Goal: Task Accomplishment & Management: Manage account settings

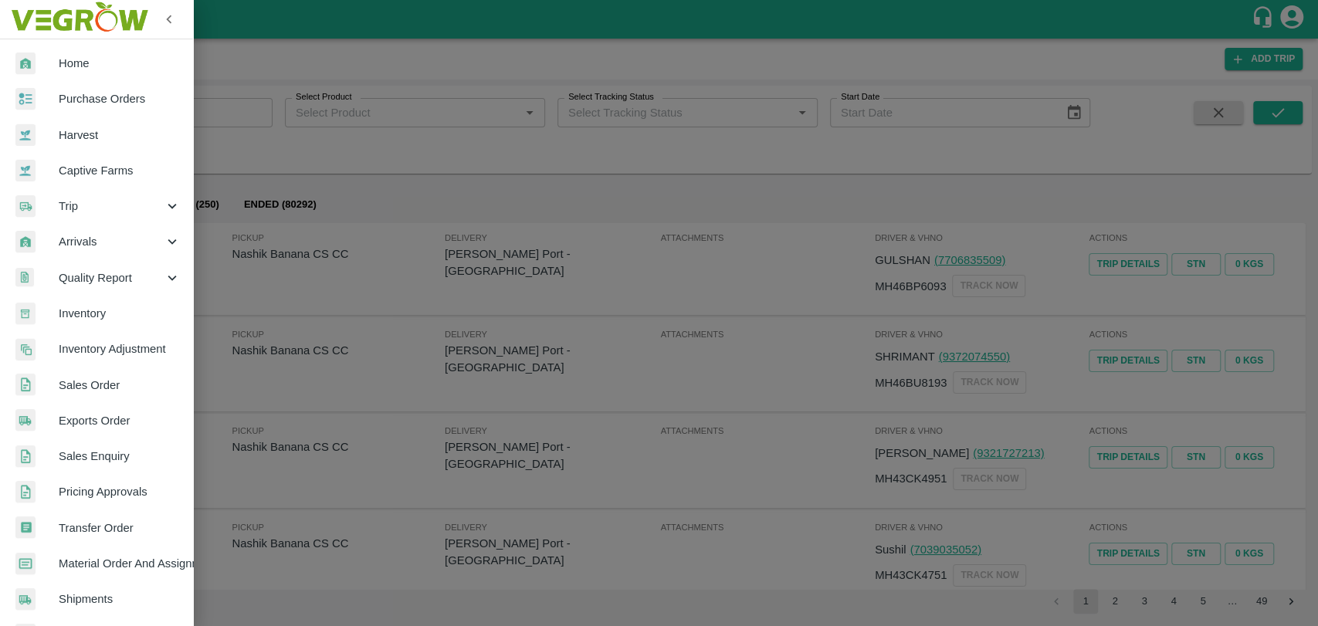
click at [93, 331] on link "Inventory Adjustment" at bounding box center [96, 349] width 193 height 36
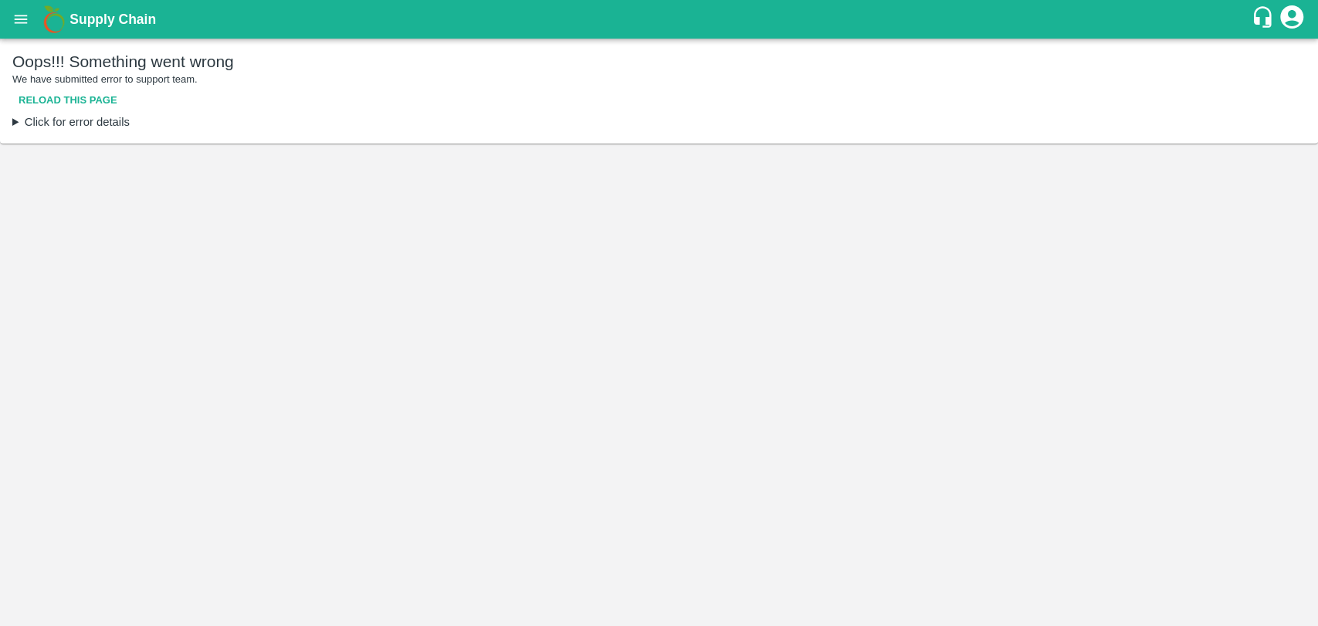
click at [21, 27] on icon "open drawer" at bounding box center [20, 19] width 17 height 17
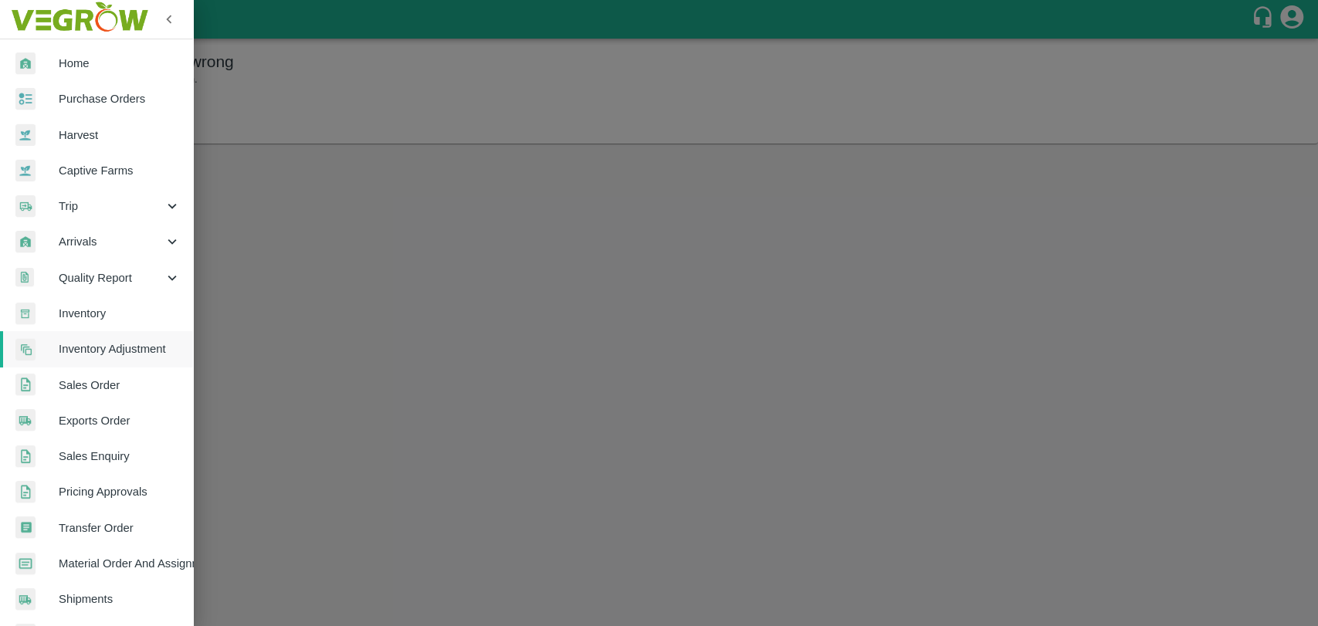
click at [95, 320] on span "Inventory" at bounding box center [120, 313] width 122 height 17
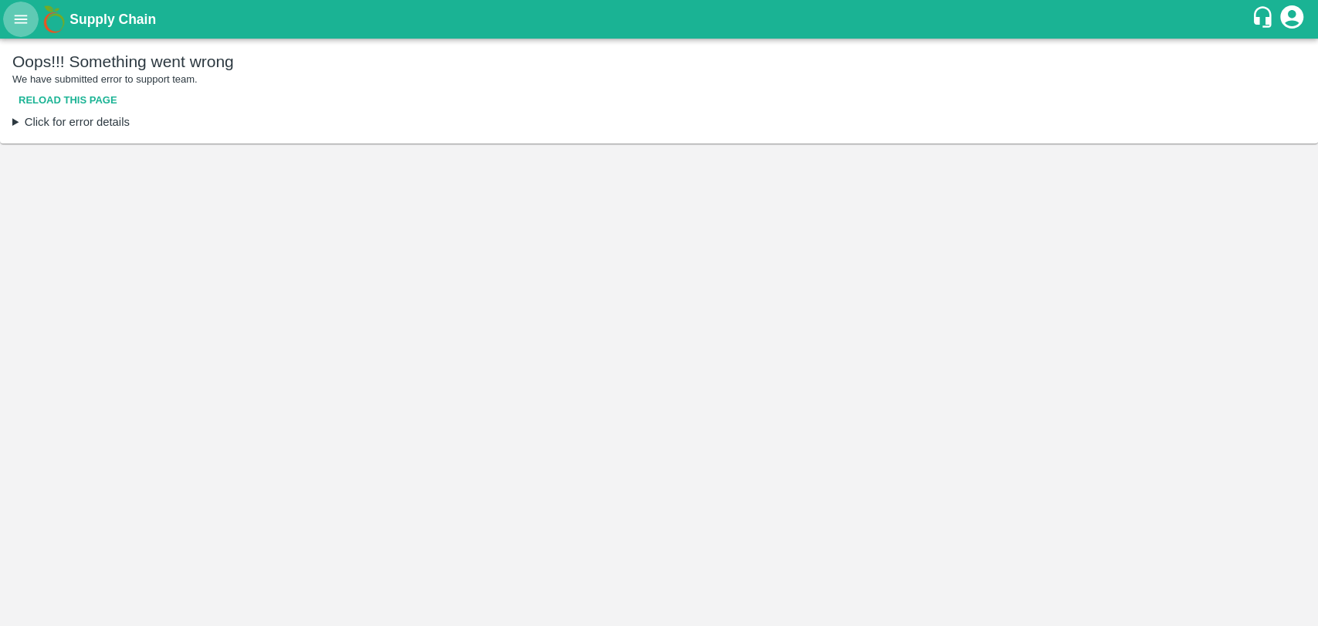
click at [23, 9] on button "open drawer" at bounding box center [21, 20] width 36 height 36
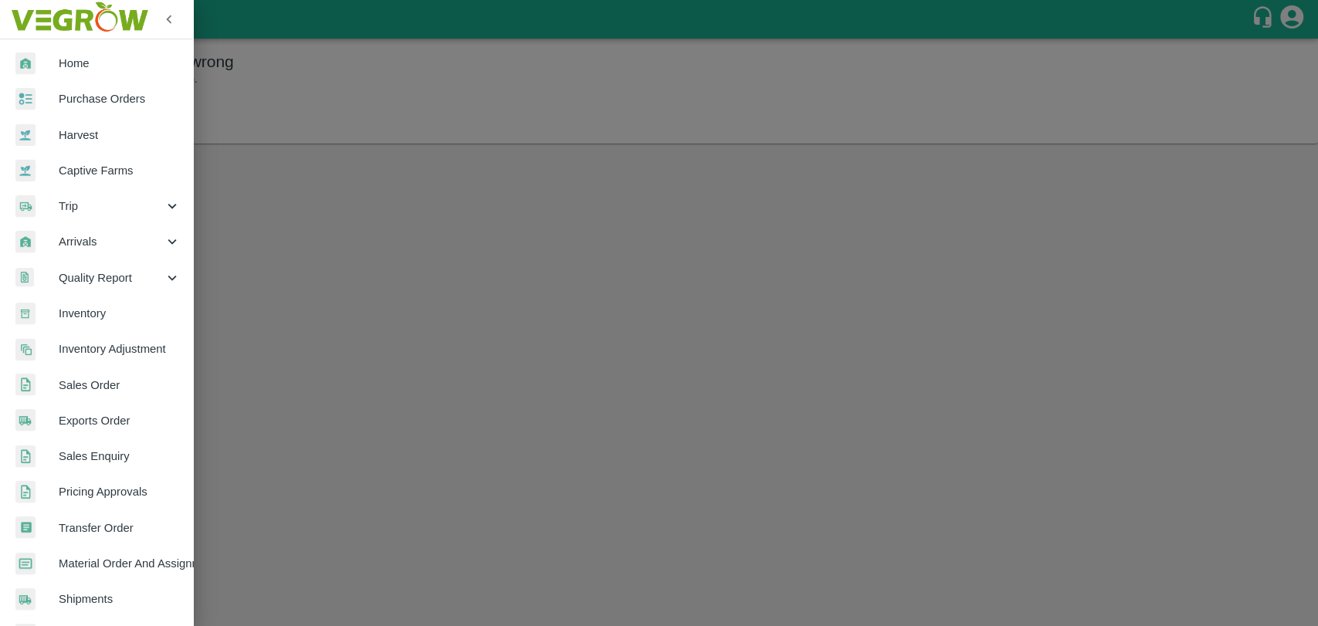
click at [56, 137] on div at bounding box center [36, 135] width 43 height 23
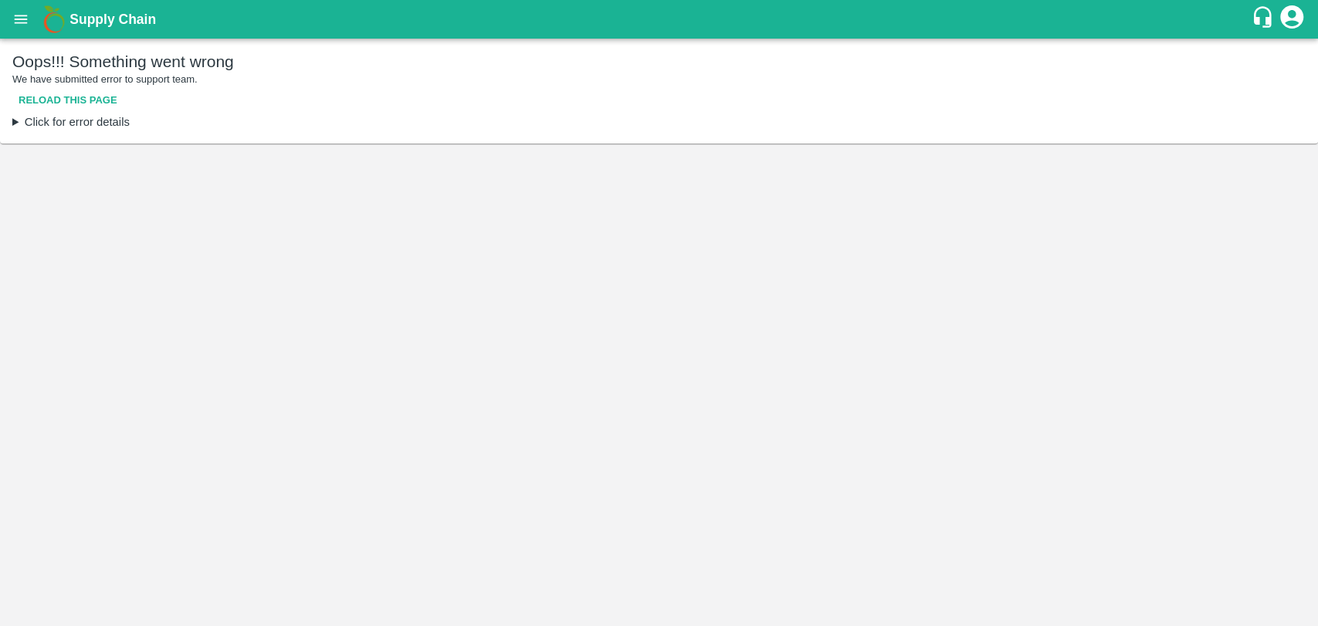
click at [19, 24] on icon "open drawer" at bounding box center [20, 19] width 17 height 17
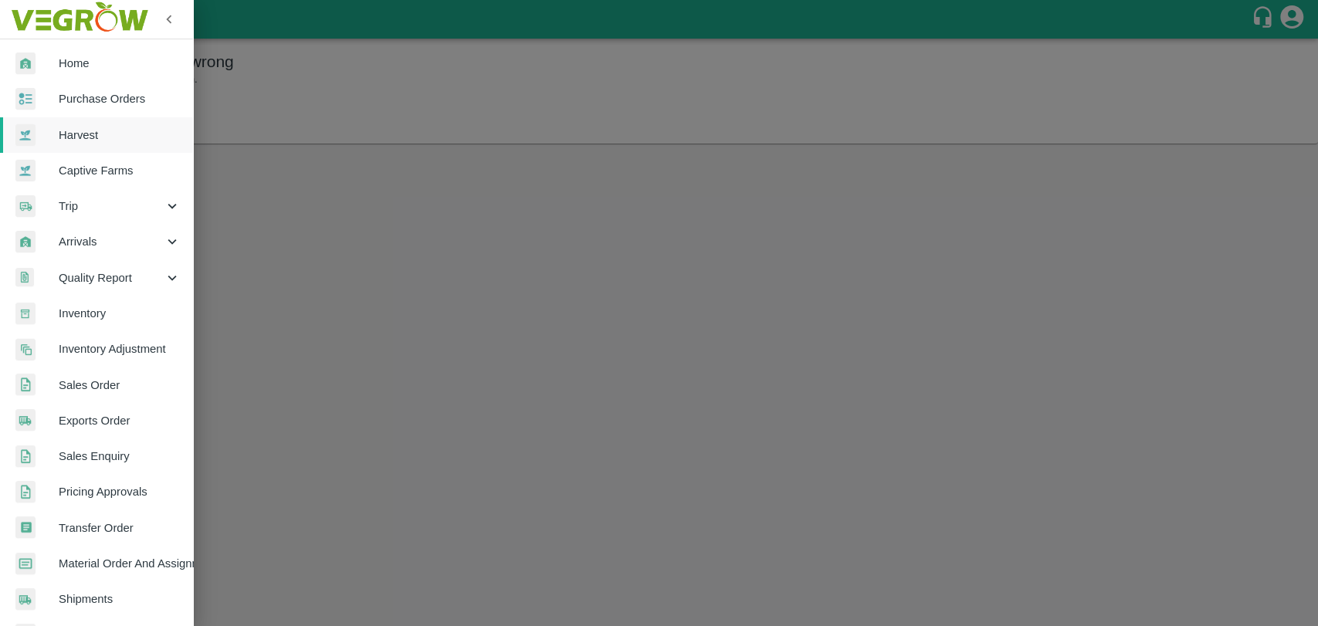
click at [88, 63] on span "Home" at bounding box center [120, 63] width 122 height 17
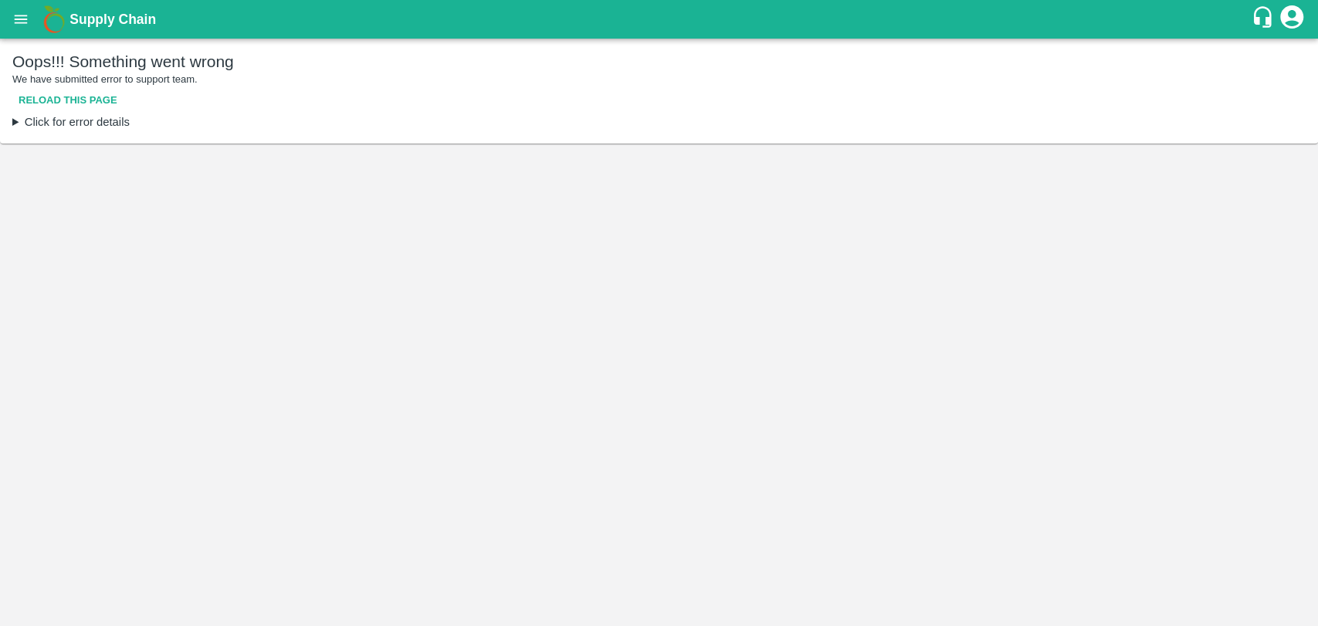
click at [97, 102] on button "Reload this page" at bounding box center [67, 100] width 111 height 27
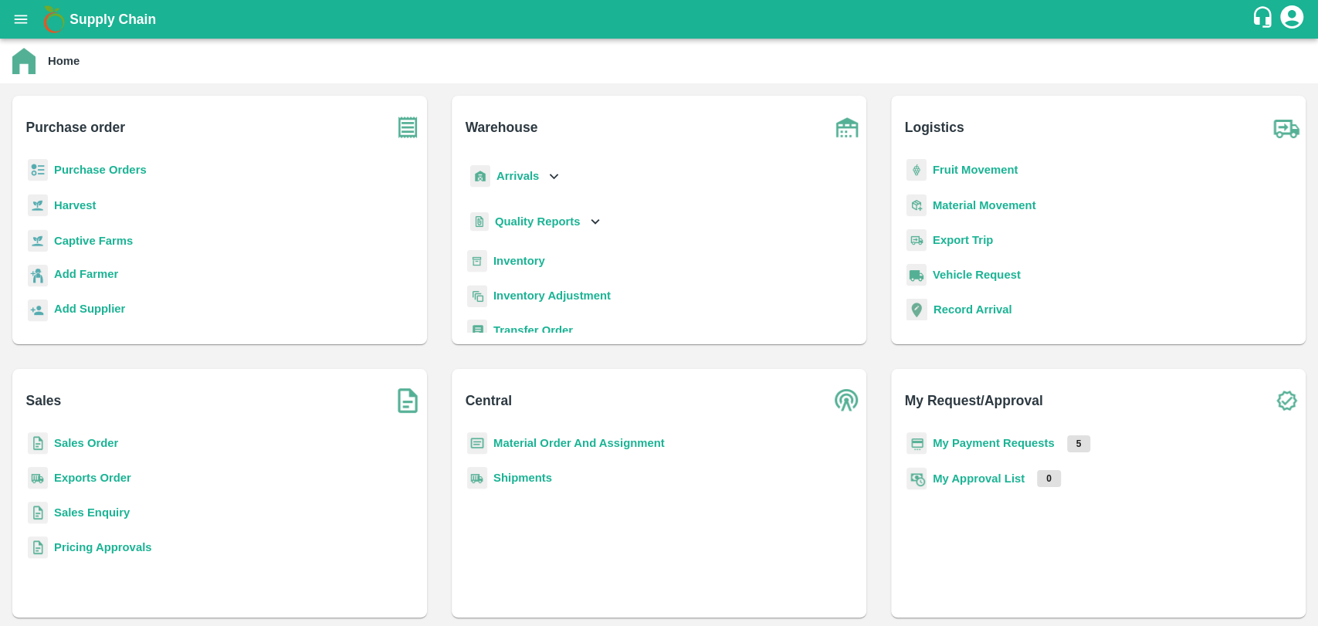
click at [514, 261] on b "Inventory" at bounding box center [519, 261] width 52 height 12
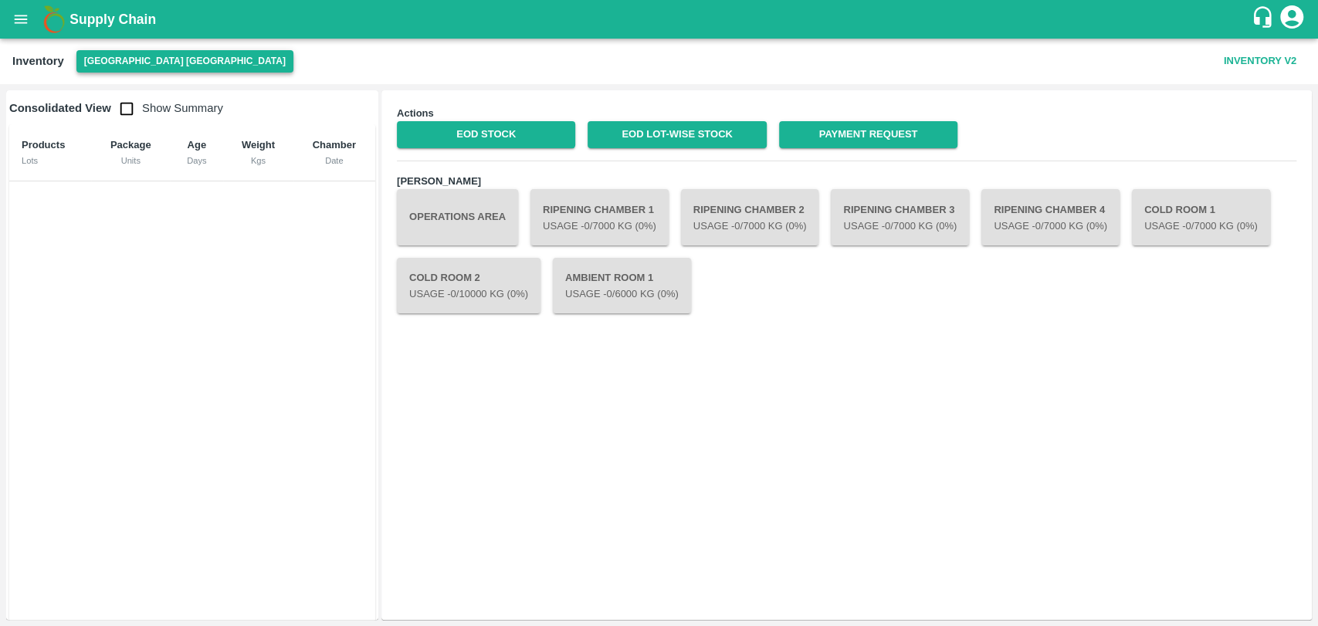
click at [132, 63] on button "[GEOGRAPHIC_DATA] [GEOGRAPHIC_DATA]" at bounding box center [184, 61] width 217 height 22
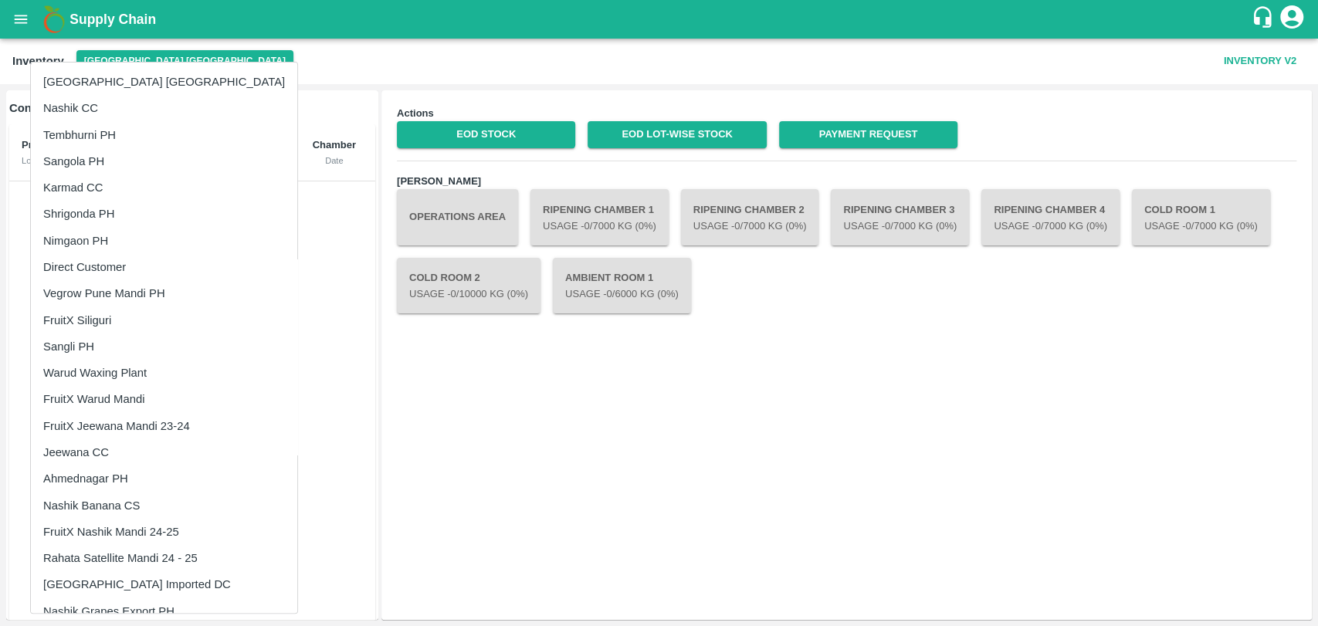
scroll to position [283, 0]
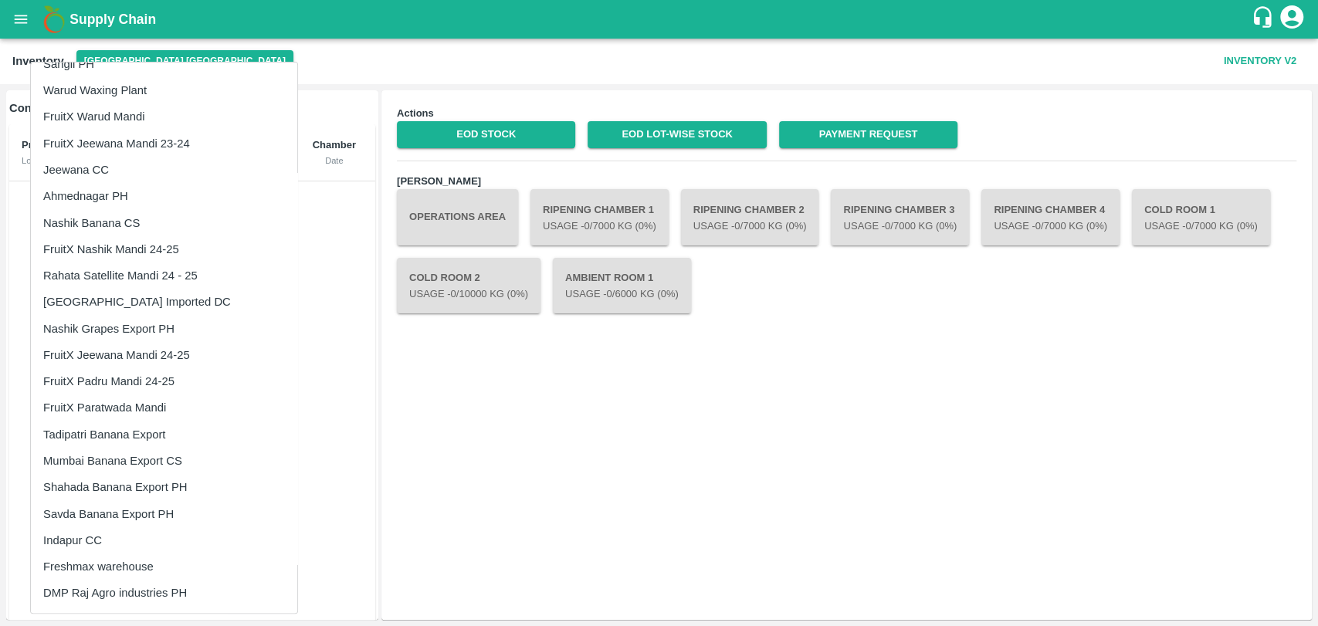
click at [133, 518] on li "Savda Banana Export PH" at bounding box center [164, 514] width 266 height 26
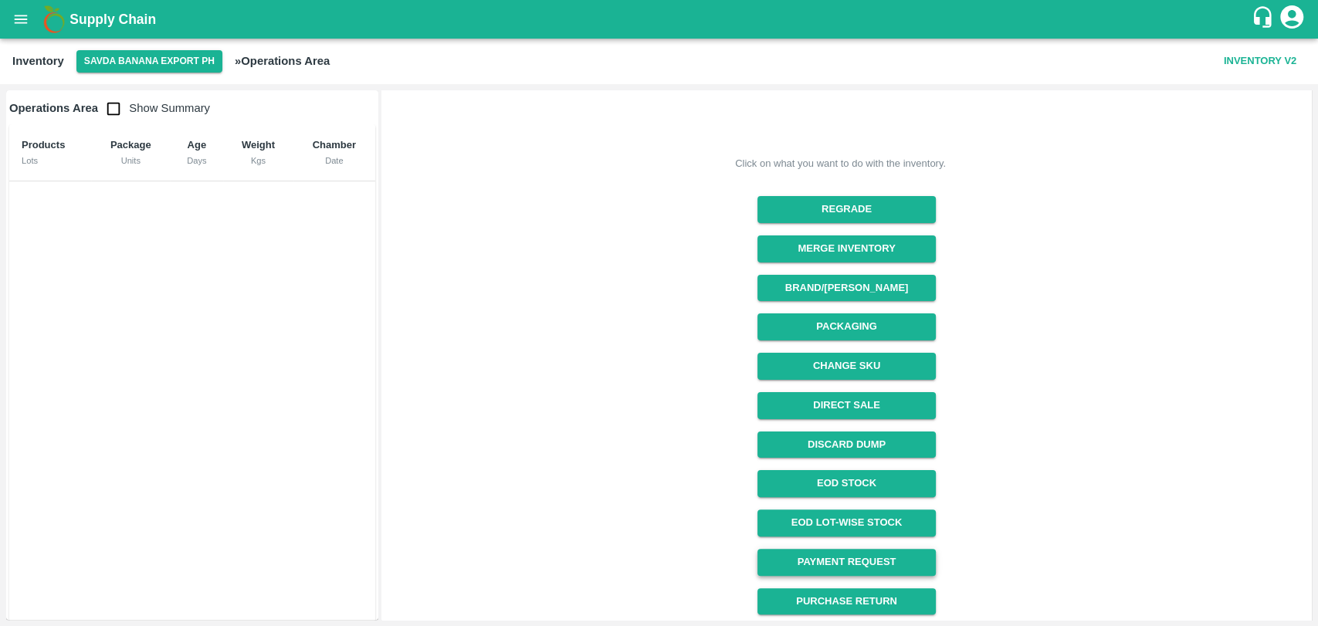
scroll to position [114, 0]
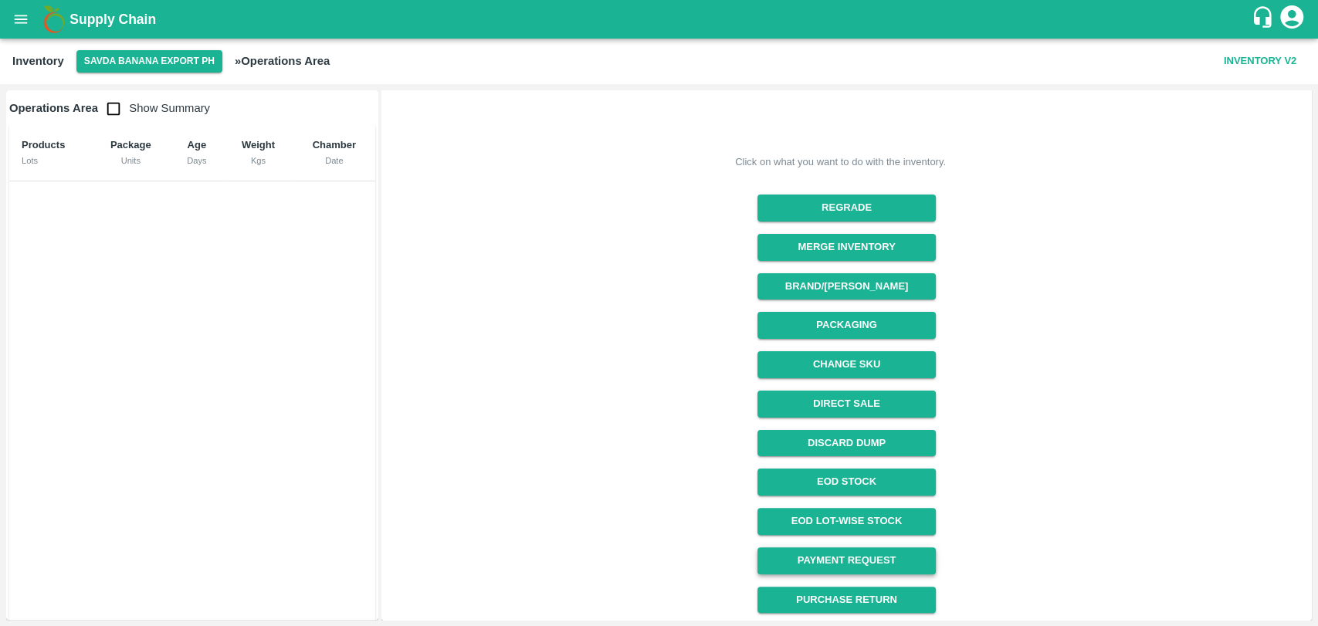
click at [865, 567] on link "Payment Request" at bounding box center [846, 560] width 178 height 27
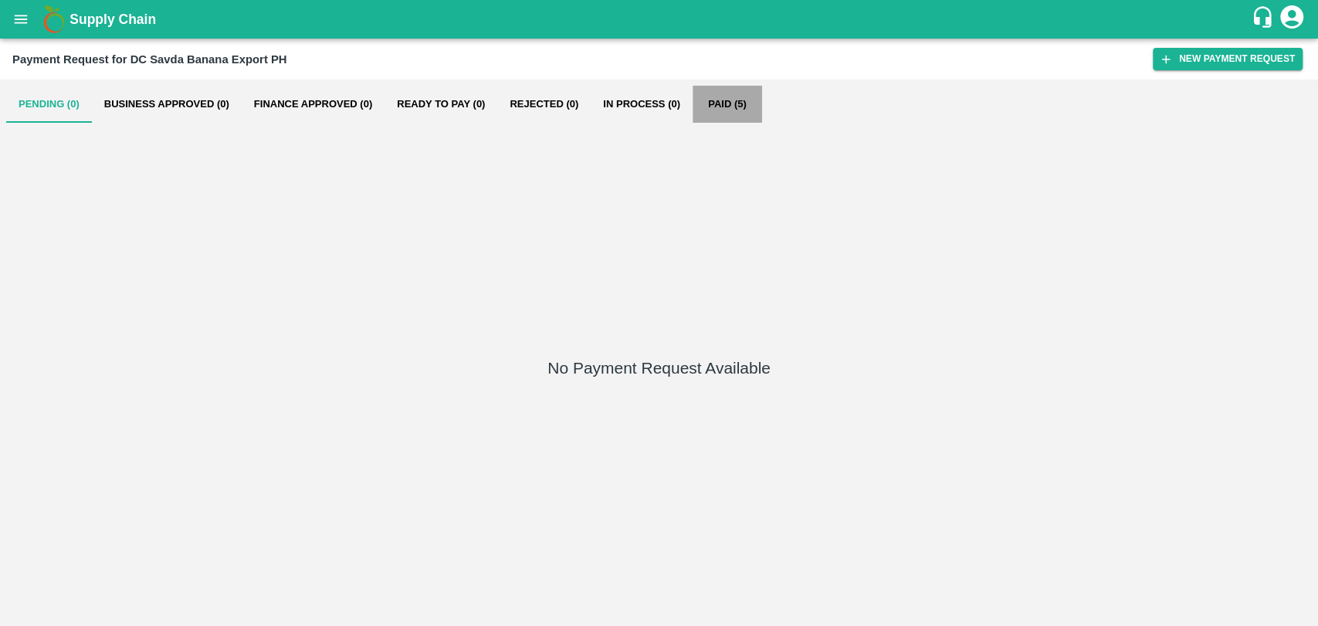
click at [759, 97] on button "Paid (5)" at bounding box center [726, 104] width 69 height 37
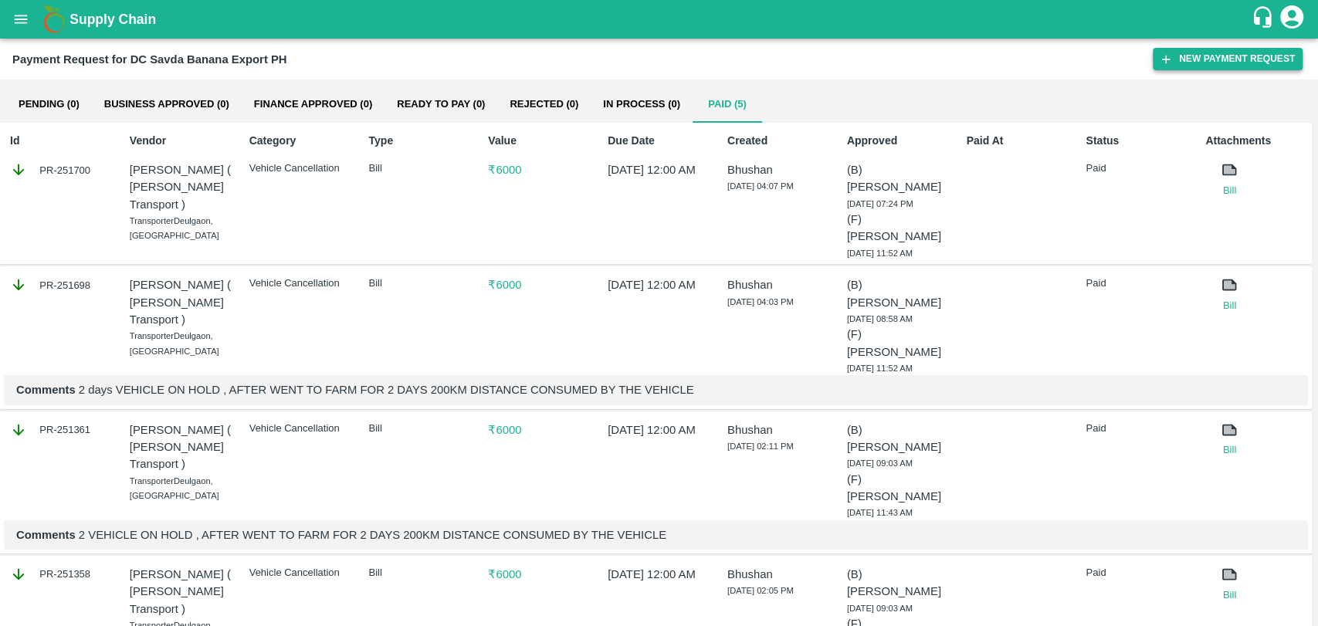
click at [1228, 64] on button "New Payment Request" at bounding box center [1228, 59] width 150 height 22
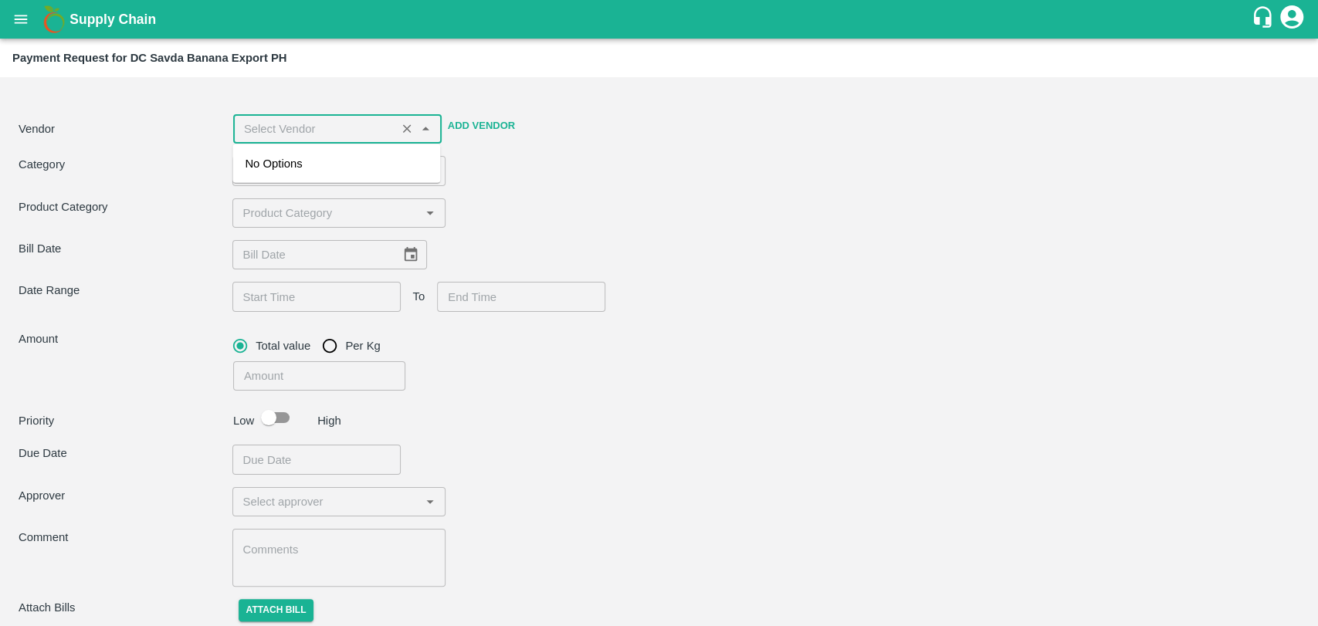
click at [386, 137] on input "input" at bounding box center [315, 129] width 154 height 20
click at [349, 155] on div "Nitin Rasal ( Bhairavnath Transport ) -9860466997(Transporter)" at bounding box center [336, 181] width 183 height 52
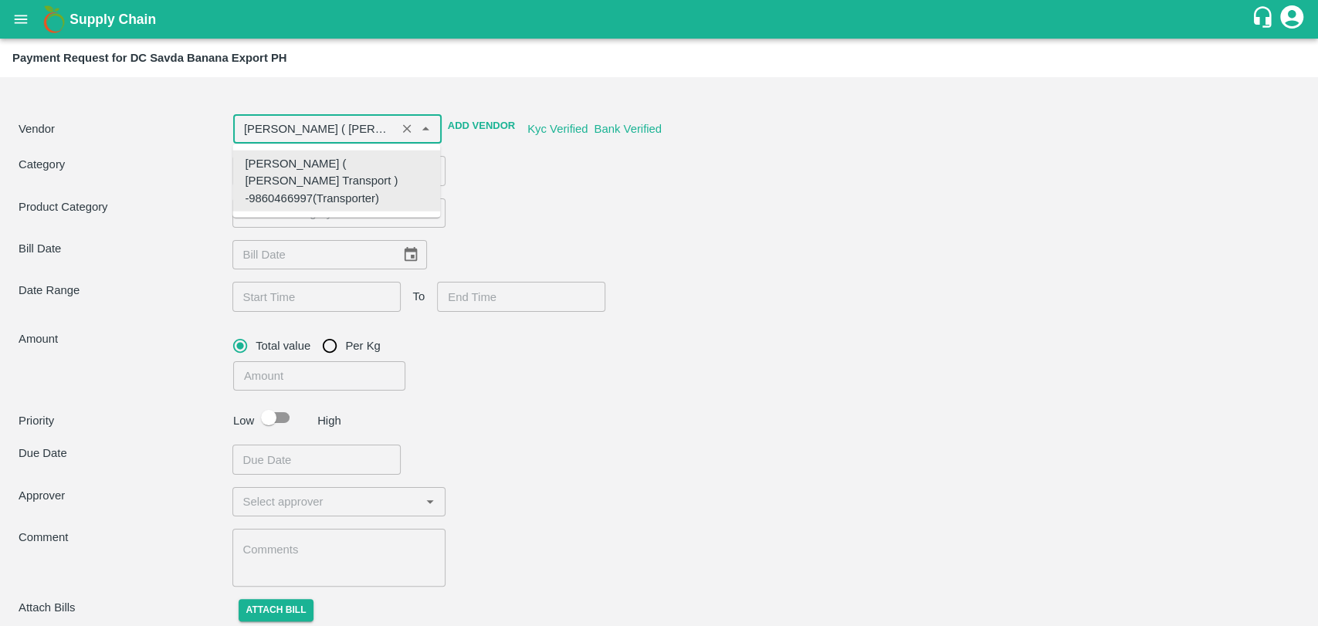
click at [584, 175] on div "Category ​ ​" at bounding box center [659, 170] width 1281 height 29
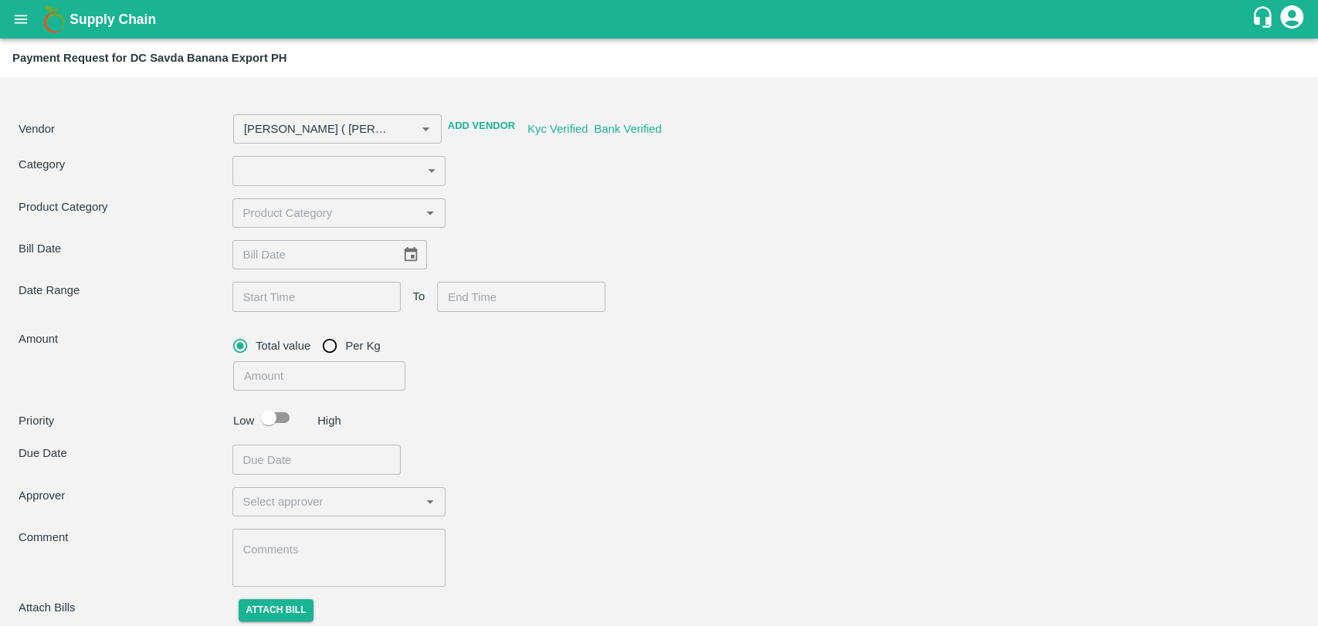
click at [319, 167] on body "Supply Chain Payment Request for DC Savda Banana Export PH Vendor ​ Add Vendor …" at bounding box center [659, 313] width 1318 height 626
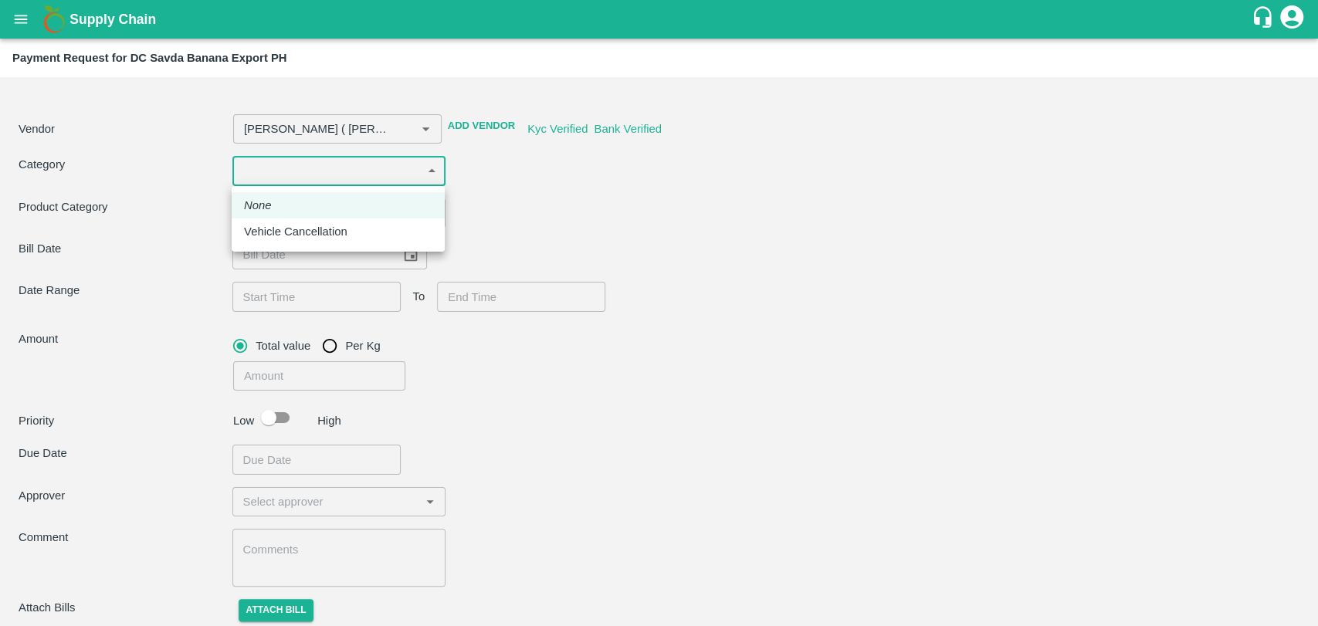
click at [307, 230] on p "Vehicle Cancellation" at bounding box center [295, 231] width 103 height 17
type input "Nitin Rasal ( Bhairavnath Transport ) -9860466997(Transporter)"
type input "11"
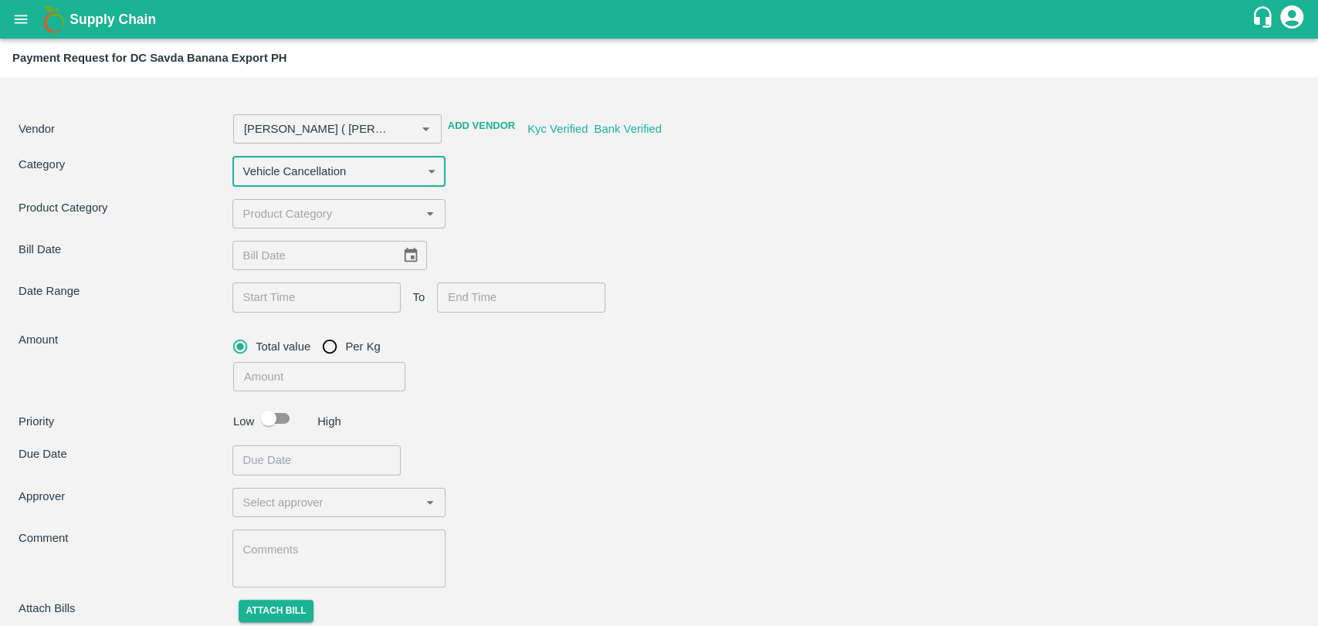
click at [294, 211] on input "input" at bounding box center [326, 214] width 179 height 20
type input "Nitin Rasal ( Bhairavnath Transport ) -9860466997(Transporter)"
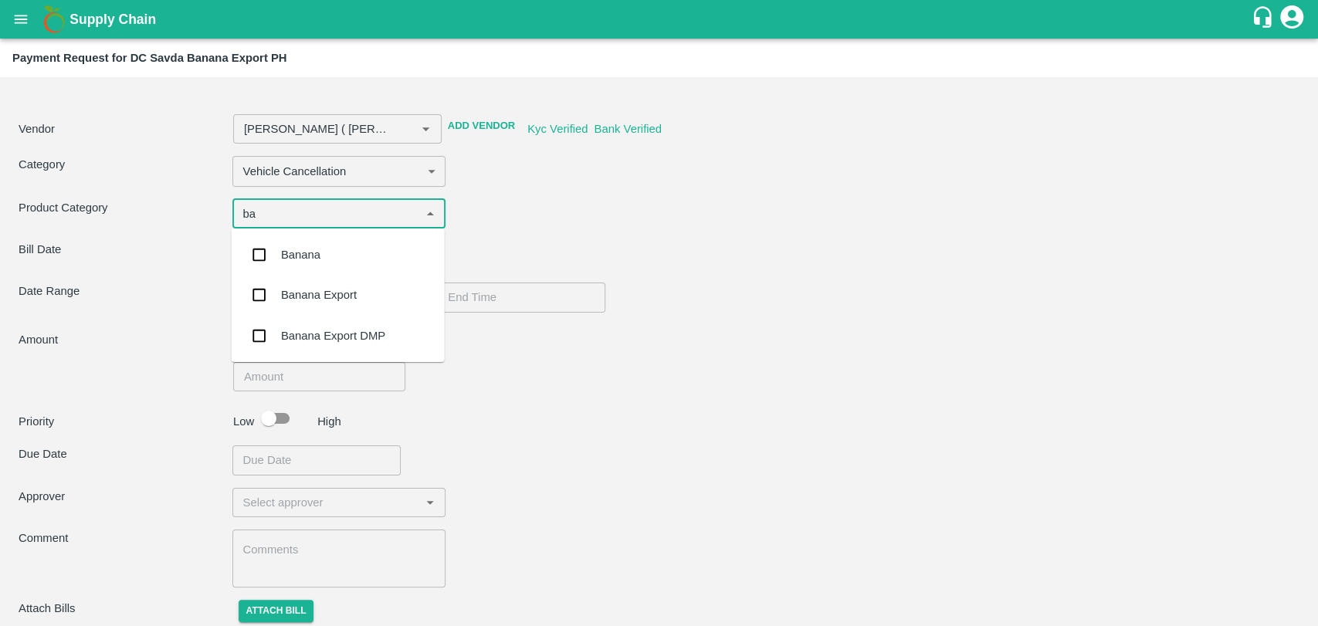
type input "ban"
click at [343, 295] on div "Banana Export" at bounding box center [319, 294] width 76 height 17
type input "Nitin Rasal ( Bhairavnath Transport ) -9860466997(Transporter)"
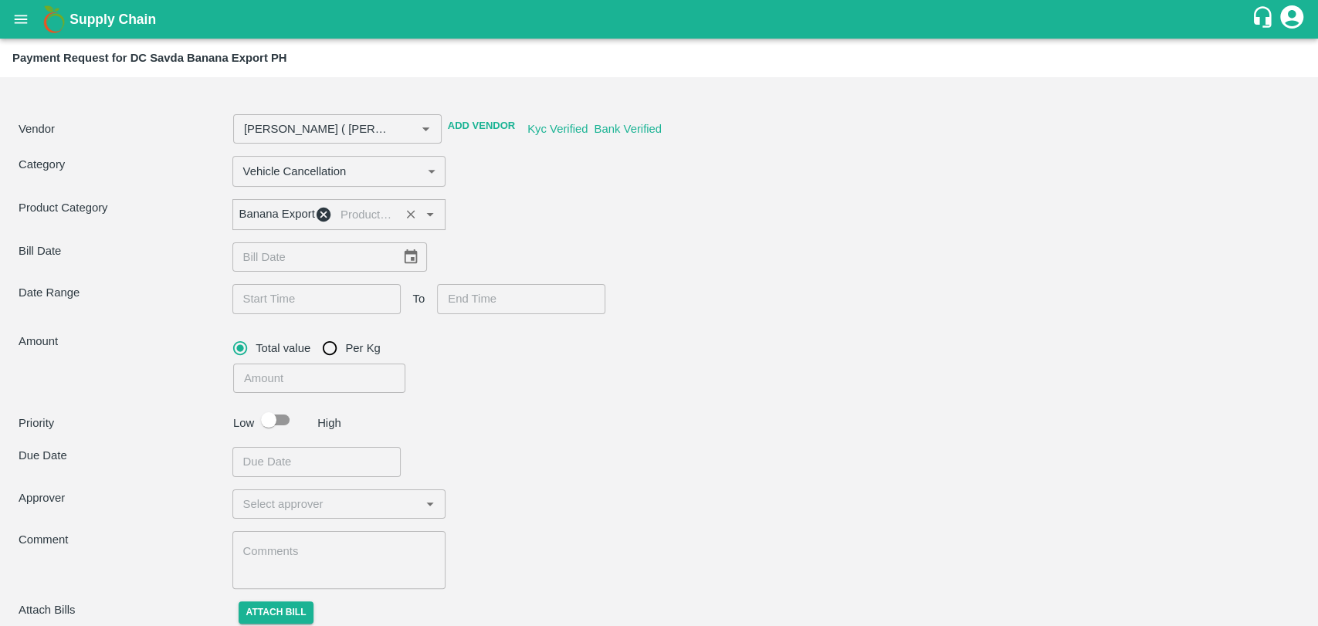
type input "Nitin Rasal ( Bhairavnath Transport ) -9860466997(Transporter)"
click at [317, 247] on div "Vendor ​ Add Vendor Kyc Verified Bank Verified Category Vehicle Cancellation 11…" at bounding box center [658, 359] width 1305 height 553
type input "DD/MM/YYYY"
click at [304, 260] on input "DD/MM/YYYY" at bounding box center [310, 256] width 157 height 29
click at [404, 260] on icon "Choose date" at bounding box center [410, 256] width 13 height 15
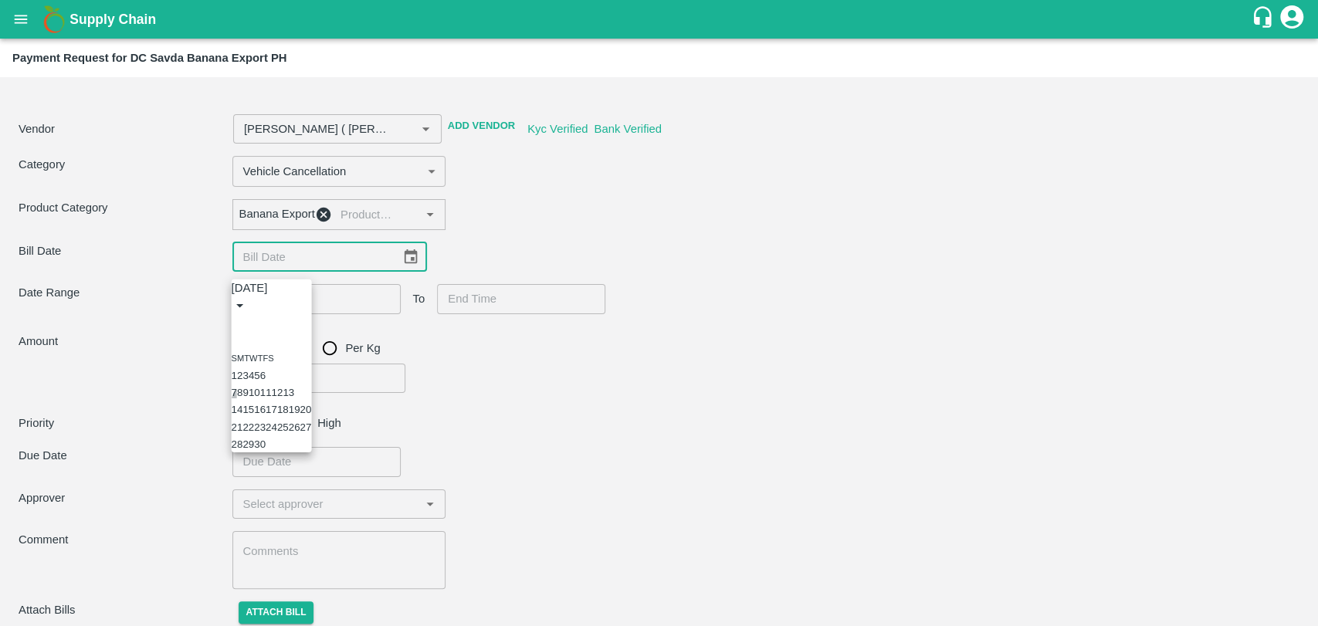
click at [237, 398] on button "7" at bounding box center [234, 393] width 5 height 12
type input "Nitin Rasal ( Bhairavnath Transport ) -9860466997(Transporter)"
type input "07/09/2025"
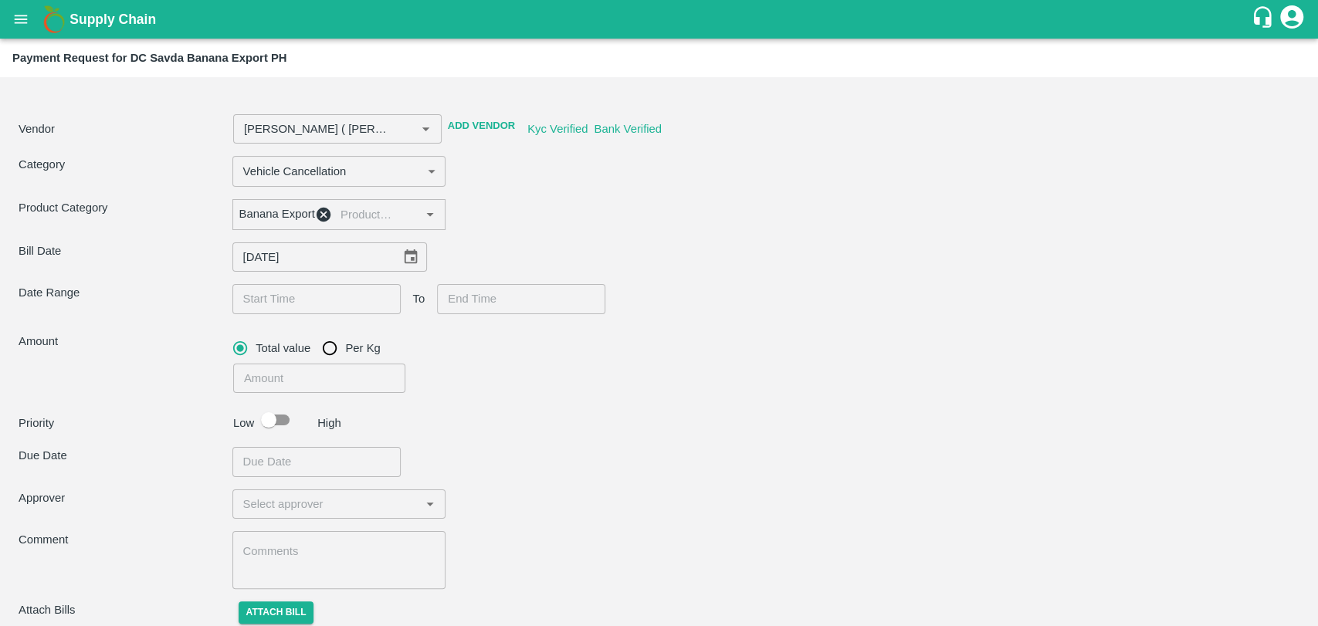
type input "DD/MM/YYYY hh:mm aa"
click at [267, 296] on input "DD/MM/YYYY hh:mm aa" at bounding box center [310, 298] width 157 height 29
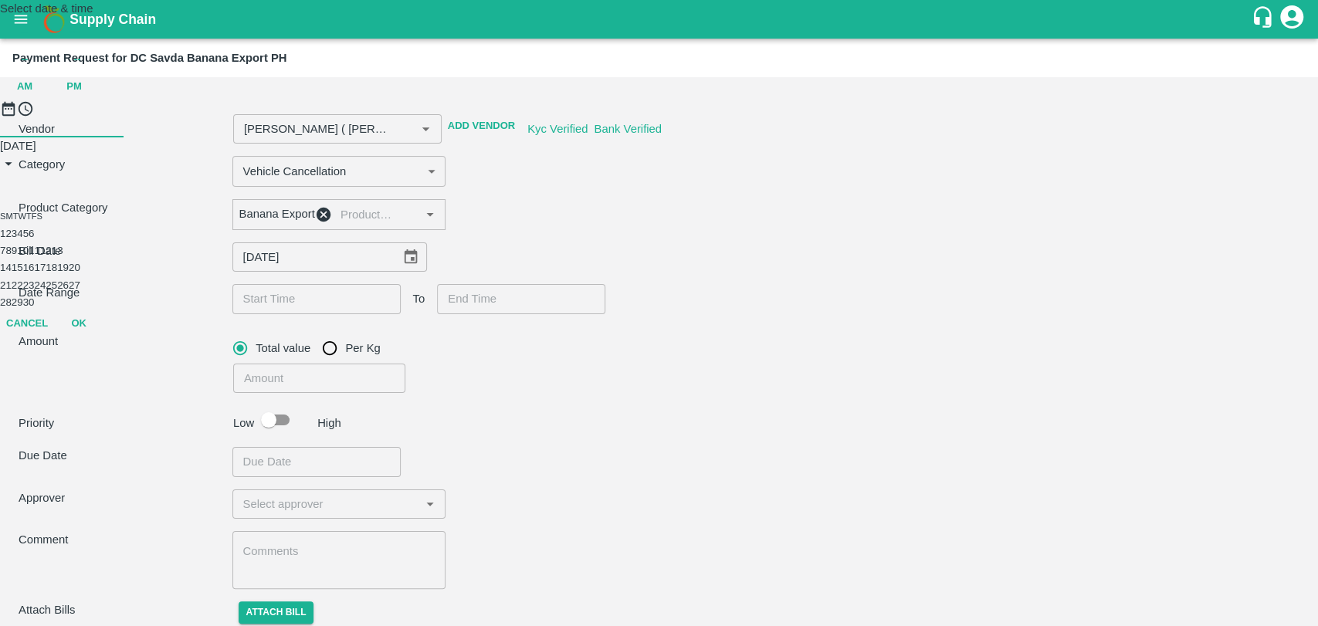
click at [29, 239] on button "5" at bounding box center [25, 234] width 5 height 12
type input "Nitin Rasal ( Bhairavnath Transport ) -9860466997(Transporter)"
type input "05/09/2025 12:00 AM"
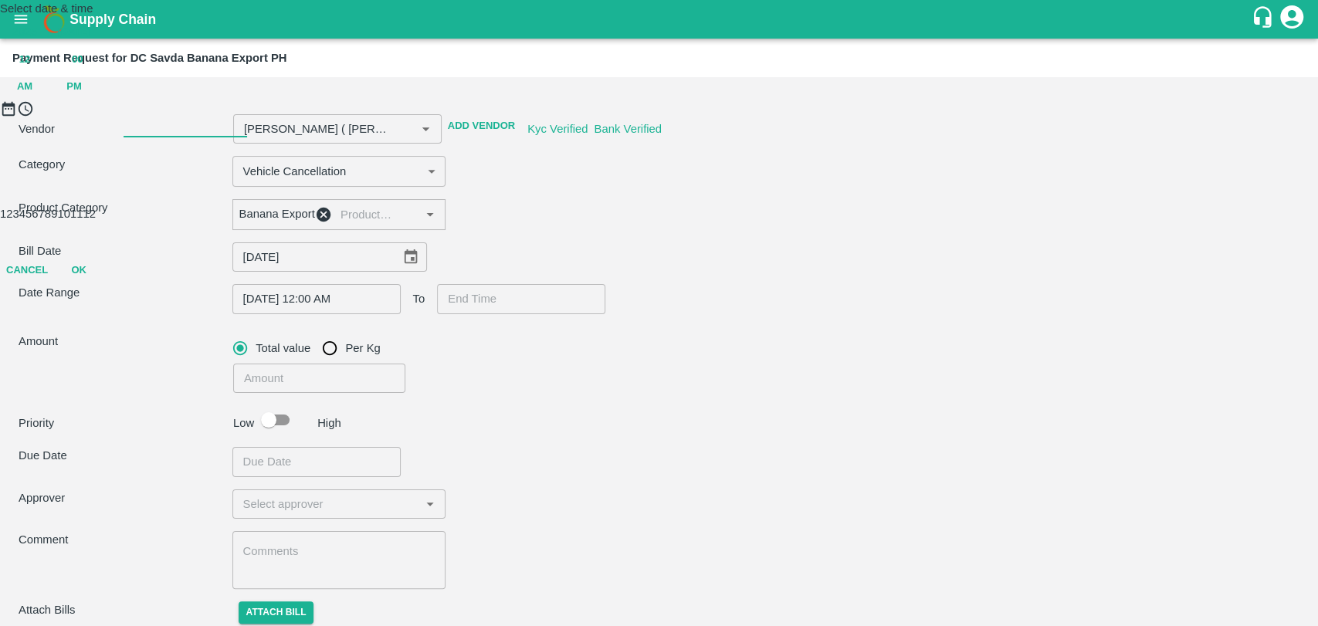
click at [103, 284] on button "OK" at bounding box center [78, 270] width 49 height 27
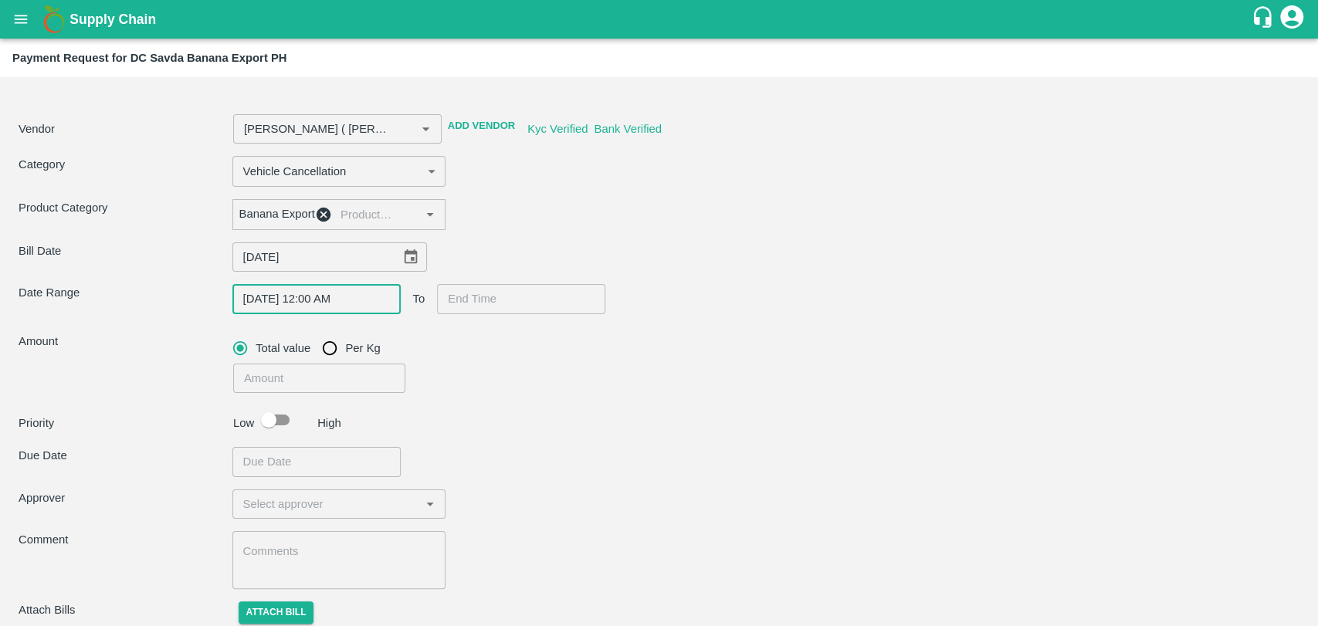
type input "DD/MM/YYYY hh:mm aa"
click at [529, 313] on input "DD/MM/YYYY hh:mm aa" at bounding box center [515, 298] width 157 height 29
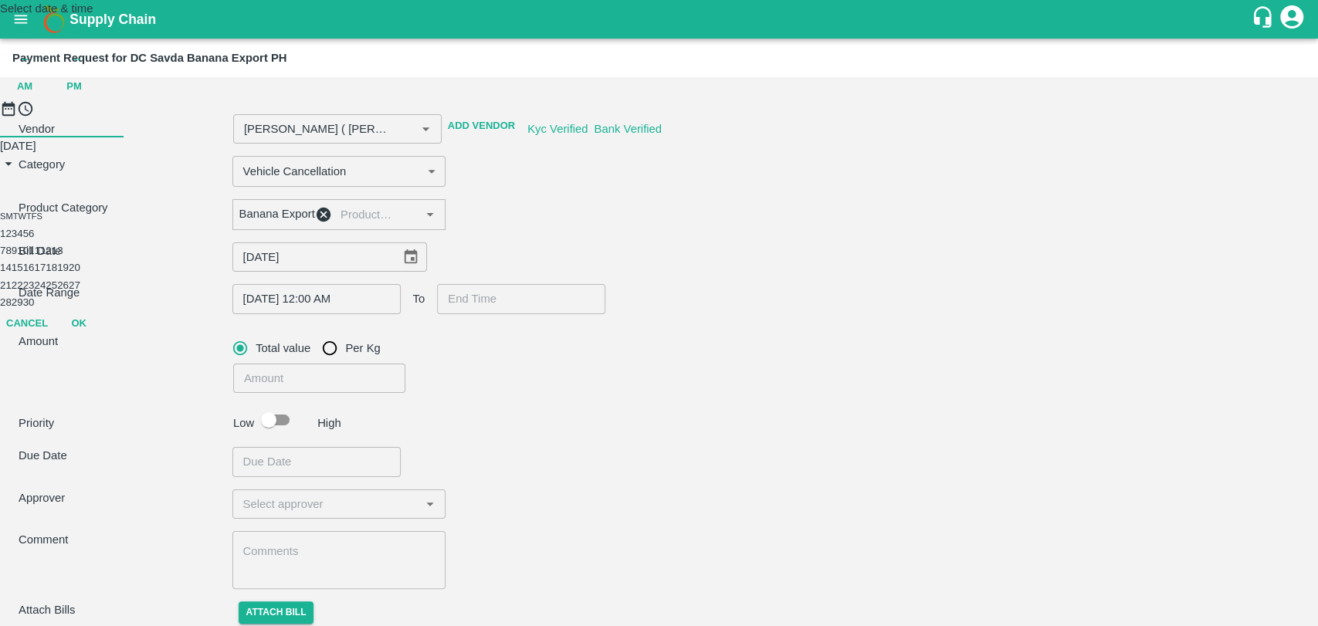
click at [5, 256] on button "7" at bounding box center [2, 251] width 5 height 12
type input "Nitin Rasal ( Bhairavnath Transport ) -9860466997(Transporter)"
type input "07/09/2025 12:00 AM"
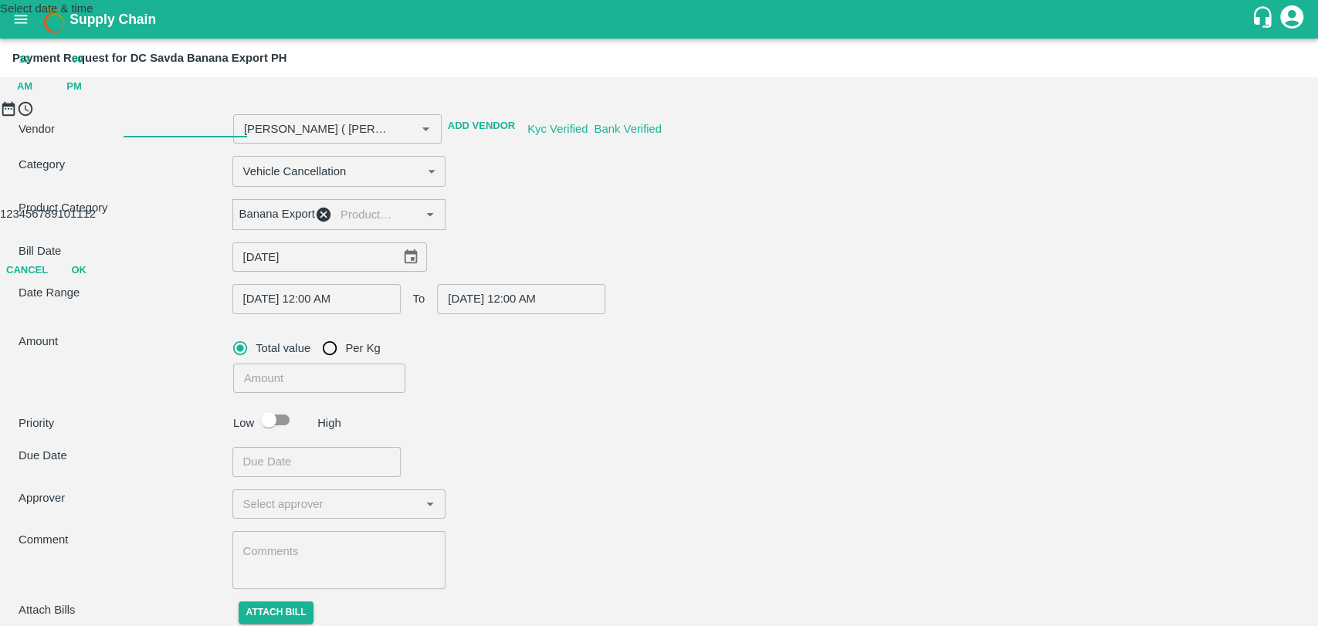
click at [103, 284] on button "OK" at bounding box center [78, 270] width 49 height 27
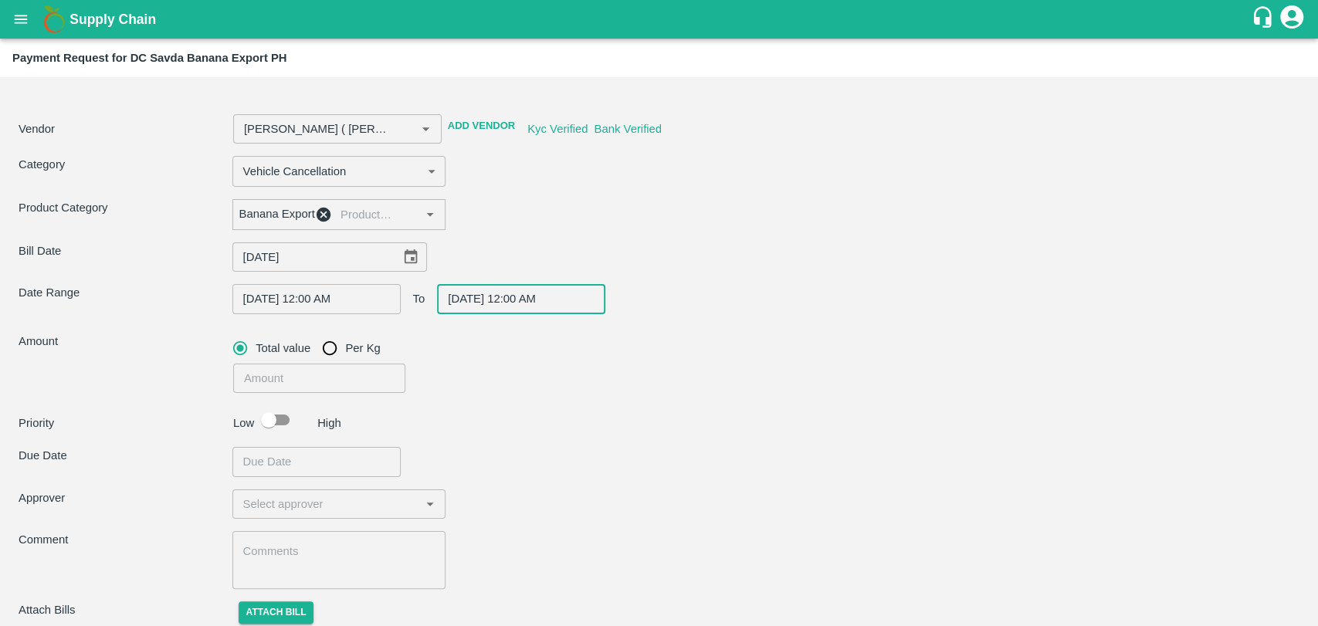
click at [333, 393] on input "number" at bounding box center [319, 378] width 173 height 29
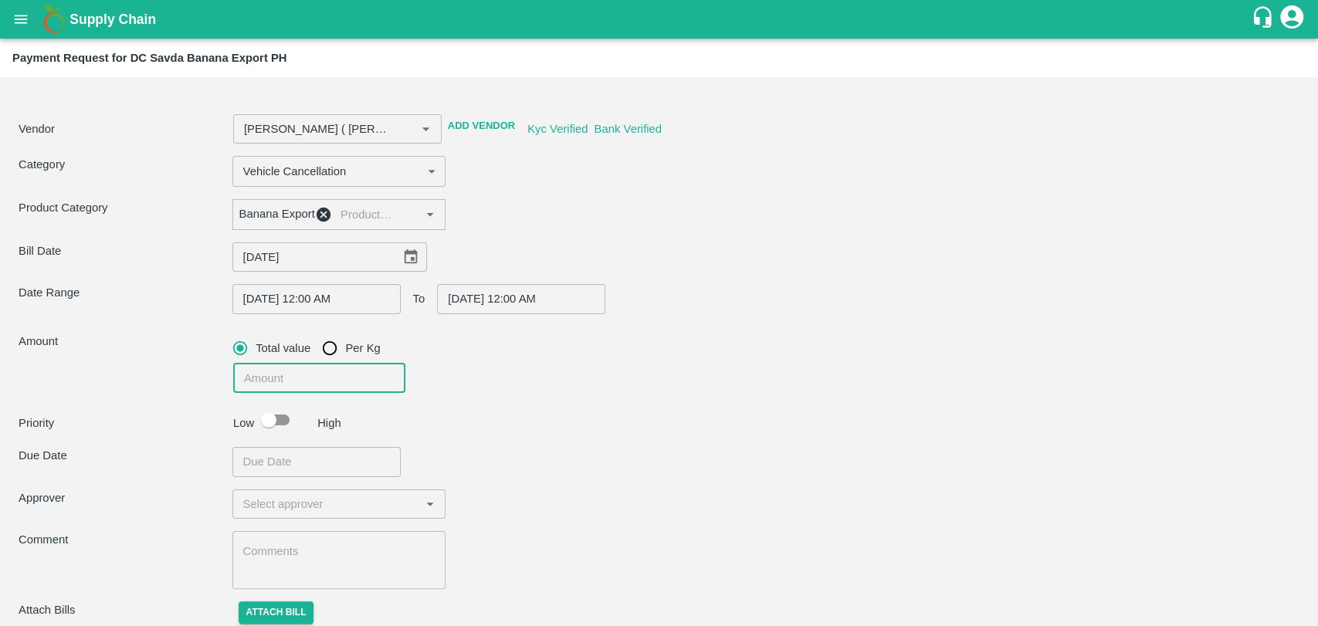
type input "Nitin Rasal ( Bhairavnath Transport ) -9860466997(Transporter)"
type input "6"
type input "Nitin Rasal ( Bhairavnath Transport ) -9860466997(Transporter)"
type input "60"
type input "Nitin Rasal ( Bhairavnath Transport ) -9860466997(Transporter)"
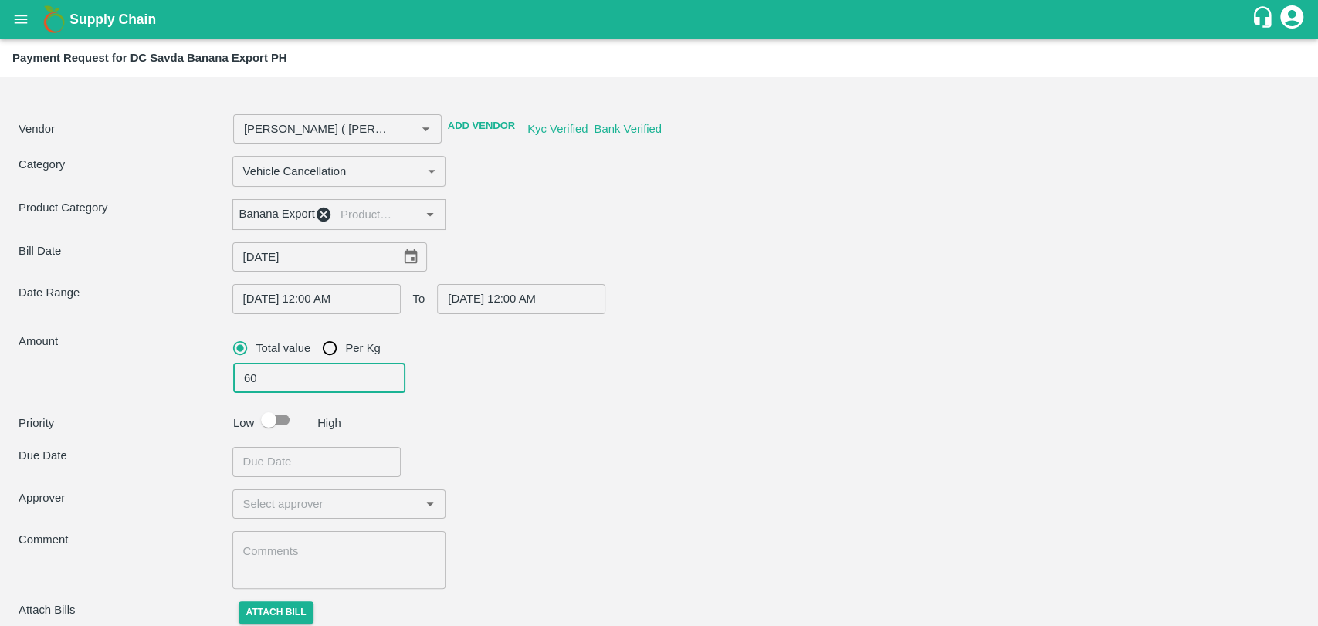
type input "600"
type input "Nitin Rasal ( Bhairavnath Transport ) -9860466997(Transporter)"
type input "6000"
type input "Nitin Rasal ( Bhairavnath Transport ) -9860466997(Transporter)"
click at [281, 434] on input "checkbox" at bounding box center [269, 419] width 88 height 29
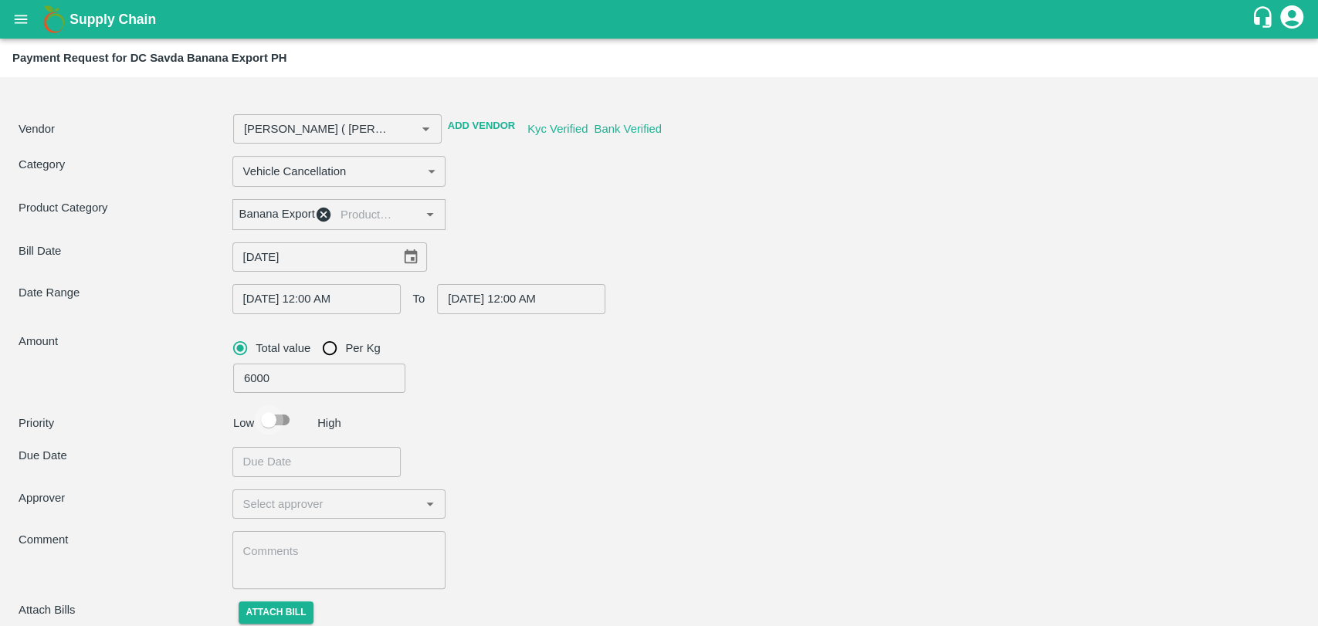
checkbox input "true"
type input "Nitin Rasal ( Bhairavnath Transport ) -9860466997(Transporter)"
type input "DD/MM/YYYY hh:mm aa"
click at [283, 469] on input "DD/MM/YYYY hh:mm aa" at bounding box center [310, 461] width 157 height 29
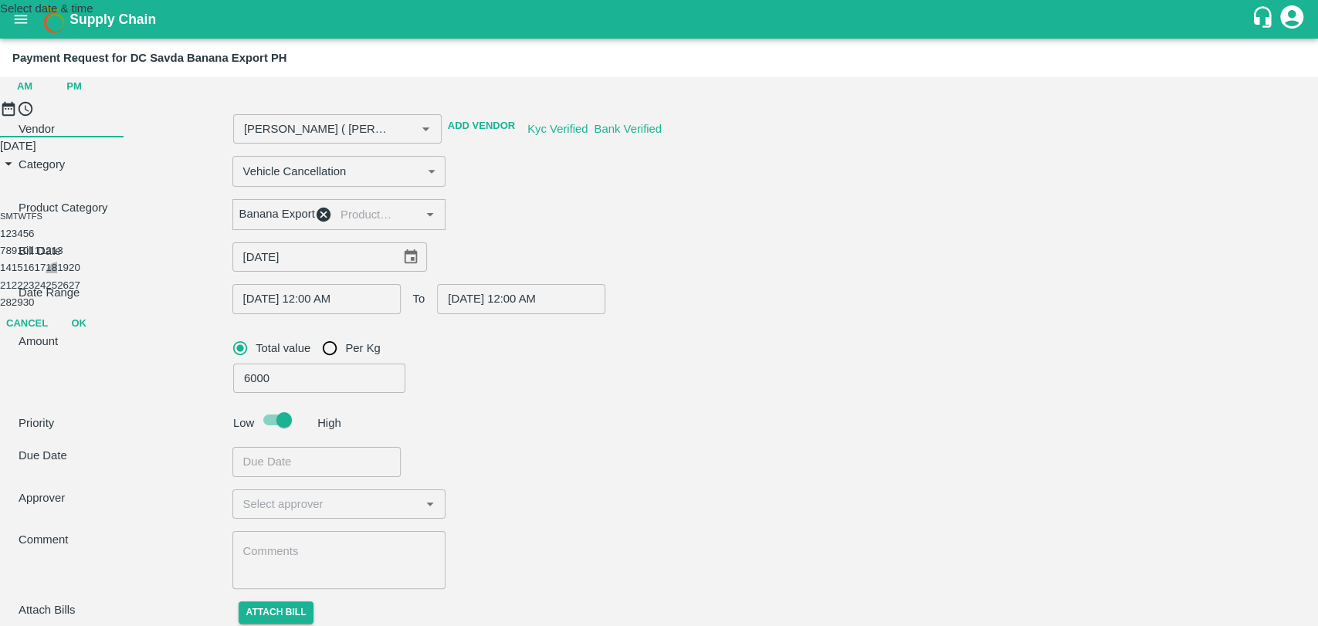
click at [57, 273] on button "18" at bounding box center [52, 268] width 12 height 12
type input "Nitin Rasal ( Bhairavnath Transport ) -9860466997(Transporter)"
type input "18/09/2025 12:00 AM"
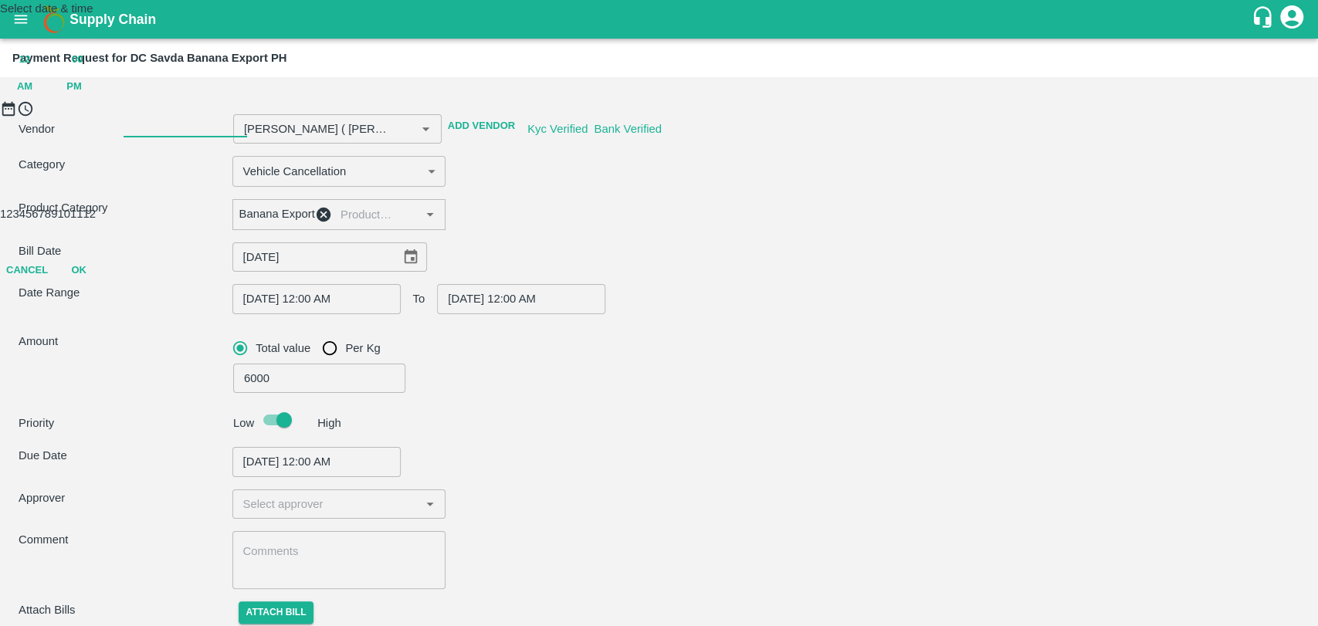
click at [103, 284] on button "OK" at bounding box center [78, 270] width 49 height 27
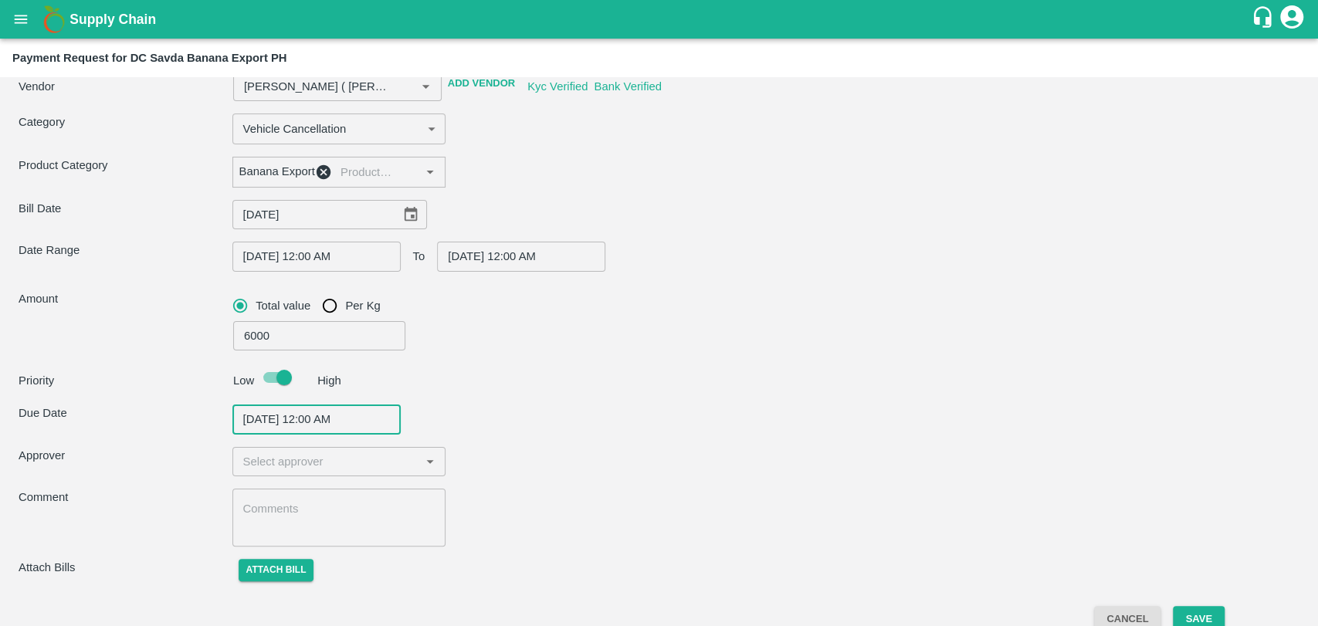
scroll to position [63, 0]
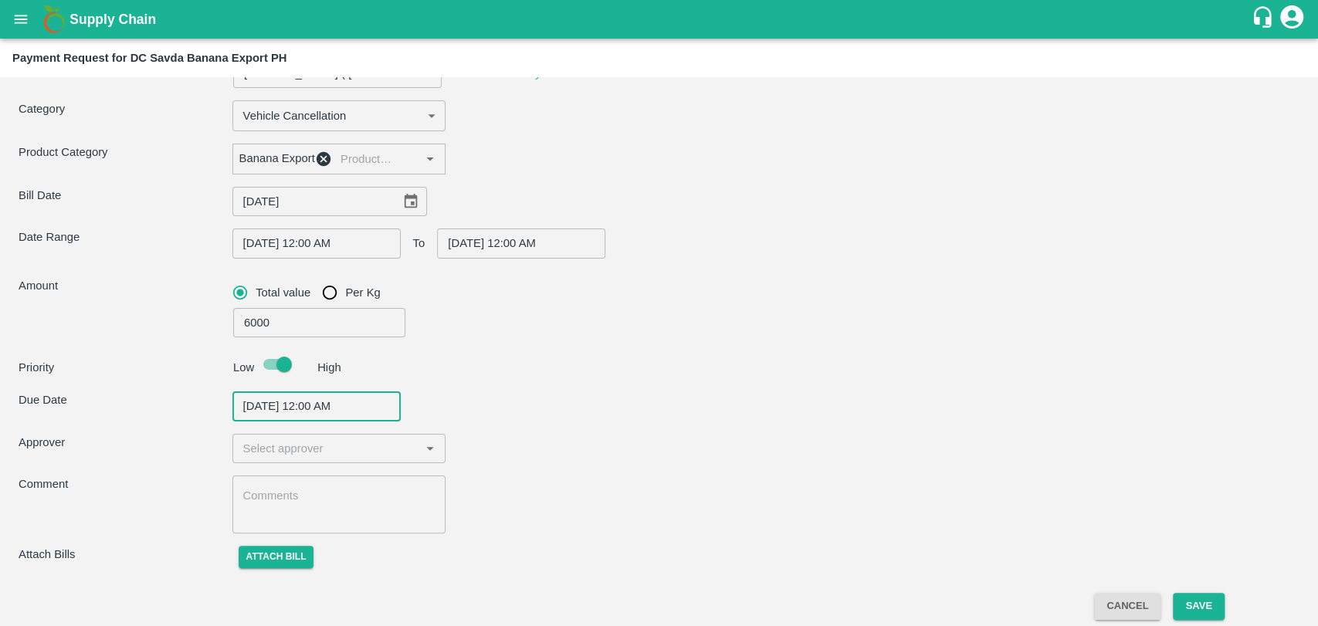
click at [290, 447] on input "input" at bounding box center [326, 449] width 179 height 20
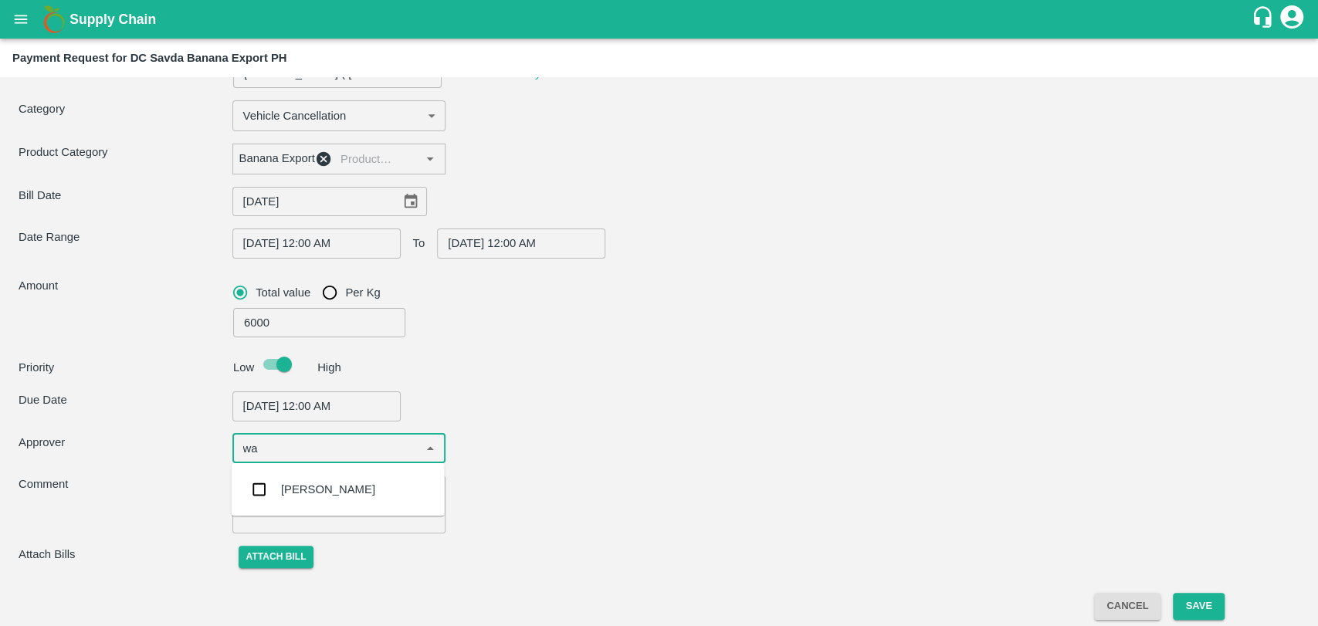
type input "wag"
click at [291, 502] on div "Prasad Waghade" at bounding box center [338, 489] width 213 height 40
type input "Nitin Rasal ( Bhairavnath Transport ) -9860466997(Transporter)"
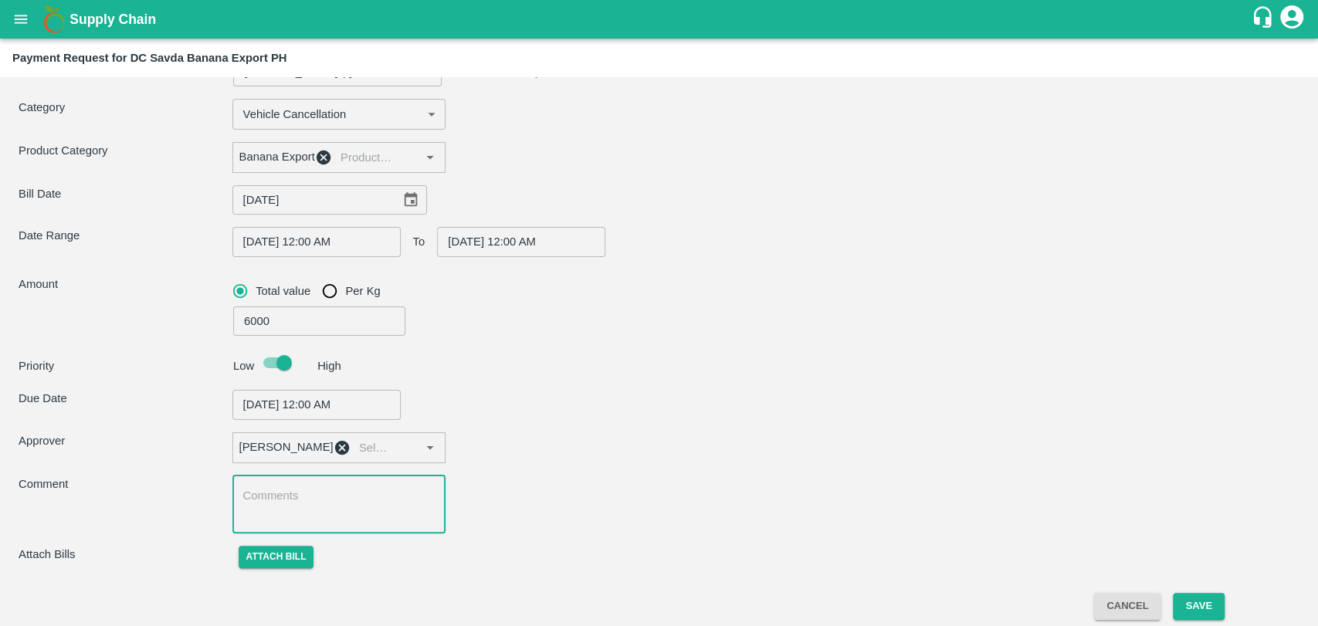
click at [280, 510] on textarea at bounding box center [339, 504] width 192 height 32
type input "Nitin Rasal ( Bhairavnath Transport ) -9860466997(Transporter)"
type textarea "T"
type input "Nitin Rasal ( Bhairavnath Transport ) -9860466997(Transporter)"
type textarea "Tw"
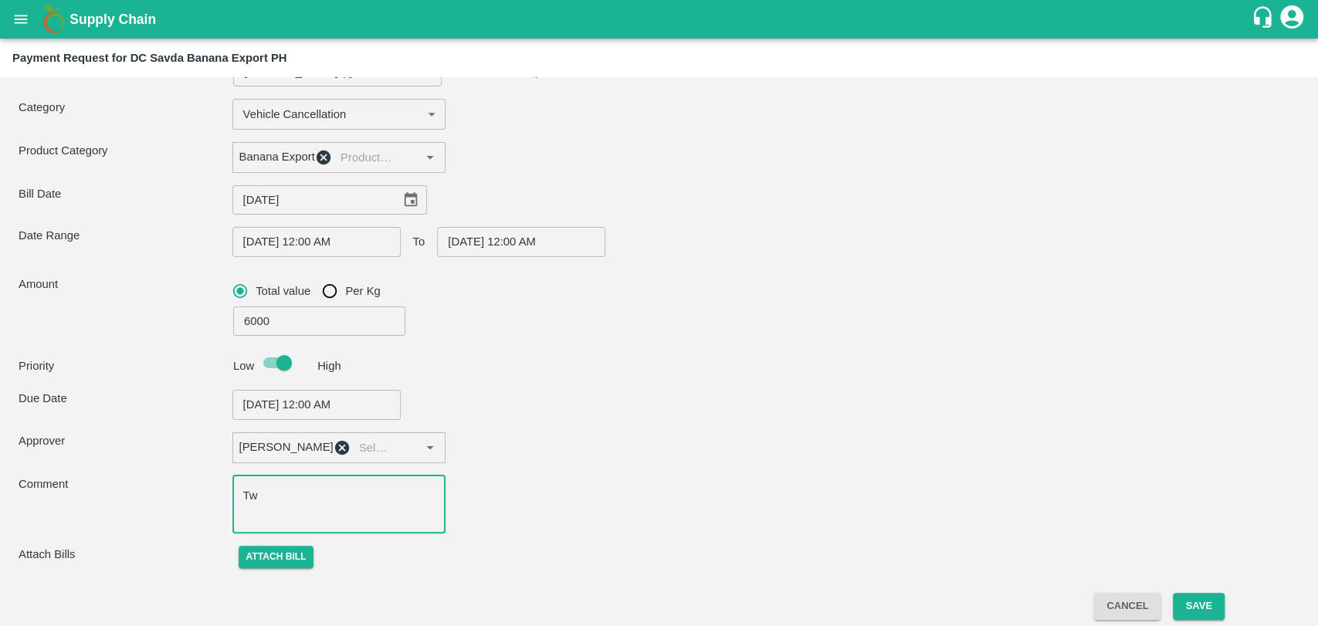
type input "Nitin Rasal ( Bhairavnath Transport ) -9860466997(Transporter)"
type textarea "Two"
type input "Nitin Rasal ( Bhairavnath Transport ) -9860466997(Transporter)"
type textarea "Two"
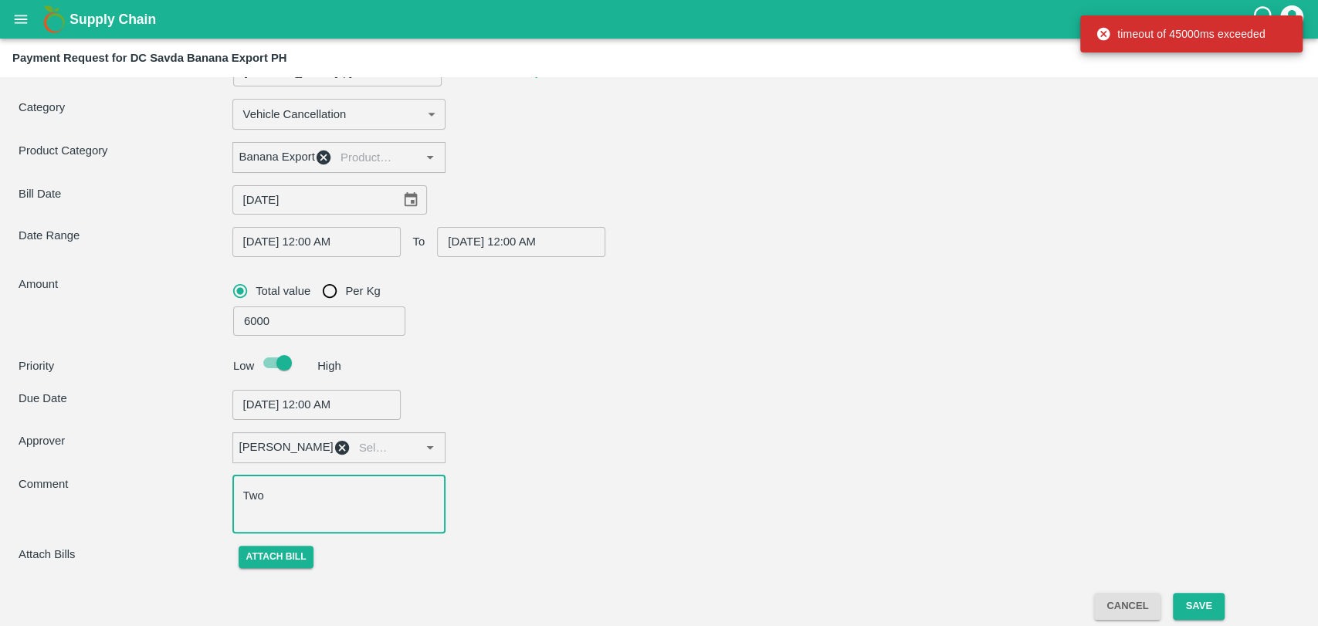
type input "Nitin Rasal ( Bhairavnath Transport ) -9860466997(Transporter)"
type textarea "Two d"
type input "Nitin Rasal ( Bhairavnath Transport ) -9860466997(Transporter)"
type textarea "Two day"
type input "Nitin Rasal ( Bhairavnath Transport ) -9860466997(Transporter)"
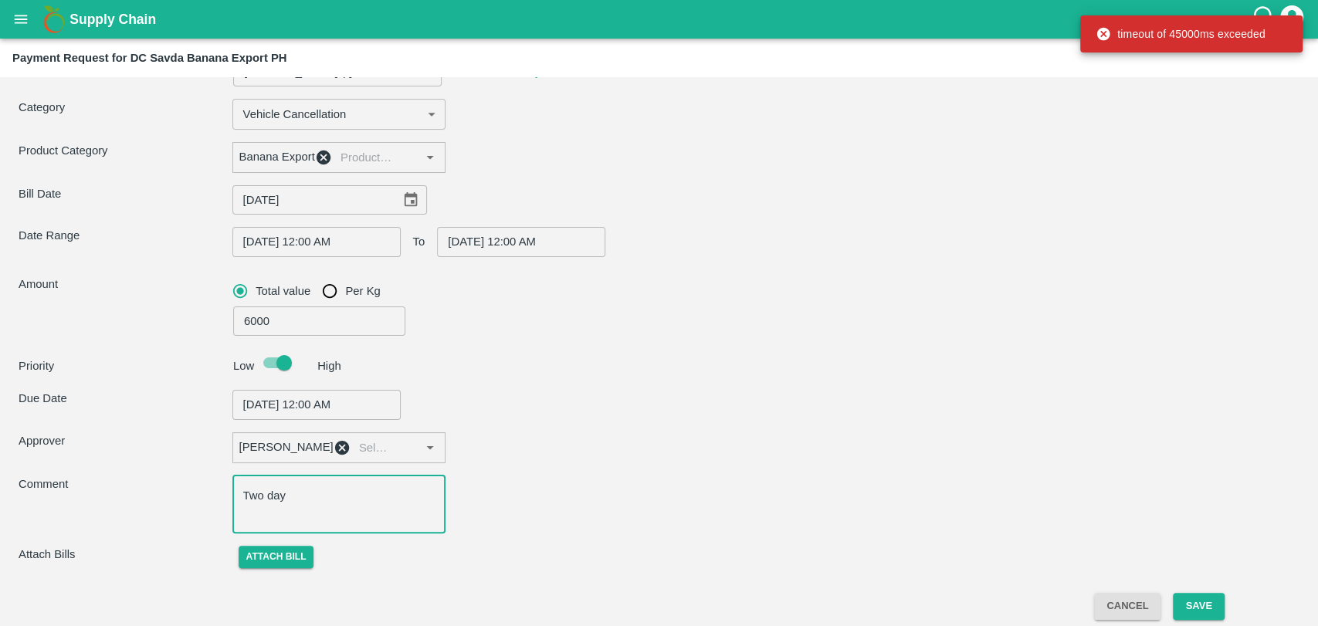
type textarea "Two days"
type input "Nitin Rasal ( Bhairavnath Transport ) -9860466997(Transporter)"
type textarea "Two days"
type input "Nitin Rasal ( Bhairavnath Transport ) -9860466997(Transporter)"
type textarea "Two days h"
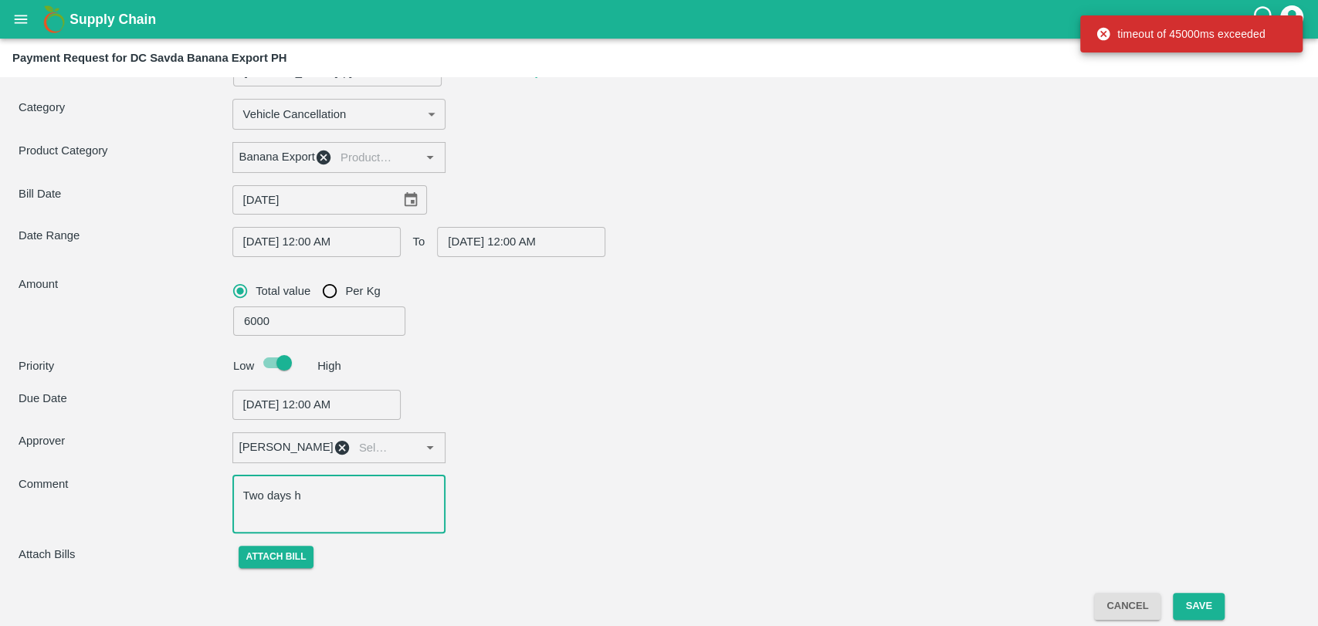
type input "Nitin Rasal ( Bhairavnath Transport ) -9860466997(Transporter)"
type textarea "Two days ho"
type input "Nitin Rasal ( Bhairavnath Transport ) -9860466997(Transporter)"
type textarea "Two days hol"
type input "Nitin Rasal ( Bhairavnath Transport ) -9860466997(Transporter)"
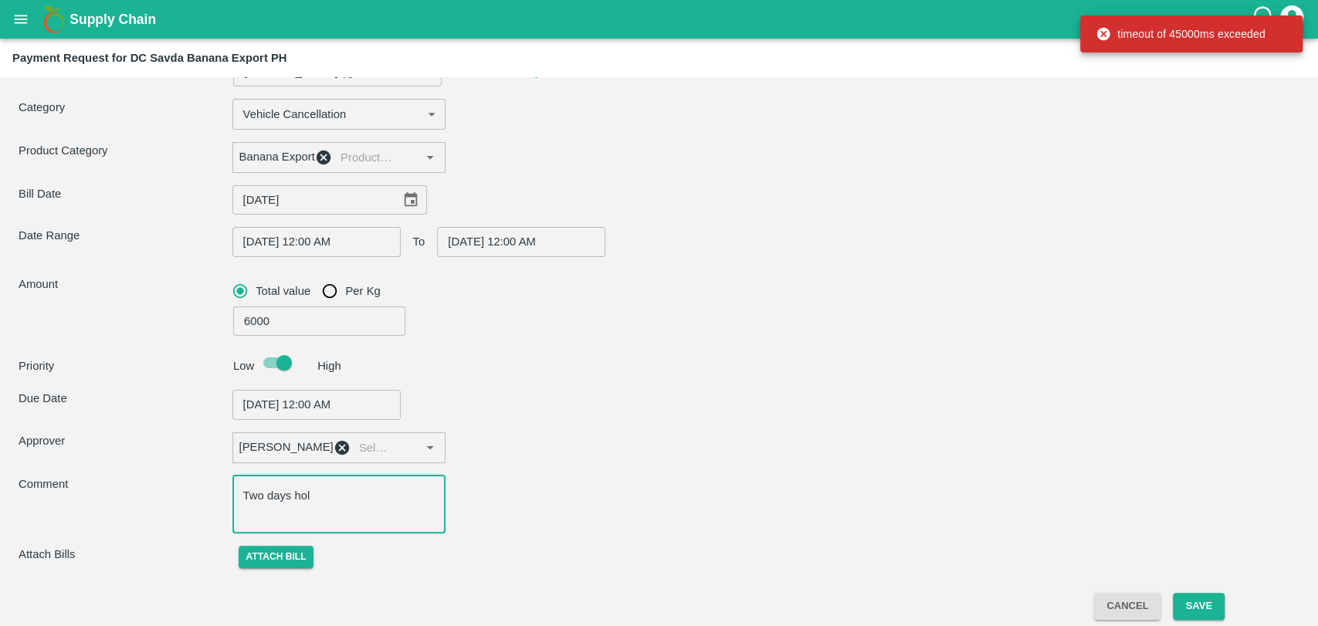
type textarea "Two days hold"
type input "Nitin Rasal ( Bhairavnath Transport ) -9860466997(Transporter)"
type textarea "Two days holdi"
type input "Nitin Rasal ( Bhairavnath Transport ) -9860466997(Transporter)"
type textarea "Two days holdin"
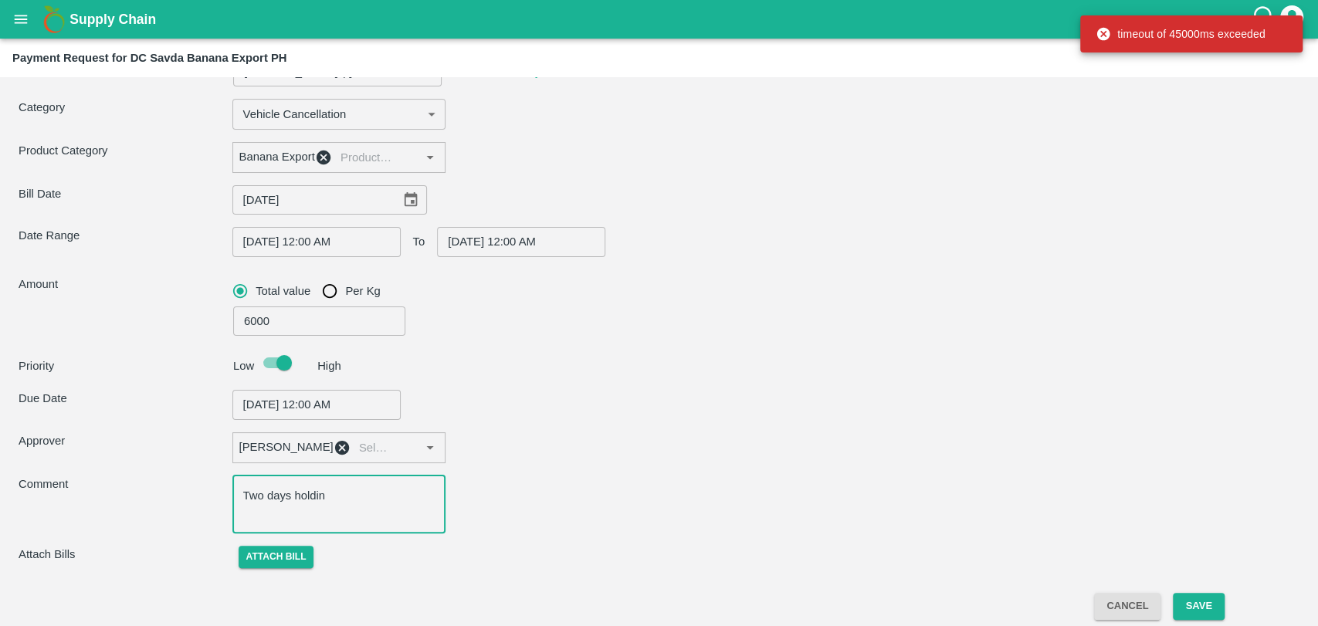
type input "Nitin Rasal ( Bhairavnath Transport ) -9860466997(Transporter)"
type textarea "Two days holding"
type input "Nitin Rasal ( Bhairavnath Transport ) -9860466997(Transporter)"
type textarea "Two days holding"
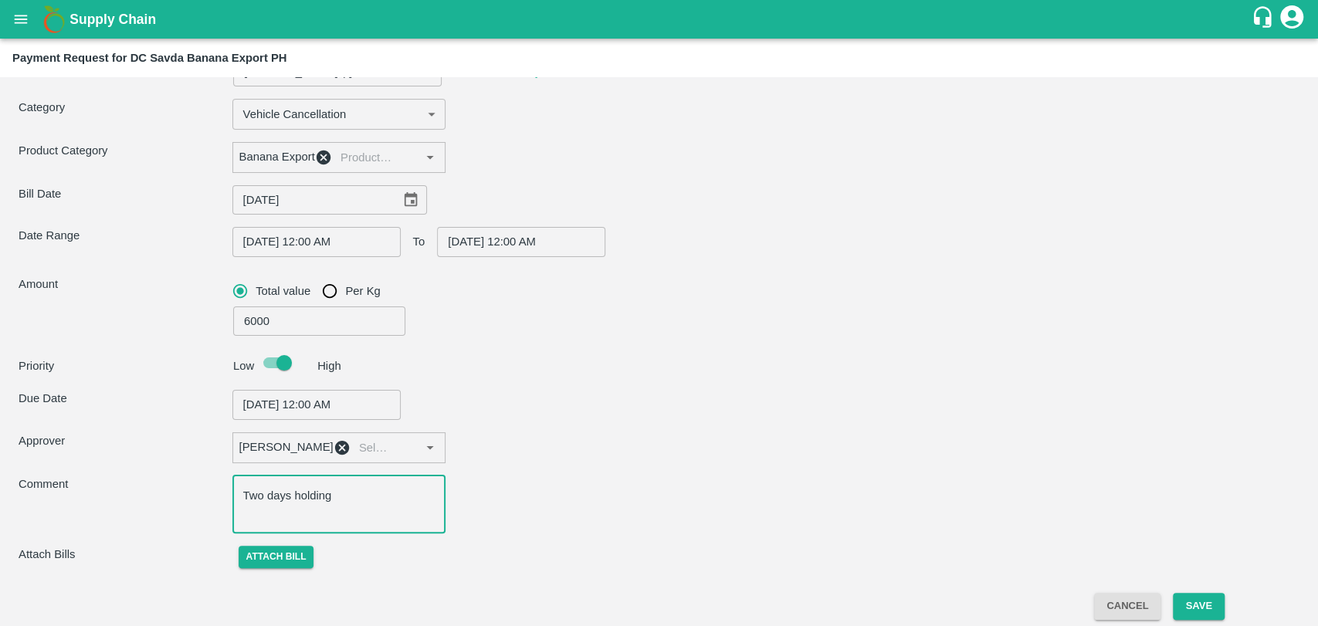
type input "Nitin Rasal ( Bhairavnath Transport ) -9860466997(Transporter)"
type textarea "Two days holding ."
type input "Nitin Rasal ( Bhairavnath Transport ) -9860466997(Transporter)"
type textarea "Two days holding ."
type input "Nitin Rasal ( Bhairavnath Transport ) -9860466997(Transporter)"
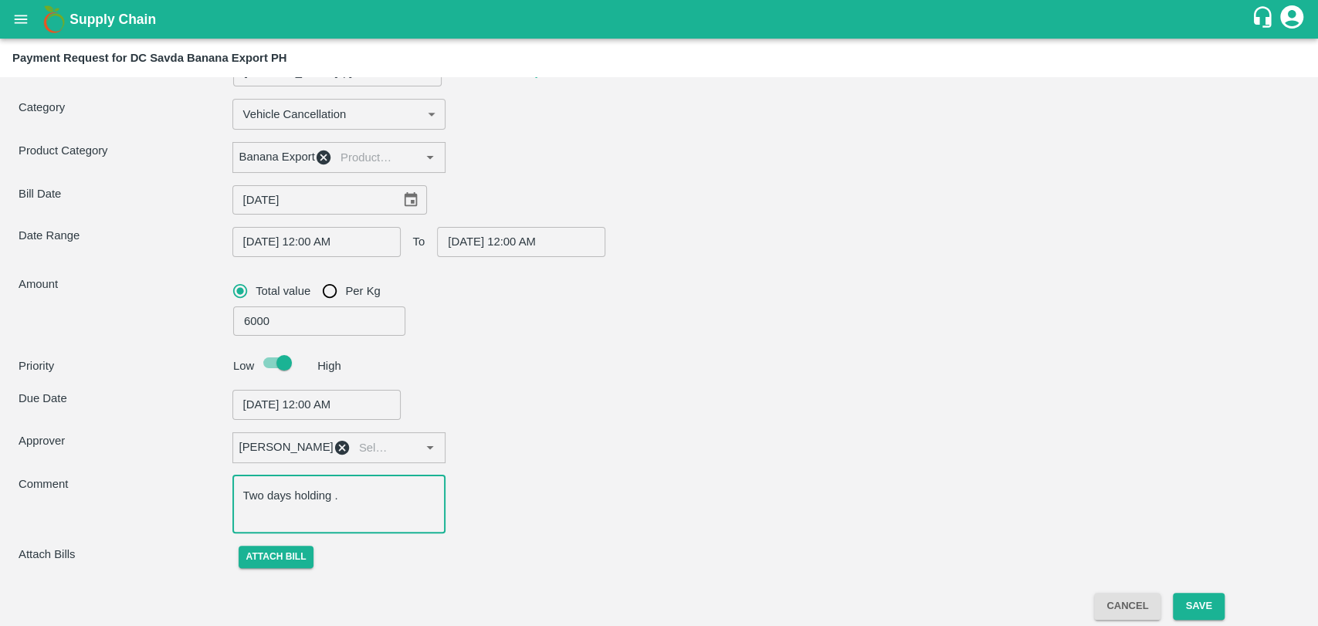
type textarea "Two days holding . w"
type input "Nitin Rasal ( Bhairavnath Transport ) -9860466997(Transporter)"
type textarea "Two days holding . we"
type input "Nitin Rasal ( Bhairavnath Transport ) -9860466997(Transporter)"
type textarea "Two days holding . wen"
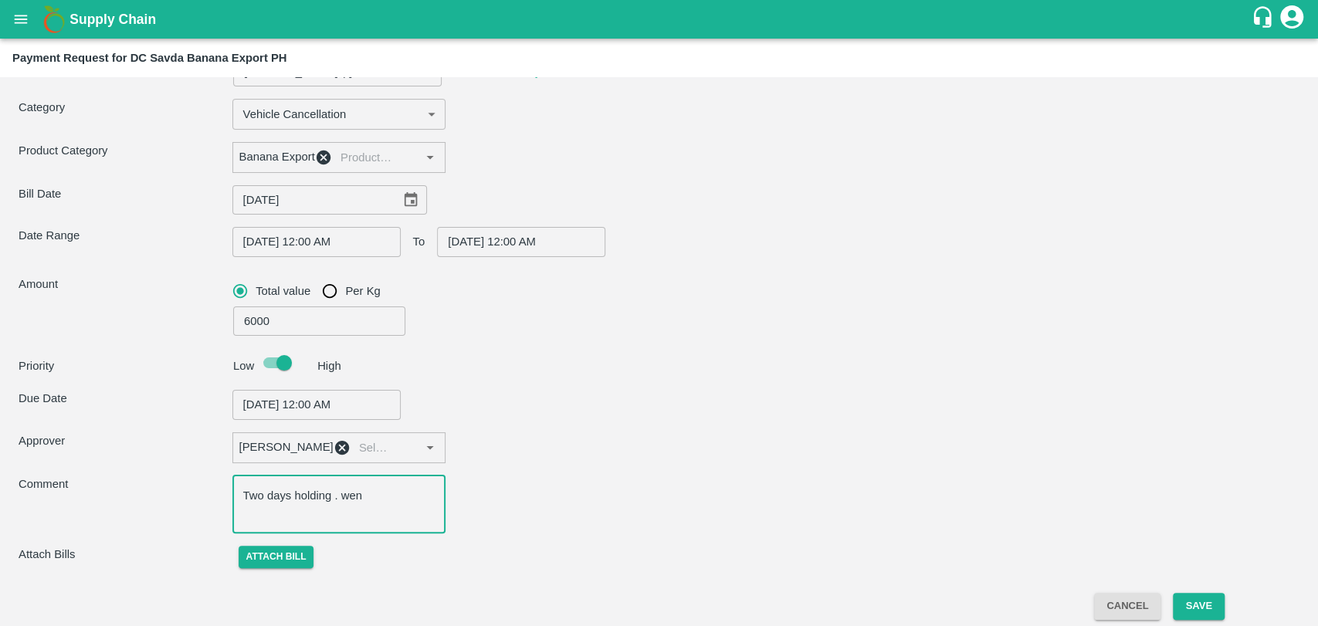
type input "Nitin Rasal ( Bhairavnath Transport ) -9860466997(Transporter)"
type textarea "Two days holding . wentt"
type input "Nitin Rasal ( Bhairavnath Transport ) -9860466997(Transporter)"
type textarea "Two days holding . went"
type input "Nitin Rasal ( Bhairavnath Transport ) -9860466997(Transporter)"
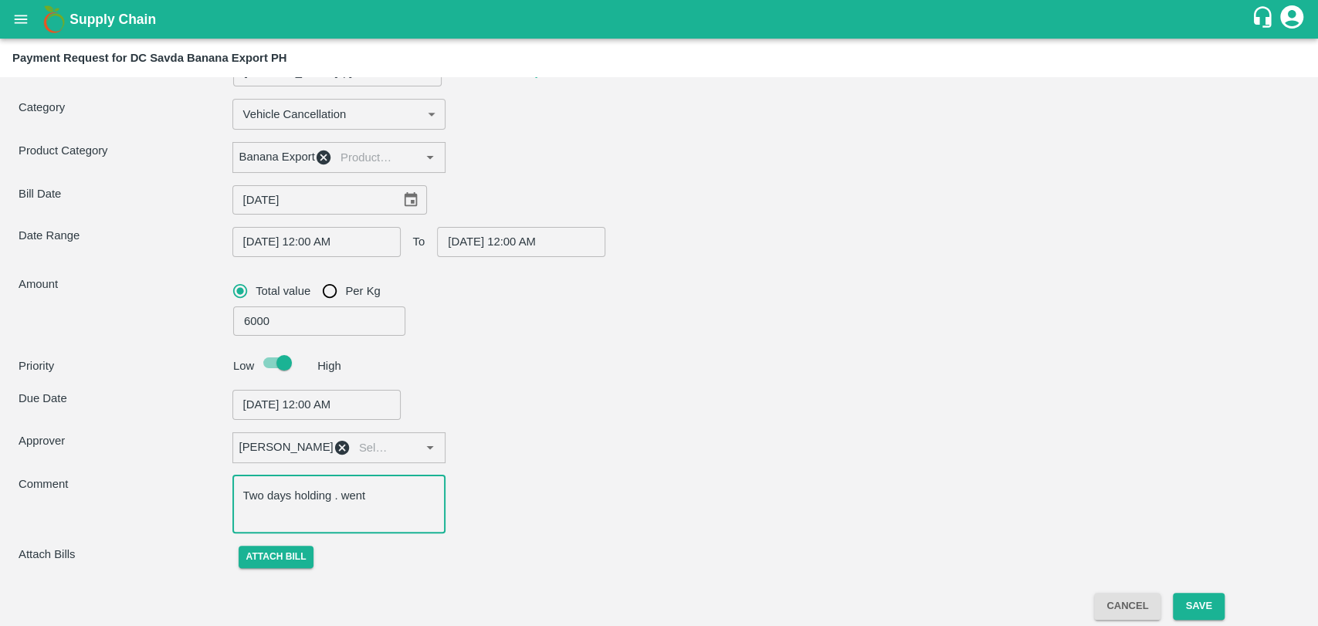
type textarea "Two days holding . went"
type input "Nitin Rasal ( Bhairavnath Transport ) -9860466997(Transporter)"
type textarea "Two days holding . went t"
type input "Nitin Rasal ( Bhairavnath Transport ) -9860466997(Transporter)"
type textarea "Two days holding . went to"
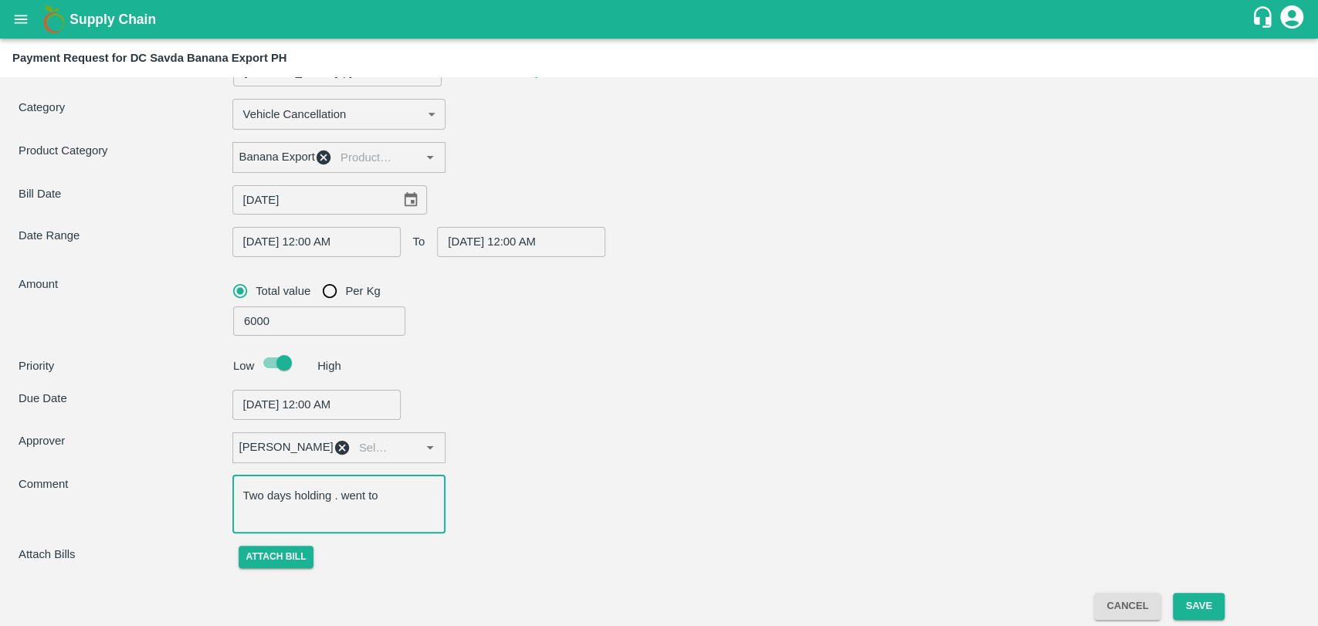
type input "Nitin Rasal ( Bhairavnath Transport ) -9860466997(Transporter)"
type textarea "Two days holding . went to"
type input "Nitin Rasal ( Bhairavnath Transport ) -9860466997(Transporter)"
type textarea "Two days holding . went to fa"
type input "Nitin Rasal ( Bhairavnath Transport ) -9860466997(Transporter)"
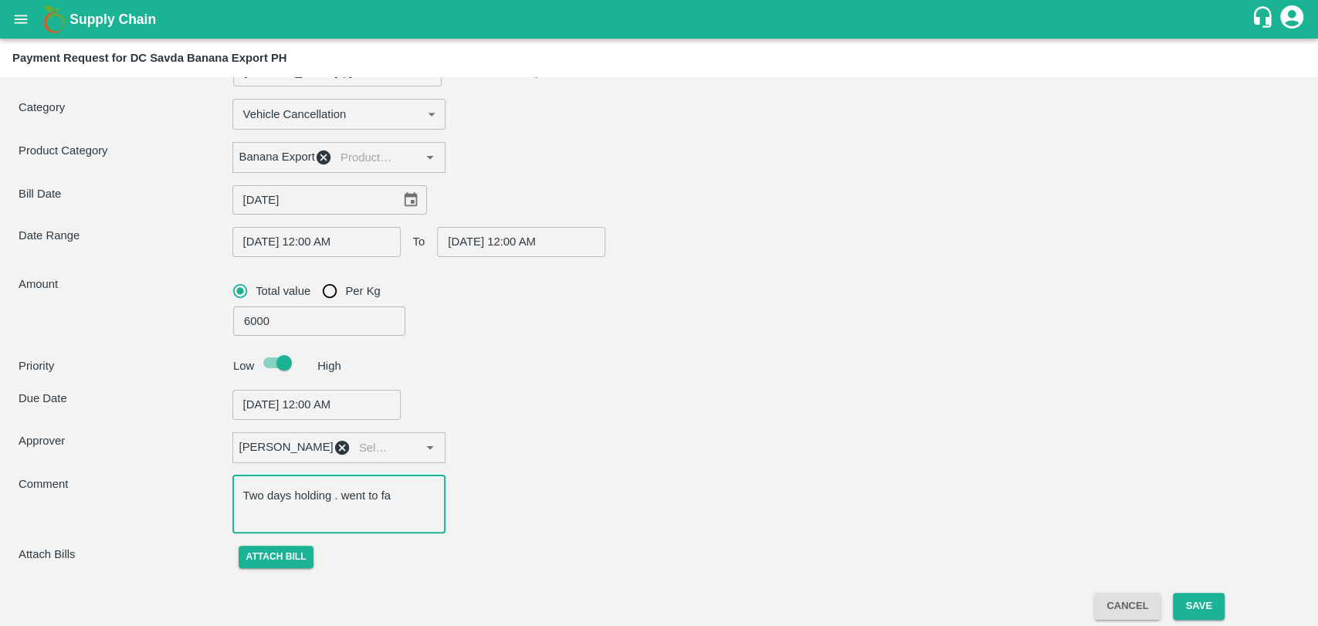
type textarea "Two days holding . went to far"
type input "Nitin Rasal ( Bhairavnath Transport ) -9860466997(Transporter)"
type textarea "Two days holding . went to farm"
type input "Nitin Rasal ( Bhairavnath Transport ) -9860466997(Transporter)"
type textarea "Two days holding . went to farm"
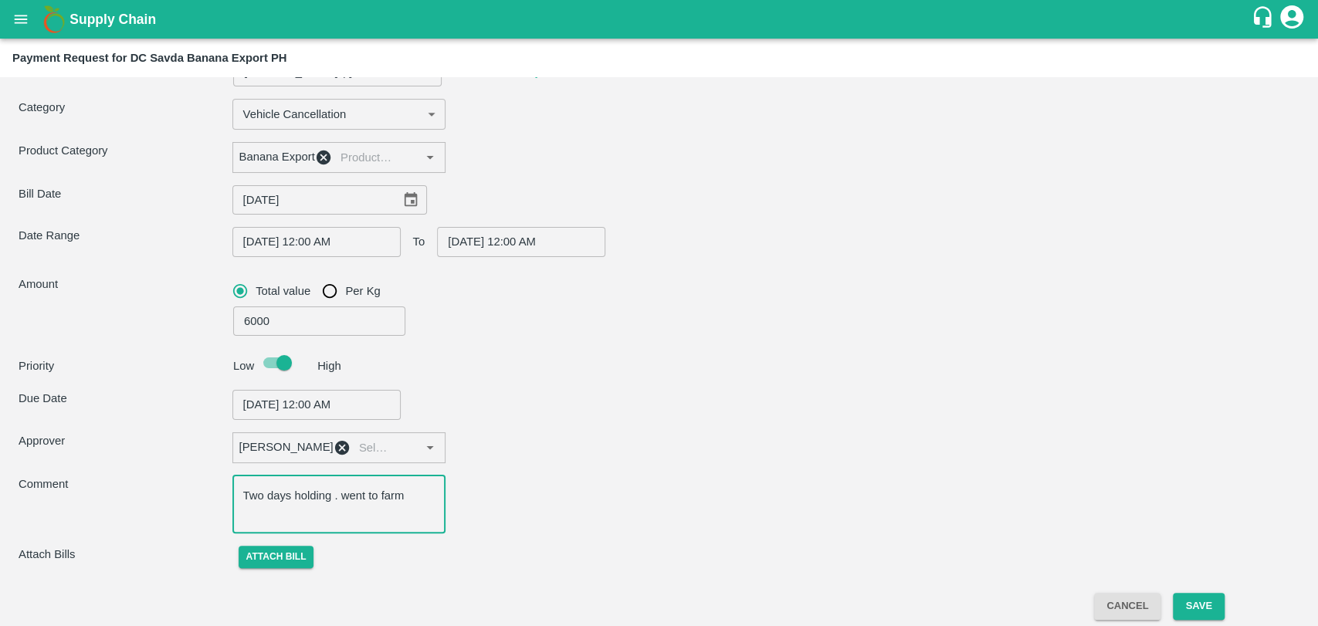
type input "Nitin Rasal ( Bhairavnath Transport ) -9860466997(Transporter)"
type textarea "Two days holding . went to farm f"
type input "Nitin Rasal ( Bhairavnath Transport ) -9860466997(Transporter)"
type textarea "Two days holding . went to farm fo"
type input "Nitin Rasal ( Bhairavnath Transport ) -9860466997(Transporter)"
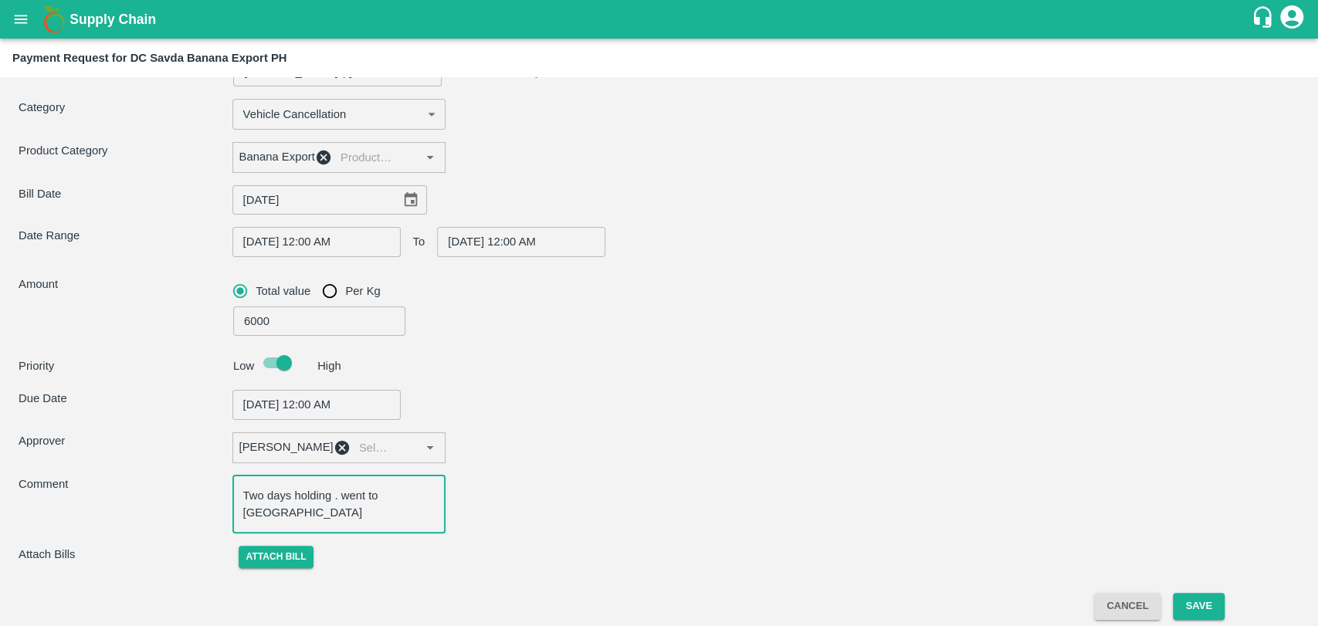
type textarea "Two days holding . went to farm for"
type input "Nitin Rasal ( Bhairavnath Transport ) -9860466997(Transporter)"
type textarea "Two days holding . went to farm for"
type input "Nitin Rasal ( Bhairavnath Transport ) -9860466997(Transporter)"
type textarea "Two days holding . went to farm for 2"
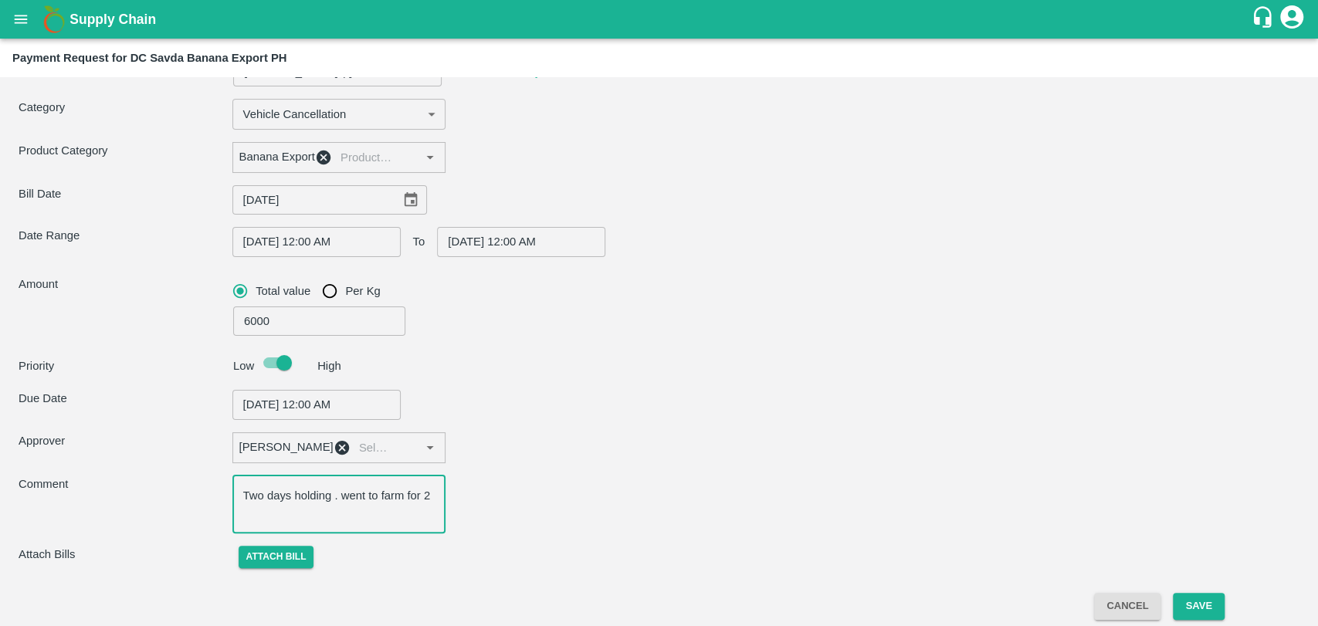
type input "Nitin Rasal ( Bhairavnath Transport ) -9860466997(Transporter)"
type textarea "Two days holding . went to farm for 2"
type input "Nitin Rasal ( Bhairavnath Transport ) -9860466997(Transporter)"
type textarea "Two days holding . went to farm for 2 da"
type input "Nitin Rasal ( Bhairavnath Transport ) -9860466997(Transporter)"
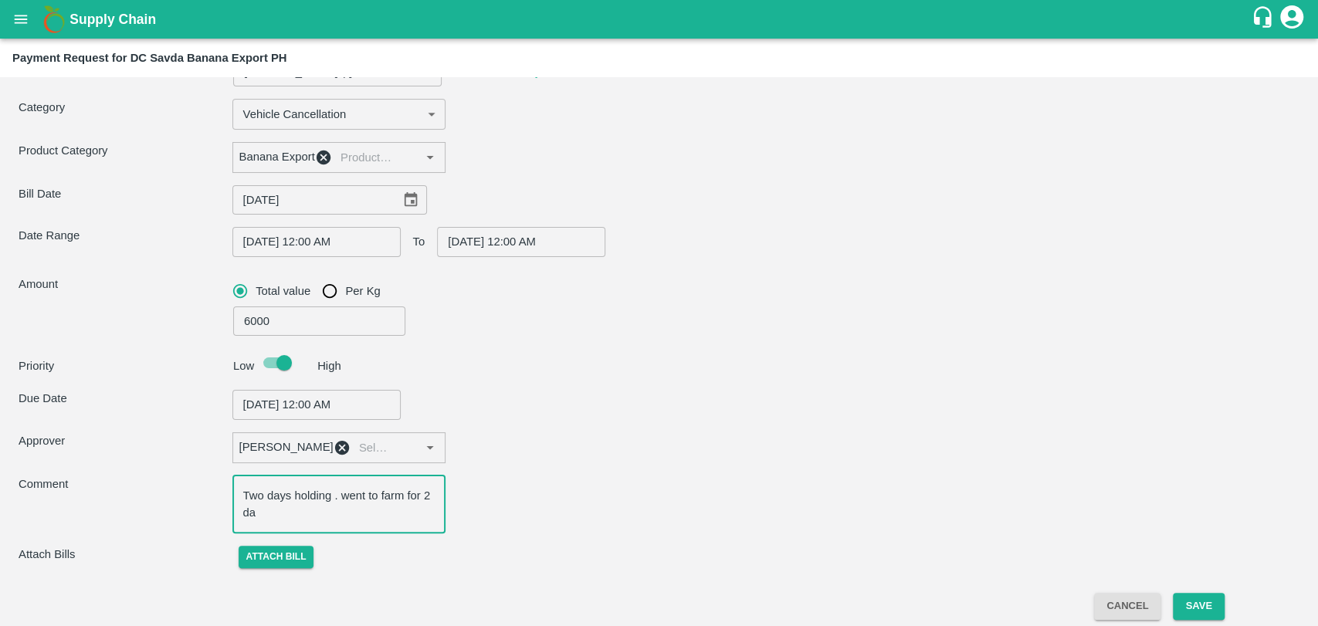
type textarea "Two days holding . went to farm for 2 day"
type input "Nitin Rasal ( Bhairavnath Transport ) -9860466997(Transporter)"
type textarea "Two days holding . went to farm for 2 days"
type input "Nitin Rasal ( Bhairavnath Transport ) -9860466997(Transporter)"
type textarea "Two days holding . went to farm for 2 days"
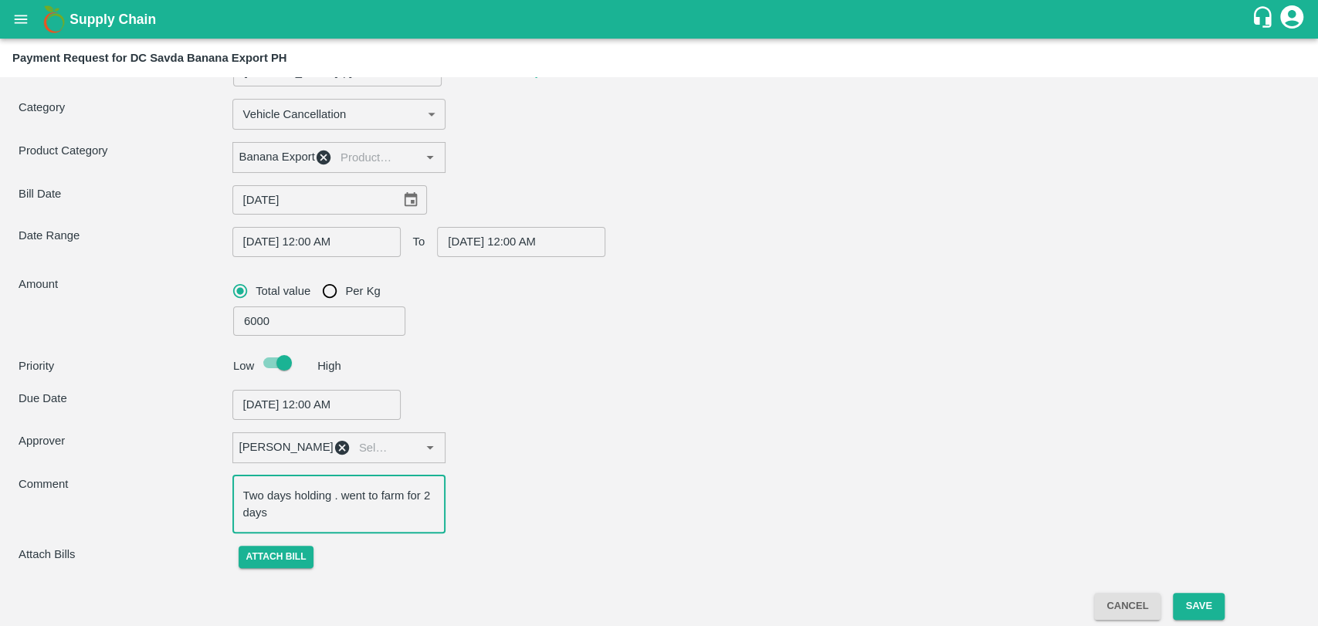
type input "Nitin Rasal ( Bhairavnath Transport ) -9860466997(Transporter)"
type textarea "Two days holding . went to farm for 2 days an"
type input "Nitin Rasal ( Bhairavnath Transport ) -9860466997(Transporter)"
type textarea "Two days holding . went to farm for 2 days an"
type input "Nitin Rasal ( Bhairavnath Transport ) -9860466997(Transporter)"
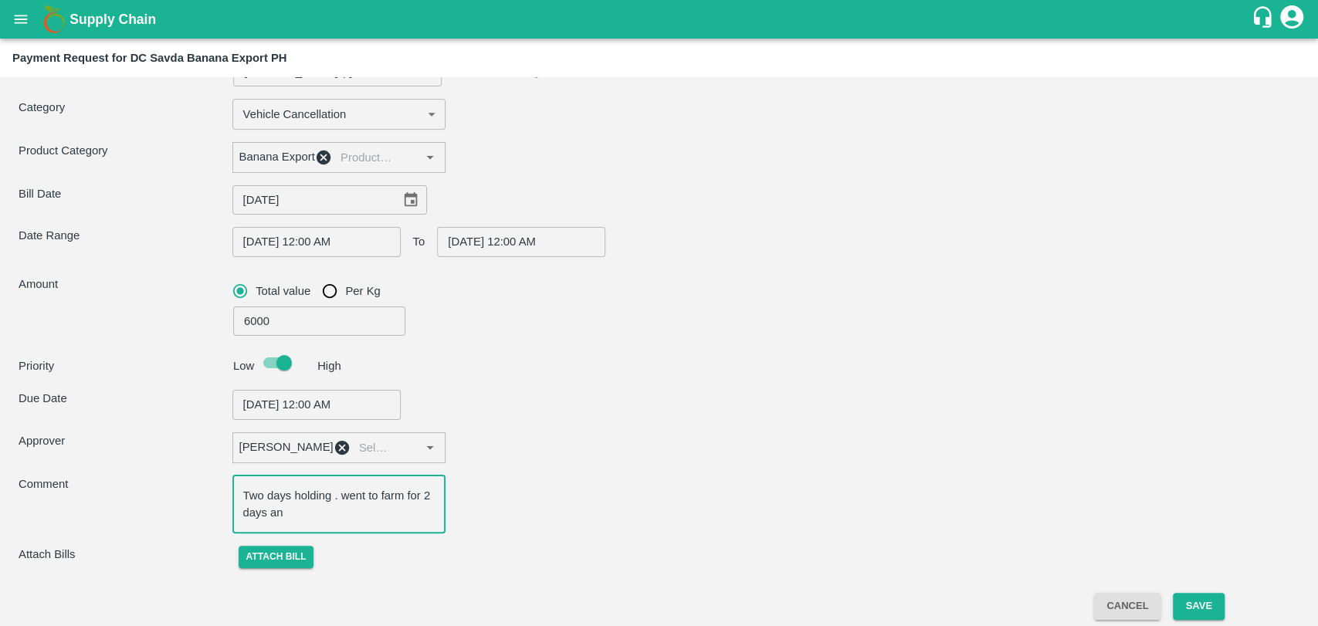
type textarea "Two days holding . went to farm for 2 days an"
type input "Nitin Rasal ( Bhairavnath Transport ) -9860466997(Transporter)"
type textarea "Two days holding . went to farm for 2 days and"
type input "Nitin Rasal ( Bhairavnath Transport ) -9860466997(Transporter)"
type textarea "Two days holding . went to farm for 2 days and"
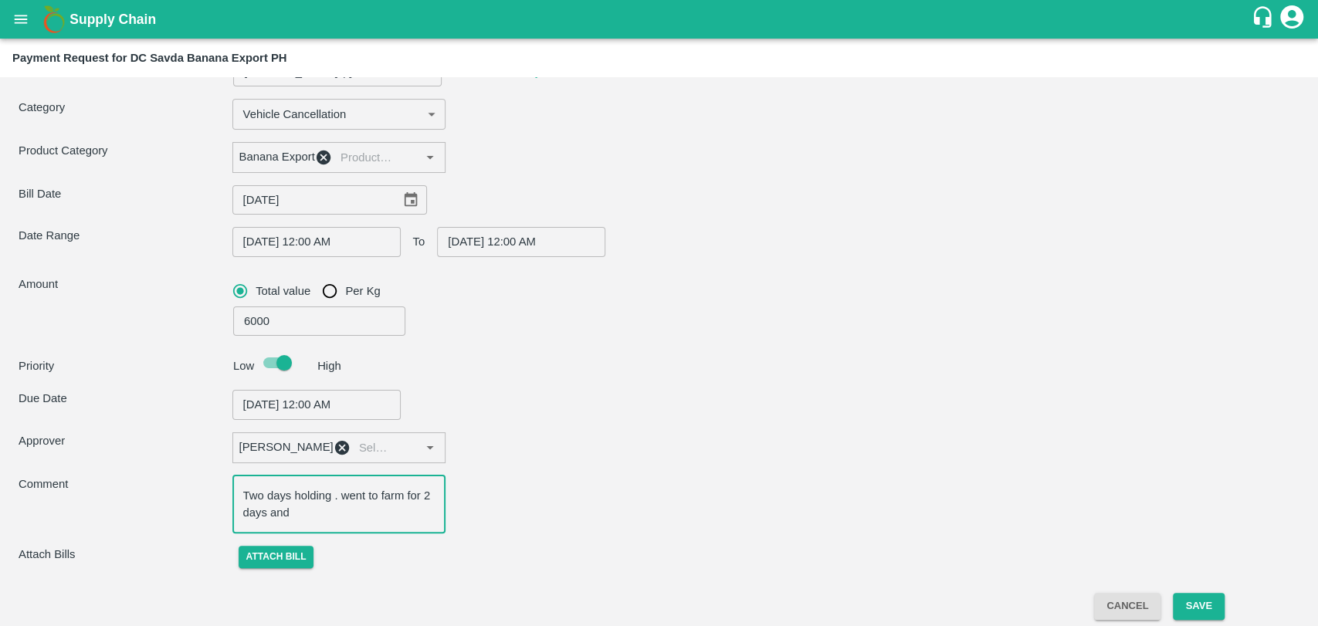
type input "Nitin Rasal ( Bhairavnath Transport ) -9860466997(Transporter)"
type textarea "Two days holding . went to farm for 2 days and c"
type input "Nitin Rasal ( Bhairavnath Transport ) -9860466997(Transporter)"
type textarea "Two days holding . went to farm for 2 days and can"
type input "Nitin Rasal ( Bhairavnath Transport ) -9860466997(Transporter)"
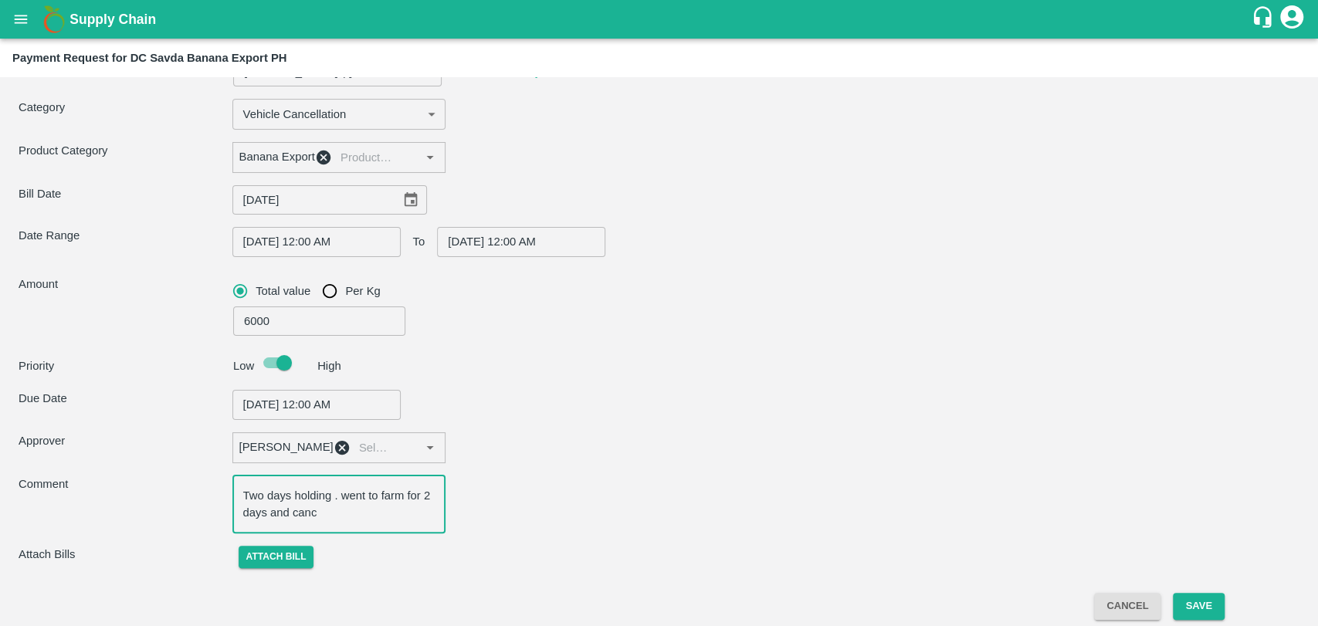
type textarea "Two days holding . went to farm for 2 days and cance"
type input "Nitin Rasal ( Bhairavnath Transport ) -9860466997(Transporter)"
type textarea "Two days holding . went to farm for 2 days and cancel"
type input "Nitin Rasal ( Bhairavnath Transport ) -9860466997(Transporter)"
type textarea "Two days holding . went to farm for 2 days and cancel"
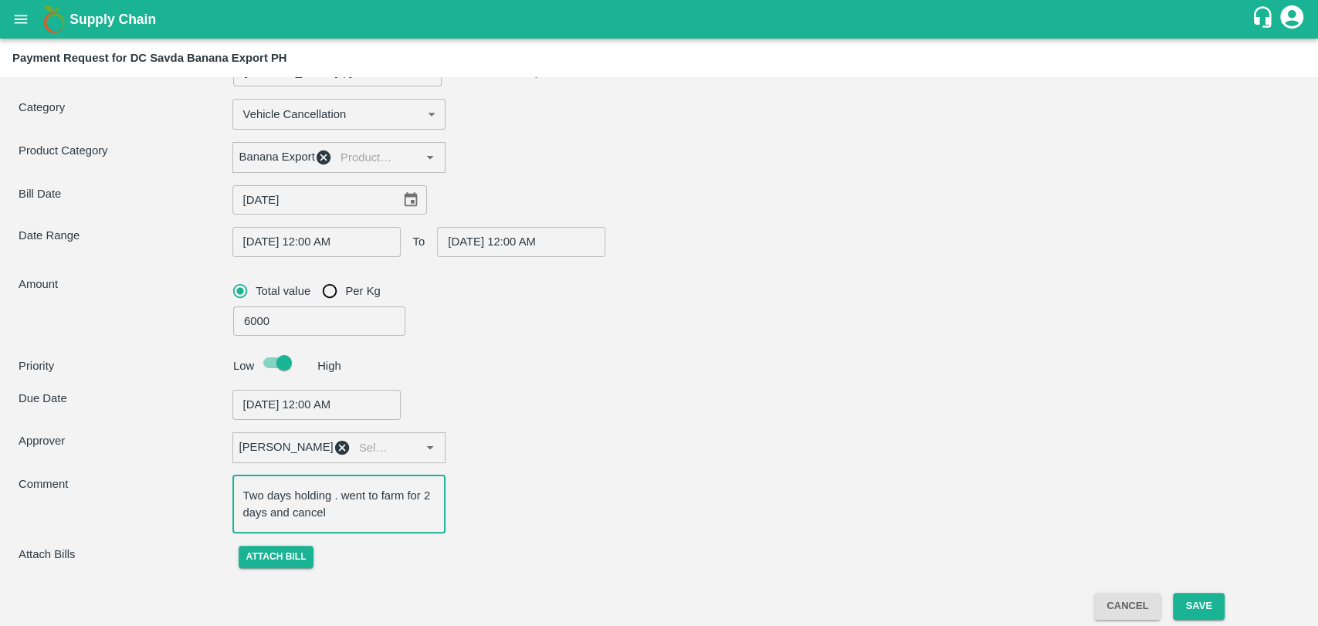
type input "Nitin Rasal ( Bhairavnath Transport ) -9860466997(Transporter)"
type textarea "Two days holding . went to farm for 2 days and cancel t"
type input "Nitin Rasal ( Bhairavnath Transport ) -9860466997(Transporter)"
type textarea "Two days holding . went to farm for 2 days and cancel th"
type input "Nitin Rasal ( Bhairavnath Transport ) -9860466997(Transporter)"
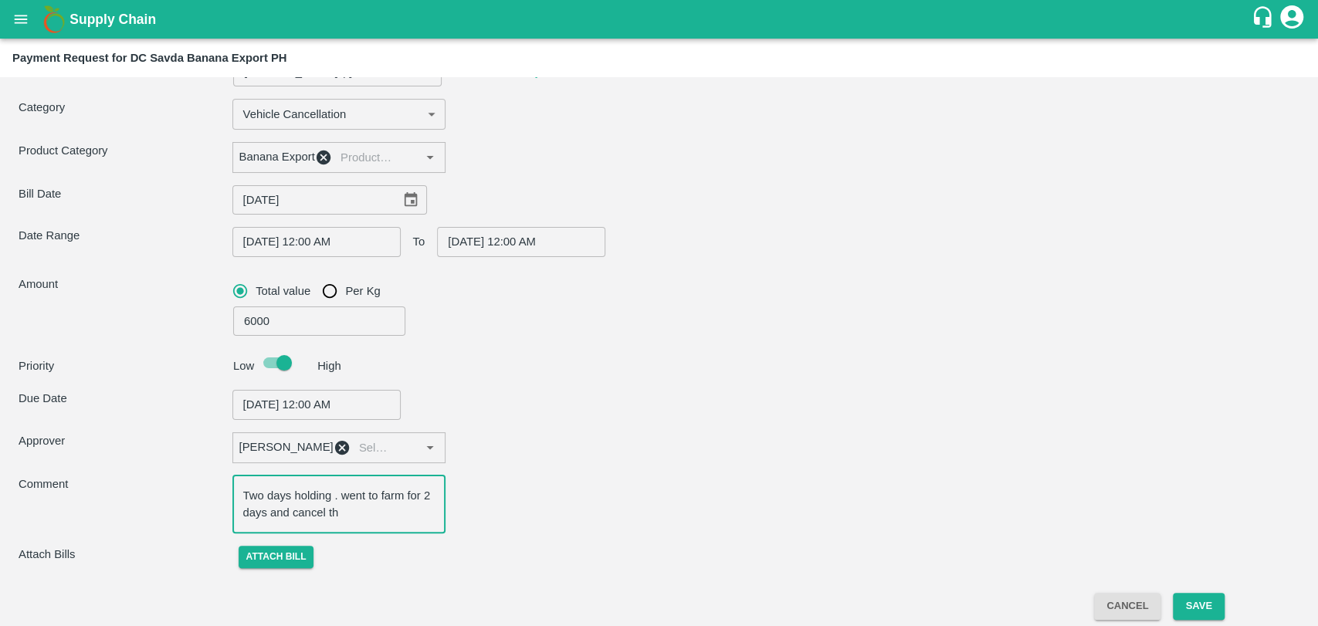
type textarea "Two days holding . went to farm for 2 days and cancel th"
type input "Nitin Rasal ( Bhairavnath Transport ) -9860466997(Transporter)"
type textarea "Two days holding . went to farm for 2 days and cancel th"
type input "Nitin Rasal ( Bhairavnath Transport ) -9860466997(Transporter)"
type textarea "Two days holding . went to farm for 2 days and cancel the"
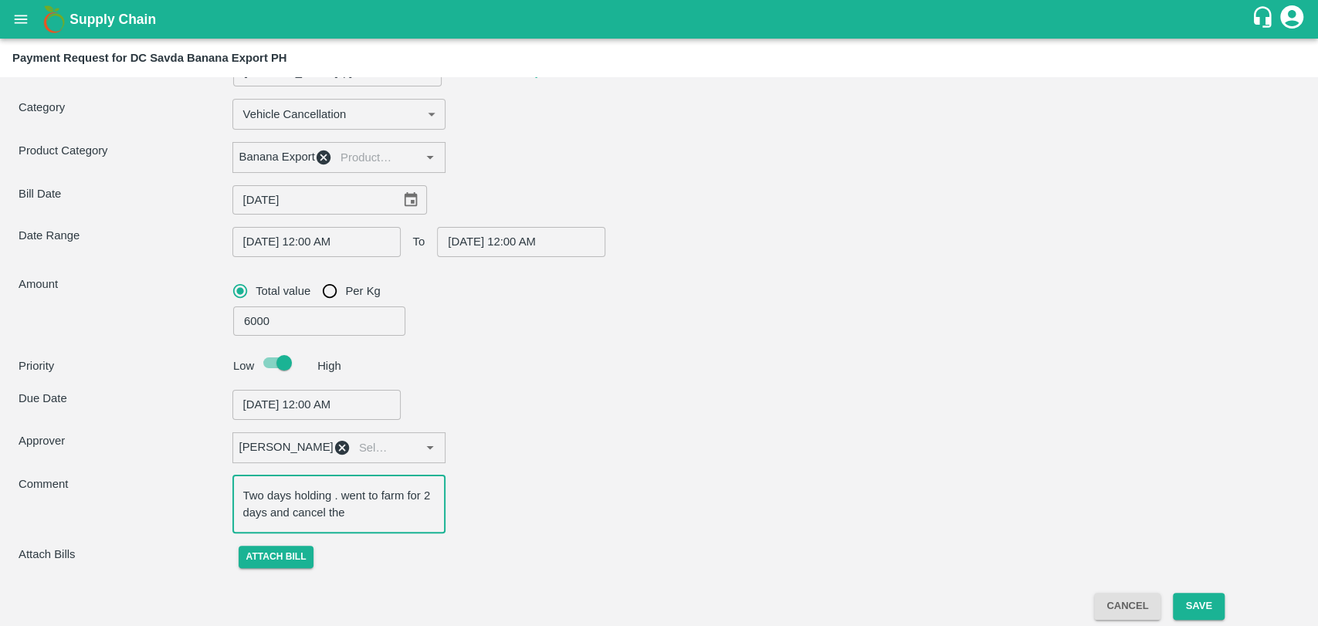
type input "Nitin Rasal ( Bhairavnath Transport ) -9860466997(Transporter)"
type textarea "Two days holding . went to farm for 2 days and cancel the"
type input "Nitin Rasal ( Bhairavnath Transport ) -9860466997(Transporter)"
type textarea "Two days holding . went to farm for 2 days and cancel the v"
type input "Nitin Rasal ( Bhairavnath Transport ) -9860466997(Transporter)"
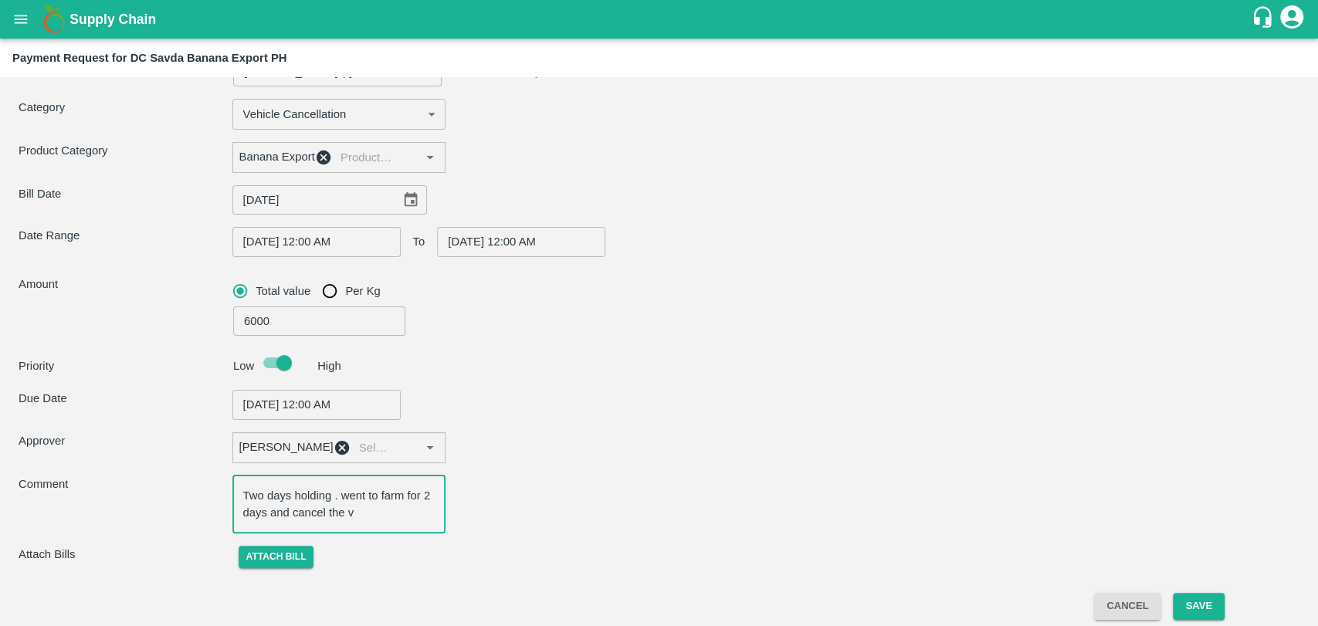
type textarea "Two days holding . went to farm for 2 days and cancel the ve"
type input "Nitin Rasal ( Bhairavnath Transport ) -9860466997(Transporter)"
type textarea "Two days holding . went to farm for 2 days and cancel the veh"
type input "Nitin Rasal ( Bhairavnath Transport ) -9860466997(Transporter)"
type textarea "Two days holding . went to farm for 2 days and cancel the vehi"
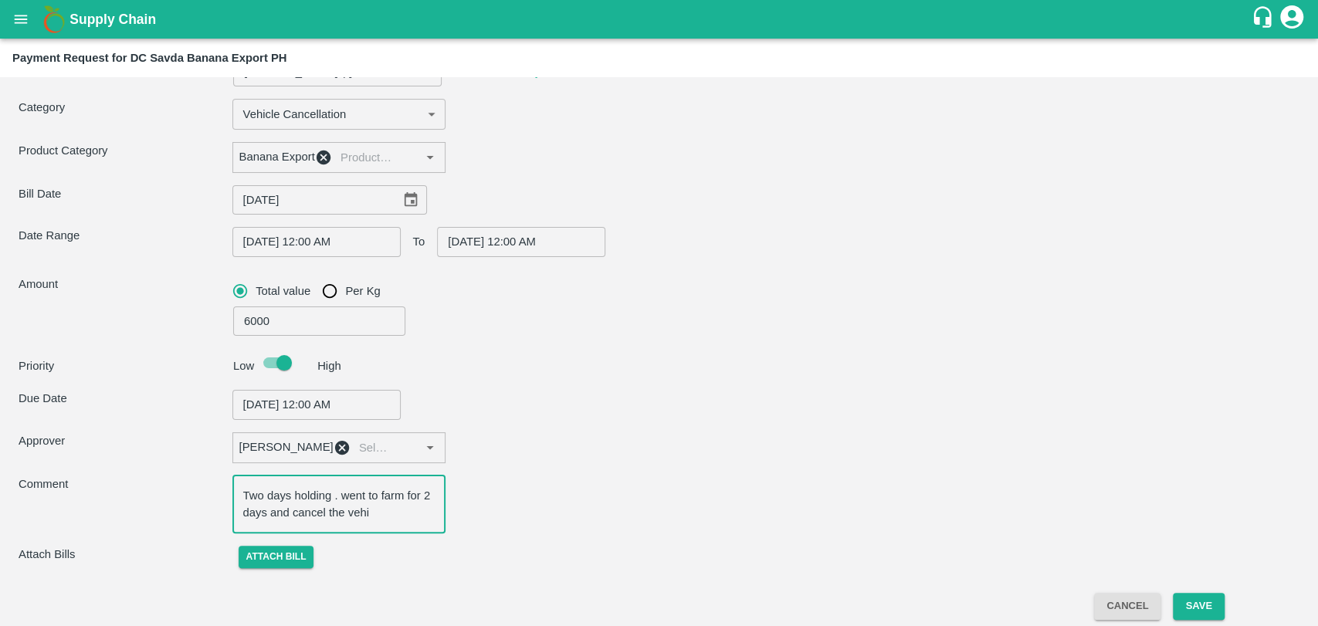
type input "Nitin Rasal ( Bhairavnath Transport ) -9860466997(Transporter)"
type textarea "Two days holding . went to farm for 2 days and cancel the vehic"
type input "Nitin Rasal ( Bhairavnath Transport ) -9860466997(Transporter)"
type textarea "Two days holding . went to farm for 2 days and cancel the vehicl"
type input "Nitin Rasal ( Bhairavnath Transport ) -9860466997(Transporter)"
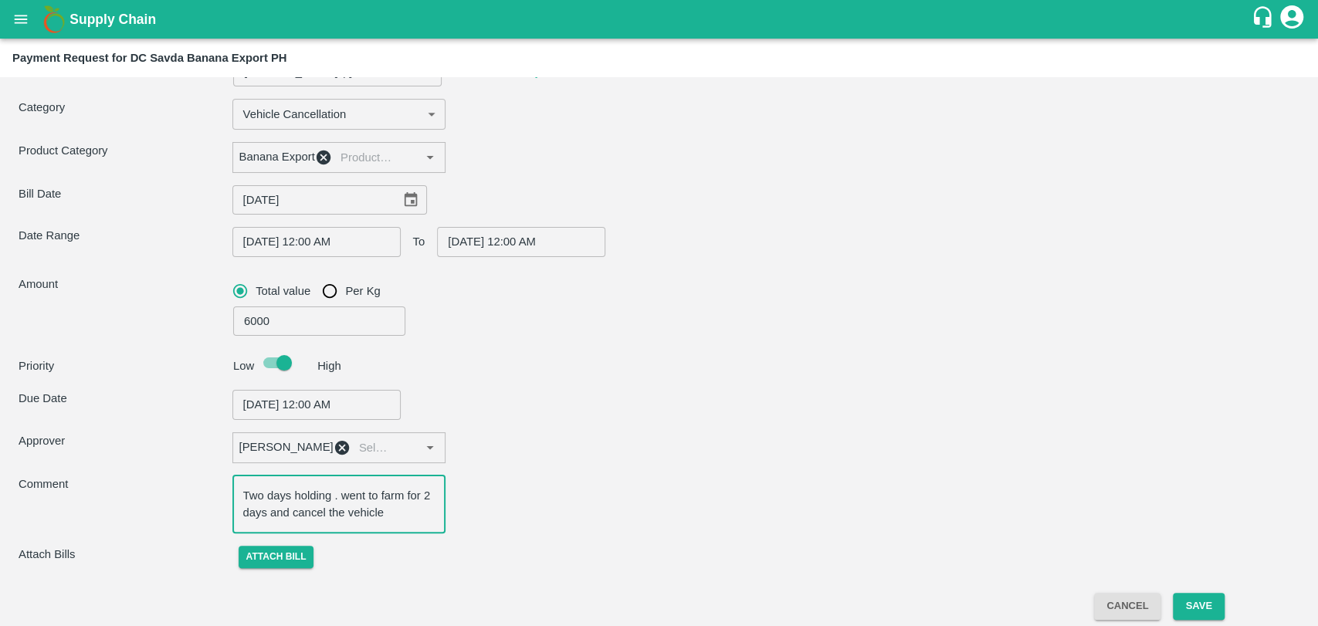
type textarea "Two days holding . went to farm for 2 days and cancel the vehicle"
click at [232, 568] on div "Attach bill" at bounding box center [445, 557] width 427 height 22
click at [278, 568] on button "Attach bill" at bounding box center [277, 557] width 76 height 22
type input "Nitin Rasal ( Bhairavnath Transport ) -9860466997(Transporter)"
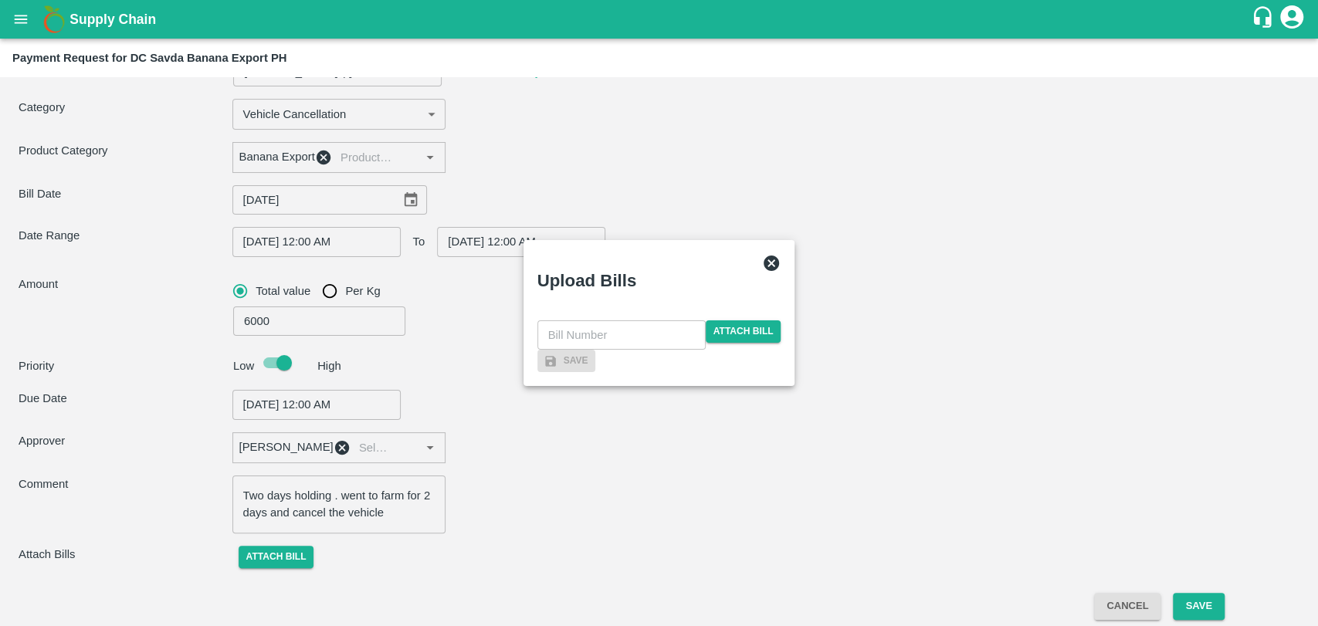
click at [645, 320] on input "text" at bounding box center [621, 334] width 168 height 29
type input "3991"
click at [759, 320] on span "Attach bill" at bounding box center [744, 331] width 76 height 22
click at [0, 0] on input "Attach bill" at bounding box center [0, 0] width 0 height 0
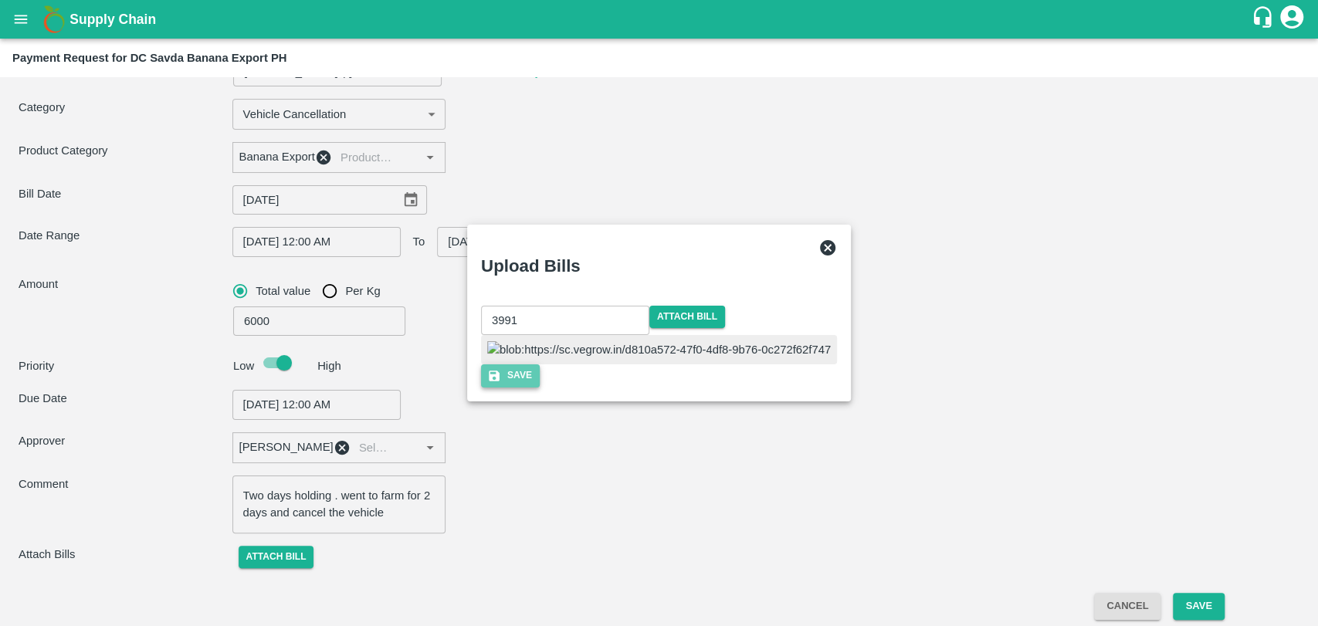
click at [540, 387] on button "Save" at bounding box center [510, 375] width 59 height 22
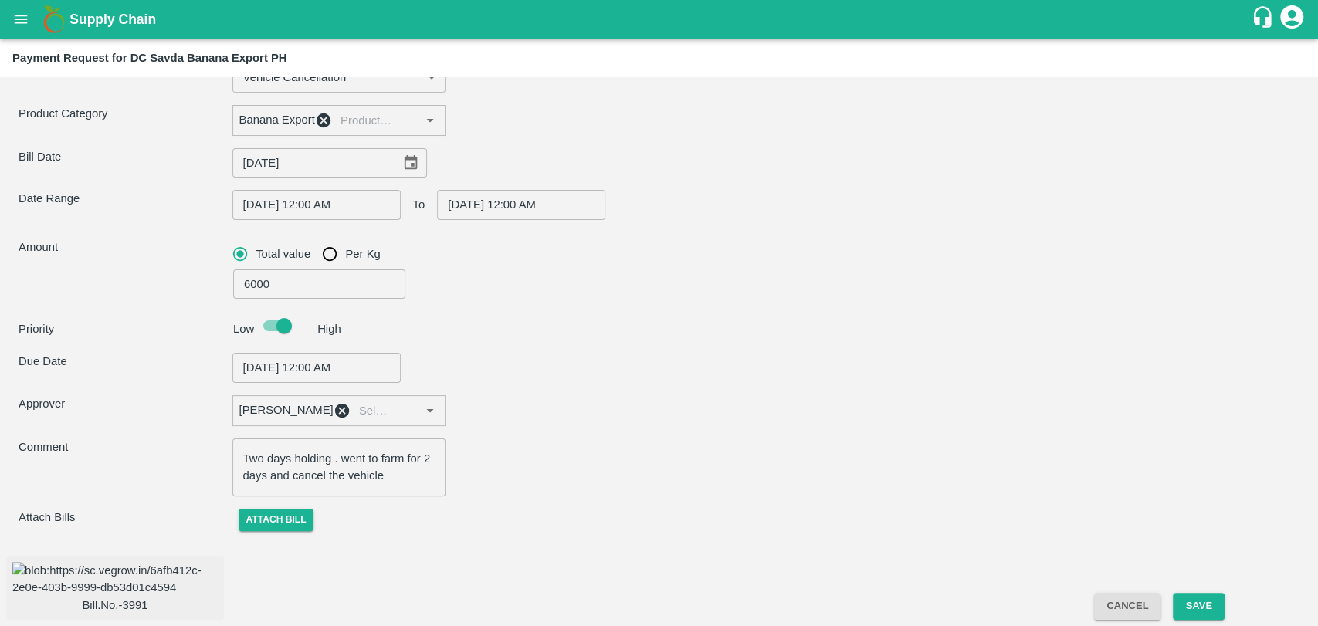
scroll to position [140, 0]
click at [1202, 608] on button "Save" at bounding box center [1198, 606] width 51 height 27
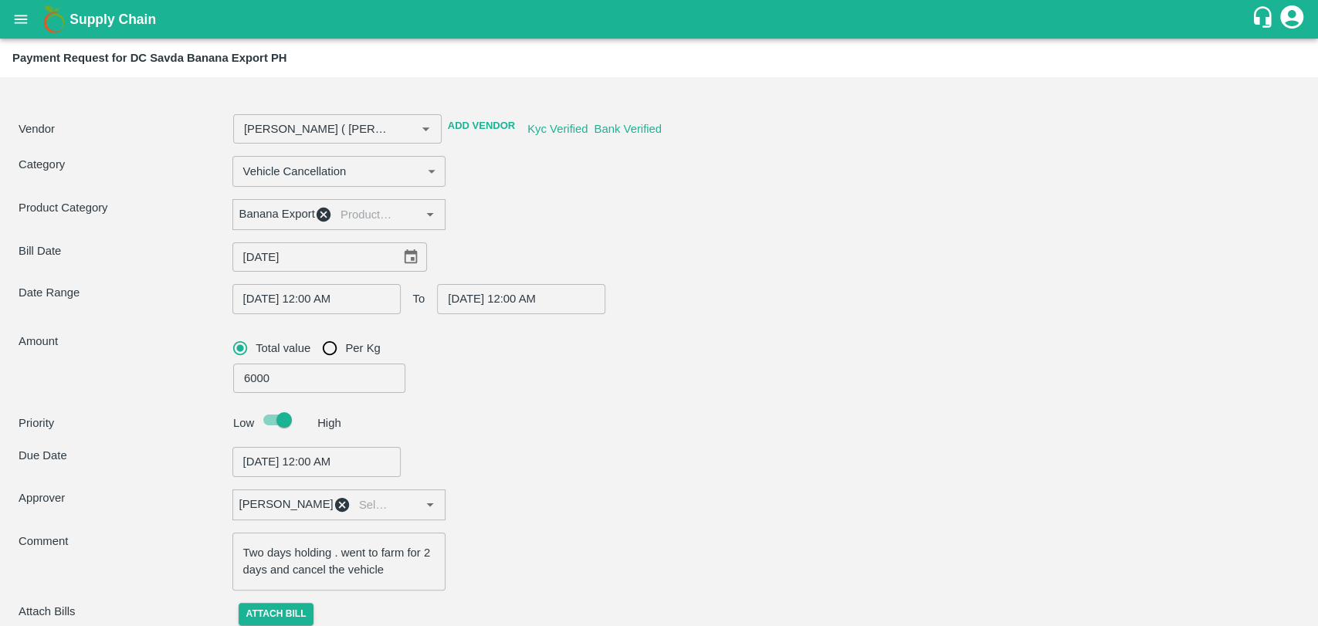
type input "Nitin Rasal ( Bhairavnath Transport ) -9860466997(Transporter)"
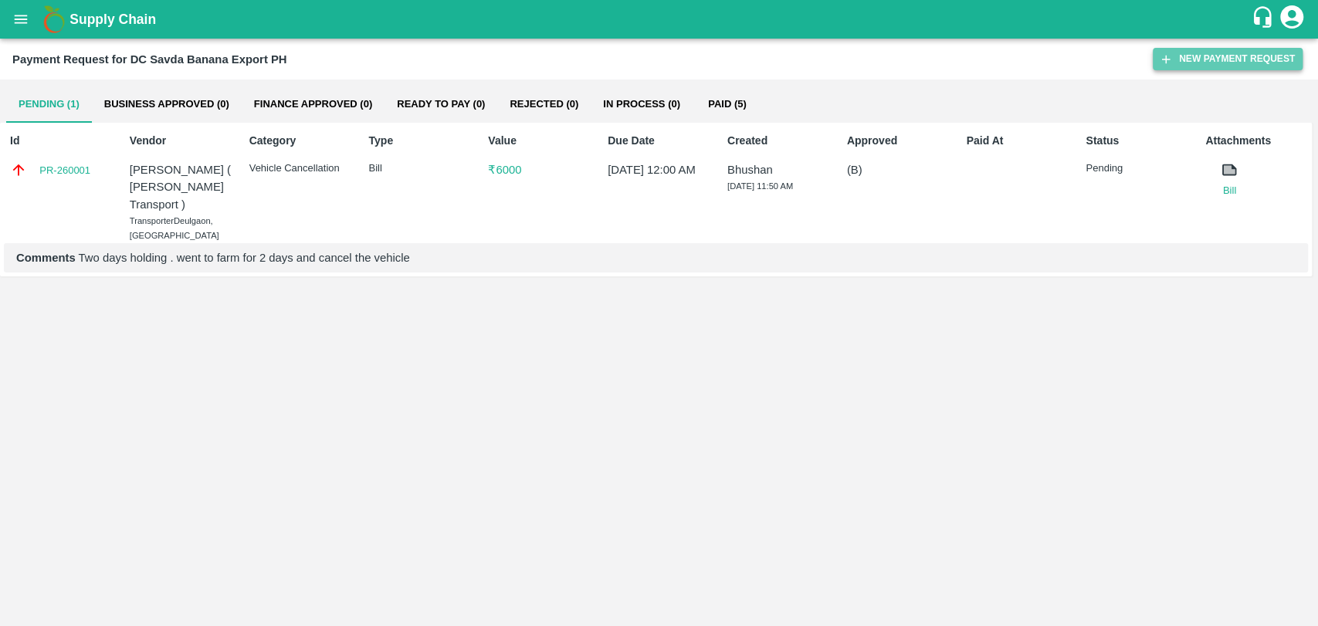
click at [1181, 49] on button "New Payment Request" at bounding box center [1228, 59] width 150 height 22
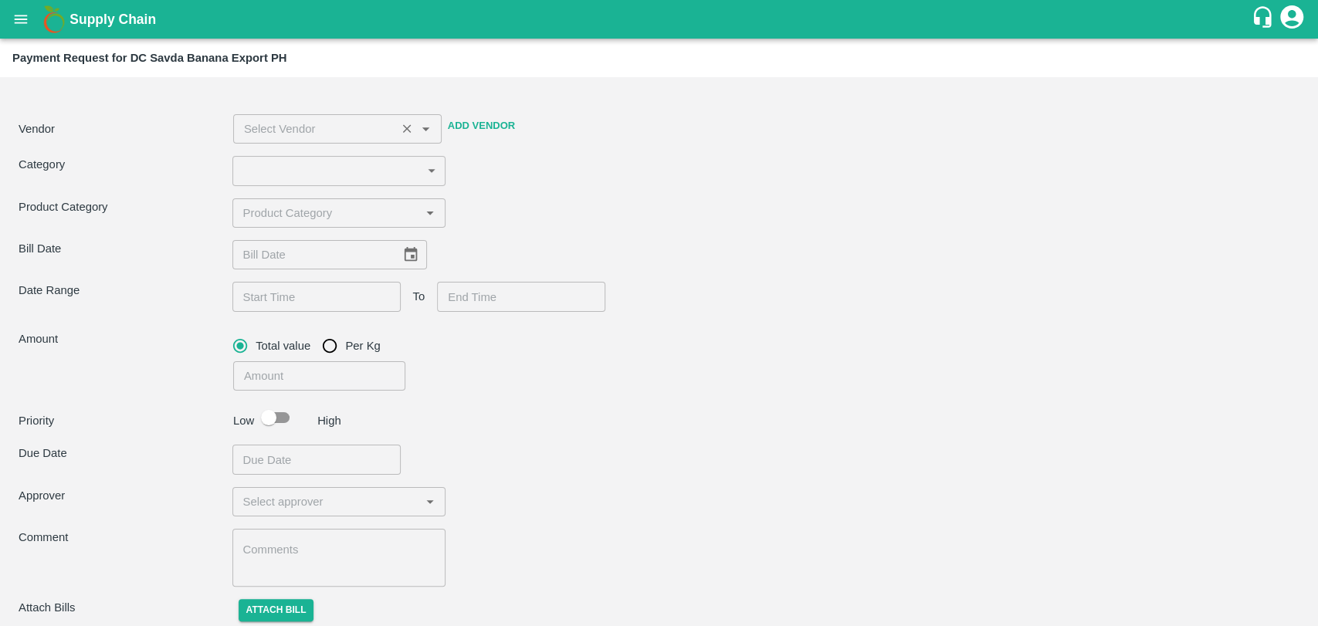
click at [341, 131] on input "input" at bounding box center [315, 129] width 154 height 20
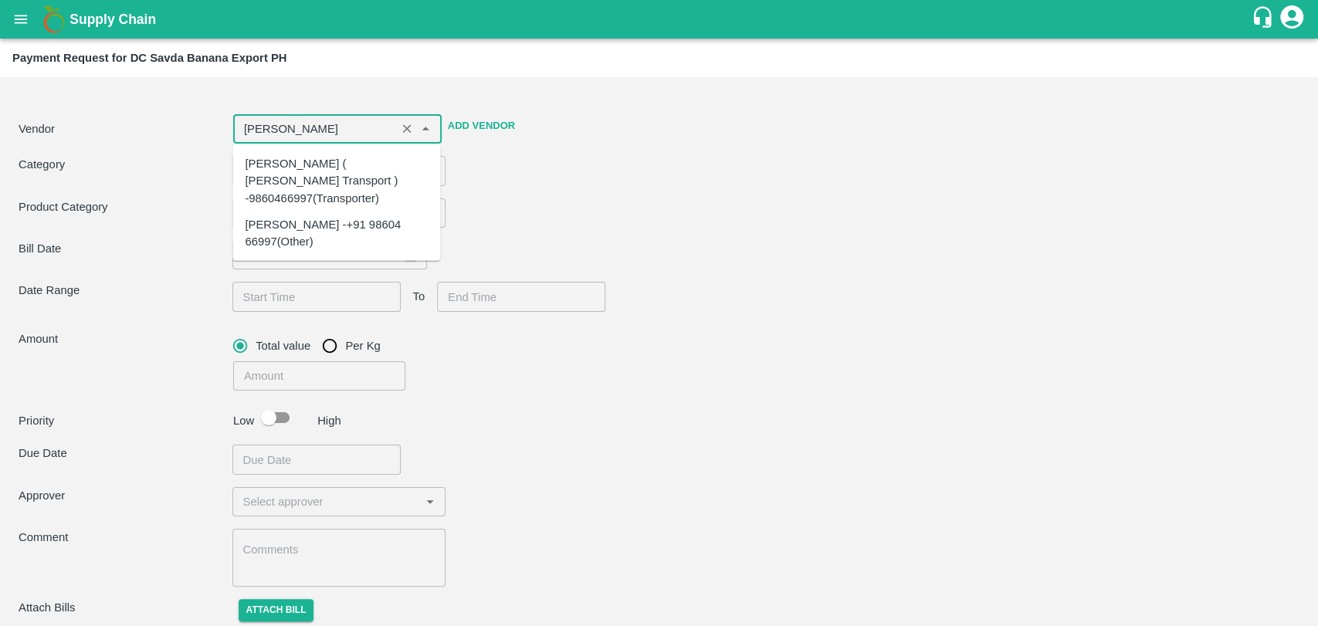
click at [313, 164] on div "Nitin Rasal ( Bhairavnath Transport ) -9860466997(Transporter)" at bounding box center [336, 181] width 183 height 52
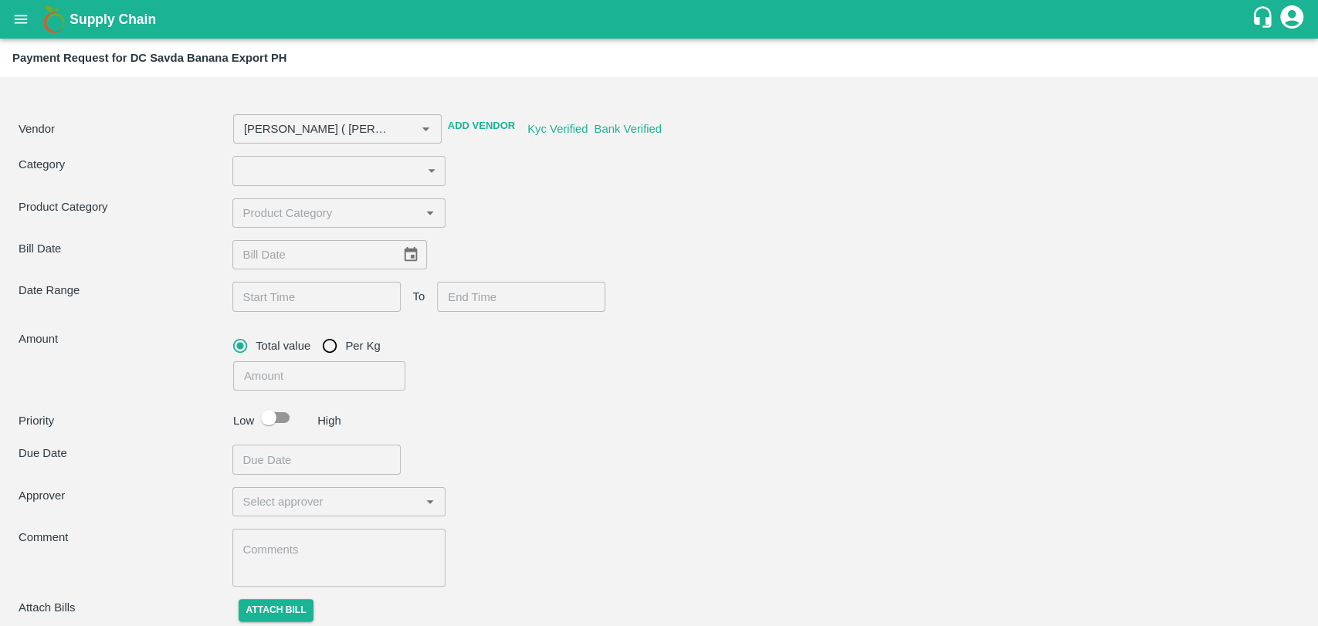
click at [626, 196] on div "Vendor ​ Add Vendor Kyc Verified Bank Verified Category ​ ​ Product Category ​ …" at bounding box center [658, 358] width 1305 height 550
click at [259, 173] on body "Supply Chain Payment Request for DC Savda Banana Export PH Vendor ​ Add Vendor …" at bounding box center [659, 313] width 1318 height 626
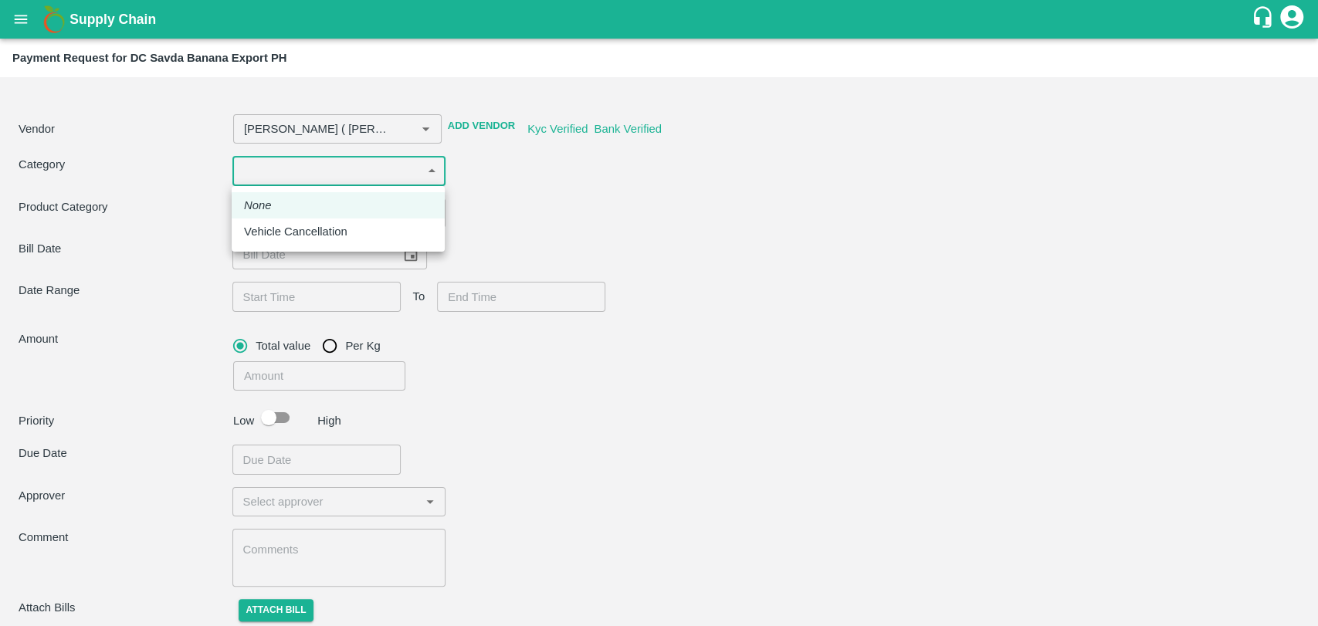
click at [274, 228] on p "Vehicle Cancellation" at bounding box center [295, 231] width 103 height 17
type input "Nitin Rasal ( Bhairavnath Transport ) -9860466997(Transporter)"
type input "11"
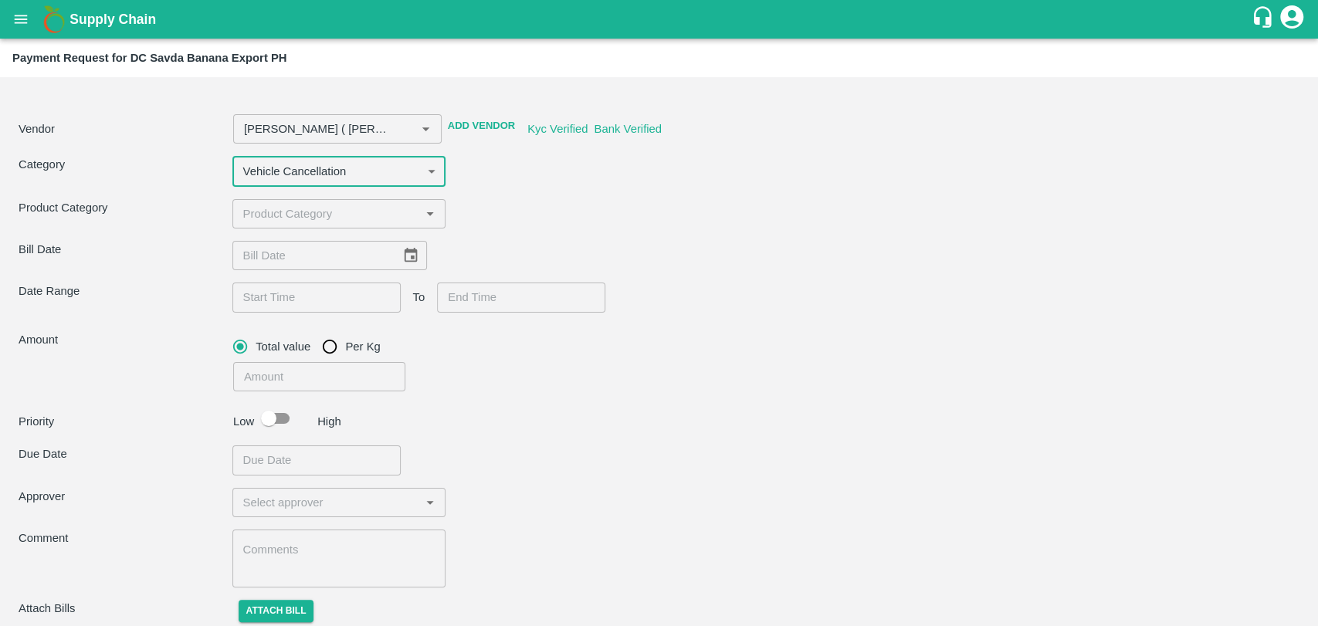
type input "Nitin Rasal ( Bhairavnath Transport ) -9860466997(Transporter)"
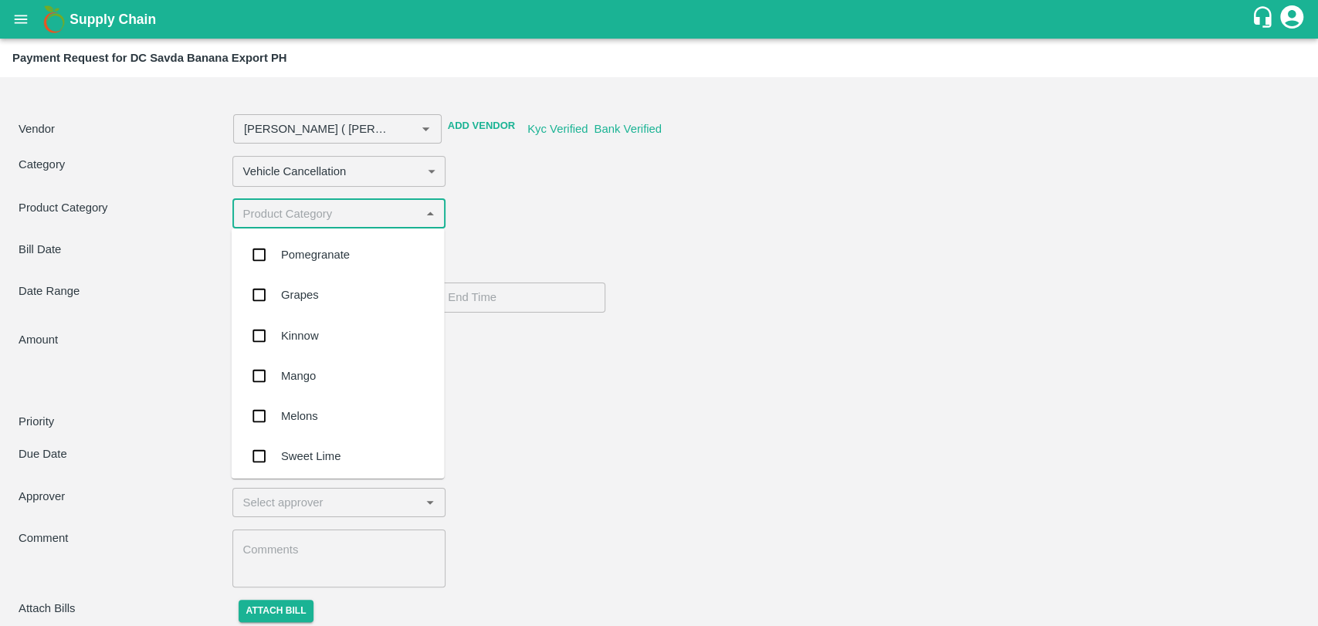
click at [283, 212] on input "input" at bounding box center [326, 214] width 179 height 20
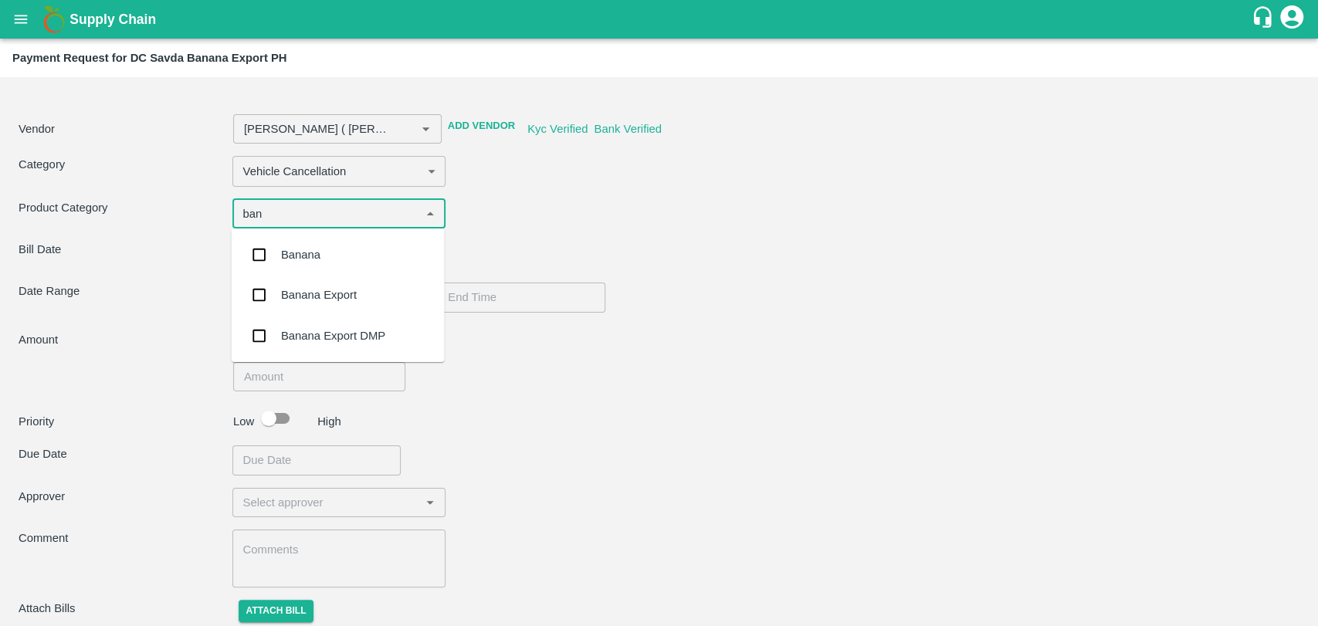
type input "bana"
click at [294, 294] on div "Banana Export" at bounding box center [319, 294] width 76 height 17
type input "Nitin Rasal ( Bhairavnath Transport ) -9860466997(Transporter)"
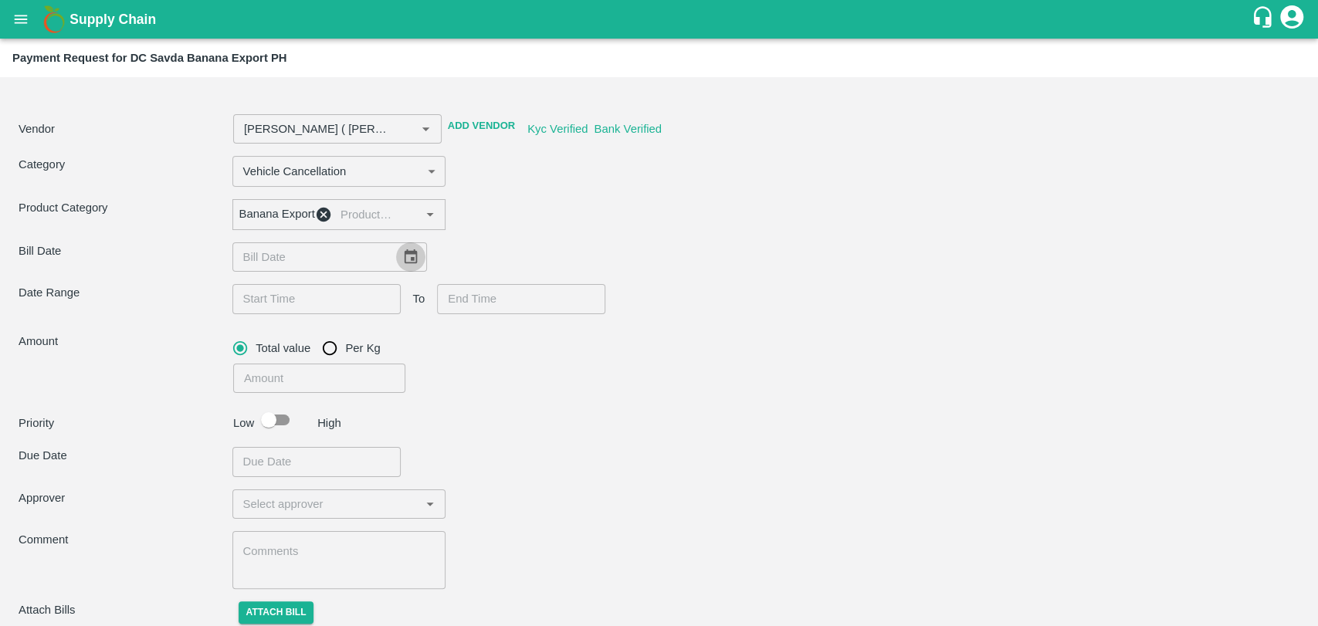
click at [406, 262] on icon "Choose date" at bounding box center [410, 257] width 17 height 17
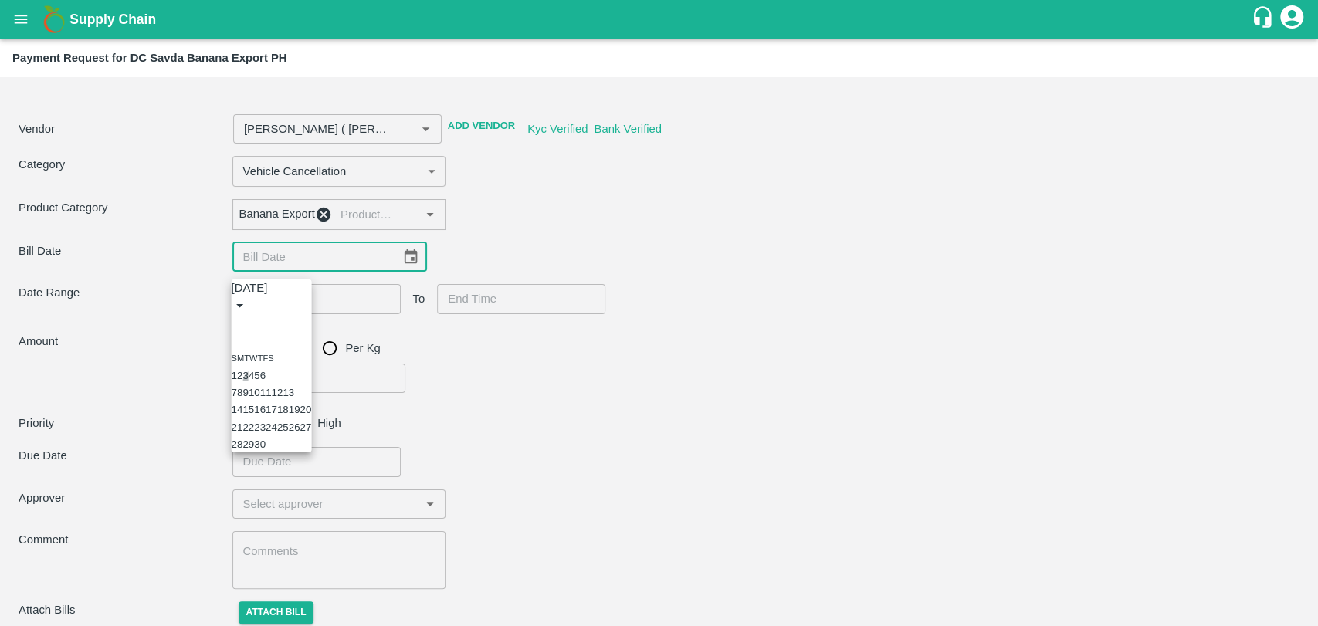
click at [248, 370] on button "3" at bounding box center [244, 376] width 5 height 12
type input "Nitin Rasal ( Bhairavnath Transport ) -9860466997(Transporter)"
type input "03/09/2025"
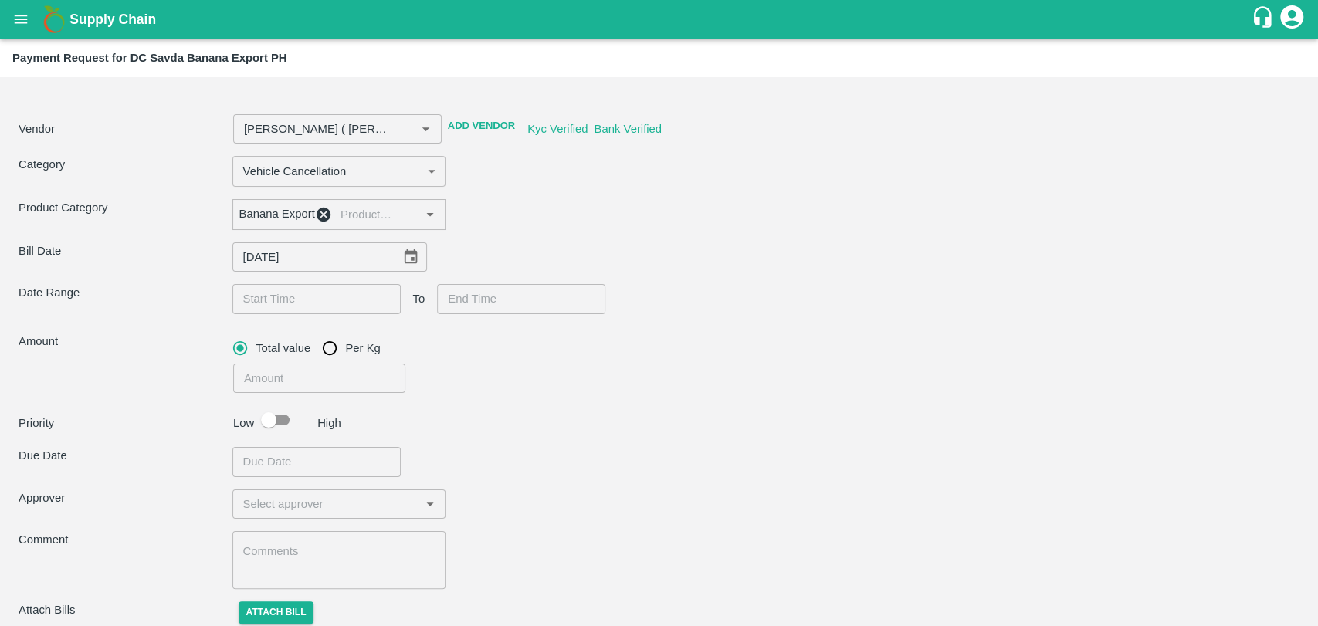
type input "DD/MM/YYYY hh:mm aa"
click at [291, 308] on input "DD/MM/YYYY hh:mm aa" at bounding box center [310, 298] width 157 height 29
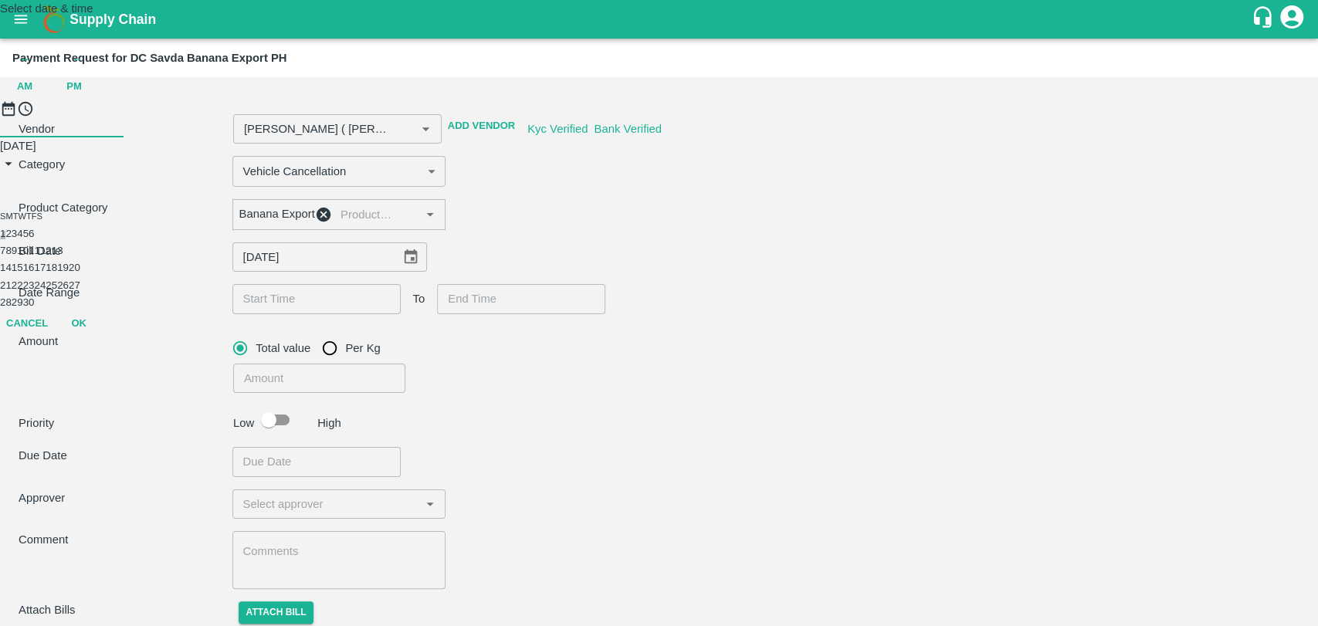
click at [5, 239] on button "1" at bounding box center [2, 234] width 5 height 12
type input "Nitin Rasal ( Bhairavnath Transport ) -9860466997(Transporter)"
type input "01/09/2025 12:00 AM"
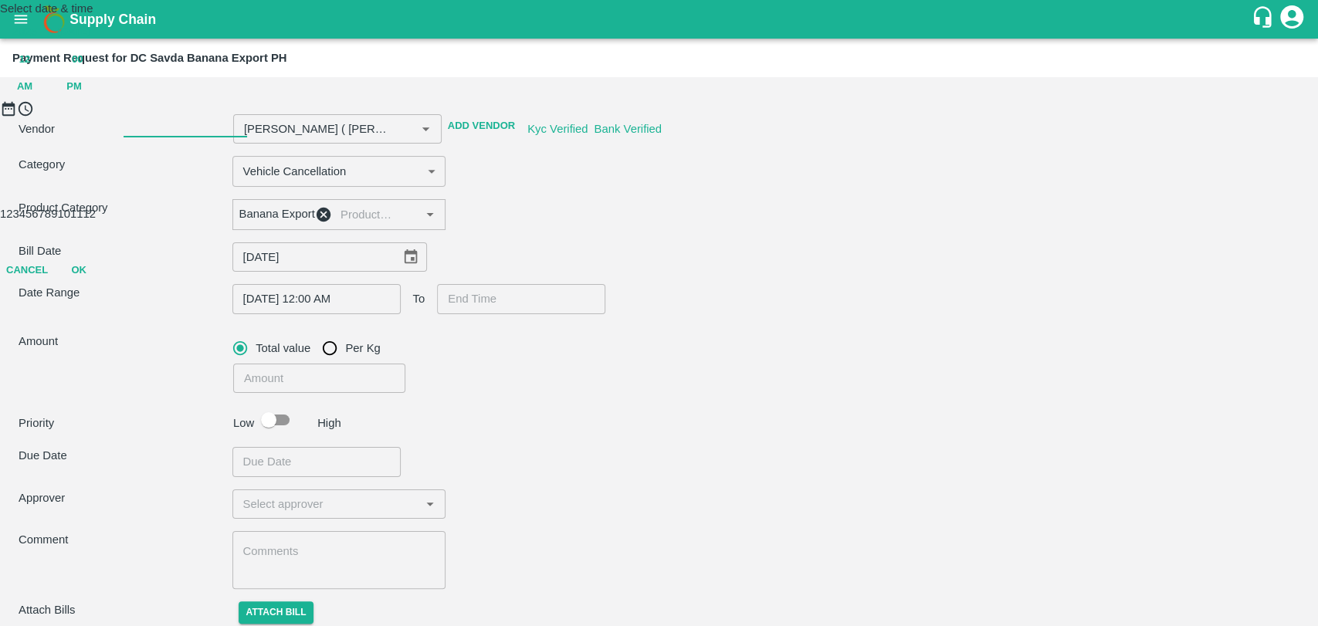
click at [743, 284] on div "Cancel OK" at bounding box center [659, 270] width 1318 height 27
click at [103, 284] on button "OK" at bounding box center [78, 270] width 49 height 27
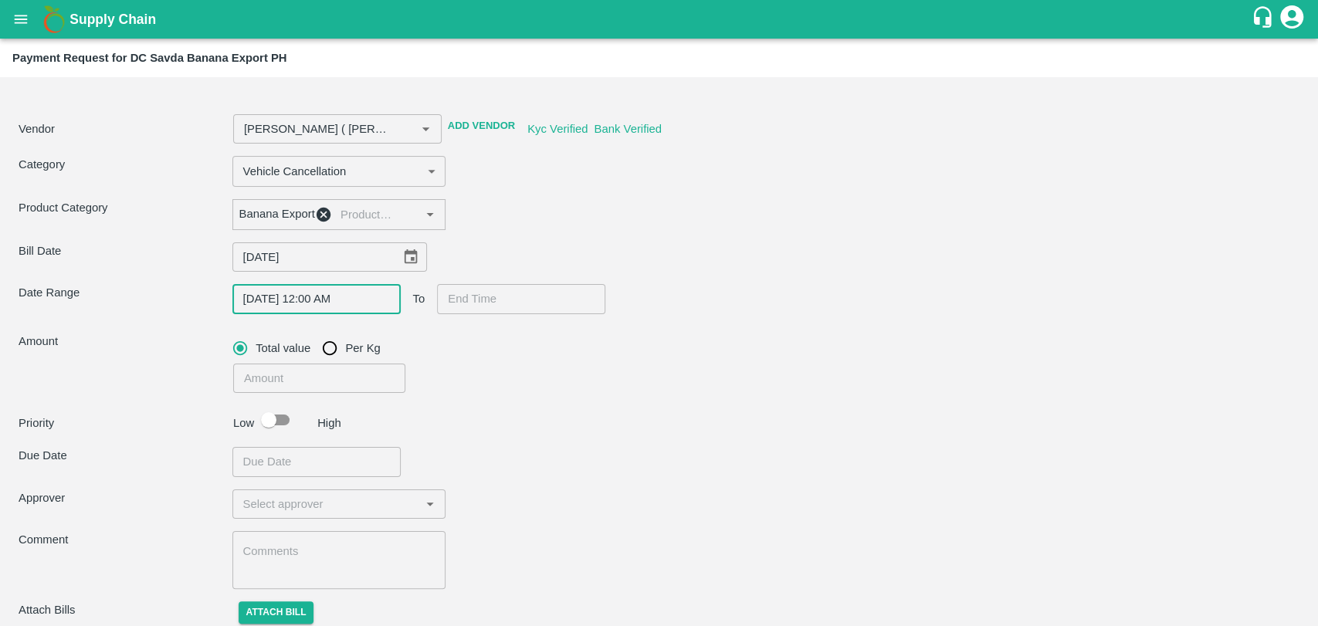
type input "DD/MM/YYYY hh:mm aa"
click at [519, 306] on input "DD/MM/YYYY hh:mm aa" at bounding box center [515, 298] width 157 height 29
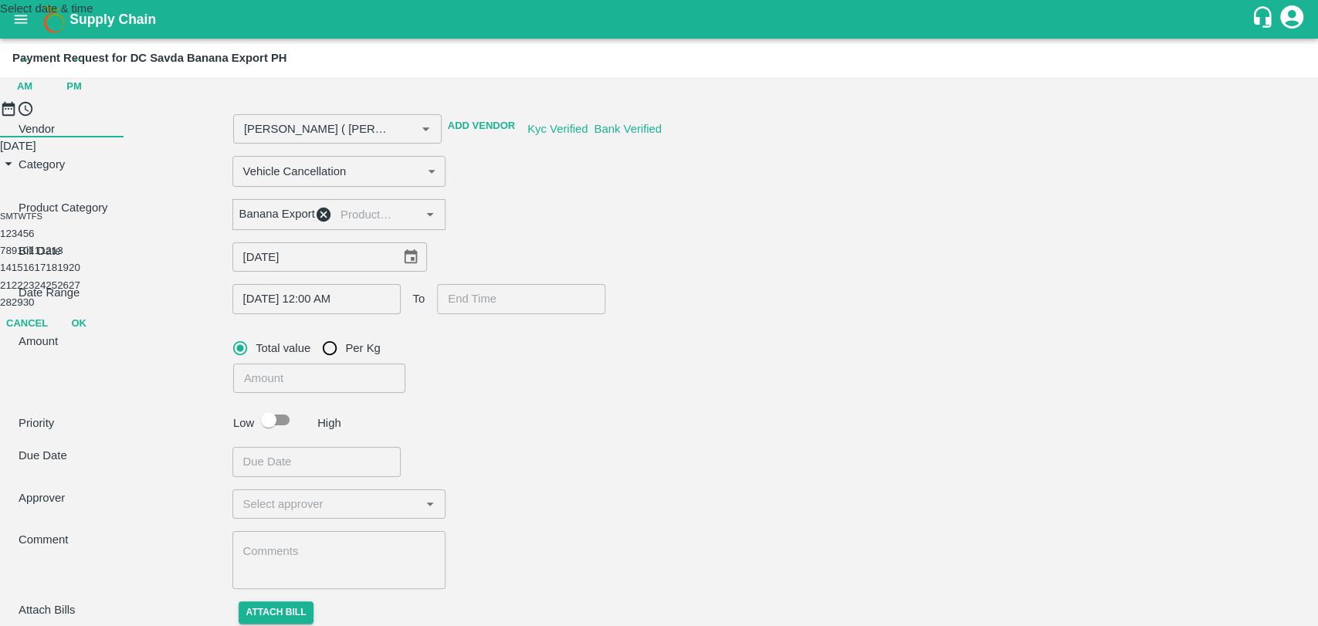
click at [22, 239] on button "4" at bounding box center [19, 234] width 5 height 12
type input "Nitin Rasal ( Bhairavnath Transport ) -9860466997(Transporter)"
type input "04/09/2025 12:00 AM"
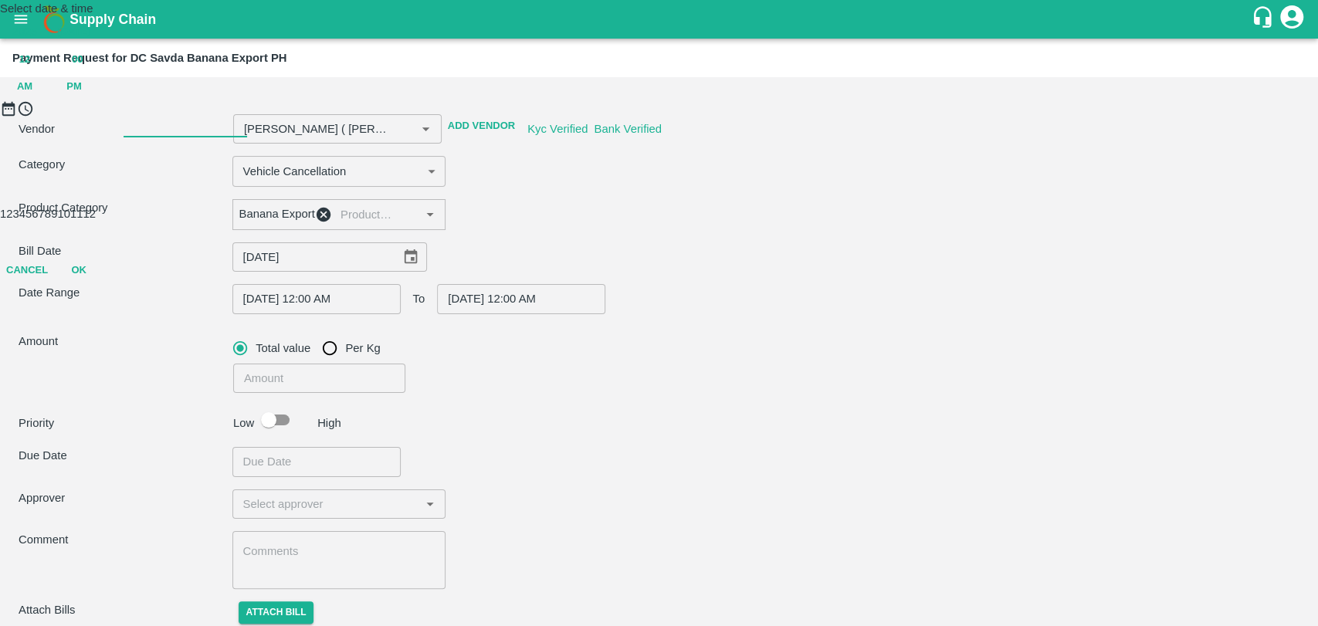
click at [103, 284] on button "OK" at bounding box center [78, 270] width 49 height 27
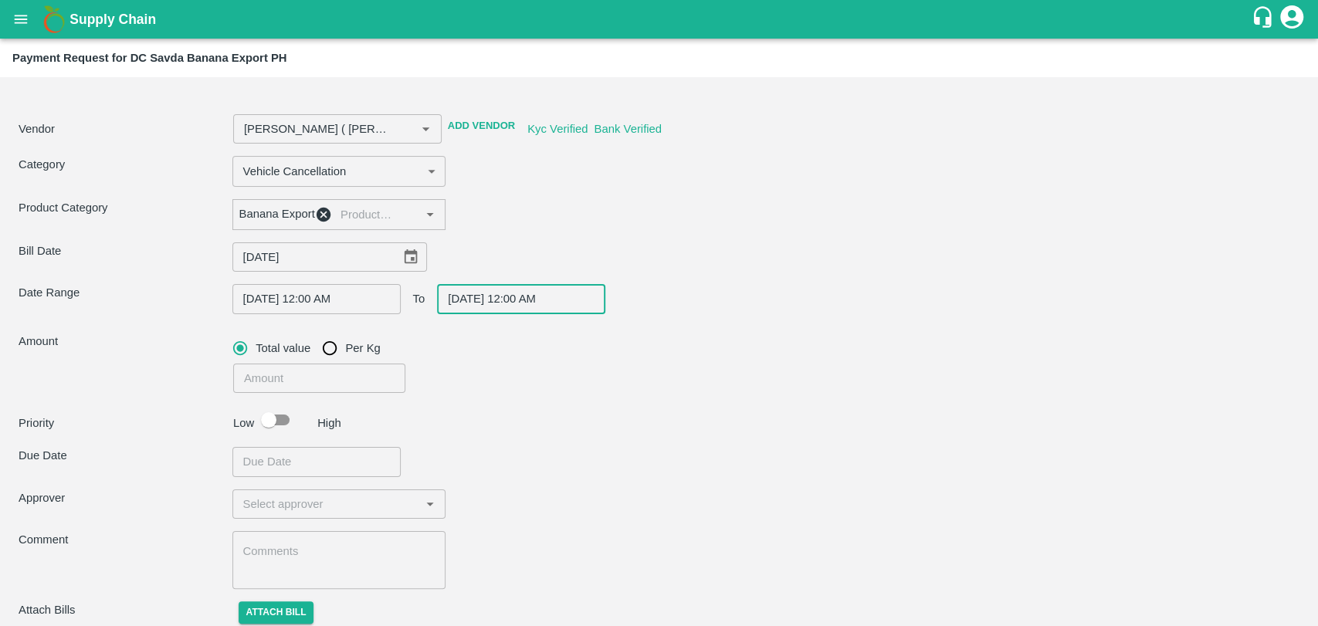
click at [295, 393] on input "number" at bounding box center [319, 378] width 173 height 29
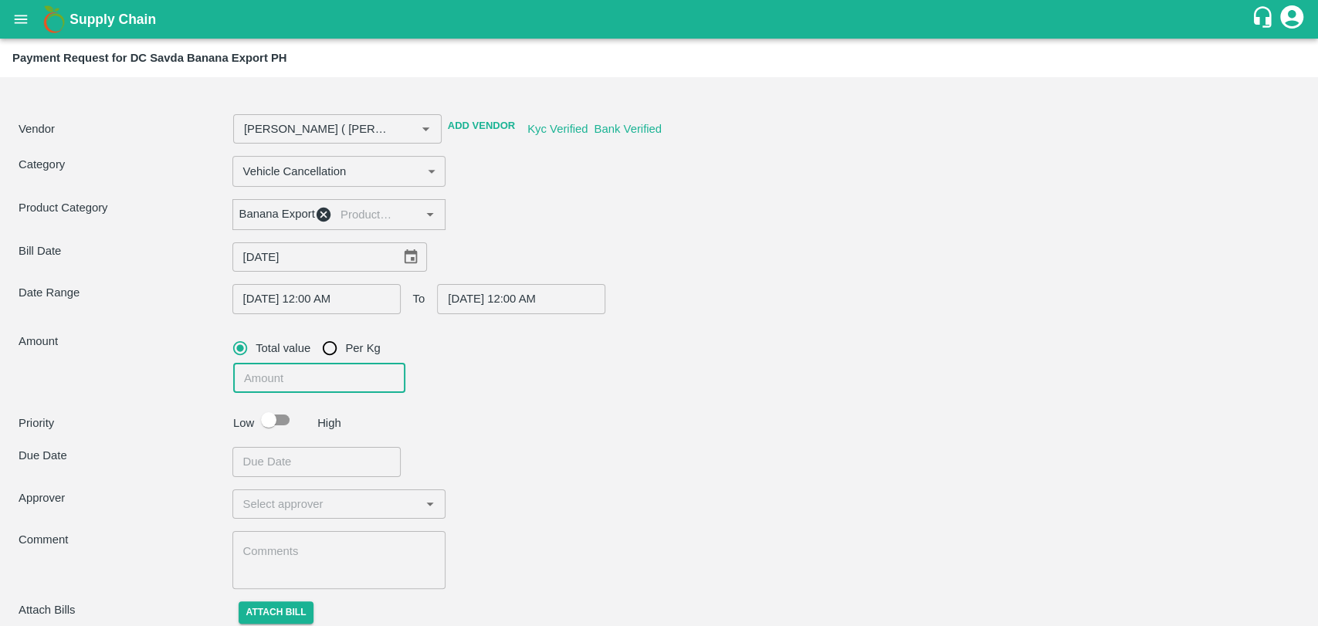
type input "Nitin Rasal ( Bhairavnath Transport ) -9860466997(Transporter)"
type input "6"
type input "Nitin Rasal ( Bhairavnath Transport ) -9860466997(Transporter)"
type input "600"
type input "Nitin Rasal ( Bhairavnath Transport ) -9860466997(Transporter)"
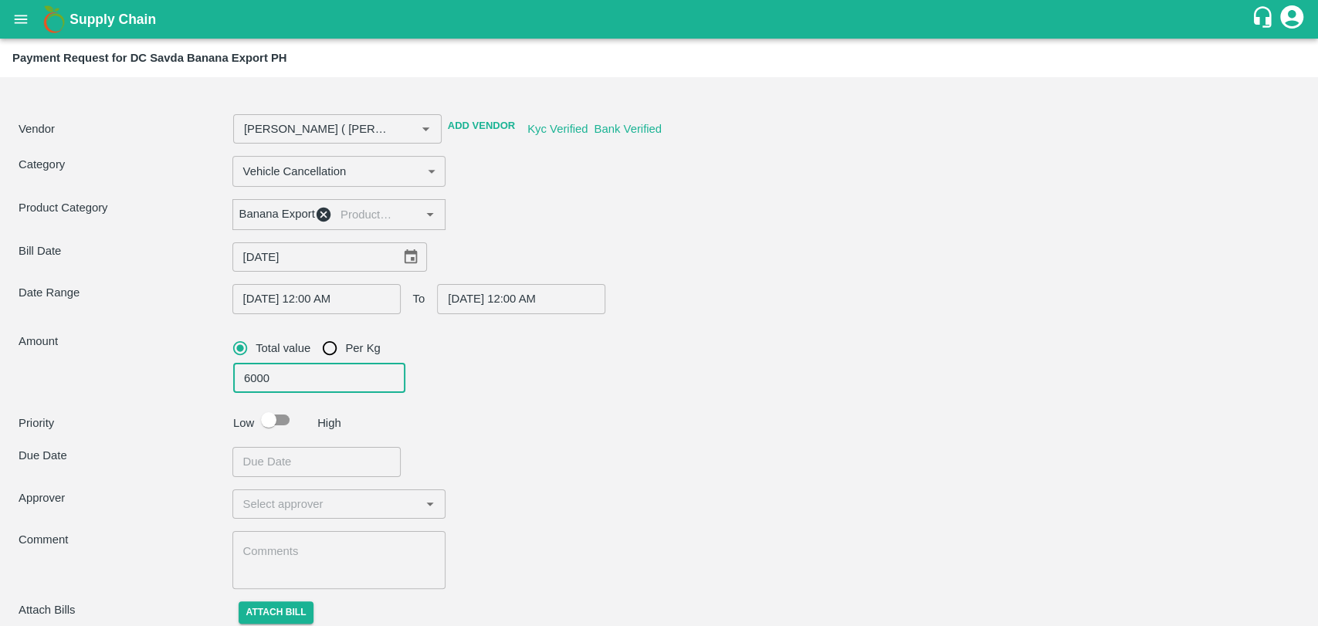
type input "6000"
type input "Nitin Rasal ( Bhairavnath Transport ) -9860466997(Transporter)"
click at [266, 420] on input "checkbox" at bounding box center [269, 419] width 88 height 29
checkbox input "true"
type input "Nitin Rasal ( Bhairavnath Transport ) -9860466997(Transporter)"
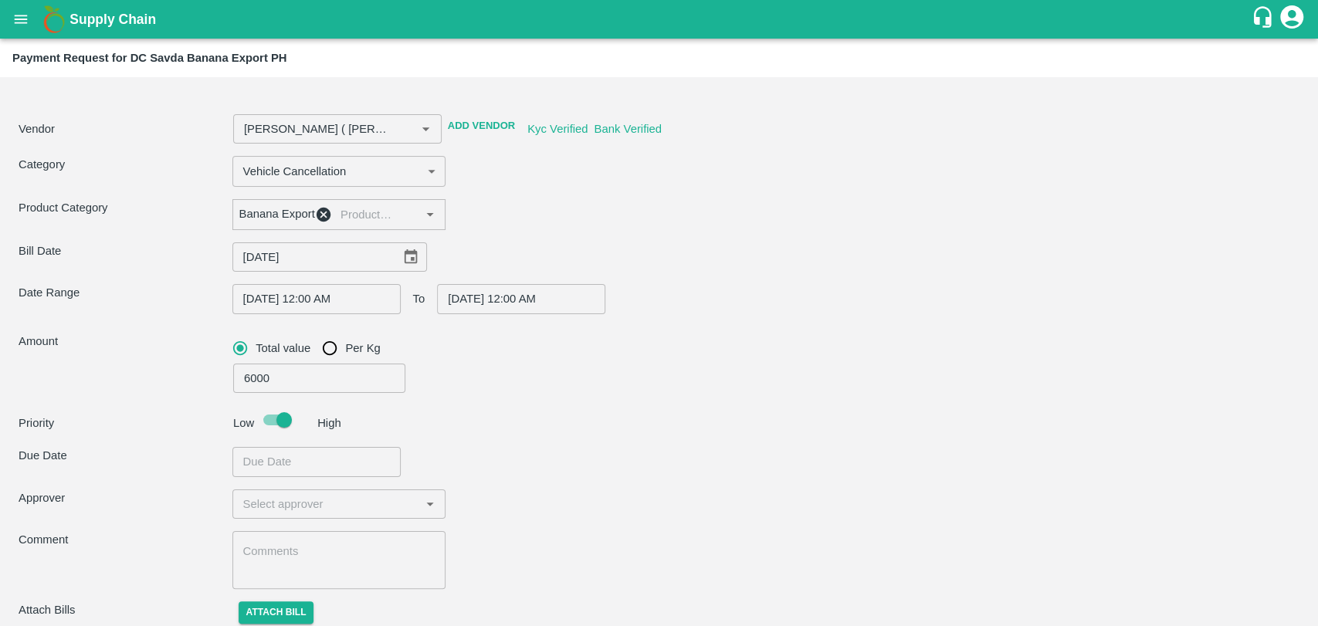
type input "DD/MM/YYYY hh:mm aa"
click at [303, 466] on input "DD/MM/YYYY hh:mm aa" at bounding box center [310, 461] width 157 height 29
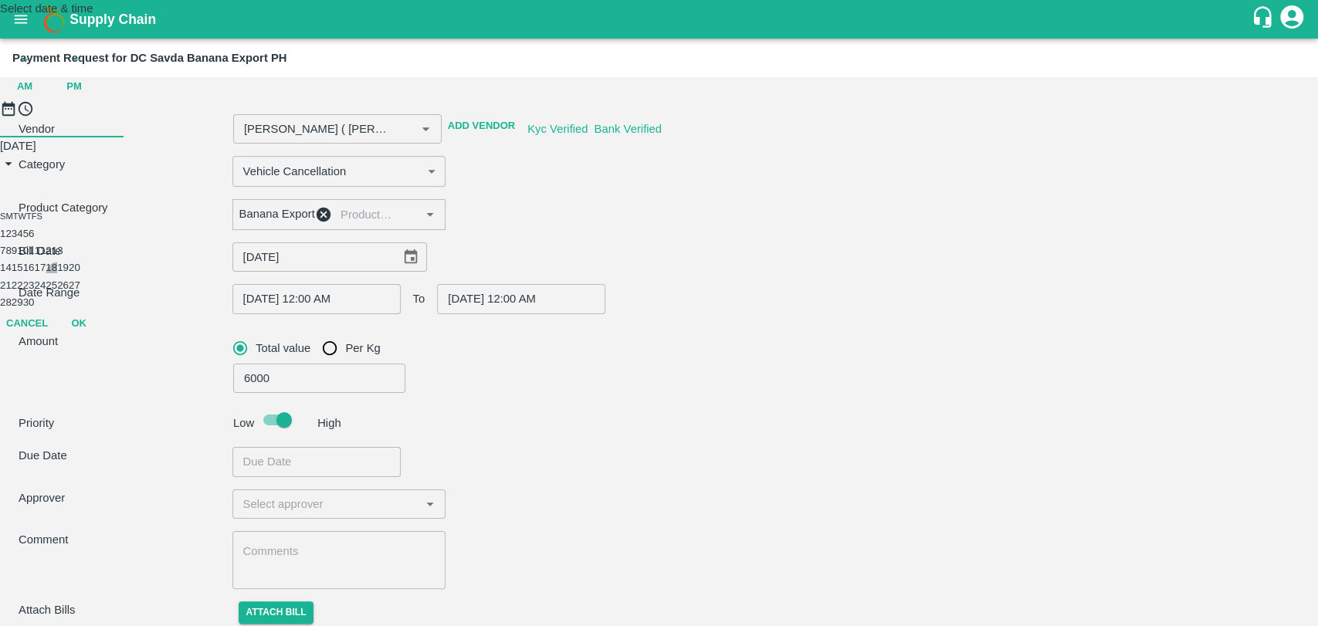
click at [57, 273] on button "18" at bounding box center [52, 268] width 12 height 12
type input "Nitin Rasal ( Bhairavnath Transport ) -9860466997(Transporter)"
type input "18/09/2025 12:00 AM"
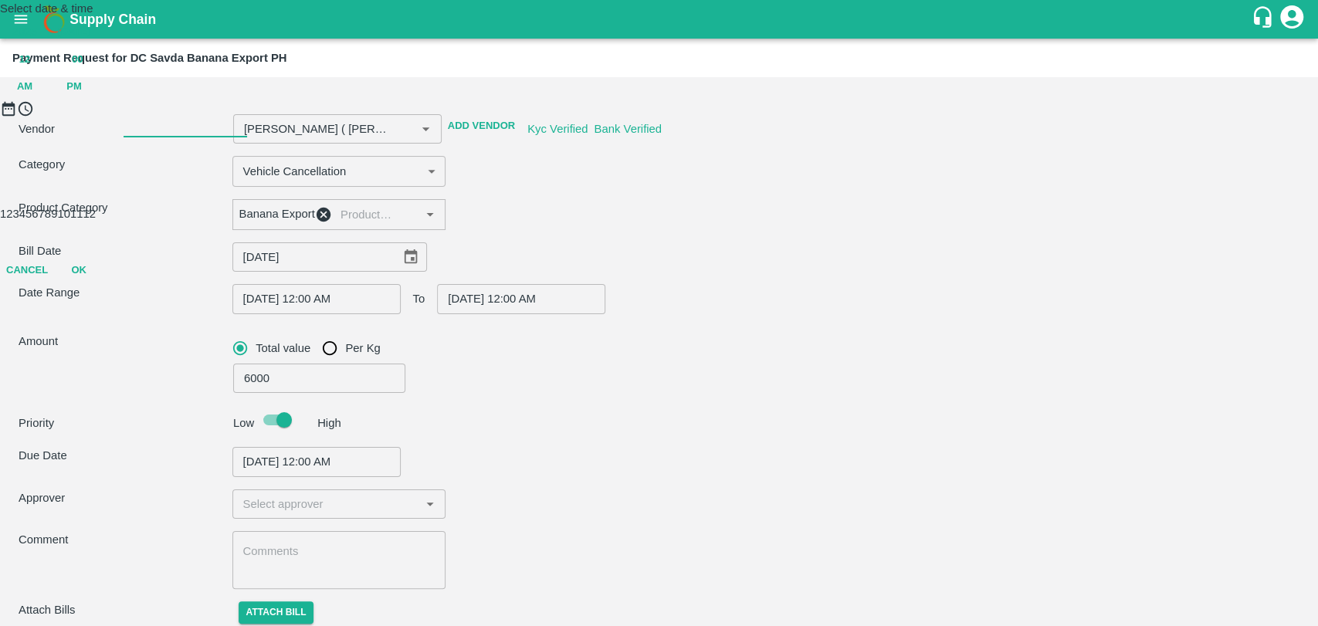
click at [103, 284] on button "OK" at bounding box center [78, 270] width 49 height 27
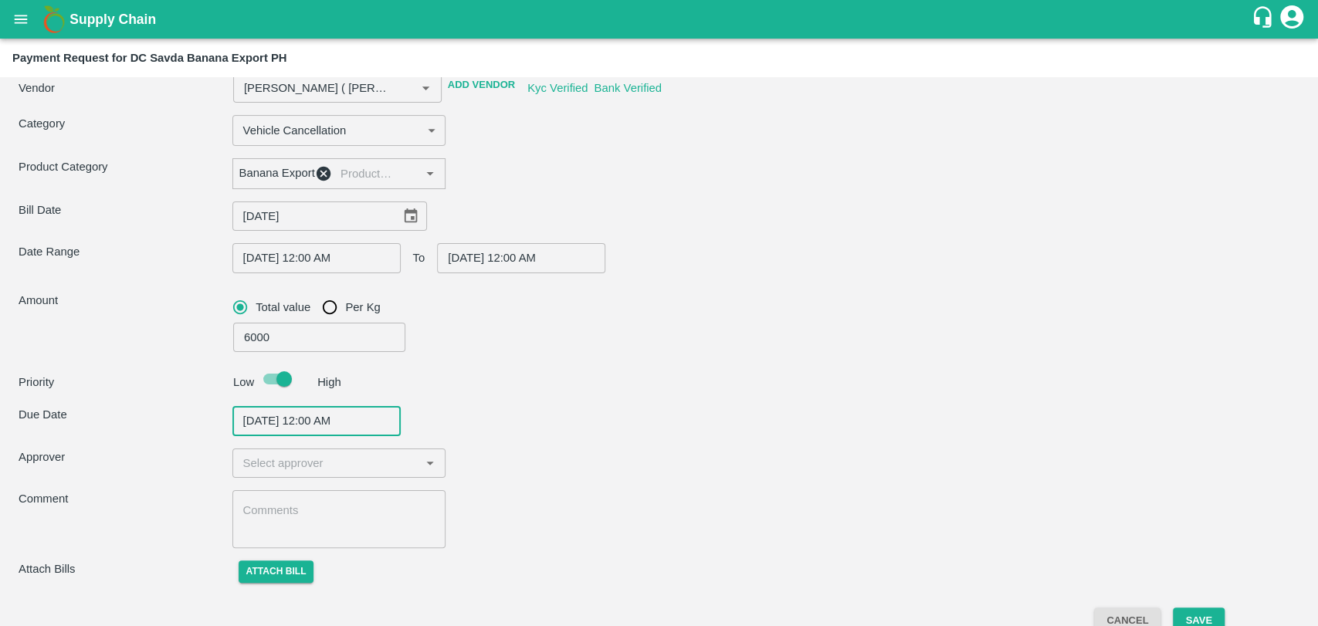
scroll to position [63, 0]
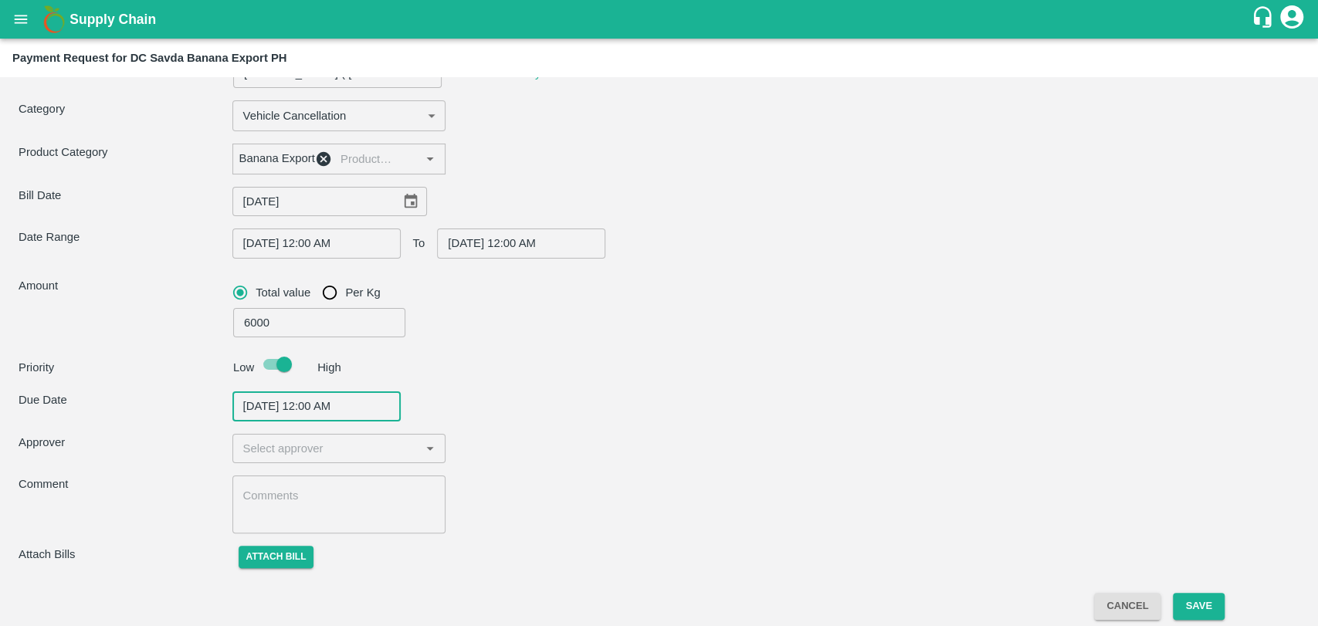
click at [305, 449] on input "input" at bounding box center [326, 449] width 179 height 20
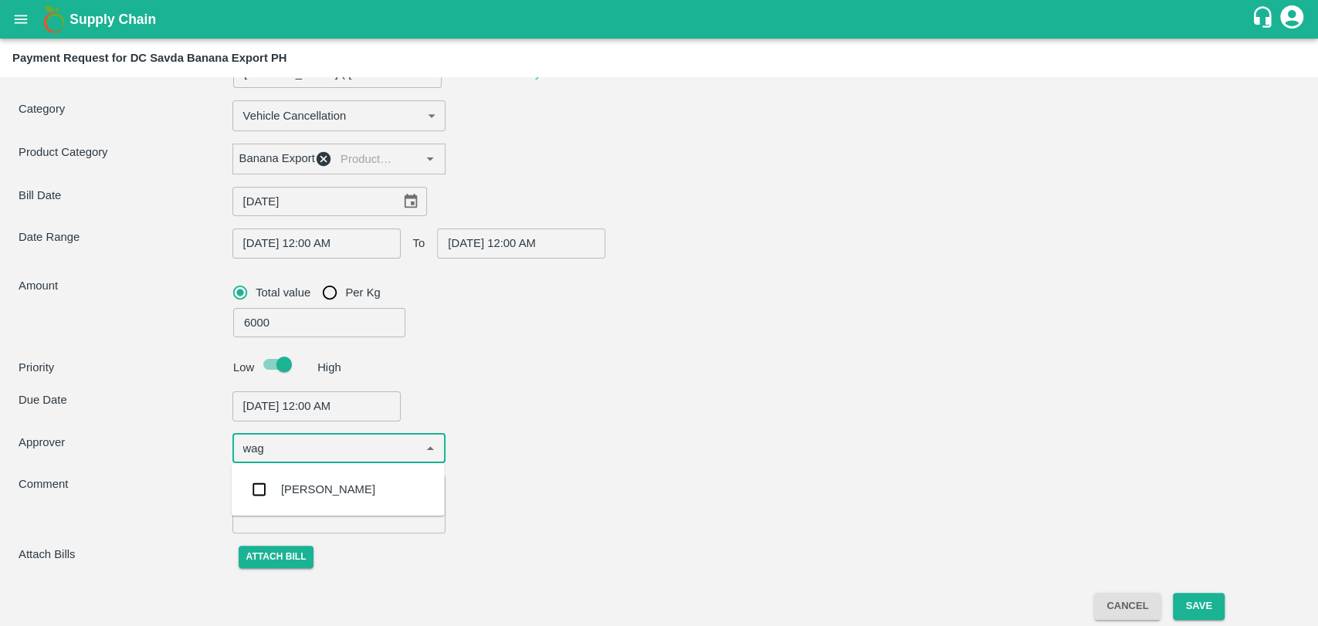
click at [342, 494] on div "Prasad Waghade" at bounding box center [328, 489] width 94 height 17
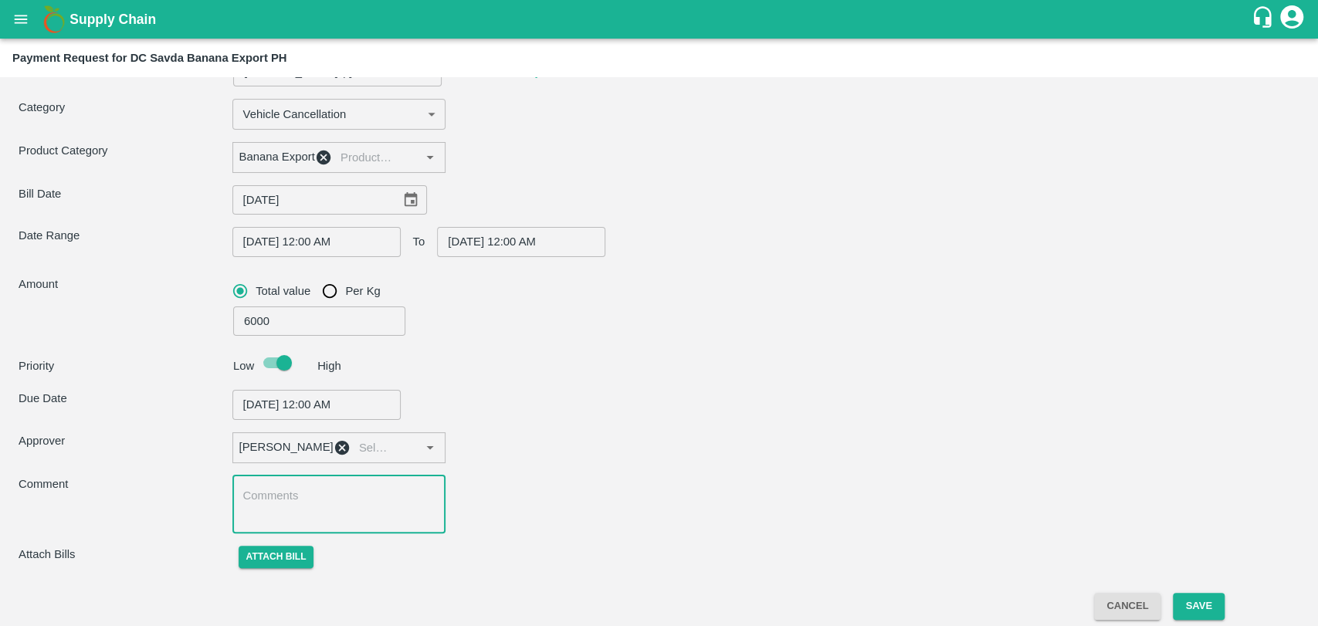
click at [291, 496] on textarea at bounding box center [339, 504] width 192 height 32
click at [265, 568] on button "Attach bill" at bounding box center [277, 557] width 76 height 22
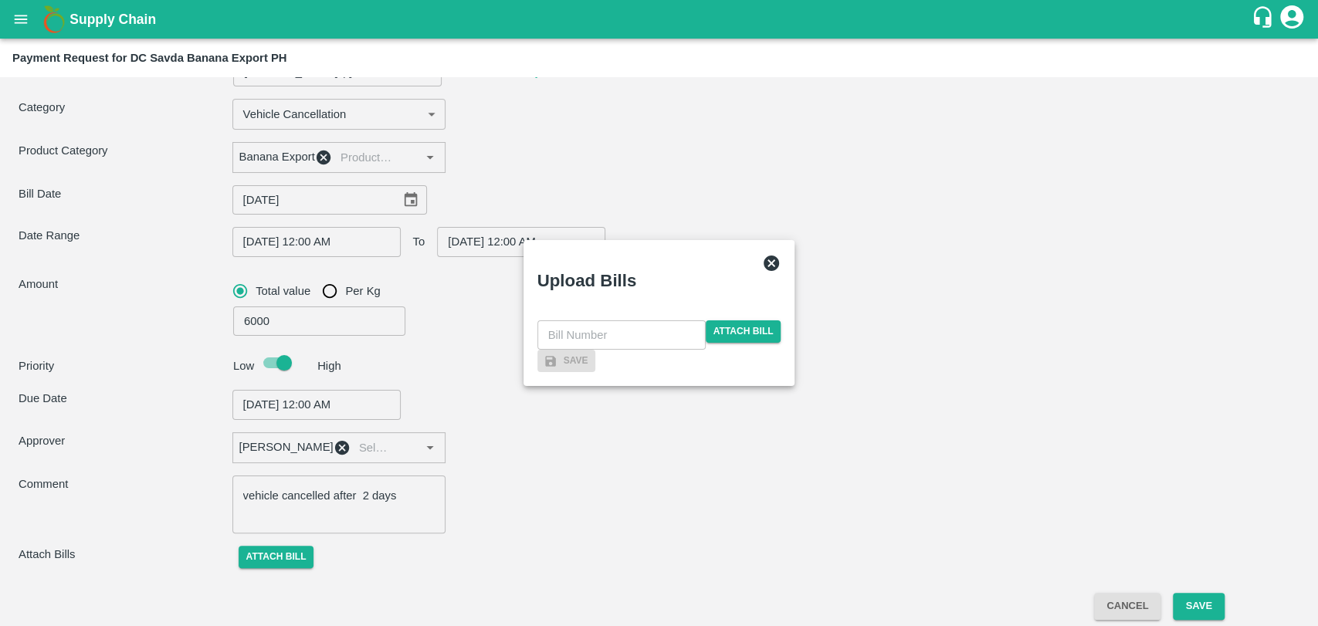
click at [642, 320] on div "​ Attach bill" at bounding box center [659, 334] width 244 height 29
click at [629, 320] on input "text" at bounding box center [621, 334] width 168 height 29
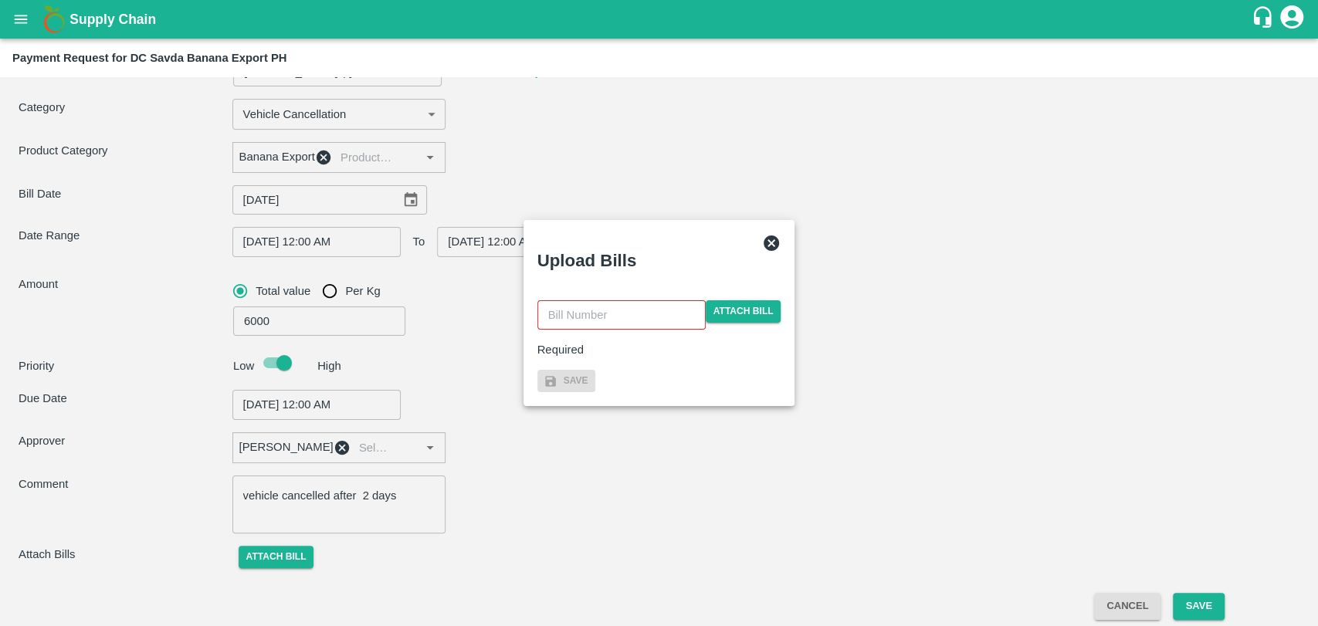
click at [615, 300] on input "text" at bounding box center [621, 314] width 168 height 29
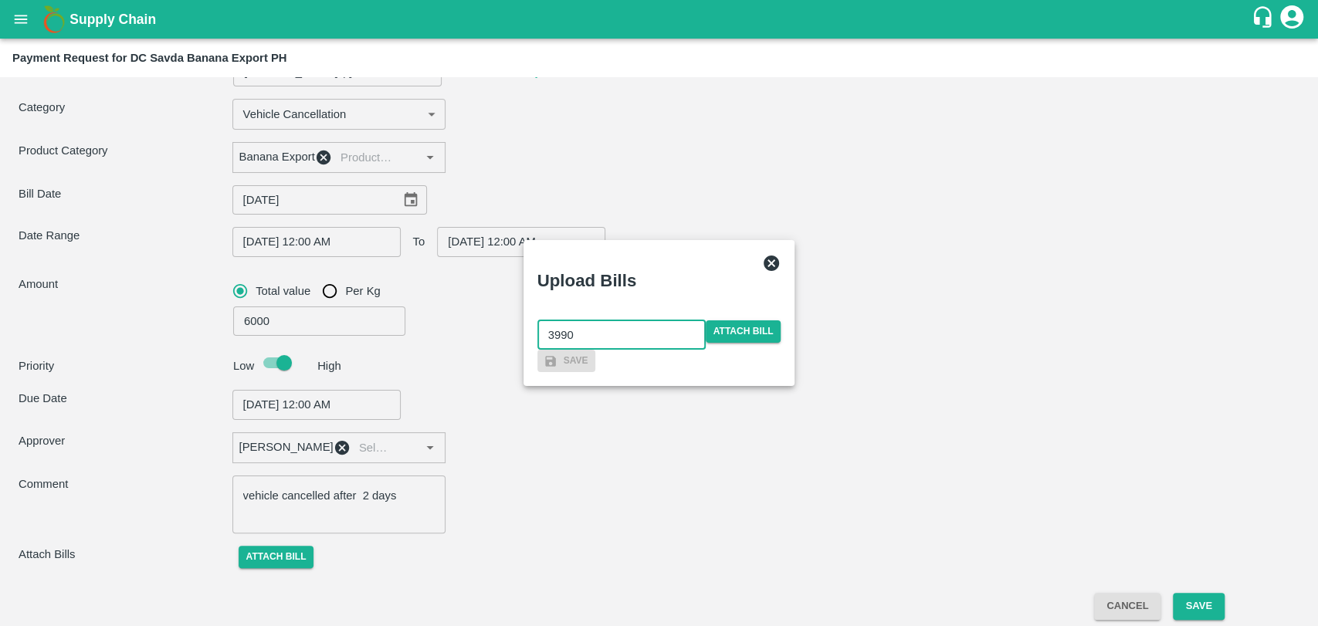
click at [741, 320] on div "3990 ​ Attach bill" at bounding box center [659, 334] width 244 height 29
click at [743, 320] on span "Attach bill" at bounding box center [744, 331] width 76 height 22
click at [0, 0] on input "Attach bill" at bounding box center [0, 0] width 0 height 0
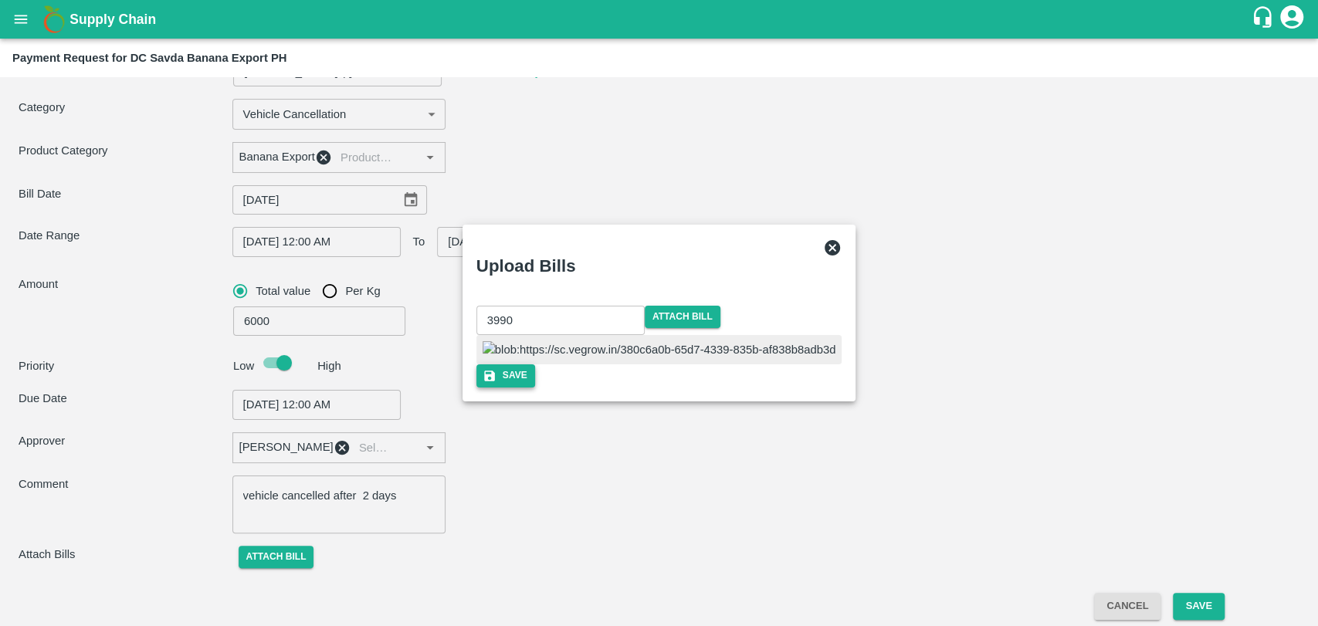
click at [535, 387] on button "Save" at bounding box center [505, 375] width 59 height 22
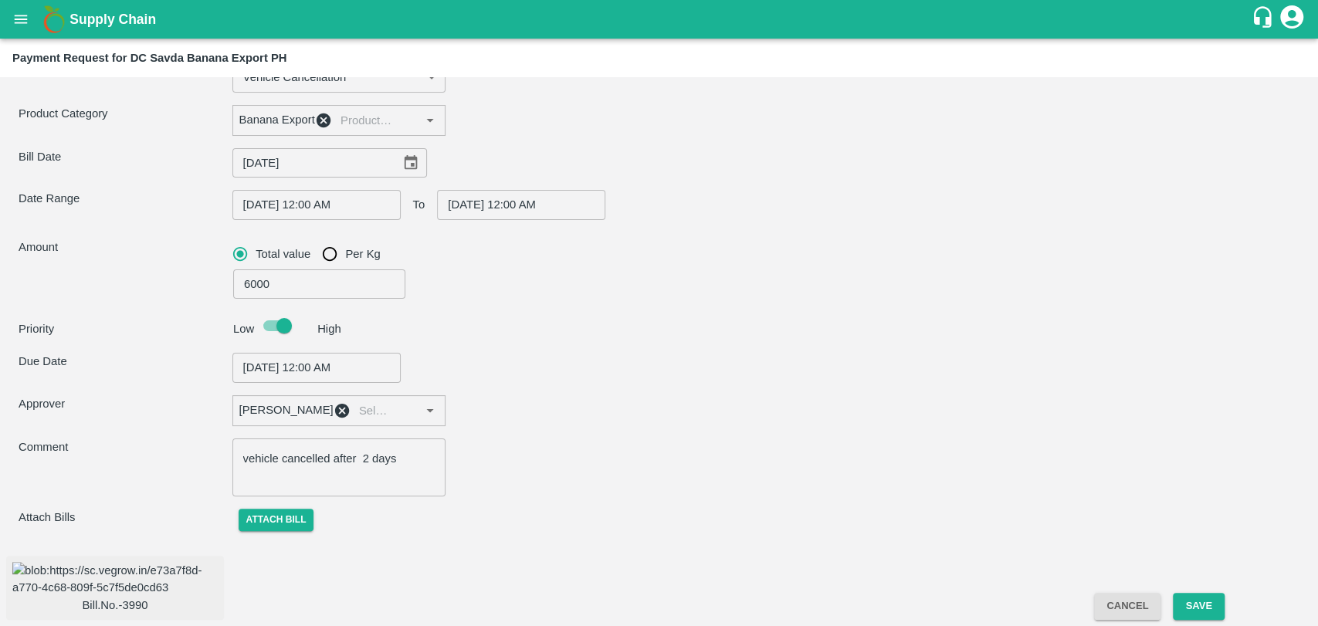
scroll to position [141, 0]
click at [1210, 600] on button "Save" at bounding box center [1198, 606] width 51 height 27
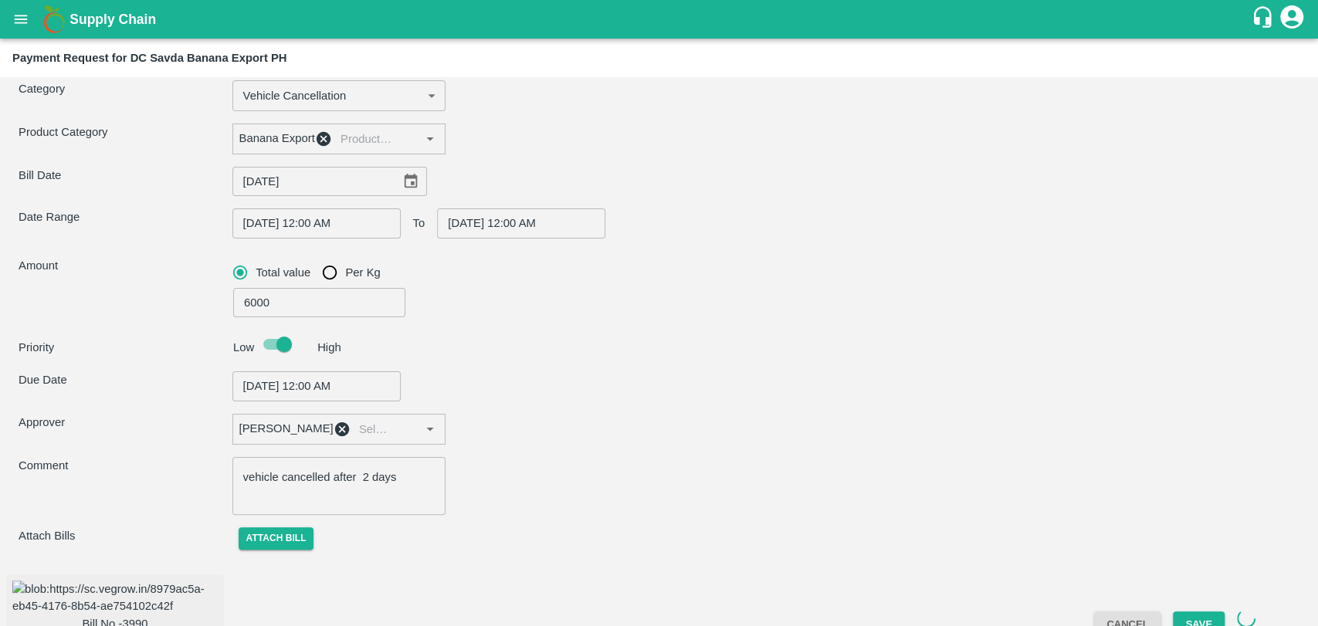
scroll to position [0, 0]
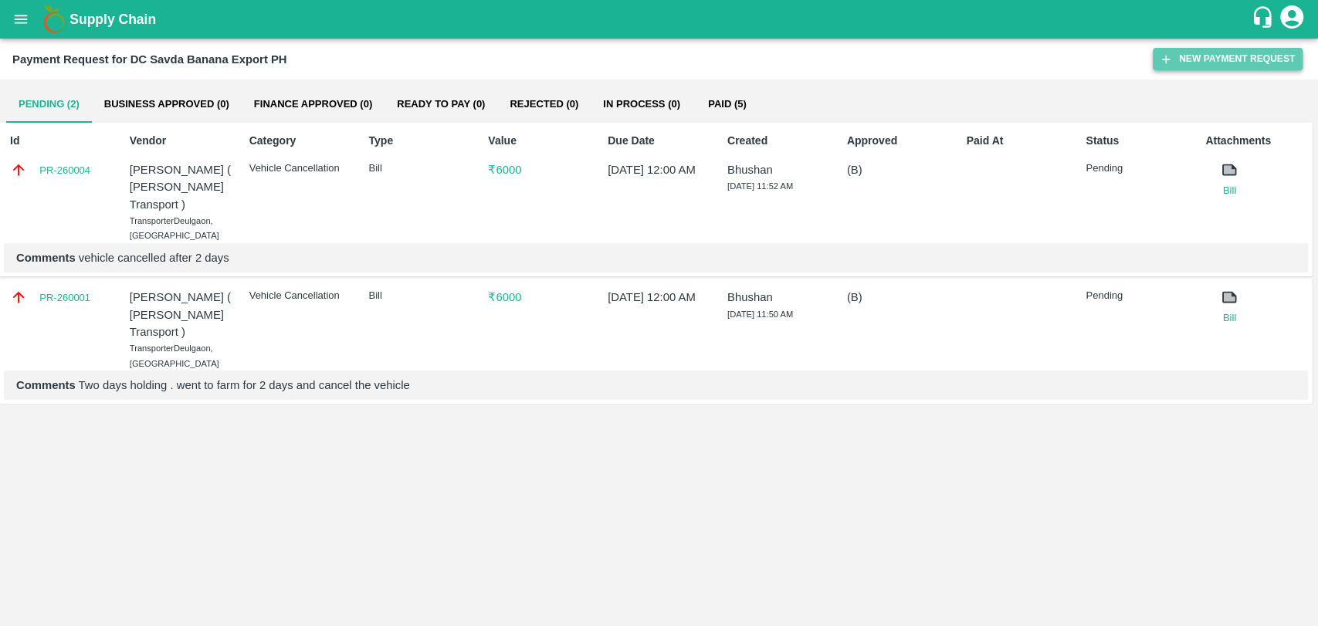
click at [1221, 67] on button "New Payment Request" at bounding box center [1228, 59] width 150 height 22
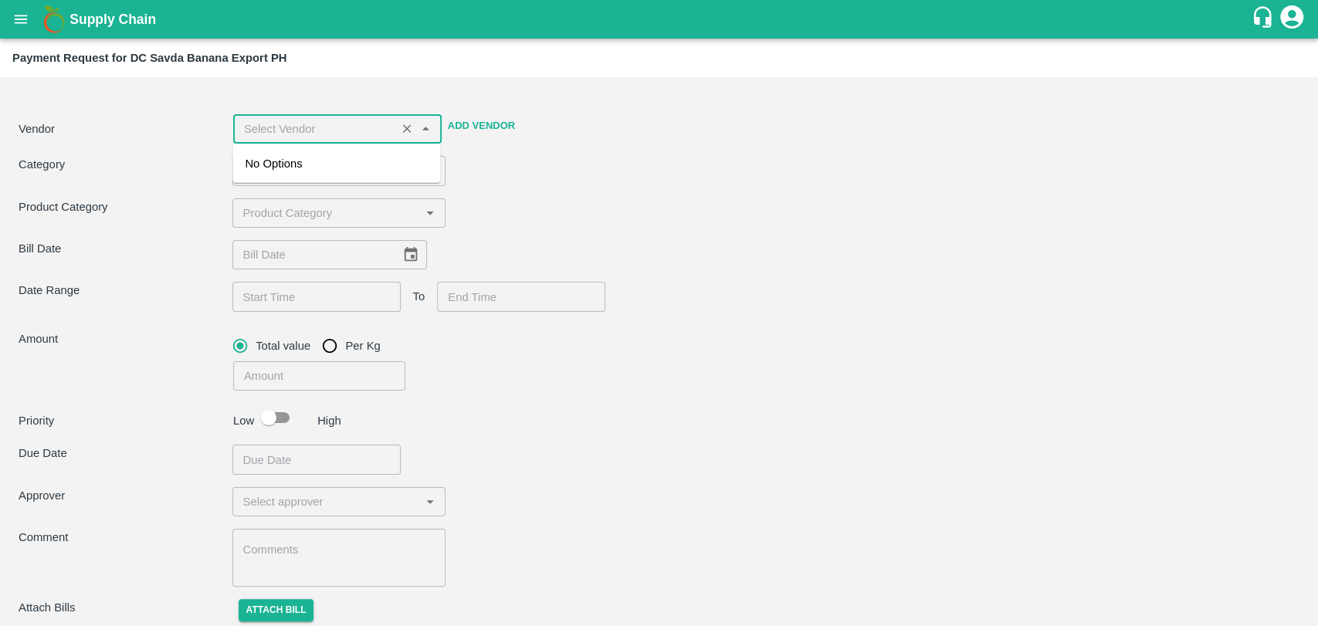
click at [304, 130] on input "input" at bounding box center [315, 129] width 154 height 20
drag, startPoint x: 304, startPoint y: 130, endPoint x: 212, endPoint y: 117, distance: 92.8
click at [212, 117] on div "Vendor ​ Add Vendor" at bounding box center [655, 126] width 1287 height 36
click at [279, 161] on div "Nitin Rasal ( Bhairavnath Transport ) -9860466997(Transporter)" at bounding box center [336, 181] width 183 height 52
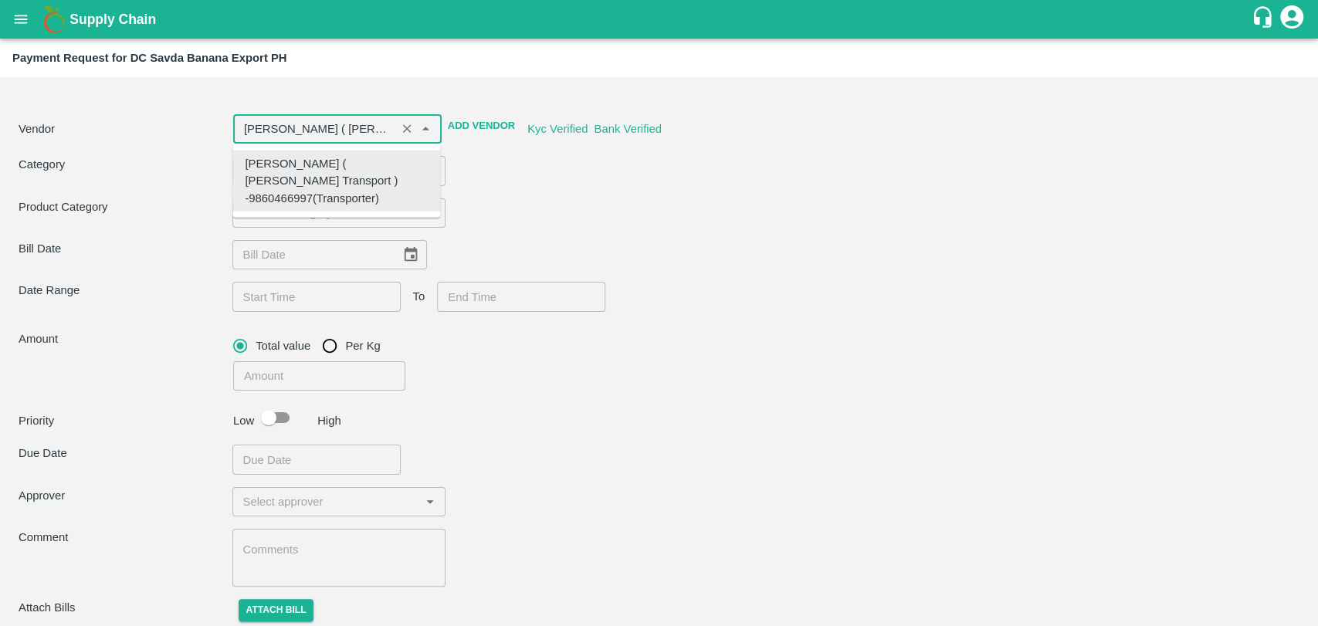
click at [760, 239] on div "Vendor ​ Add Vendor Kyc Verified Bank Verified Category ​ ​ Product Category ​ …" at bounding box center [658, 358] width 1305 height 550
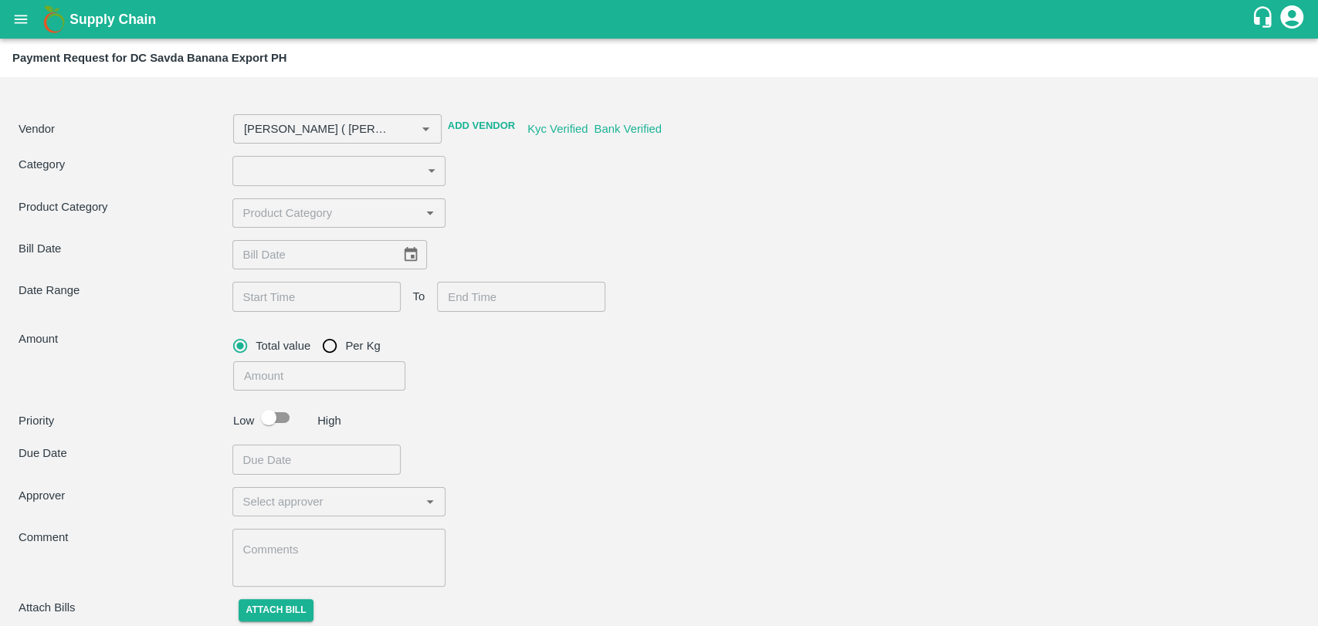
click at [301, 167] on body "Supply Chain Payment Request for DC Savda Banana Export PH Vendor ​ Add Vendor …" at bounding box center [659, 313] width 1318 height 626
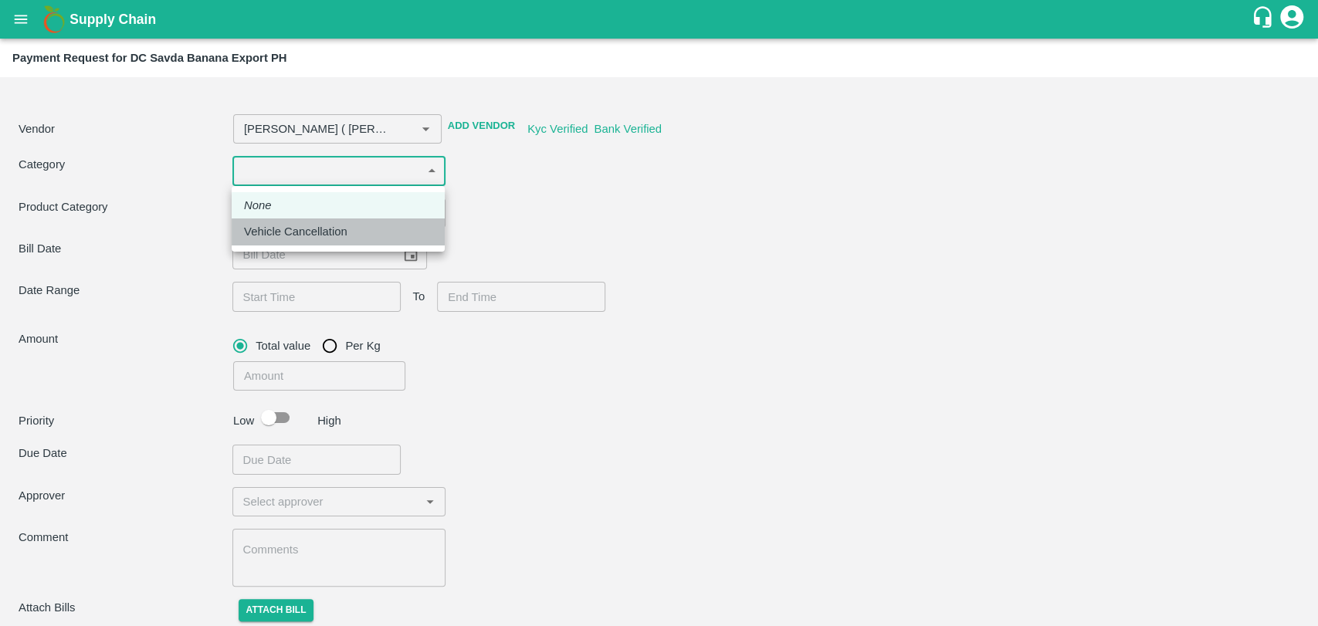
click at [292, 233] on p "Vehicle Cancellation" at bounding box center [295, 231] width 103 height 17
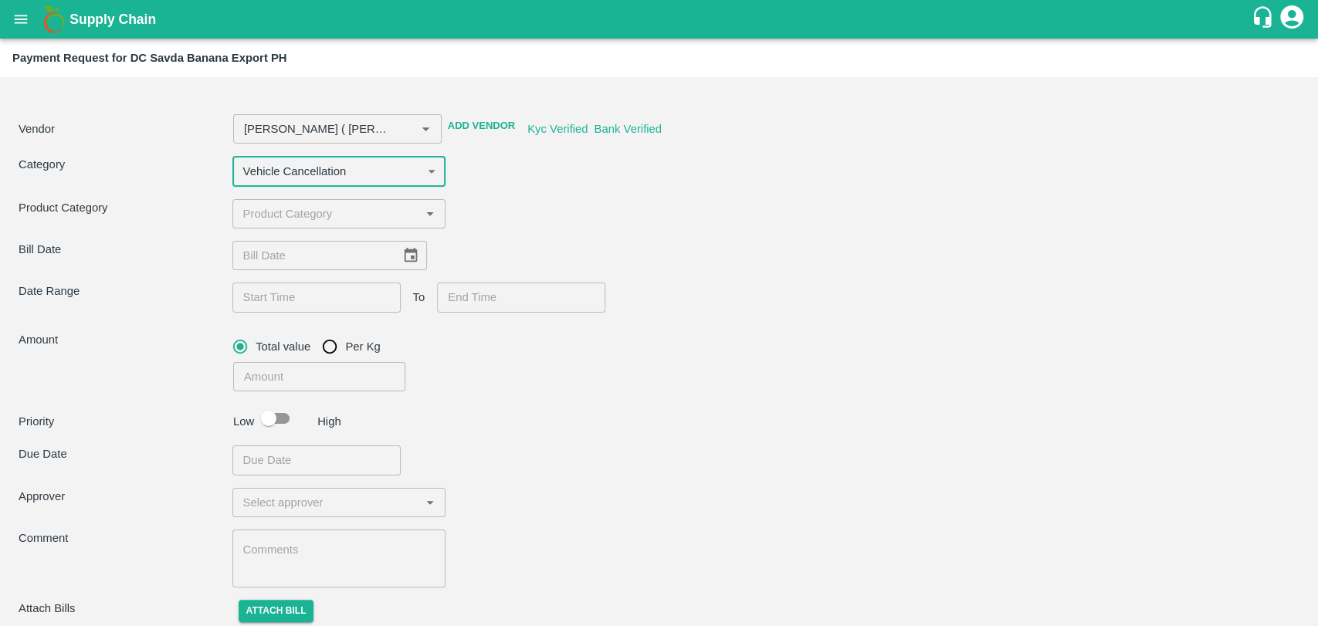
click at [286, 212] on input "input" at bounding box center [326, 214] width 179 height 20
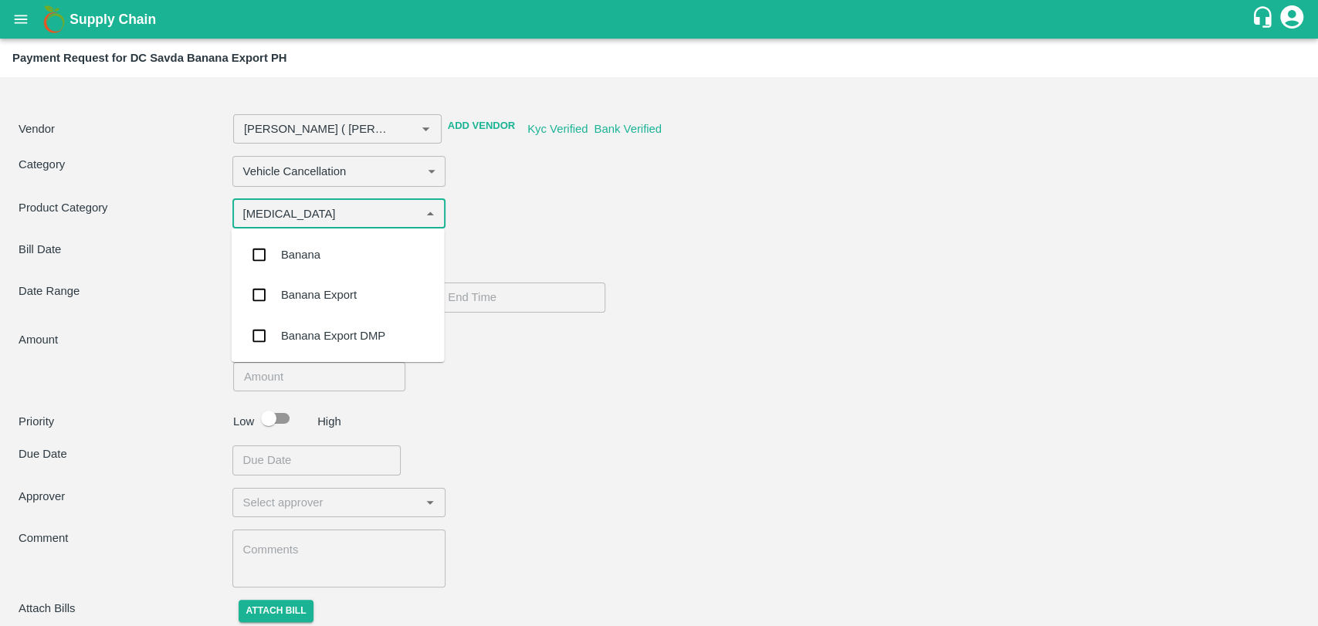
click at [298, 294] on div "Banana Export" at bounding box center [319, 294] width 76 height 17
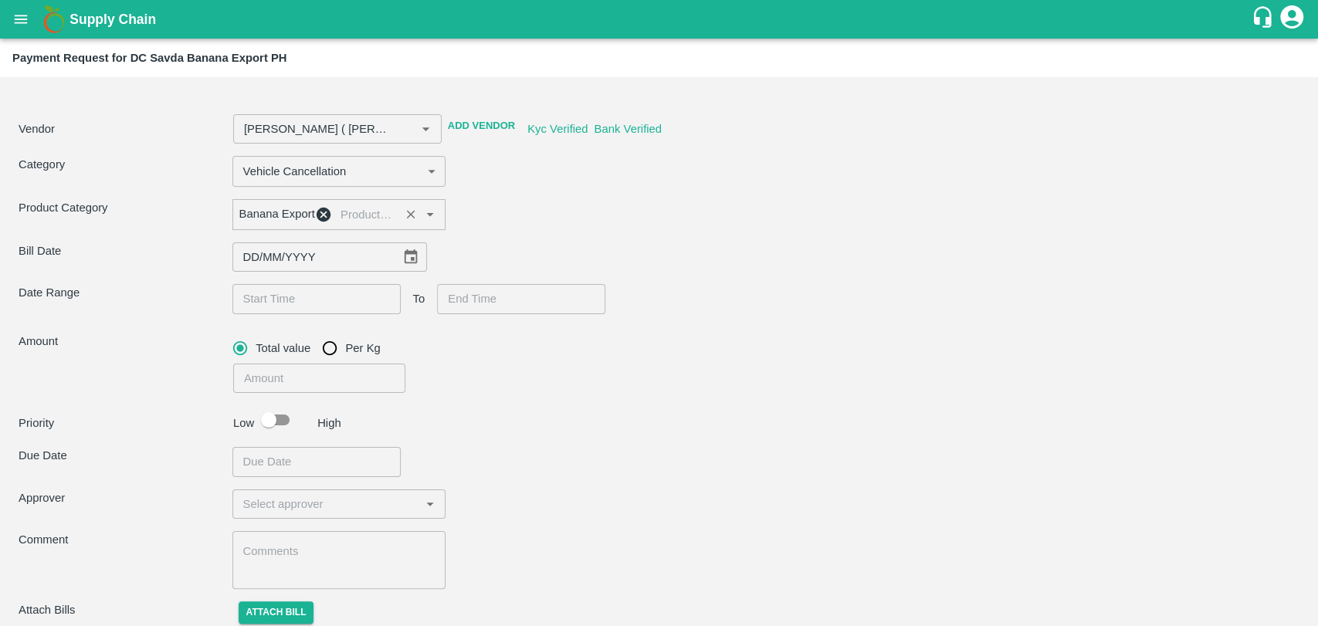
click at [287, 267] on input "DD/MM/YYYY" at bounding box center [310, 256] width 157 height 29
click at [404, 259] on icon "Choose date" at bounding box center [410, 256] width 13 height 15
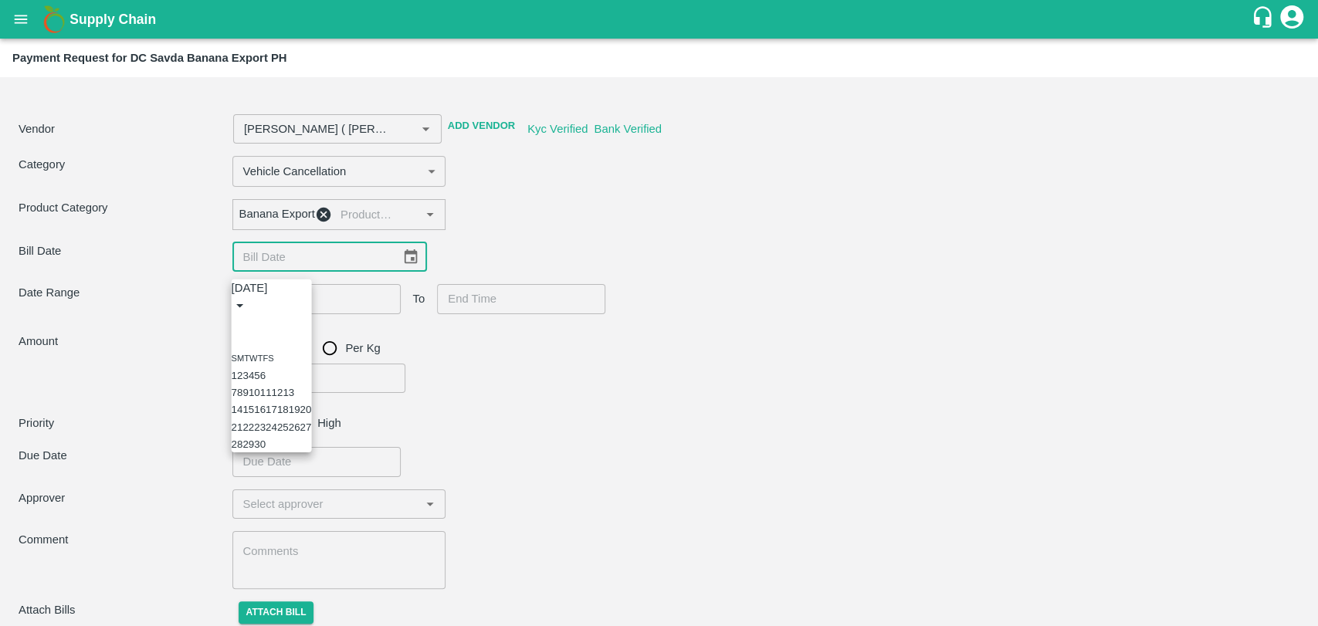
click at [237, 370] on button "1" at bounding box center [234, 376] width 5 height 12
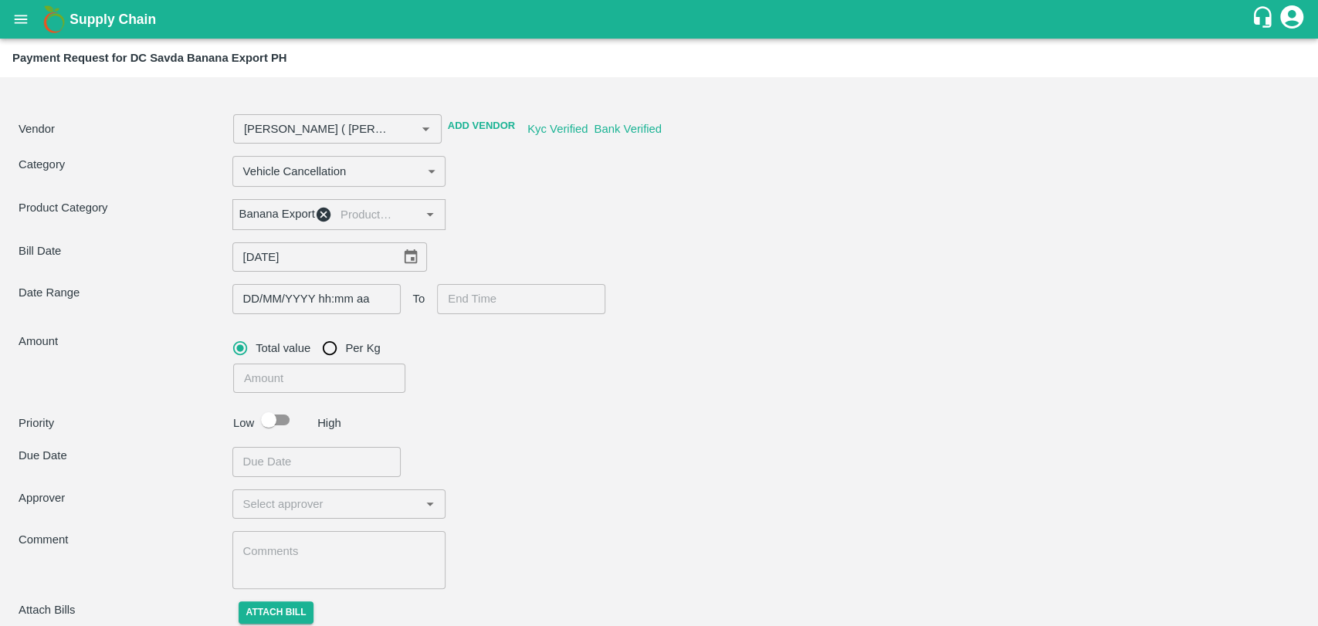
click at [276, 302] on input "DD/MM/YYYY hh:mm aa" at bounding box center [310, 298] width 157 height 29
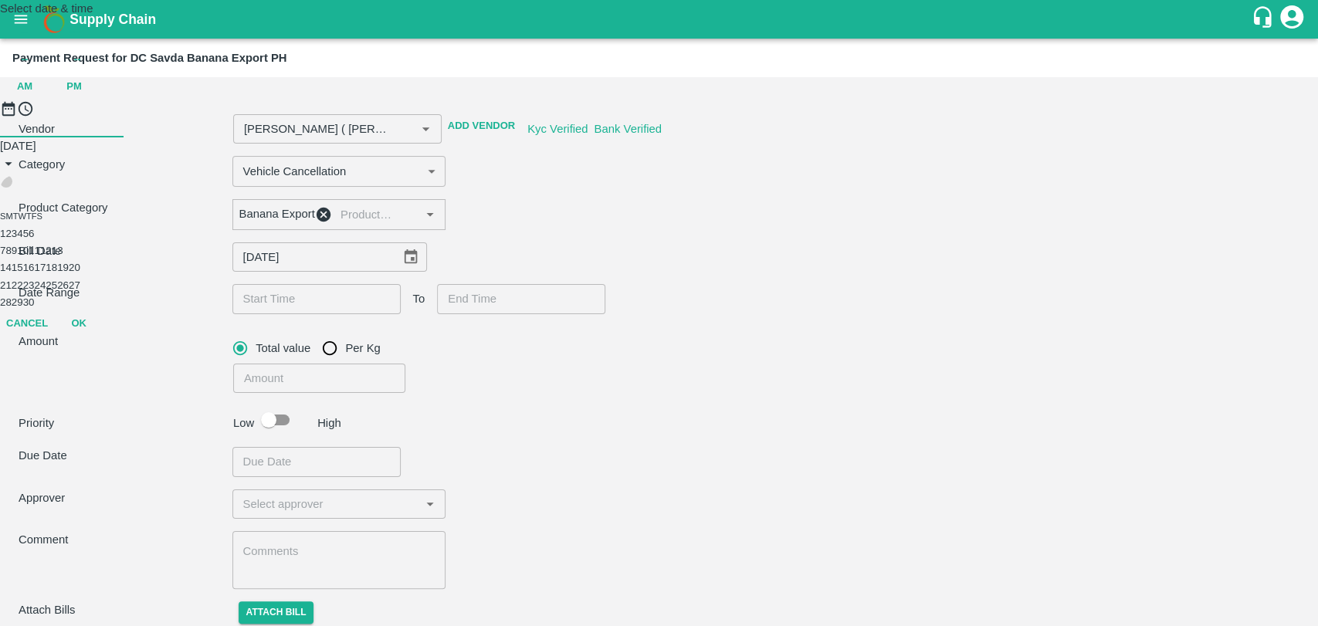
click at [6, 181] on icon "Previous month" at bounding box center [6, 181] width 0 height 0
click at [80, 308] on button "30" at bounding box center [75, 302] width 12 height 12
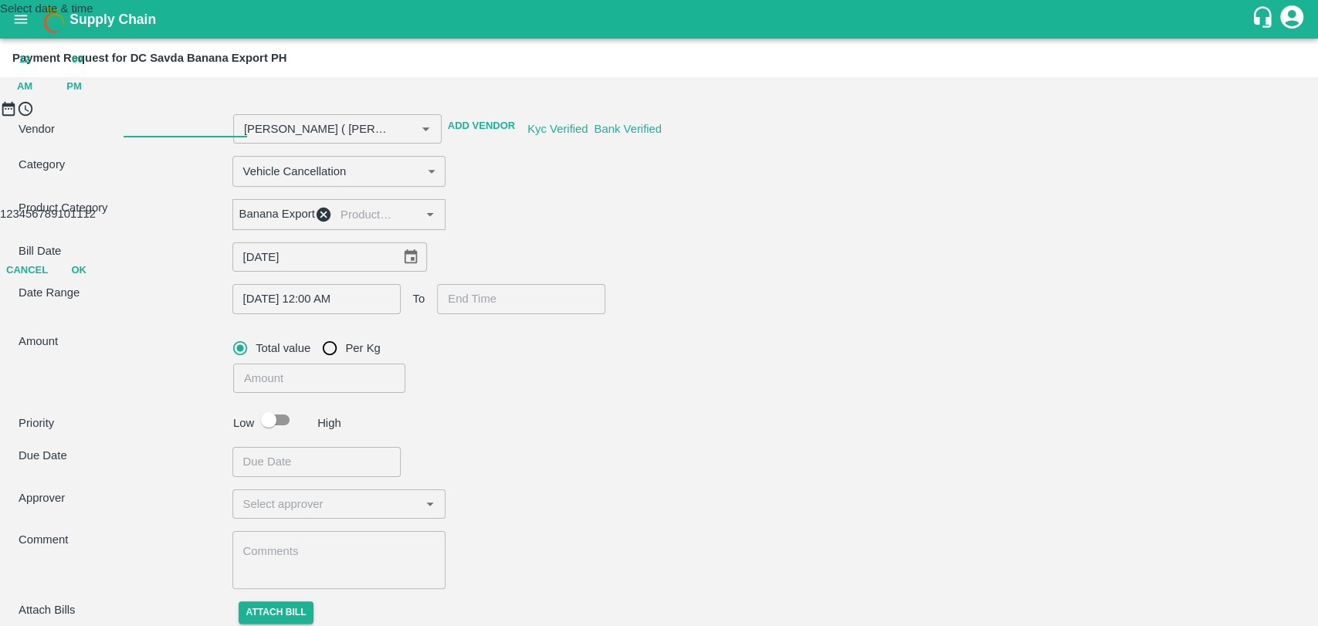
click at [103, 284] on button "OK" at bounding box center [78, 270] width 49 height 27
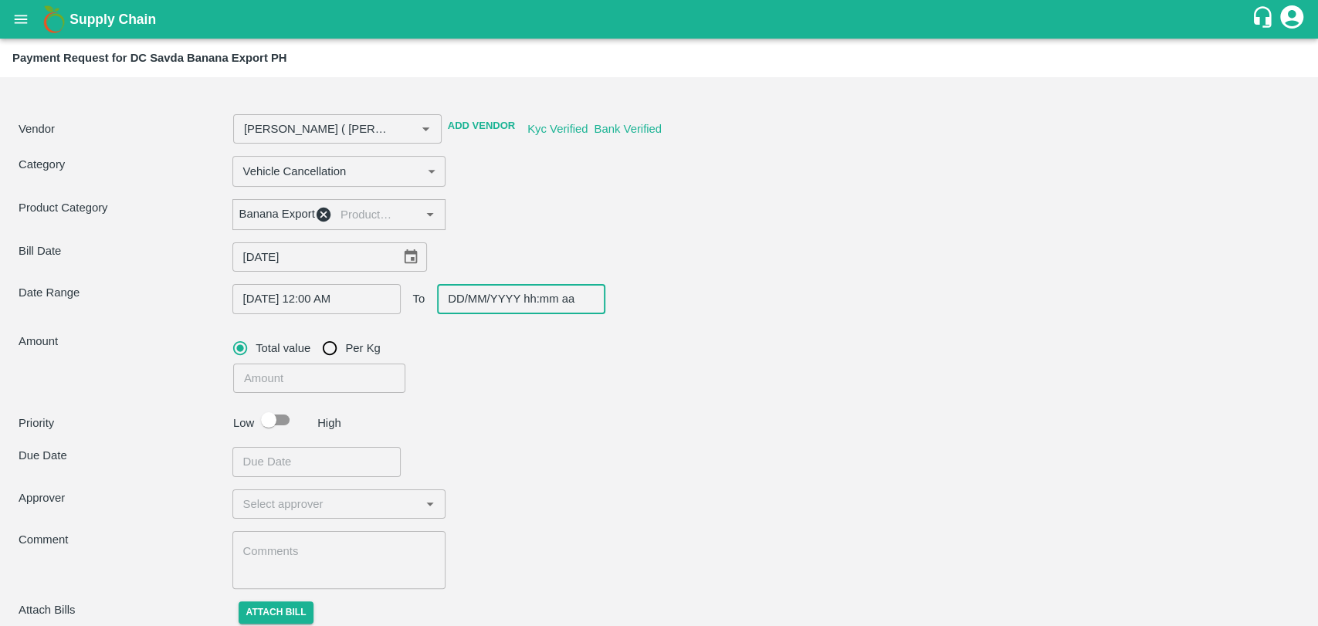
click at [515, 312] on input "DD/MM/YYYY hh:mm aa" at bounding box center [515, 298] width 157 height 29
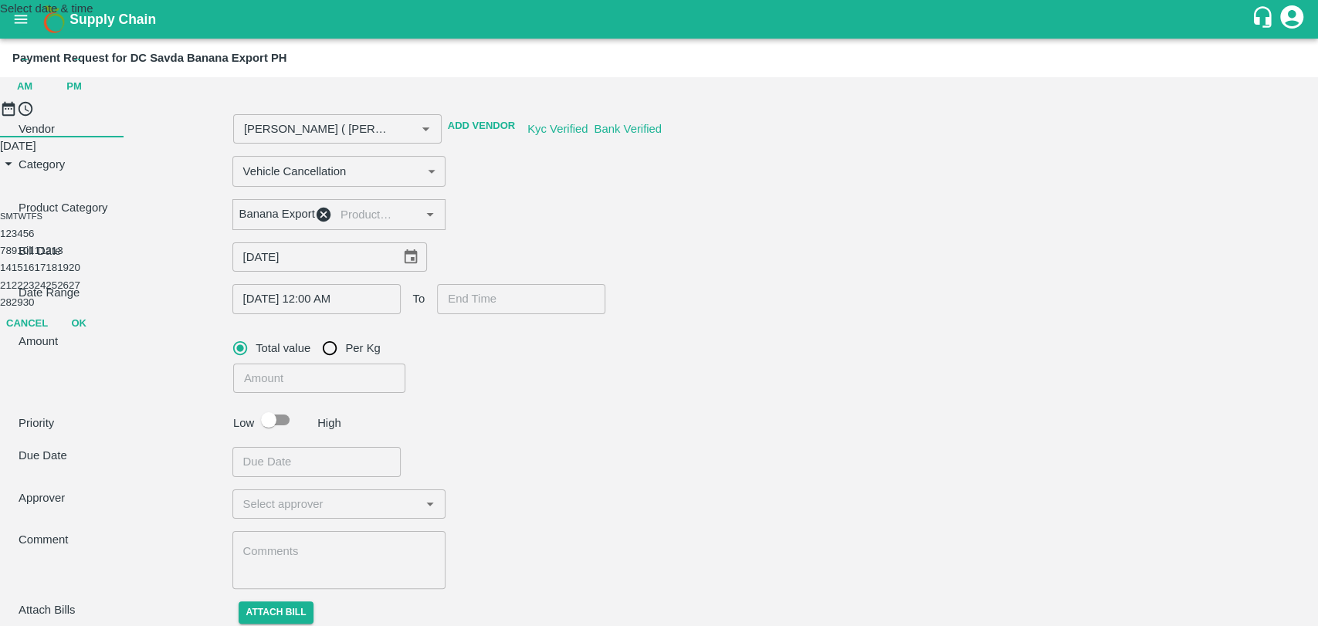
click at [5, 239] on button "1" at bounding box center [2, 234] width 5 height 12
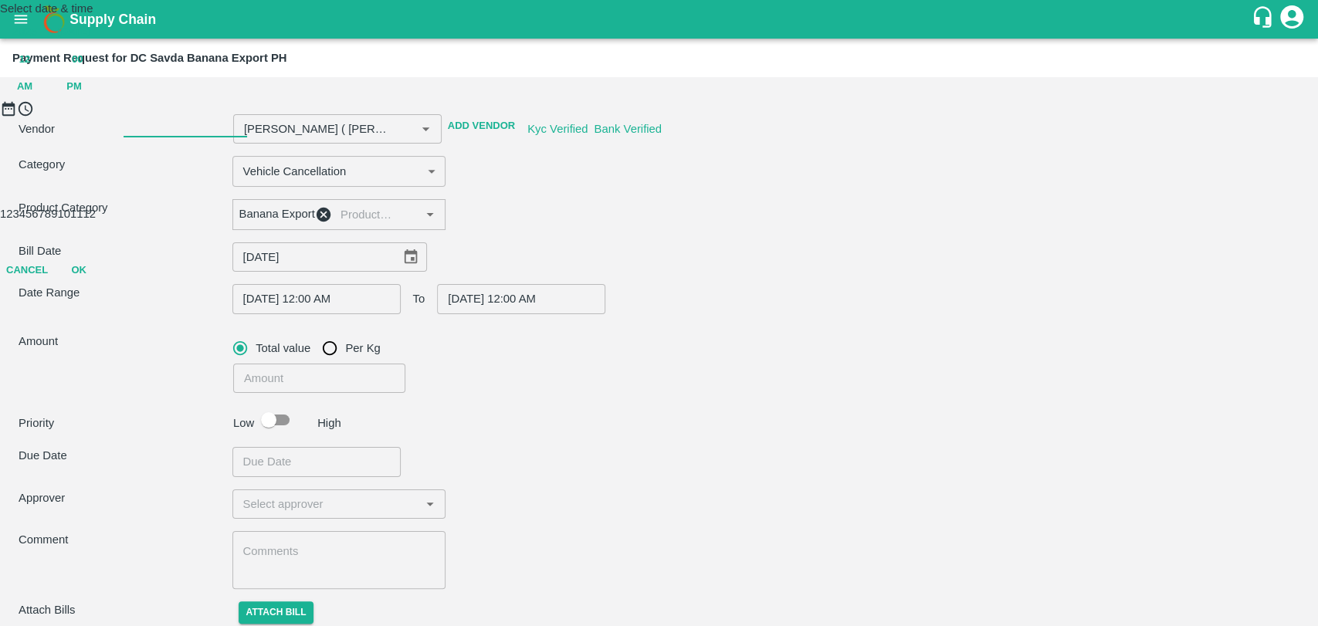
click at [103, 284] on button "OK" at bounding box center [78, 270] width 49 height 27
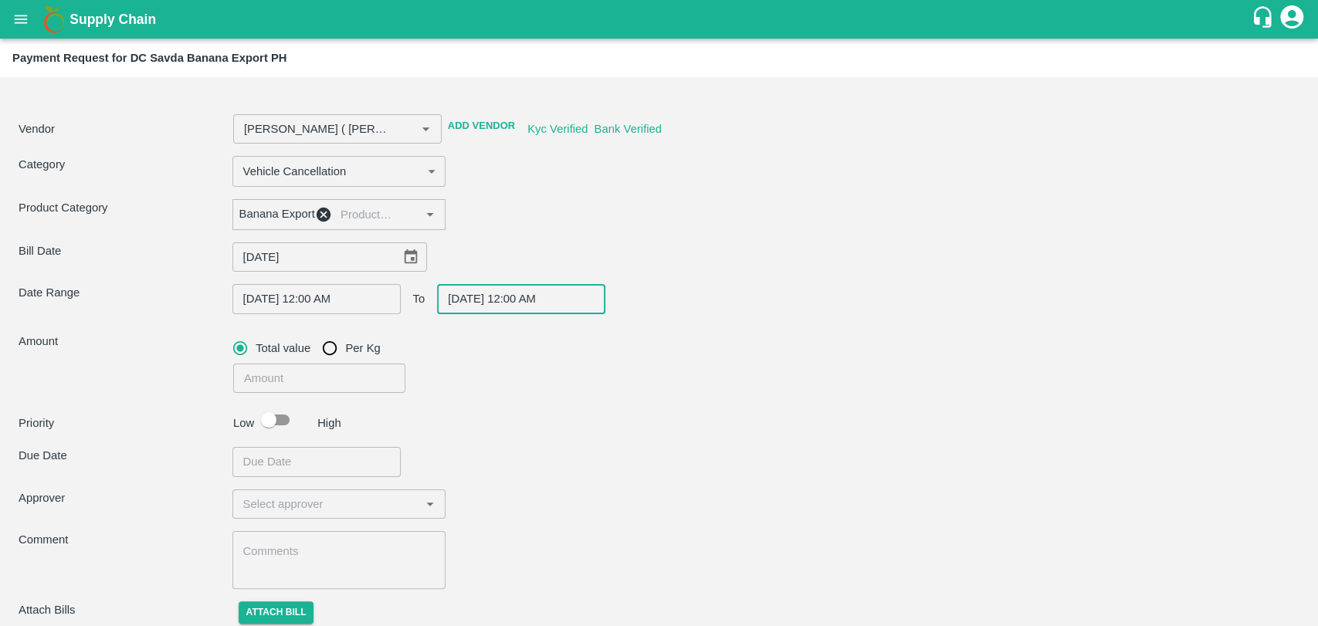
click at [252, 378] on input "number" at bounding box center [319, 378] width 173 height 29
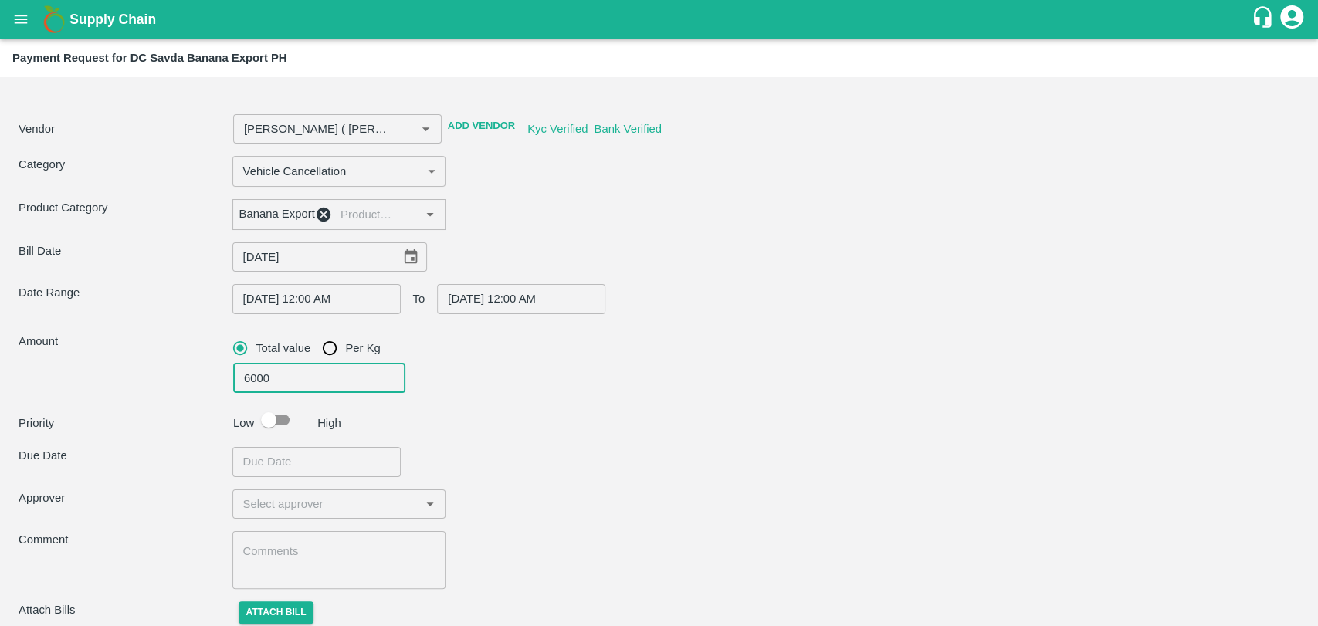
click at [266, 422] on input "checkbox" at bounding box center [269, 419] width 88 height 29
click at [287, 471] on input "Choose date" at bounding box center [310, 461] width 157 height 29
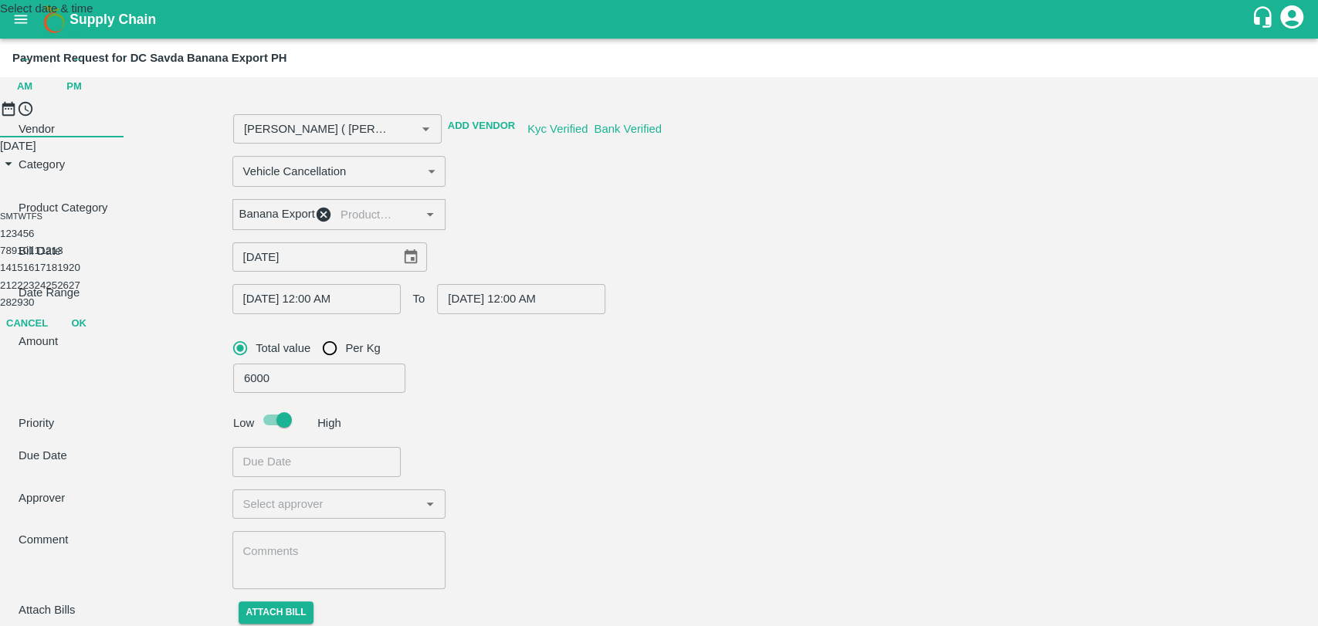
click at [57, 273] on button "18" at bounding box center [52, 268] width 12 height 12
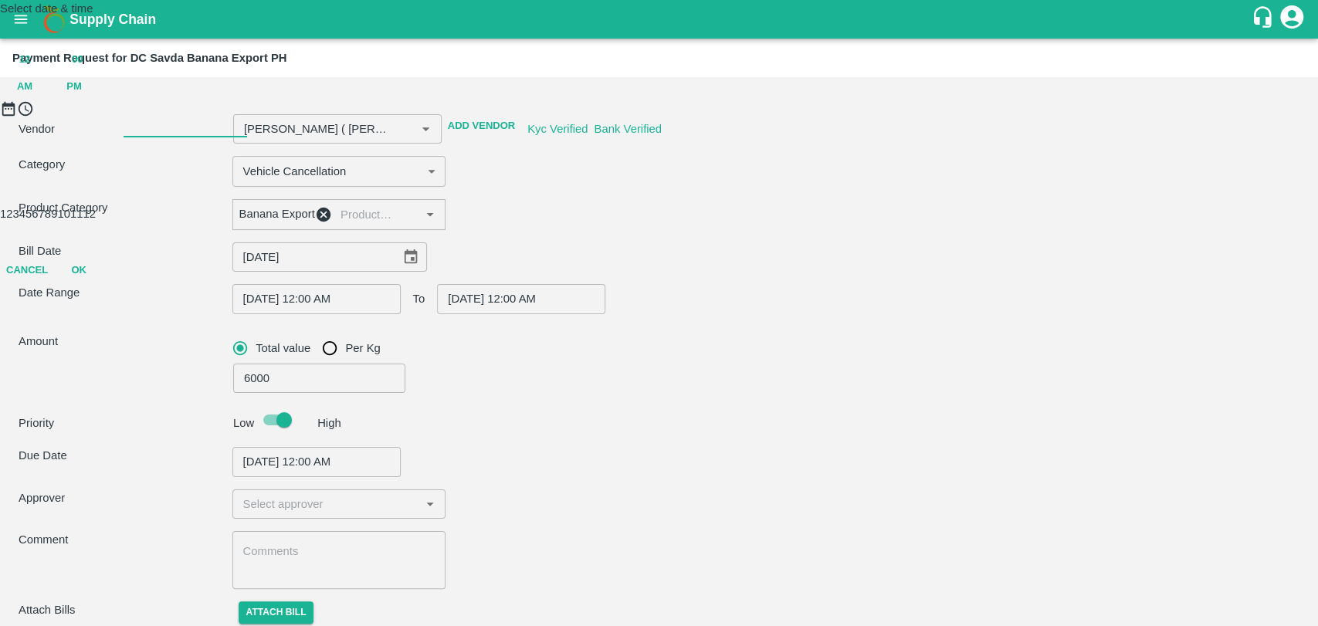
click at [103, 284] on button "OK" at bounding box center [78, 270] width 49 height 27
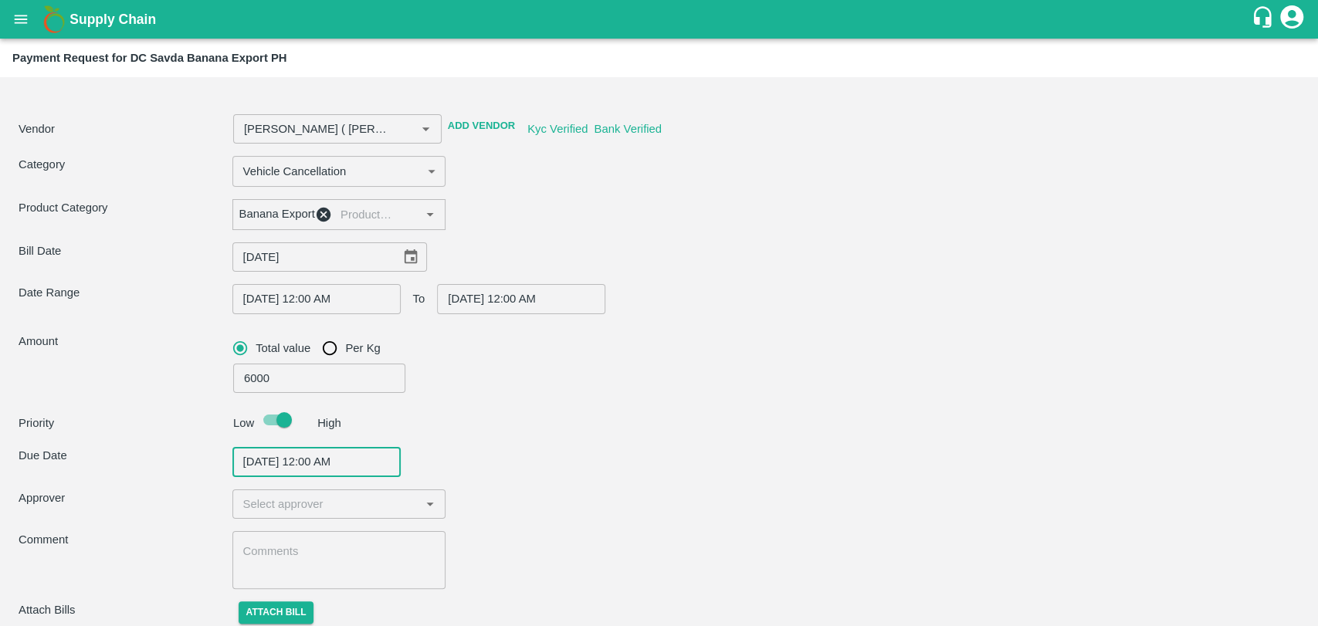
click at [303, 514] on input "input" at bounding box center [326, 504] width 179 height 20
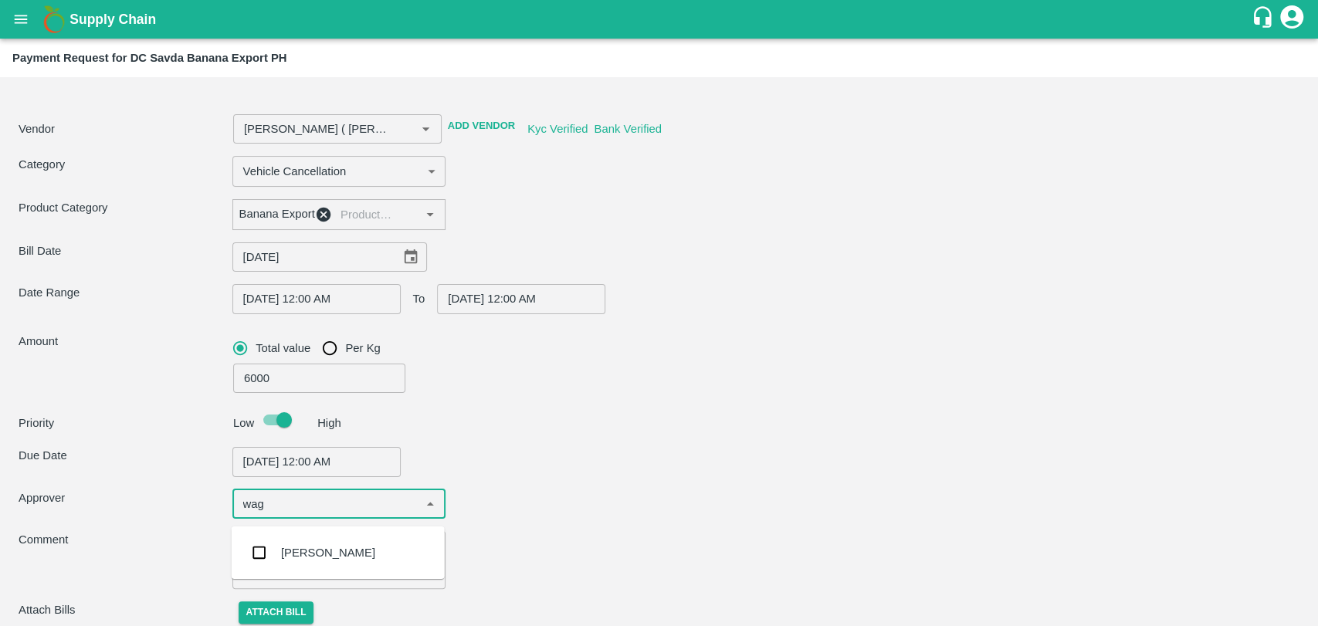
click at [308, 546] on div "Prasad Waghade" at bounding box center [328, 552] width 94 height 17
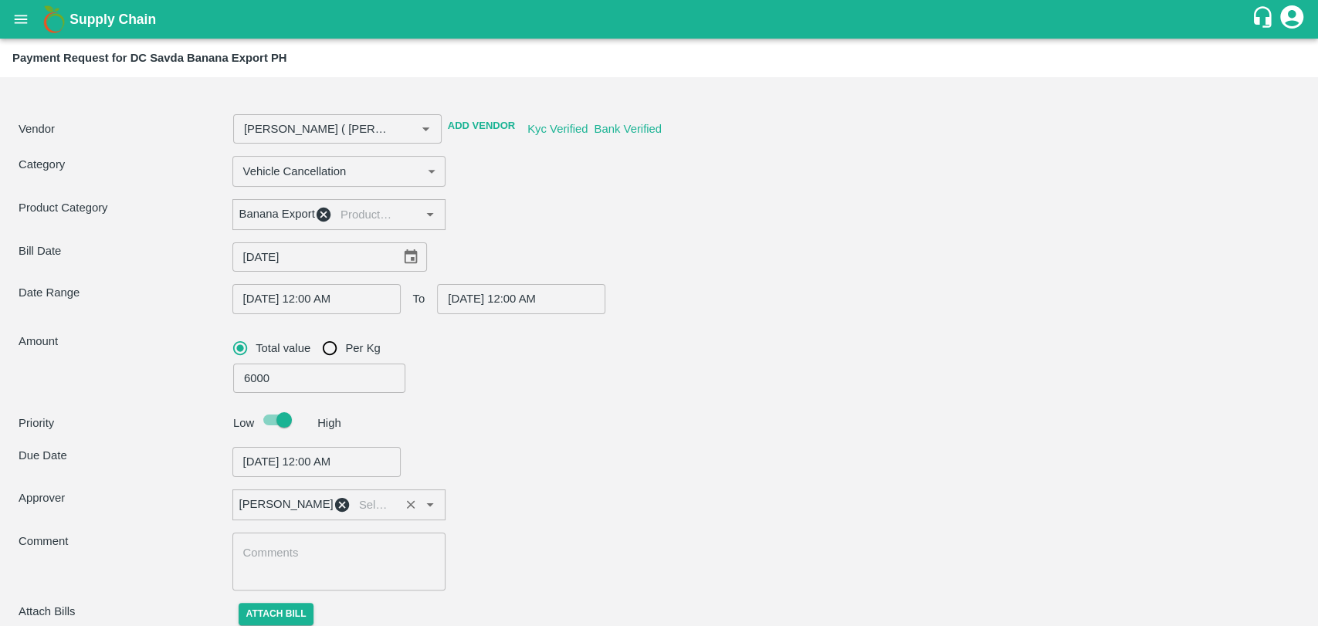
click at [276, 555] on div "x ​" at bounding box center [339, 562] width 214 height 58
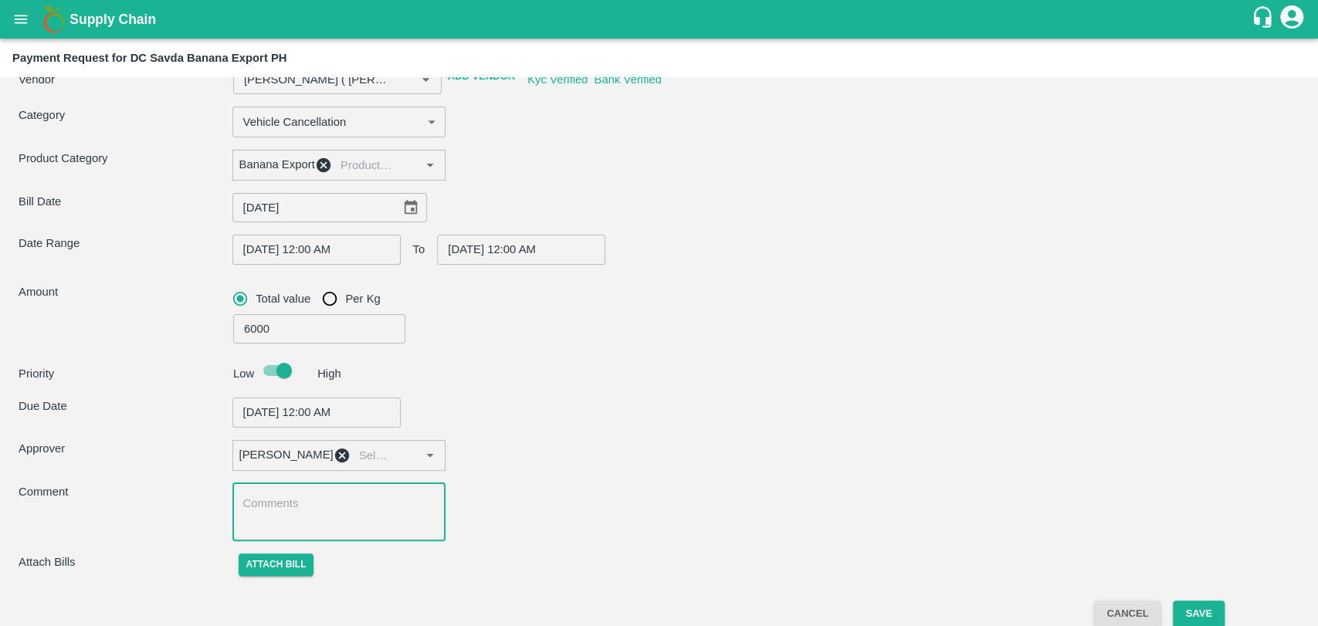
scroll to position [72, 0]
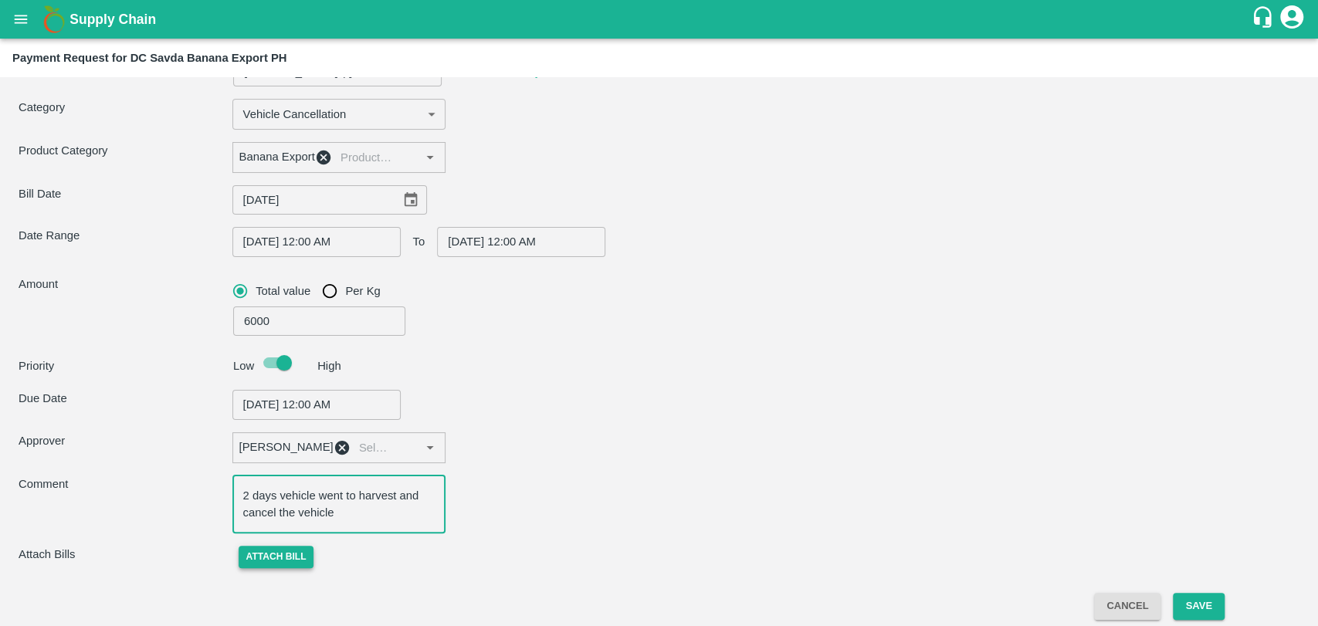
click at [304, 564] on button "Attach bill" at bounding box center [277, 557] width 76 height 22
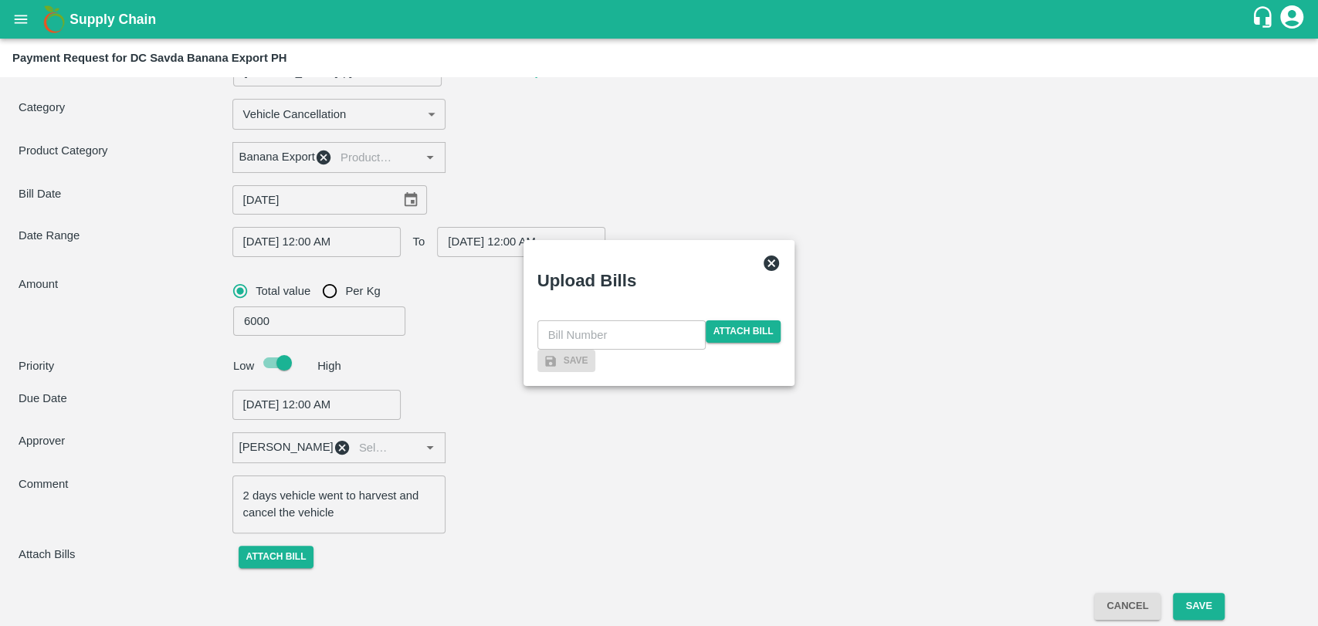
click at [605, 320] on input "text" at bounding box center [621, 334] width 168 height 29
click at [743, 320] on span "Attach bill" at bounding box center [744, 331] width 76 height 22
click at [0, 0] on input "Attach bill" at bounding box center [0, 0] width 0 height 0
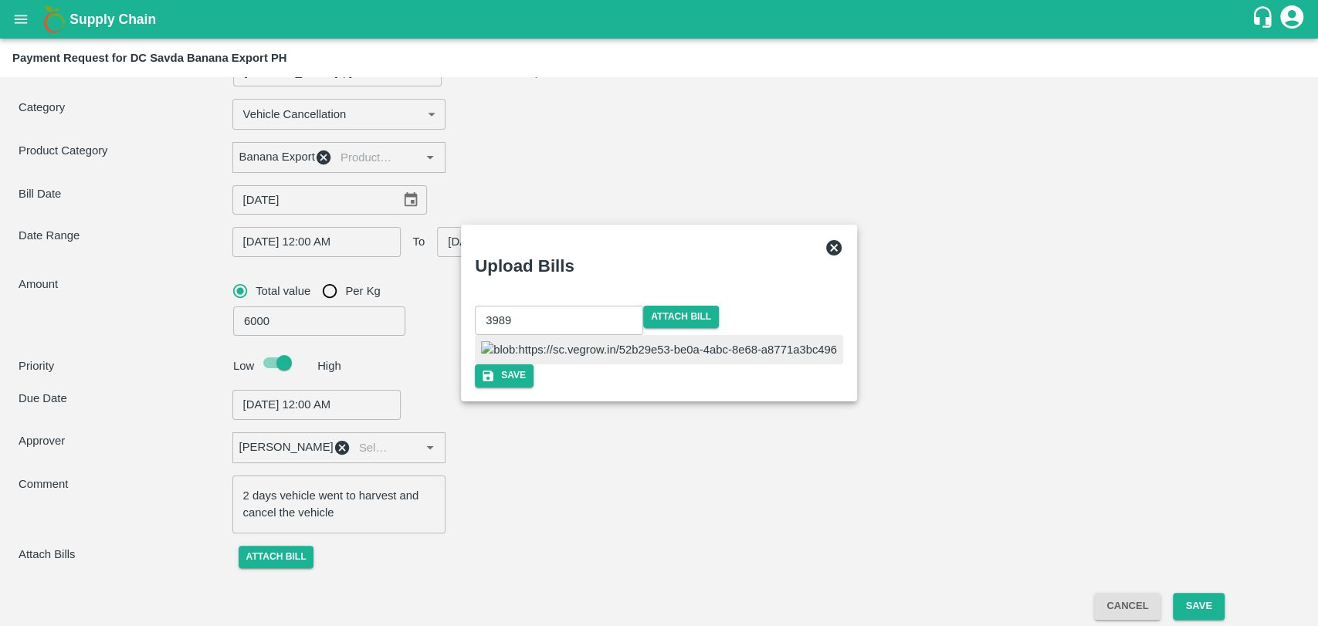
click at [602, 344] on img at bounding box center [659, 349] width 356 height 17
click at [533, 387] on button "Save" at bounding box center [504, 375] width 59 height 22
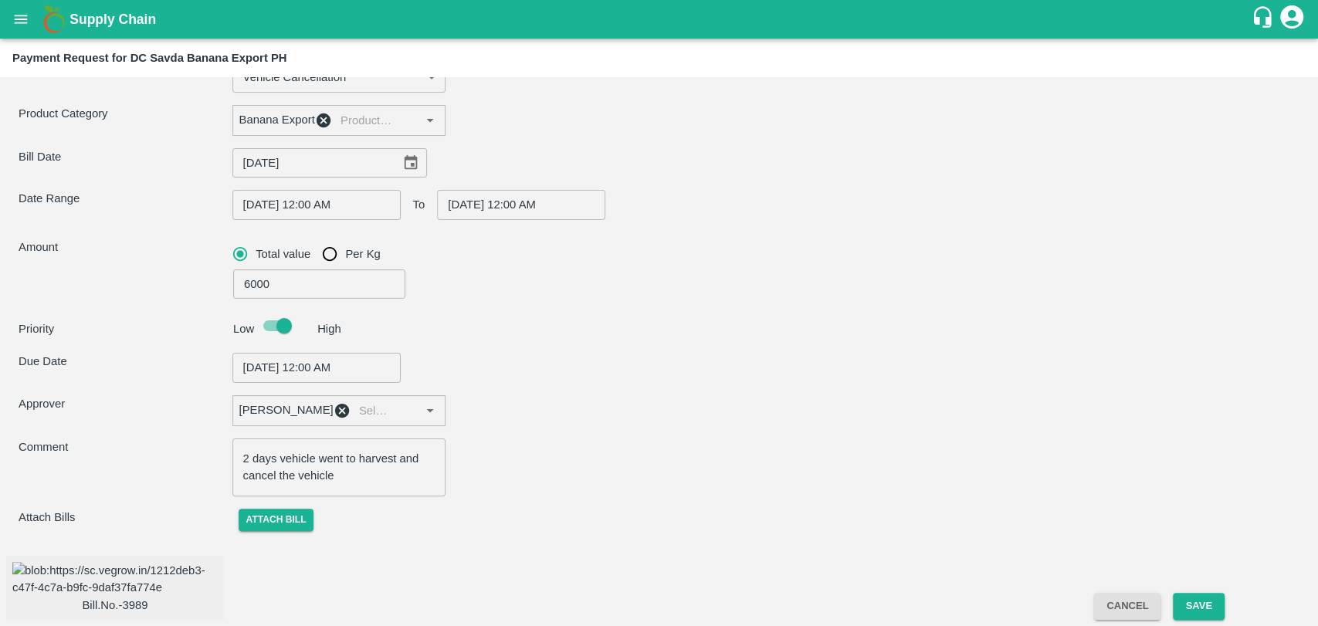
scroll to position [142, 0]
click at [1208, 604] on button "Save" at bounding box center [1198, 606] width 51 height 27
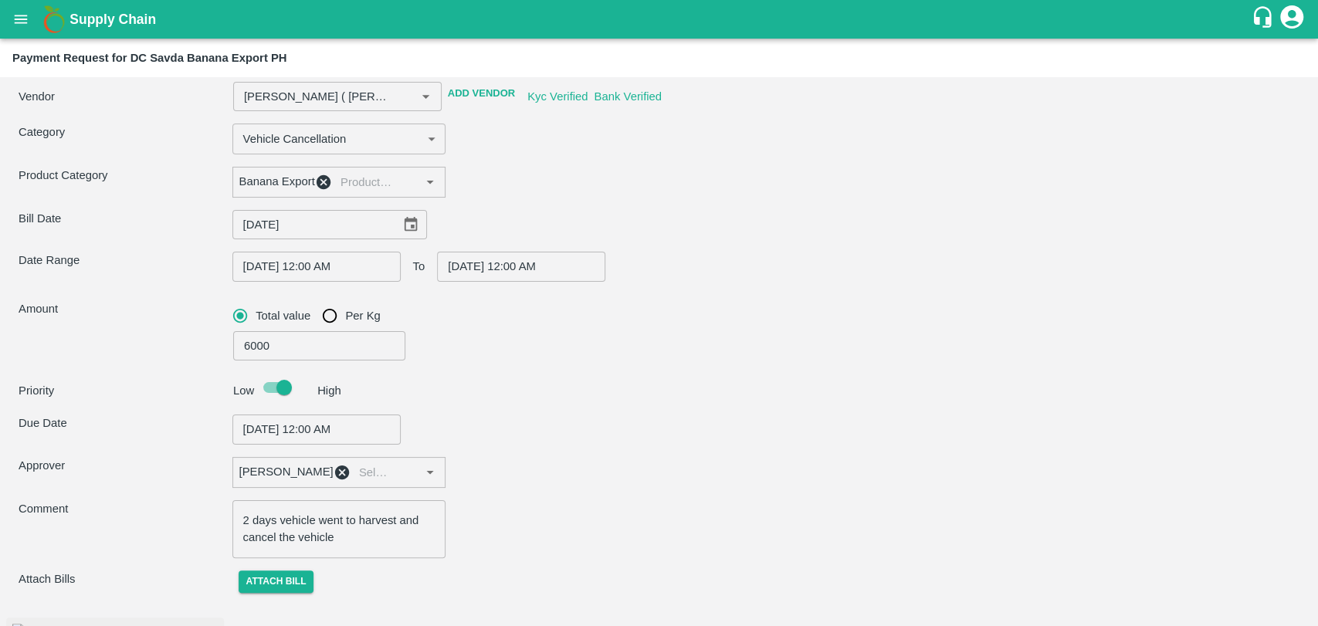
scroll to position [0, 0]
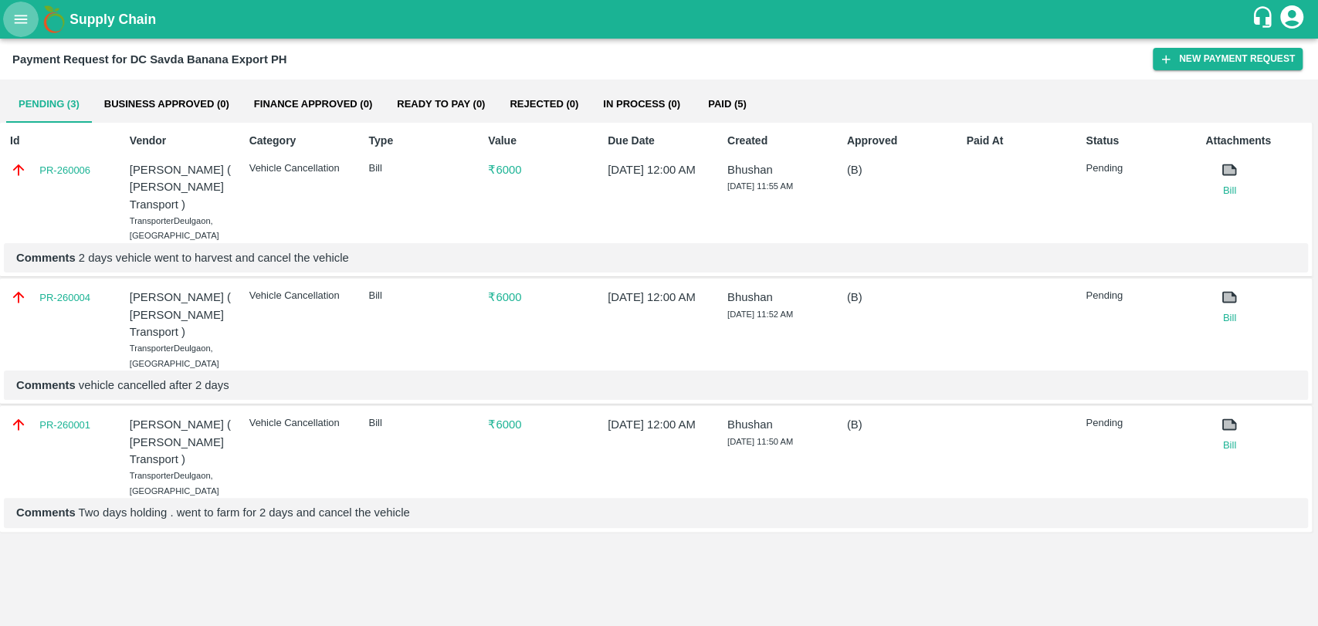
click at [19, 22] on icon "open drawer" at bounding box center [21, 19] width 13 height 8
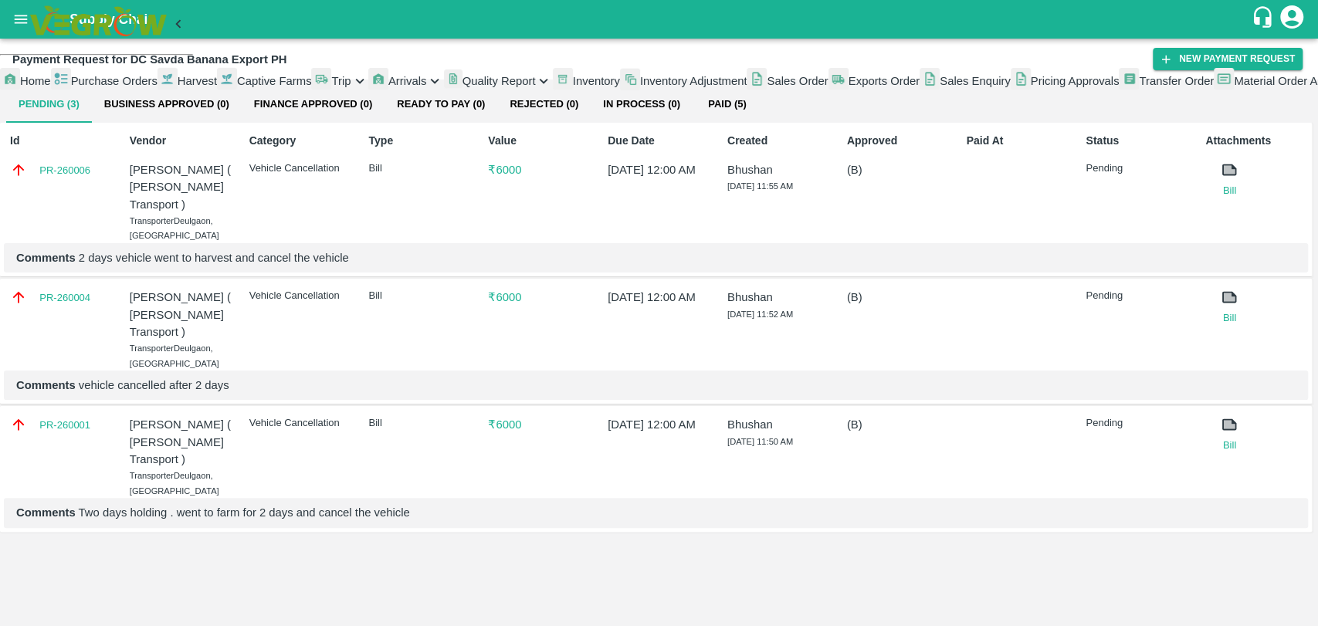
click at [331, 87] on span "Trip" at bounding box center [340, 81] width 19 height 12
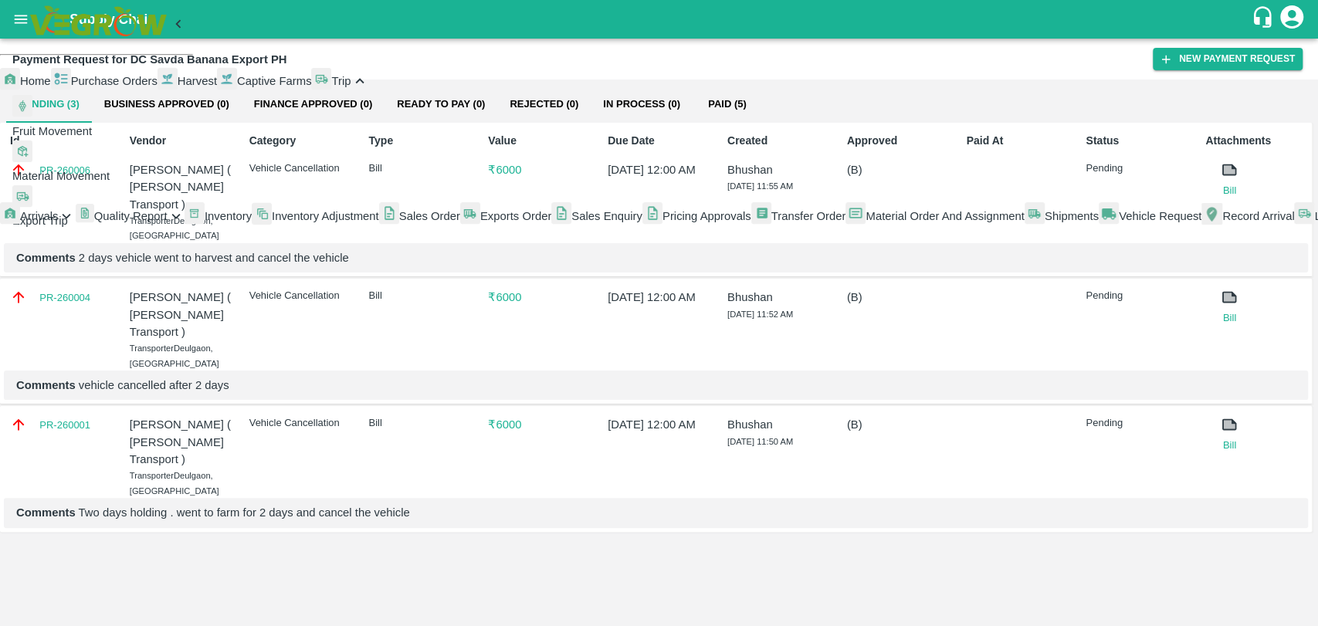
click at [92, 137] on span "Fruit Movement" at bounding box center [52, 131] width 80 height 12
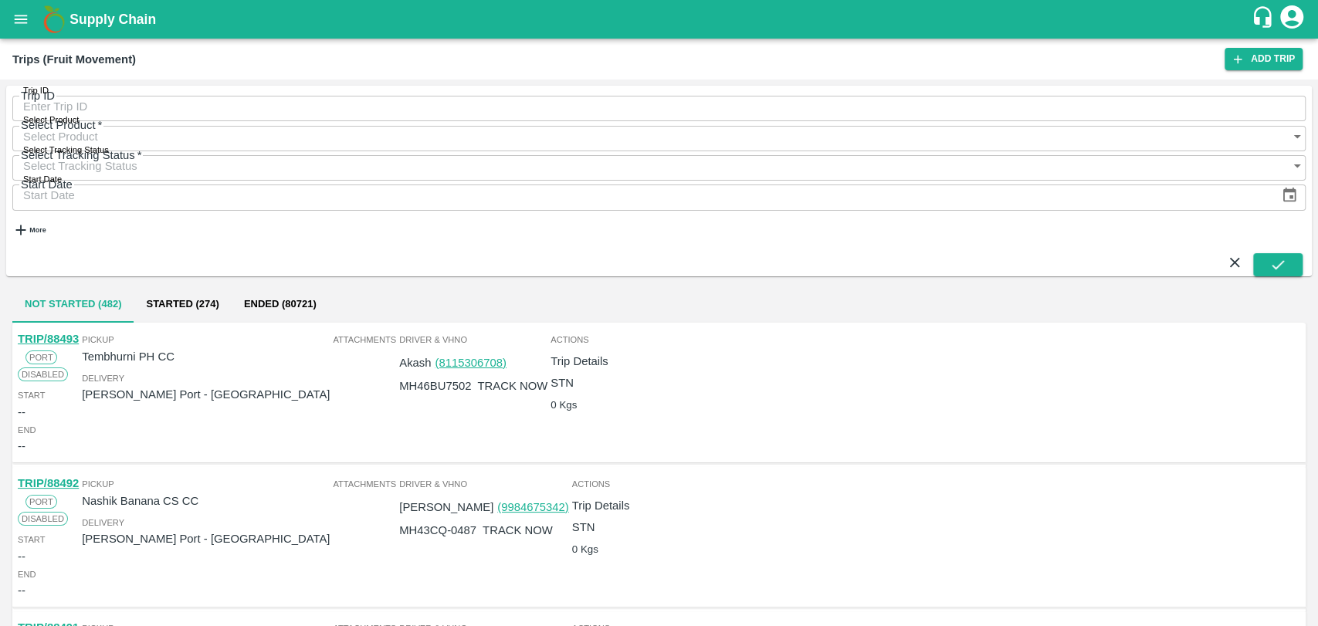
click at [73, 153] on div "Trip ID Trip ID Select Product Select Product   * Select Tracking Status Select…" at bounding box center [658, 171] width 1293 height 158
click at [46, 226] on strong "More" at bounding box center [37, 230] width 16 height 8
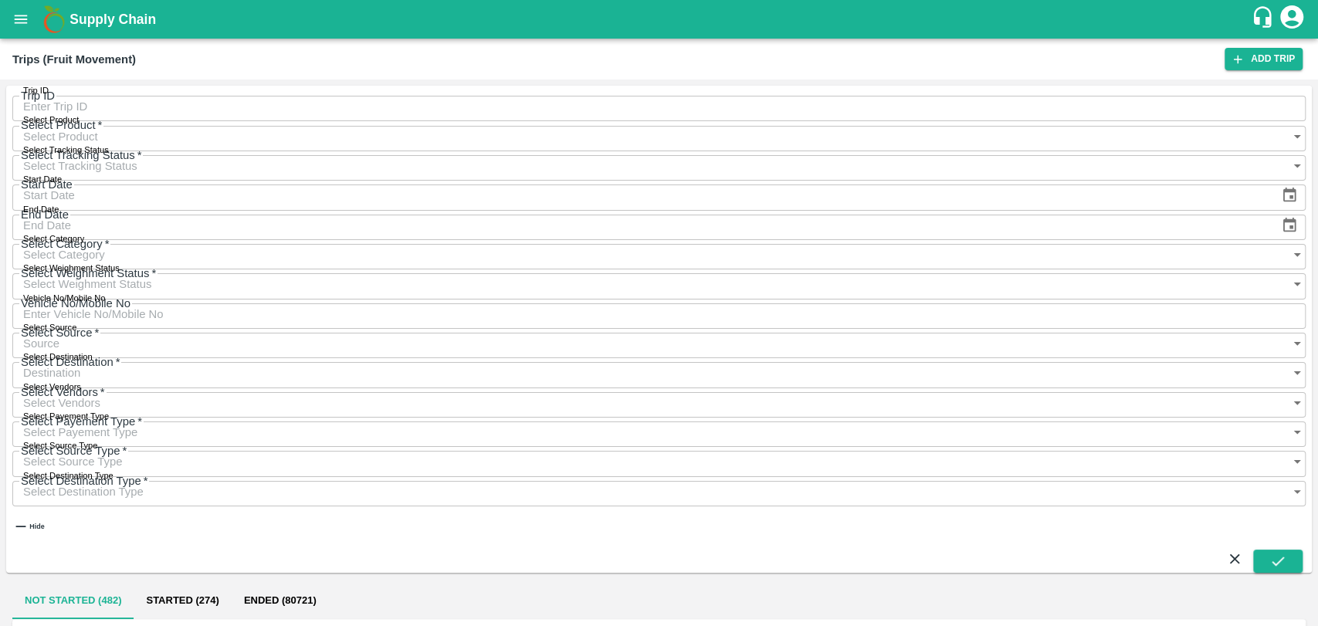
click at [930, 300] on input "Vehicle No/Mobile No" at bounding box center [658, 314] width 1293 height 29
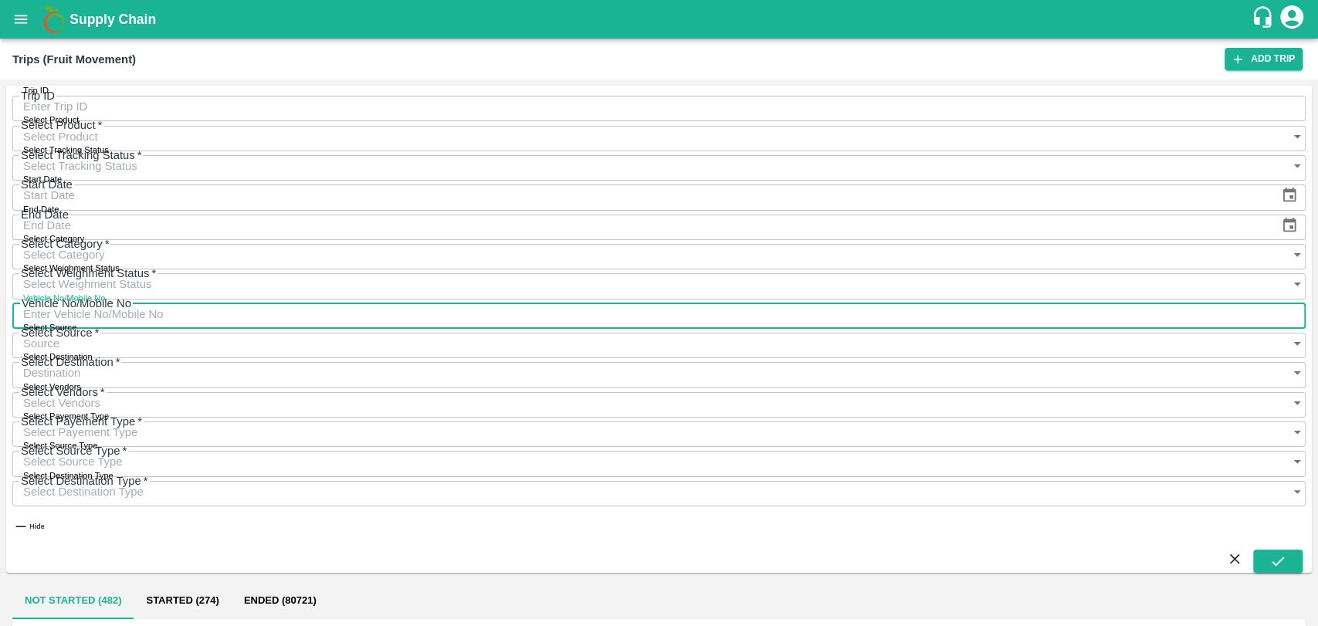
paste input "MH03EG0423"
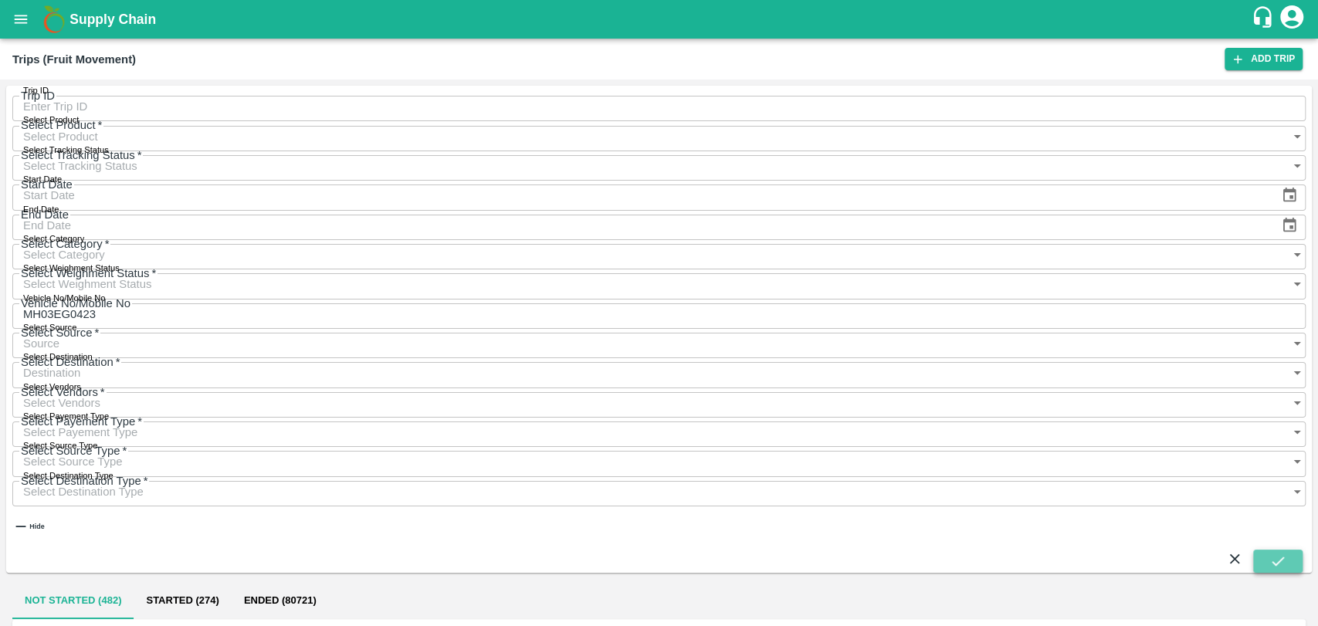
click at [1274, 557] on icon "submit" at bounding box center [1278, 561] width 12 height 9
click at [231, 582] on button "Ended (2)" at bounding box center [246, 600] width 75 height 37
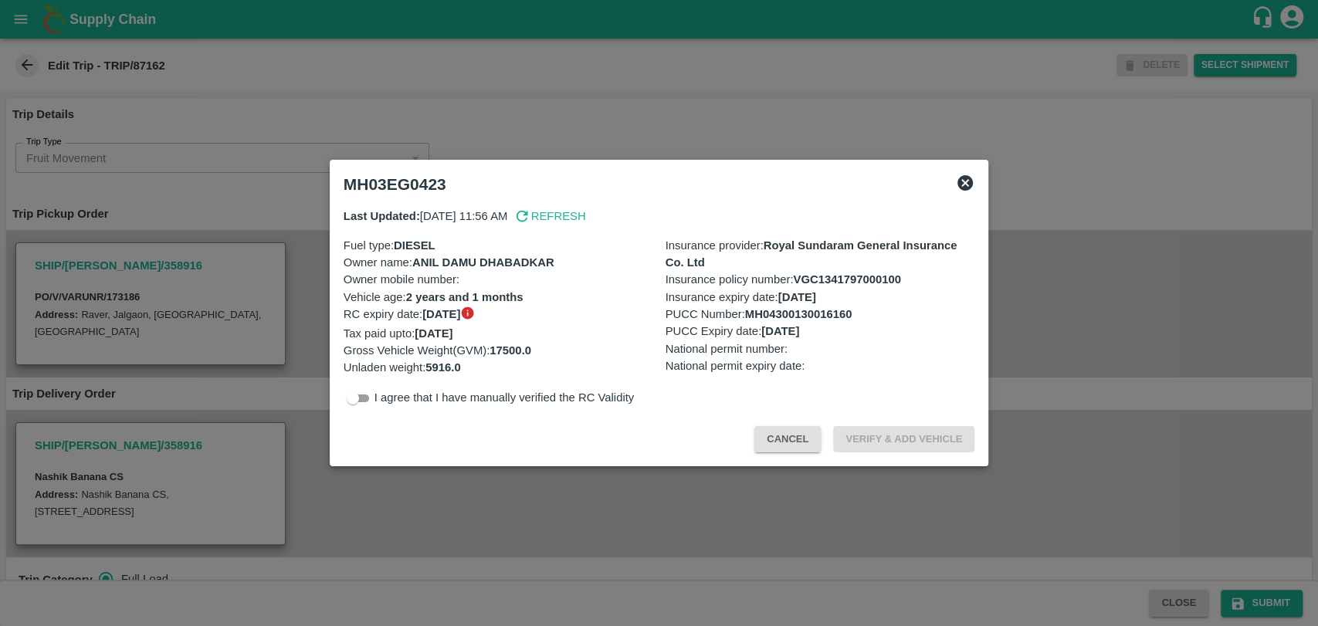
click at [794, 439] on button "Cancel" at bounding box center [787, 439] width 66 height 27
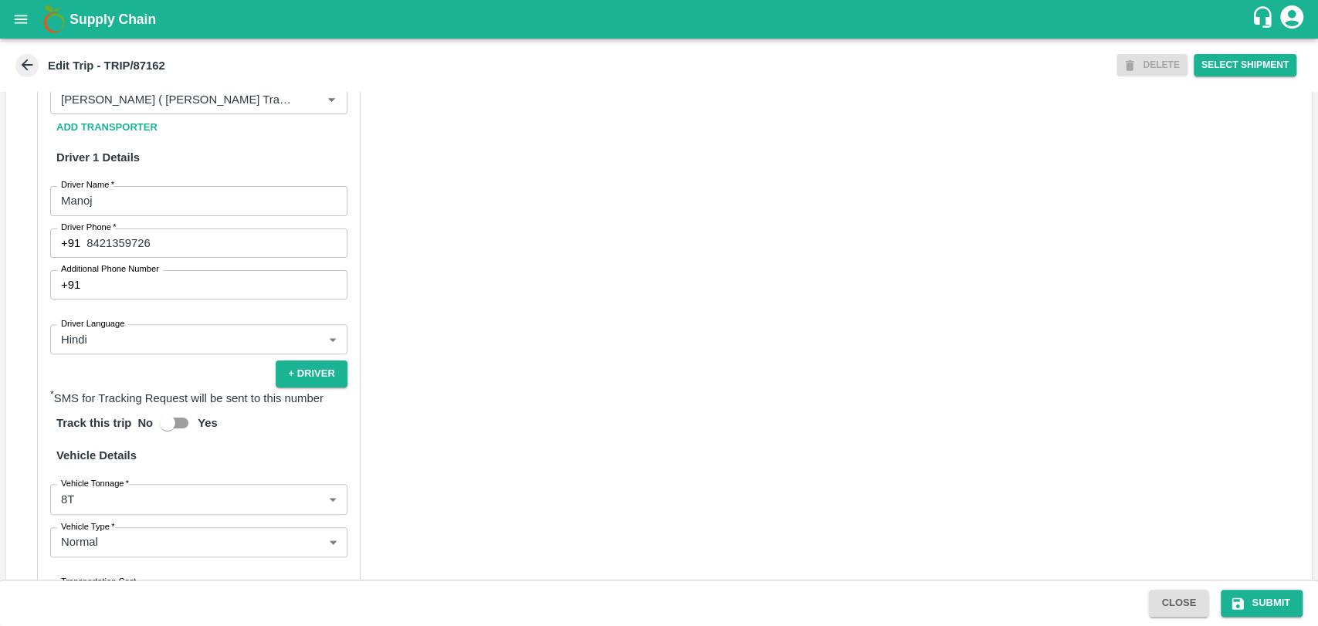
scroll to position [943, 0]
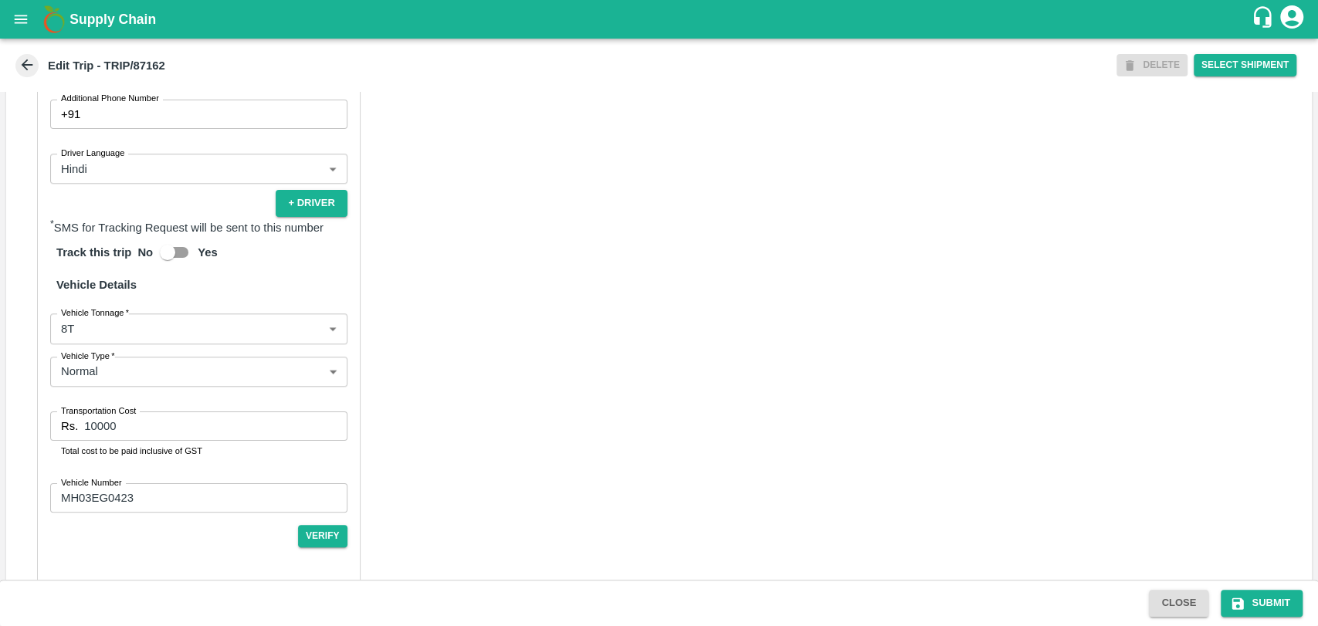
click at [141, 339] on body "Supply Chain Edit Trip - TRIP/87162 DELETE Select Shipment Trip Details Trip Ty…" at bounding box center [659, 313] width 1318 height 626
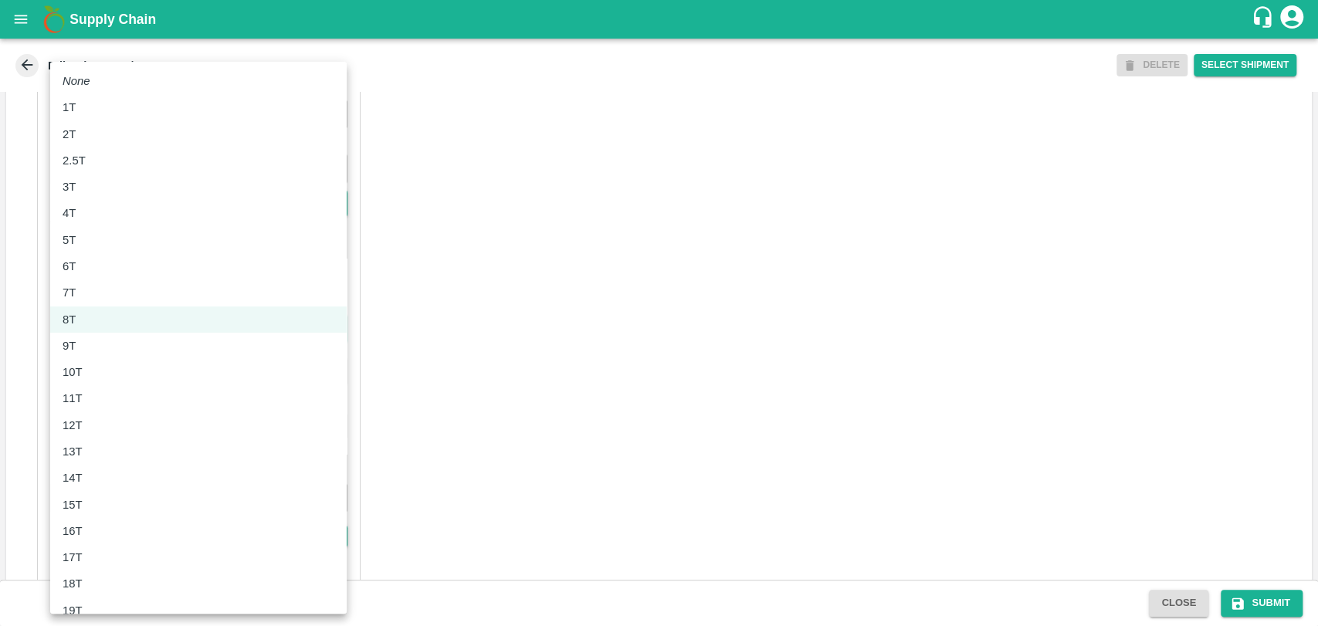
click at [109, 388] on li "11T" at bounding box center [198, 398] width 296 height 26
type input "11000"
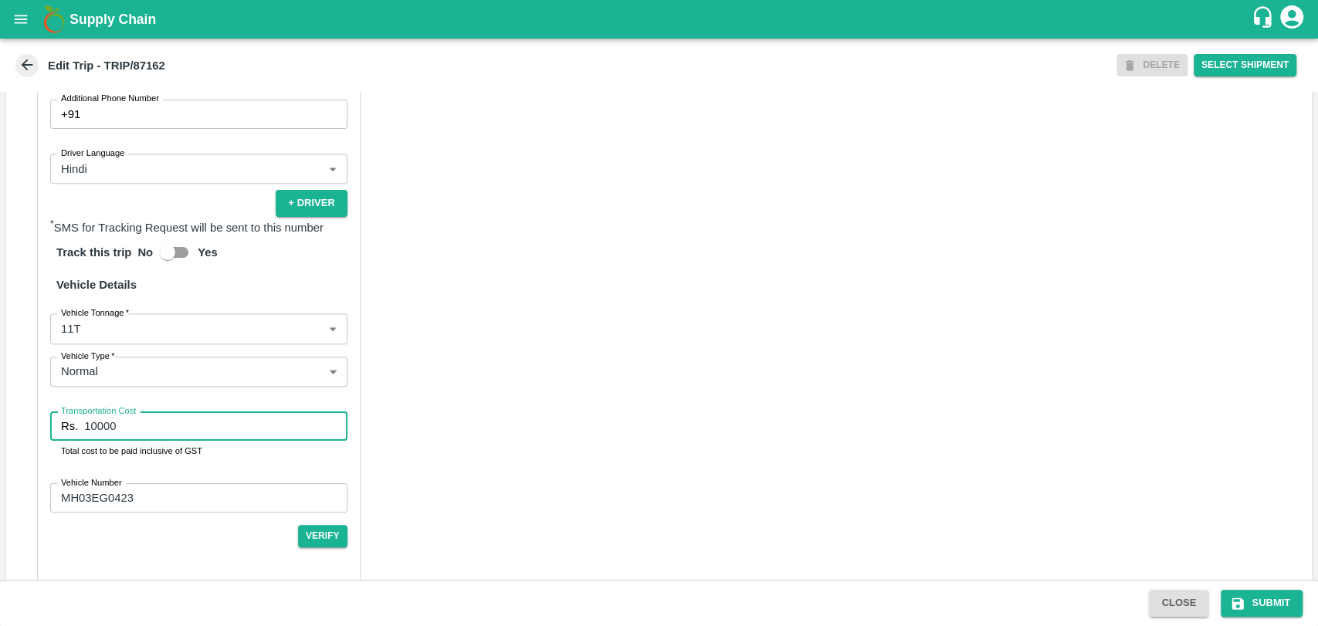
drag, startPoint x: 68, startPoint y: 432, endPoint x: 28, endPoint y: 423, distance: 41.0
click at [31, 425] on div "Partner Details Partner   * Partner Add Transporter Driver 1 Details Driver Nam…" at bounding box center [658, 224] width 1305 height 760
type input "21900"
click at [1278, 610] on button "Submit" at bounding box center [1262, 603] width 82 height 27
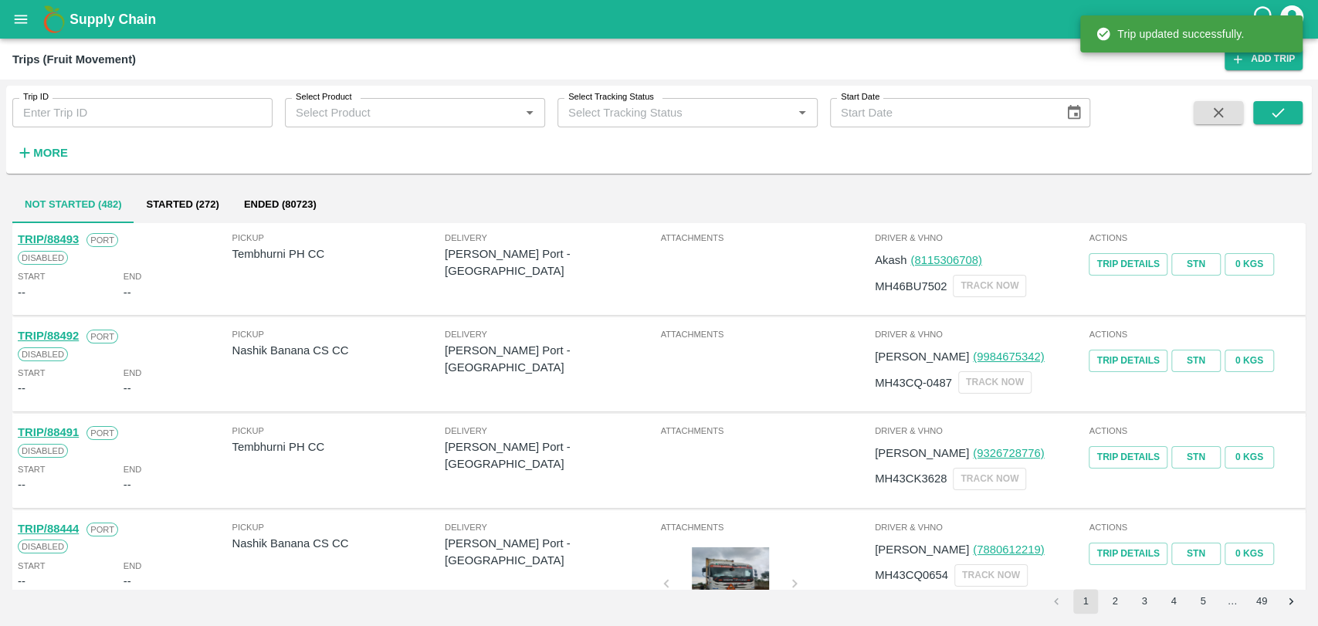
click at [55, 155] on strong "More" at bounding box center [50, 153] width 35 height 12
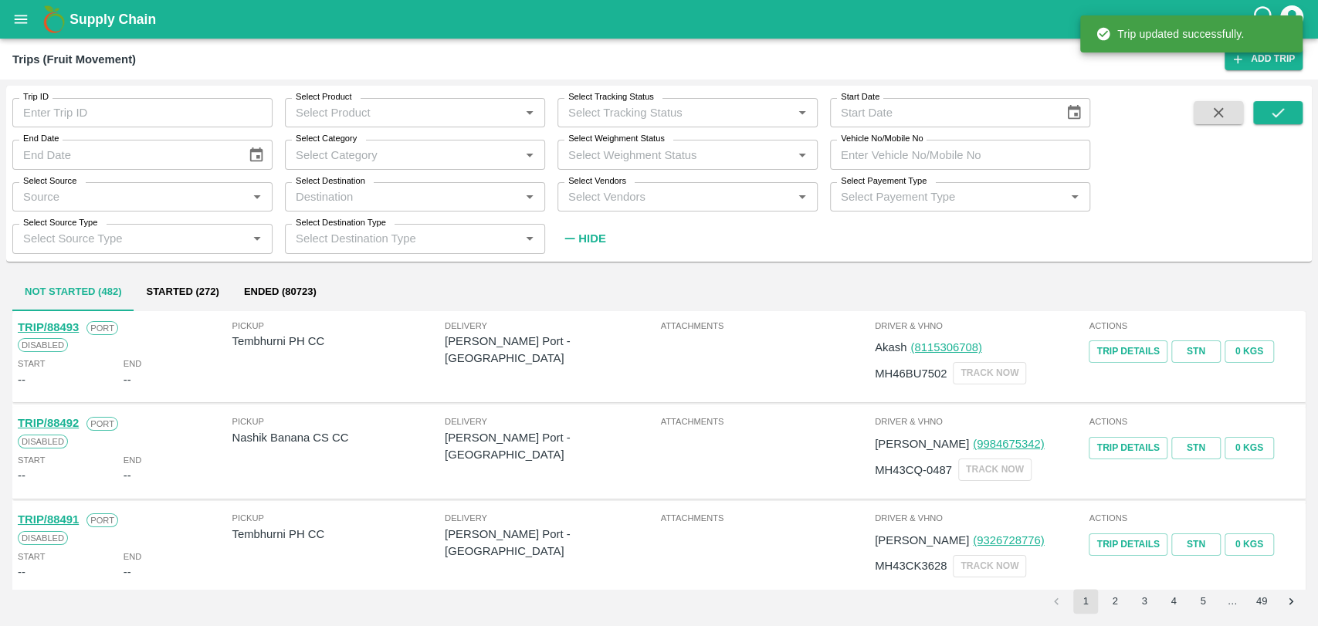
click at [982, 145] on input "Vehicle No/Mobile No" at bounding box center [960, 154] width 260 height 29
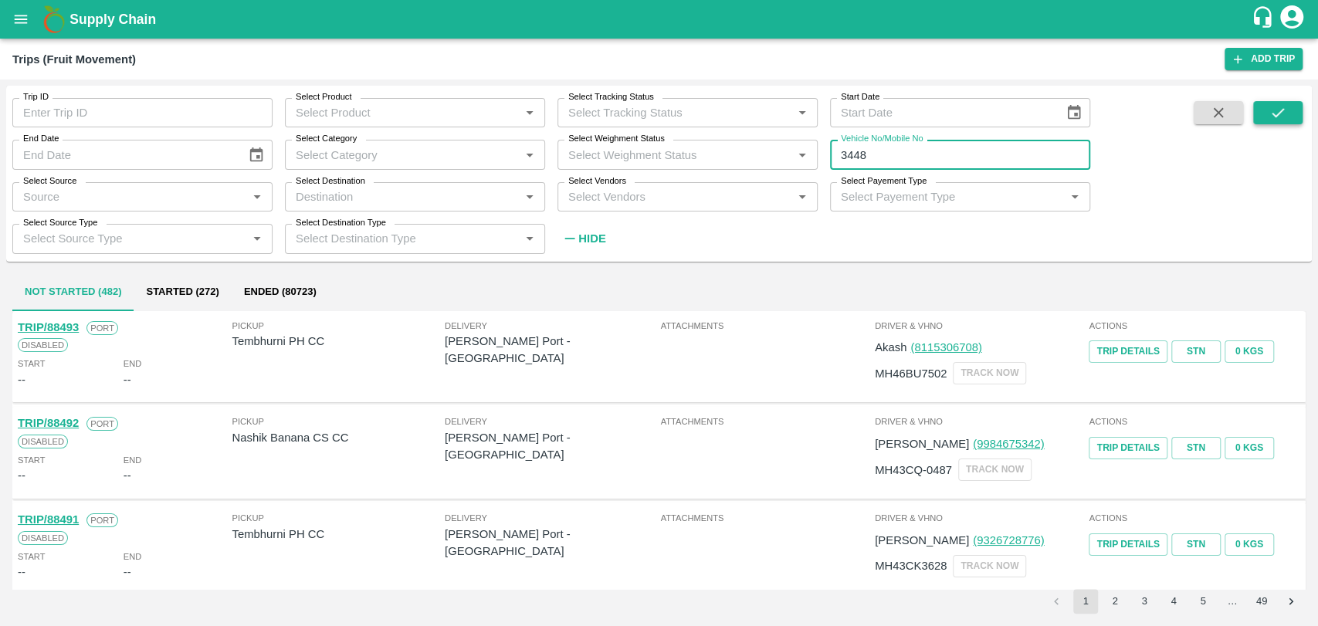
type input "3448"
click at [1288, 107] on button "submit" at bounding box center [1277, 112] width 49 height 23
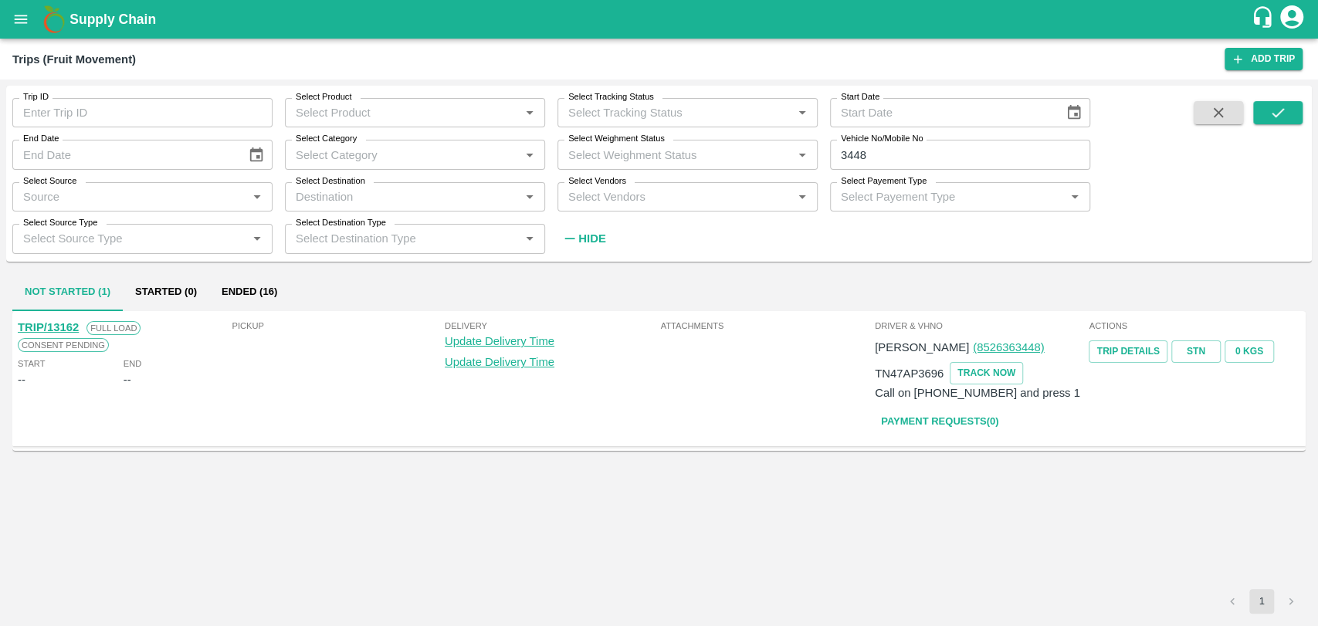
click at [272, 287] on button "Ended (16)" at bounding box center [249, 292] width 80 height 37
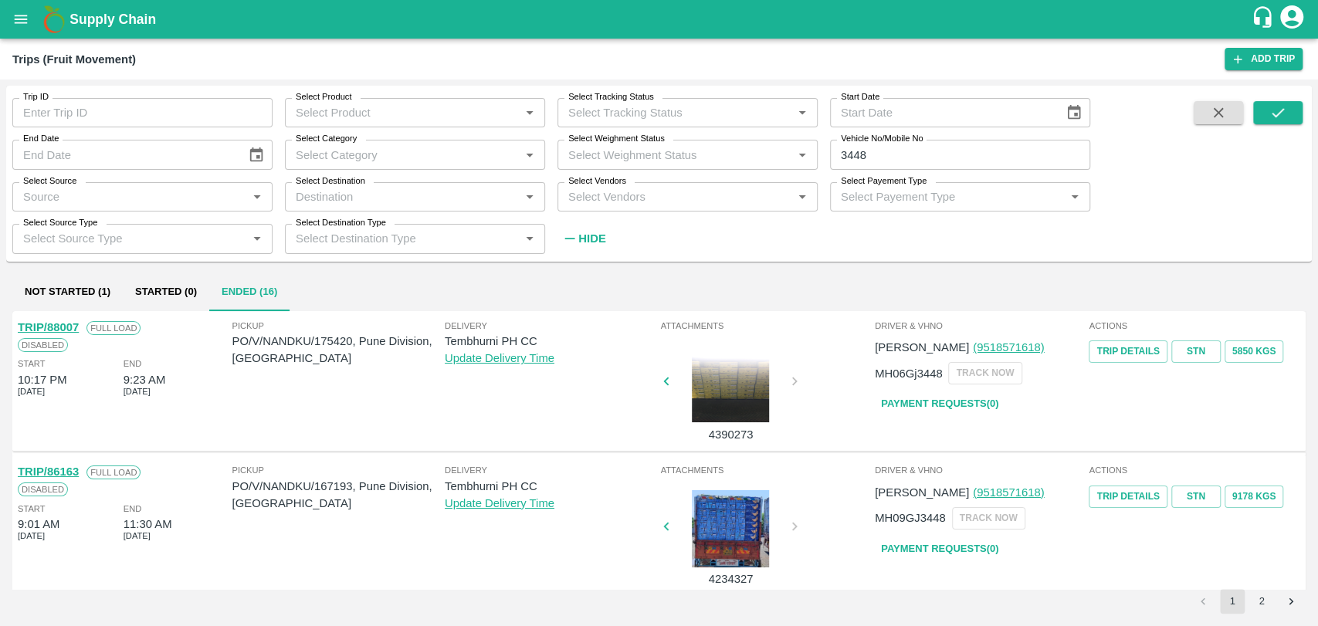
click at [710, 366] on div at bounding box center [730, 383] width 116 height 77
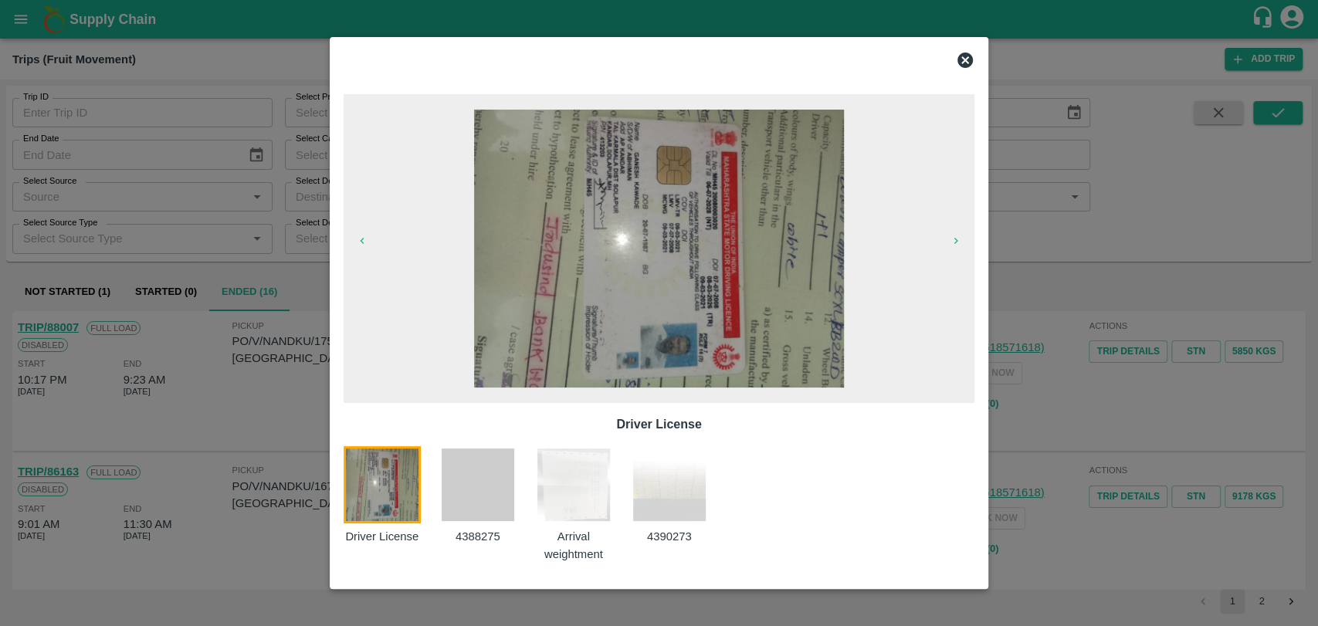
click at [572, 487] on img at bounding box center [573, 484] width 77 height 77
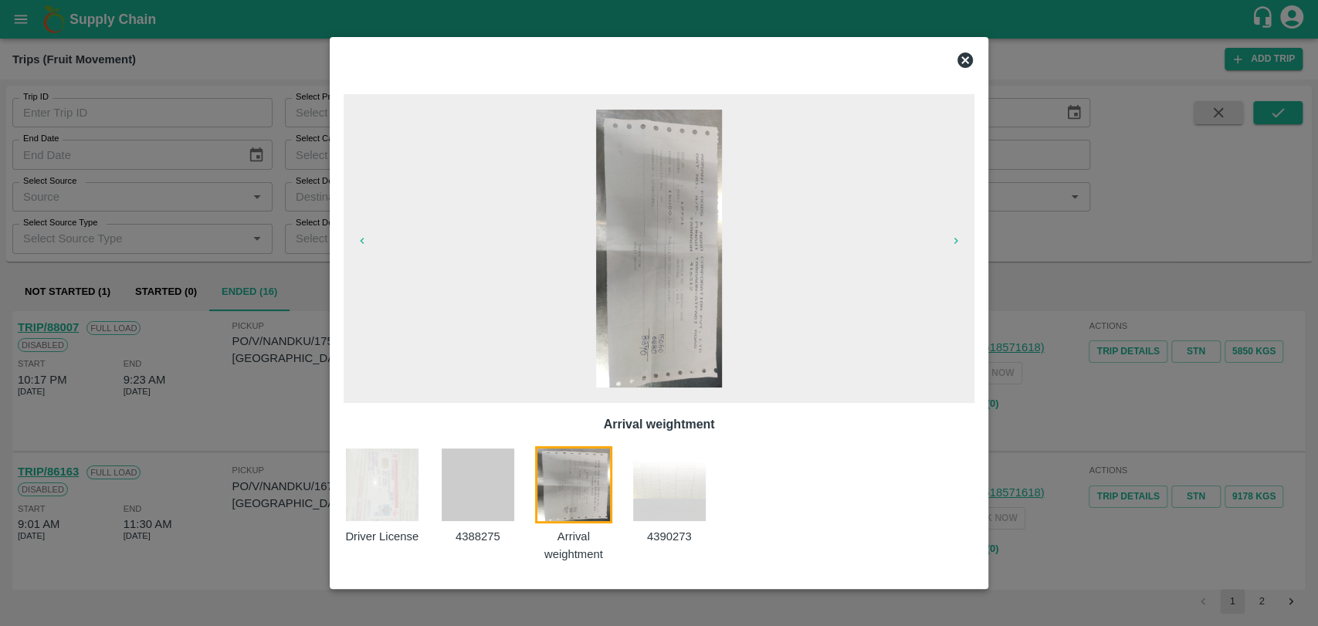
click at [223, 348] on div at bounding box center [659, 313] width 1318 height 626
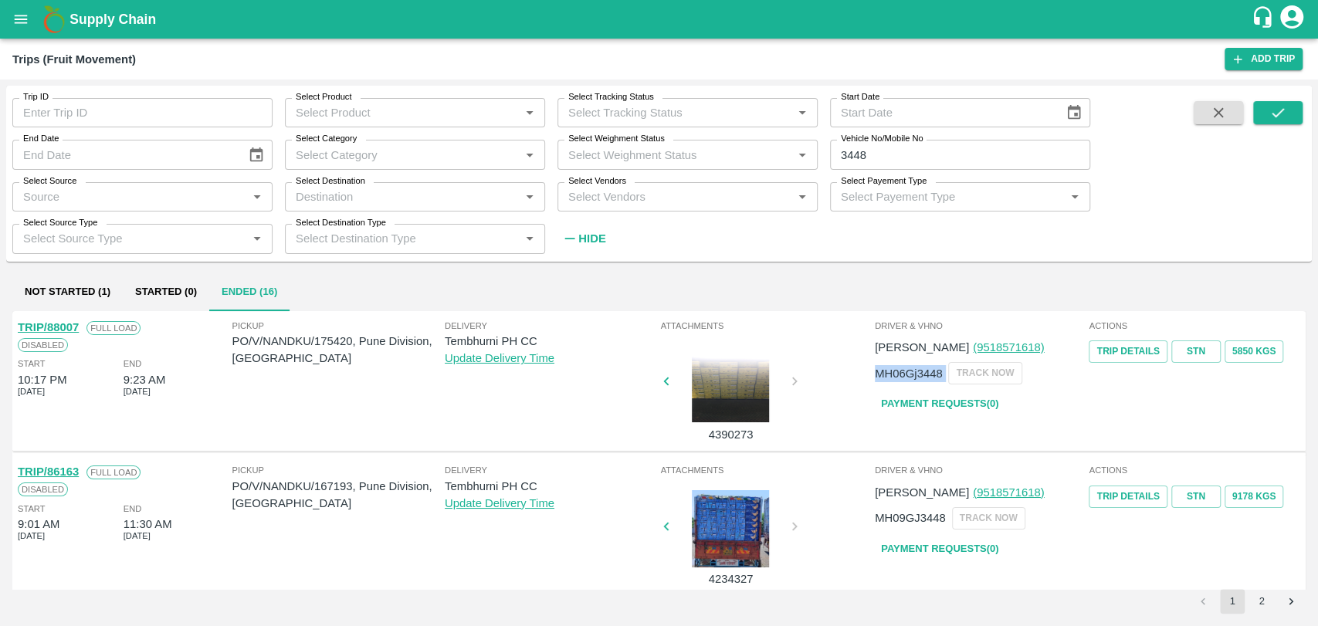
drag, startPoint x: 872, startPoint y: 372, endPoint x: 945, endPoint y: 377, distance: 72.7
click at [945, 377] on div "MH06Gj3448 TRACK NOW" at bounding box center [960, 373] width 170 height 22
copy div "MH06Gj3448 TRACK NOW Payment Requests( 0 )"
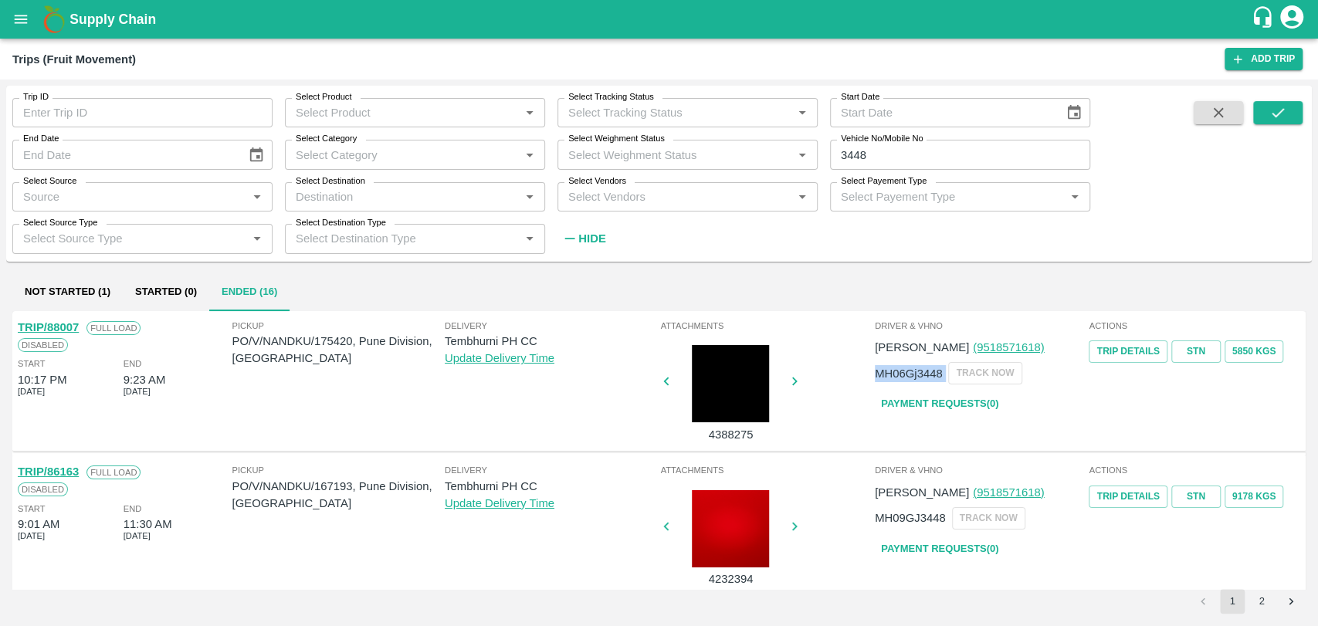
click at [71, 330] on link "TRIP/88007" at bounding box center [48, 327] width 61 height 12
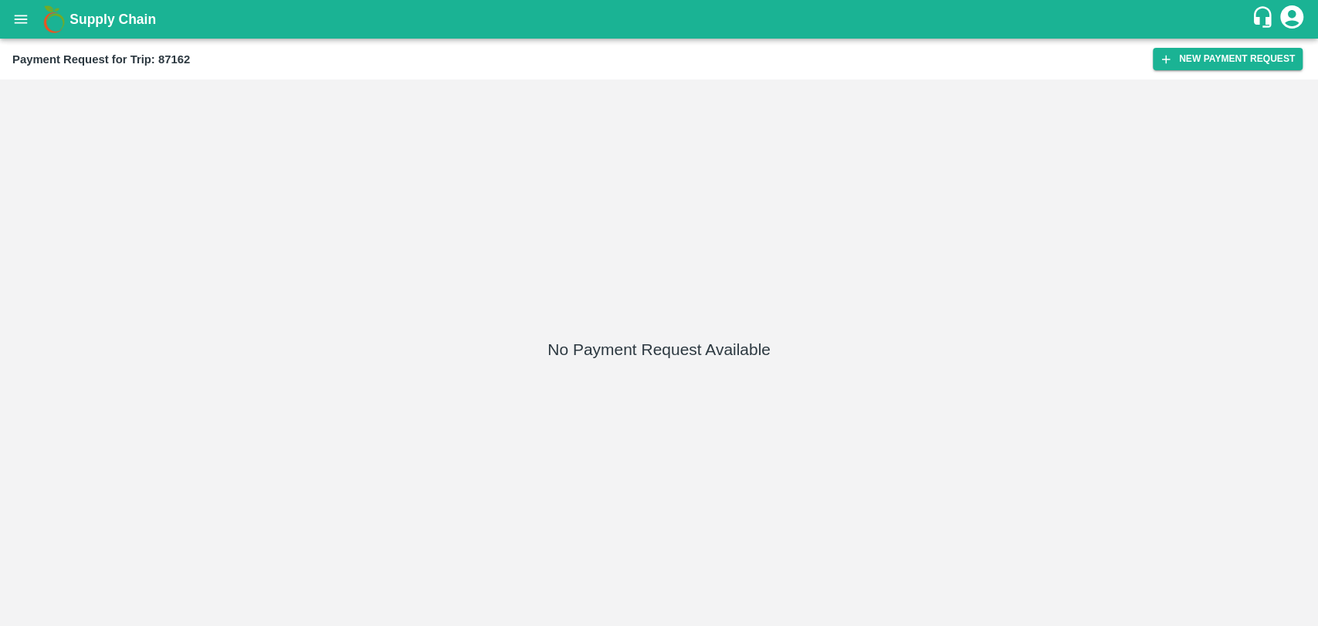
click at [1144, 63] on div "Payment Request for Trip: 87162" at bounding box center [582, 59] width 1140 height 20
click at [1173, 63] on button "New Payment Request" at bounding box center [1228, 59] width 150 height 22
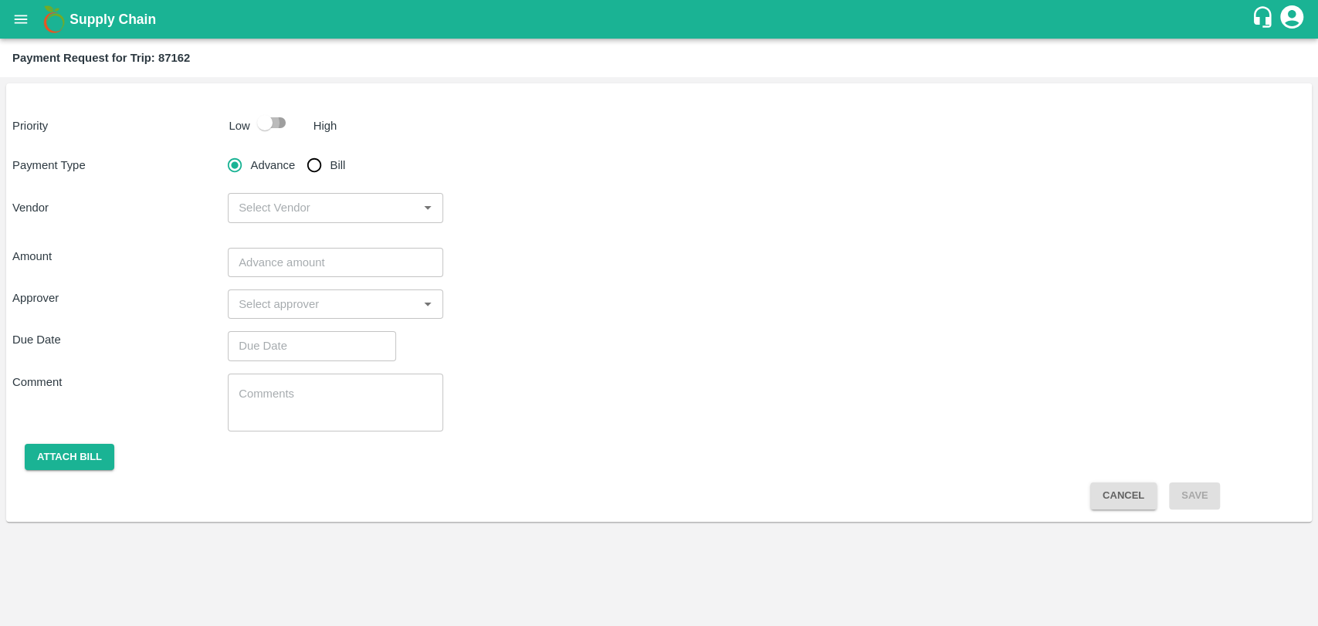
click at [259, 113] on input "checkbox" at bounding box center [265, 122] width 88 height 29
checkbox input "true"
click at [313, 168] on input "Bill" at bounding box center [314, 165] width 31 height 31
radio input "true"
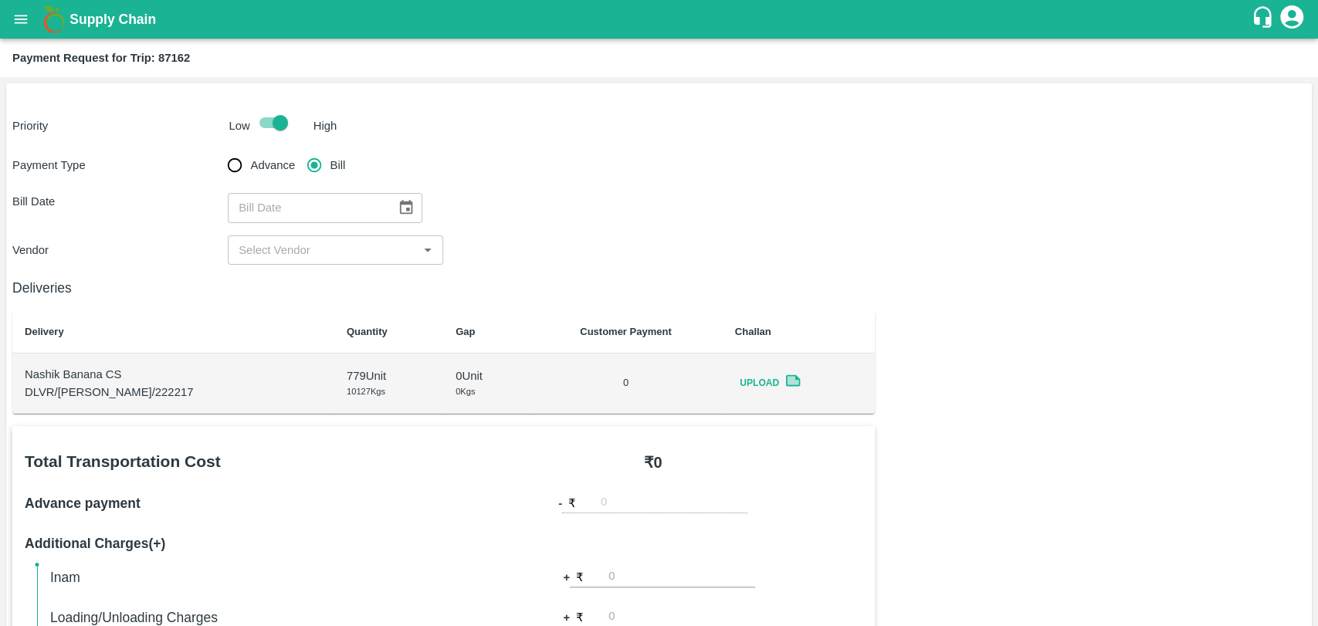
click at [400, 211] on icon "Choose date" at bounding box center [406, 207] width 13 height 15
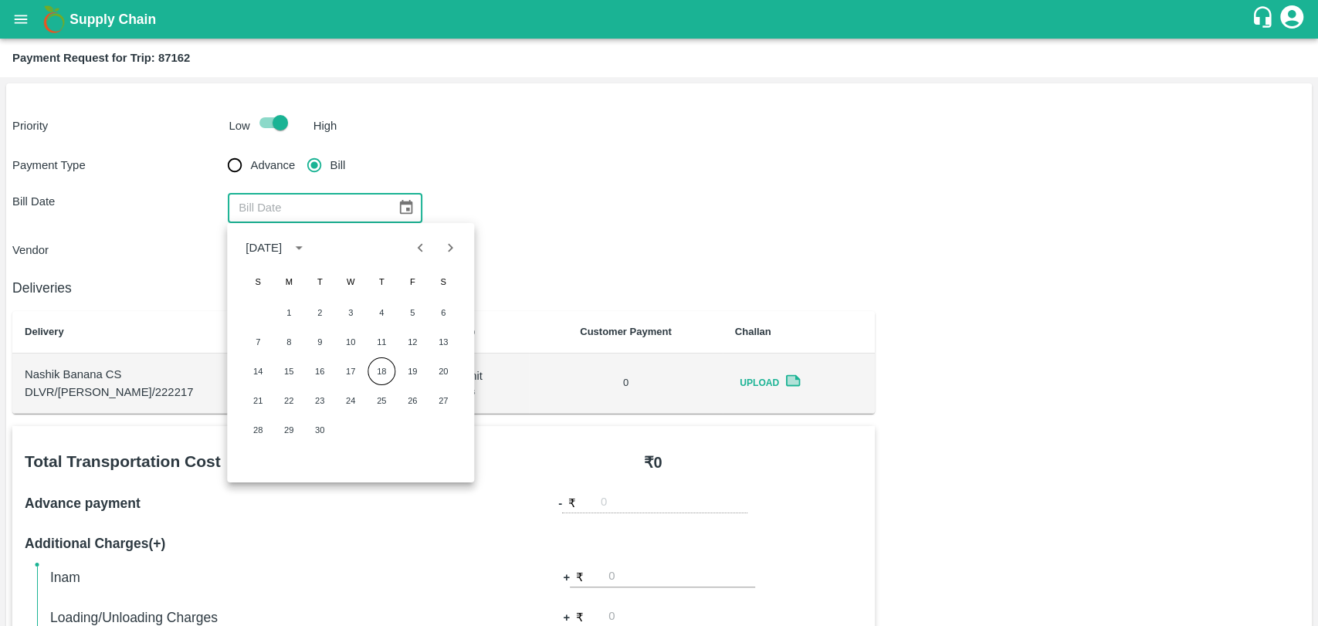
click at [275, 300] on div "1 2 3 4 5 6" at bounding box center [350, 313] width 247 height 28
click at [284, 304] on button "1" at bounding box center [289, 313] width 28 height 28
type input "01/09/2025"
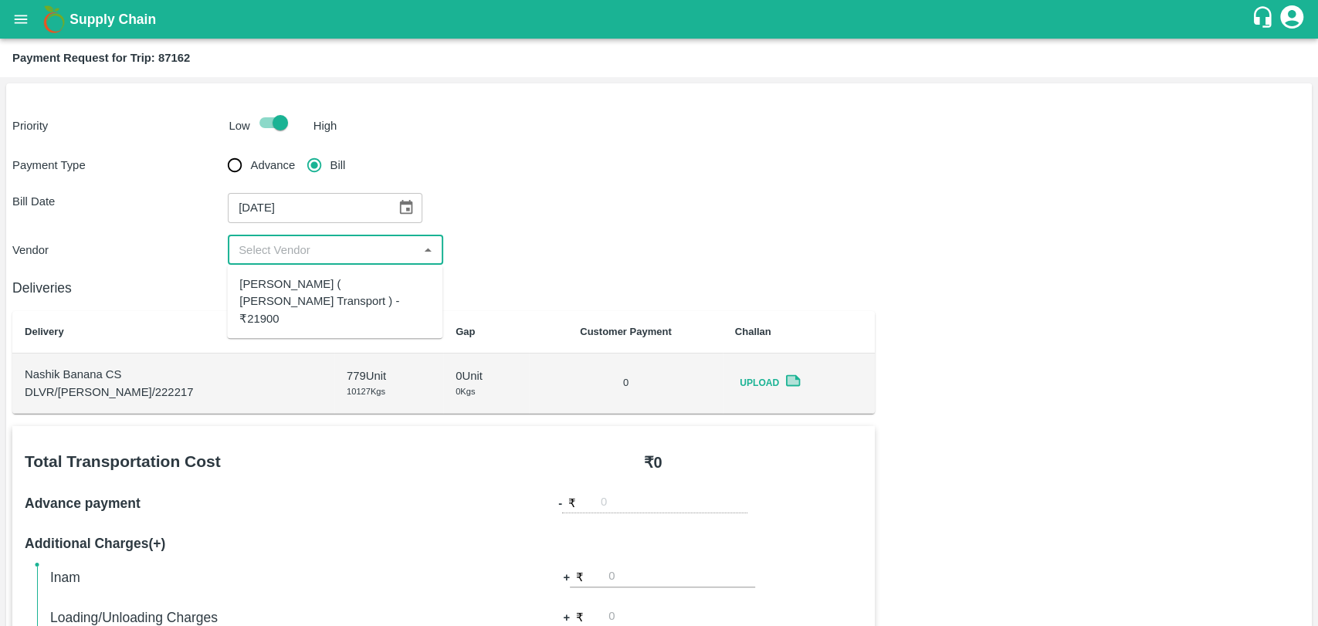
click at [278, 242] on input "input" at bounding box center [322, 250] width 181 height 20
click at [287, 274] on div "Nitin Rasal ( Bhairavnath Transport ) - ₹21900" at bounding box center [334, 301] width 215 height 61
type input "Nitin Rasal ( Bhairavnath Transport ) - ₹21900"
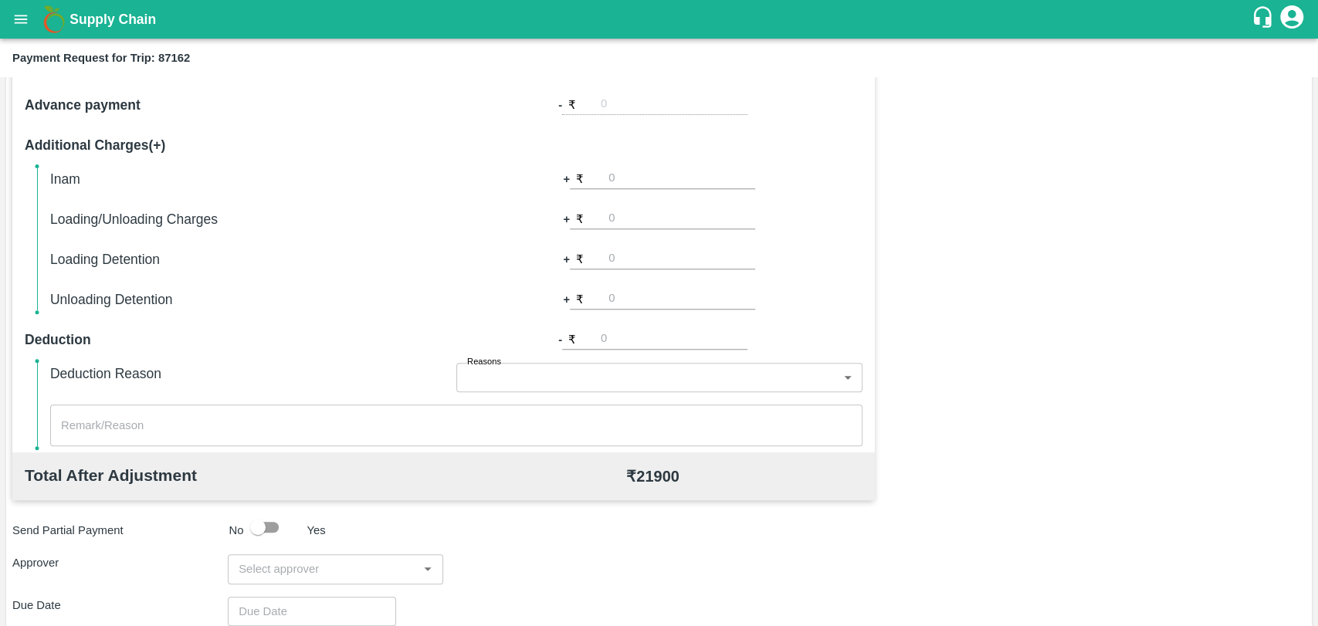
scroll to position [257, 0]
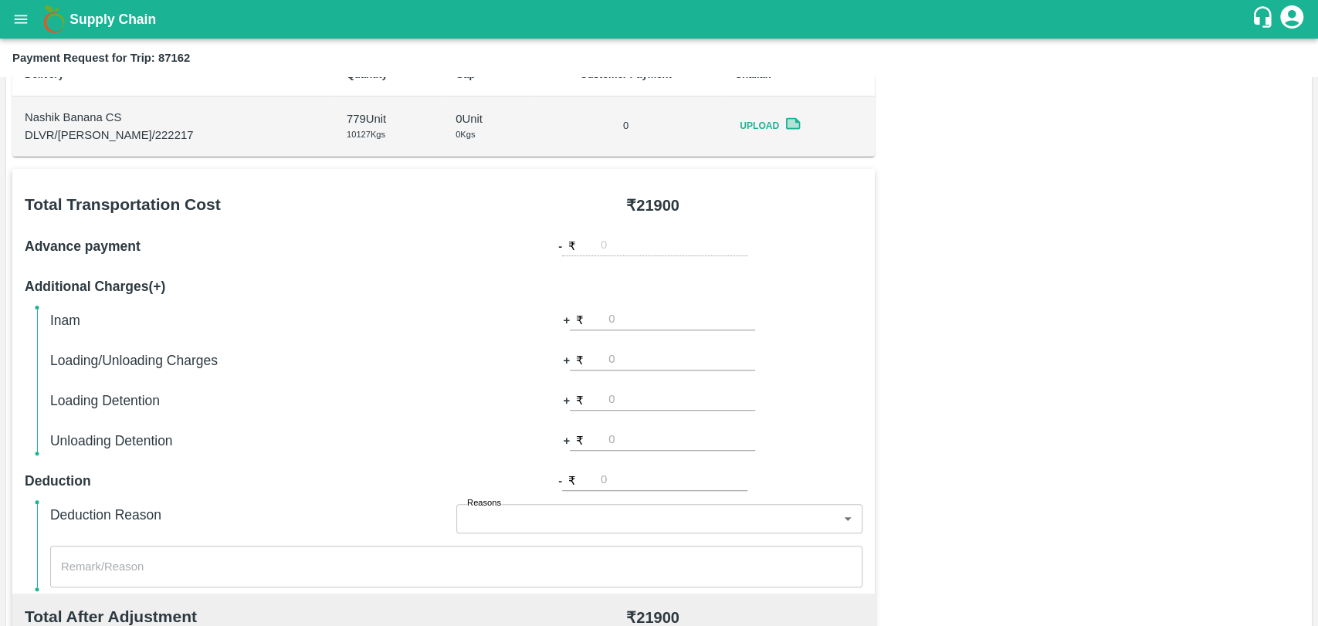
click at [636, 365] on input "number" at bounding box center [681, 360] width 147 height 21
type input "500"
click at [940, 344] on div "Total Transportation Cost ₹ 21900 Advance payment - ₹ Additional Charges(+) Ina…" at bounding box center [658, 542] width 1293 height 747
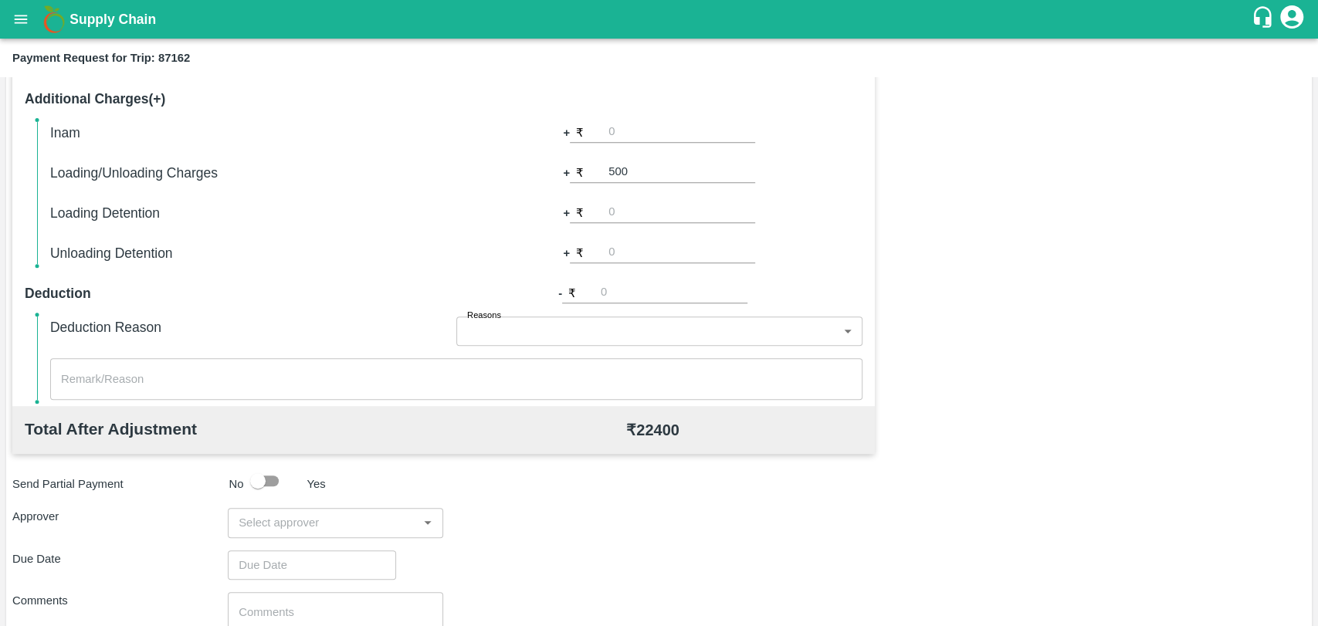
scroll to position [565, 0]
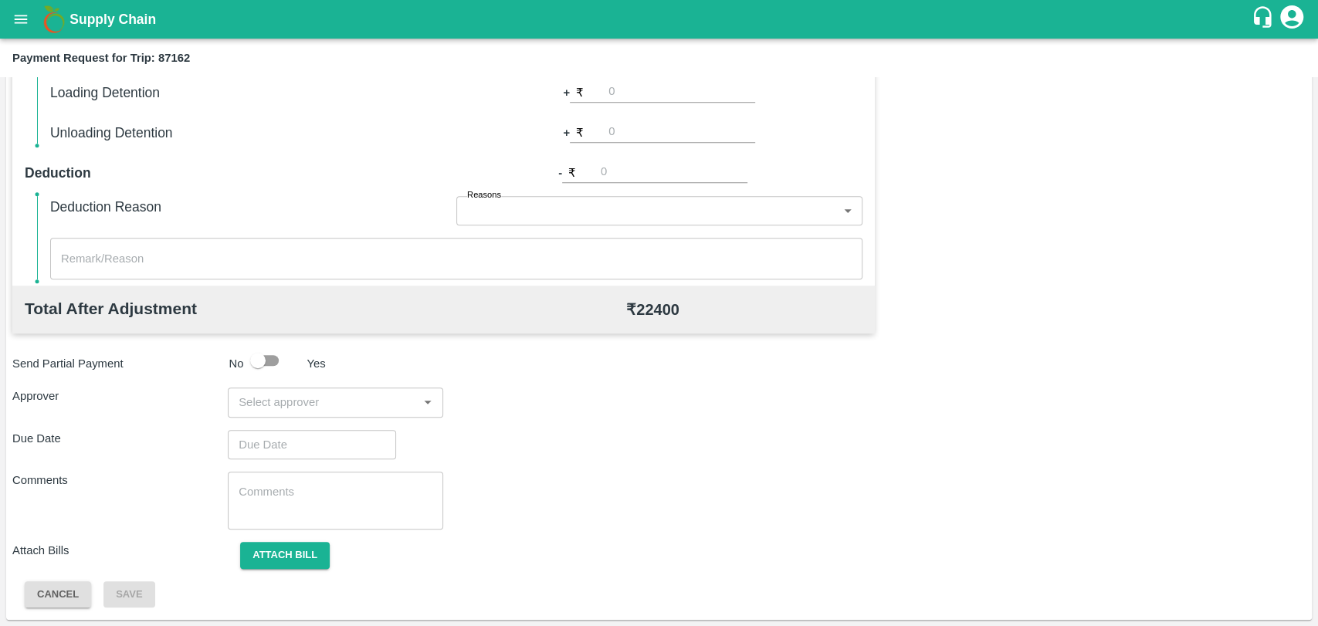
click at [286, 381] on div "Total Transportation Cost ₹ 21900 Advance payment - ₹ Additional Charges(+) Ina…" at bounding box center [658, 234] width 1293 height 747
click at [278, 395] on input "input" at bounding box center [322, 402] width 181 height 20
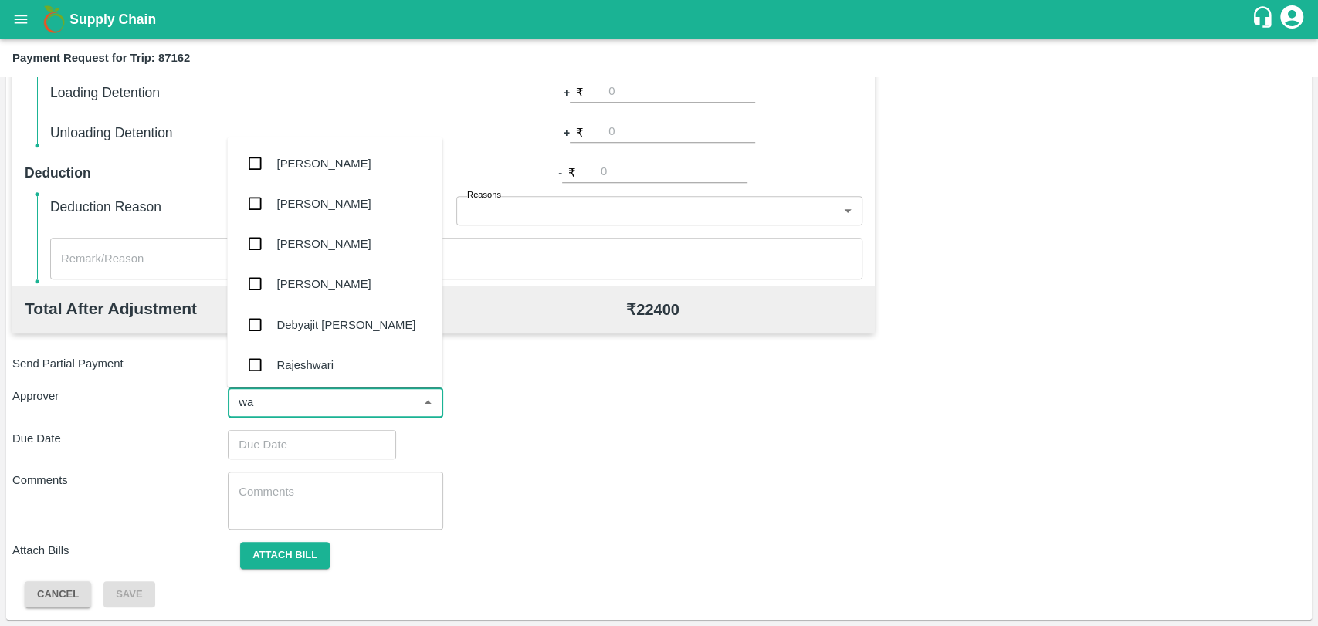
type input "wag"
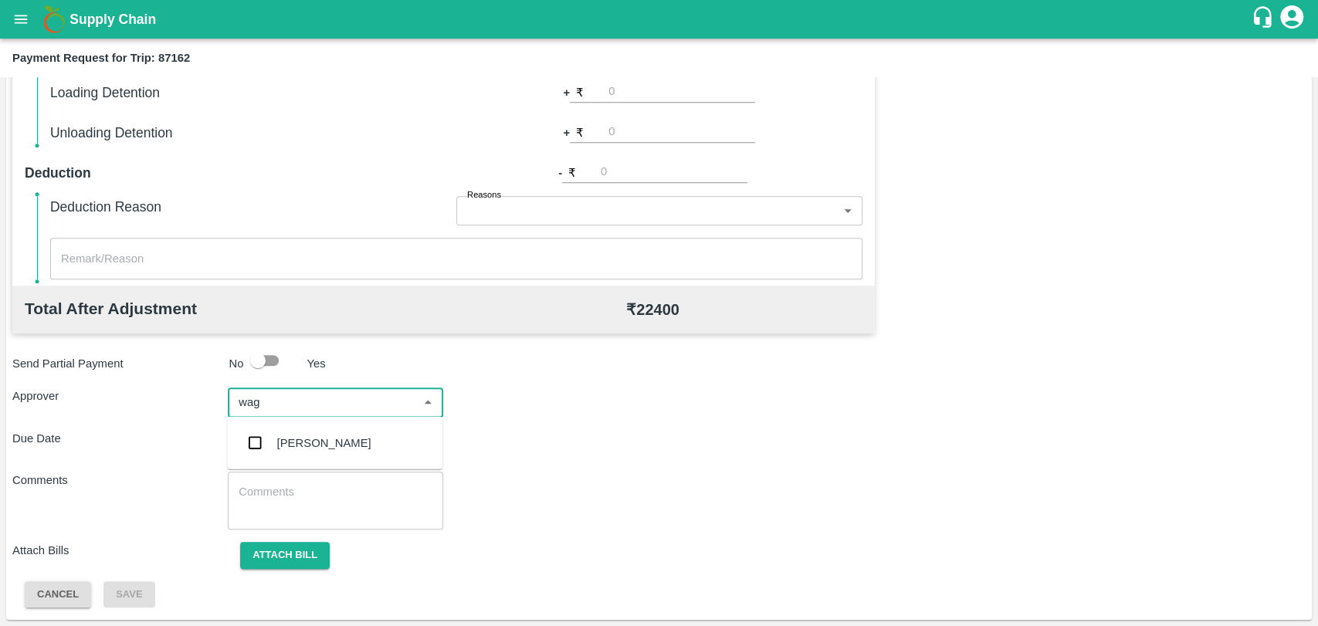
click at [275, 423] on div "Prasad Waghade" at bounding box center [334, 443] width 215 height 40
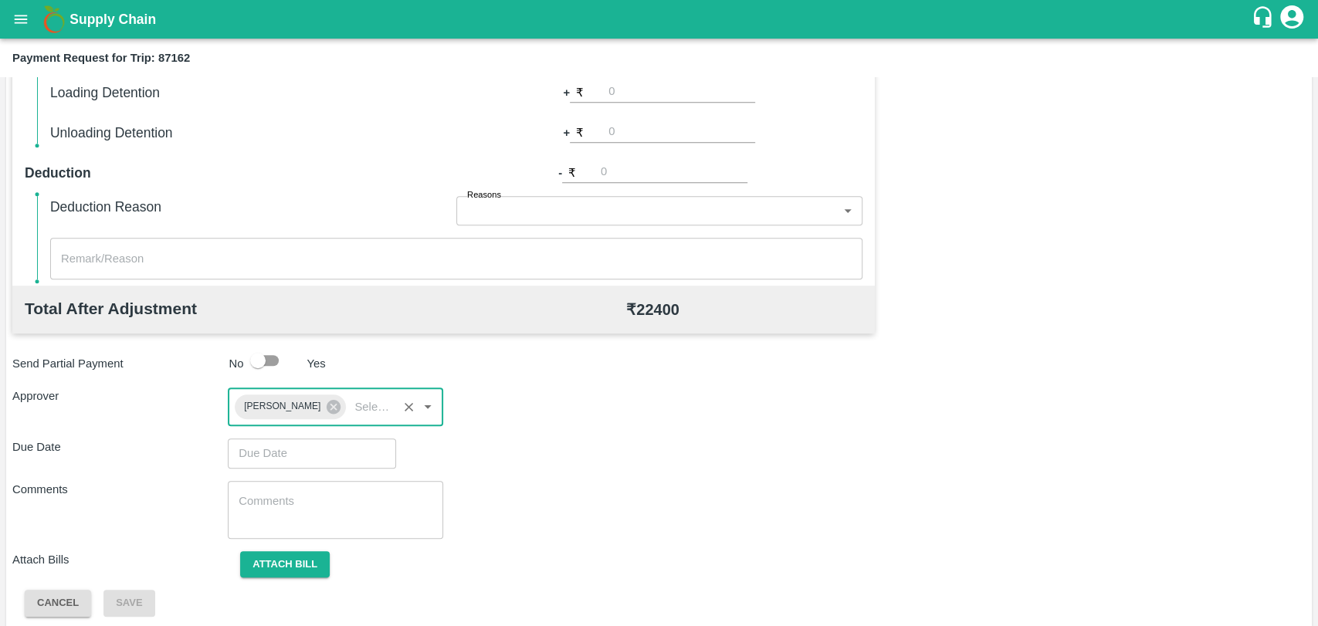
type input "DD/MM/YYYY hh:mm aa"
click at [274, 459] on input "DD/MM/YYYY hh:mm aa" at bounding box center [306, 453] width 157 height 29
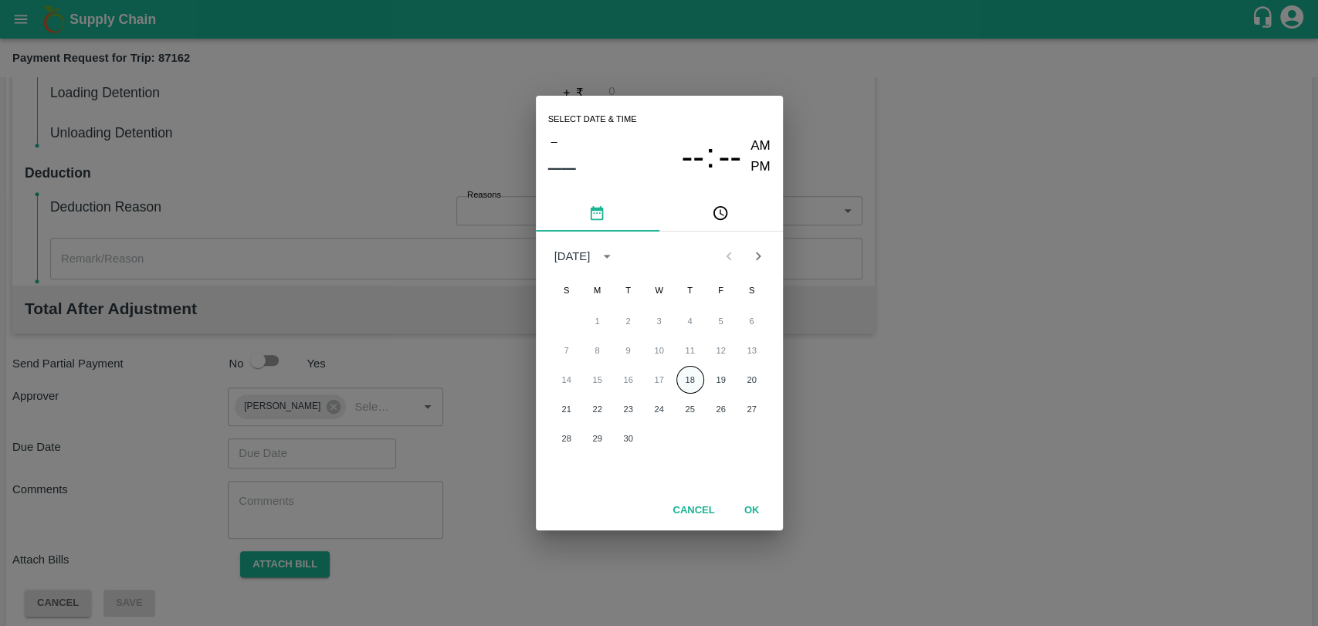
click at [687, 381] on button "18" at bounding box center [690, 380] width 28 height 28
type input "18/09/2025 12:00 AM"
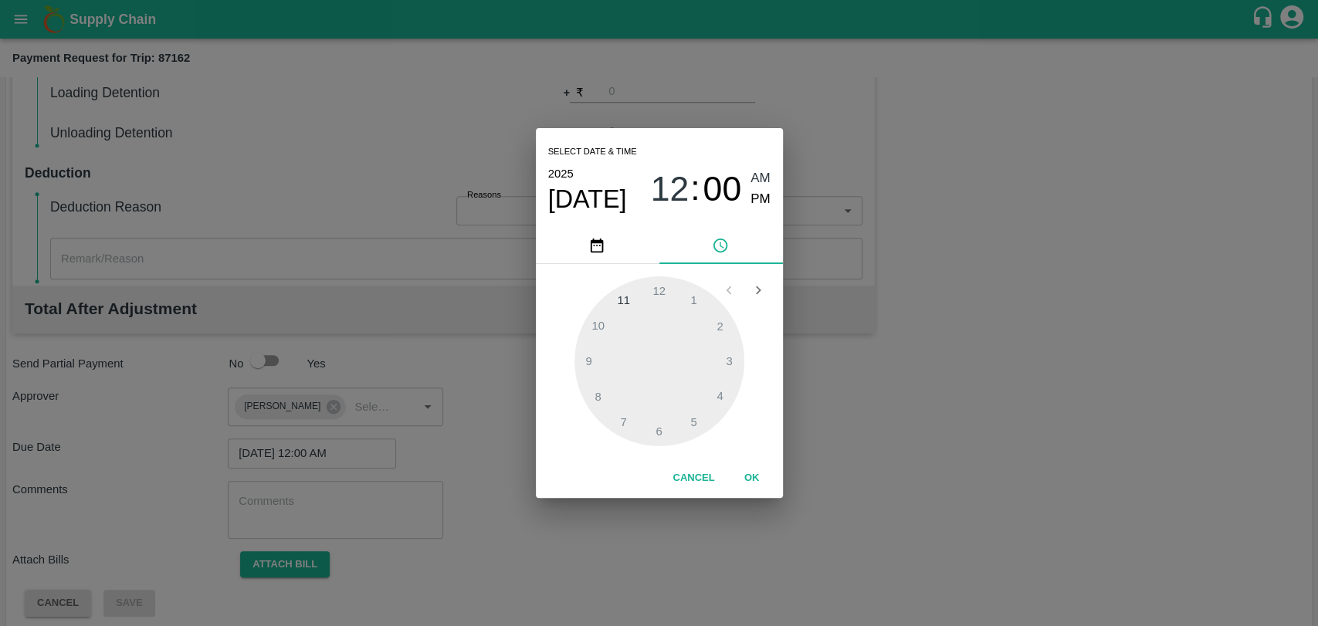
click at [755, 485] on button "OK" at bounding box center [751, 478] width 49 height 27
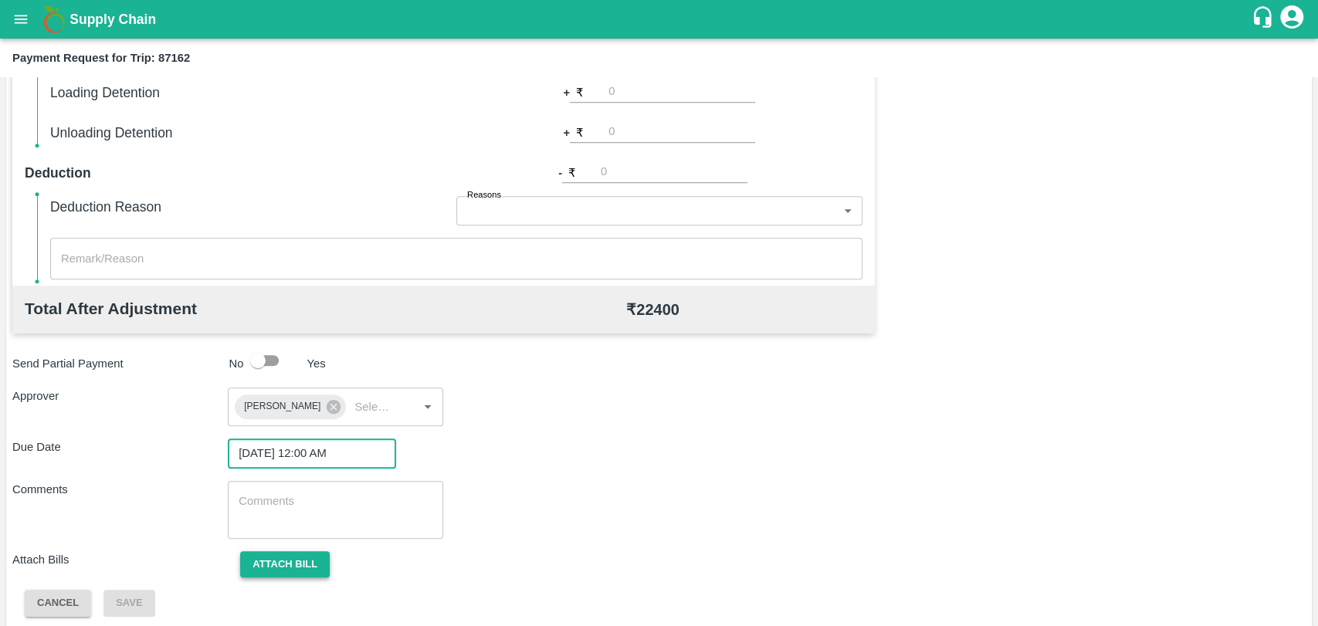
click at [314, 571] on button "Attach bill" at bounding box center [285, 564] width 90 height 27
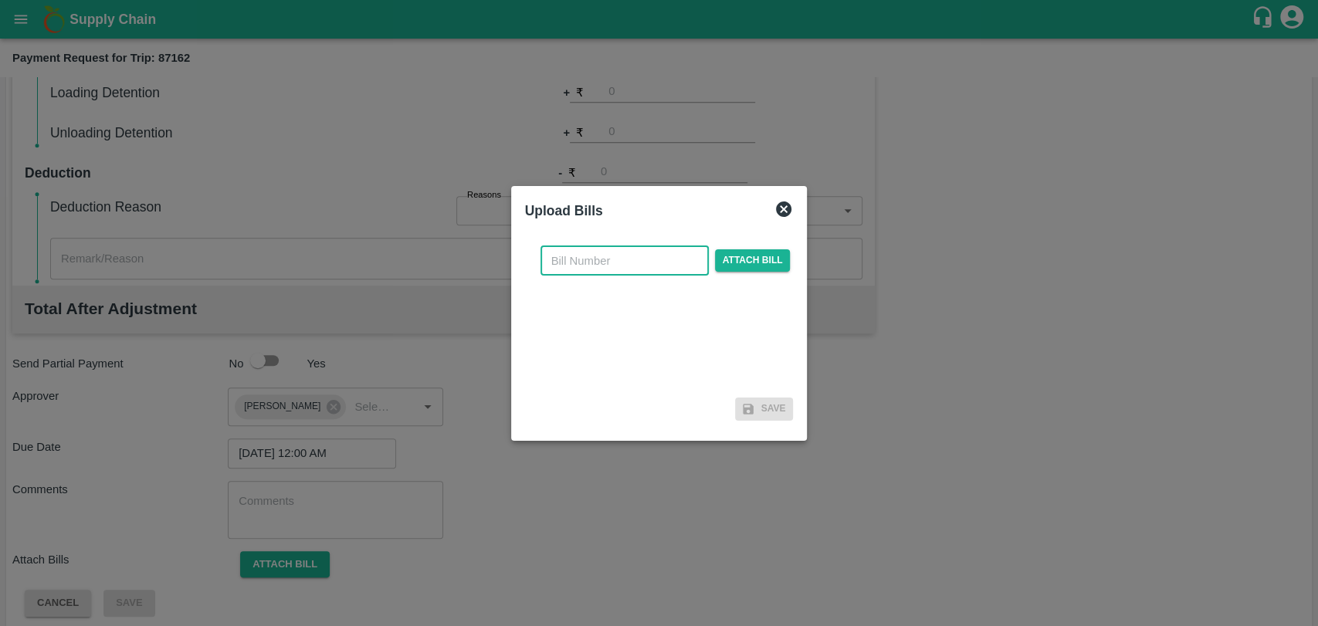
click at [606, 260] on input "text" at bounding box center [624, 260] width 168 height 29
type input "3944"
click at [730, 262] on span "Attach bill" at bounding box center [753, 260] width 76 height 22
click at [0, 0] on input "Attach bill" at bounding box center [0, 0] width 0 height 0
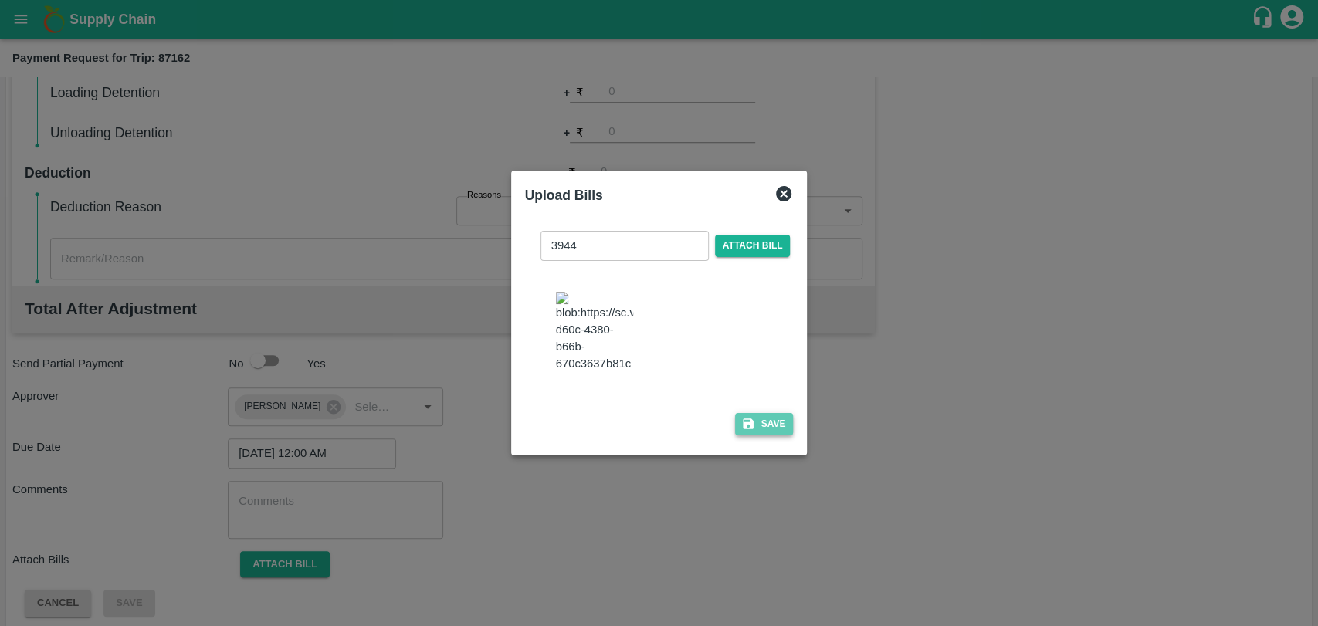
click at [772, 424] on button "Save" at bounding box center [764, 424] width 59 height 22
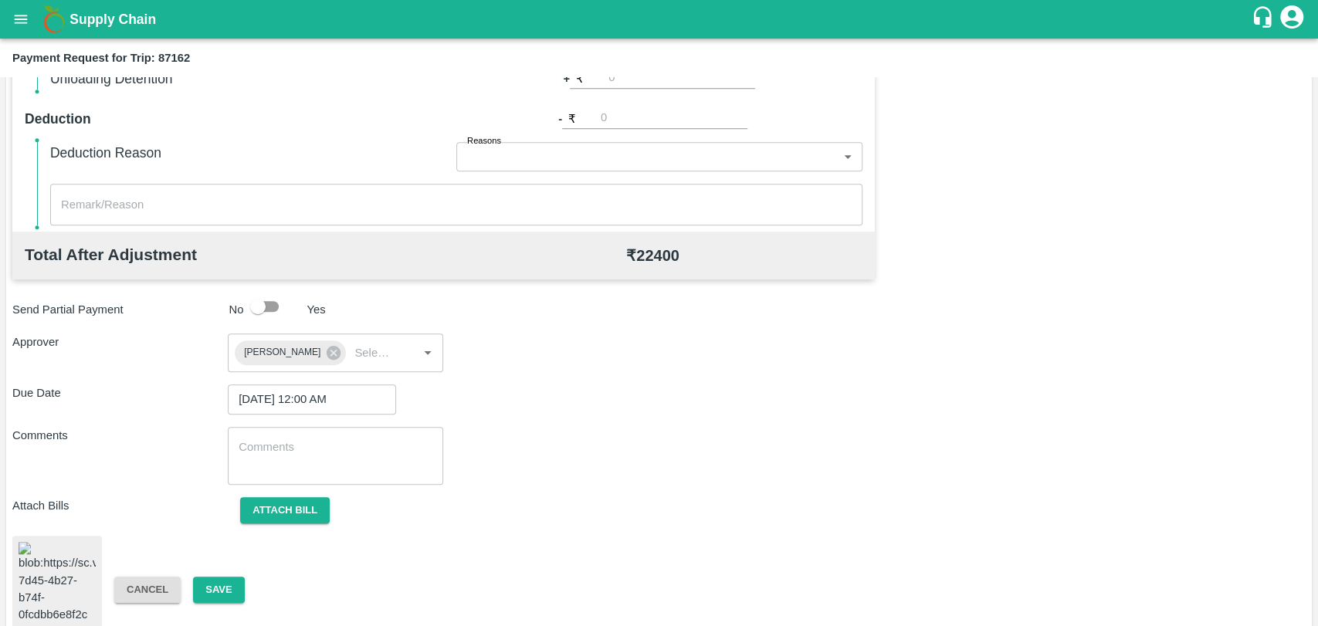
scroll to position [642, 0]
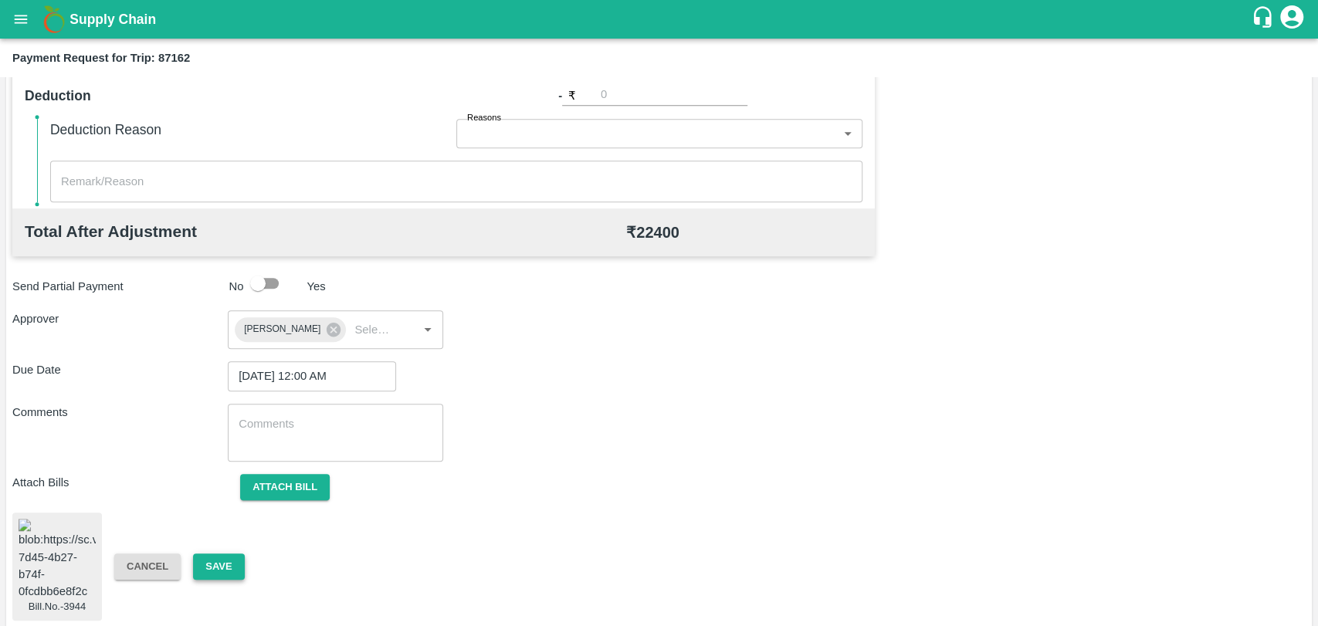
click at [220, 557] on button "Save" at bounding box center [218, 567] width 51 height 27
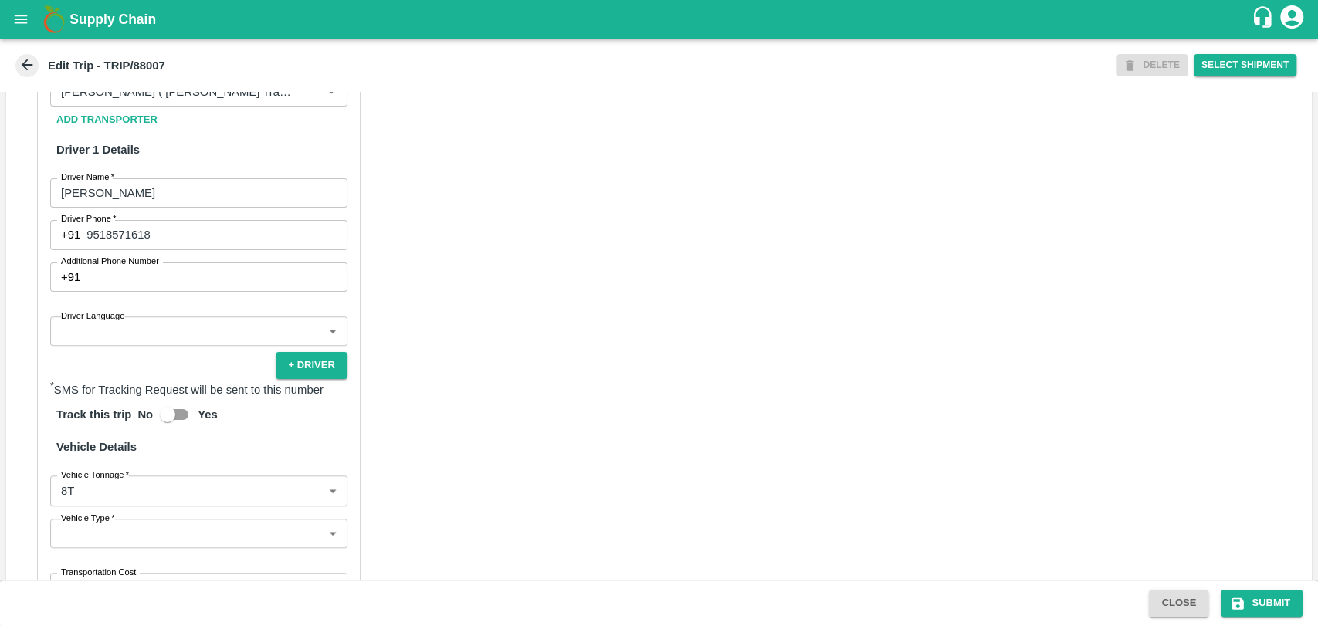
scroll to position [943, 0]
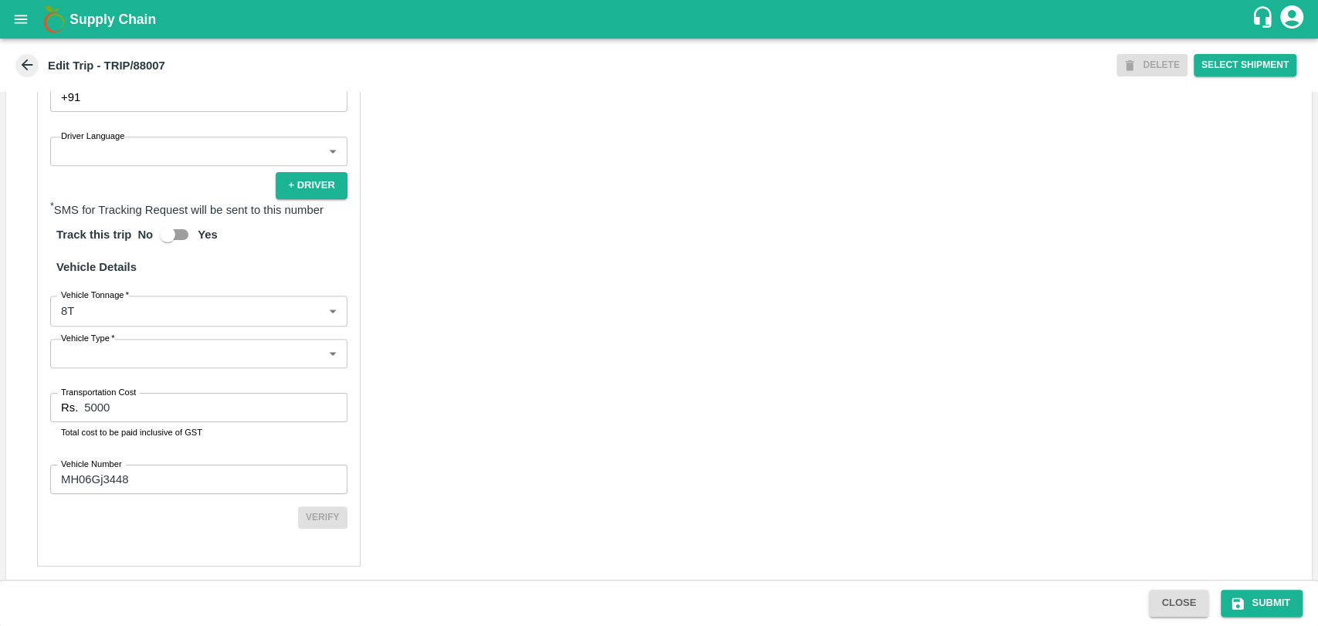
click at [200, 344] on body "Supply Chain Edit Trip - TRIP/88007 DELETE Select Shipment Trip Details Trip Ty…" at bounding box center [659, 313] width 1318 height 626
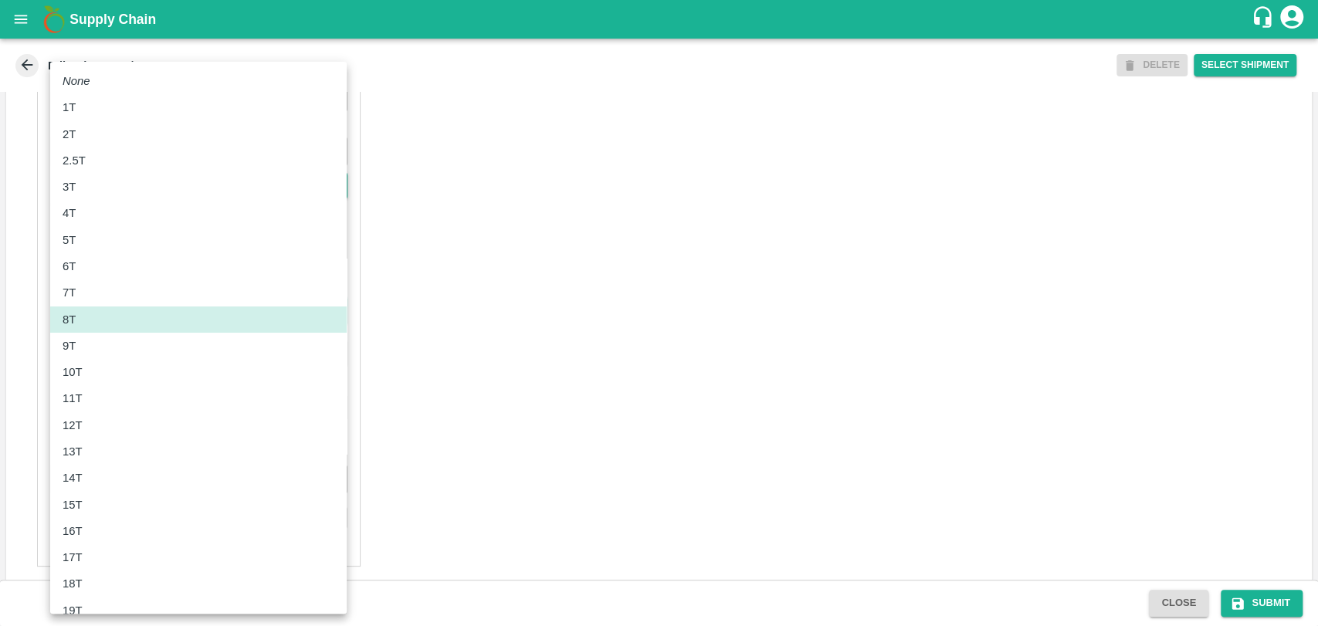
click at [83, 367] on div "10T" at bounding box center [77, 372] width 28 height 17
type input "10000"
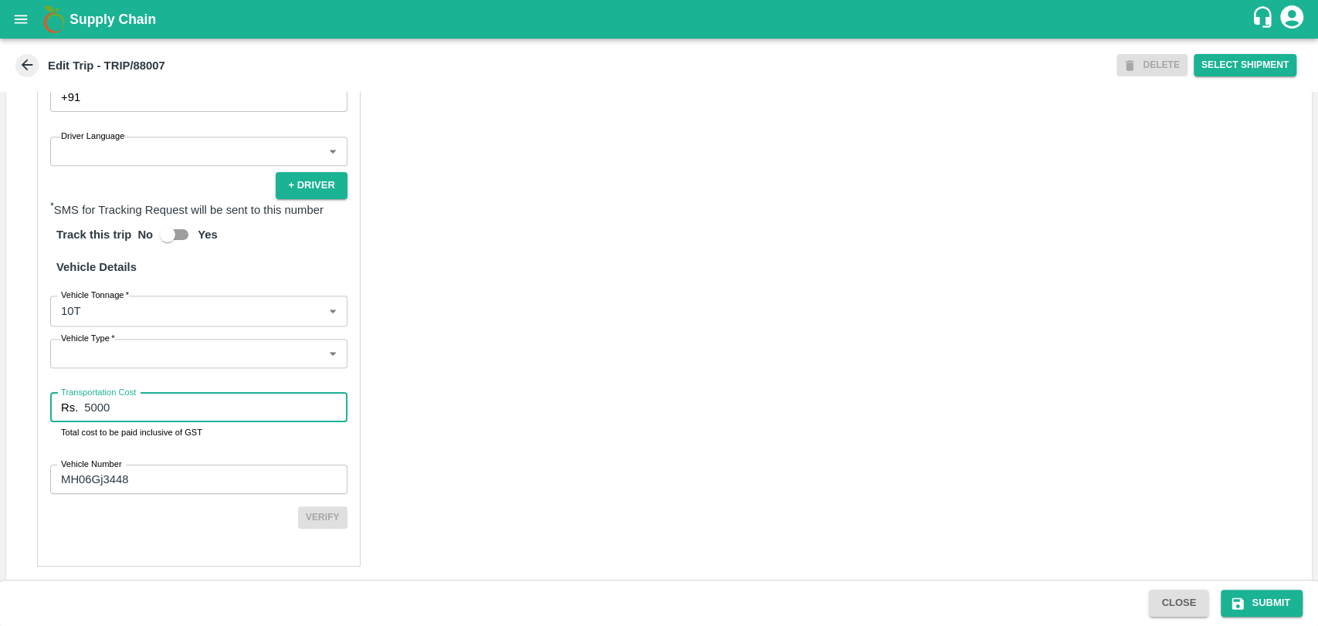
drag, startPoint x: 62, startPoint y: 436, endPoint x: 49, endPoint y: 431, distance: 14.2
click at [52, 422] on div "Rs. 5000 Transportation Cost" at bounding box center [198, 407] width 297 height 29
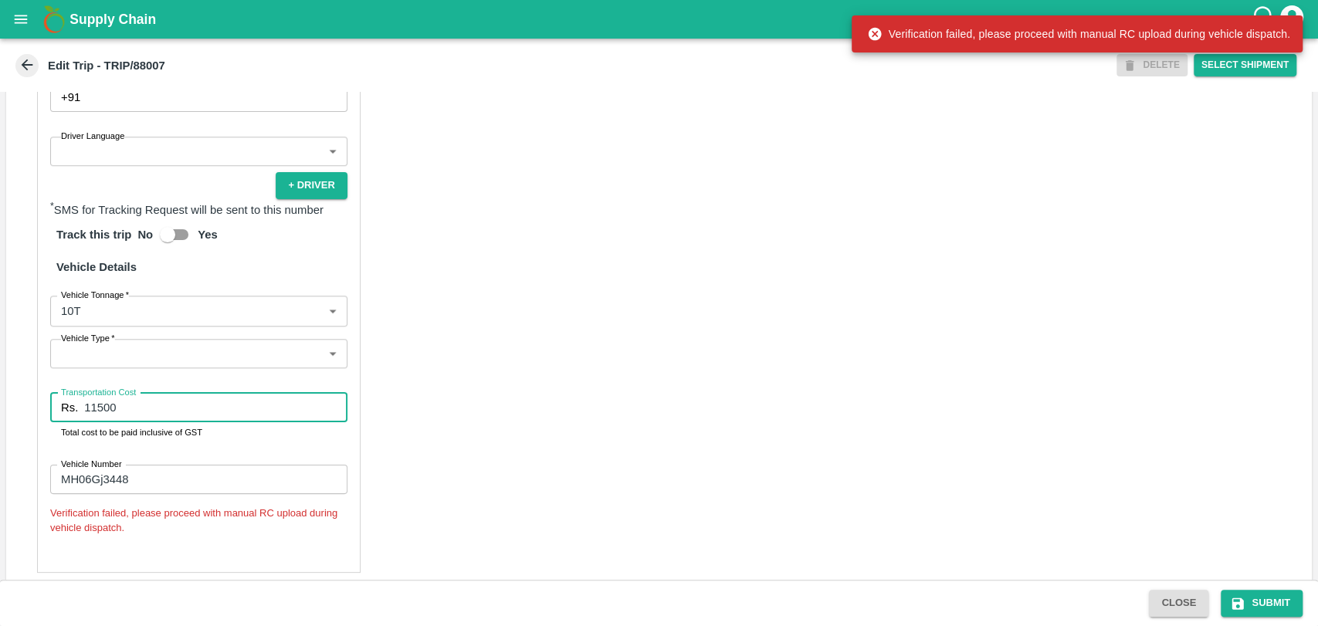
type input "11500"
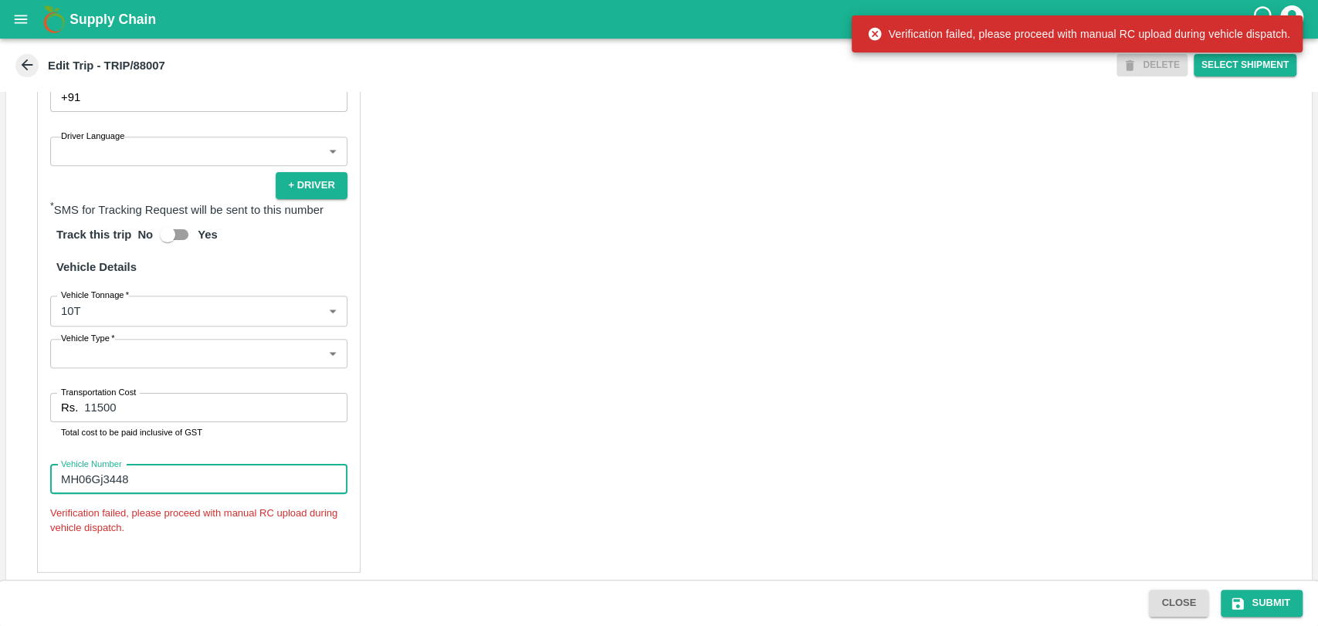
drag, startPoint x: 139, startPoint y: 520, endPoint x: 83, endPoint y: 516, distance: 56.5
click at [83, 494] on input "MH06Gj3448" at bounding box center [198, 479] width 297 height 29
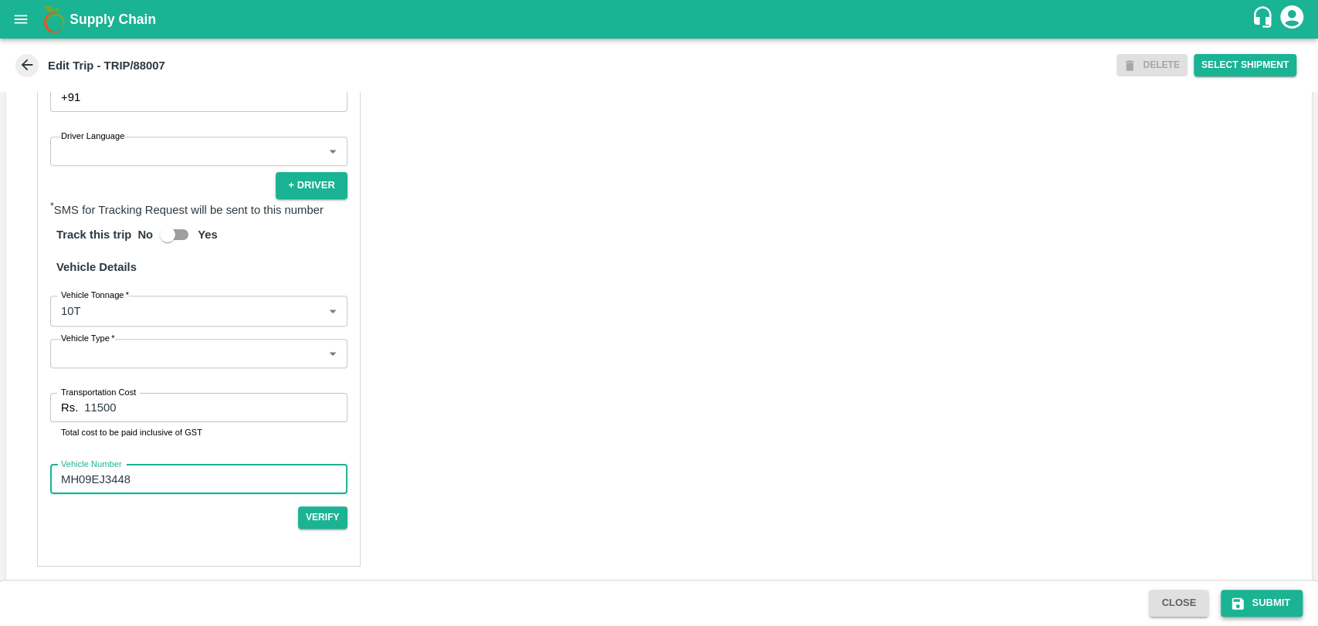
type input "MH09EJ3448"
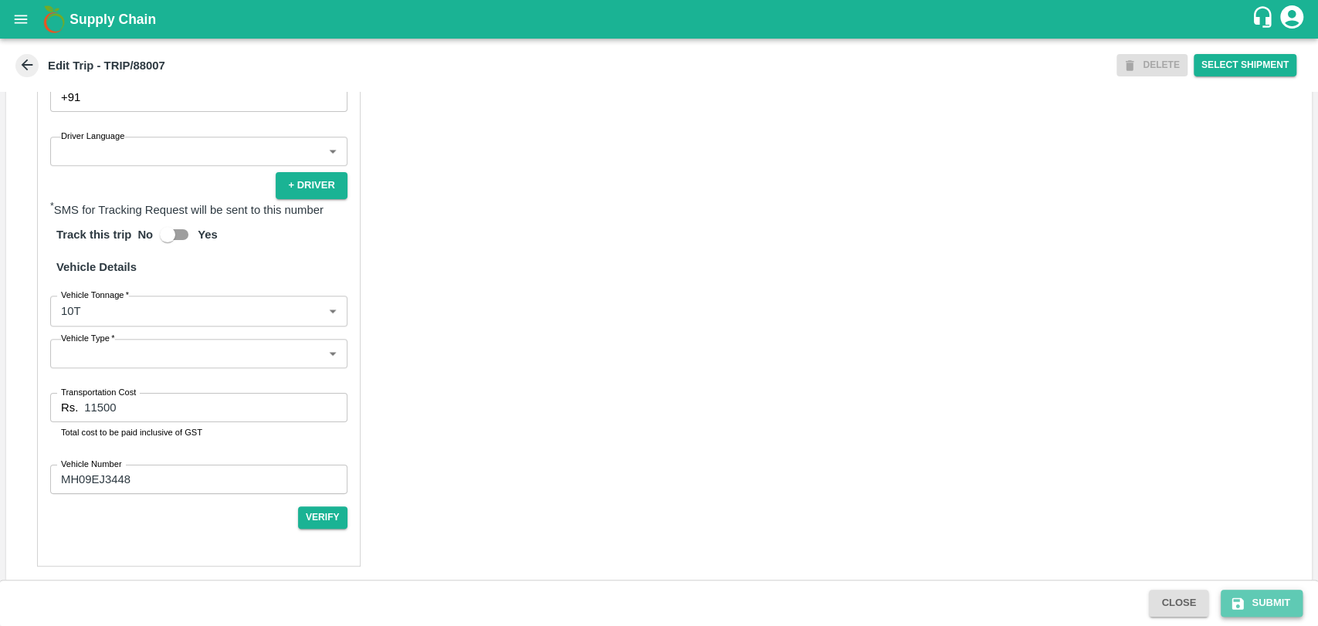
click at [1265, 598] on button "Submit" at bounding box center [1262, 603] width 82 height 27
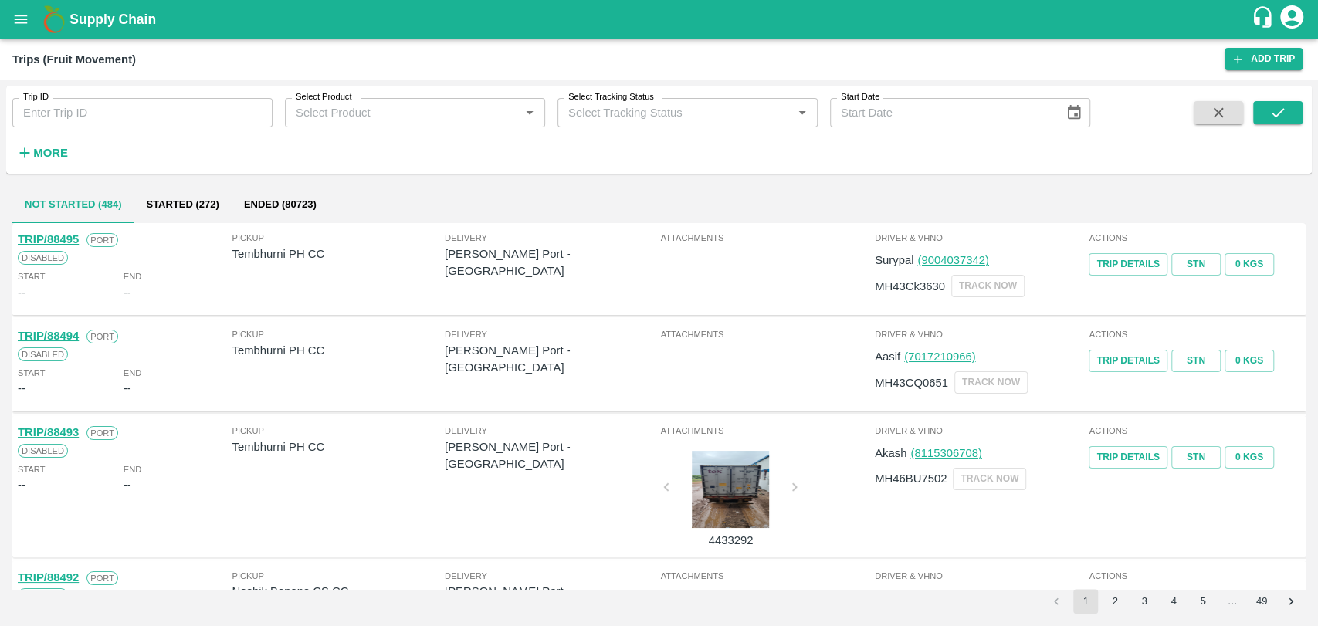
click at [59, 144] on h6 "More" at bounding box center [50, 153] width 35 height 20
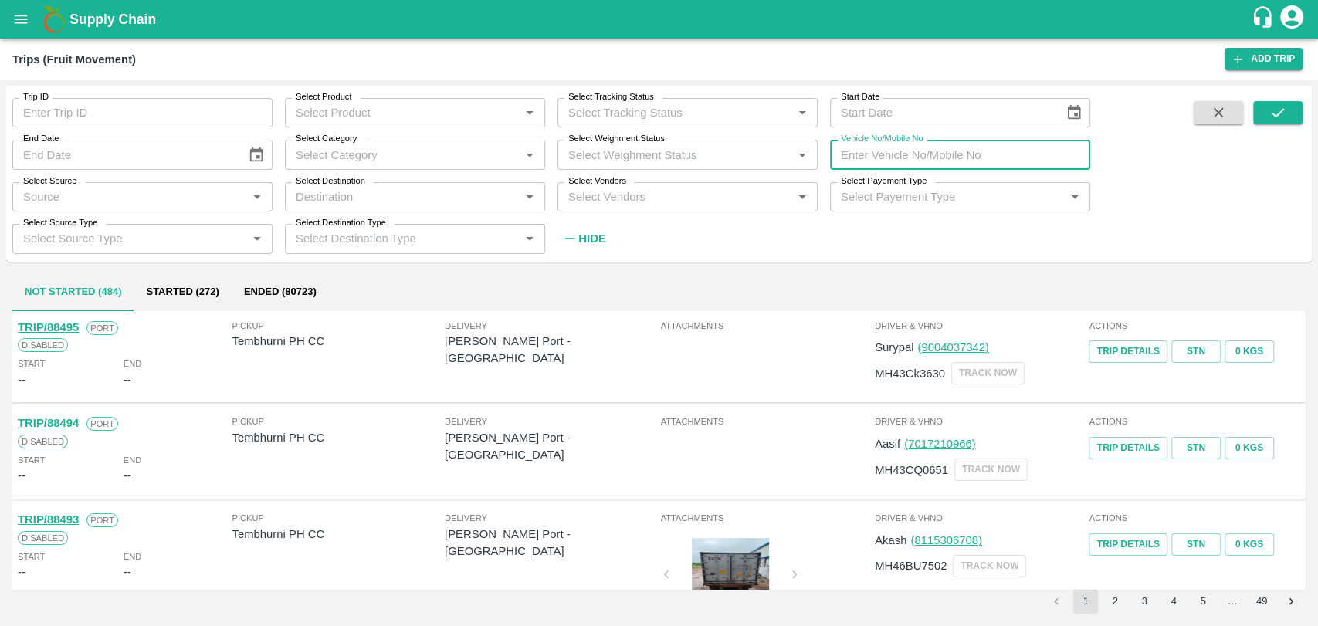
click at [892, 156] on input "Vehicle No/Mobile No" at bounding box center [960, 154] width 260 height 29
type input "4514"
click at [1295, 106] on button "submit" at bounding box center [1277, 112] width 49 height 23
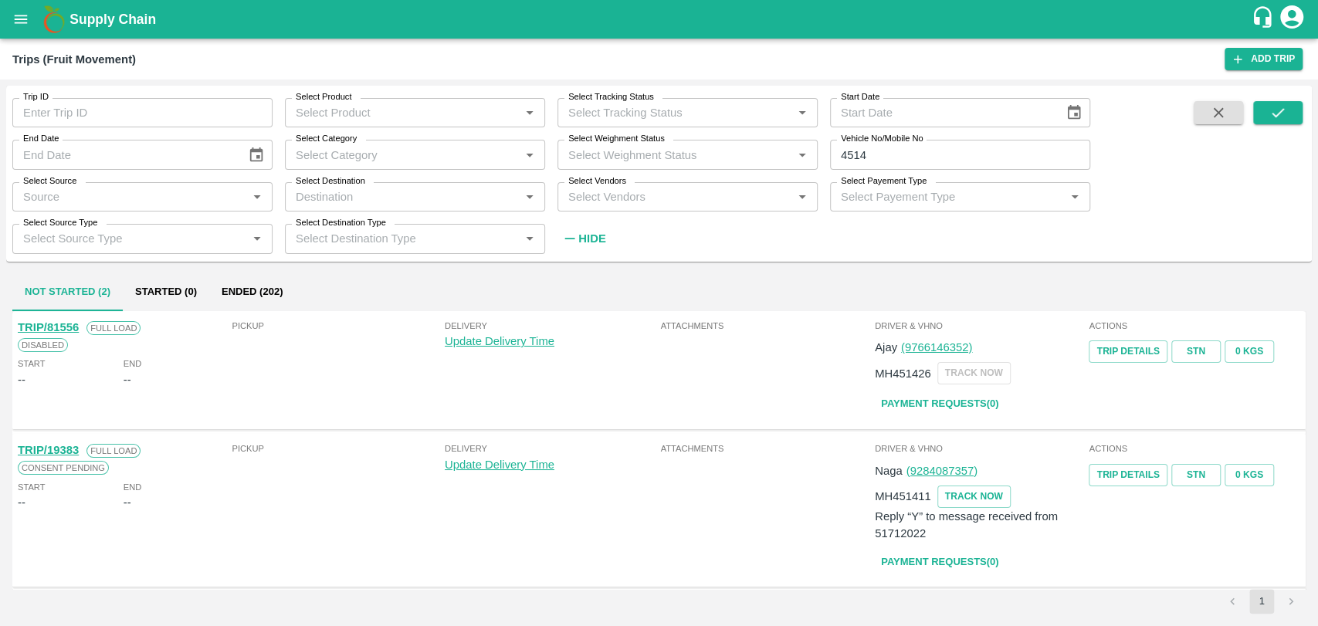
click at [282, 284] on button "Ended (202)" at bounding box center [252, 292] width 86 height 37
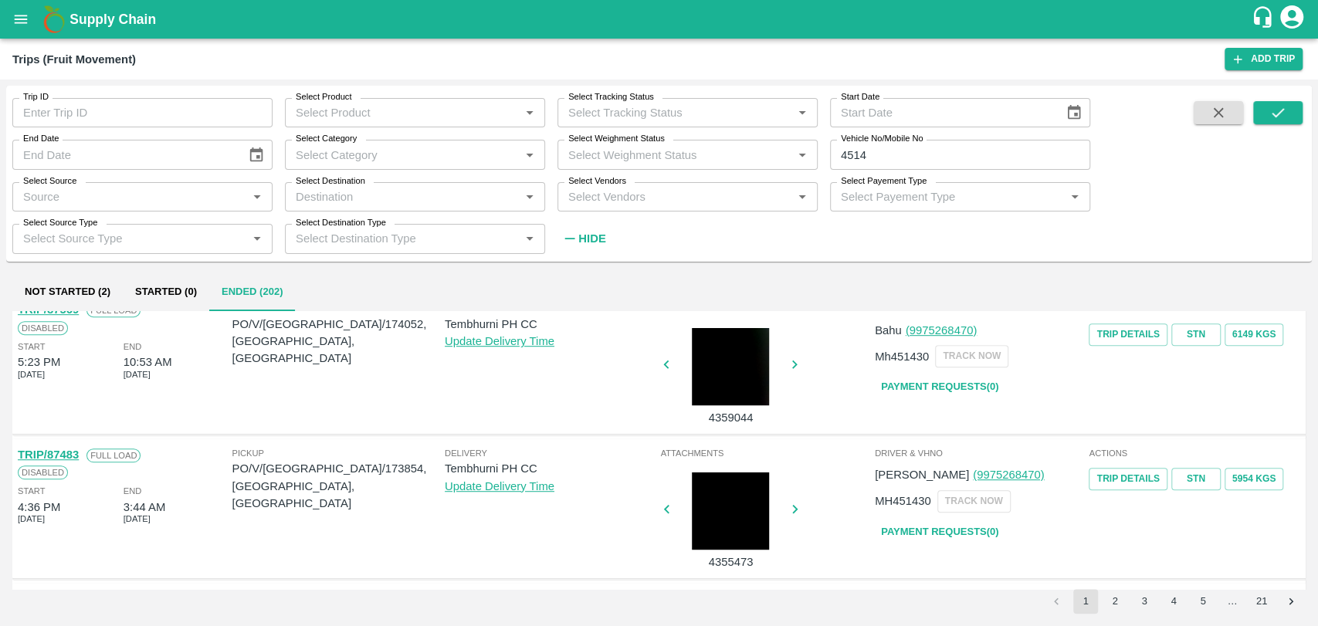
scroll to position [514, 0]
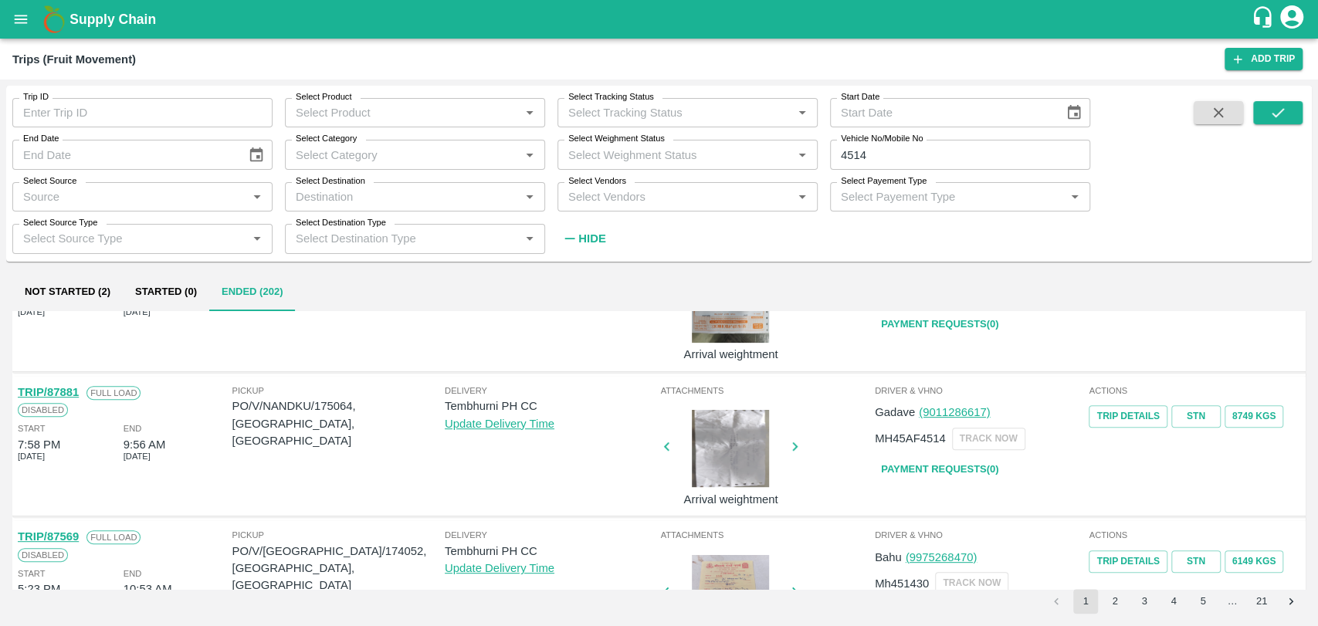
click at [76, 394] on link "TRIP/87881" at bounding box center [48, 392] width 61 height 12
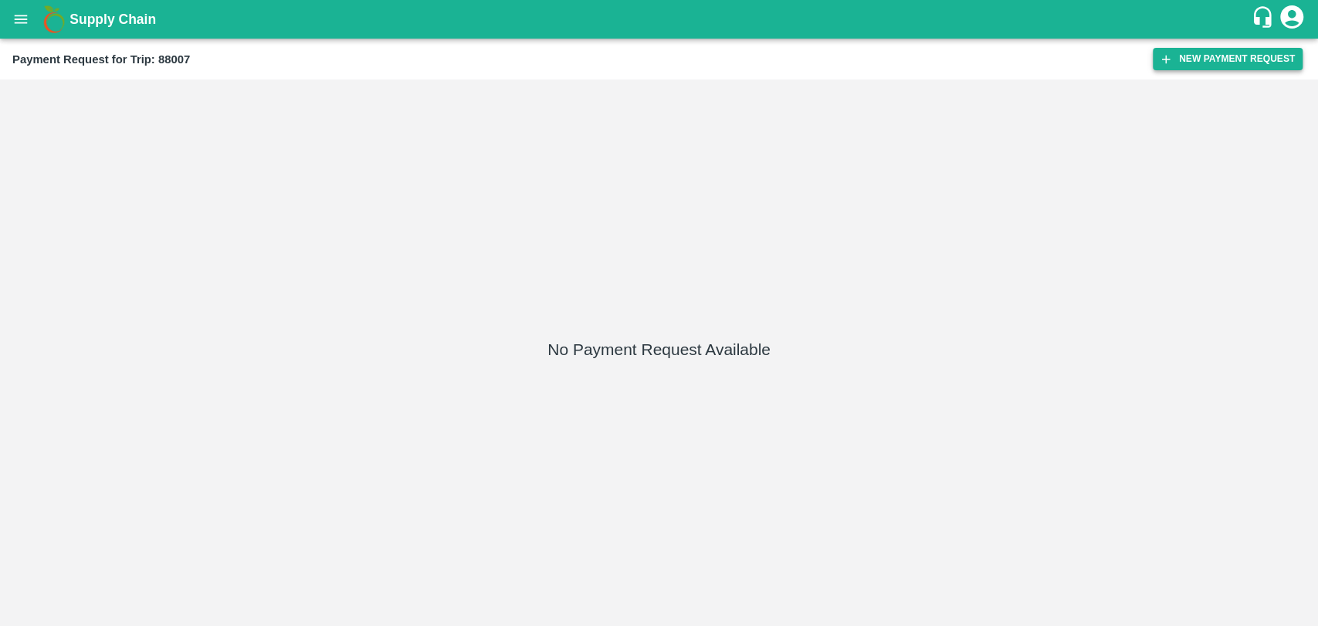
click at [1198, 63] on button "New Payment Request" at bounding box center [1228, 59] width 150 height 22
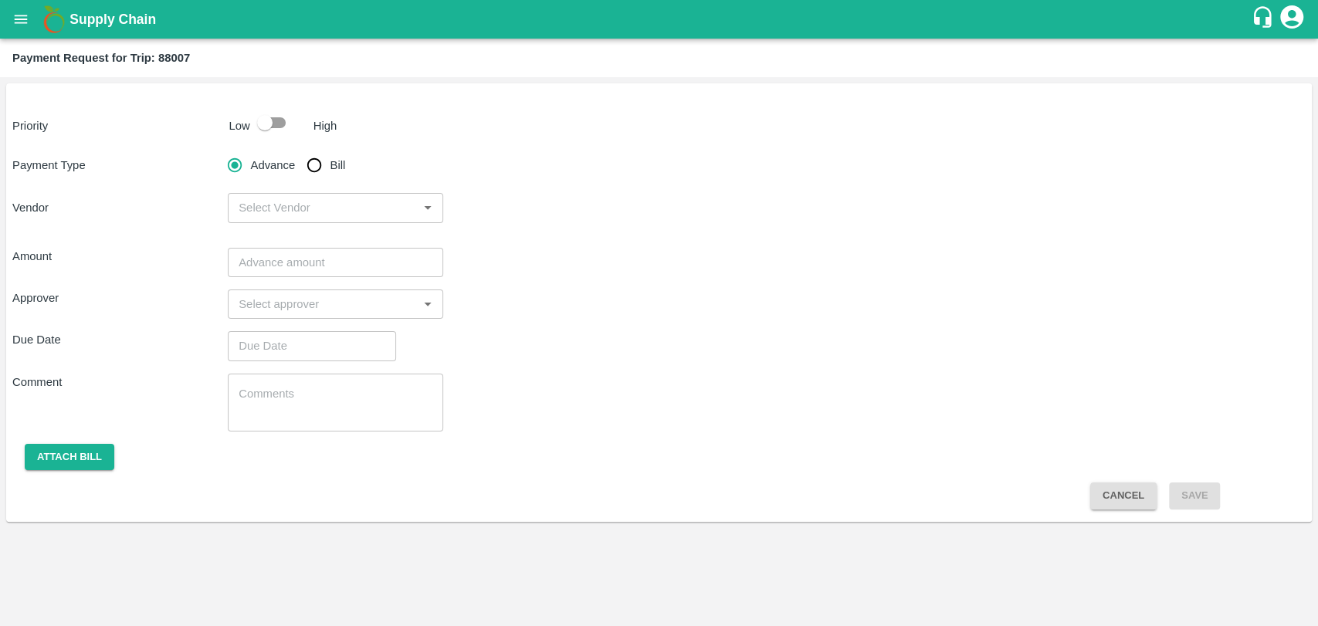
click at [315, 168] on input "Bill" at bounding box center [314, 165] width 31 height 31
radio input "true"
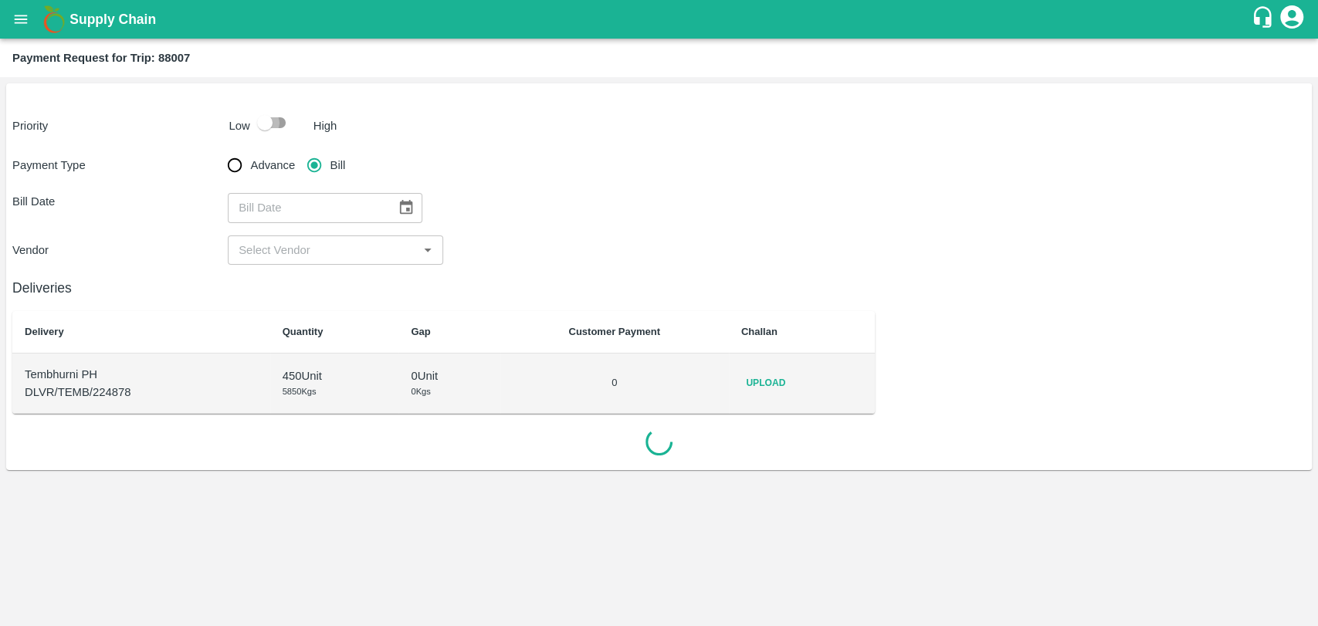
click at [279, 124] on input "checkbox" at bounding box center [265, 122] width 88 height 29
checkbox input "true"
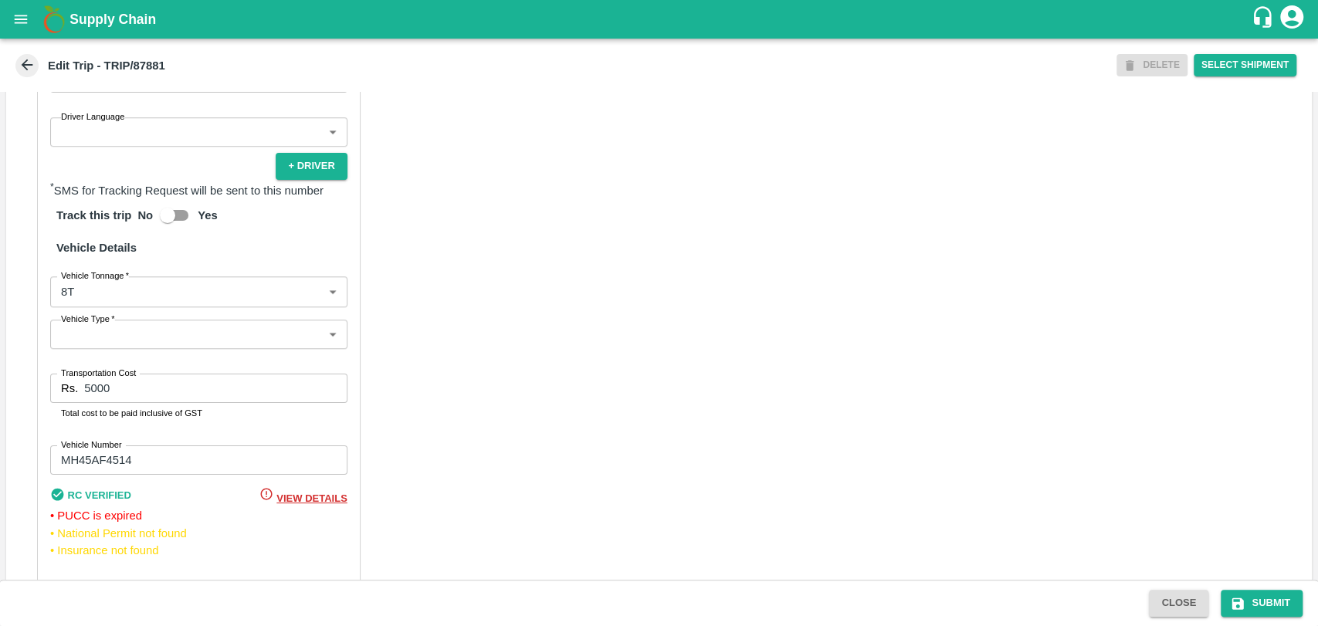
scroll to position [1038, 0]
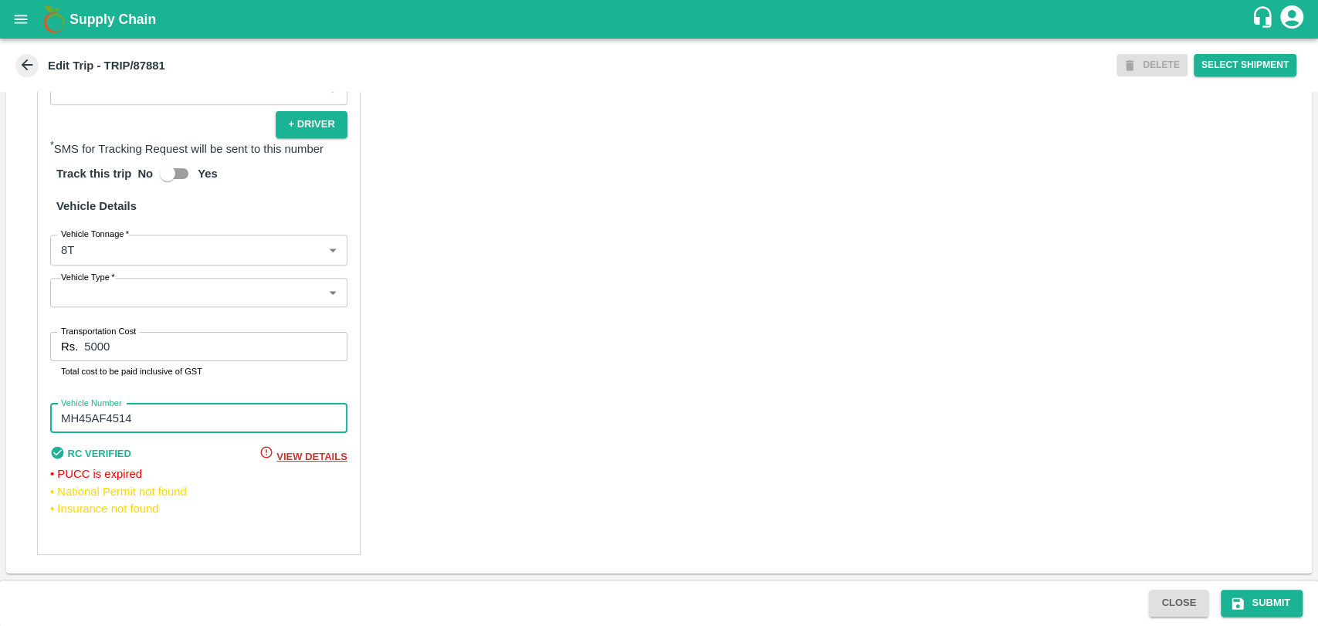
drag, startPoint x: 109, startPoint y: 425, endPoint x: 43, endPoint y: 423, distance: 65.7
click at [43, 423] on div "Partner Details Partner   * Partner Add Transporter Driver 1 Details Driver Nam…" at bounding box center [198, 170] width 323 height 770
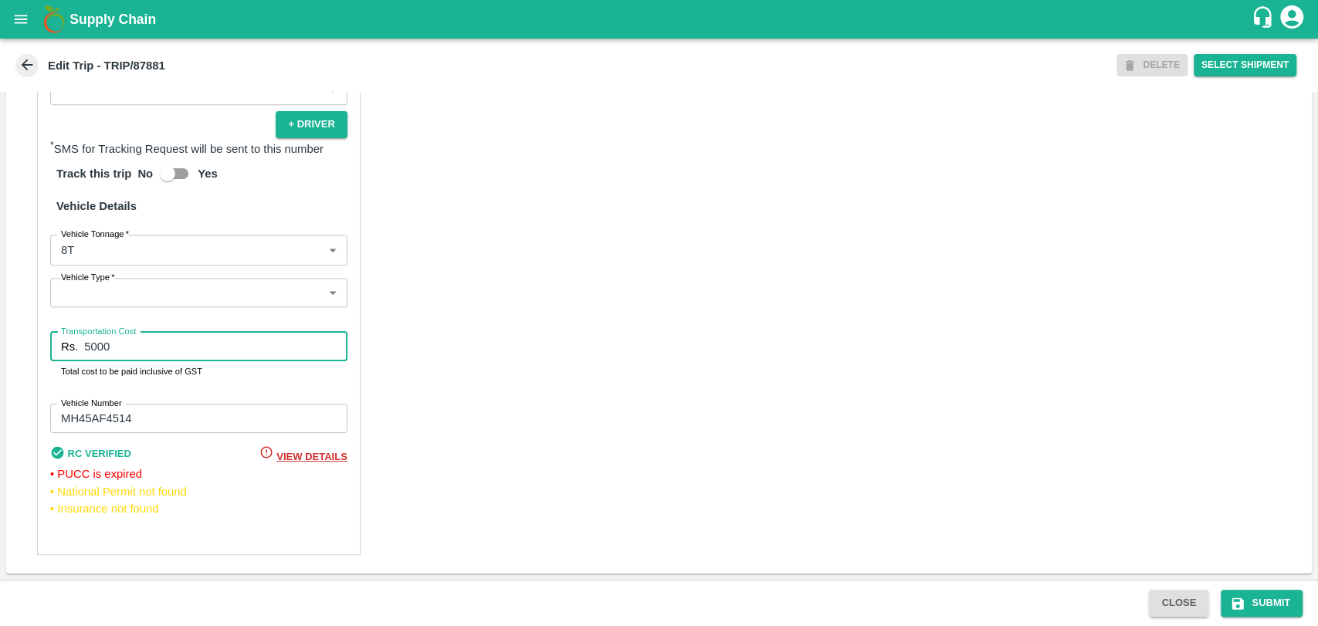
drag, startPoint x: 77, startPoint y: 351, endPoint x: 53, endPoint y: 345, distance: 24.7
click at [58, 345] on div "Rs. 5000 Transportation Cost" at bounding box center [198, 346] width 297 height 29
type input "11500"
click at [117, 256] on body "Supply Chain Edit Trip - TRIP/87881 DELETE Select Shipment Trip Details Trip Ty…" at bounding box center [659, 313] width 1318 height 626
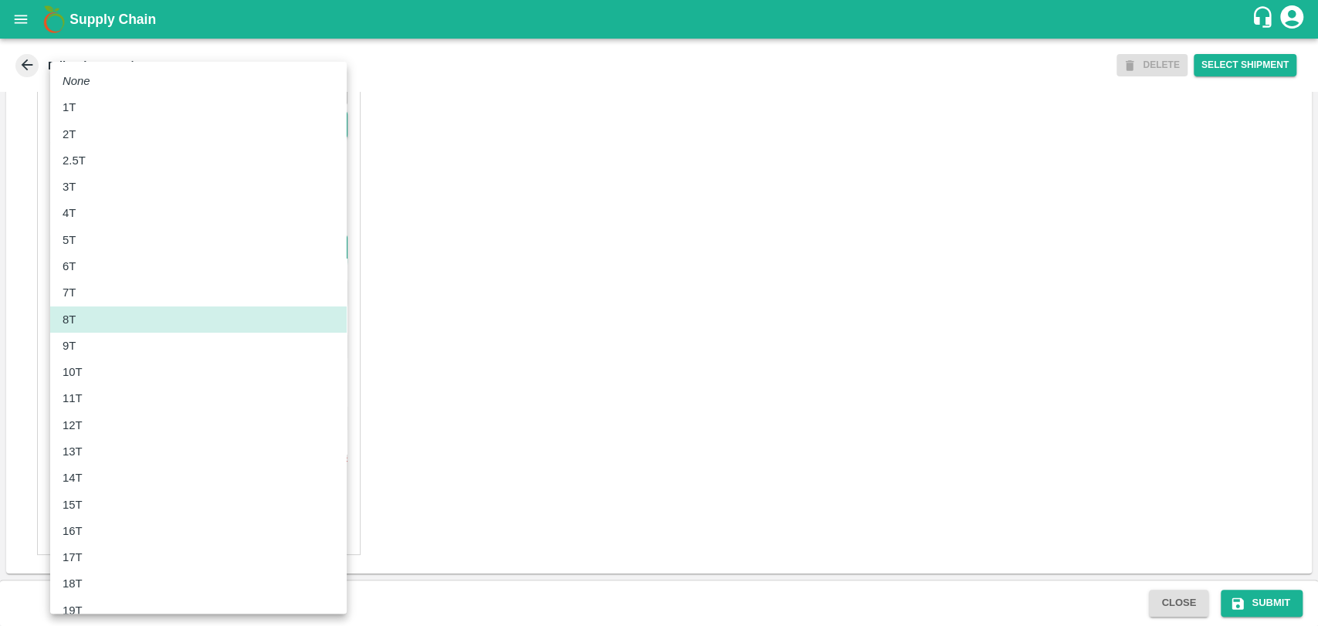
click at [80, 391] on p "11T" at bounding box center [73, 398] width 20 height 17
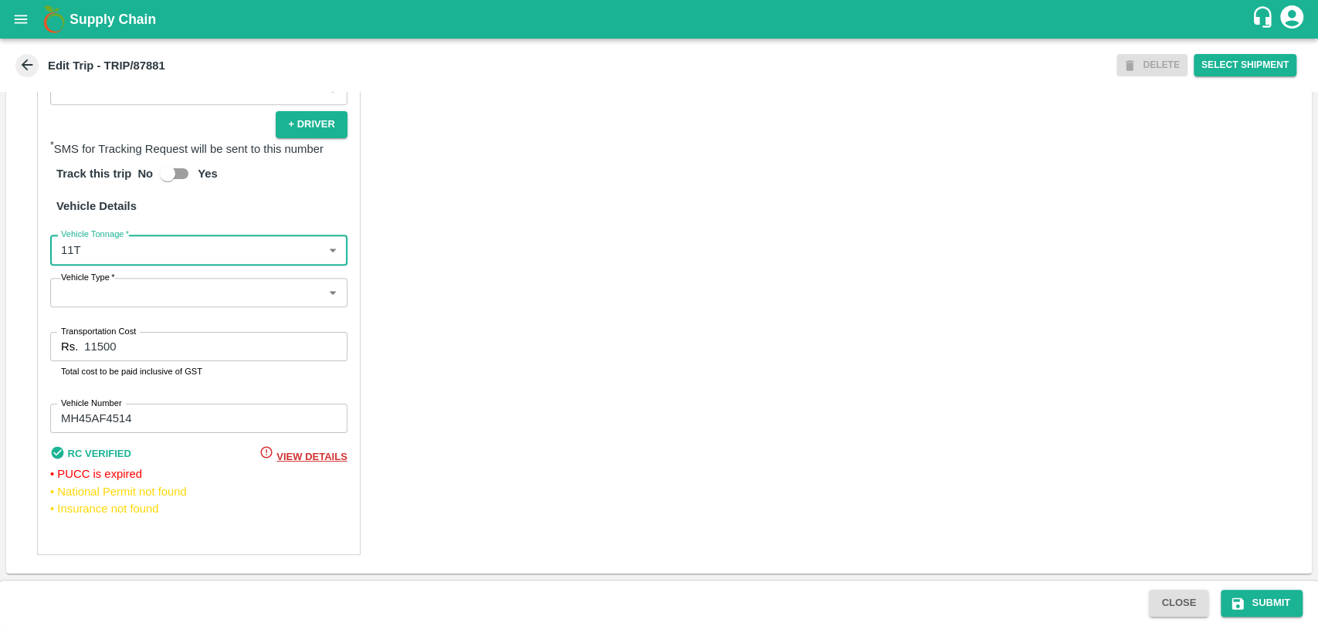
click at [105, 239] on label "Vehicle Tonnage   *" at bounding box center [95, 234] width 68 height 12
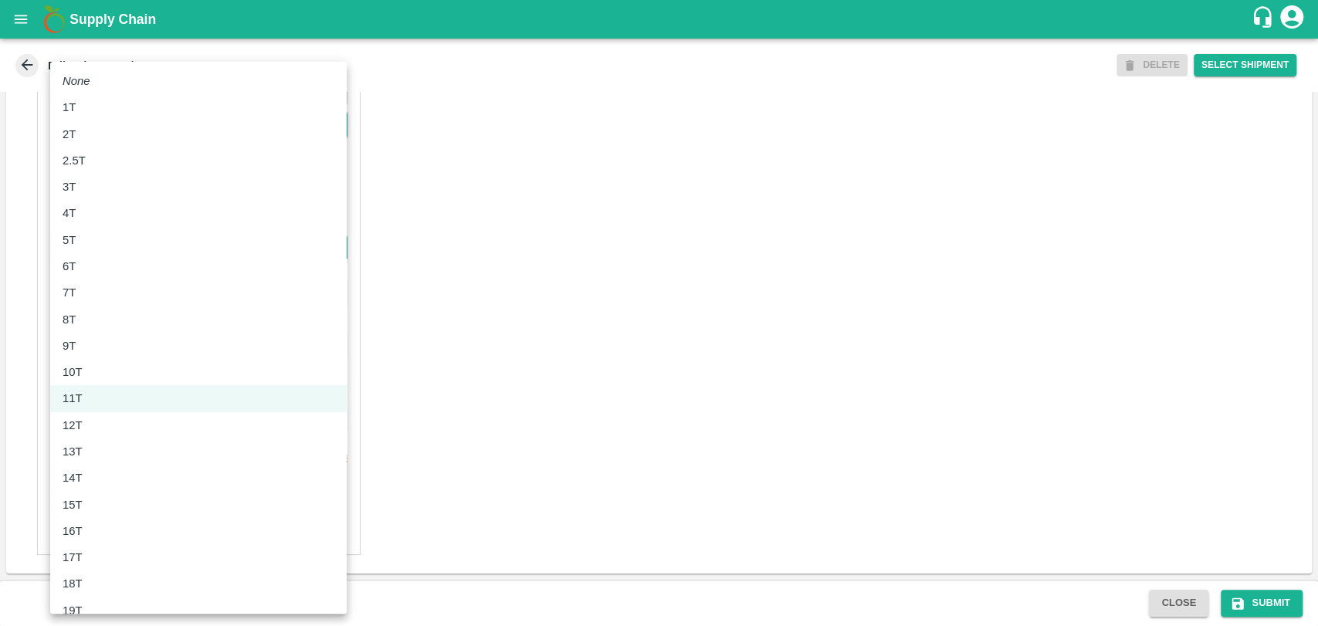
click at [88, 255] on body "Supply Chain Edit Trip - TRIP/87881 DELETE Select Shipment Trip Details Trip Ty…" at bounding box center [659, 313] width 1318 height 626
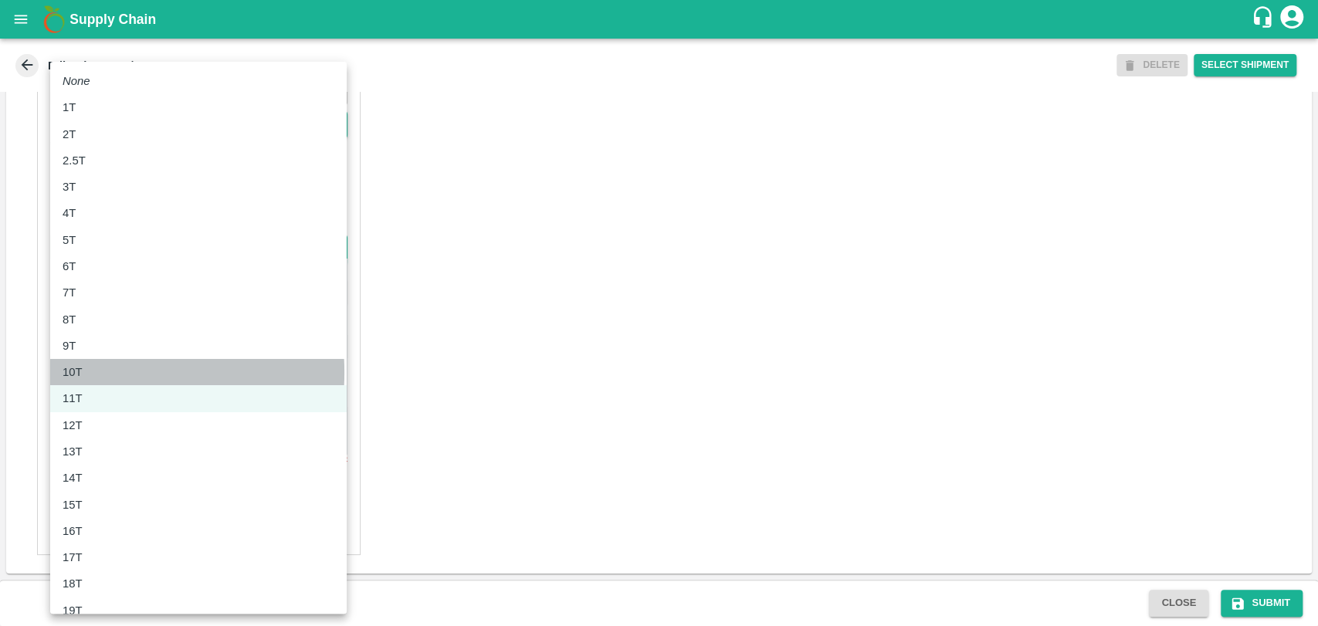
click at [77, 372] on p "10T" at bounding box center [73, 372] width 20 height 17
type input "10000"
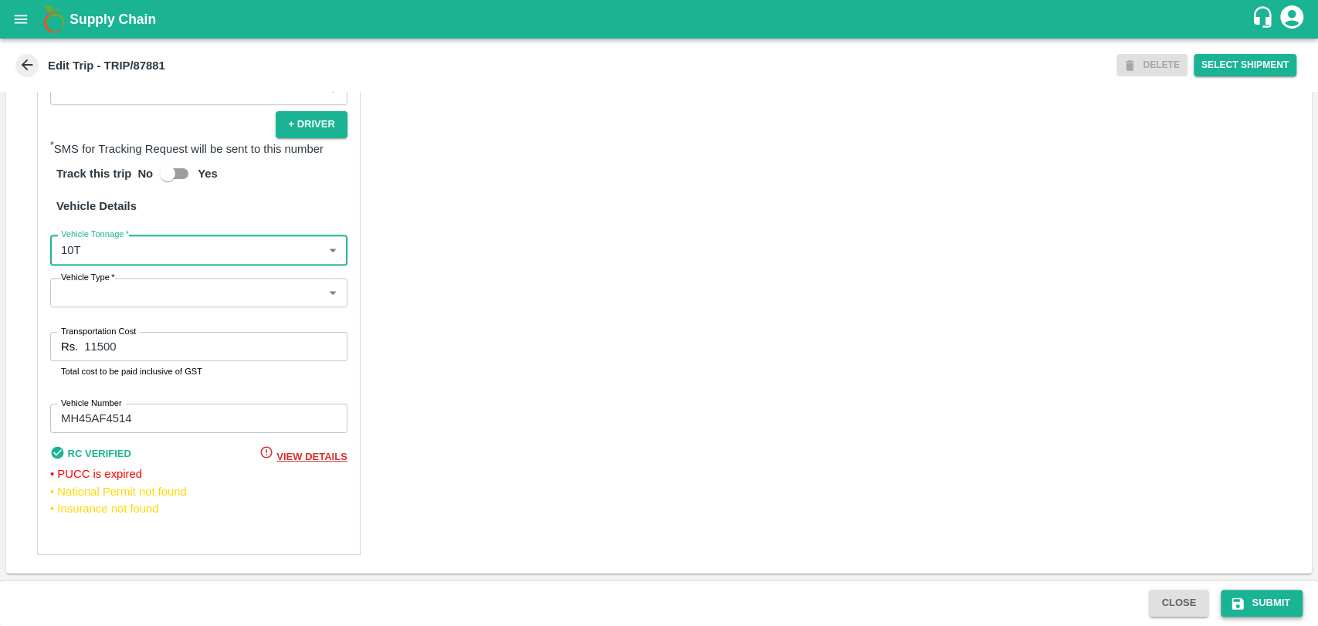
click at [1256, 600] on button "Submit" at bounding box center [1262, 603] width 82 height 27
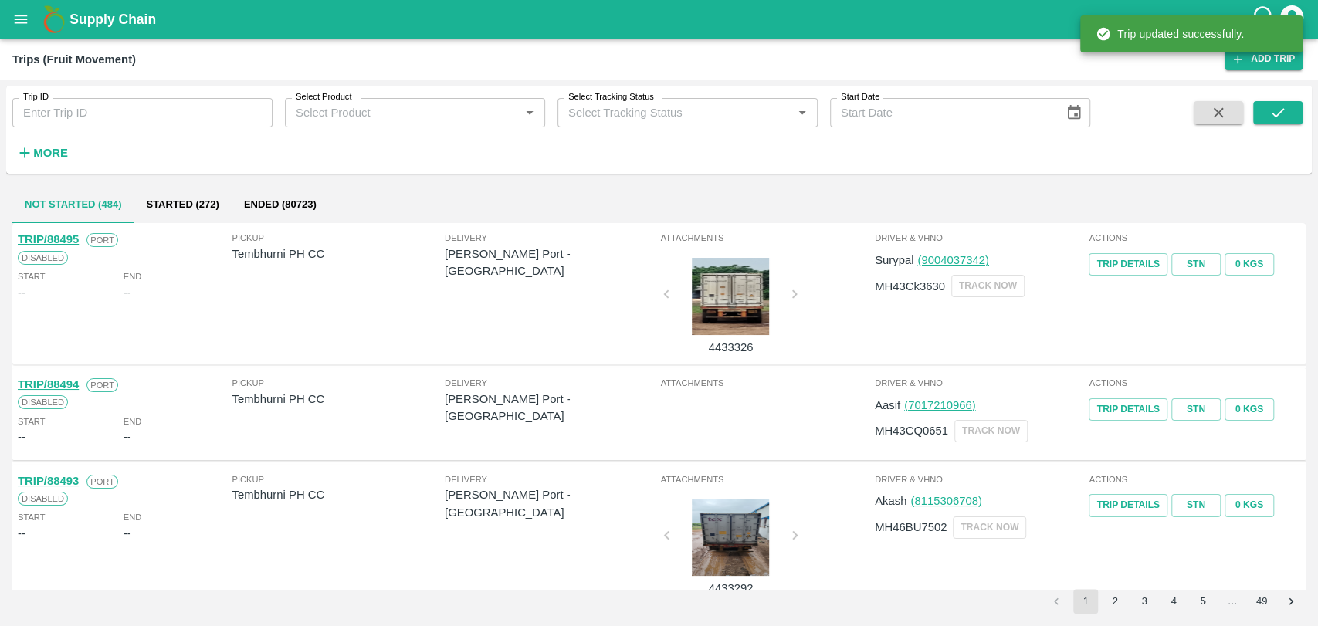
click at [30, 147] on icon "button" at bounding box center [24, 152] width 17 height 17
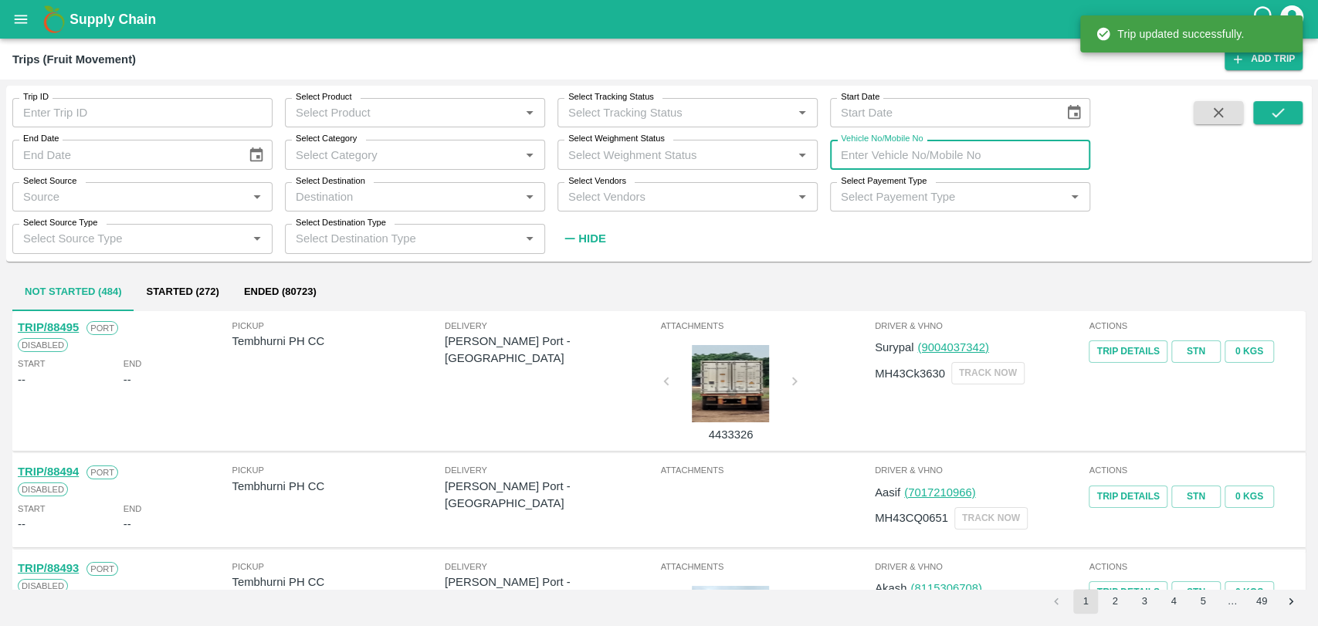
click at [963, 150] on input "Vehicle No/Mobile No" at bounding box center [960, 154] width 260 height 29
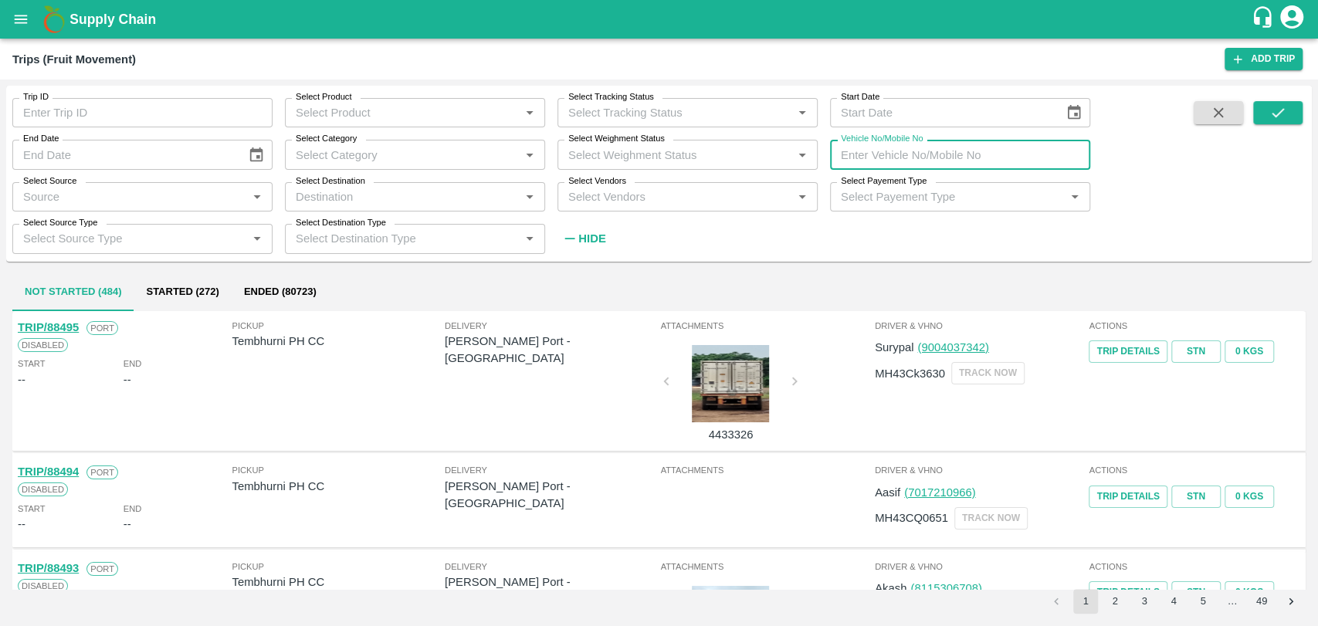
paste input "MH46BM7158"
type input "MH46BM7158"
click at [1274, 105] on icon "submit" at bounding box center [1277, 112] width 17 height 17
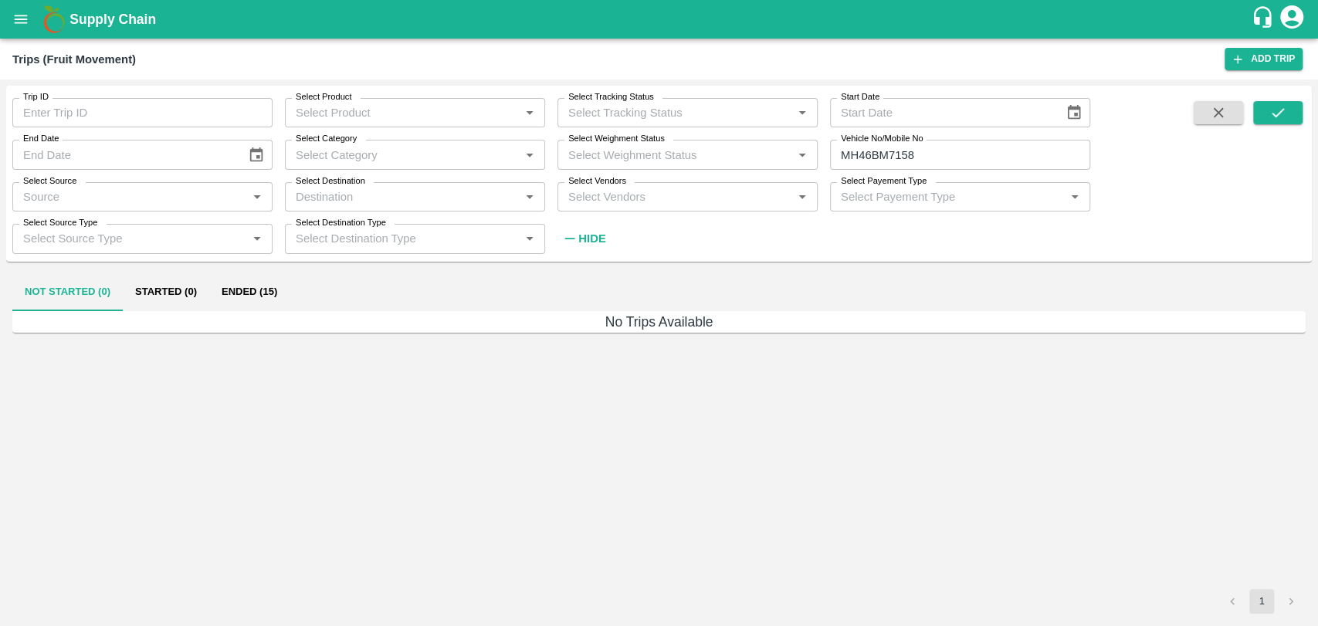
click at [266, 309] on button "Ended (15)" at bounding box center [249, 292] width 80 height 37
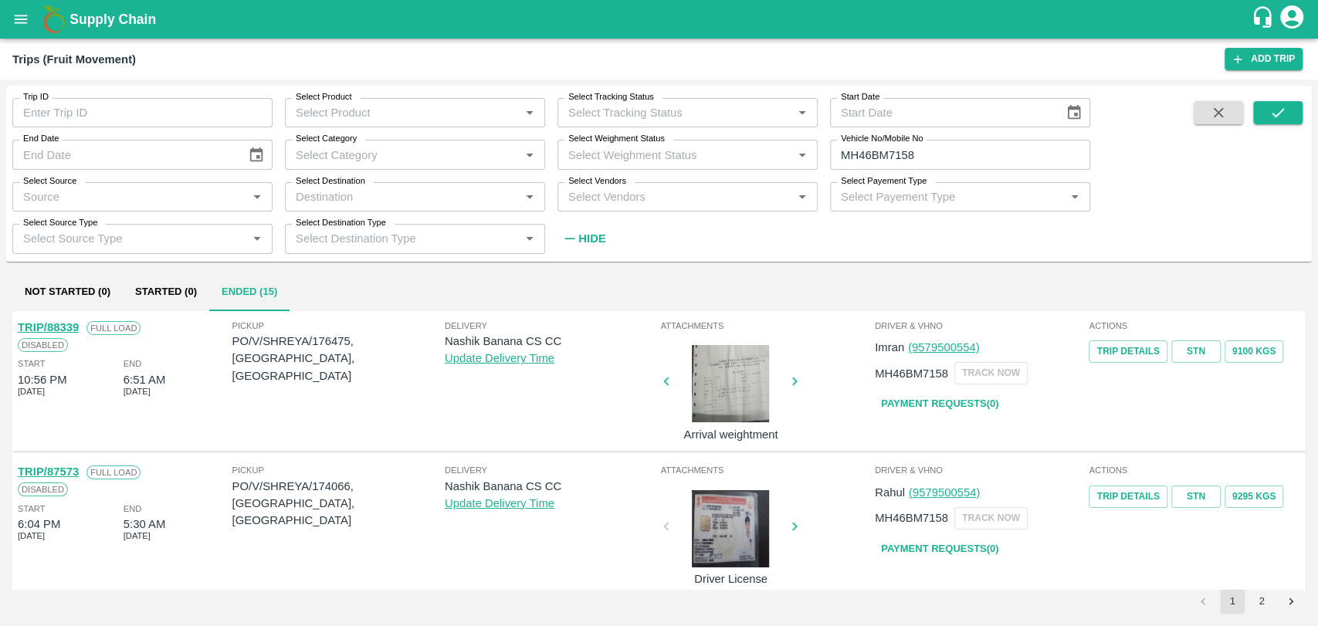
scroll to position [86, 0]
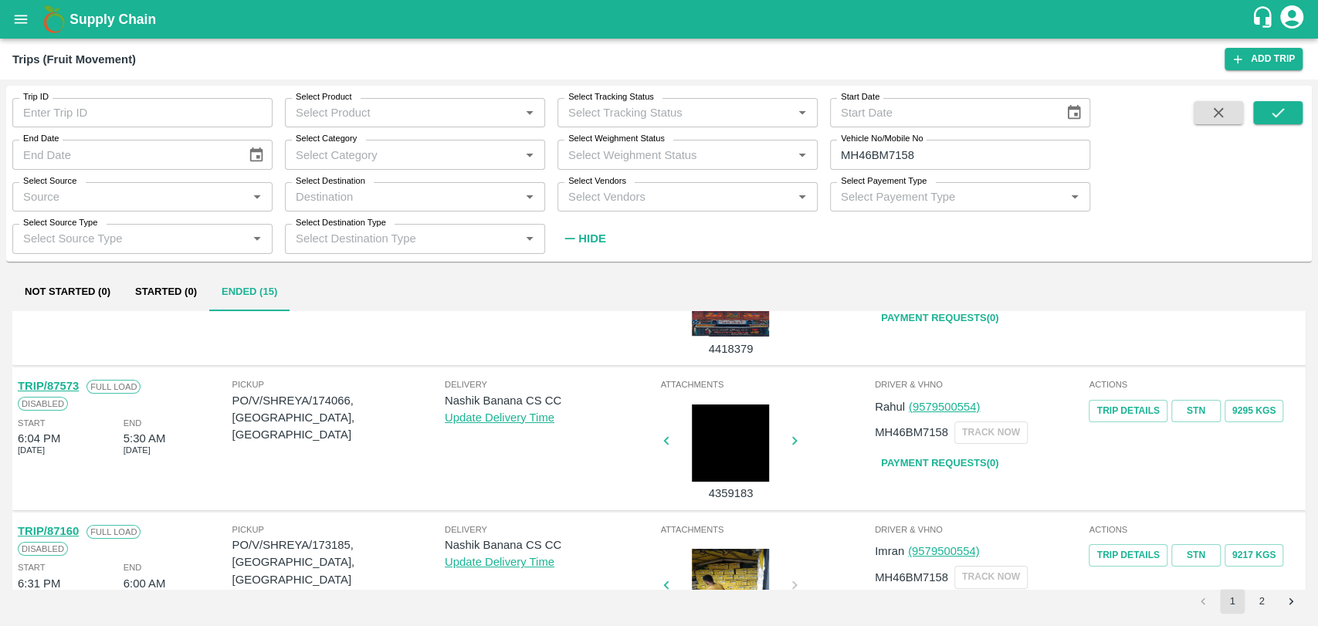
click at [71, 387] on link "TRIP/87573" at bounding box center [48, 386] width 61 height 12
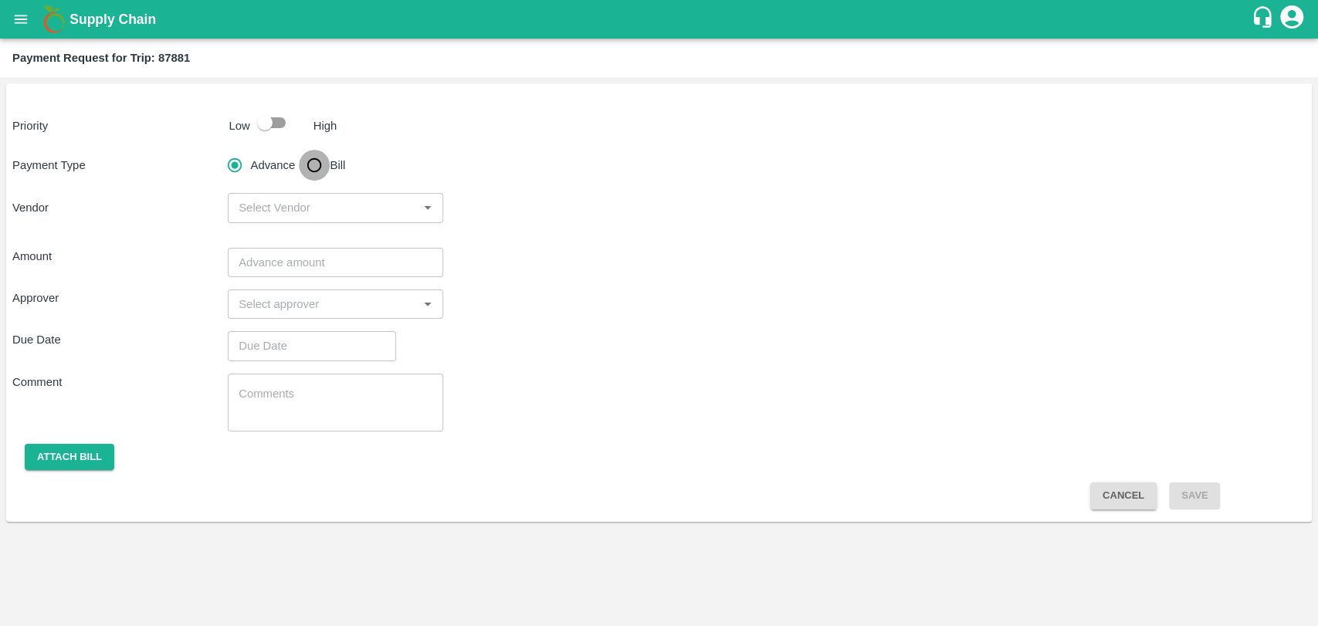
click at [315, 168] on input "Bill" at bounding box center [314, 165] width 31 height 31
radio input "true"
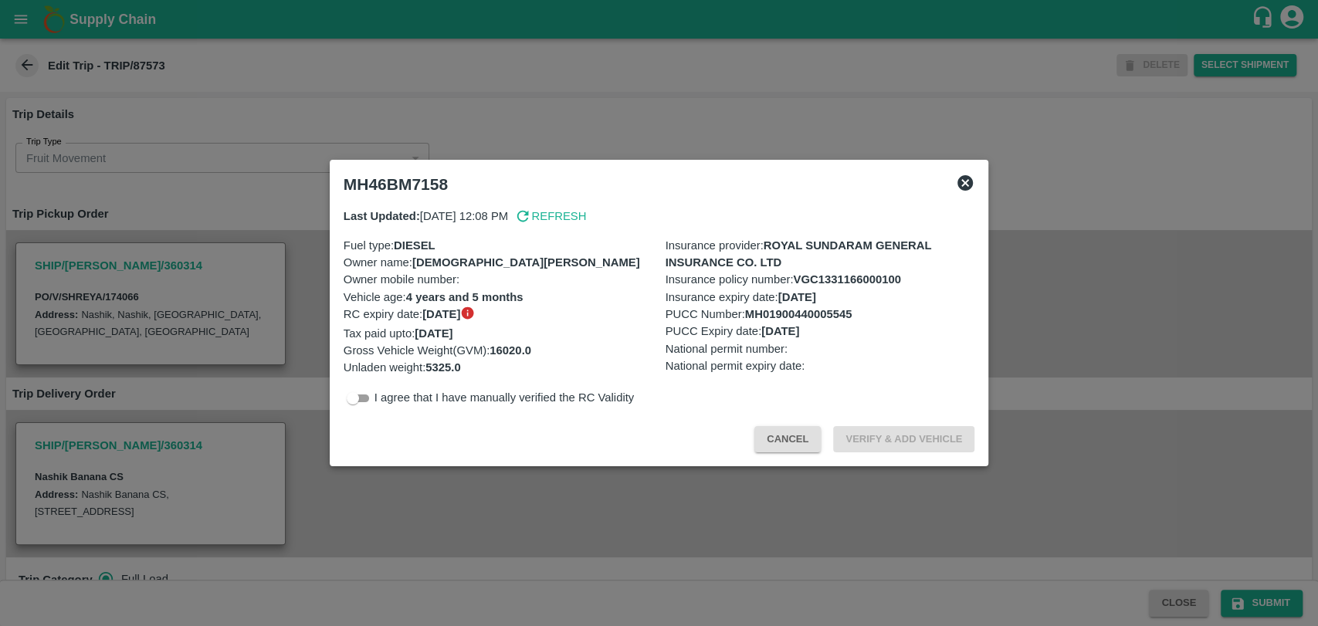
click at [811, 452] on button "Cancel" at bounding box center [787, 439] width 66 height 27
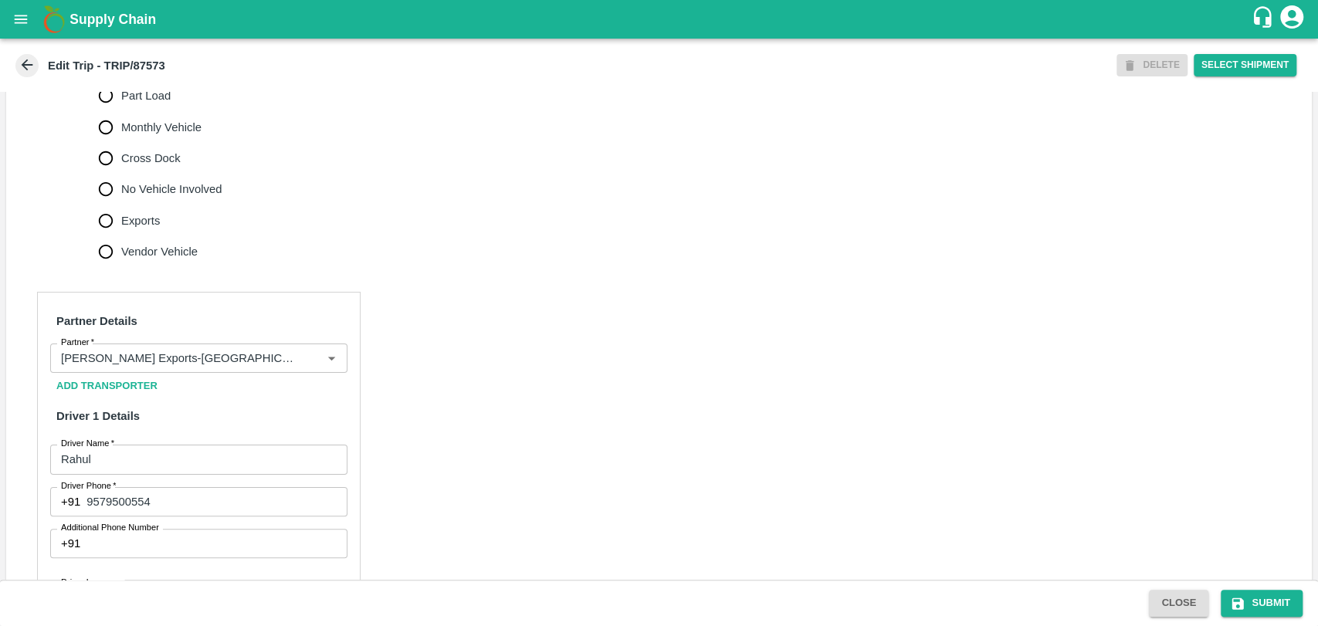
scroll to position [772, 0]
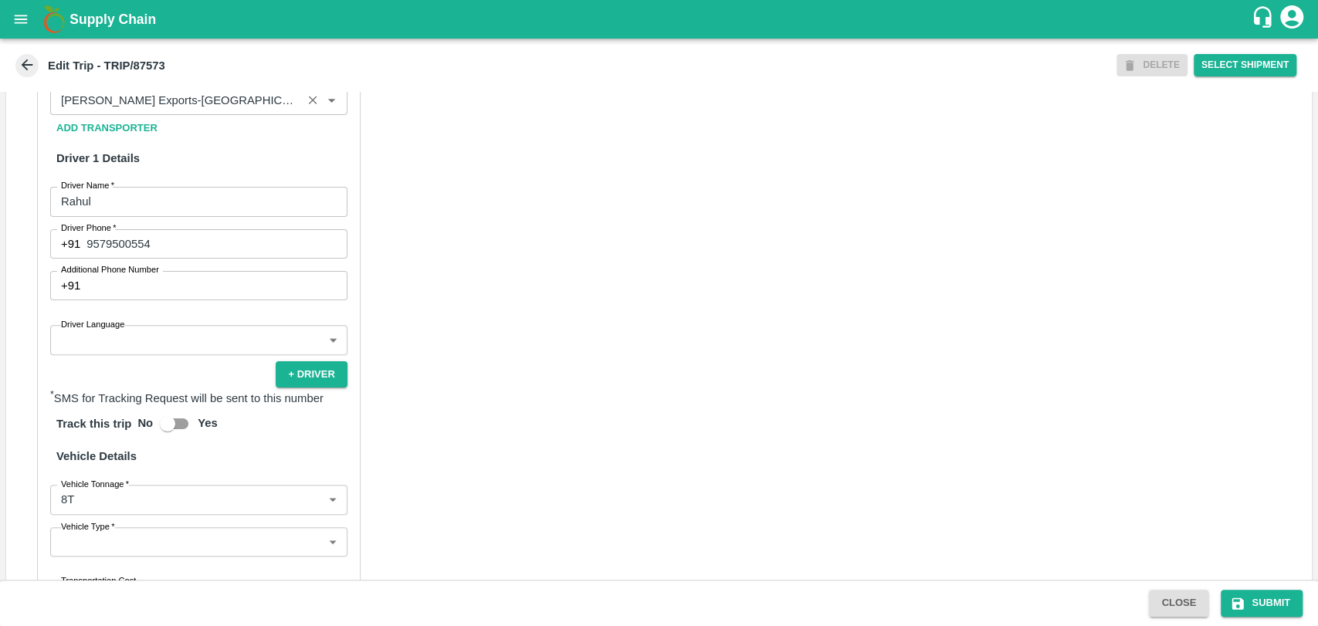
click at [222, 110] on input "Partner   *" at bounding box center [176, 100] width 242 height 20
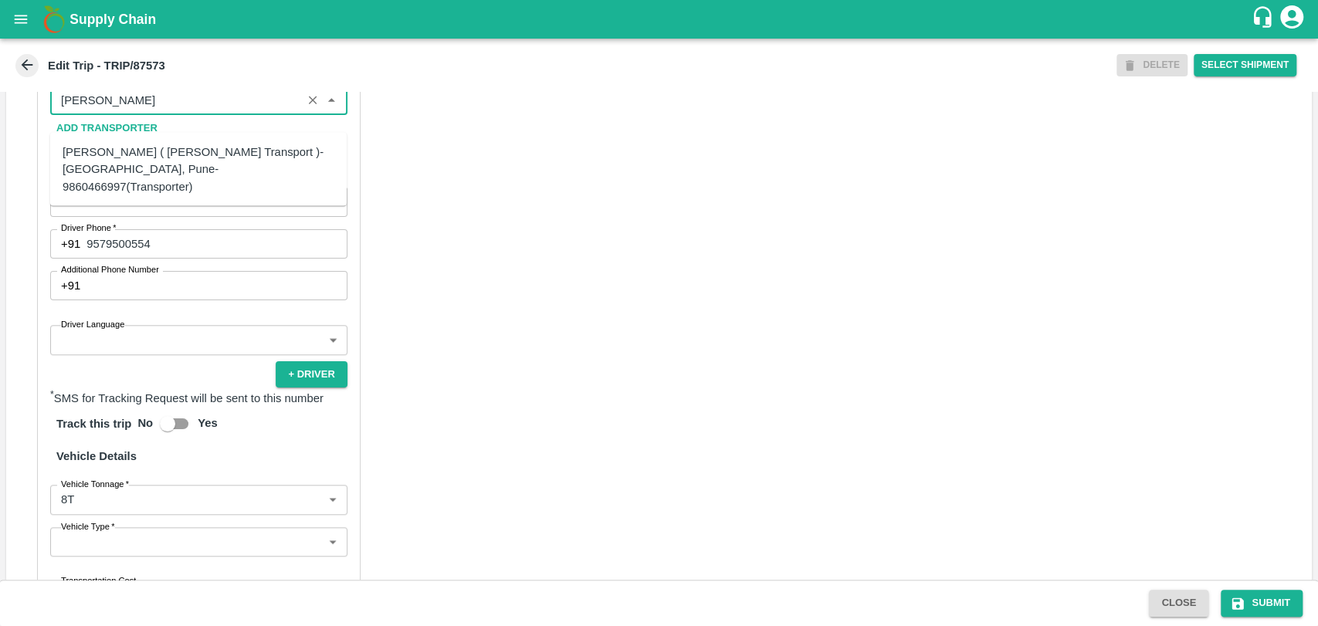
click at [126, 144] on div "Nitin Rasal ( Bhairavnath Transport )-Deulgaon, Pune-9860466997(Transporter)" at bounding box center [199, 170] width 272 height 52
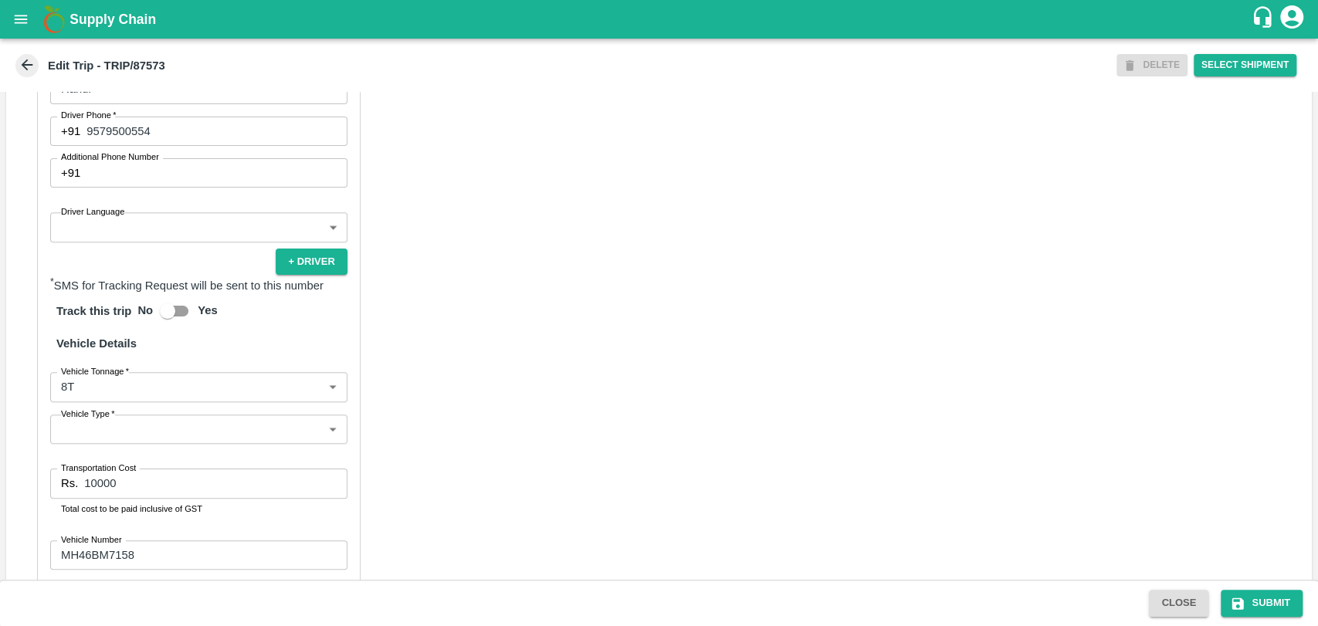
scroll to position [988, 0]
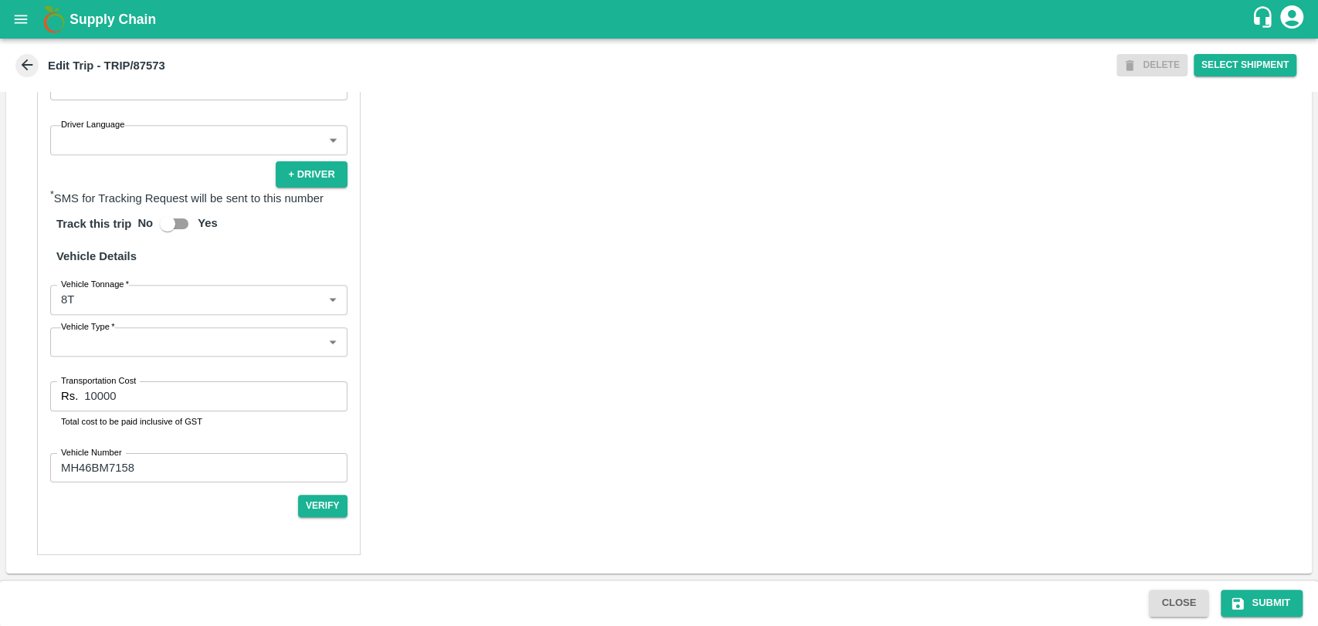
type input "Nitin Rasal ( Bhairavnath Transport )-Deulgaon, Pune-9860466997(Transporter)"
click at [108, 310] on body "Supply Chain Edit Trip - TRIP/87573 DELETE Select Shipment Trip Details Trip Ty…" at bounding box center [659, 313] width 1318 height 626
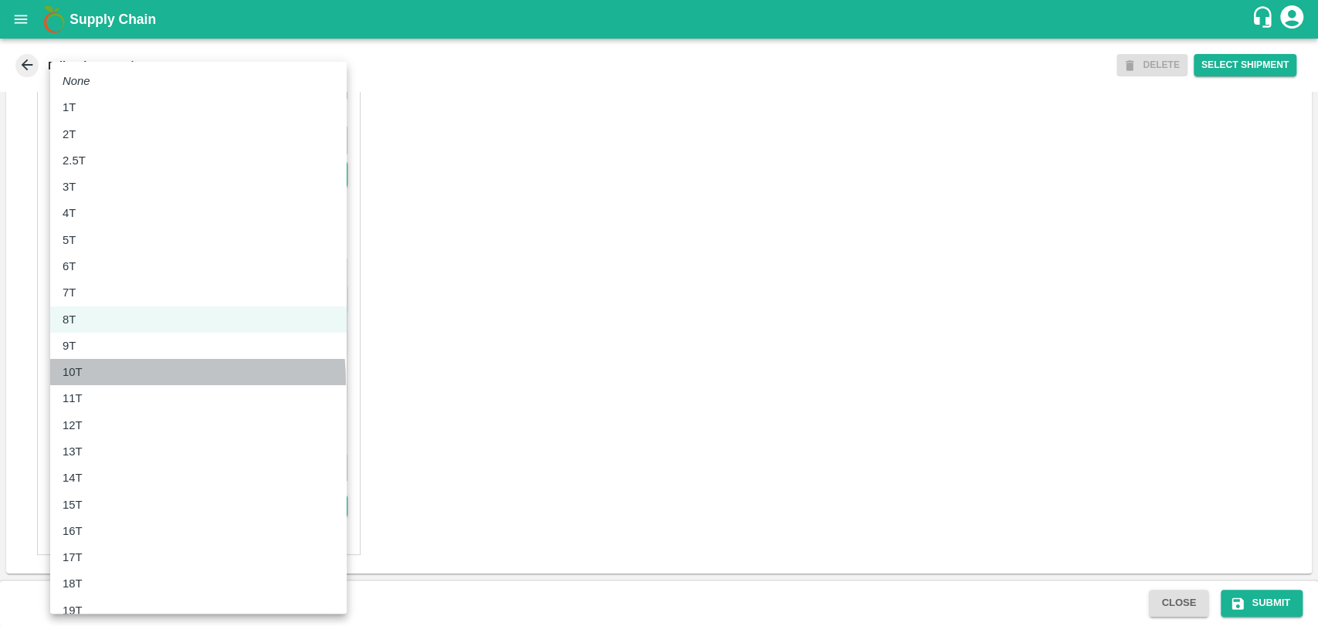
click at [86, 383] on li "10T" at bounding box center [198, 372] width 296 height 26
type input "10000"
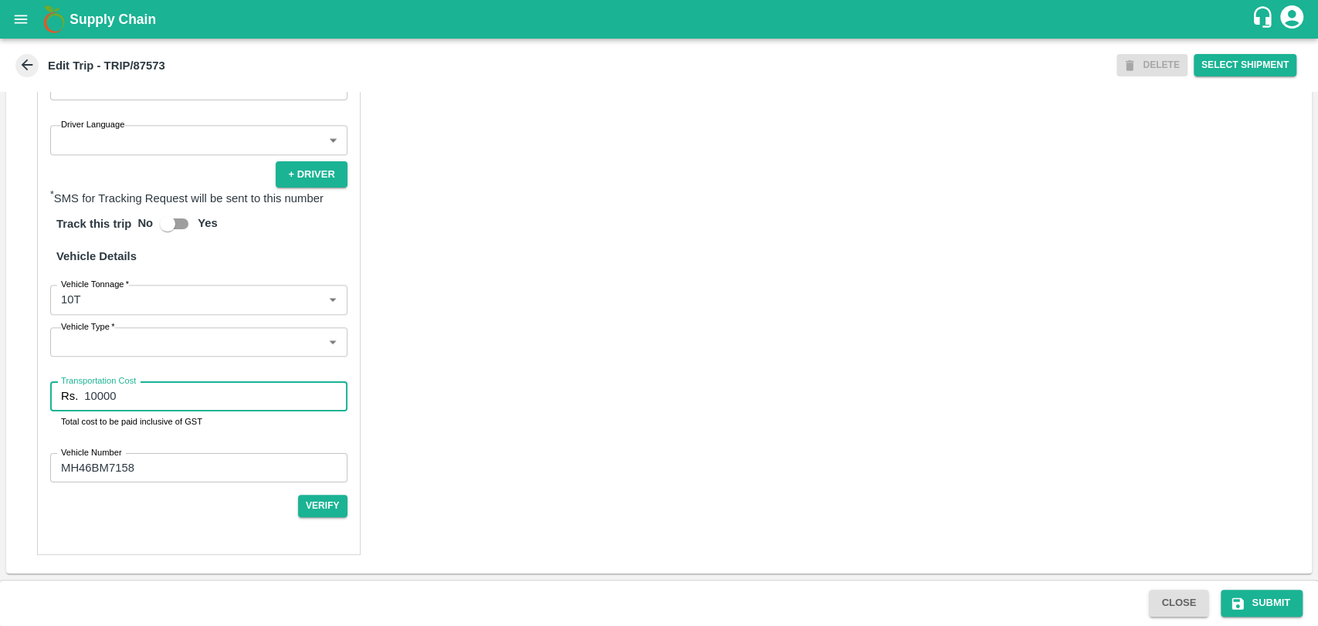
drag, startPoint x: 122, startPoint y: 404, endPoint x: 31, endPoint y: 394, distance: 91.6
click at [31, 394] on div "Partner Details Partner   * Partner Add Transporter Driver 1 Details Driver Nam…" at bounding box center [658, 194] width 1305 height 758
type input "20000"
click at [1255, 601] on button "Submit" at bounding box center [1262, 603] width 82 height 27
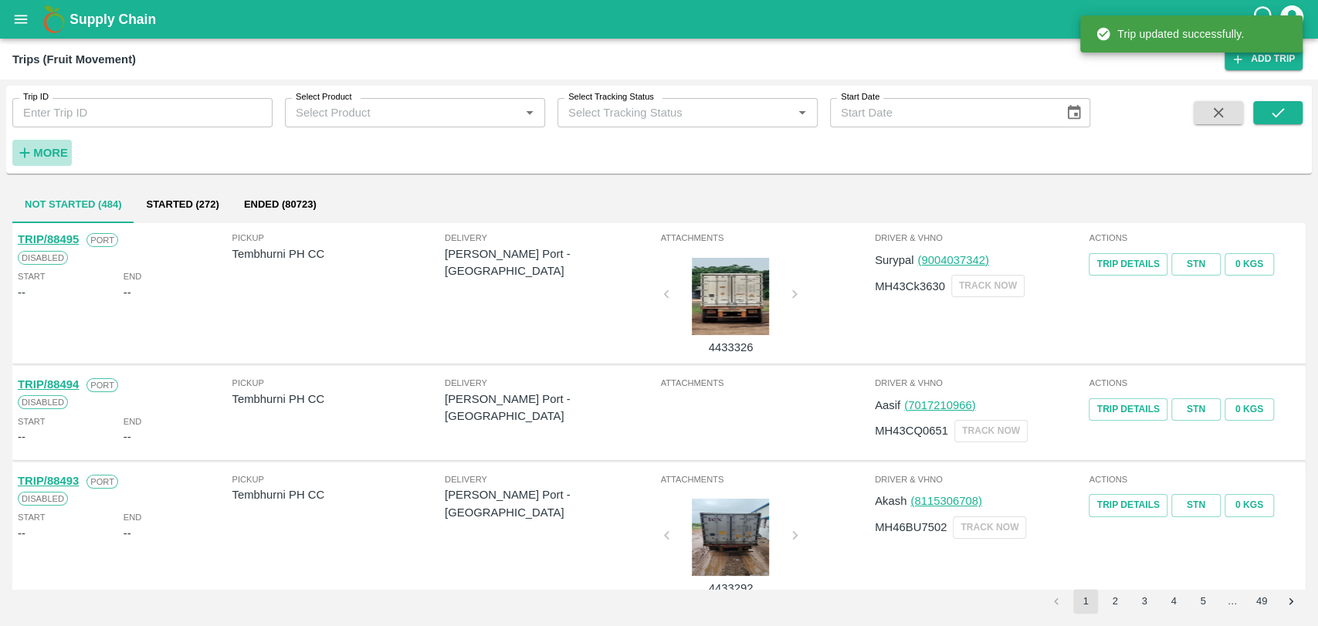
click at [48, 163] on button "More" at bounding box center [41, 153] width 59 height 26
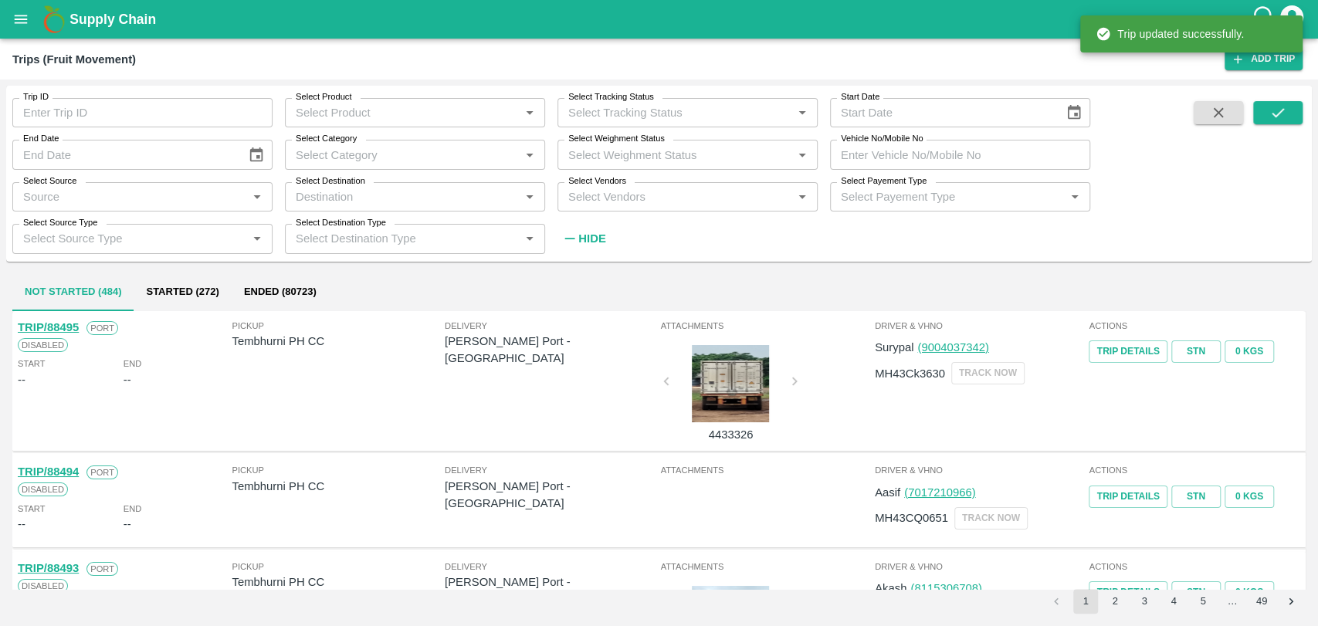
click at [989, 156] on input "Vehicle No/Mobile No" at bounding box center [960, 154] width 260 height 29
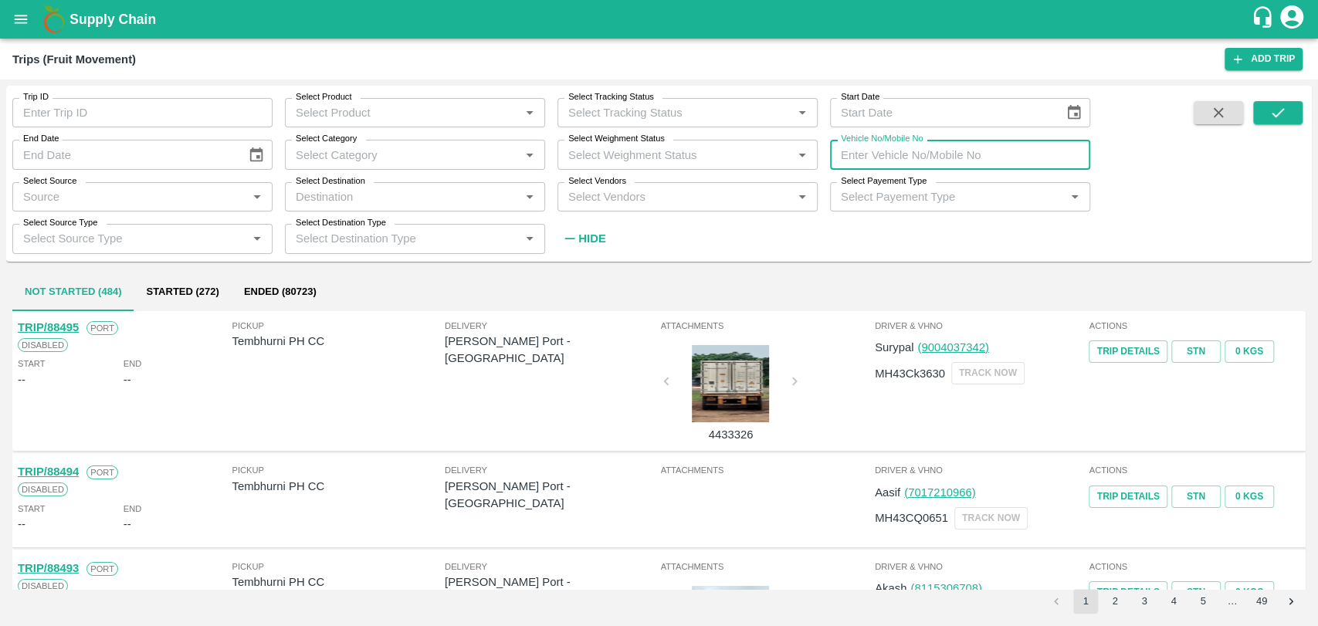
paste input "MH18BZ2181"
type input "MH18BZ2181"
click at [1269, 110] on icon "submit" at bounding box center [1277, 112] width 17 height 17
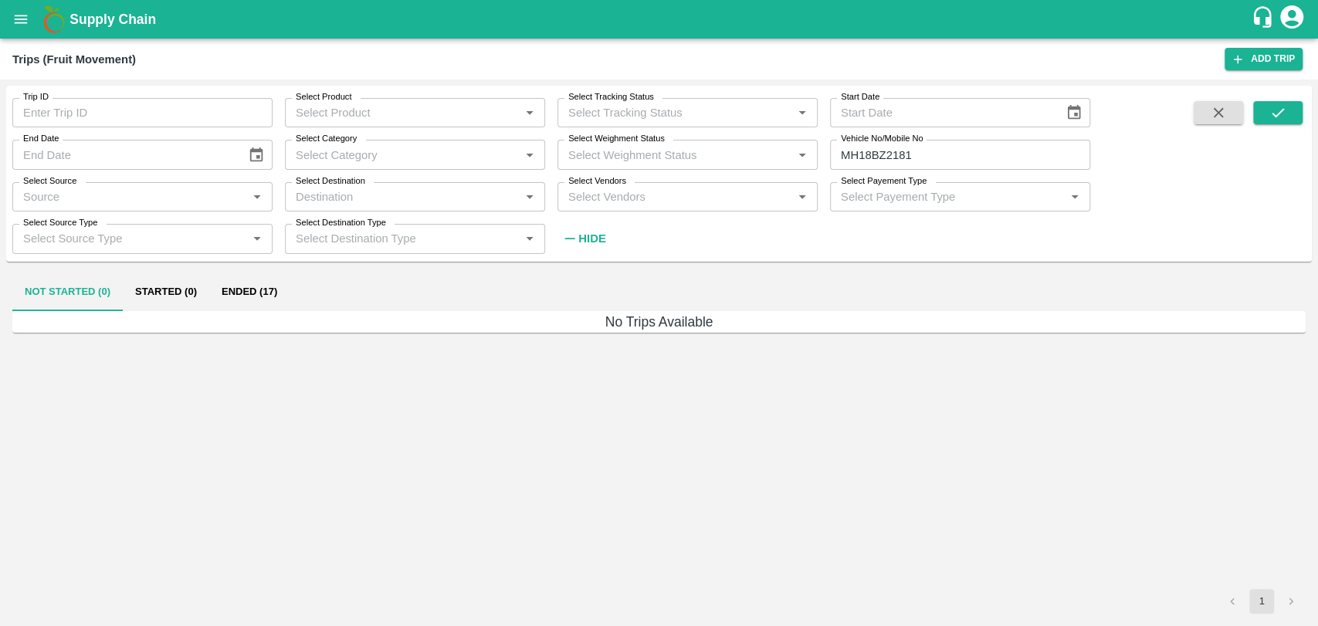
click at [278, 300] on button "Ended (17)" at bounding box center [249, 292] width 80 height 37
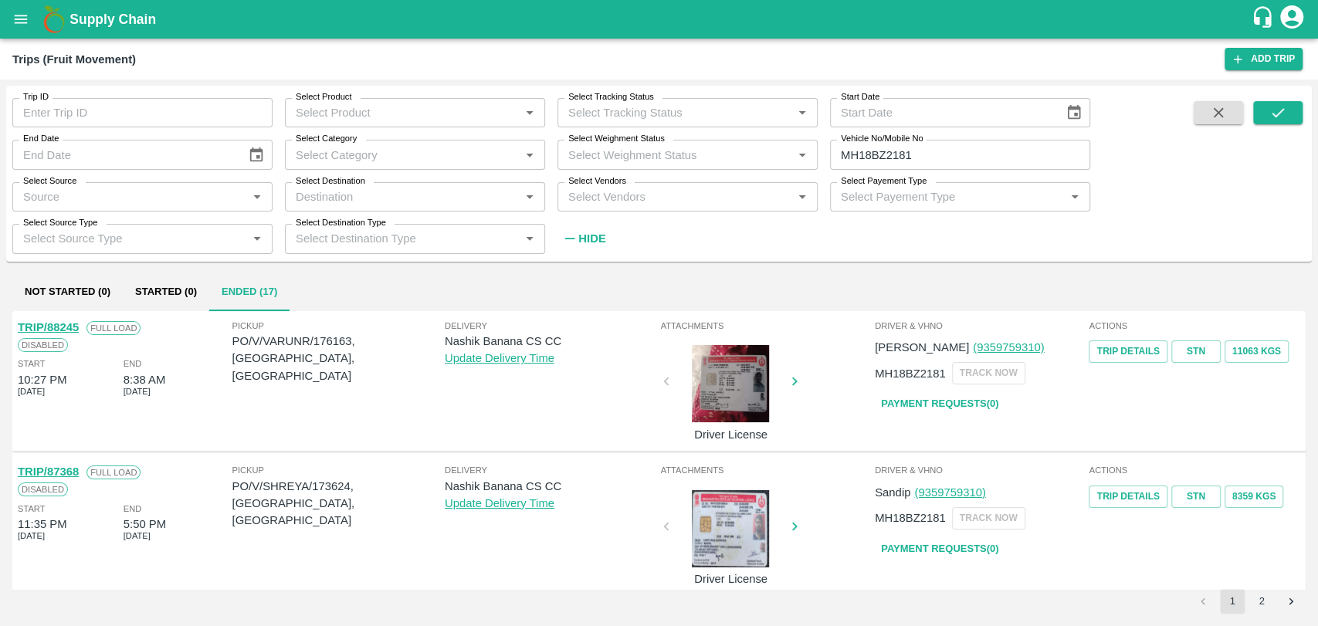
click at [74, 472] on link "TRIP/87368" at bounding box center [48, 472] width 61 height 12
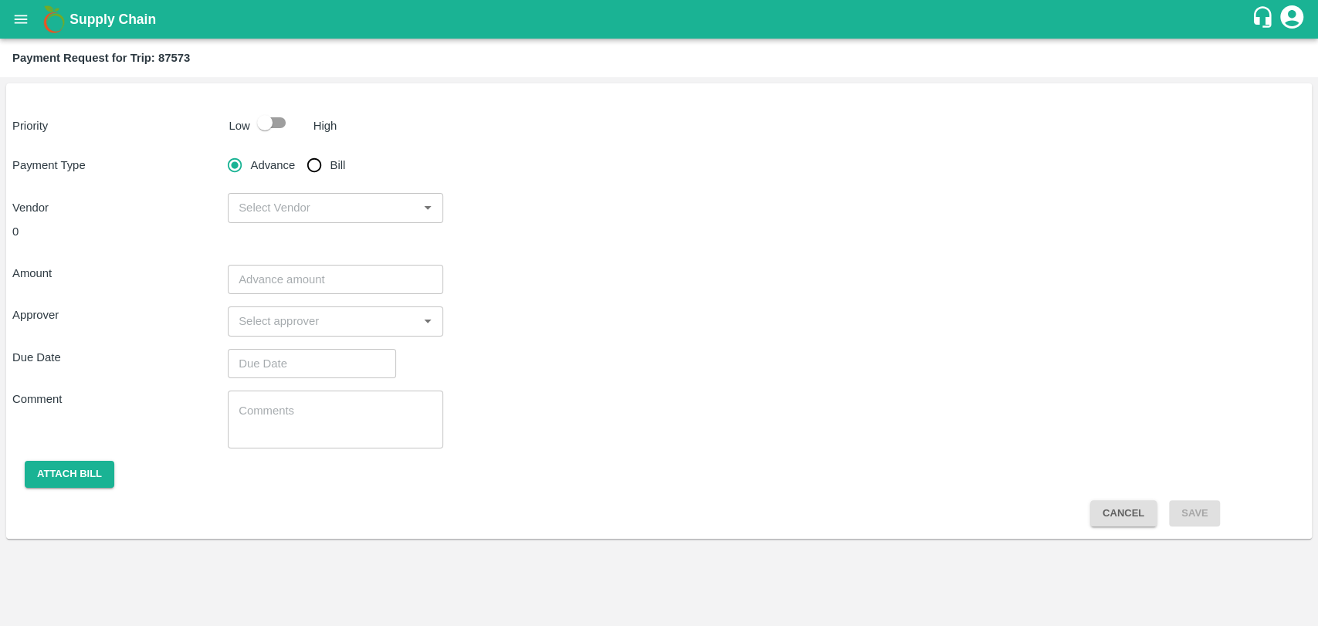
click at [276, 130] on input "checkbox" at bounding box center [265, 122] width 88 height 29
checkbox input "true"
click at [310, 178] on input "Bill" at bounding box center [314, 165] width 31 height 31
radio input "true"
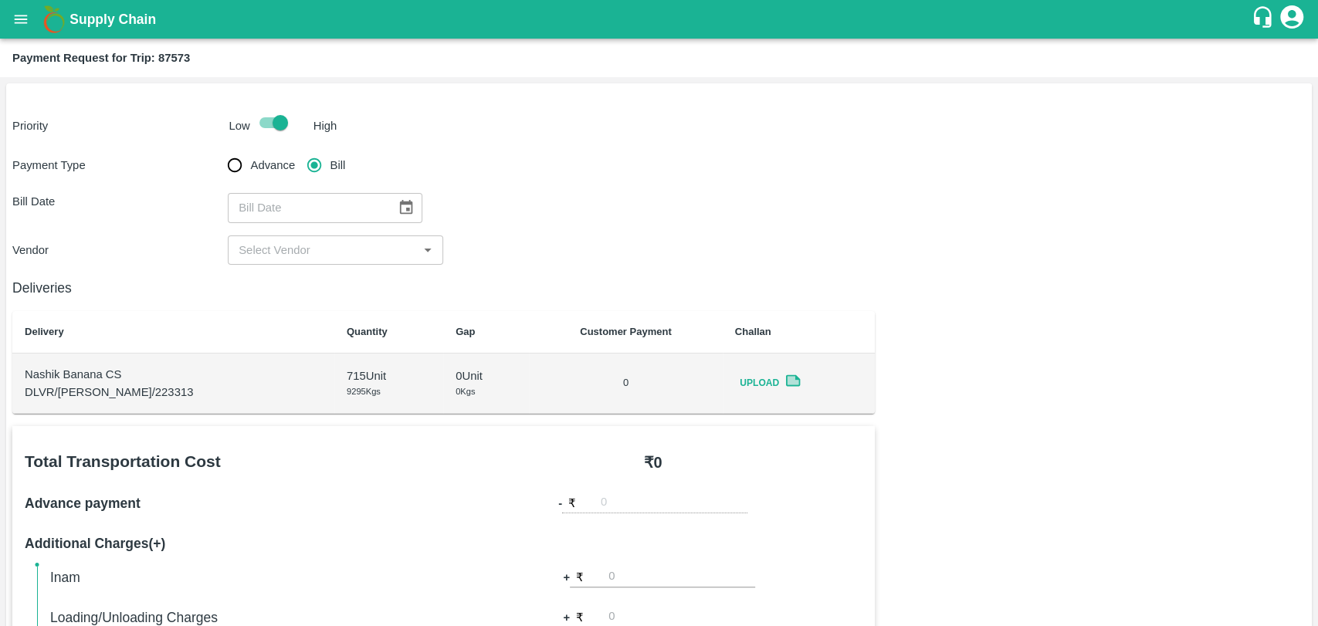
click at [391, 201] on button "Choose date" at bounding box center [405, 207] width 29 height 29
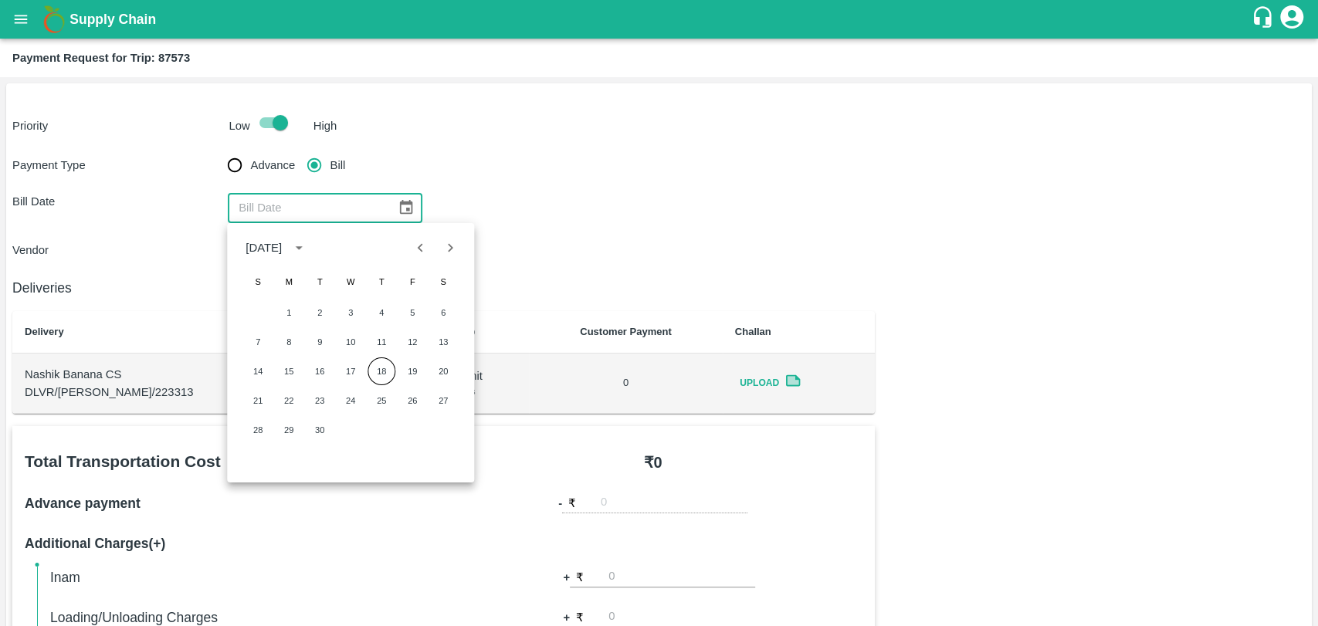
click at [464, 317] on div "1 2 3 4 5 6" at bounding box center [350, 313] width 247 height 28
click at [445, 310] on button "6" at bounding box center [443, 313] width 28 height 28
type input "[DATE]"
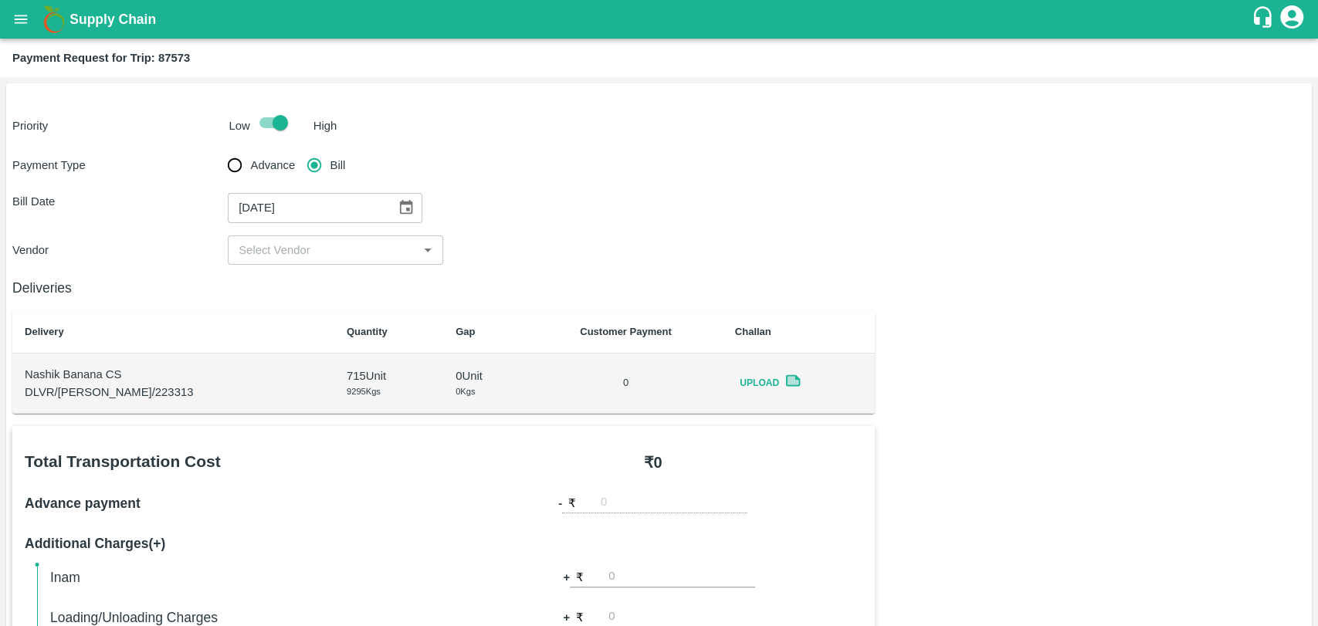
click at [253, 244] on input "input" at bounding box center [322, 250] width 181 height 20
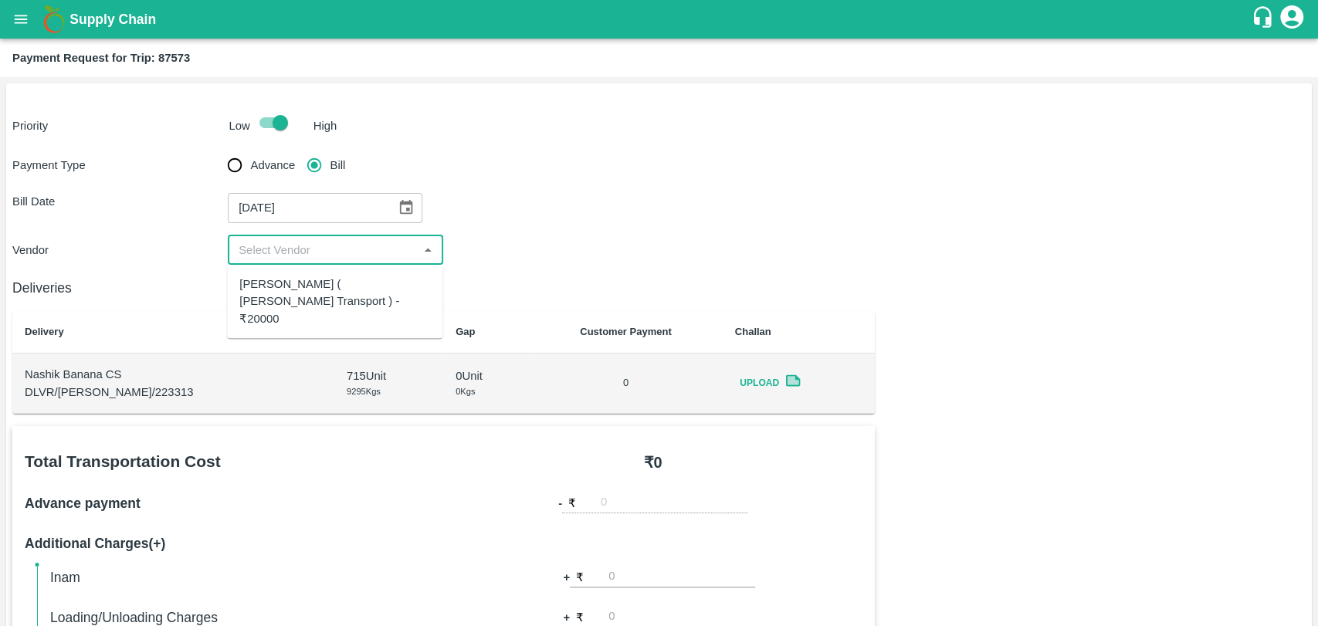
click at [262, 289] on div "Nitin Rasal ( Bhairavnath Transport ) - ₹20000" at bounding box center [334, 302] width 191 height 52
type input "Nitin Rasal ( Bhairavnath Transport ) - ₹20000"
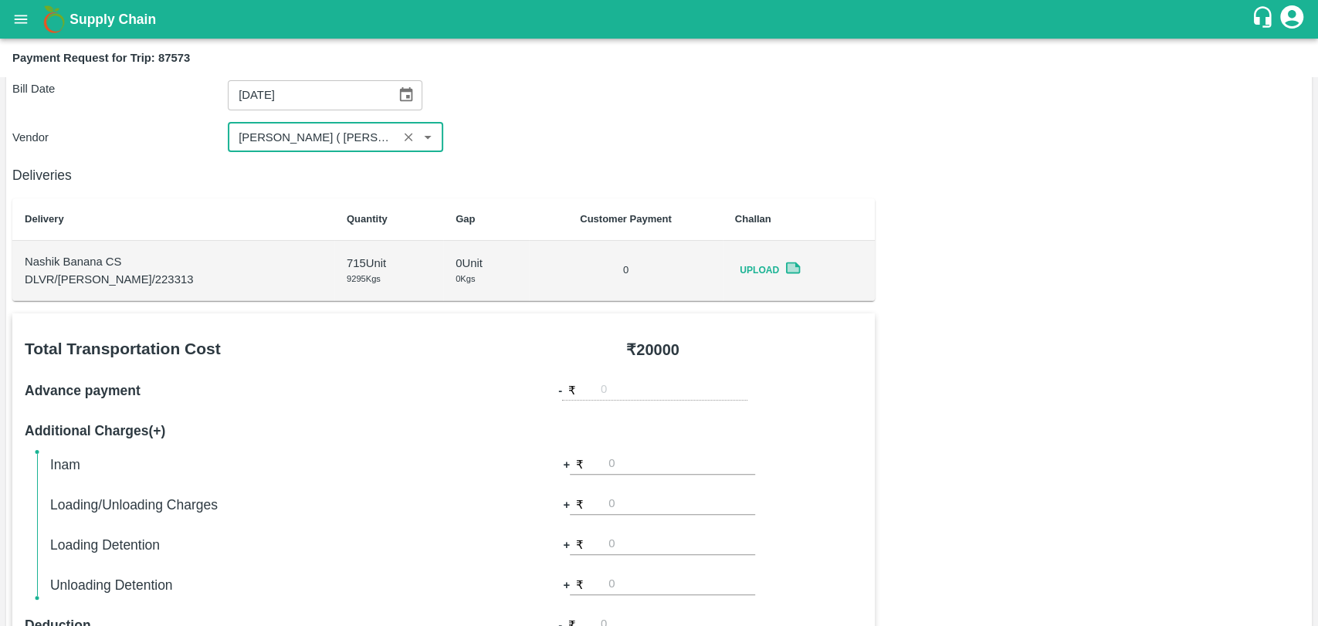
scroll to position [257, 0]
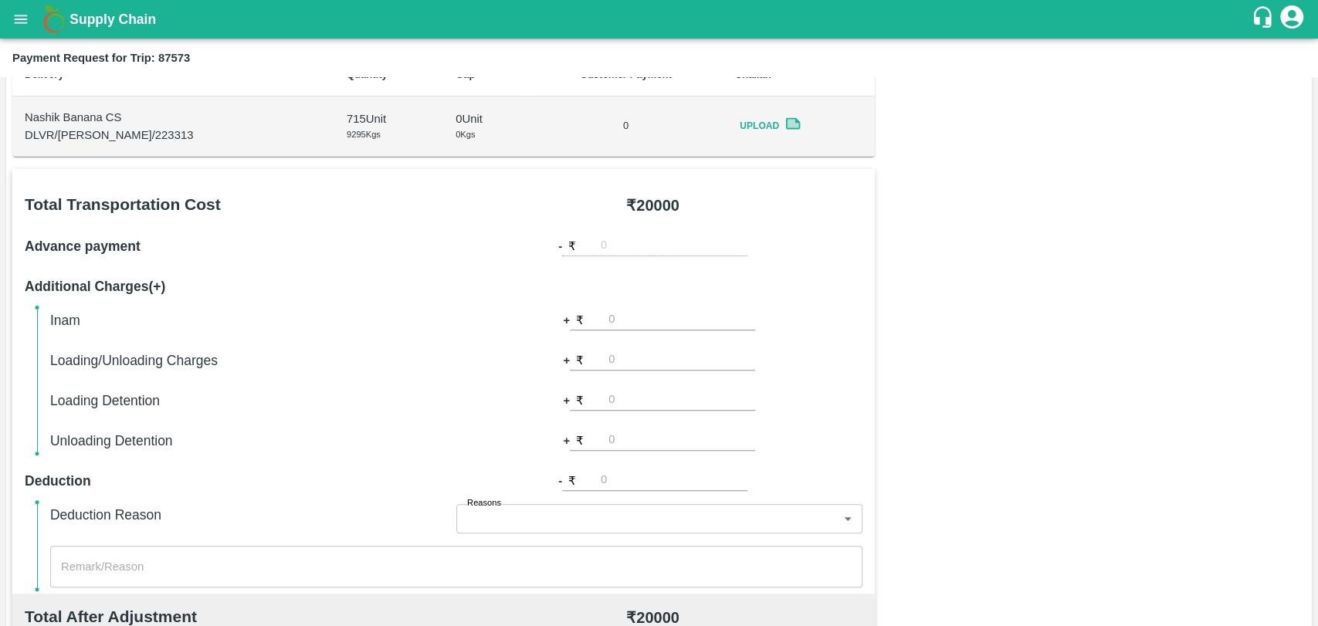
click at [642, 361] on input "number" at bounding box center [681, 360] width 147 height 21
type input "500"
type input "1000"
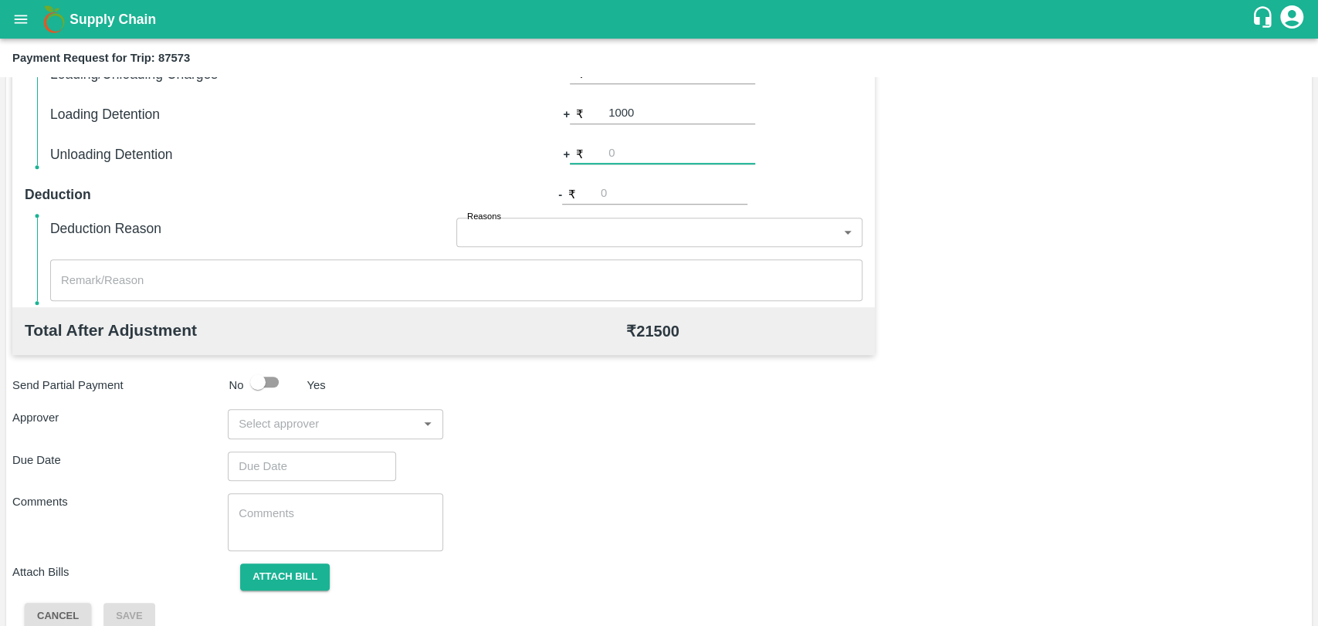
scroll to position [565, 0]
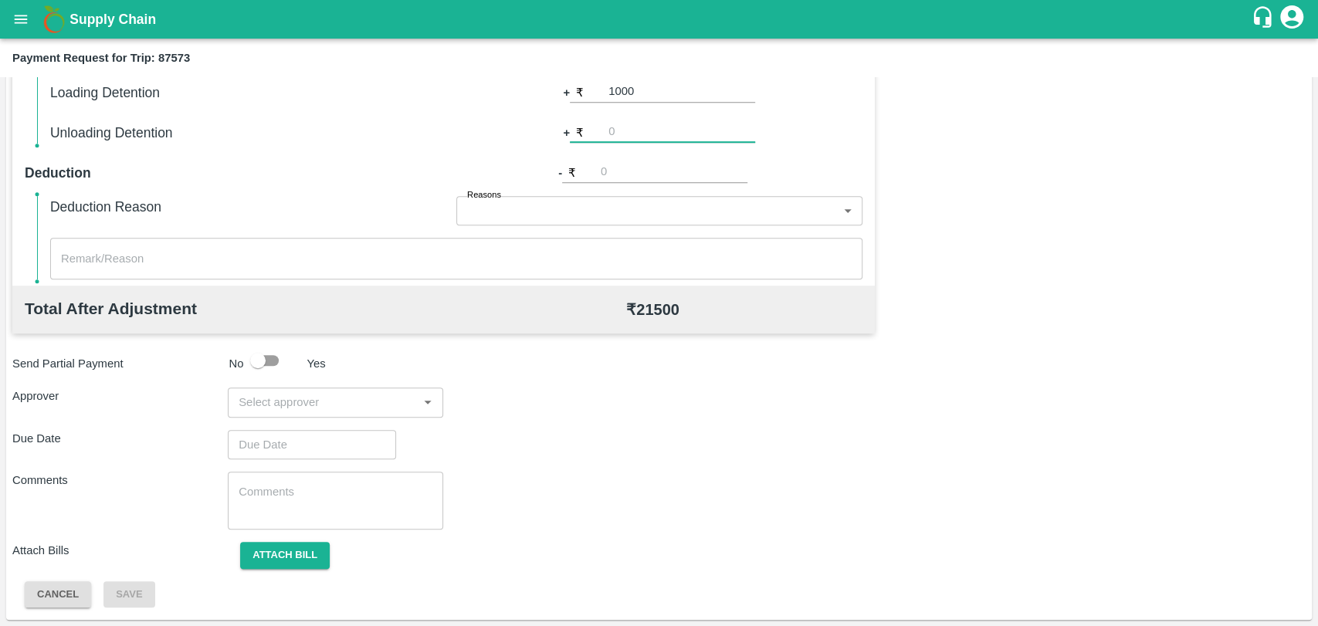
click at [279, 408] on input "input" at bounding box center [322, 402] width 181 height 20
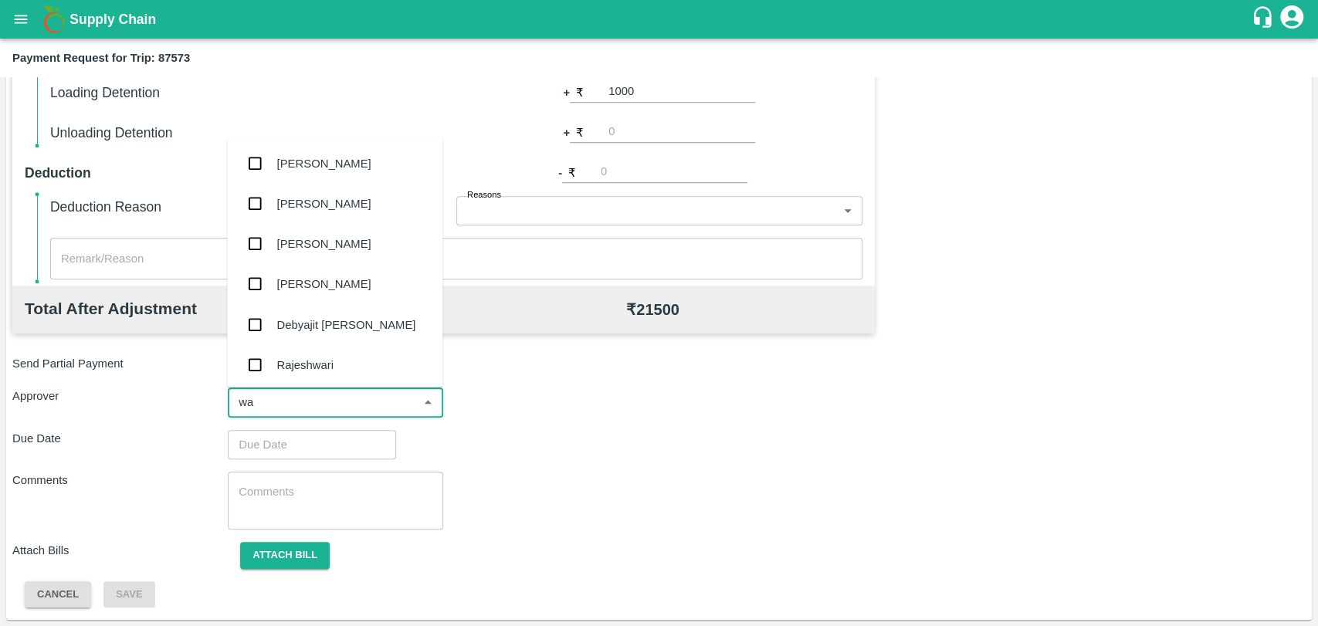
type input "wag"
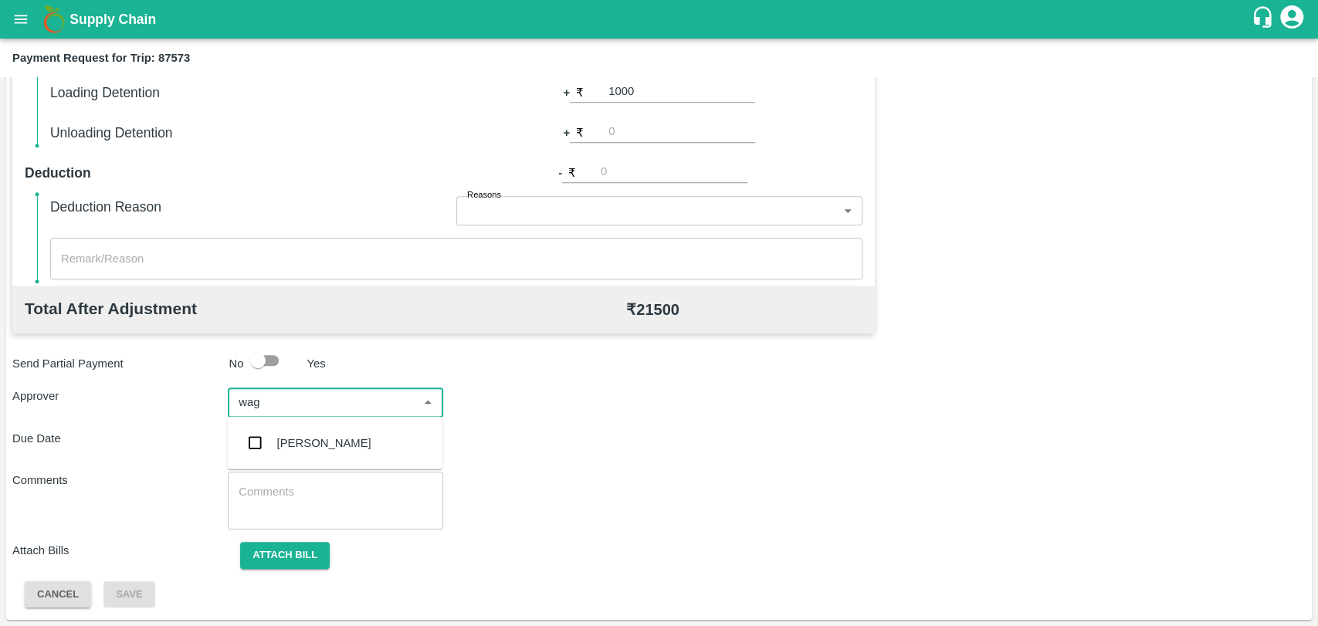
click at [275, 431] on div "Prasad Waghade" at bounding box center [334, 443] width 215 height 40
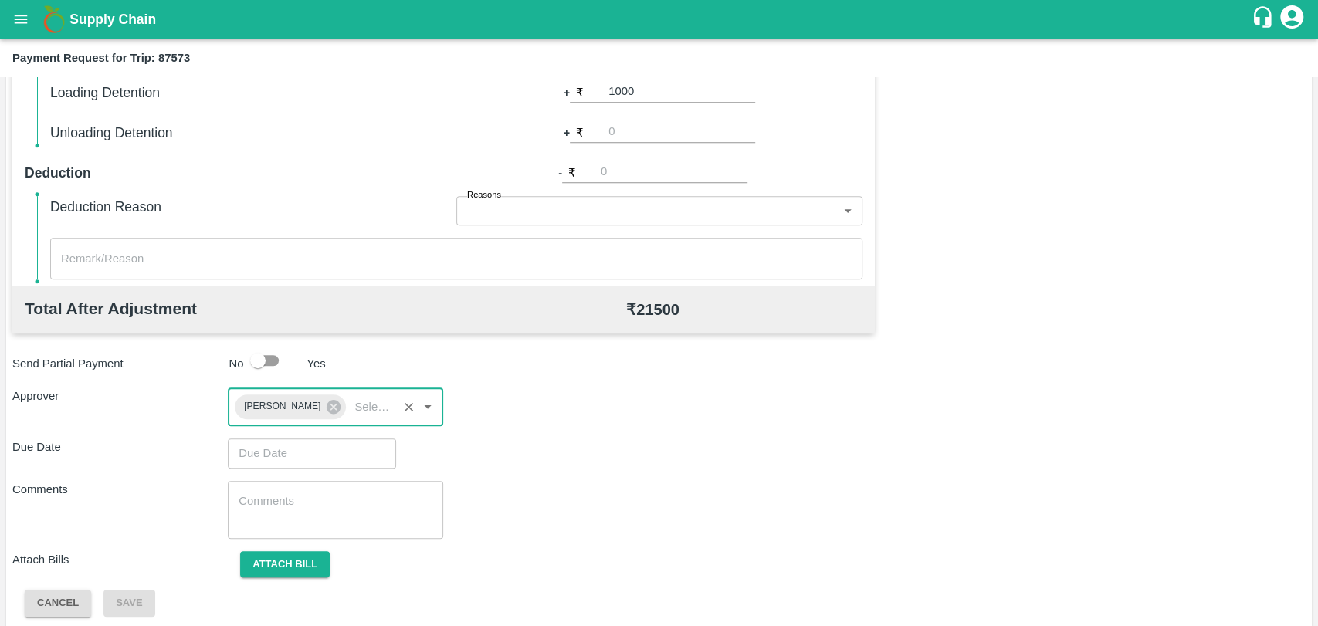
type input "DD/MM/YYYY hh:mm aa"
click at [273, 459] on input "DD/MM/YYYY hh:mm aa" at bounding box center [306, 453] width 157 height 29
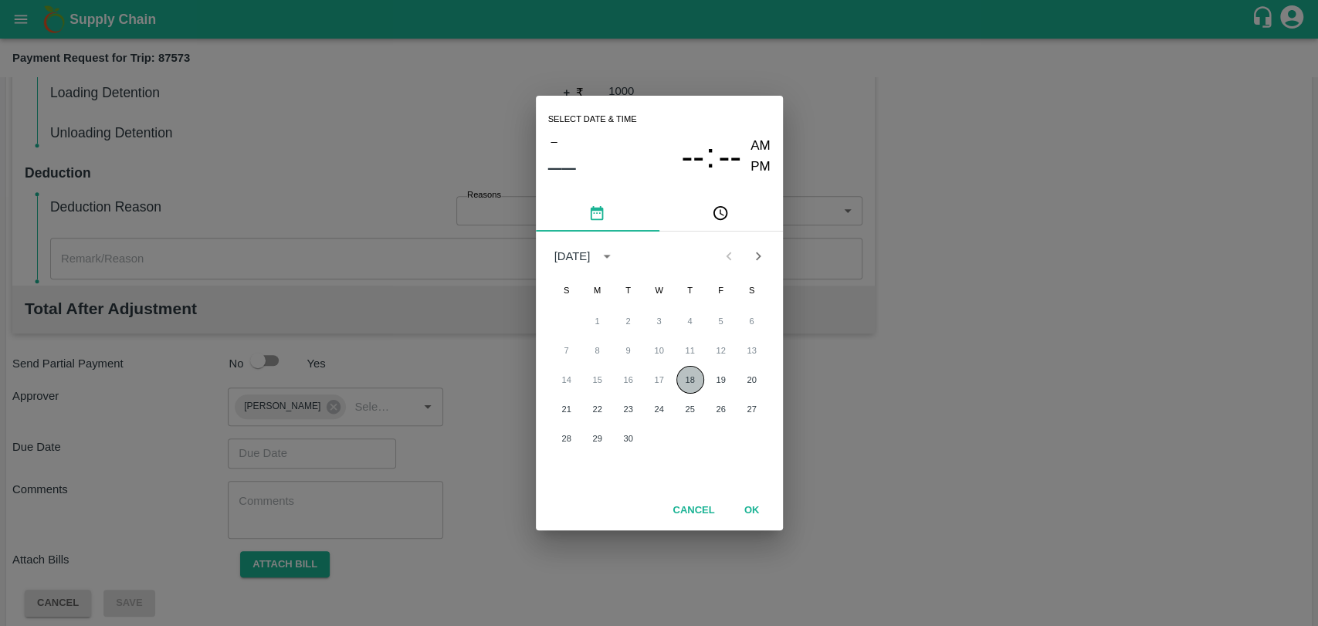
click at [698, 380] on button "18" at bounding box center [690, 380] width 28 height 28
type input "[DATE] 12:00 AM"
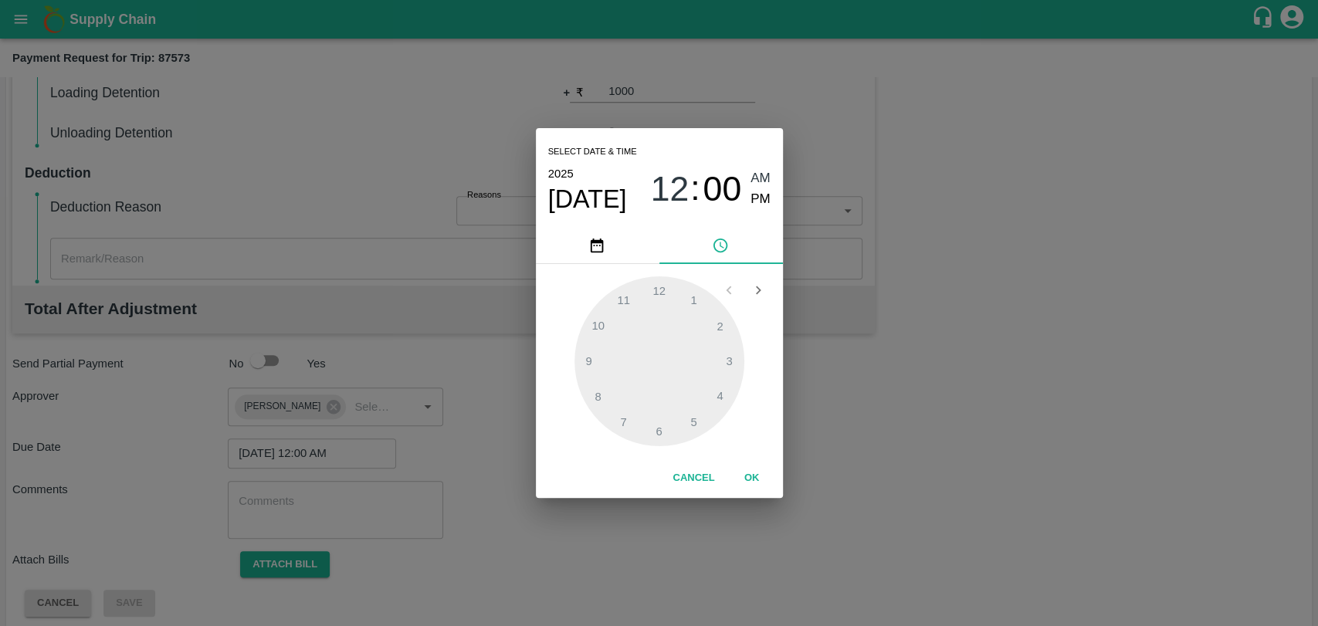
click at [743, 471] on button "OK" at bounding box center [751, 478] width 49 height 27
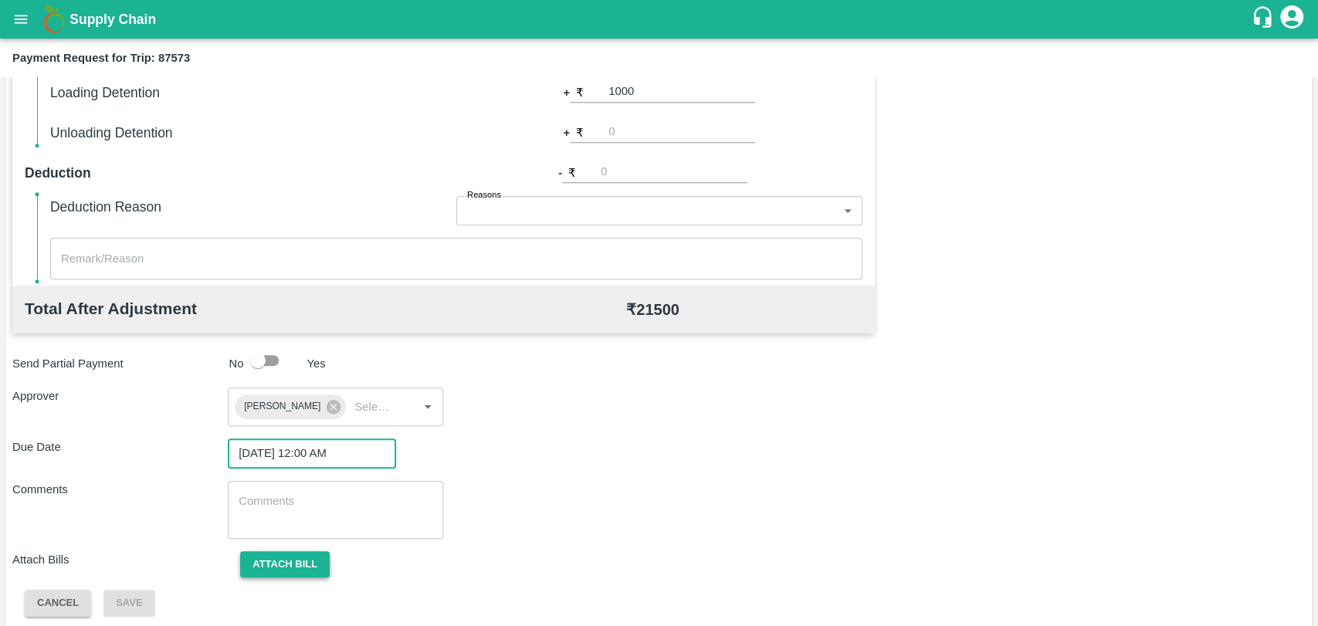
click at [295, 555] on button "Attach bill" at bounding box center [285, 564] width 90 height 27
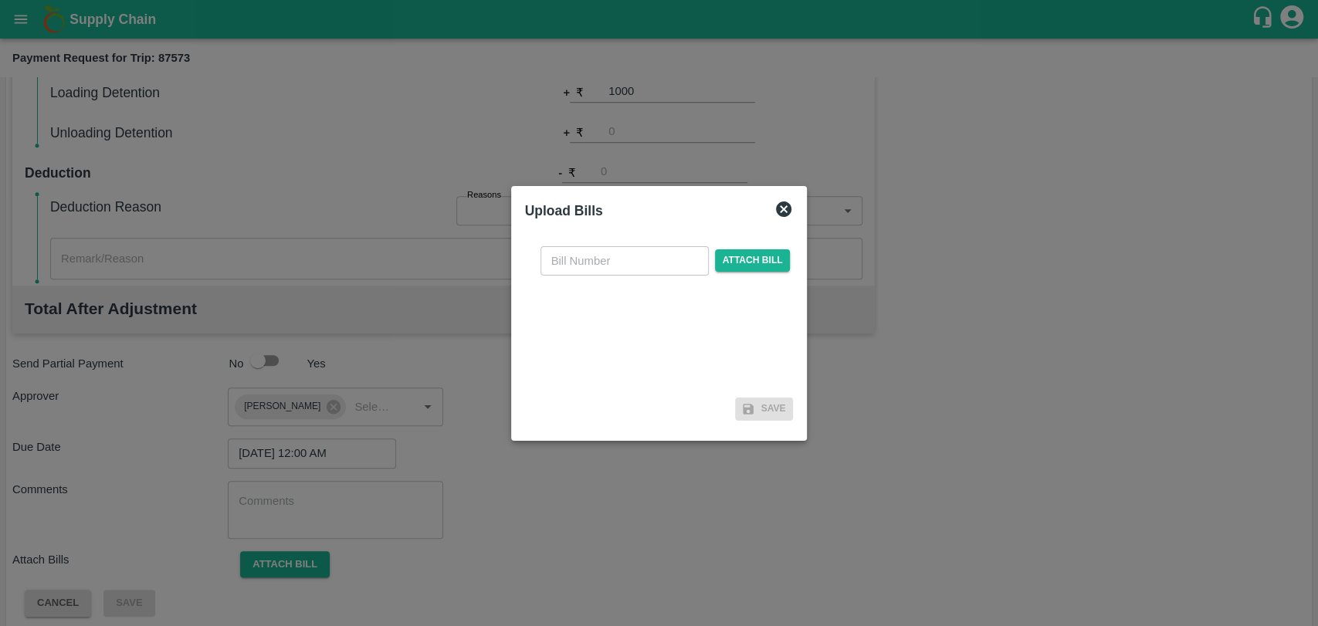
click at [581, 256] on input "text" at bounding box center [624, 260] width 168 height 29
type input "3965"
click at [719, 265] on span "Attach bill" at bounding box center [753, 260] width 76 height 22
click at [0, 0] on input "Attach bill" at bounding box center [0, 0] width 0 height 0
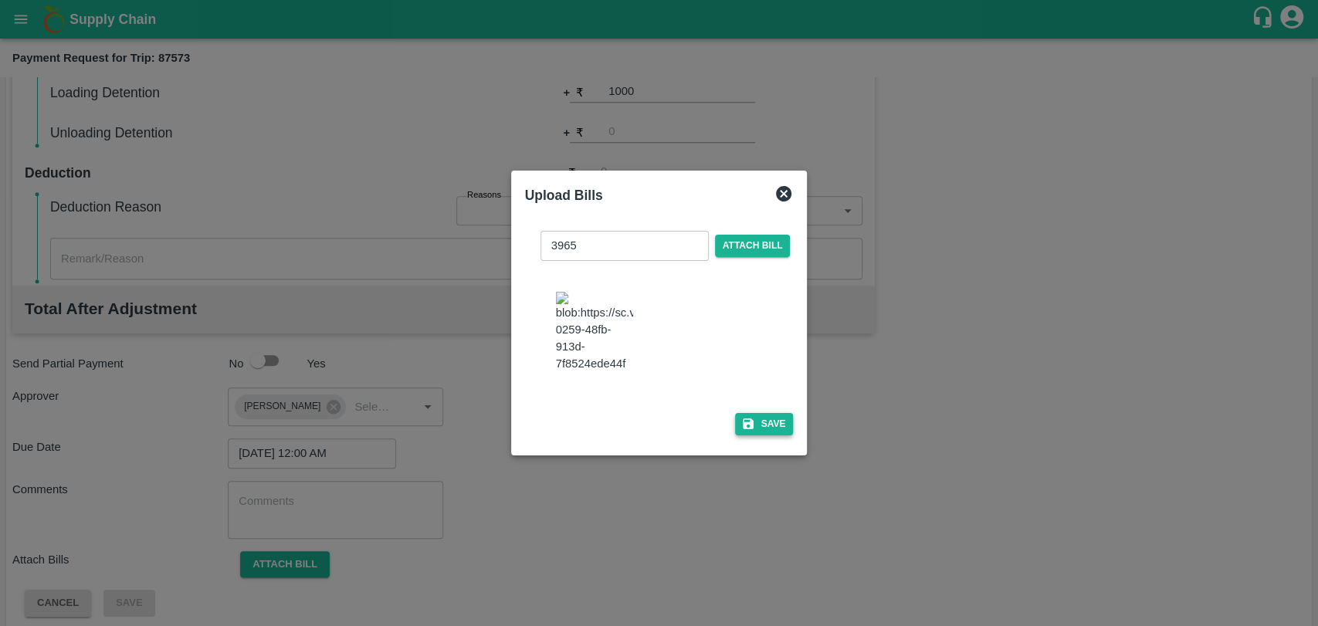
click at [772, 425] on button "Save" at bounding box center [764, 424] width 59 height 22
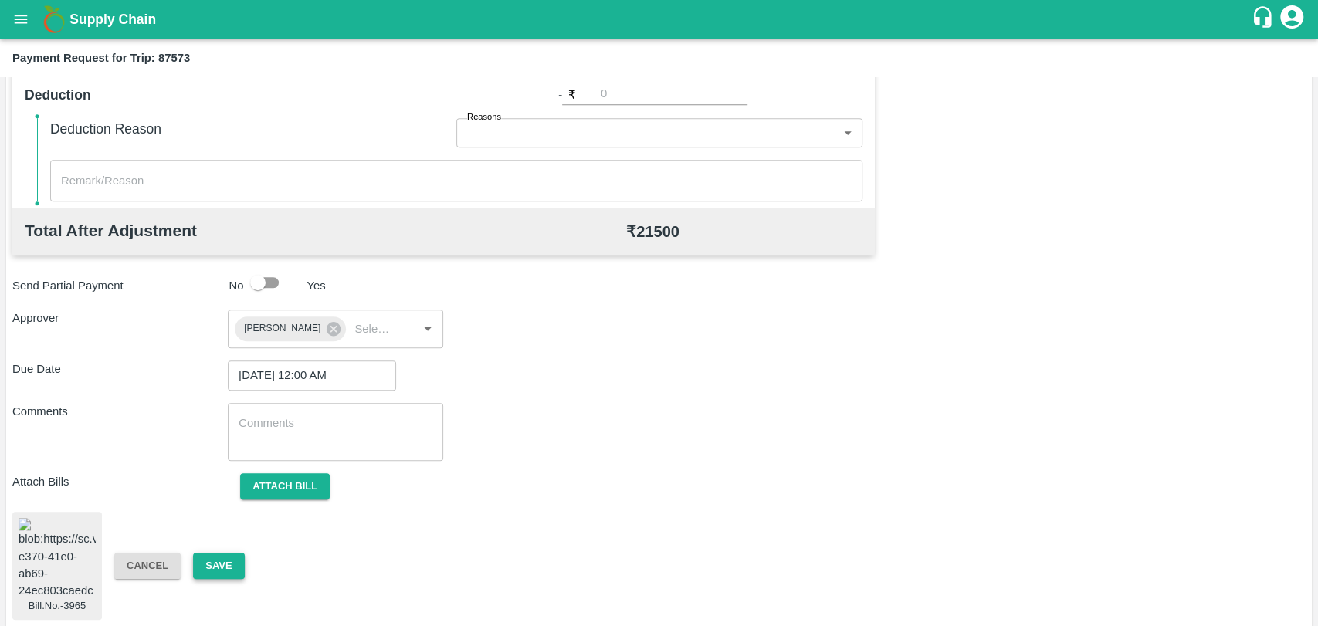
click at [230, 553] on button "Save" at bounding box center [218, 566] width 51 height 27
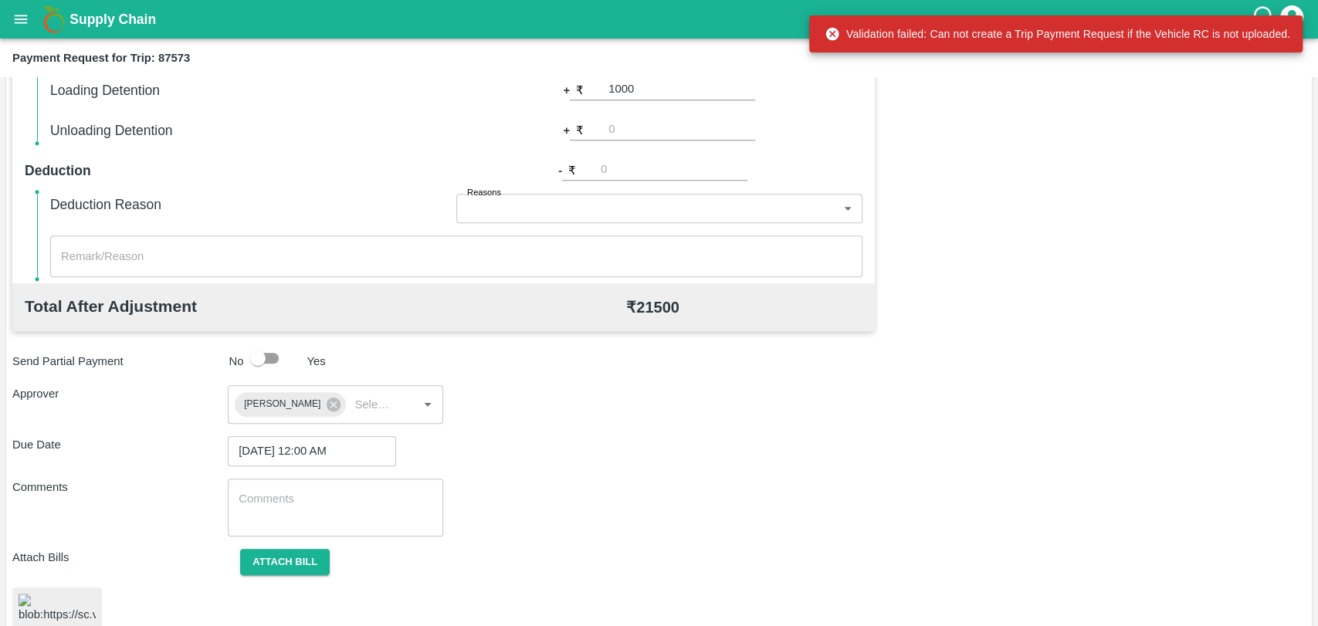
scroll to position [643, 0]
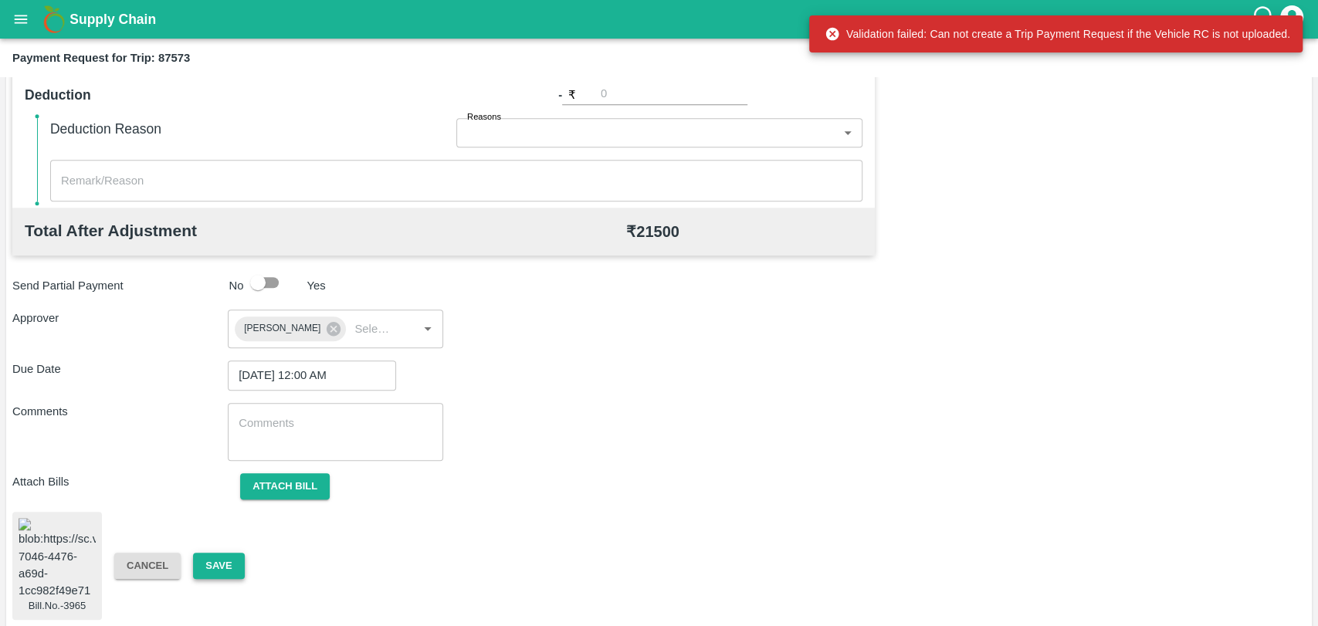
click at [215, 564] on button "Save" at bounding box center [218, 566] width 51 height 27
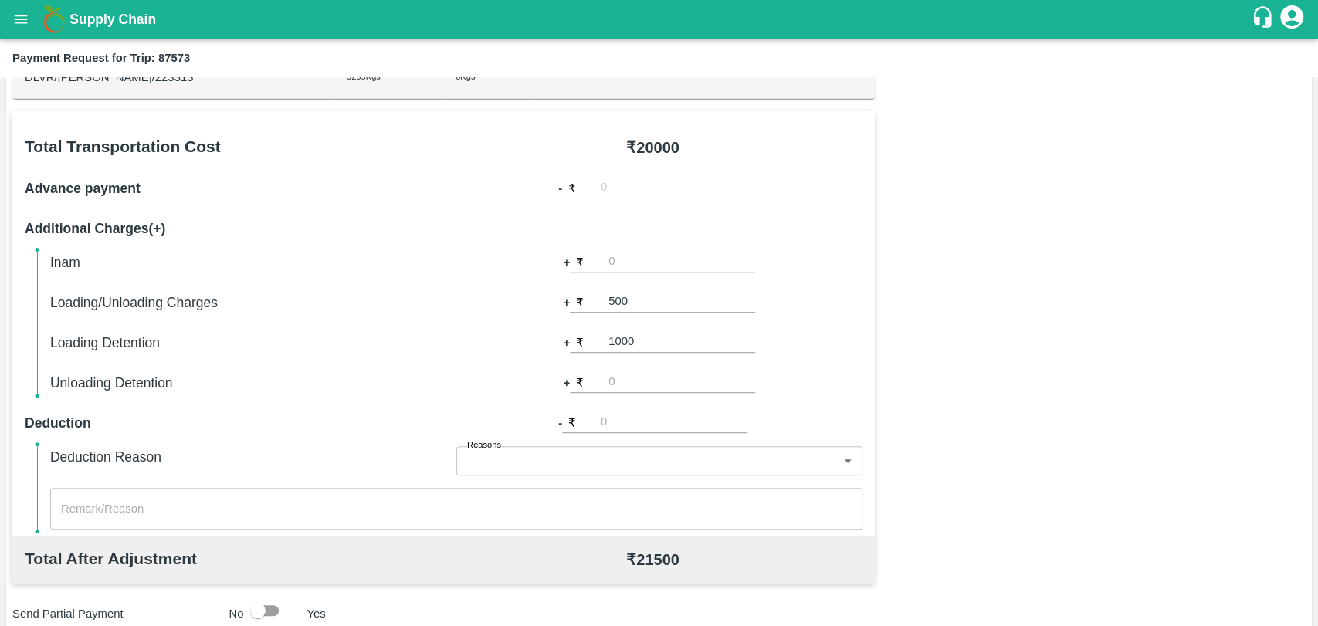
scroll to position [129, 0]
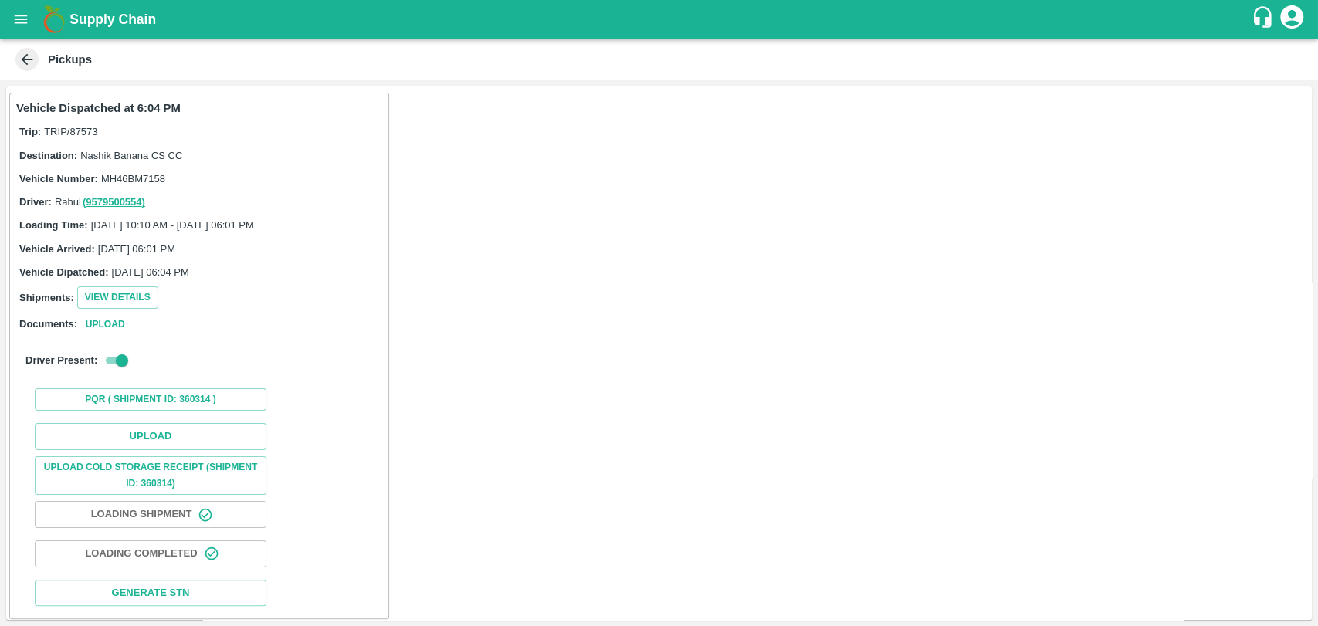
scroll to position [5, 0]
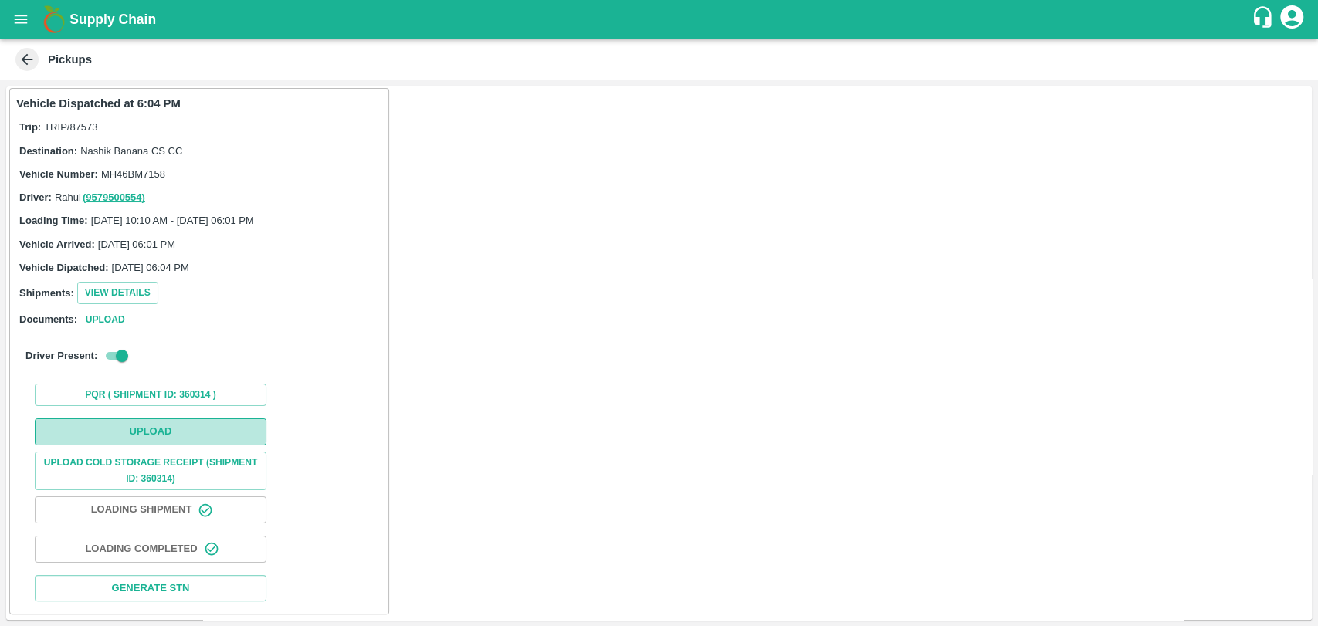
click at [149, 418] on button "Upload" at bounding box center [151, 431] width 232 height 27
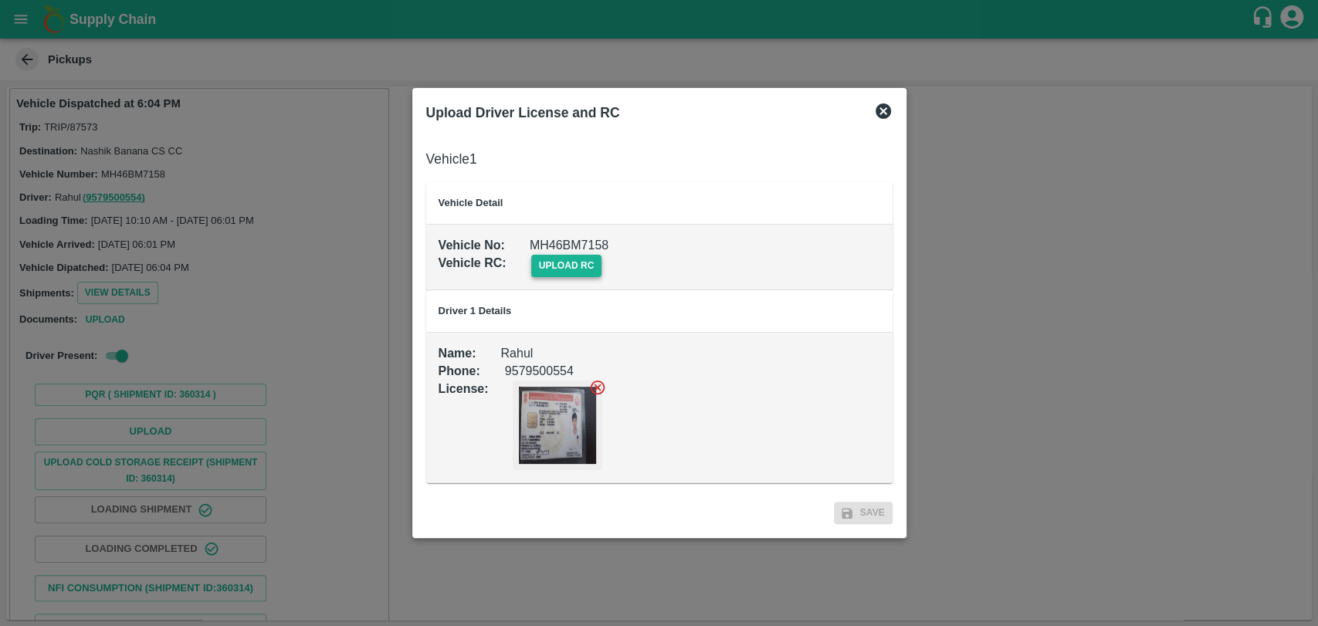
click at [572, 262] on span "upload rc" at bounding box center [566, 266] width 71 height 22
click at [0, 0] on input "upload rc" at bounding box center [0, 0] width 0 height 0
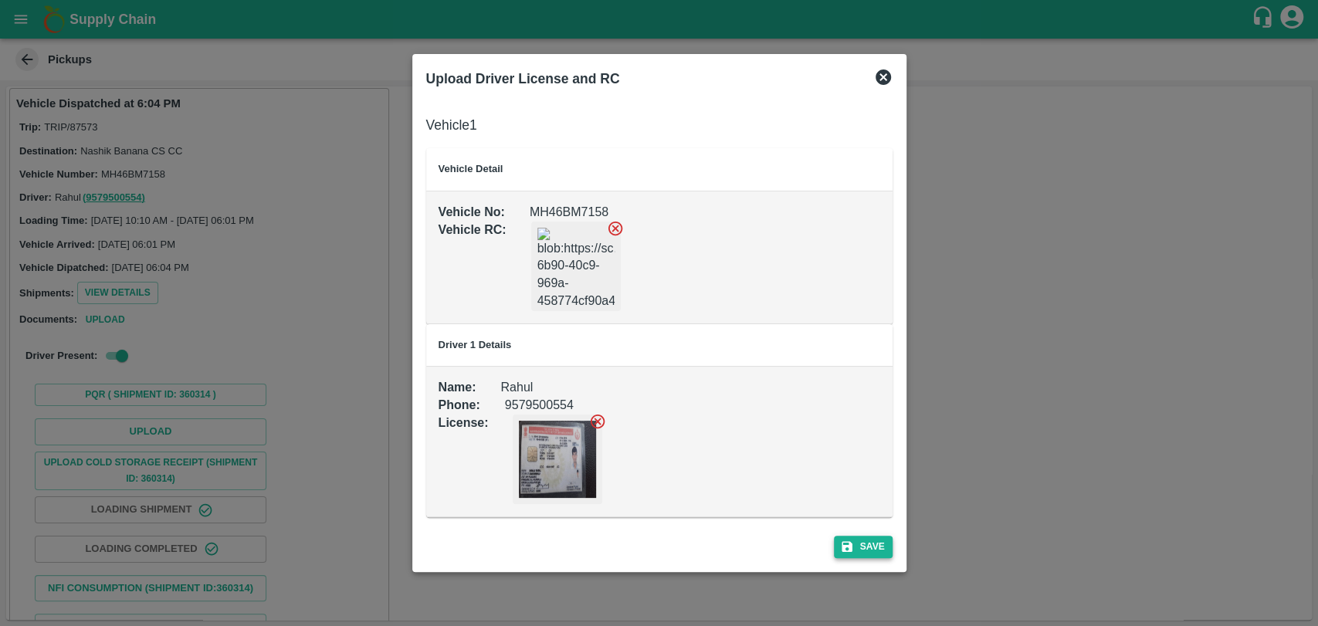
click at [863, 557] on button "Save" at bounding box center [863, 547] width 59 height 22
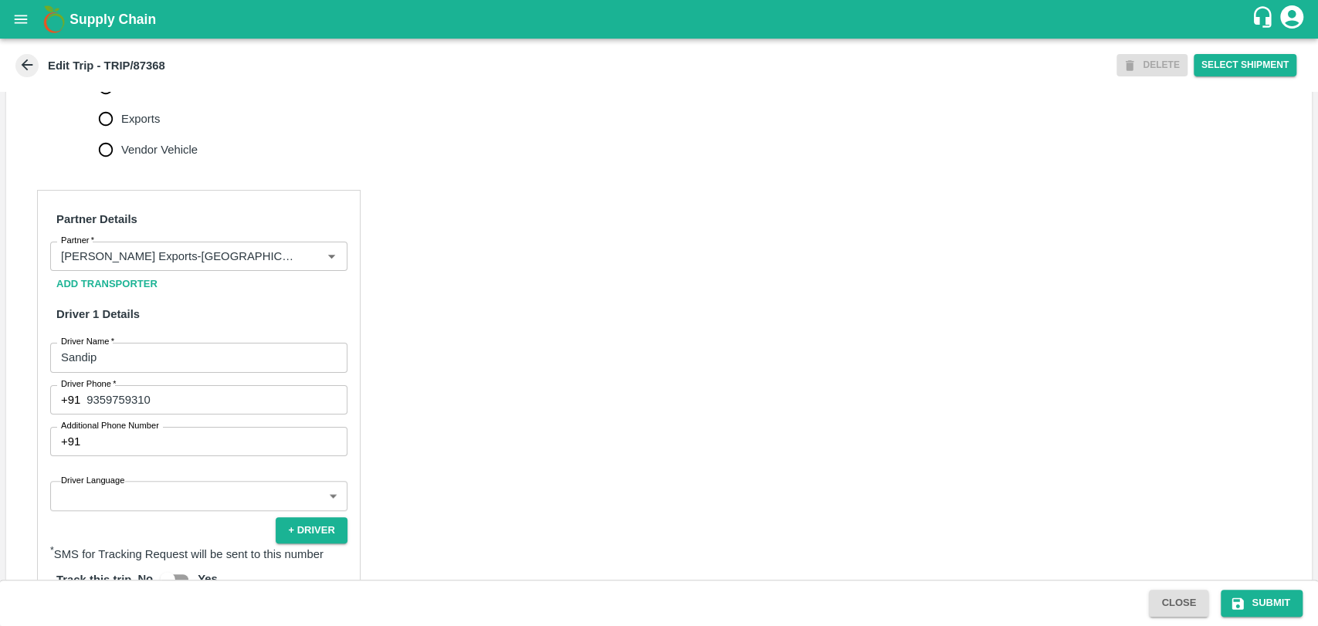
scroll to position [772, 0]
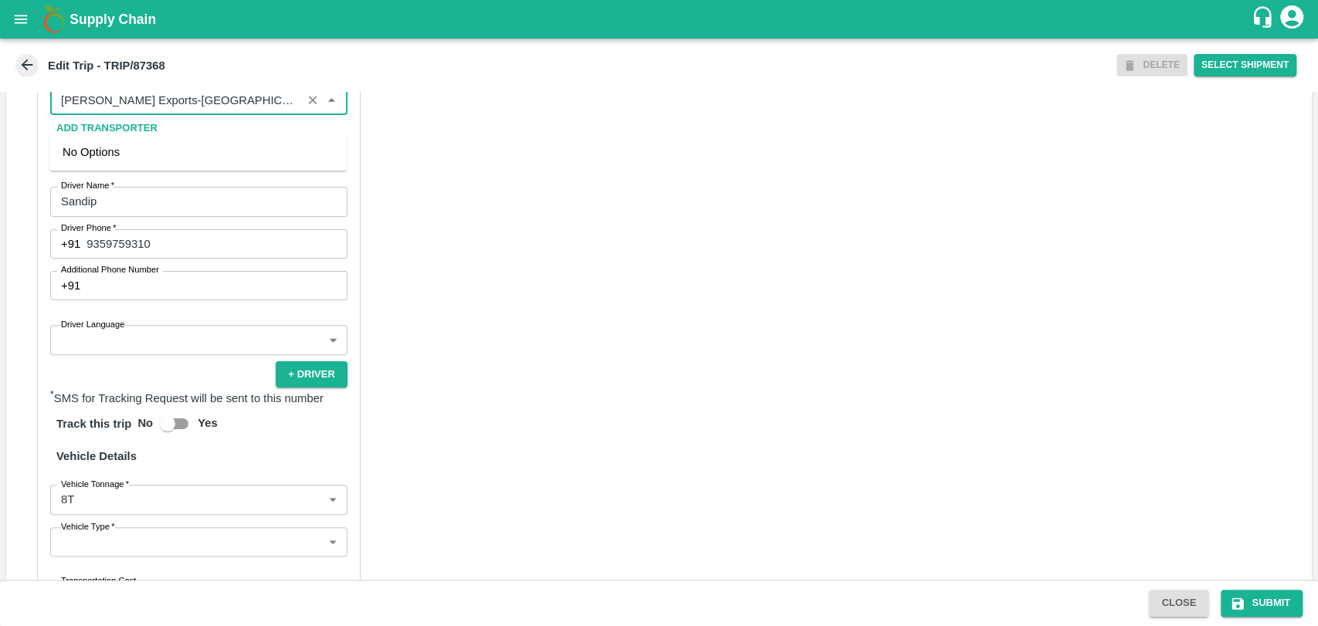
click at [216, 110] on input "Partner   *" at bounding box center [176, 100] width 242 height 20
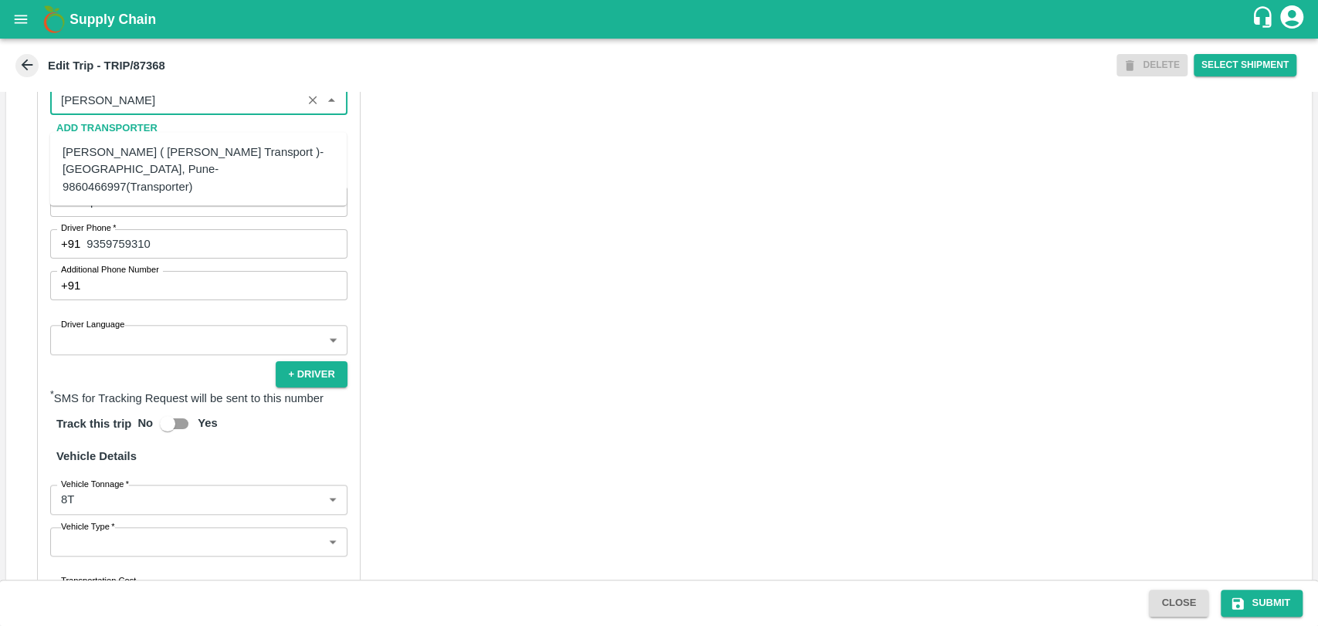
click at [149, 151] on div "[PERSON_NAME] ( [PERSON_NAME] Transport )-[GEOGRAPHIC_DATA], Pune-9860466997(Tr…" at bounding box center [199, 170] width 272 height 52
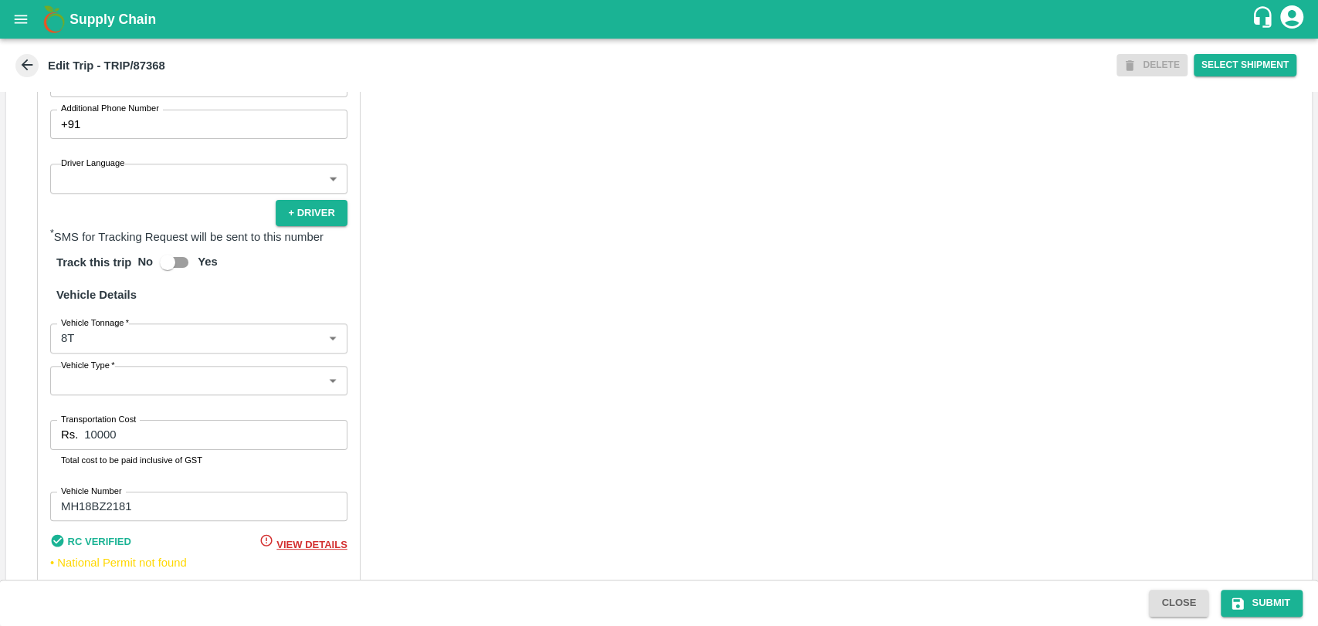
scroll to position [1004, 0]
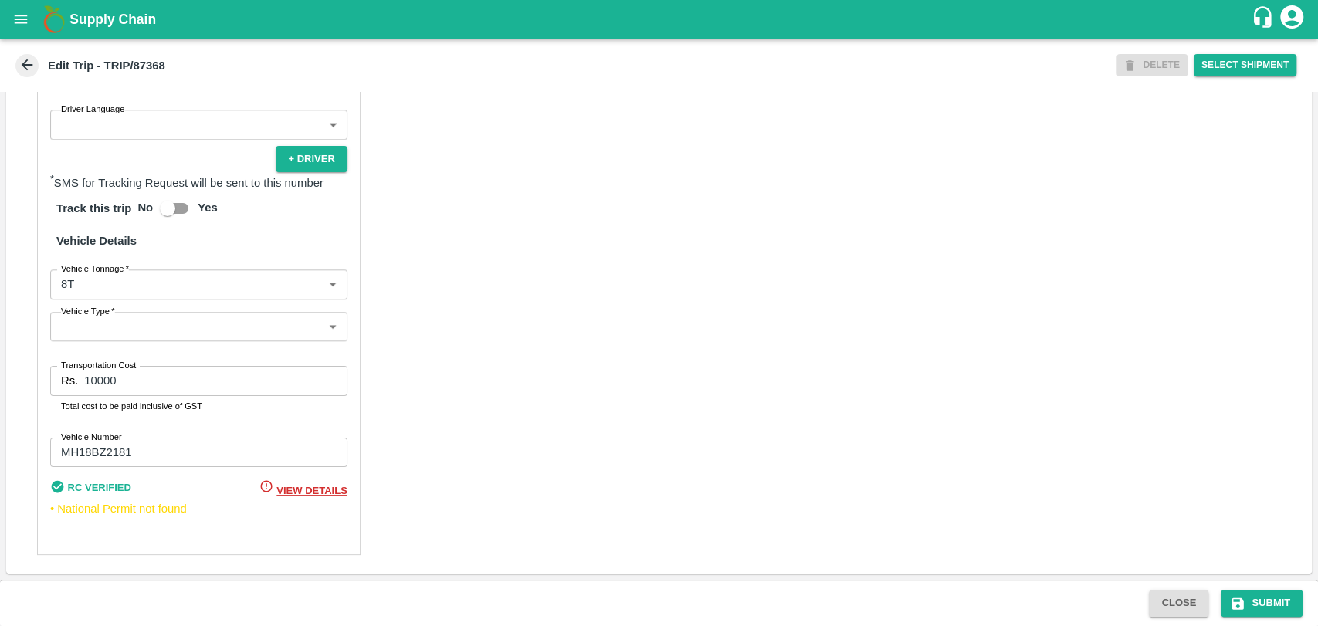
type input "[PERSON_NAME] ( [PERSON_NAME] Transport )-[GEOGRAPHIC_DATA], Pune-9860466997(Tr…"
click at [123, 297] on body "Supply Chain Edit Trip - TRIP/87368 DELETE Select Shipment Trip Details Trip Ty…" at bounding box center [659, 313] width 1318 height 626
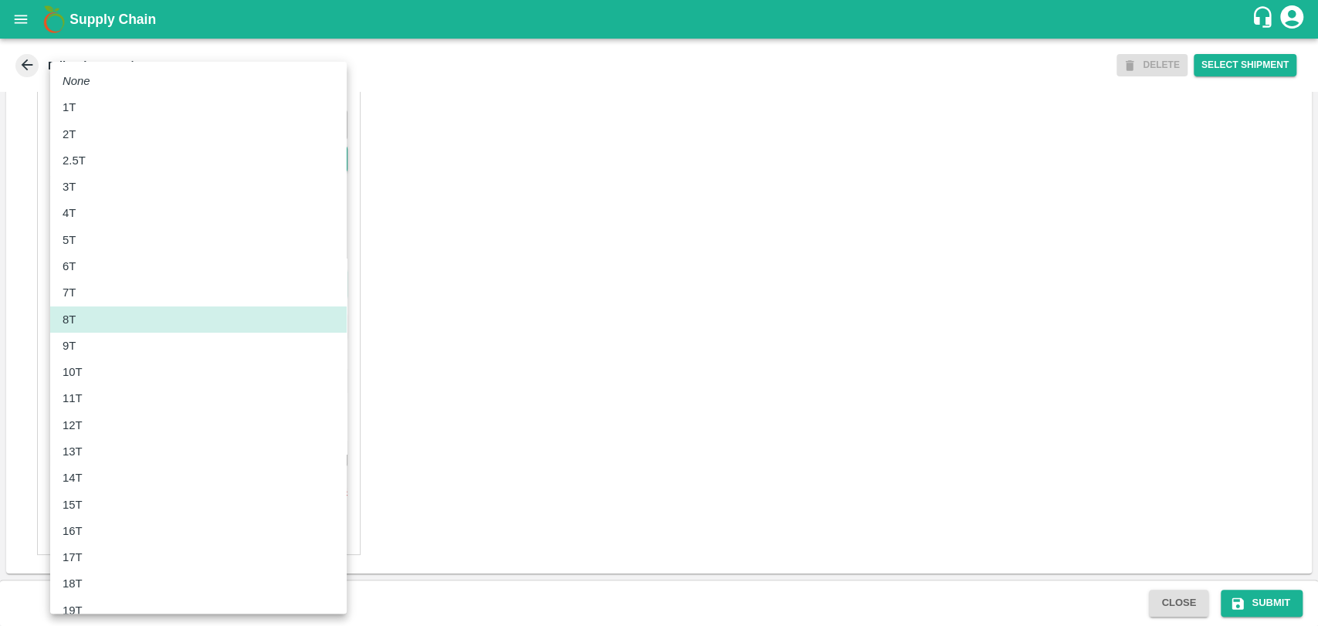
click at [97, 368] on div "10T" at bounding box center [199, 372] width 272 height 17
type input "10000"
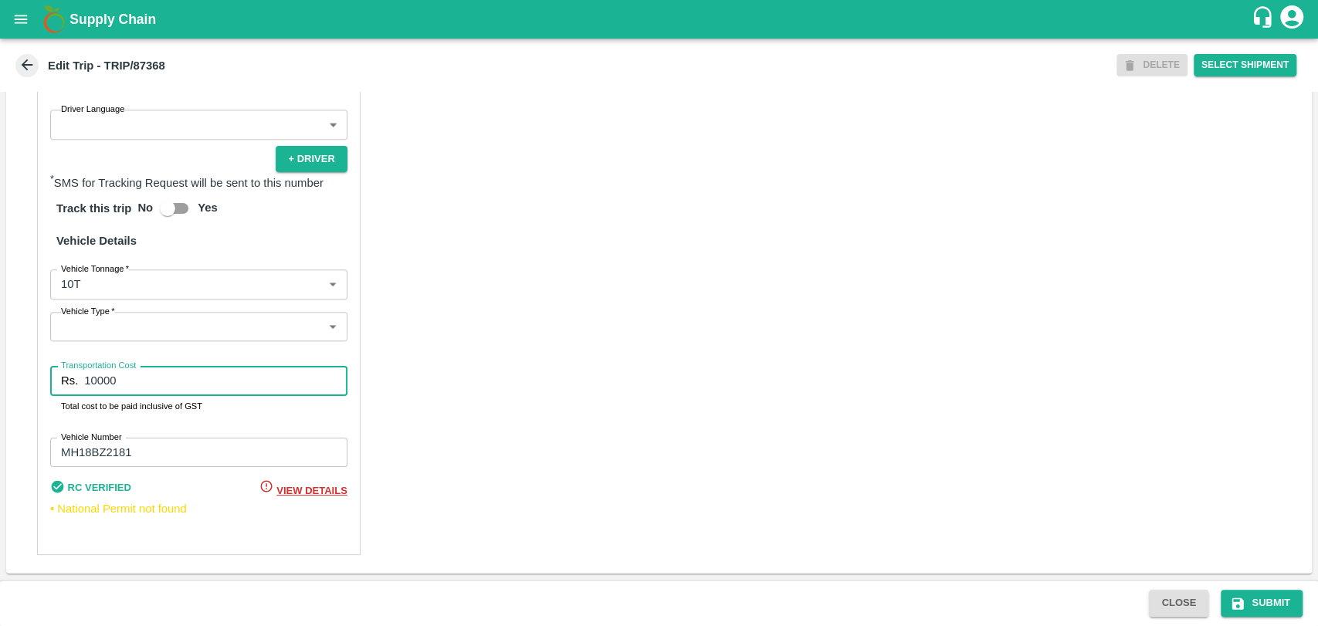
drag, startPoint x: 42, startPoint y: 379, endPoint x: 0, endPoint y: 378, distance: 41.7
click at [0, 378] on div "Trip Details Trip Type Fruit Movement 1 Trip Type Trip Pickup Order SHIP/[PERSO…" at bounding box center [659, 336] width 1318 height 488
type input "20000"
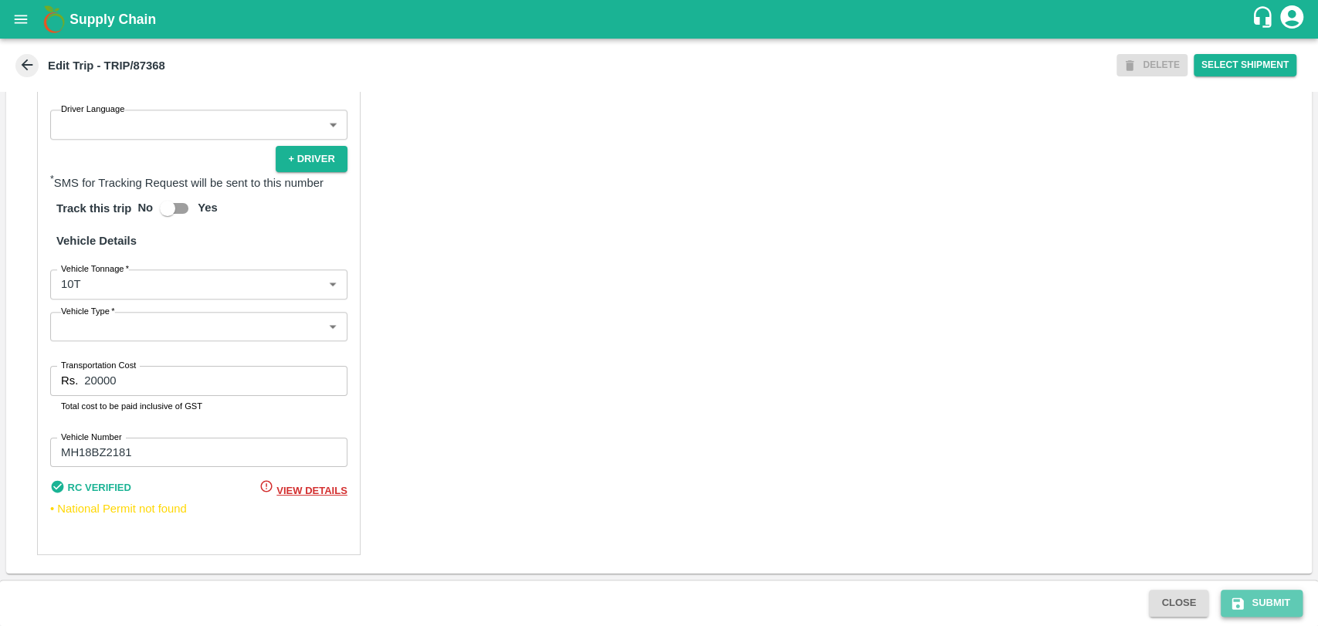
click at [1247, 594] on button "Submit" at bounding box center [1262, 603] width 82 height 27
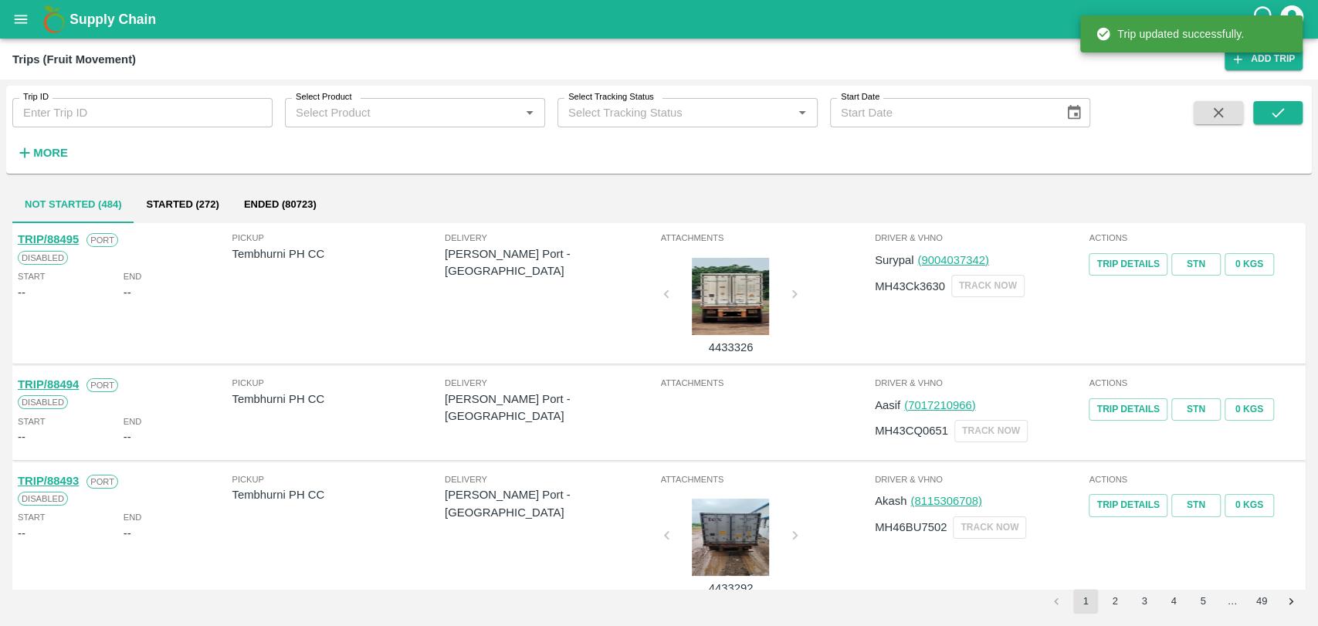
click at [51, 145] on h6 "More" at bounding box center [50, 153] width 35 height 20
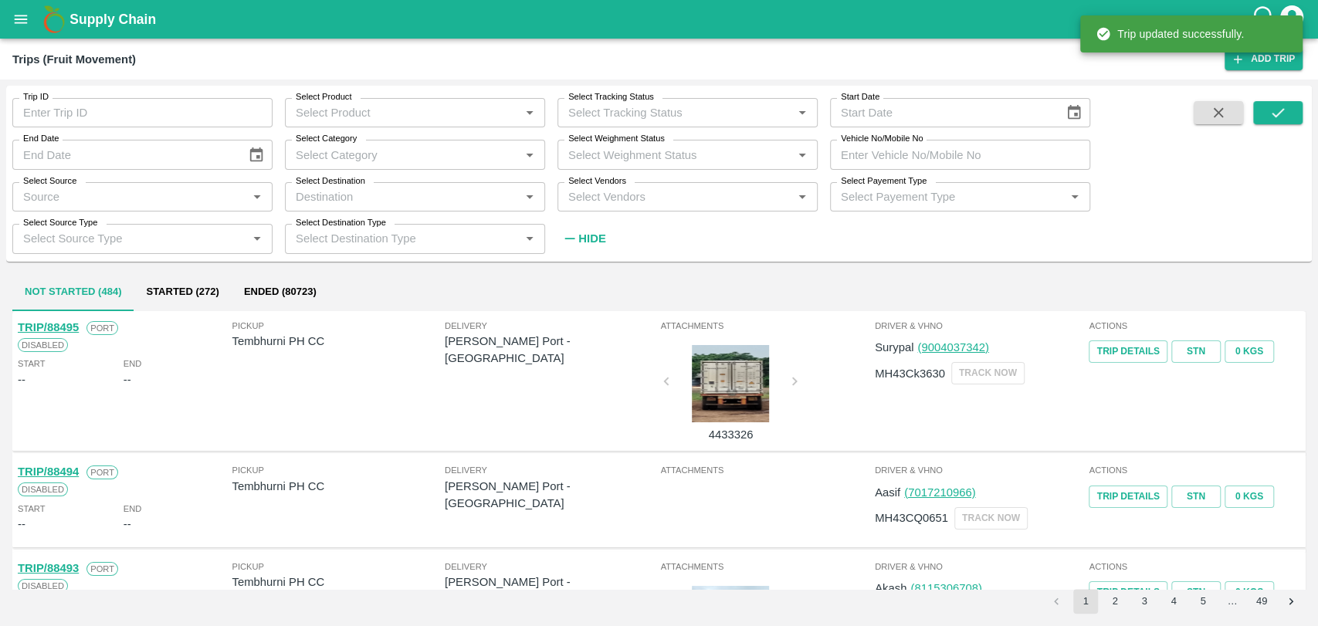
click at [1011, 153] on input "Vehicle No/Mobile No" at bounding box center [960, 154] width 260 height 29
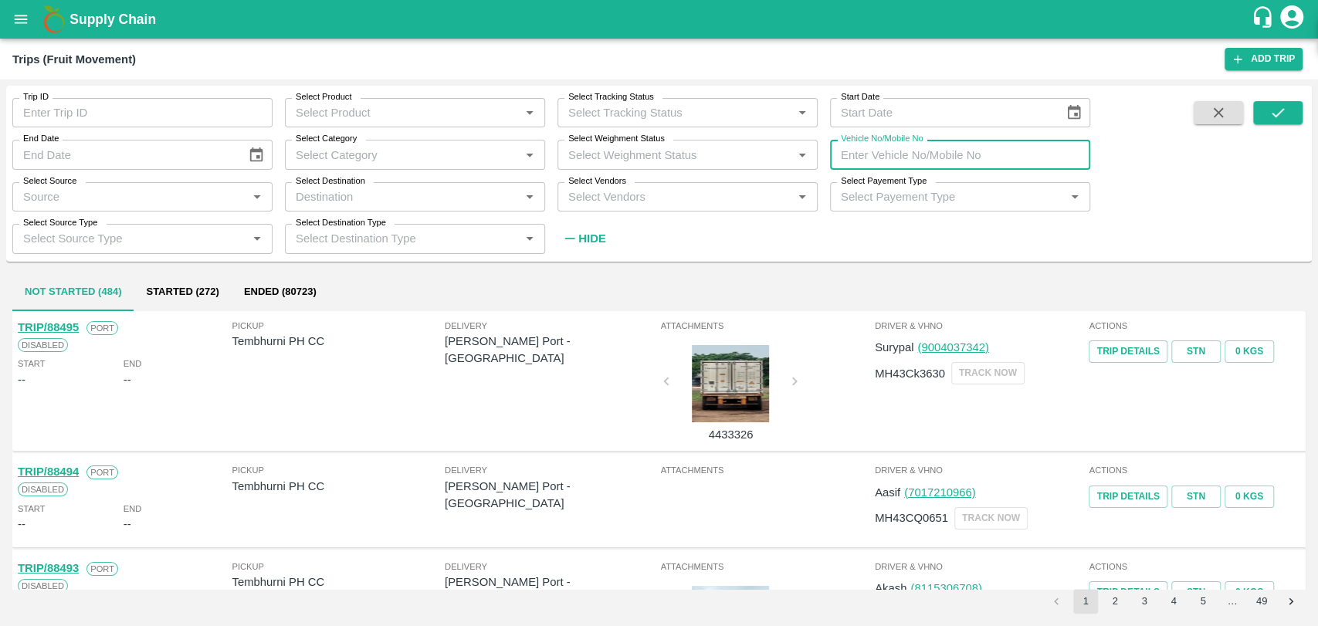
paste input "MH18BZ5531"
type input "MH18BZ5531"
click at [1278, 117] on icon "submit" at bounding box center [1277, 112] width 17 height 17
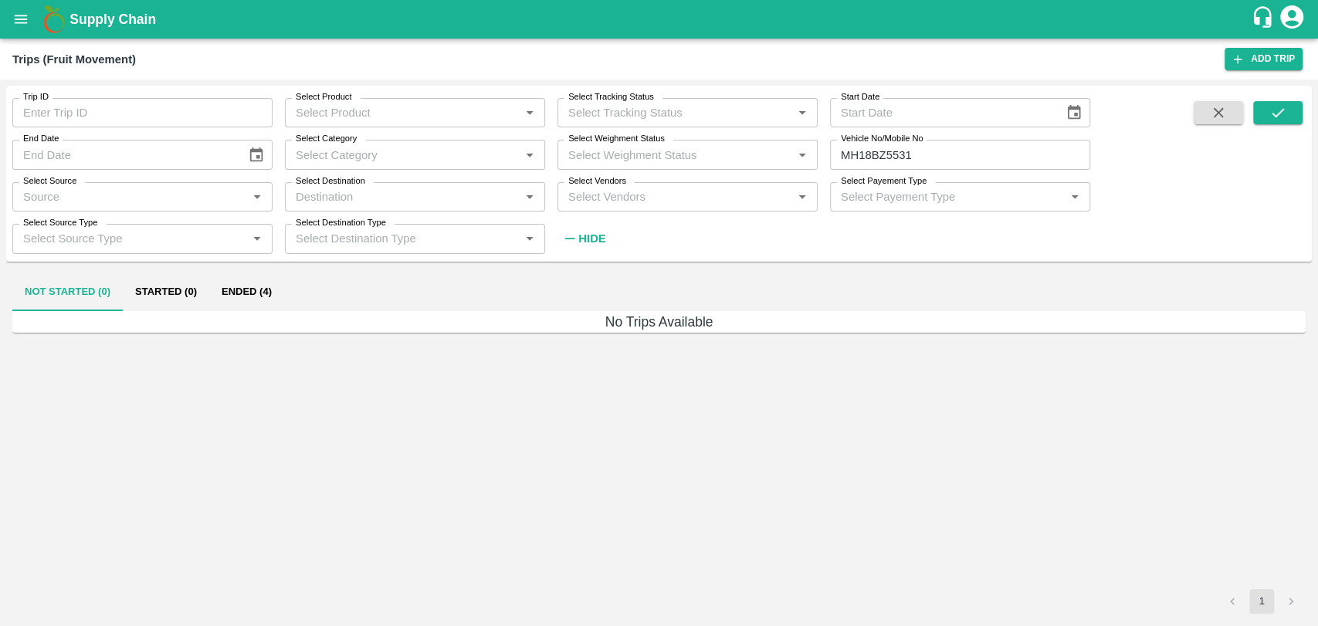
click at [269, 286] on button "Ended (4)" at bounding box center [246, 292] width 75 height 37
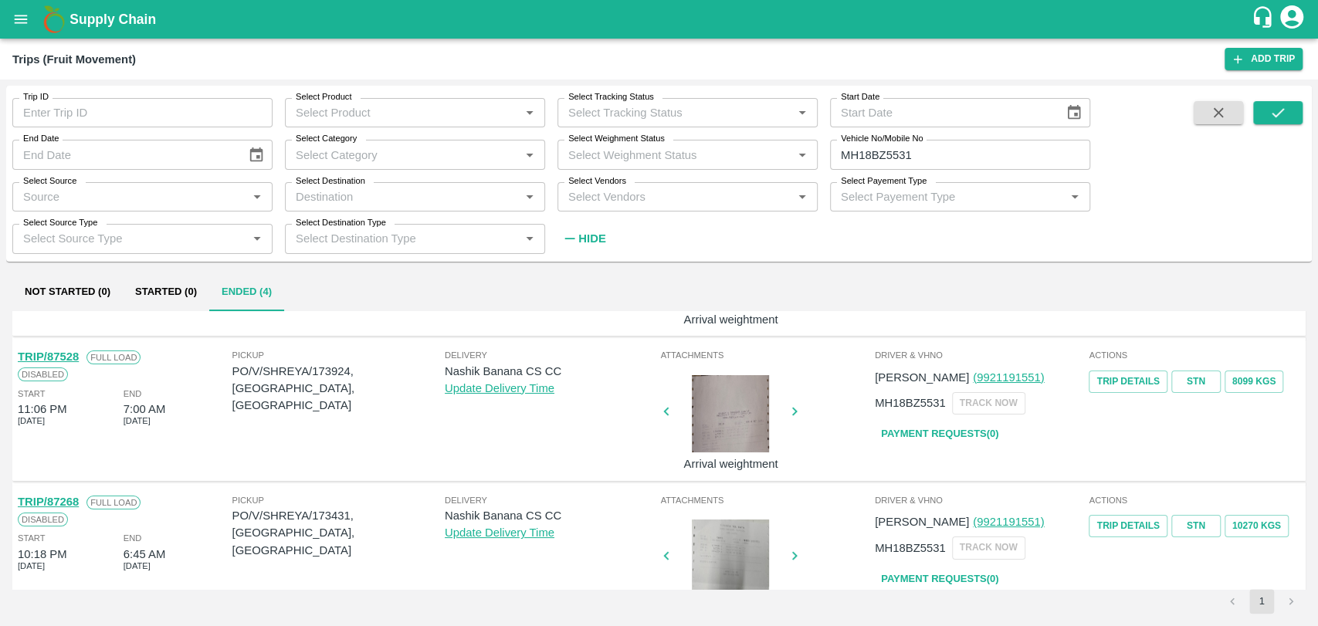
scroll to position [86, 0]
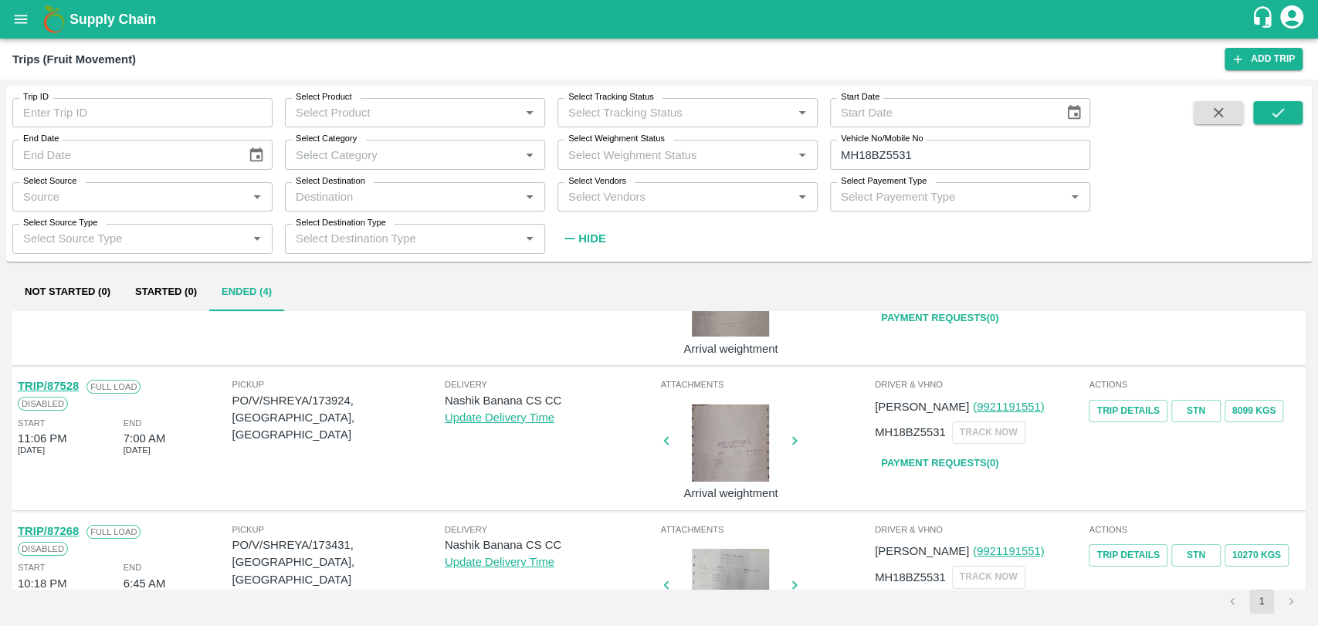
click at [69, 386] on link "TRIP/87528" at bounding box center [48, 386] width 61 height 12
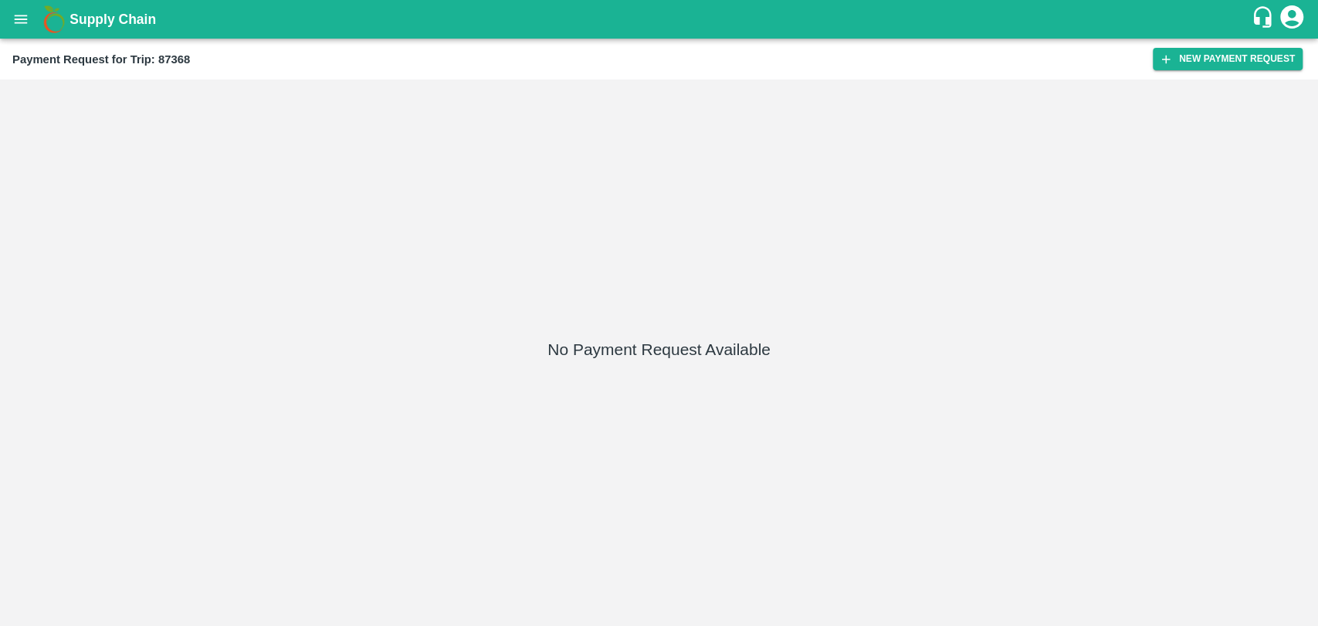
click at [1241, 42] on div "Payment Request for Trip: 87368 New Payment Request" at bounding box center [659, 59] width 1318 height 41
click at [1234, 52] on button "New Payment Request" at bounding box center [1228, 59] width 150 height 22
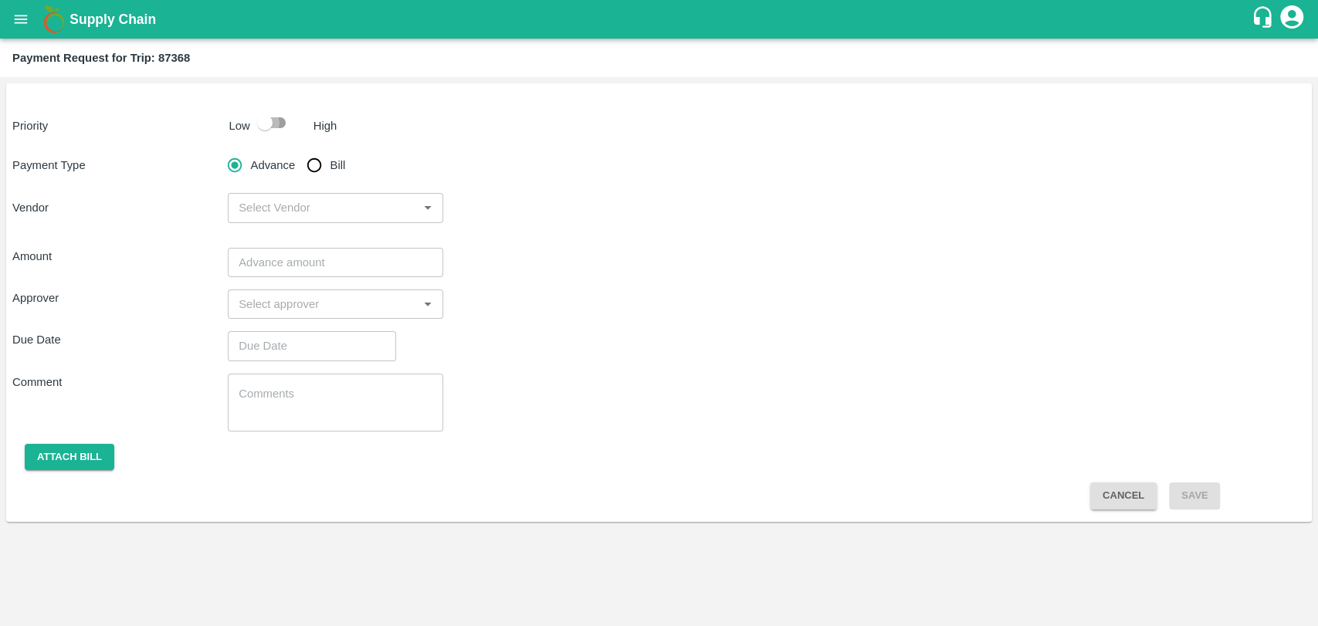
click at [287, 130] on input "checkbox" at bounding box center [265, 122] width 88 height 29
checkbox input "true"
click at [309, 166] on input "Bill" at bounding box center [314, 165] width 31 height 31
radio input "true"
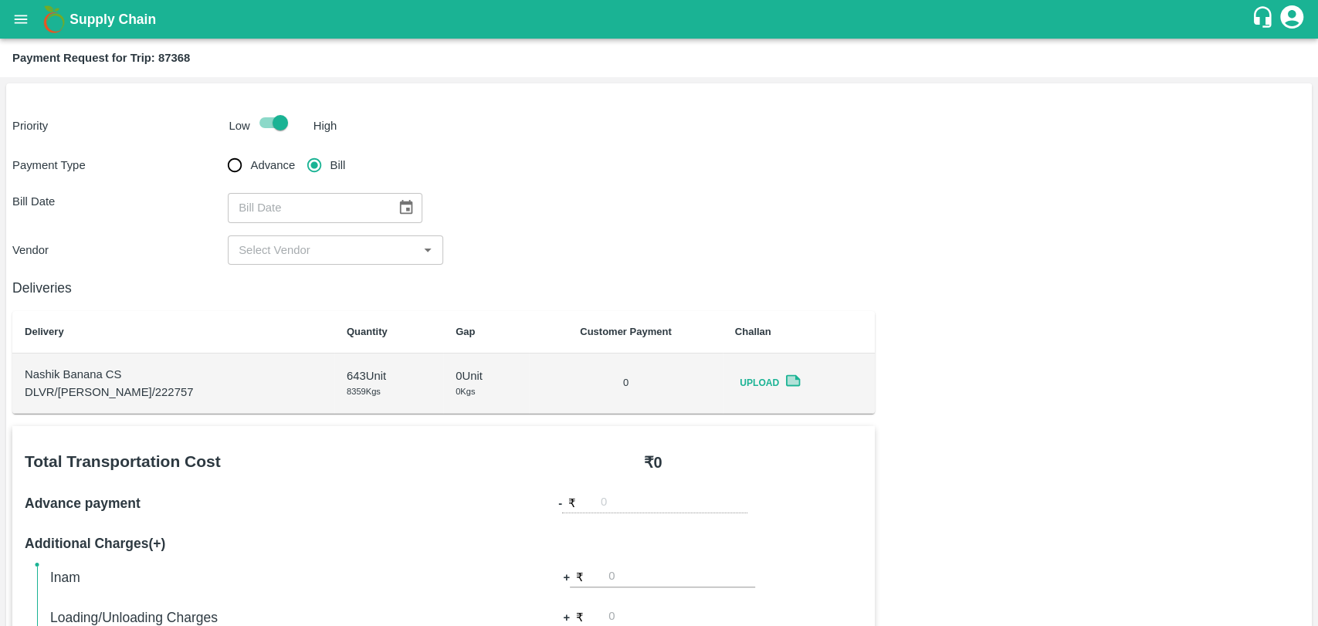
click at [405, 212] on icon "Choose date" at bounding box center [406, 207] width 13 height 15
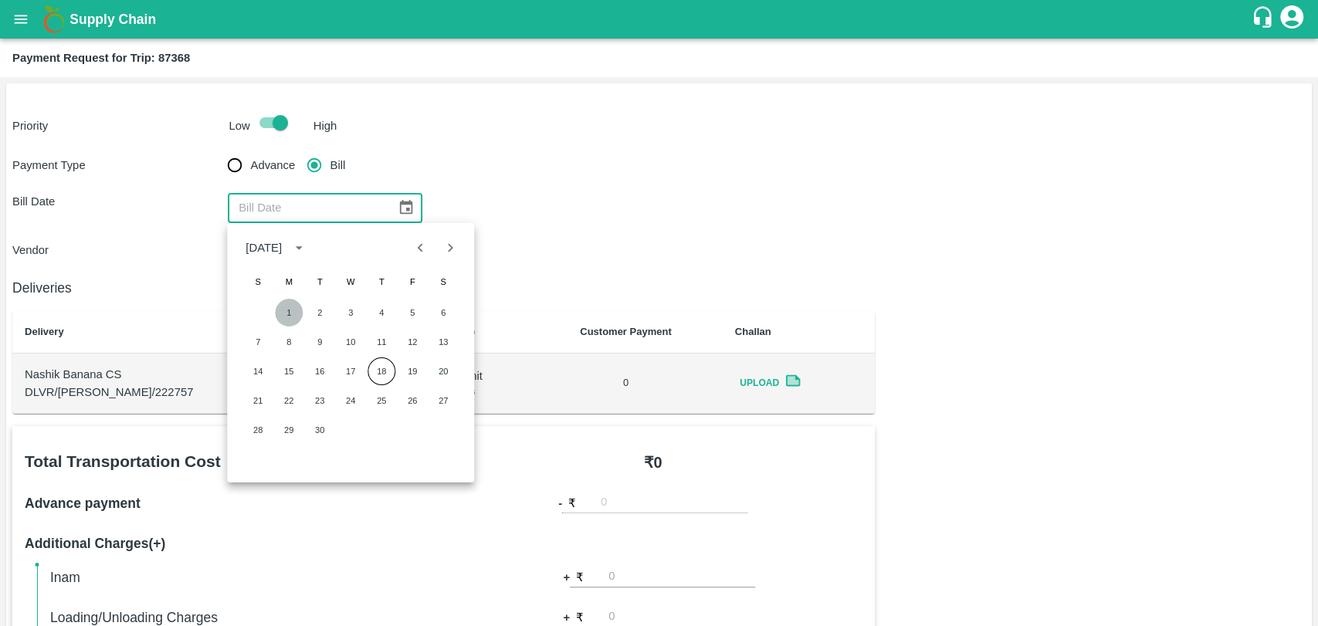
click at [279, 315] on button "1" at bounding box center [289, 313] width 28 height 28
type input "01/09/2025"
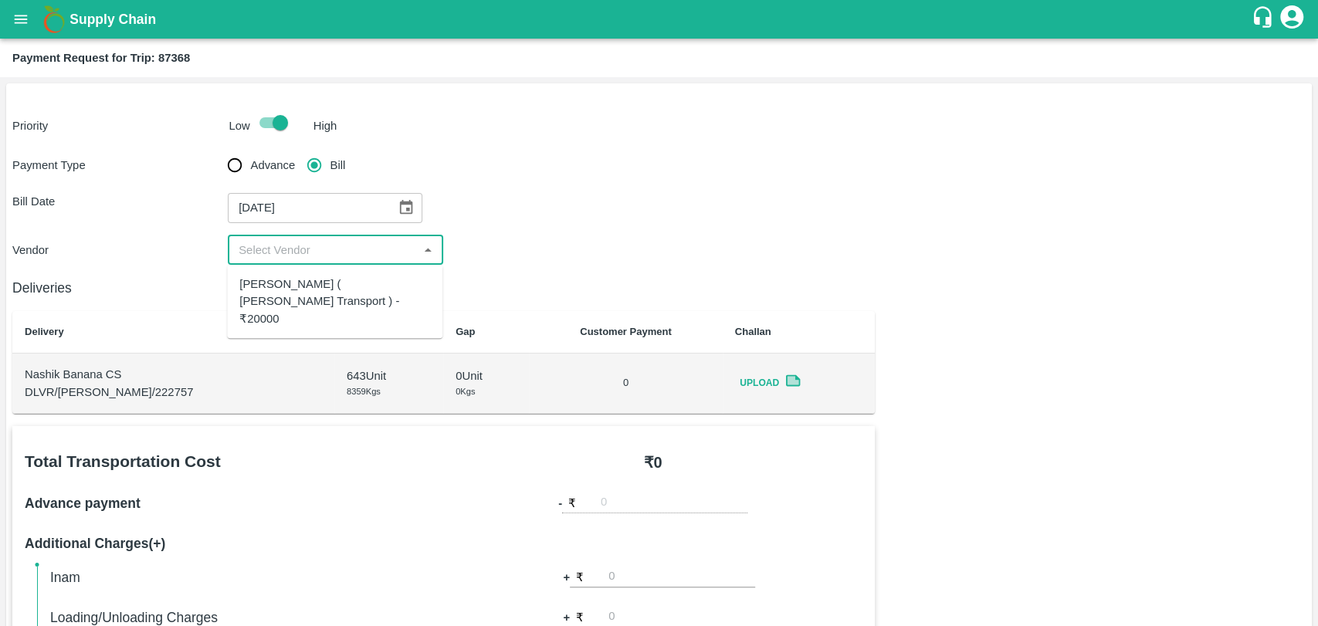
click at [284, 252] on input "input" at bounding box center [322, 250] width 181 height 20
click at [283, 271] on div "Nitin Rasal ( Bhairavnath Transport ) - ₹20000" at bounding box center [334, 301] width 215 height 61
type input "Nitin Rasal ( Bhairavnath Transport ) - ₹20000"
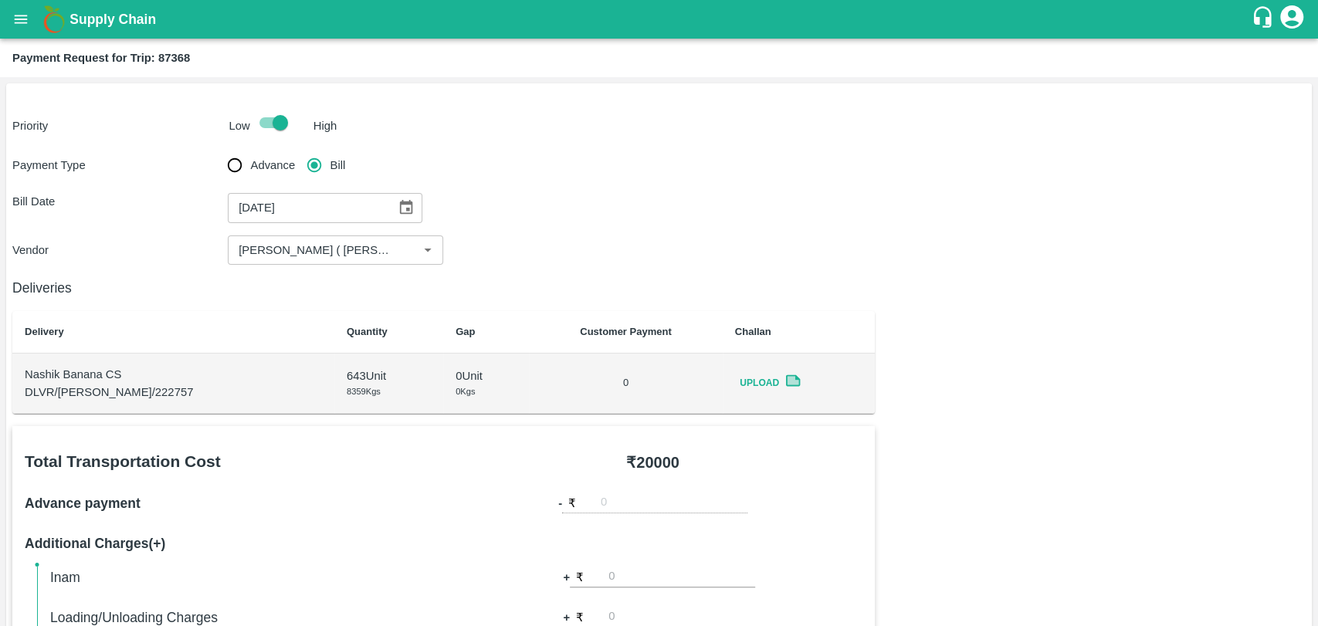
click at [383, 205] on div "01/09/2025 ​" at bounding box center [325, 207] width 195 height 29
click at [398, 205] on icon "Choose date, selected date is Sep 1, 2025" at bounding box center [406, 207] width 17 height 17
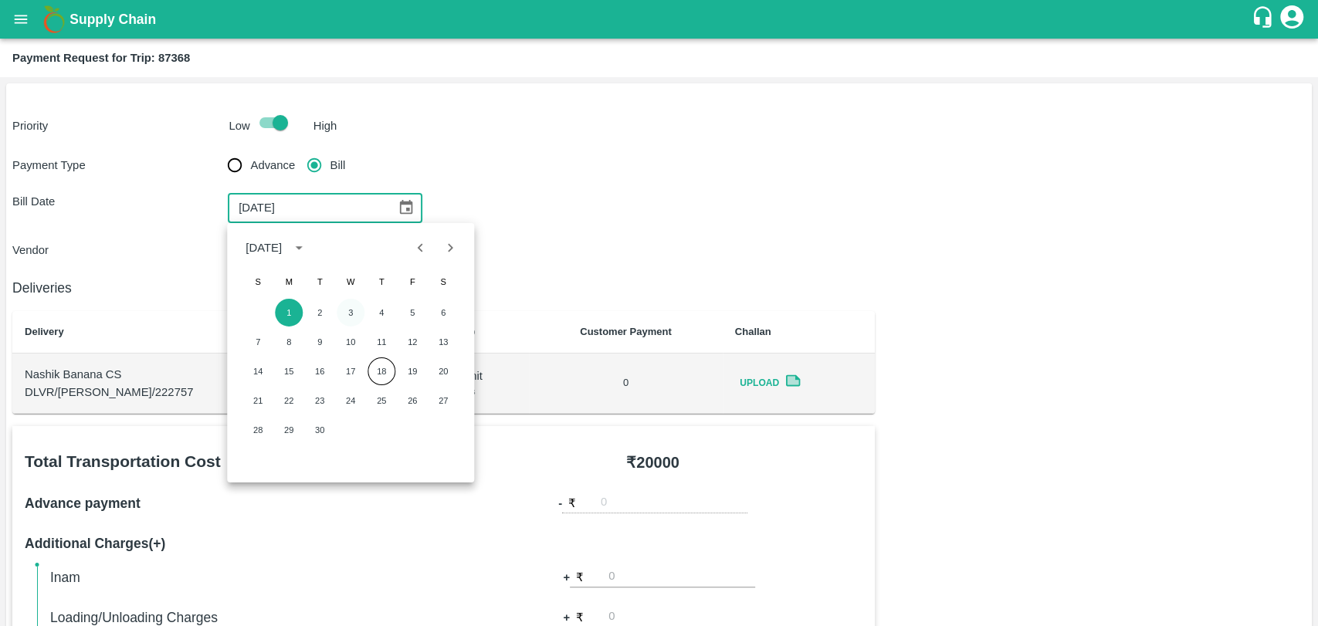
click at [354, 300] on button "3" at bounding box center [351, 313] width 28 height 28
type input "03/09/2025"
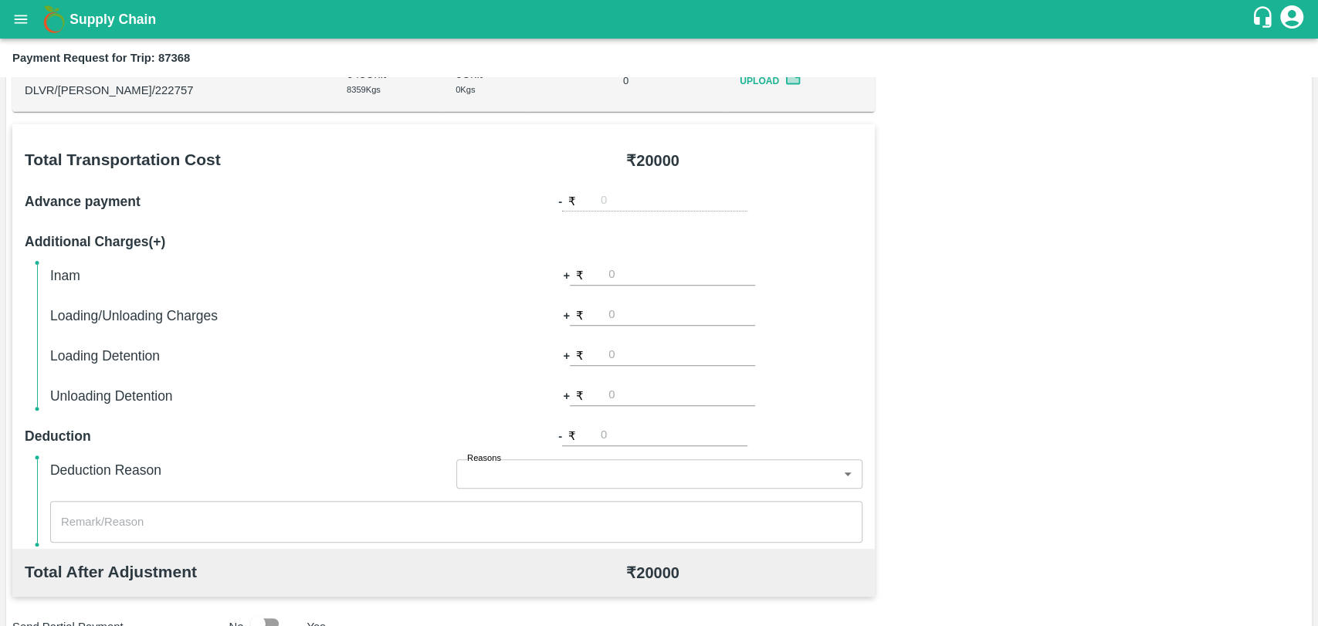
scroll to position [428, 0]
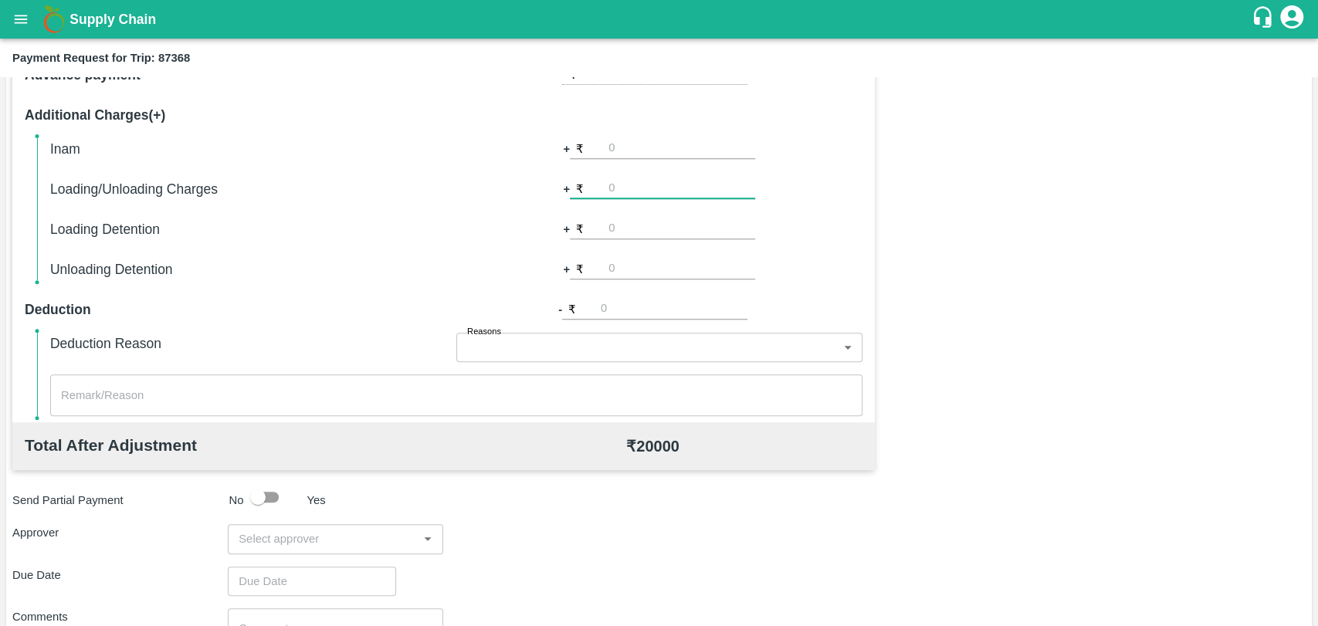
click at [628, 195] on input "number" at bounding box center [681, 188] width 147 height 21
type input "500"
type input "1000"
click at [313, 541] on input "input" at bounding box center [322, 539] width 181 height 20
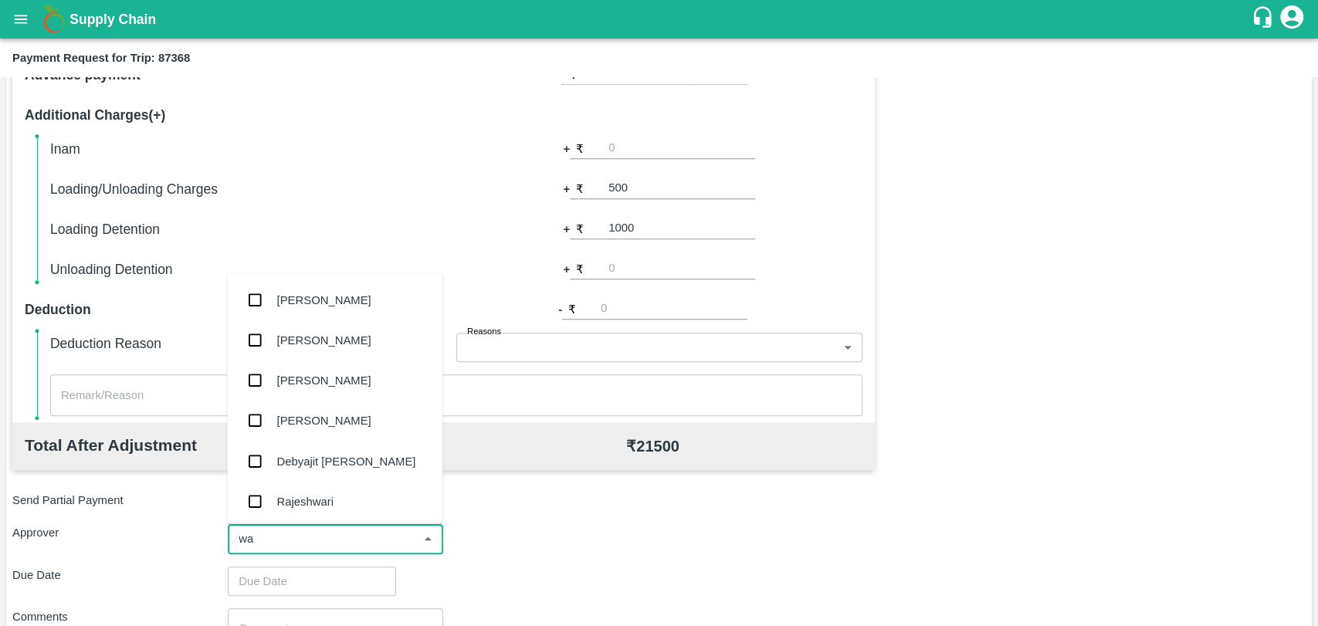
type input "wag"
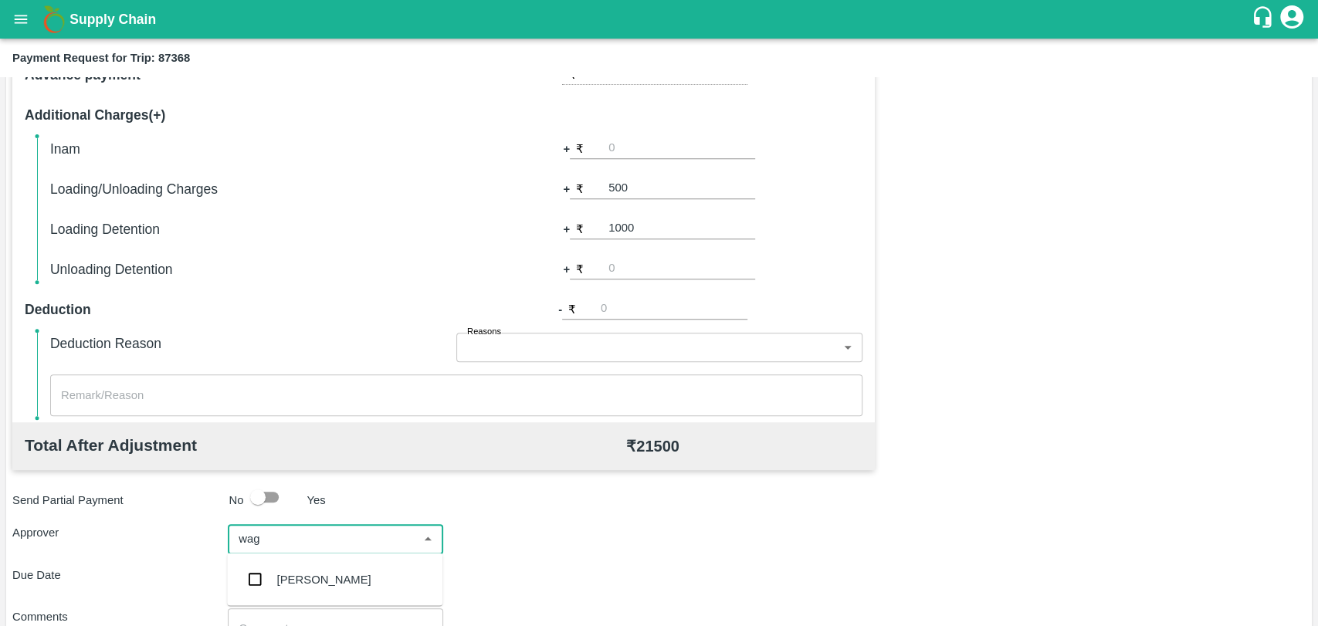
click at [294, 581] on div "[PERSON_NAME]" at bounding box center [324, 579] width 94 height 17
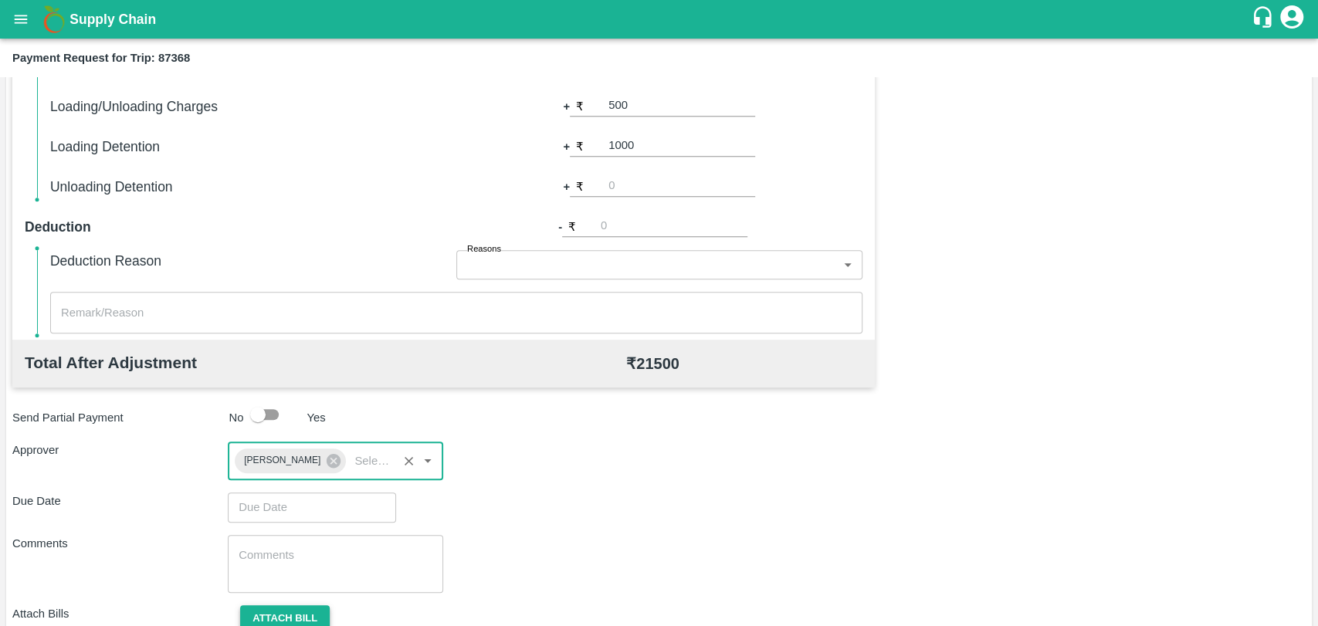
scroll to position [574, 0]
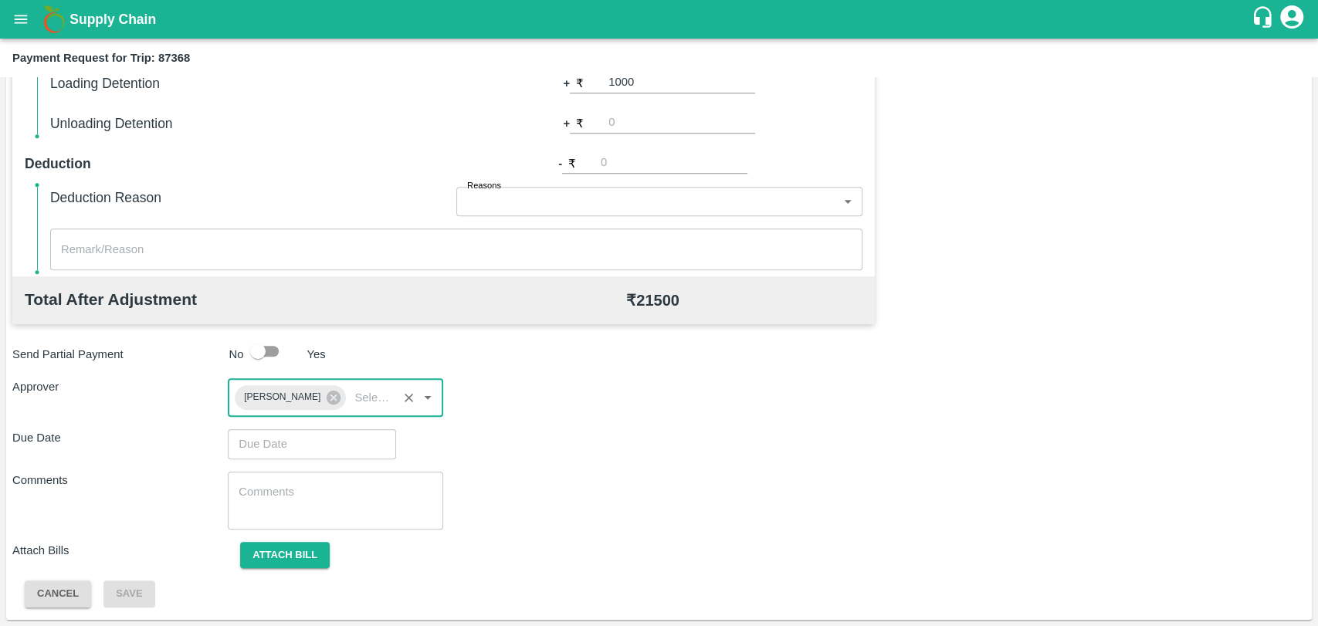
type input "DD/MM/YYYY hh:mm aa"
click at [279, 444] on input "DD/MM/YYYY hh:mm aa" at bounding box center [306, 443] width 157 height 29
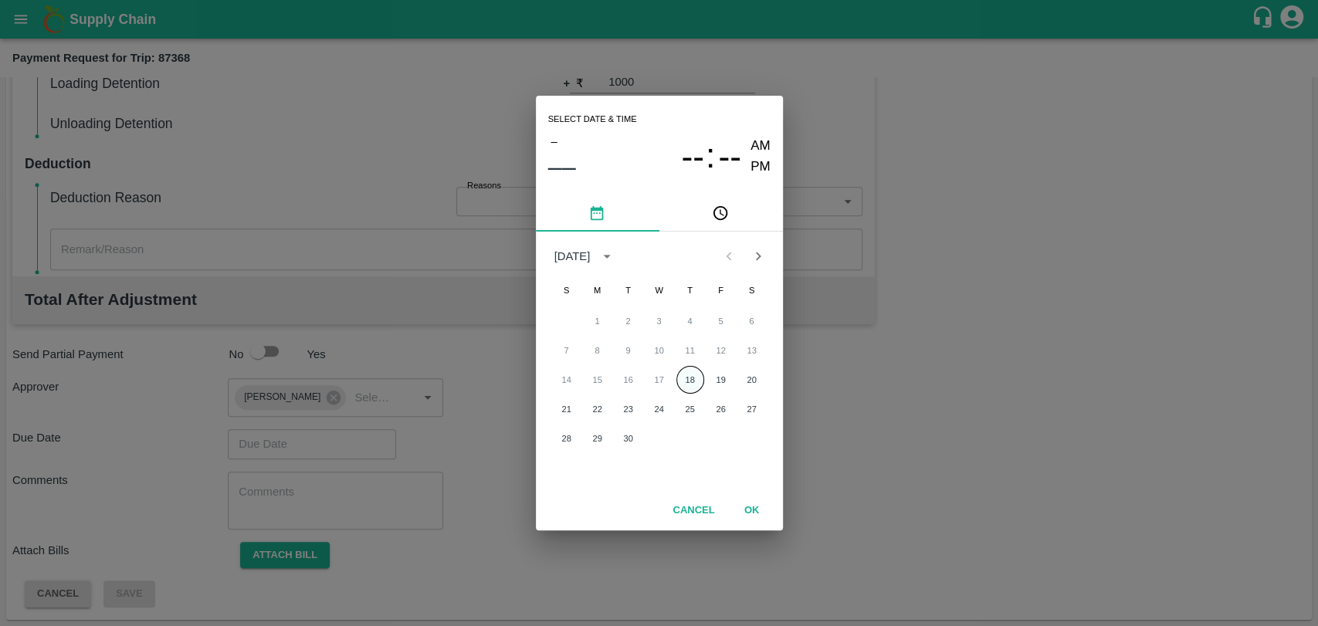
click at [697, 383] on button "18" at bounding box center [690, 380] width 28 height 28
type input "18/09/2025 12:00 AM"
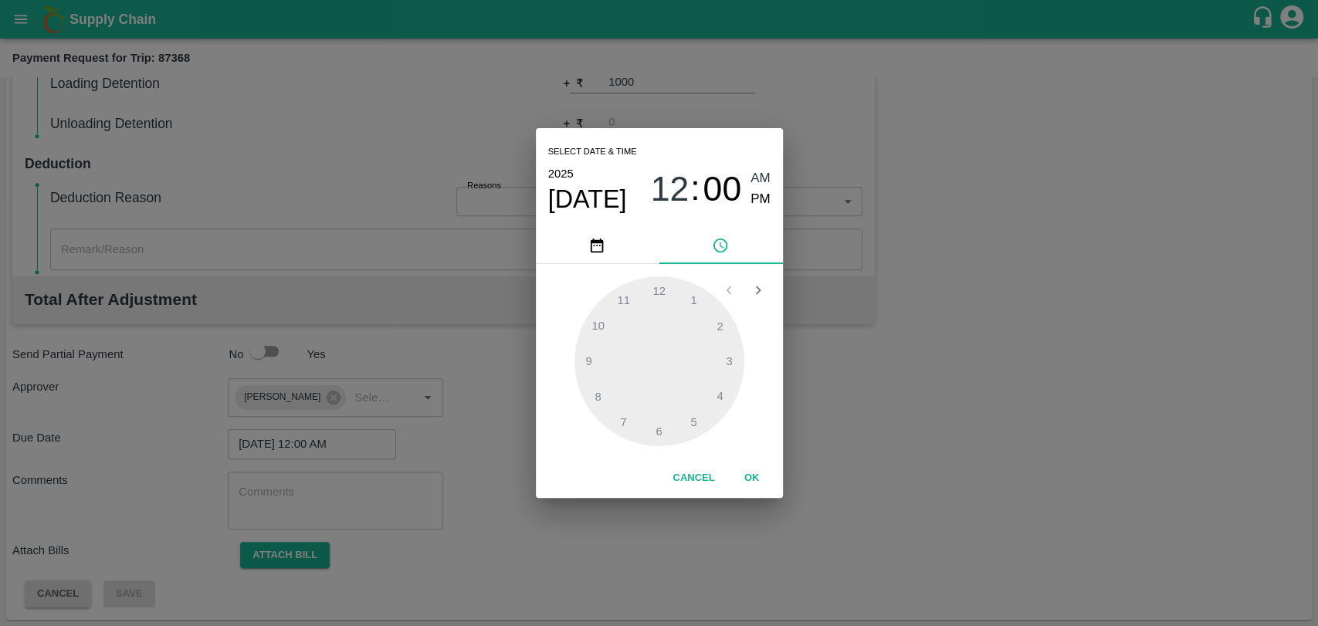
click at [744, 465] on button "OK" at bounding box center [751, 478] width 49 height 27
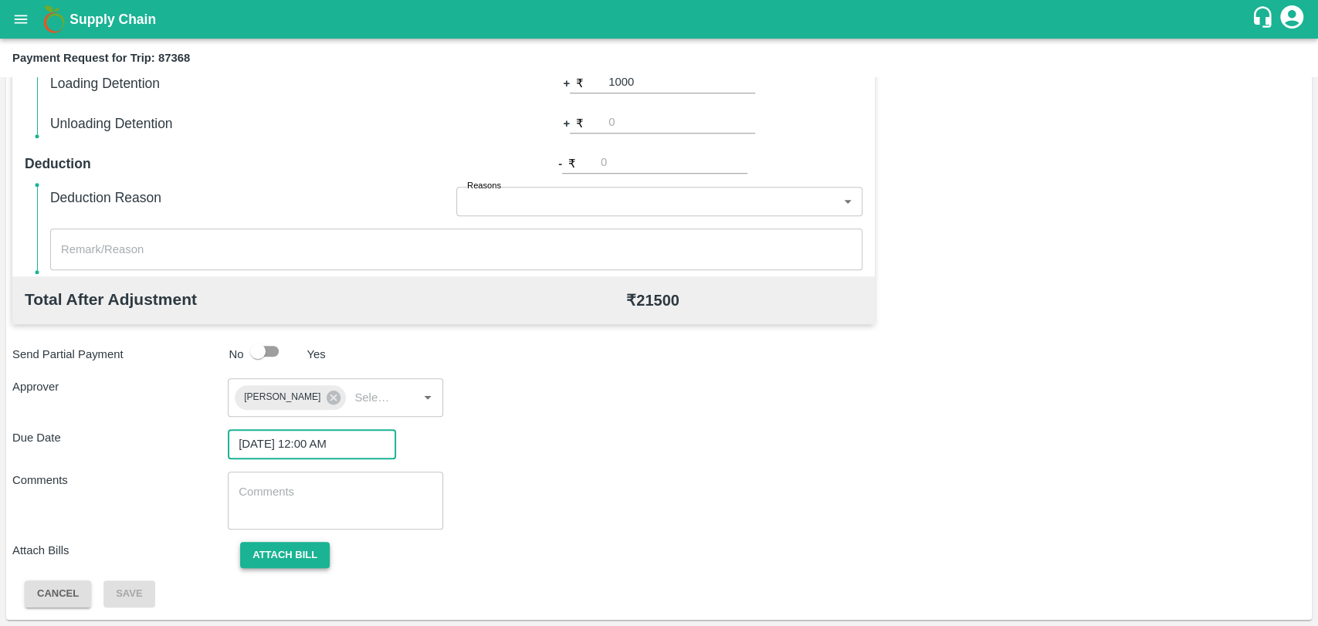
click at [265, 555] on button "Attach bill" at bounding box center [285, 555] width 90 height 27
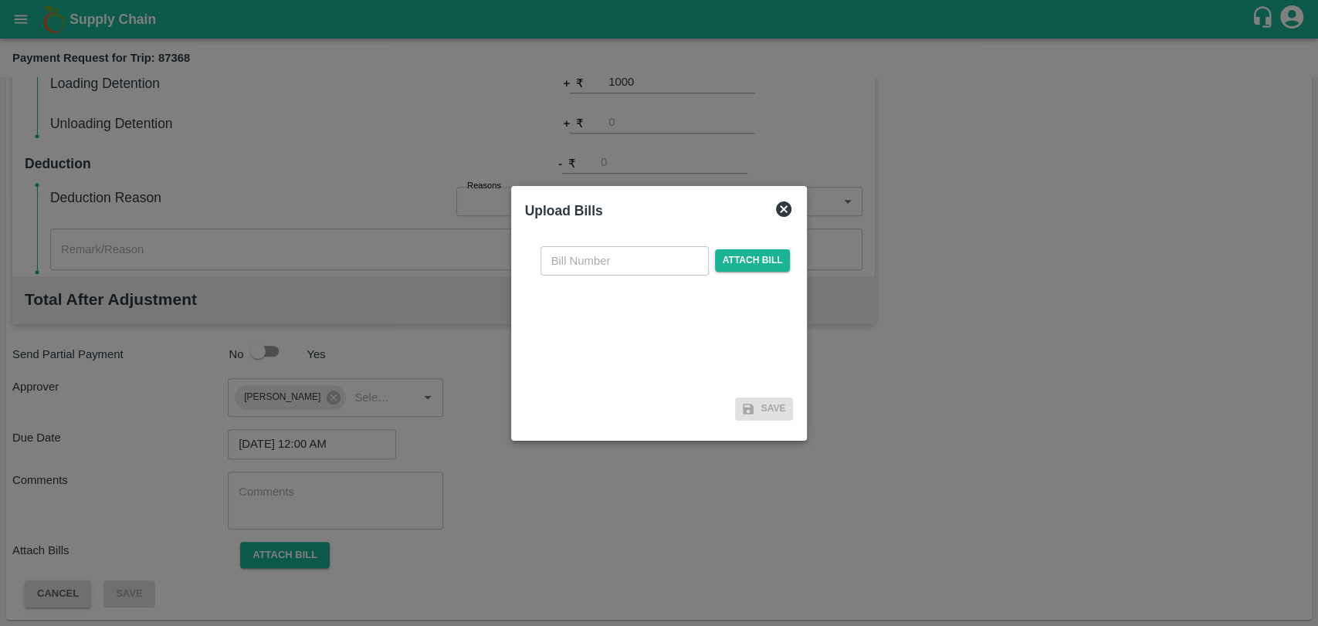
click at [608, 252] on input "text" at bounding box center [624, 260] width 168 height 29
type input "3954"
click at [741, 252] on span "Attach bill" at bounding box center [753, 260] width 76 height 22
click at [0, 0] on input "Attach bill" at bounding box center [0, 0] width 0 height 0
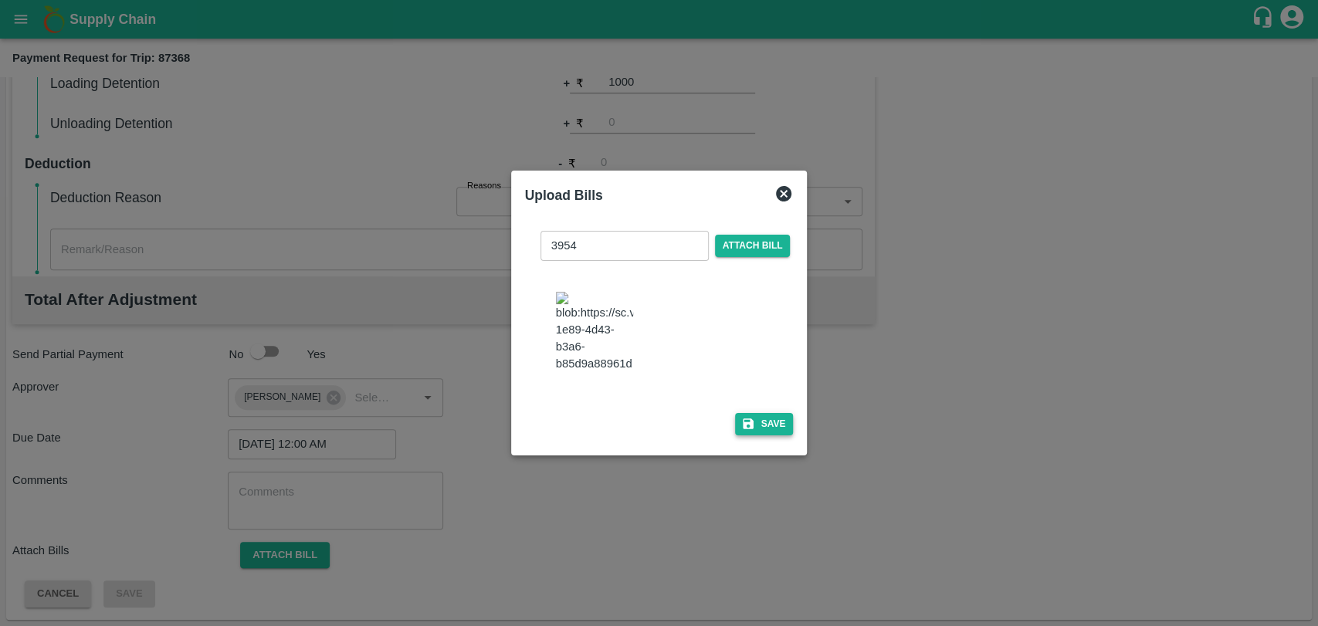
click at [777, 413] on button "Save" at bounding box center [764, 424] width 59 height 22
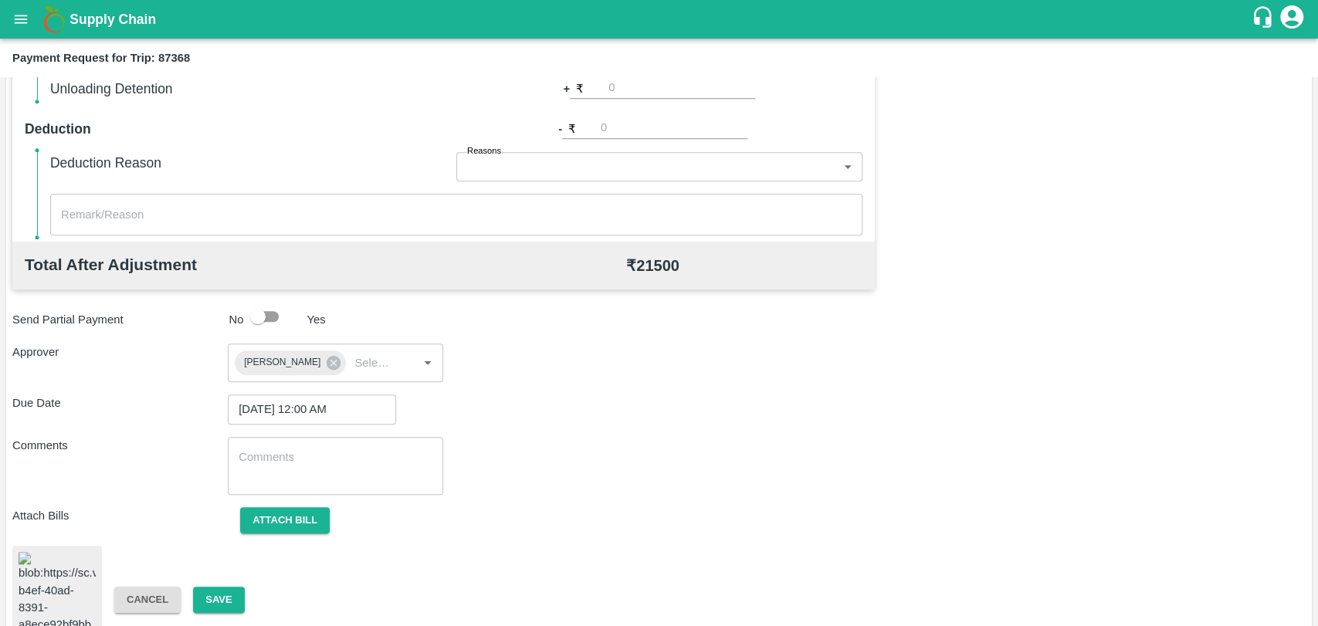
scroll to position [643, 0]
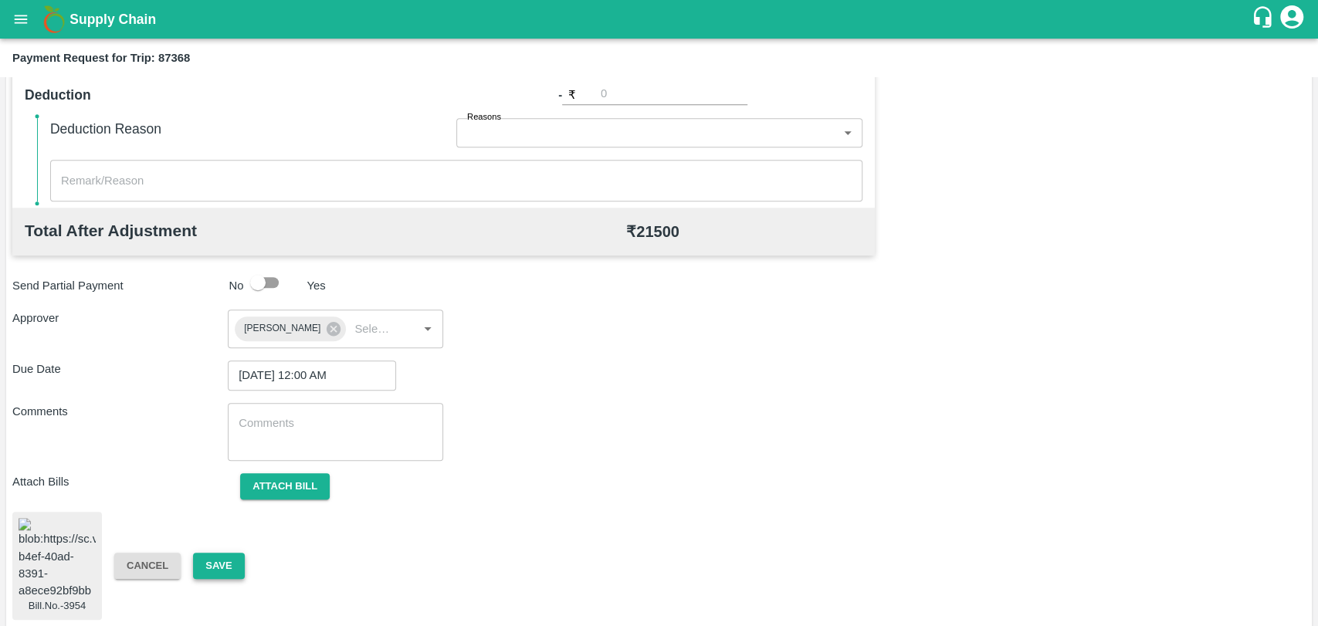
click at [218, 559] on button "Save" at bounding box center [218, 566] width 51 height 27
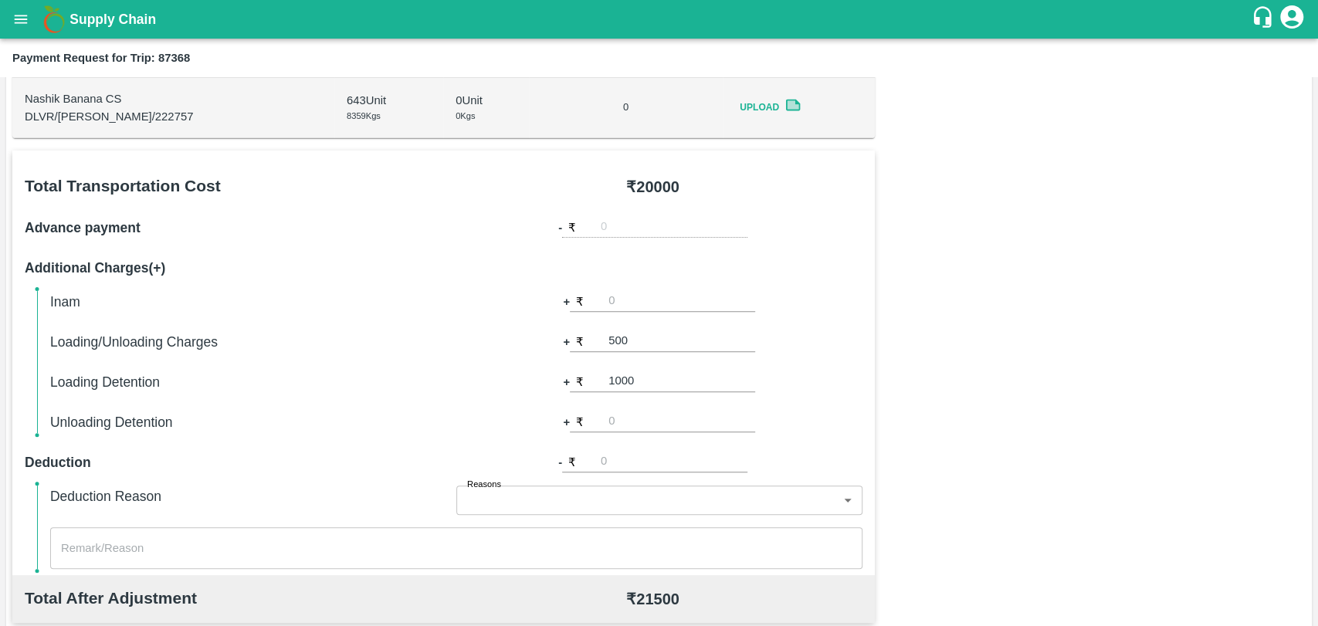
scroll to position [129, 0]
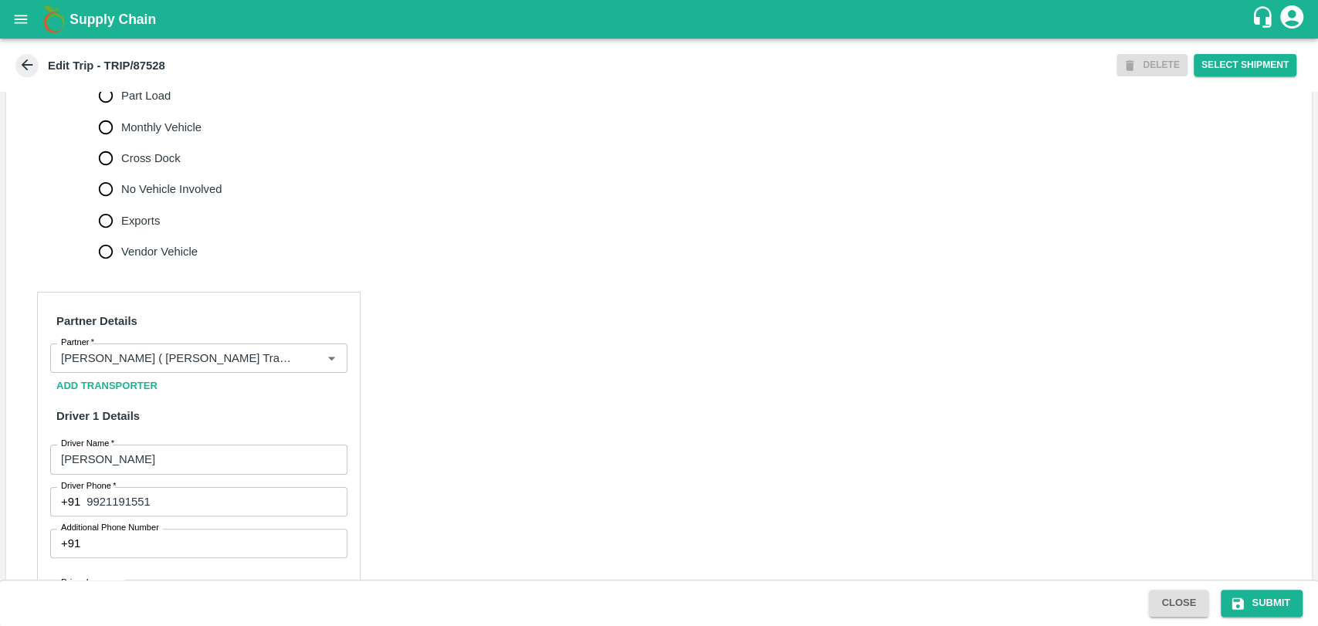
scroll to position [686, 0]
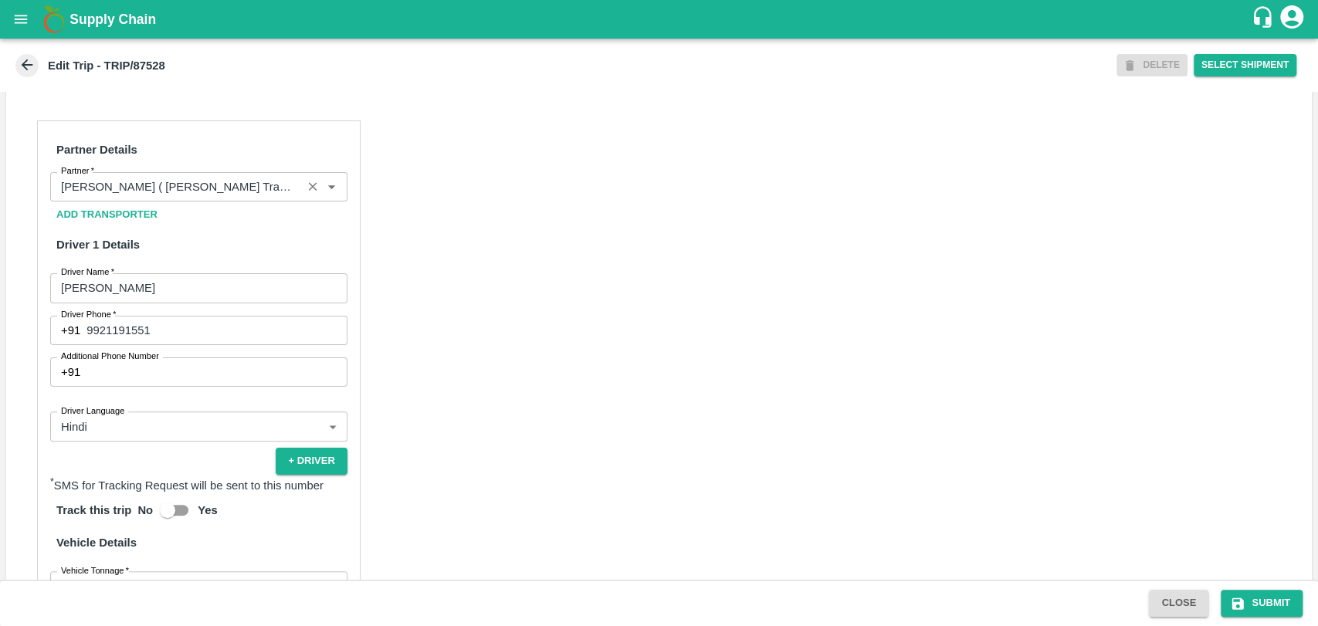
click at [202, 197] on input "Partner   *" at bounding box center [176, 187] width 242 height 20
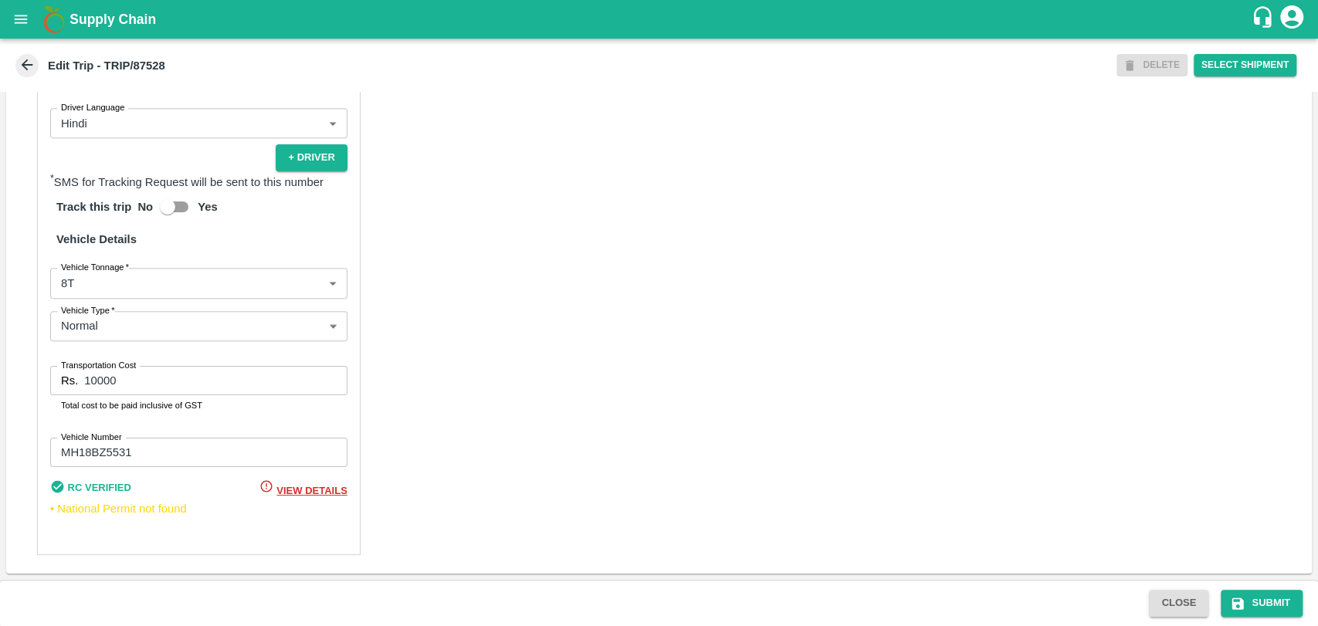
click at [93, 294] on body "Supply Chain Edit Trip - TRIP/87528 DELETE Select Shipment Trip Details Trip Ty…" at bounding box center [659, 313] width 1318 height 626
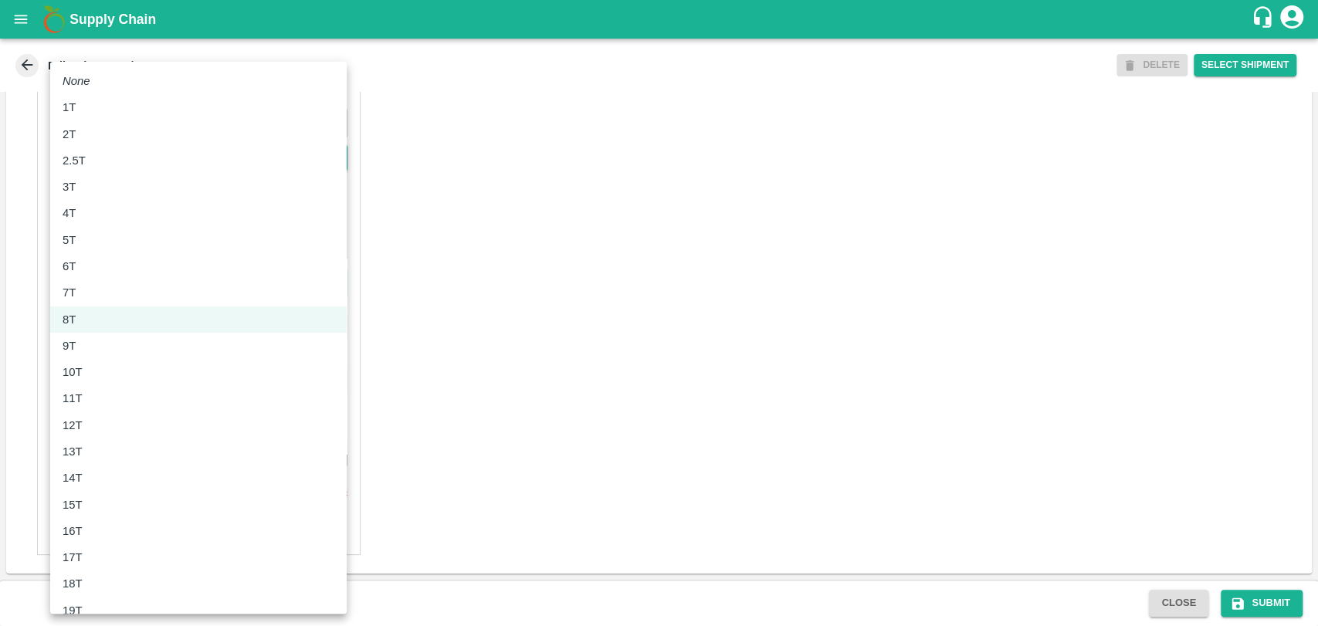
click at [83, 371] on div "10T" at bounding box center [77, 372] width 28 height 17
type input "10000"
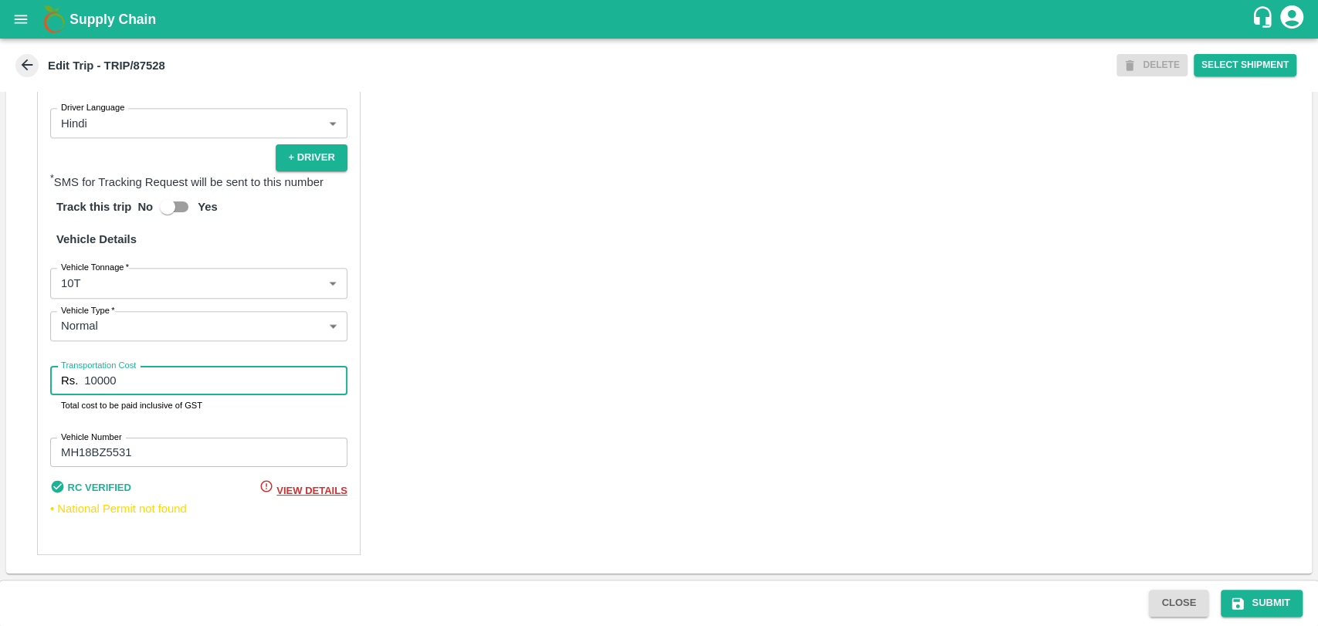
drag, startPoint x: 158, startPoint y: 378, endPoint x: 45, endPoint y: 366, distance: 114.1
click at [49, 368] on div "Partner Details Partner   * Partner Add Transporter Driver 1 Details Driver Nam…" at bounding box center [198, 186] width 323 height 738
type input "2"
type input "19000"
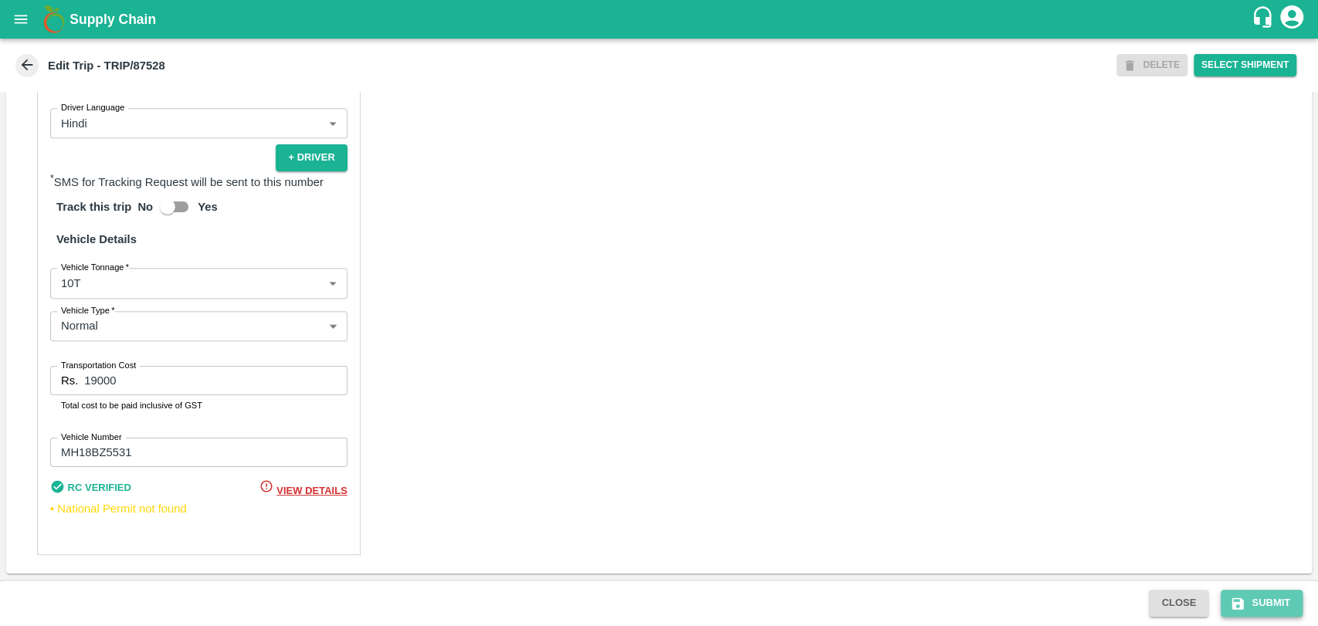
click at [1253, 612] on button "Submit" at bounding box center [1262, 603] width 82 height 27
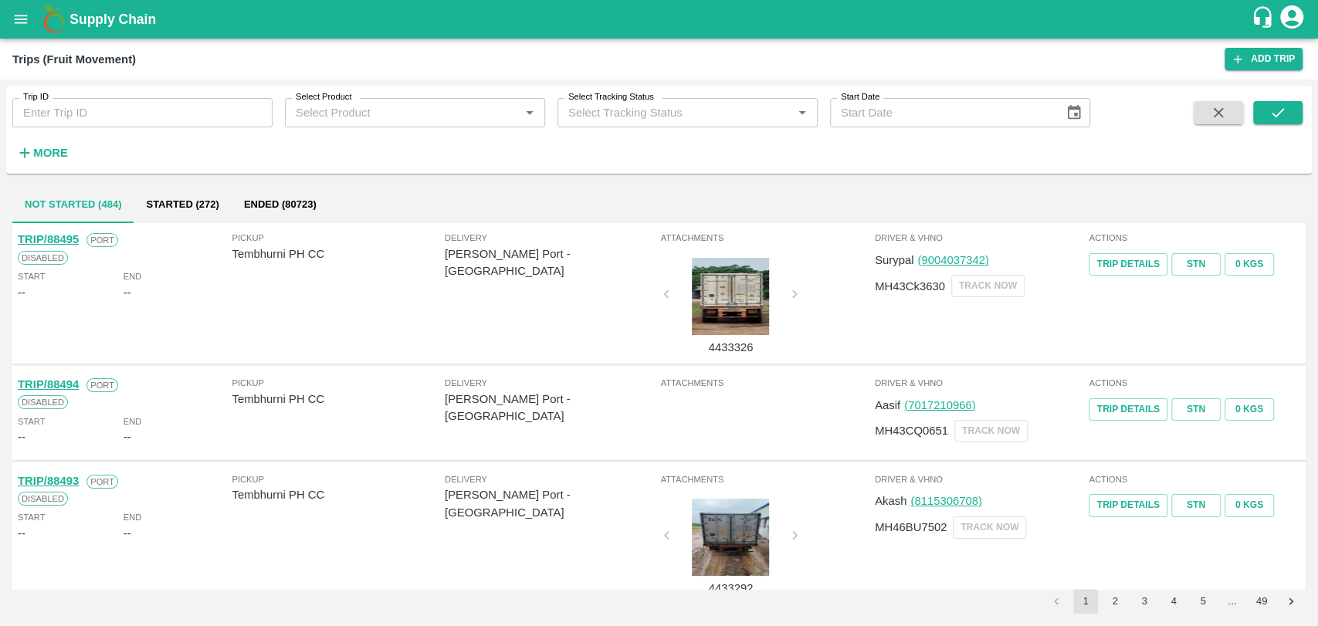
click at [54, 150] on strong "More" at bounding box center [50, 153] width 35 height 12
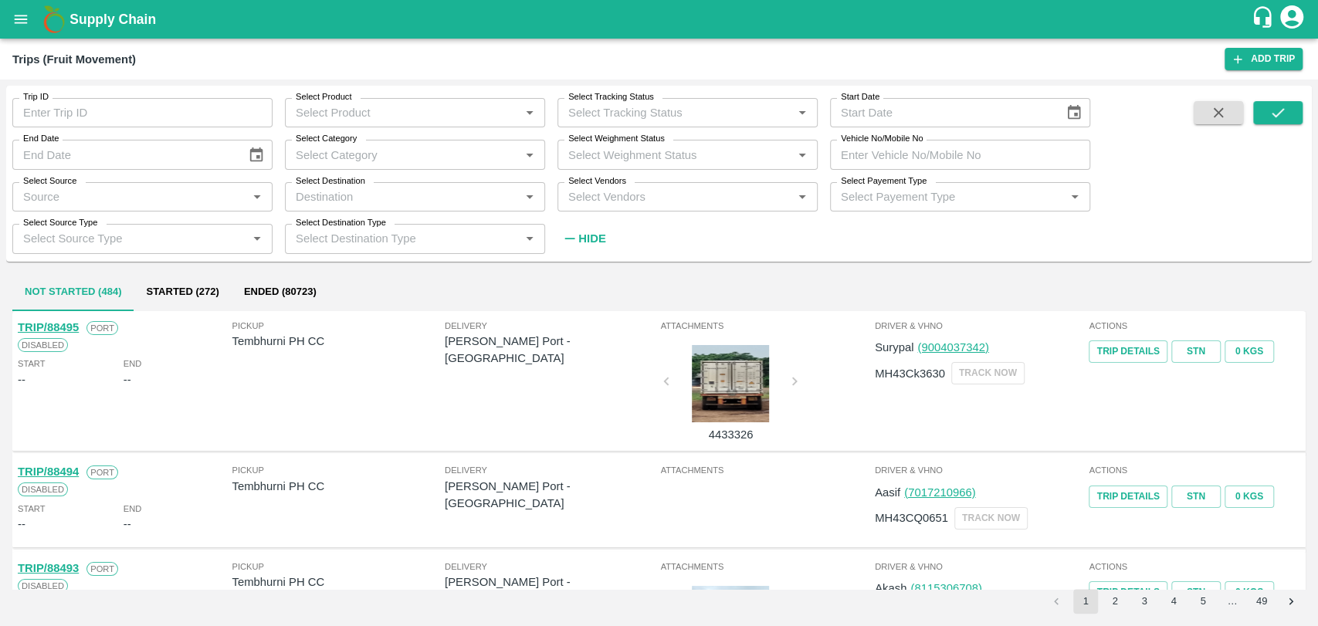
click at [896, 156] on input "Vehicle No/Mobile No" at bounding box center [960, 154] width 260 height 29
paste input "MH540252"
type input "MH540252"
click at [1279, 114] on icon "submit" at bounding box center [1277, 112] width 17 height 17
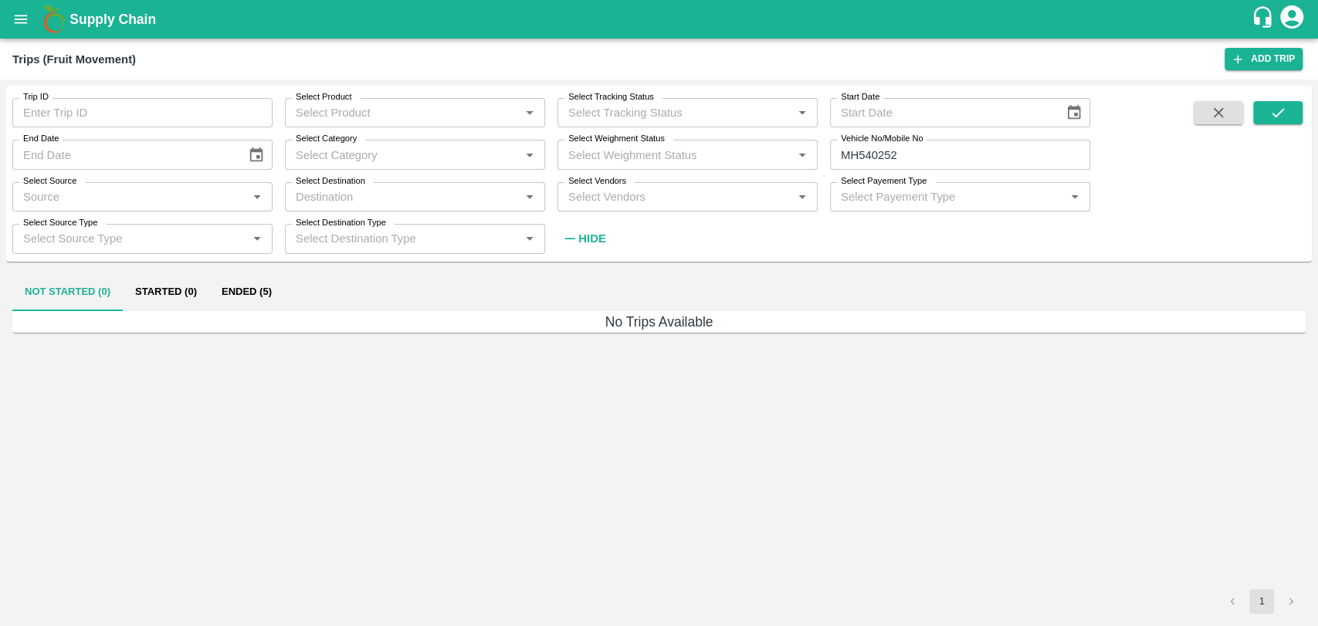
click at [259, 300] on button "Ended (5)" at bounding box center [246, 292] width 75 height 37
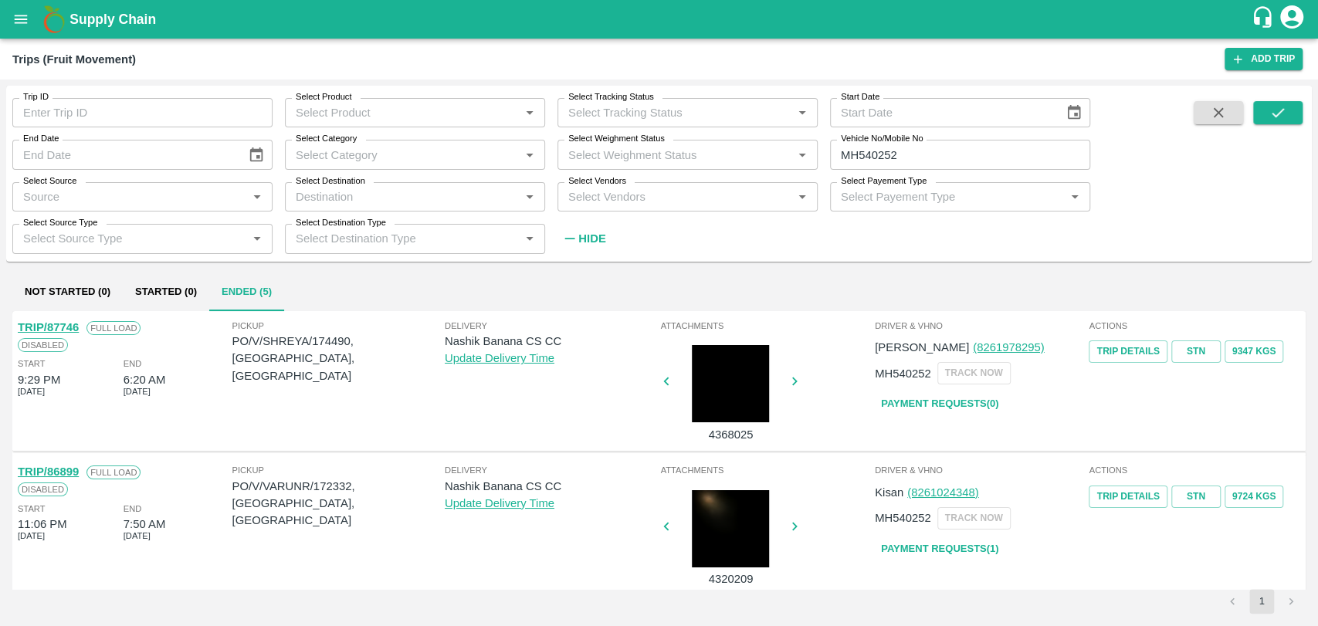
click at [70, 327] on link "TRIP/87746" at bounding box center [48, 327] width 61 height 12
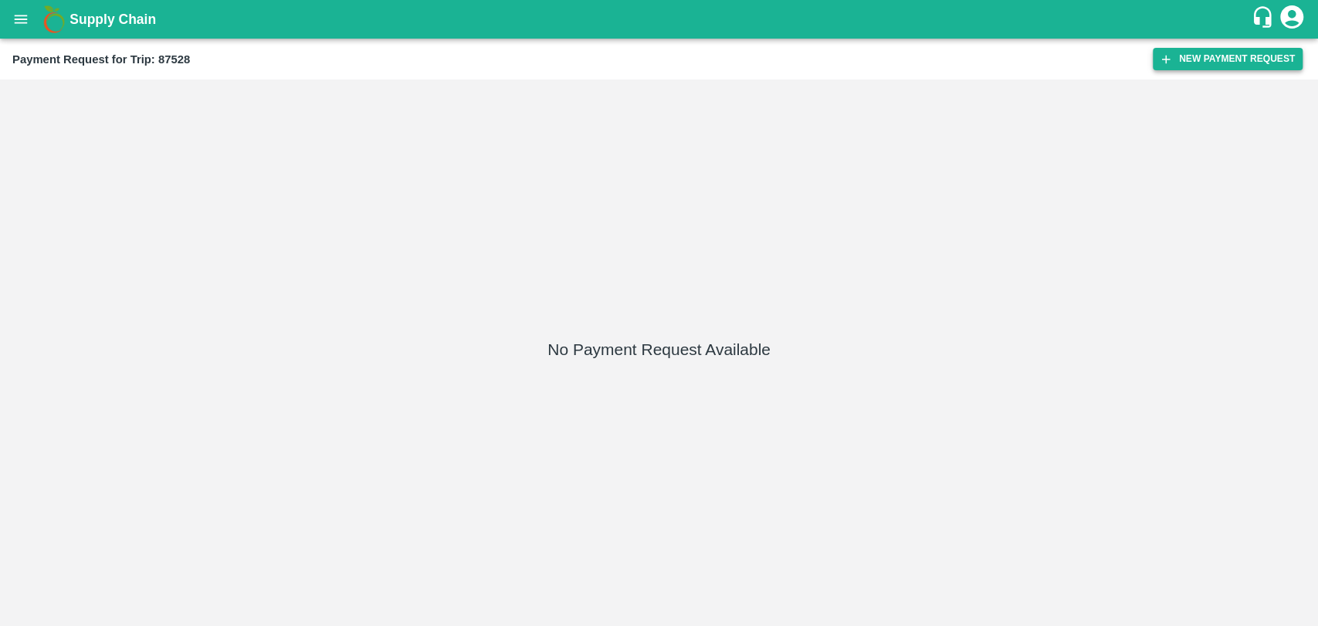
click at [1206, 56] on button "New Payment Request" at bounding box center [1228, 59] width 150 height 22
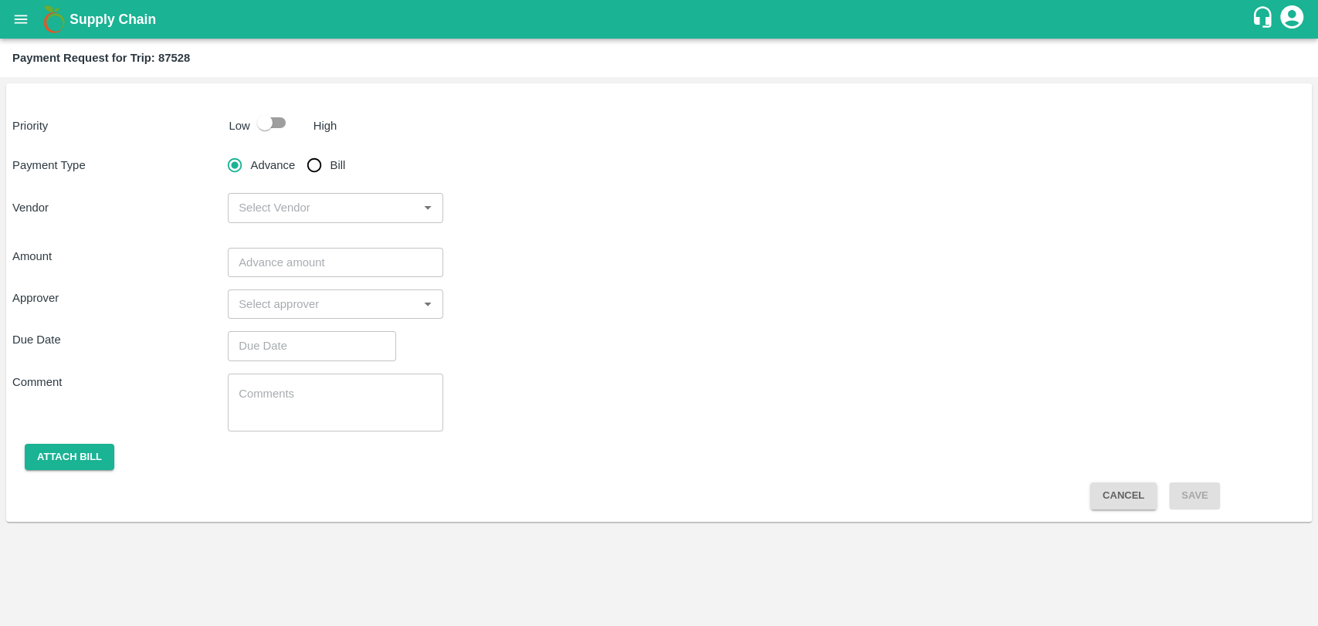
click at [269, 124] on input "checkbox" at bounding box center [265, 122] width 88 height 29
checkbox input "true"
click at [315, 144] on div "Priority Low High Payment Type Advance Bill Vendor ​ Amount ​ Approver ​ Due Da…" at bounding box center [658, 302] width 1305 height 439
click at [322, 161] on input "Bill" at bounding box center [314, 165] width 31 height 31
radio input "true"
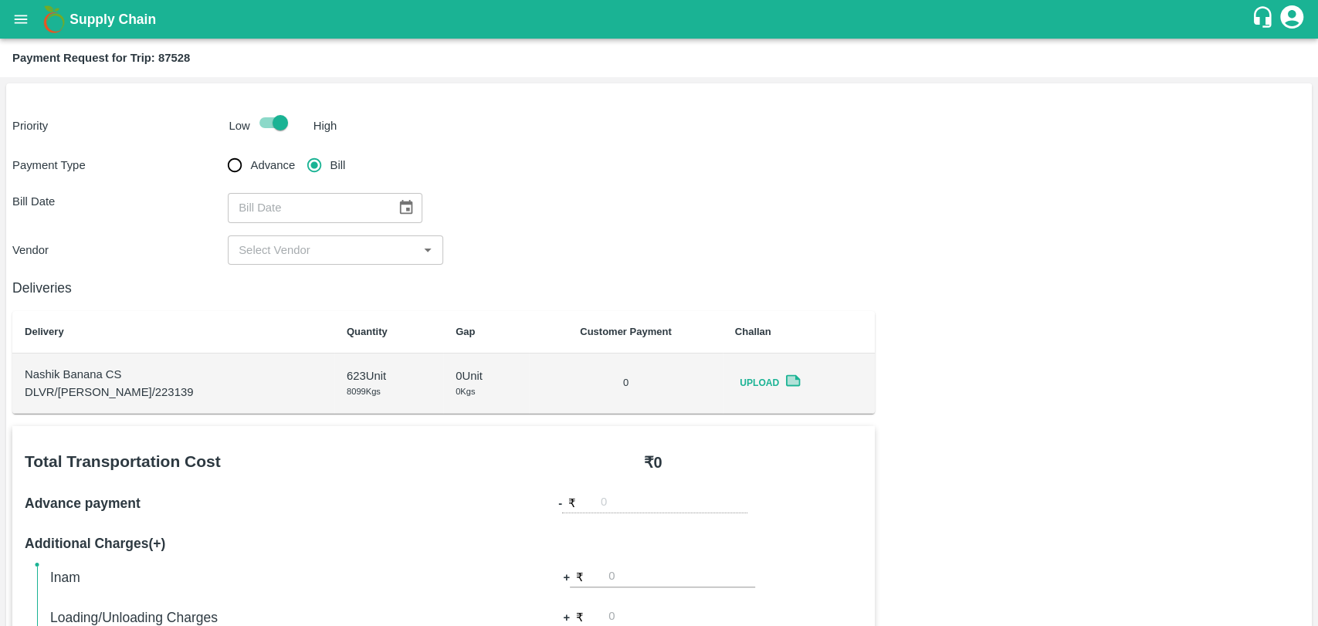
click at [391, 203] on button "Choose date" at bounding box center [405, 207] width 29 height 29
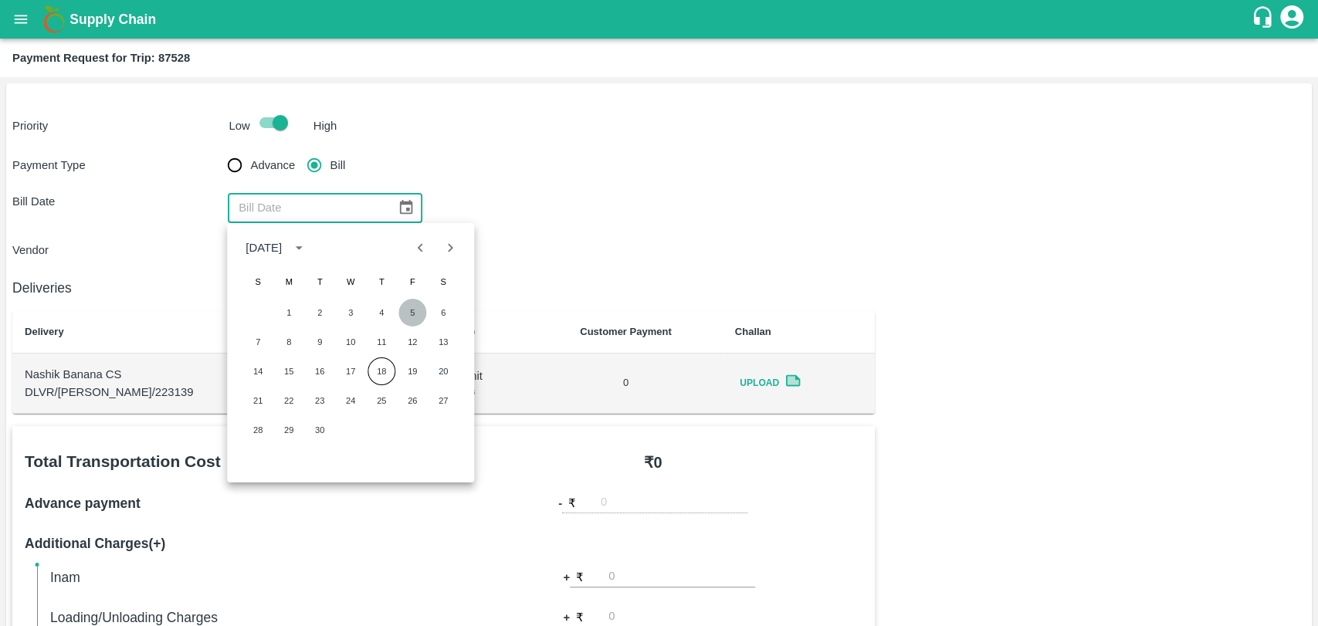
click at [408, 312] on button "5" at bounding box center [412, 313] width 28 height 28
type input "05/09/2025"
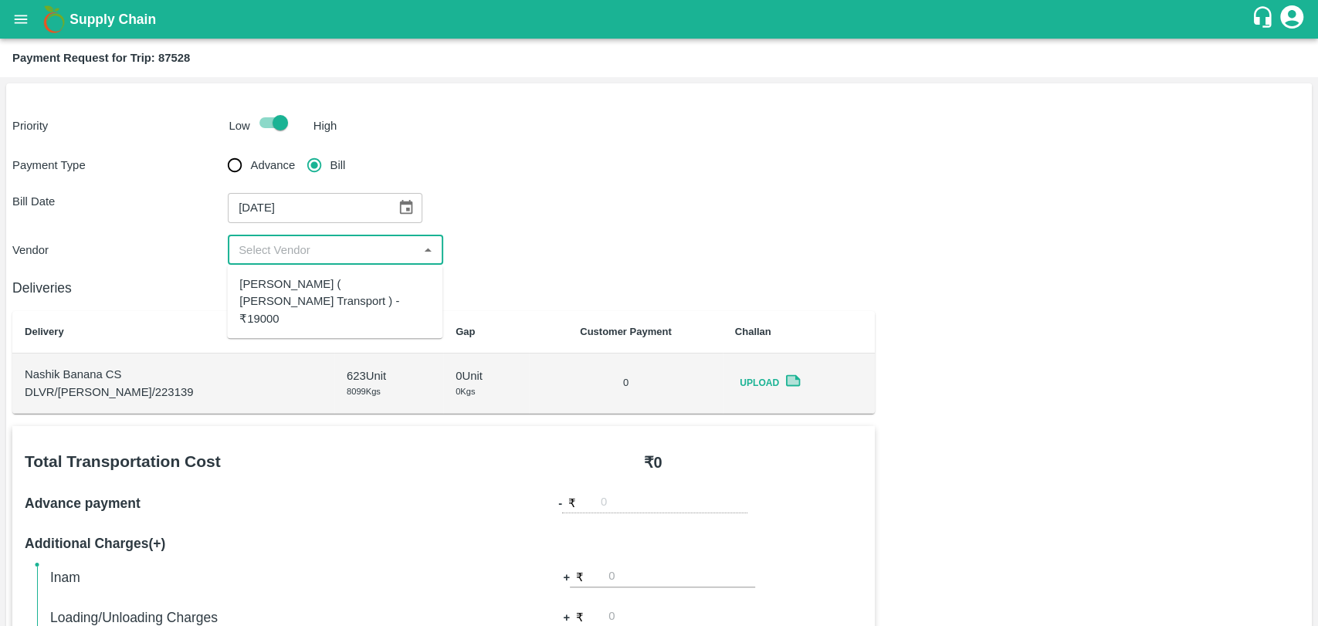
click at [303, 249] on input "input" at bounding box center [322, 250] width 181 height 20
click at [297, 278] on div "Nitin Rasal ( Bhairavnath Transport ) - ₹19000" at bounding box center [334, 302] width 191 height 52
type input "Nitin Rasal ( Bhairavnath Transport ) - ₹19000"
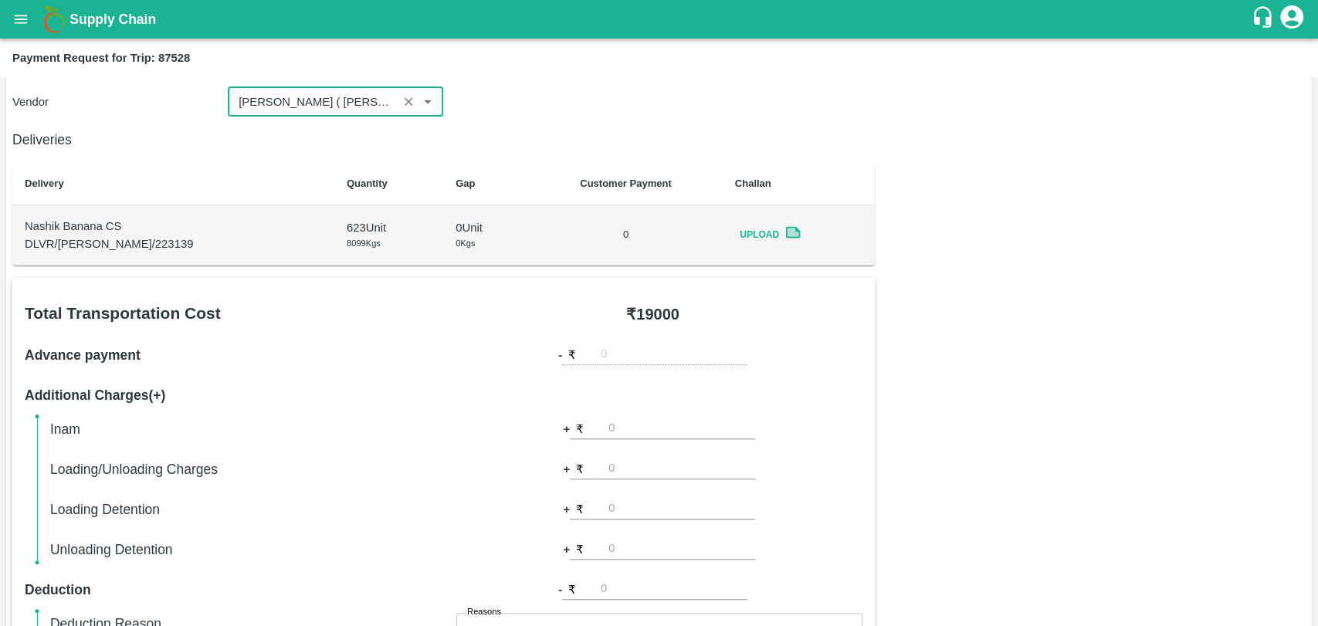
scroll to position [343, 0]
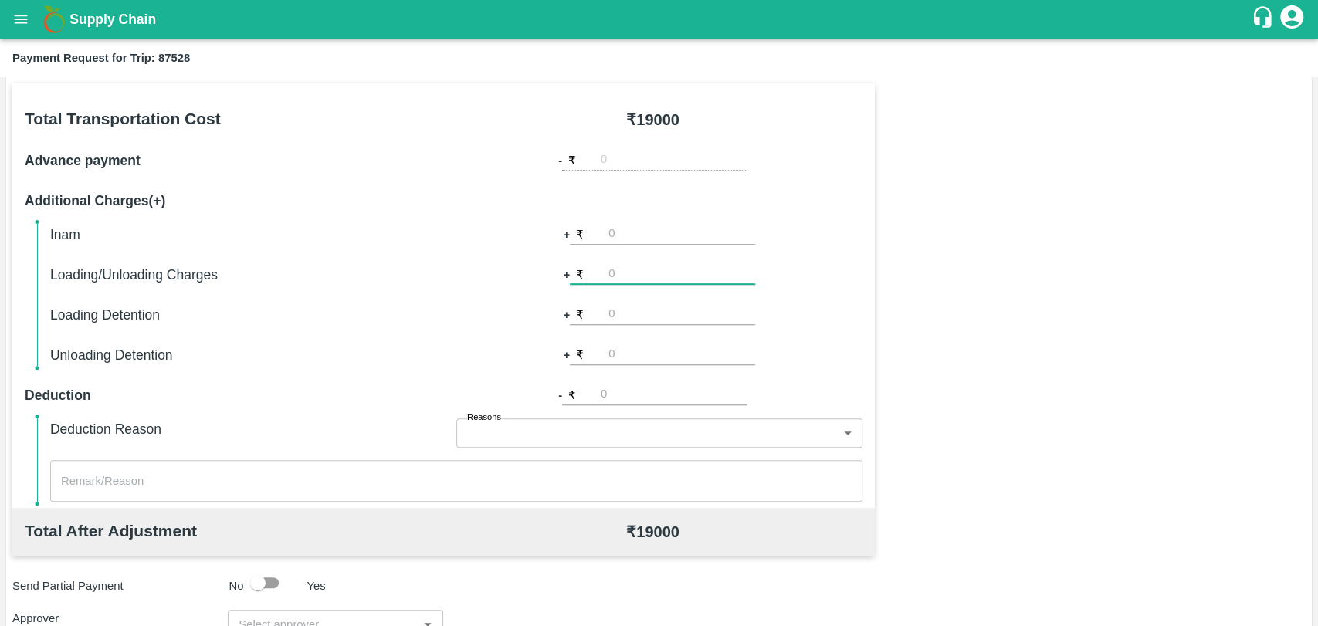
click at [639, 276] on input "number" at bounding box center [681, 274] width 147 height 21
type input "500"
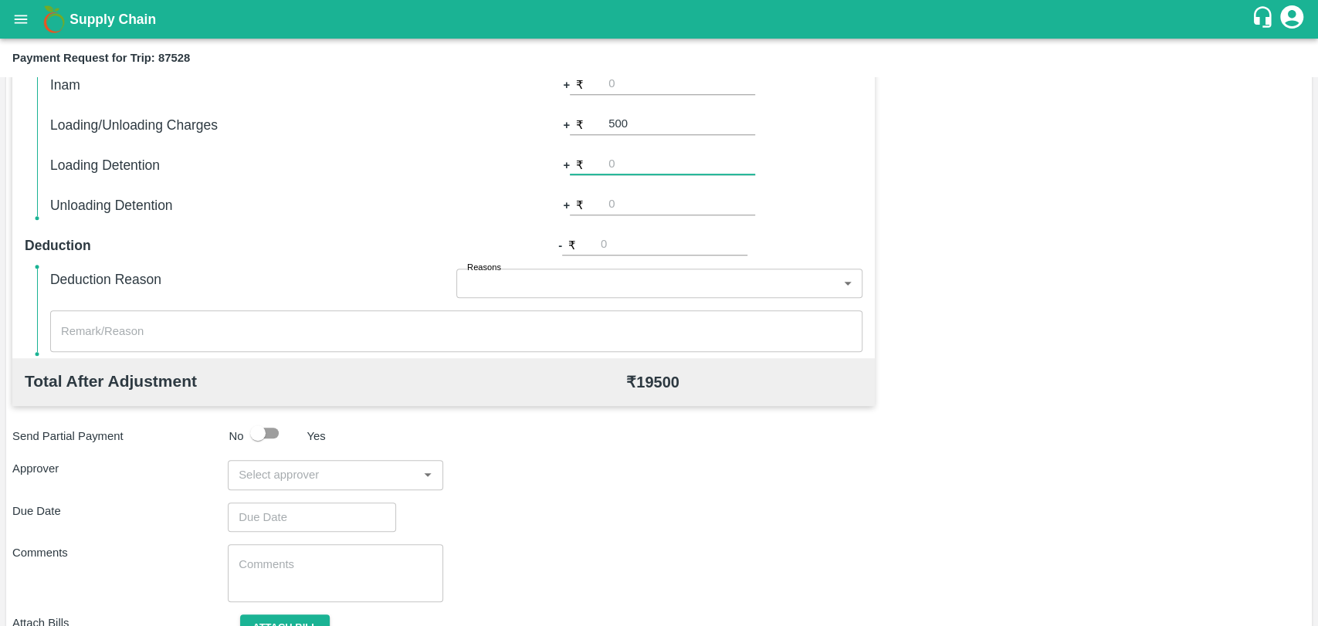
scroll to position [514, 0]
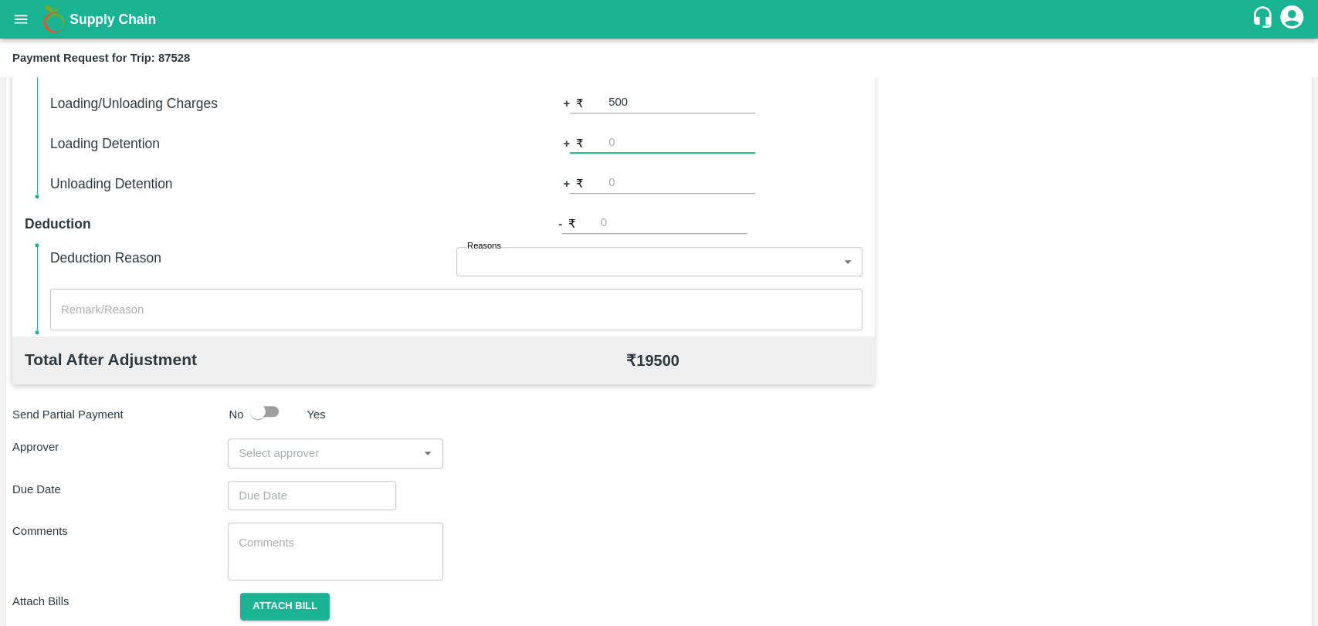
click at [241, 461] on input "input" at bounding box center [322, 453] width 181 height 20
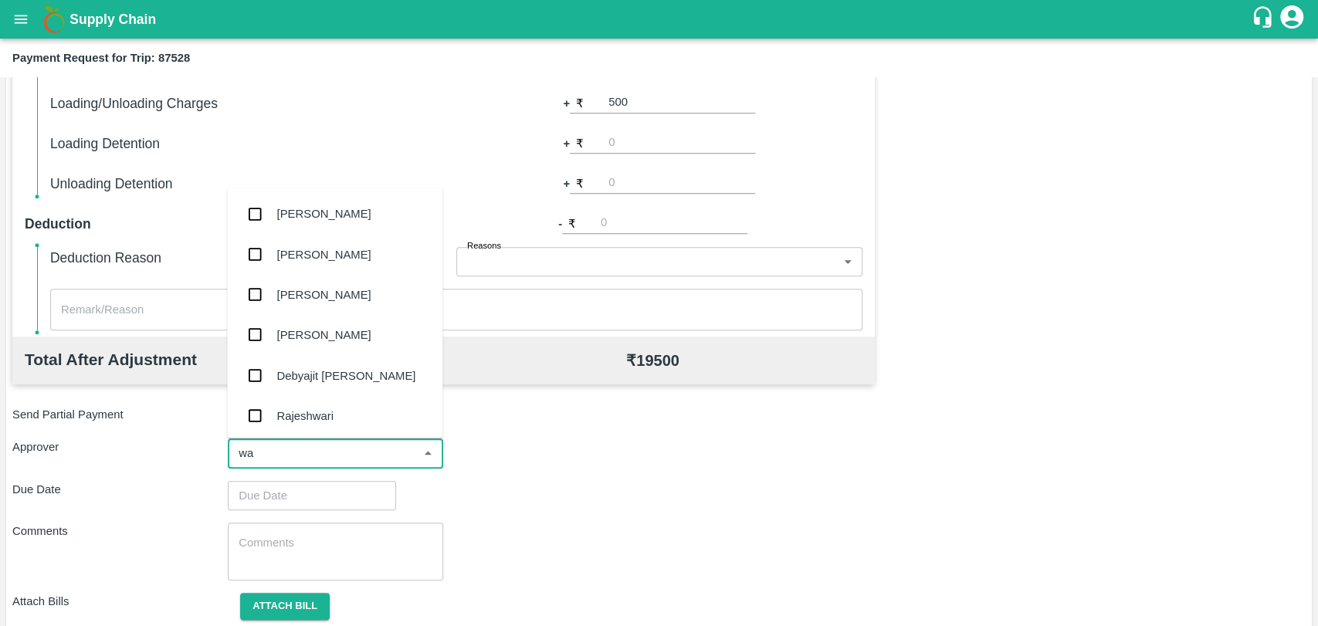
type input "wag"
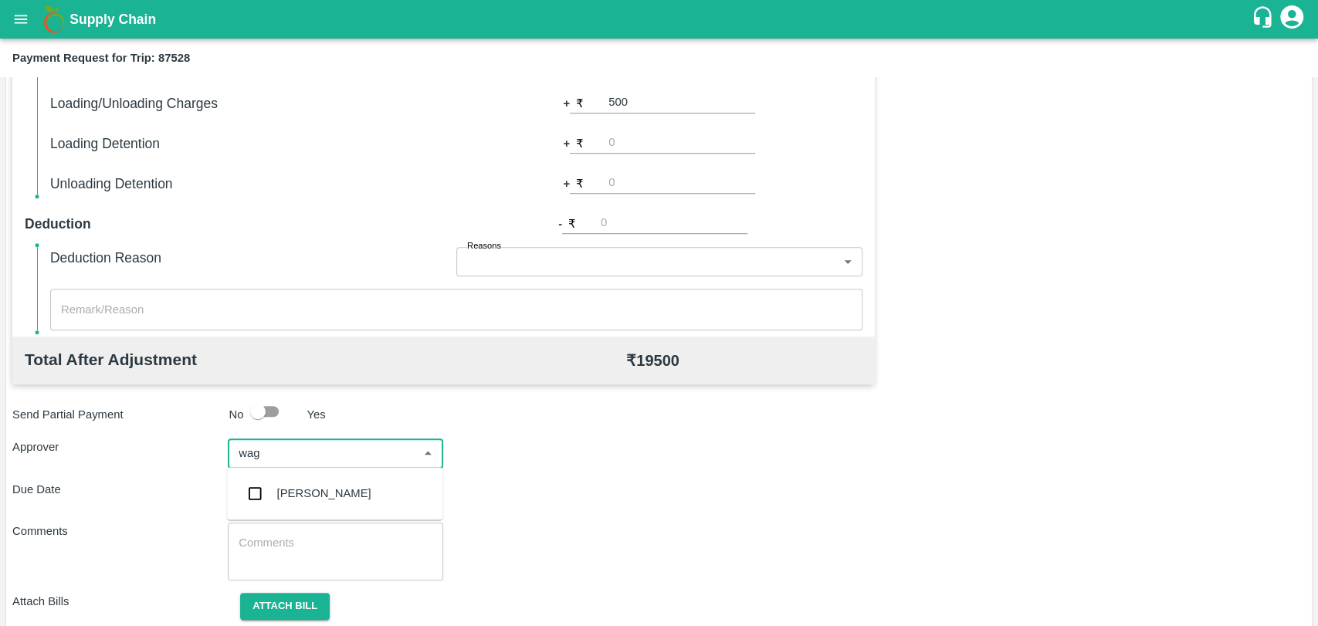
click at [282, 502] on div "[PERSON_NAME]" at bounding box center [324, 493] width 94 height 17
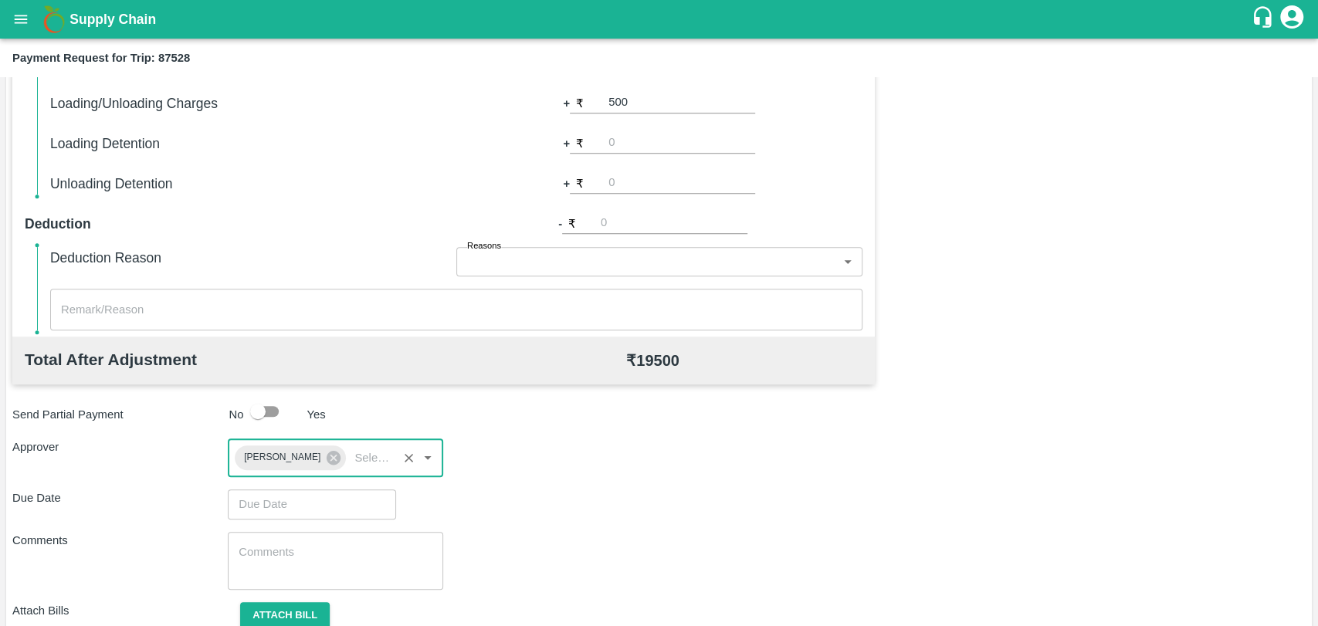
click at [283, 509] on input "Choose date" at bounding box center [306, 503] width 157 height 29
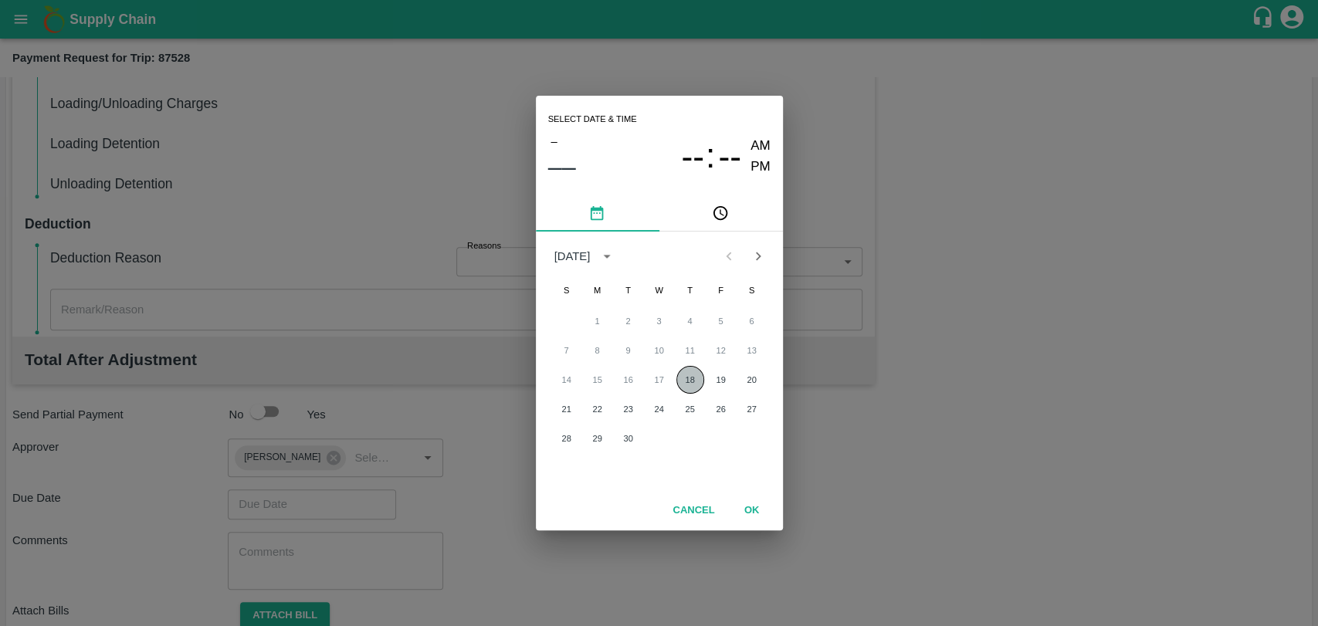
click at [689, 384] on button "18" at bounding box center [690, 380] width 28 height 28
type input "18/09/2025 12:00 AM"
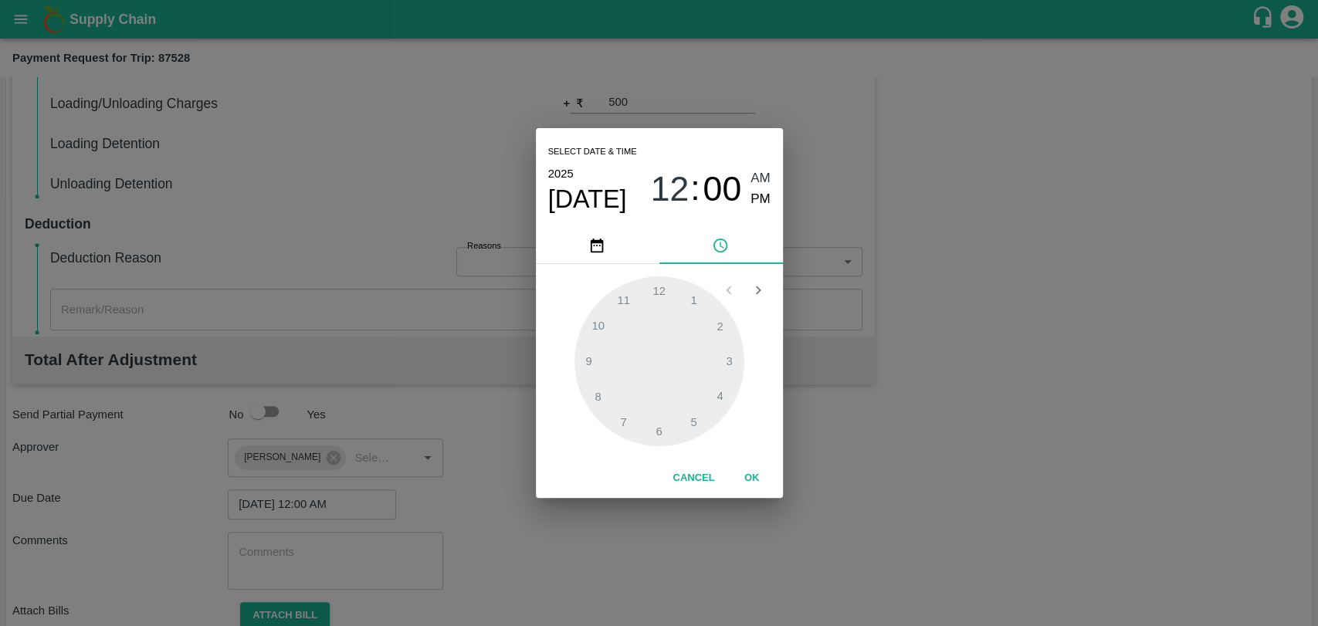
click at [745, 476] on button "OK" at bounding box center [751, 478] width 49 height 27
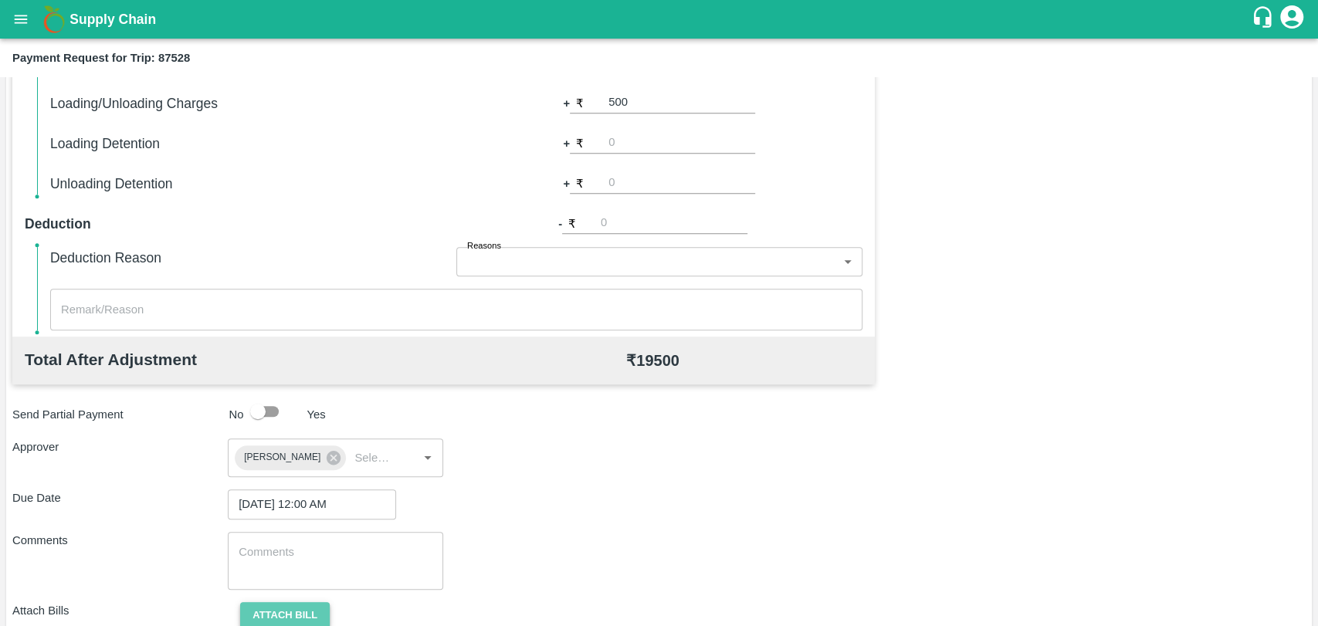
click at [286, 611] on button "Attach bill" at bounding box center [285, 615] width 90 height 27
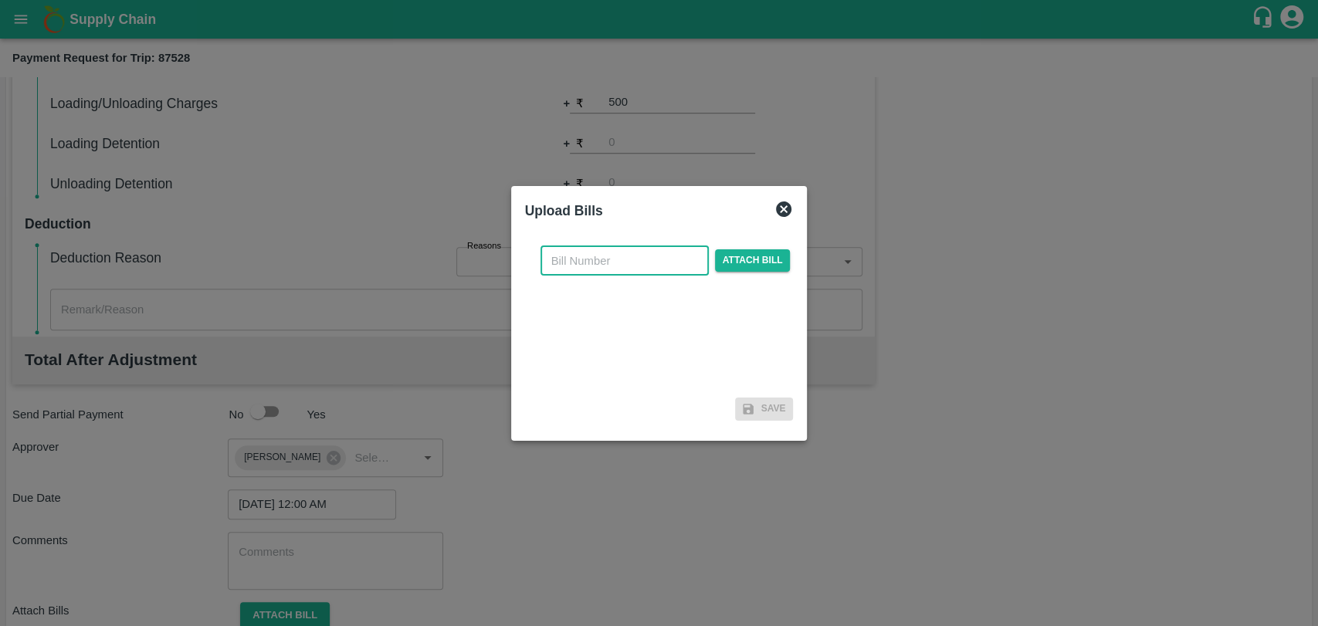
click at [618, 265] on input "text" at bounding box center [624, 260] width 168 height 29
type input "3963"
click at [764, 260] on span "Attach bill" at bounding box center [753, 260] width 76 height 22
click at [0, 0] on input "Attach bill" at bounding box center [0, 0] width 0 height 0
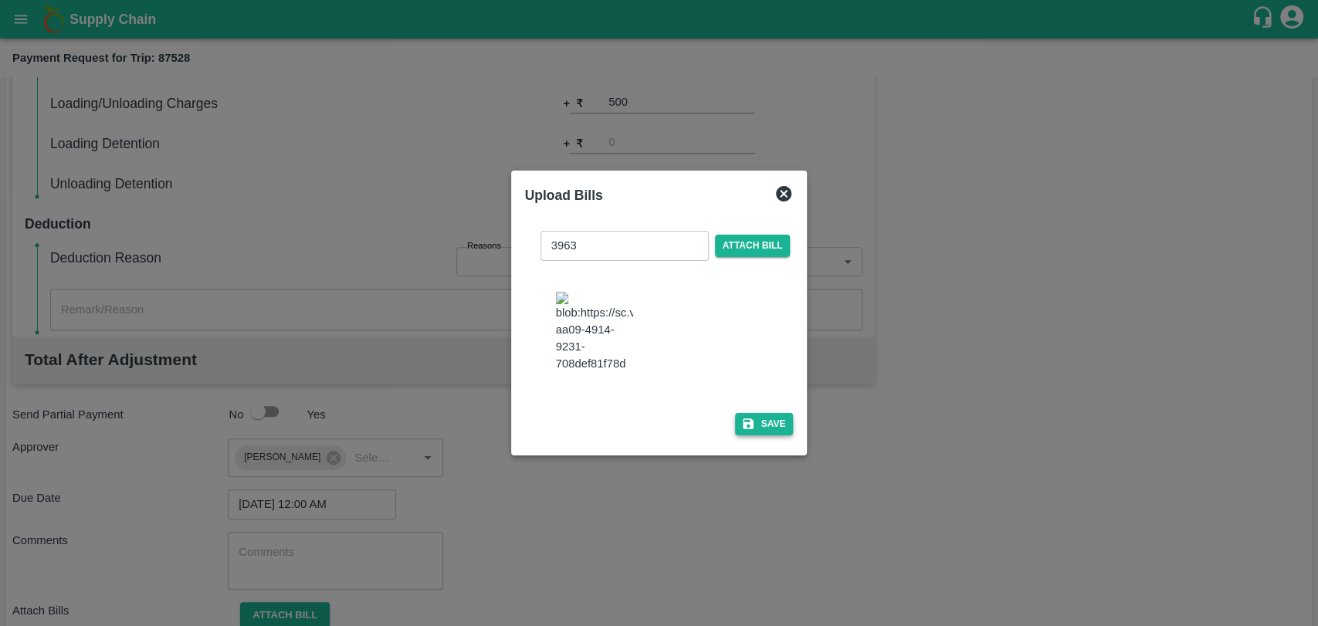
click at [750, 413] on button "Save" at bounding box center [764, 424] width 59 height 22
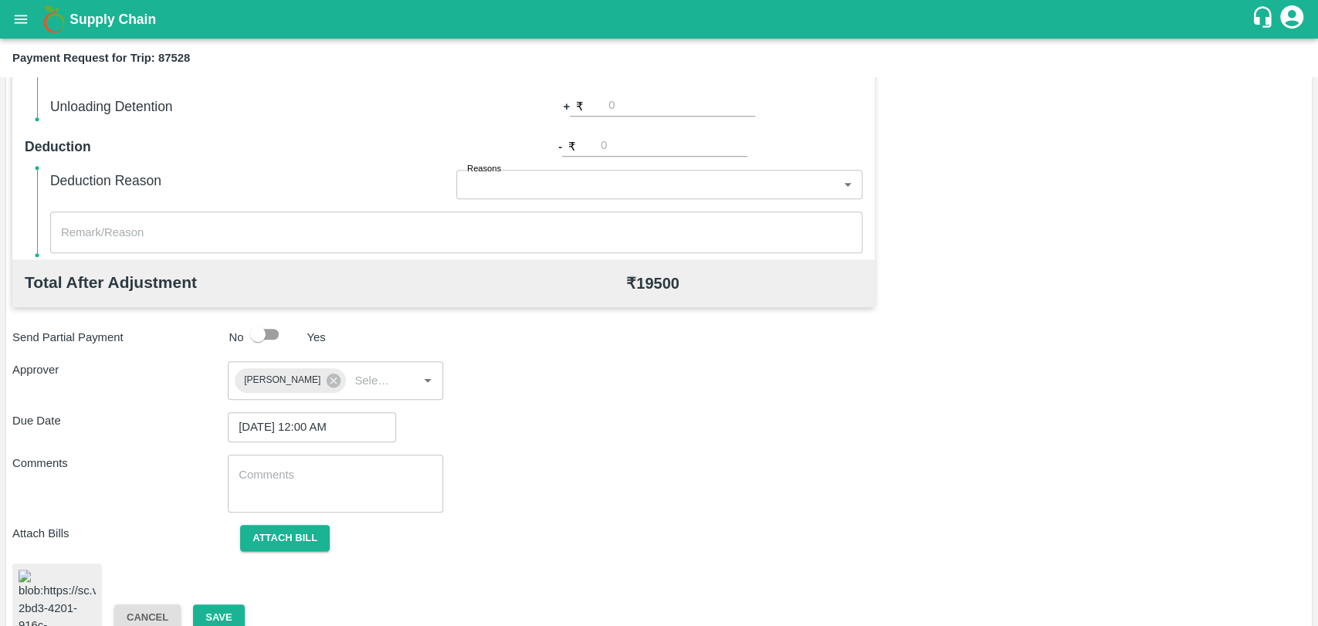
scroll to position [645, 0]
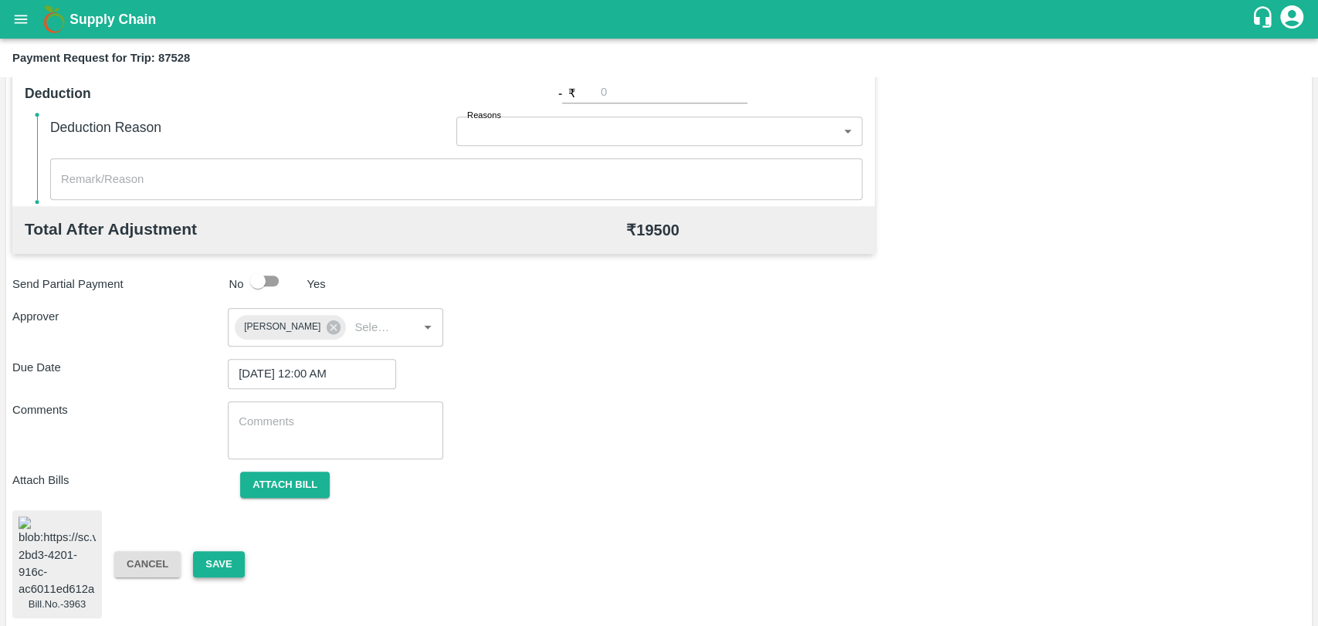
click at [213, 551] on button "Save" at bounding box center [218, 564] width 51 height 27
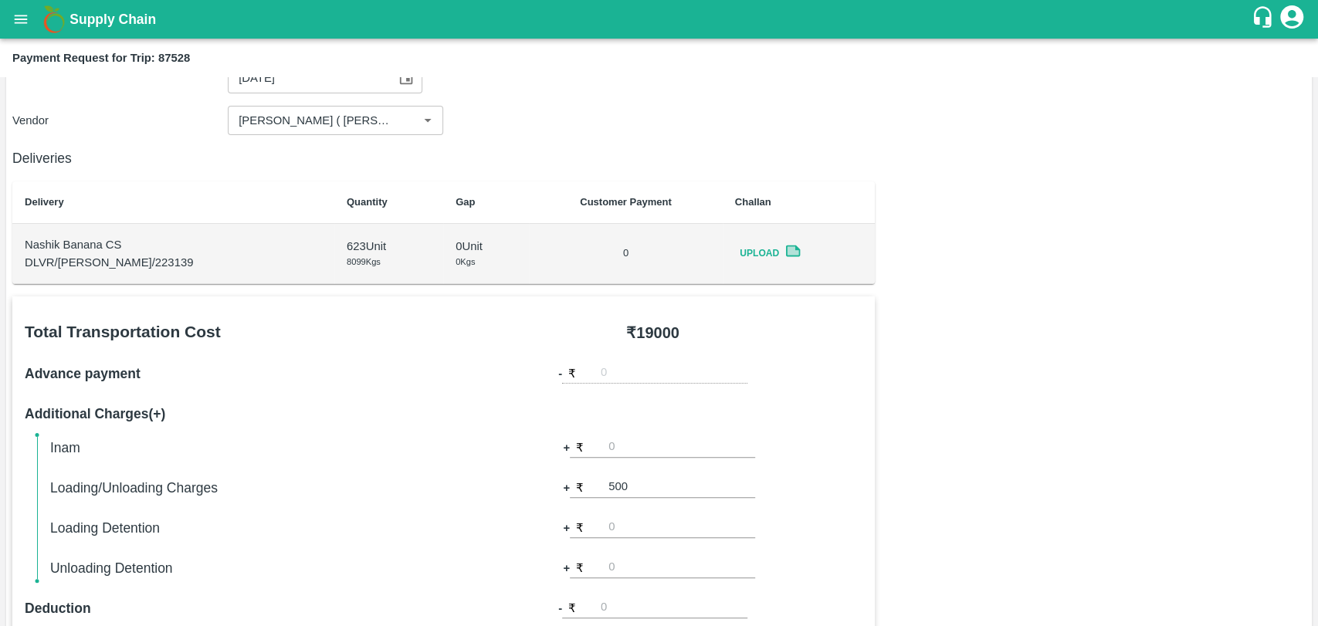
scroll to position [0, 0]
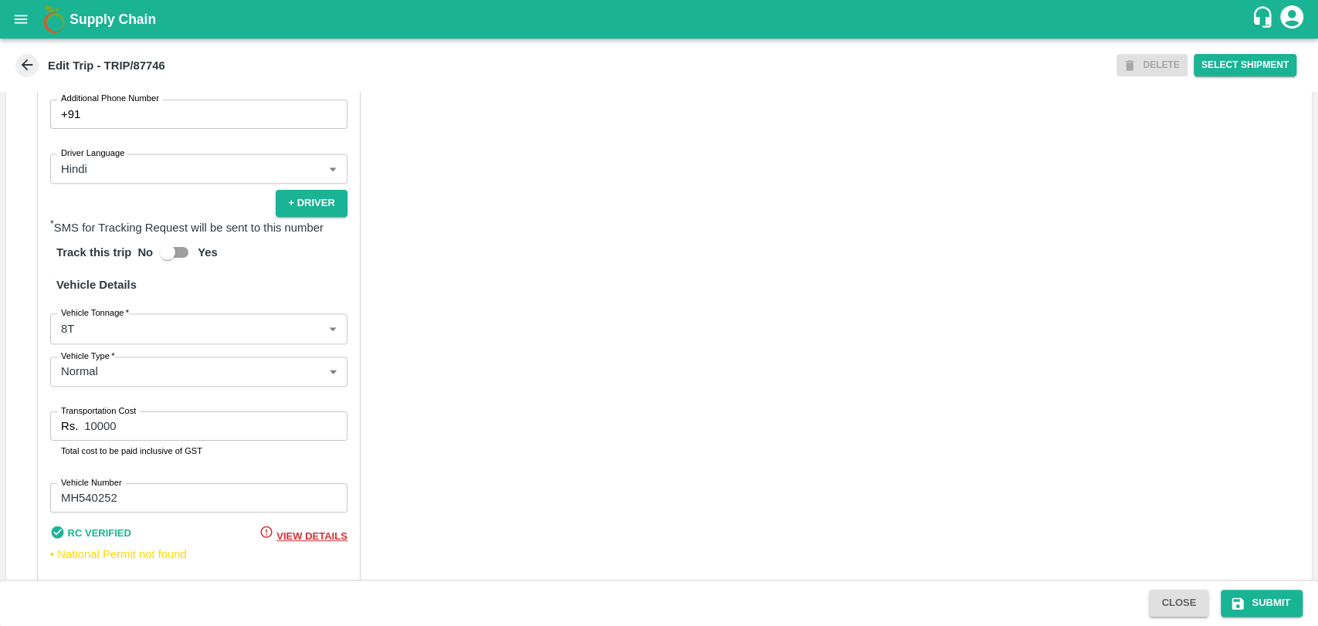
scroll to position [1005, 0]
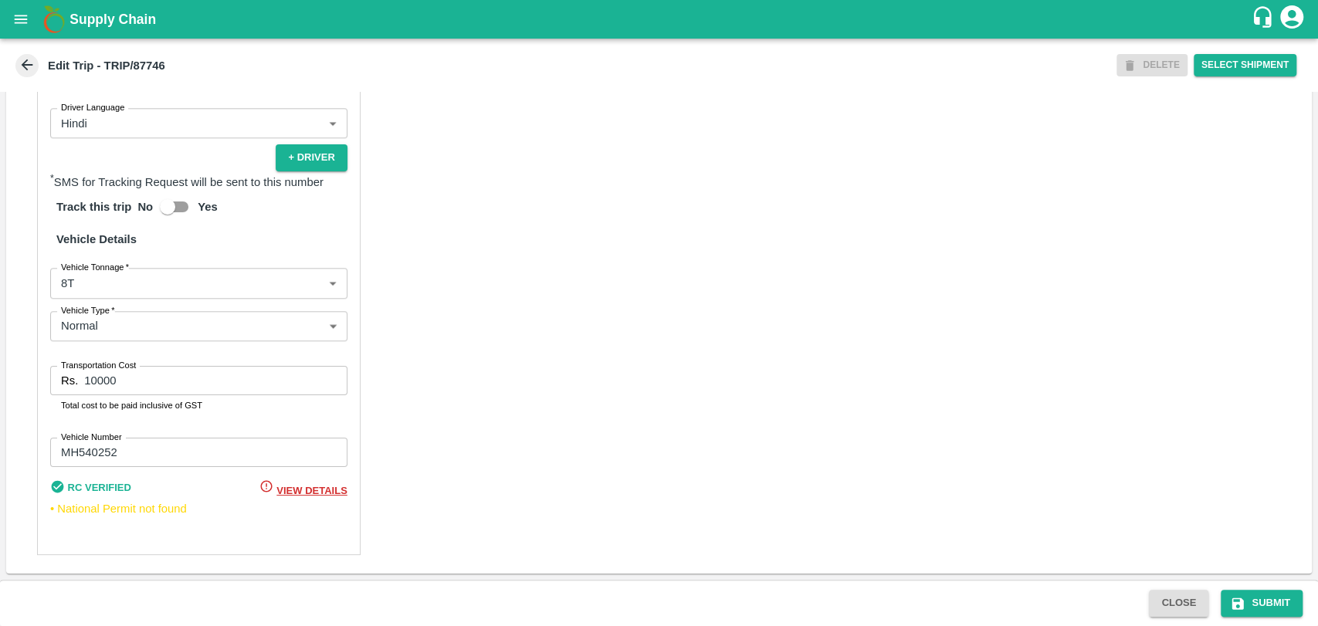
click at [104, 286] on body "Supply Chain Edit Trip - TRIP/87746 DELETE Select Shipment Trip Details Trip Ty…" at bounding box center [659, 313] width 1318 height 626
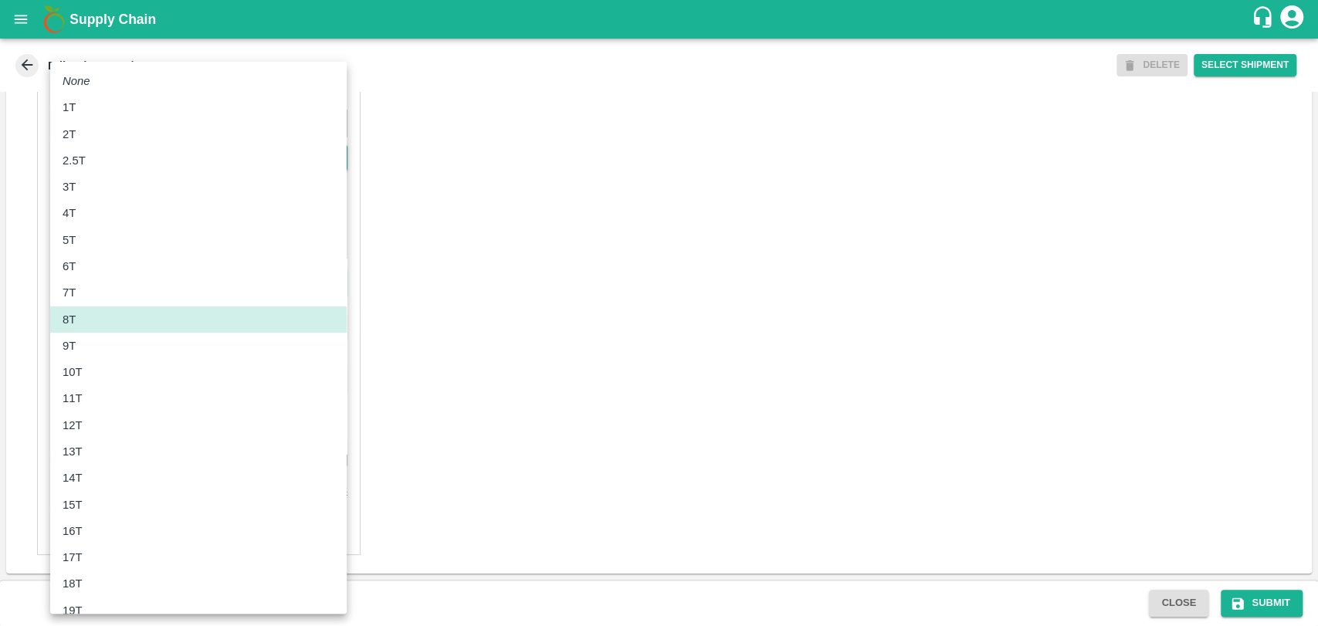
click at [95, 373] on div "10T" at bounding box center [199, 372] width 272 height 17
type input "10000"
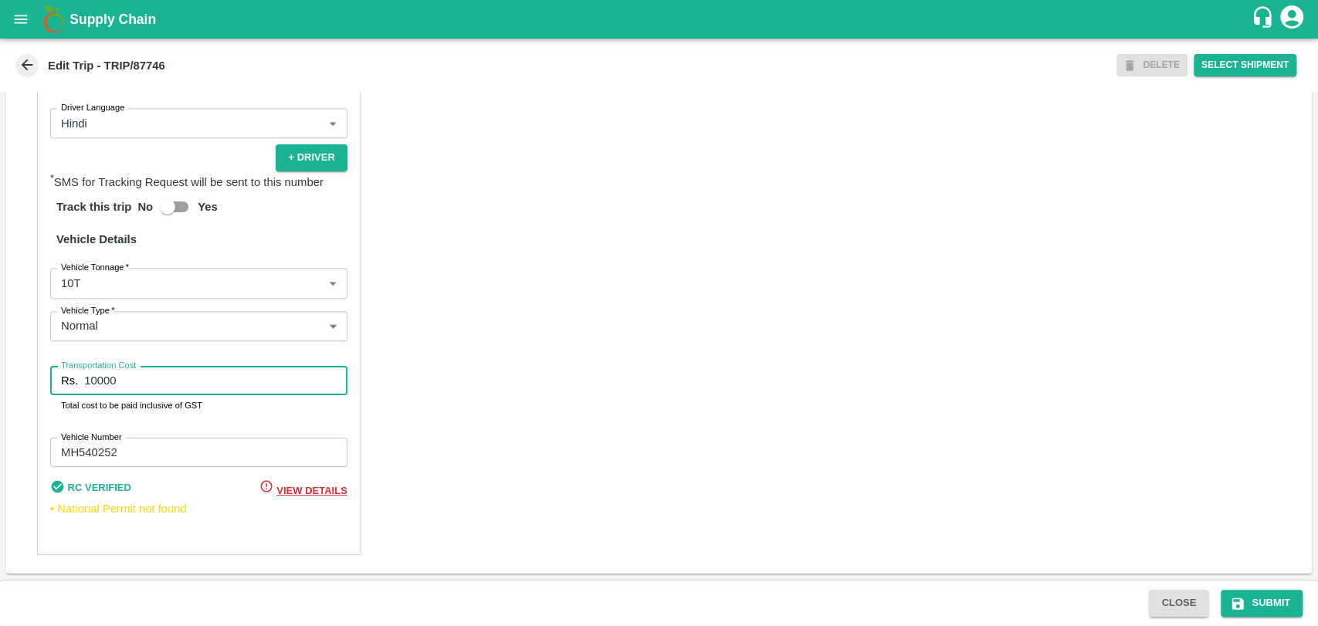
drag, startPoint x: 120, startPoint y: 386, endPoint x: 18, endPoint y: 384, distance: 102.7
click at [18, 384] on div "Partner Details Partner   * Partner Add Transporter Driver 1 Details Driver Nam…" at bounding box center [658, 186] width 1305 height 775
type input "20000"
click at [1272, 607] on button "Submit" at bounding box center [1262, 603] width 82 height 27
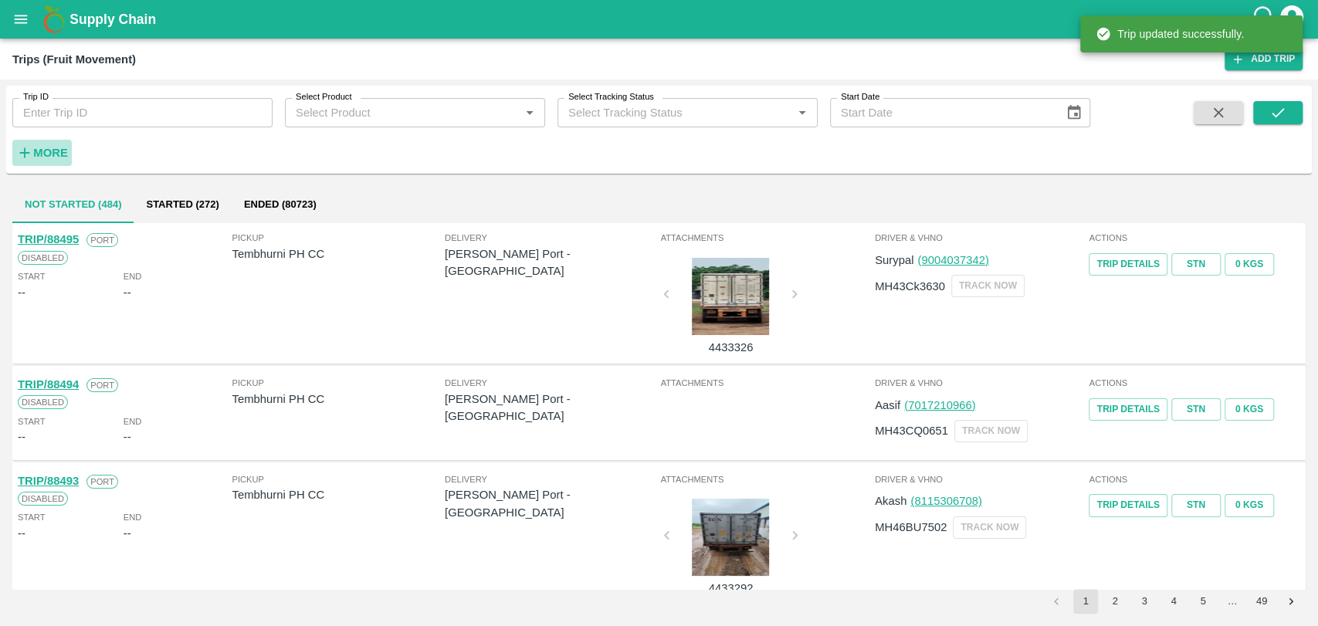
click at [62, 145] on h6 "More" at bounding box center [50, 153] width 35 height 20
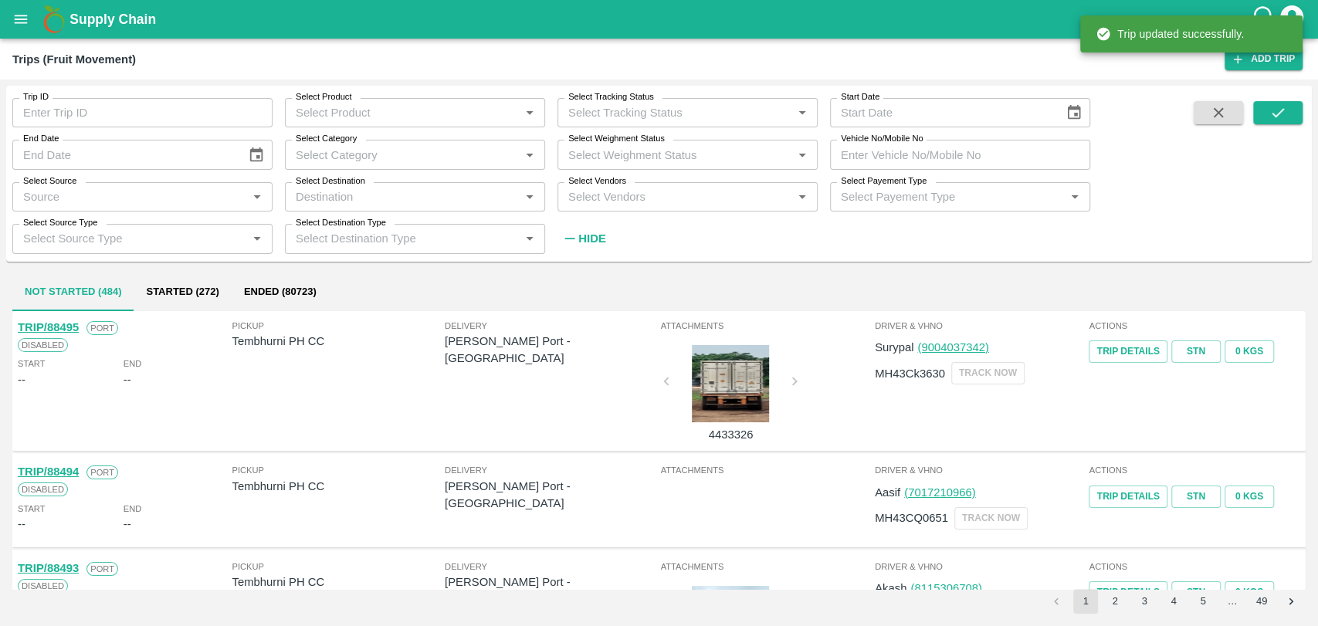
click at [926, 151] on input "Vehicle No/Mobile No" at bounding box center [960, 154] width 260 height 29
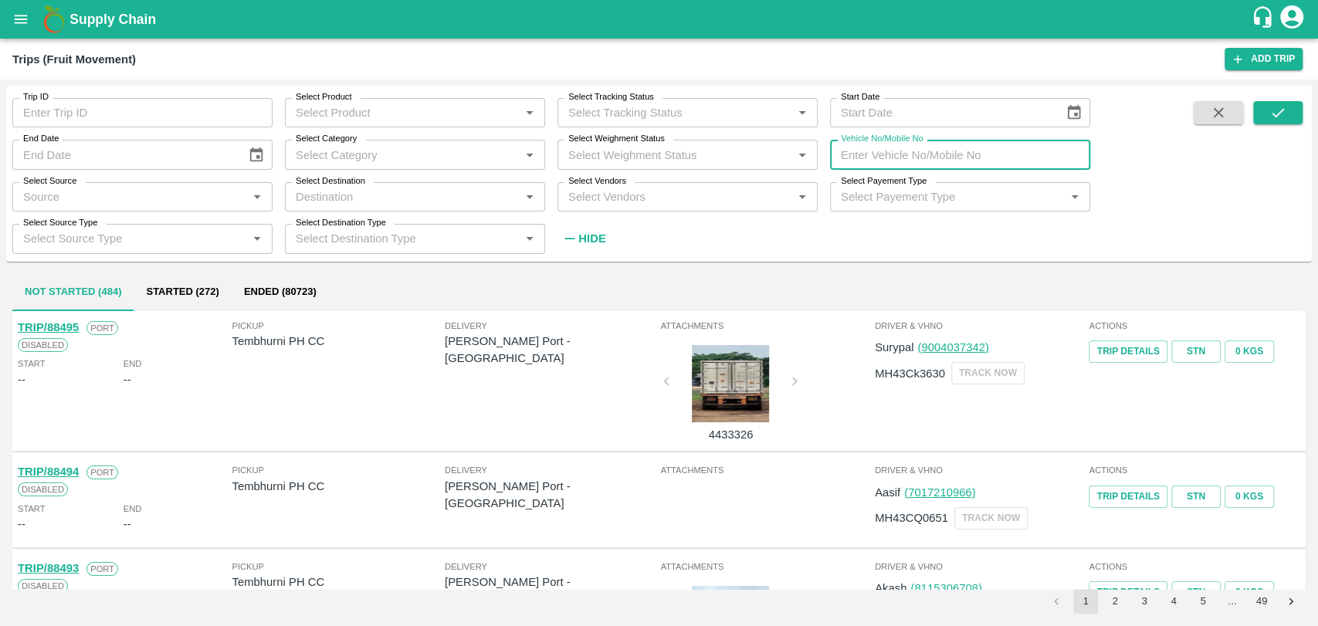
paste input "MH18BZ5531"
type input "MH18BZ5531"
click at [1276, 107] on icon "submit" at bounding box center [1277, 112] width 17 height 17
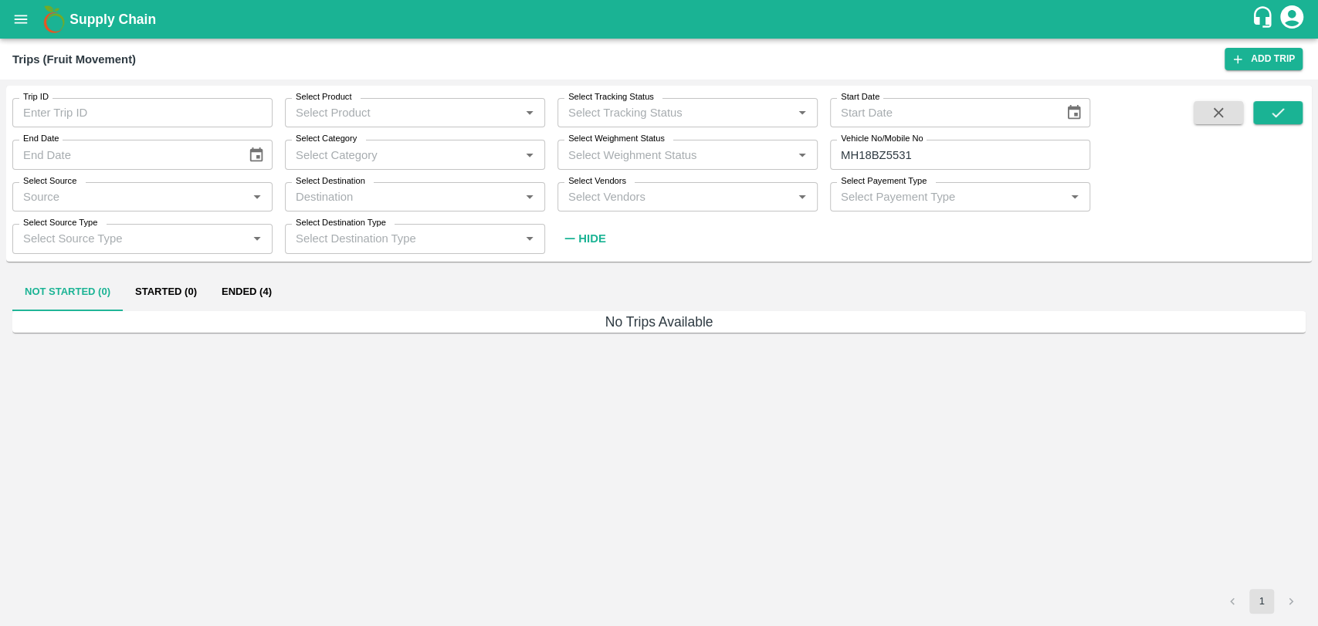
click at [257, 279] on button "Ended (4)" at bounding box center [246, 292] width 75 height 37
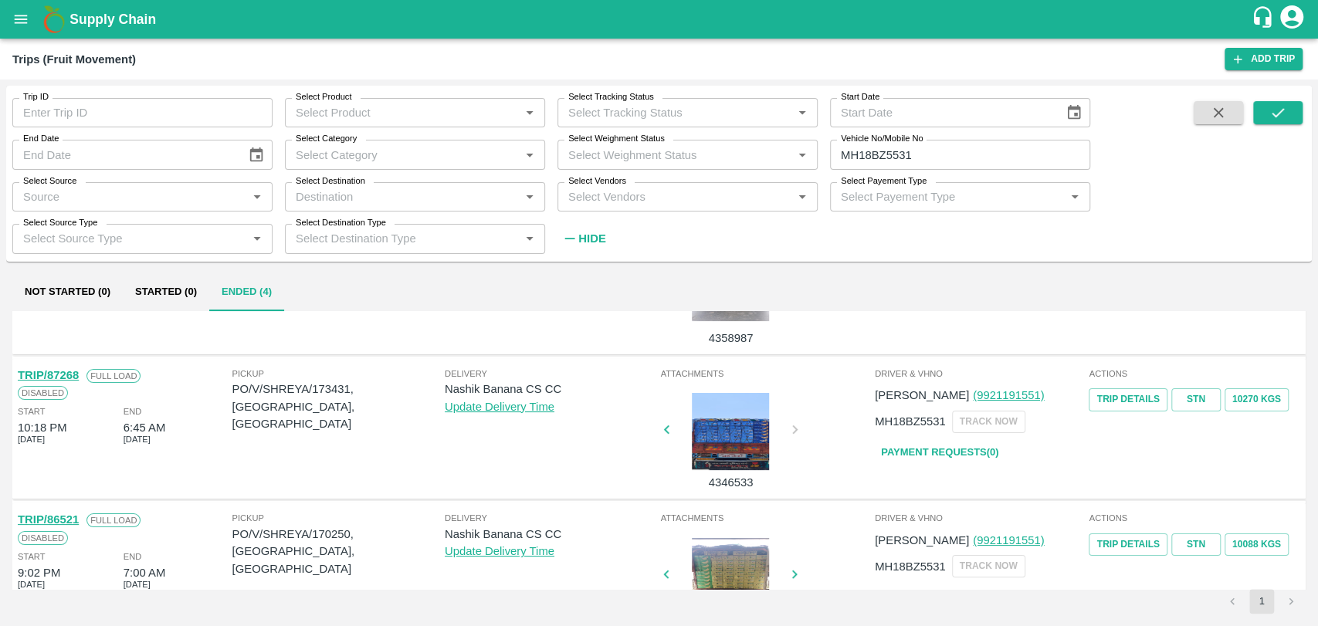
scroll to position [219, 0]
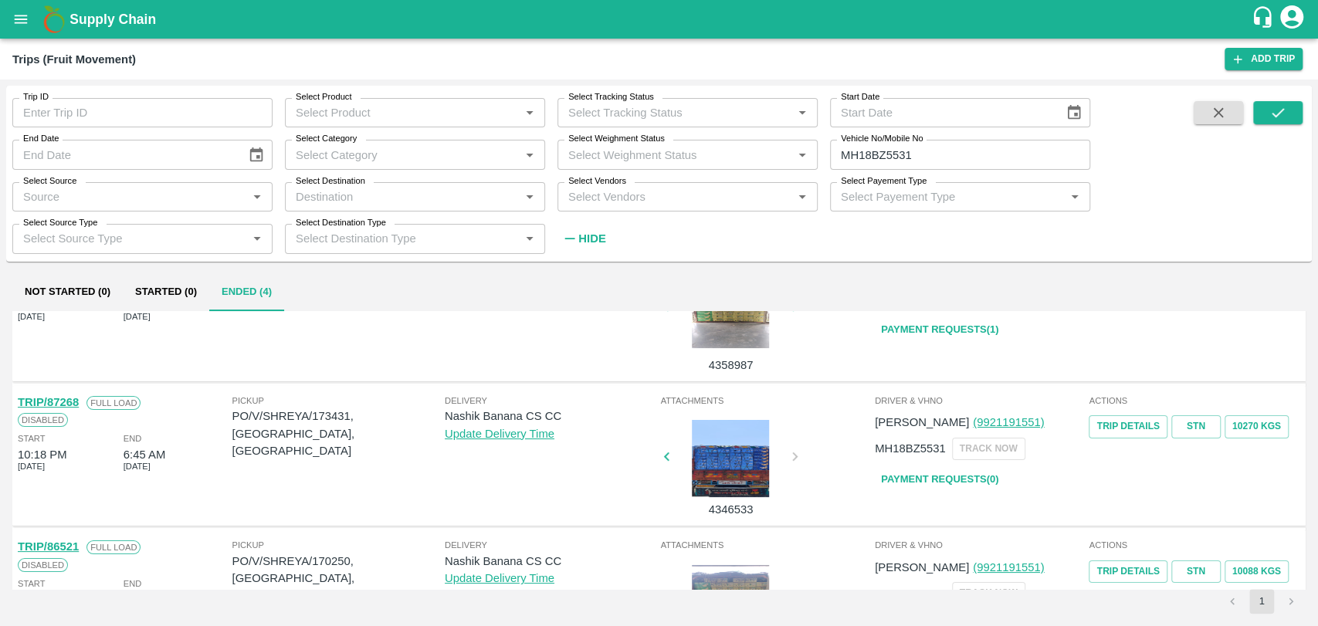
click at [66, 398] on link "TRIP/87268" at bounding box center [48, 402] width 61 height 12
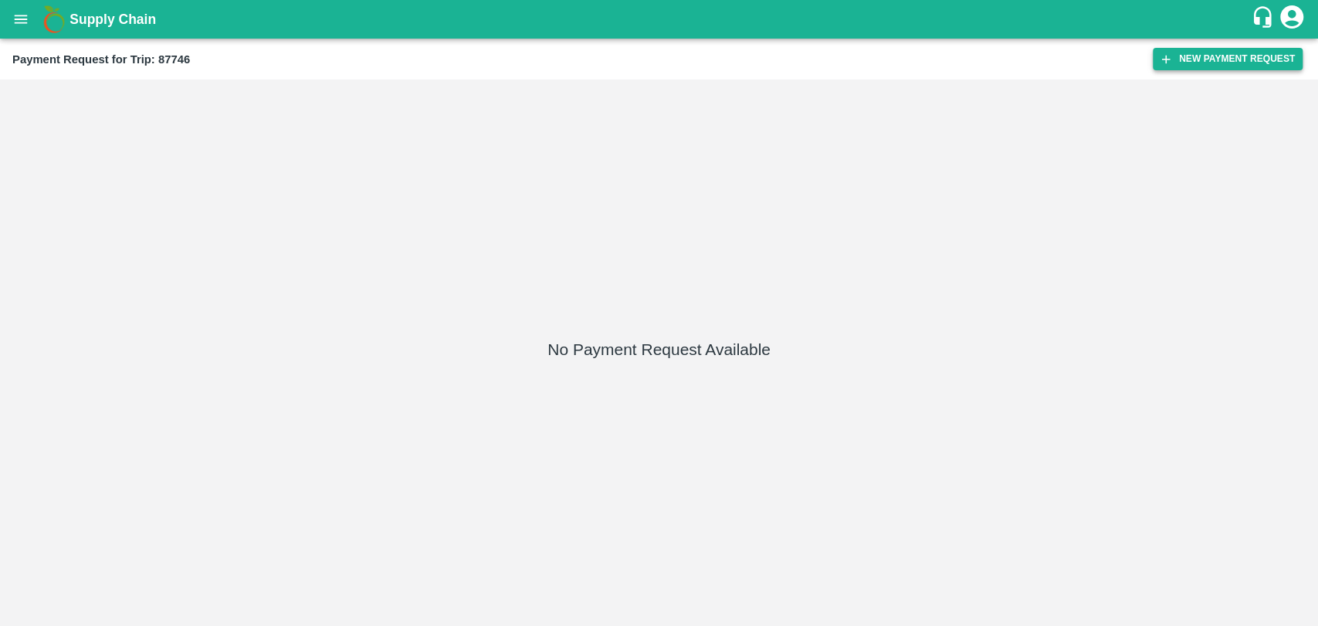
click at [1166, 61] on icon "button" at bounding box center [1166, 59] width 14 height 14
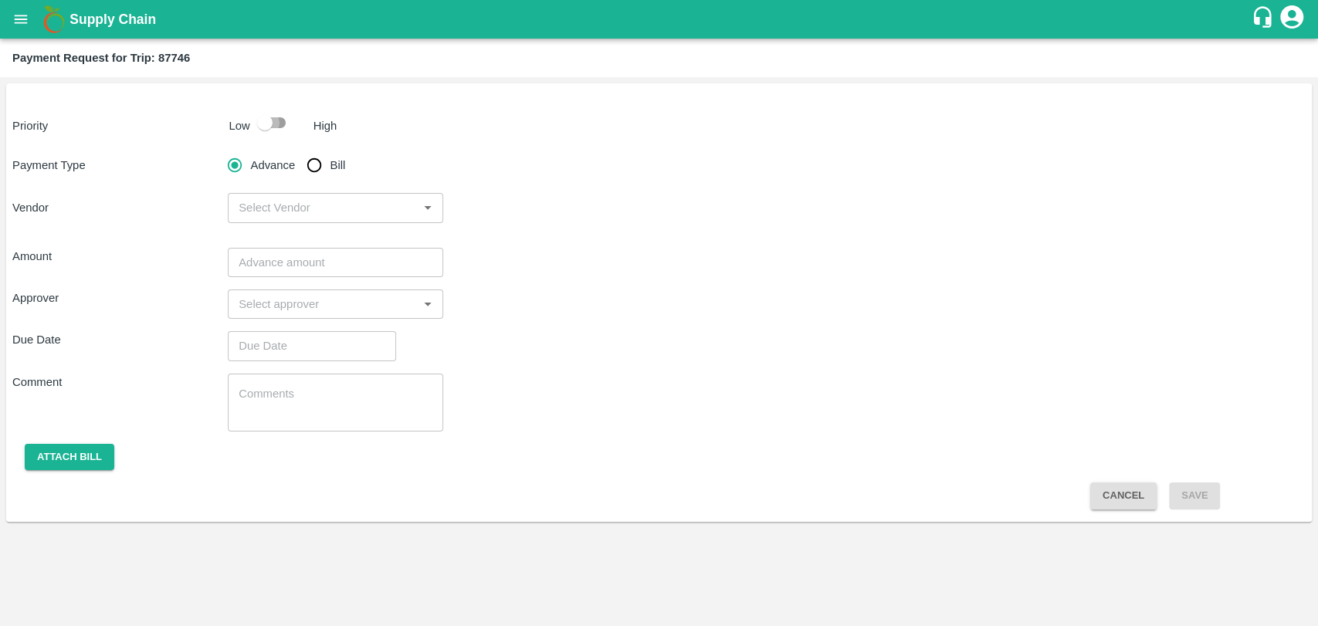
click at [262, 130] on input "checkbox" at bounding box center [265, 122] width 88 height 29
checkbox input "true"
click at [323, 173] on input "Bill" at bounding box center [314, 165] width 31 height 31
radio input "true"
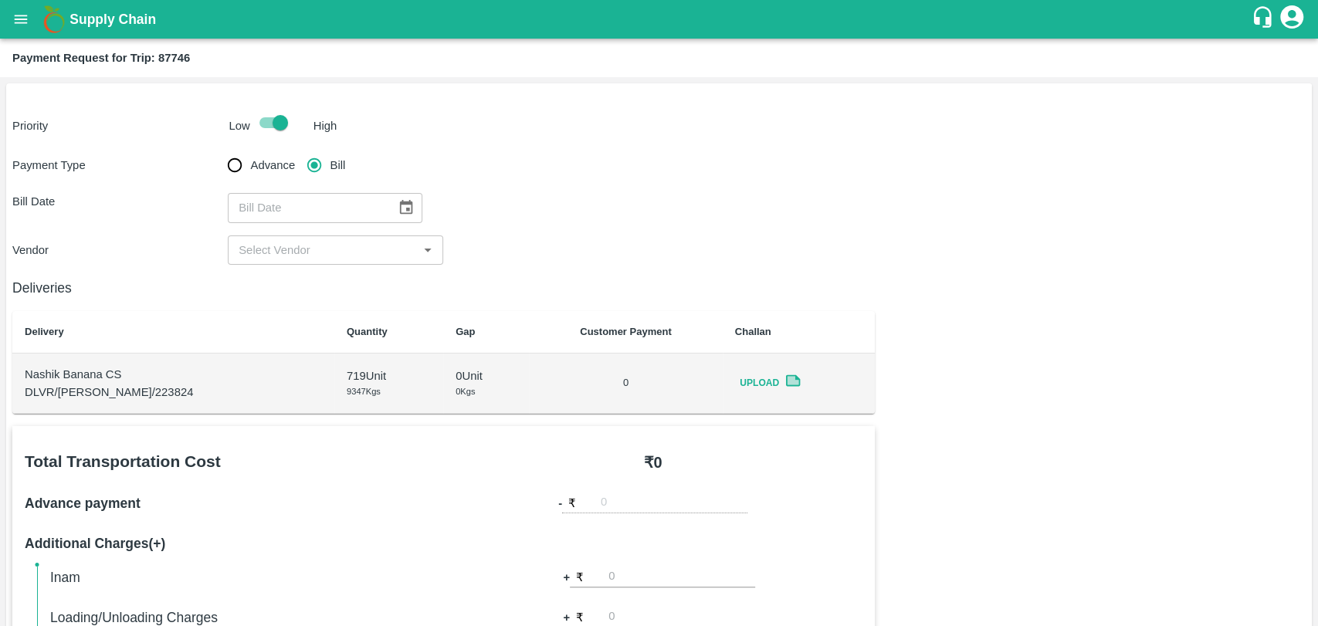
click at [383, 208] on div "​" at bounding box center [325, 207] width 195 height 29
type input "DD/MM/YYYY"
click at [400, 208] on icon "Choose date" at bounding box center [406, 207] width 13 height 15
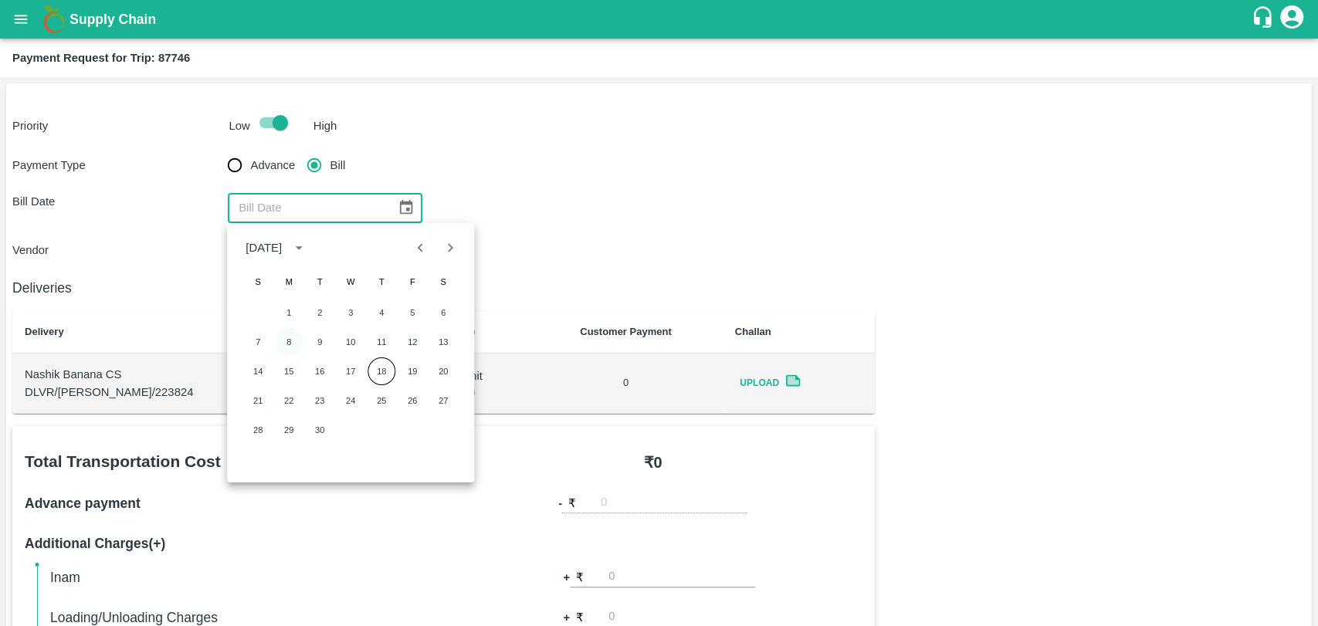
click at [297, 343] on button "8" at bounding box center [289, 342] width 28 height 28
type input "[DATE]"
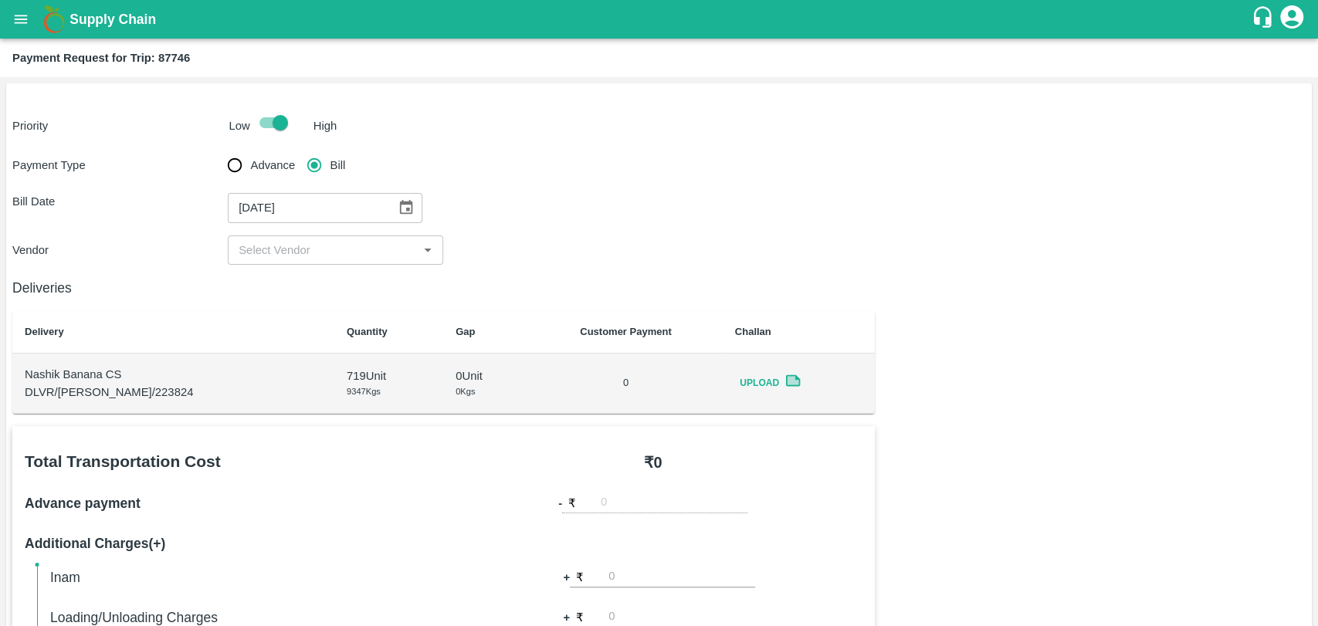
click at [294, 249] on input "input" at bounding box center [322, 250] width 181 height 20
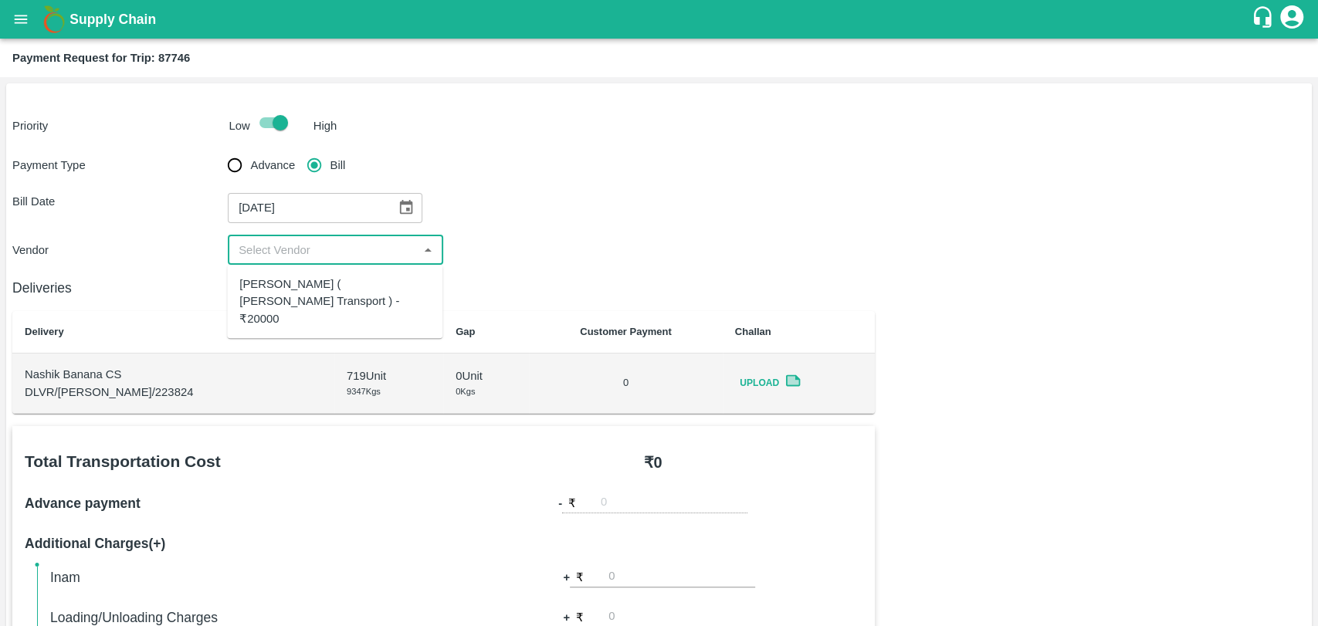
click at [290, 278] on div "[PERSON_NAME] ( [PERSON_NAME] Transport ) - ₹20000" at bounding box center [334, 302] width 191 height 52
type input "[PERSON_NAME] ( [PERSON_NAME] Transport ) - ₹20000"
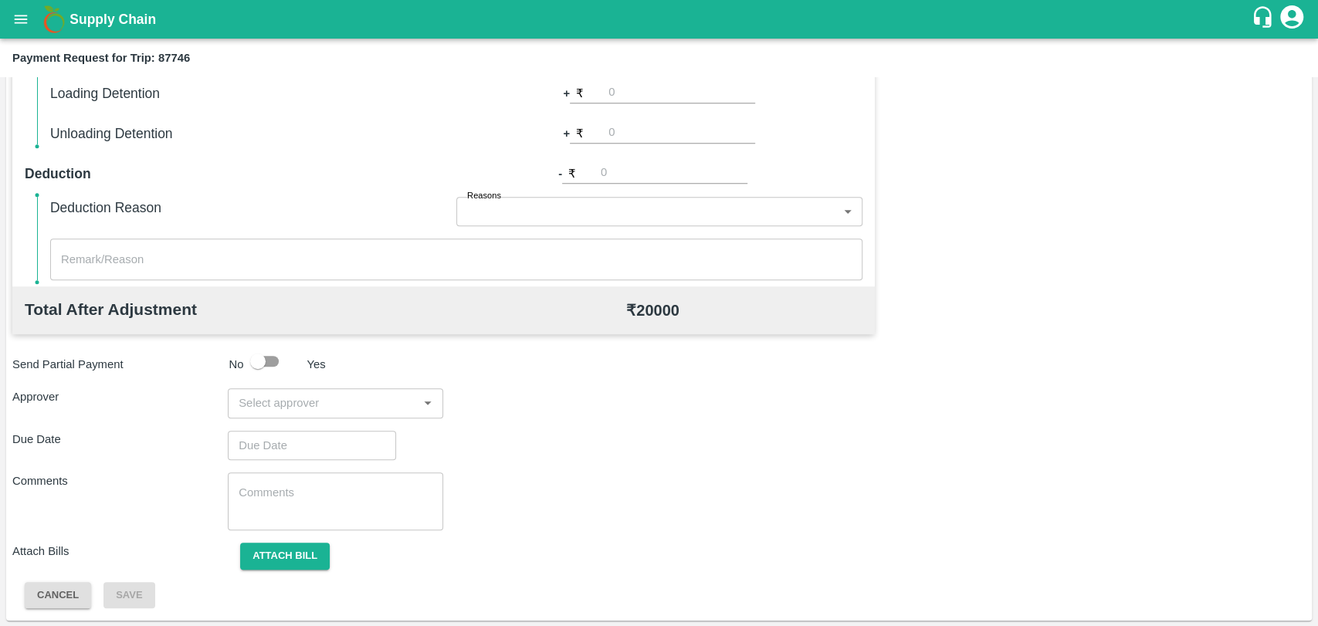
scroll to position [565, 0]
click at [327, 399] on input "input" at bounding box center [322, 402] width 181 height 20
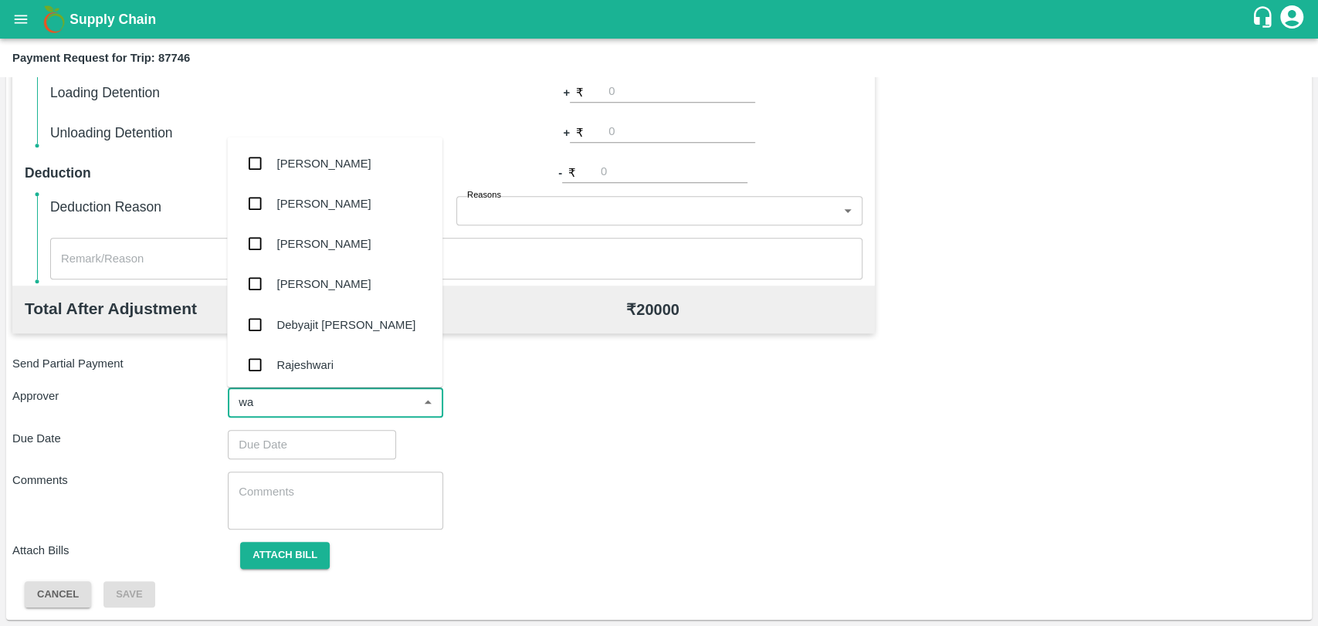
type input "wag"
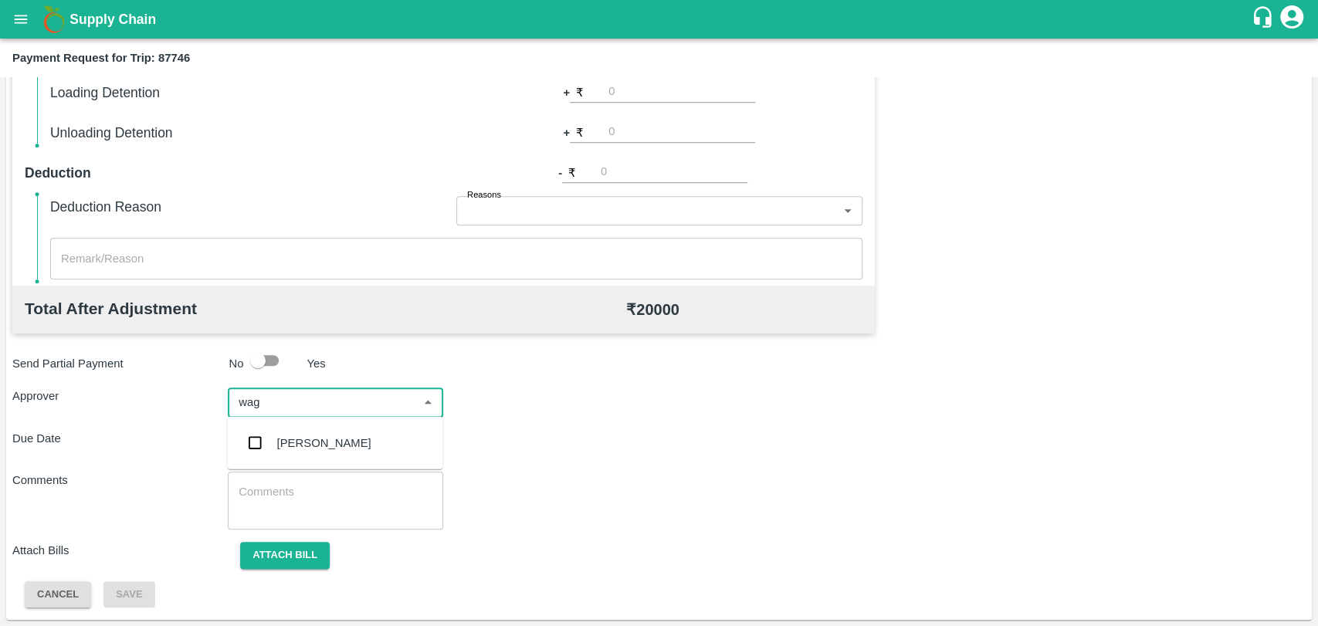
click at [303, 432] on div "[PERSON_NAME]" at bounding box center [334, 443] width 215 height 40
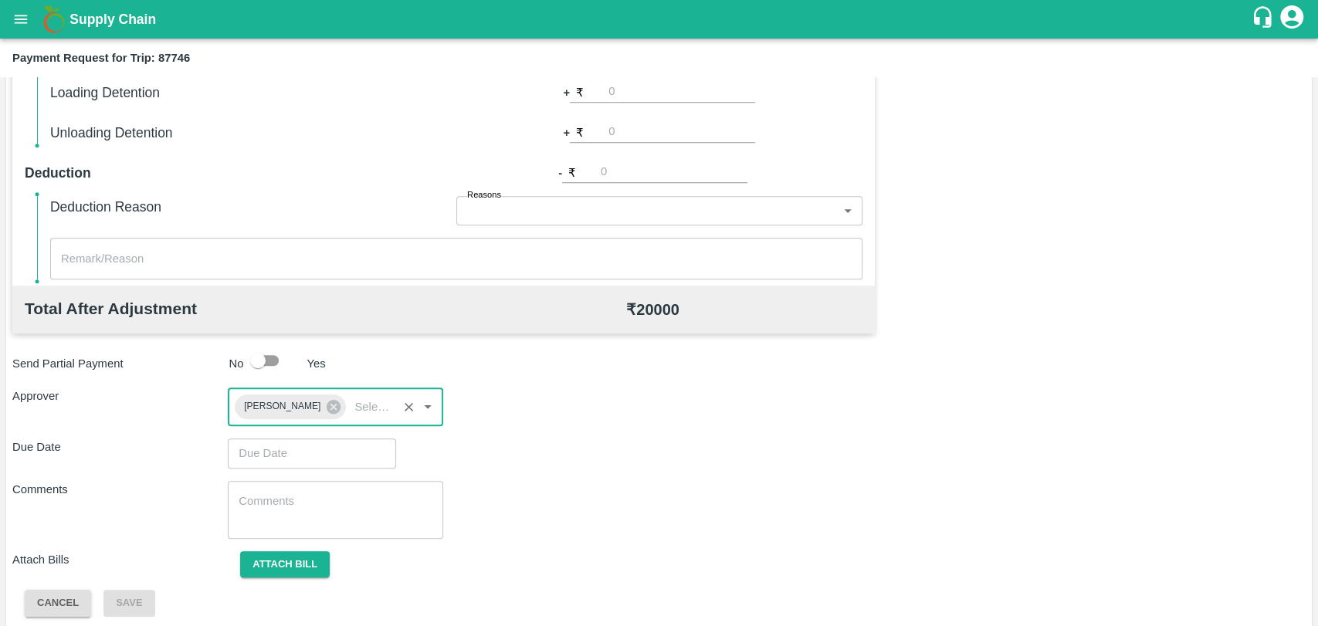
type input "DD/MM/YYYY hh:mm aa"
click at [288, 446] on input "DD/MM/YYYY hh:mm aa" at bounding box center [306, 453] width 157 height 29
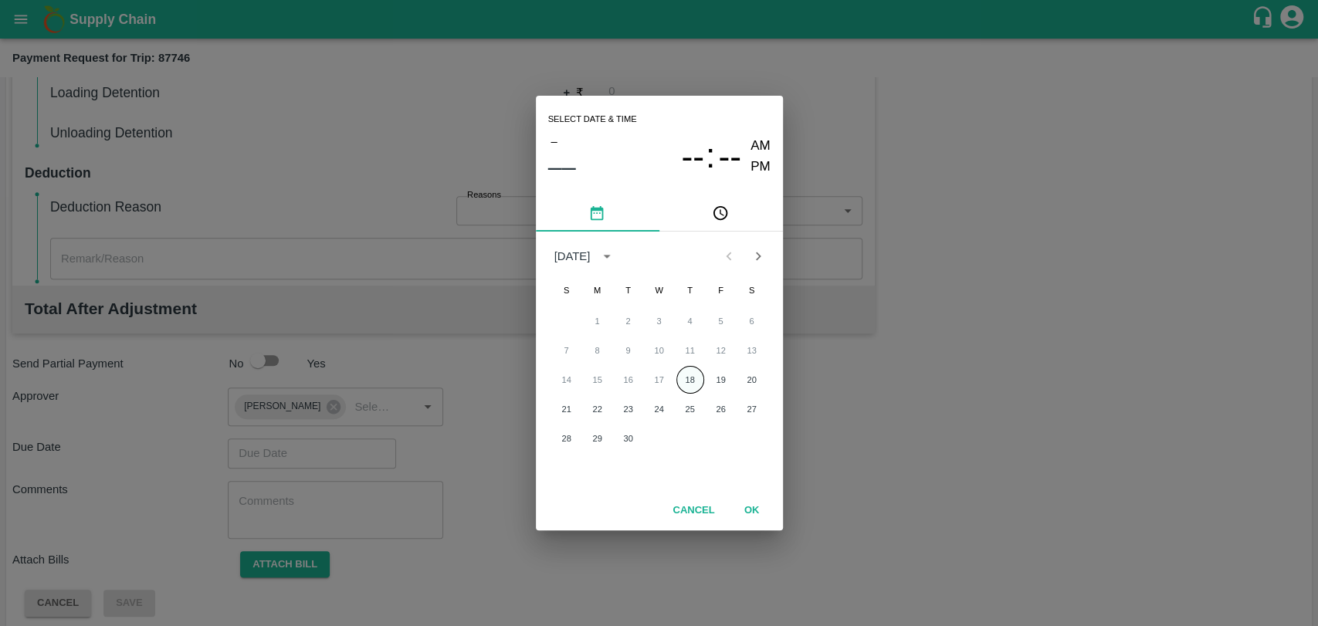
click at [684, 382] on button "18" at bounding box center [690, 380] width 28 height 28
type input "[DATE] 12:00 AM"
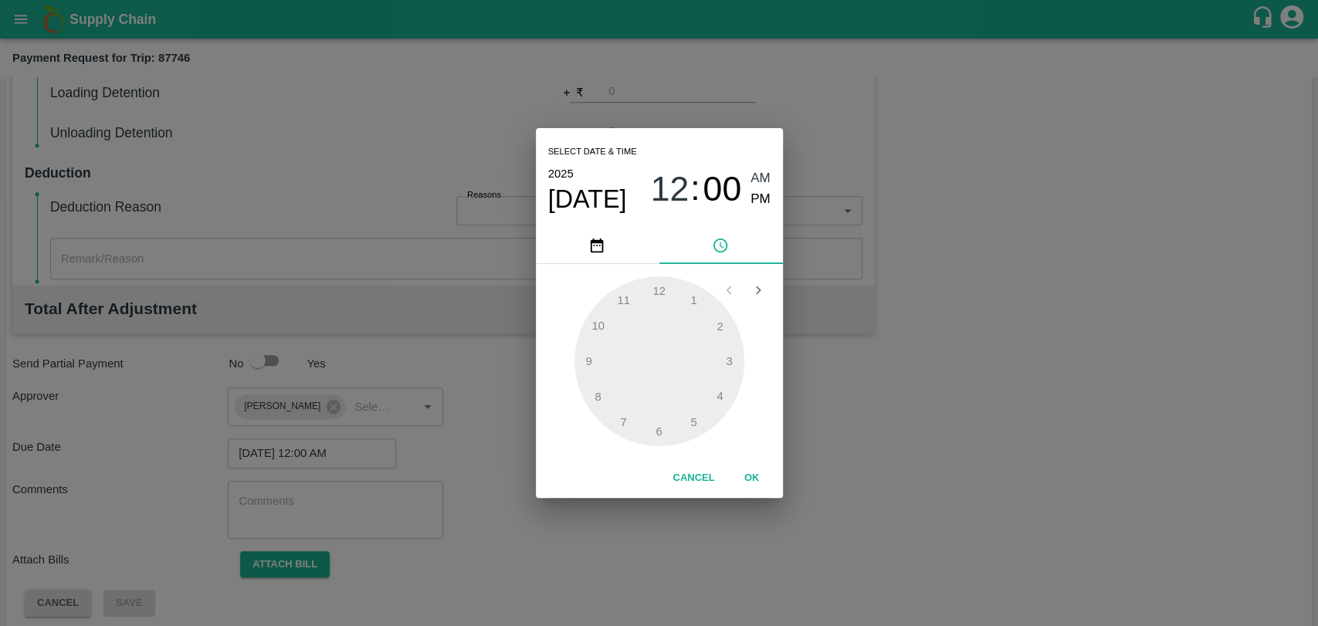
click at [765, 462] on div "Cancel OK" at bounding box center [659, 478] width 247 height 39
click at [747, 476] on button "OK" at bounding box center [751, 478] width 49 height 27
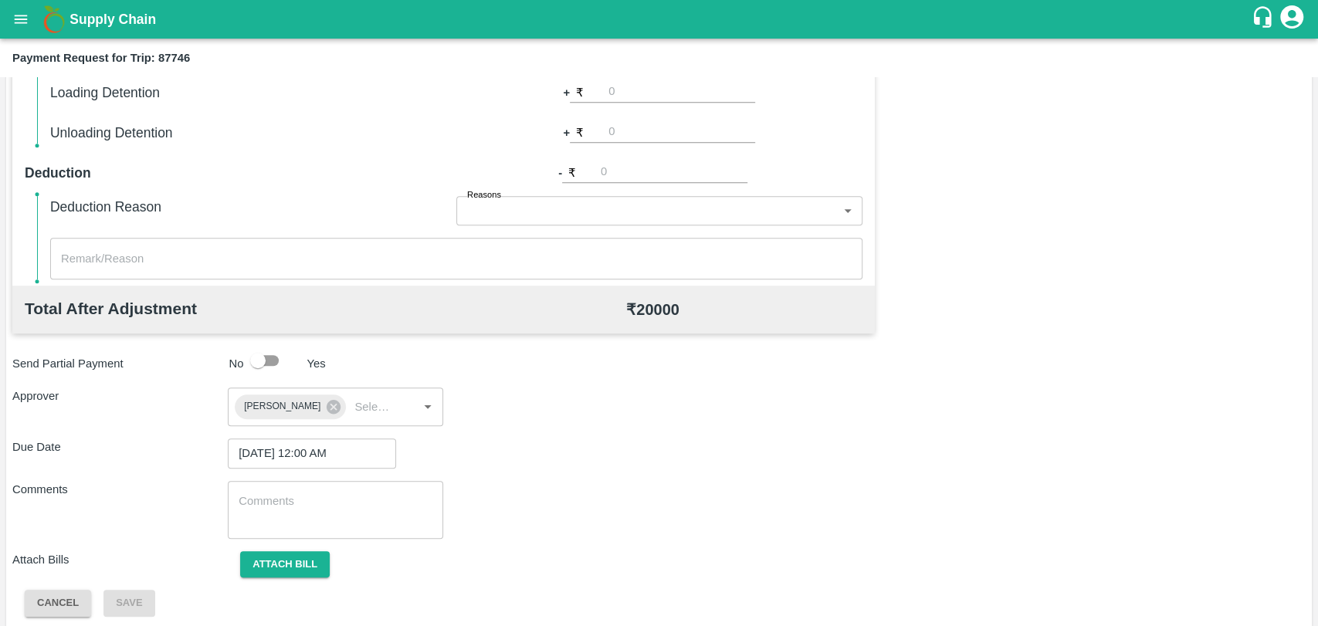
click at [294, 541] on div "Total Transportation Cost ₹ 20000 Advance payment - ₹ Additional Charges(+) Ina…" at bounding box center [658, 239] width 1293 height 756
click at [293, 558] on button "Attach bill" at bounding box center [285, 564] width 90 height 27
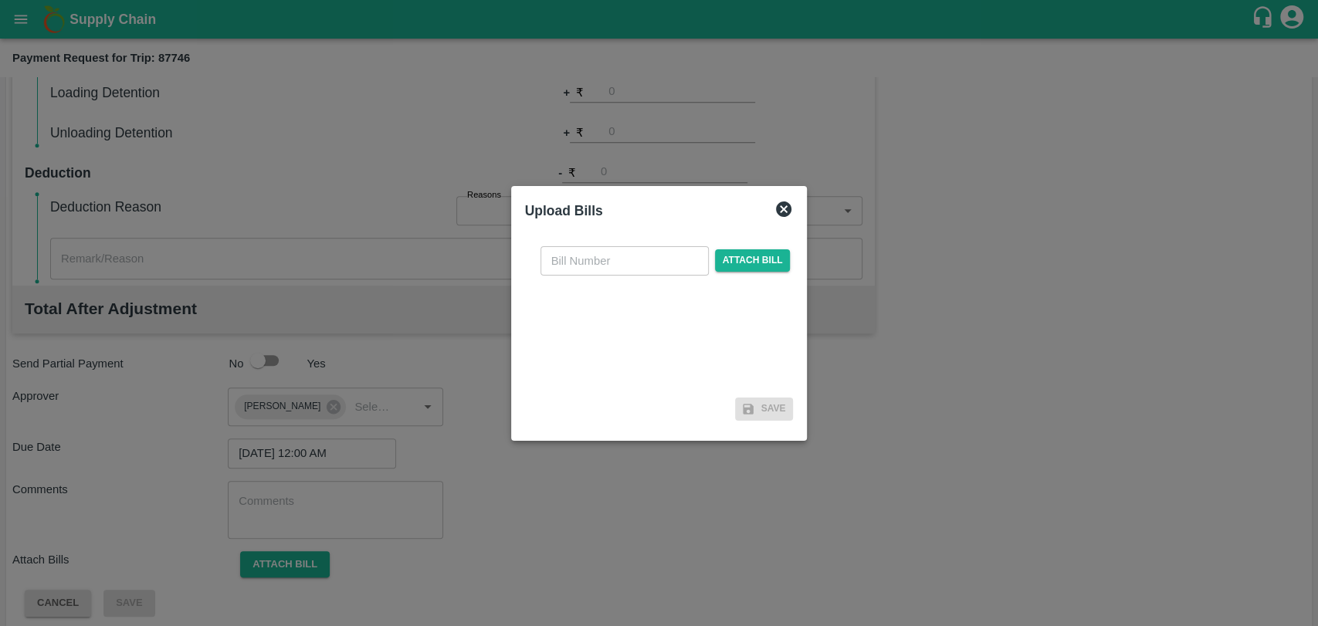
click at [635, 274] on input "text" at bounding box center [624, 260] width 168 height 29
type input "3974"
click at [760, 273] on div "3974 ​ Attach bill" at bounding box center [665, 260] width 256 height 29
click at [760, 255] on span "Attach bill" at bounding box center [753, 260] width 76 height 22
click at [0, 0] on input "Attach bill" at bounding box center [0, 0] width 0 height 0
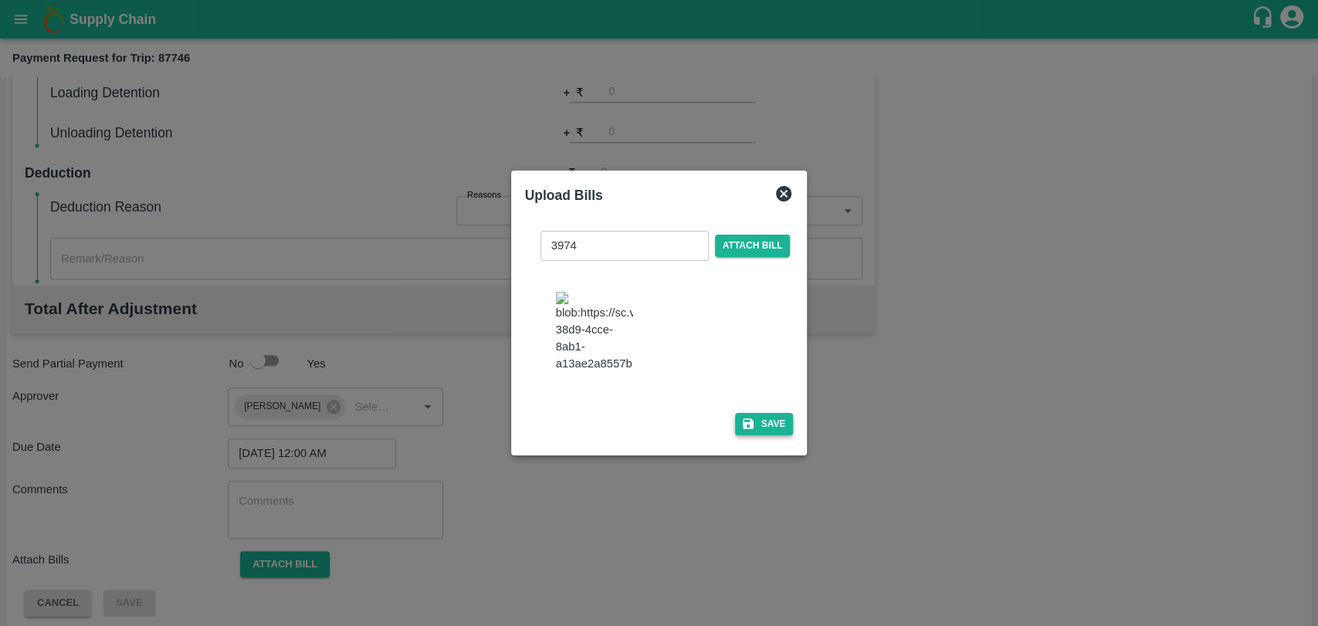
click at [757, 421] on button "Save" at bounding box center [764, 424] width 59 height 22
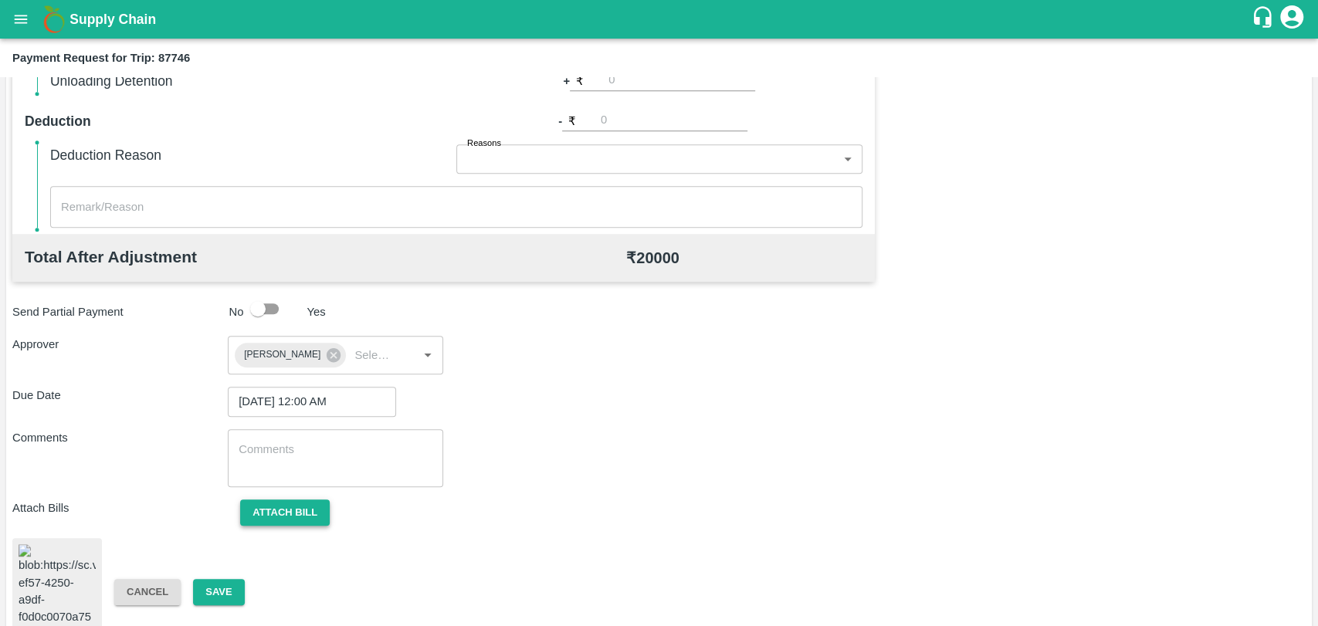
scroll to position [645, 0]
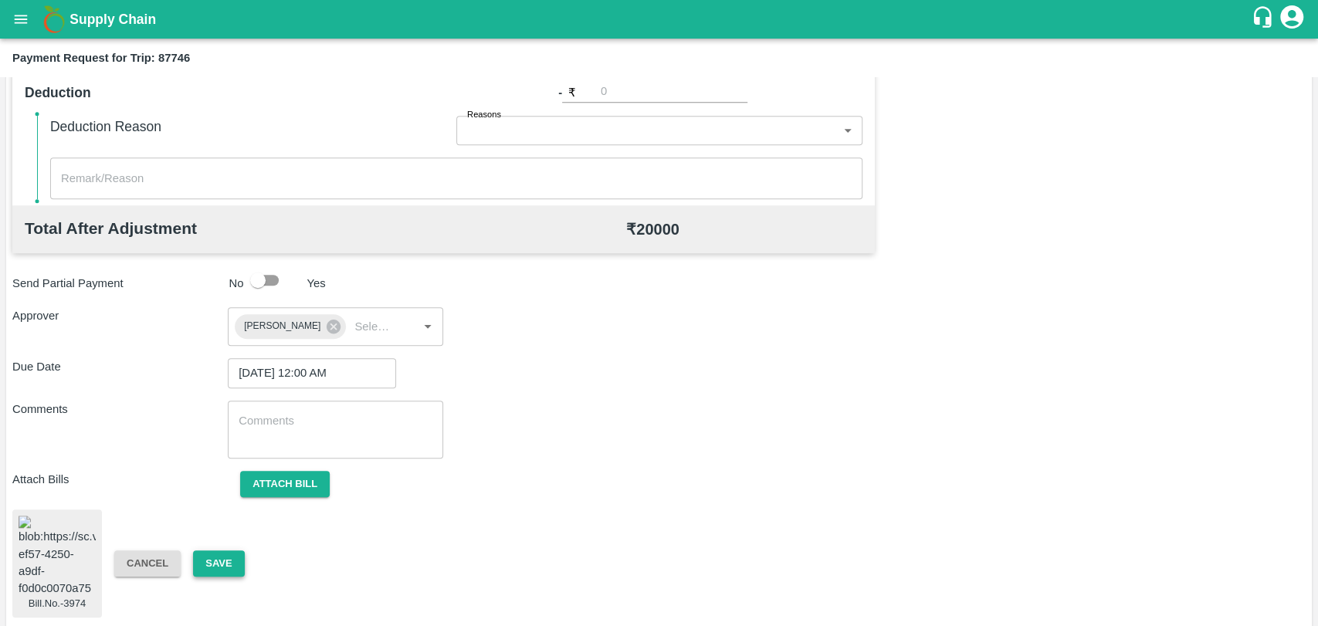
click at [222, 557] on button "Save" at bounding box center [218, 563] width 51 height 27
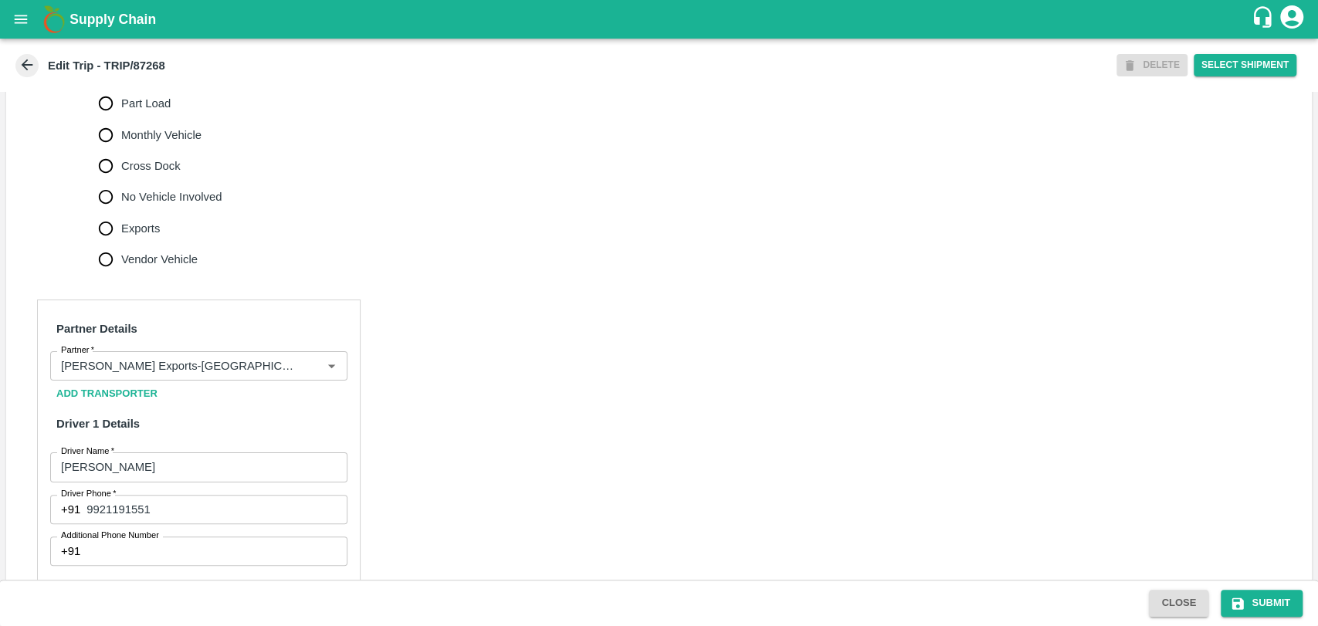
scroll to position [686, 0]
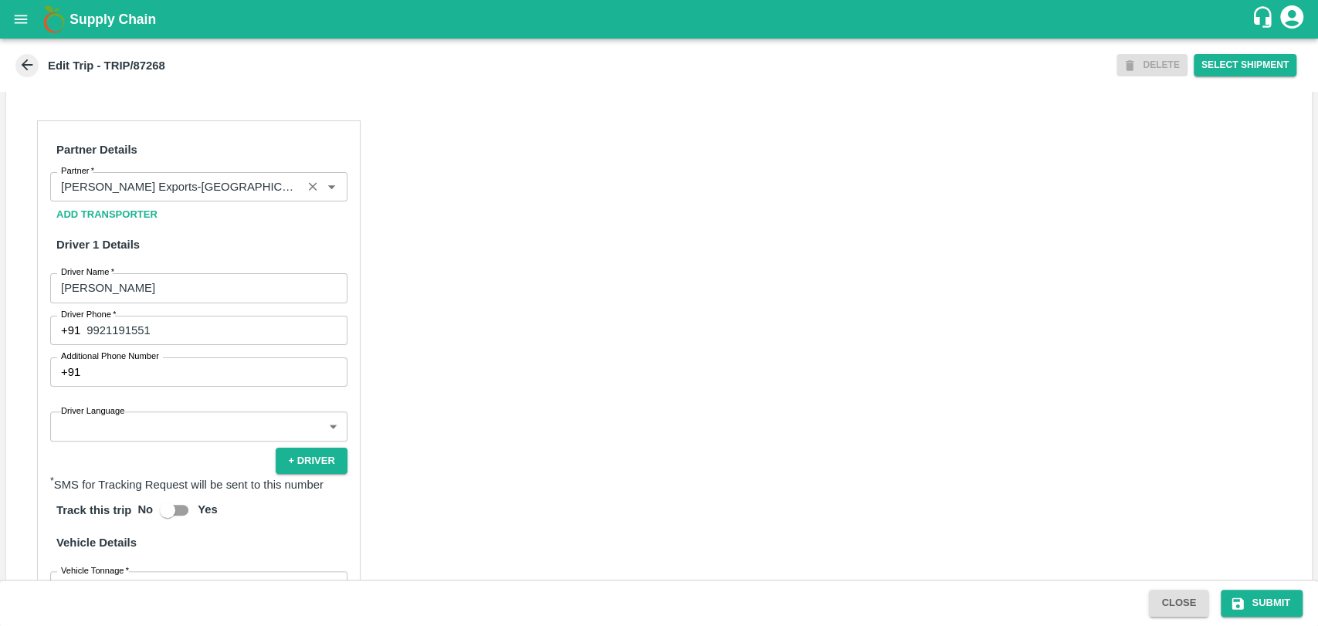
click at [190, 197] on input "Partner   *" at bounding box center [176, 187] width 242 height 20
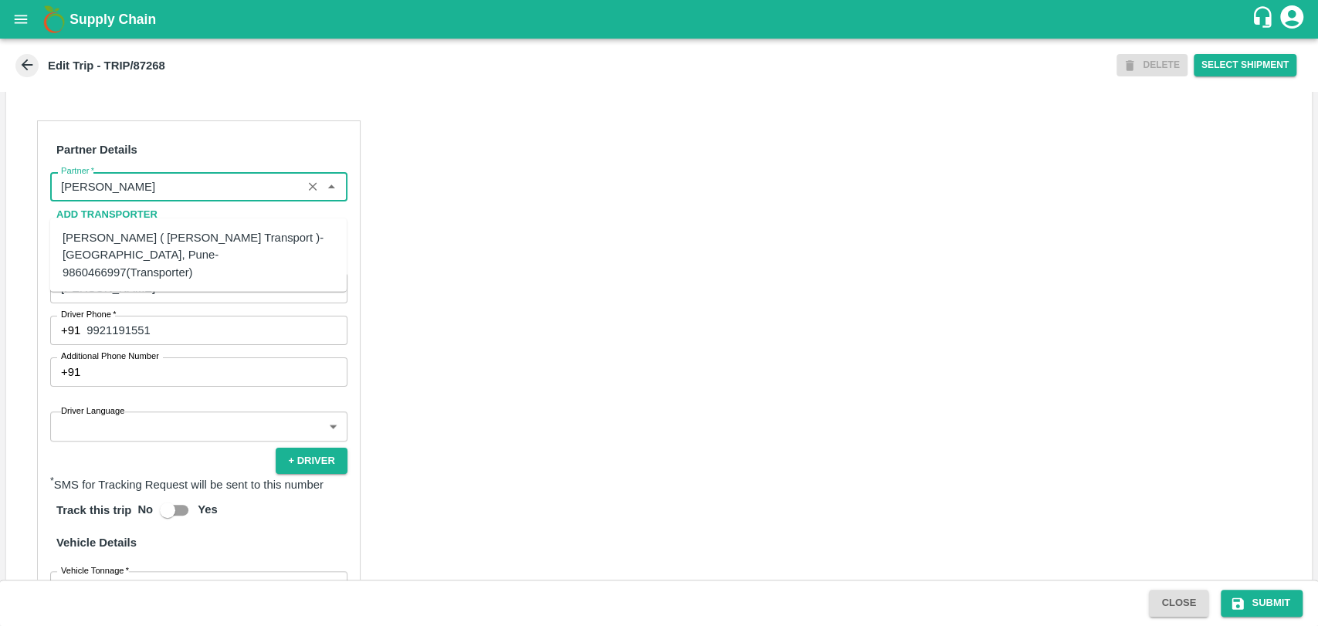
click at [120, 242] on div "[PERSON_NAME] ( [PERSON_NAME] Transport )-[GEOGRAPHIC_DATA], Pune-9860466997(Tr…" at bounding box center [199, 255] width 272 height 52
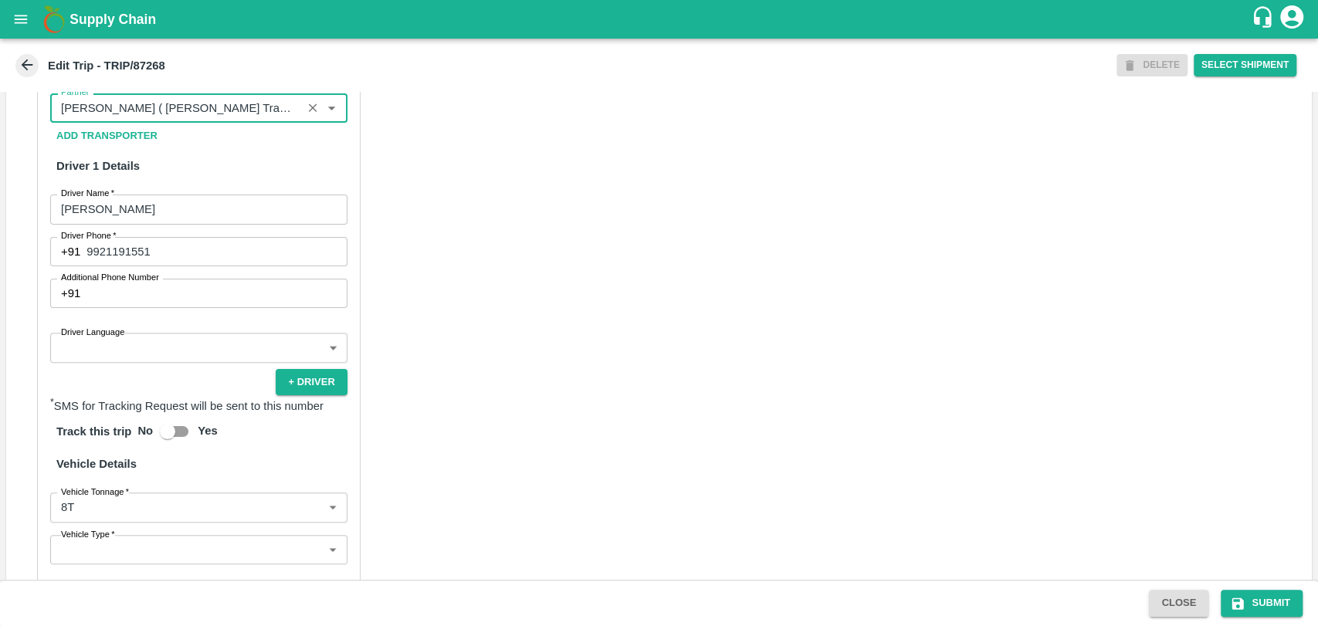
scroll to position [943, 0]
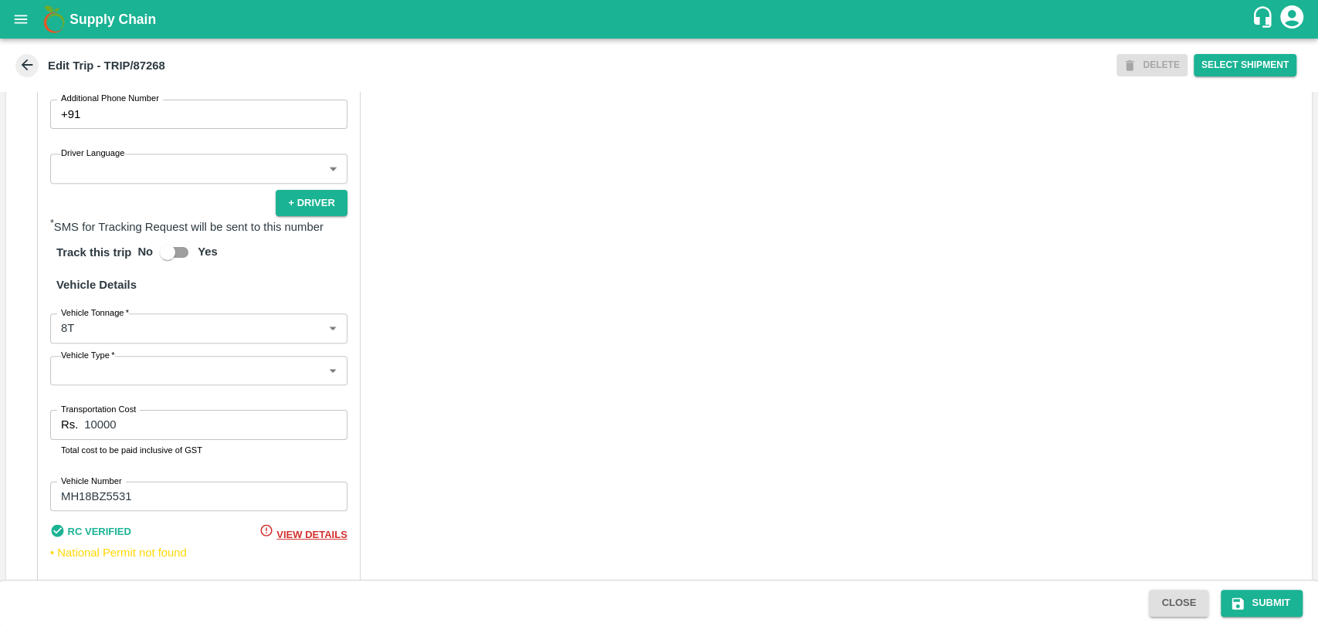
type input "[PERSON_NAME] ( [PERSON_NAME] Transport )-[GEOGRAPHIC_DATA], Pune-9860466997(Tr…"
click at [111, 345] on body "Supply Chain Edit Trip - TRIP/87268 DELETE Select Shipment Trip Details Trip Ty…" at bounding box center [659, 313] width 1318 height 626
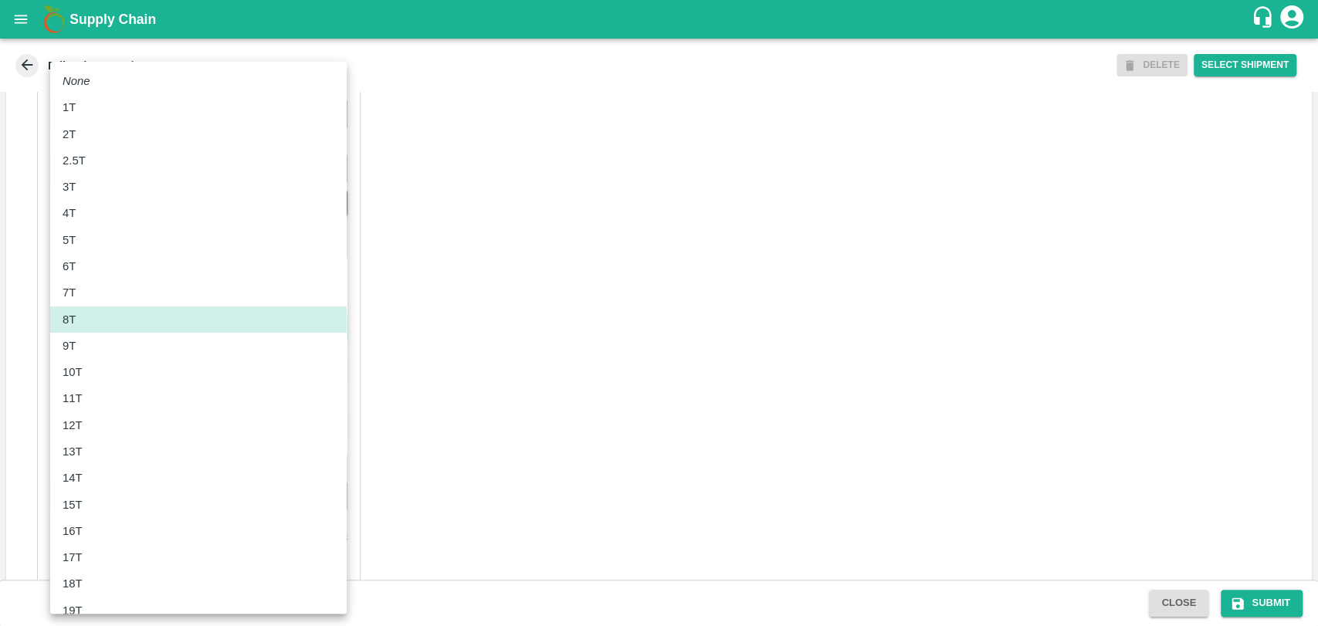
click at [97, 402] on div "11T" at bounding box center [199, 398] width 272 height 17
type input "11000"
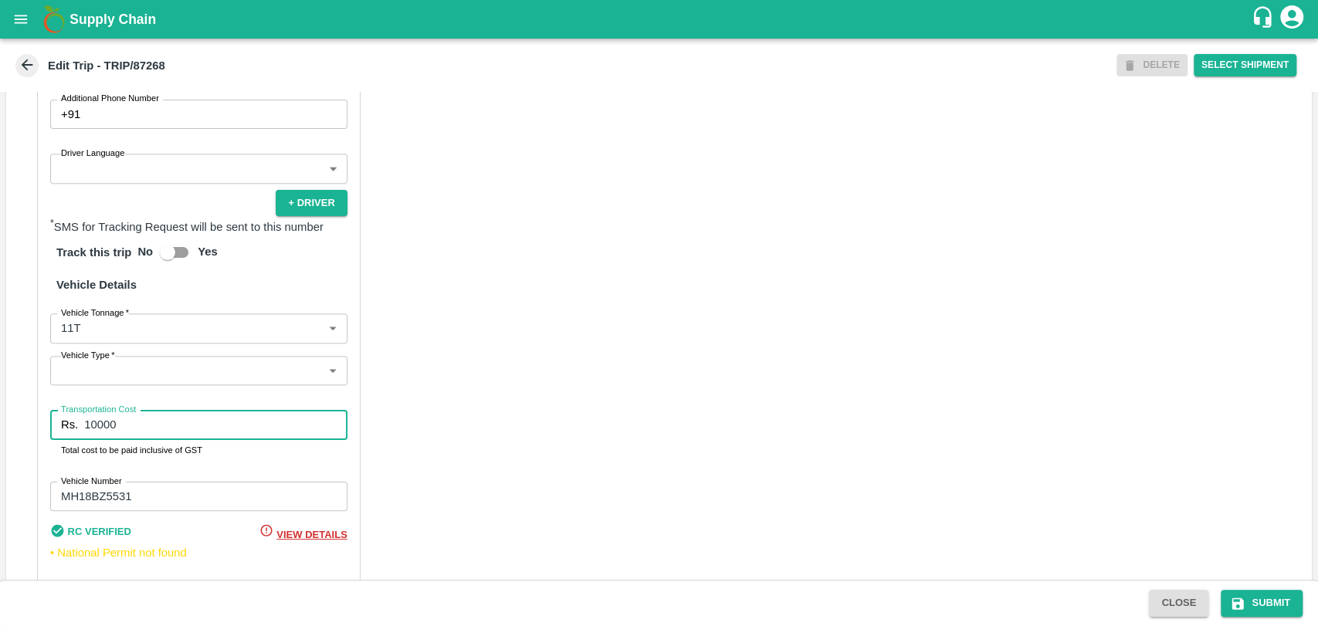
drag, startPoint x: 136, startPoint y: 436, endPoint x: 70, endPoint y: 436, distance: 65.6
click at [71, 436] on div "Rs. 10000 Transportation Cost" at bounding box center [198, 424] width 297 height 29
type input "20900"
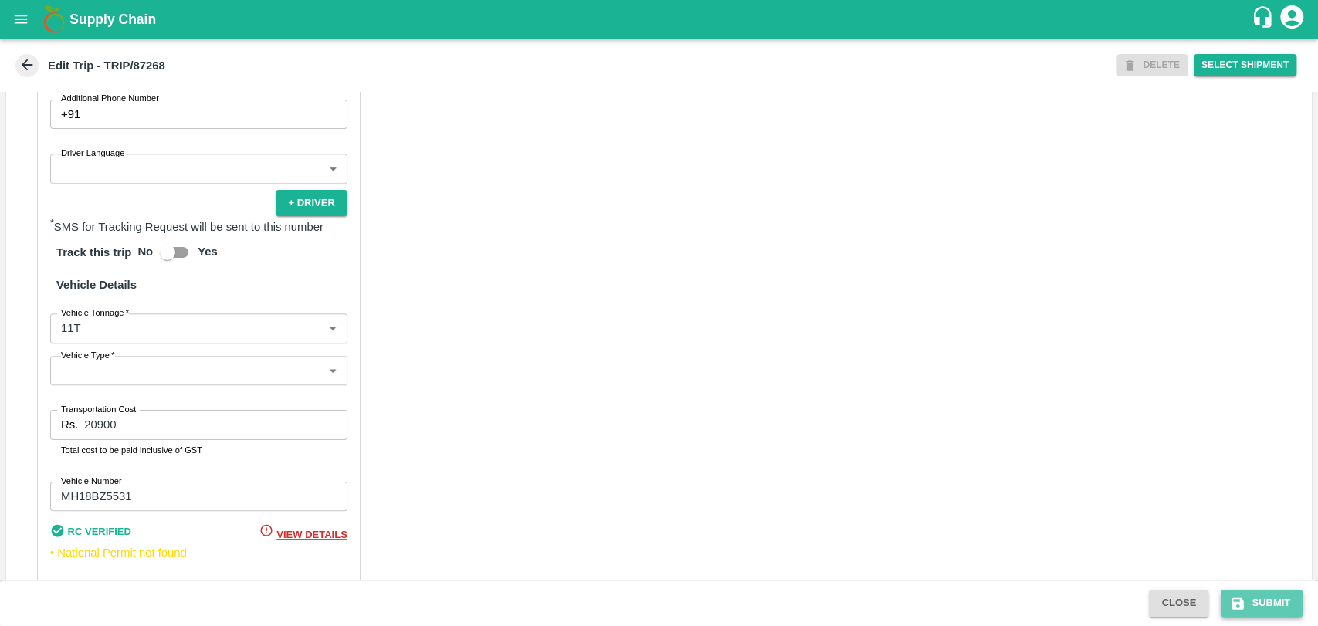
click at [1246, 598] on button "Submit" at bounding box center [1262, 603] width 82 height 27
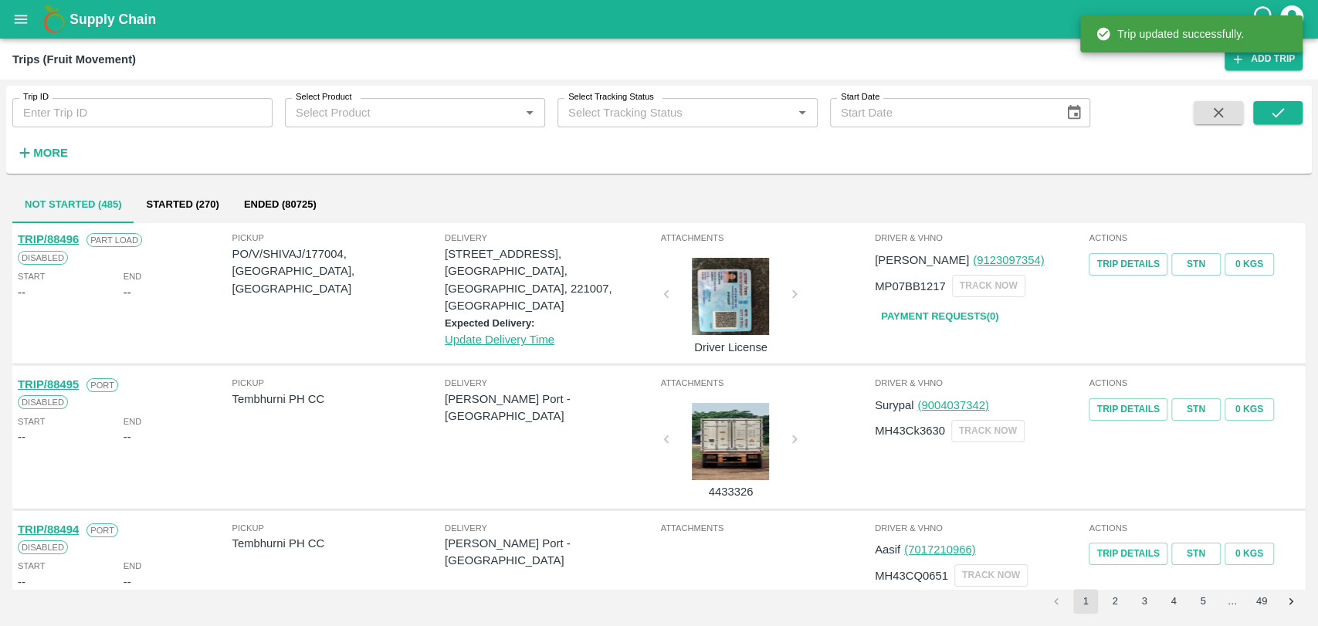
click at [50, 147] on strong "More" at bounding box center [50, 153] width 35 height 12
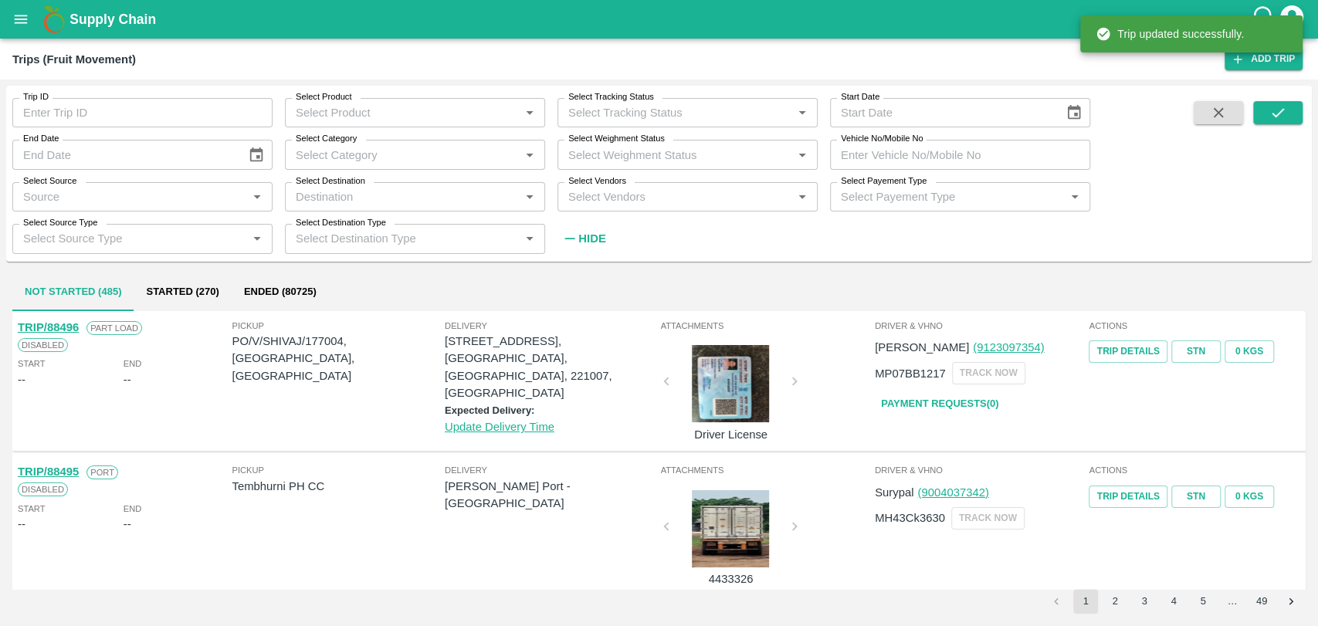
click at [950, 150] on input "Vehicle No/Mobile No" at bounding box center [960, 154] width 260 height 29
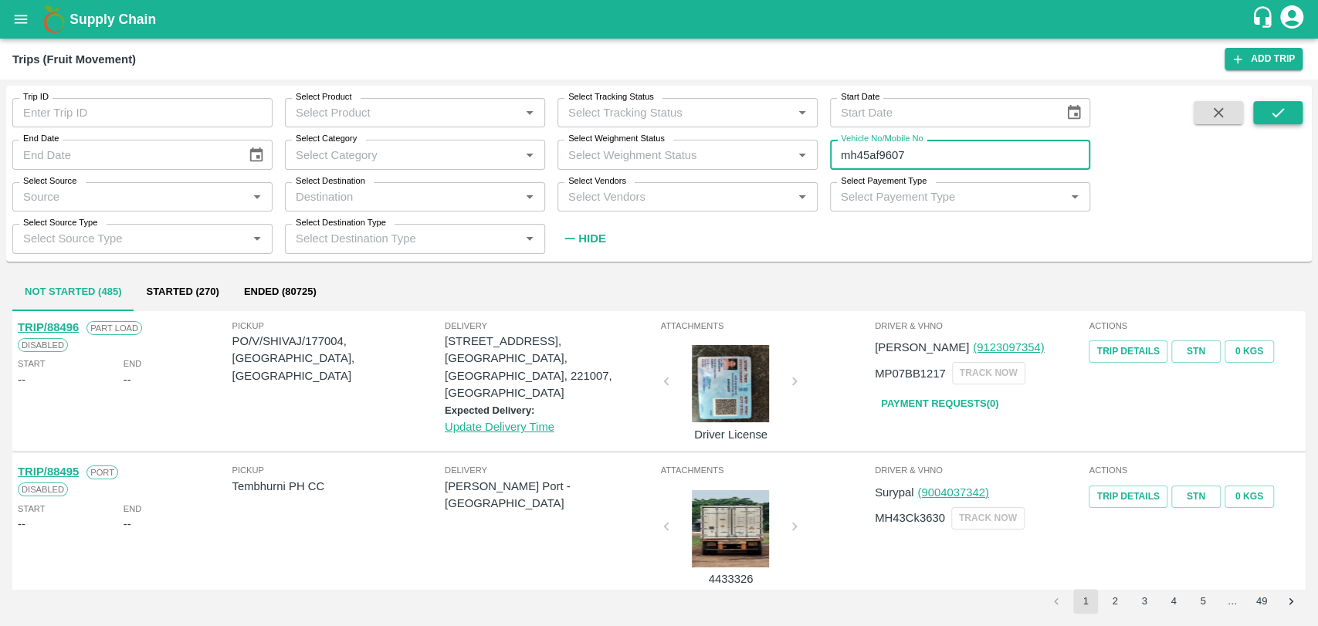
type input "mh45af9607"
click at [1277, 123] on button "submit" at bounding box center [1277, 112] width 49 height 23
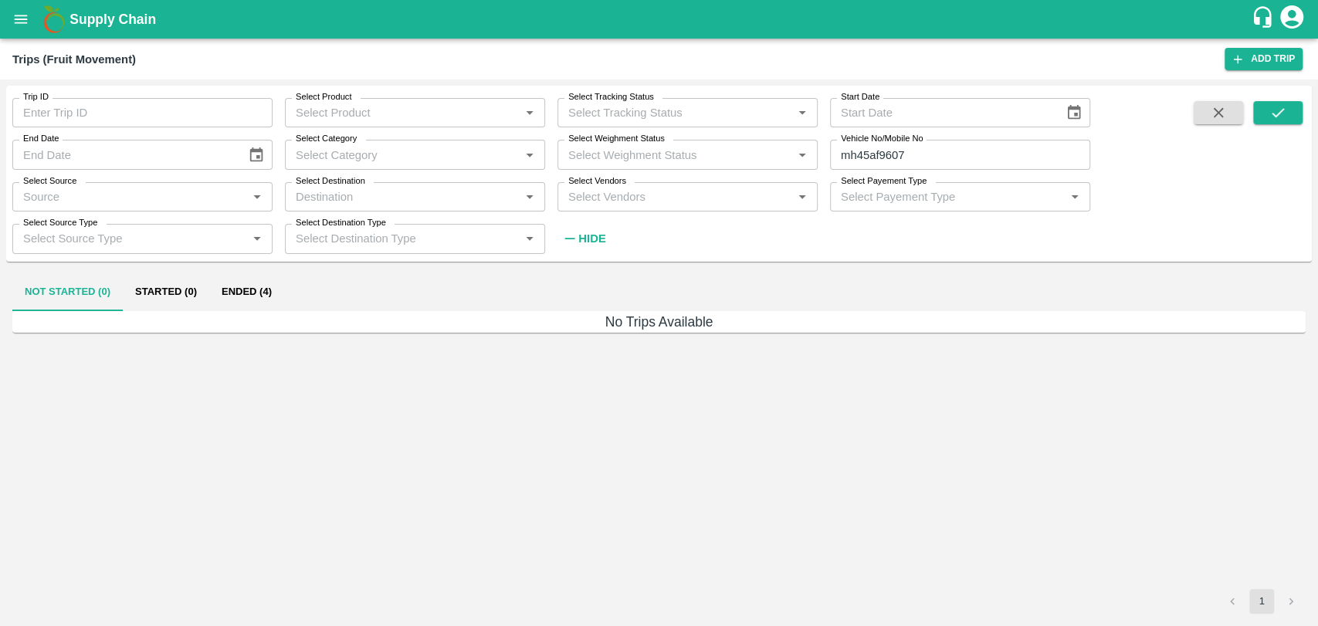
click at [291, 289] on div "Not Started (0) Started (0) Ended (4)" at bounding box center [658, 292] width 1293 height 37
click at [273, 290] on button "Ended (4)" at bounding box center [246, 292] width 75 height 37
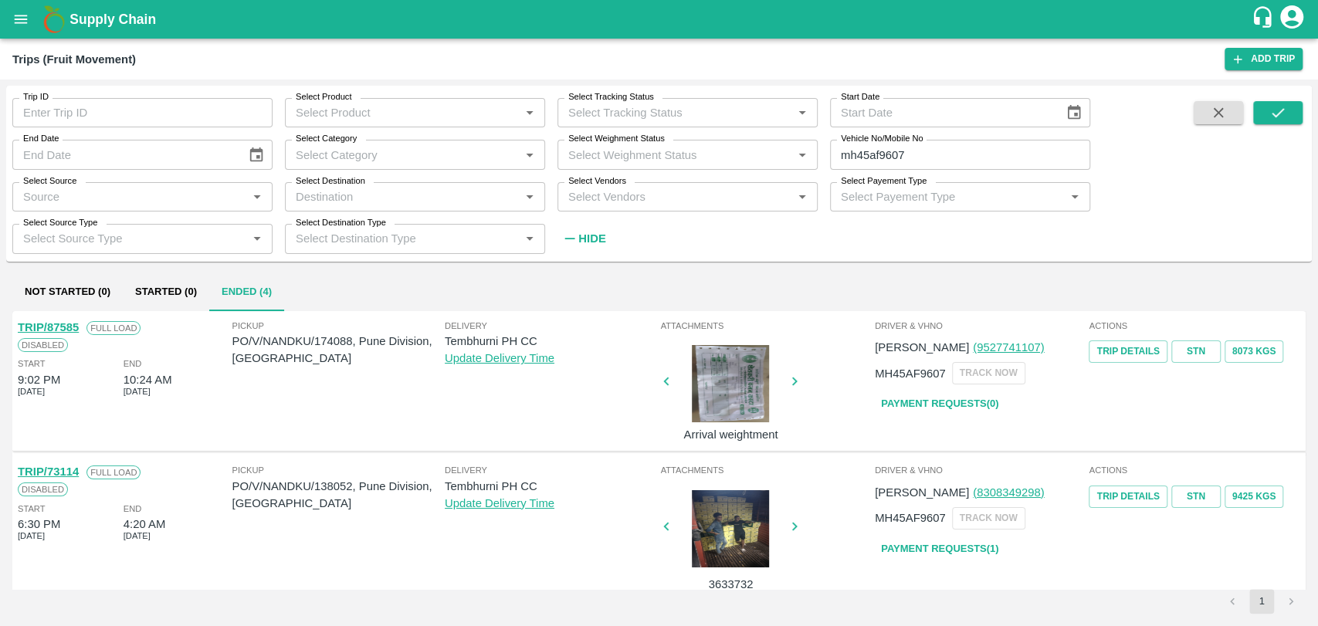
click at [74, 328] on link "TRIP/87585" at bounding box center [48, 327] width 61 height 12
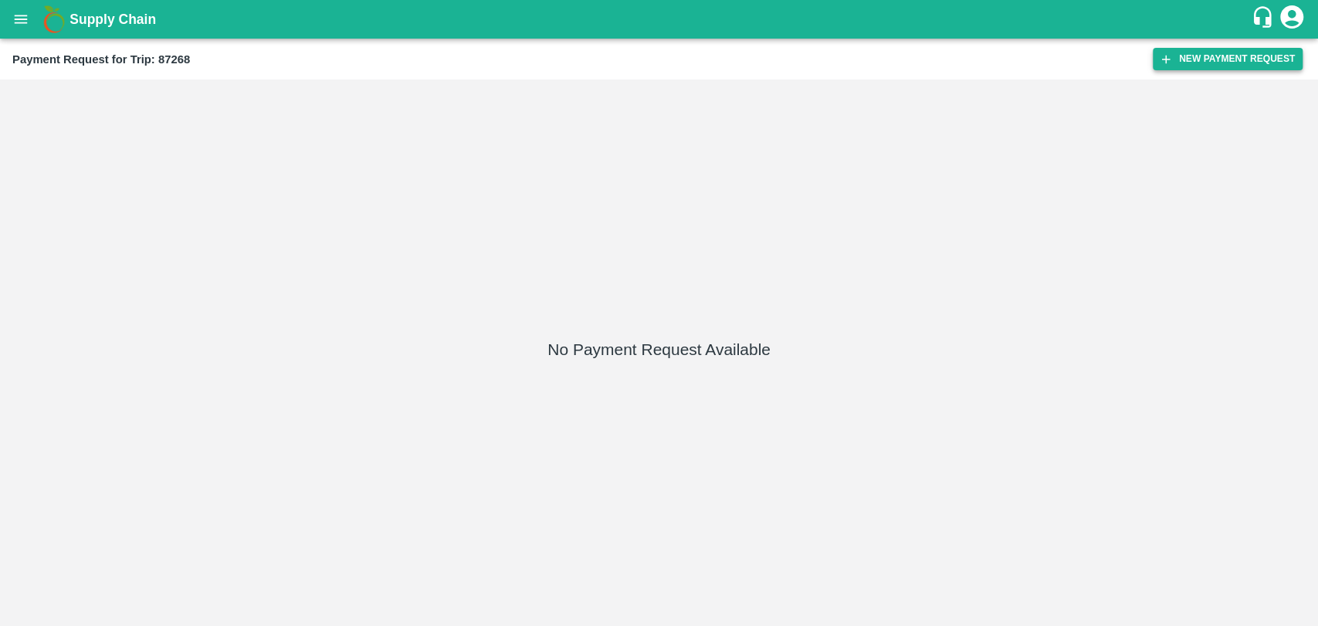
click at [1266, 59] on button "New Payment Request" at bounding box center [1228, 59] width 150 height 22
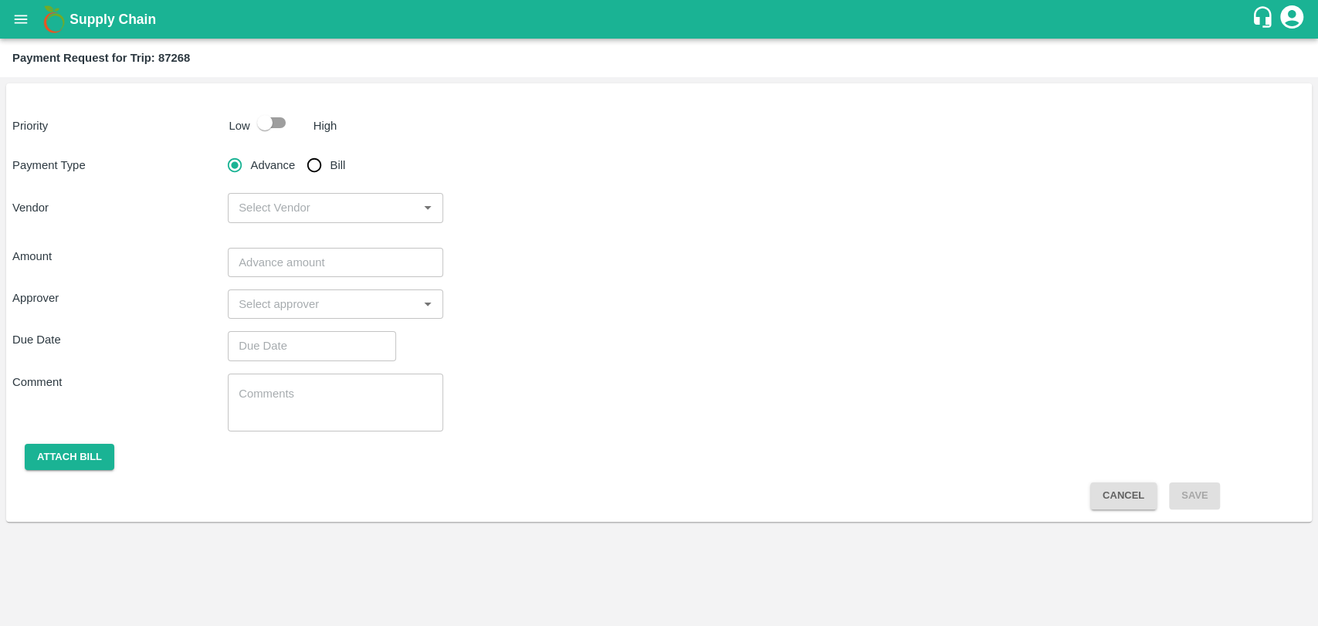
click at [267, 121] on input "checkbox" at bounding box center [265, 122] width 88 height 29
checkbox input "true"
click at [317, 158] on input "Bill" at bounding box center [314, 165] width 31 height 31
radio input "true"
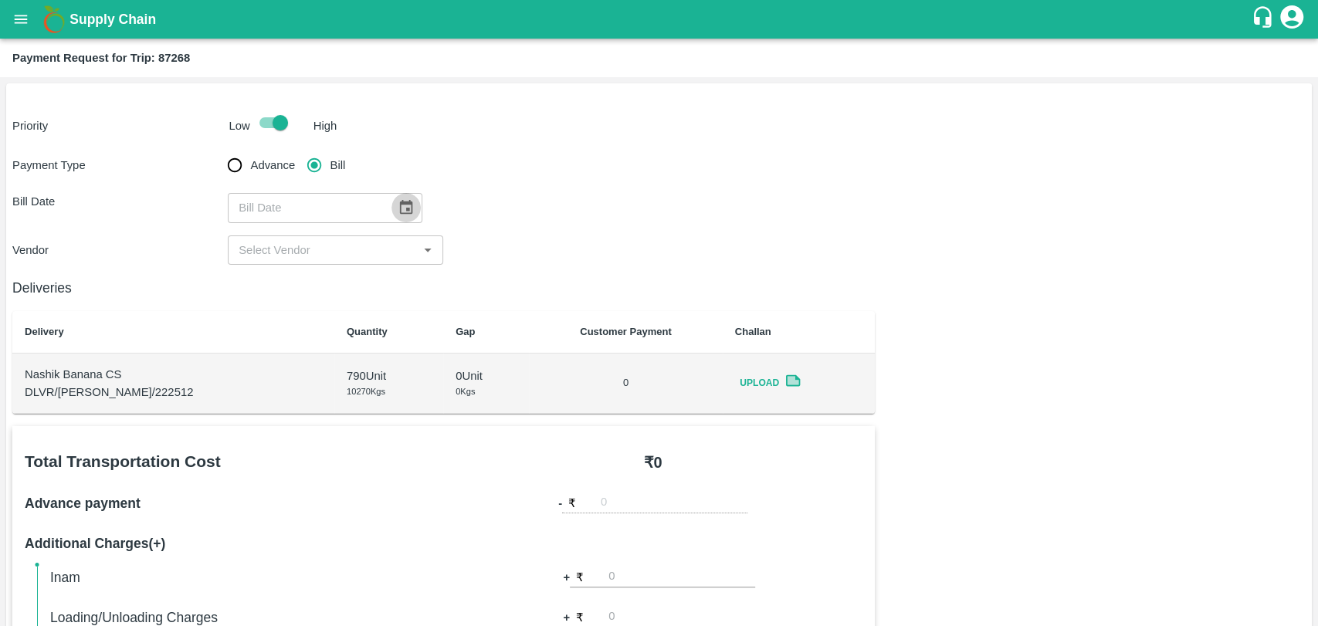
click at [402, 198] on button "Choose date" at bounding box center [405, 207] width 29 height 29
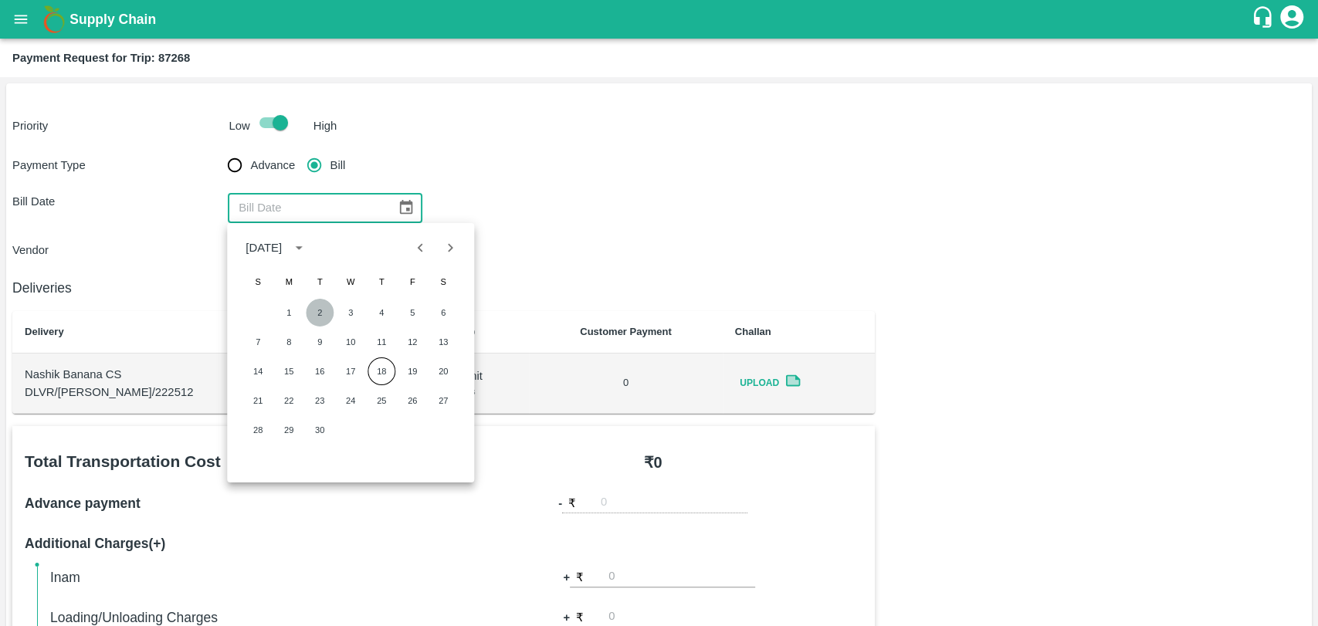
click at [308, 308] on button "2" at bounding box center [320, 313] width 28 height 28
type input "[DATE]"
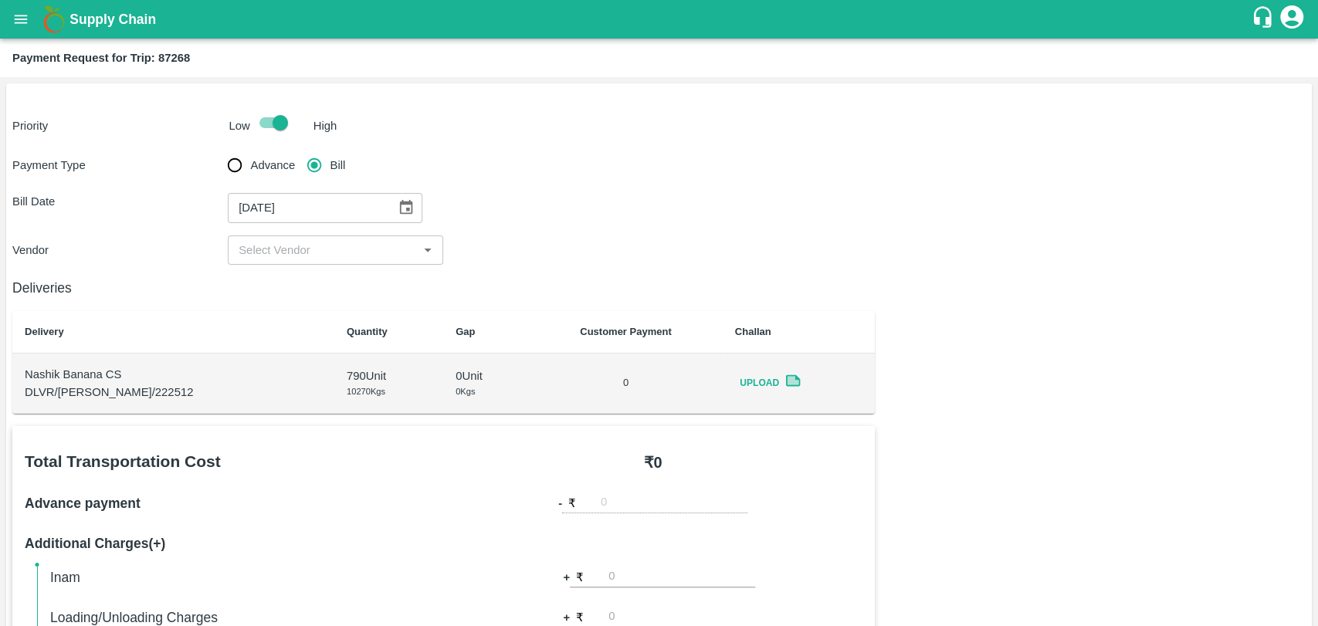
click at [257, 235] on div "​" at bounding box center [335, 249] width 215 height 29
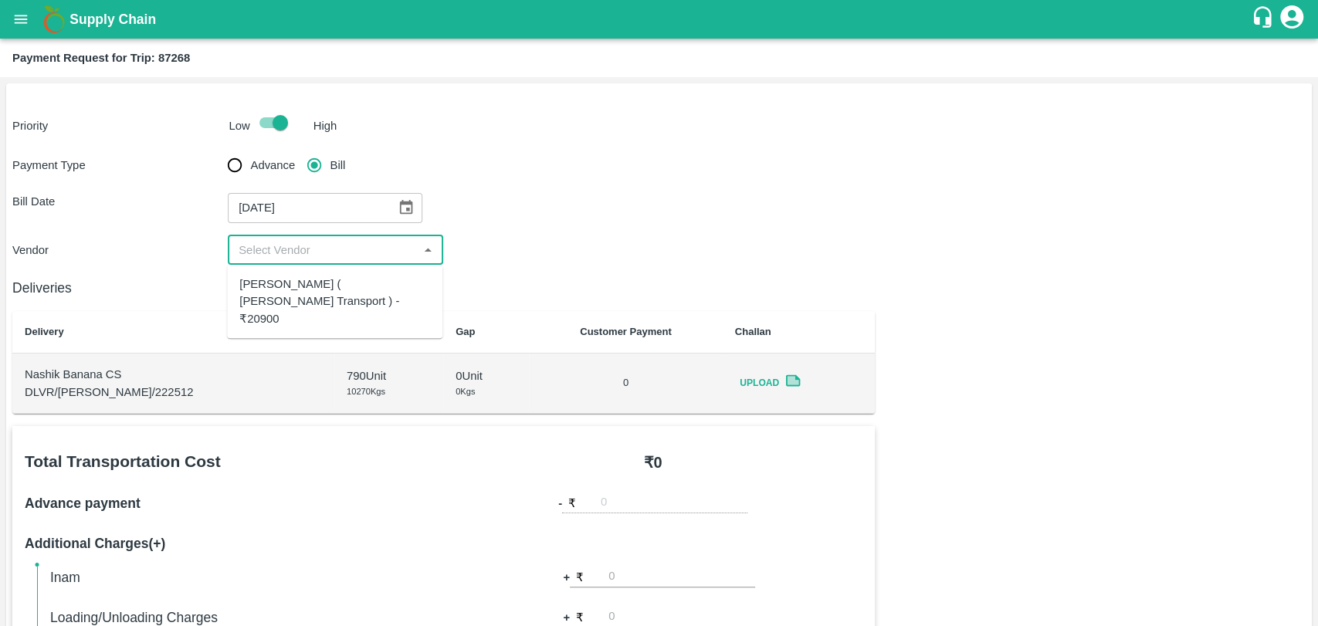
click at [257, 276] on div "[PERSON_NAME] ( [PERSON_NAME] Transport ) - ₹20900" at bounding box center [334, 302] width 191 height 52
type input "[PERSON_NAME] ( [PERSON_NAME] Transport ) - ₹20900"
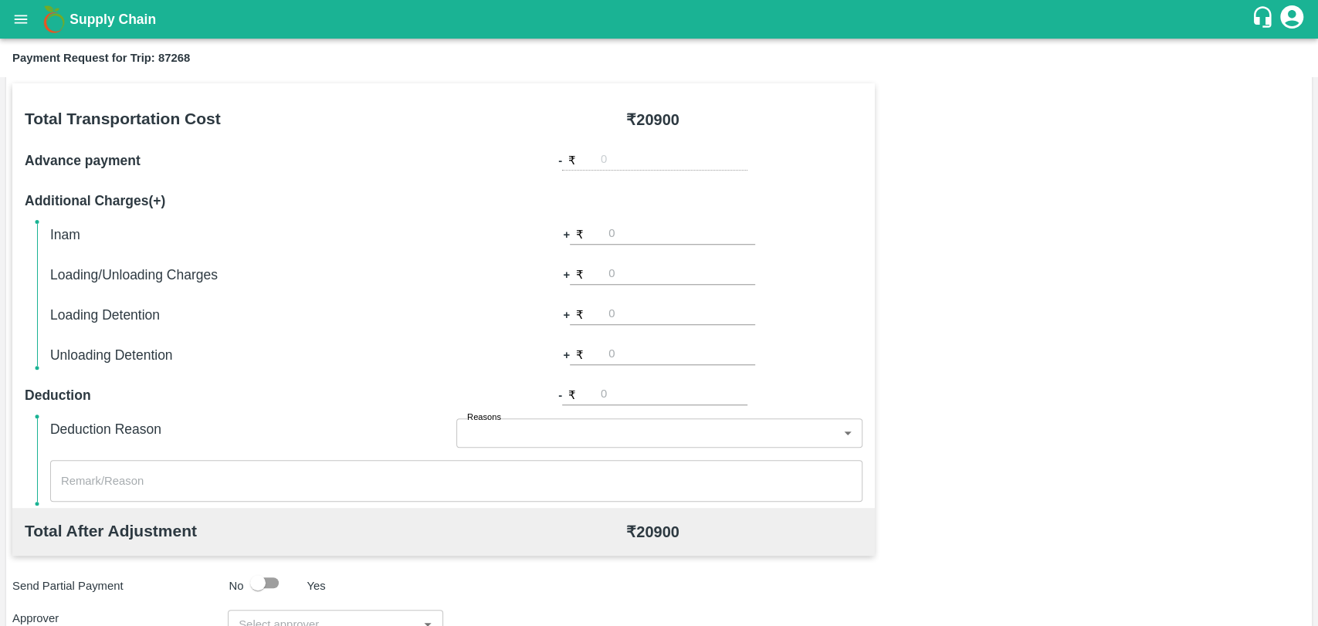
scroll to position [565, 0]
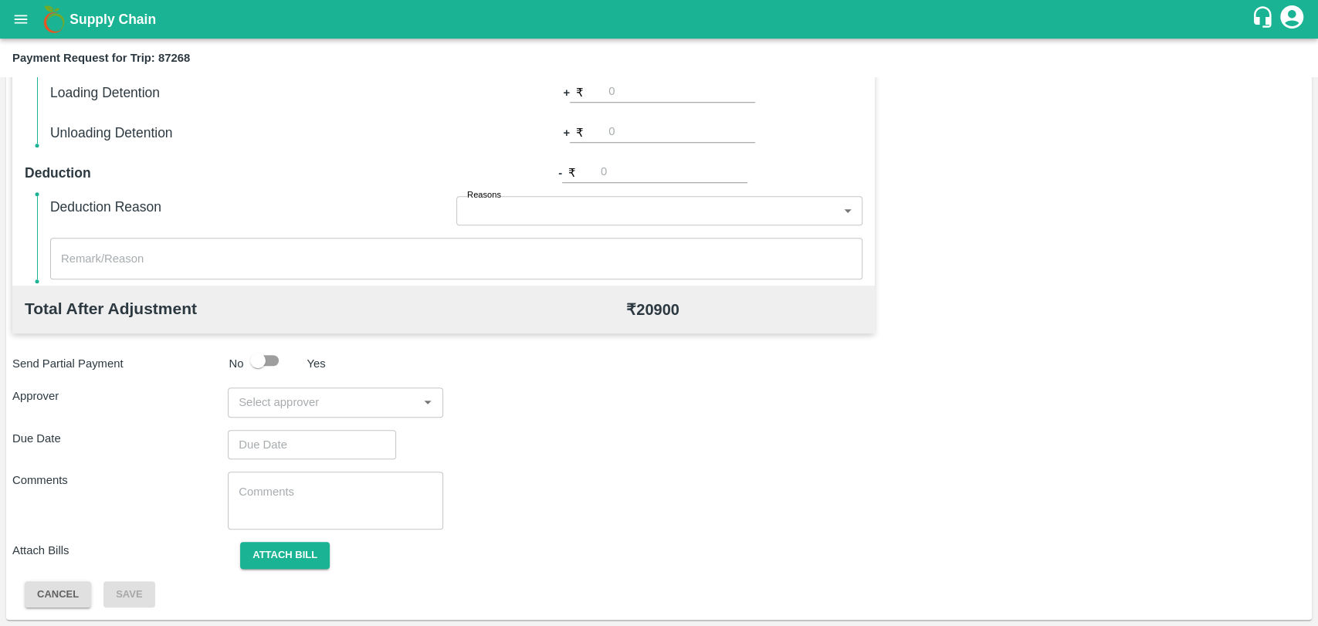
click at [258, 403] on input "input" at bounding box center [322, 402] width 181 height 20
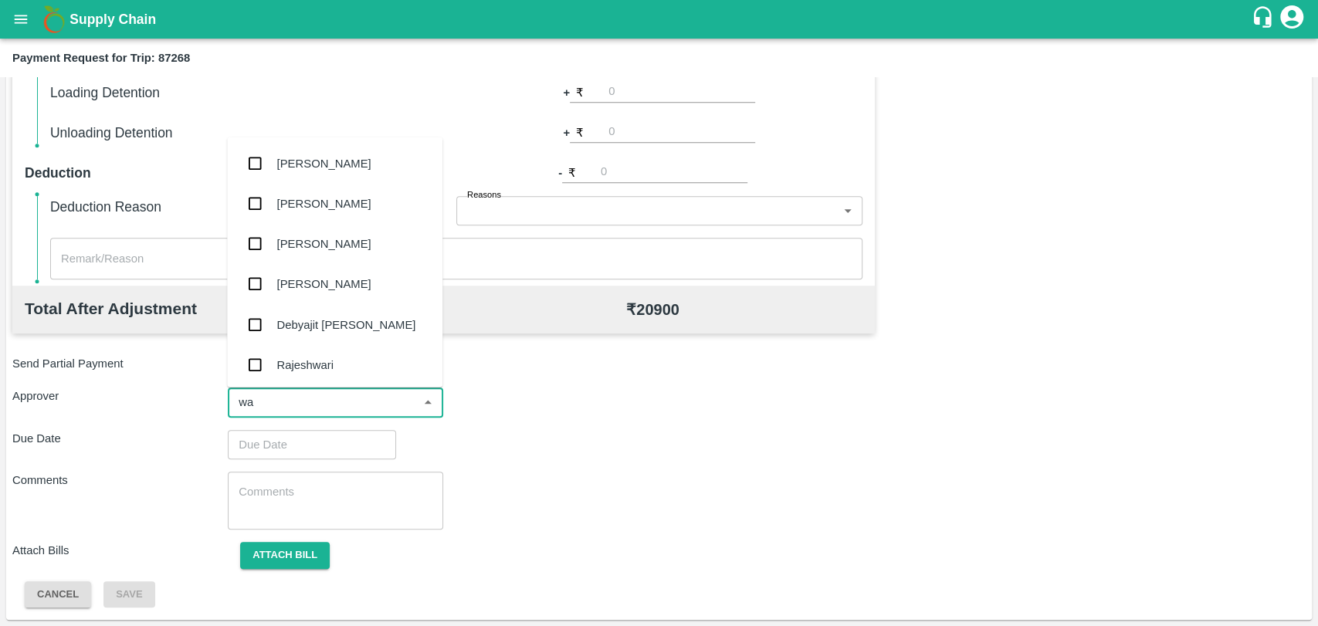
type input "wag"
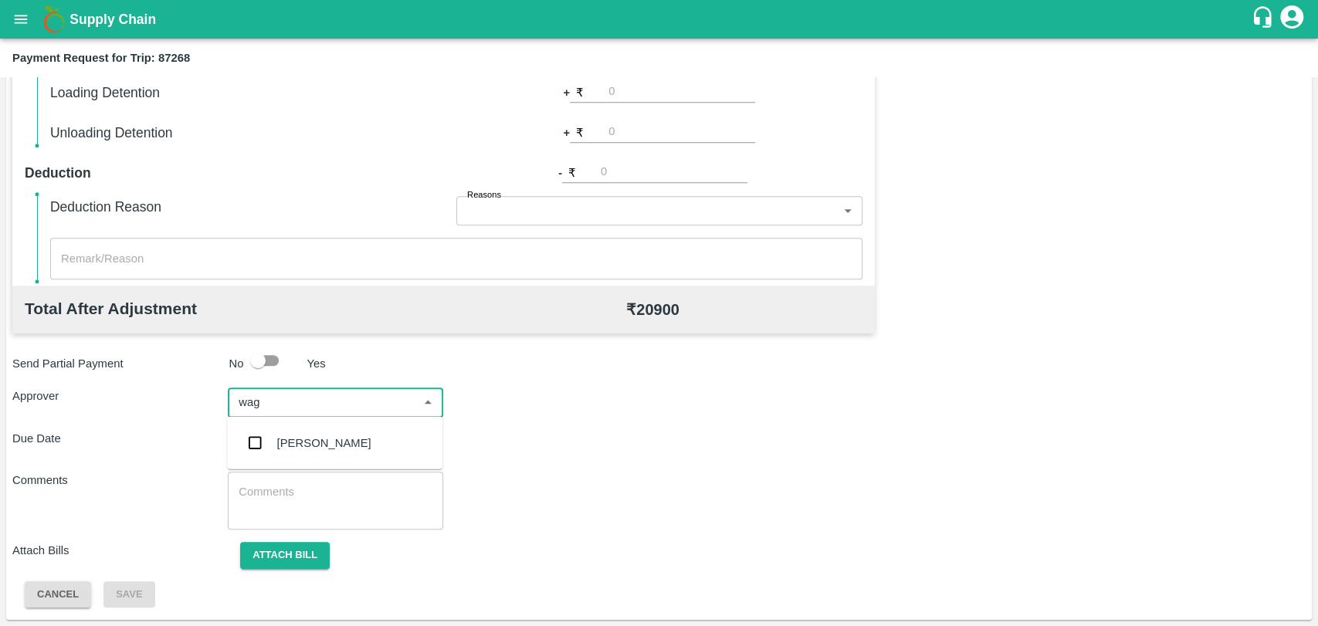
click at [259, 445] on input "checkbox" at bounding box center [254, 443] width 31 height 31
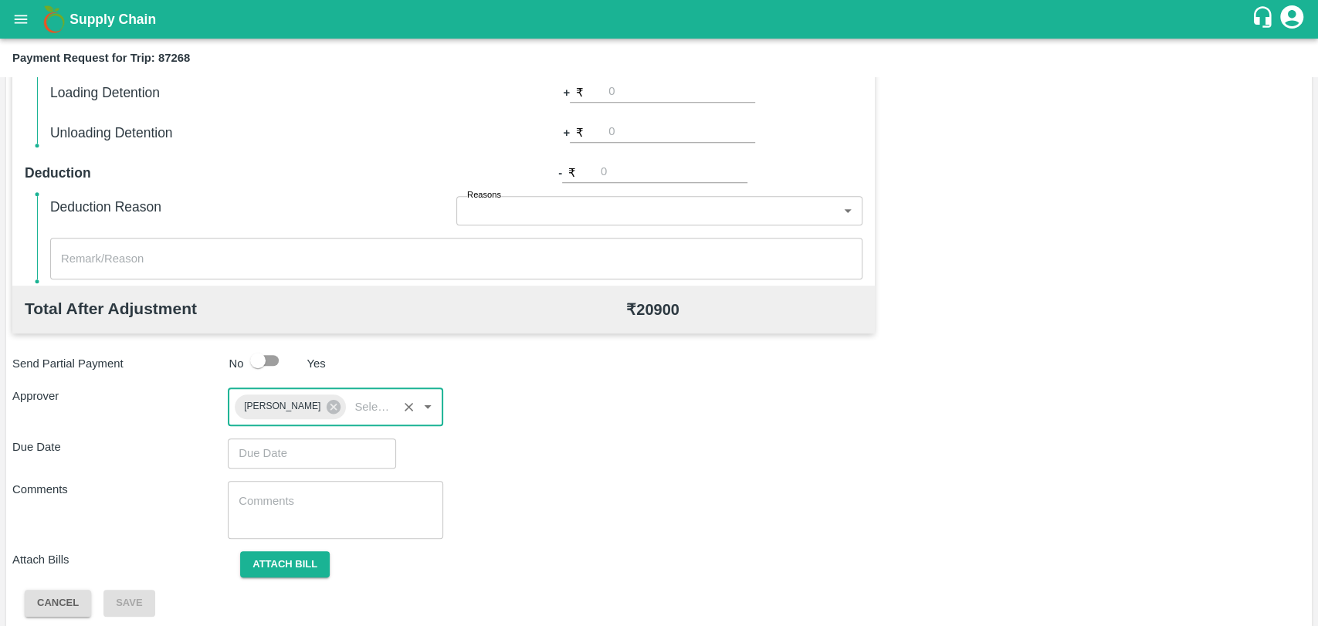
type input "DD/MM/YYYY hh:mm aa"
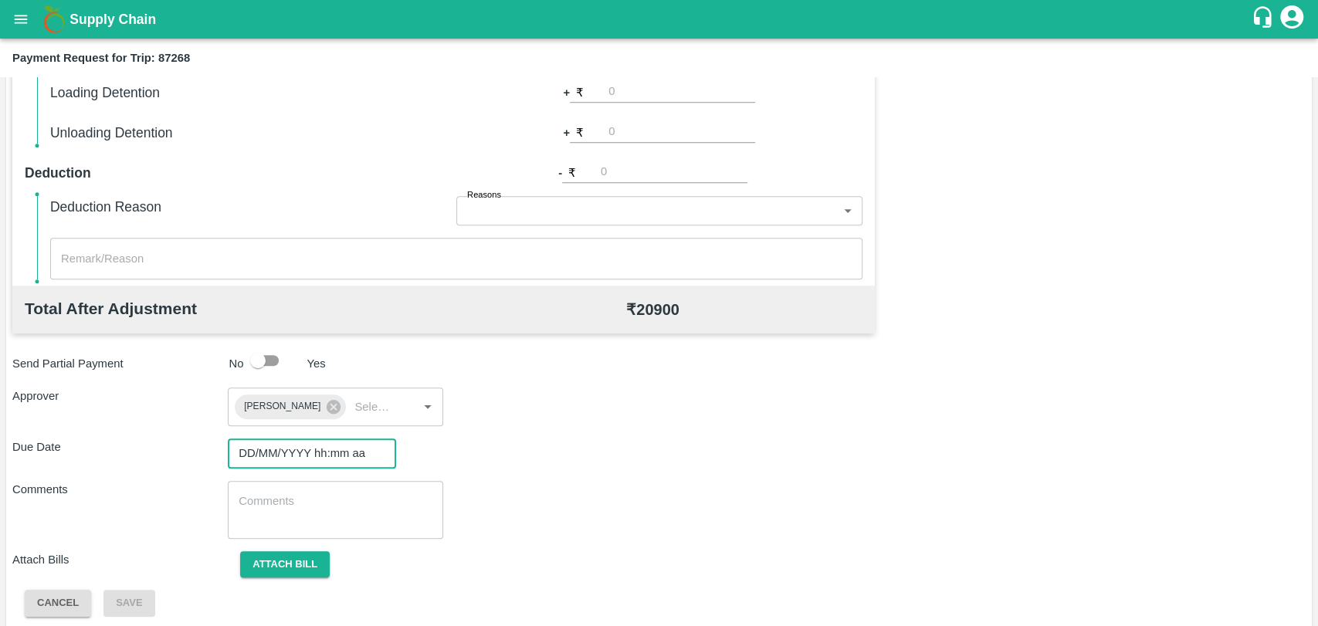
click at [261, 443] on input "DD/MM/YYYY hh:mm aa" at bounding box center [306, 453] width 157 height 29
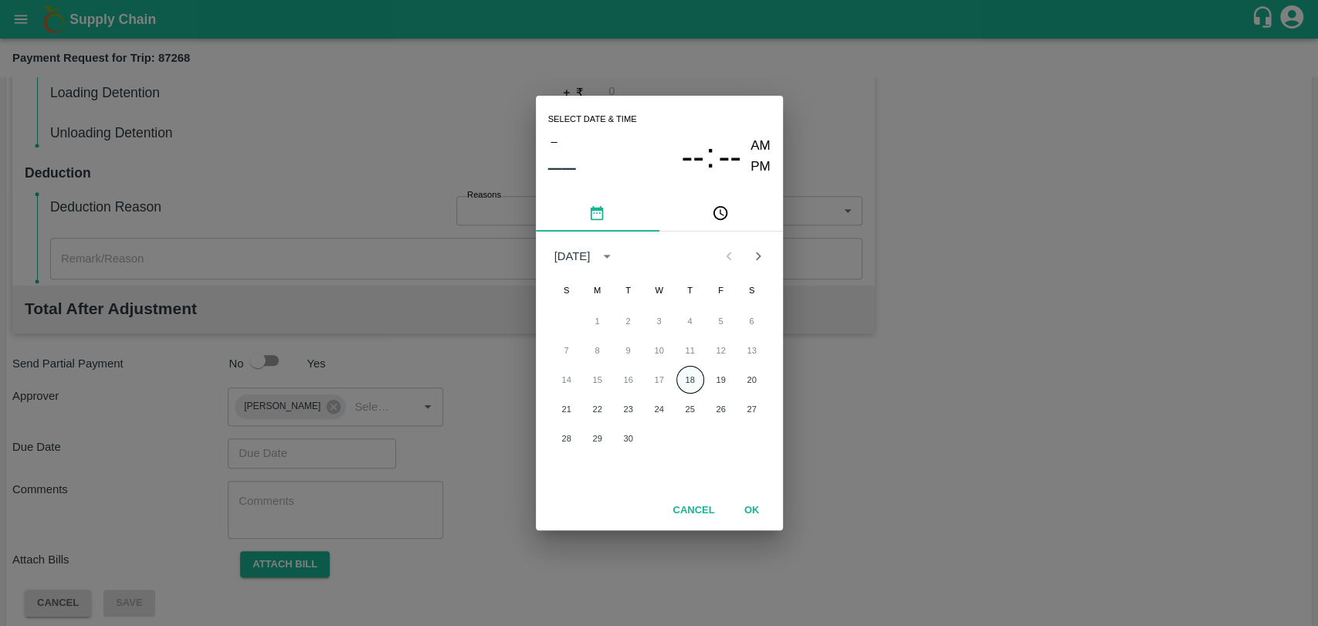
click at [689, 378] on button "18" at bounding box center [690, 380] width 28 height 28
type input "[DATE] 12:00 AM"
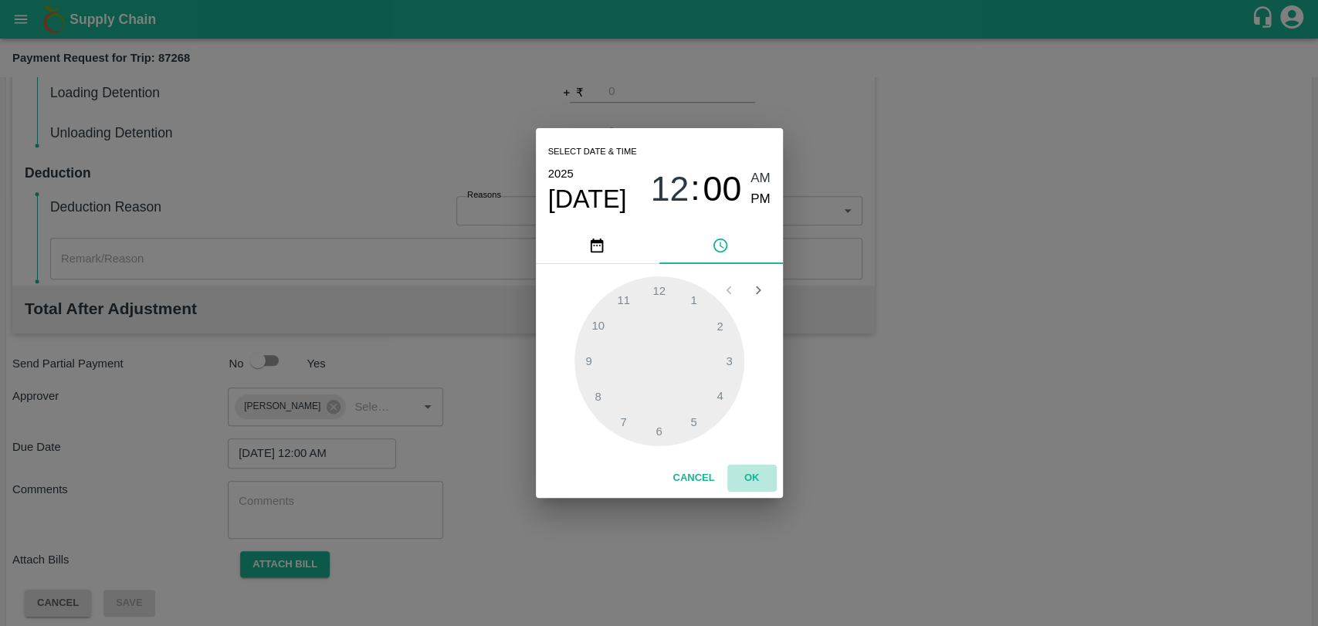
click at [741, 469] on button "OK" at bounding box center [751, 478] width 49 height 27
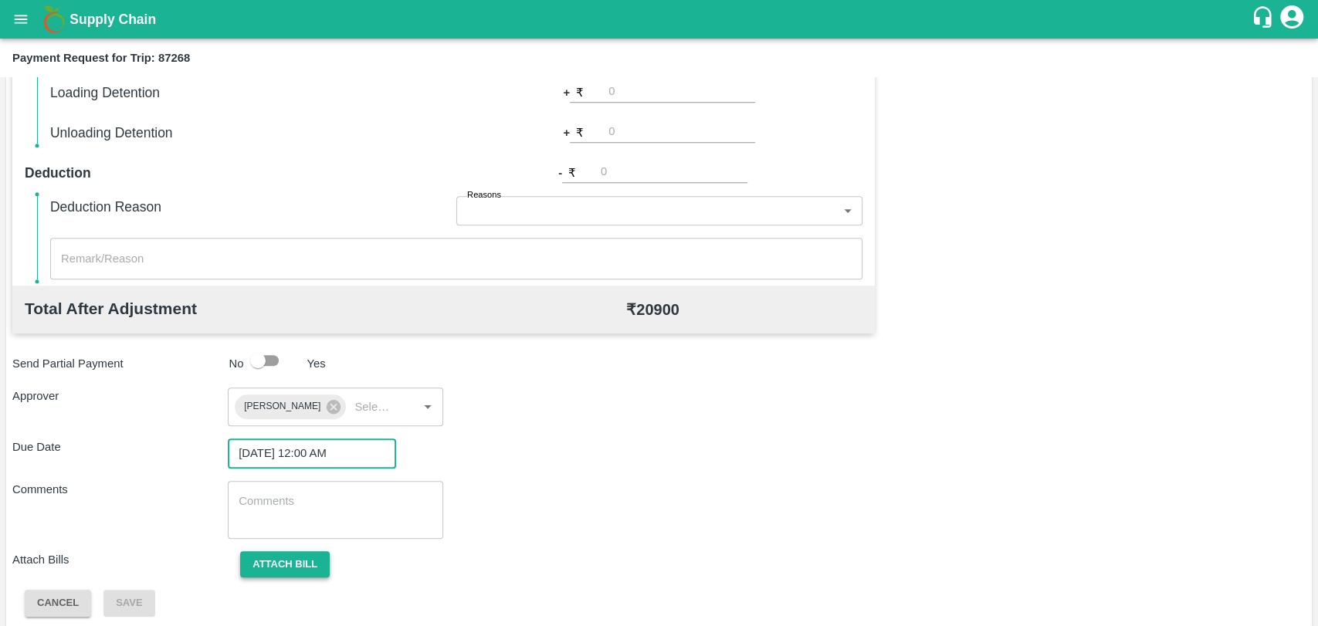
click at [282, 570] on button "Attach bill" at bounding box center [285, 564] width 90 height 27
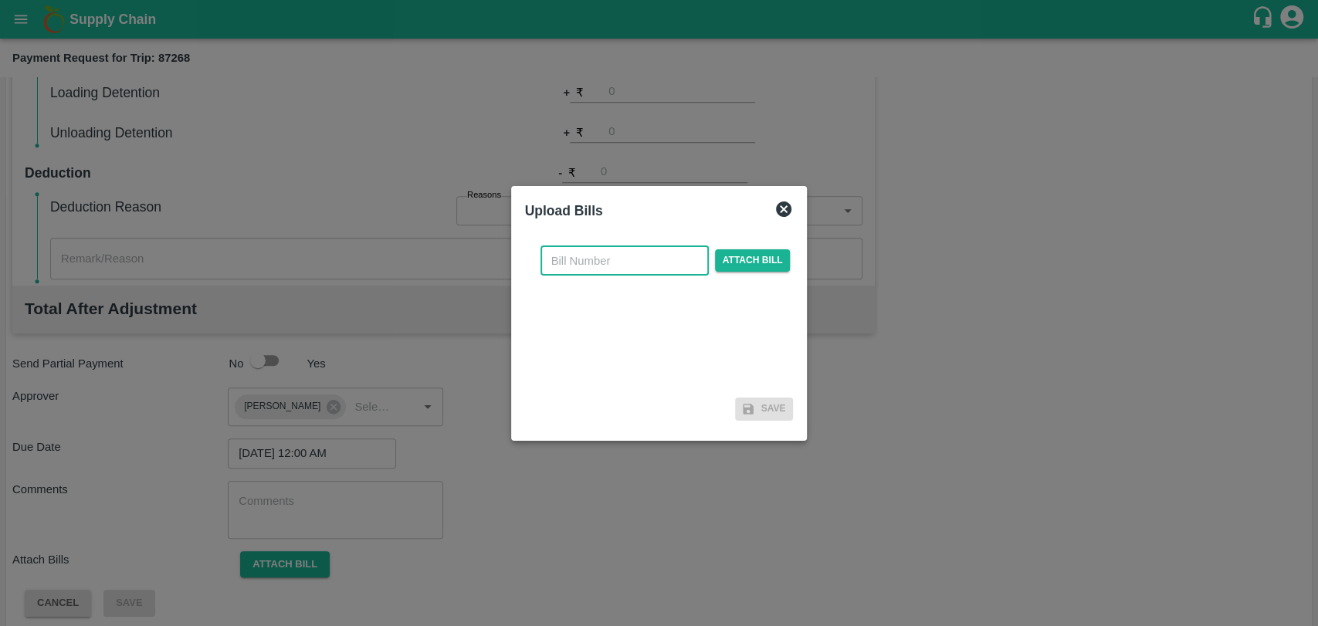
click at [604, 258] on input "text" at bounding box center [624, 260] width 168 height 29
type input "3950"
click at [761, 256] on span "Attach bill" at bounding box center [753, 260] width 76 height 22
click at [0, 0] on input "Attach bill" at bounding box center [0, 0] width 0 height 0
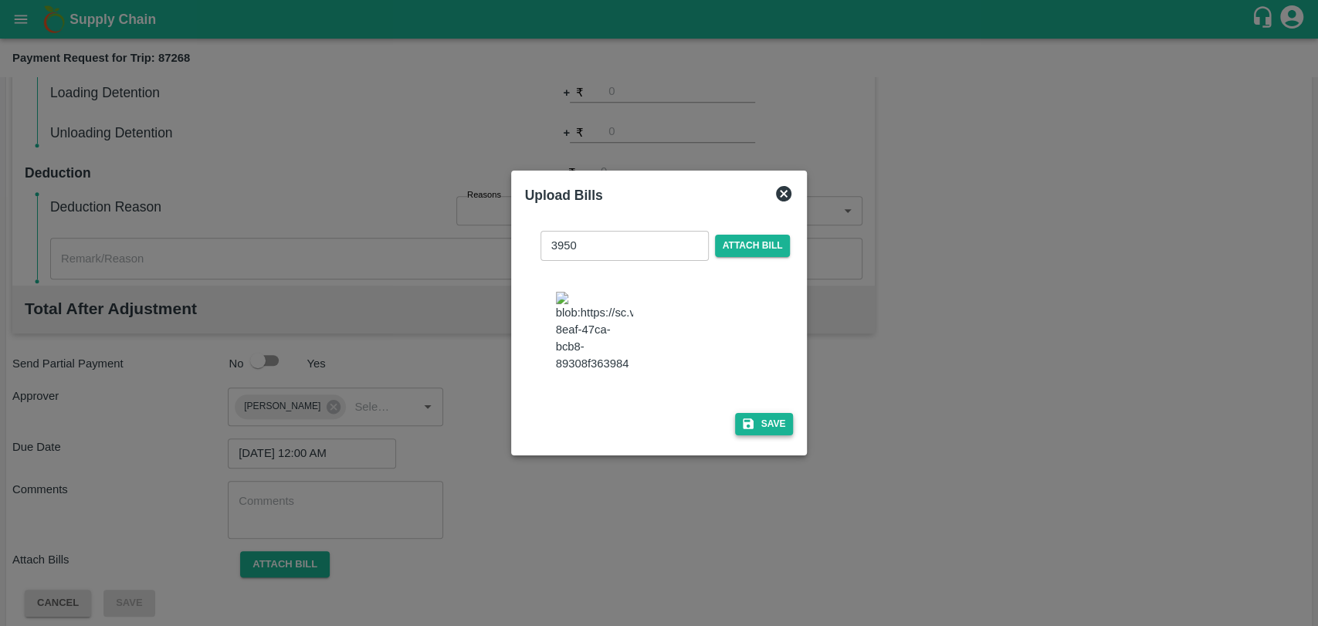
click at [757, 413] on button "Save" at bounding box center [764, 424] width 59 height 22
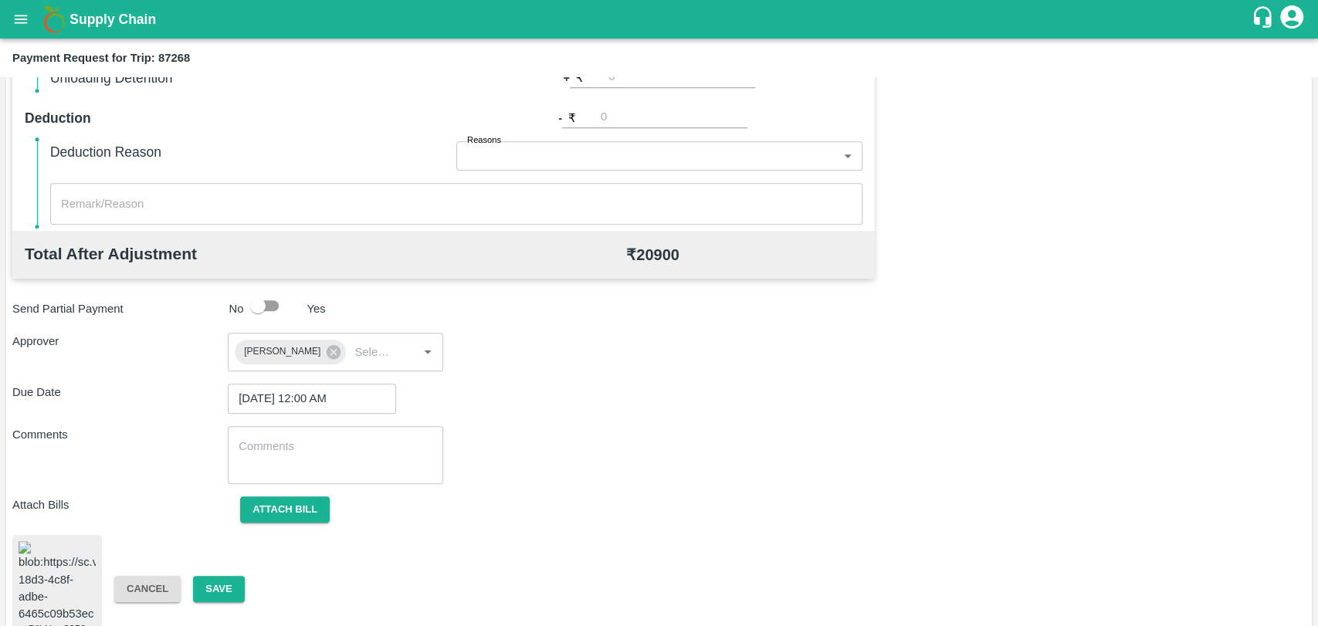
scroll to position [645, 0]
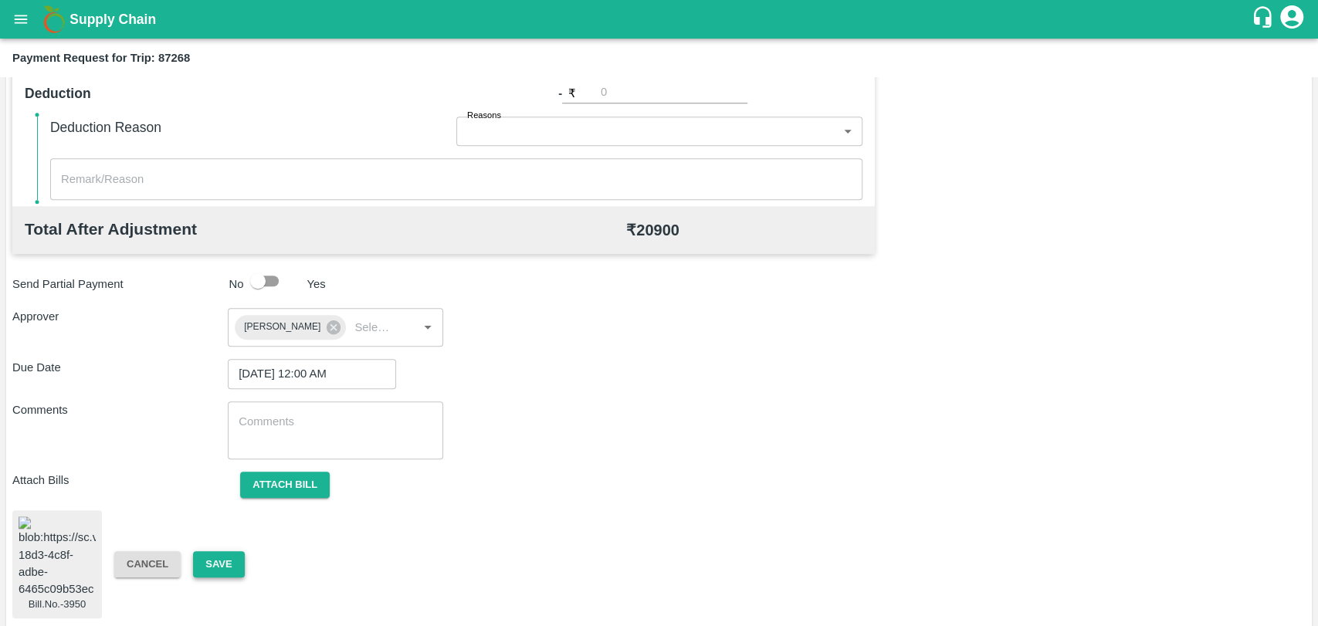
click at [207, 560] on button "Save" at bounding box center [218, 564] width 51 height 27
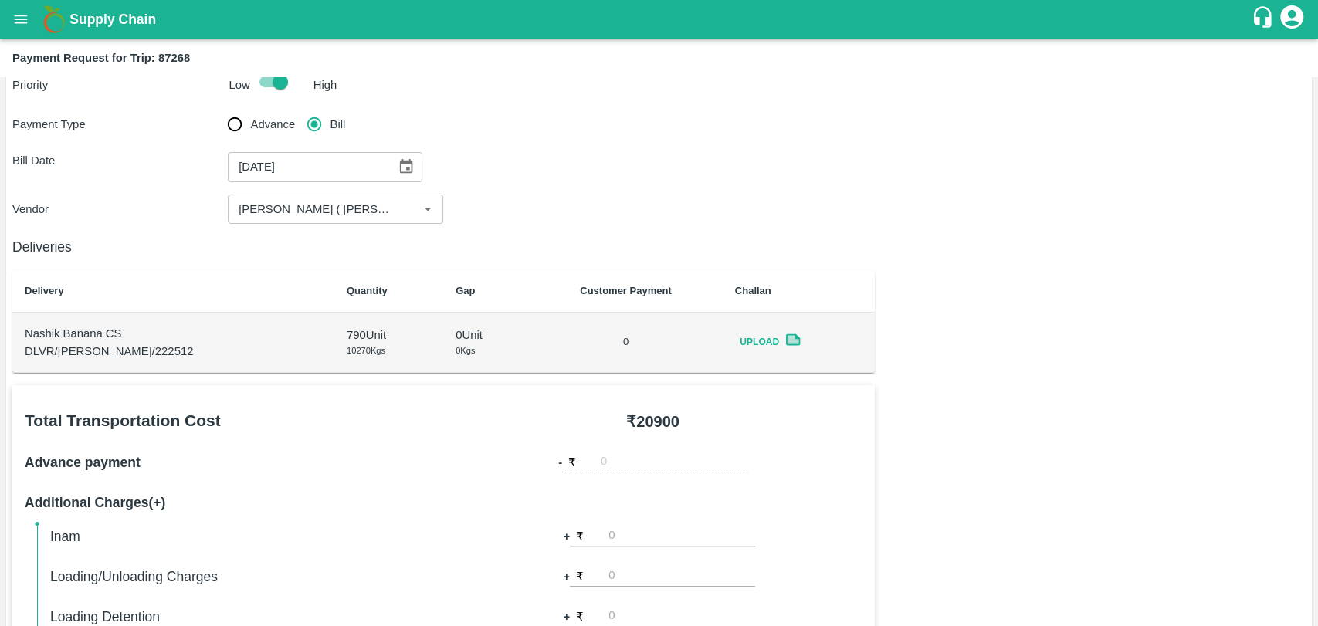
scroll to position [0, 0]
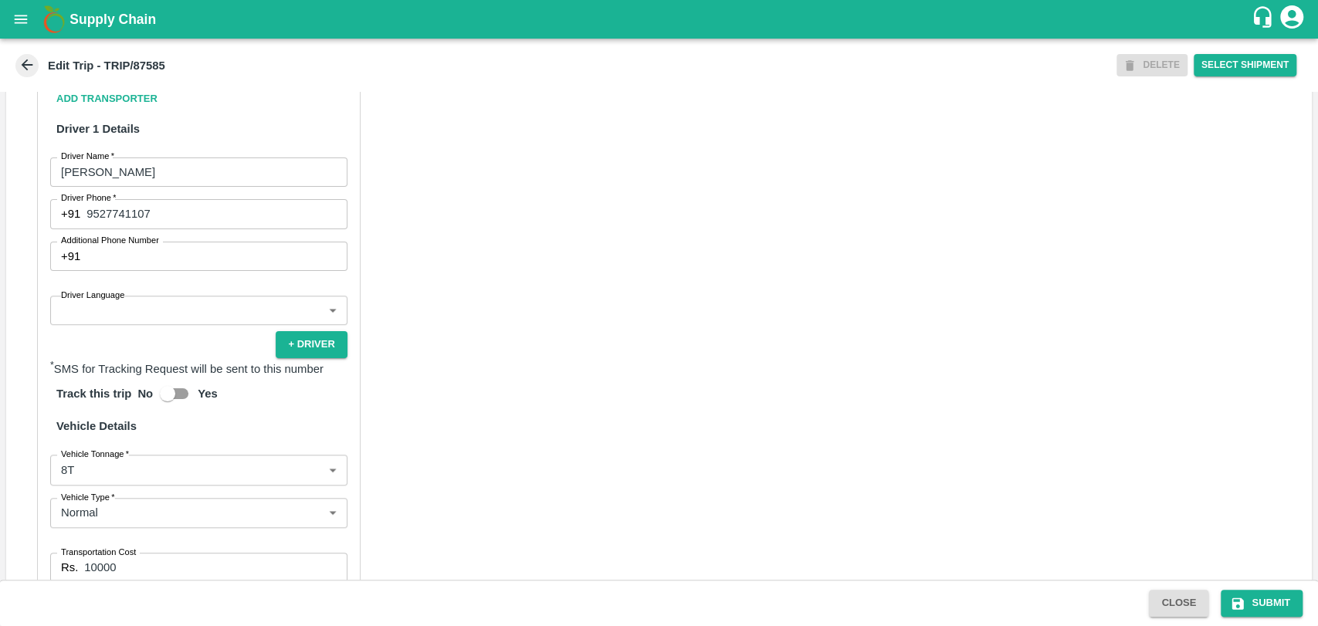
scroll to position [985, 0]
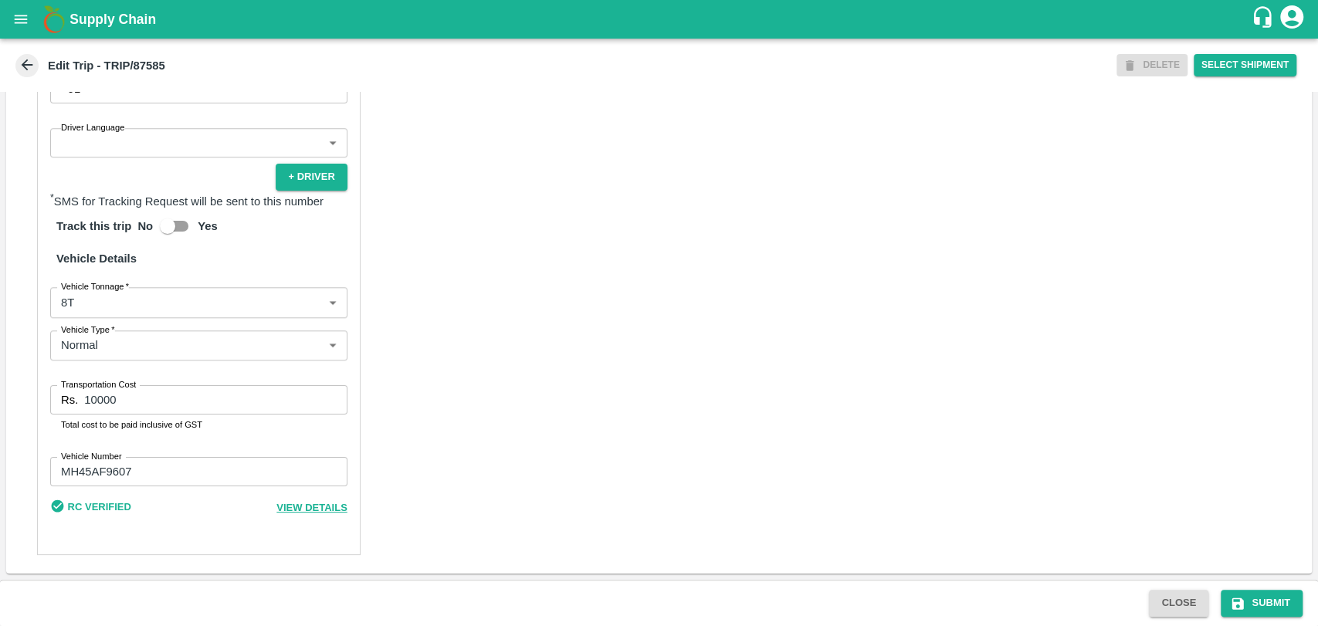
click at [79, 296] on body "Supply Chain Edit Trip - TRIP/87585 DELETE Select Shipment Trip Details Trip Ty…" at bounding box center [659, 313] width 1318 height 626
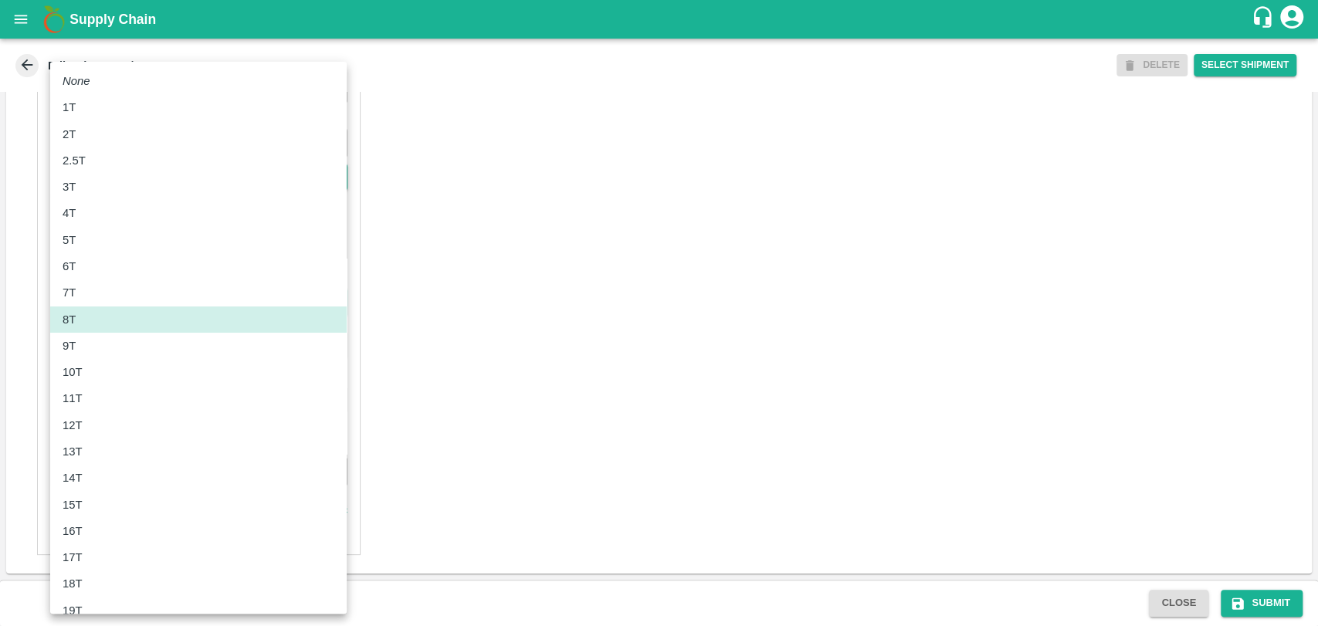
click at [84, 364] on div "10T" at bounding box center [77, 372] width 28 height 17
type input "10000"
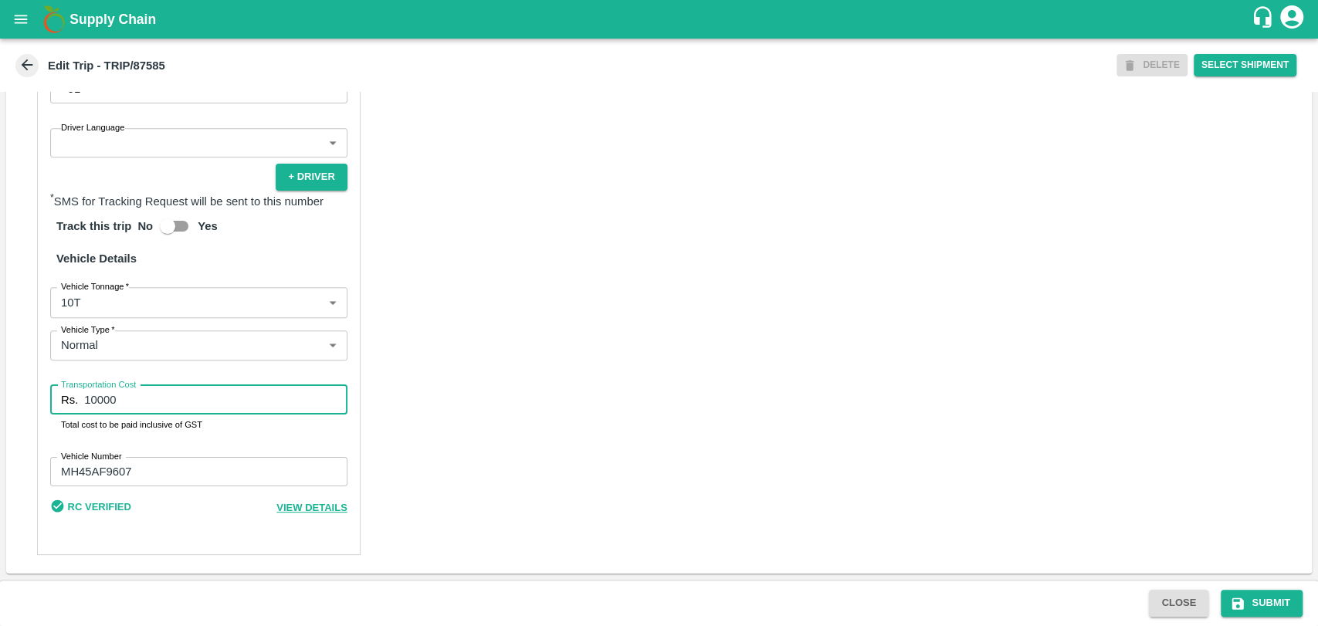
drag, startPoint x: 130, startPoint y: 399, endPoint x: 29, endPoint y: 391, distance: 102.3
click at [29, 391] on div "Partner Details Partner   * Partner Add Transporter Driver 1 Details Driver Nam…" at bounding box center [658, 196] width 1305 height 755
type input "12500"
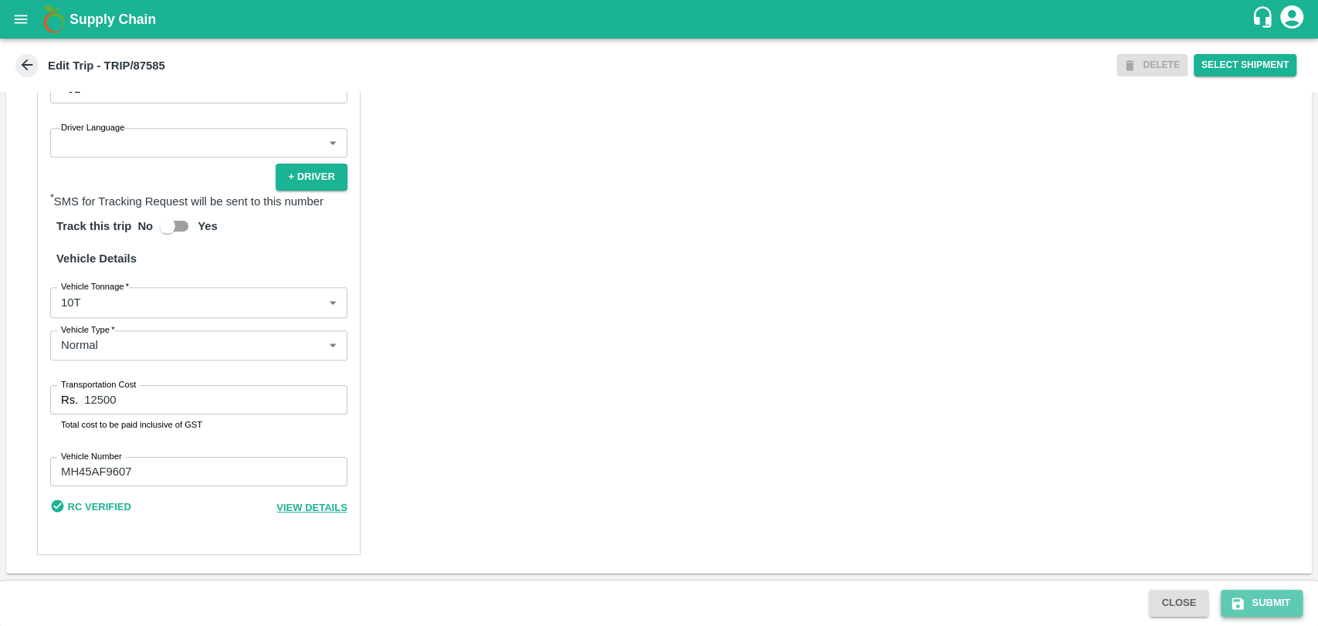
click at [1291, 608] on button "Submit" at bounding box center [1262, 603] width 82 height 27
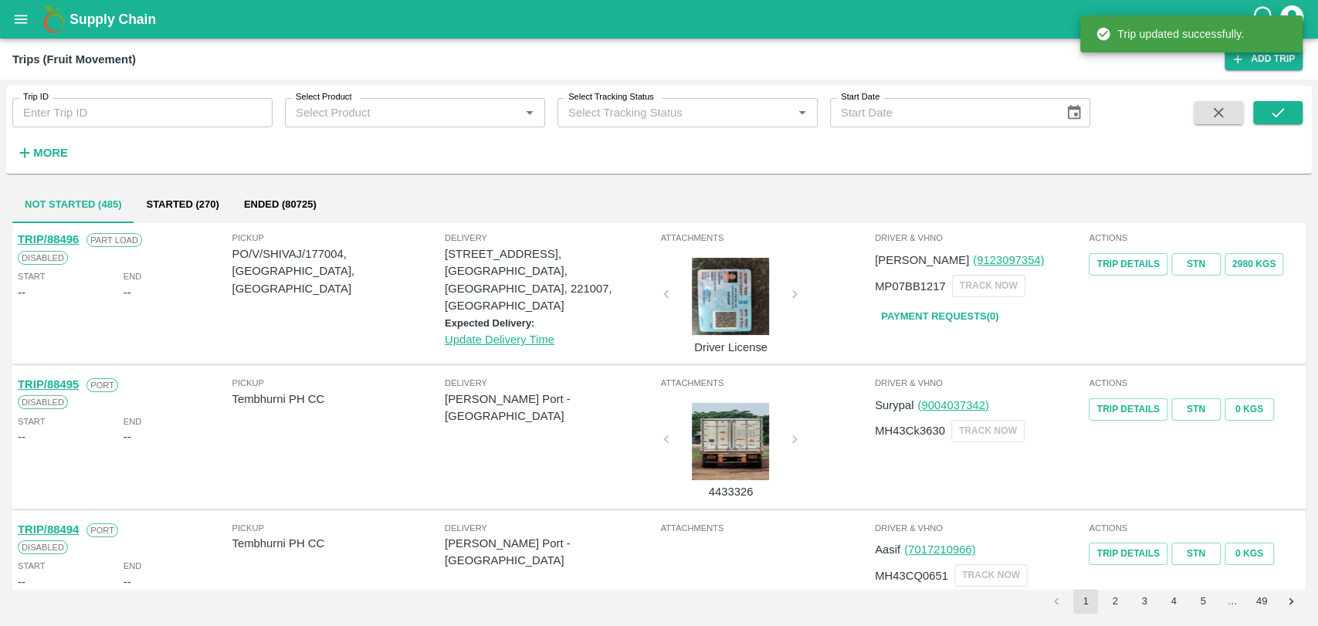
click at [59, 145] on h6 "More" at bounding box center [50, 153] width 35 height 20
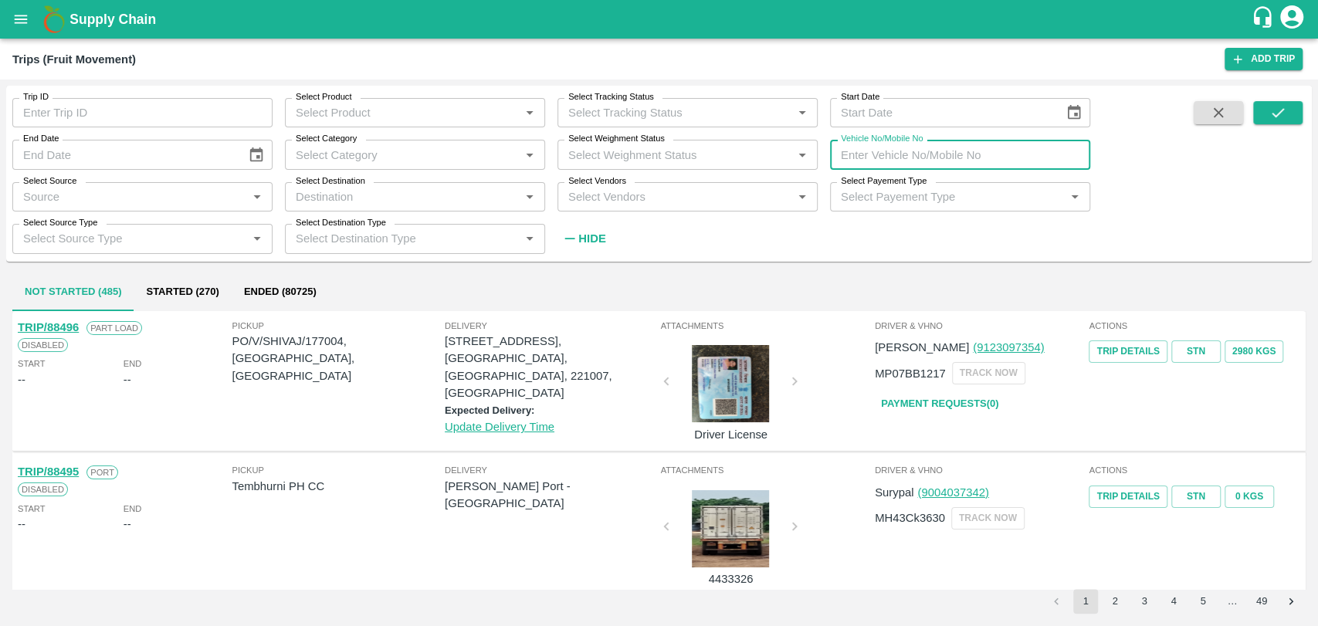
click at [902, 157] on input "Vehicle No/Mobile No" at bounding box center [960, 154] width 260 height 29
paste input "MH16CD3333"
type input "MH16CD3333"
click at [1269, 113] on icon "submit" at bounding box center [1277, 112] width 17 height 17
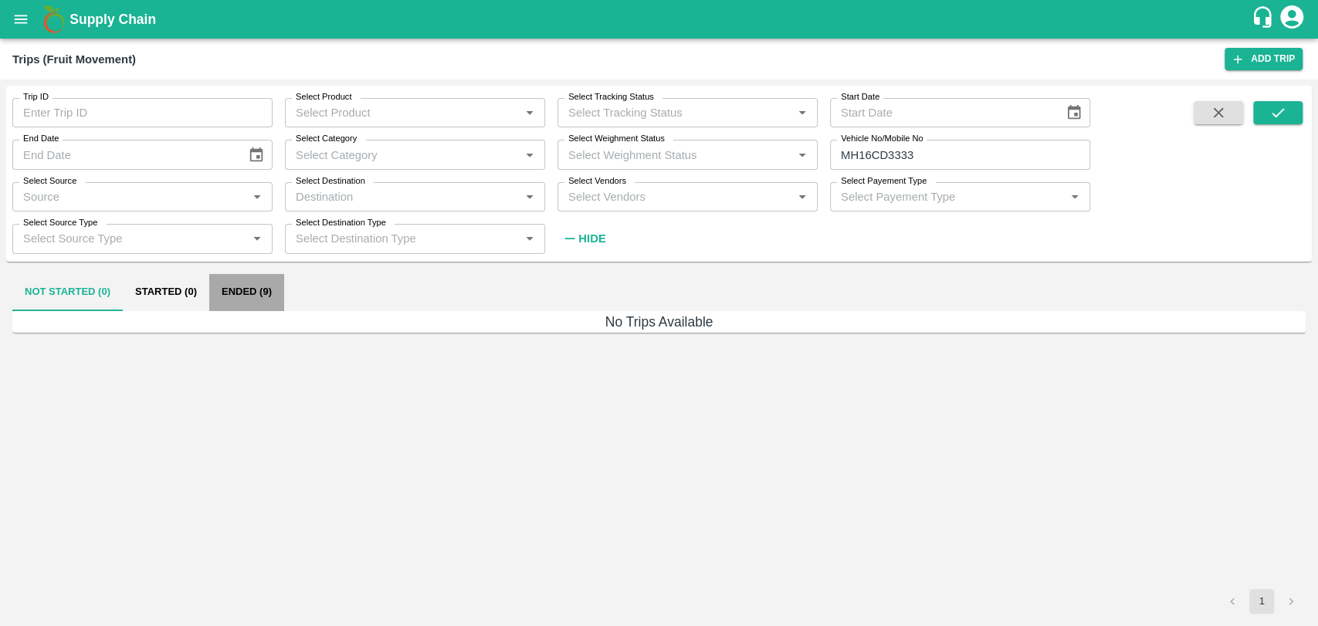
click at [248, 289] on button "Ended (9)" at bounding box center [246, 292] width 75 height 37
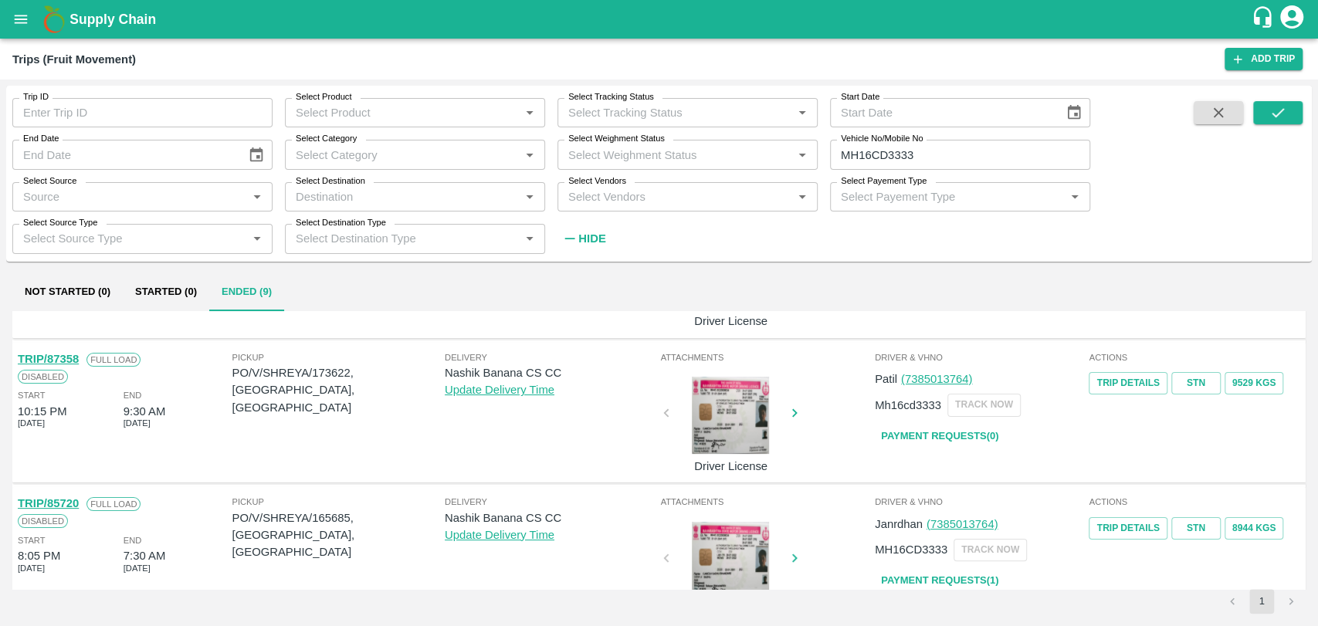
scroll to position [257, 0]
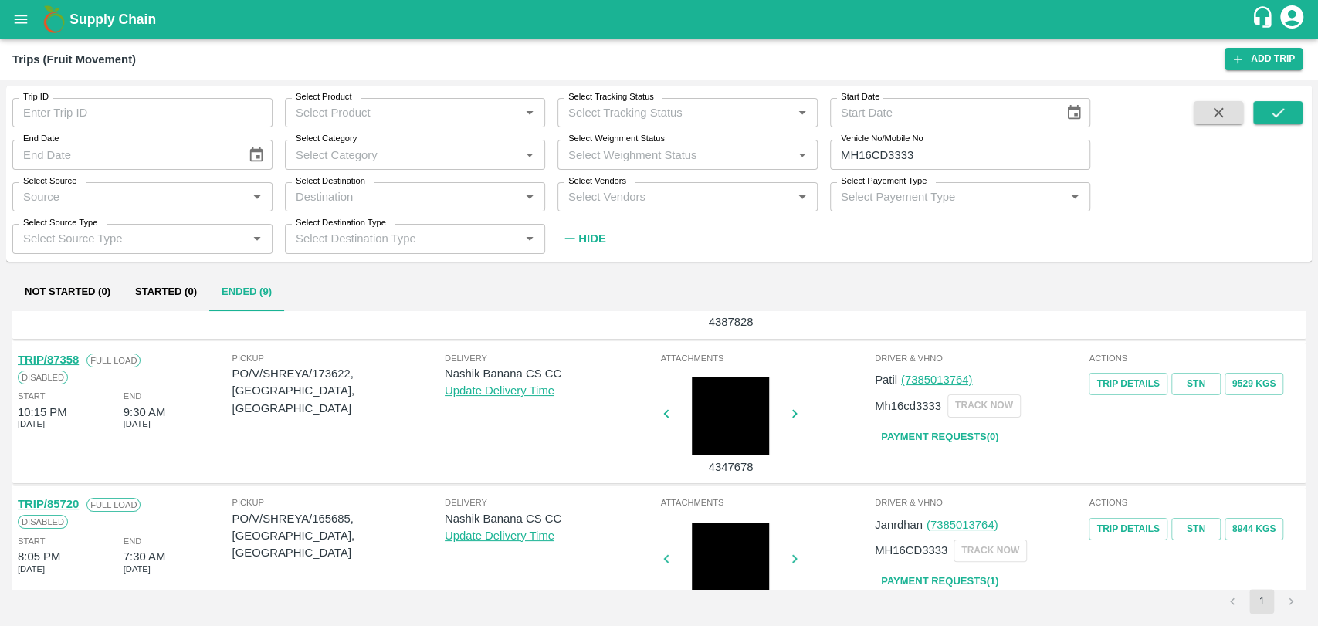
click at [73, 361] on link "TRIP/87358" at bounding box center [48, 360] width 61 height 12
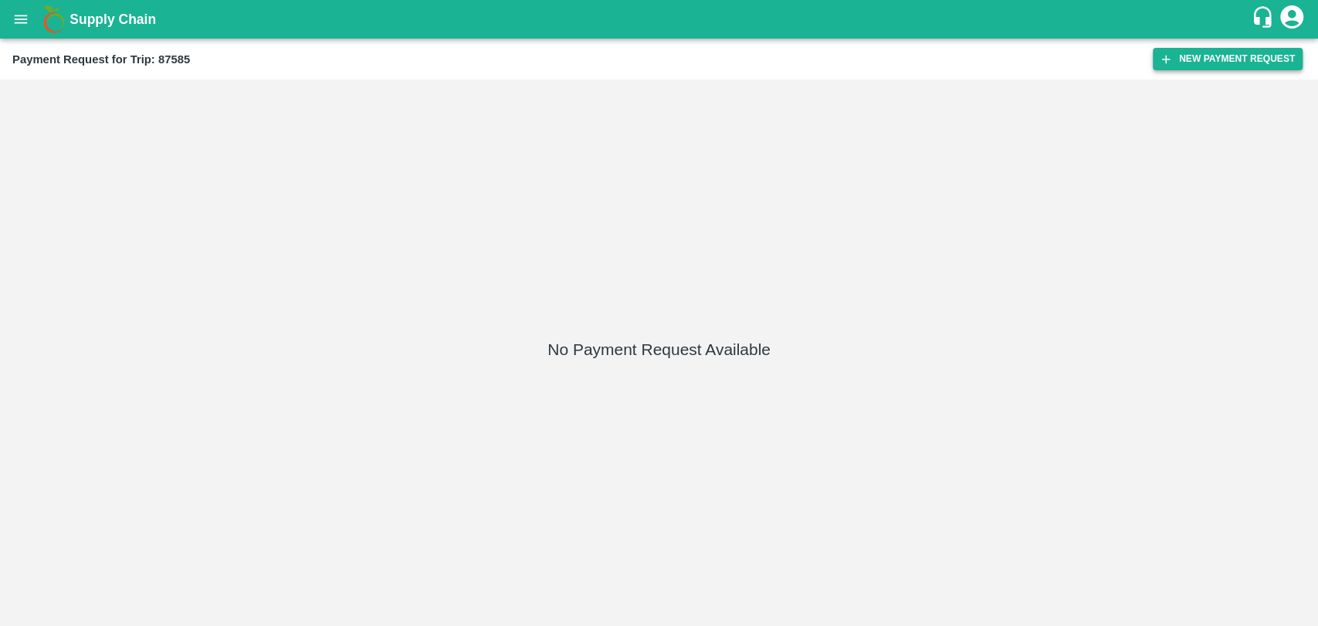
click at [1231, 63] on button "New Payment Request" at bounding box center [1228, 59] width 150 height 22
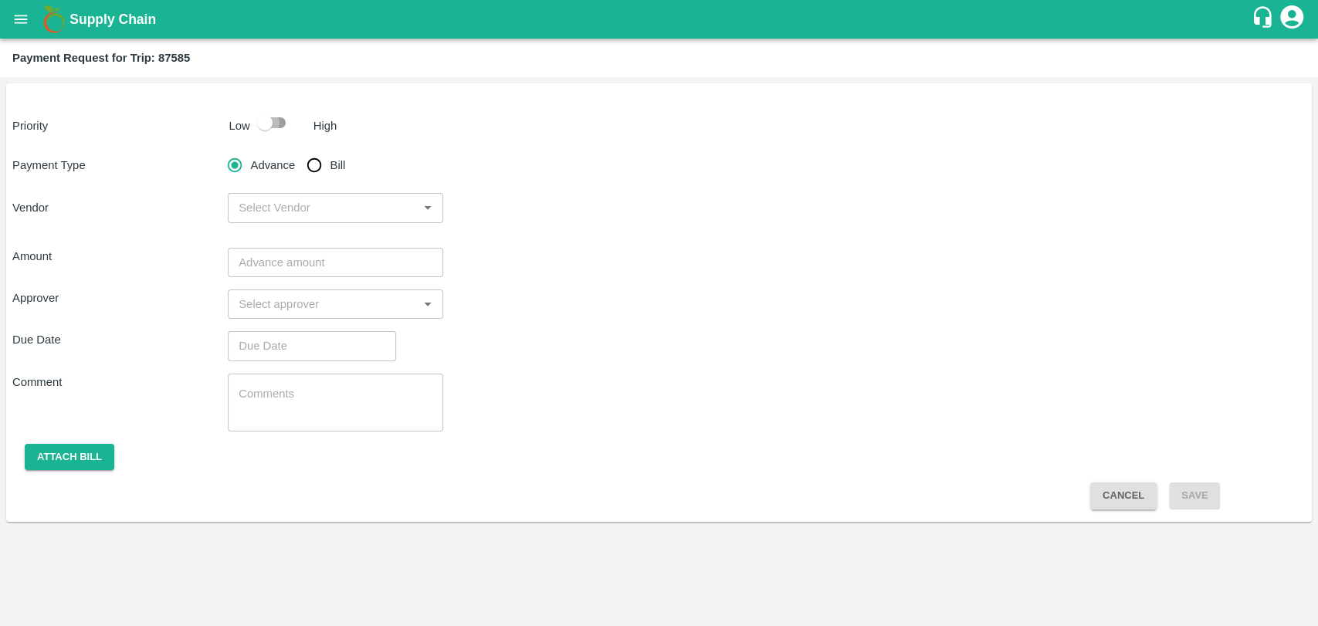
click at [269, 130] on input "checkbox" at bounding box center [265, 122] width 88 height 29
checkbox input "true"
click at [318, 177] on input "Bill" at bounding box center [314, 165] width 31 height 31
radio input "true"
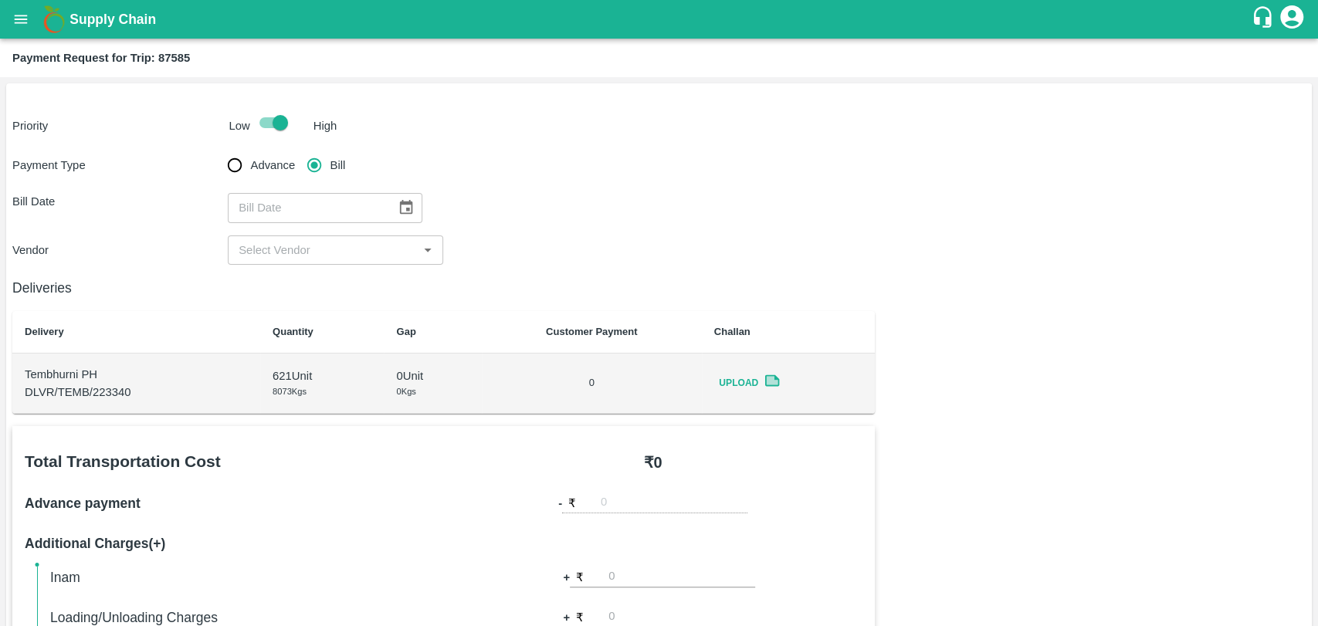
click at [401, 212] on icon "Choose date" at bounding box center [406, 207] width 17 height 17
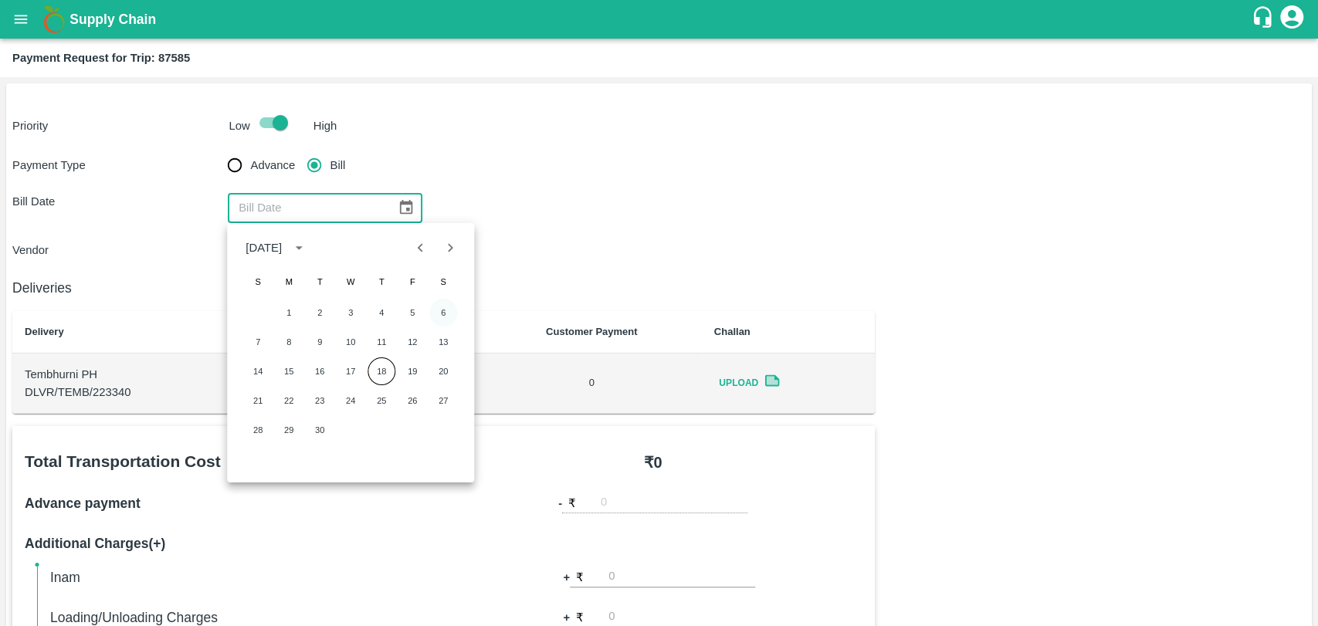
click at [440, 308] on button "6" at bounding box center [443, 313] width 28 height 28
type input "06/09/2025"
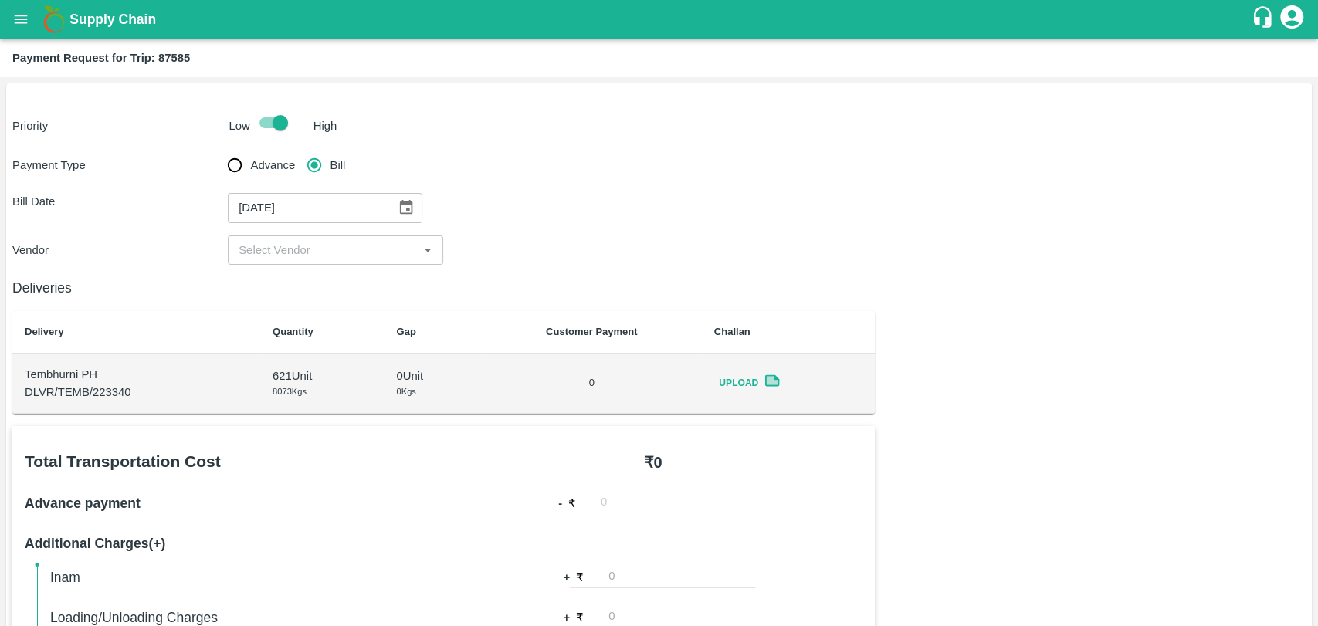
click at [290, 257] on input "input" at bounding box center [322, 250] width 181 height 20
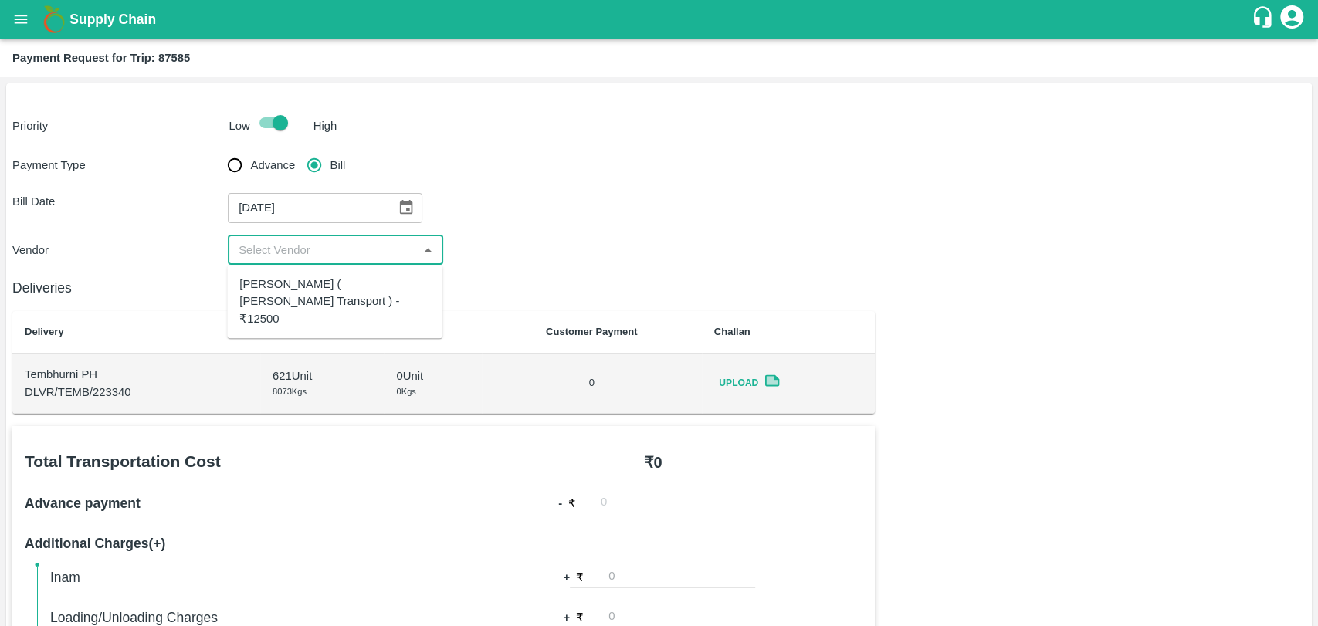
click at [286, 290] on div "Nitin Rasal ( Bhairavnath Transport ) - ₹12500" at bounding box center [334, 302] width 191 height 52
type input "Nitin Rasal ( Bhairavnath Transport ) - ₹12500"
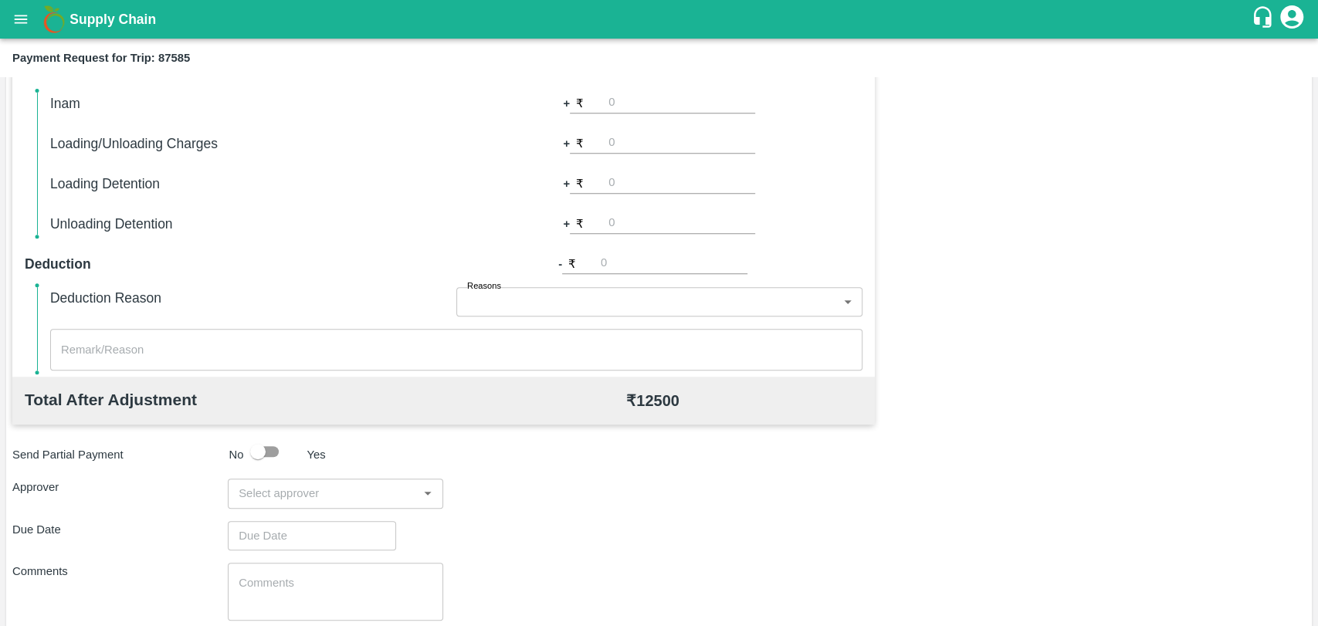
scroll to position [565, 0]
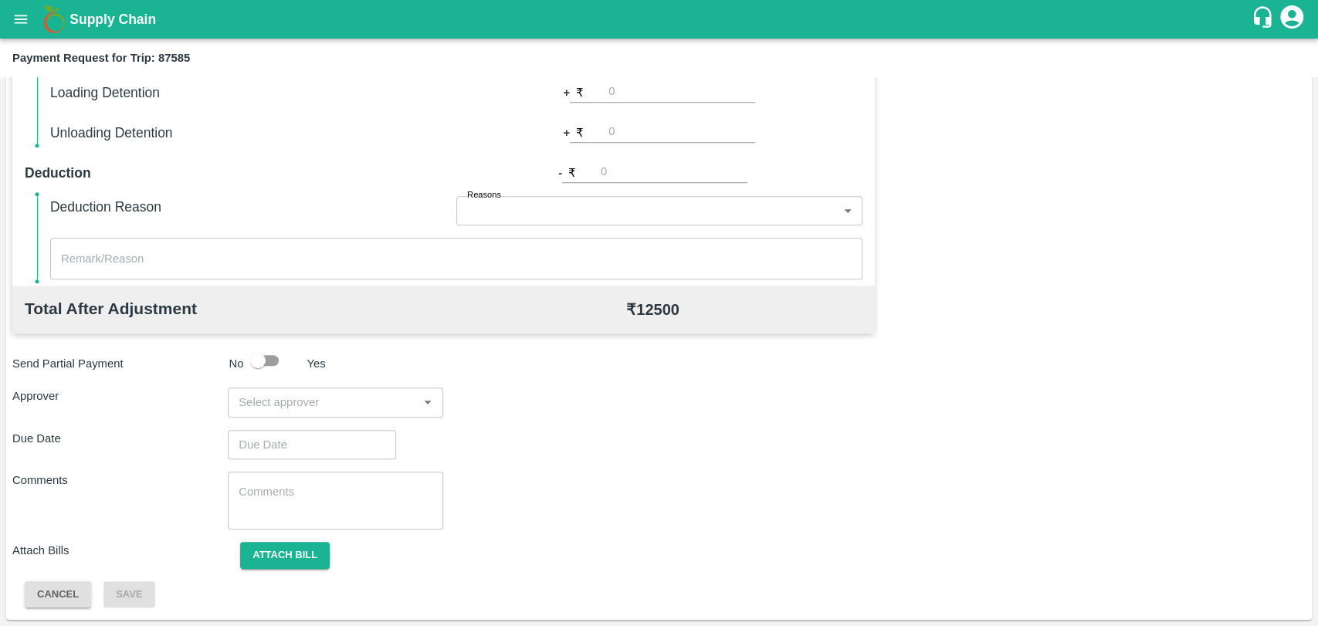
click at [330, 406] on input "input" at bounding box center [322, 402] width 181 height 20
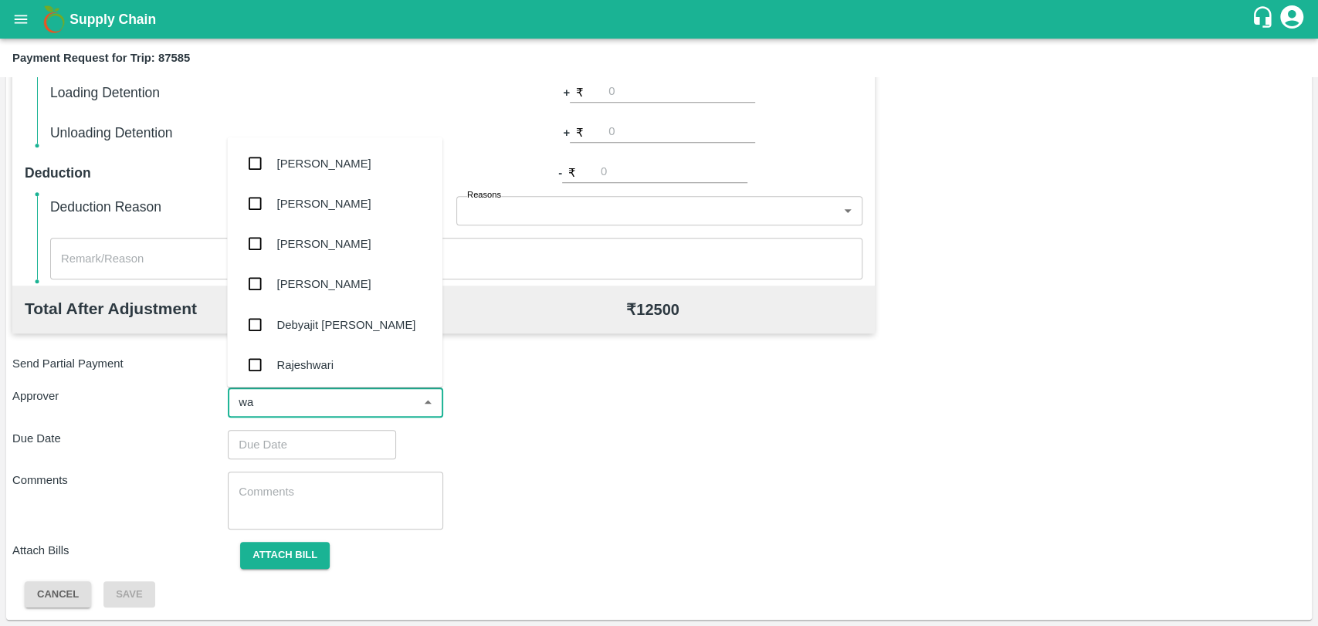
type input "wag"
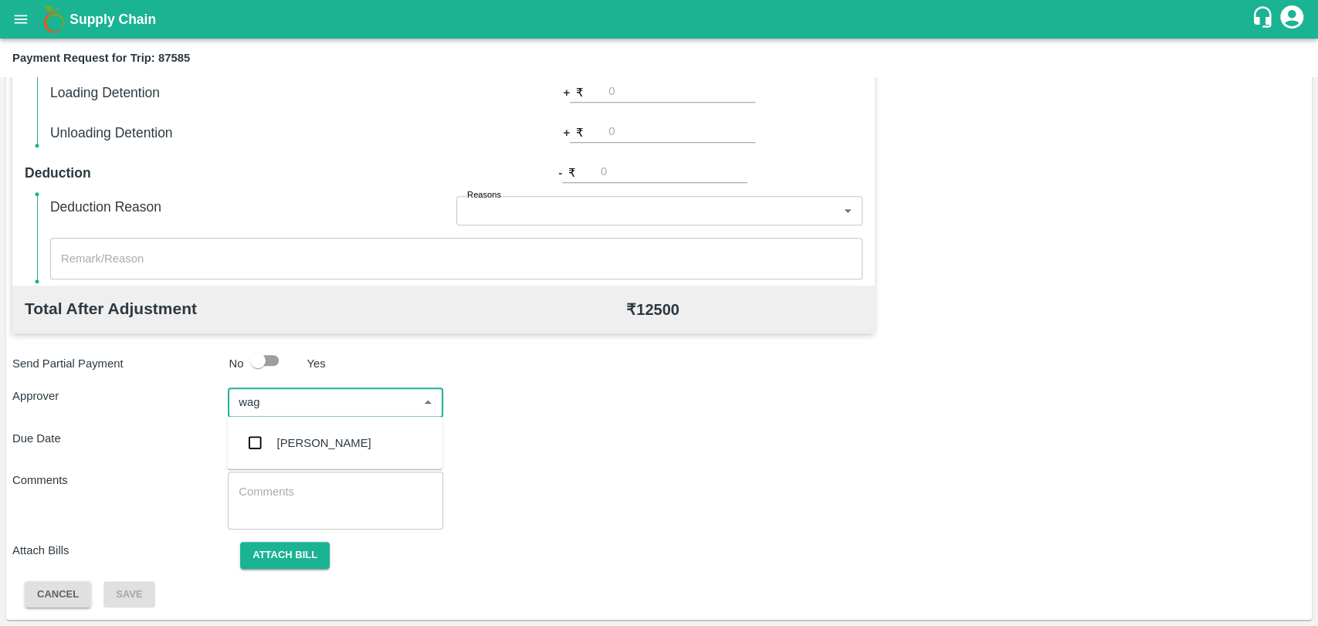
click at [309, 435] on div "[PERSON_NAME]" at bounding box center [324, 443] width 94 height 17
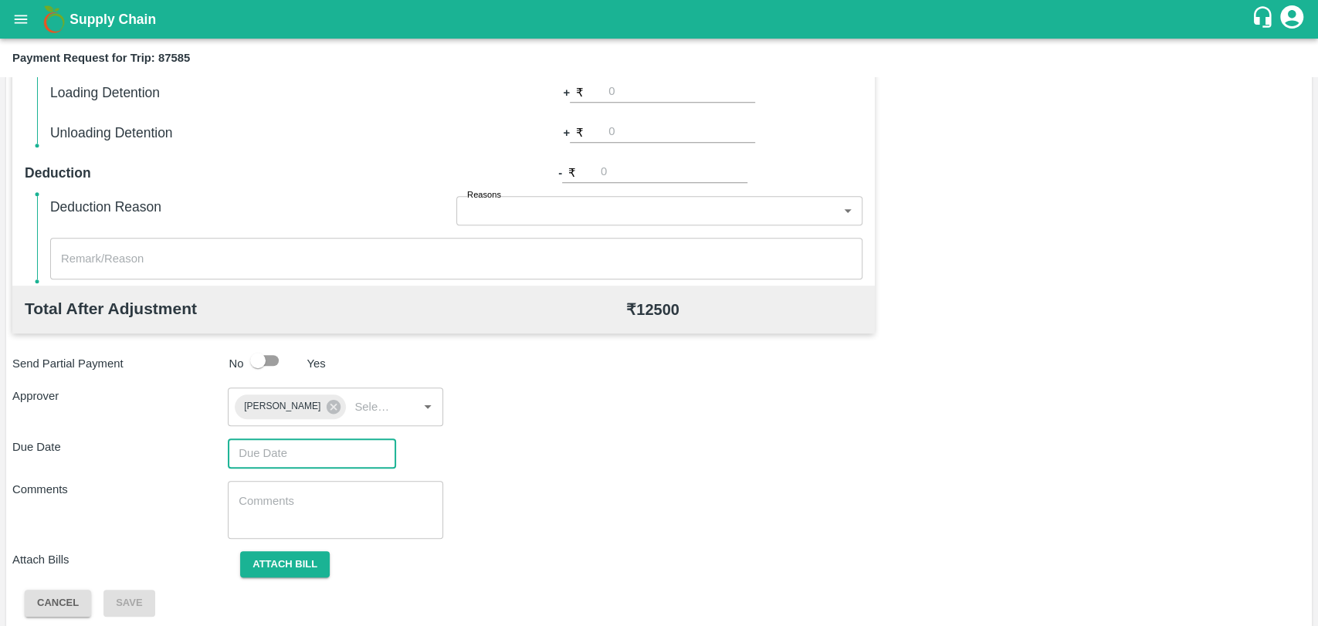
type input "DD/MM/YYYY hh:mm aa"
click at [281, 449] on input "DD/MM/YYYY hh:mm aa" at bounding box center [306, 453] width 157 height 29
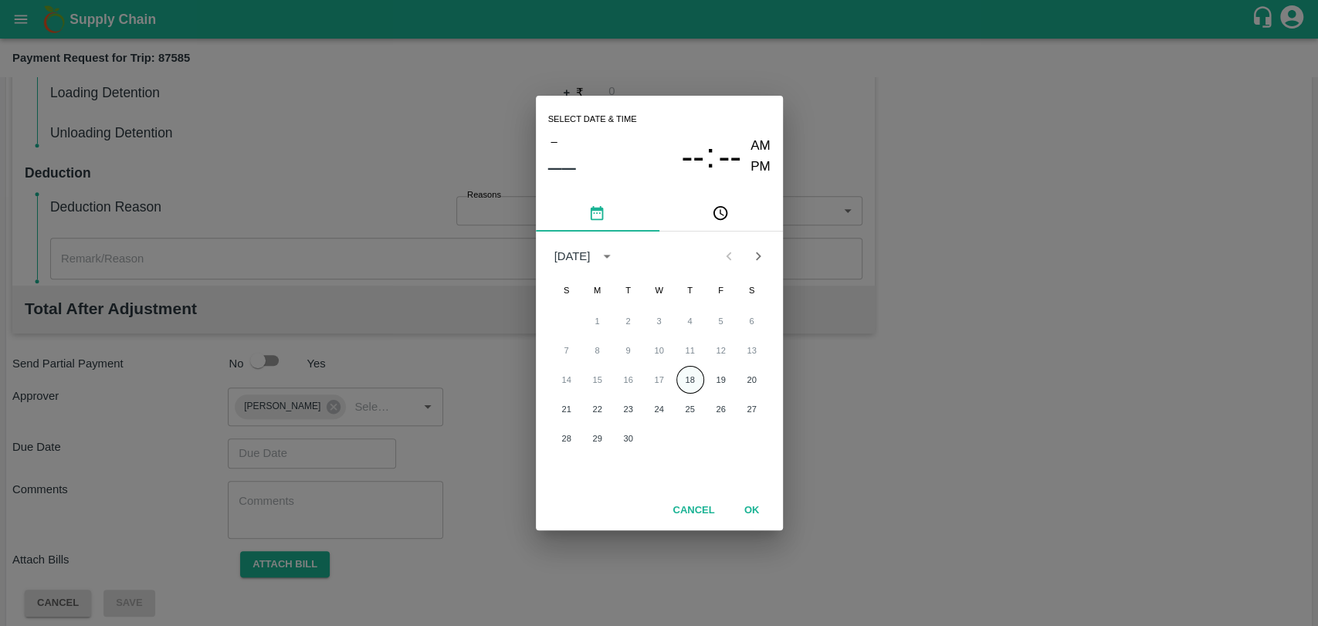
click at [678, 374] on button "18" at bounding box center [690, 380] width 28 height 28
type input "18/09/2025 12:00 AM"
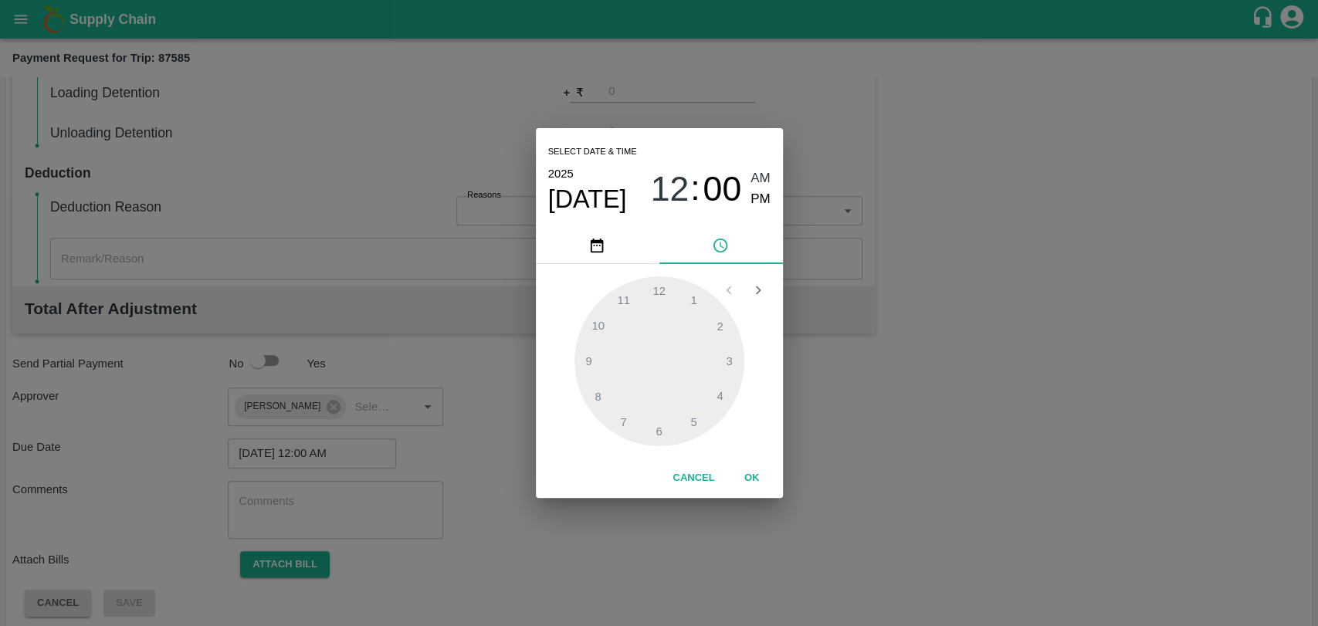
click at [738, 471] on button "OK" at bounding box center [751, 478] width 49 height 27
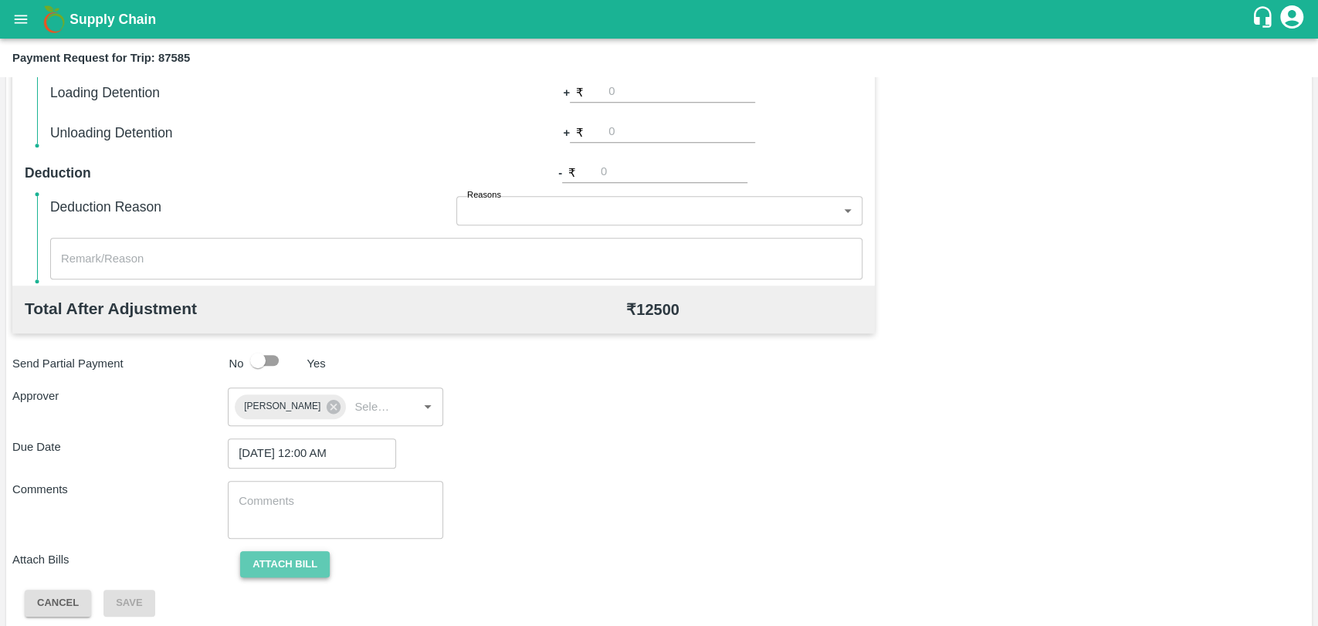
click at [278, 574] on button "Attach bill" at bounding box center [285, 564] width 90 height 27
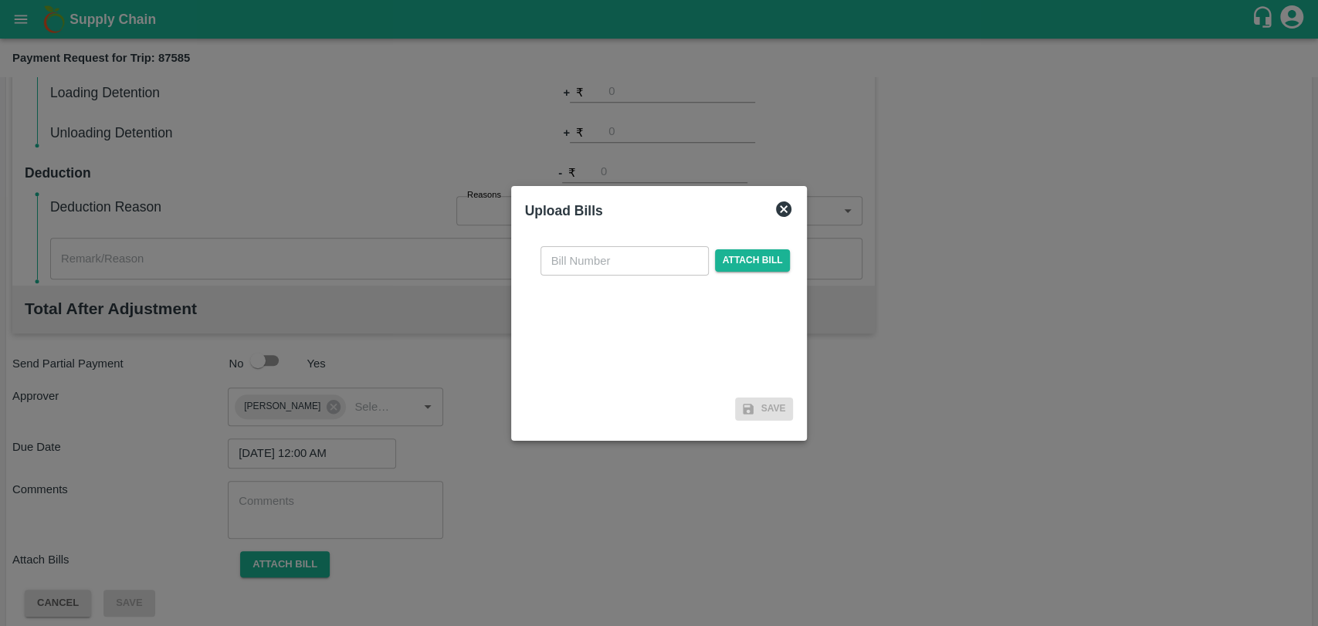
click at [659, 249] on input "text" at bounding box center [624, 260] width 168 height 29
type input "3964"
click at [747, 259] on span "Attach bill" at bounding box center [753, 260] width 76 height 22
click at [0, 0] on input "Attach bill" at bounding box center [0, 0] width 0 height 0
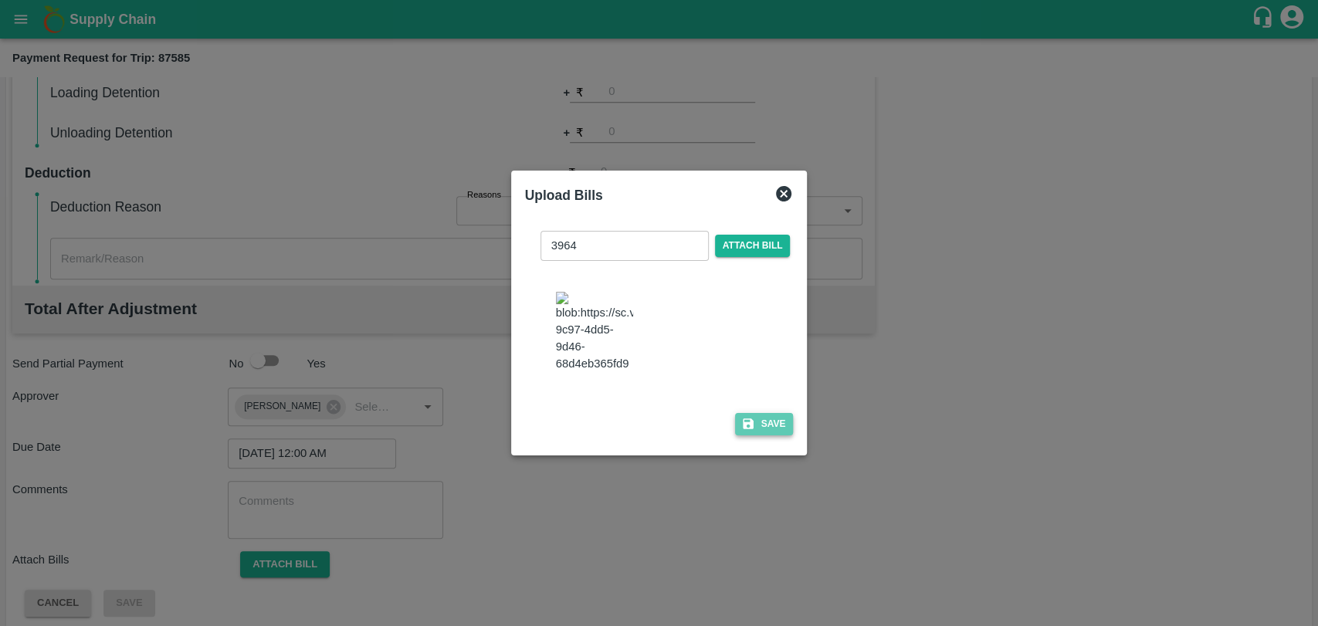
click at [771, 415] on button "Save" at bounding box center [764, 424] width 59 height 22
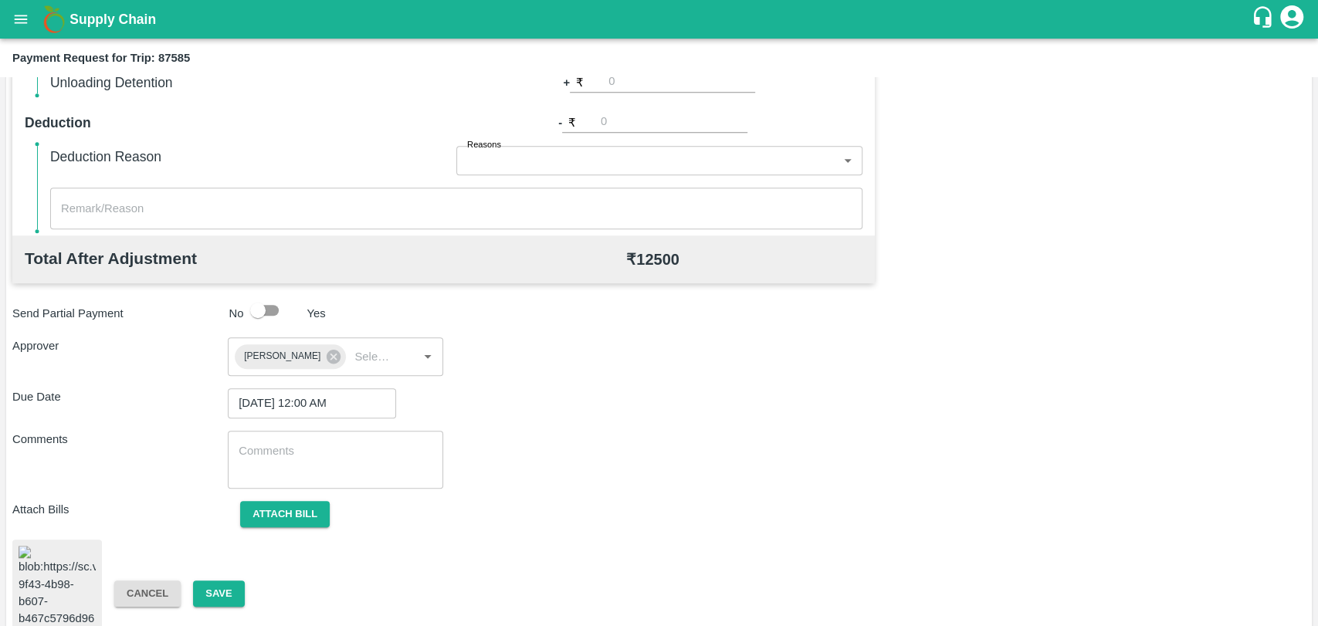
scroll to position [642, 0]
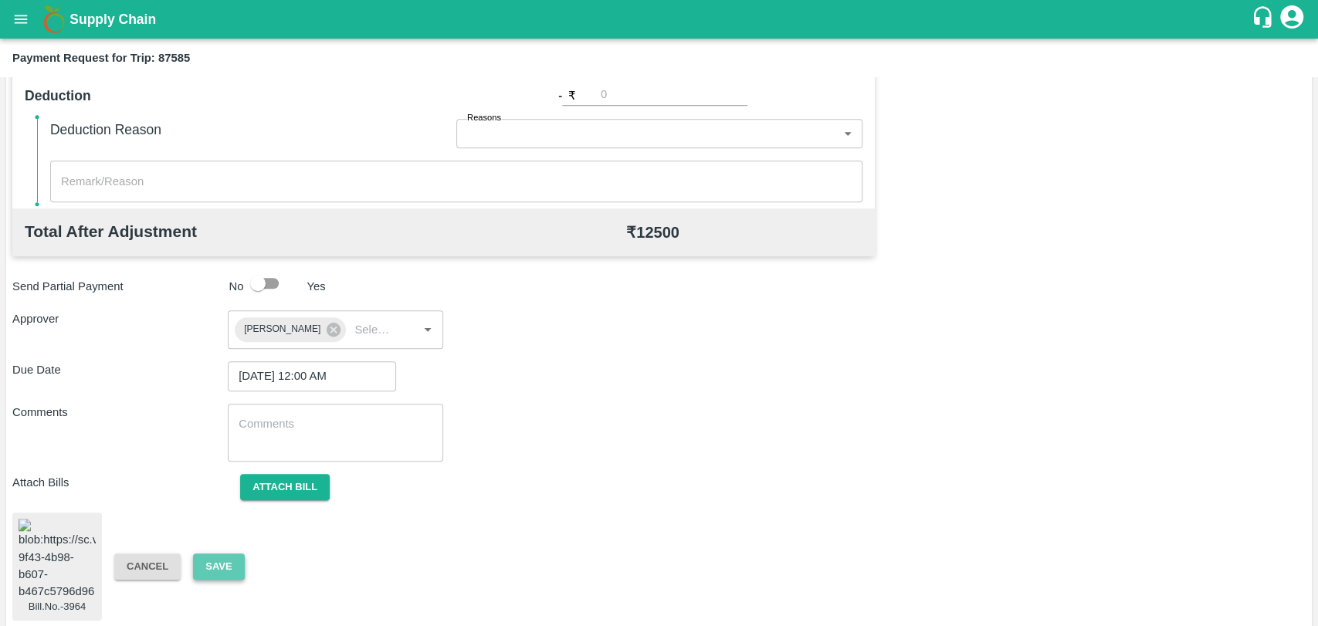
click at [230, 564] on button "Save" at bounding box center [218, 567] width 51 height 27
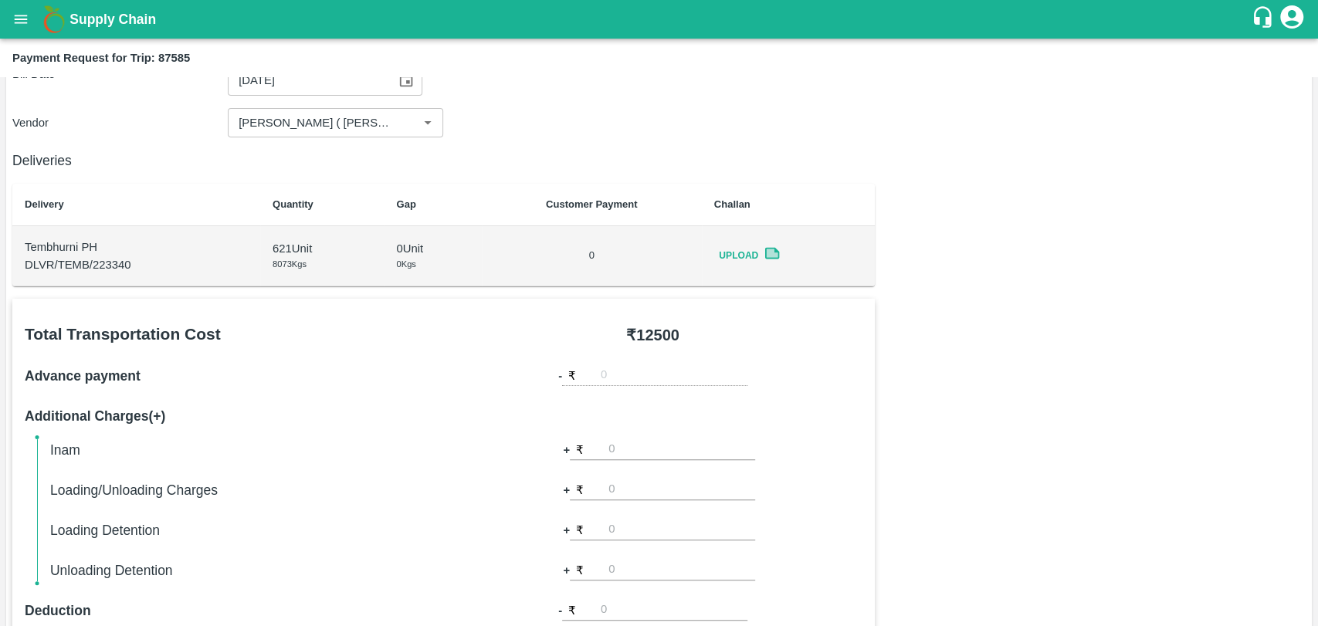
scroll to position [0, 0]
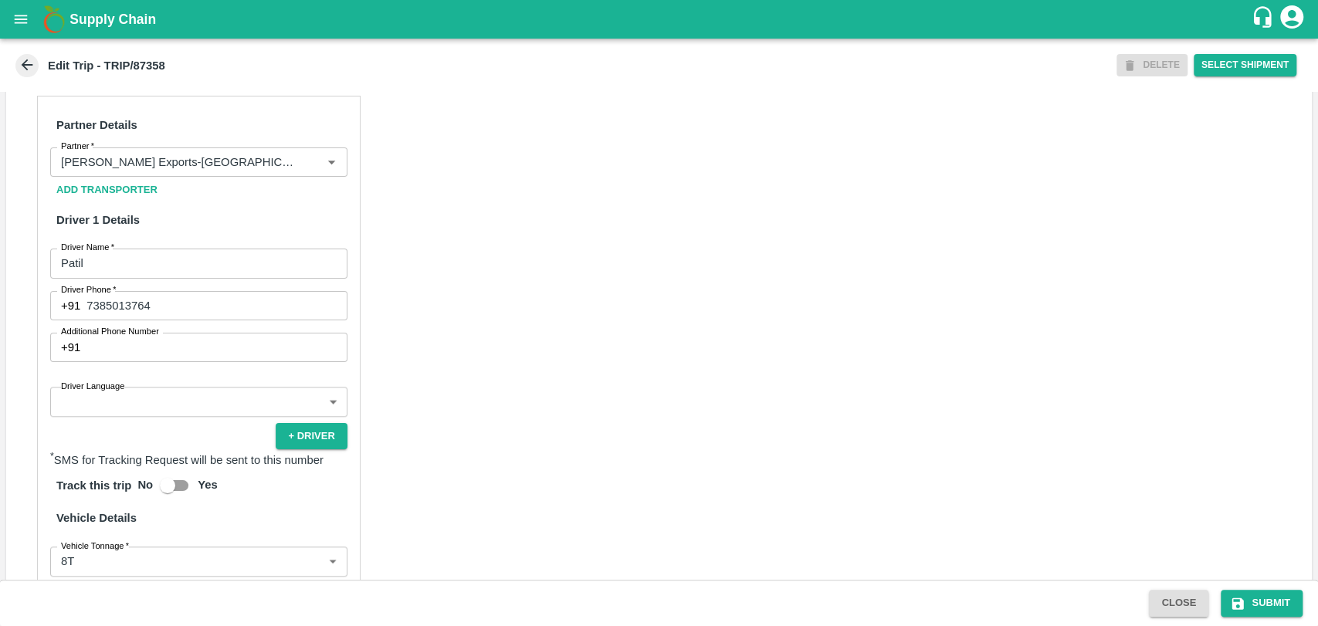
scroll to position [772, 0]
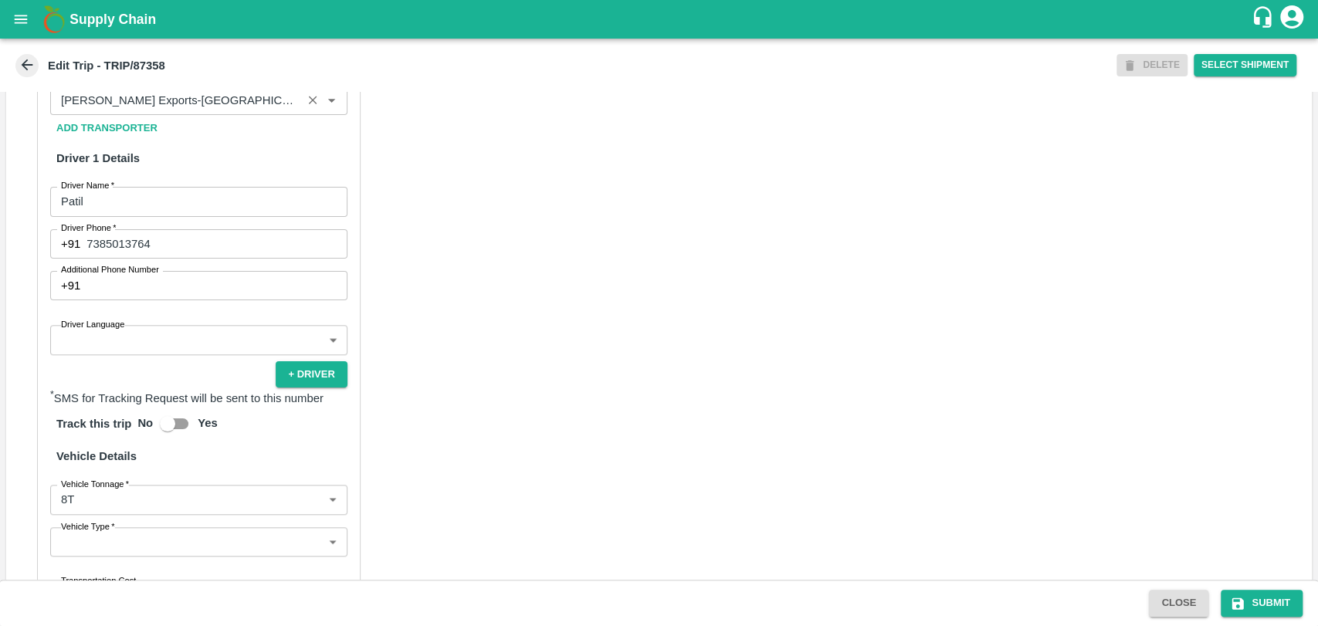
click at [216, 110] on input "Partner   *" at bounding box center [176, 100] width 242 height 20
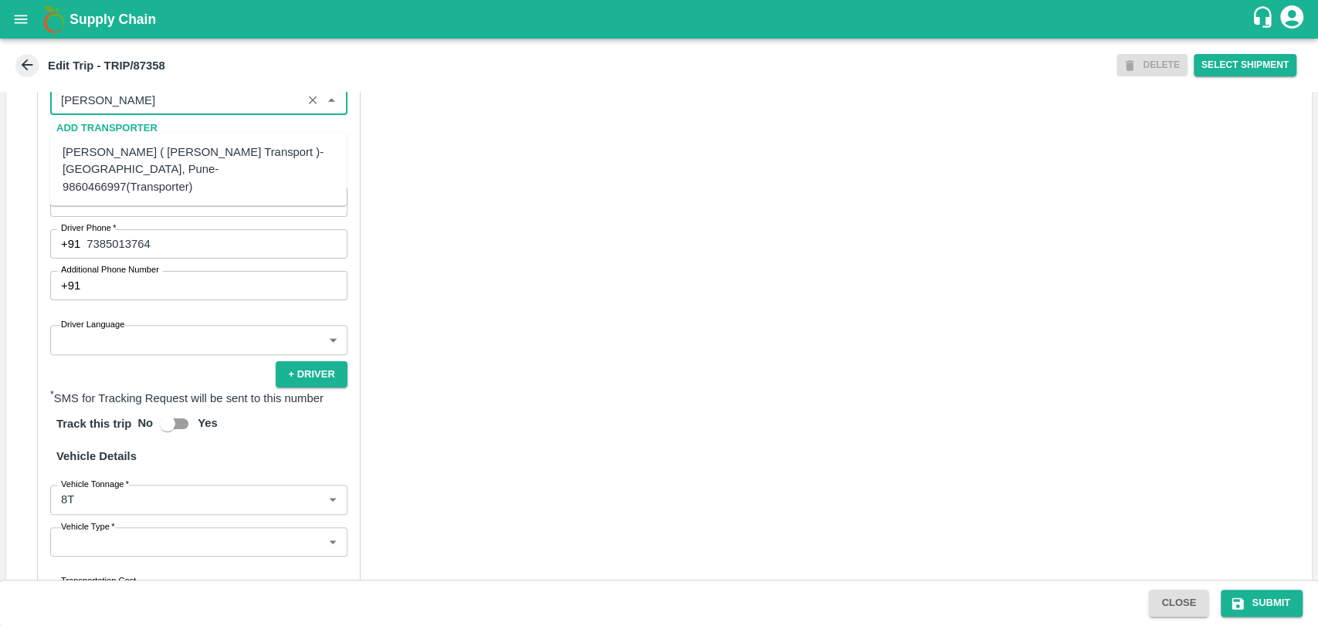
click at [110, 167] on div "[PERSON_NAME] ( [PERSON_NAME] Transport )-[GEOGRAPHIC_DATA], Pune-9860466997(Tr…" at bounding box center [199, 170] width 272 height 52
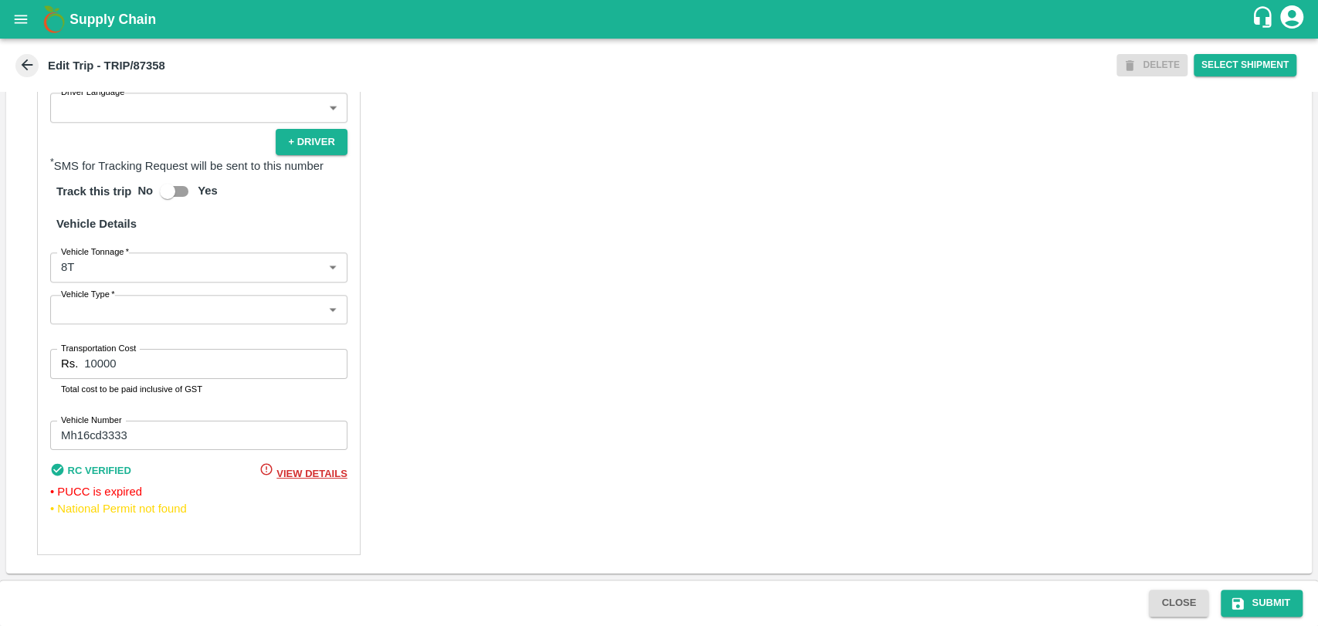
scroll to position [1021, 0]
type input "[PERSON_NAME] ( [PERSON_NAME] Transport )-[GEOGRAPHIC_DATA], Pune-9860466997(Tr…"
click at [100, 263] on body "Supply Chain Edit Trip - TRIP/87358 DELETE Select Shipment Trip Details Trip Ty…" at bounding box center [659, 313] width 1318 height 626
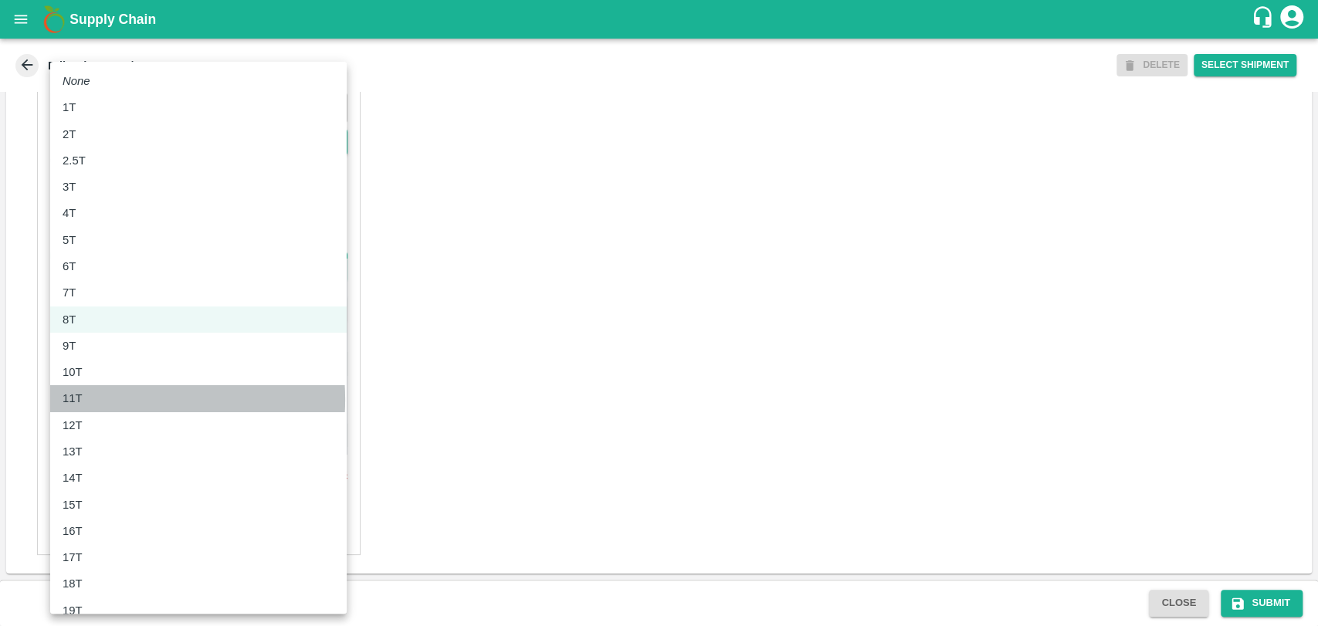
click at [75, 399] on p "11T" at bounding box center [73, 398] width 20 height 17
type input "11000"
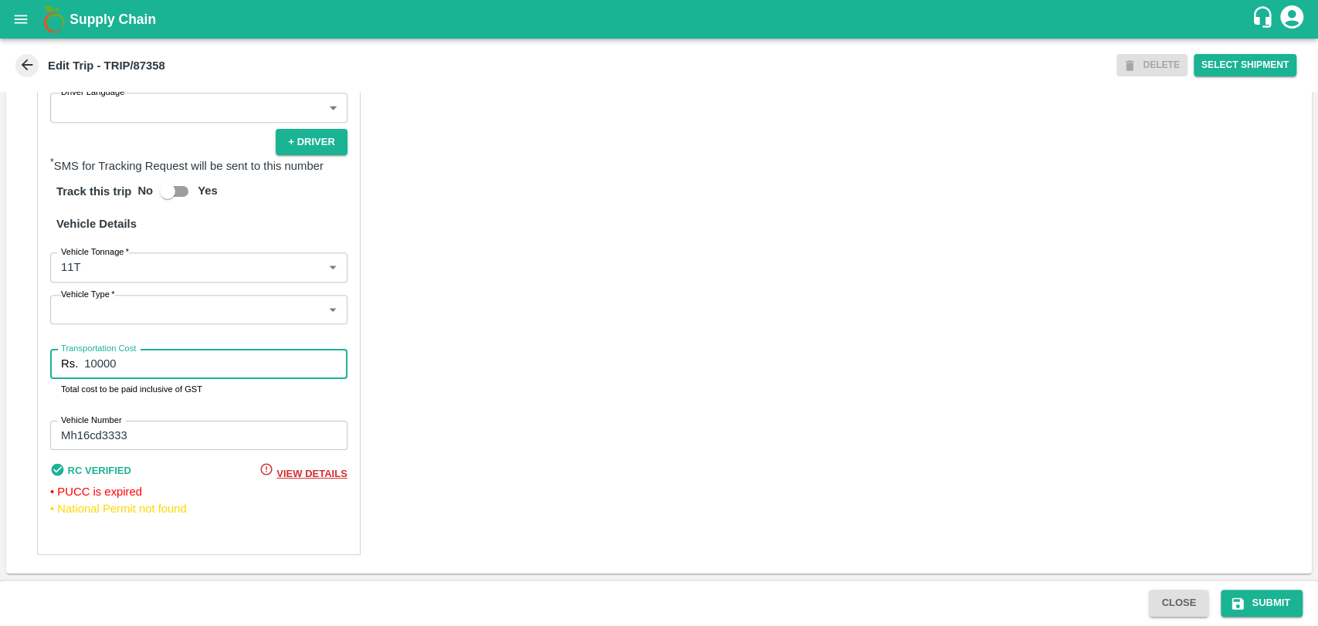
drag, startPoint x: 148, startPoint y: 354, endPoint x: 5, endPoint y: 345, distance: 143.9
click at [5, 345] on div "Trip Details Trip Type Fruit Movement 1 Trip Type Trip Pickup Order SHIP/[PERSO…" at bounding box center [659, 336] width 1318 height 488
type input "21000"
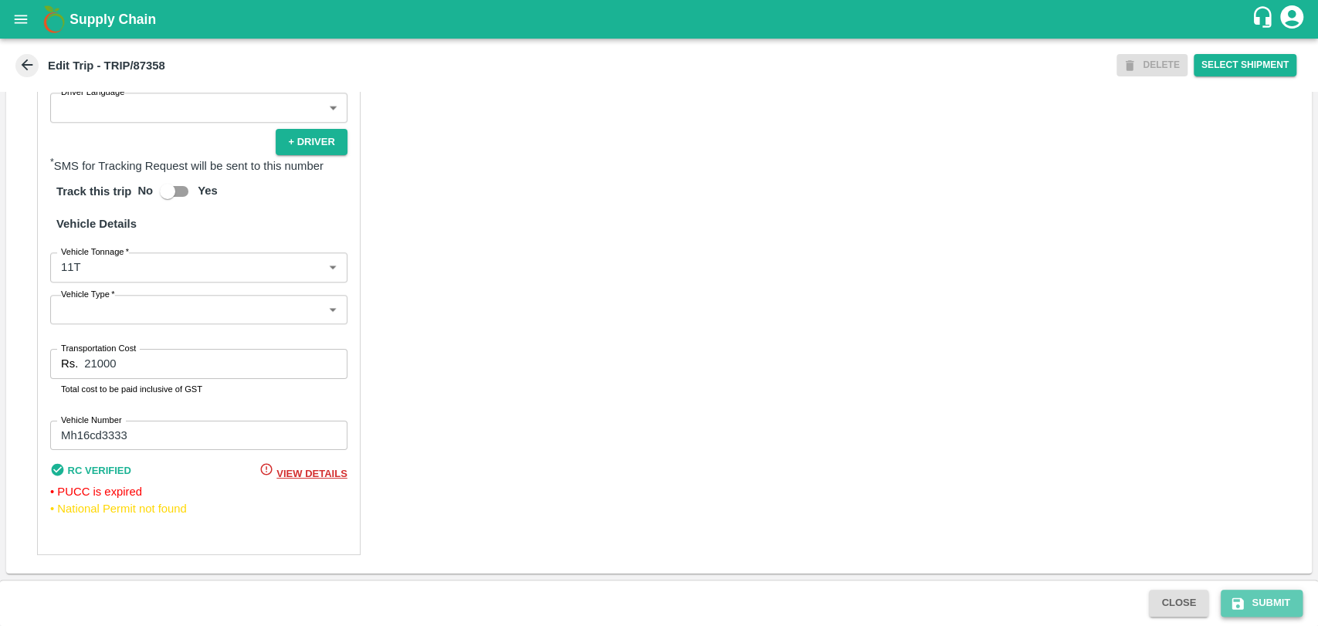
click at [1289, 604] on button "Submit" at bounding box center [1262, 603] width 82 height 27
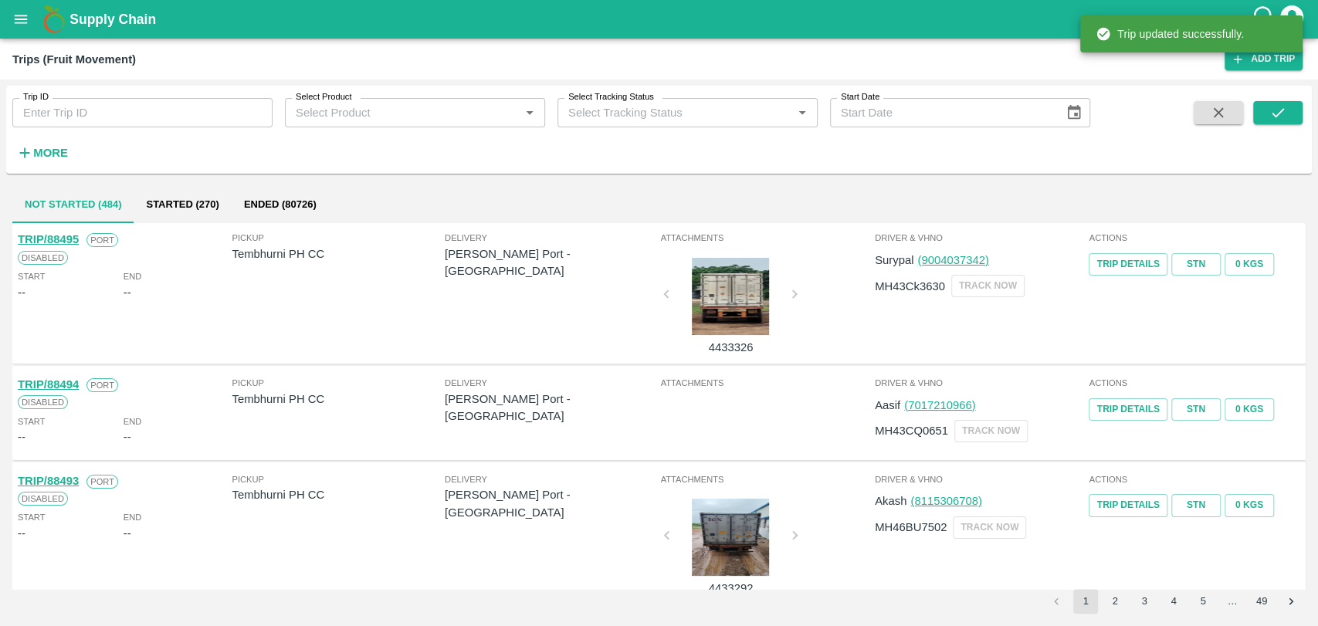
click at [39, 140] on button "More" at bounding box center [41, 153] width 59 height 26
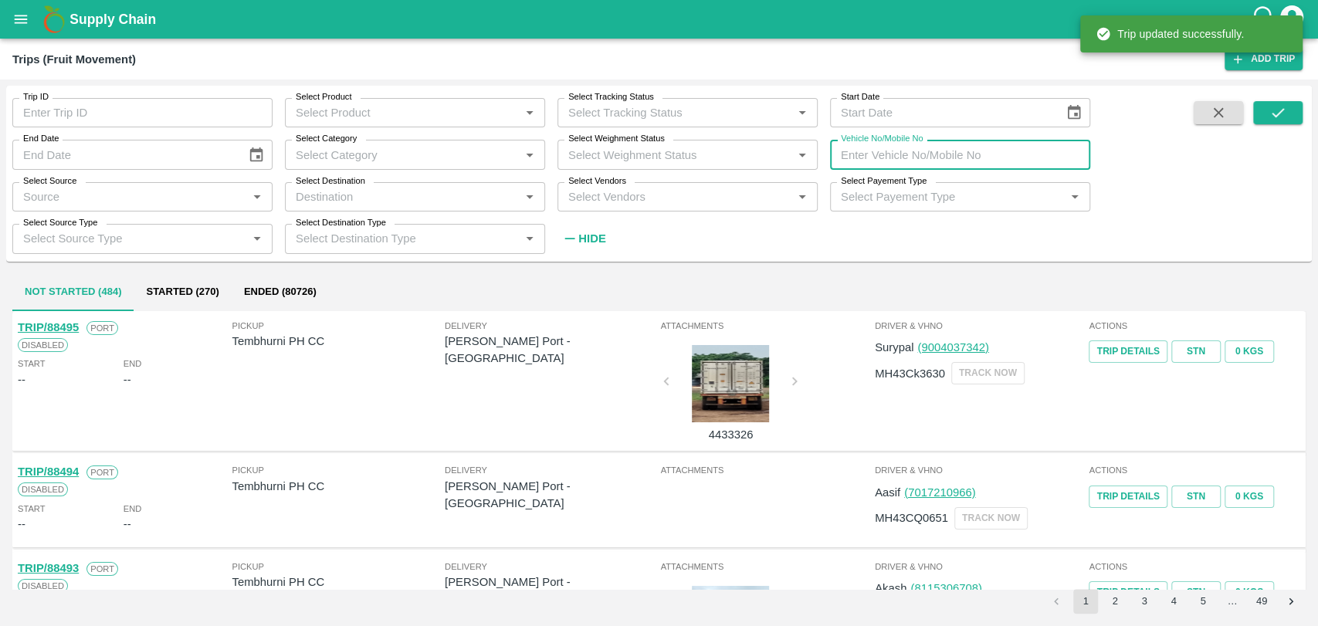
click at [967, 152] on input "Vehicle No/Mobile No" at bounding box center [960, 154] width 260 height 29
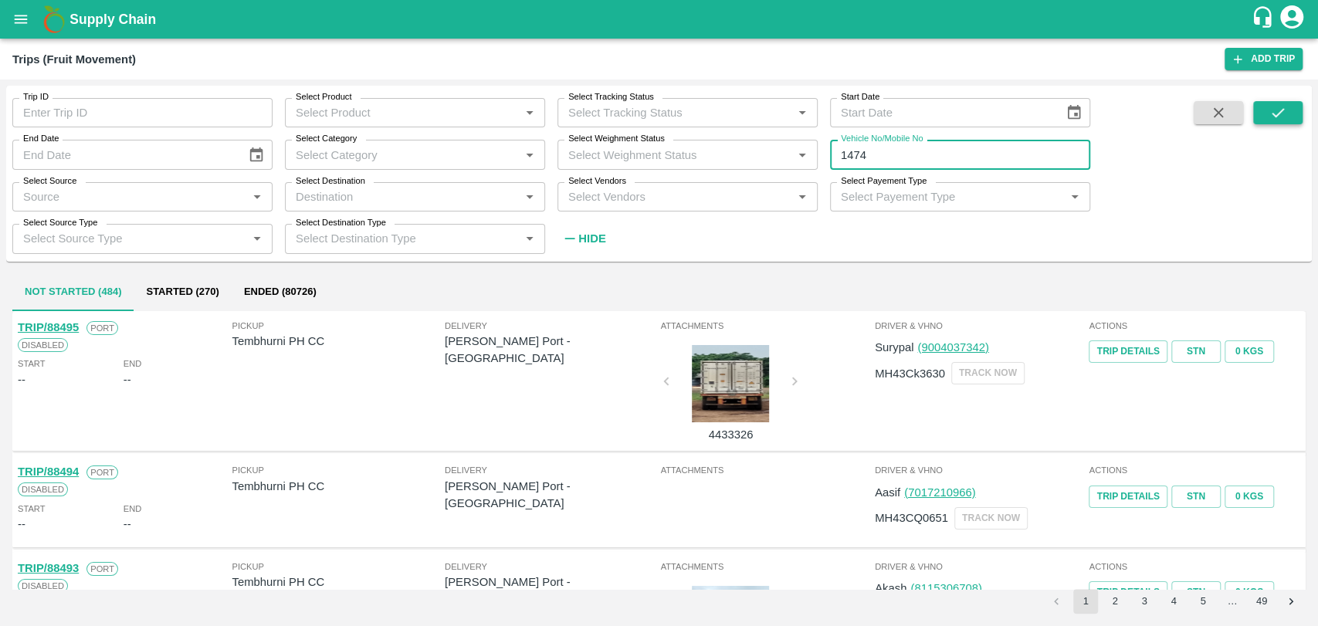
type input "1474"
click at [1284, 118] on icon "submit" at bounding box center [1277, 112] width 17 height 17
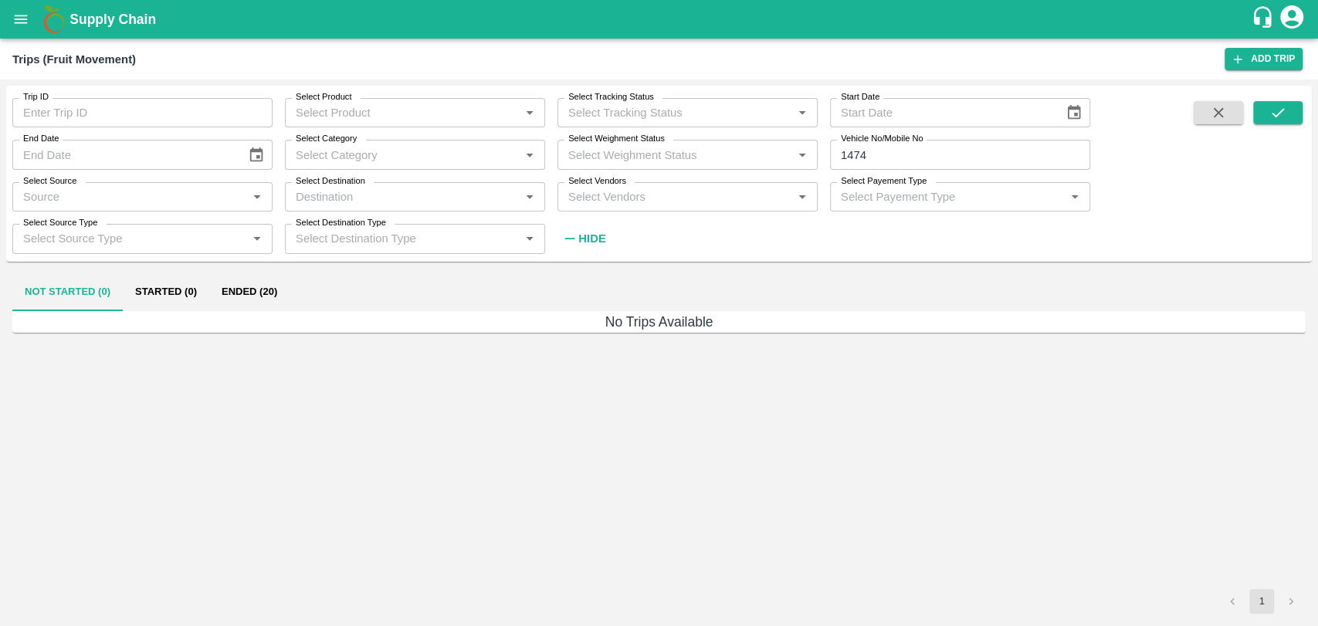
click at [277, 288] on button "Ended (20)" at bounding box center [249, 292] width 80 height 37
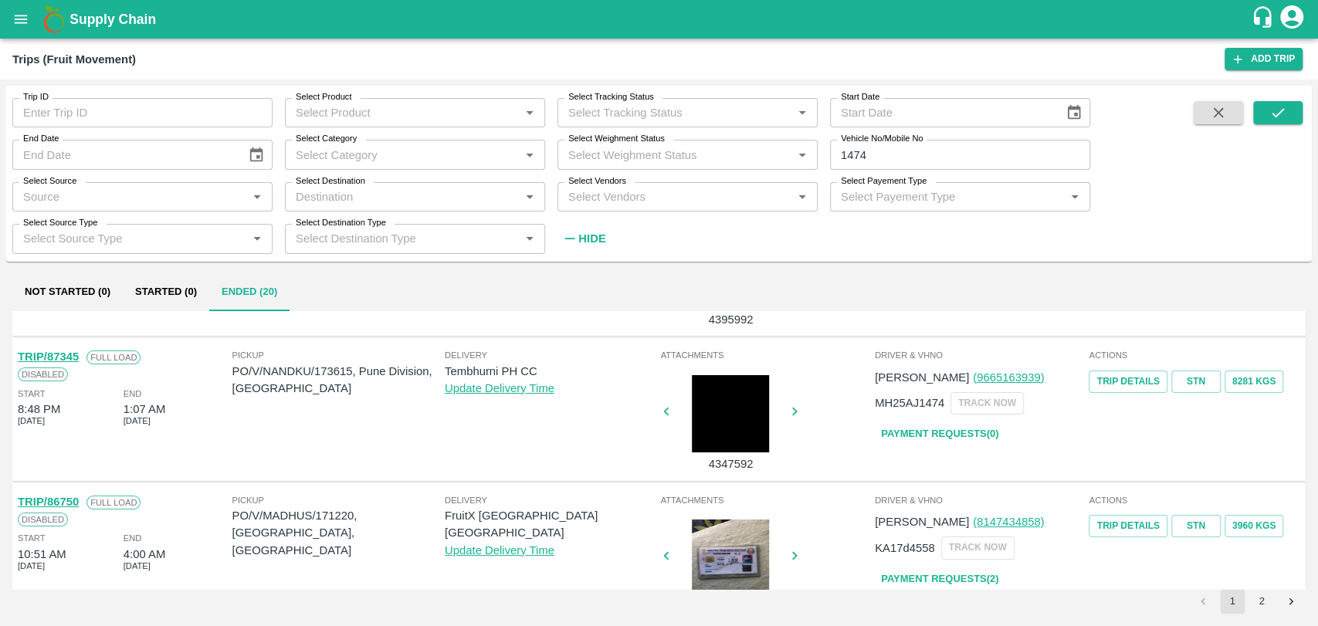
scroll to position [86, 0]
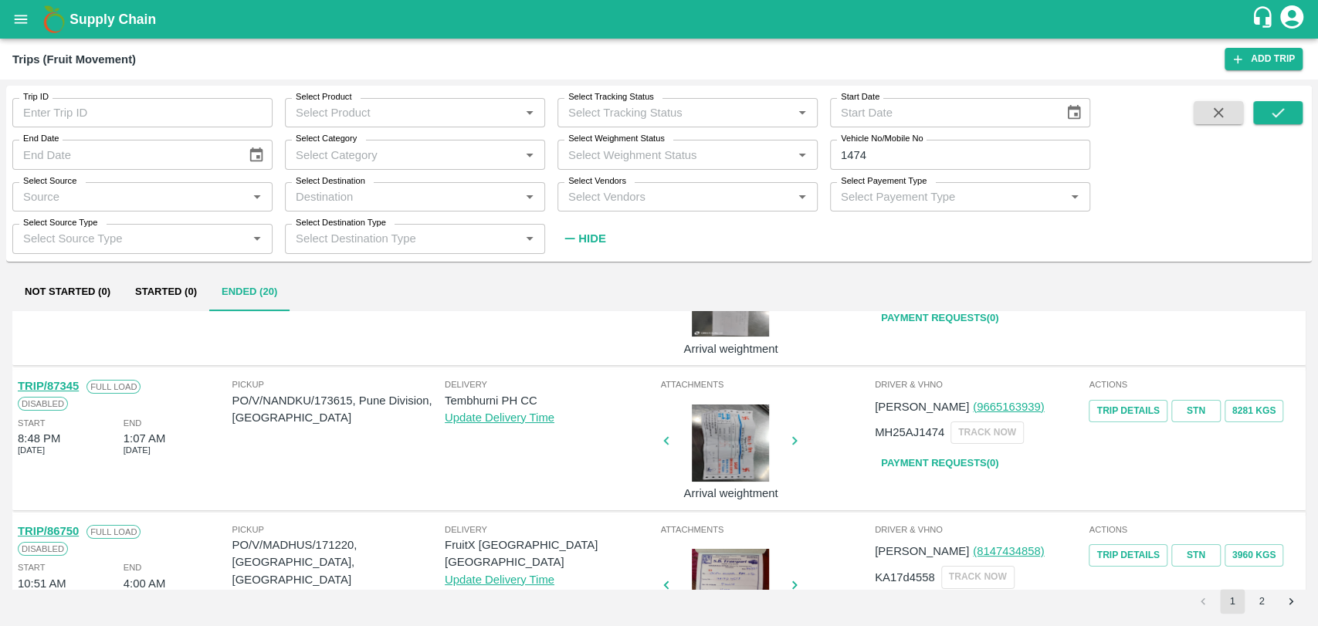
click at [74, 386] on link "TRIP/87345" at bounding box center [48, 386] width 61 height 12
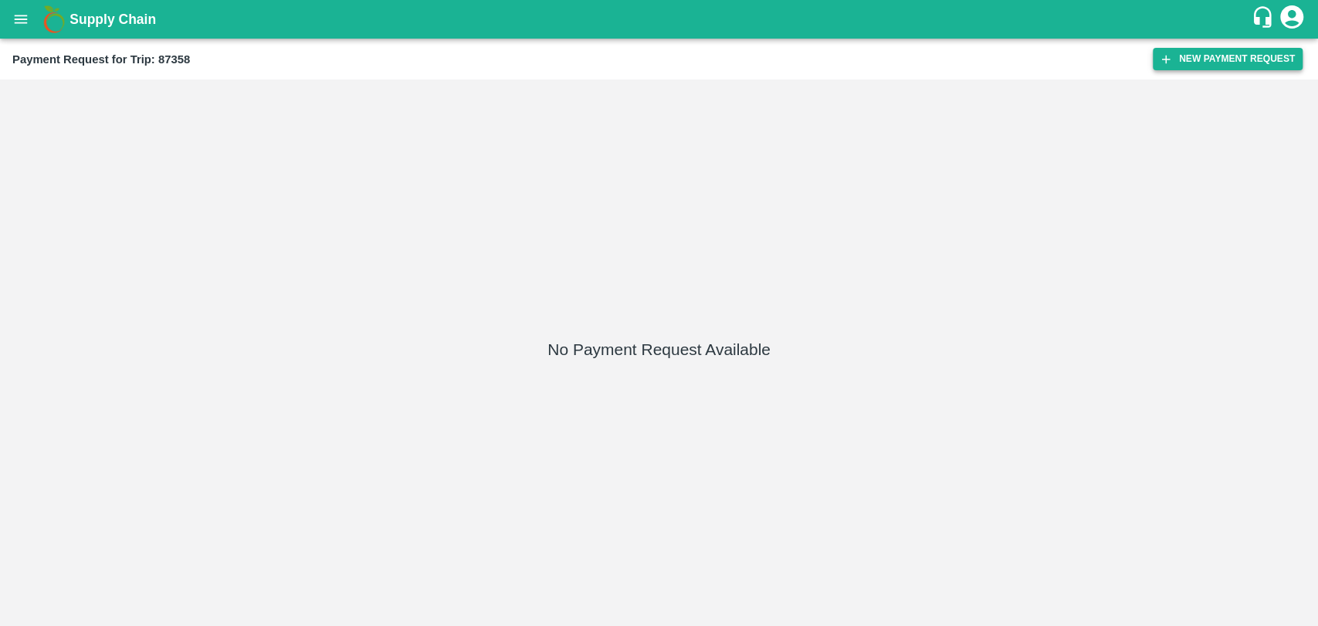
click at [1244, 50] on button "New Payment Request" at bounding box center [1228, 59] width 150 height 22
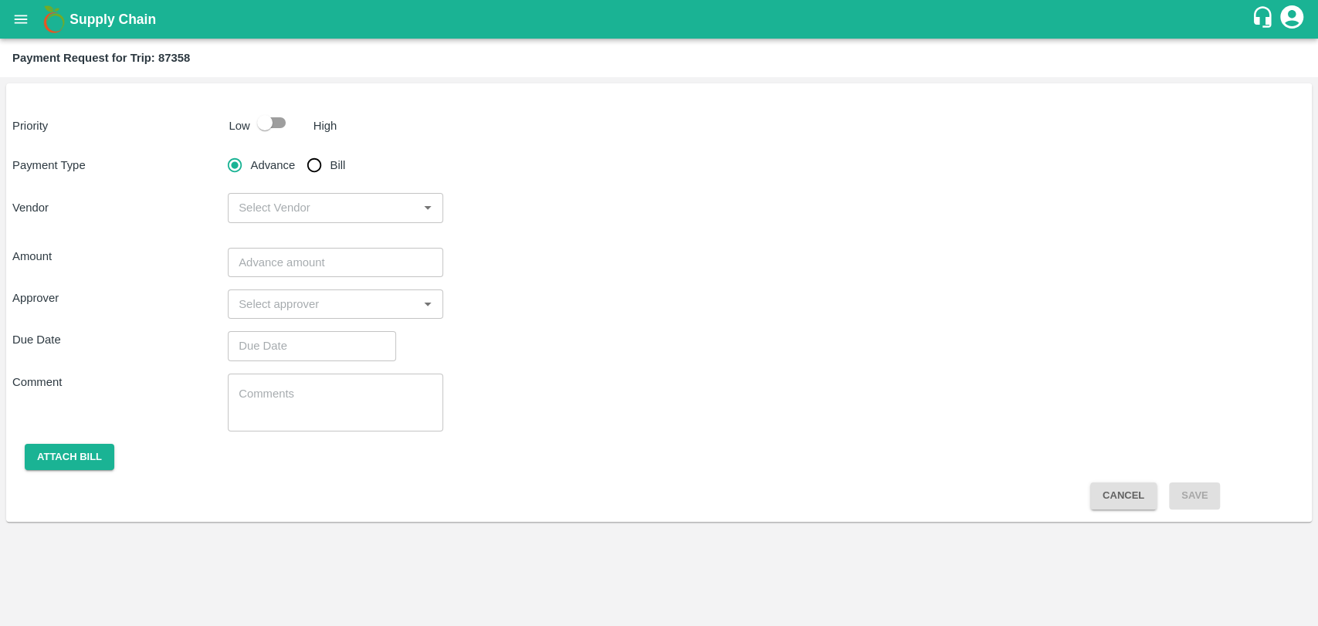
click at [262, 125] on input "checkbox" at bounding box center [265, 122] width 88 height 29
checkbox input "true"
click at [325, 168] on input "Bill" at bounding box center [314, 165] width 31 height 31
radio input "true"
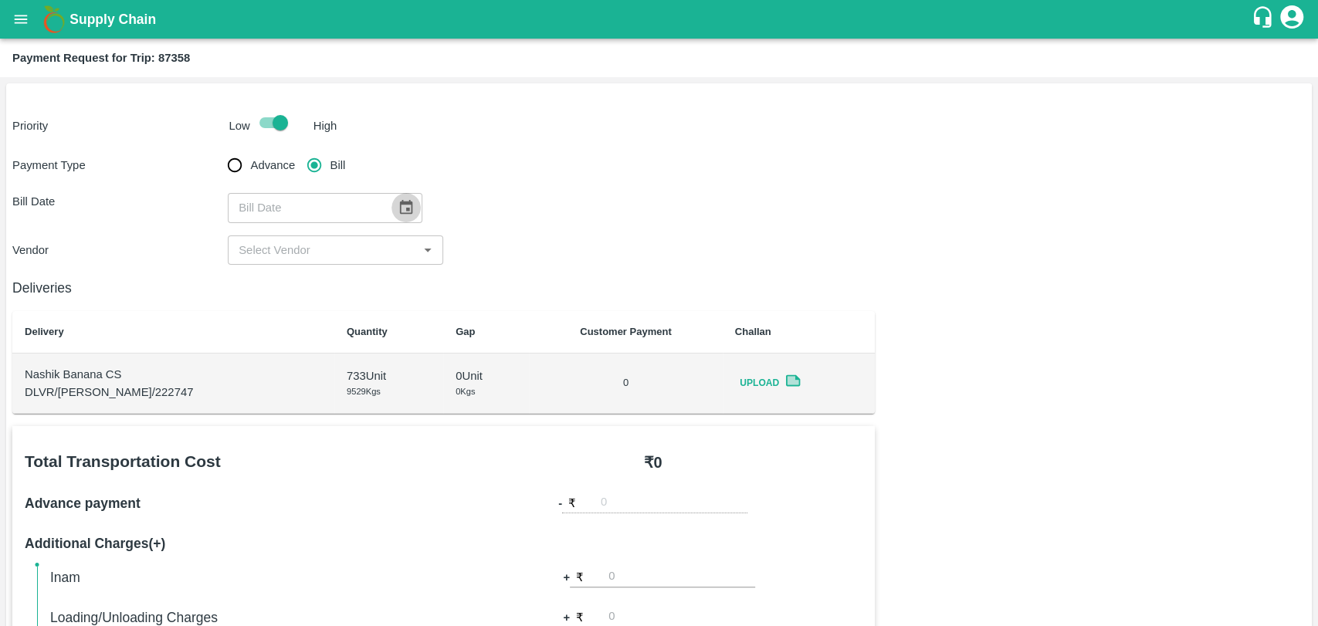
click at [403, 208] on icon "Choose date" at bounding box center [406, 207] width 17 height 17
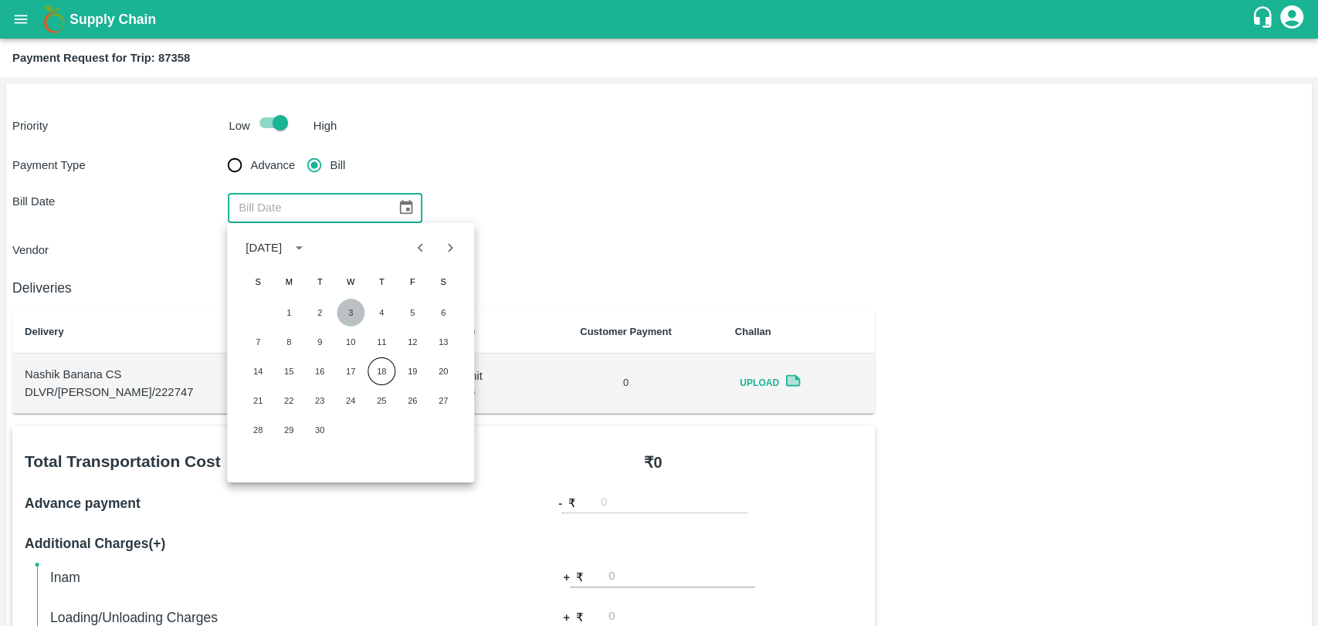
click at [345, 307] on button "3" at bounding box center [351, 313] width 28 height 28
type input "03/09/2025"
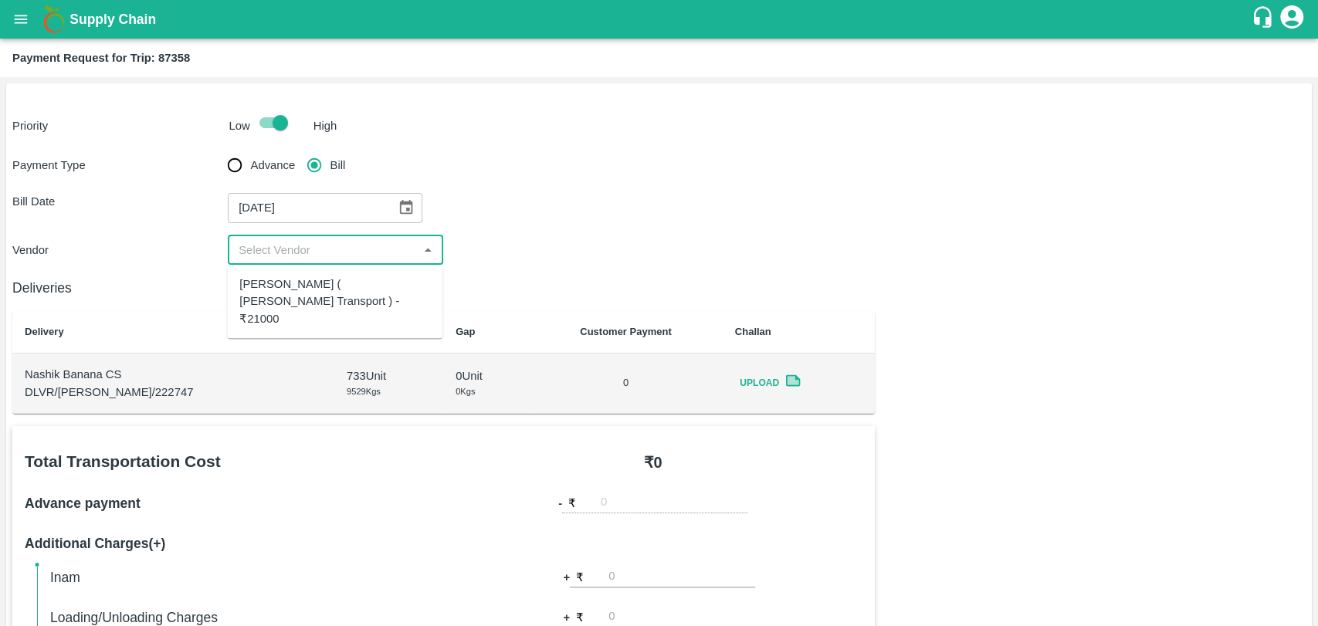
click at [300, 252] on input "input" at bounding box center [322, 250] width 181 height 20
click at [296, 278] on div "Nitin Rasal ( Bhairavnath Transport ) - ₹21000" at bounding box center [334, 302] width 191 height 52
type input "Nitin Rasal ( Bhairavnath Transport ) - ₹21000"
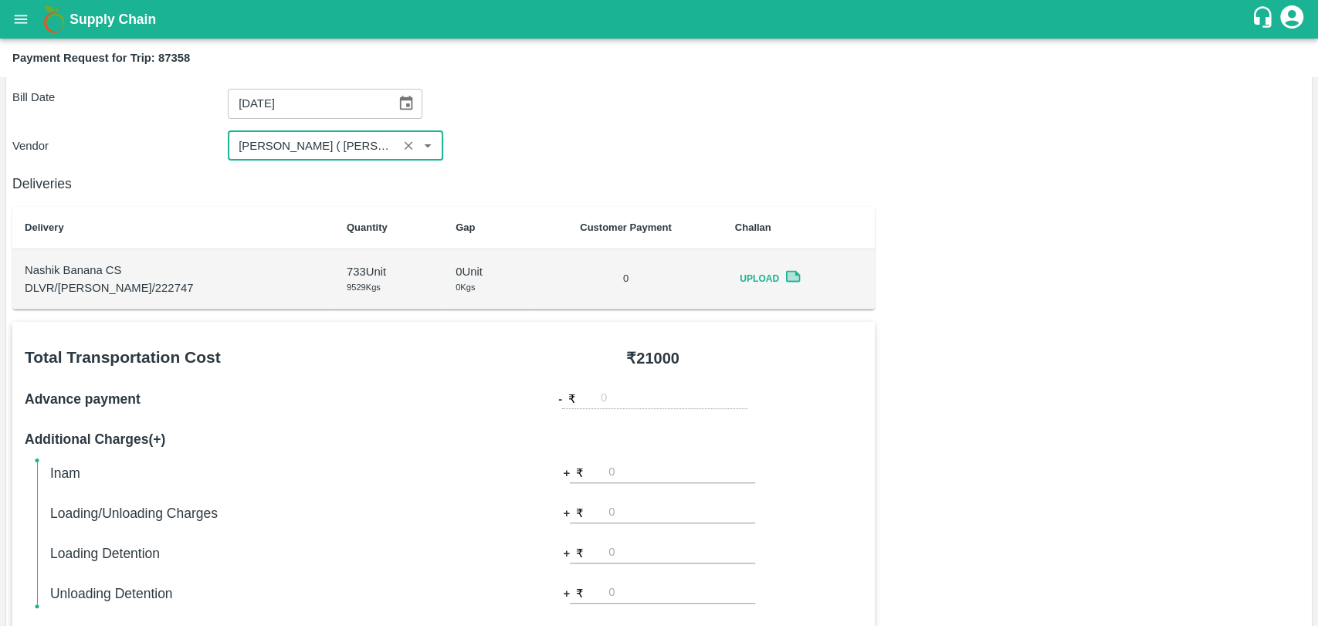
scroll to position [257, 0]
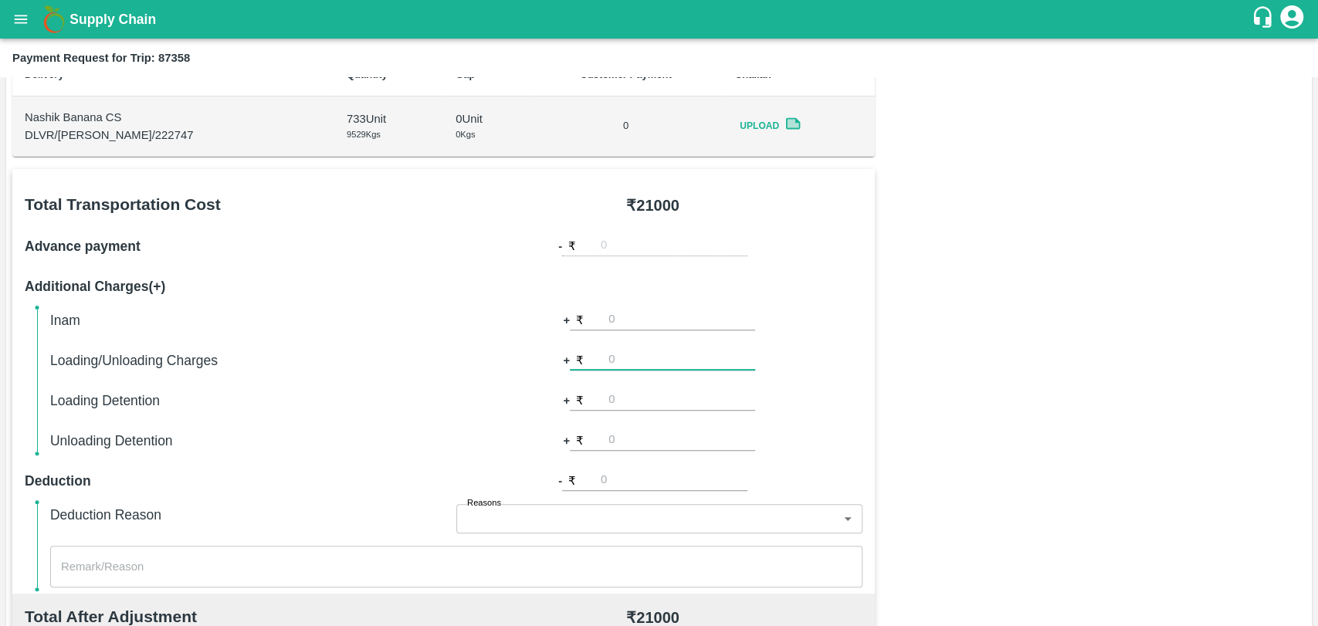
click at [636, 364] on input "number" at bounding box center [681, 360] width 147 height 21
type input "500"
type input "3000"
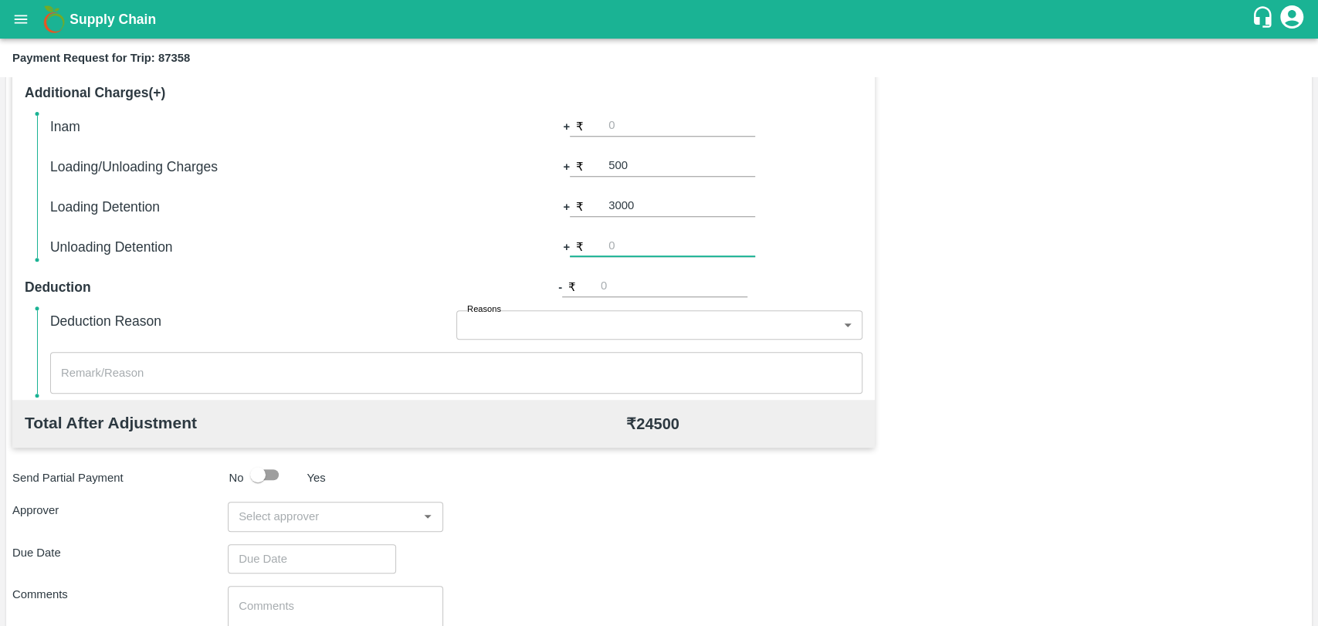
scroll to position [565, 0]
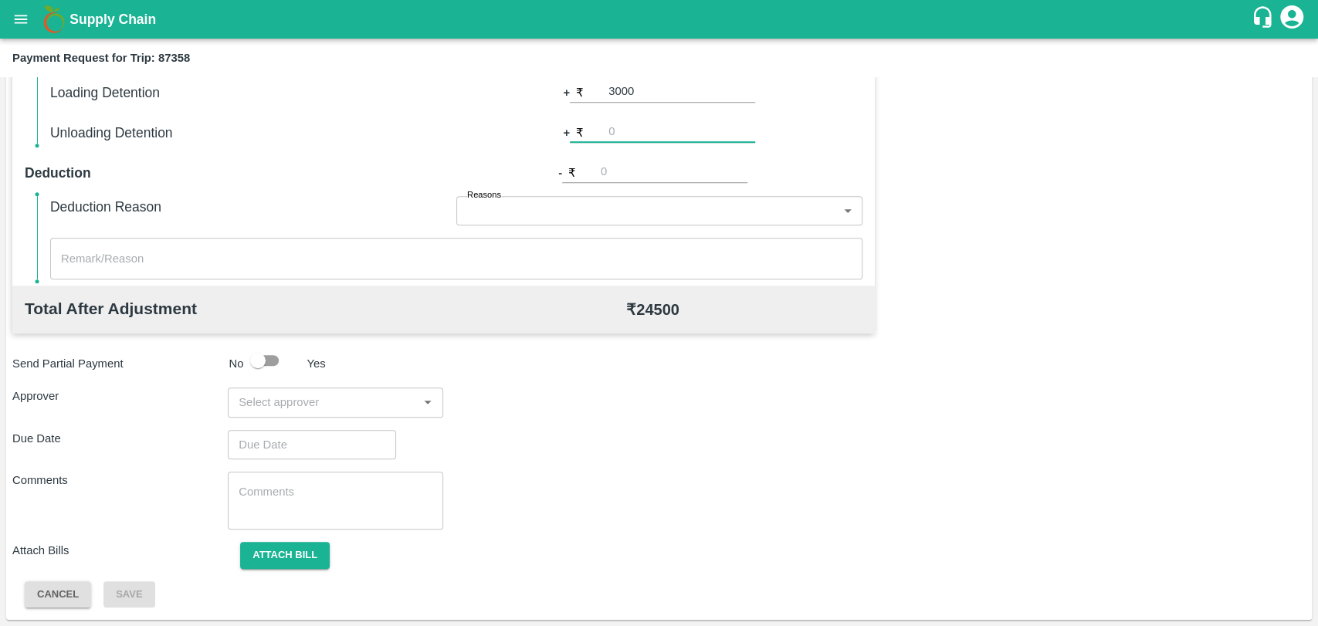
click at [317, 411] on input "input" at bounding box center [322, 402] width 181 height 20
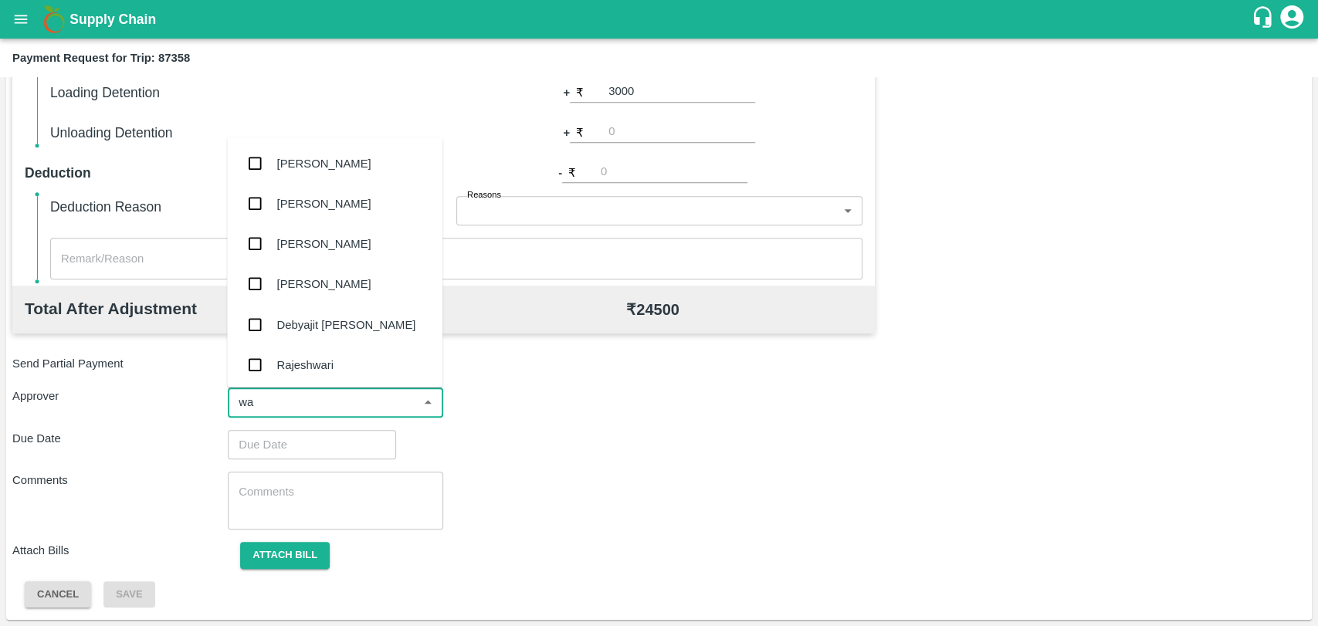
type input "wag"
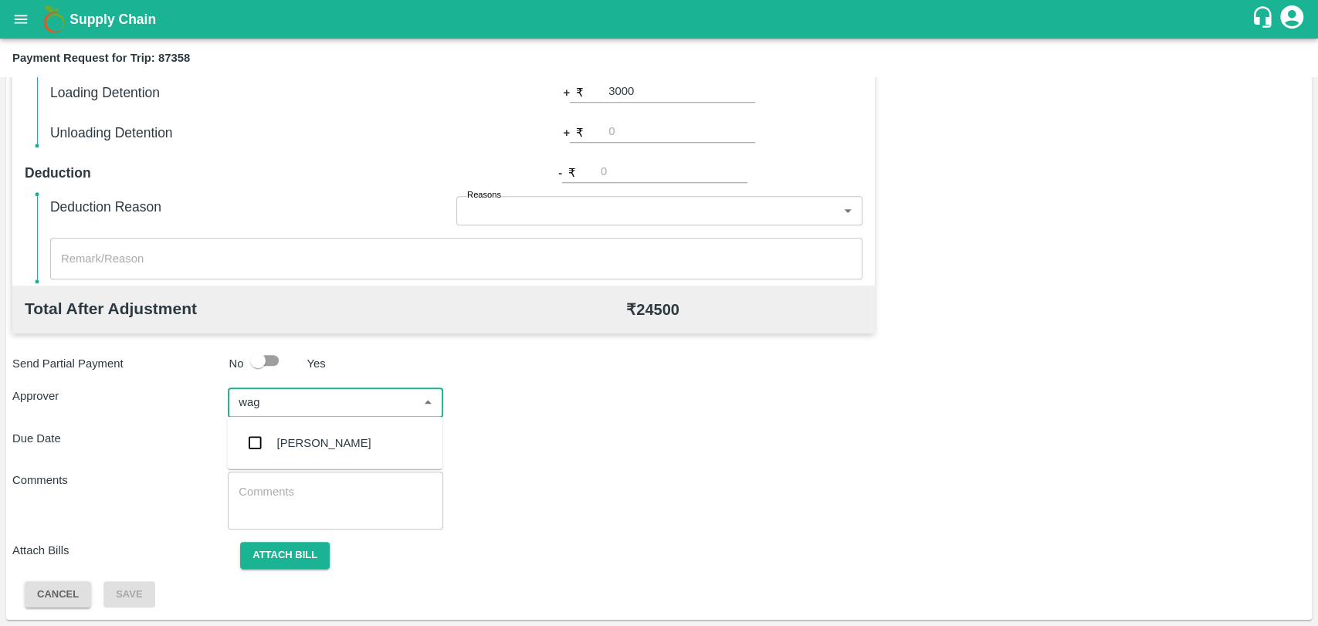
click at [298, 444] on div "Prasad Waghade" at bounding box center [324, 443] width 94 height 17
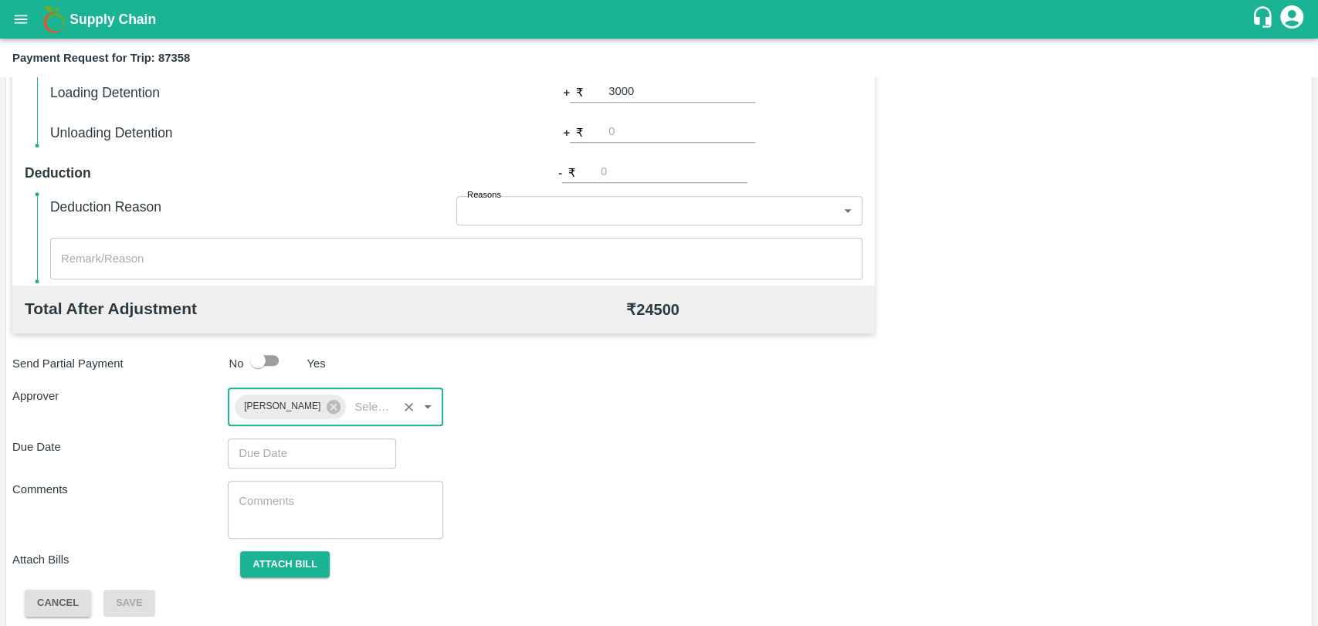
type input "DD/MM/YYYY hh:mm aa"
click at [297, 458] on input "DD/MM/YYYY hh:mm aa" at bounding box center [306, 453] width 157 height 29
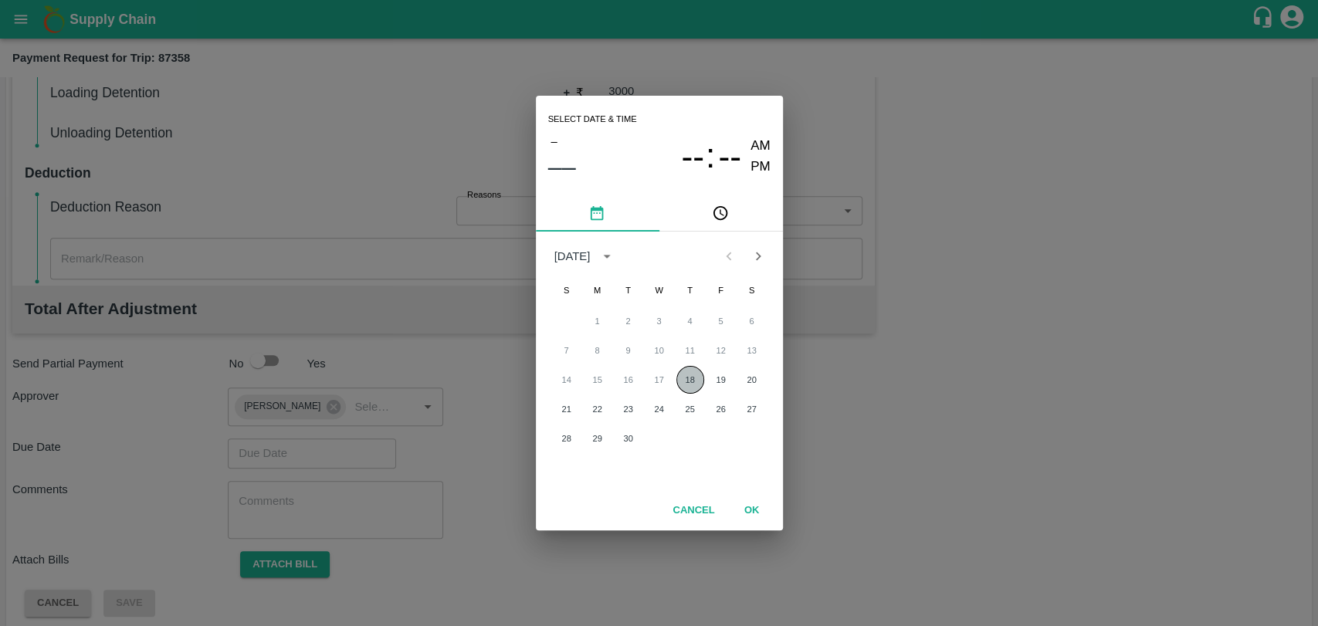
click at [685, 377] on button "18" at bounding box center [690, 380] width 28 height 28
type input "18/09/2025 12:00 AM"
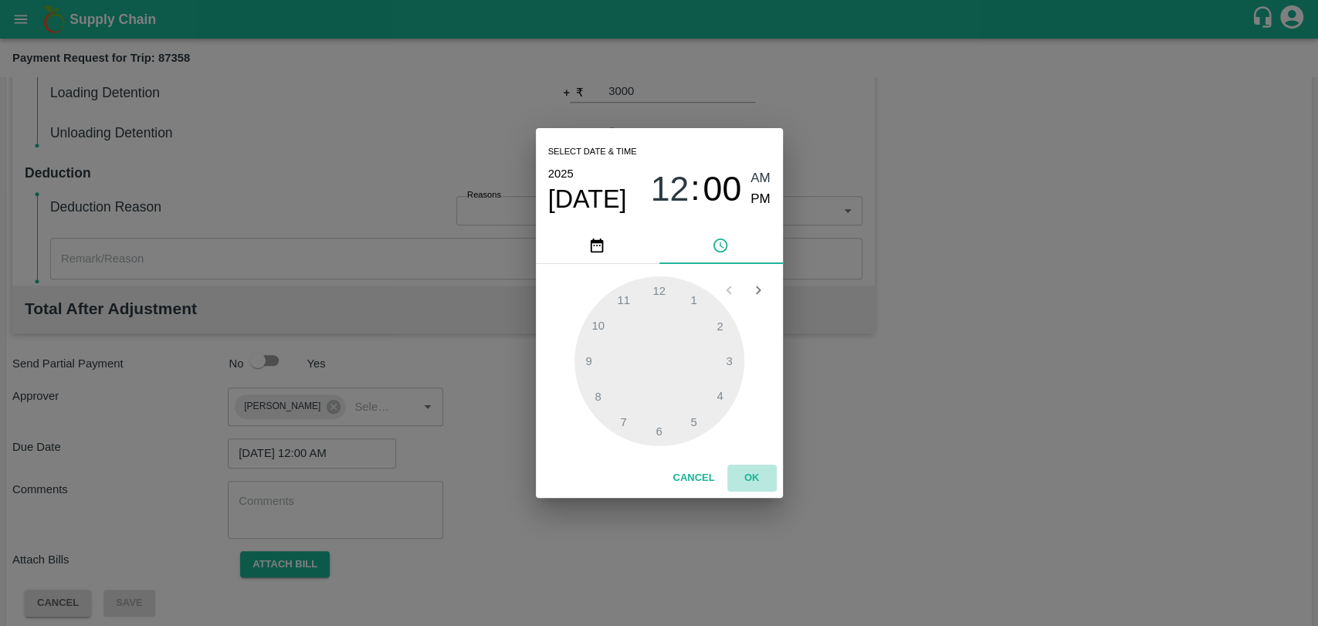
click at [753, 487] on button "OK" at bounding box center [751, 478] width 49 height 27
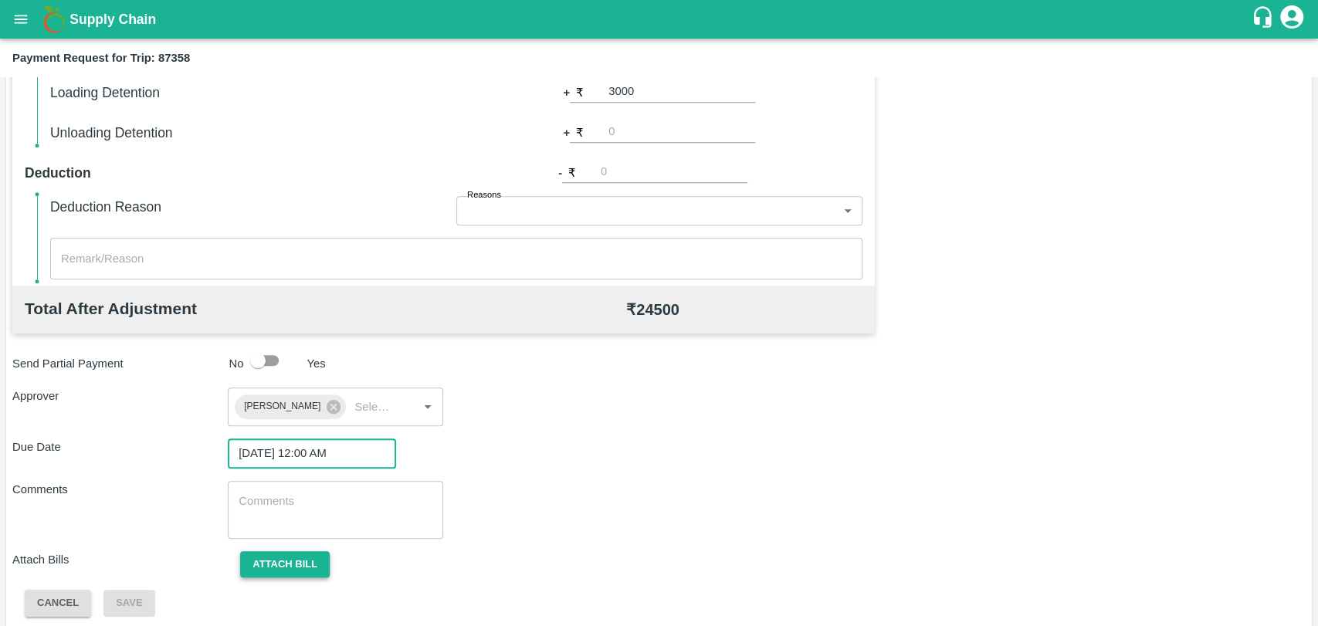
click at [296, 557] on button "Attach bill" at bounding box center [285, 564] width 90 height 27
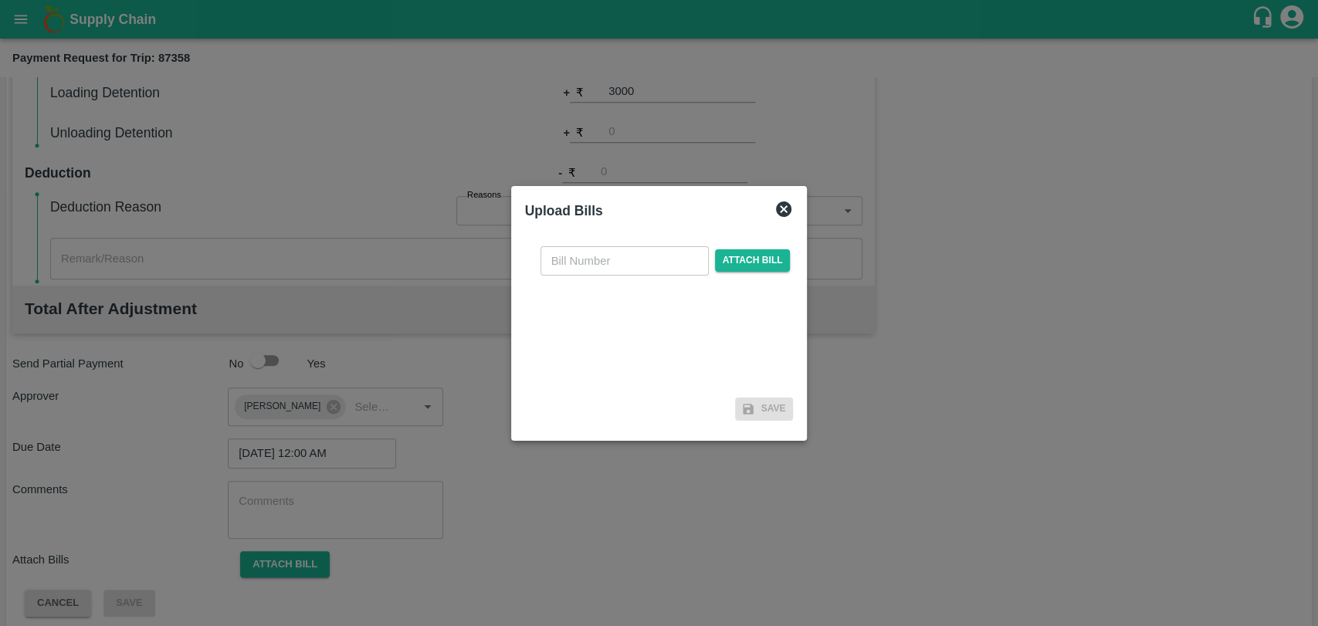
click at [580, 267] on input "text" at bounding box center [624, 260] width 168 height 29
type input "3955"
click at [784, 253] on span "Attach bill" at bounding box center [753, 260] width 76 height 22
click at [0, 0] on input "Attach bill" at bounding box center [0, 0] width 0 height 0
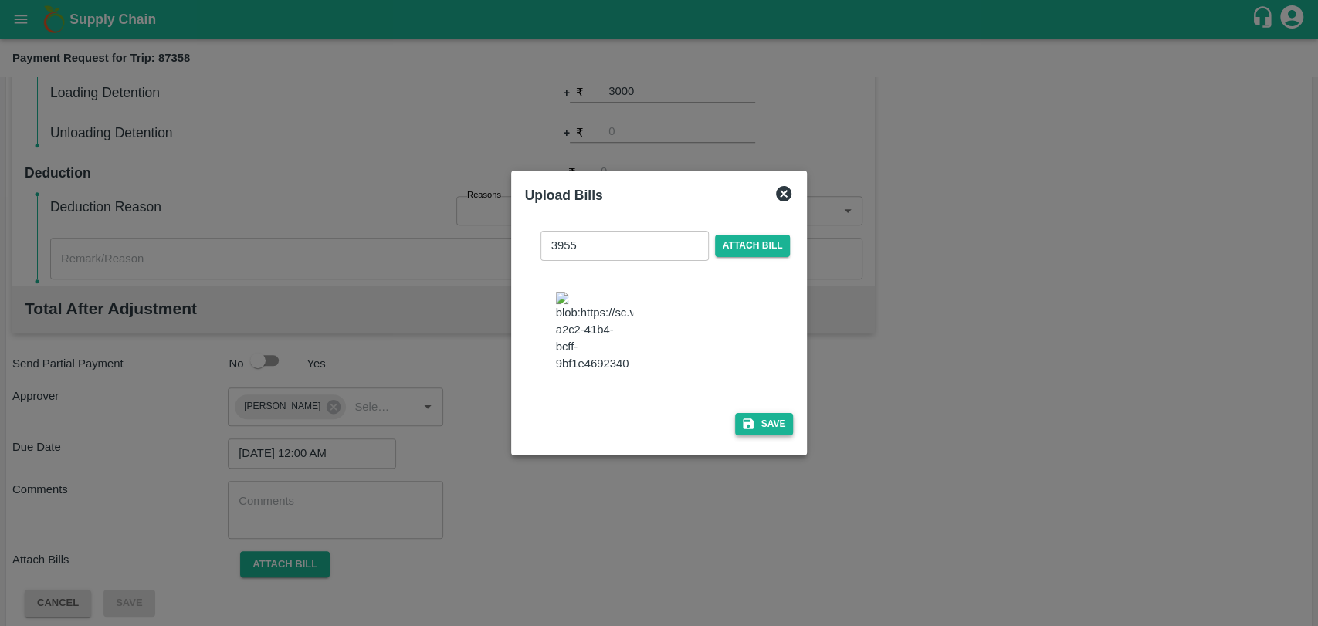
click at [775, 416] on button "Save" at bounding box center [764, 424] width 59 height 22
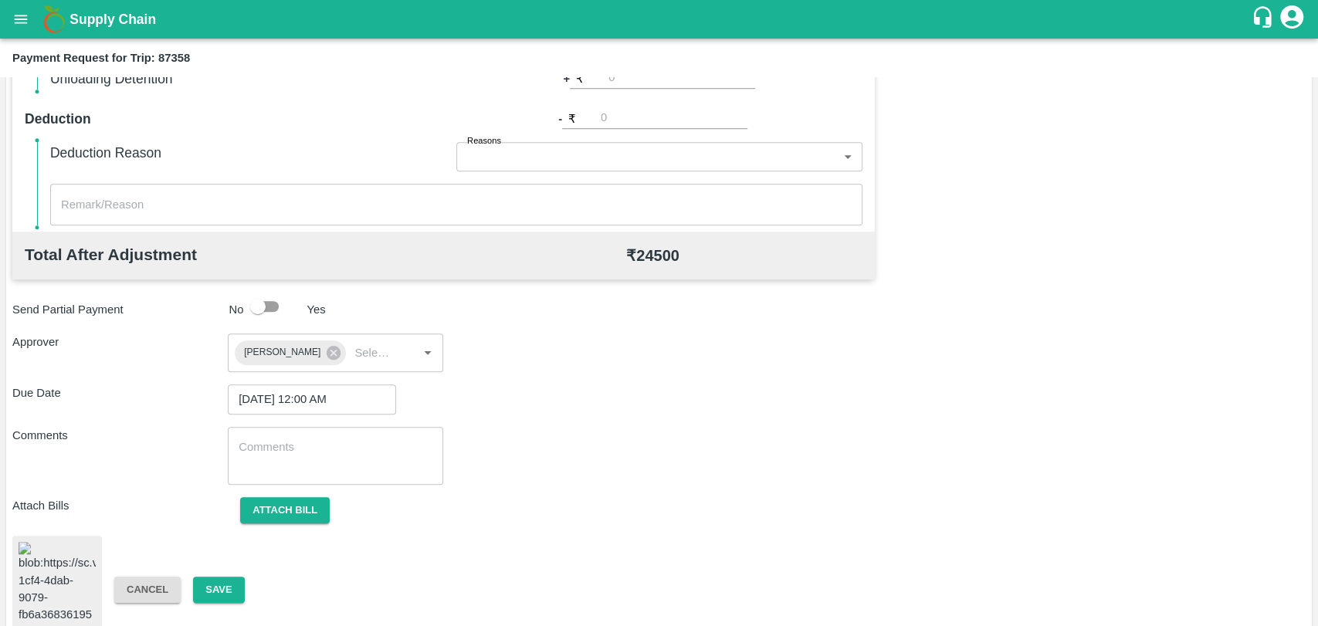
scroll to position [644, 0]
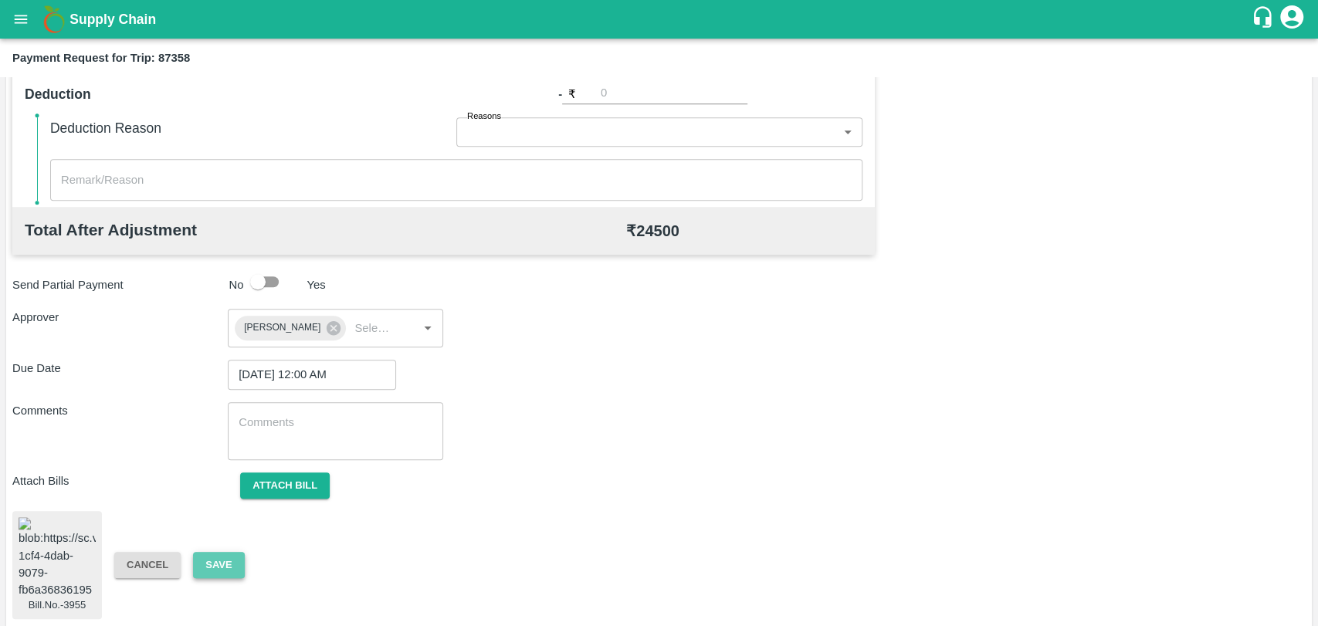
click at [227, 558] on button "Save" at bounding box center [218, 565] width 51 height 27
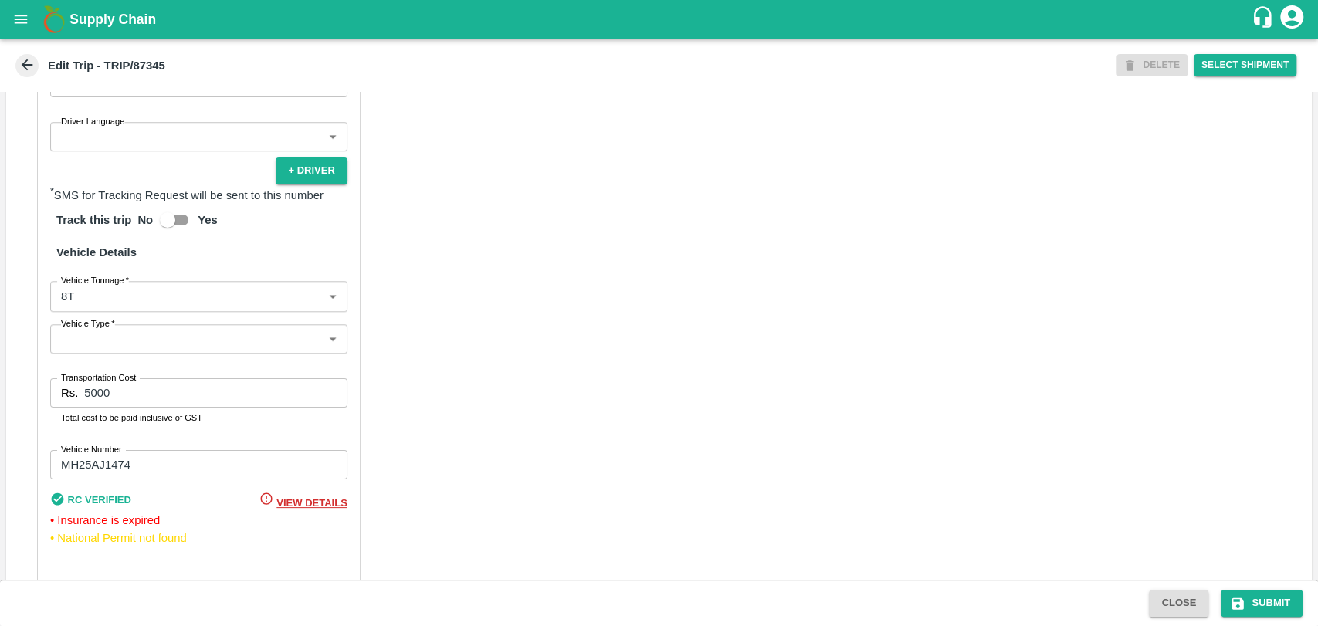
scroll to position [1021, 0]
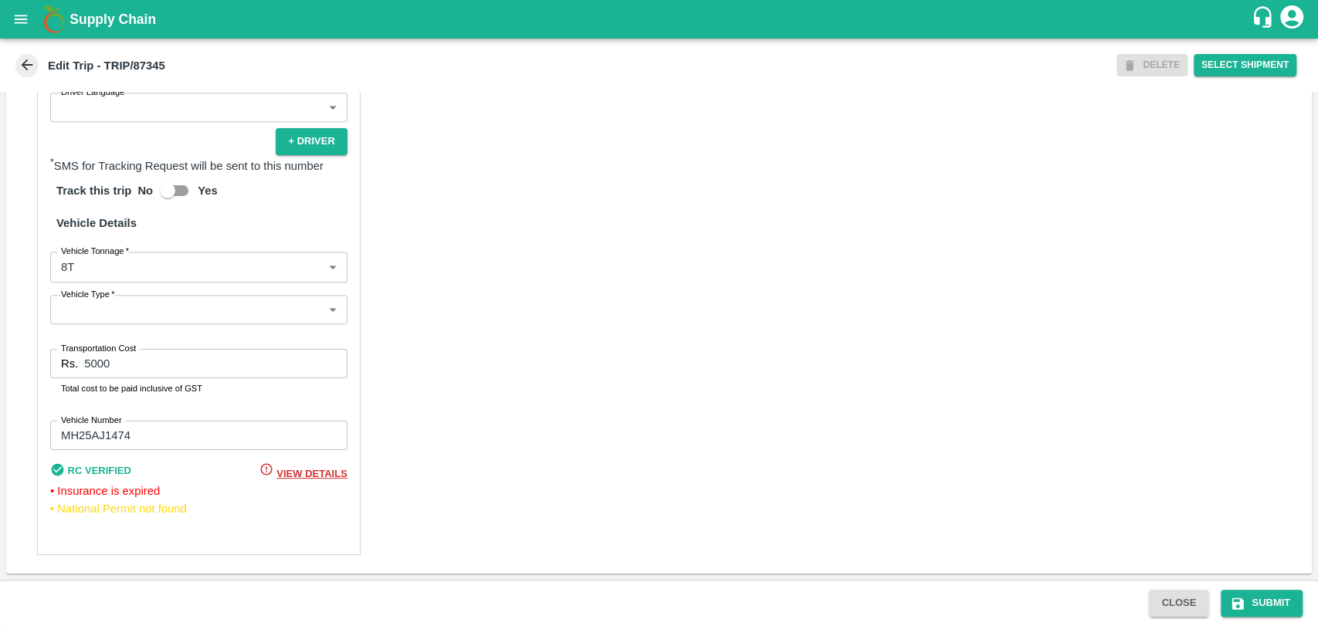
click at [132, 279] on body "Supply Chain Edit Trip - TRIP/87345 DELETE Select Shipment Trip Details Trip Ty…" at bounding box center [659, 313] width 1318 height 626
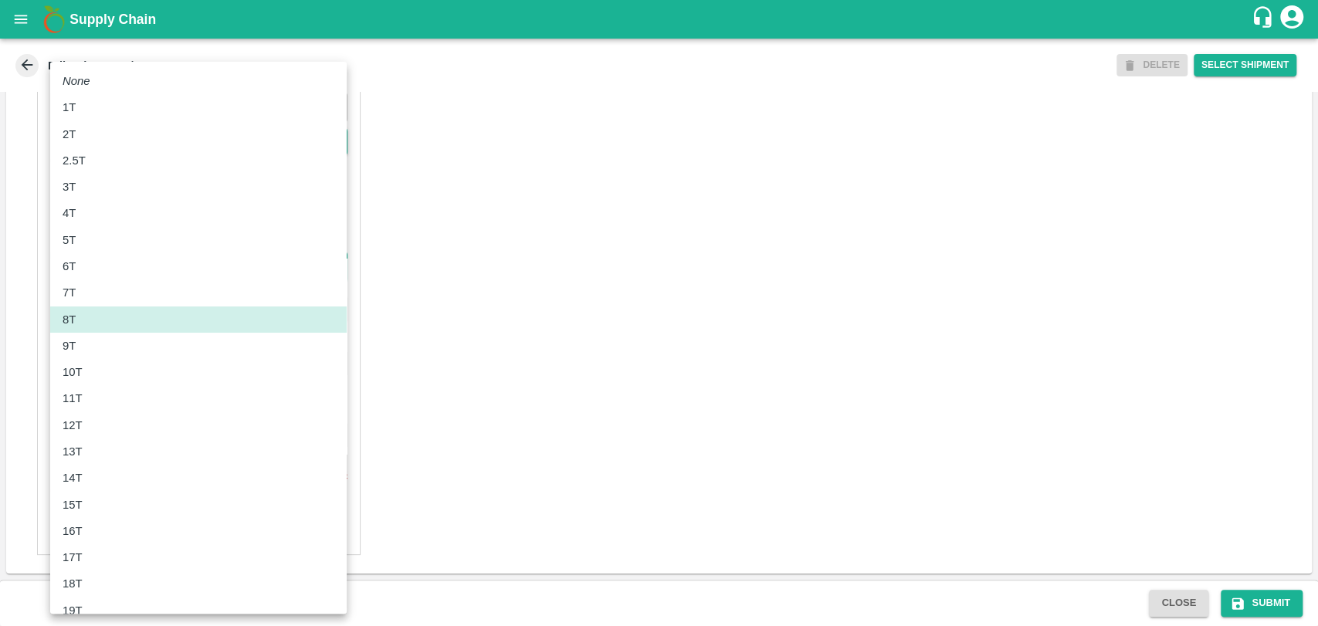
click at [102, 359] on li "10T" at bounding box center [198, 372] width 296 height 26
type input "10000"
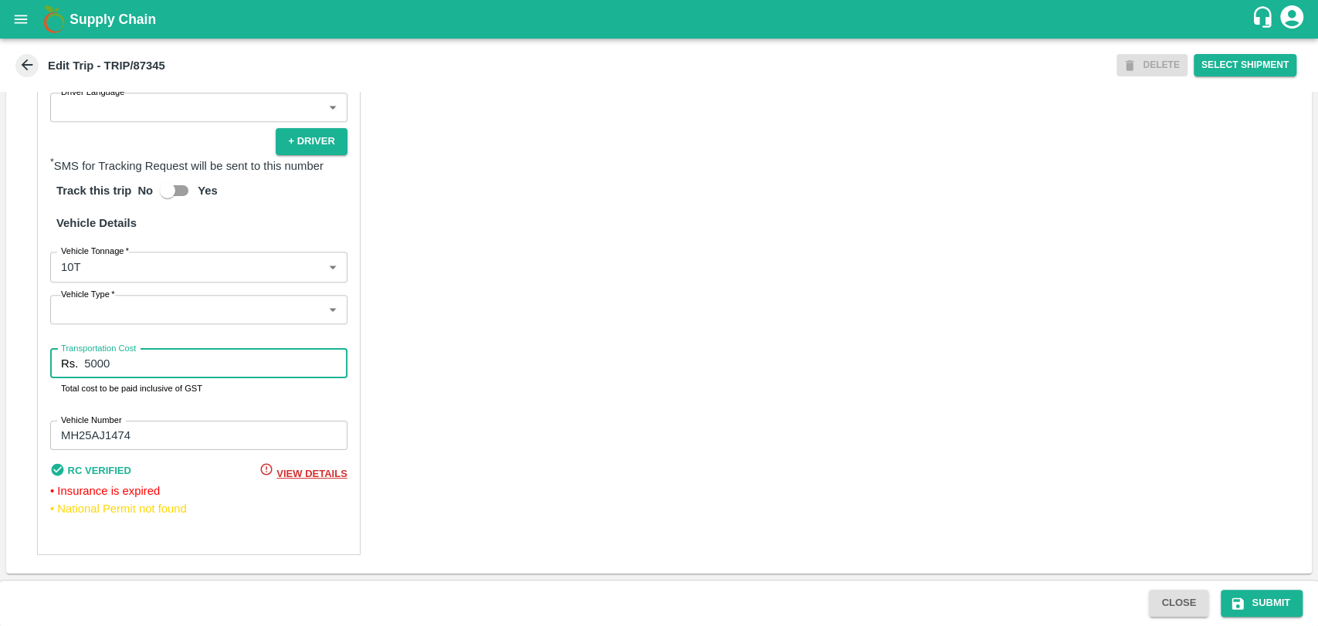
drag, startPoint x: 111, startPoint y: 371, endPoint x: 31, endPoint y: 371, distance: 80.3
click at [31, 371] on div "Partner Details Partner   * Partner Add Transporter Driver 1 Details Driver Nam…" at bounding box center [658, 178] width 1305 height 791
type input "11500"
click at [1248, 604] on button "Submit" at bounding box center [1262, 603] width 82 height 27
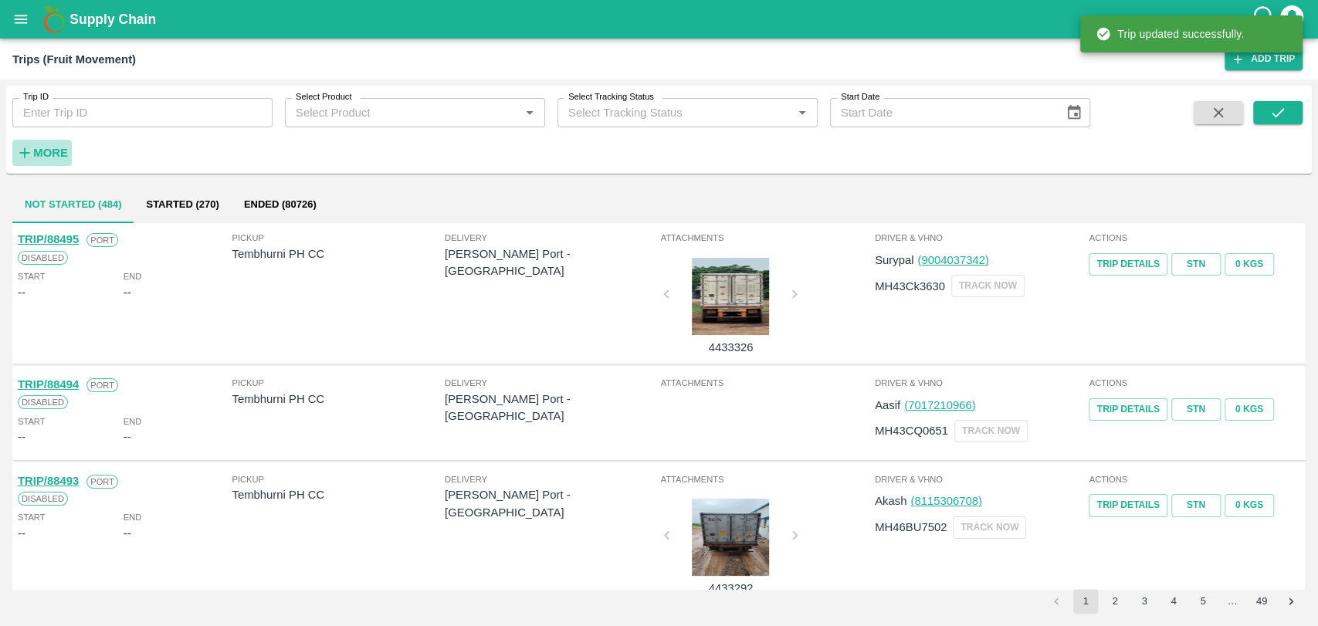
click at [48, 156] on strong "More" at bounding box center [50, 153] width 35 height 12
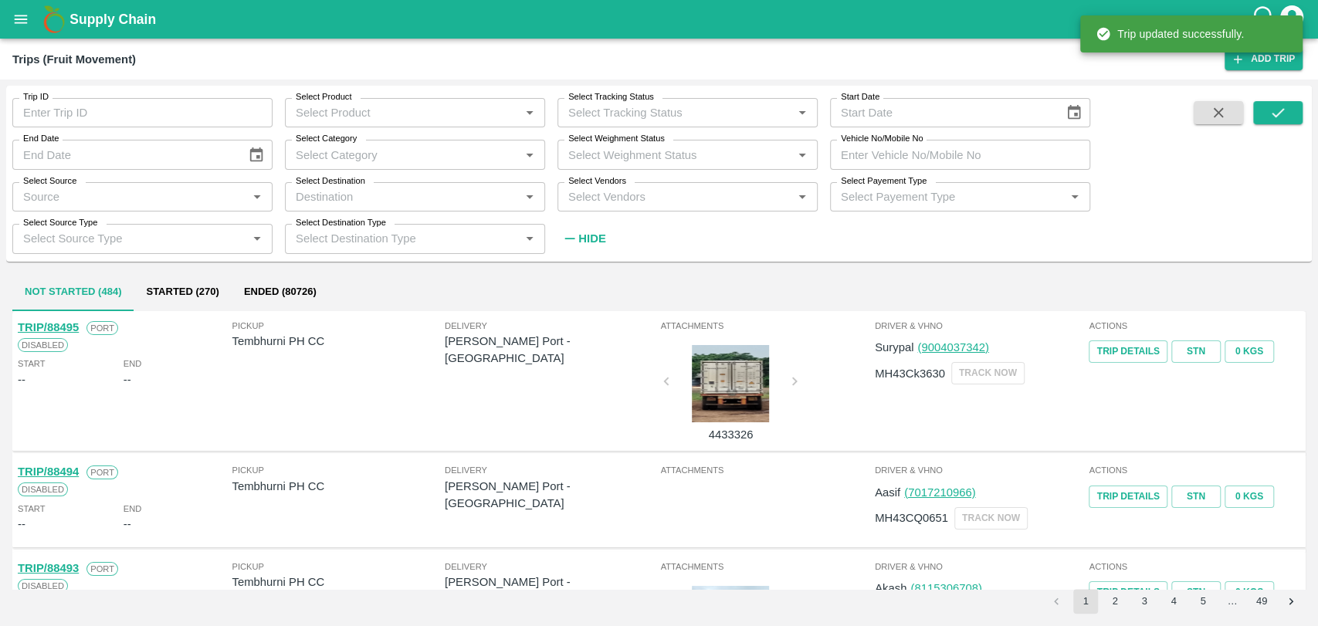
click at [983, 163] on input "Vehicle No/Mobile No" at bounding box center [960, 154] width 260 height 29
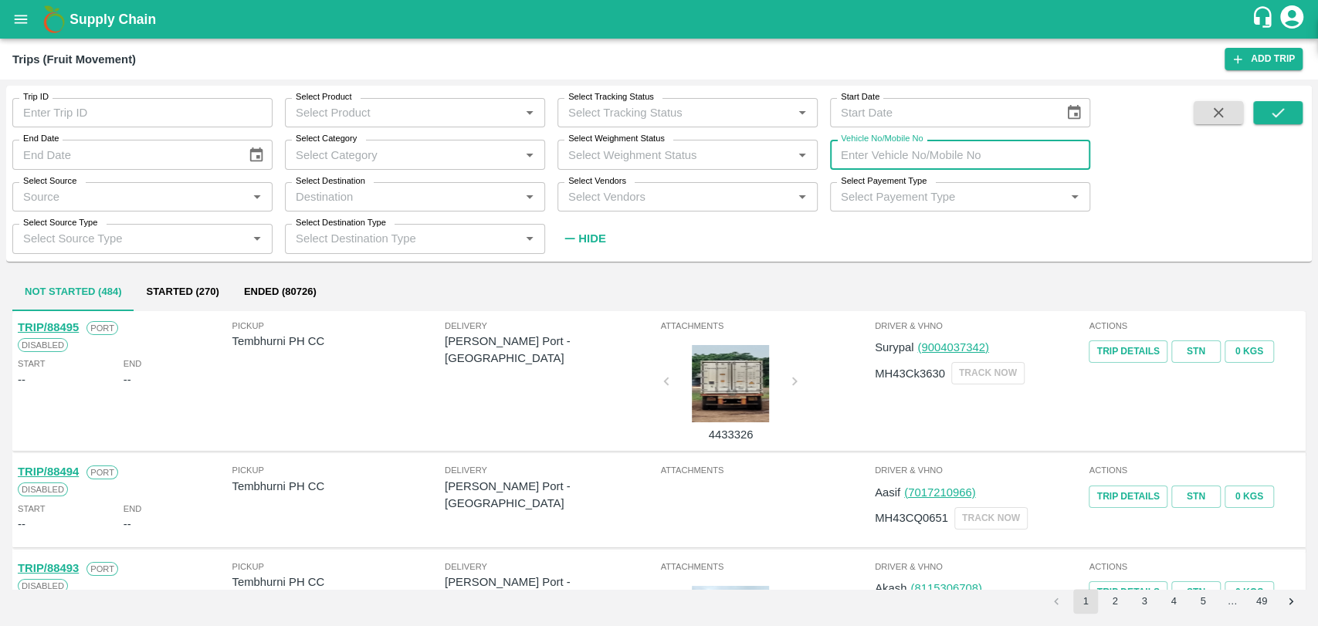
paste input "MH19CY7751"
type input "MH19CY7751"
click at [1265, 107] on button "submit" at bounding box center [1277, 112] width 49 height 23
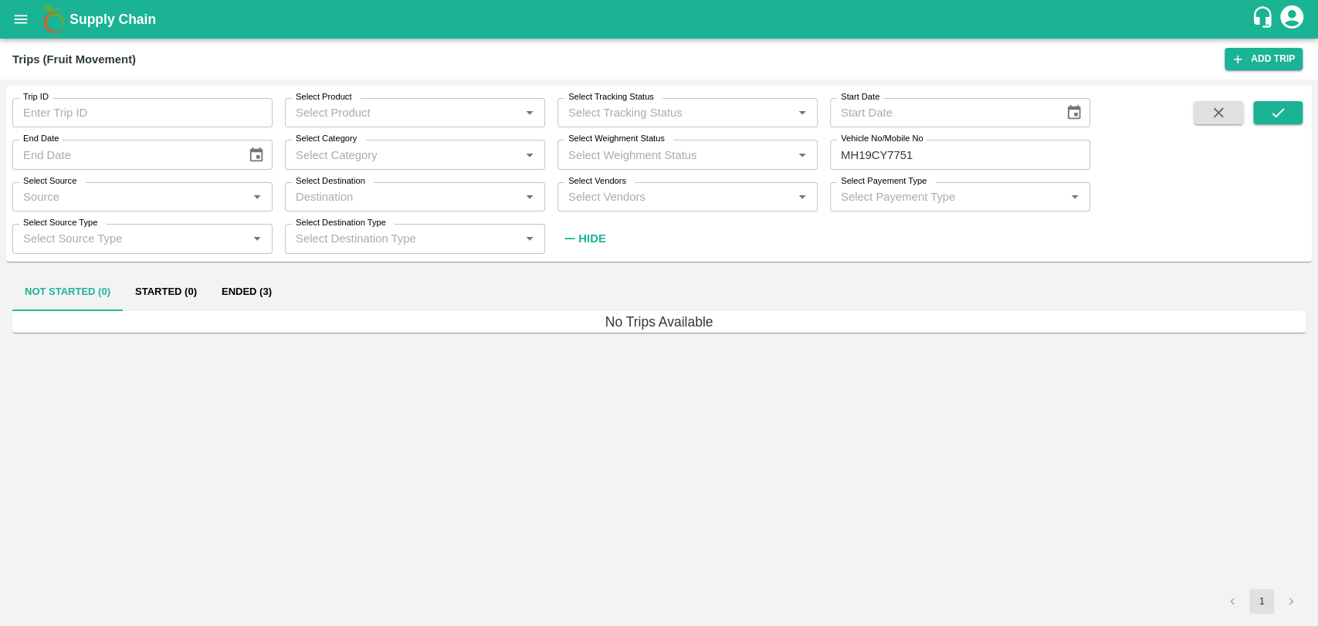
click at [252, 288] on button "Ended (3)" at bounding box center [246, 292] width 75 height 37
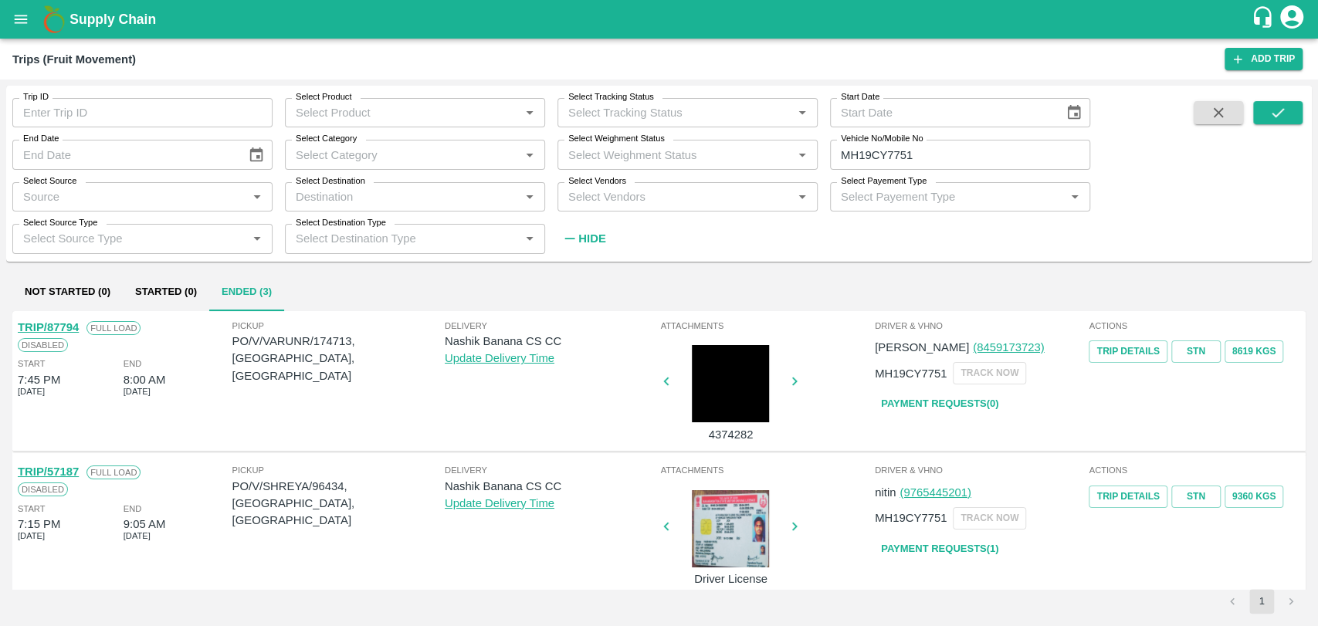
click at [64, 321] on link "TRIP/87794" at bounding box center [48, 327] width 61 height 12
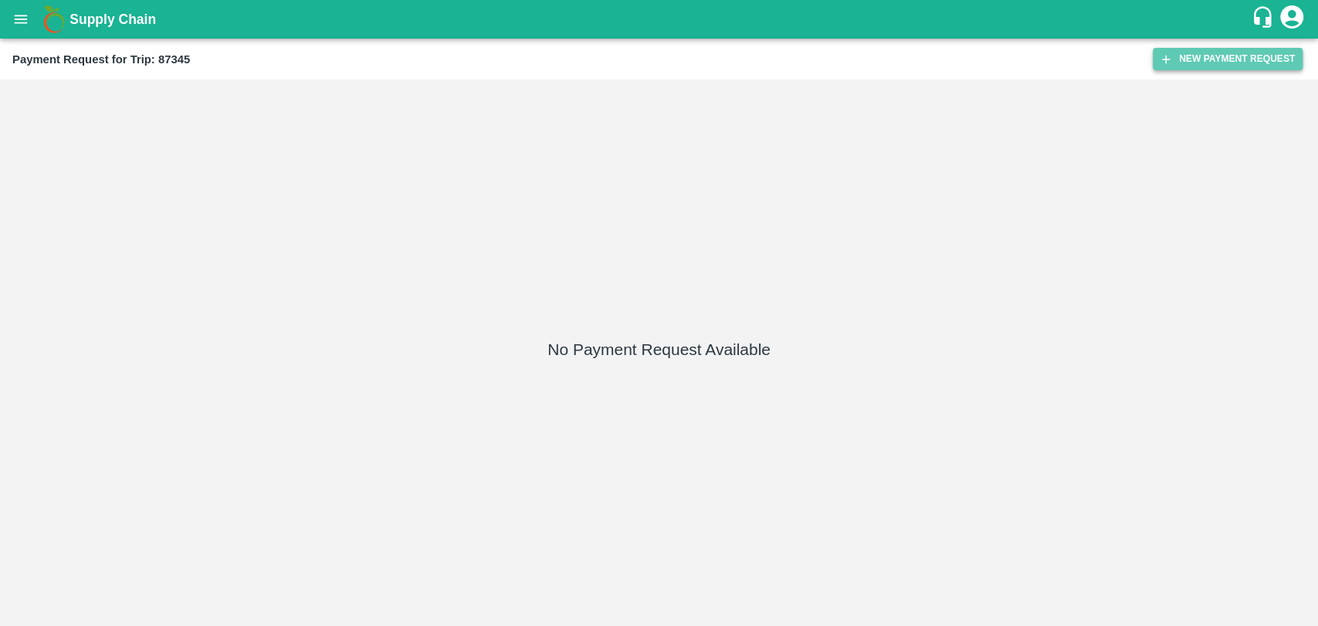
click at [1195, 57] on button "New Payment Request" at bounding box center [1228, 59] width 150 height 22
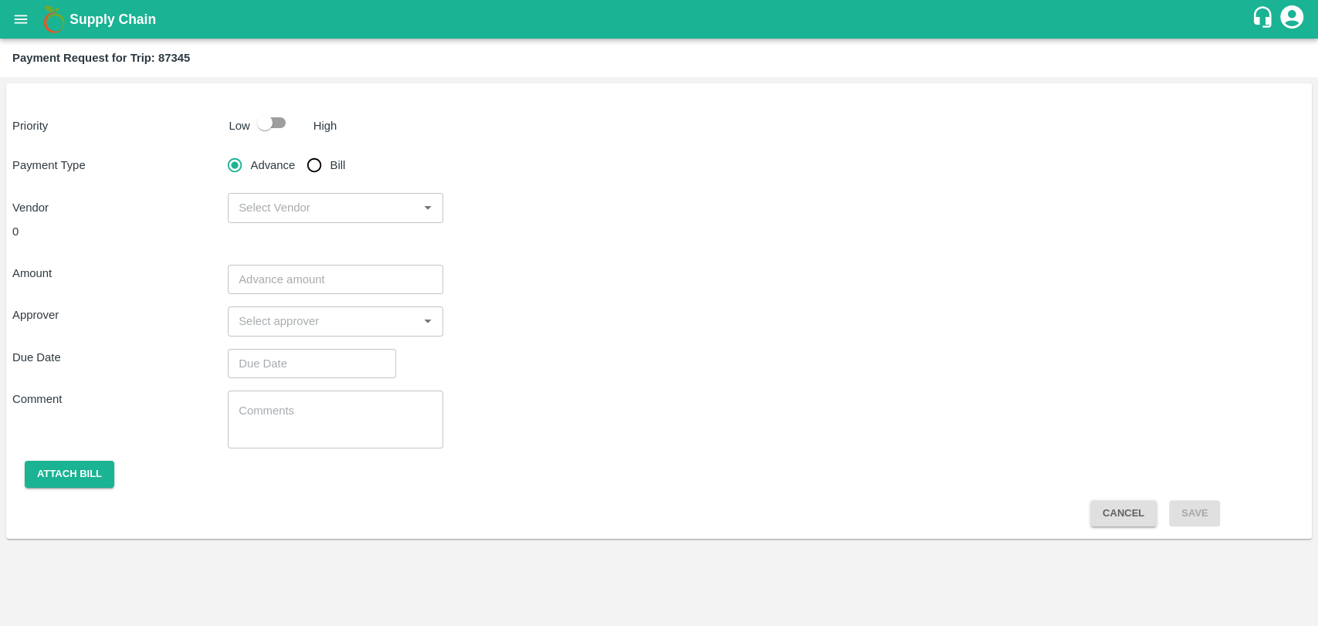
click at [256, 125] on input "checkbox" at bounding box center [265, 122] width 88 height 29
checkbox input "true"
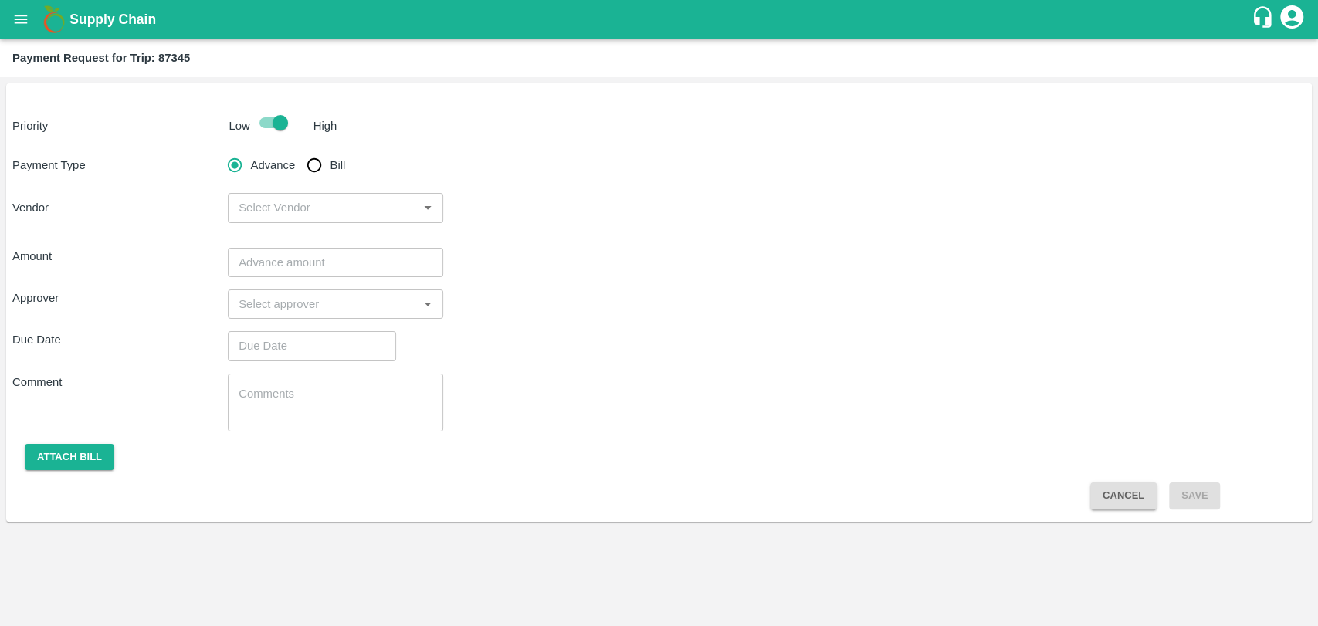
click at [325, 162] on input "Bill" at bounding box center [314, 165] width 31 height 31
radio input "true"
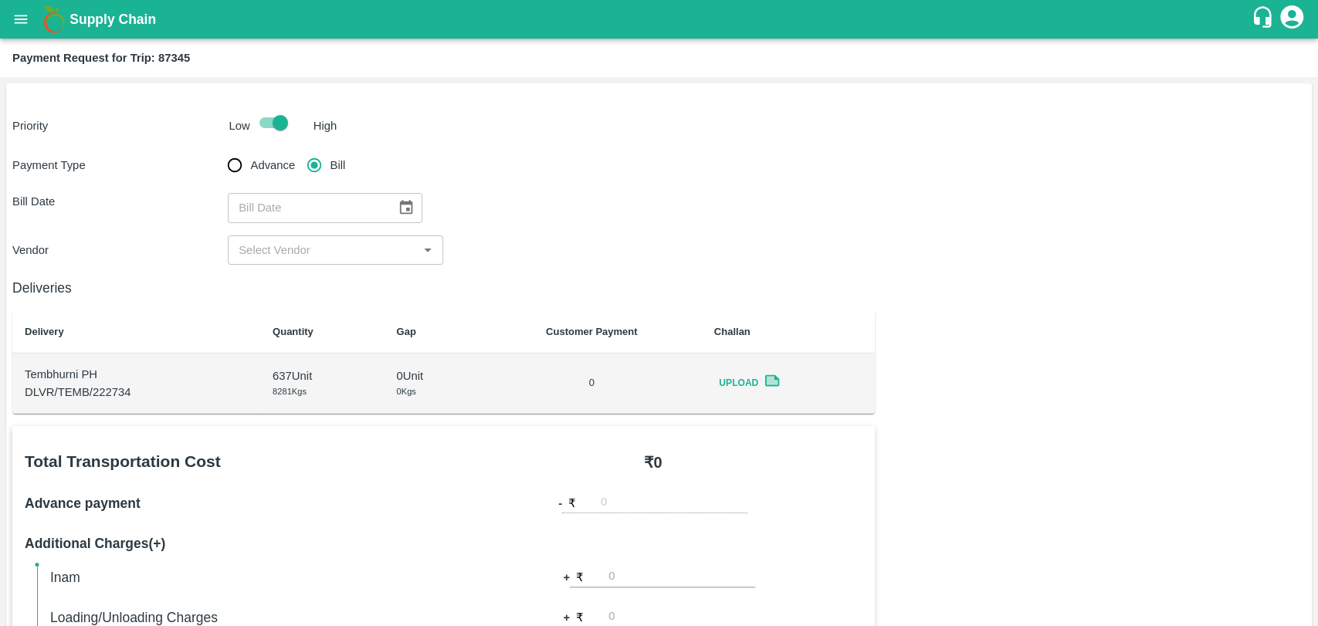
click at [408, 207] on button "Choose date" at bounding box center [405, 207] width 29 height 29
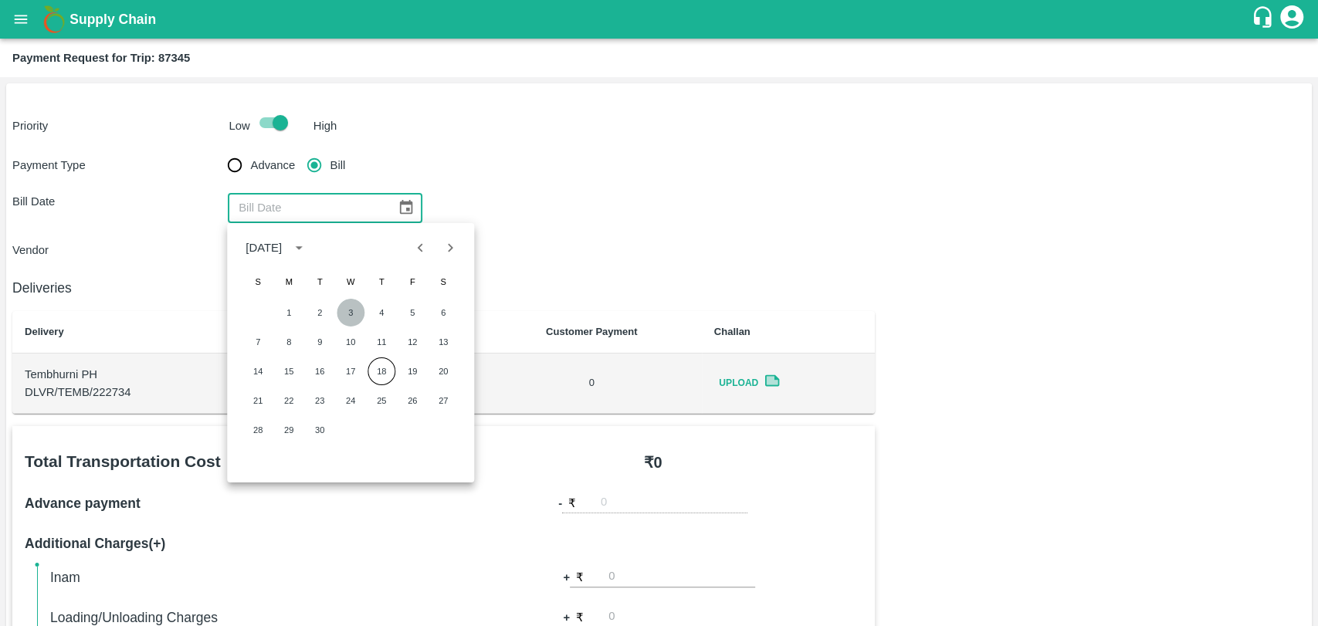
click at [352, 310] on button "3" at bounding box center [351, 313] width 28 height 28
type input "03/09/2025"
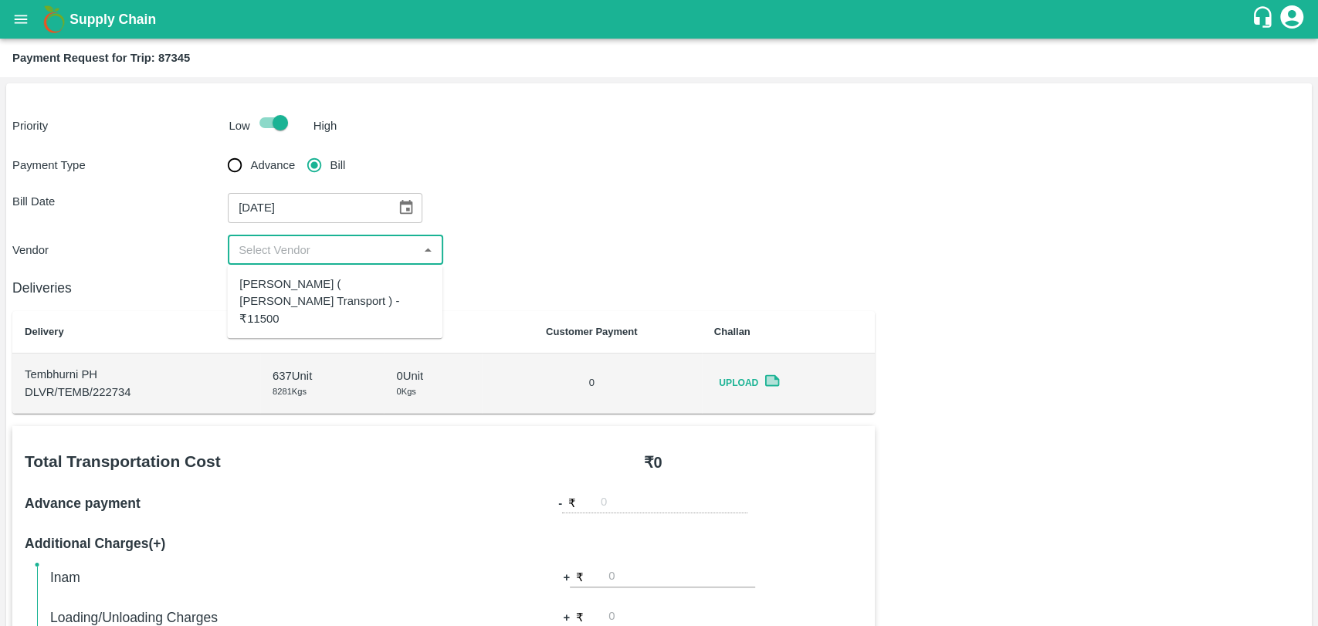
click at [300, 253] on input "input" at bounding box center [322, 250] width 181 height 20
click at [294, 283] on div "Nitin Rasal ( Bhairavnath Transport ) - ₹11500" at bounding box center [334, 302] width 191 height 52
type input "Nitin Rasal ( Bhairavnath Transport ) - ₹11500"
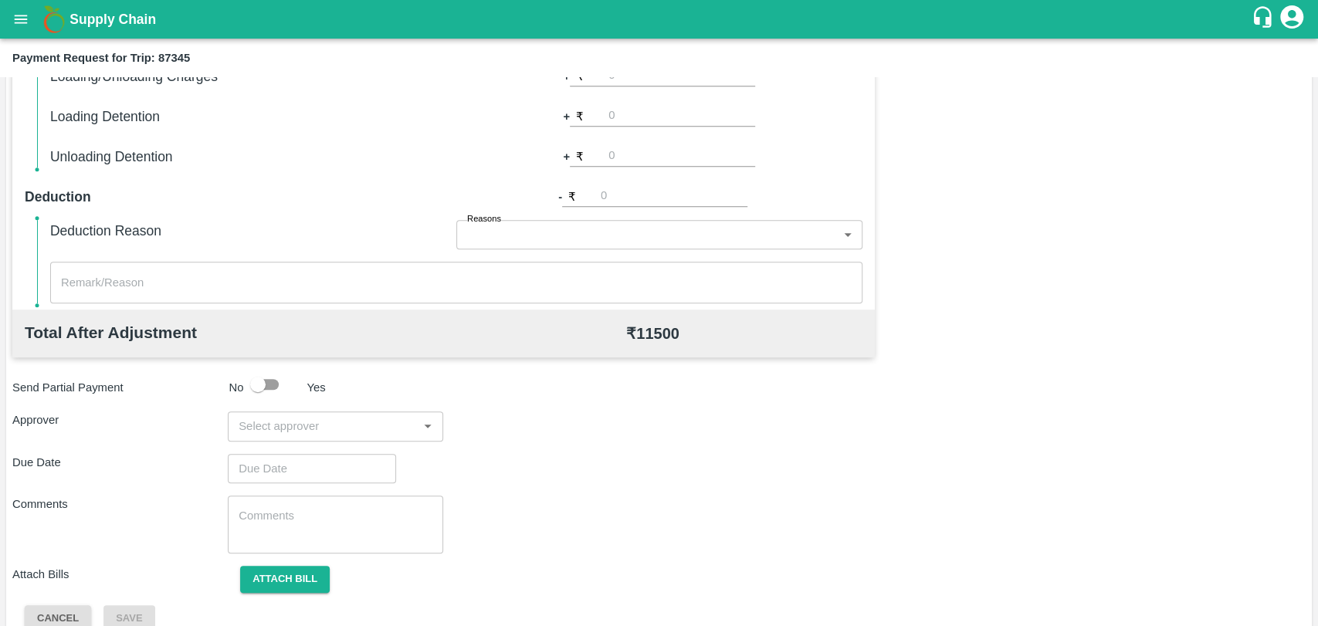
scroll to position [565, 0]
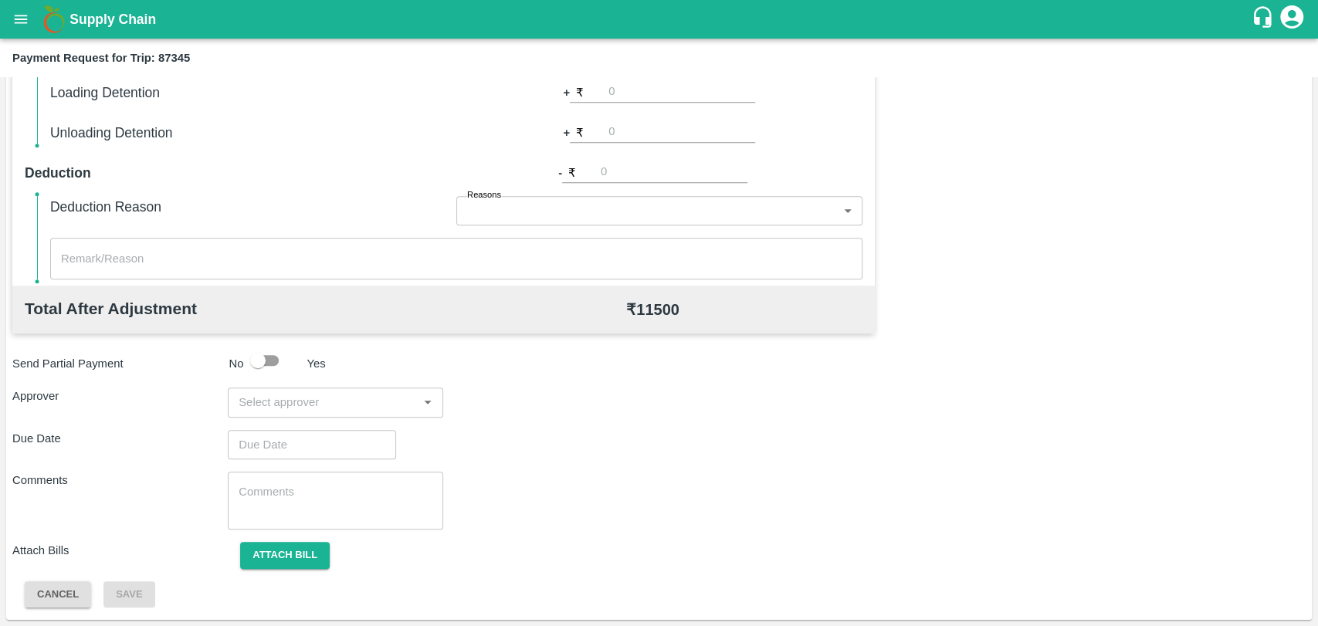
click at [309, 394] on input "input" at bounding box center [322, 402] width 181 height 20
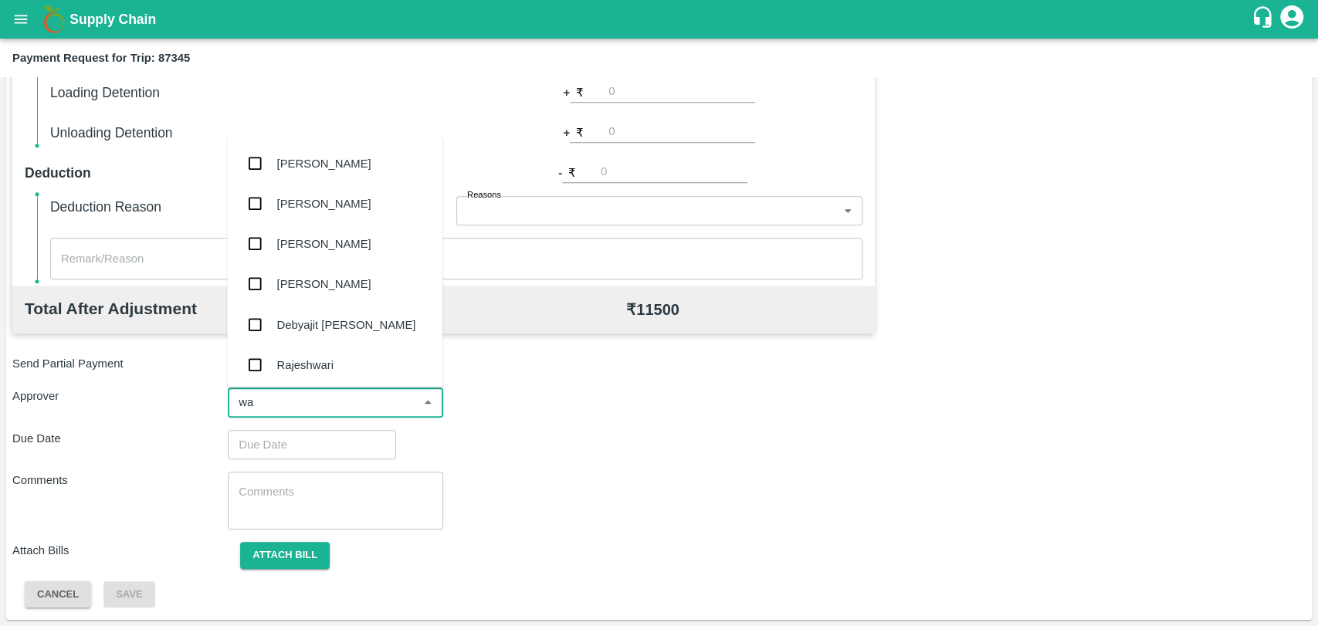
type input "wag"
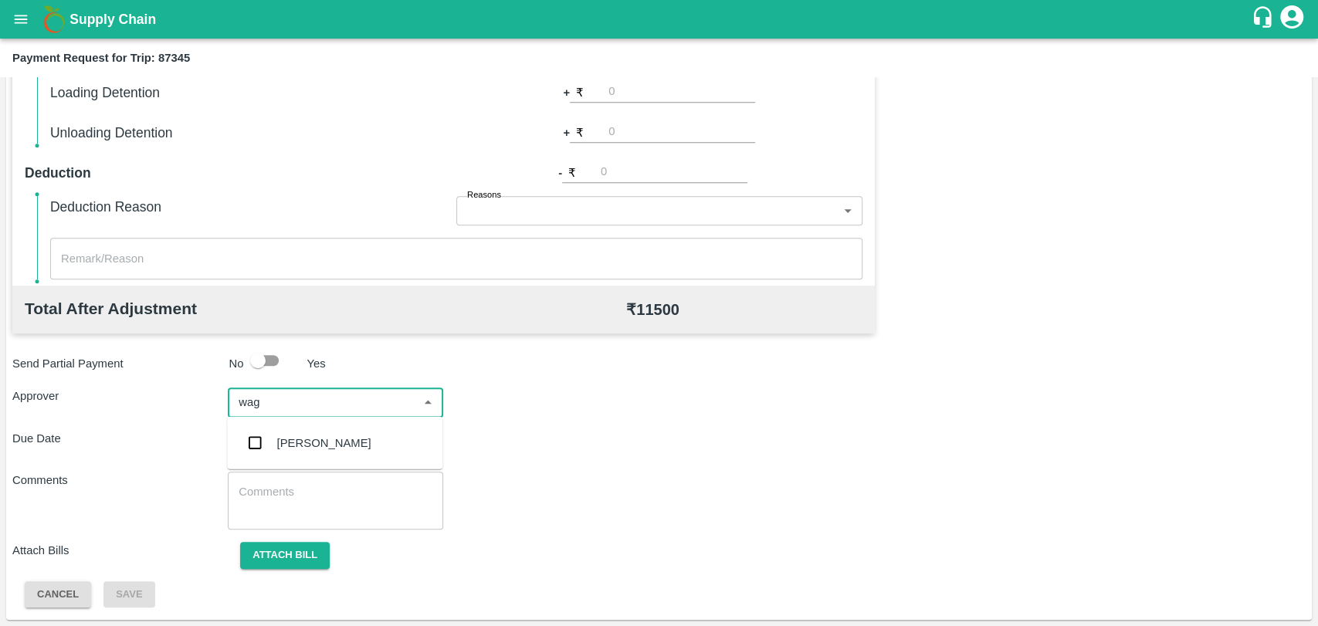
click at [301, 438] on div "Prasad Waghade" at bounding box center [324, 443] width 94 height 17
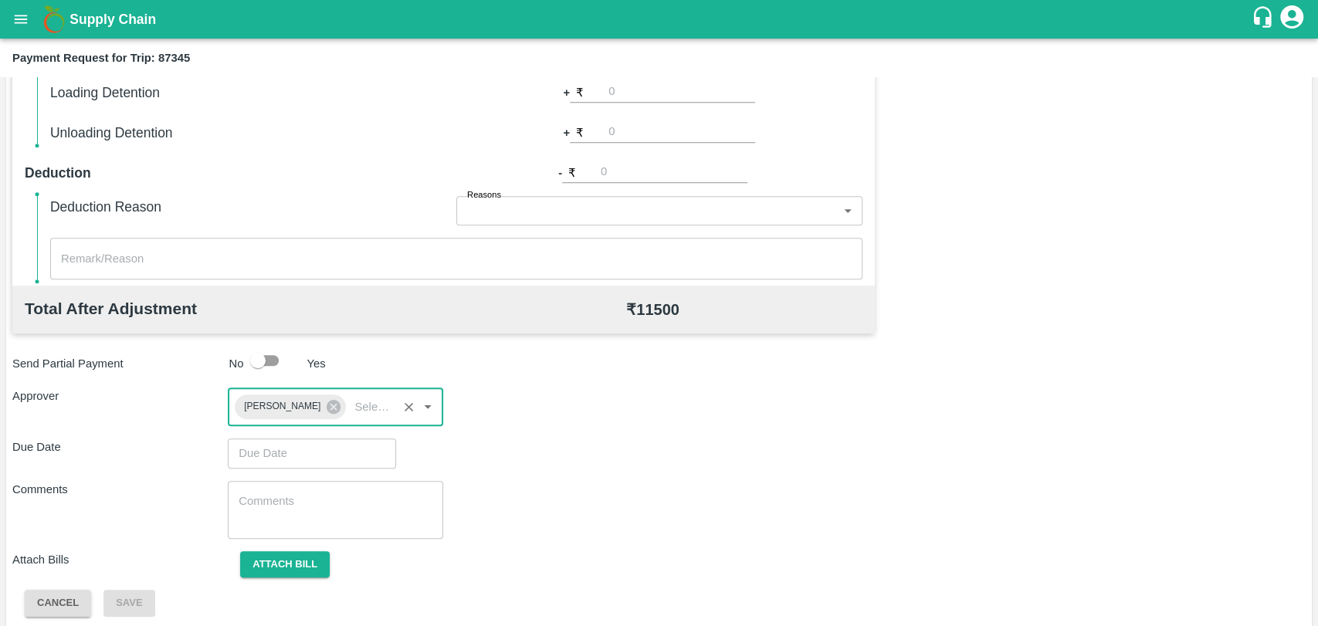
type input "DD/MM/YYYY hh:mm aa"
click at [288, 450] on input "DD/MM/YYYY hh:mm aa" at bounding box center [306, 453] width 157 height 29
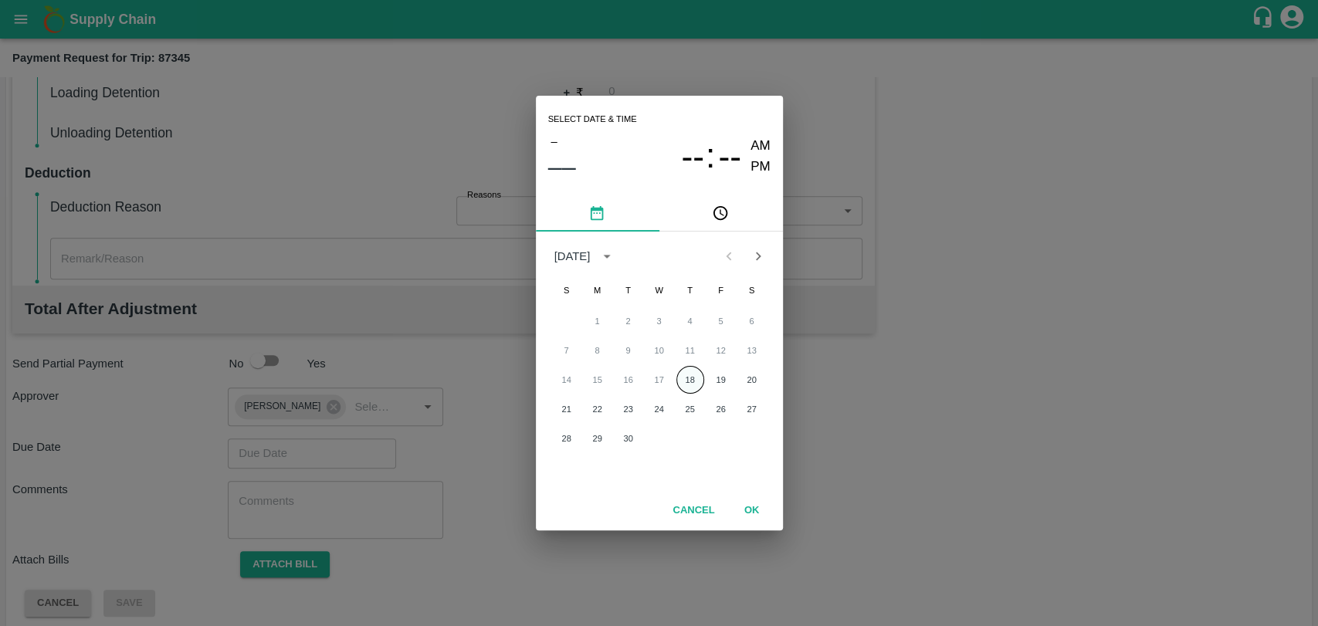
click at [688, 381] on button "18" at bounding box center [690, 380] width 28 height 28
type input "18/09/2025 12:00 AM"
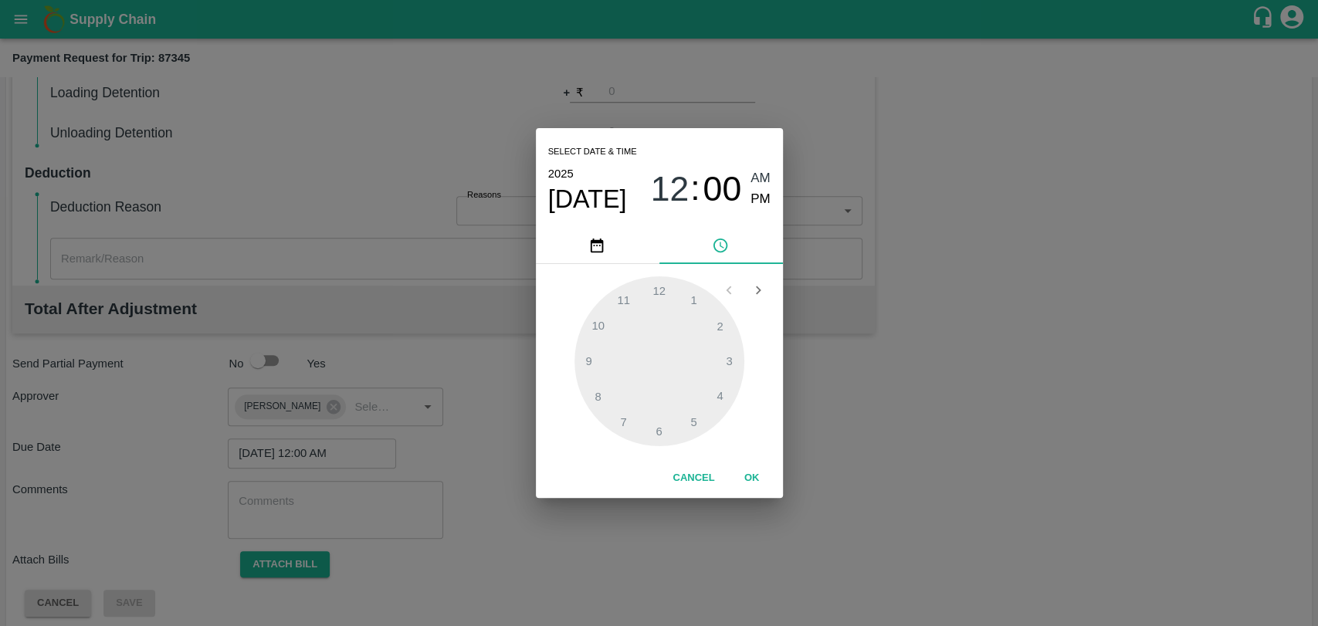
click at [747, 470] on button "OK" at bounding box center [751, 478] width 49 height 27
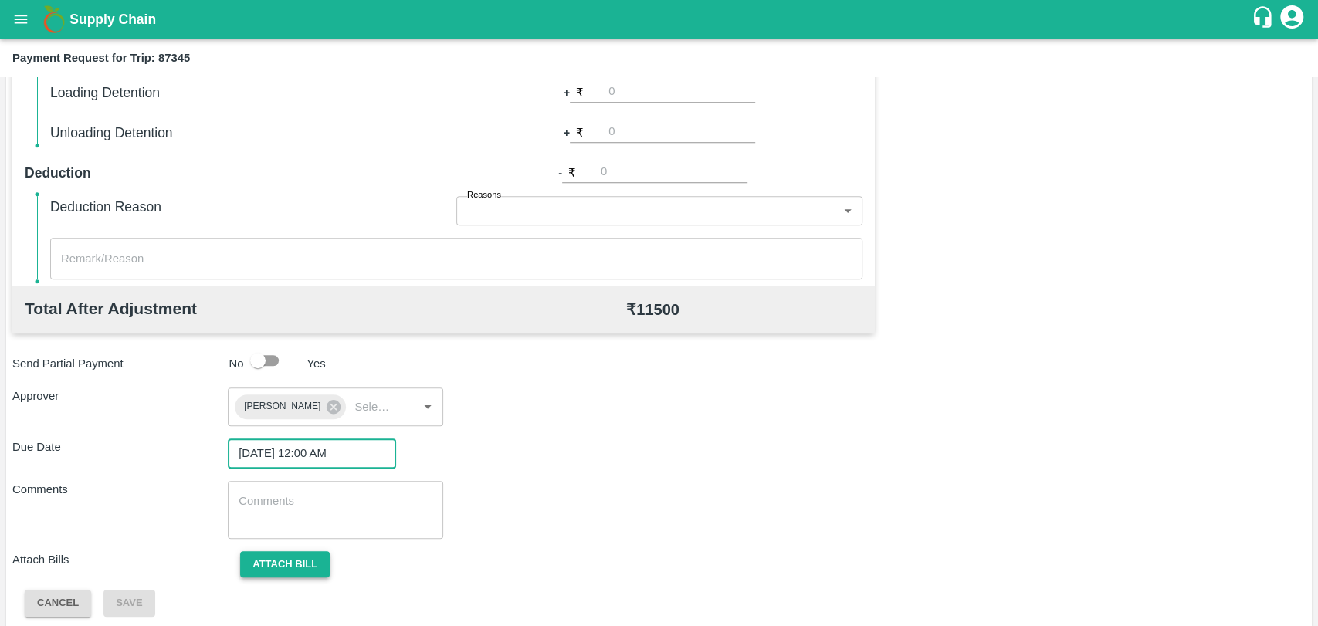
click at [290, 551] on button "Attach bill" at bounding box center [285, 564] width 90 height 27
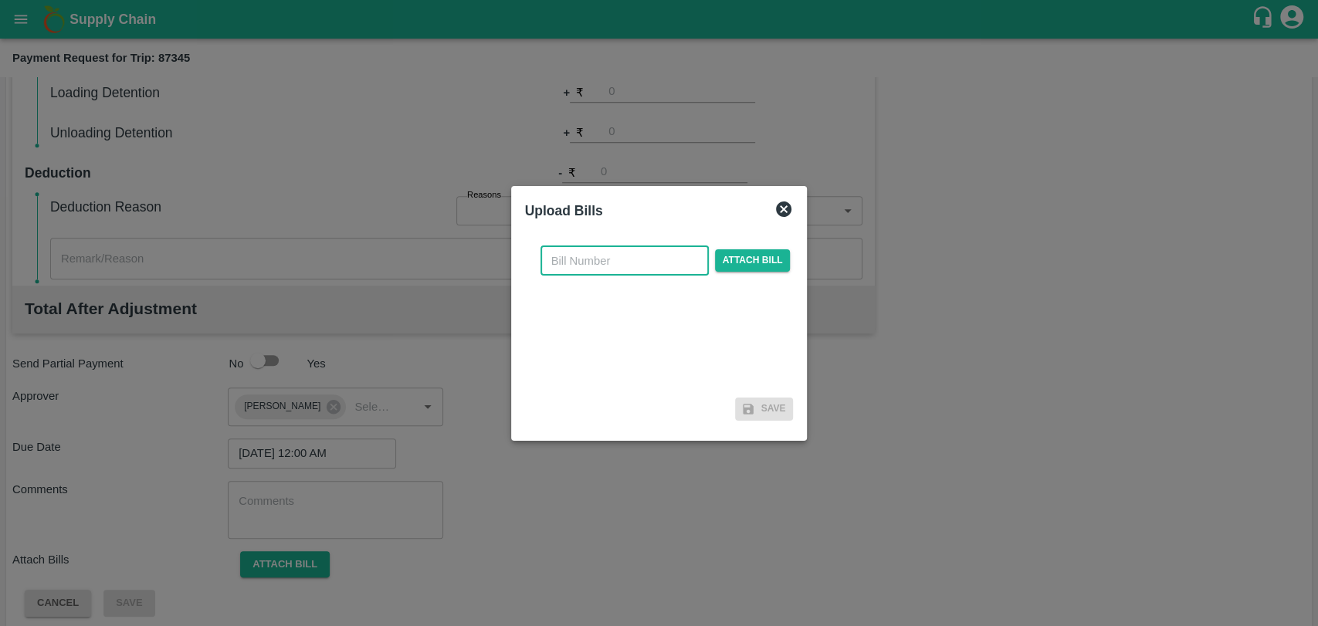
click at [656, 251] on input "text" at bounding box center [624, 260] width 168 height 29
type input "3957"
click at [747, 259] on span "Attach bill" at bounding box center [753, 260] width 76 height 22
click at [0, 0] on input "Attach bill" at bounding box center [0, 0] width 0 height 0
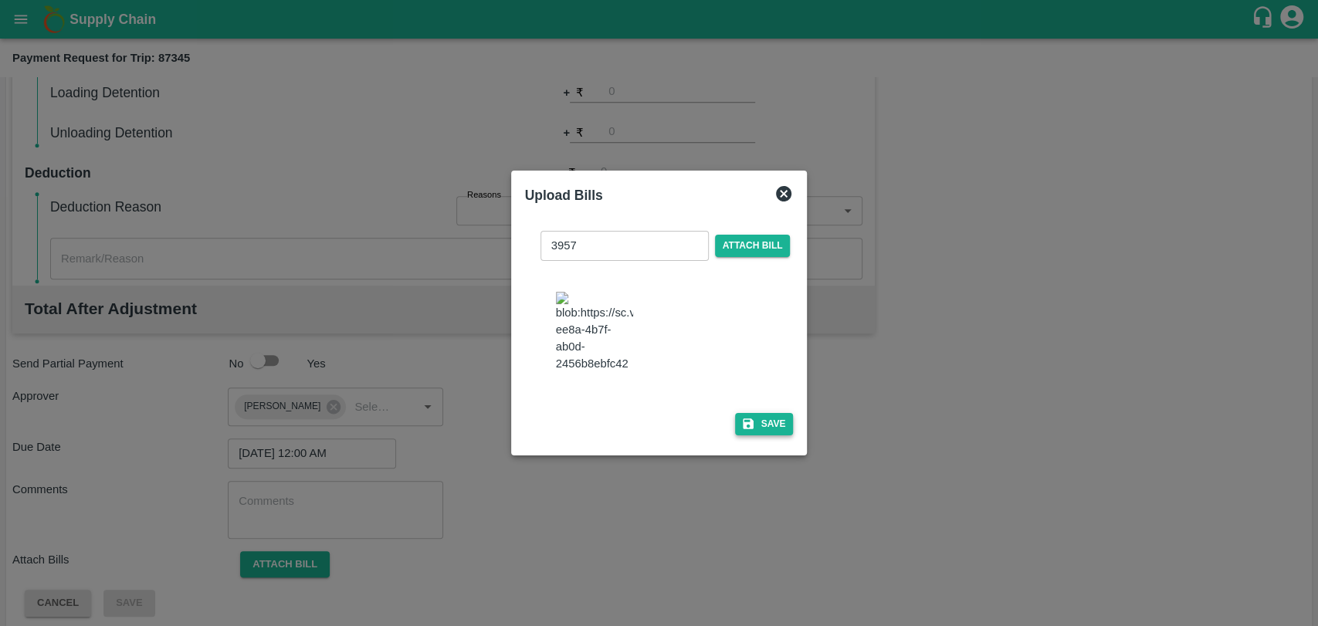
click at [770, 413] on button "Save" at bounding box center [764, 424] width 59 height 22
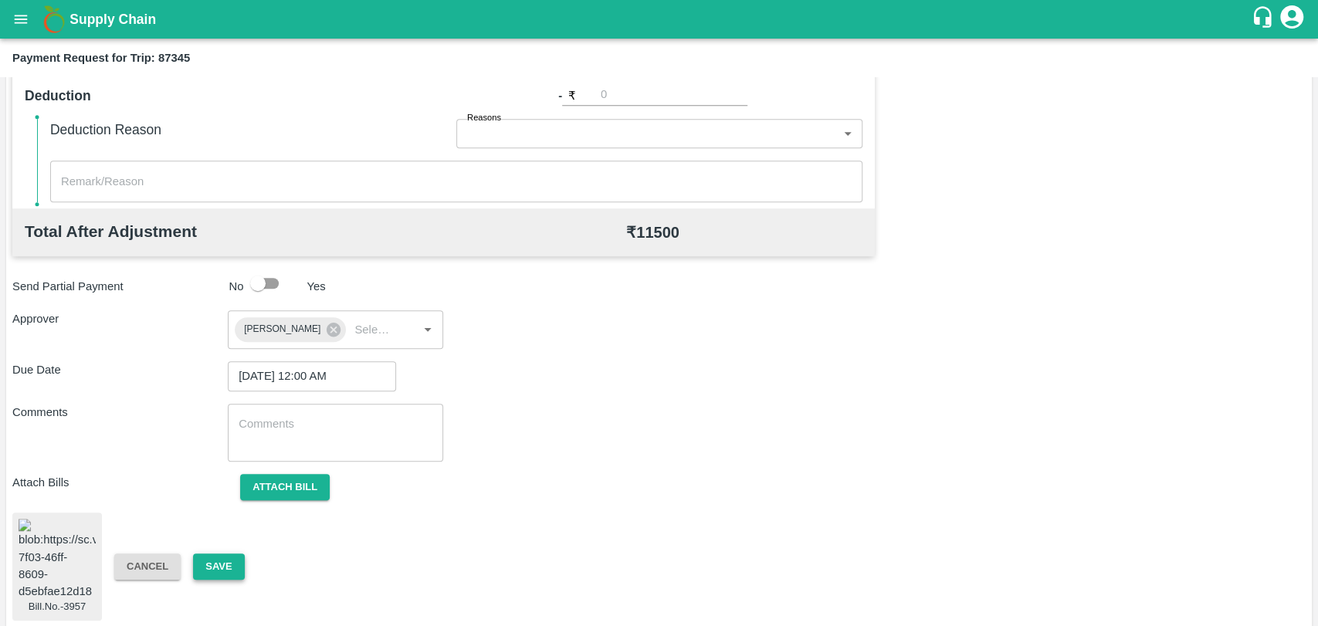
click at [218, 560] on button "Save" at bounding box center [218, 567] width 51 height 27
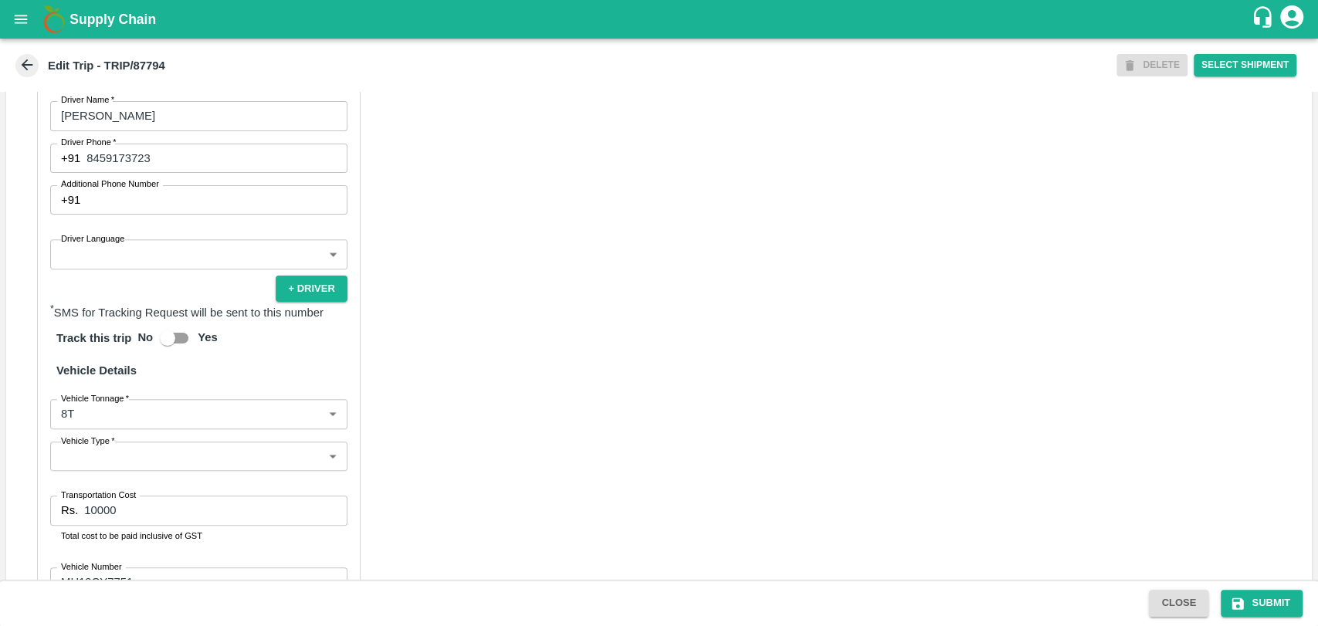
scroll to position [686, 0]
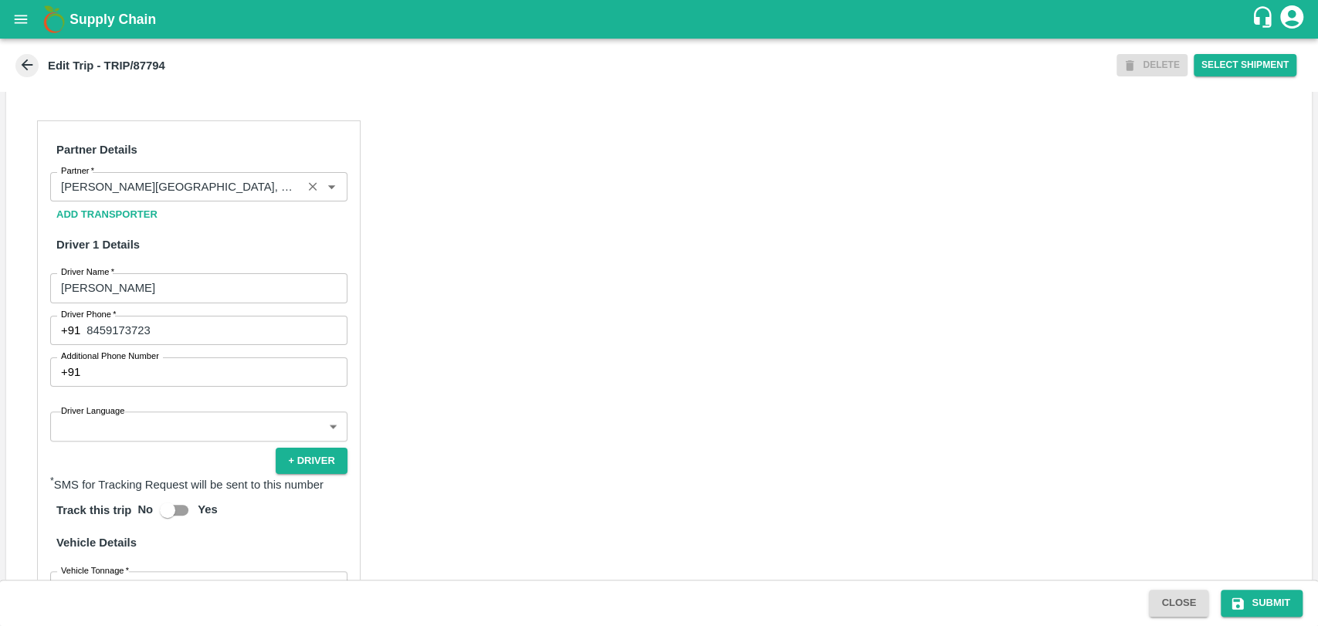
click at [184, 195] on input "Partner   *" at bounding box center [176, 187] width 242 height 20
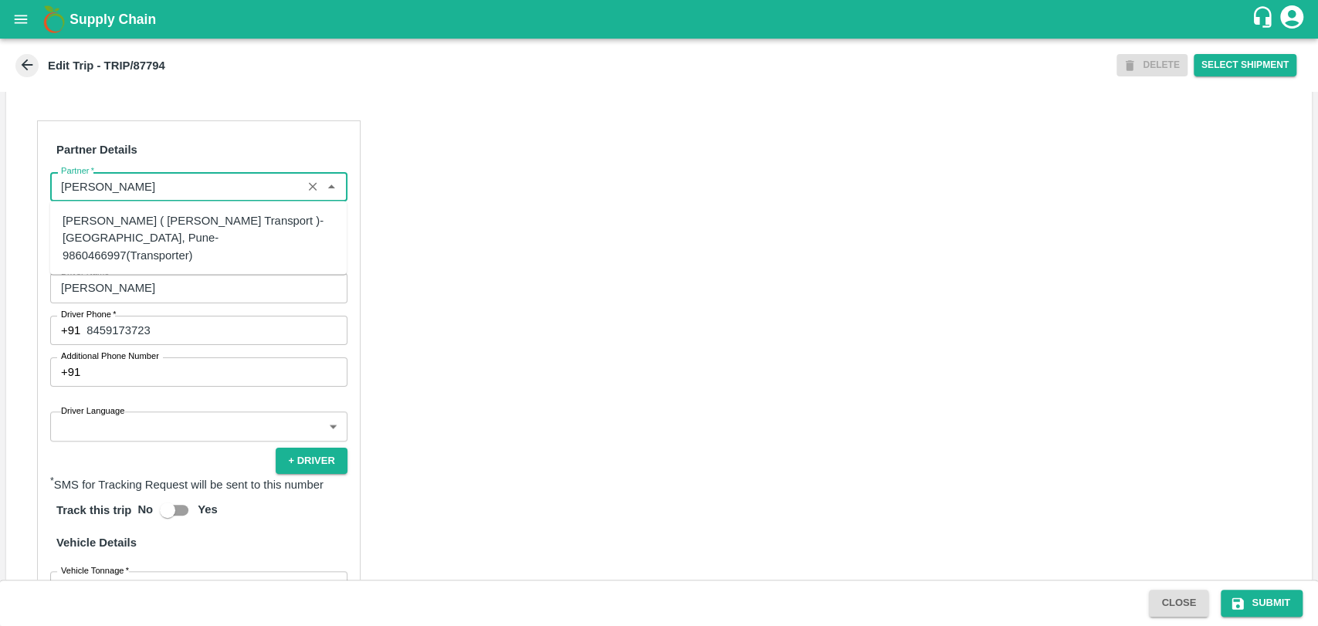
click at [126, 235] on div "[PERSON_NAME] ( [PERSON_NAME] Transport )-[GEOGRAPHIC_DATA], Pune-9860466997(Tr…" at bounding box center [199, 238] width 272 height 52
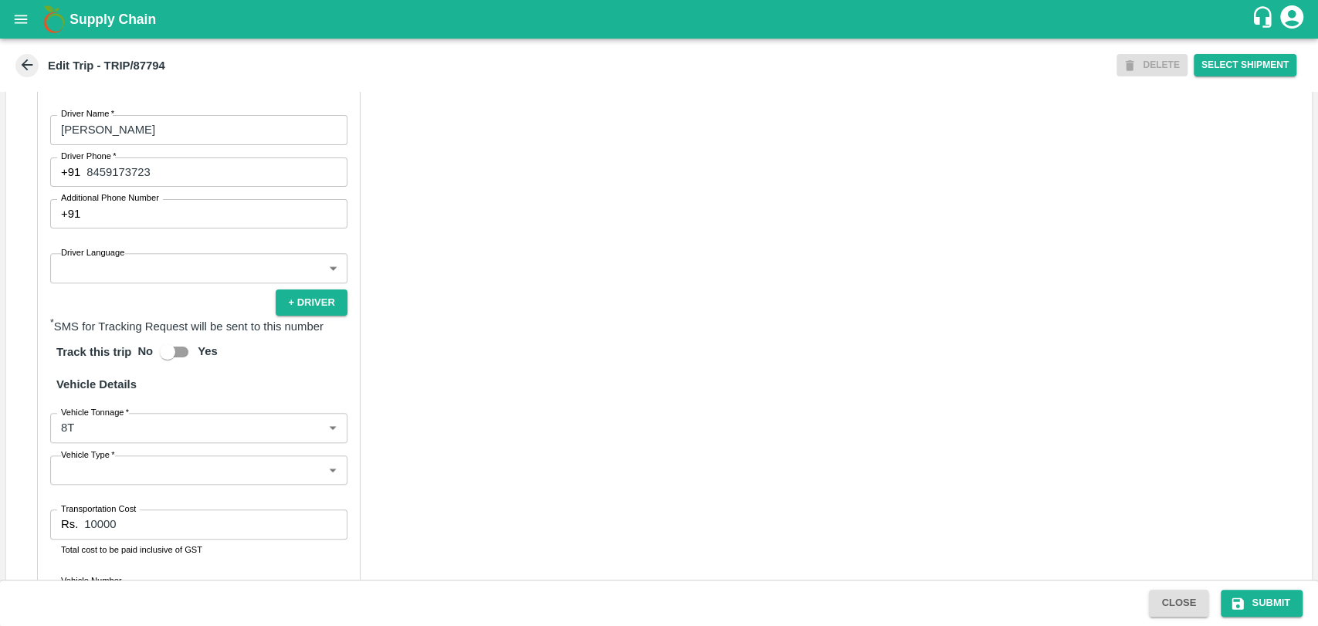
scroll to position [987, 0]
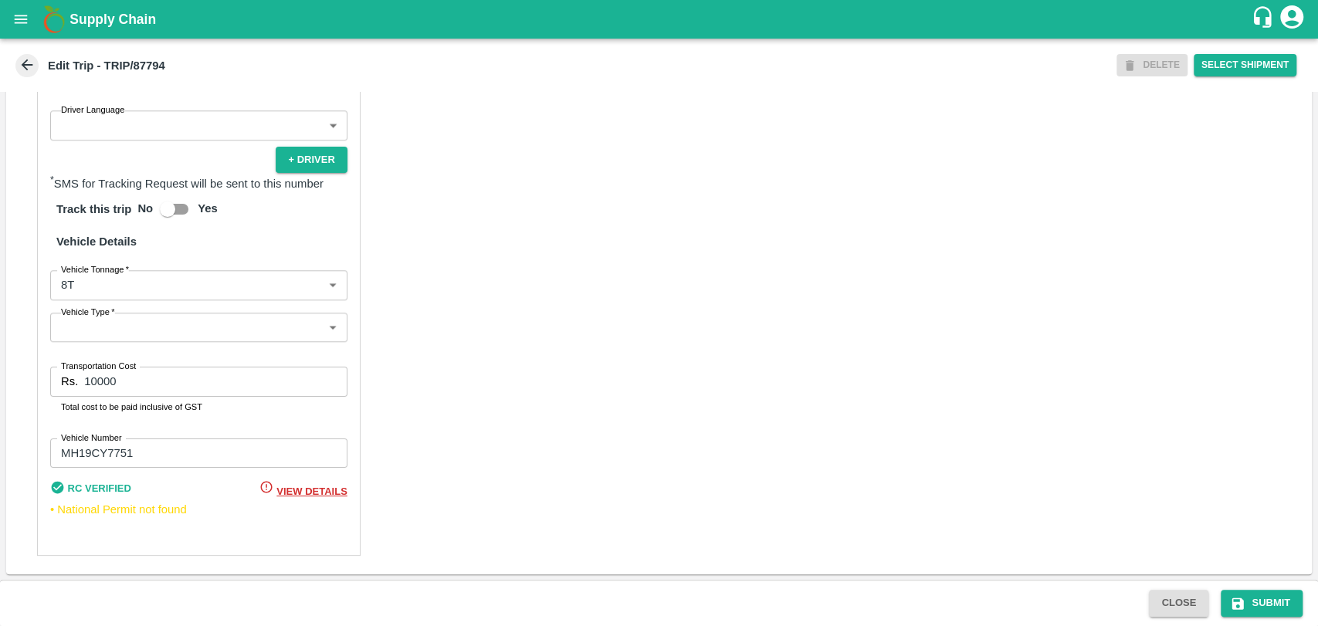
type input "[PERSON_NAME] ( [PERSON_NAME] Transport )-[GEOGRAPHIC_DATA], Pune-9860466997(Tr…"
click at [117, 293] on body "Supply Chain Edit Trip - TRIP/87794 DELETE Select Shipment Trip Details Trip Ty…" at bounding box center [659, 313] width 1318 height 626
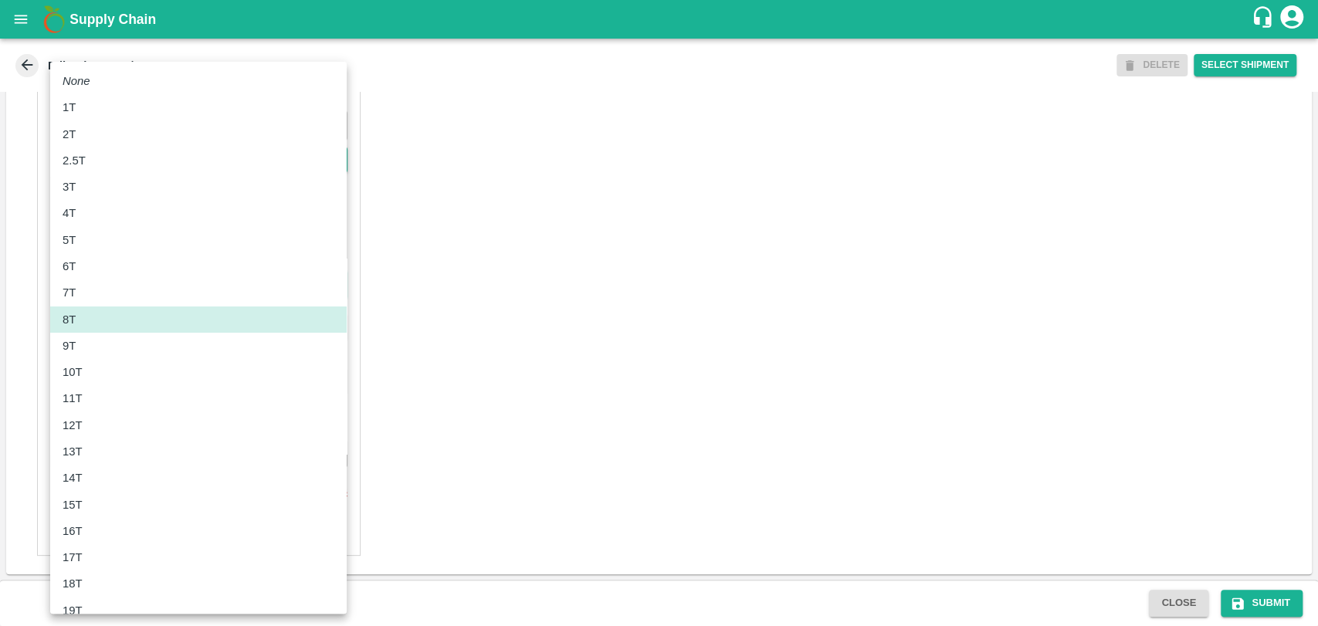
click at [100, 364] on div "10T" at bounding box center [199, 372] width 272 height 17
type input "10000"
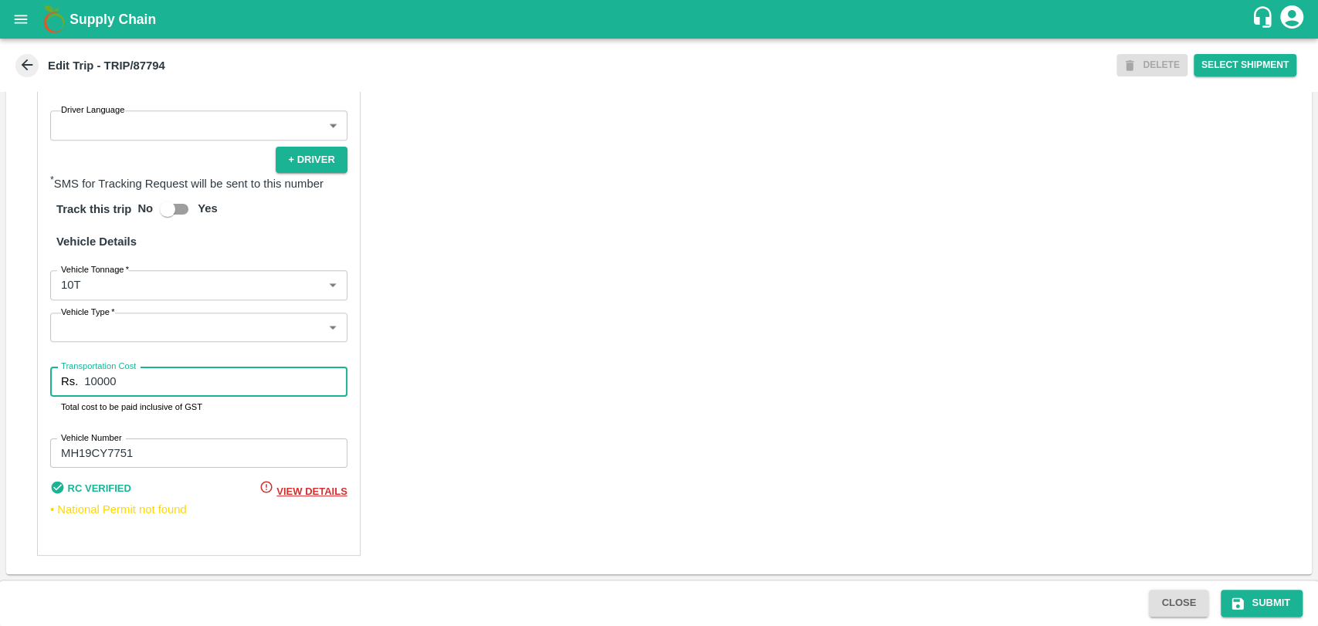
drag, startPoint x: 119, startPoint y: 388, endPoint x: 80, endPoint y: 382, distance: 39.7
click at [81, 383] on div "Rs. 10000 Transportation Cost" at bounding box center [198, 381] width 297 height 29
type input "19000"
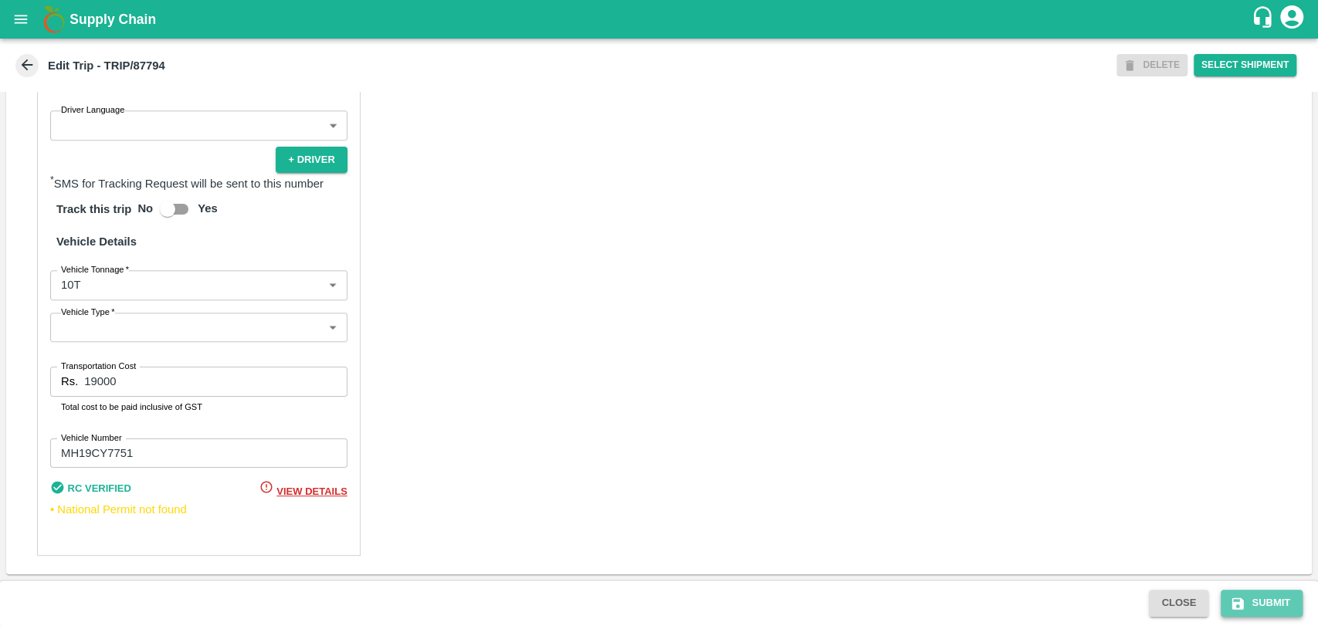
click at [1292, 603] on button "Submit" at bounding box center [1262, 603] width 82 height 27
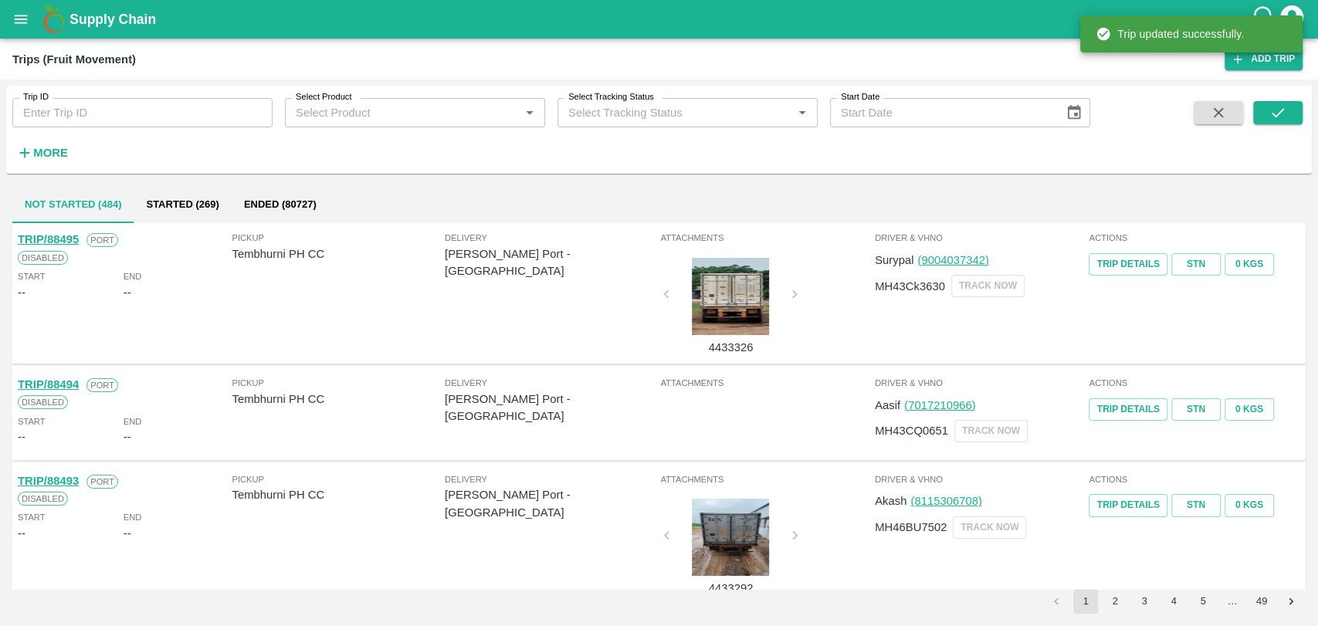
click at [48, 137] on div "More" at bounding box center [36, 146] width 72 height 39
click at [48, 145] on h6 "More" at bounding box center [50, 153] width 35 height 20
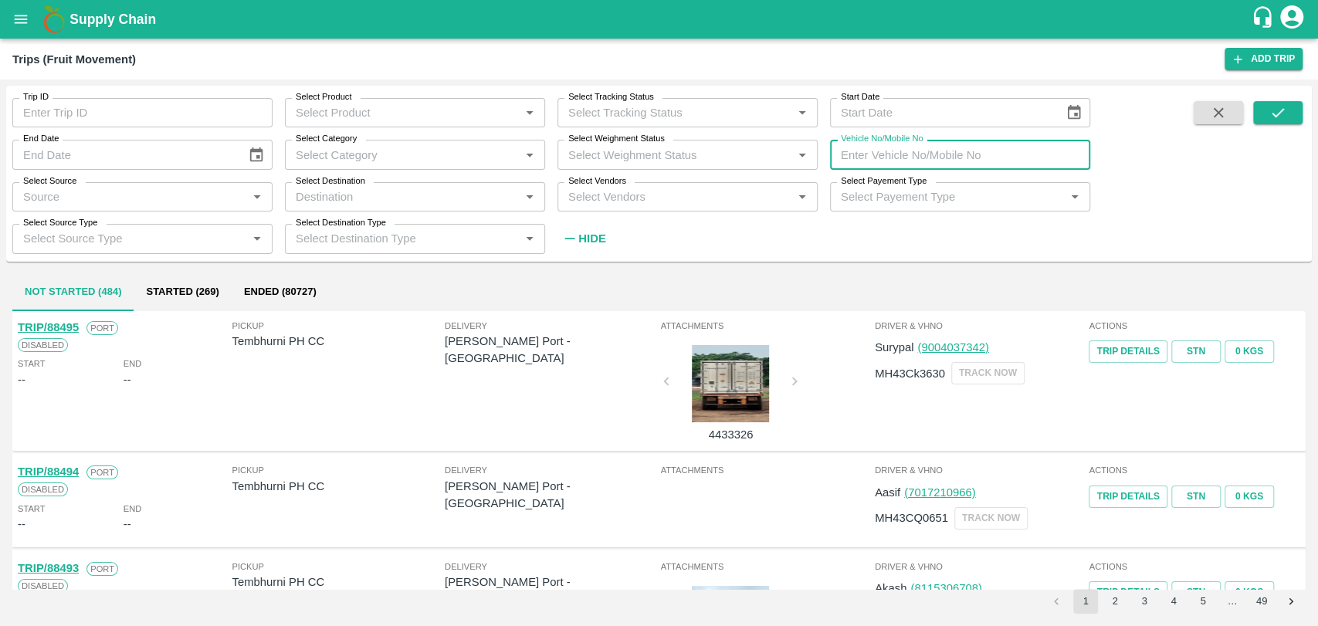
click at [957, 154] on input "Vehicle No/Mobile No" at bounding box center [960, 154] width 260 height 29
paste input "MH05AM2687"
type input "MH05AM2687"
click at [1265, 115] on button "submit" at bounding box center [1277, 112] width 49 height 23
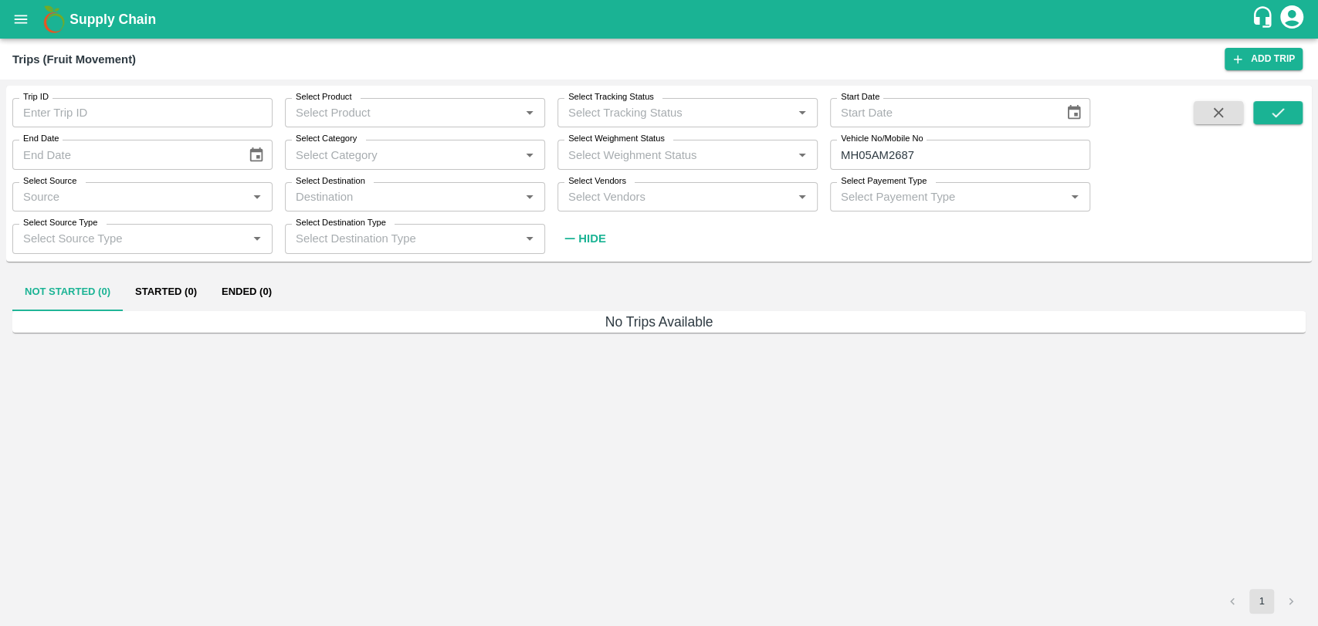
click at [266, 302] on button "Ended (0)" at bounding box center [246, 292] width 75 height 37
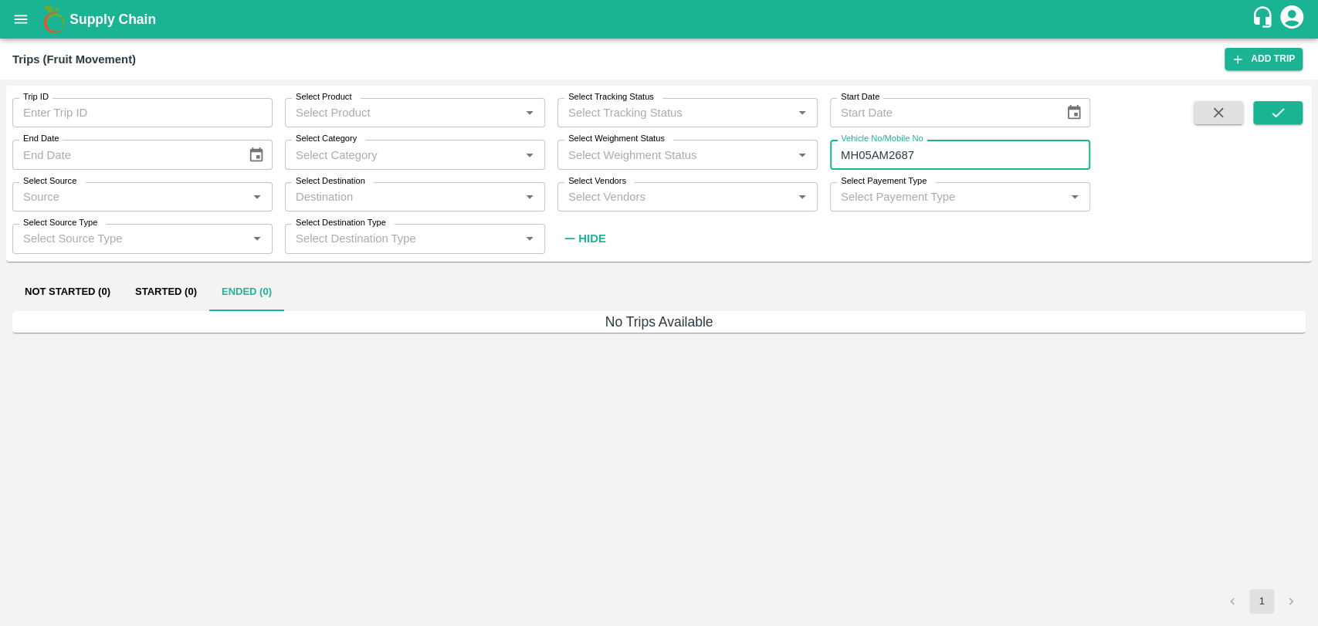
click at [932, 147] on input "MH05AM2687" at bounding box center [960, 154] width 260 height 29
type input "MH05AM2684"
click at [1285, 103] on button "submit" at bounding box center [1277, 112] width 49 height 23
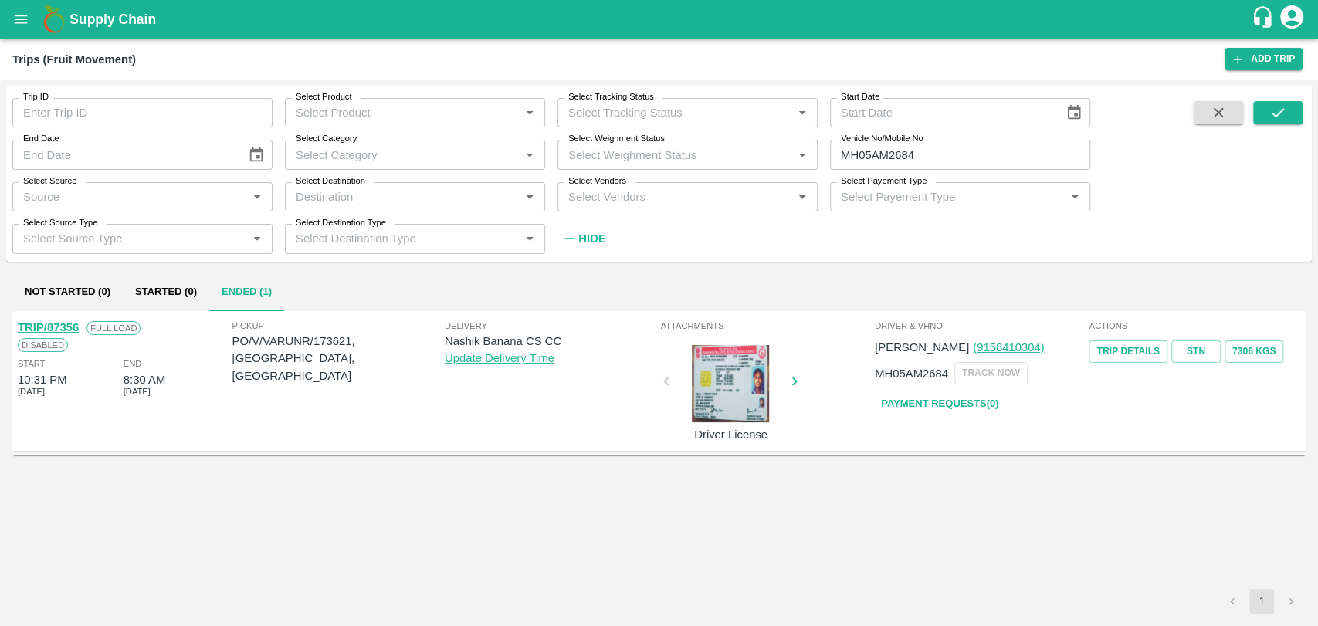
click at [73, 328] on link "TRIP/87356" at bounding box center [48, 327] width 61 height 12
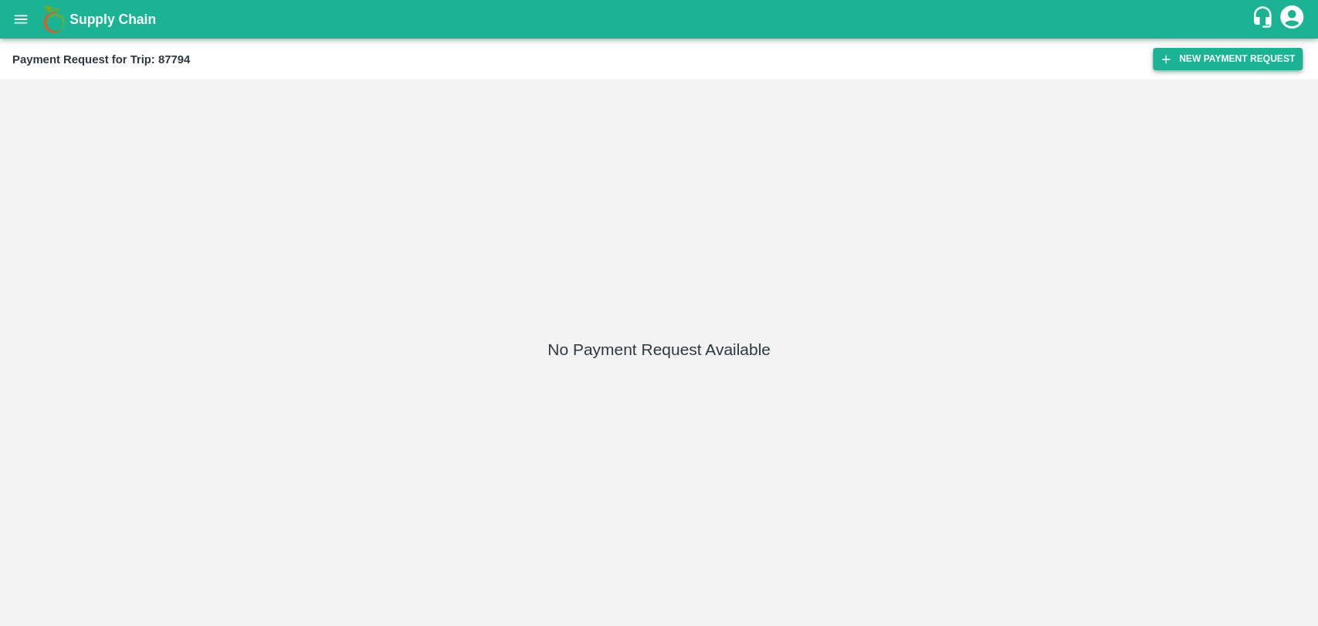
click at [1244, 52] on button "New Payment Request" at bounding box center [1228, 59] width 150 height 22
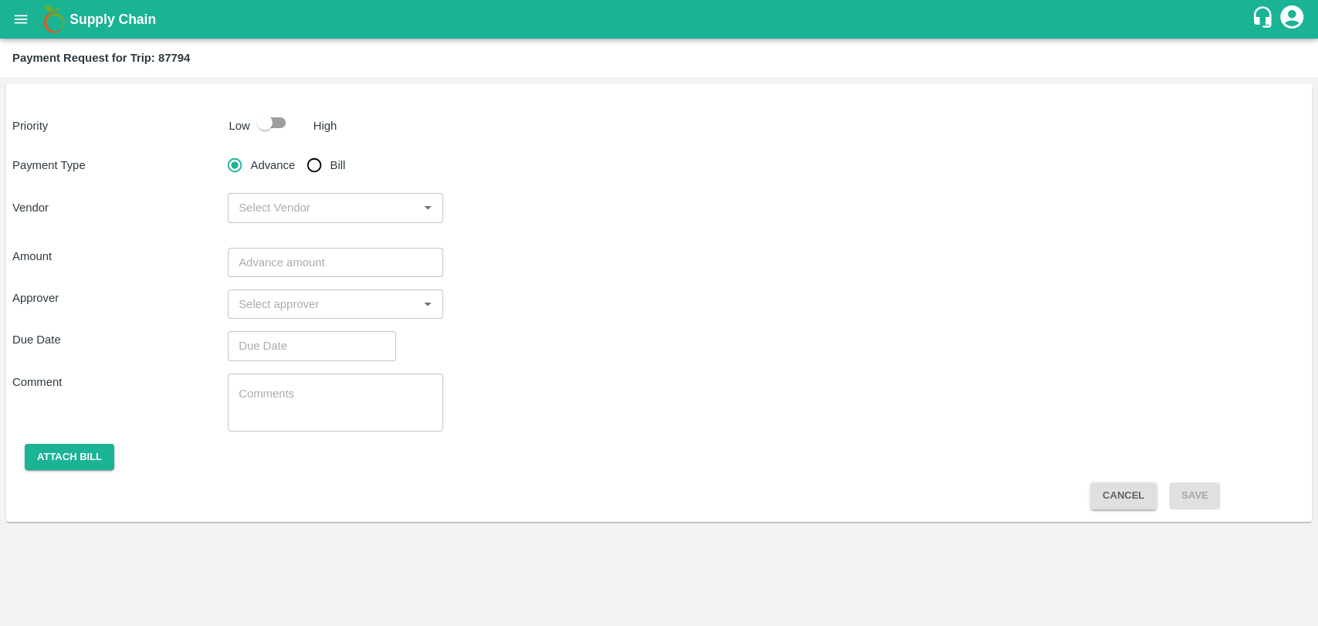
click at [263, 126] on input "checkbox" at bounding box center [265, 122] width 88 height 29
checkbox input "true"
click at [320, 175] on input "Bill" at bounding box center [314, 165] width 31 height 31
radio input "true"
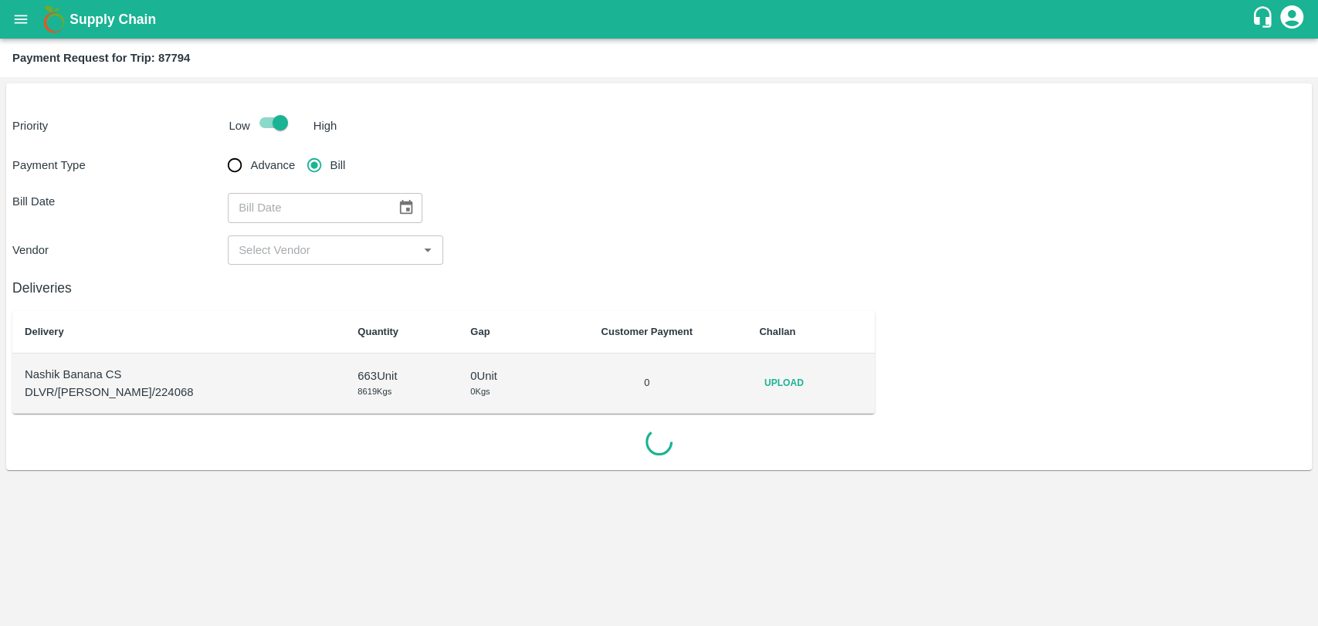
click at [398, 199] on icon "Choose date" at bounding box center [406, 207] width 17 height 17
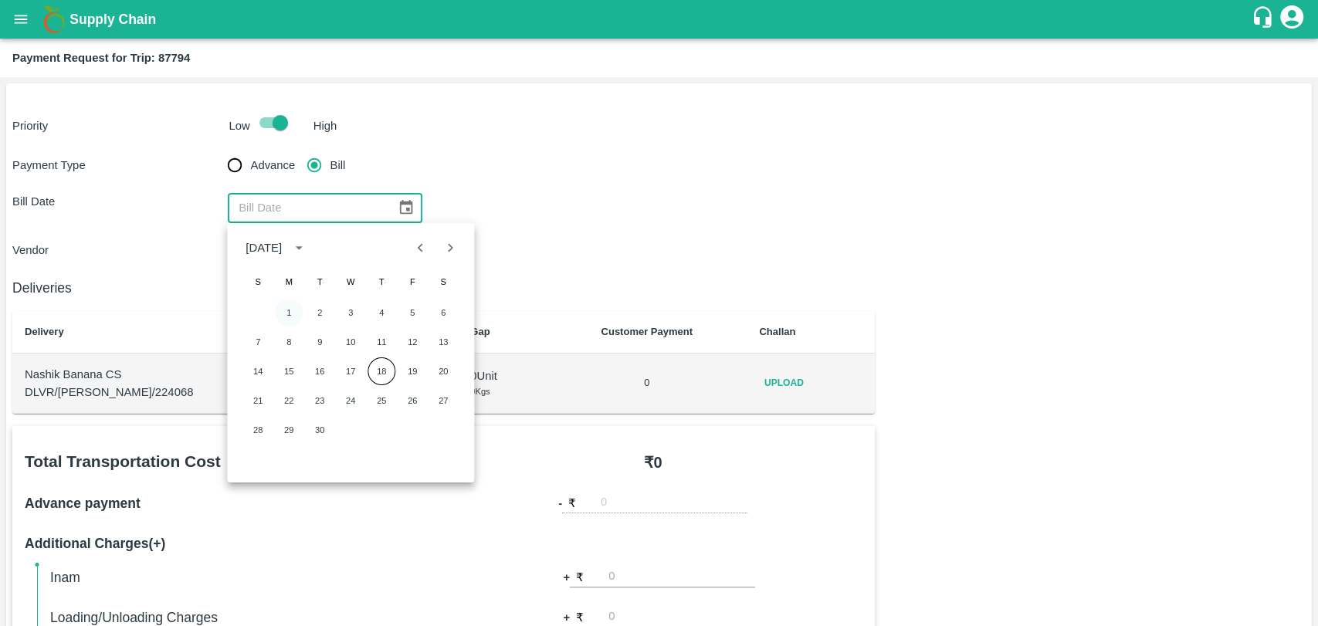
click at [295, 309] on button "1" at bounding box center [289, 313] width 28 height 28
type input "[DATE]"
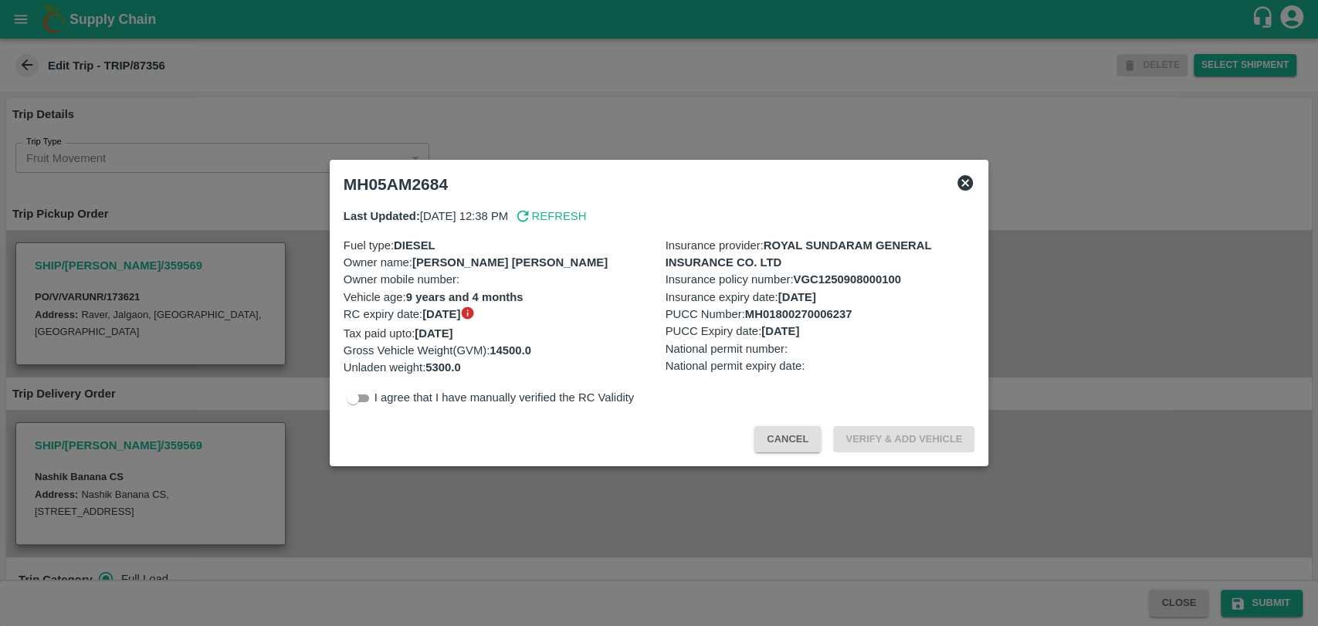
click at [760, 439] on button "Cancel" at bounding box center [787, 439] width 66 height 27
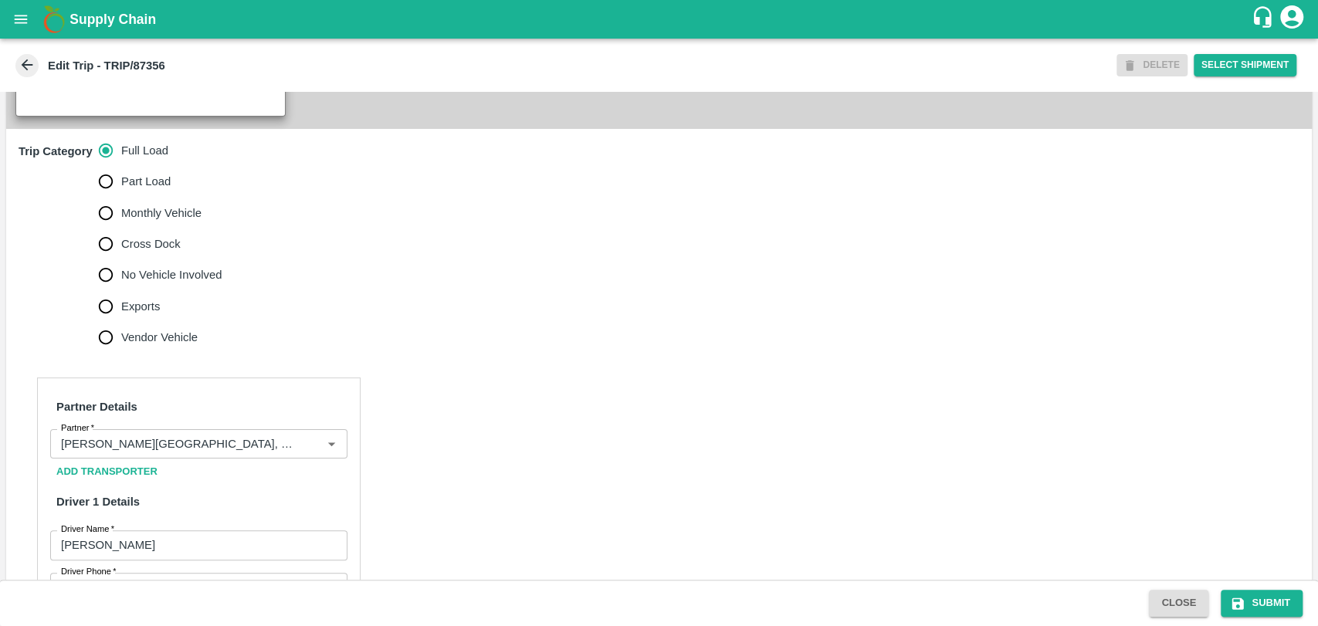
scroll to position [772, 0]
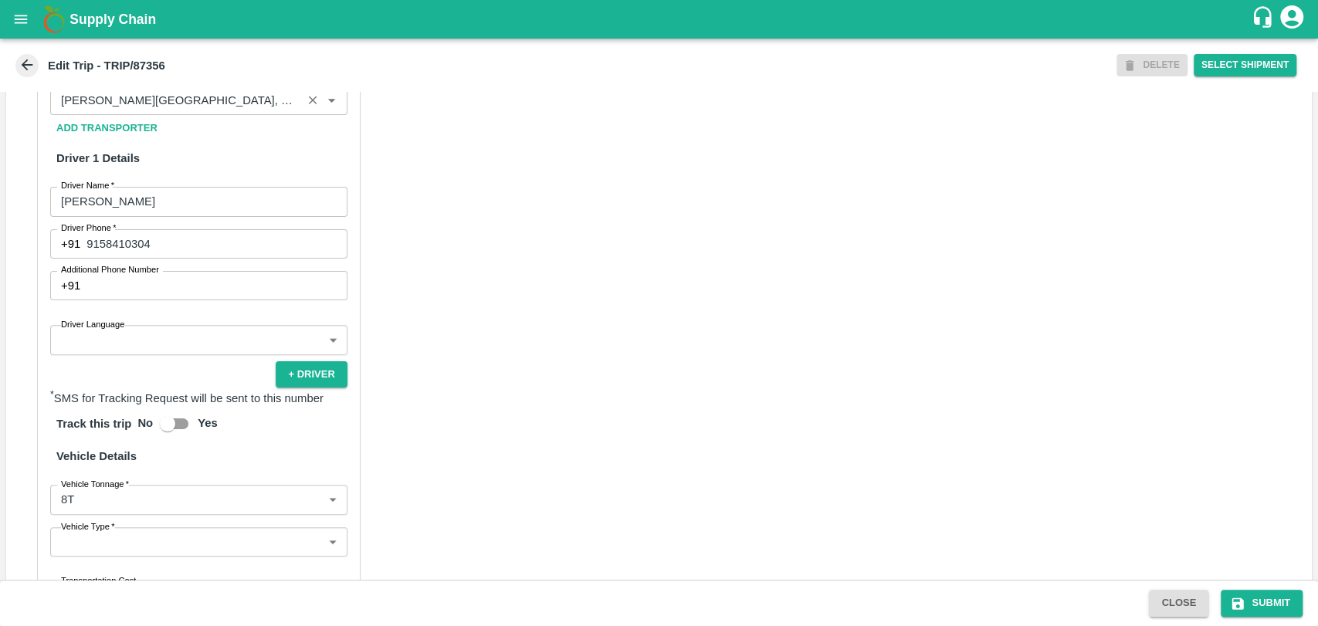
click at [208, 98] on input "Partner   *" at bounding box center [176, 100] width 242 height 20
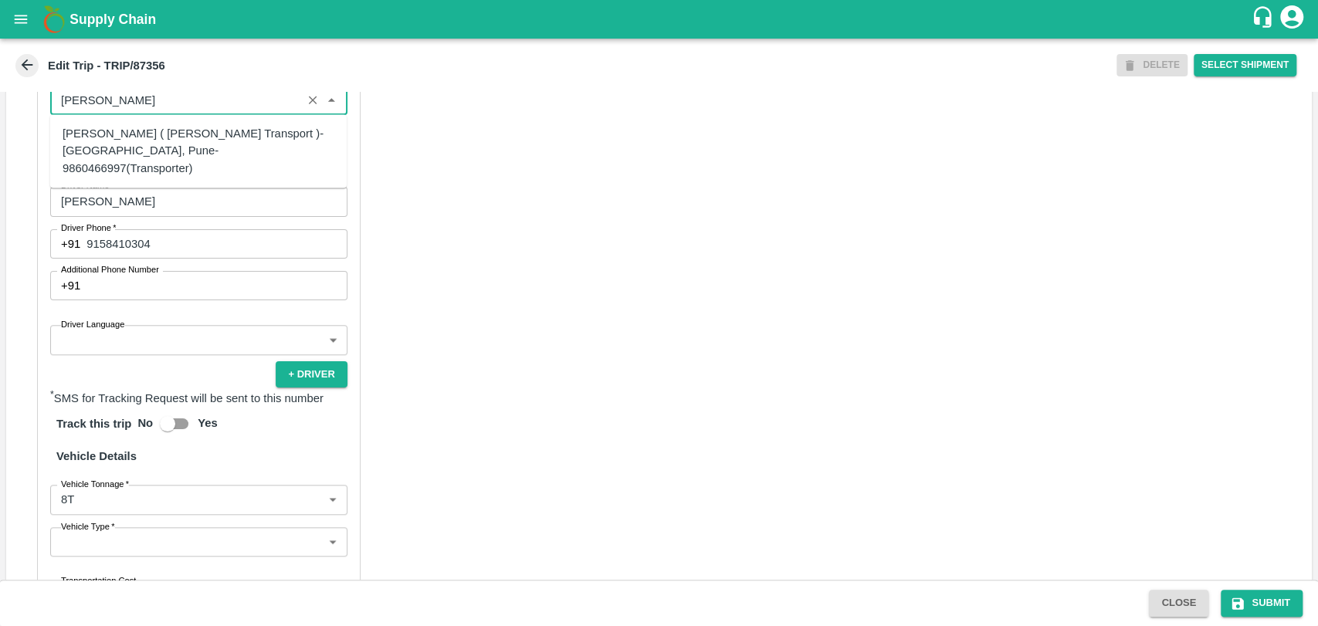
click at [124, 152] on div "Nitin Rasal ( Bhairavnath Transport )-Deulgaon, Pune-9860466997(Transporter)" at bounding box center [199, 151] width 272 height 52
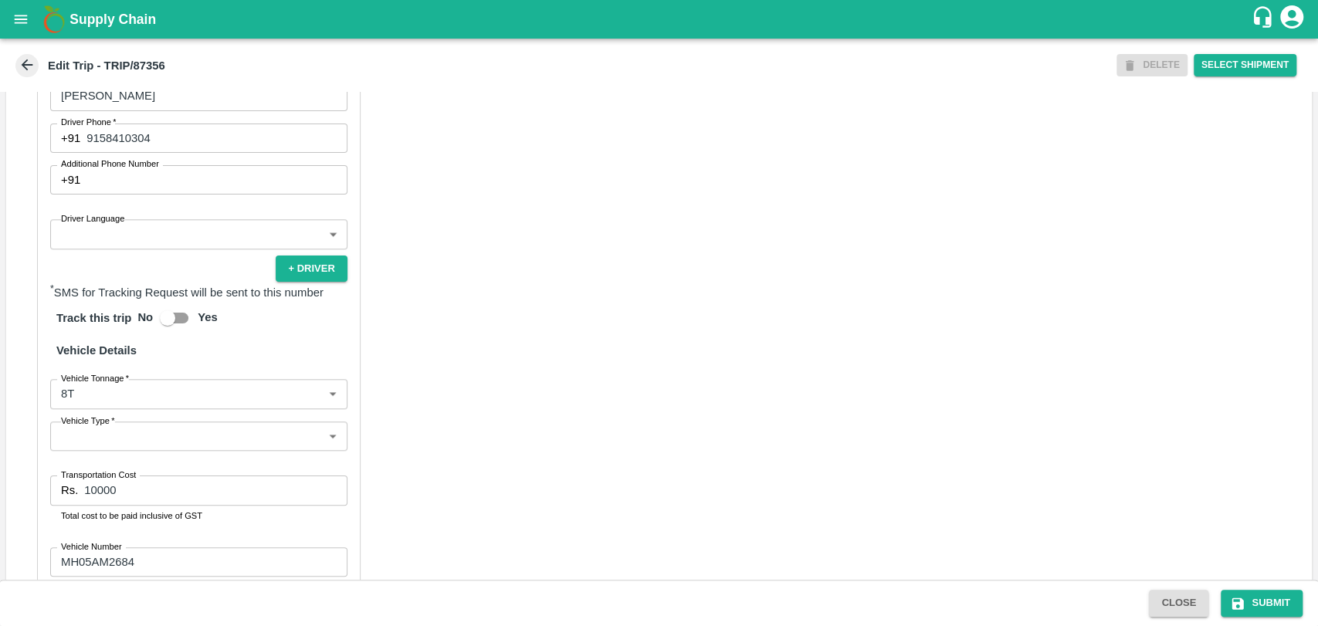
scroll to position [971, 0]
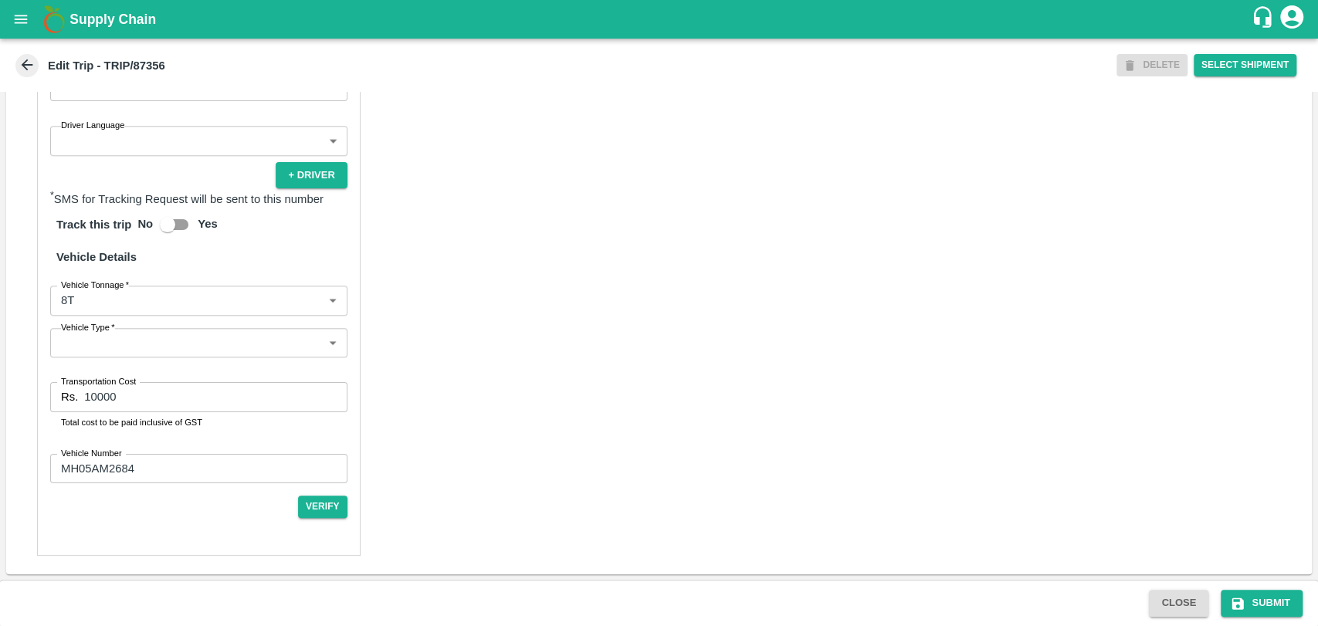
type input "Nitin Rasal ( Bhairavnath Transport )-Deulgaon, Pune-9860466997(Transporter)"
click at [97, 300] on body "Supply Chain Edit Trip - TRIP/87356 DELETE Select Shipment Trip Details Trip Ty…" at bounding box center [659, 313] width 1318 height 626
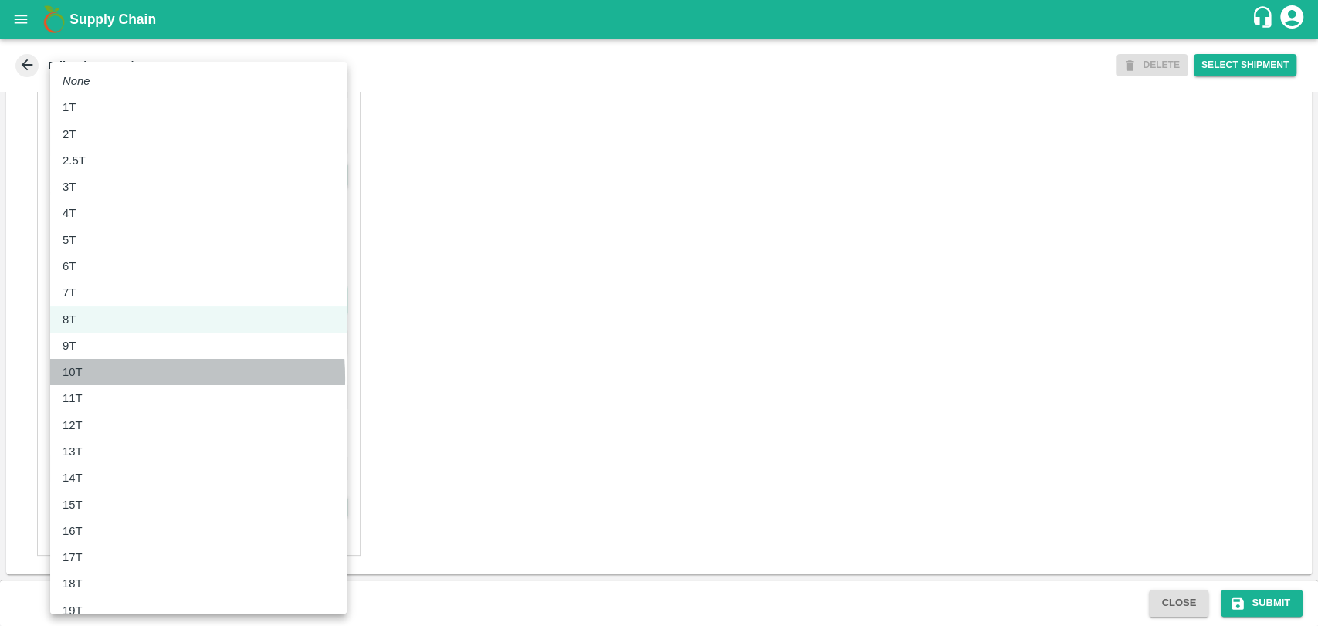
click at [90, 378] on div "10T" at bounding box center [77, 372] width 28 height 17
type input "10000"
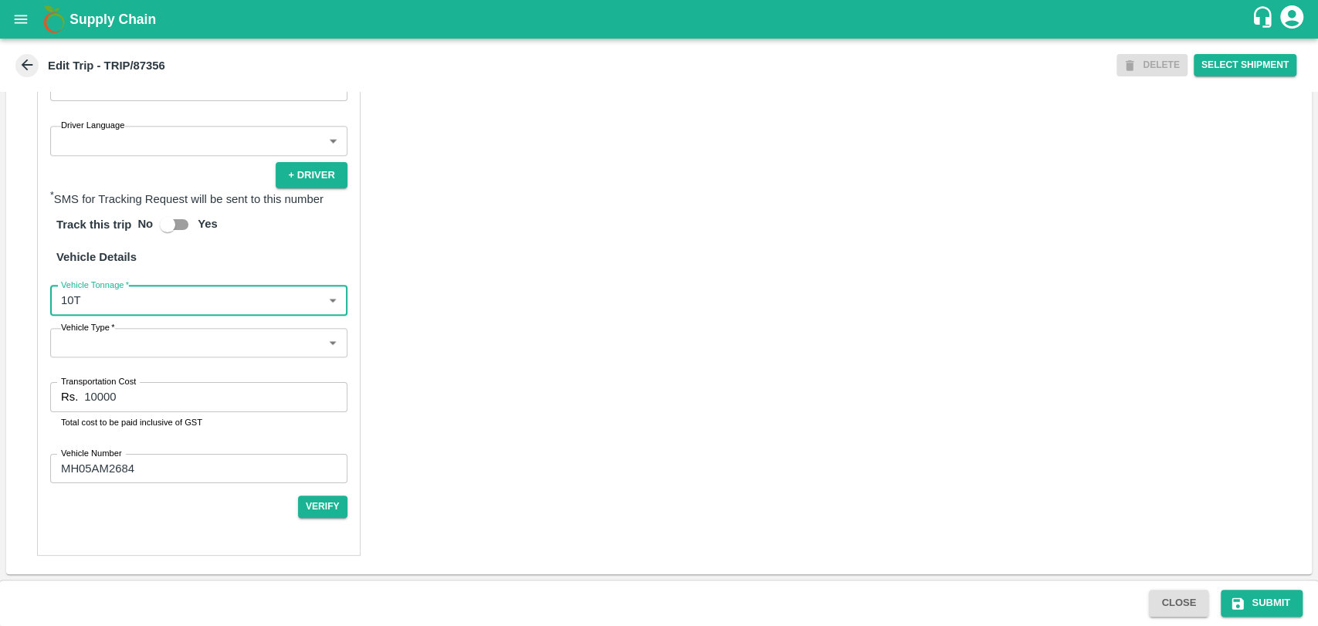
click at [142, 469] on input "MH05AM2684" at bounding box center [198, 468] width 297 height 29
click at [141, 411] on div "Transportation Cost Rs. 10000 Transportation Cost Total cost to be paid inclusi…" at bounding box center [198, 405] width 297 height 47
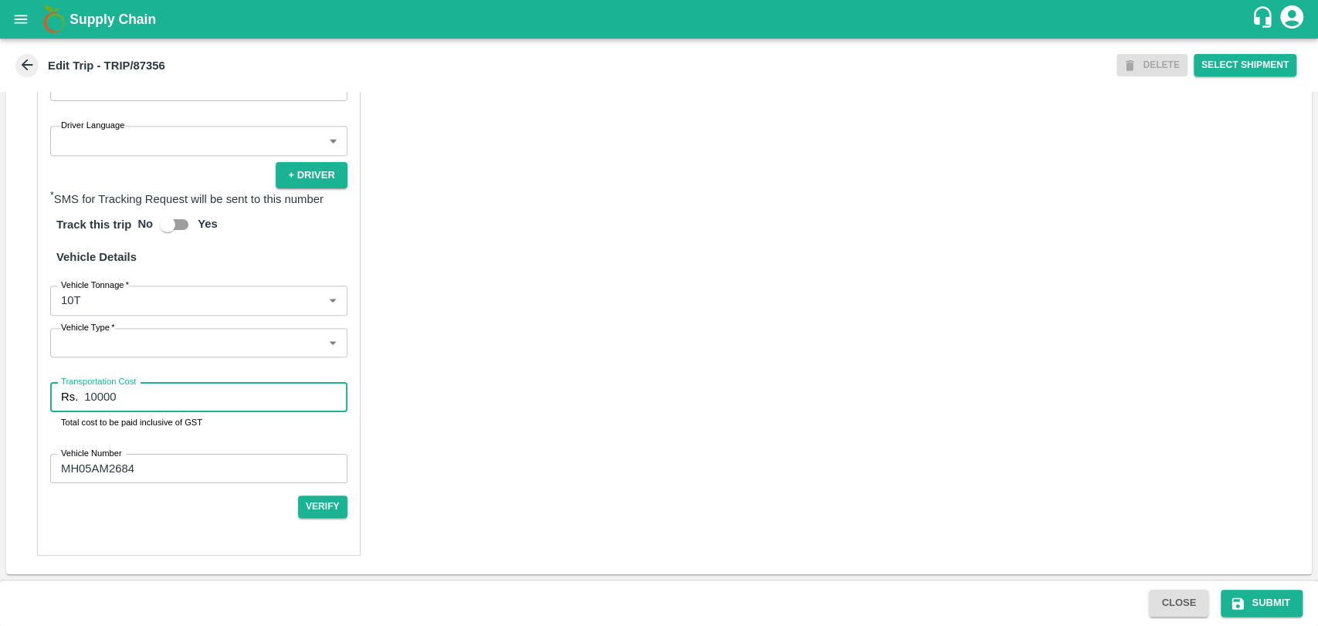
drag, startPoint x: 124, startPoint y: 399, endPoint x: 8, endPoint y: 393, distance: 116.0
click at [29, 395] on div "Partner Details Partner   * Partner Add Transporter Driver 1 Details Driver Nam…" at bounding box center [658, 195] width 1305 height 758
type input "19000"
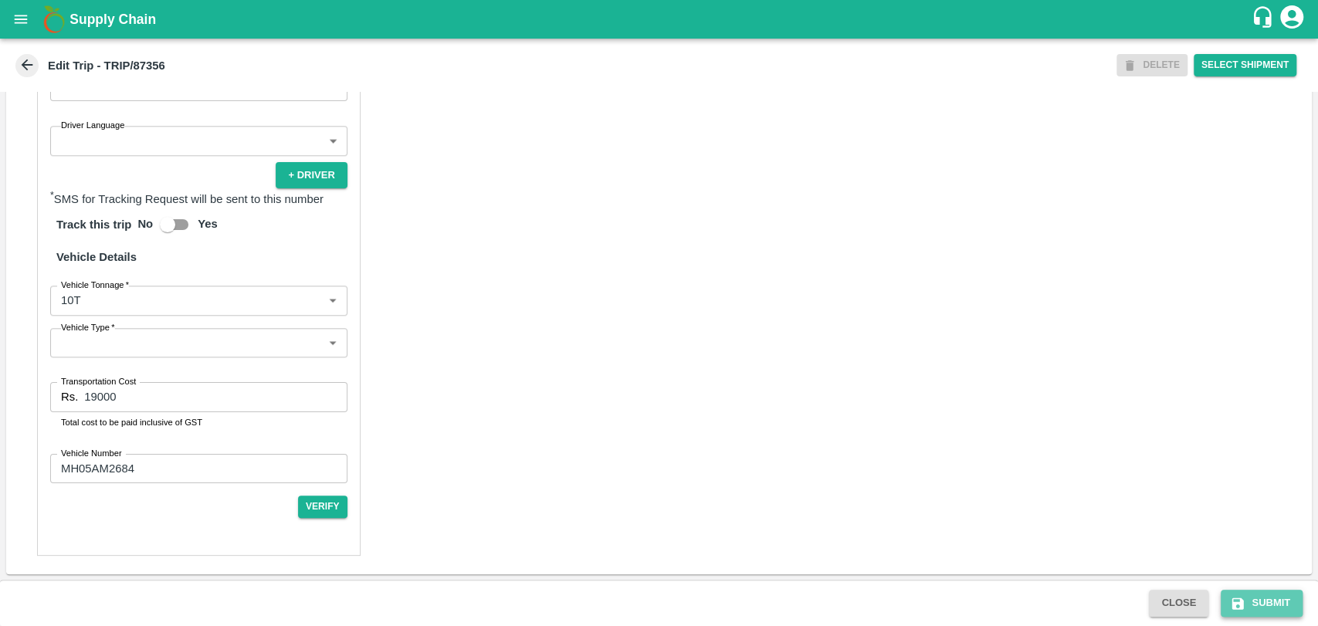
click at [1262, 604] on button "Submit" at bounding box center [1262, 603] width 82 height 27
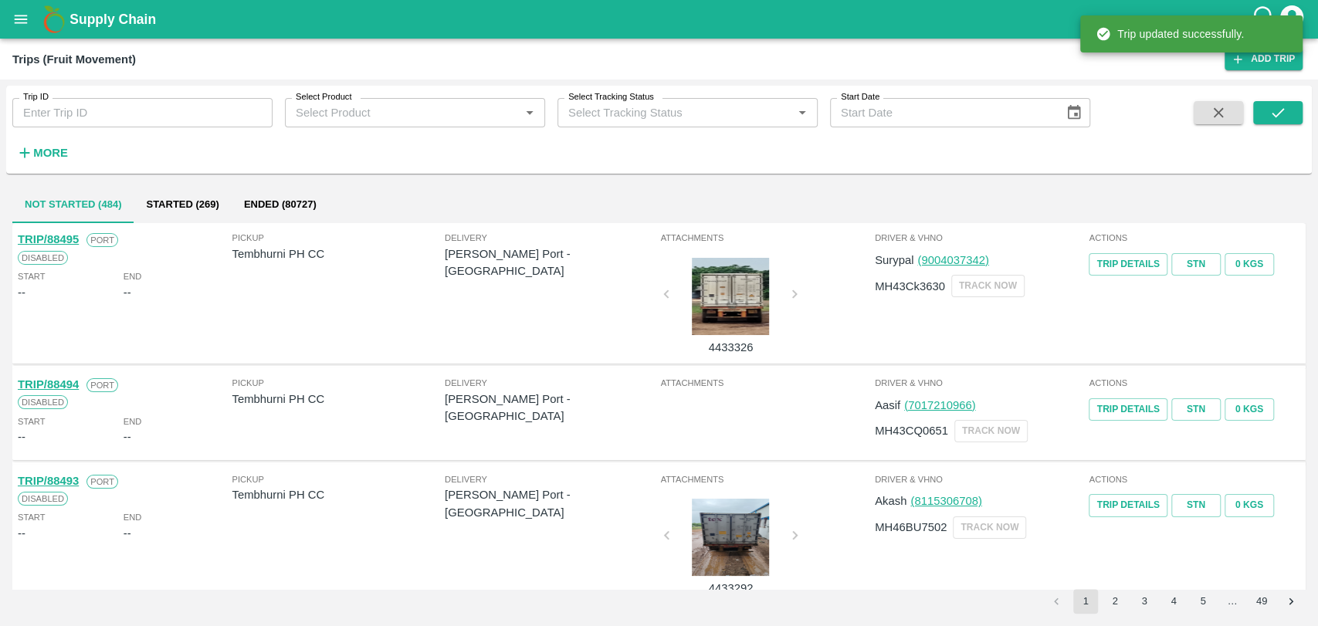
click at [41, 154] on strong "More" at bounding box center [50, 153] width 35 height 12
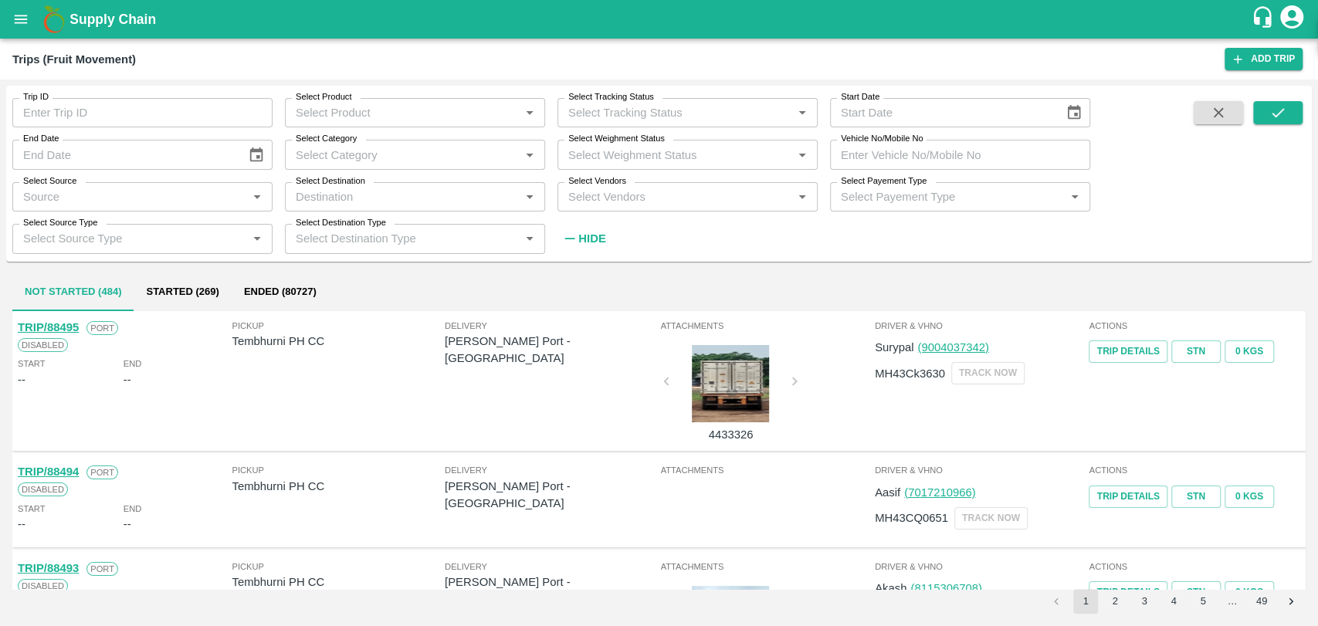
click at [984, 153] on input "Vehicle No/Mobile No" at bounding box center [960, 154] width 260 height 29
paste input "MH19CY9839"
type input "MH19CY9839"
click at [1290, 114] on button "submit" at bounding box center [1277, 112] width 49 height 23
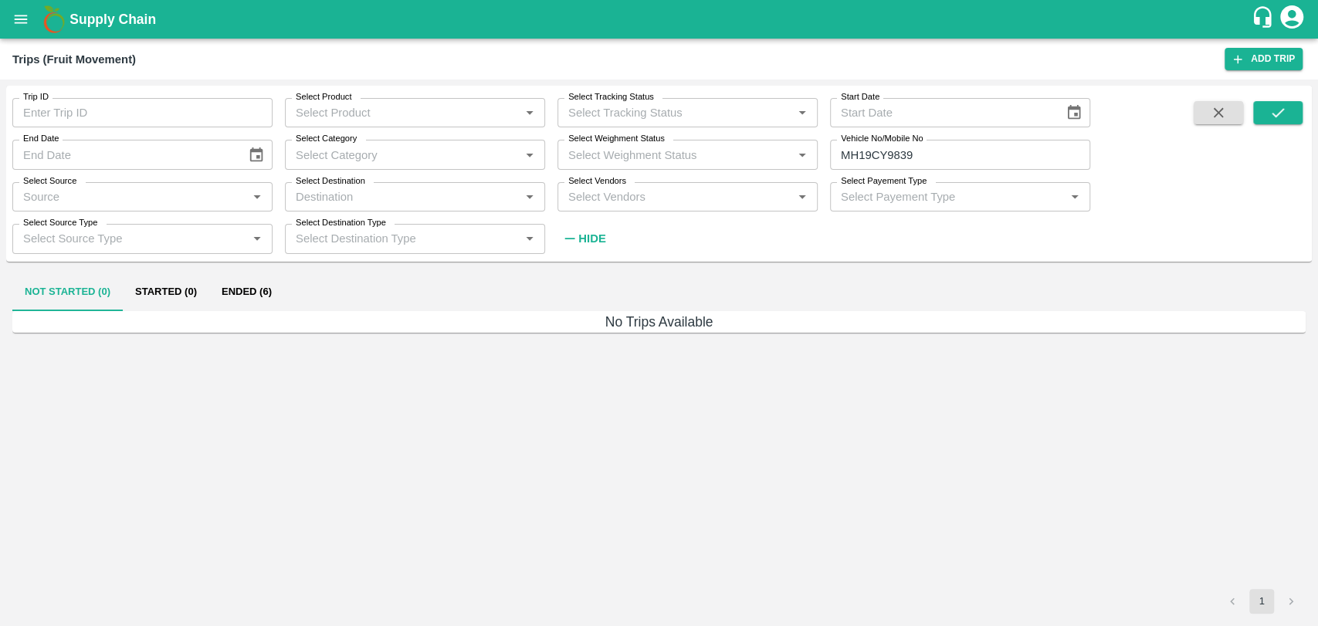
click at [269, 290] on button "Ended (6)" at bounding box center [246, 292] width 75 height 37
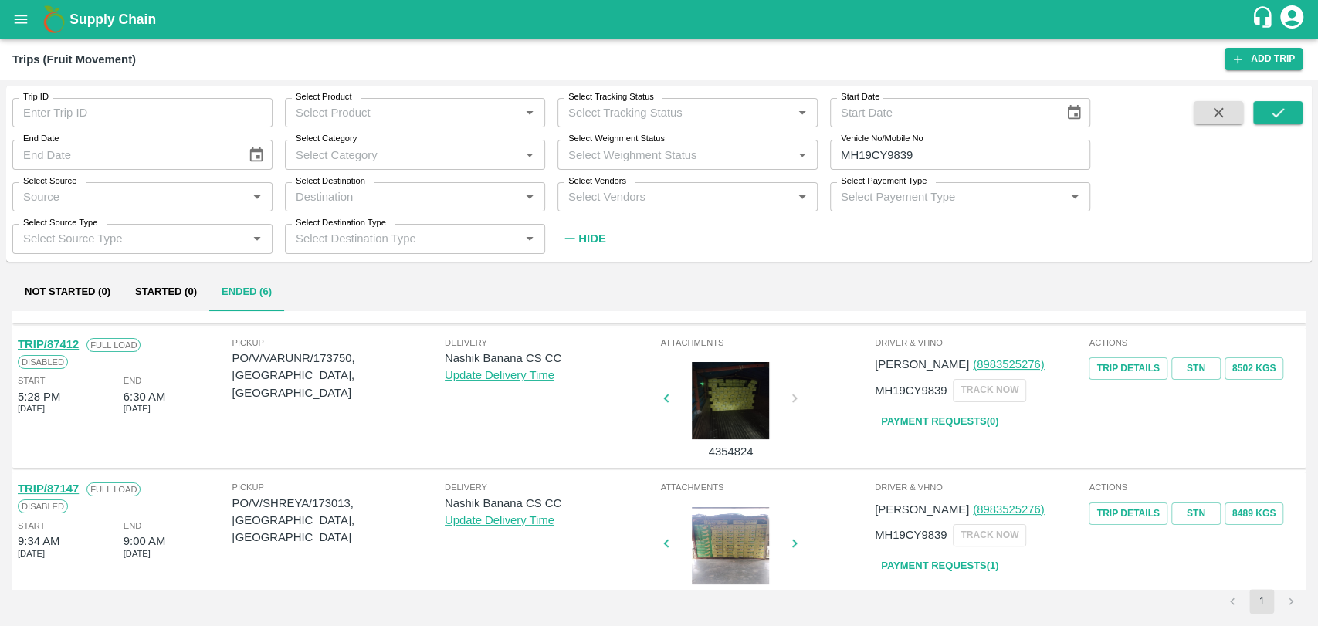
scroll to position [272, 0]
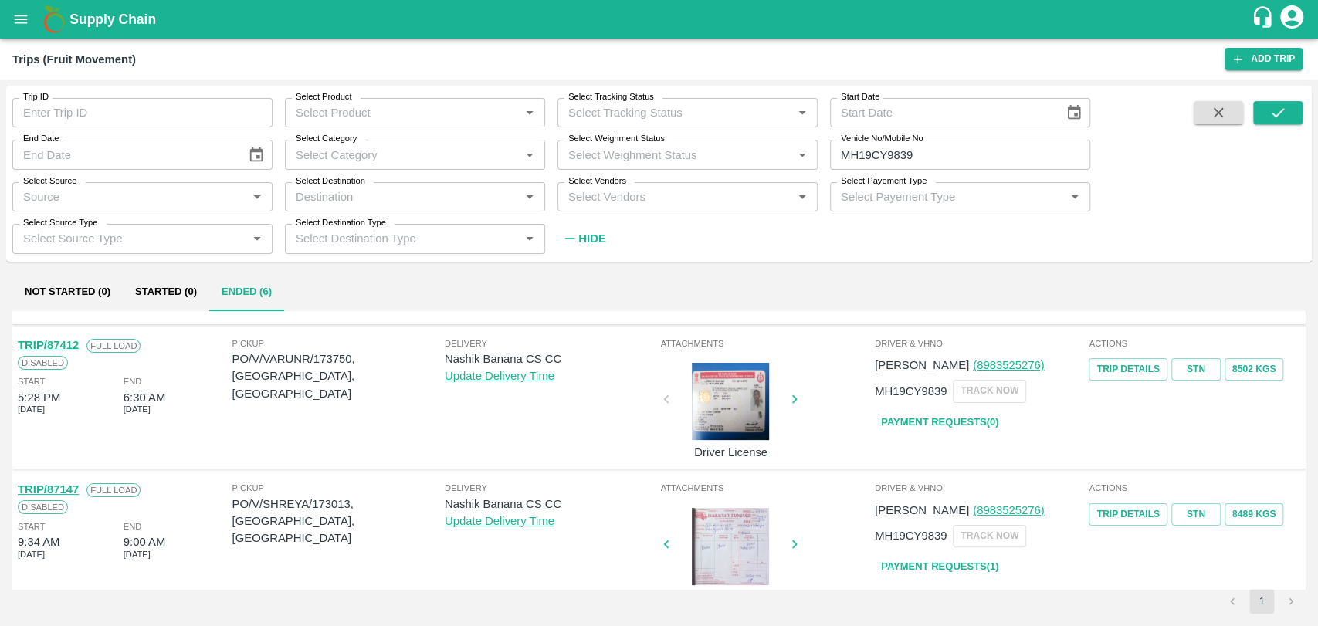
click at [67, 344] on link "TRIP/87412" at bounding box center [48, 345] width 61 height 12
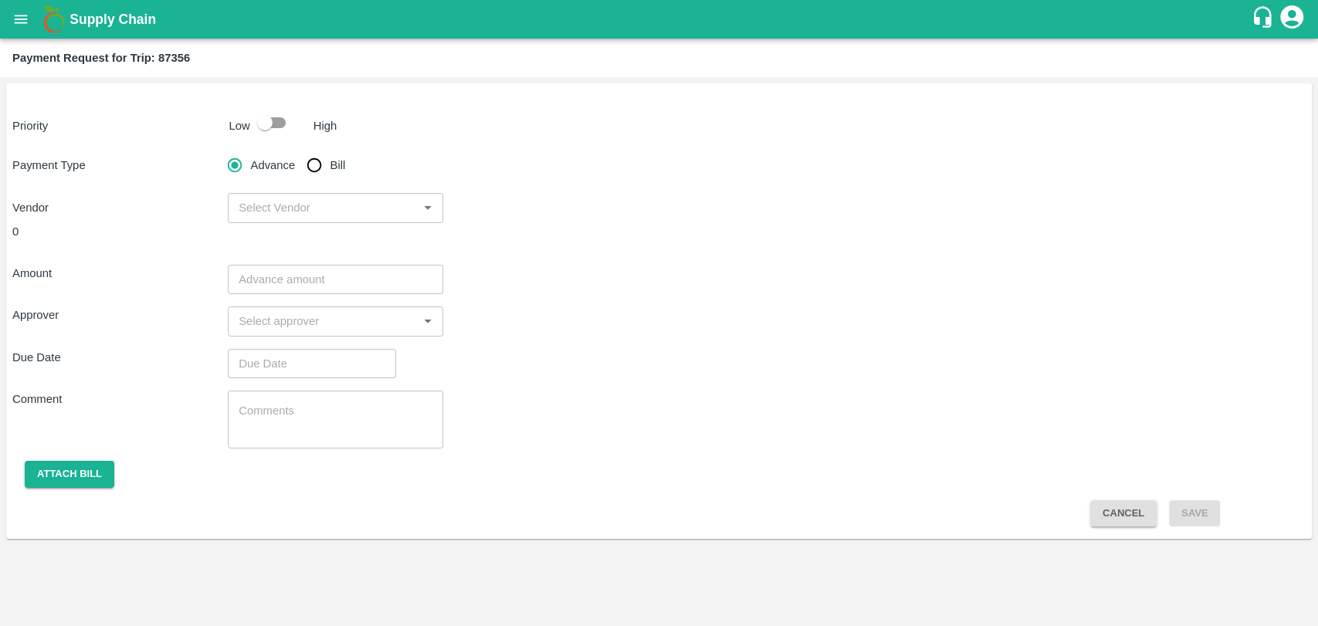
click at [317, 170] on input "Bill" at bounding box center [314, 165] width 31 height 31
radio input "true"
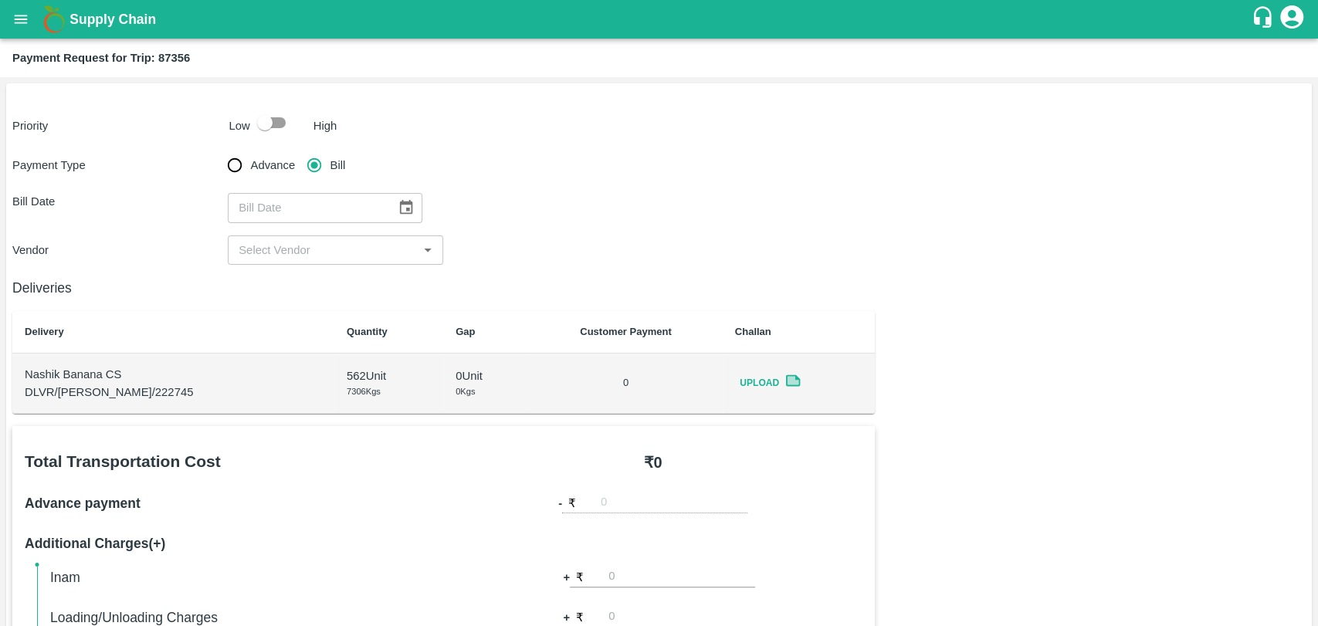
click at [278, 122] on input "checkbox" at bounding box center [265, 122] width 88 height 29
checkbox input "true"
click at [398, 205] on icon "Choose date" at bounding box center [406, 207] width 17 height 17
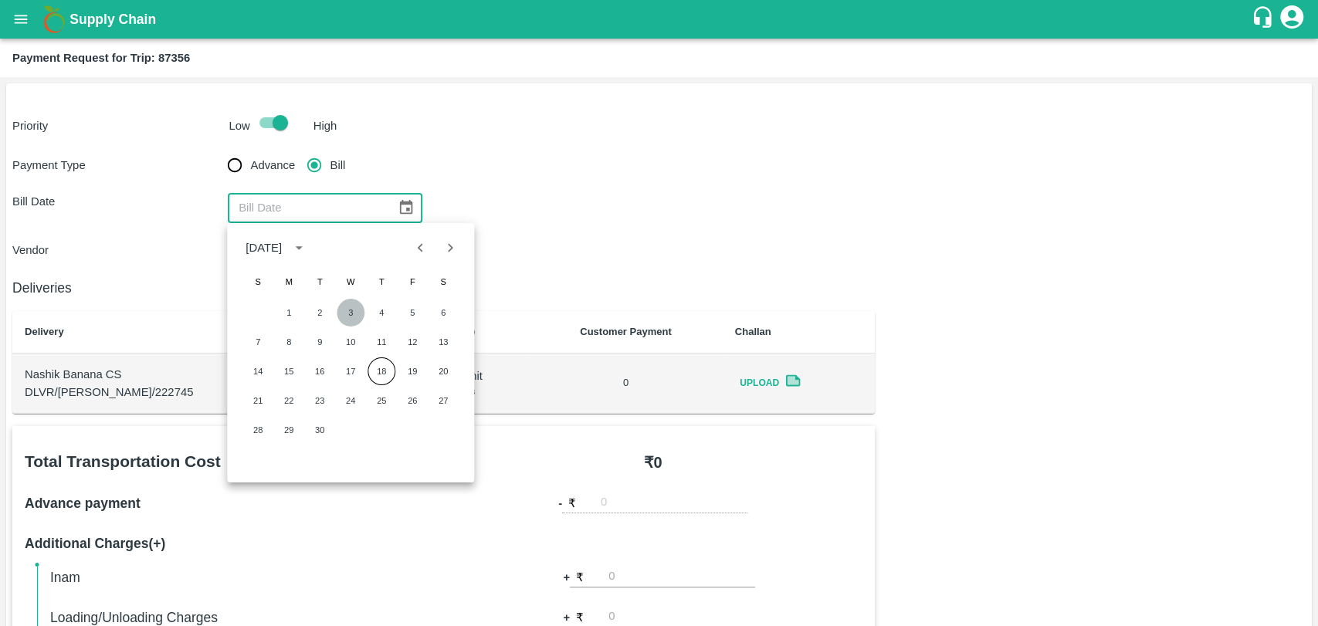
click at [350, 312] on button "3" at bounding box center [351, 313] width 28 height 28
type input "03/09/2025"
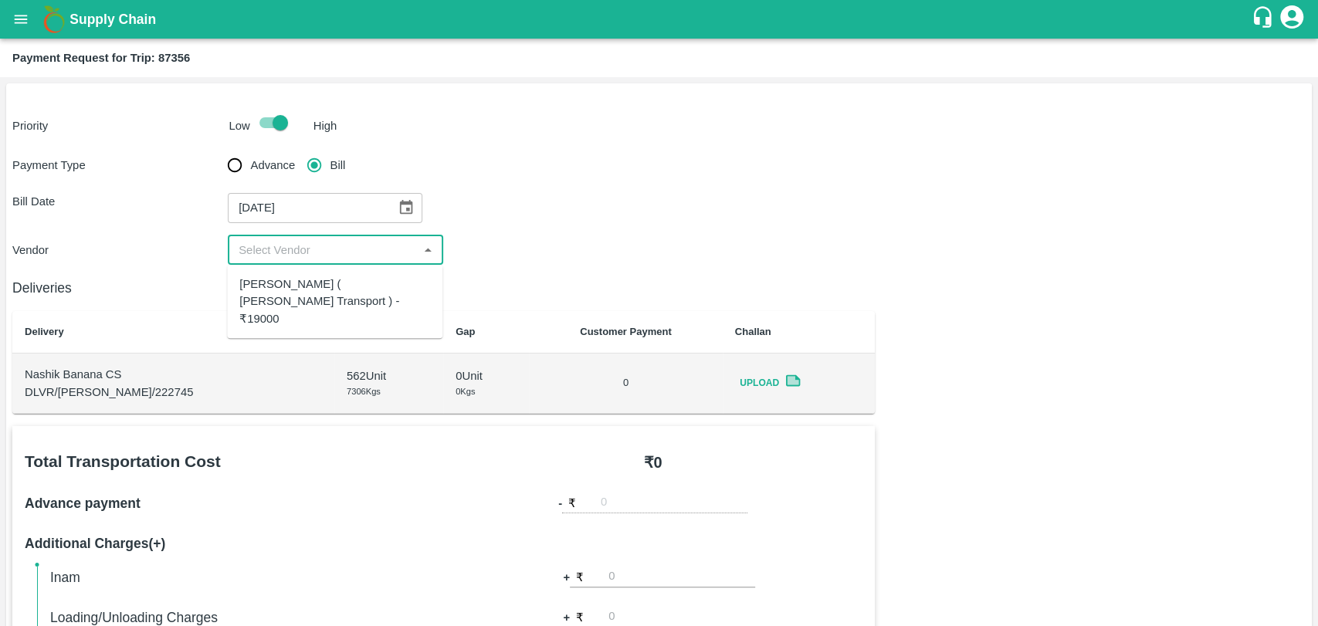
click at [272, 249] on input "input" at bounding box center [322, 250] width 181 height 20
click at [283, 279] on div "Nitin Rasal ( Bhairavnath Transport ) - ₹19000" at bounding box center [334, 302] width 191 height 52
type input "Nitin Rasal ( Bhairavnath Transport ) - ₹19000"
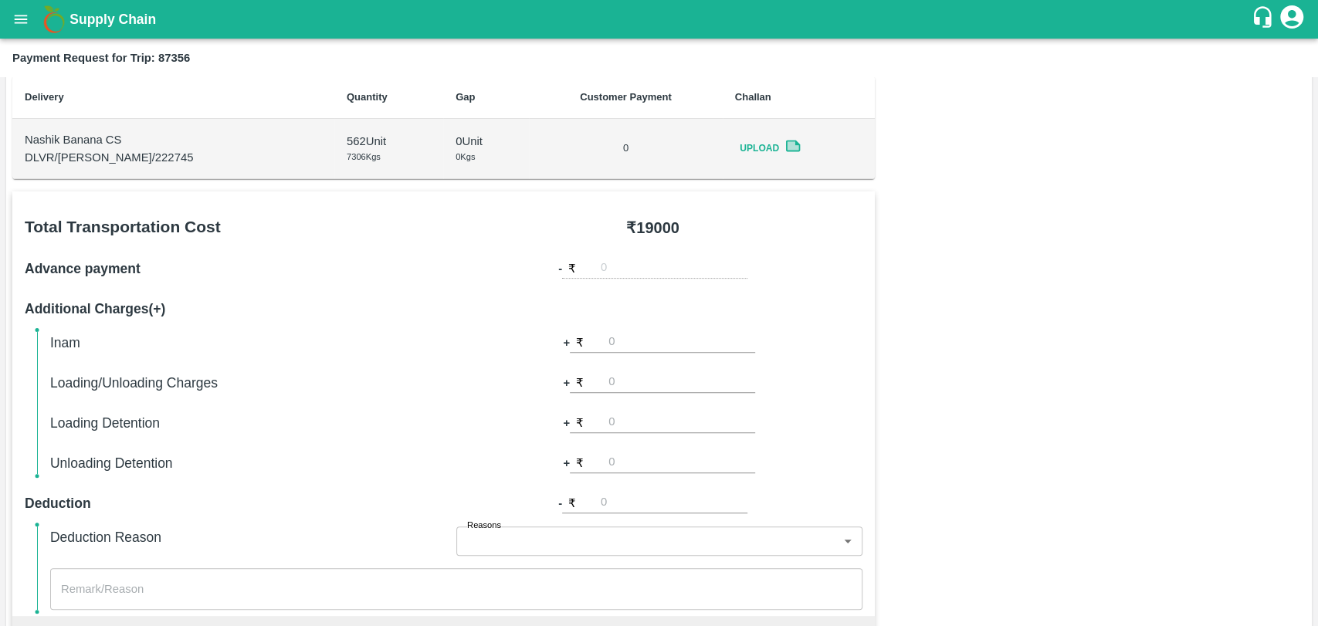
scroll to position [343, 0]
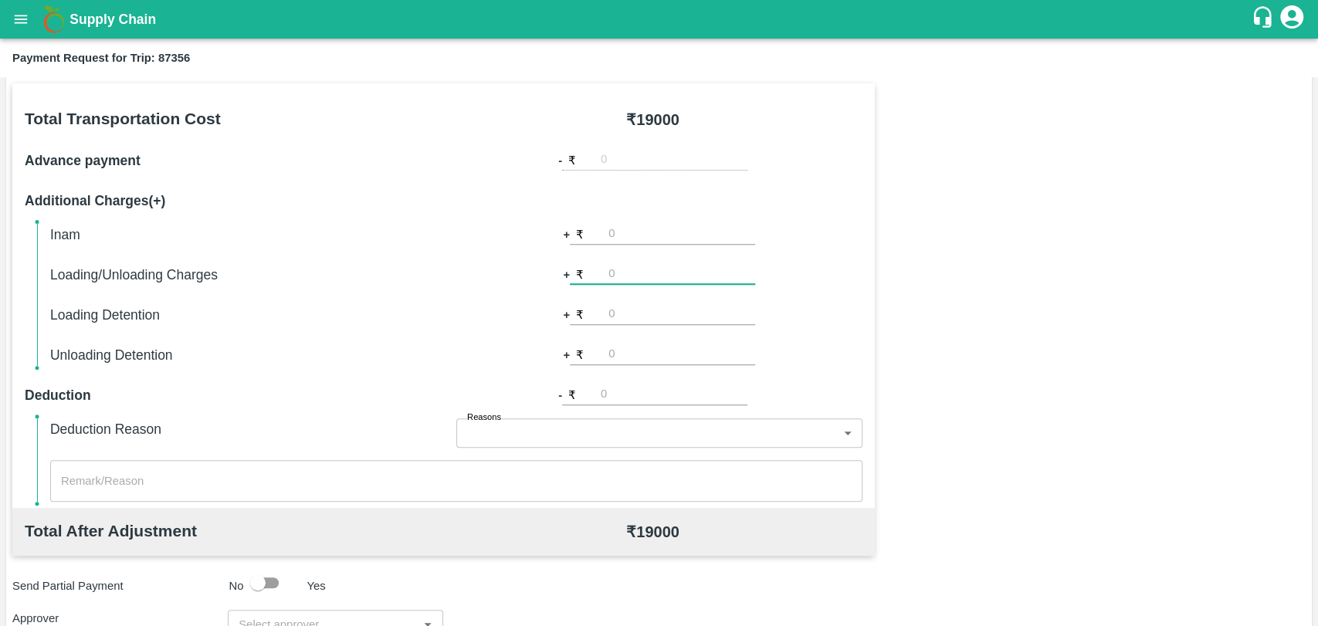
click at [617, 282] on input "number" at bounding box center [681, 274] width 147 height 21
type input "500"
click at [152, 452] on div "Deduction Reason Reasons ​ Reasons x ​" at bounding box center [456, 459] width 812 height 83
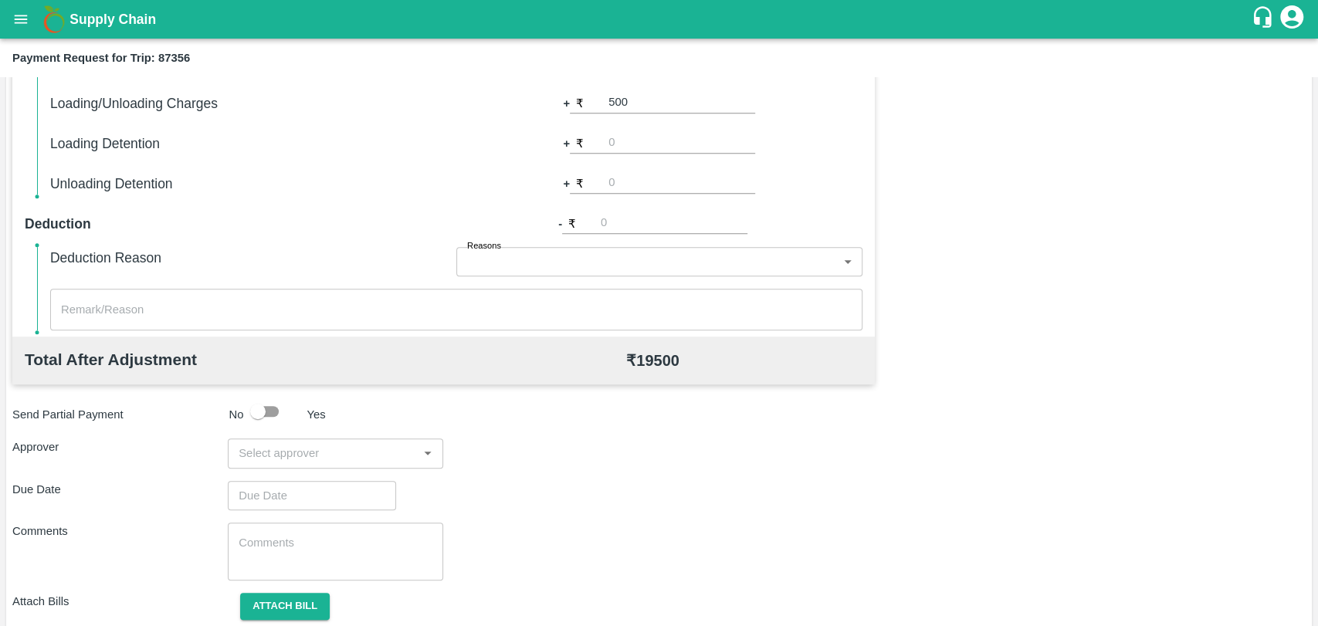
click at [415, 448] on div "​" at bounding box center [335, 453] width 215 height 29
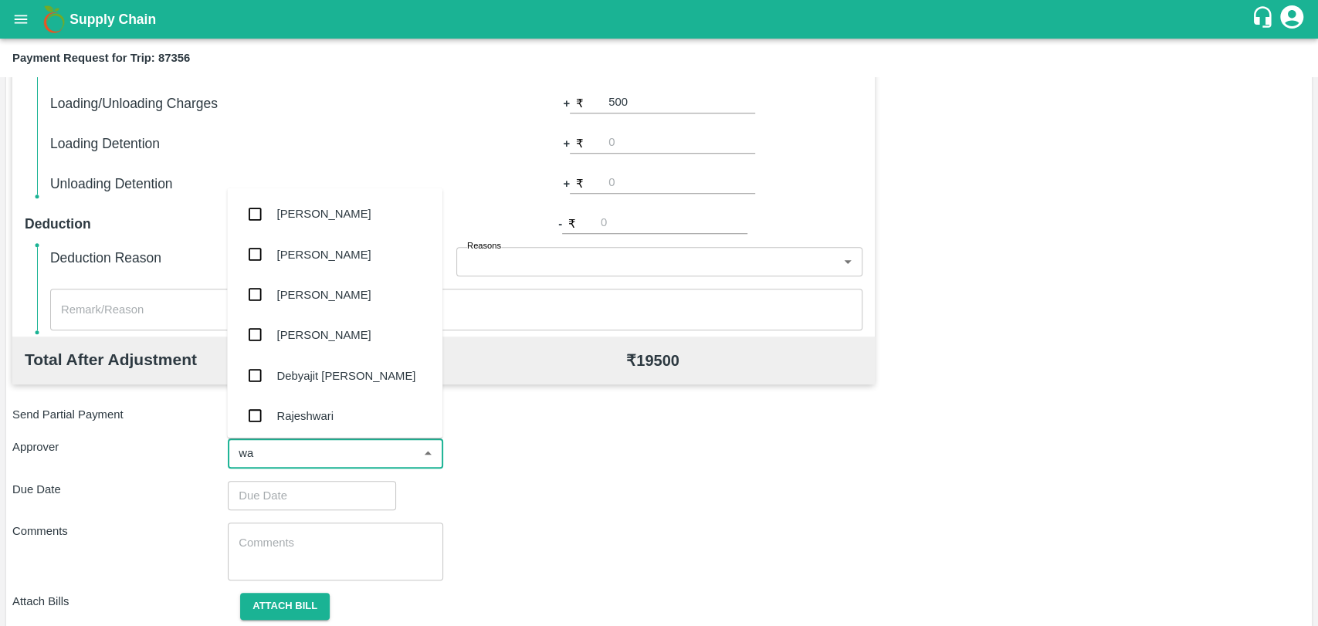
type input "wag"
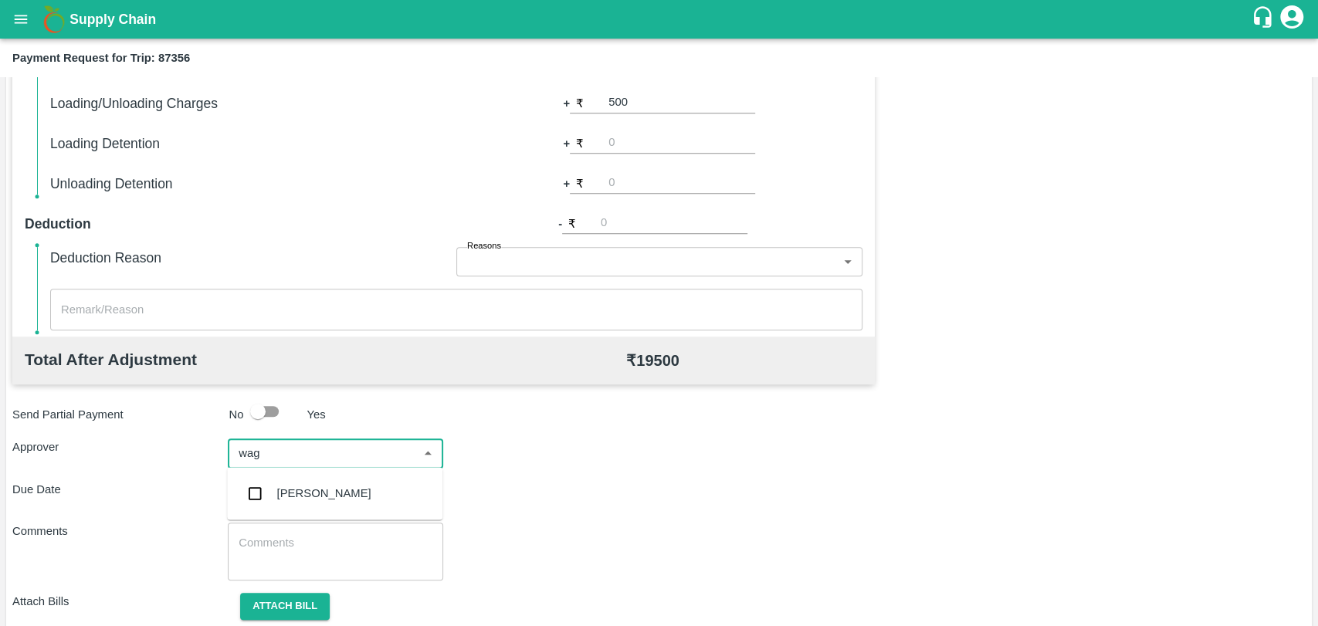
click at [296, 488] on div "Prasad Waghade" at bounding box center [324, 493] width 94 height 17
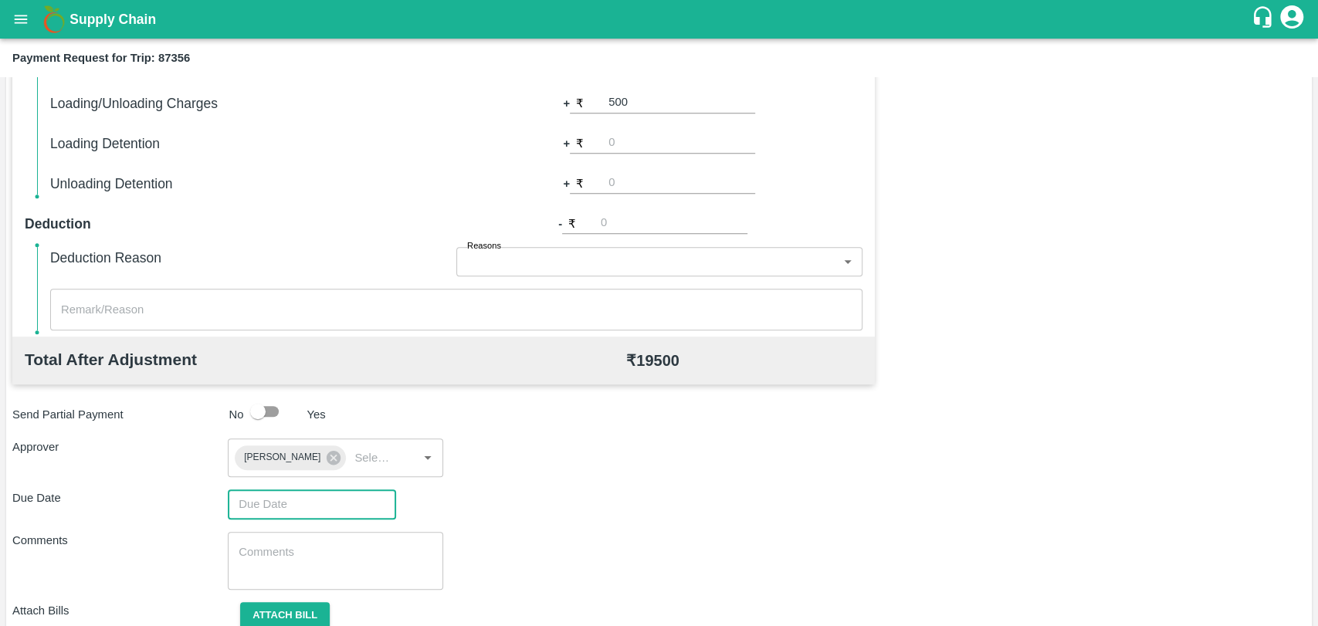
type input "DD/MM/YYYY hh:mm aa"
click at [291, 496] on input "DD/MM/YYYY hh:mm aa" at bounding box center [306, 503] width 157 height 29
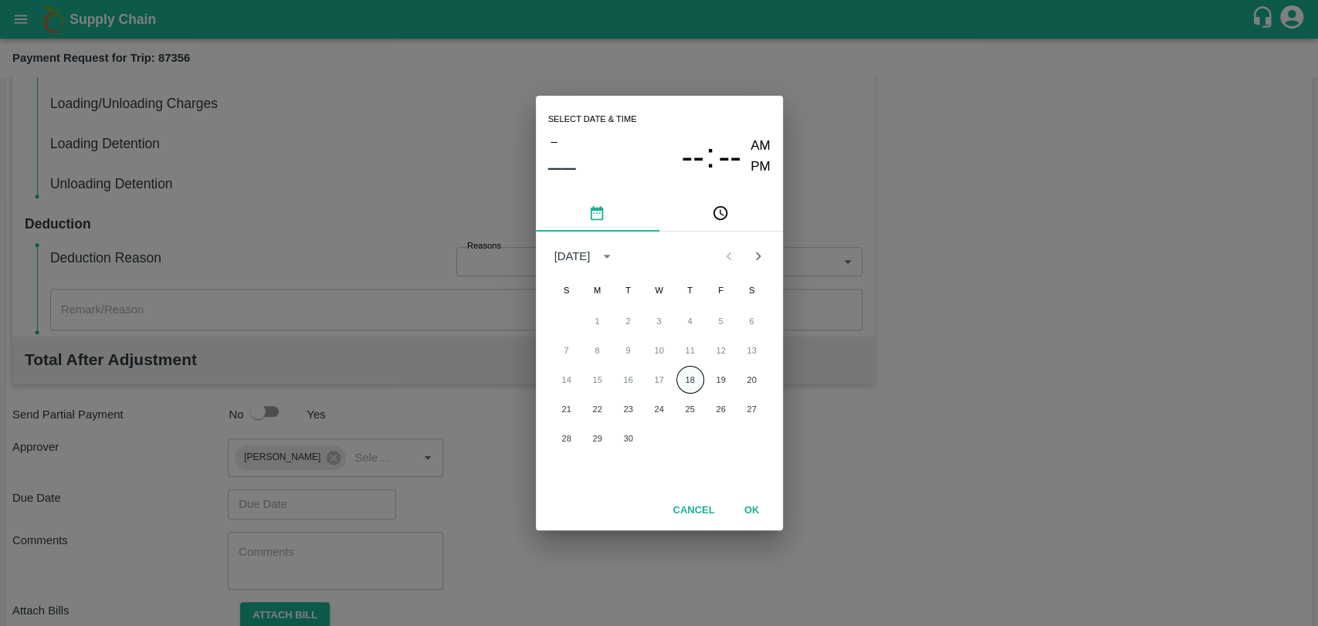
click at [687, 381] on button "18" at bounding box center [690, 380] width 28 height 28
type input "18/09/2025 12:00 AM"
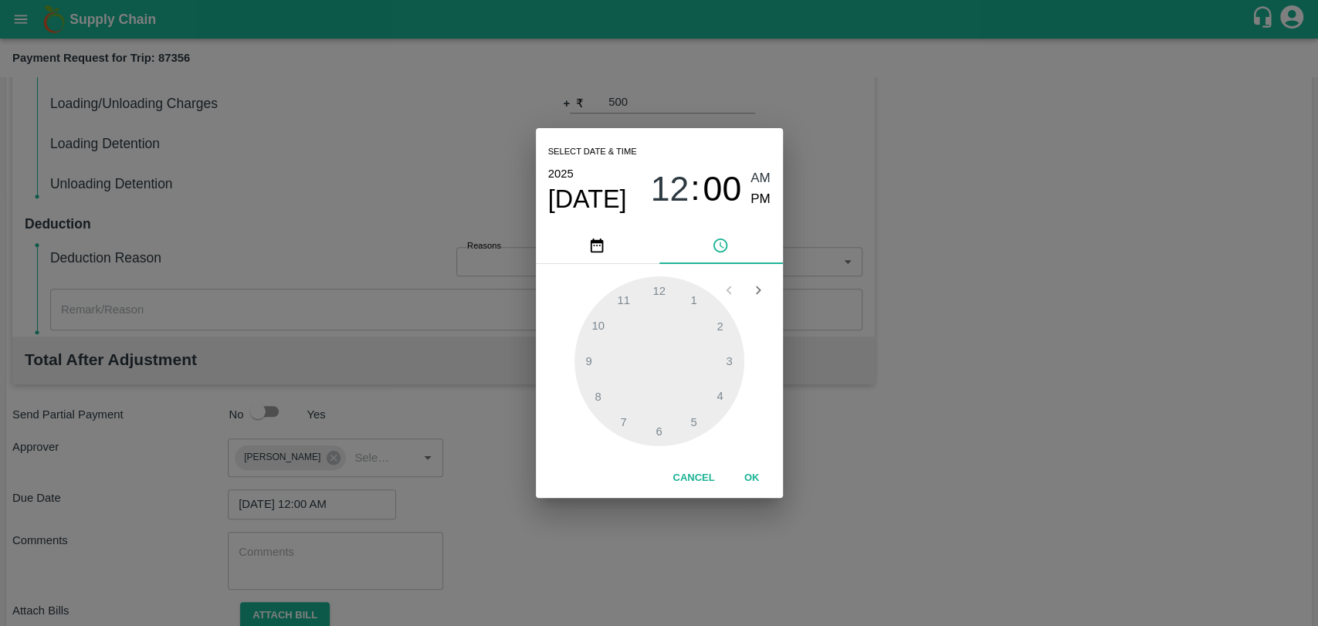
click at [766, 473] on button "OK" at bounding box center [751, 478] width 49 height 27
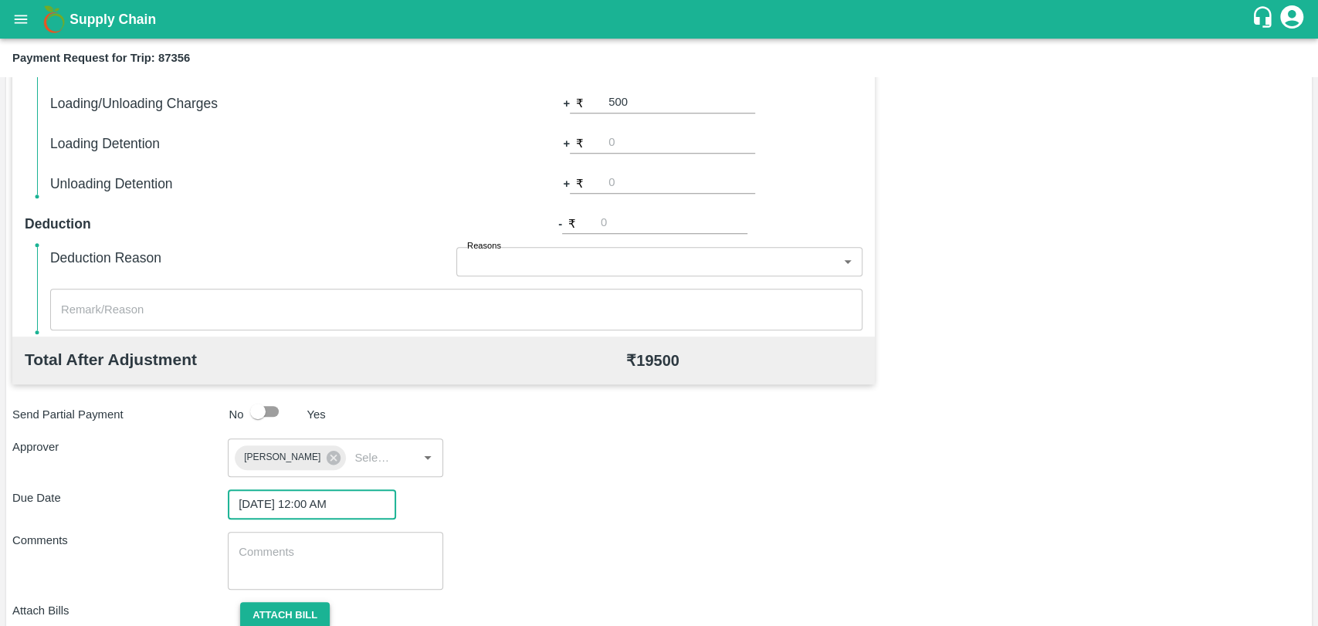
click at [320, 607] on button "Attach bill" at bounding box center [285, 615] width 90 height 27
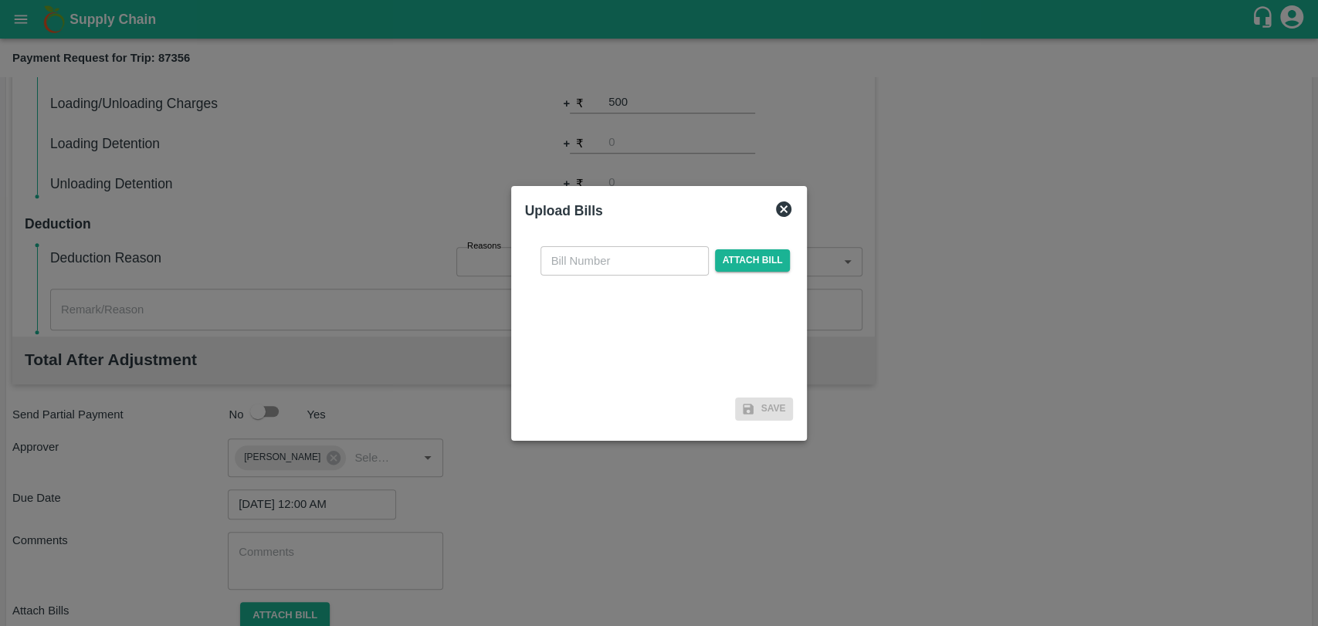
click at [565, 252] on input "text" at bounding box center [624, 260] width 168 height 29
type input "3952"
click at [730, 259] on span "Attach bill" at bounding box center [753, 260] width 76 height 22
click at [0, 0] on input "Attach bill" at bounding box center [0, 0] width 0 height 0
click at [742, 273] on div "3952 ​ Attach bill" at bounding box center [665, 260] width 256 height 29
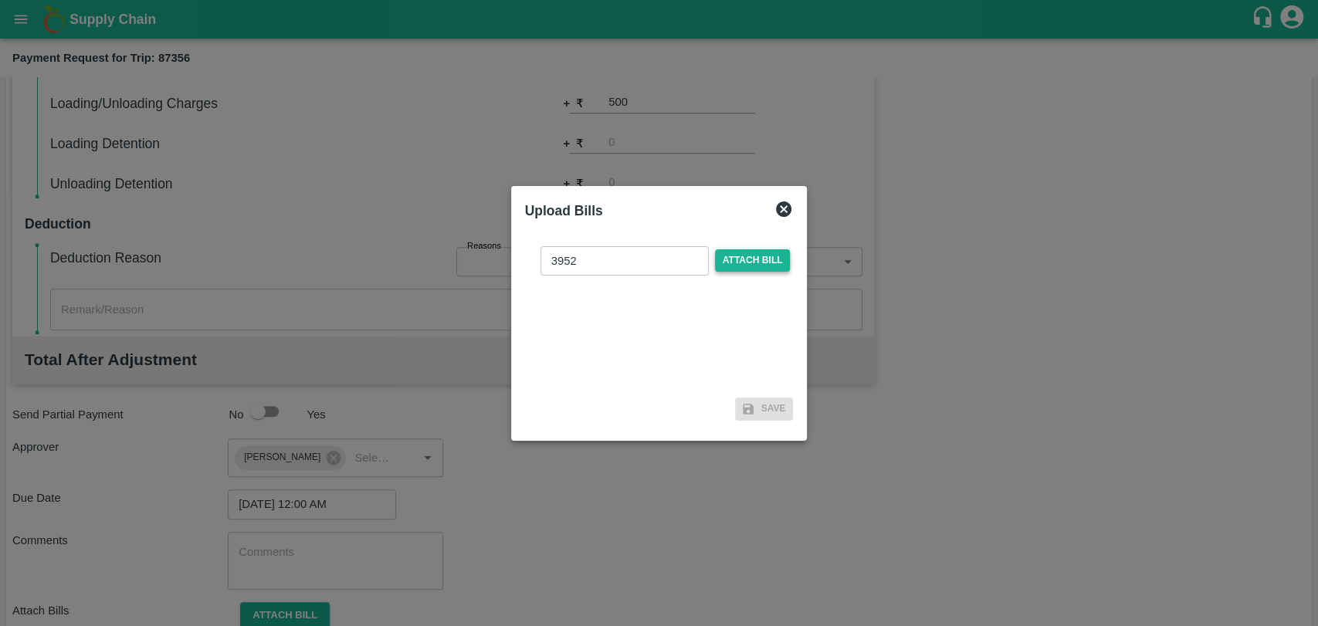
click at [741, 262] on span "Attach bill" at bounding box center [753, 260] width 76 height 22
click at [0, 0] on input "Attach bill" at bounding box center [0, 0] width 0 height 0
click at [762, 243] on div "3952 ​ Attach bill" at bounding box center [659, 313] width 269 height 158
click at [748, 270] on span "Attach bill" at bounding box center [753, 260] width 76 height 22
click at [0, 0] on input "Attach bill" at bounding box center [0, 0] width 0 height 0
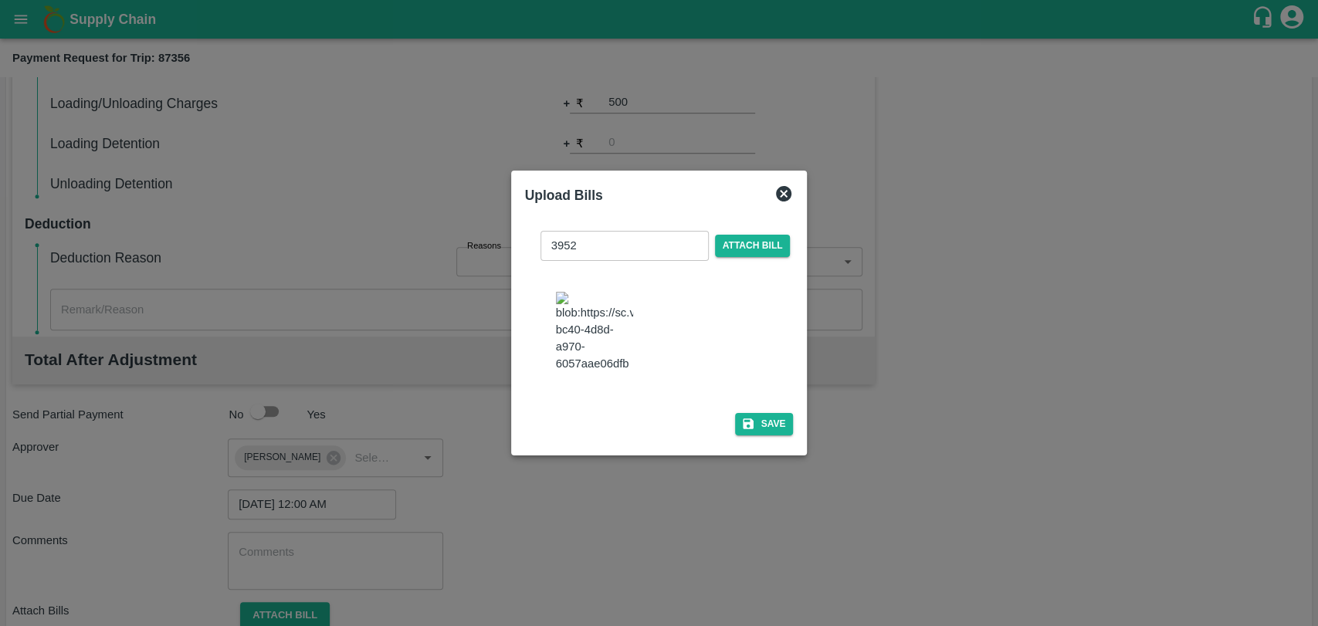
click at [757, 402] on div "3952 ​ Attach bill Save" at bounding box center [659, 329] width 269 height 223
click at [747, 420] on icon "button" at bounding box center [748, 423] width 11 height 11
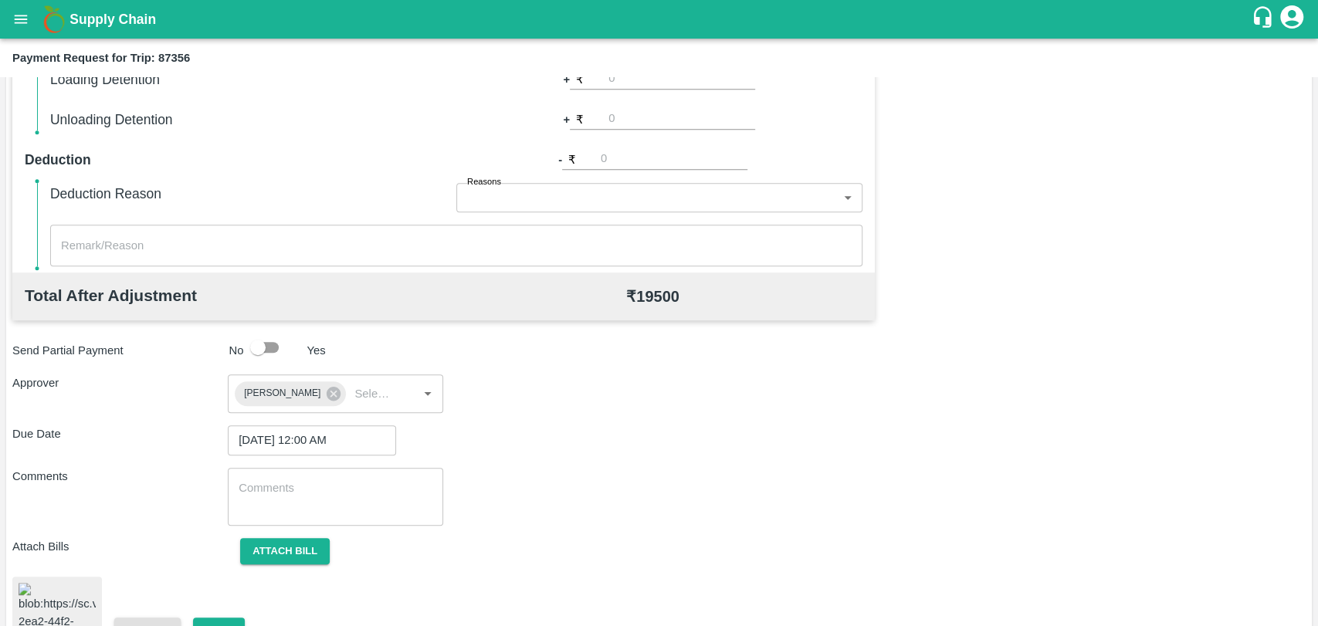
scroll to position [644, 0]
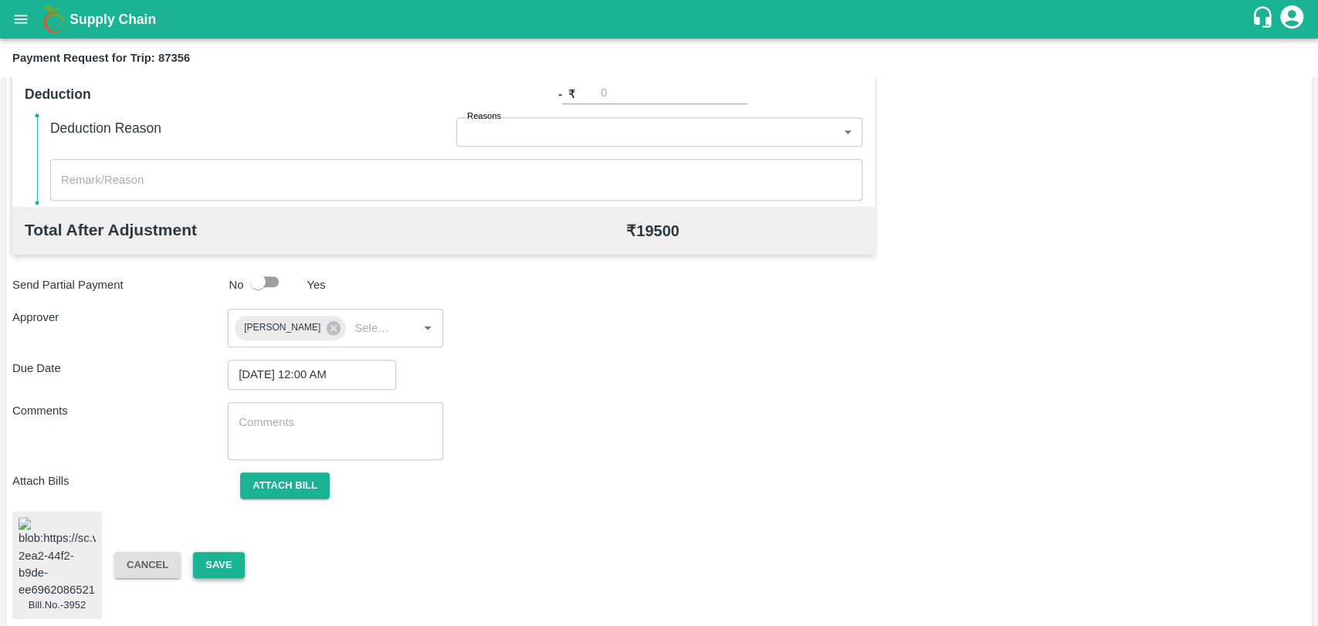
click at [239, 552] on button "Save" at bounding box center [218, 565] width 51 height 27
click at [222, 570] on button "Save" at bounding box center [218, 565] width 51 height 27
click at [232, 562] on button "Save" at bounding box center [218, 565] width 51 height 27
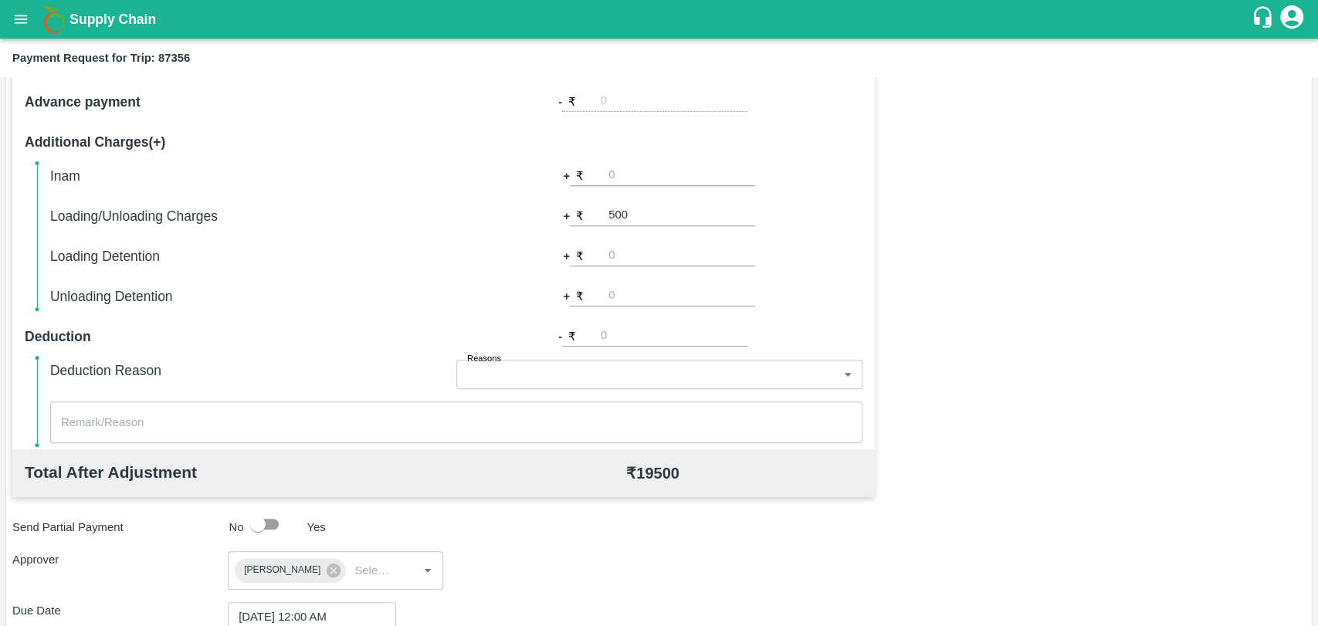
scroll to position [301, 0]
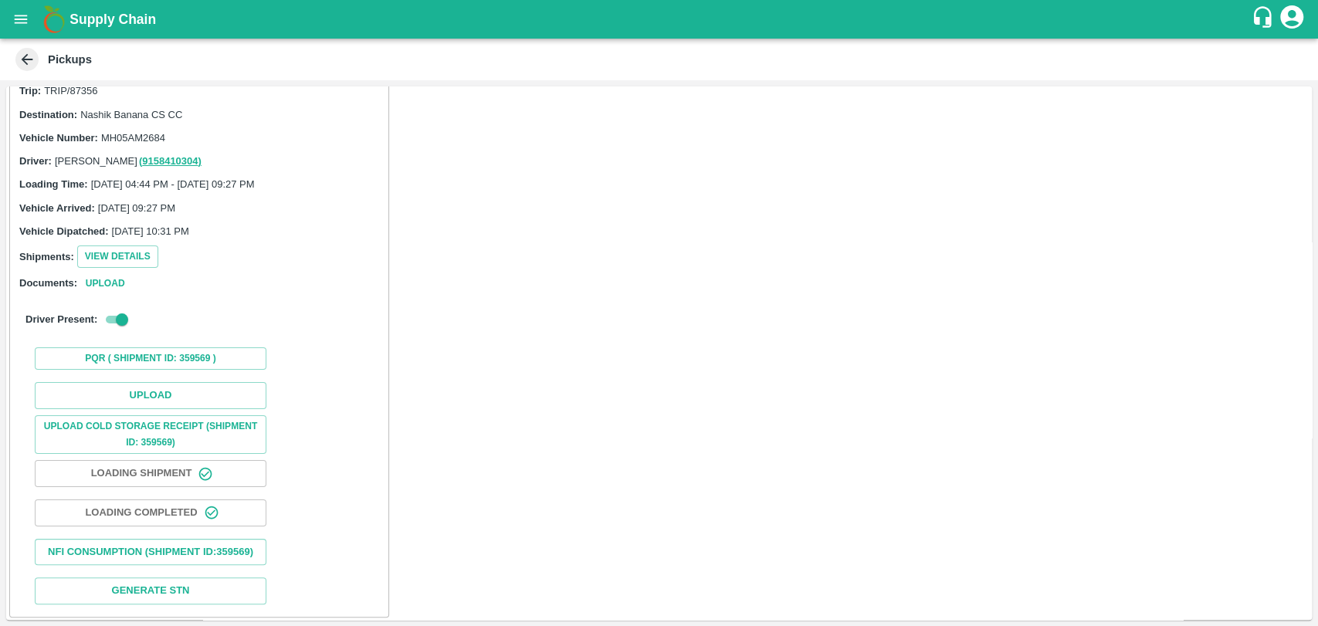
scroll to position [61, 0]
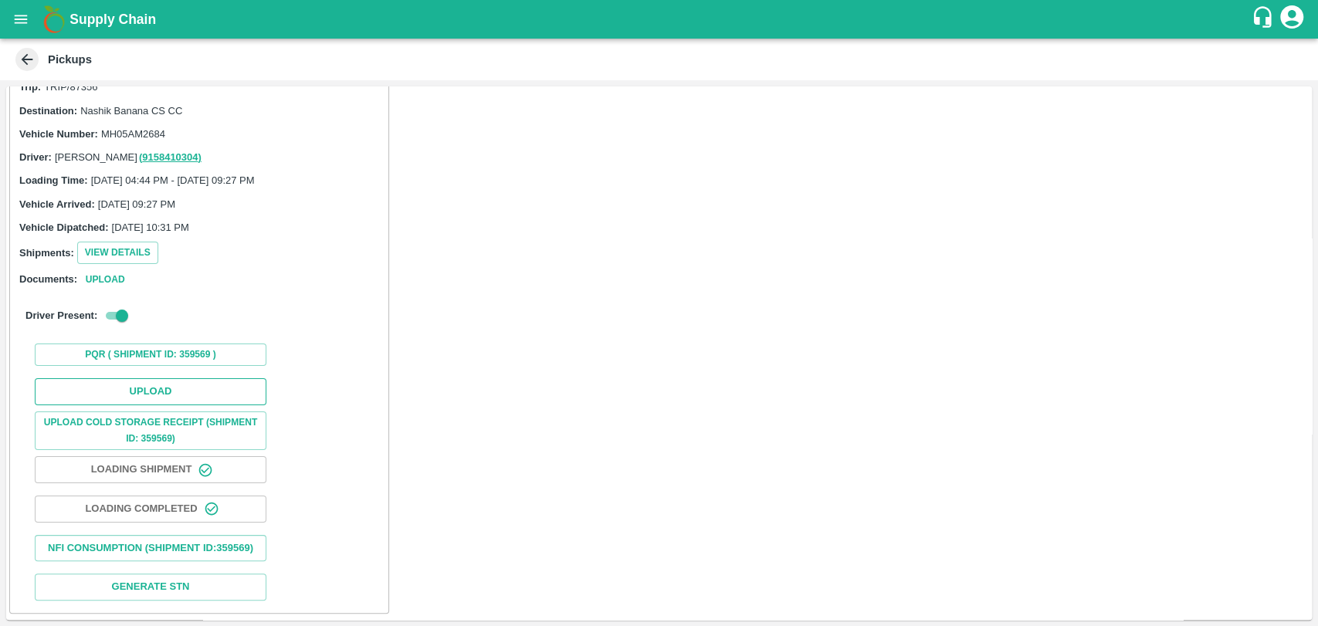
click at [171, 378] on button "Upload" at bounding box center [151, 391] width 232 height 27
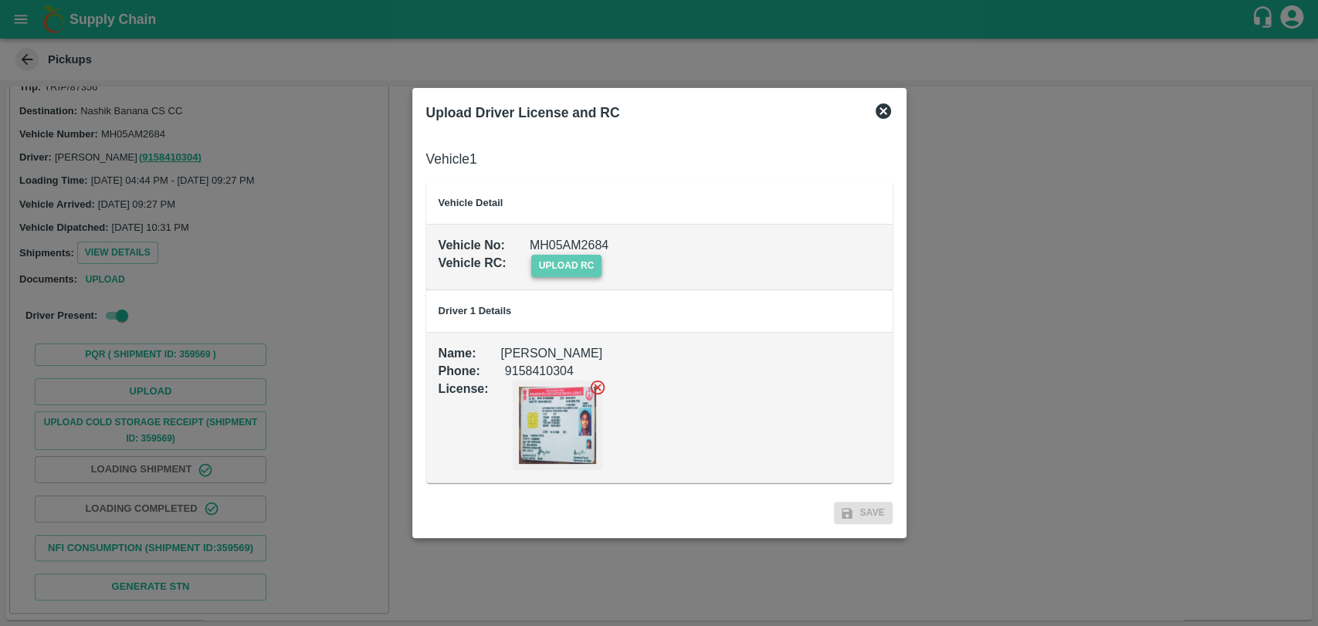
click at [540, 266] on span "upload rc" at bounding box center [566, 266] width 71 height 22
click at [0, 0] on input "upload rc" at bounding box center [0, 0] width 0 height 0
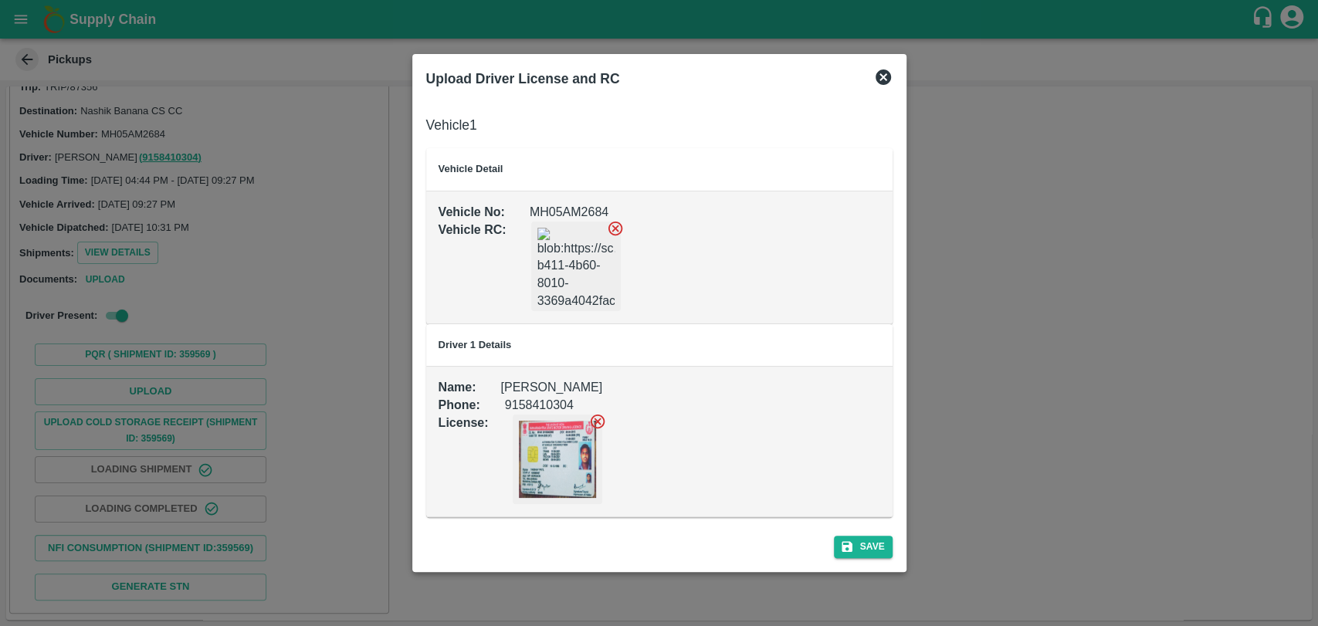
click at [899, 554] on div "Upload Driver License and RC Vehicle 1 Vehicle Detail Vehicle No : MH05AM2684 V…" at bounding box center [659, 312] width 494 height 517
click at [894, 554] on div "Save" at bounding box center [659, 543] width 479 height 41
click at [870, 550] on button "Save" at bounding box center [863, 547] width 59 height 22
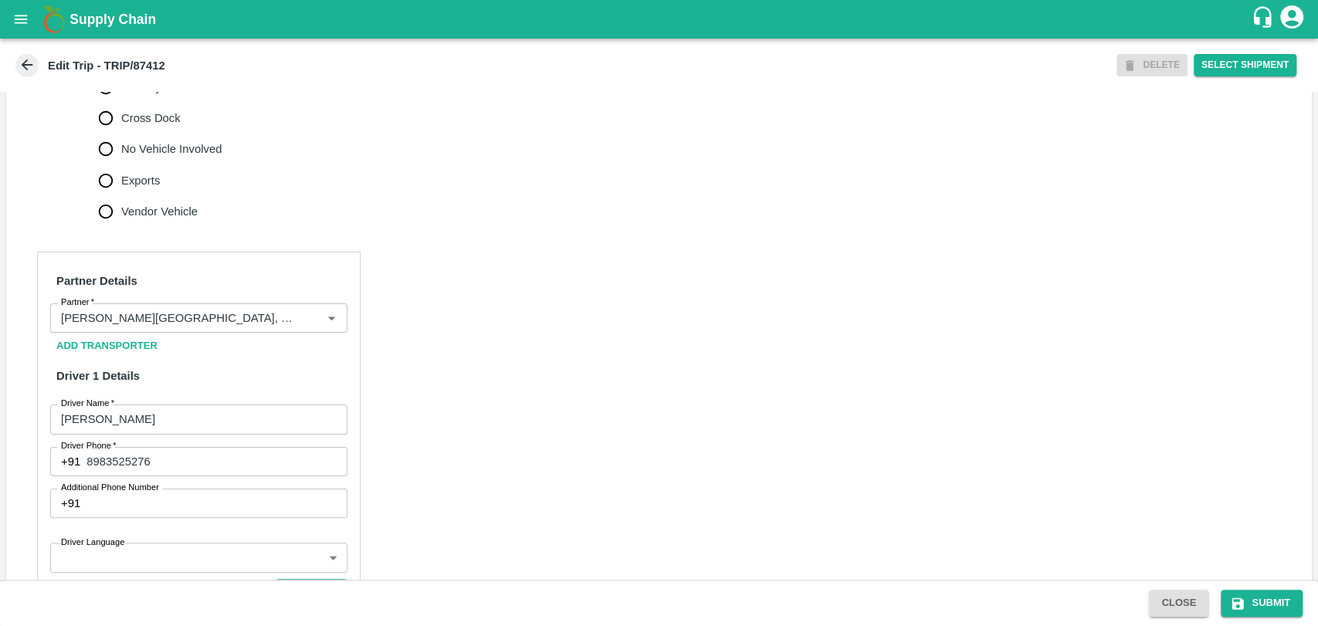
scroll to position [686, 0]
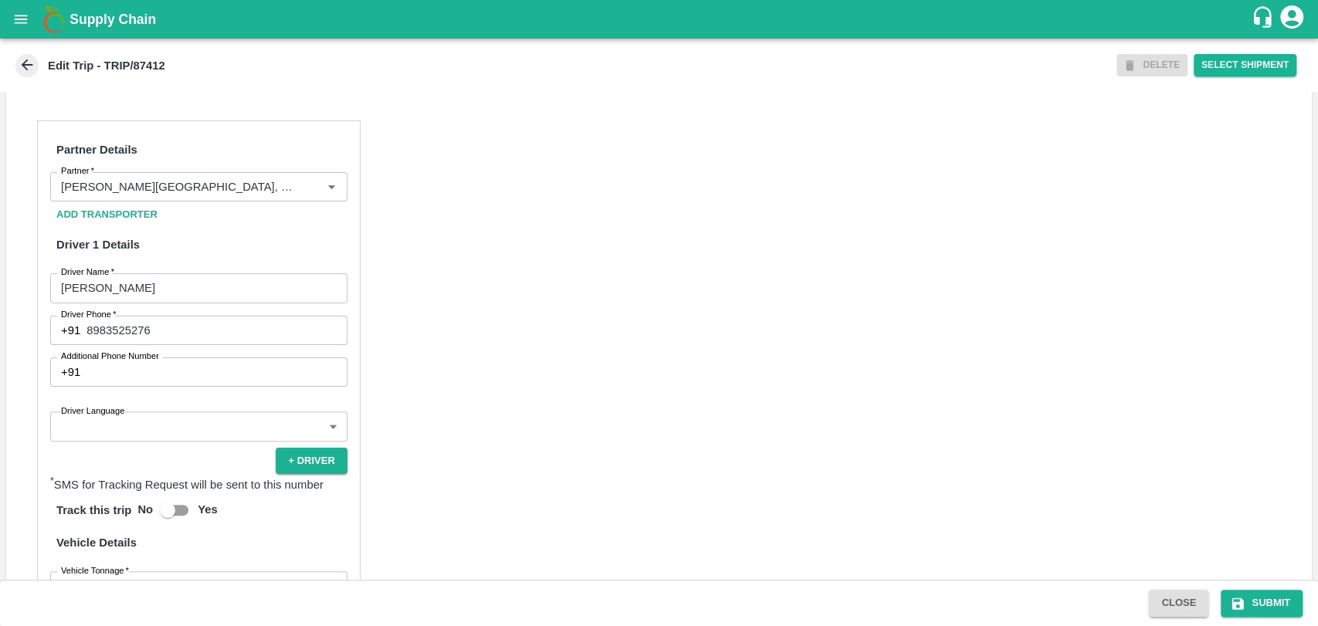
click at [219, 208] on div "Add Transporter" at bounding box center [198, 214] width 297 height 27
click at [219, 195] on input "Partner   *" at bounding box center [176, 187] width 242 height 20
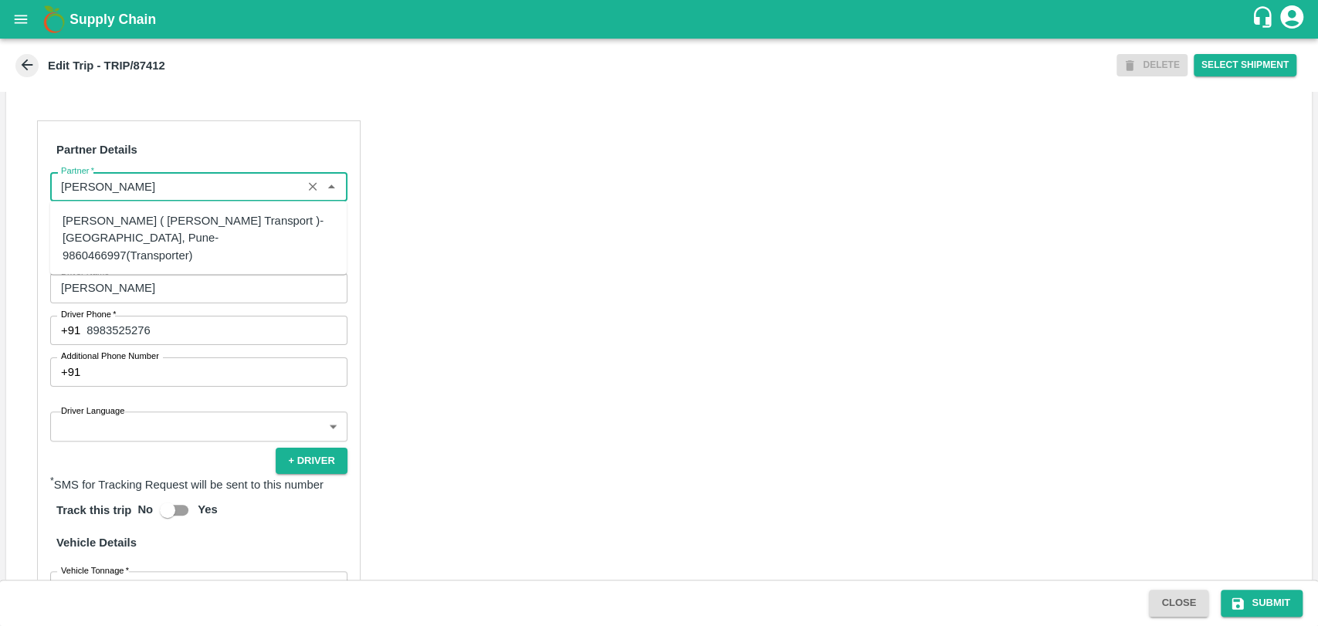
click at [141, 216] on div "[PERSON_NAME] ( [PERSON_NAME] Transport )-[GEOGRAPHIC_DATA], Pune-9860466997(Tr…" at bounding box center [199, 238] width 272 height 52
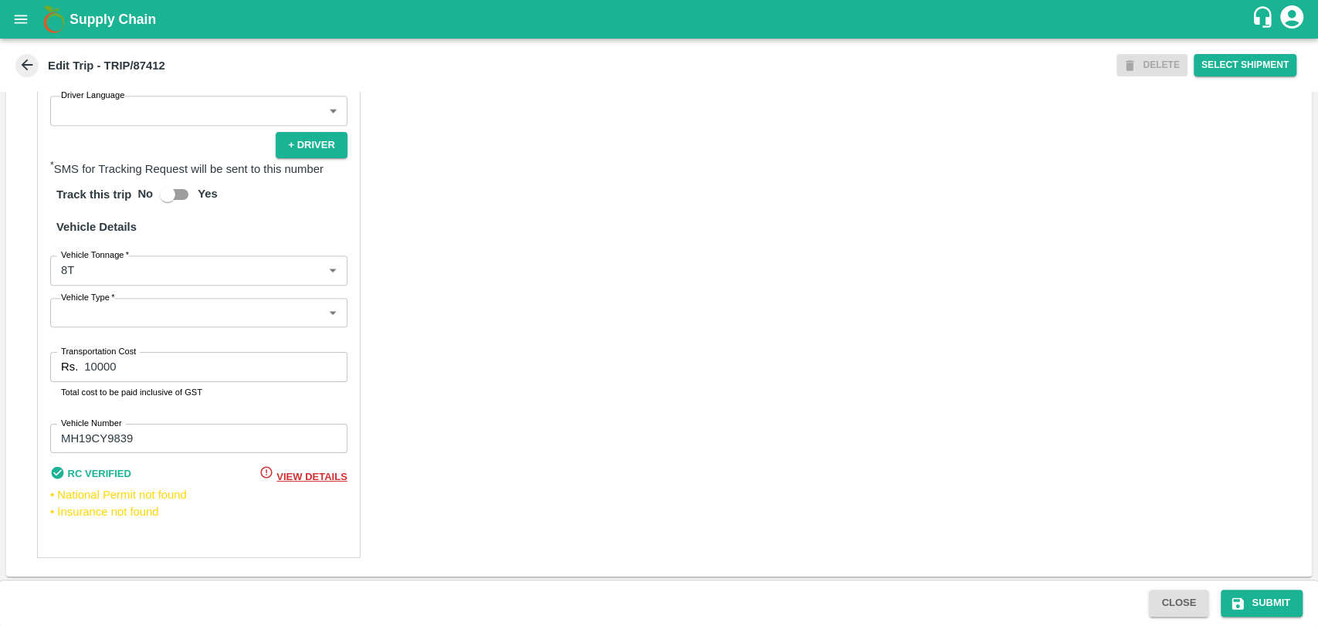
scroll to position [1004, 0]
type input "[PERSON_NAME] ( [PERSON_NAME] Transport )-[GEOGRAPHIC_DATA], Pune-9860466997(Tr…"
click at [134, 279] on body "Supply Chain Edit Trip - TRIP/87412 DELETE Select Shipment Trip Details Trip Ty…" at bounding box center [659, 313] width 1318 height 626
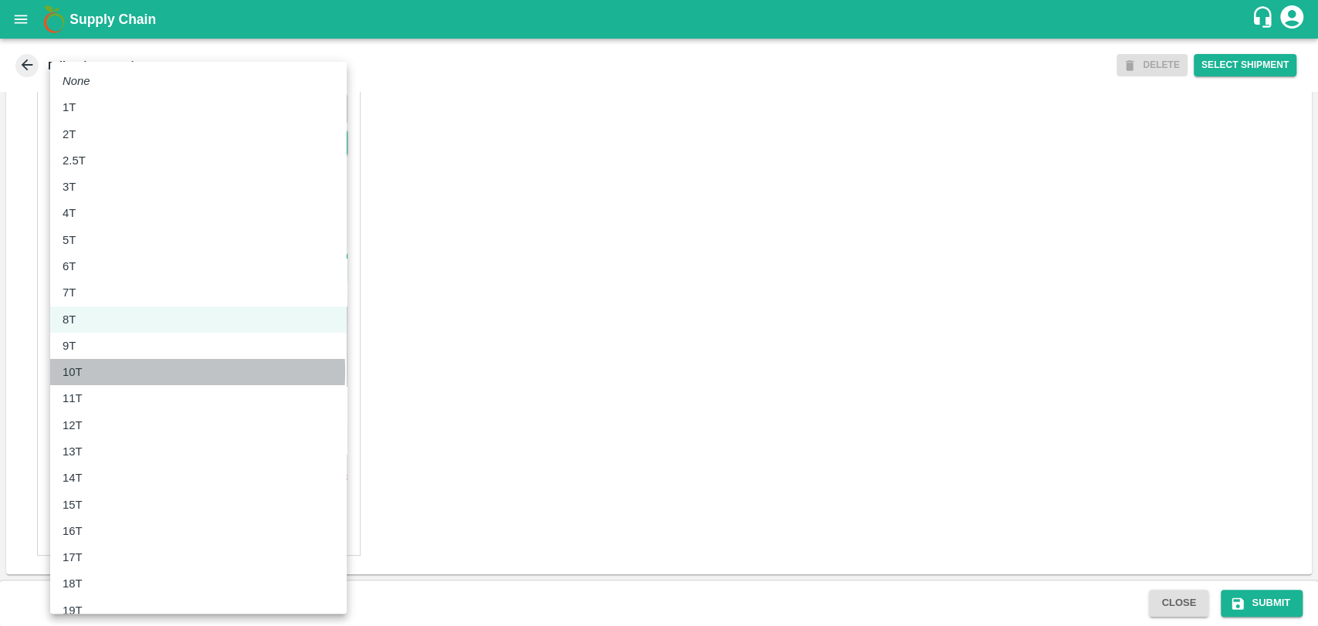
click at [92, 371] on div "10T" at bounding box center [199, 372] width 272 height 17
type input "10000"
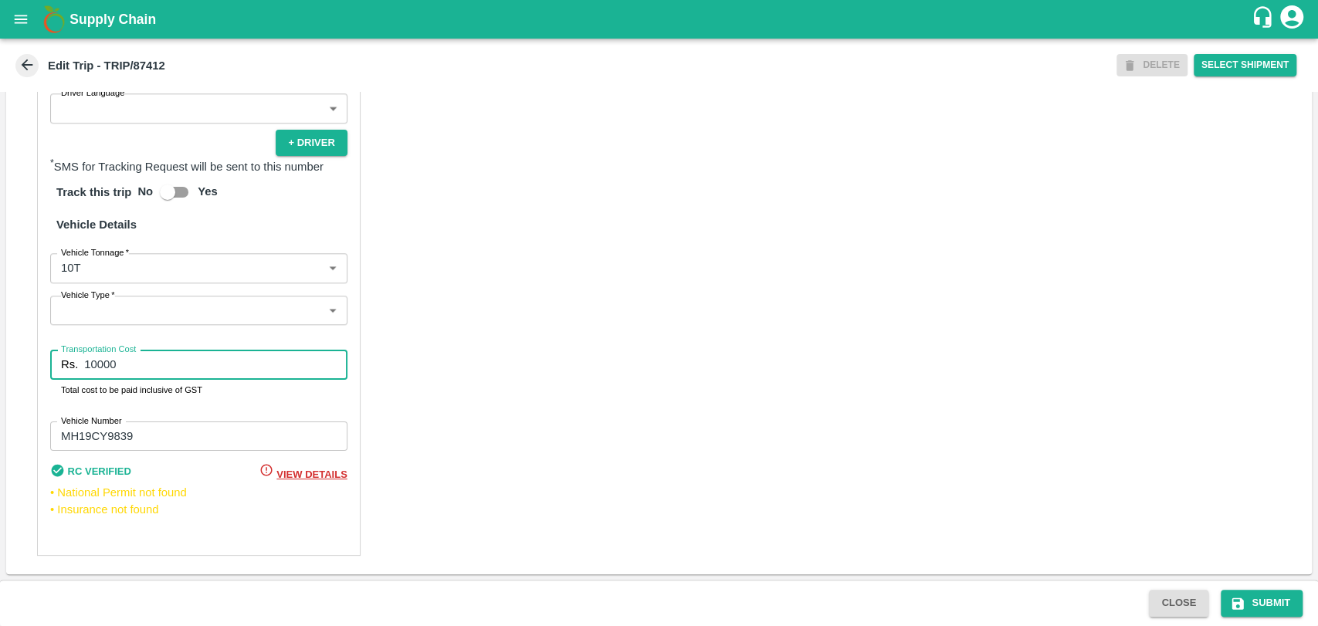
drag, startPoint x: 147, startPoint y: 370, endPoint x: 22, endPoint y: 364, distance: 125.2
click at [22, 364] on div "Partner Details Partner   * Partner Add Transporter Driver 1 Details Driver Nam…" at bounding box center [658, 179] width 1305 height 791
type input "19000"
click at [1273, 604] on button "Submit" at bounding box center [1262, 603] width 82 height 27
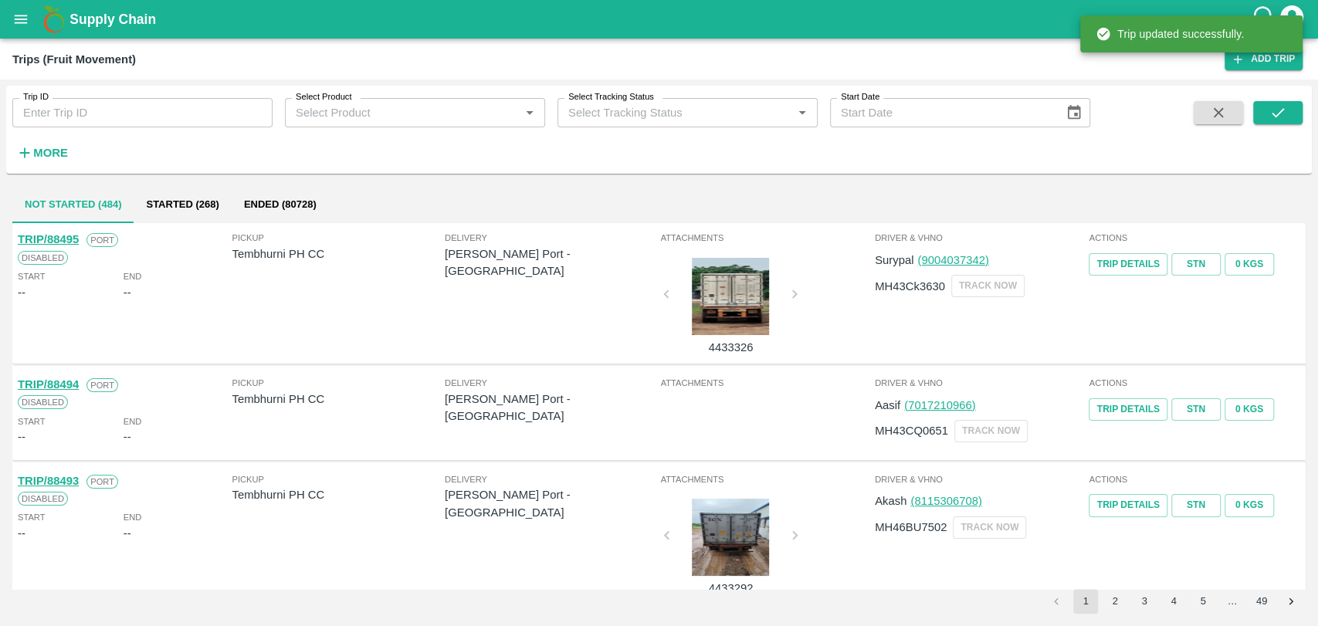
click at [51, 147] on strong "More" at bounding box center [50, 153] width 35 height 12
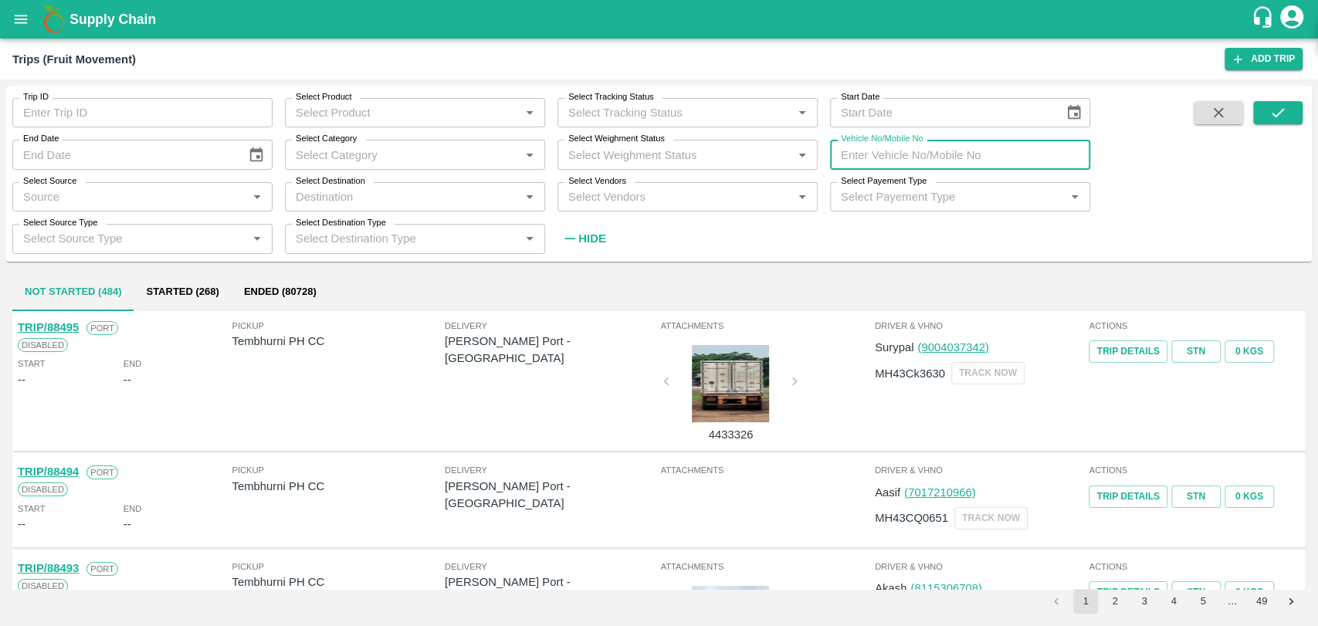
click at [909, 154] on input "Vehicle No/Mobile No" at bounding box center [960, 154] width 260 height 29
paste input "MH28BB7344"
type input "MH28BB7344"
click at [1259, 118] on button "submit" at bounding box center [1277, 112] width 49 height 23
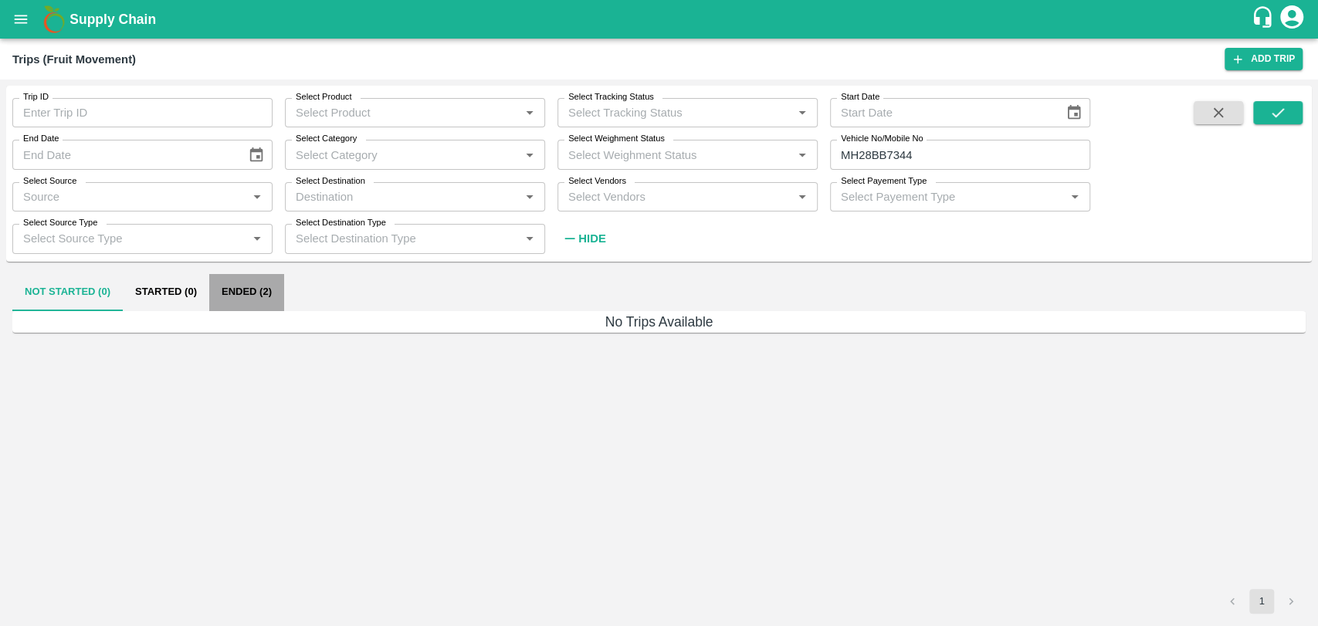
click at [244, 279] on button "Ended (2)" at bounding box center [246, 292] width 75 height 37
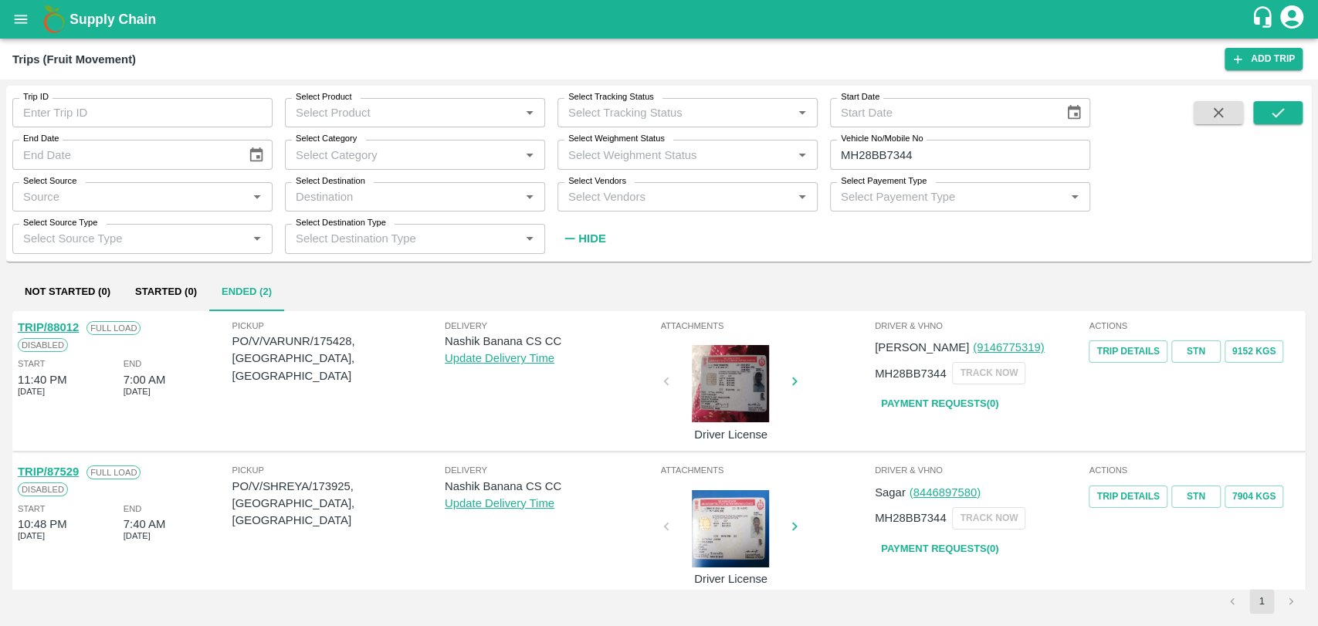
click at [953, 405] on link "Payment Requests( 0 )" at bounding box center [940, 404] width 130 height 27
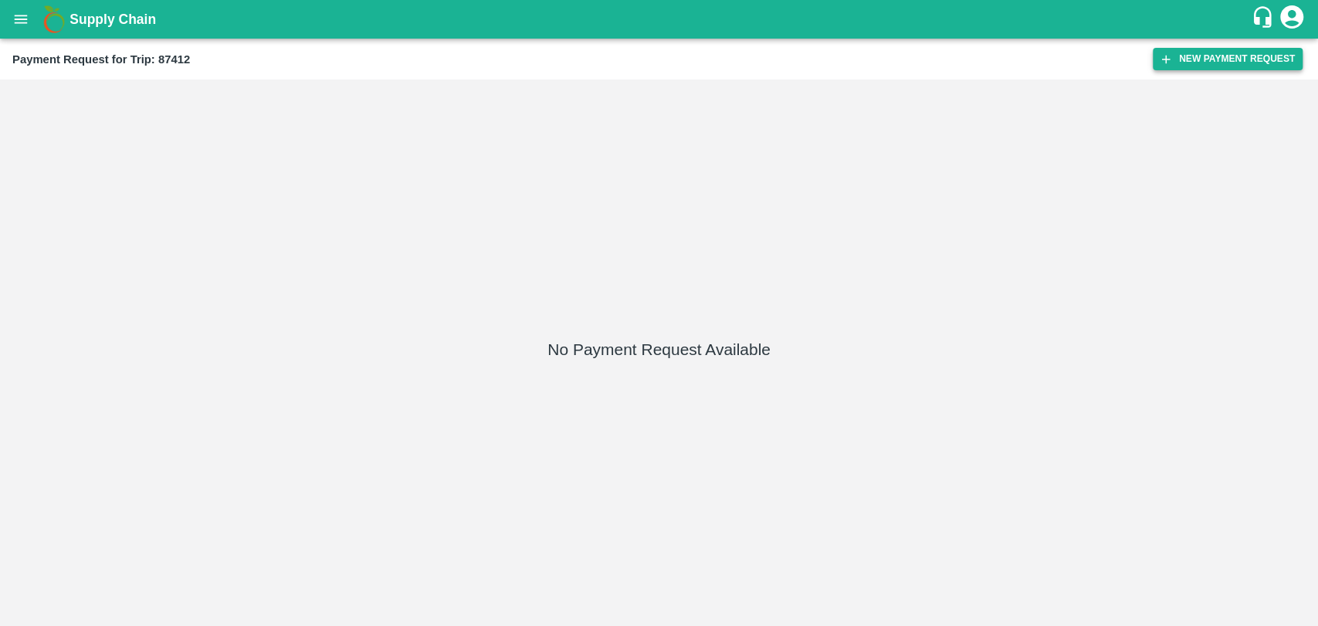
click at [1198, 55] on button "New Payment Request" at bounding box center [1228, 59] width 150 height 22
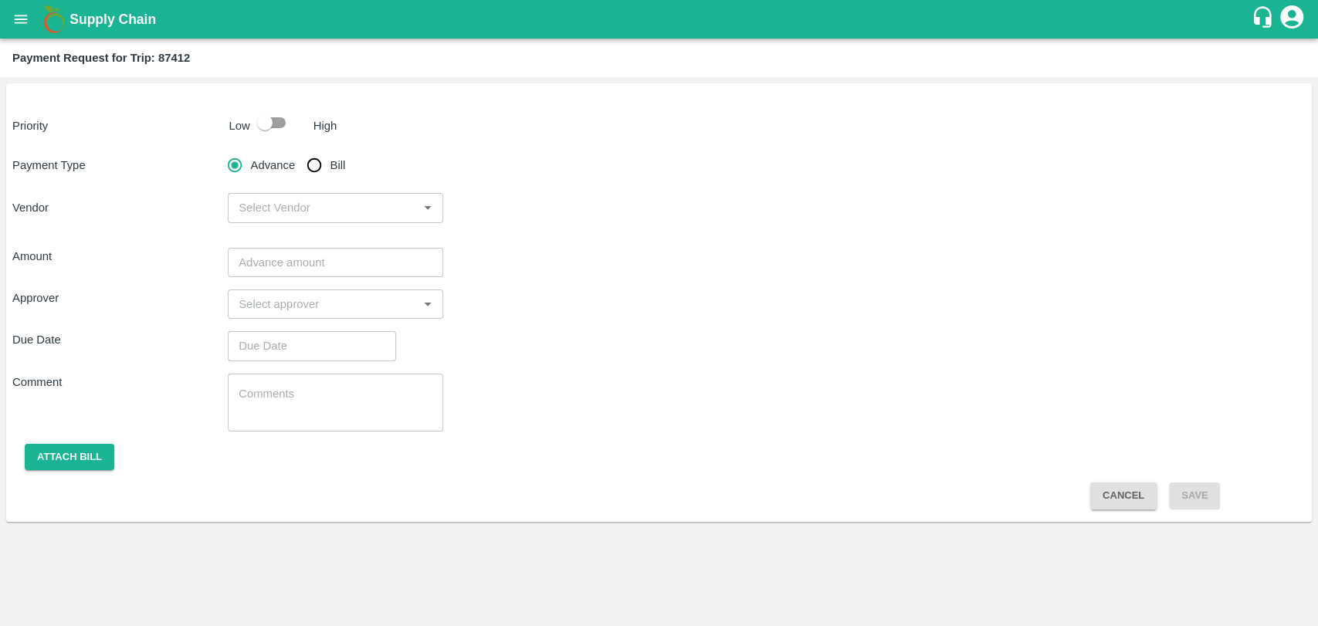
click at [283, 124] on input "checkbox" at bounding box center [265, 122] width 88 height 29
checkbox input "true"
click at [310, 168] on input "Bill" at bounding box center [314, 165] width 31 height 31
radio input "true"
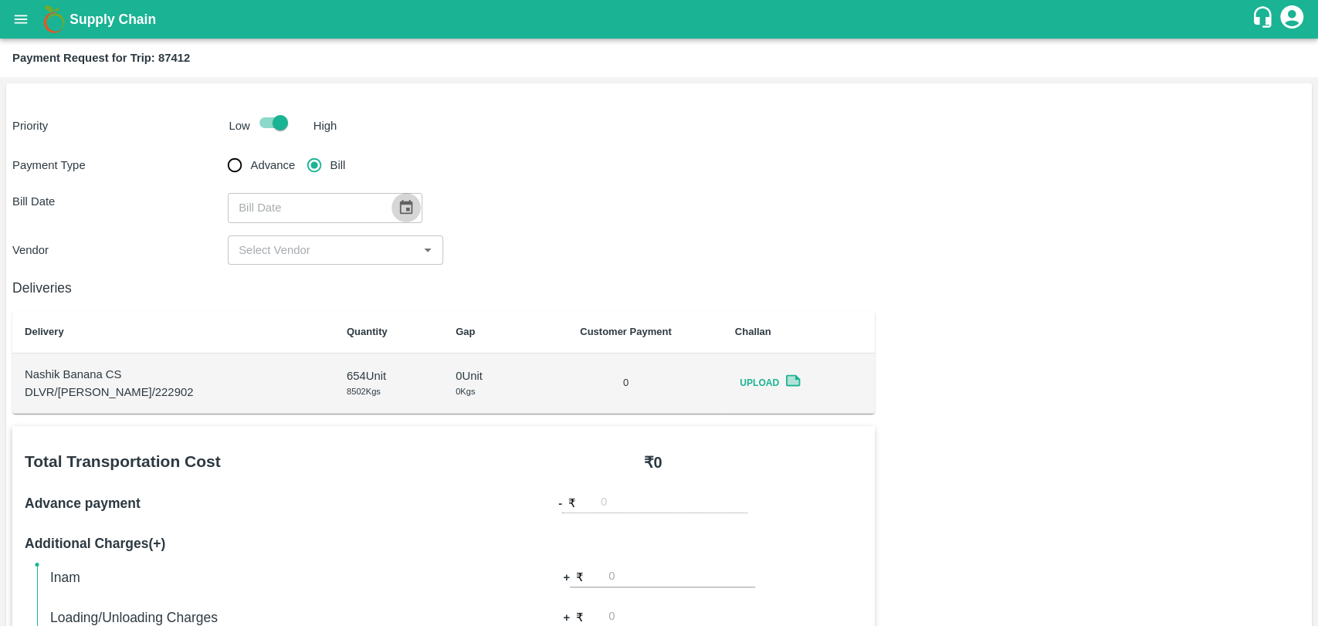
click at [408, 208] on button "Choose date" at bounding box center [405, 207] width 29 height 29
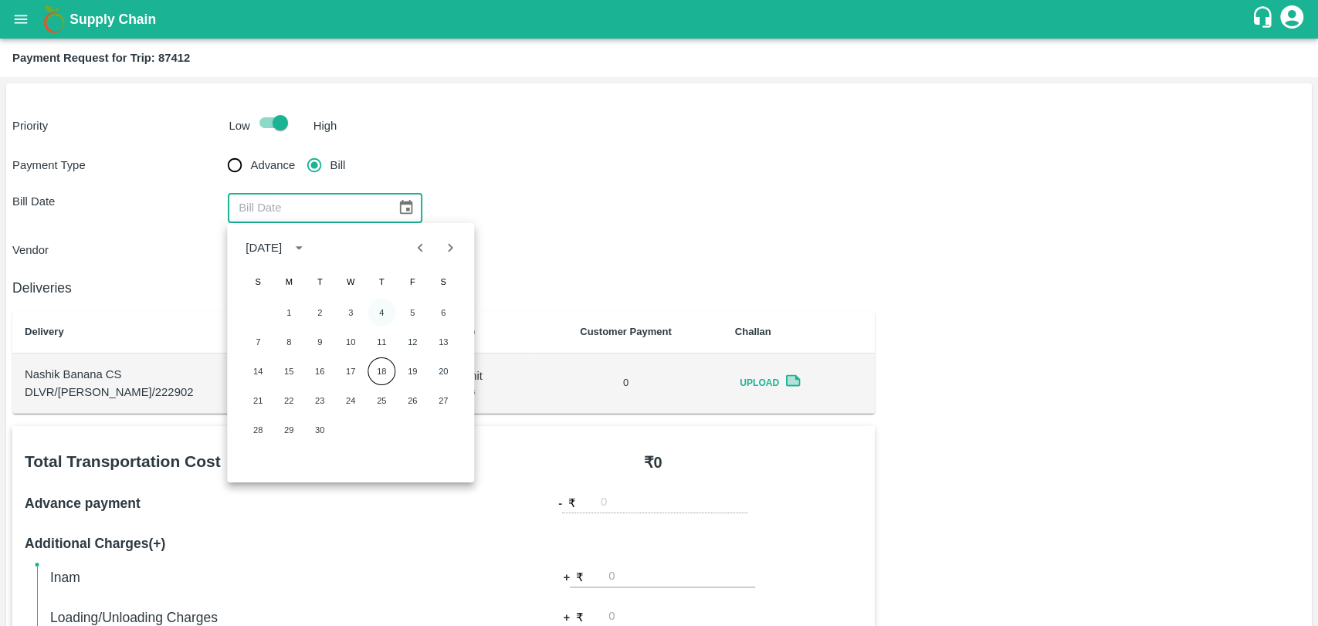
click at [373, 307] on button "4" at bounding box center [381, 313] width 28 height 28
type input "[DATE]"
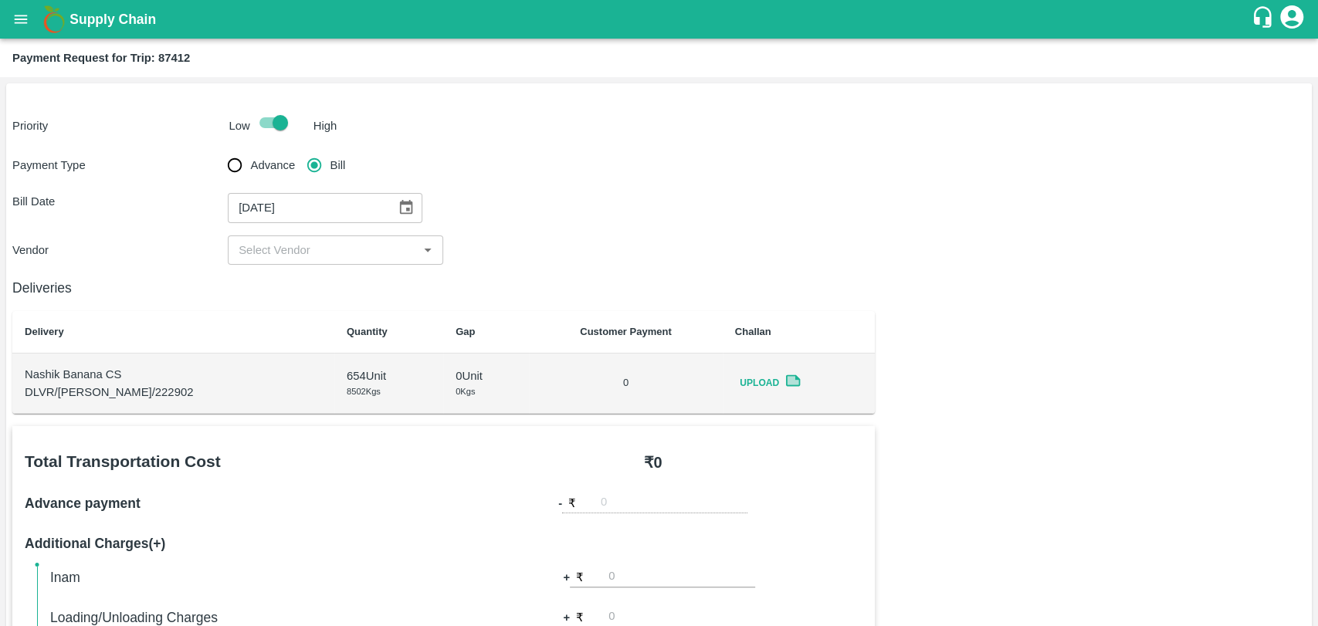
click at [294, 252] on input "input" at bounding box center [322, 250] width 181 height 20
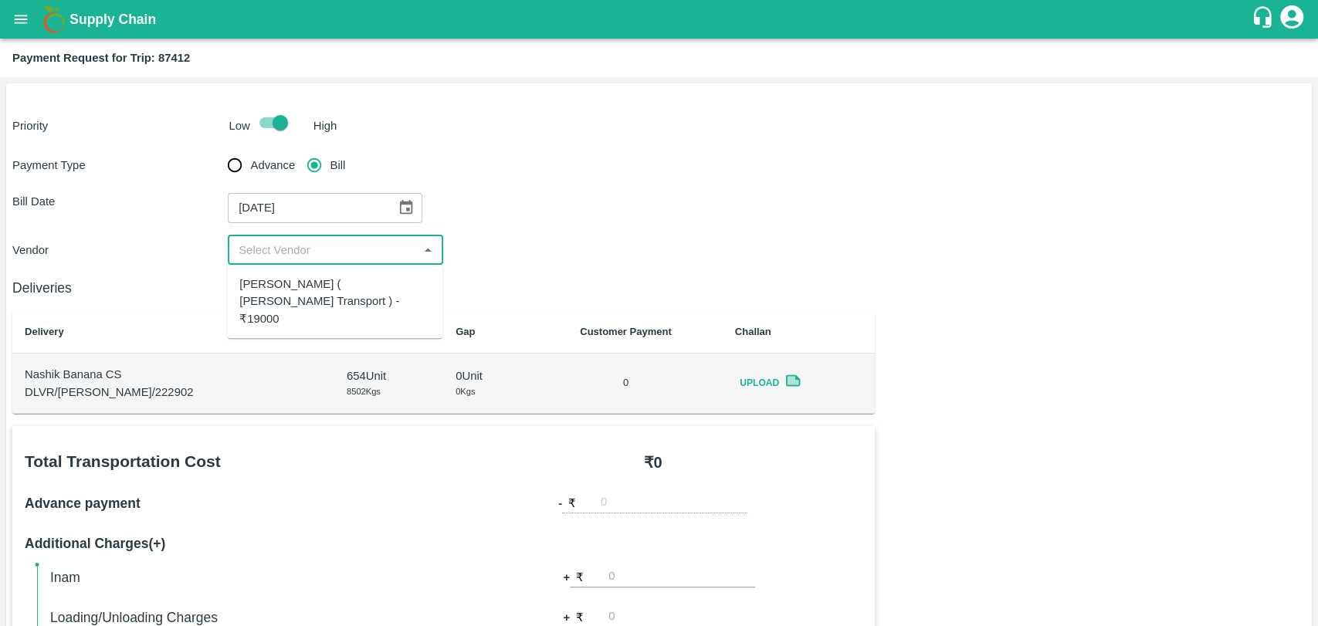
click at [291, 283] on div "[PERSON_NAME] ( [PERSON_NAME] Transport ) - ₹19000" at bounding box center [334, 302] width 191 height 52
type input "[PERSON_NAME] ( [PERSON_NAME] Transport ) - ₹19000"
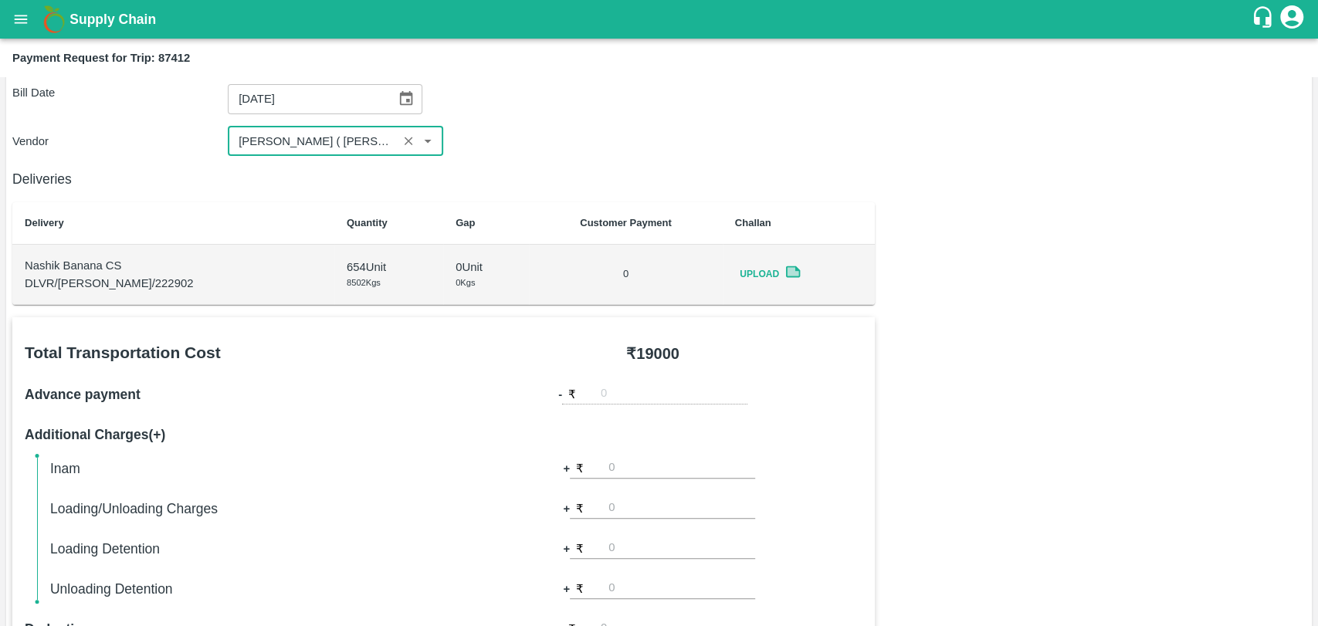
scroll to position [343, 0]
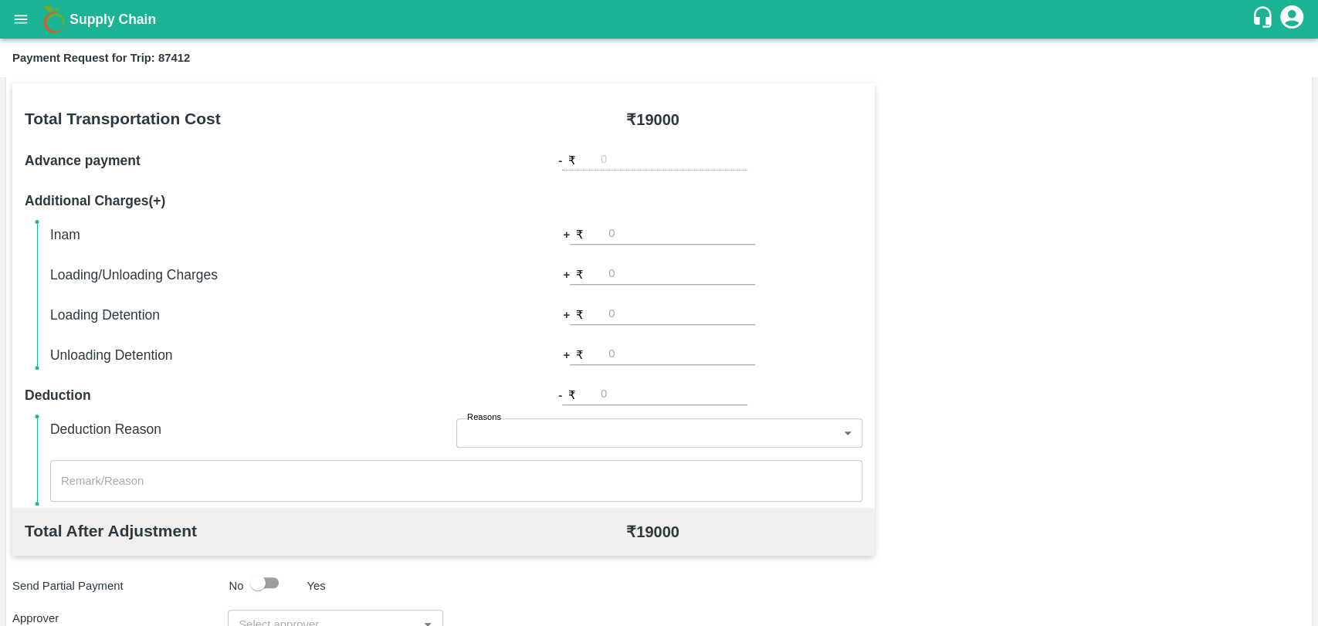
click at [636, 278] on input "number" at bounding box center [681, 274] width 147 height 21
type input "500"
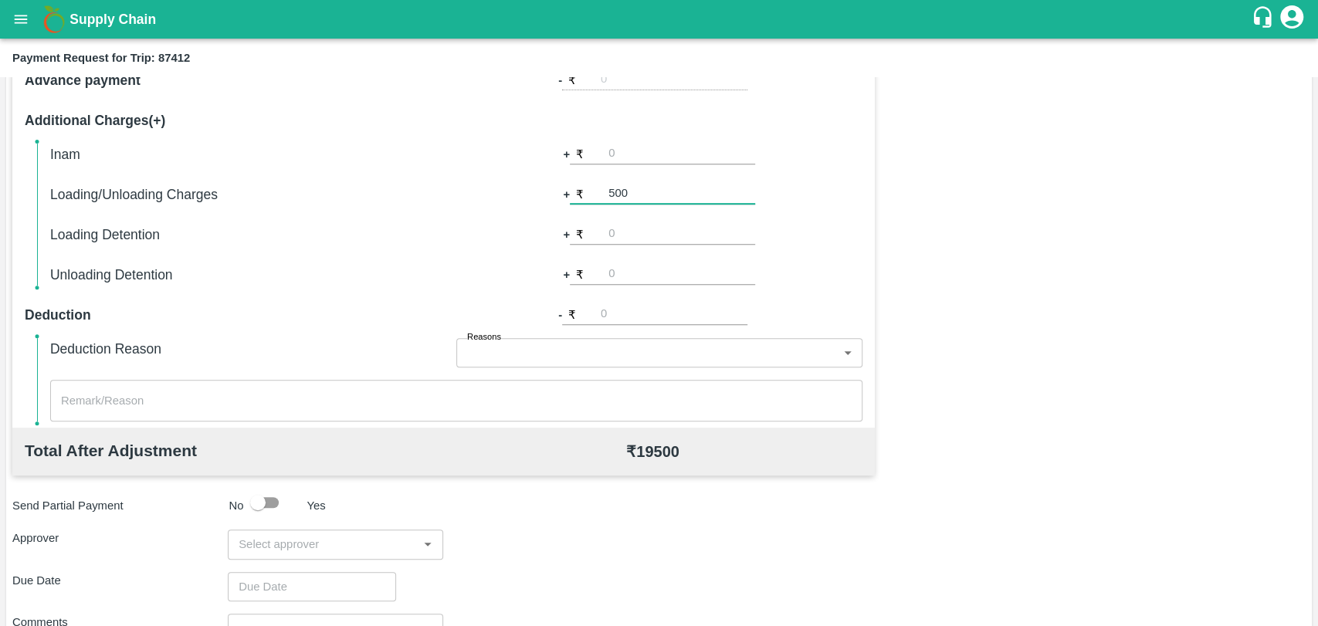
scroll to position [565, 0]
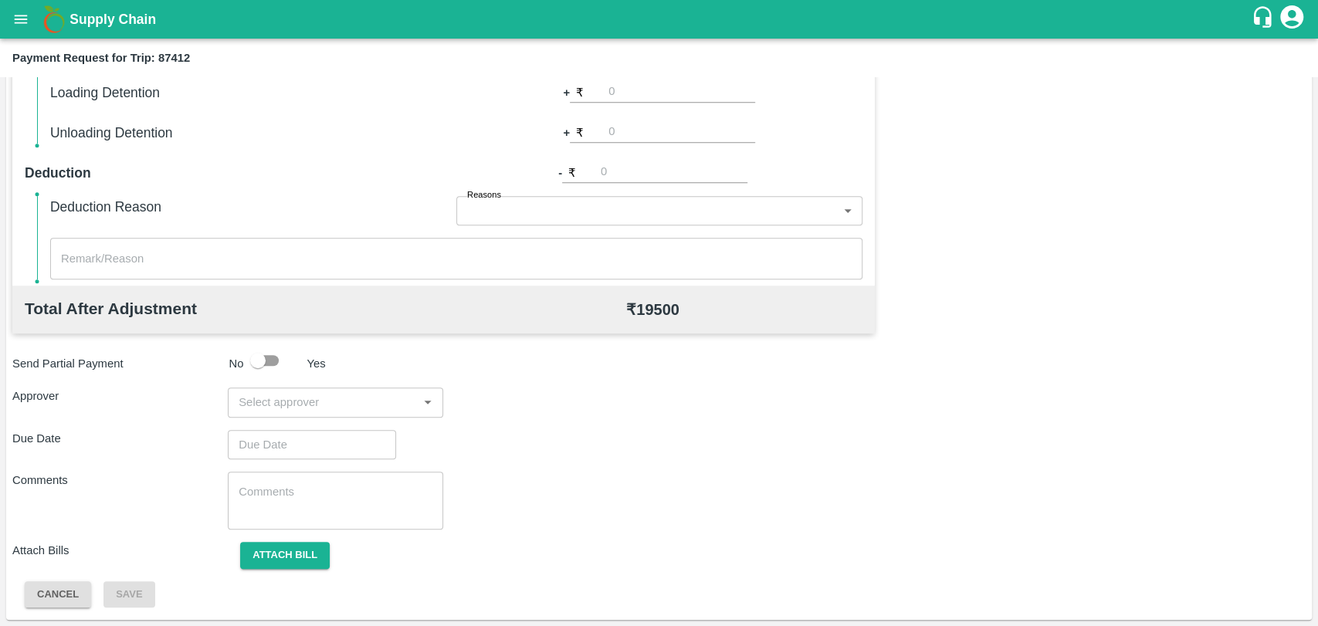
click at [294, 397] on input "input" at bounding box center [322, 402] width 181 height 20
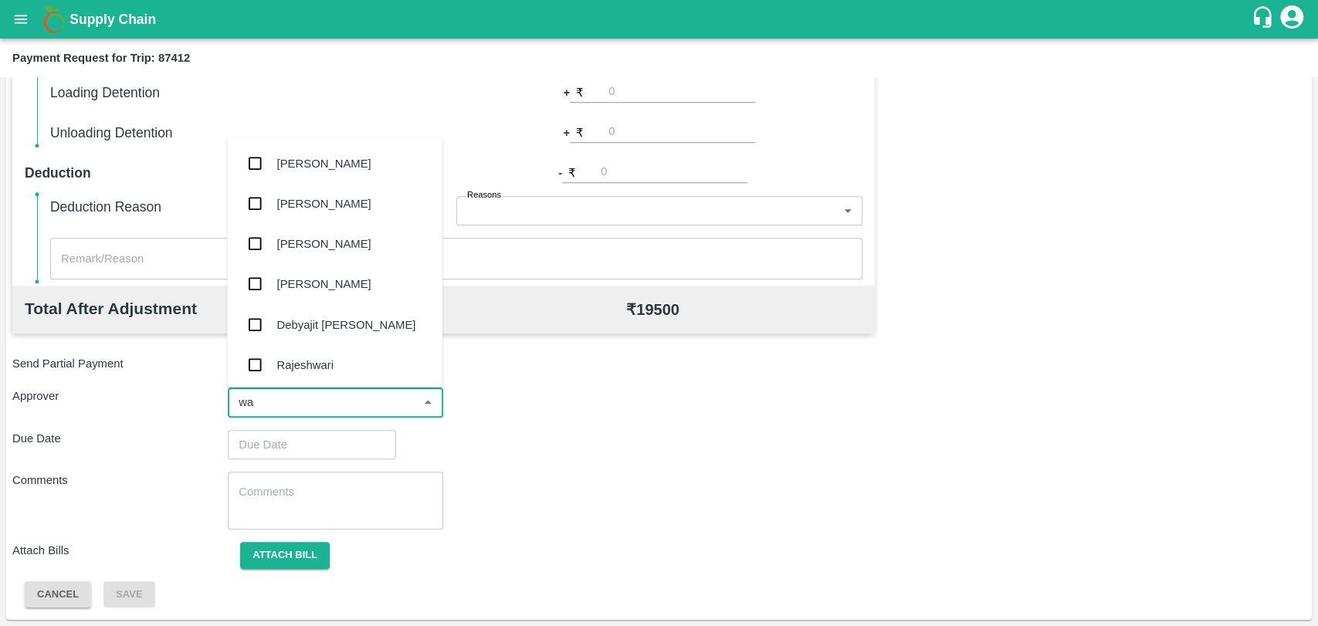
type input "wag"
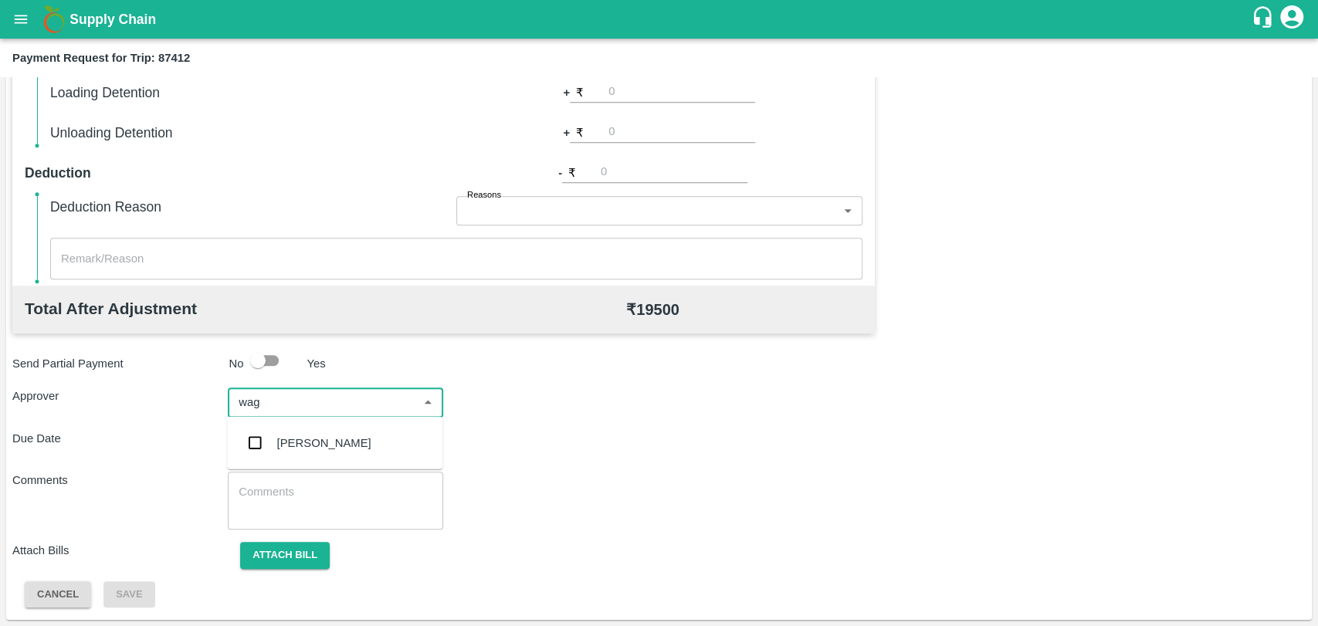
click at [294, 437] on div "[PERSON_NAME]" at bounding box center [324, 443] width 94 height 17
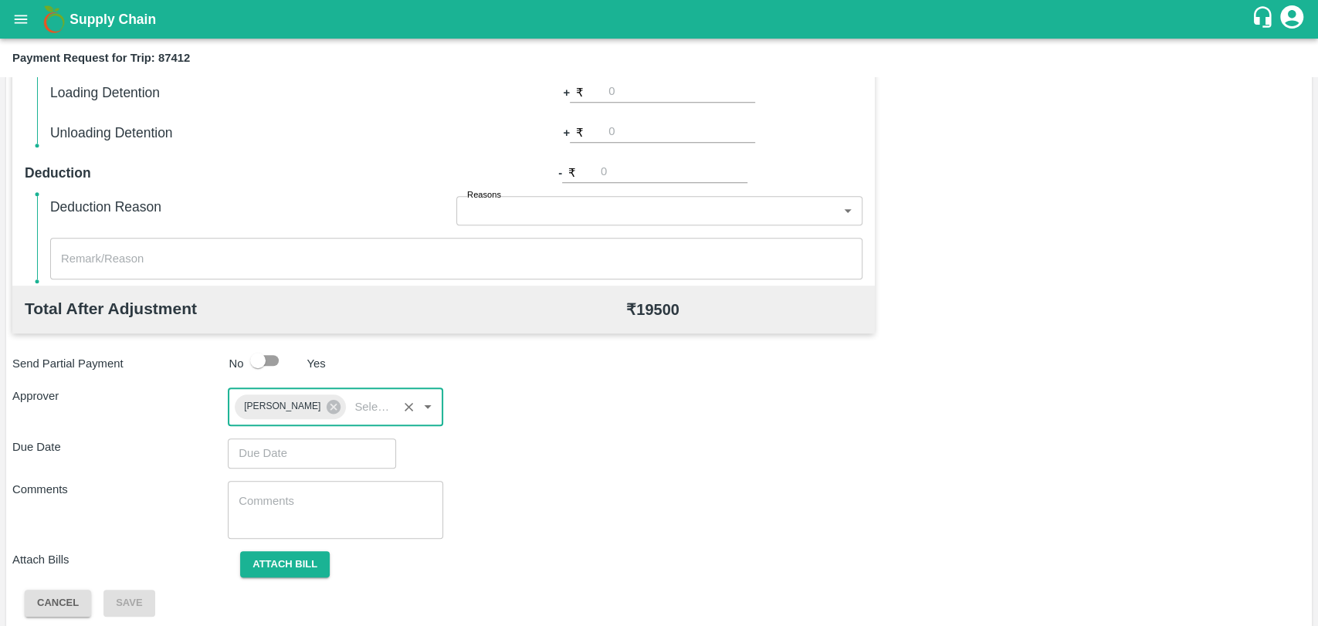
type input "DD/MM/YYYY hh:mm aa"
click at [291, 442] on input "DD/MM/YYYY hh:mm aa" at bounding box center [306, 453] width 157 height 29
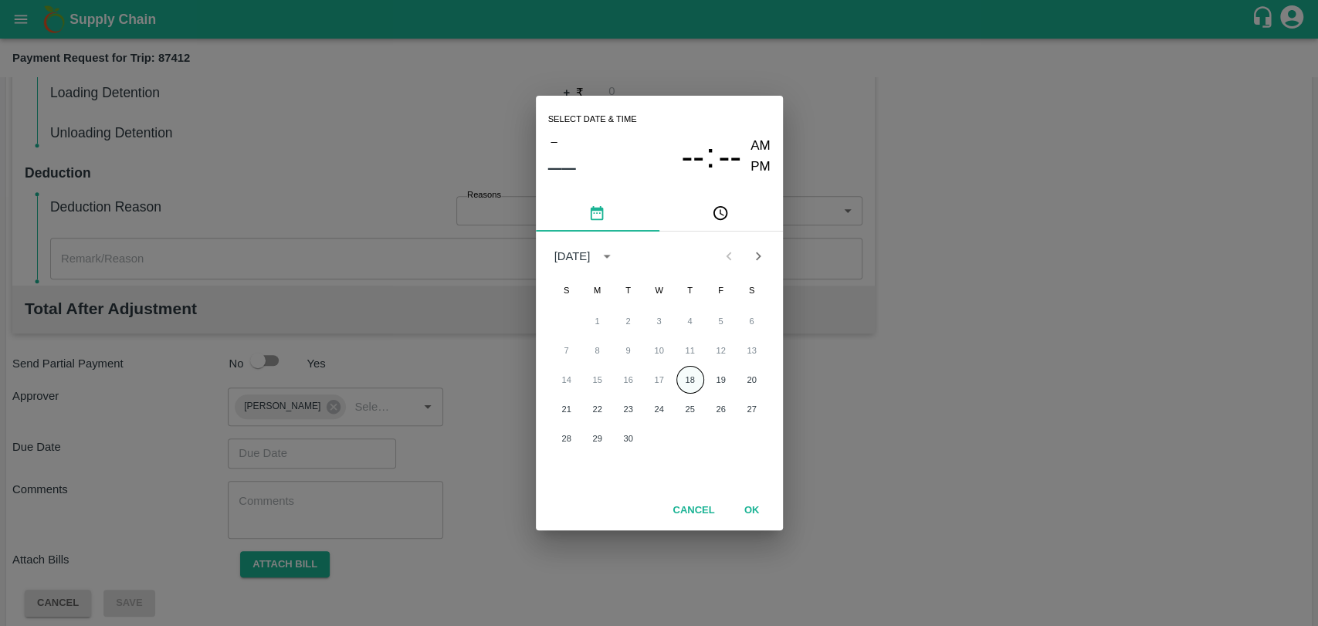
click at [680, 374] on button "18" at bounding box center [690, 380] width 28 height 28
type input "18/09/2025 12:00 AM"
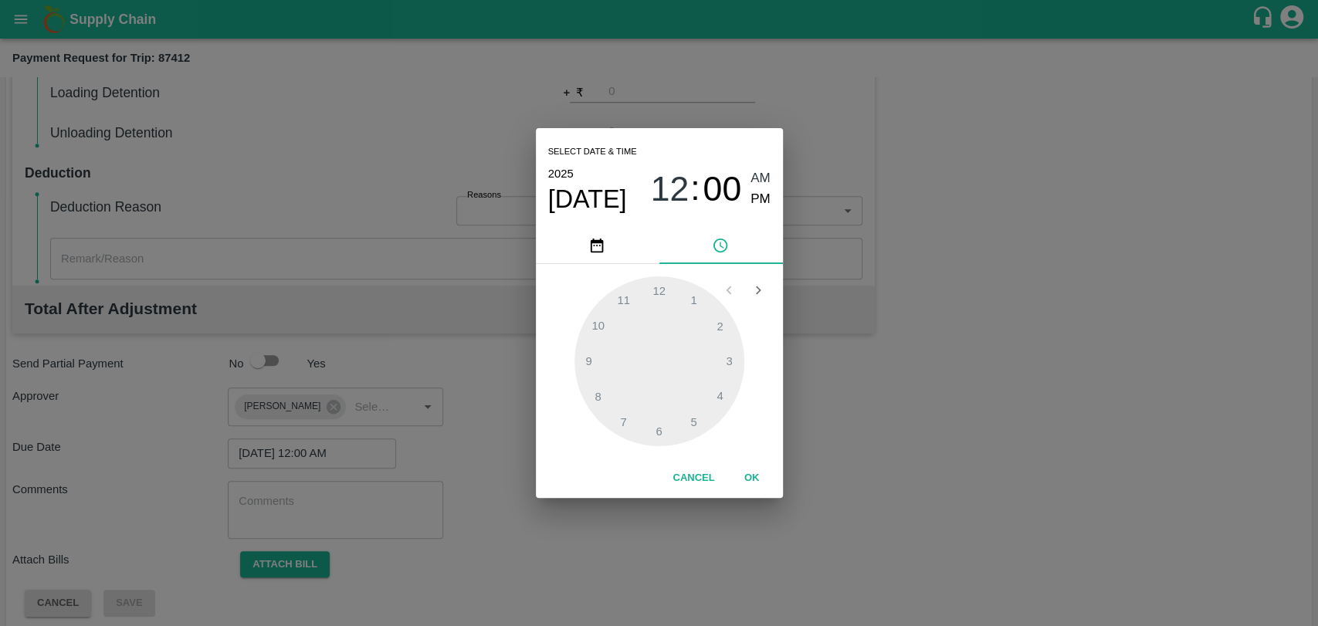
click at [736, 474] on button "OK" at bounding box center [751, 478] width 49 height 27
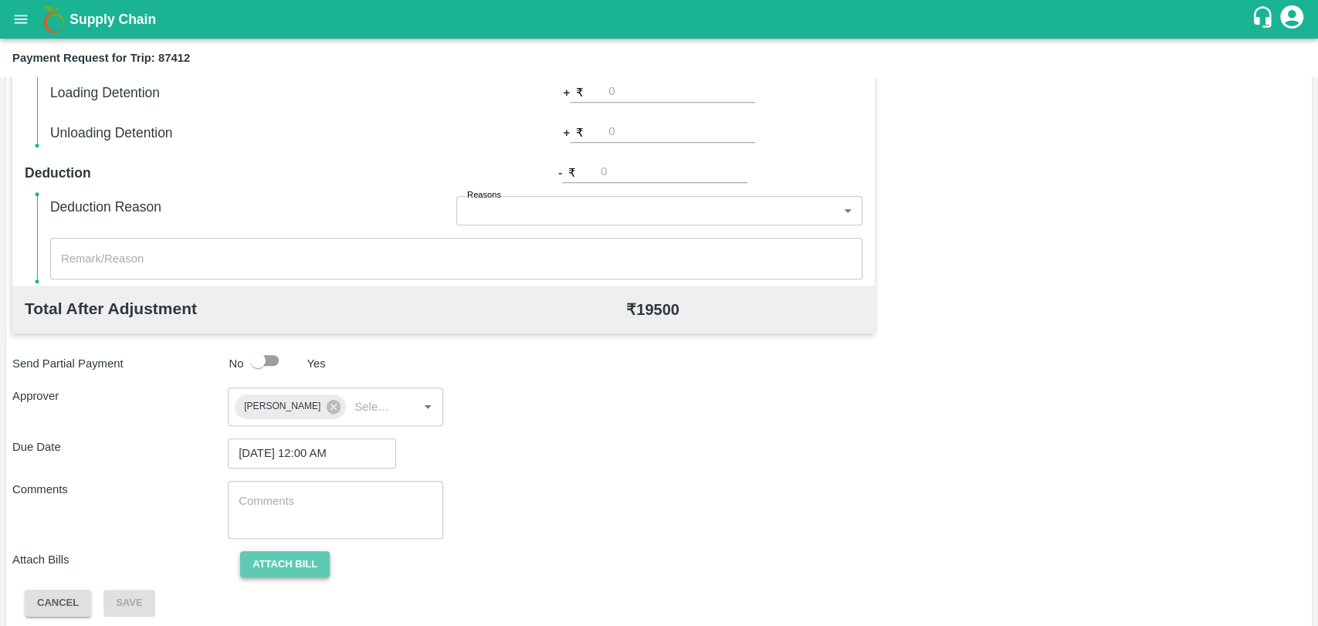
click at [319, 567] on button "Attach bill" at bounding box center [285, 564] width 90 height 27
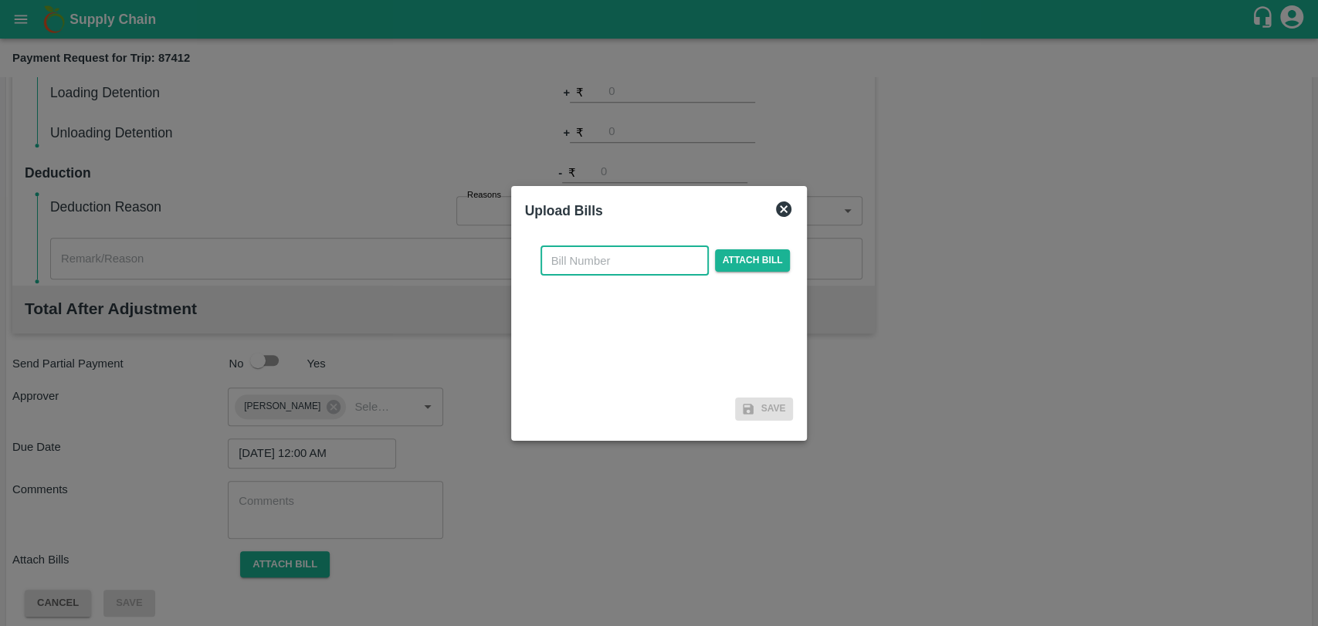
click at [634, 261] on input "text" at bounding box center [624, 260] width 168 height 29
type input "3960"
click at [759, 262] on span "Attach bill" at bounding box center [753, 260] width 76 height 22
click at [0, 0] on input "Attach bill" at bounding box center [0, 0] width 0 height 0
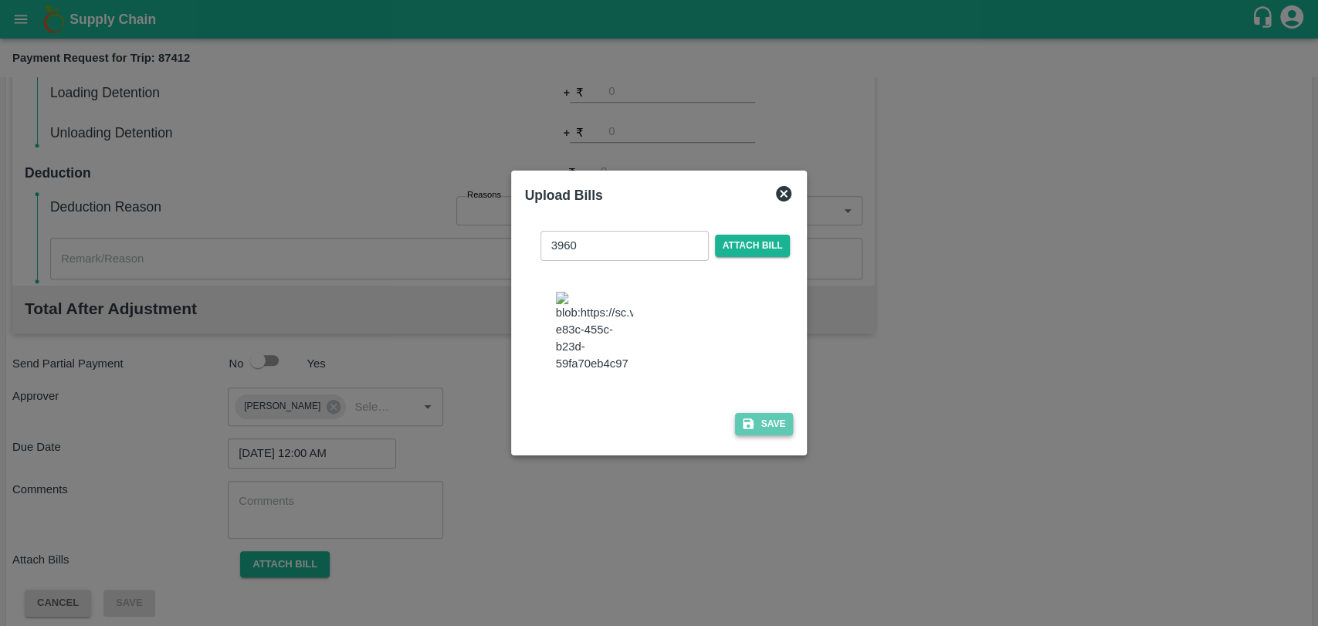
click at [787, 425] on button "Save" at bounding box center [764, 424] width 59 height 22
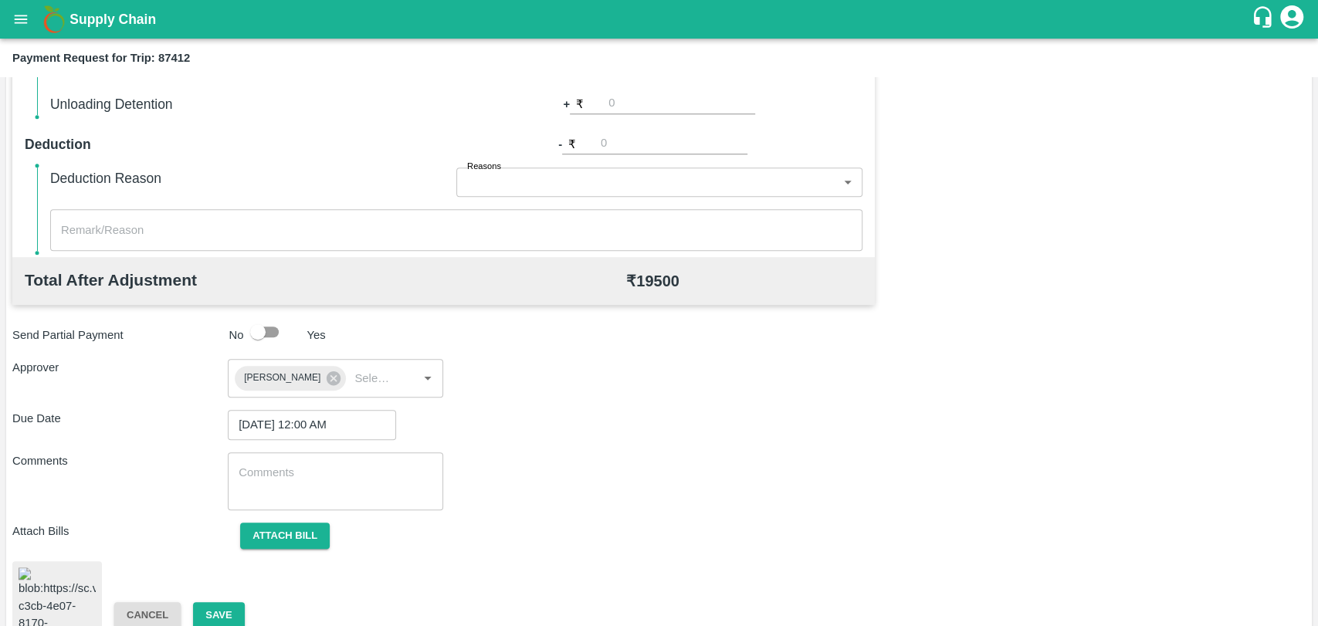
scroll to position [643, 0]
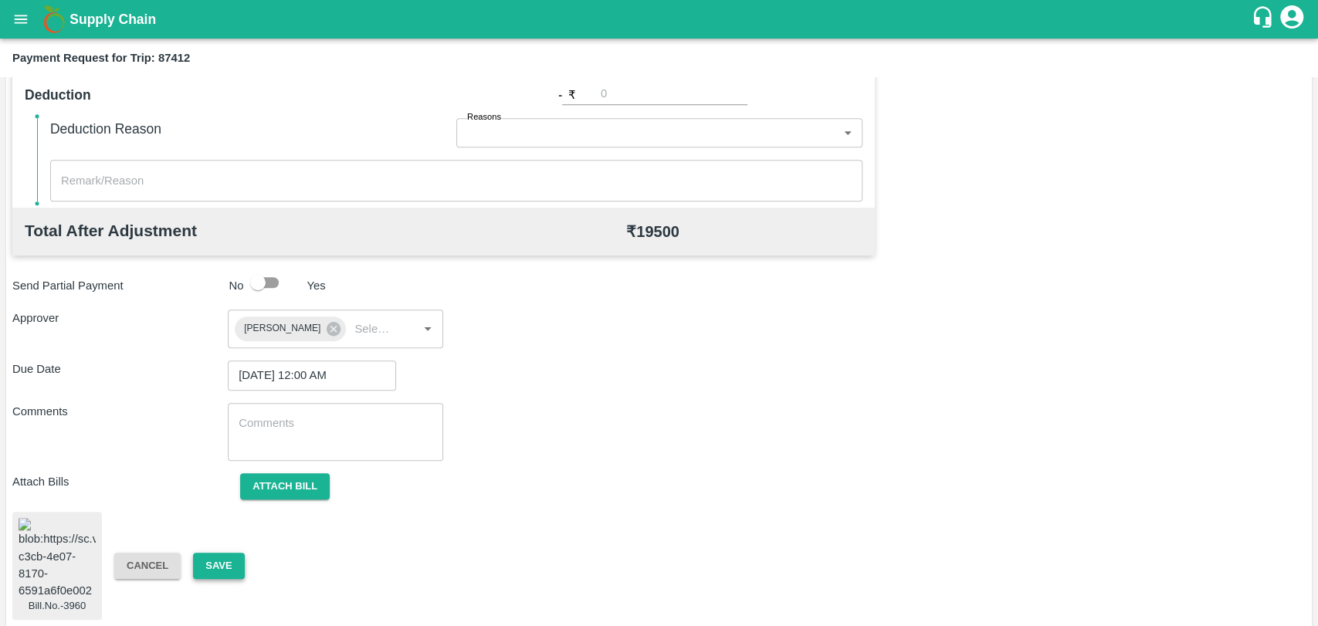
click at [221, 554] on button "Save" at bounding box center [218, 566] width 51 height 27
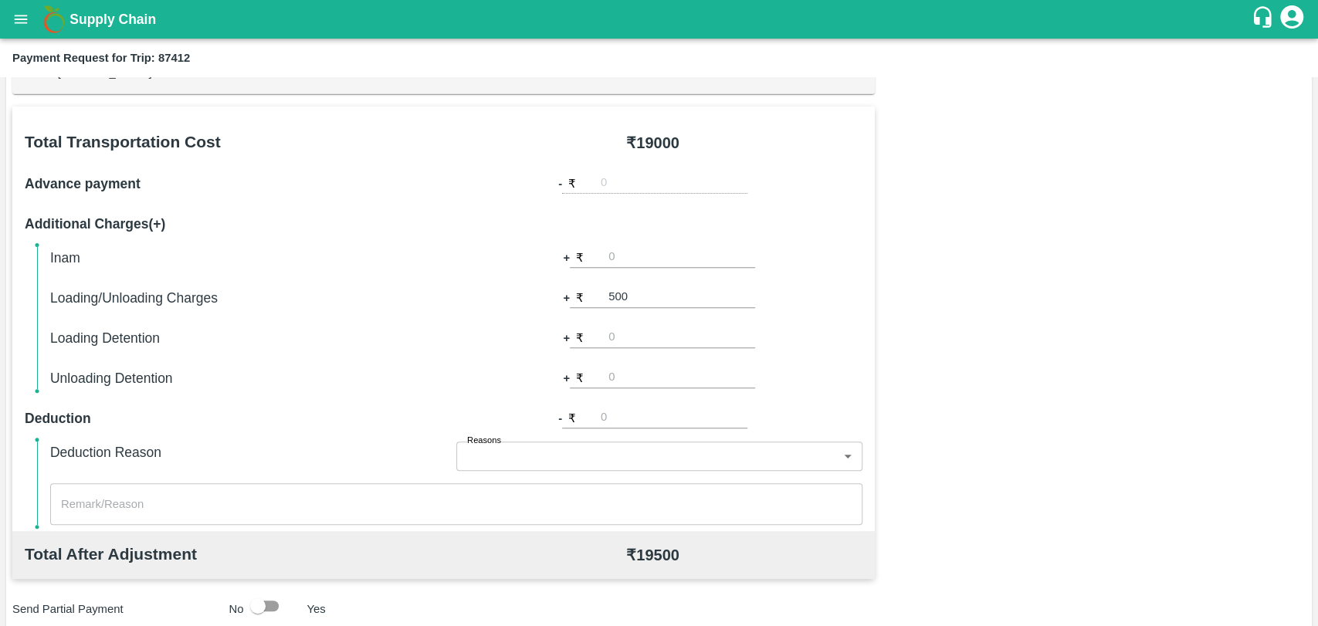
scroll to position [129, 0]
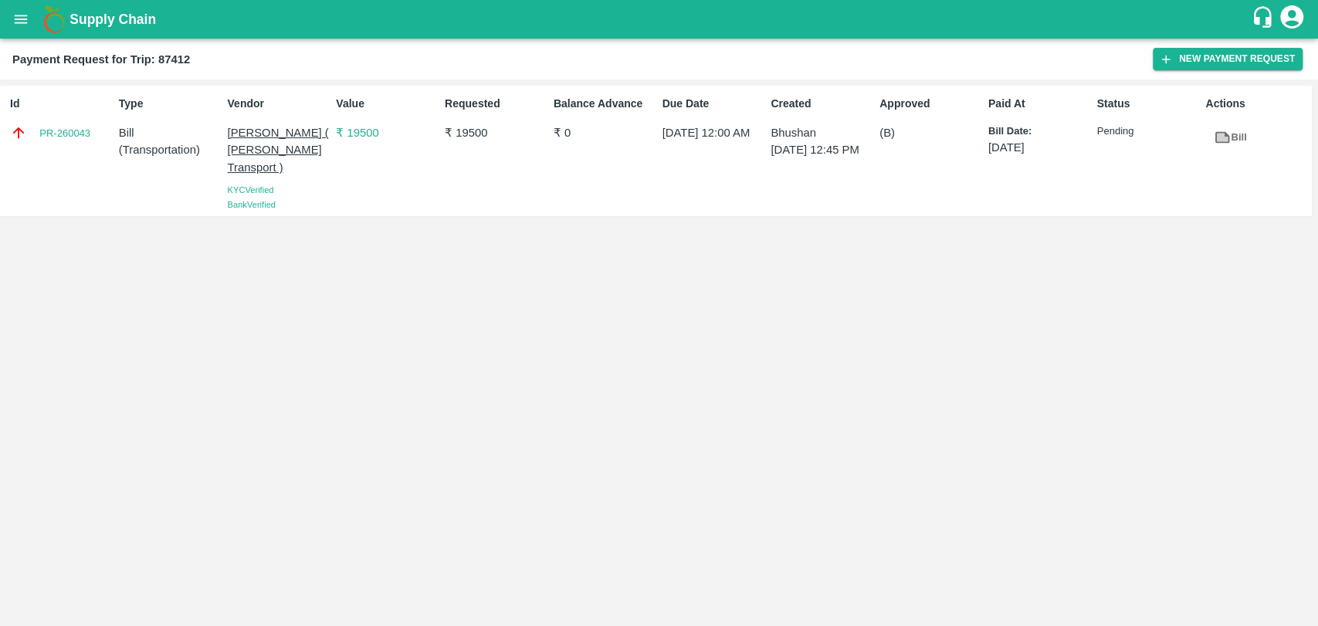
click at [1237, 137] on link "Bill" at bounding box center [1229, 137] width 49 height 27
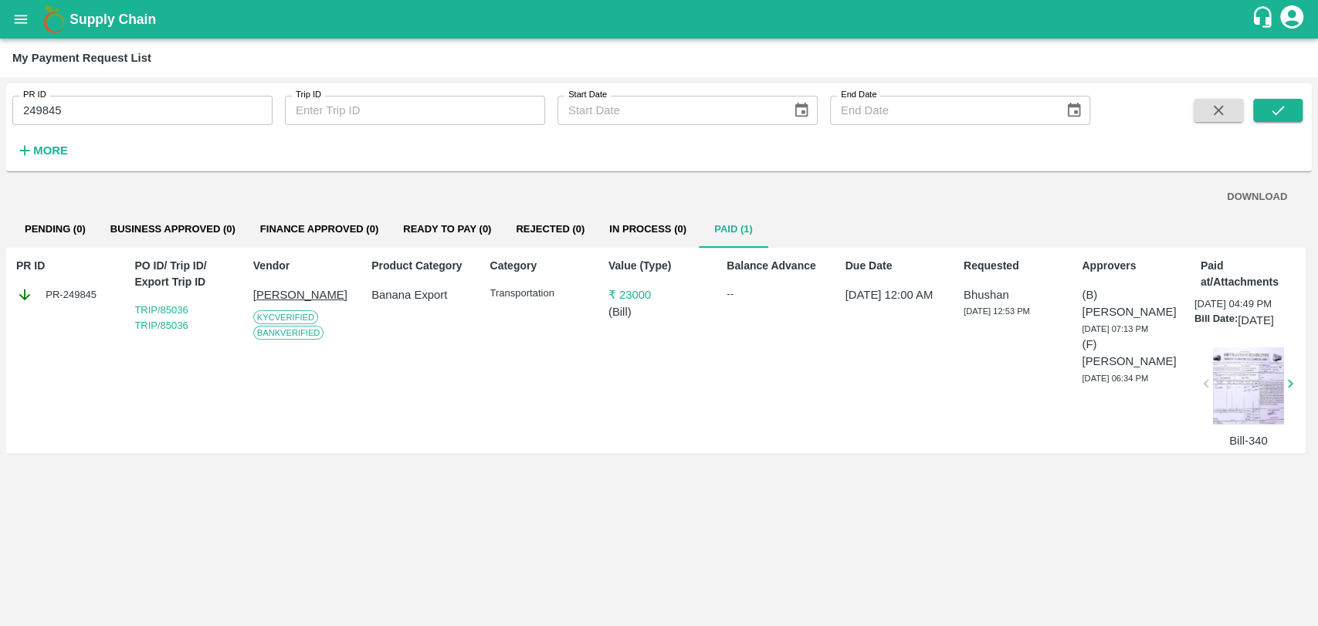
drag, startPoint x: 0, startPoint y: 0, endPoint x: 131, endPoint y: 222, distance: 258.2
click at [131, 222] on button "Business Approved (0)" at bounding box center [173, 229] width 150 height 37
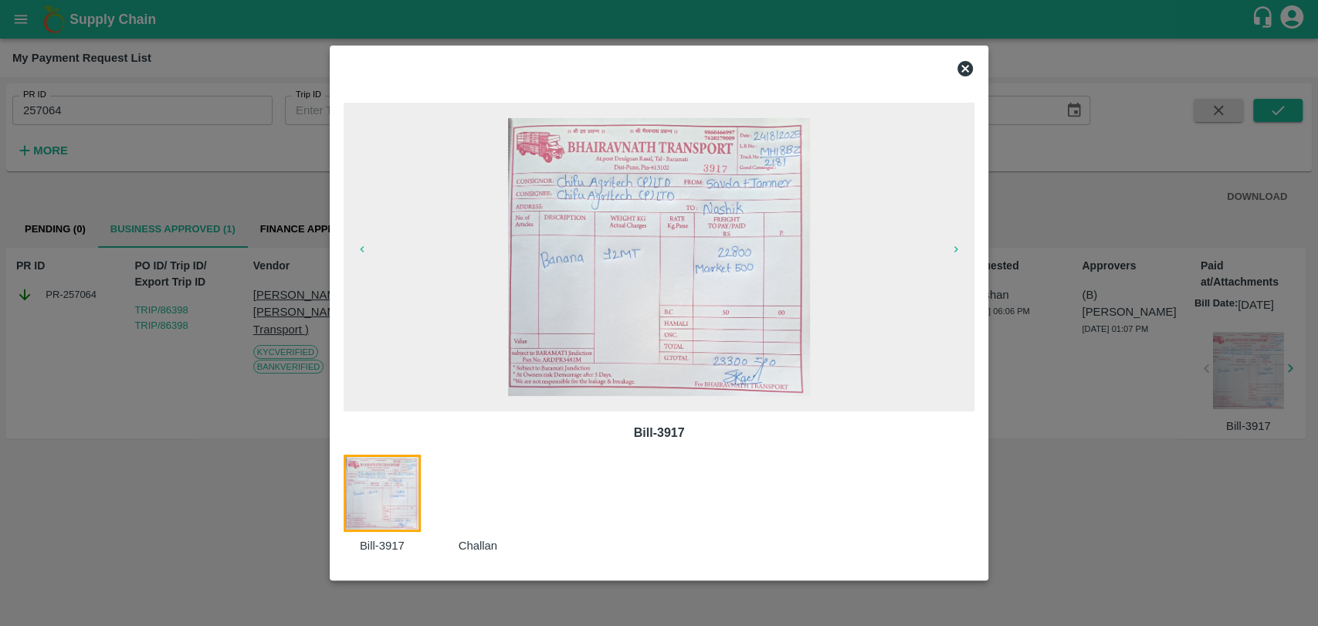
click at [221, 188] on div at bounding box center [659, 313] width 1318 height 626
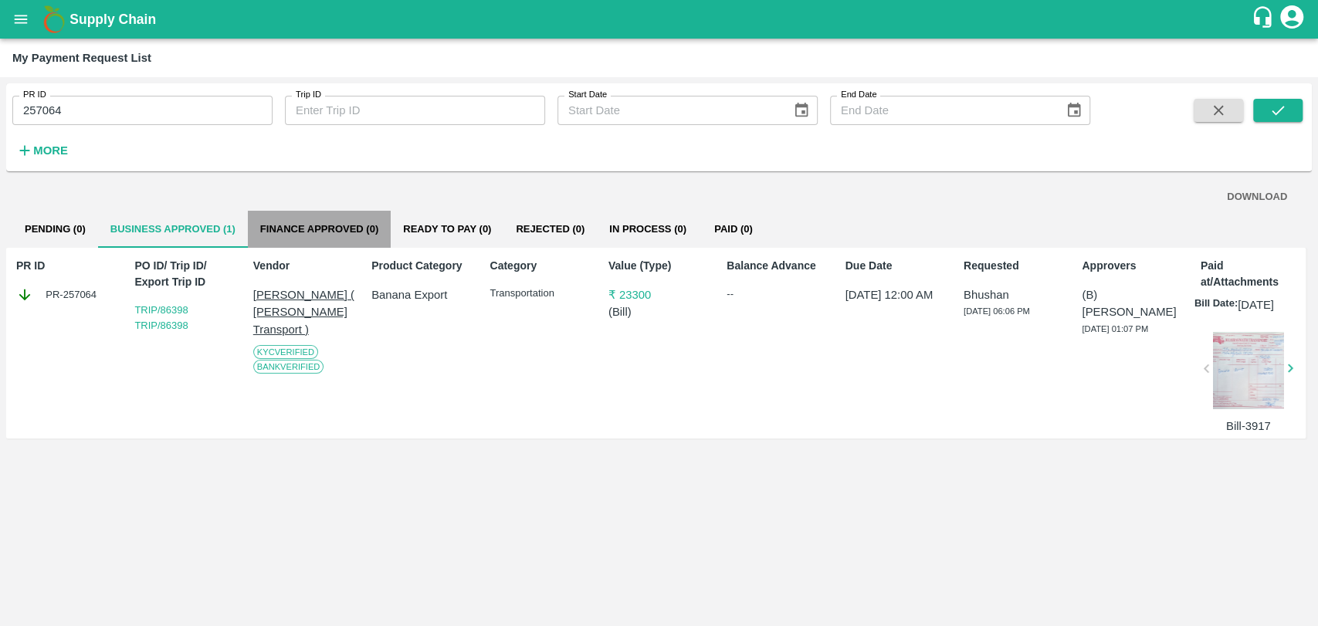
click at [296, 225] on button "Finance Approved (0)" at bounding box center [319, 229] width 143 height 37
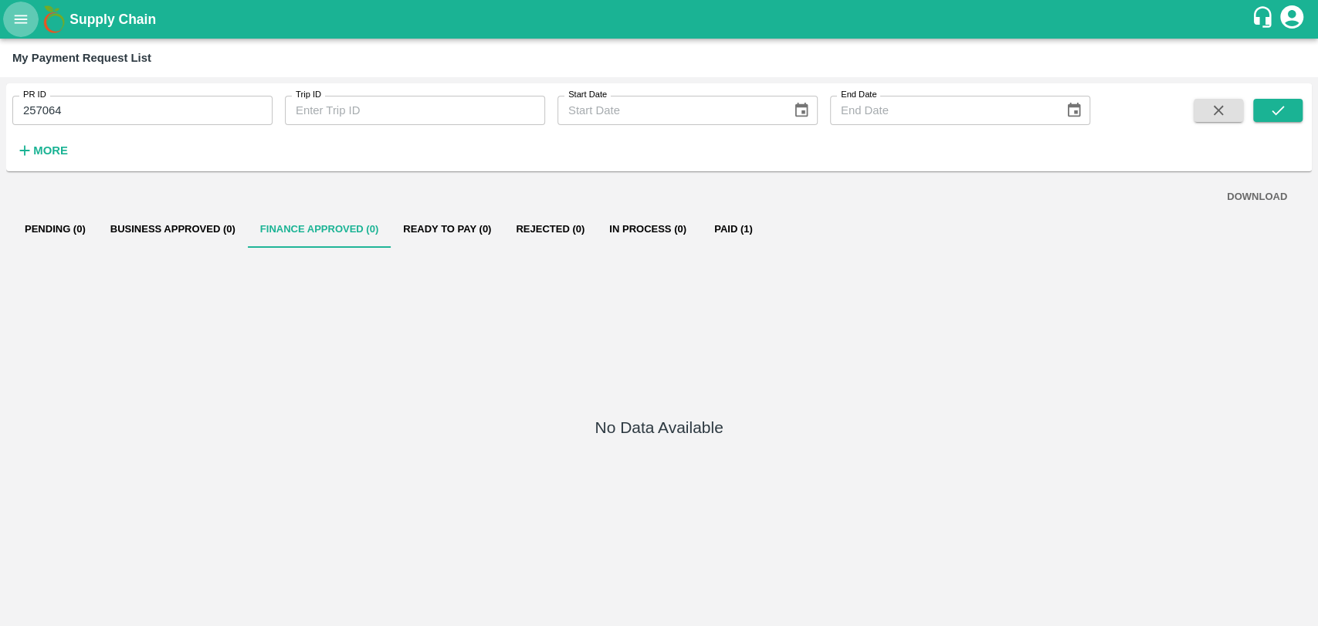
click at [31, 19] on button "open drawer" at bounding box center [21, 20] width 36 height 36
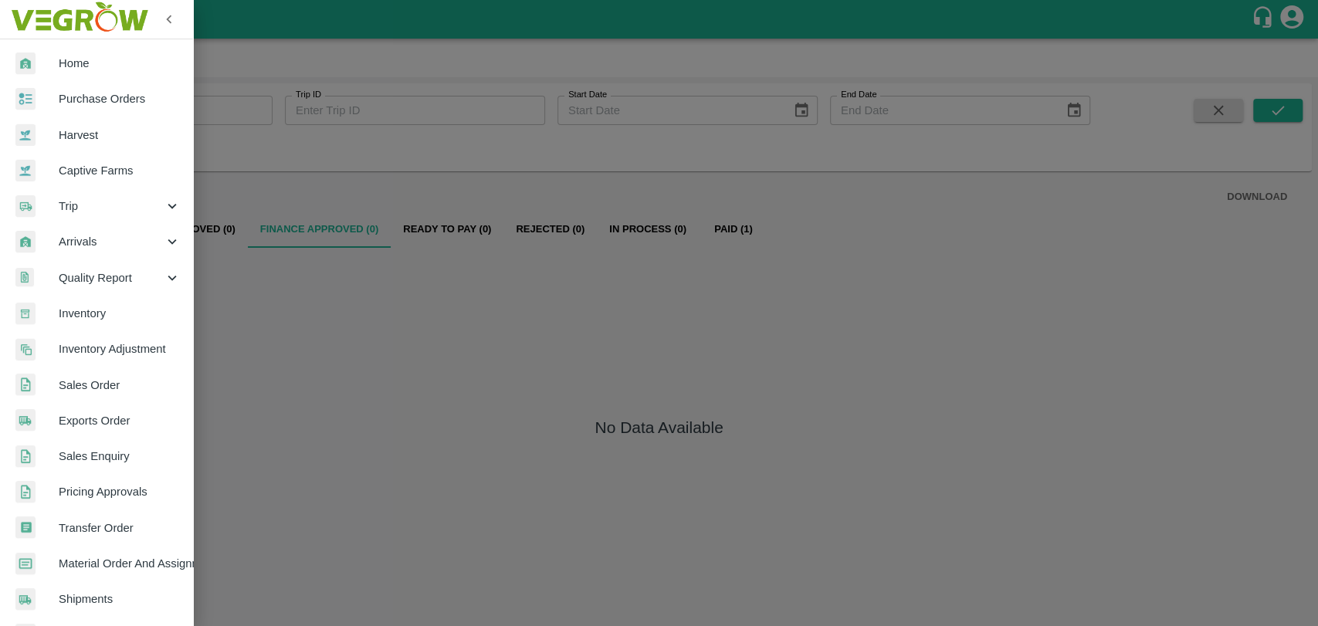
click at [78, 218] on div "Trip" at bounding box center [96, 206] width 193 height 36
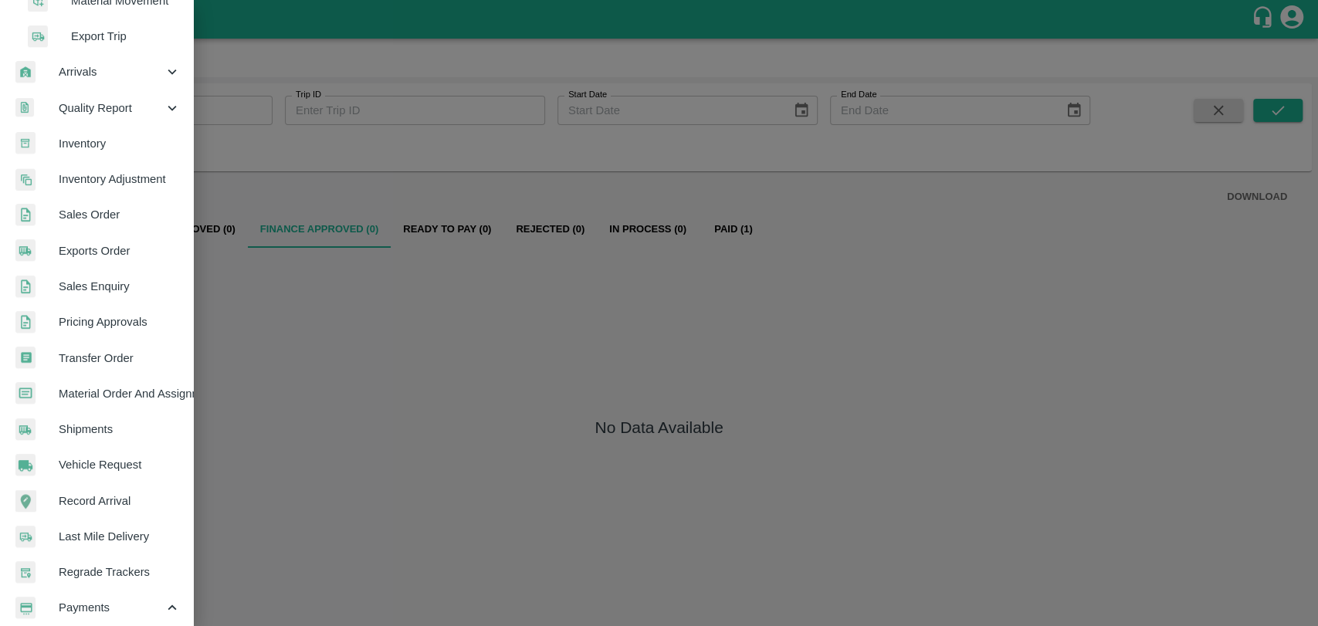
scroll to position [428, 0]
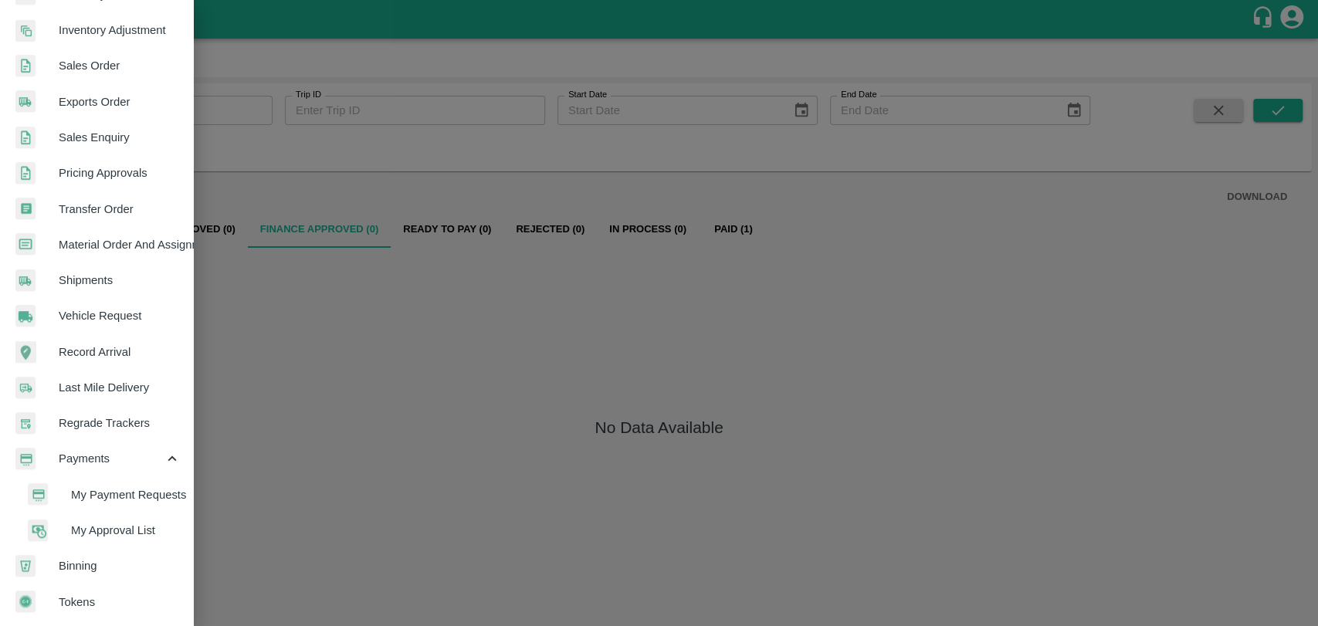
click at [126, 502] on li "My Payment Requests" at bounding box center [102, 495] width 181 height 36
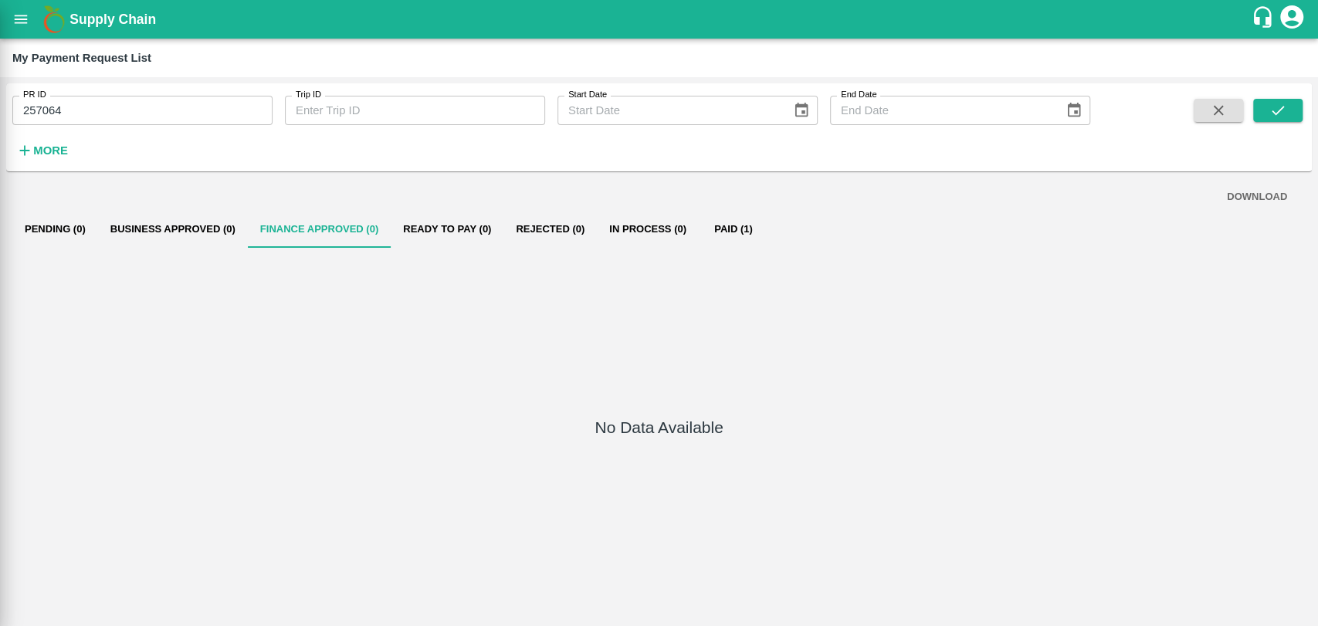
scroll to position [426, 0]
click at [5, 26] on button "open drawer" at bounding box center [21, 20] width 36 height 36
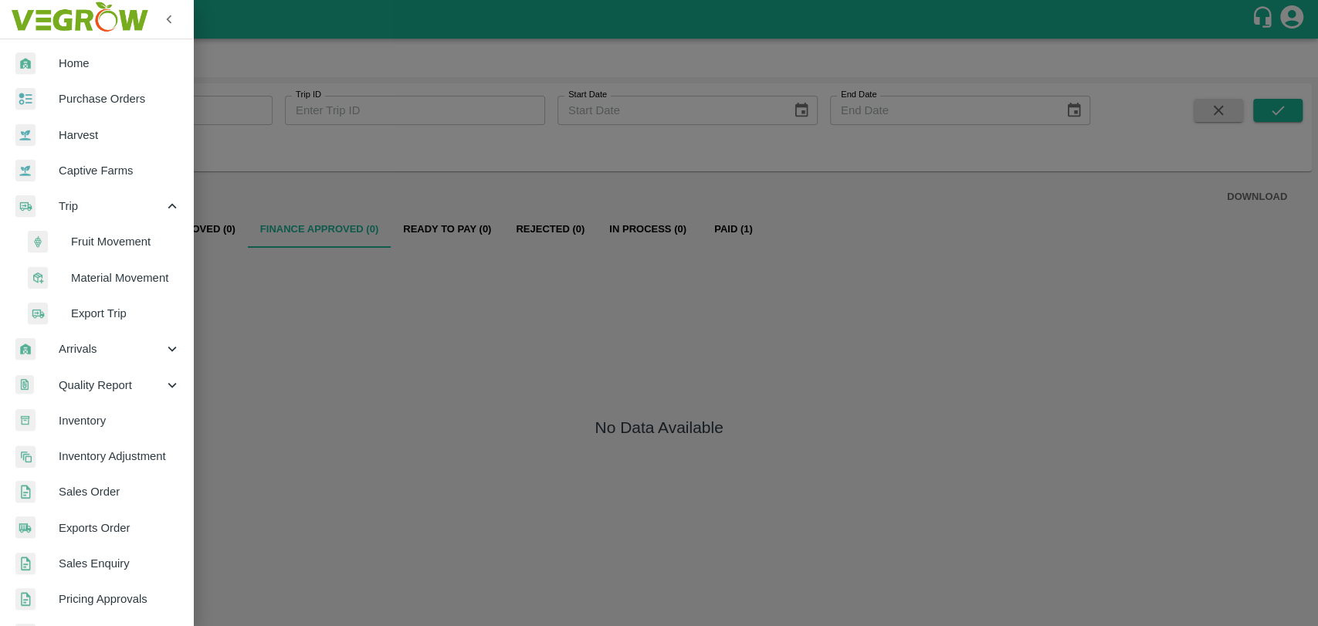
click at [58, 144] on link "Harvest" at bounding box center [96, 135] width 193 height 36
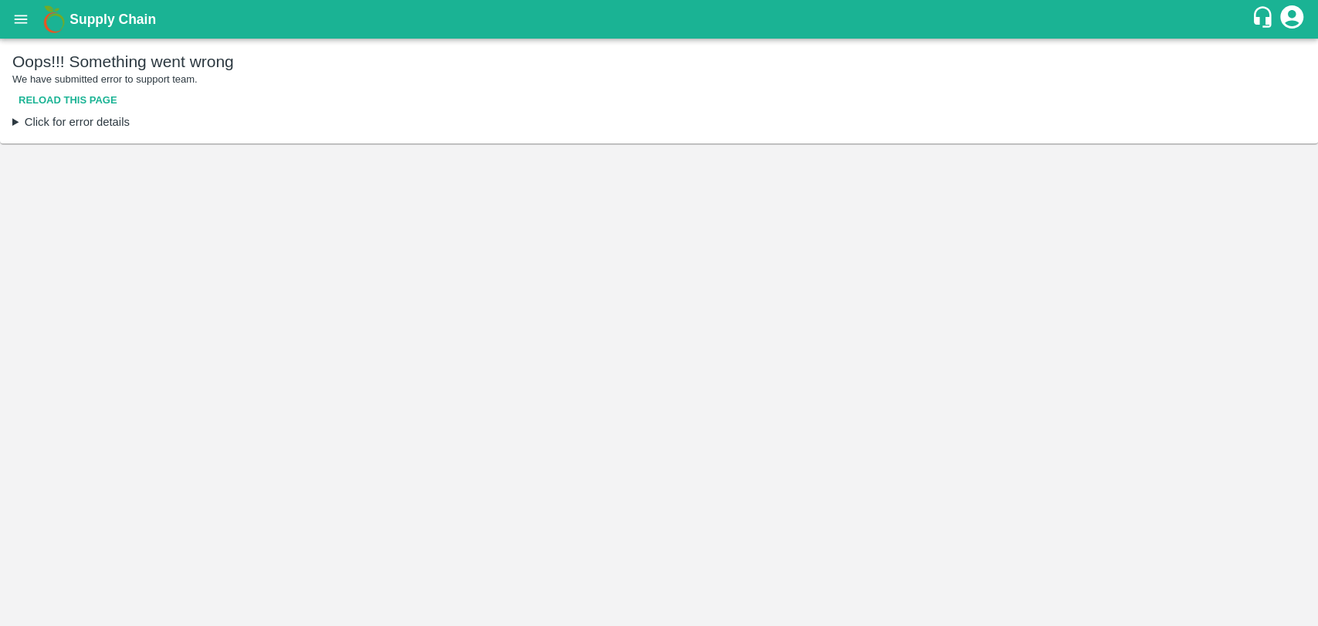
click at [31, 19] on button "open drawer" at bounding box center [21, 20] width 36 height 36
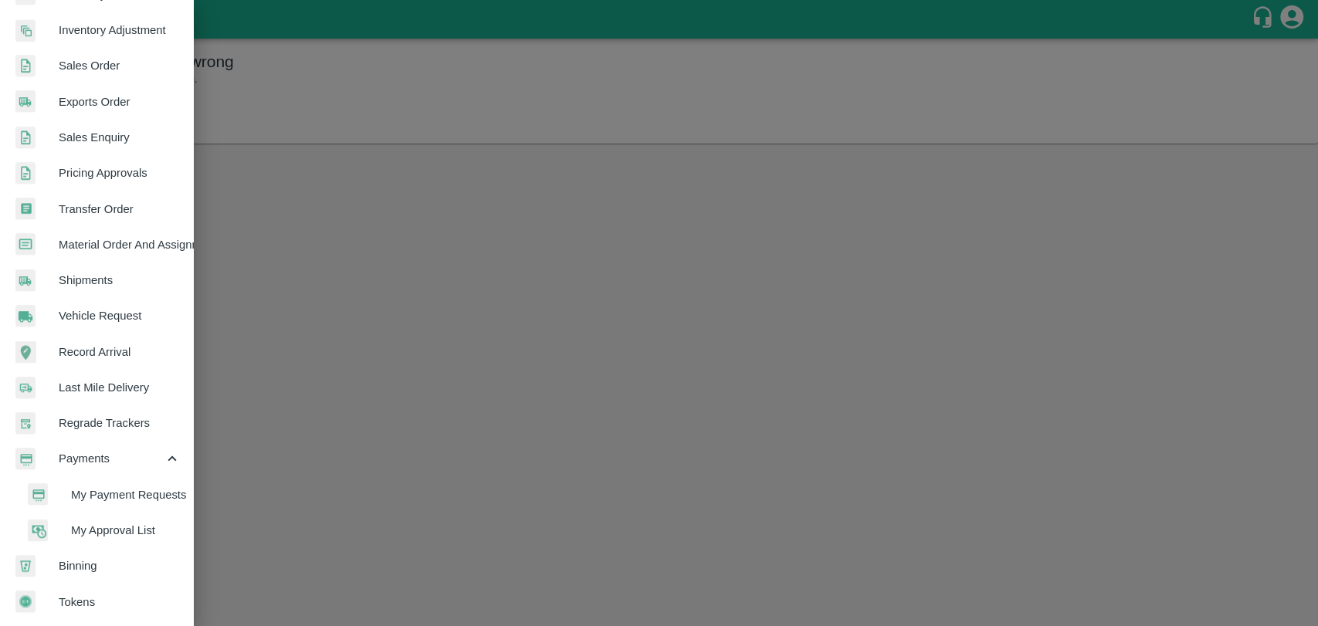
click at [97, 492] on span "My Payment Requests" at bounding box center [126, 494] width 110 height 17
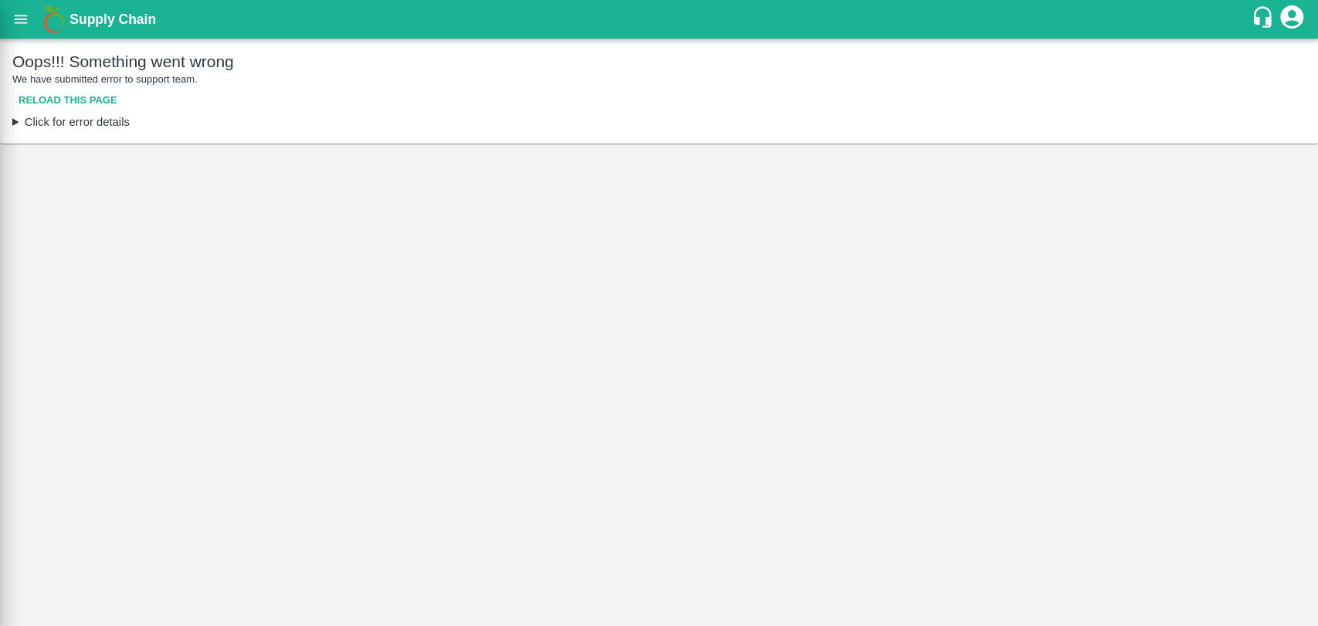
scroll to position [426, 0]
click at [94, 106] on button "Reload this page" at bounding box center [67, 100] width 111 height 27
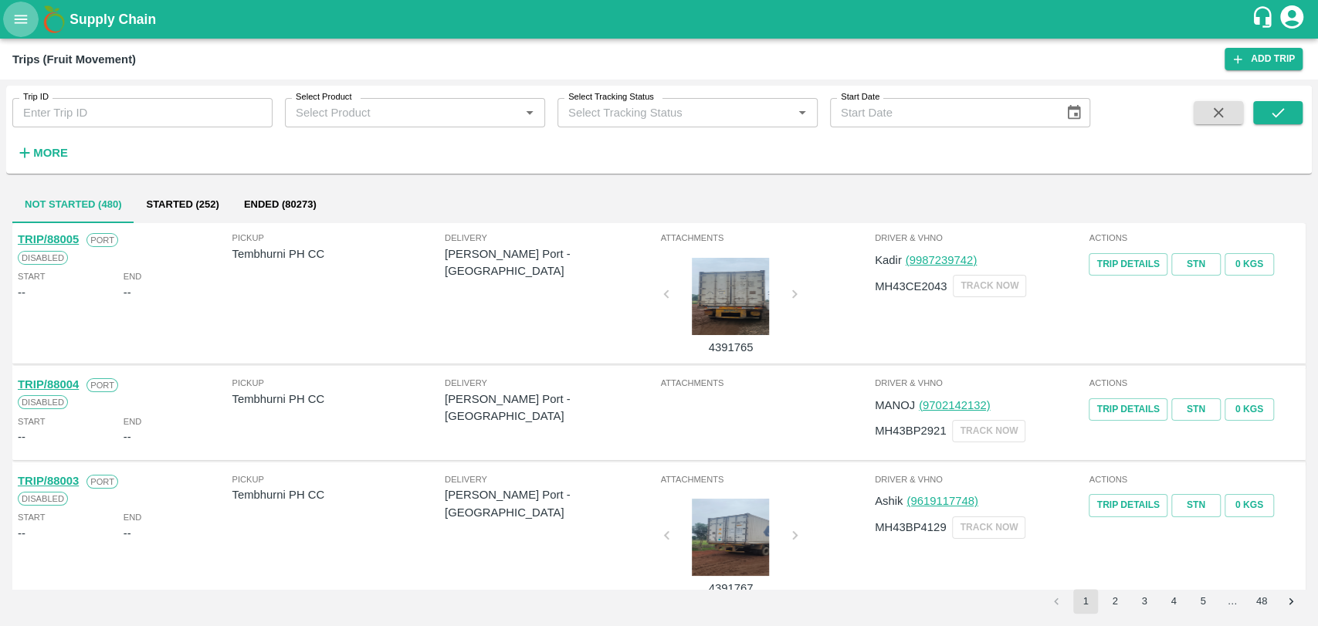
click at [16, 36] on button "open drawer" at bounding box center [21, 20] width 36 height 36
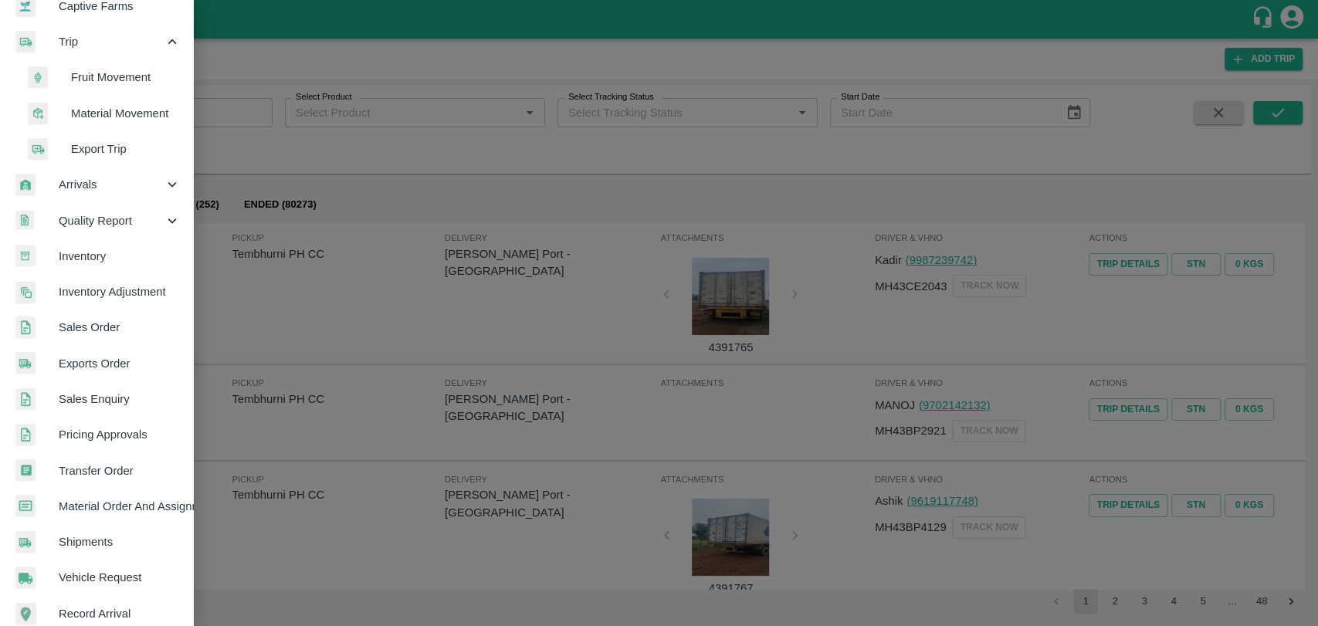
scroll to position [428, 0]
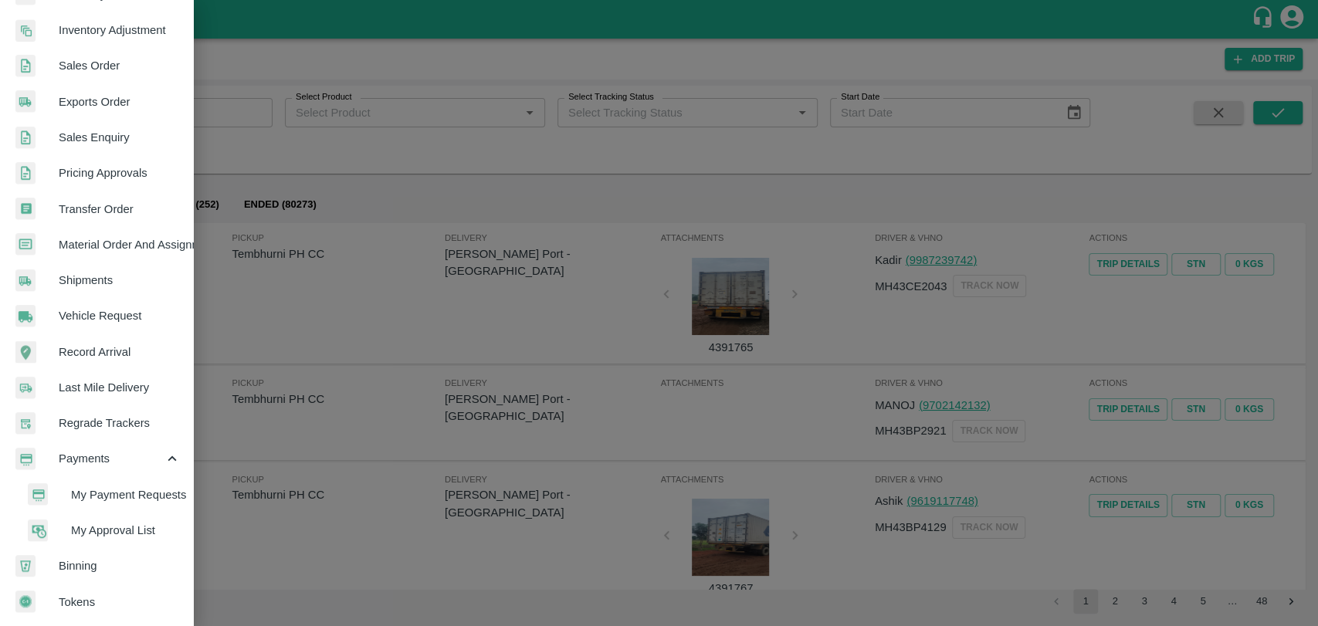
click at [99, 491] on span "My Payment Requests" at bounding box center [126, 494] width 110 height 17
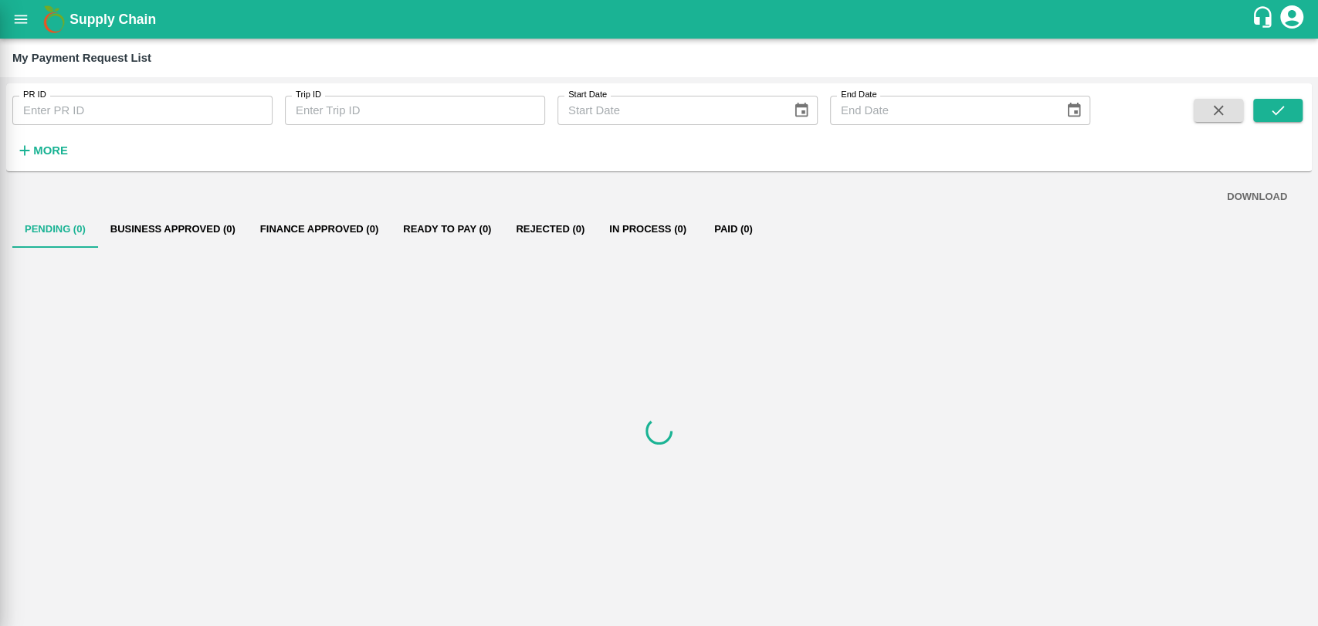
scroll to position [426, 0]
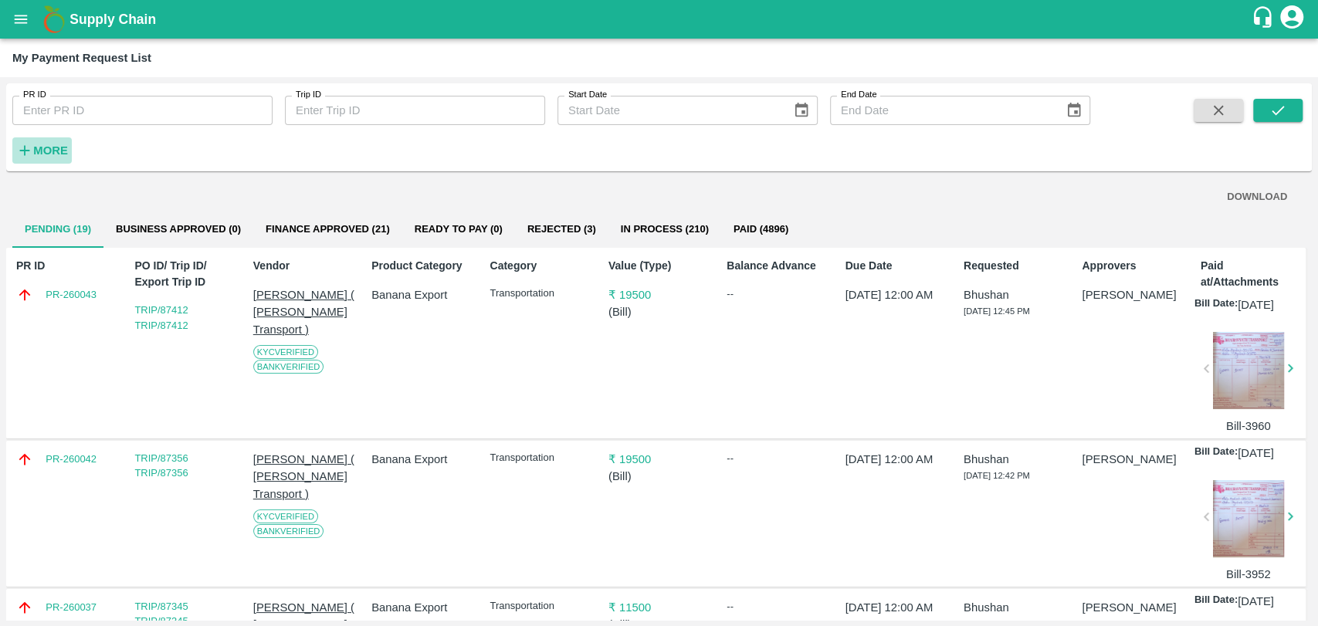
click at [43, 150] on strong "More" at bounding box center [50, 150] width 35 height 12
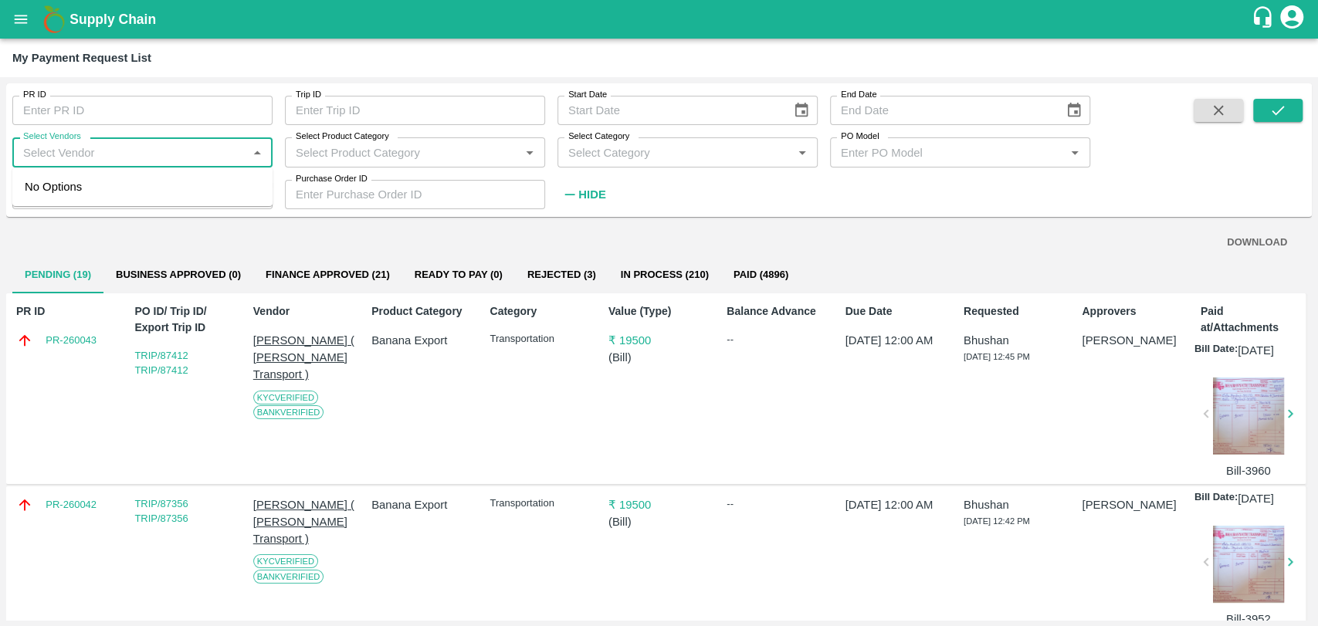
click at [169, 144] on input "Select Vendors" at bounding box center [129, 152] width 225 height 20
click at [146, 181] on div "NEWCOLD BHARAT REEFER PRIVATE LTD-Transporter" at bounding box center [145, 195] width 229 height 35
type input "NEWCOLD BHARAT REEFER PRIVATE LTD-Transporter"
click at [1257, 111] on button "submit" at bounding box center [1277, 110] width 49 height 23
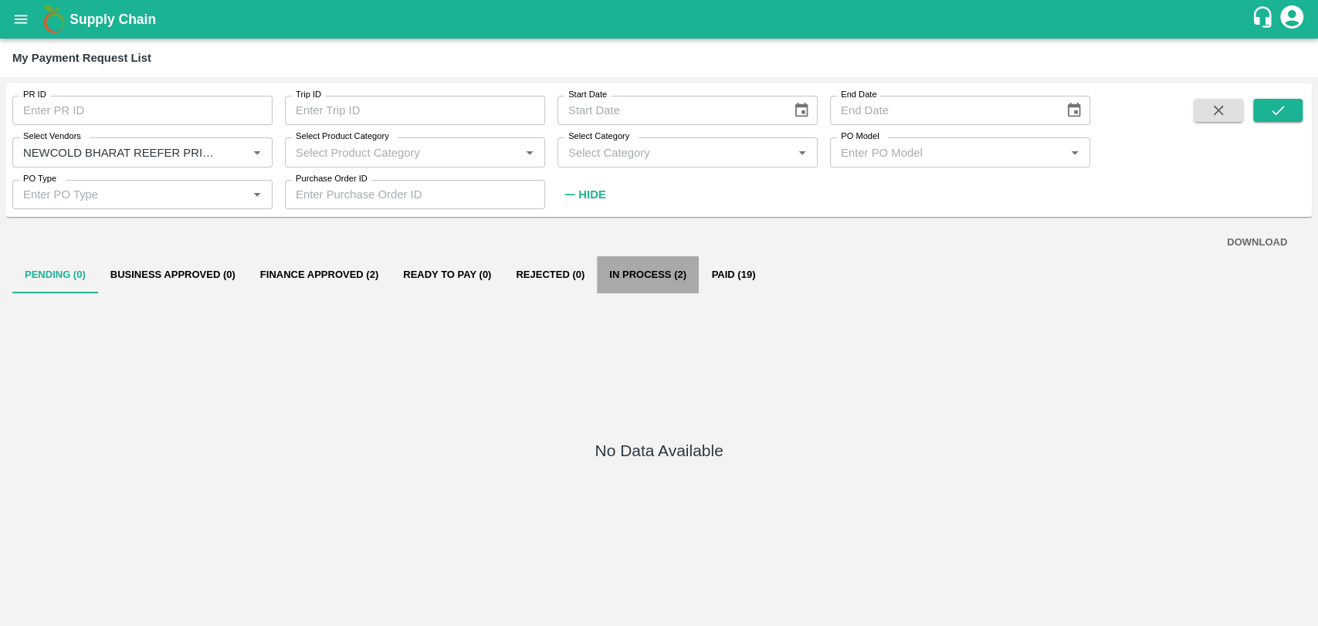
click at [649, 274] on button "In Process (2)" at bounding box center [648, 274] width 102 height 37
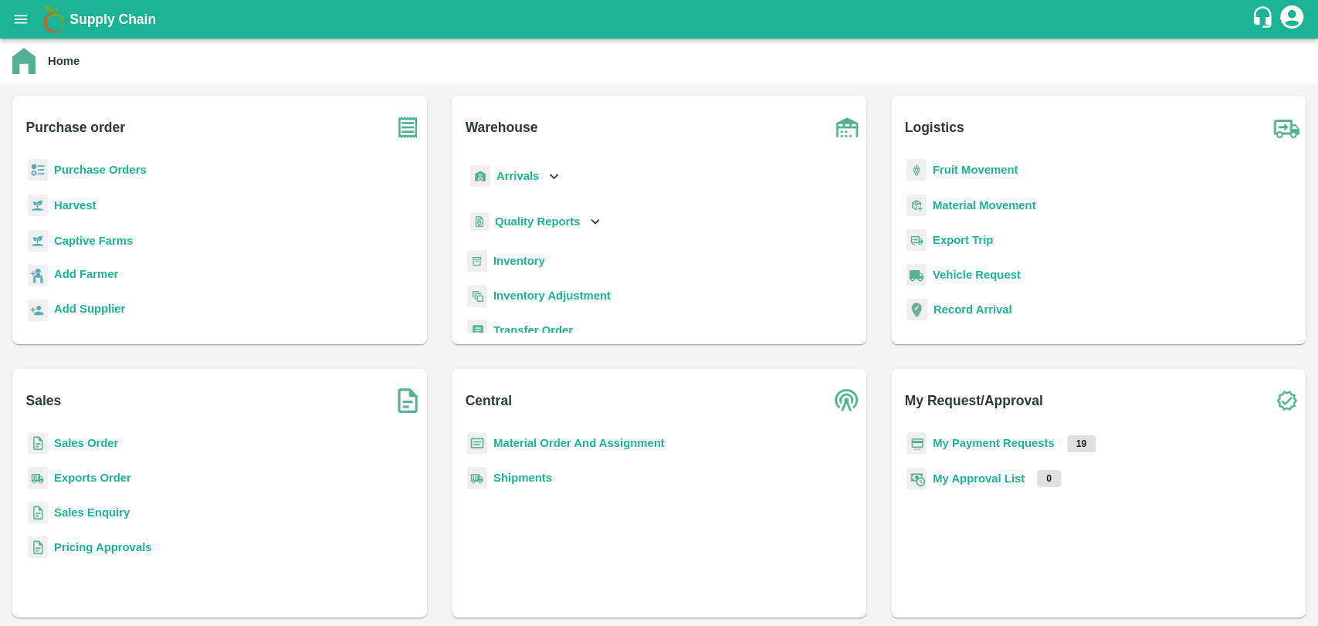
click at [961, 171] on b "Fruit Movement" at bounding box center [976, 170] width 86 height 12
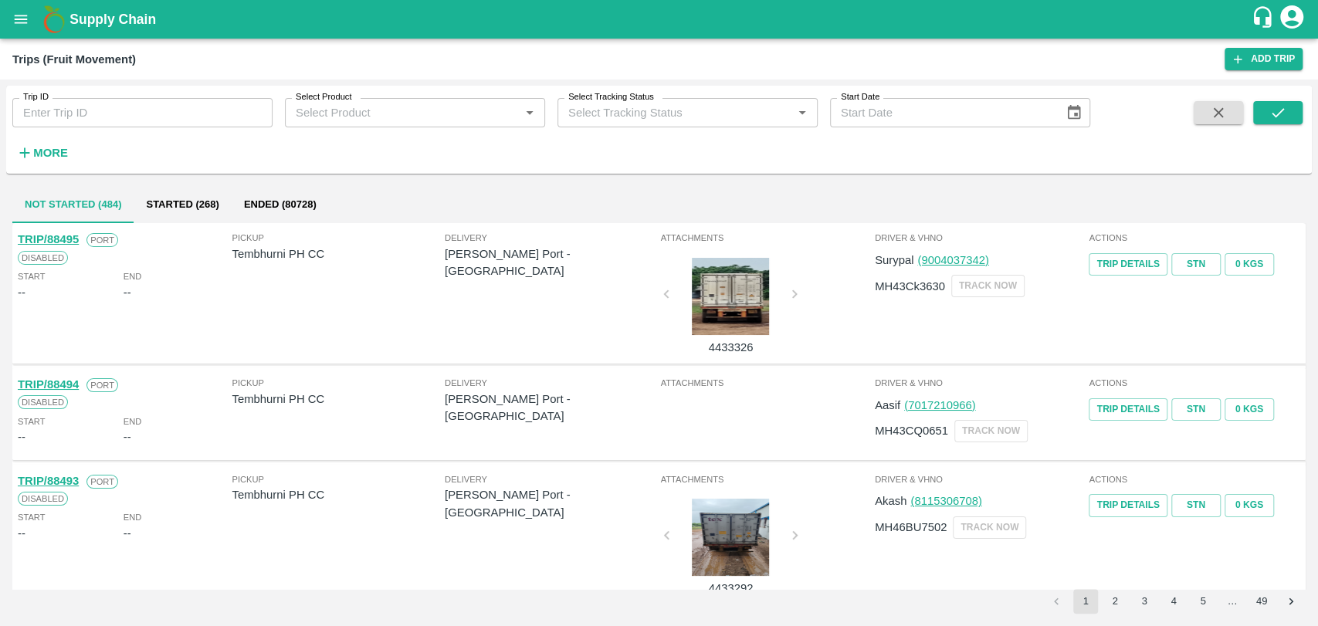
click at [97, 117] on input "Trip ID" at bounding box center [142, 112] width 260 height 29
click at [1288, 105] on button "submit" at bounding box center [1277, 112] width 49 height 23
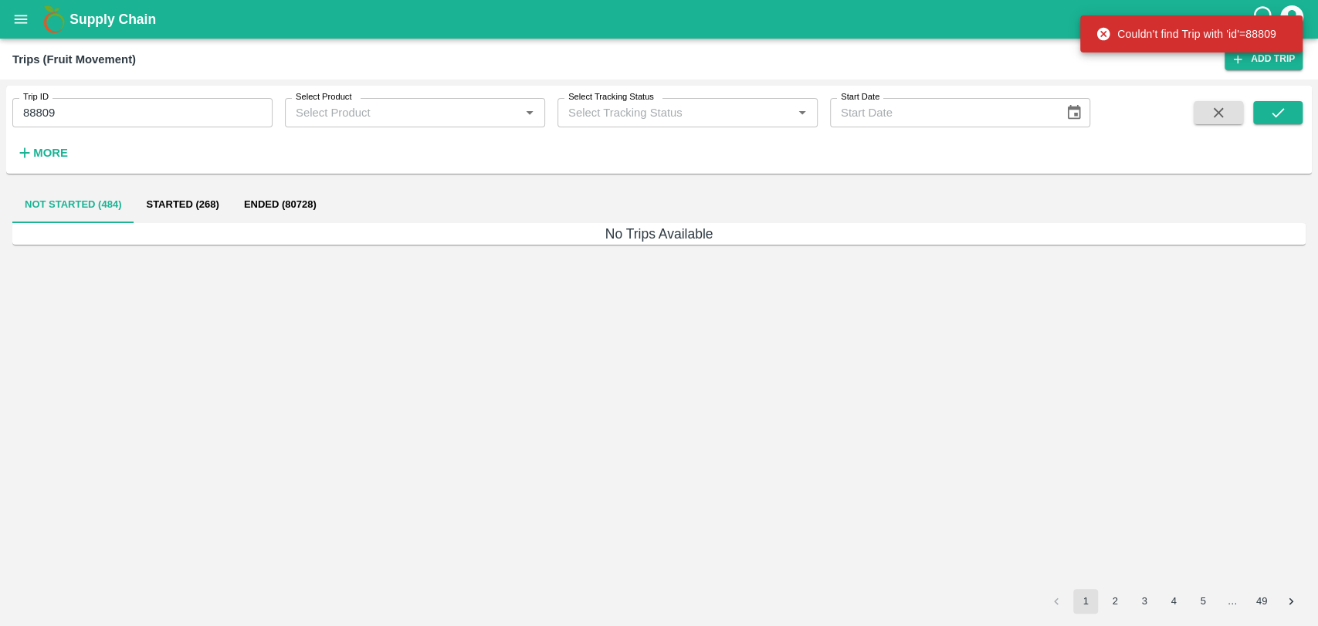
click at [298, 202] on button "Ended (80728)" at bounding box center [280, 204] width 97 height 37
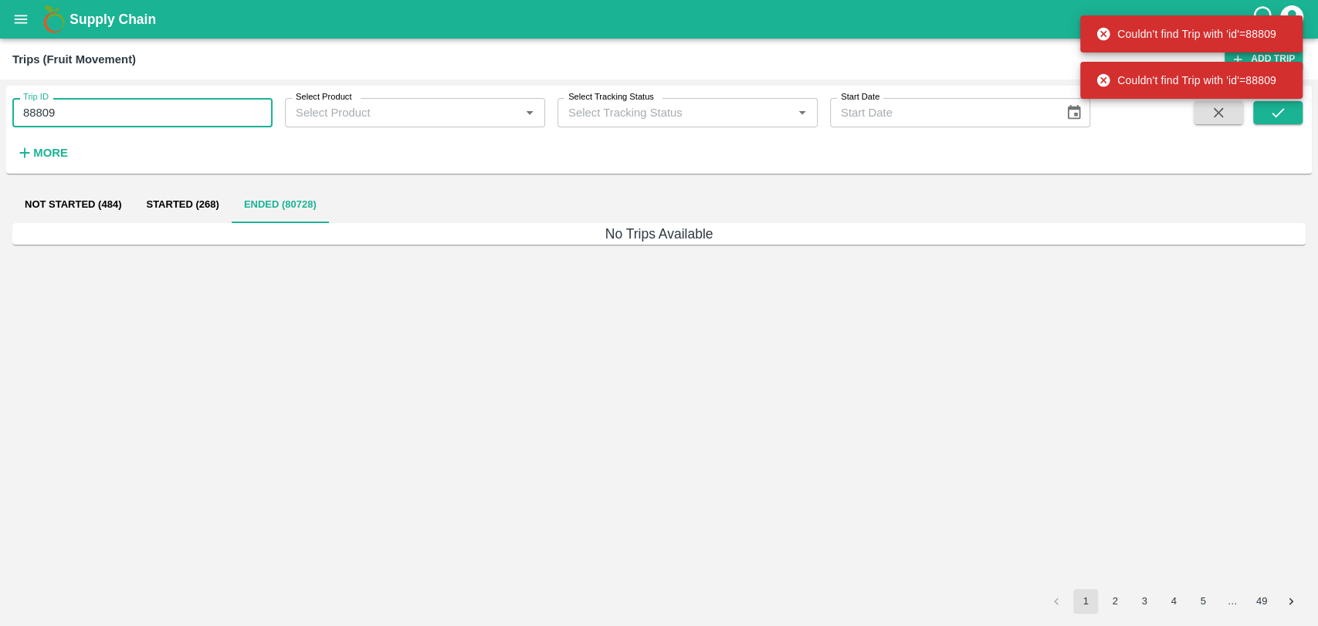
drag, startPoint x: 83, startPoint y: 103, endPoint x: 0, endPoint y: 93, distance: 84.0
click at [0, 93] on div "Trip ID 88809 Trip ID Select Product Select Product   * Select Tracking Status …" at bounding box center [659, 353] width 1318 height 547
click at [12, 11] on icon "open drawer" at bounding box center [20, 19] width 17 height 17
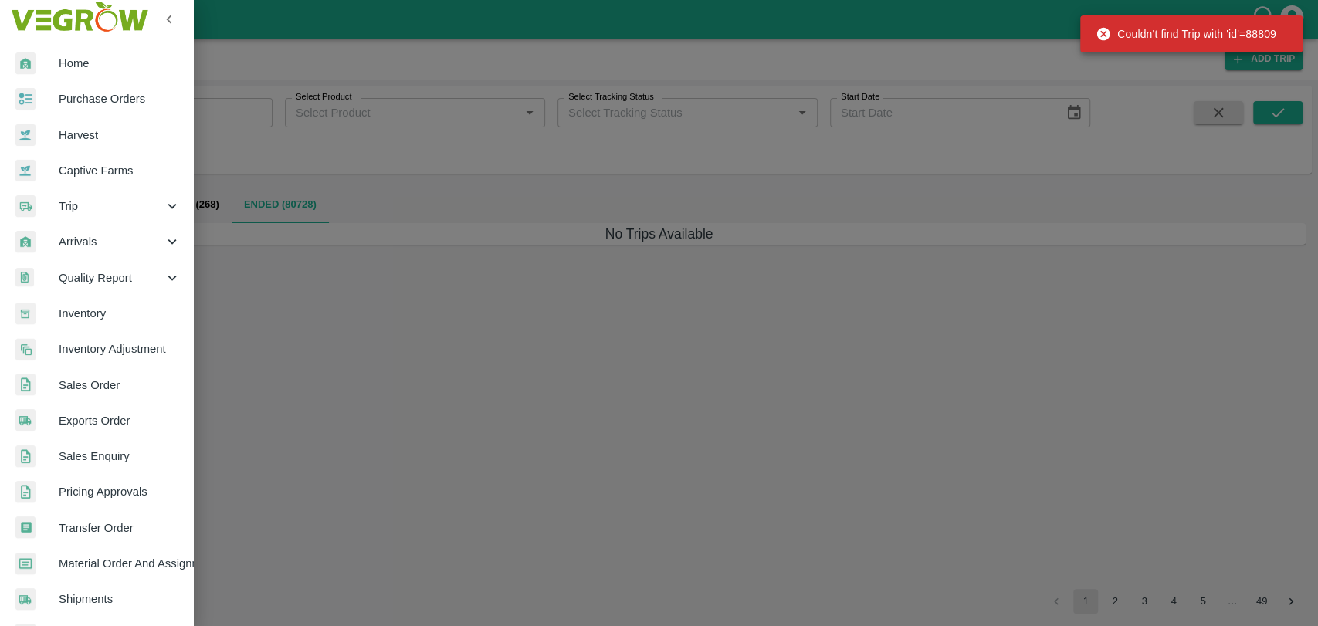
drag, startPoint x: 469, startPoint y: 318, endPoint x: 159, endPoint y: 191, distance: 335.2
click at [469, 318] on div at bounding box center [659, 313] width 1318 height 626
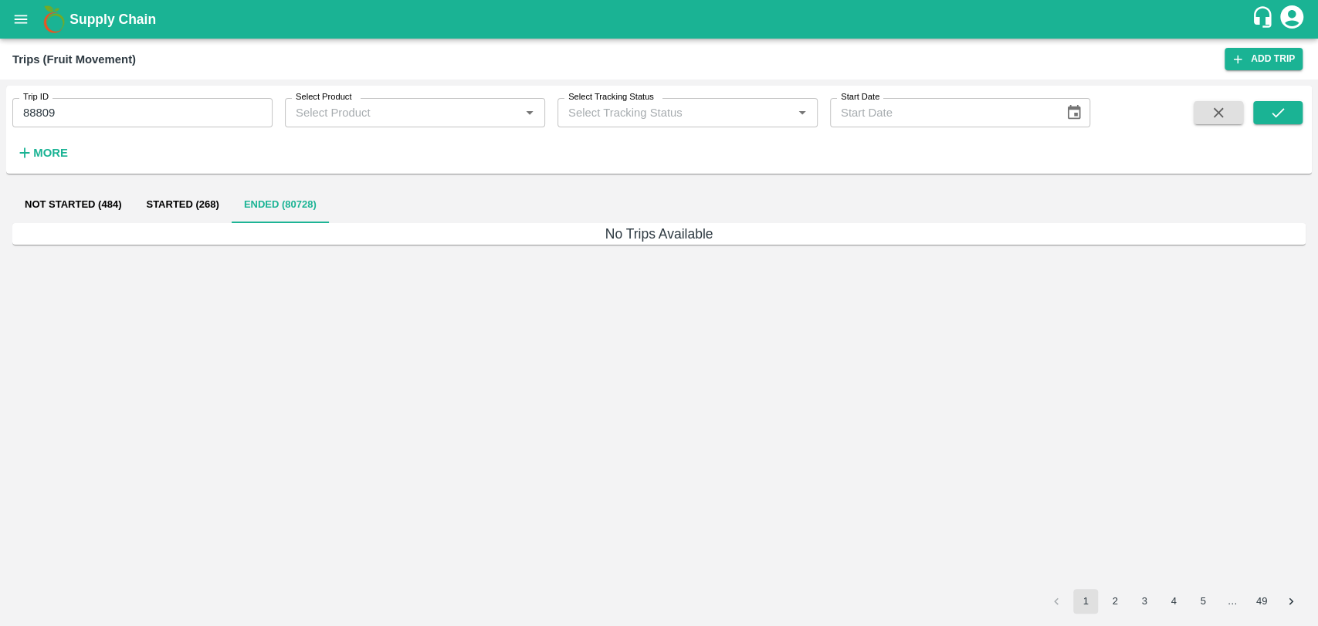
click at [66, 151] on strong "More" at bounding box center [50, 153] width 35 height 12
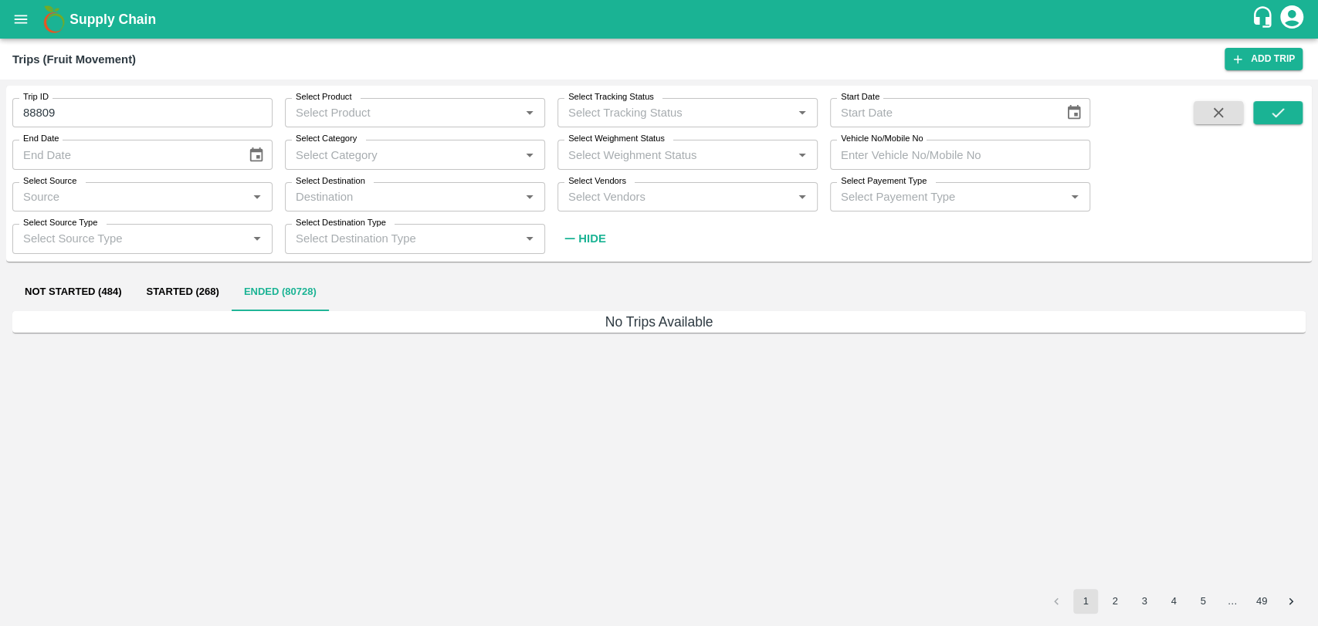
drag, startPoint x: 68, startPoint y: 115, endPoint x: 0, endPoint y: 108, distance: 68.3
click at [0, 110] on div "Trip ID 88809 Trip ID Select Product Select Product   * Select Tracking Status …" at bounding box center [659, 353] width 1318 height 547
type input "88809"
click at [892, 153] on input "Vehicle No/Mobile No" at bounding box center [960, 154] width 260 height 29
paste input "MH28BB7344"
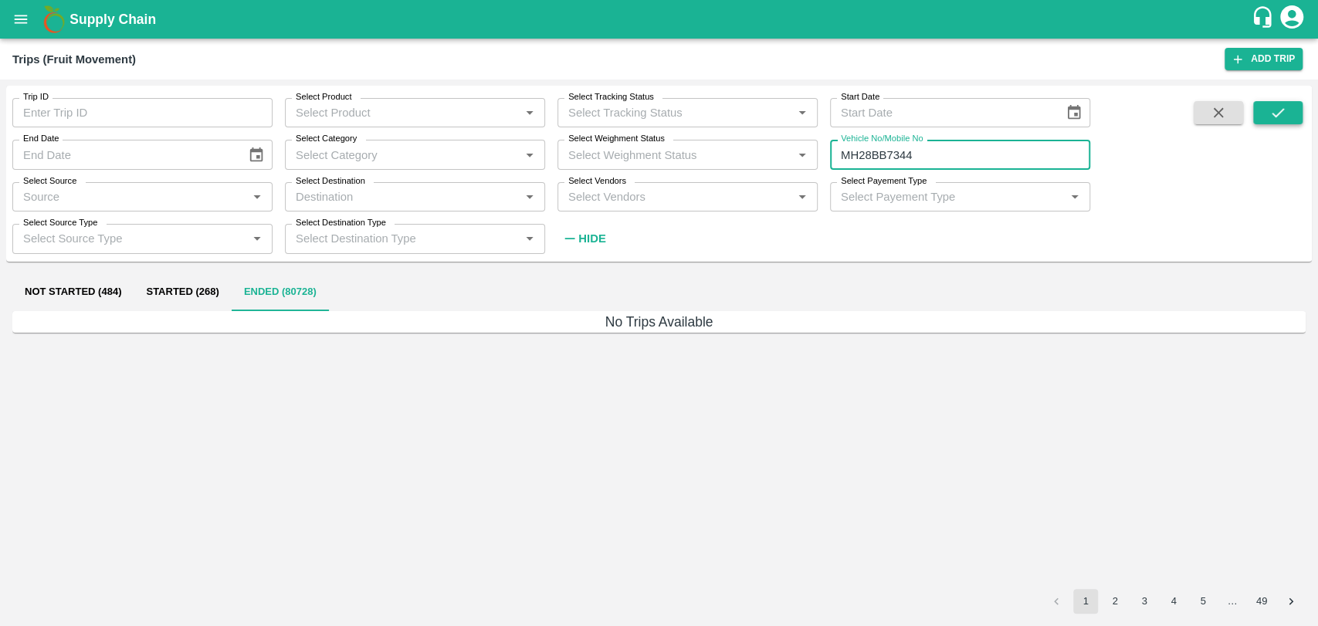
type input "MH28BB7344"
click at [1285, 115] on icon "submit" at bounding box center [1277, 112] width 17 height 17
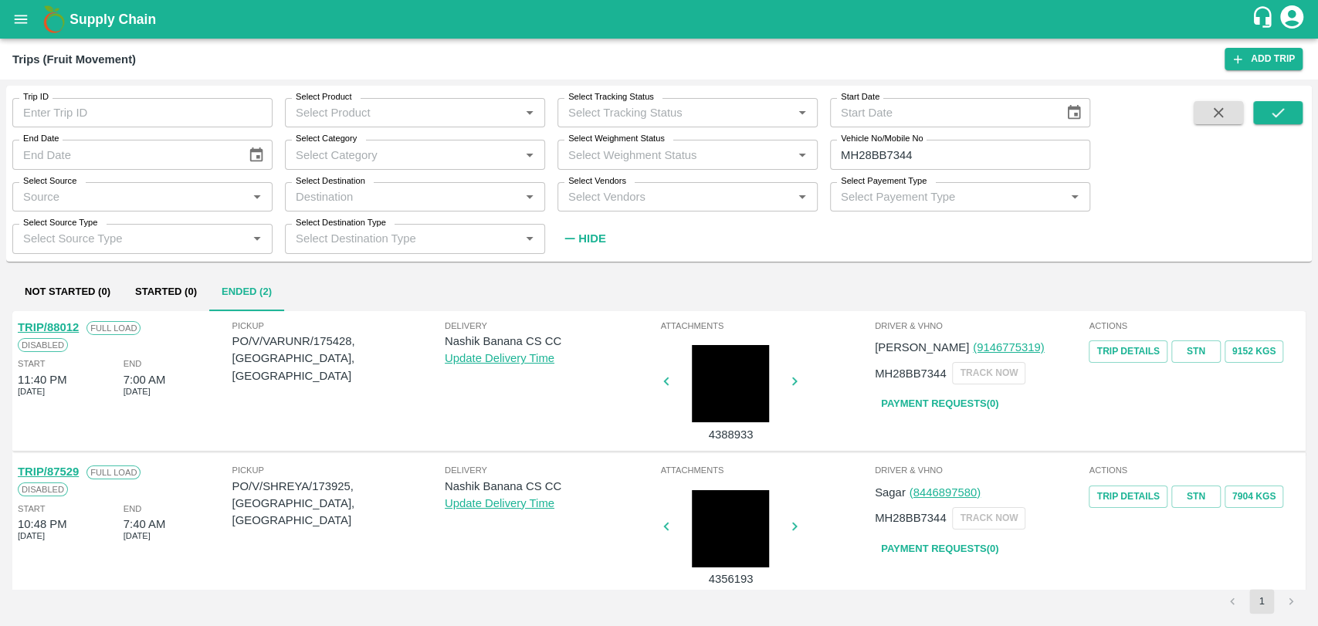
click at [75, 327] on link "TRIP/88012" at bounding box center [48, 327] width 61 height 12
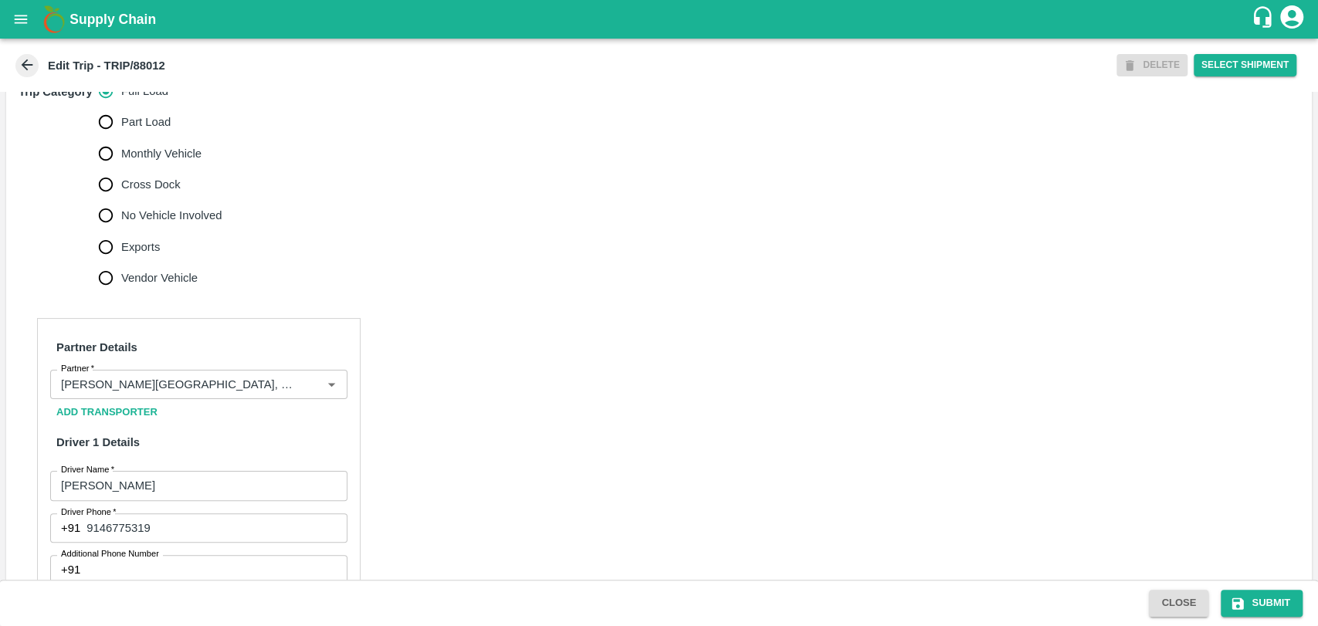
scroll to position [514, 0]
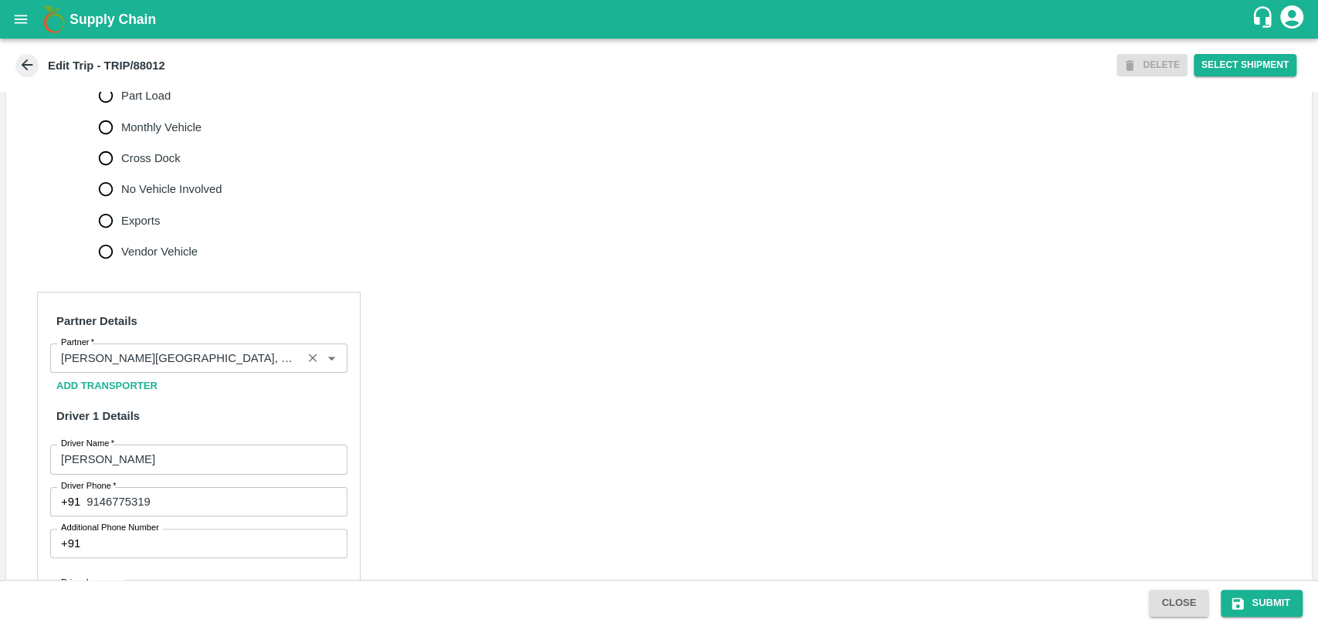
click at [280, 351] on input "Partner   *" at bounding box center [176, 358] width 242 height 20
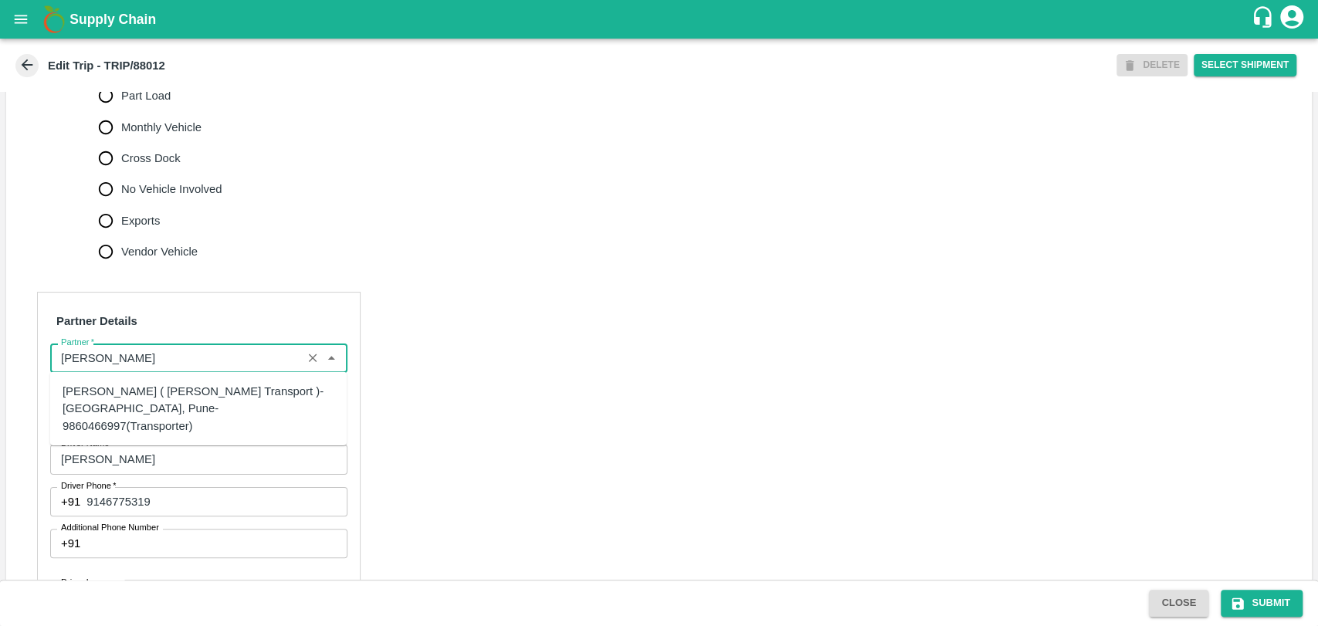
click at [112, 395] on div "[PERSON_NAME] ( [PERSON_NAME] Transport )-[GEOGRAPHIC_DATA], Pune-9860466997(Tr…" at bounding box center [199, 409] width 272 height 52
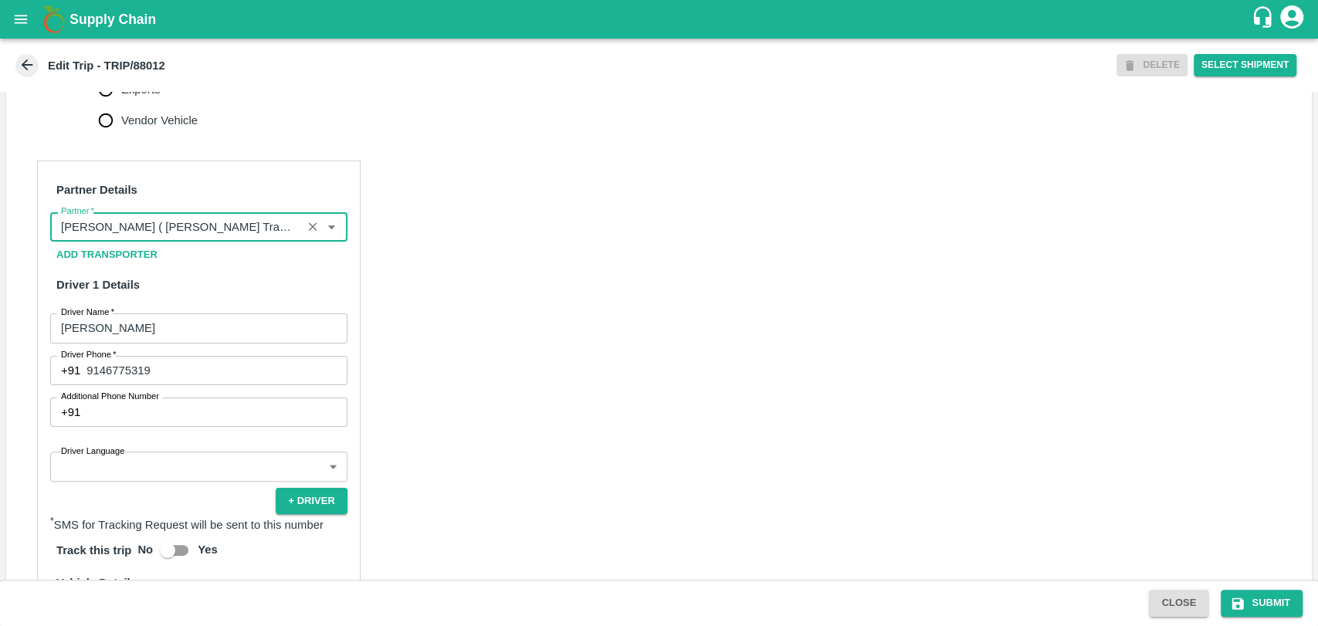
scroll to position [943, 0]
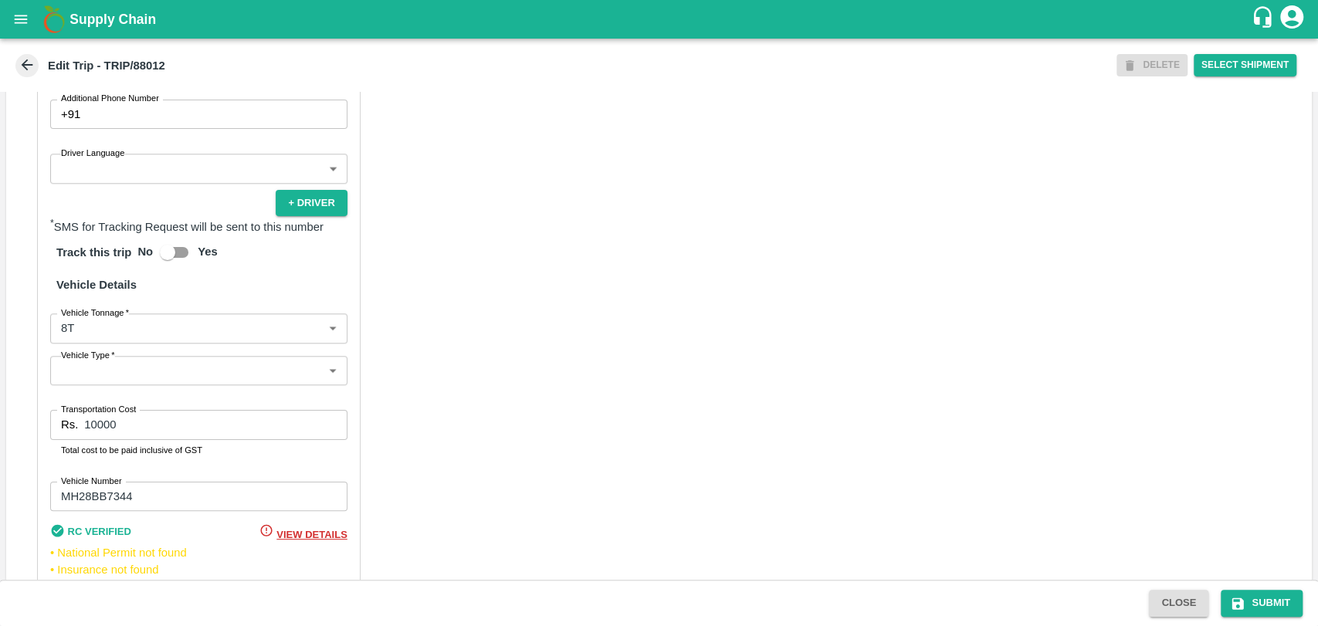
type input "[PERSON_NAME] ( [PERSON_NAME] Transport )-[GEOGRAPHIC_DATA], Pune-9860466997(Tr…"
click at [130, 352] on div "Partner Details Partner   * Partner Add Transporter Driver 1 Details Driver Nam…" at bounding box center [198, 239] width 323 height 753
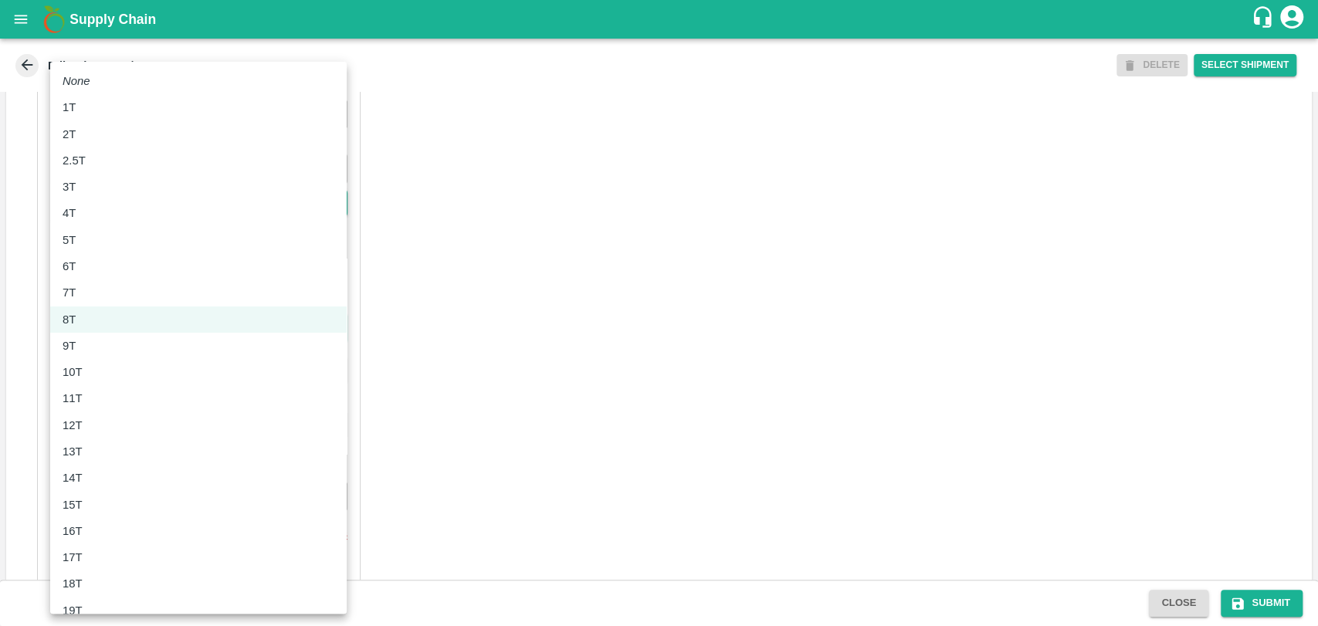
click at [130, 340] on body "Supply Chain Edit Trip - TRIP/88012 DELETE Select Shipment Trip Details Trip Ty…" at bounding box center [659, 313] width 1318 height 626
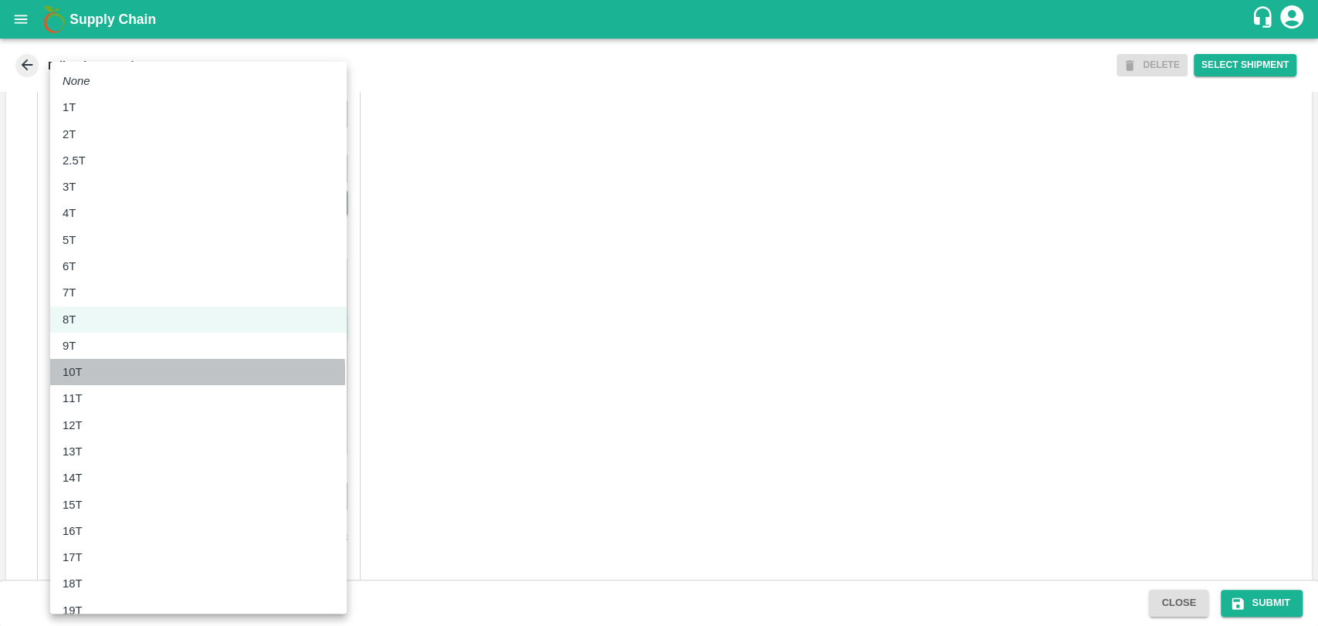
click at [93, 374] on div "10T" at bounding box center [199, 372] width 272 height 17
type input "10000"
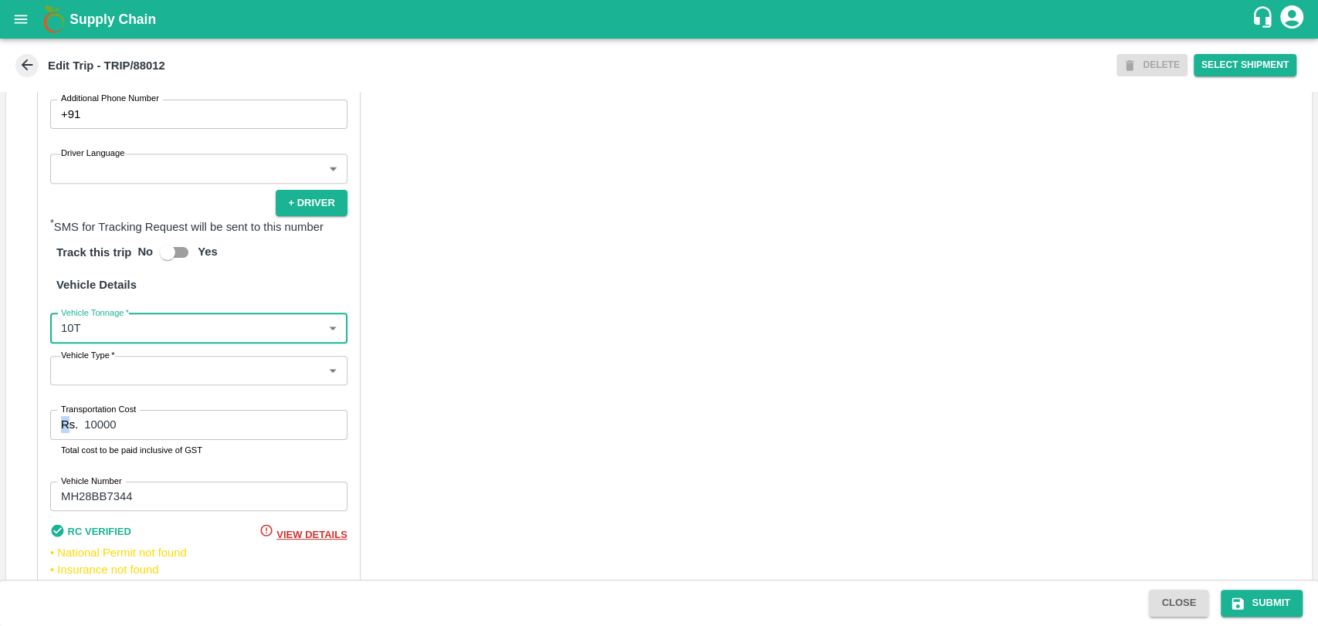
click at [25, 425] on div "Partner Details Partner   * Partner Add Transporter Driver 1 Details Driver Nam…" at bounding box center [658, 239] width 1305 height 791
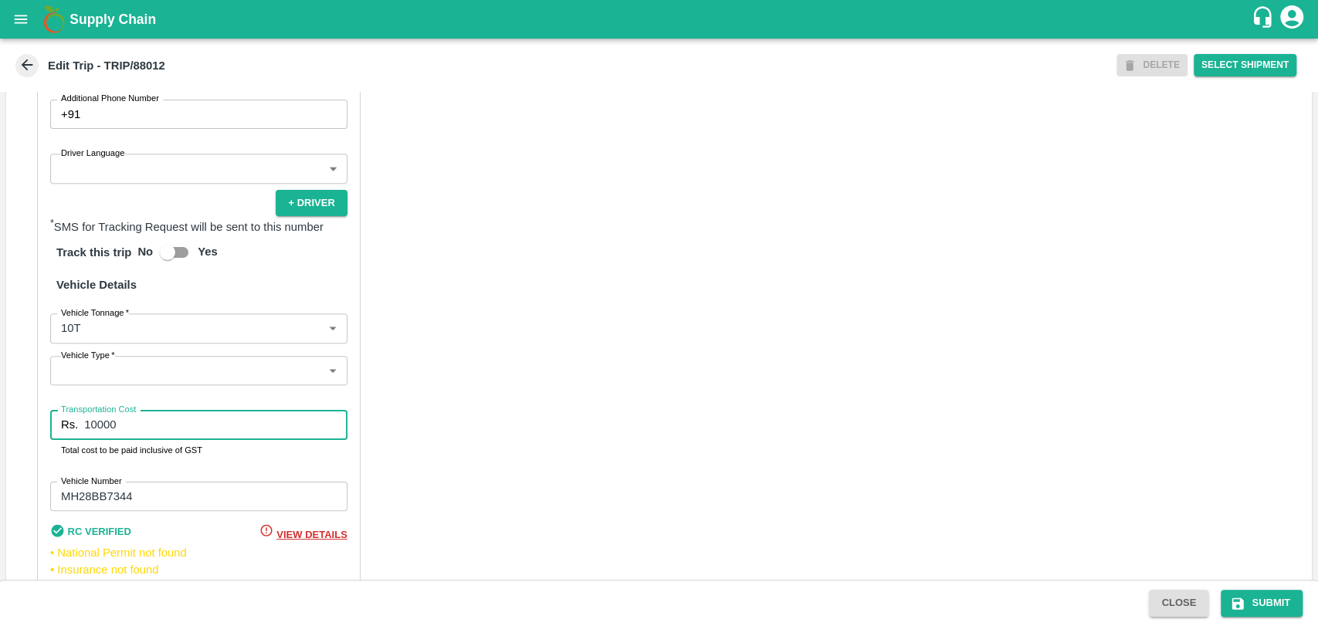
drag, startPoint x: 134, startPoint y: 422, endPoint x: 39, endPoint y: 425, distance: 95.8
click at [39, 425] on div "Partner Details Partner   * Partner Add Transporter Driver 1 Details Driver Nam…" at bounding box center [198, 239] width 323 height 753
type input "20000"
click at [1266, 603] on button "Submit" at bounding box center [1262, 603] width 82 height 27
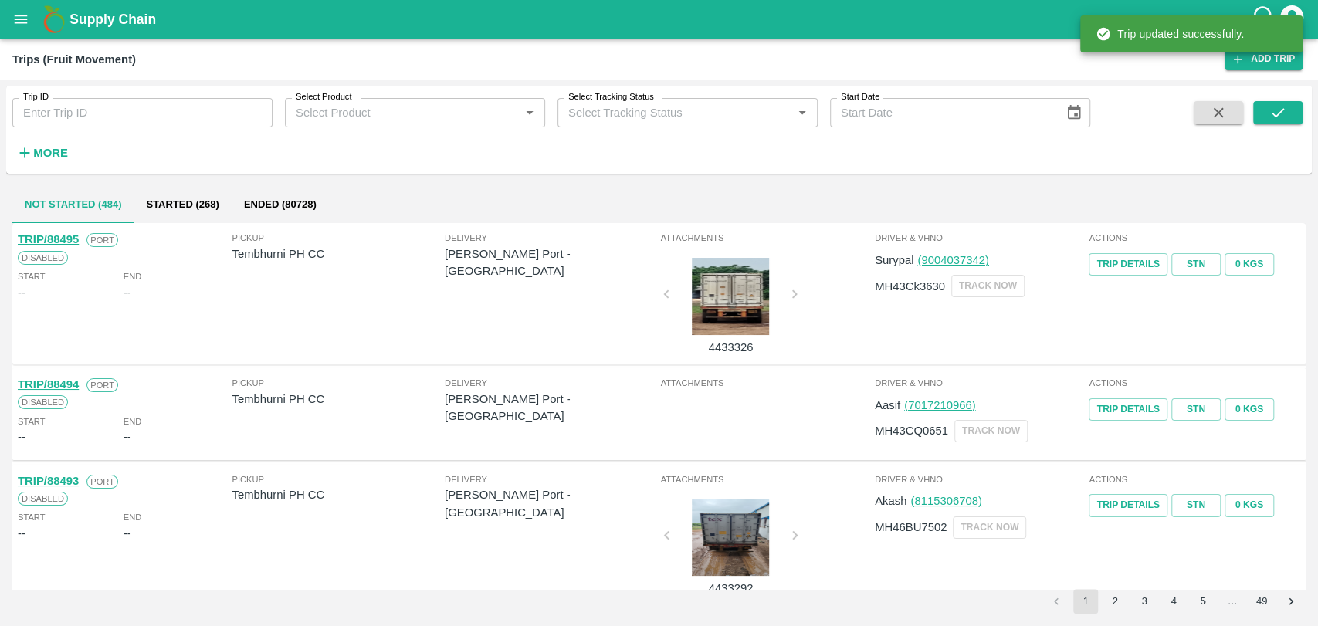
click at [66, 155] on strong "More" at bounding box center [50, 153] width 35 height 12
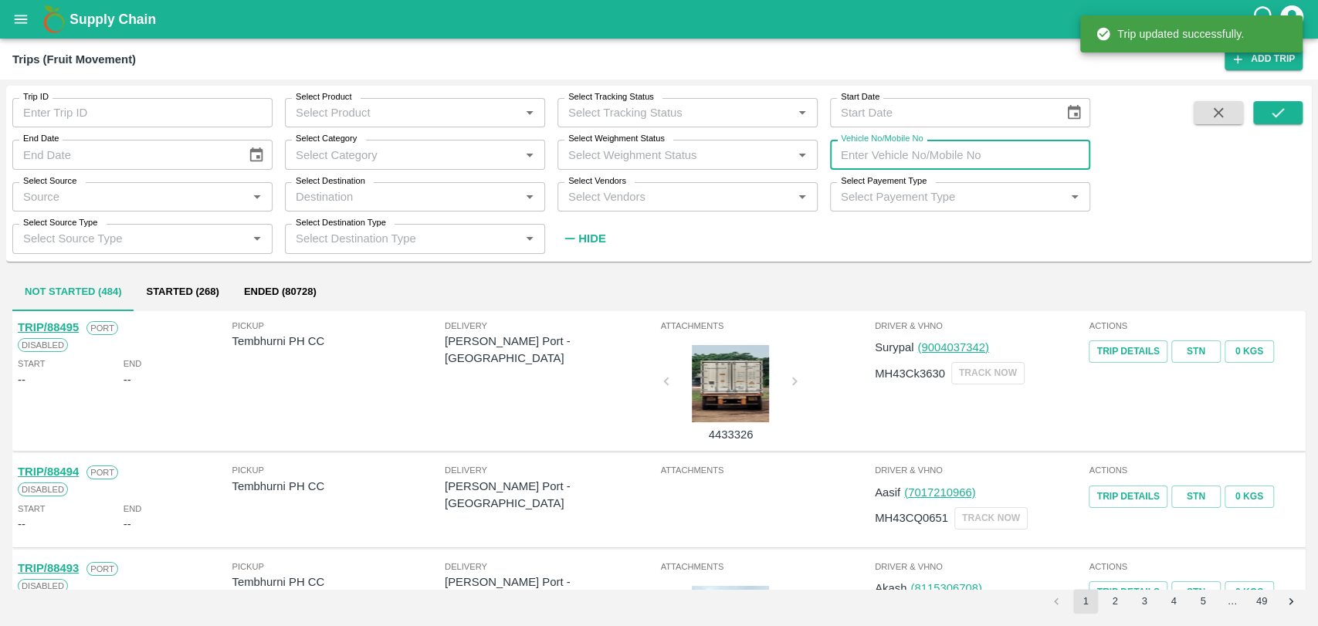
click at [910, 145] on input "Vehicle No/Mobile No" at bounding box center [960, 154] width 260 height 29
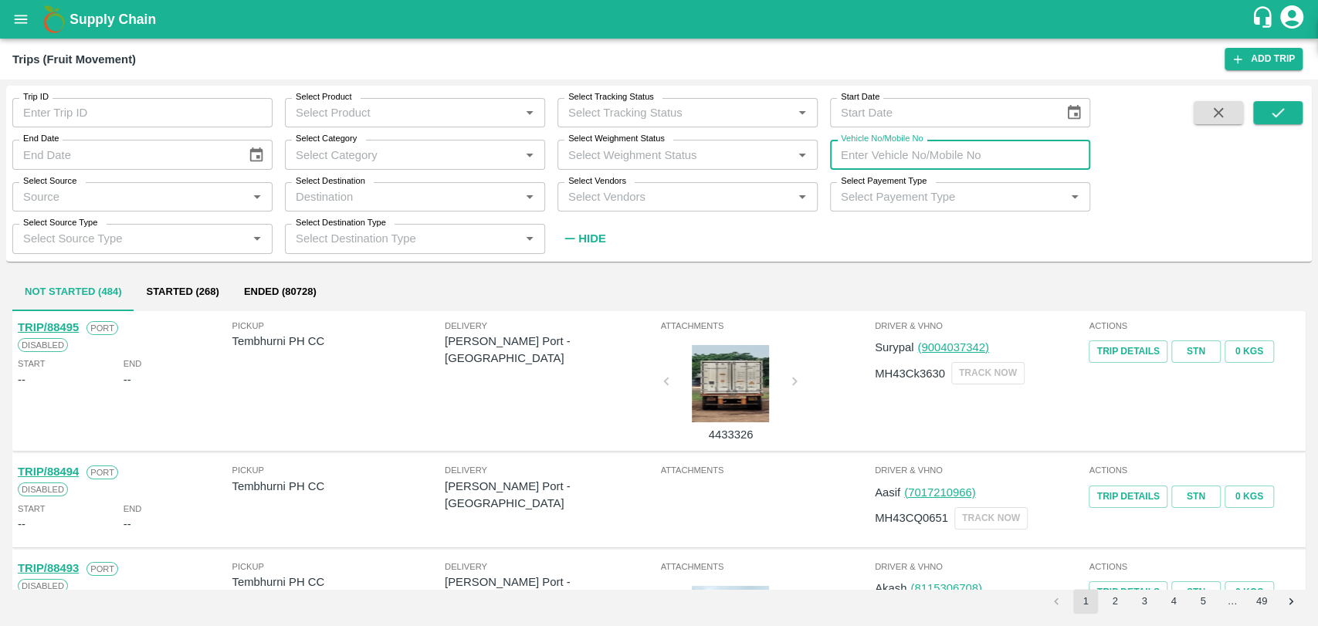
paste input "MH04KF3551"
type input "MH04KF3551"
click at [1290, 113] on button "submit" at bounding box center [1277, 112] width 49 height 23
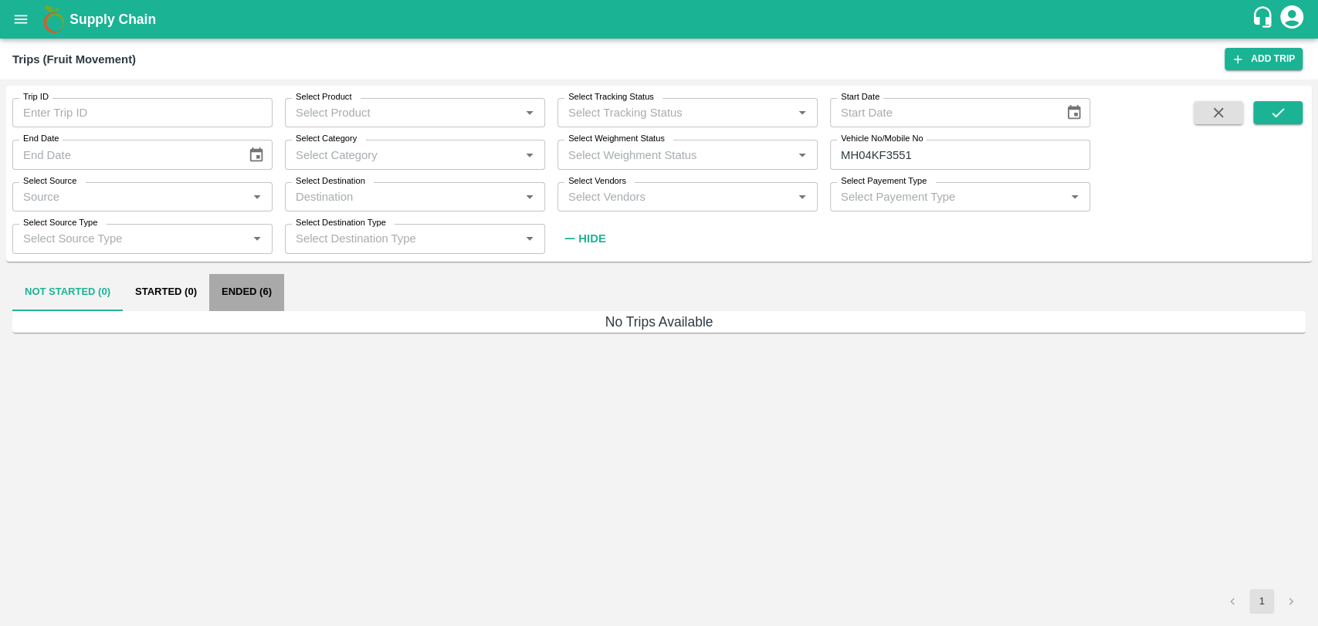
click at [274, 286] on button "Ended (6)" at bounding box center [246, 292] width 75 height 37
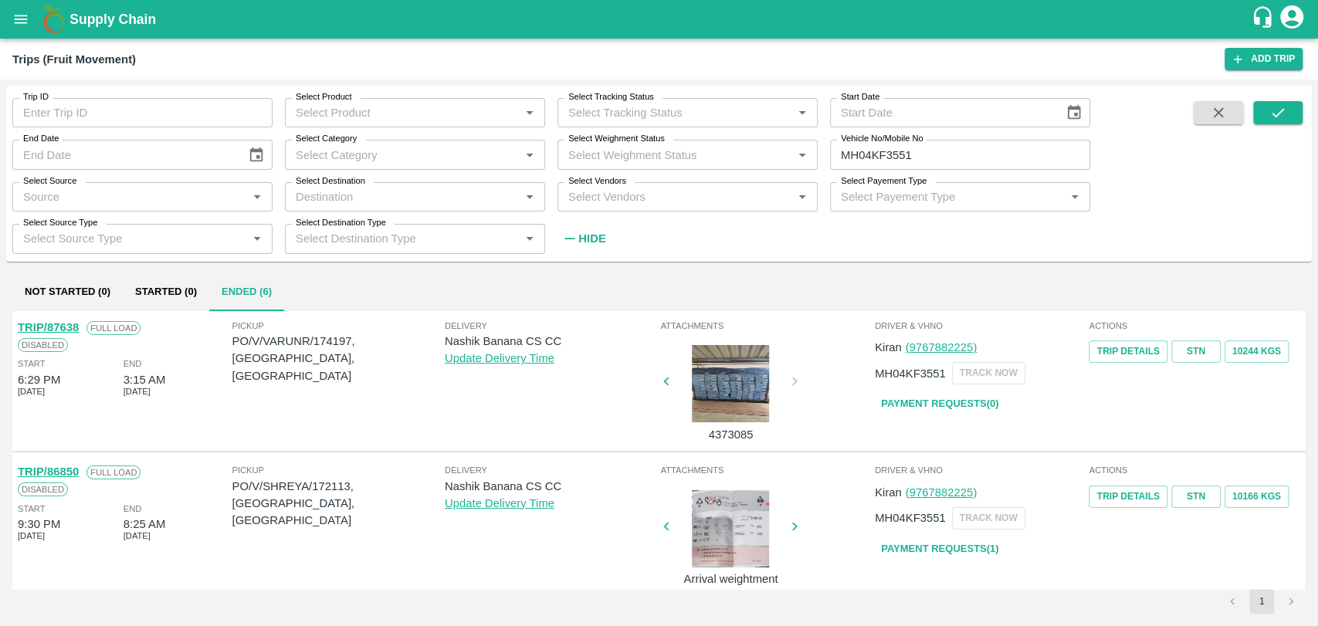
click at [76, 332] on link "TRIP/87638" at bounding box center [48, 327] width 61 height 12
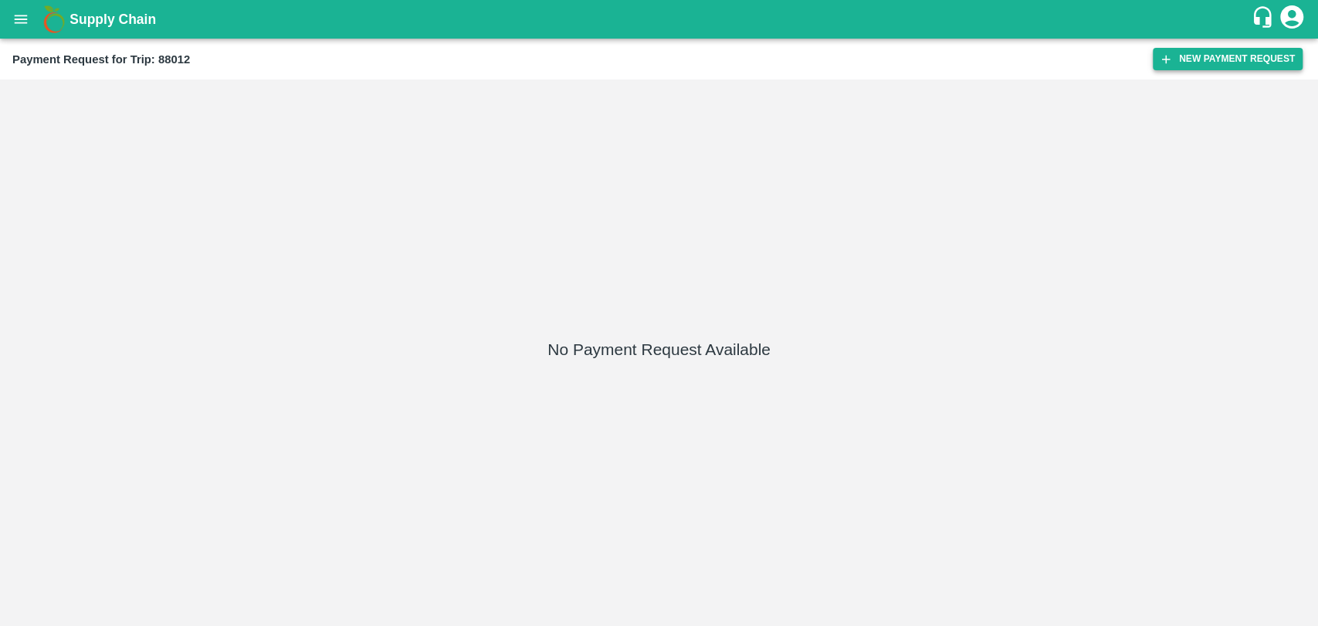
click at [1241, 69] on button "New Payment Request" at bounding box center [1228, 59] width 150 height 22
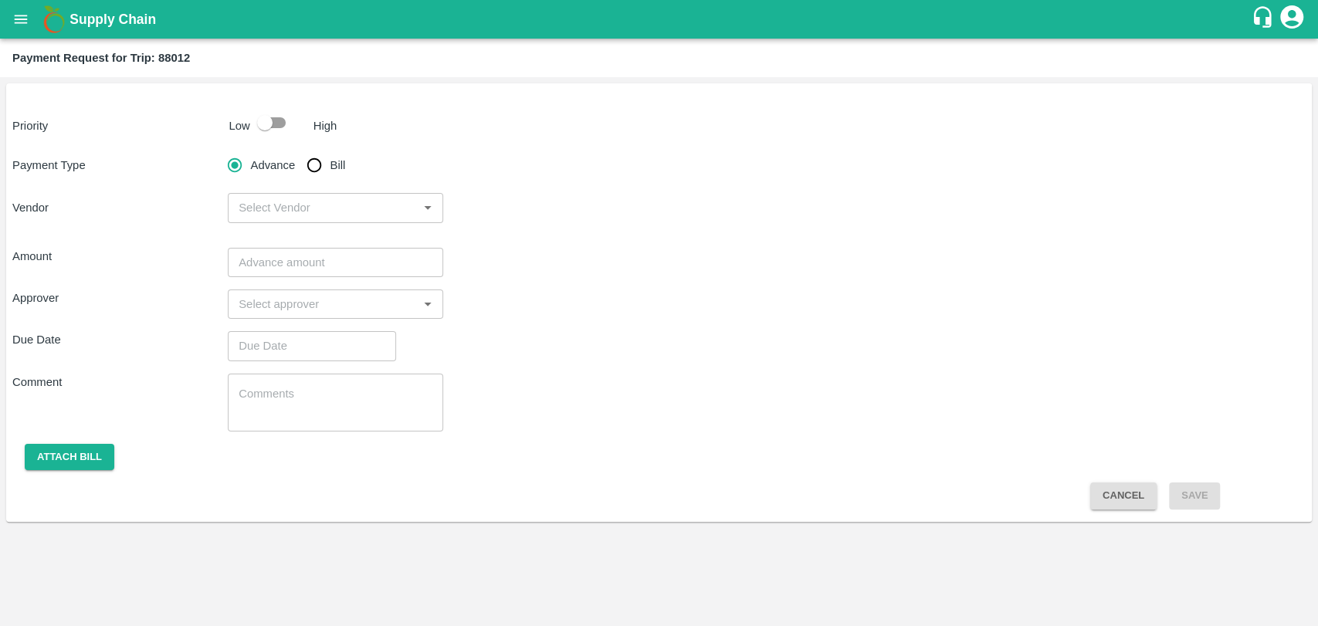
click at [306, 164] on input "Bill" at bounding box center [314, 165] width 31 height 31
radio input "true"
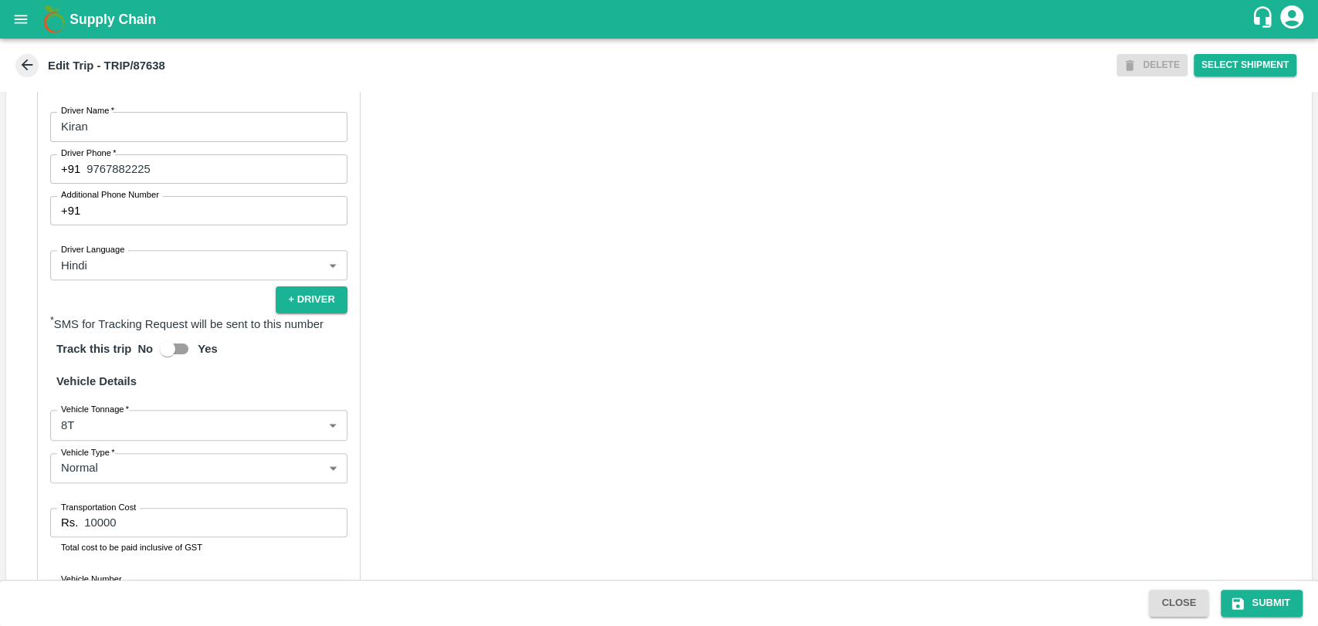
scroll to position [943, 0]
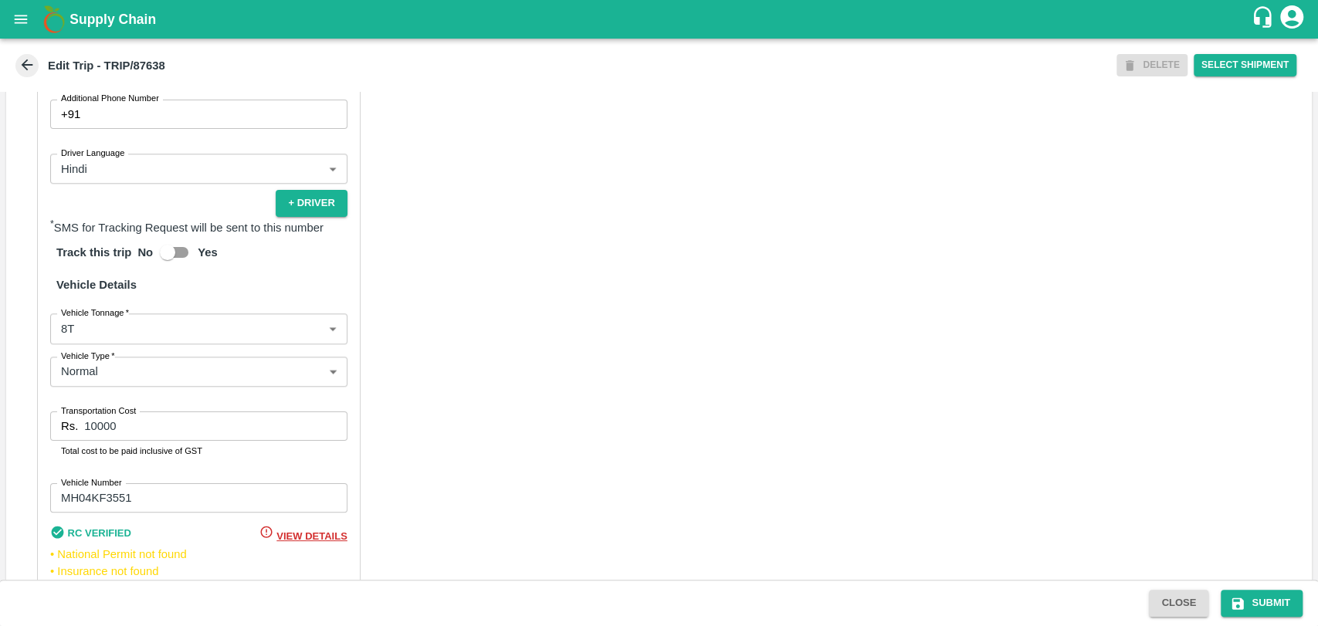
click at [105, 342] on body "Supply Chain Edit Trip - TRIP/87638 DELETE Select Shipment Trip Details Trip Ty…" at bounding box center [659, 313] width 1318 height 626
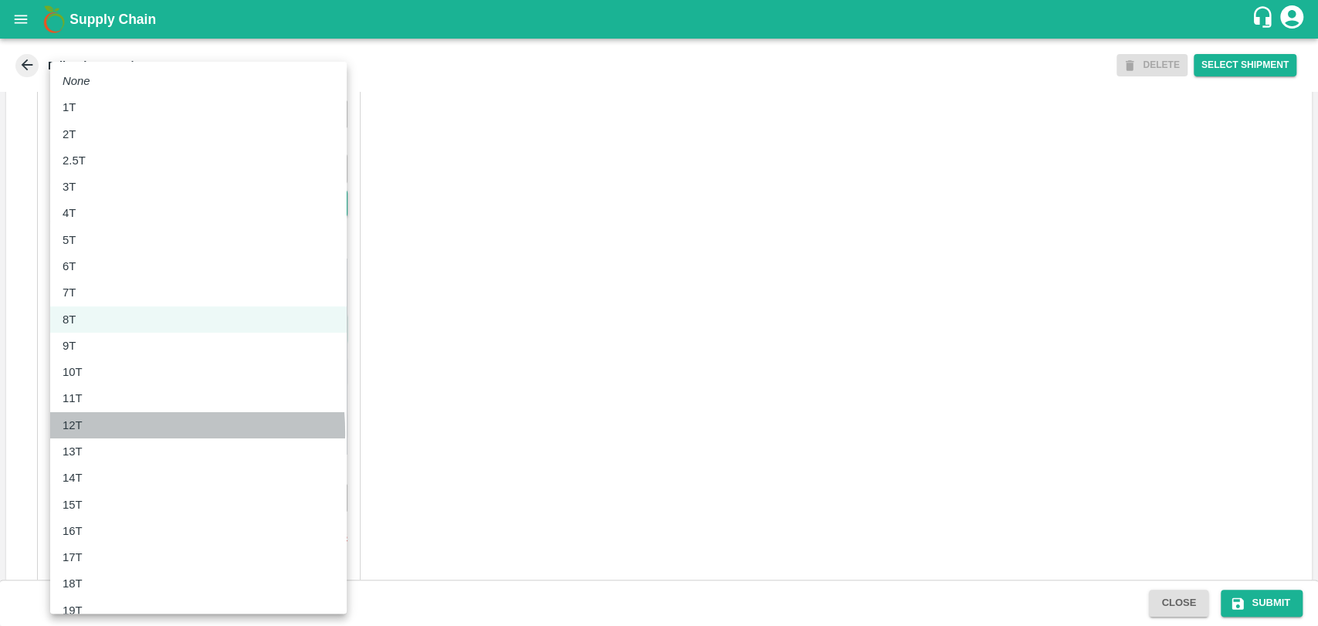
click at [93, 433] on div "12T" at bounding box center [199, 425] width 272 height 17
type input "12000"
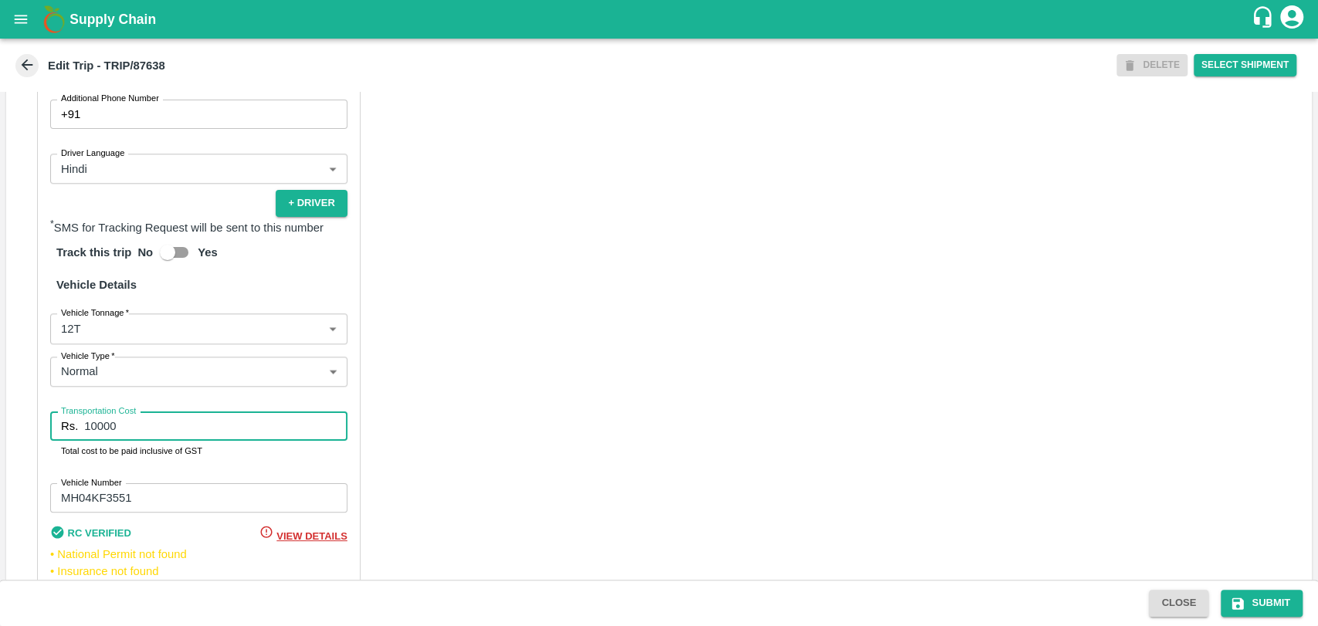
drag, startPoint x: 117, startPoint y: 428, endPoint x: 40, endPoint y: 421, distance: 76.7
click at [42, 421] on div "Partner Details Partner   * Partner Add Transporter Driver 1 Details Driver Nam…" at bounding box center [198, 240] width 323 height 755
type input "24000"
click at [1266, 594] on button "Submit" at bounding box center [1262, 603] width 82 height 27
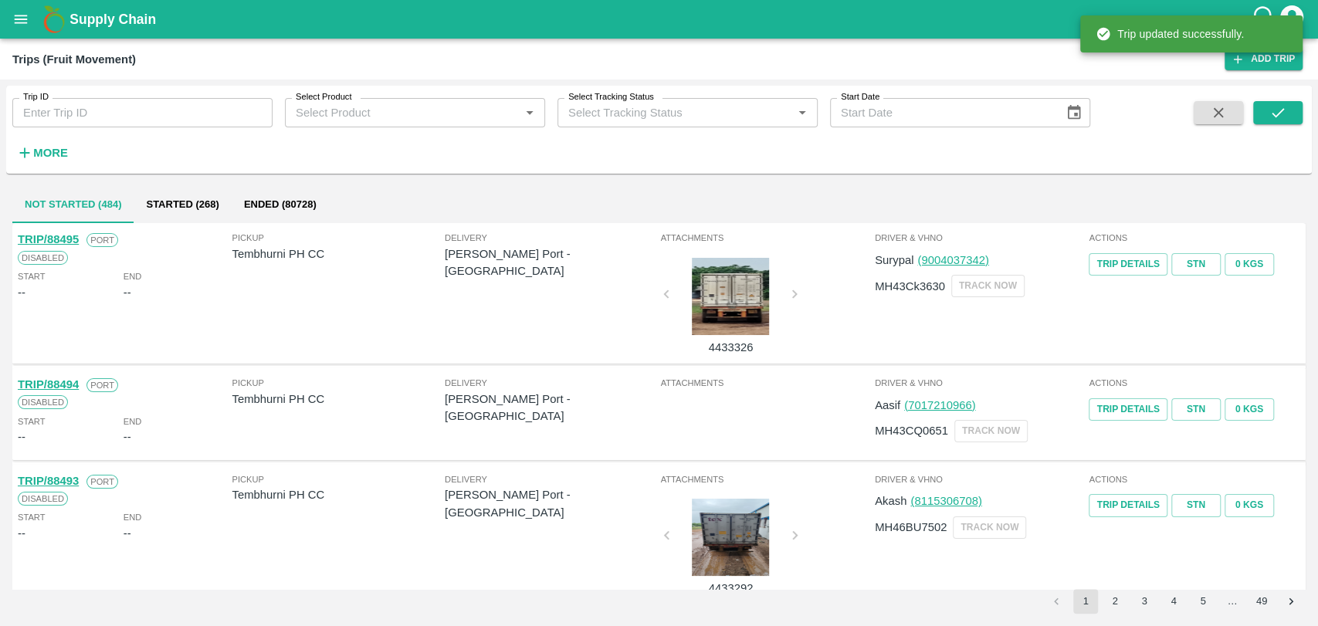
click at [64, 149] on strong "More" at bounding box center [50, 153] width 35 height 12
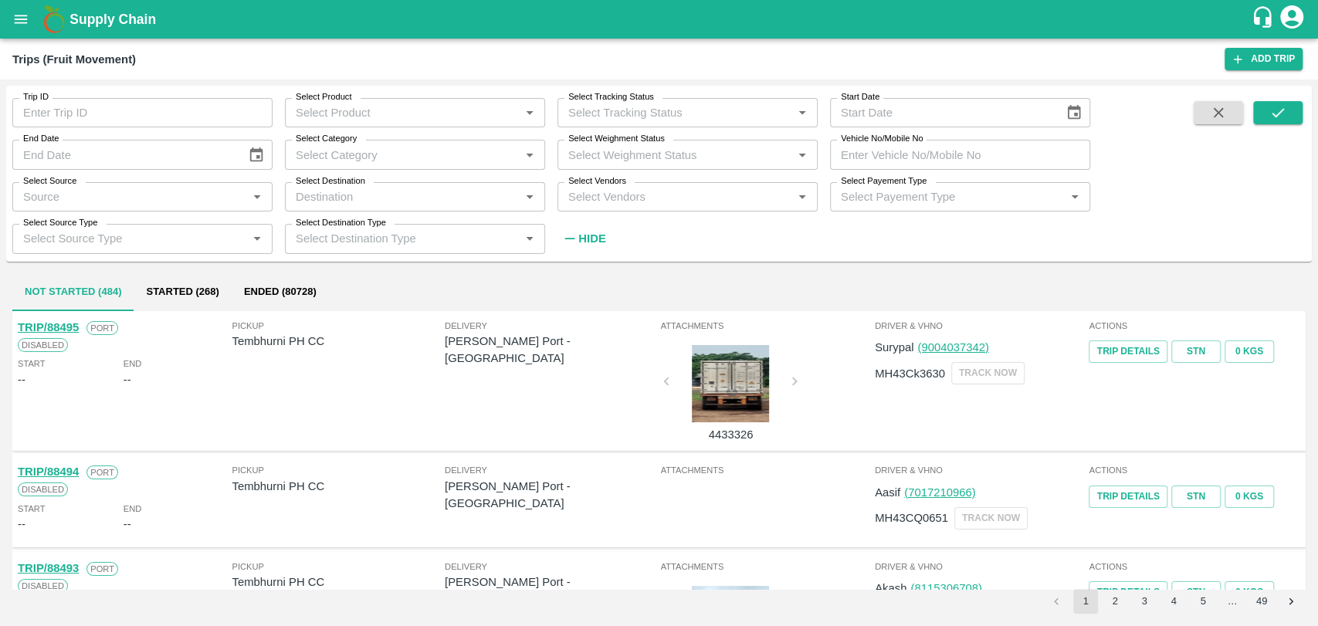
click at [971, 166] on input "Vehicle No/Mobile No" at bounding box center [960, 154] width 260 height 29
paste input "UP70DT8134"
click at [1280, 113] on icon "submit" at bounding box center [1277, 112] width 17 height 17
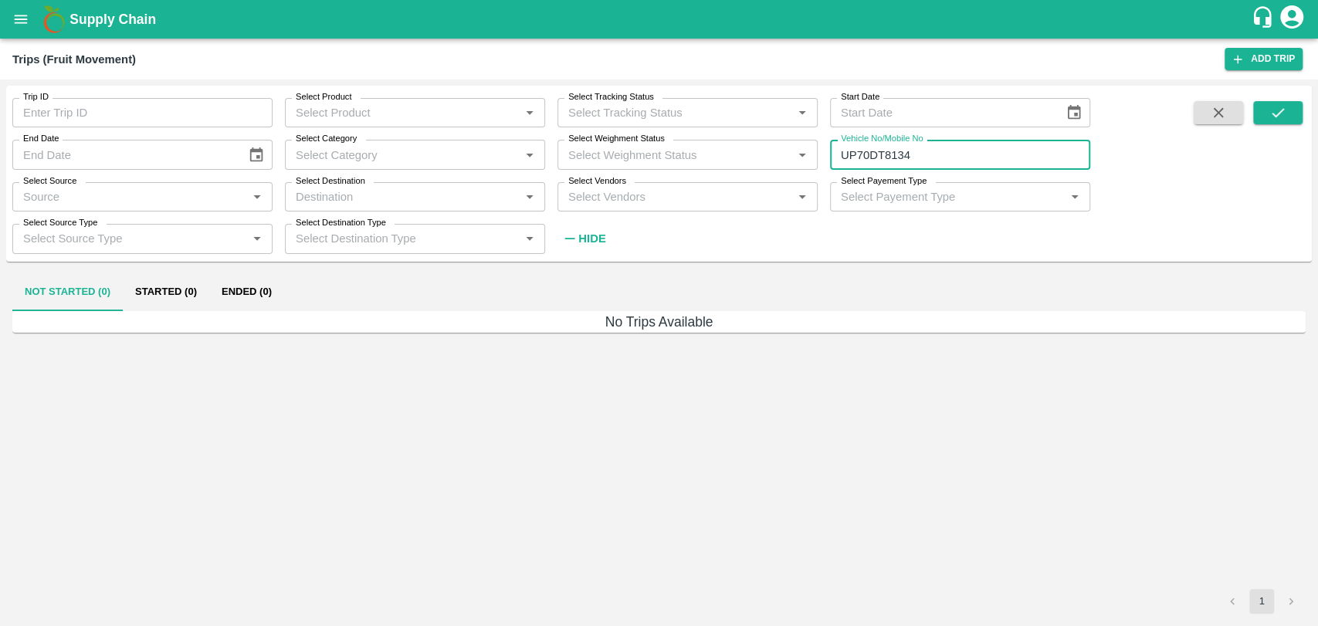
click at [920, 157] on input "UP70DT8134" at bounding box center [960, 154] width 260 height 29
drag, startPoint x: 920, startPoint y: 157, endPoint x: 885, endPoint y: 158, distance: 35.5
click at [885, 158] on input "UP70DT8134" at bounding box center [960, 154] width 260 height 29
click at [1250, 107] on div at bounding box center [1248, 176] width 108 height 151
click at [1278, 105] on icon "submit" at bounding box center [1277, 112] width 17 height 17
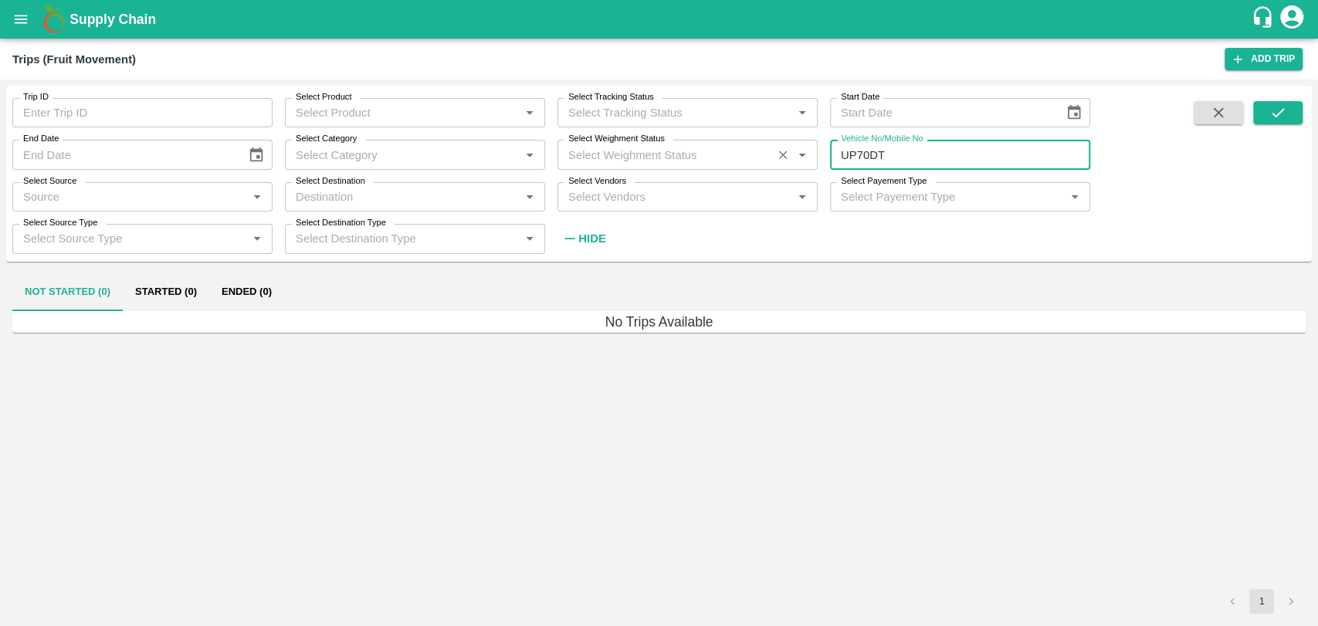
drag, startPoint x: 919, startPoint y: 148, endPoint x: 781, endPoint y: 157, distance: 139.3
click at [781, 157] on div "Trip ID Trip ID Select Product Select Product   * Select Tracking Status Select…" at bounding box center [545, 170] width 1090 height 168
type input "8134"
click at [1273, 116] on icon "submit" at bounding box center [1278, 112] width 12 height 9
click at [213, 287] on button "Ended (33)" at bounding box center [249, 292] width 80 height 37
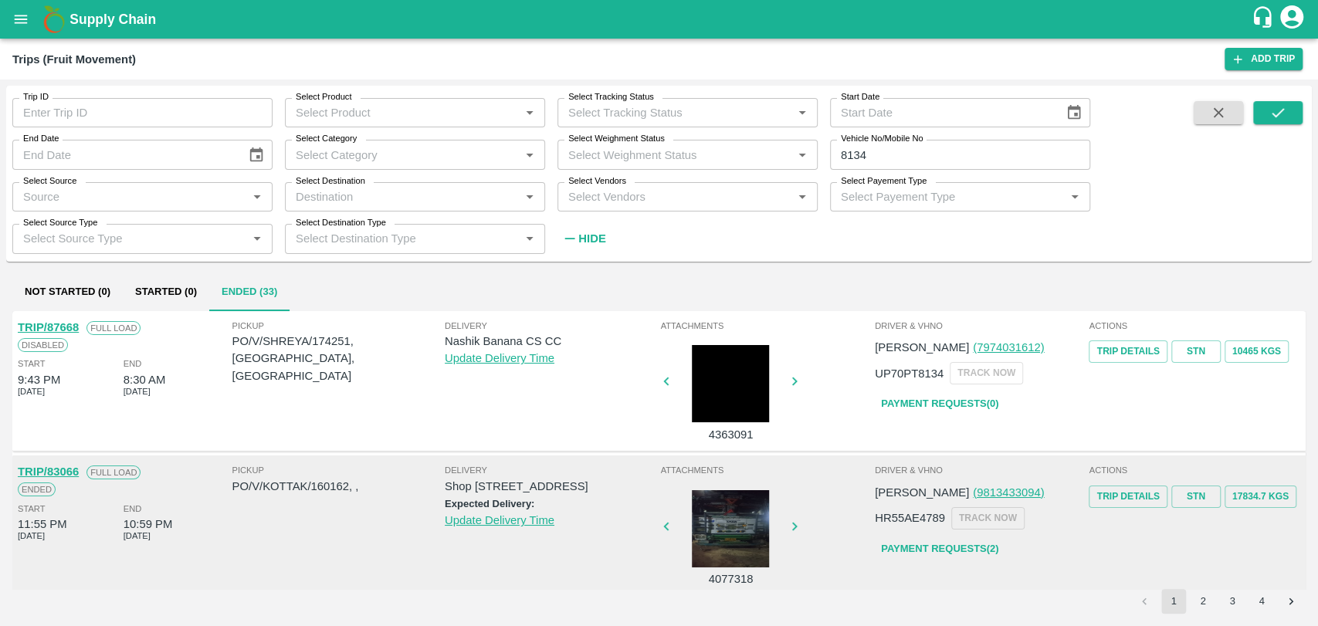
click at [56, 331] on link "TRIP/87668" at bounding box center [48, 327] width 61 height 12
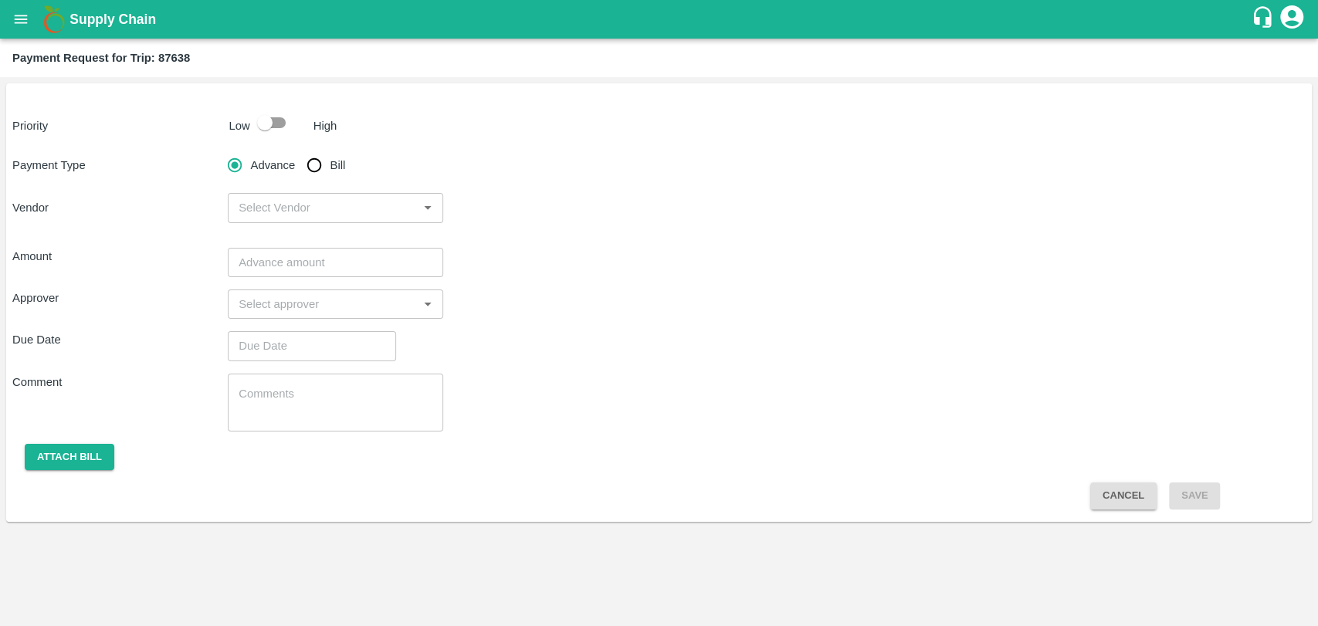
drag, startPoint x: 276, startPoint y: 126, endPoint x: 290, endPoint y: 148, distance: 26.0
click at [276, 126] on input "checkbox" at bounding box center [265, 122] width 88 height 29
checkbox input "true"
click at [317, 166] on input "Bill" at bounding box center [314, 165] width 31 height 31
radio input "true"
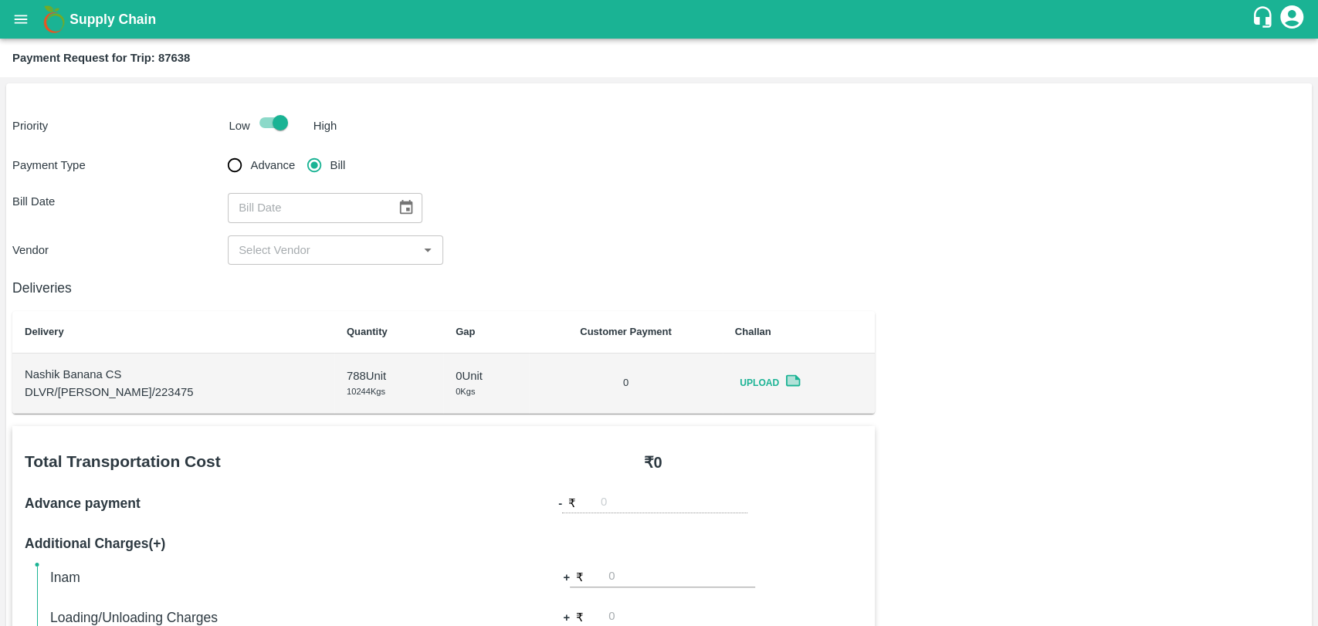
click at [400, 203] on icon "Choose date" at bounding box center [406, 207] width 13 height 15
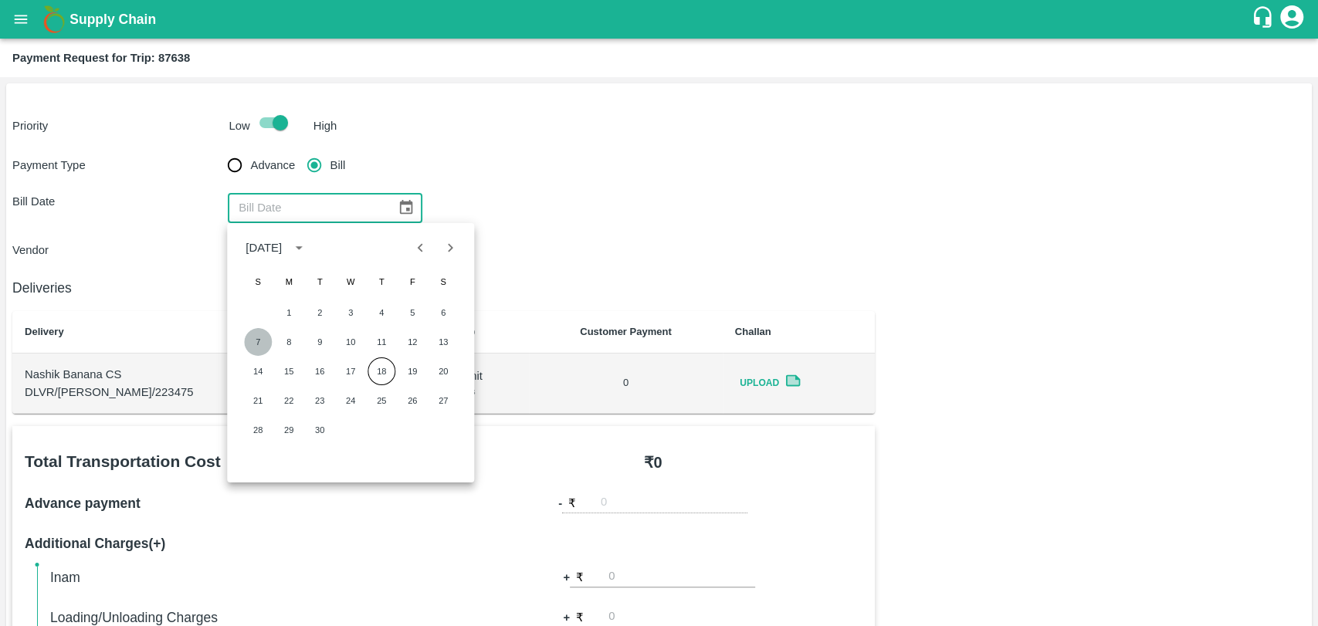
click at [270, 341] on button "7" at bounding box center [258, 342] width 28 height 28
type input "07/09/2025"
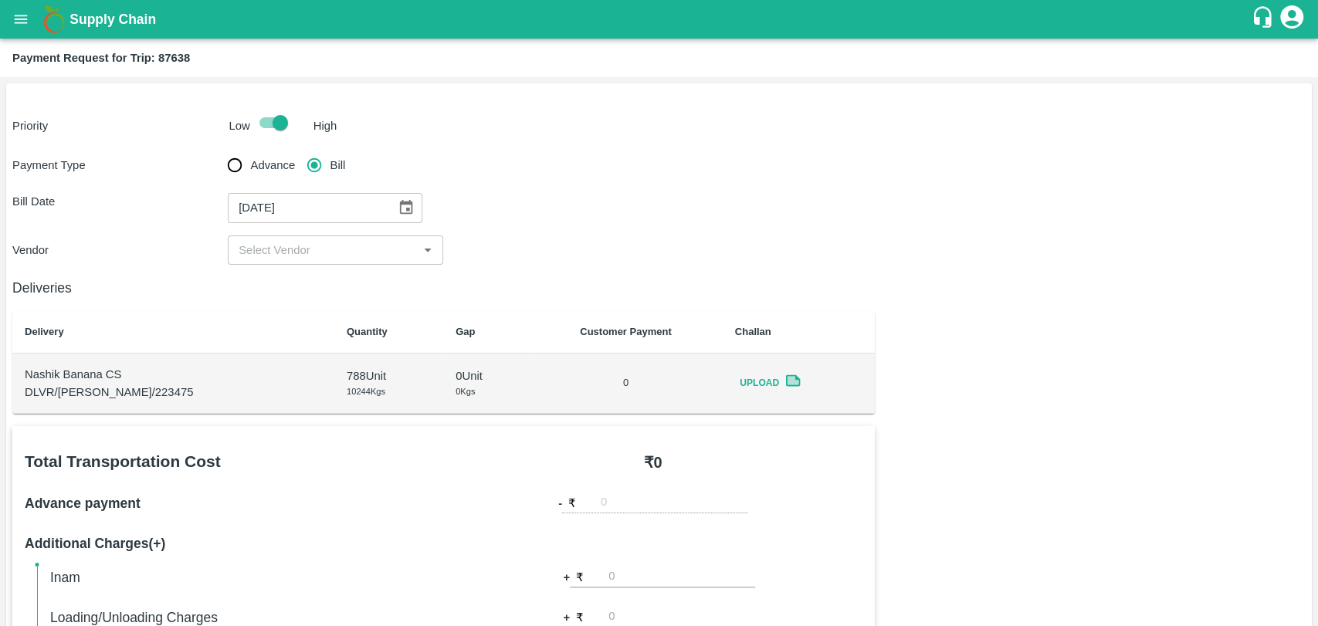
click at [276, 249] on input "input" at bounding box center [322, 250] width 181 height 20
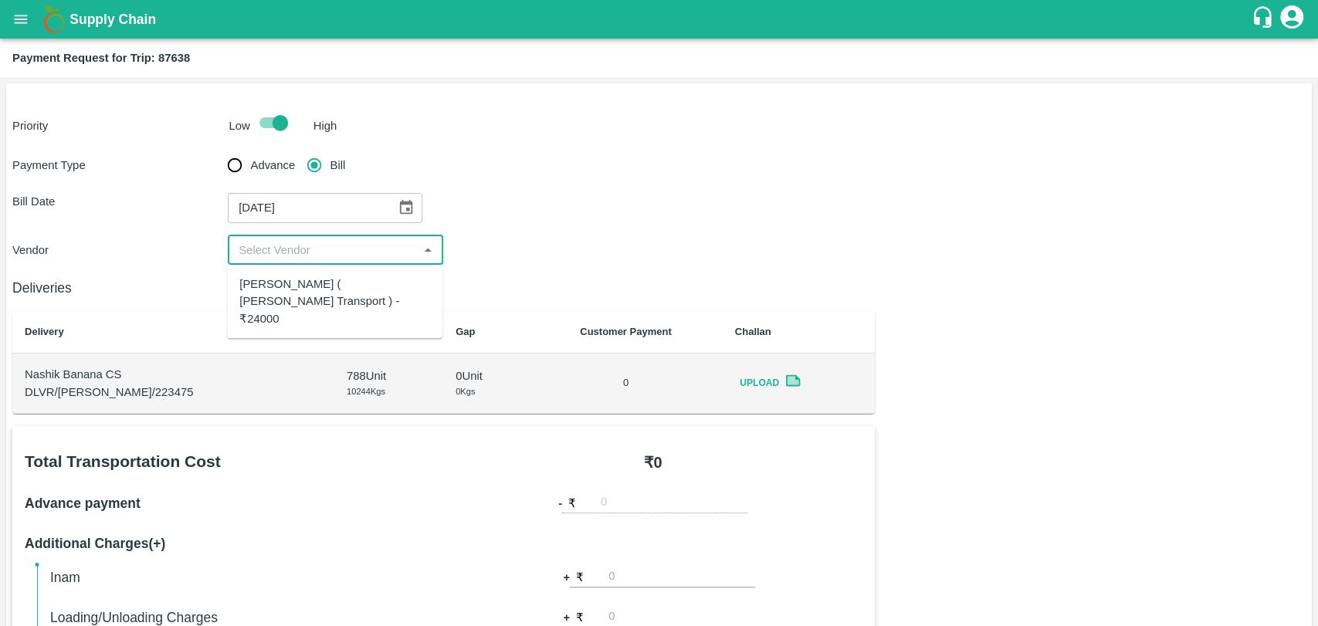
click at [297, 296] on div "Nitin Rasal ( Bhairavnath Transport ) - ₹24000" at bounding box center [334, 302] width 191 height 52
type input "Nitin Rasal ( Bhairavnath Transport ) - ₹24000"
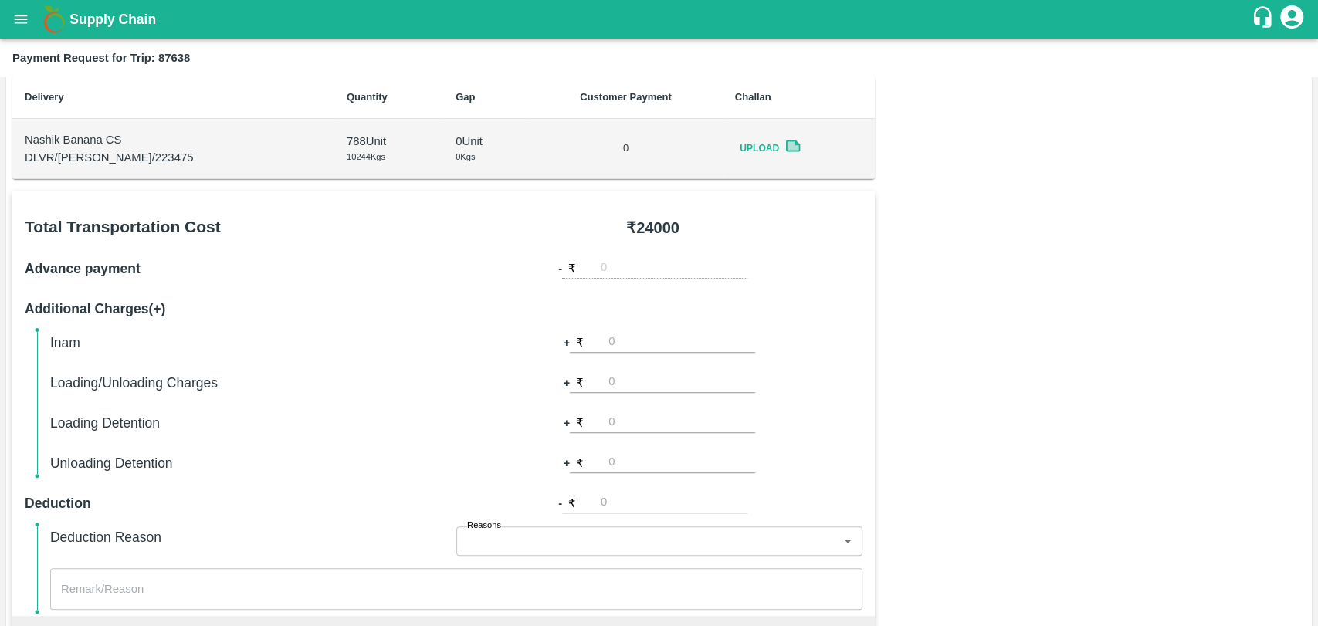
scroll to position [343, 0]
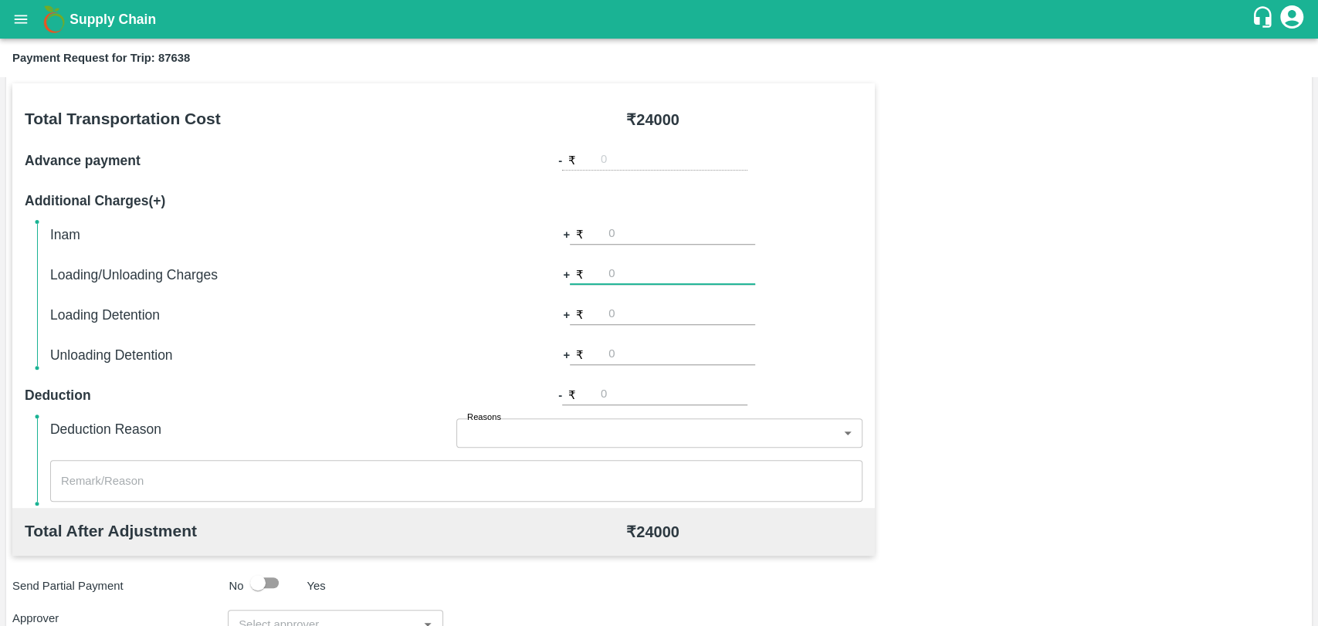
click at [633, 276] on input "number" at bounding box center [681, 274] width 147 height 21
type input "1"
type input "1000"
click at [946, 354] on div "Total Transportation Cost ₹ 24000 Advance payment - ₹ Additional Charges(+) Ina…" at bounding box center [658, 456] width 1293 height 747
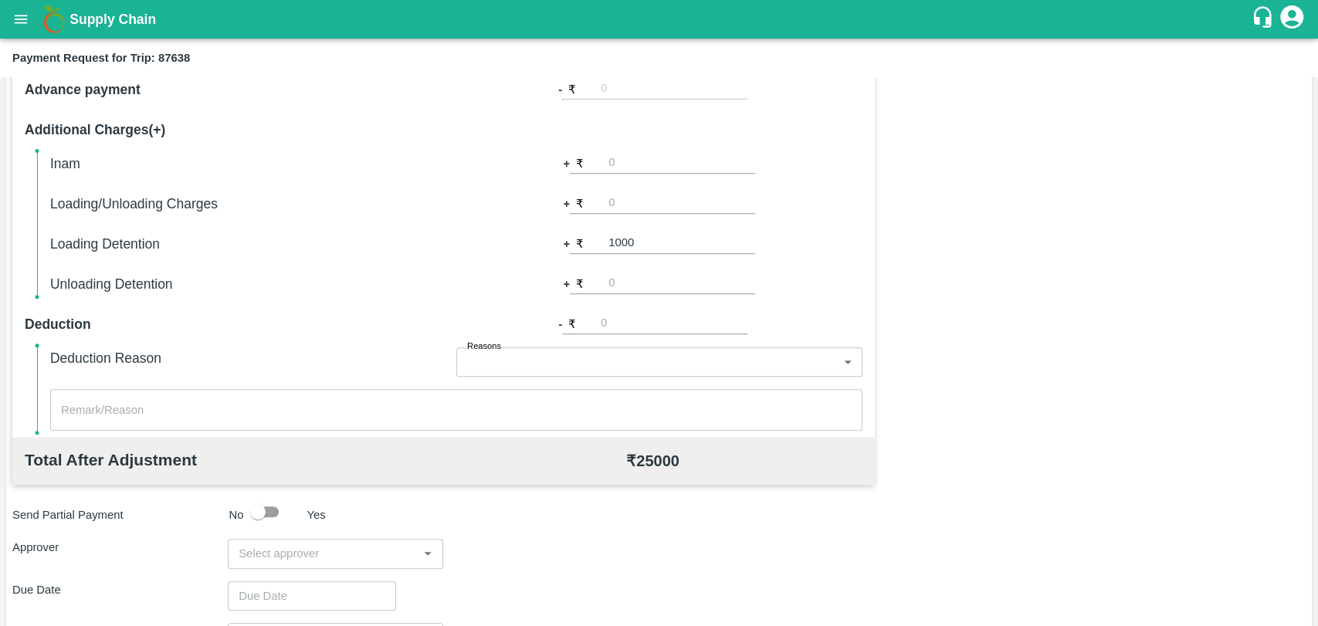
scroll to position [565, 0]
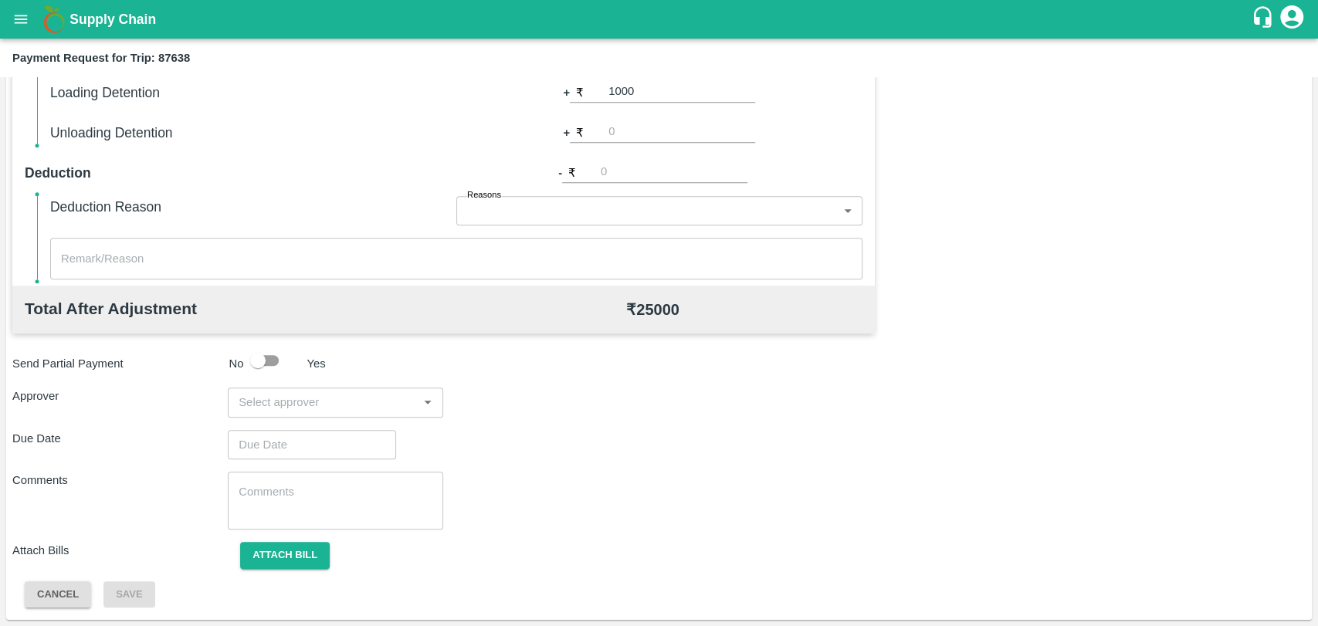
click at [318, 402] on input "input" at bounding box center [322, 402] width 181 height 20
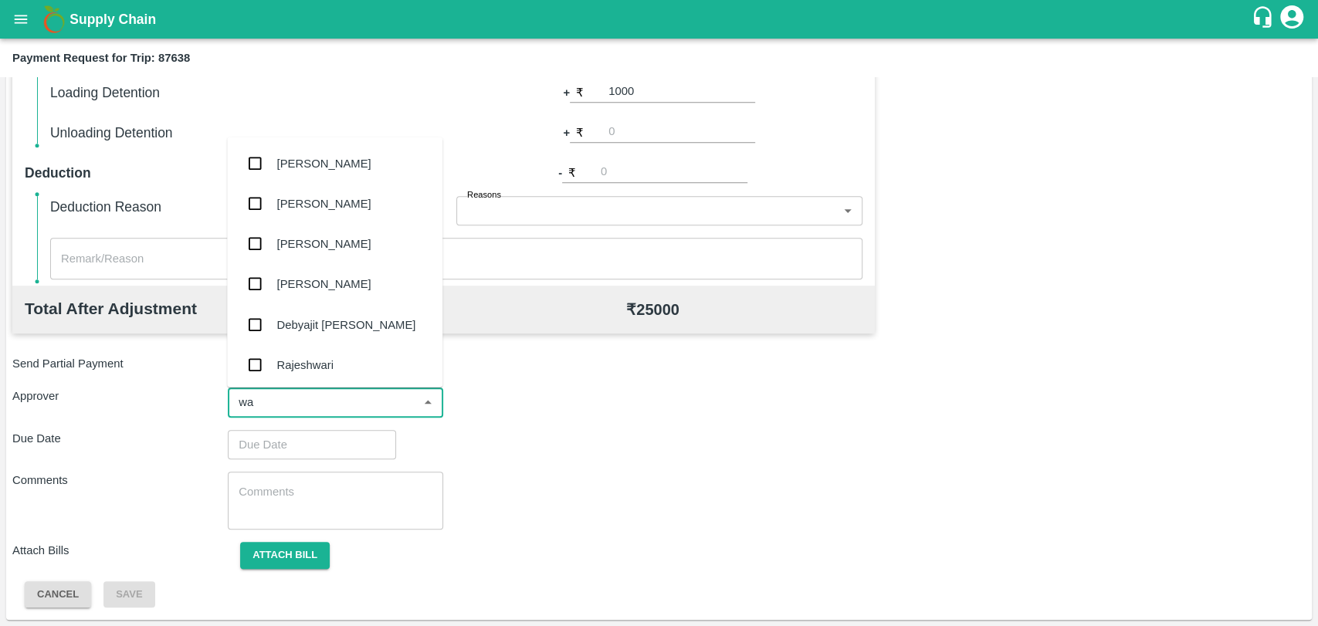
type input "wag"
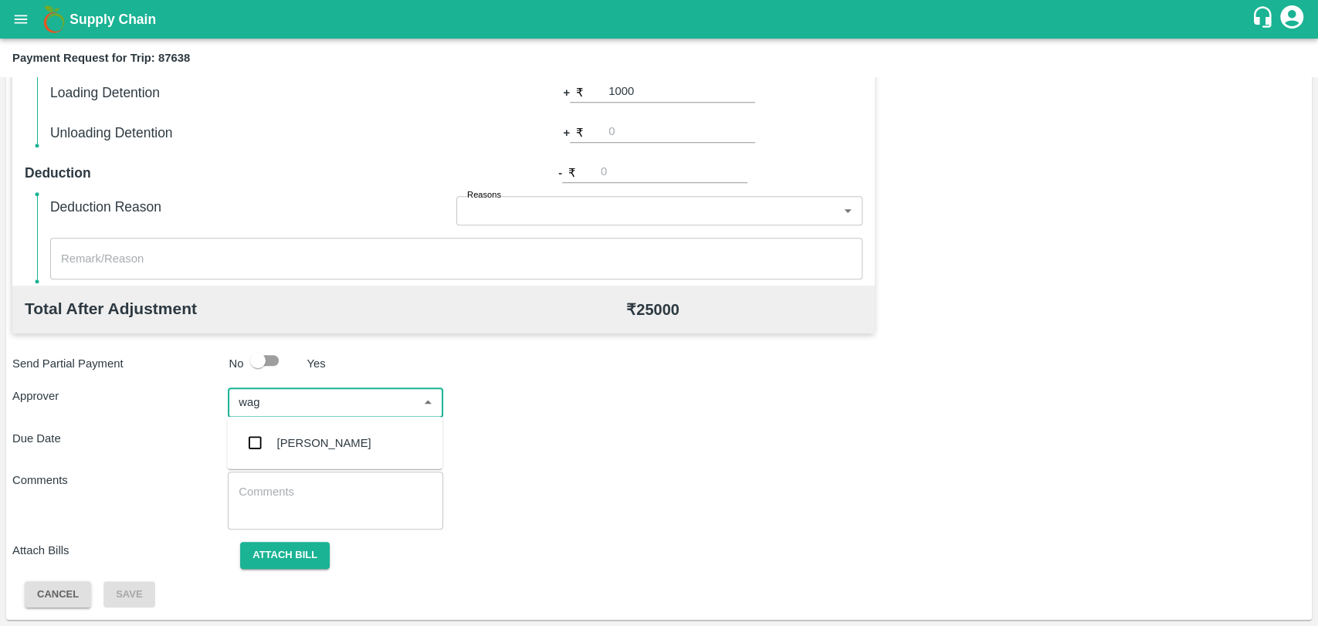
click at [315, 436] on div "Prasad Waghade" at bounding box center [324, 443] width 94 height 17
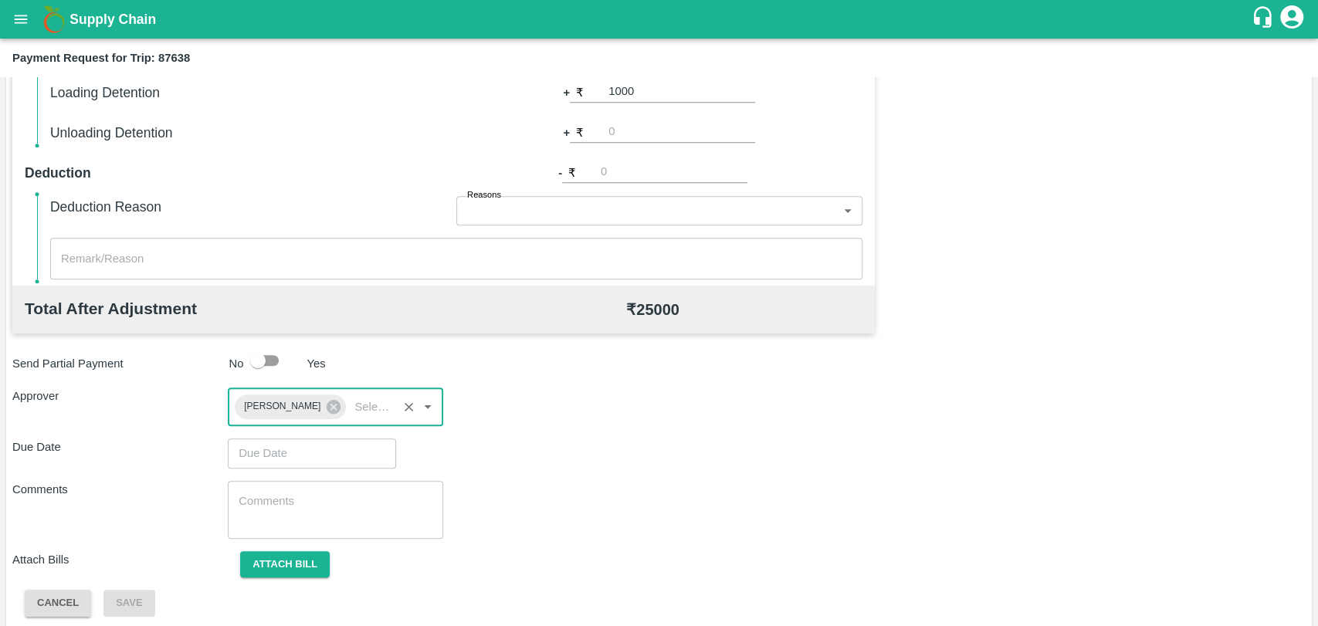
type input "DD/MM/YYYY hh:mm aa"
click at [290, 455] on input "DD/MM/YYYY hh:mm aa" at bounding box center [306, 453] width 157 height 29
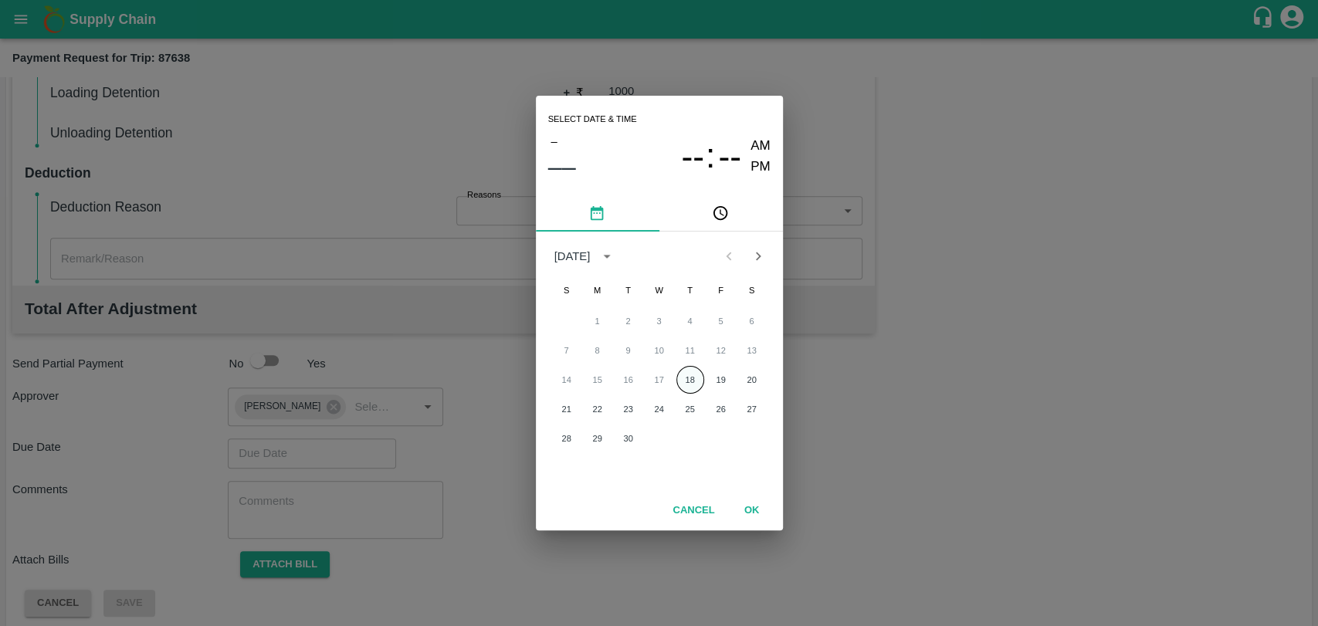
click at [686, 374] on button "18" at bounding box center [690, 380] width 28 height 28
type input "18/09/2025 12:00 AM"
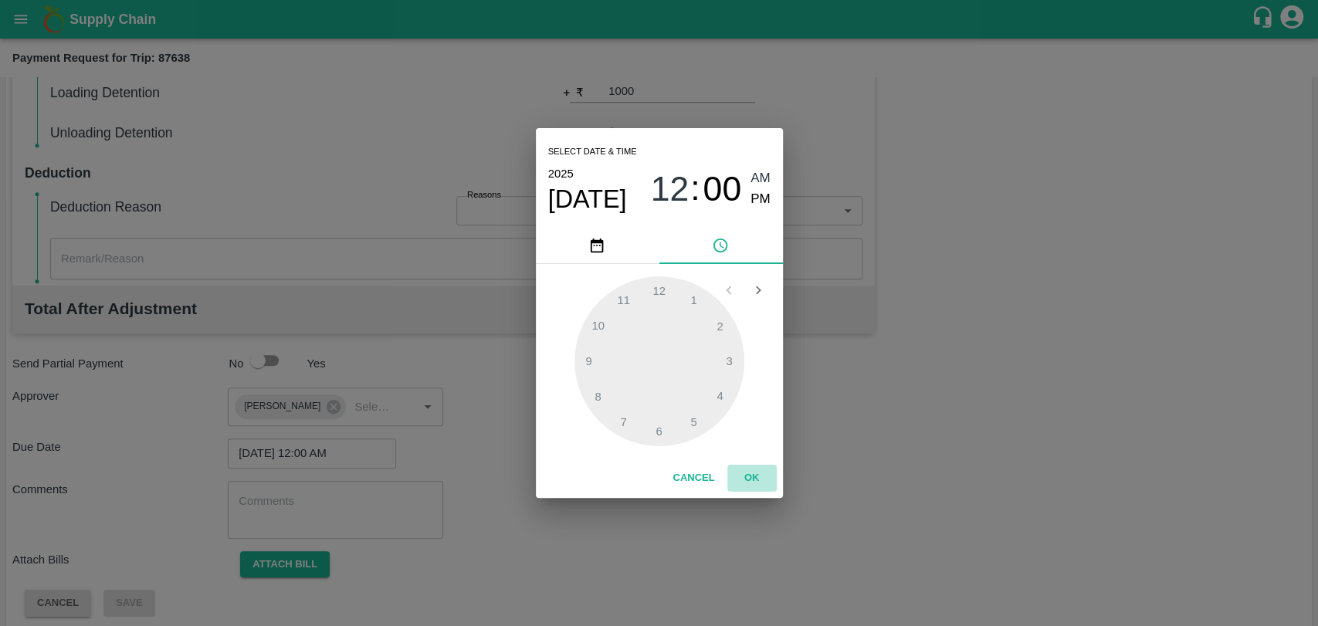
click at [750, 471] on button "OK" at bounding box center [751, 478] width 49 height 27
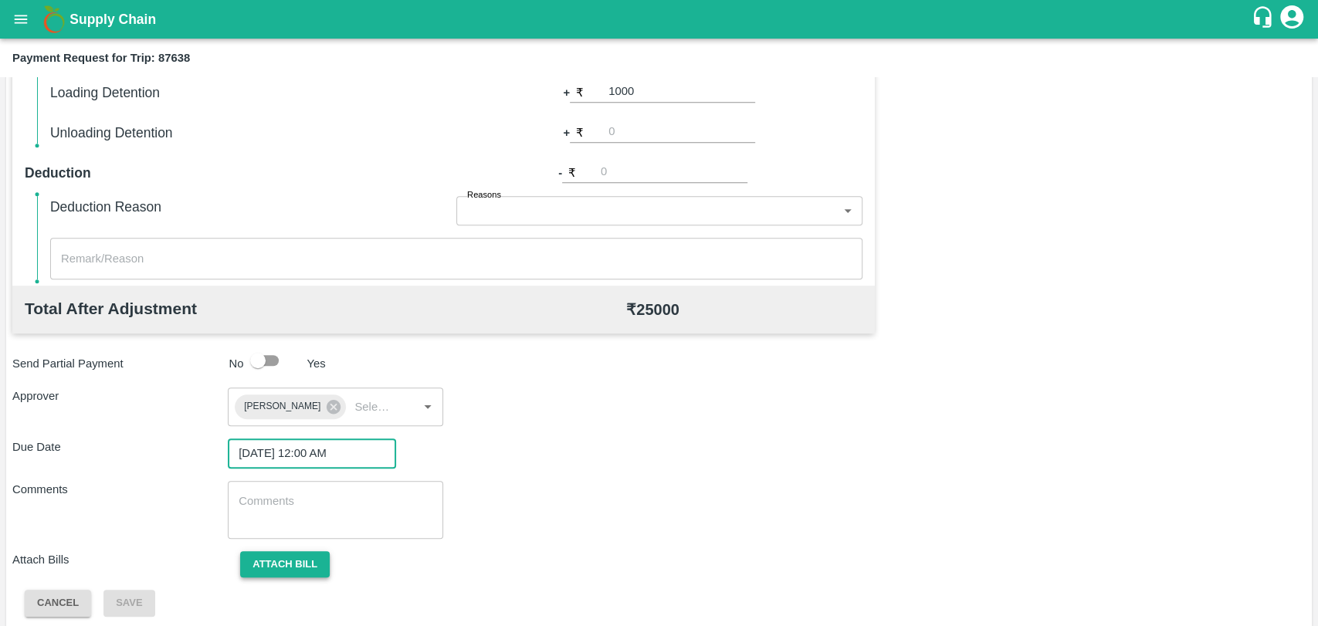
click at [286, 554] on button "Attach bill" at bounding box center [285, 564] width 90 height 27
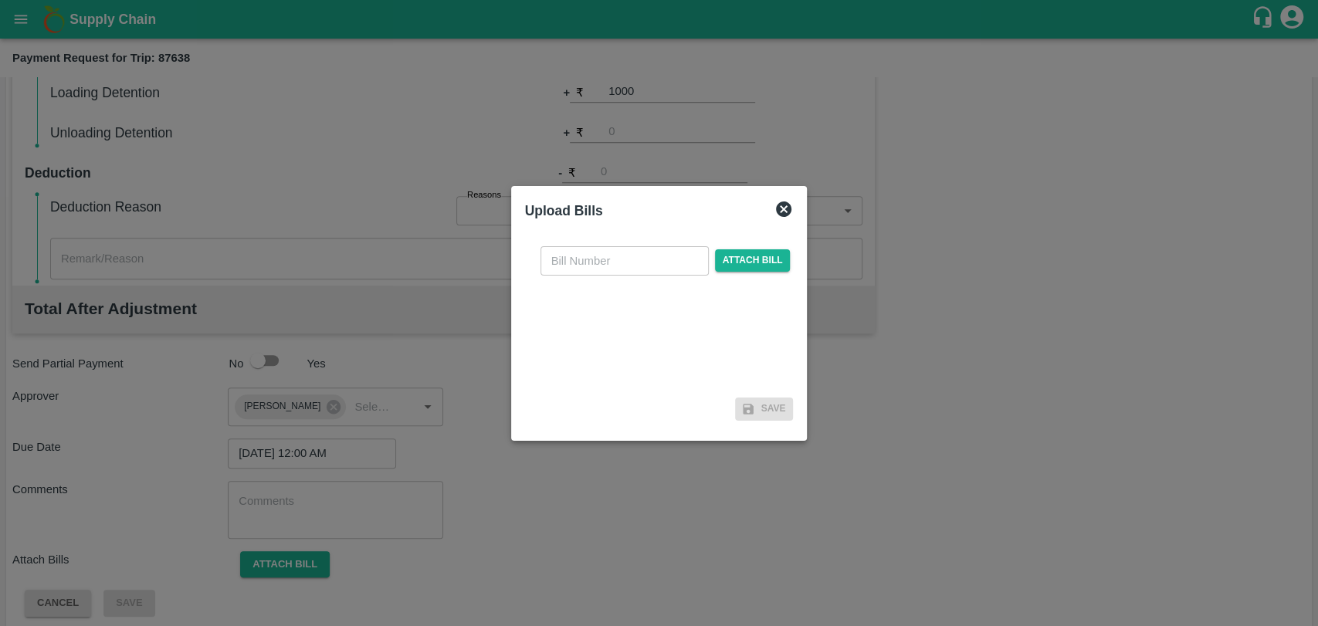
click at [631, 246] on input "text" at bounding box center [624, 260] width 168 height 29
type input "3968"
click at [735, 261] on span "Attach bill" at bounding box center [753, 260] width 76 height 22
click at [0, 0] on input "Attach bill" at bounding box center [0, 0] width 0 height 0
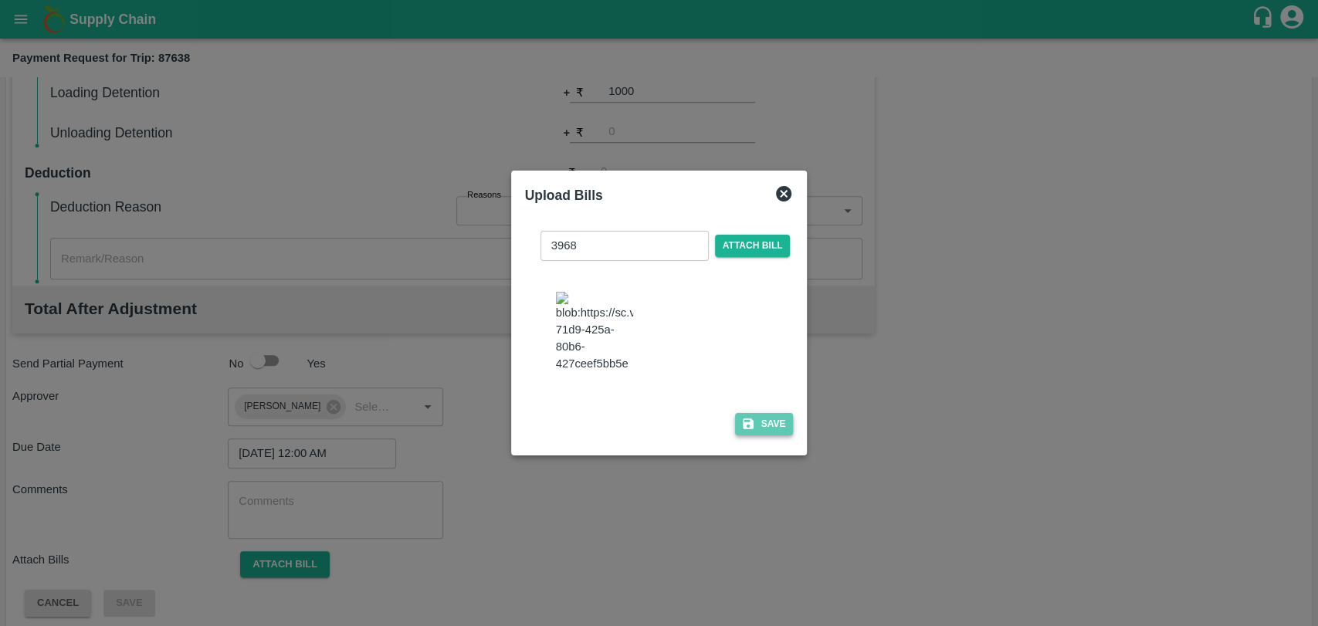
click at [755, 421] on button "Save" at bounding box center [764, 424] width 59 height 22
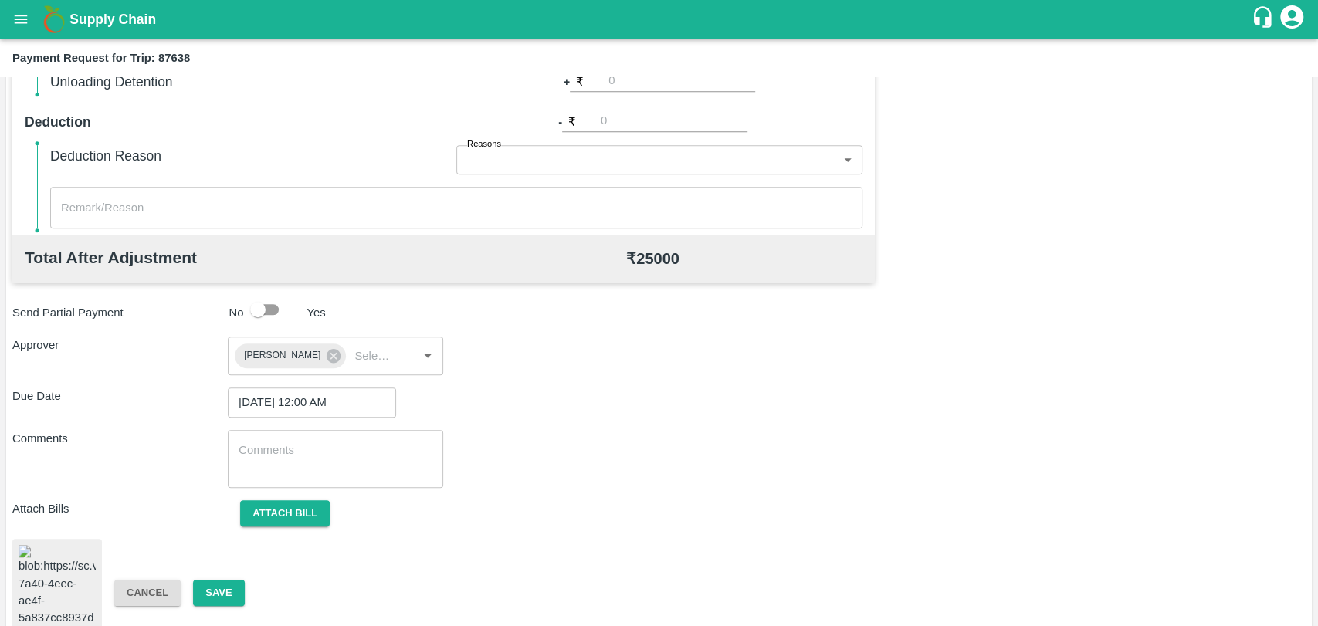
scroll to position [644, 0]
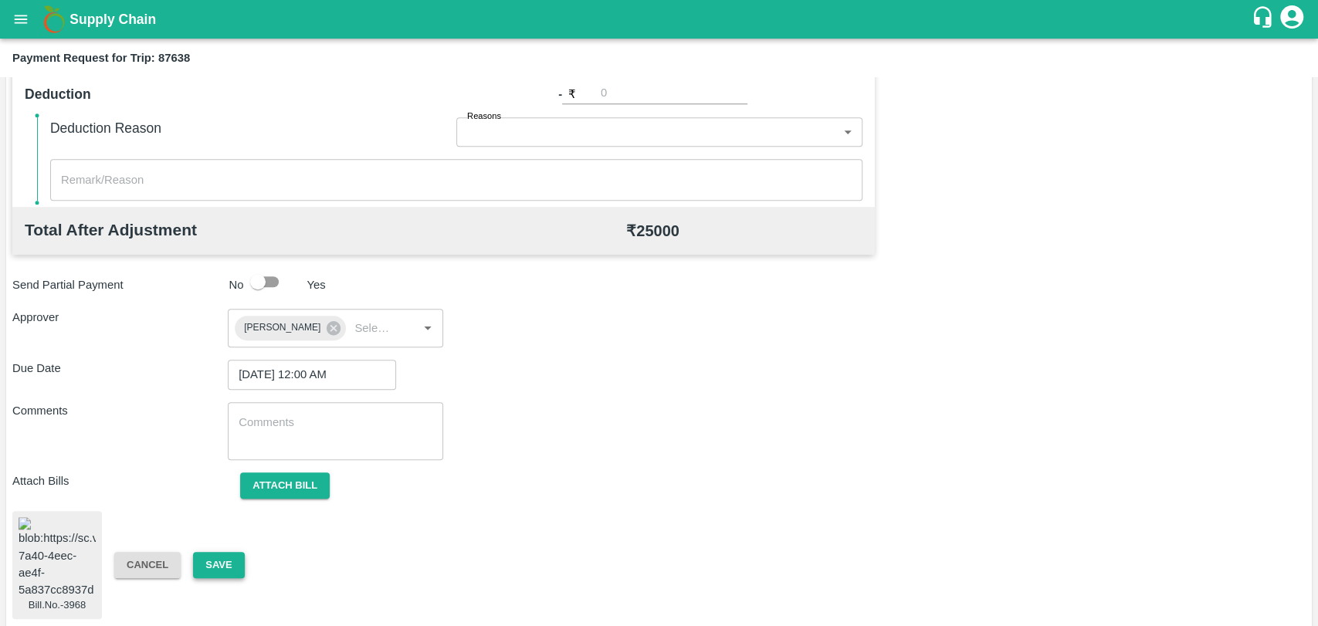
click at [238, 555] on button "Save" at bounding box center [218, 565] width 51 height 27
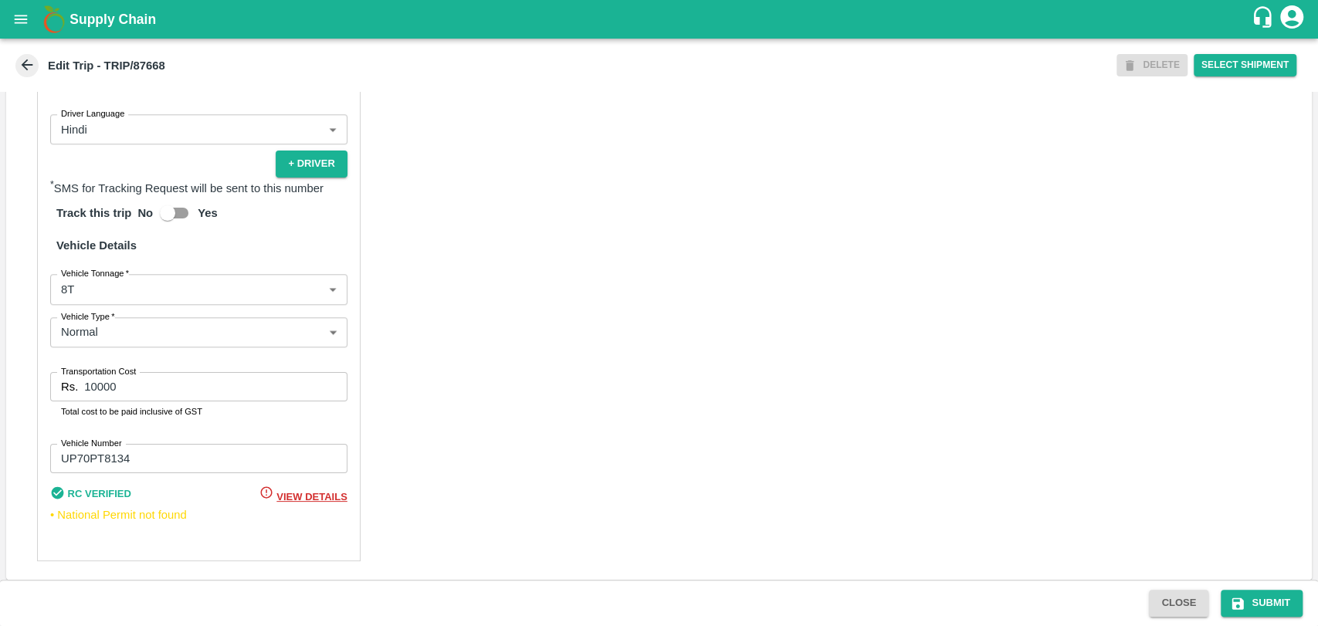
scroll to position [1005, 0]
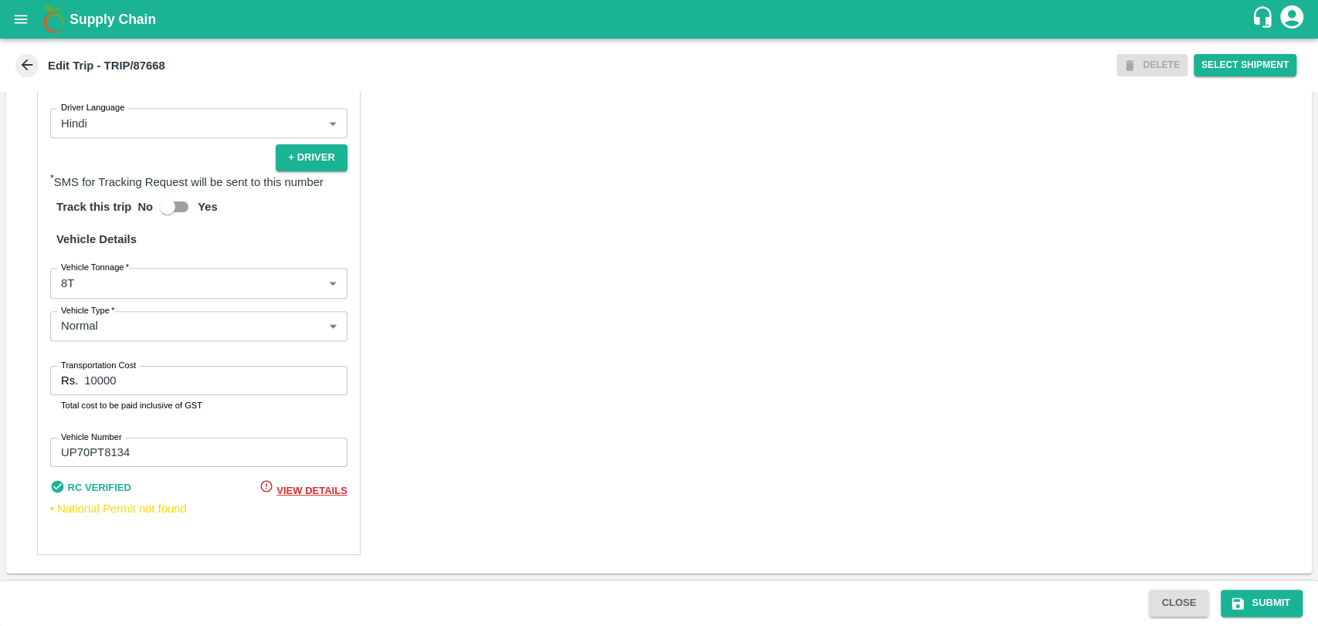
click at [105, 290] on body "Supply Chain Edit Trip - TRIP/87668 DELETE Select Shipment Trip Details Trip Ty…" at bounding box center [659, 313] width 1318 height 626
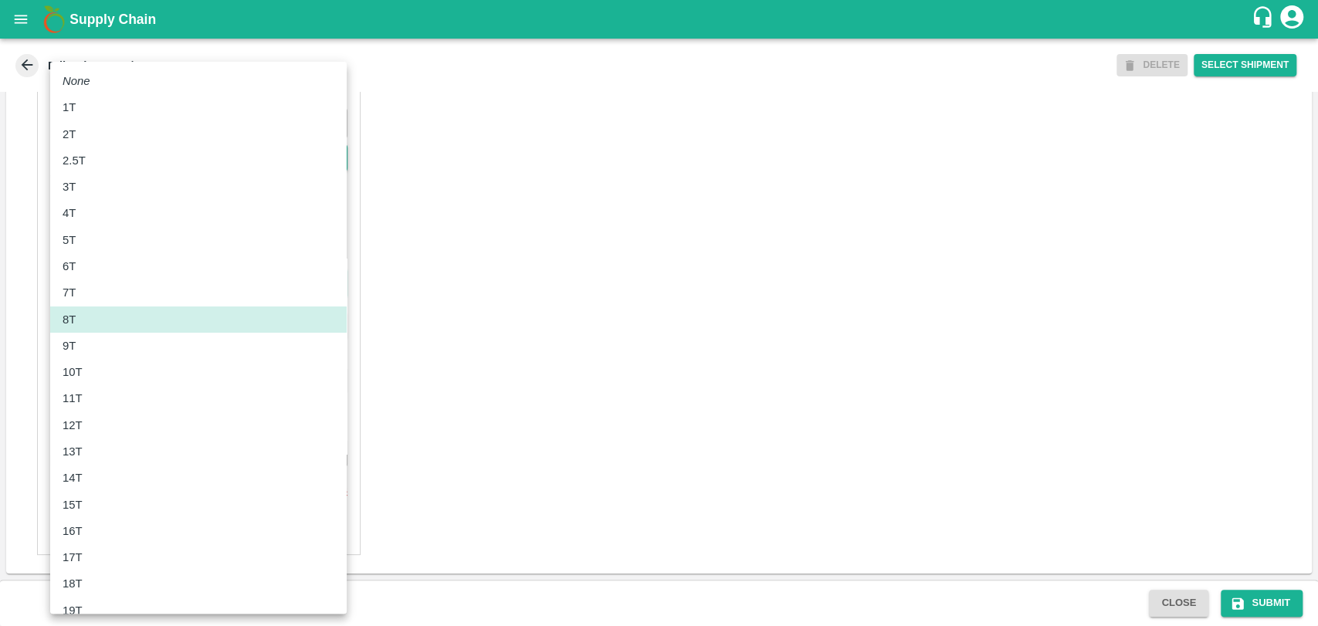
click at [95, 425] on div "12T" at bounding box center [199, 425] width 272 height 17
type input "12000"
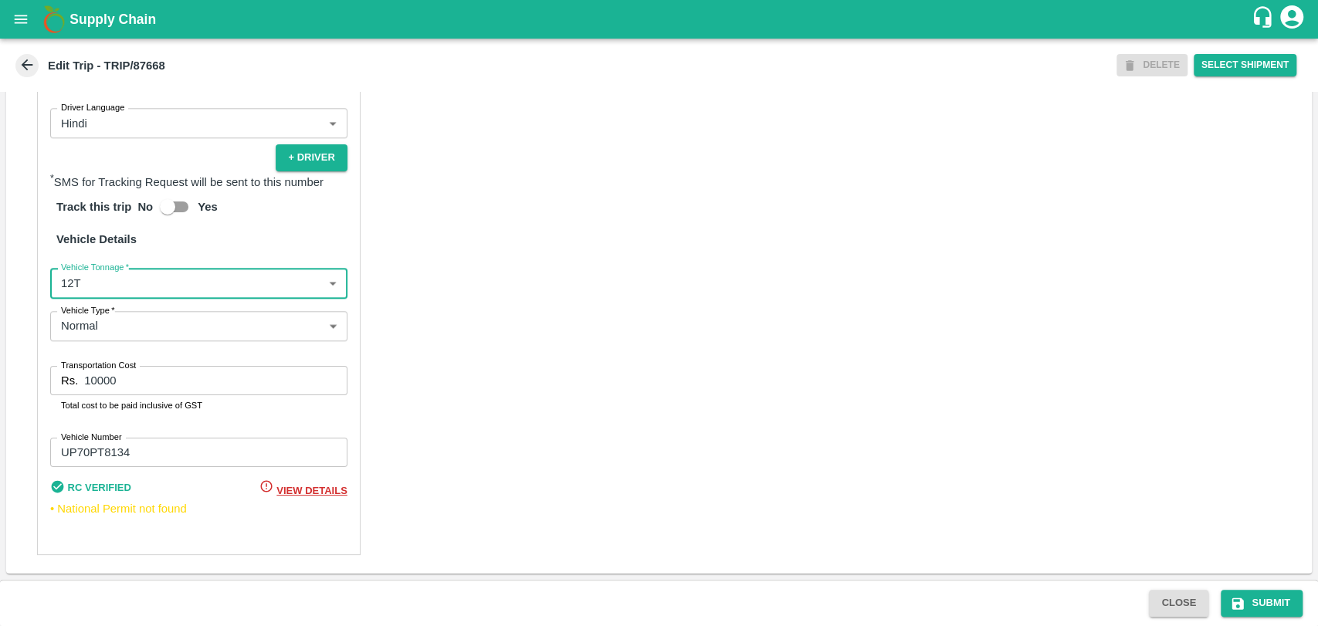
drag, startPoint x: 141, startPoint y: 382, endPoint x: 25, endPoint y: 388, distance: 116.7
click at [25, 388] on div "Partner Details Partner   * Partner Add Transporter Driver 1 Details Driver Nam…" at bounding box center [658, 186] width 1305 height 775
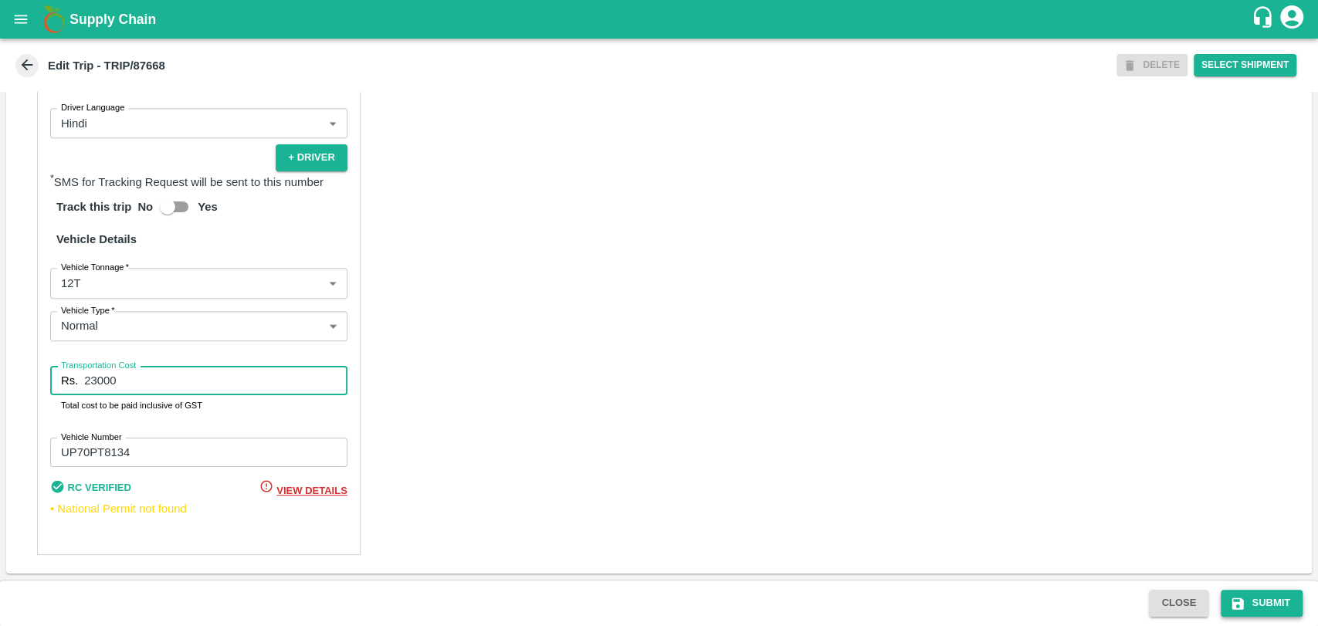
type input "23000"
click at [1247, 602] on button "Submit" at bounding box center [1262, 603] width 82 height 27
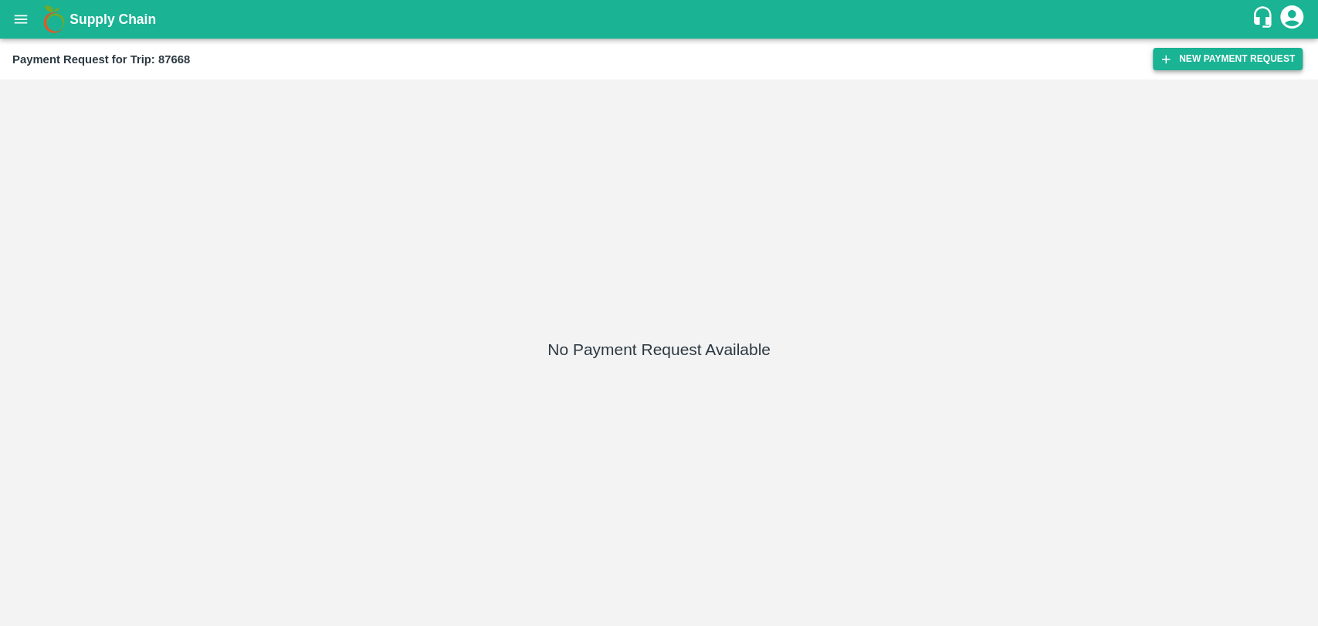
click at [1167, 69] on button "New Payment Request" at bounding box center [1228, 59] width 150 height 22
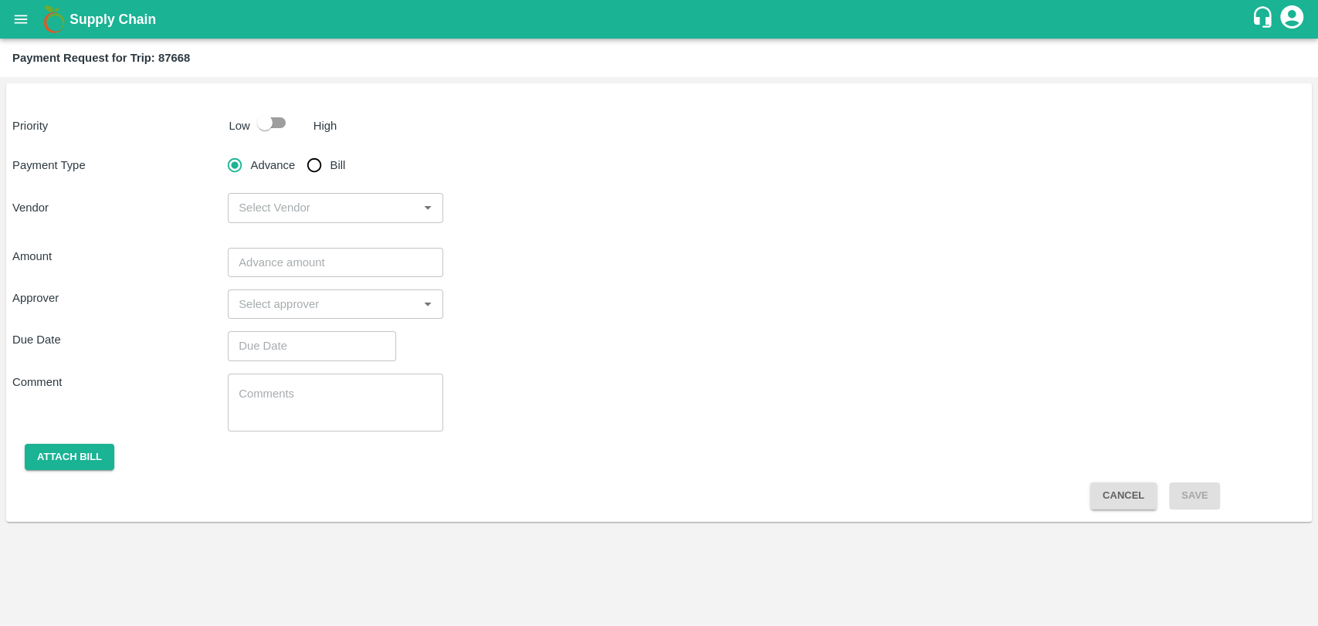
click at [255, 144] on div "Priority Low High Payment Type Advance Bill Vendor ​ Amount ​ Approver ​ Due Da…" at bounding box center [658, 302] width 1305 height 439
click at [266, 134] on input "checkbox" at bounding box center [265, 122] width 88 height 29
checkbox input "true"
click at [323, 171] on input "Bill" at bounding box center [314, 165] width 31 height 31
radio input "true"
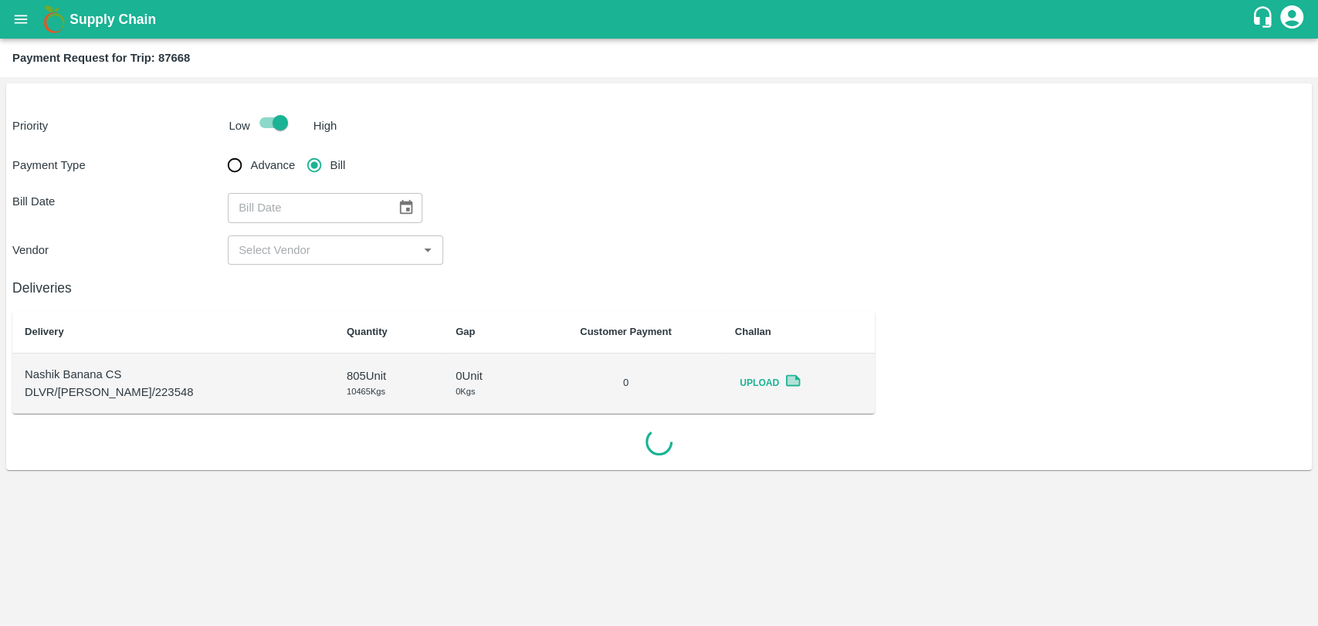
click at [398, 206] on icon "Choose date" at bounding box center [406, 207] width 17 height 17
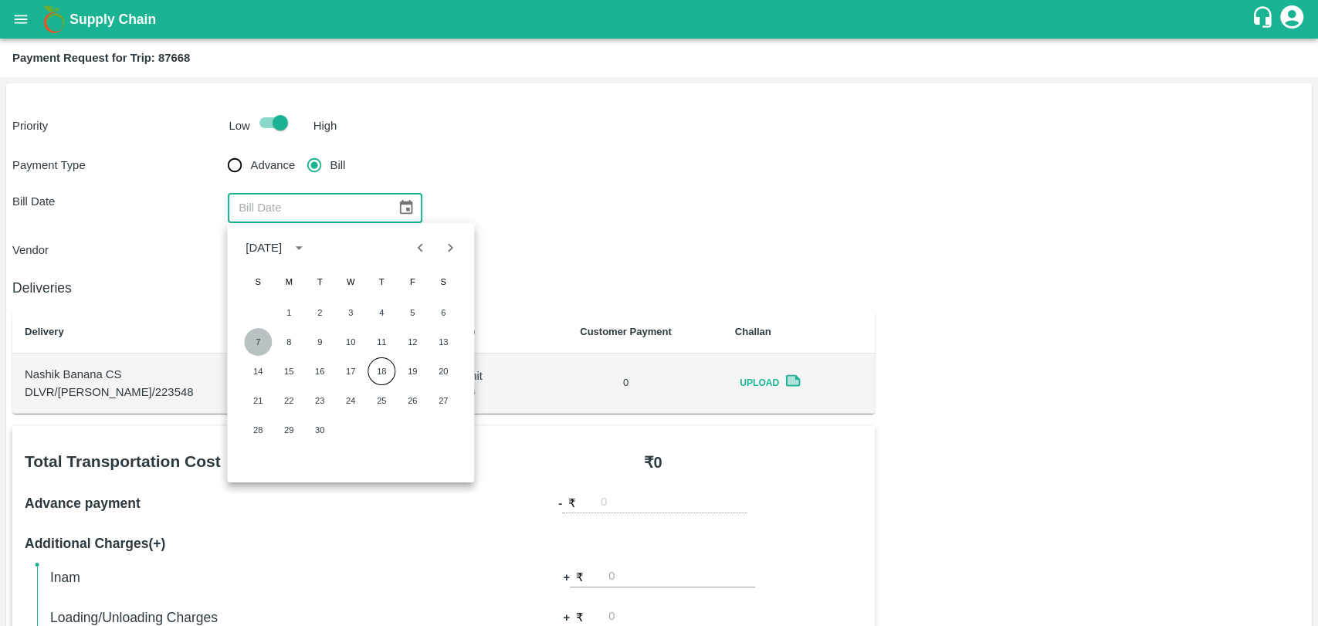
click at [267, 341] on button "7" at bounding box center [258, 342] width 28 height 28
type input "07/09/2025"
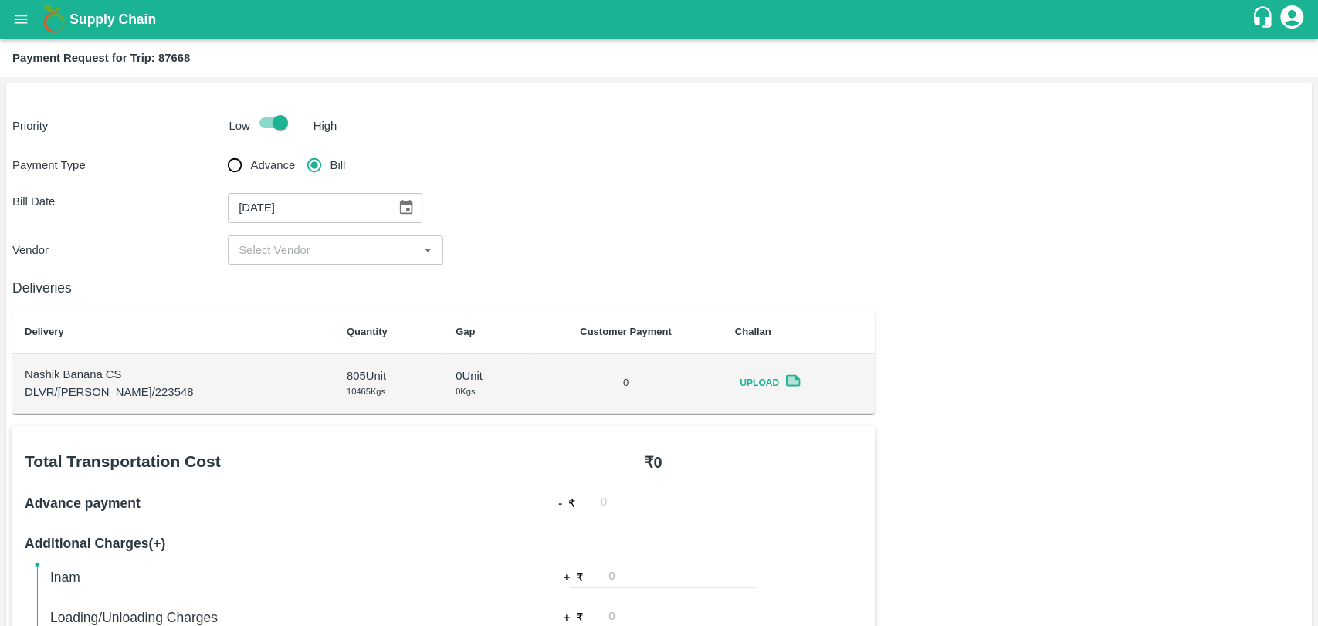
click at [270, 249] on input "input" at bounding box center [322, 250] width 181 height 20
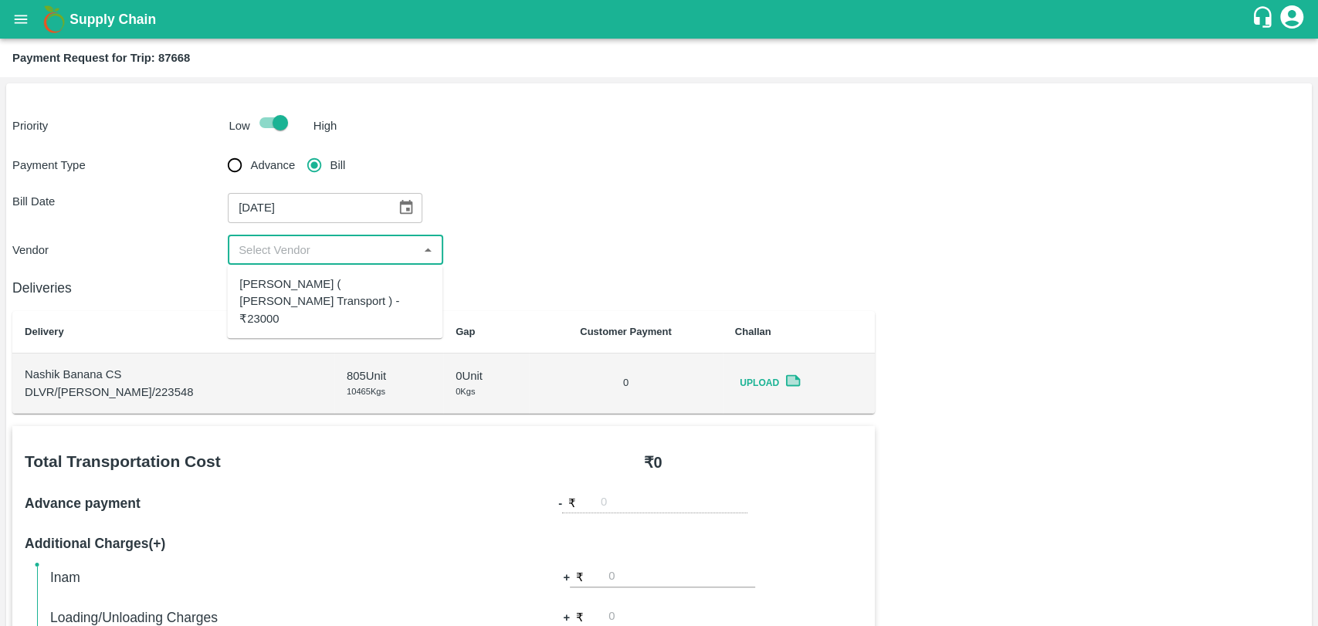
click at [272, 286] on div "Nitin Rasal ( Bhairavnath Transport ) - ₹23000" at bounding box center [334, 302] width 191 height 52
type input "Nitin Rasal ( Bhairavnath Transport ) - ₹23000"
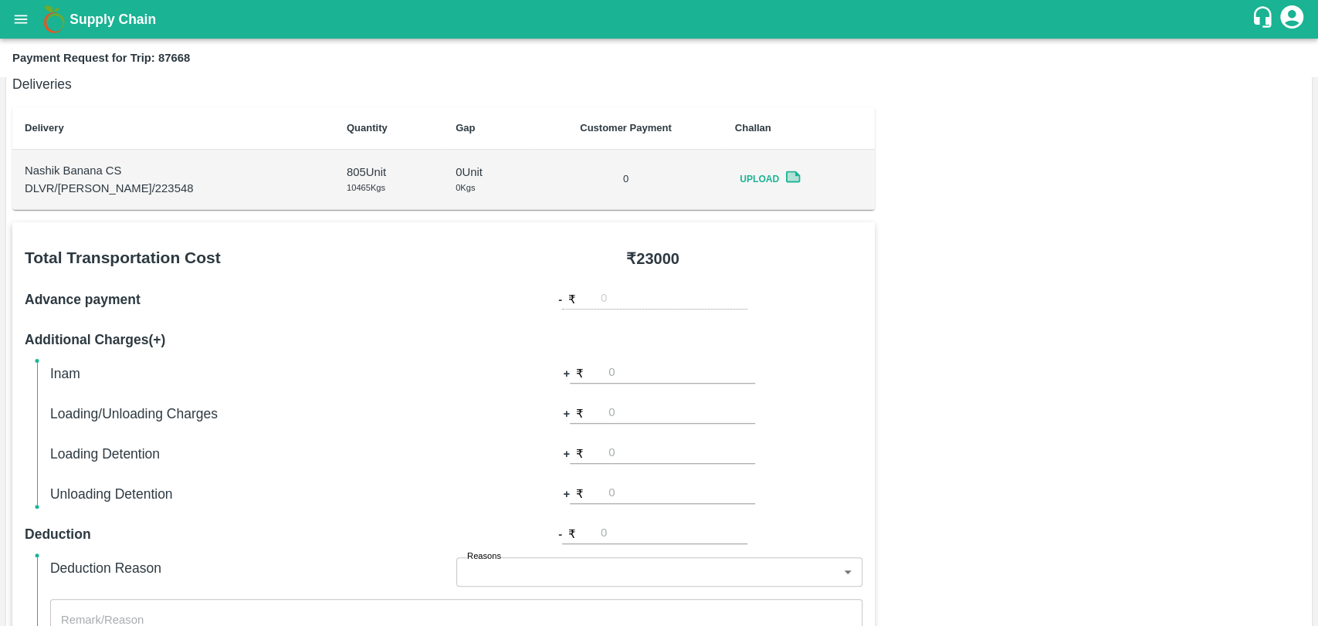
scroll to position [257, 0]
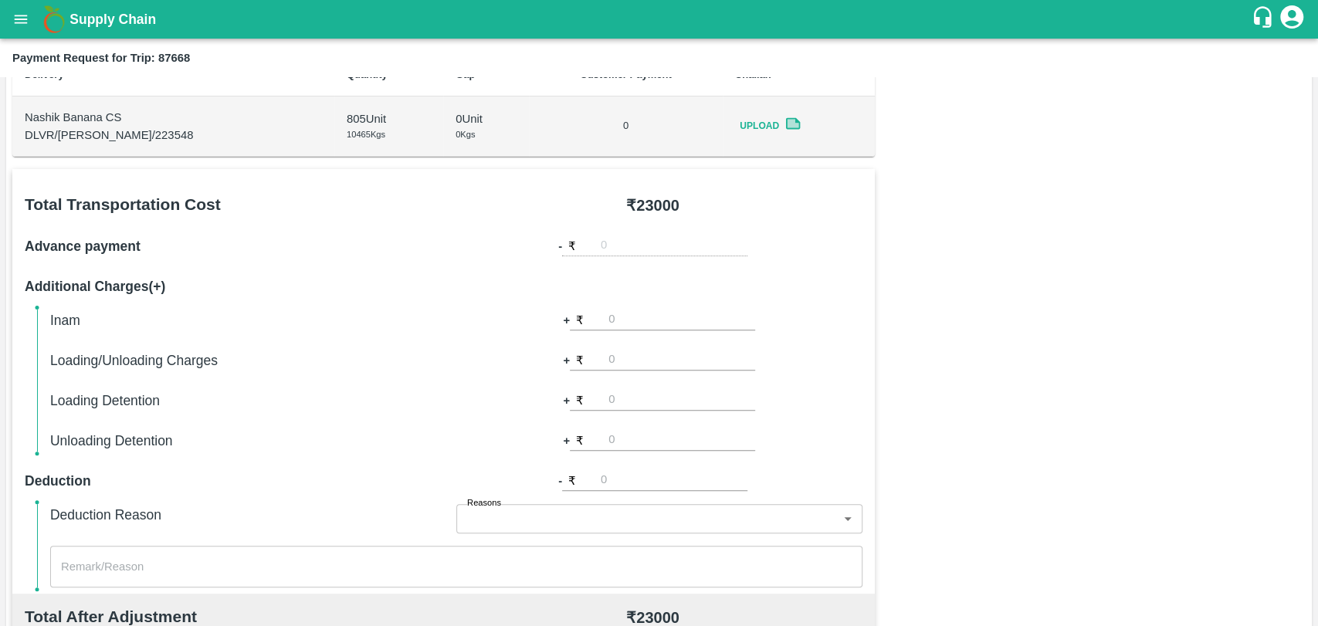
click at [643, 411] on div "Inam + ₹ Loading/Unloading Charges + ₹ Loading Detention + ₹ Unloading Detentio…" at bounding box center [456, 381] width 812 height 142
click at [643, 405] on input "number" at bounding box center [681, 400] width 147 height 21
type input "0"
type input "1000"
click at [848, 335] on div "Inam + ₹ Loading/Unloading Charges + ₹ Loading Detention + ₹ 1000 Unloading Det…" at bounding box center [456, 381] width 812 height 142
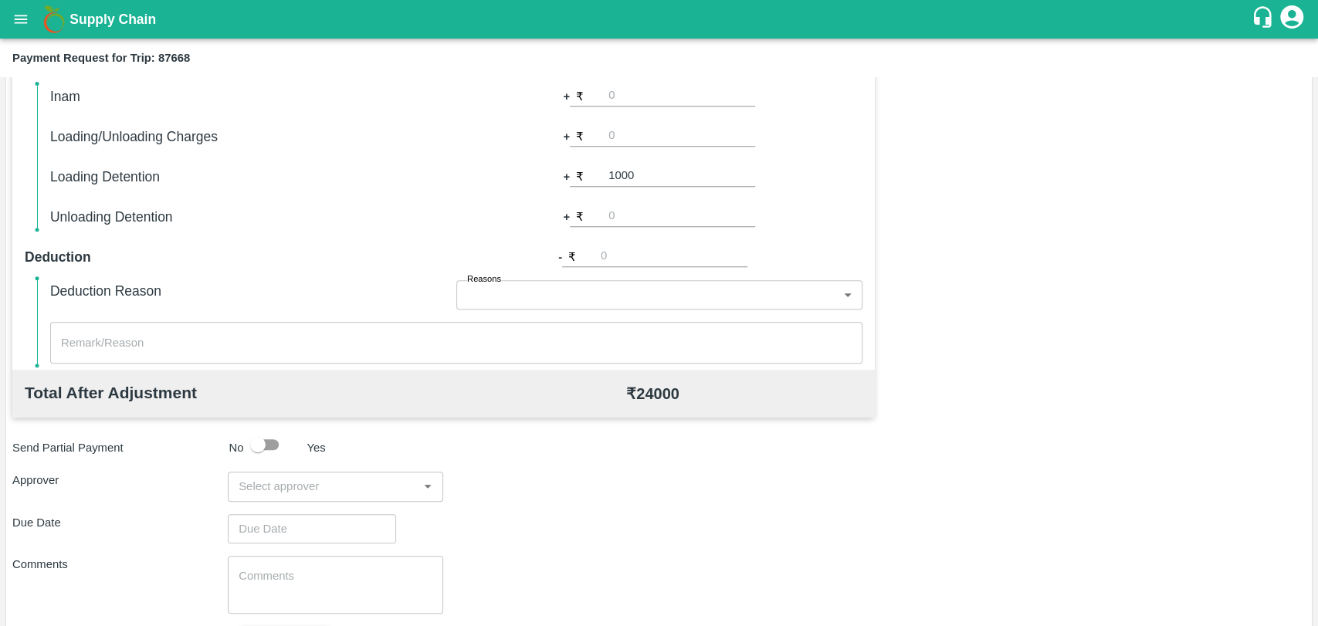
scroll to position [565, 0]
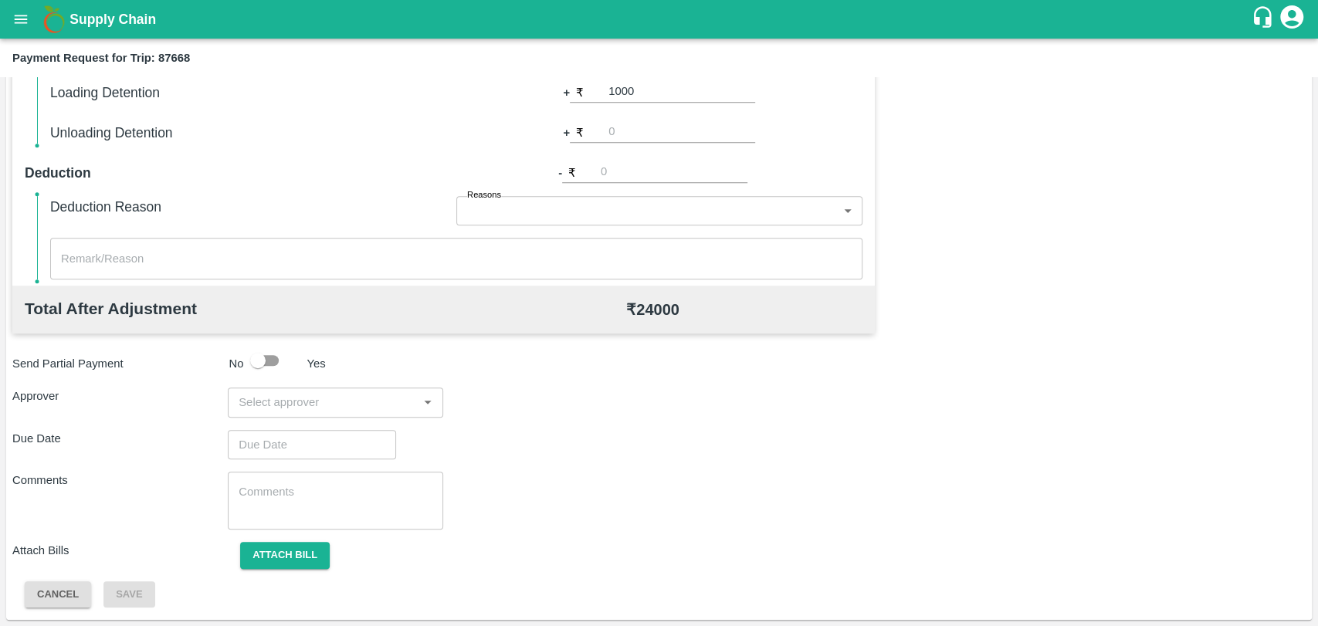
click at [381, 407] on input "input" at bounding box center [322, 402] width 181 height 20
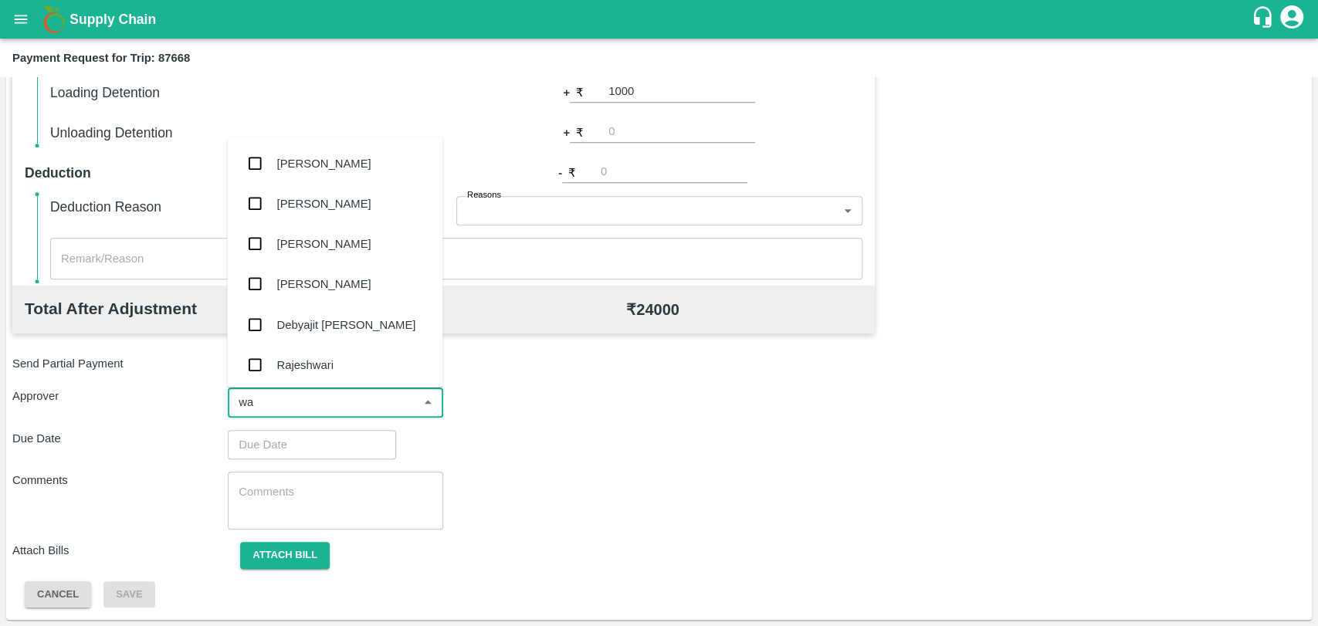
type input "wag"
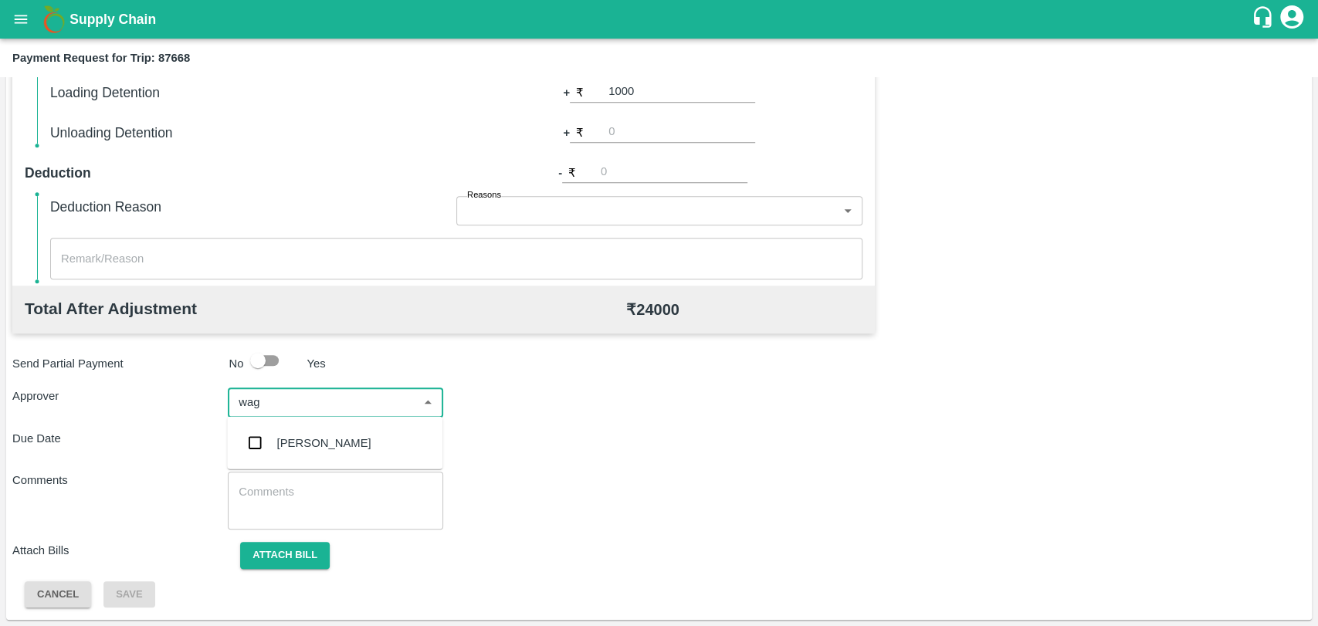
click at [327, 445] on div "Prasad Waghade" at bounding box center [324, 443] width 94 height 17
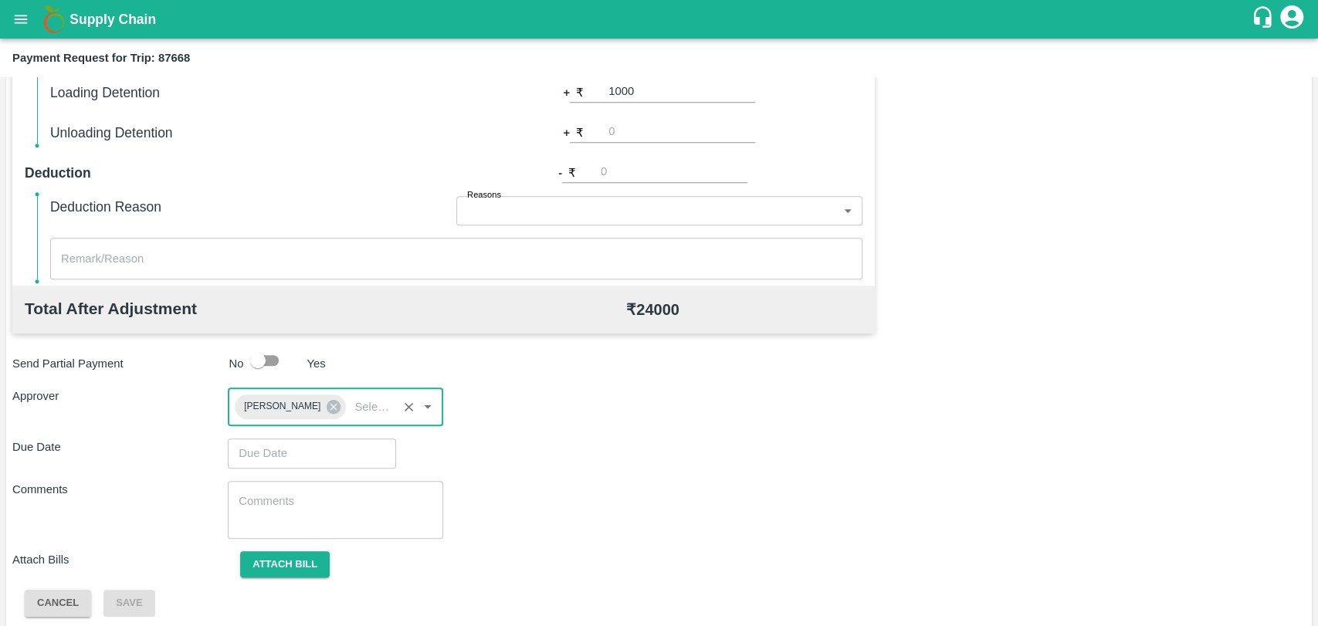
click at [303, 455] on input "Choose date" at bounding box center [306, 453] width 157 height 29
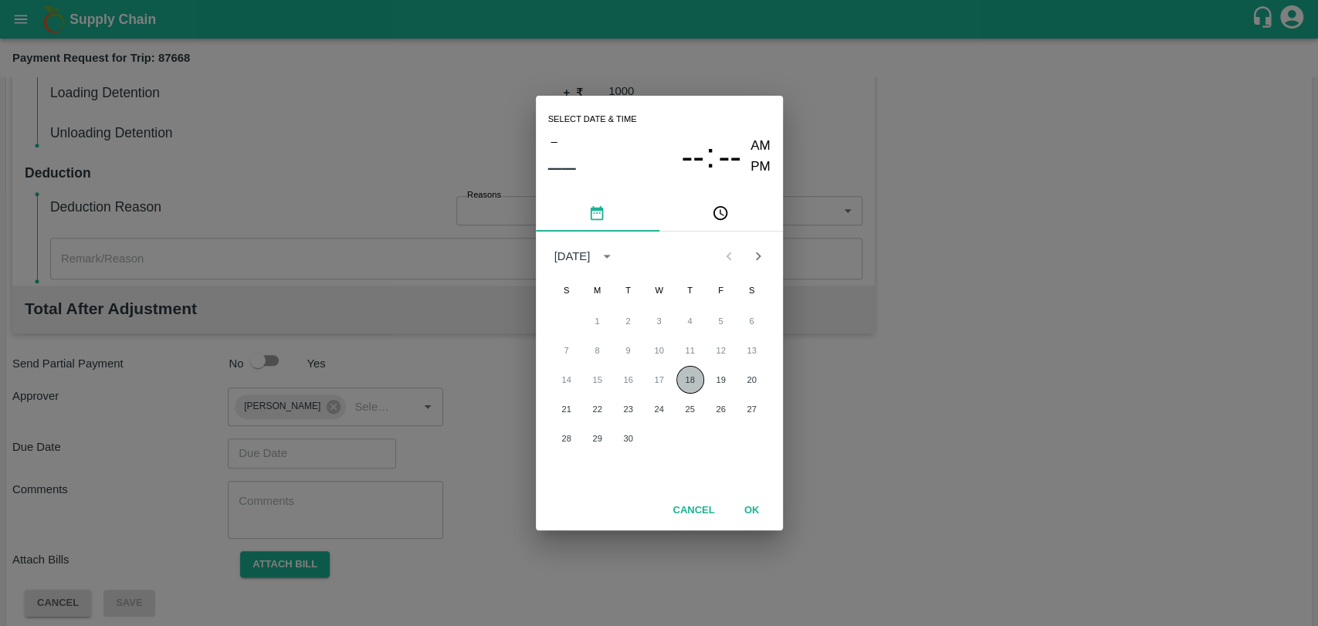
click at [699, 380] on button "18" at bounding box center [690, 380] width 28 height 28
type input "[DATE] 12:00 AM"
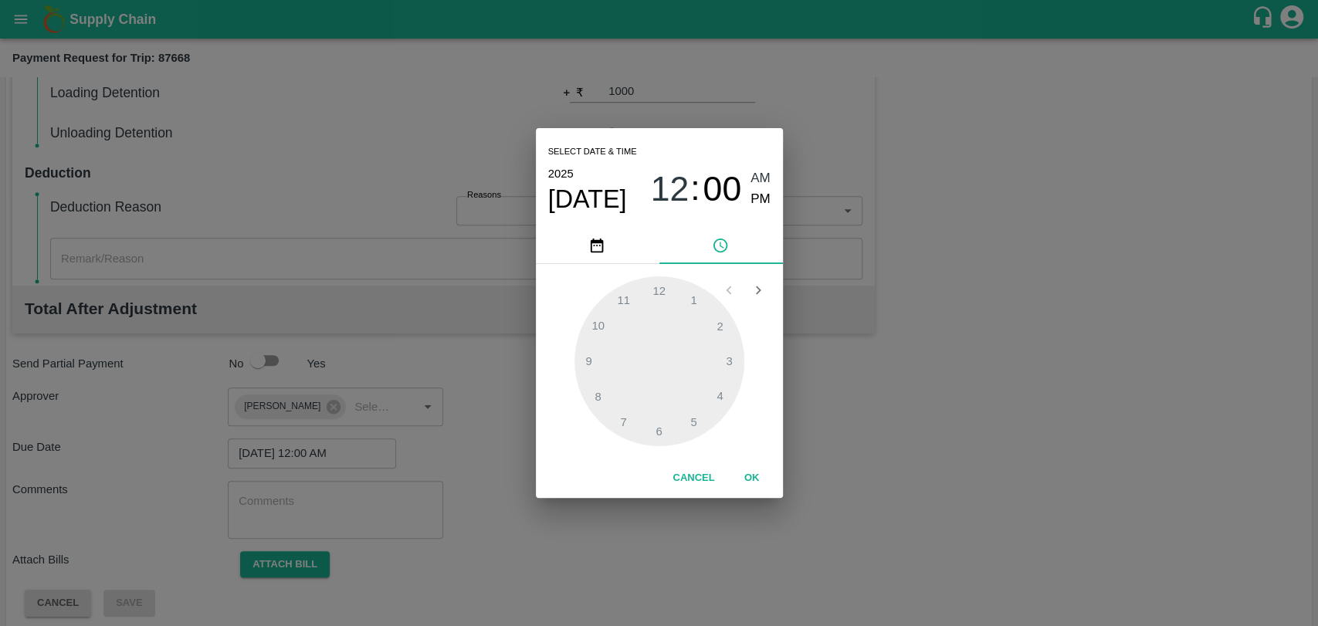
click at [747, 452] on div "1 2 3 4 5 6 7 8 9 10 11 12" at bounding box center [659, 361] width 247 height 195
click at [747, 475] on button "OK" at bounding box center [751, 478] width 49 height 27
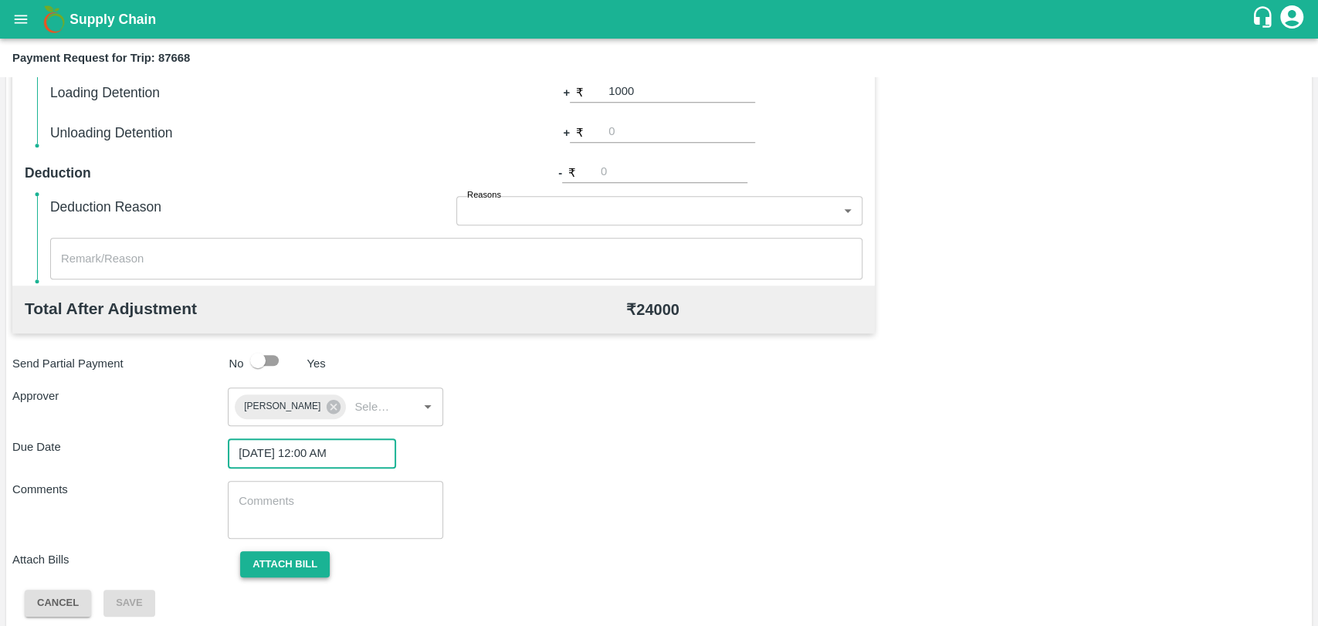
click at [270, 564] on button "Attach bill" at bounding box center [285, 564] width 90 height 27
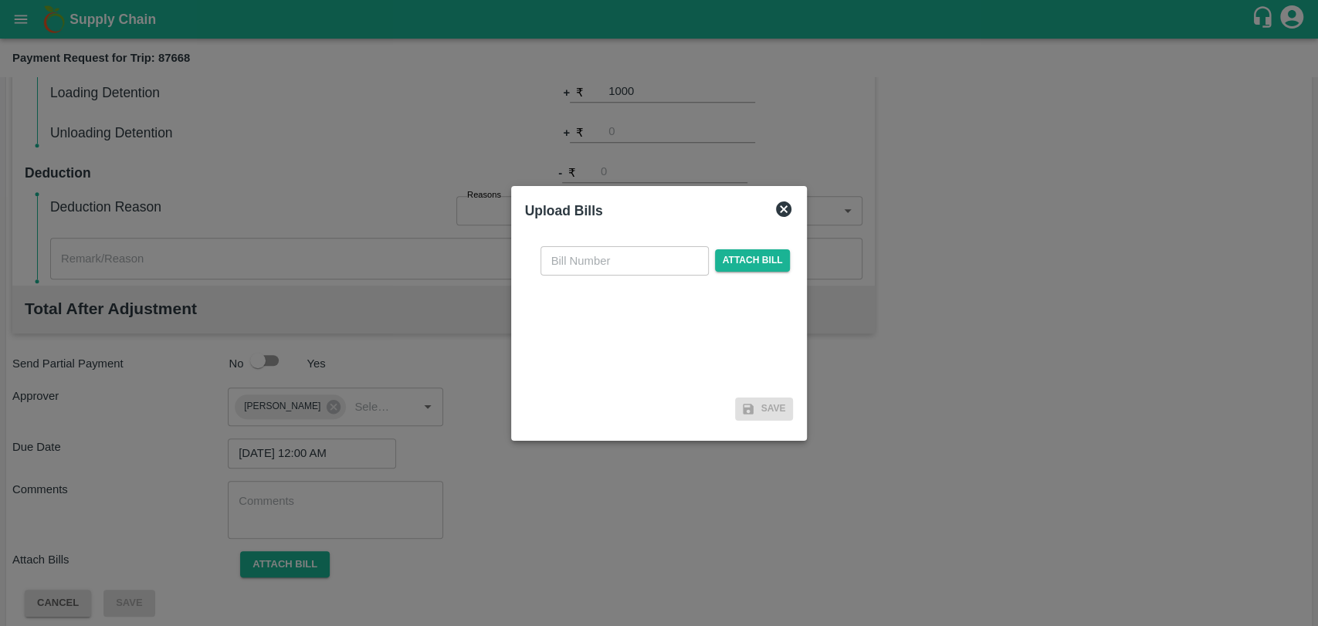
click at [652, 262] on input "text" at bounding box center [624, 260] width 168 height 29
click at [597, 260] on input "text" at bounding box center [624, 260] width 168 height 29
type input "3966"
click at [759, 257] on span "Attach bill" at bounding box center [753, 260] width 76 height 22
click at [0, 0] on input "Attach bill" at bounding box center [0, 0] width 0 height 0
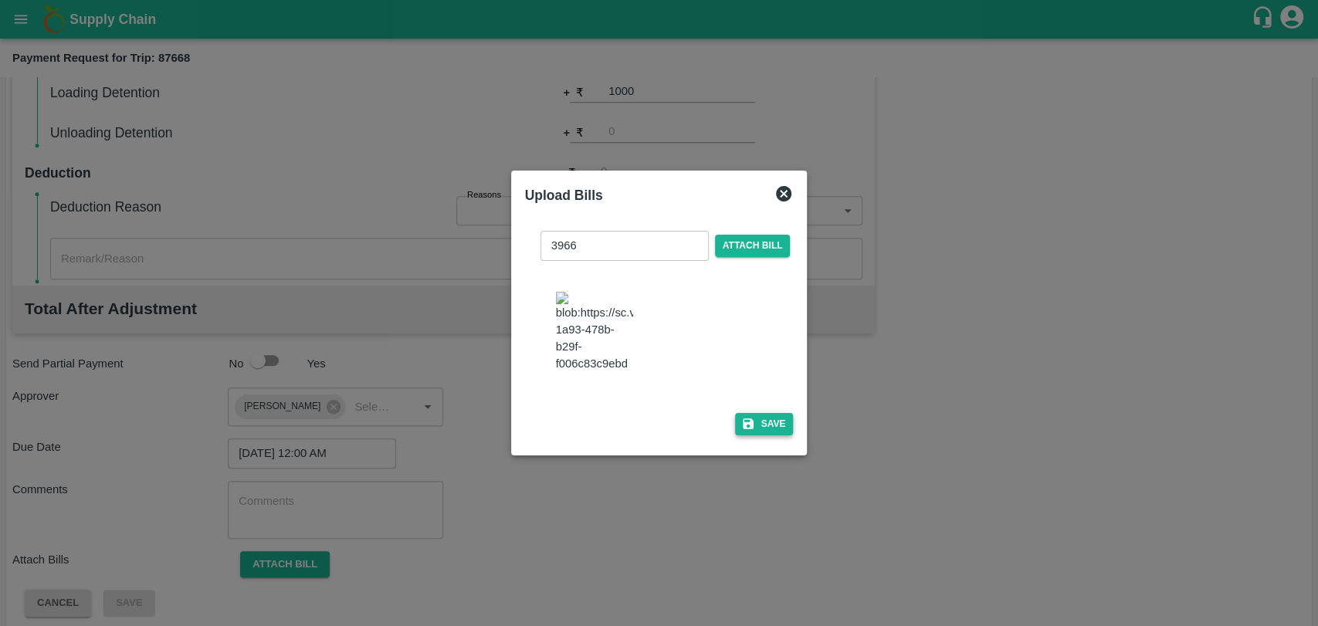
click at [750, 421] on icon "button" at bounding box center [748, 424] width 14 height 14
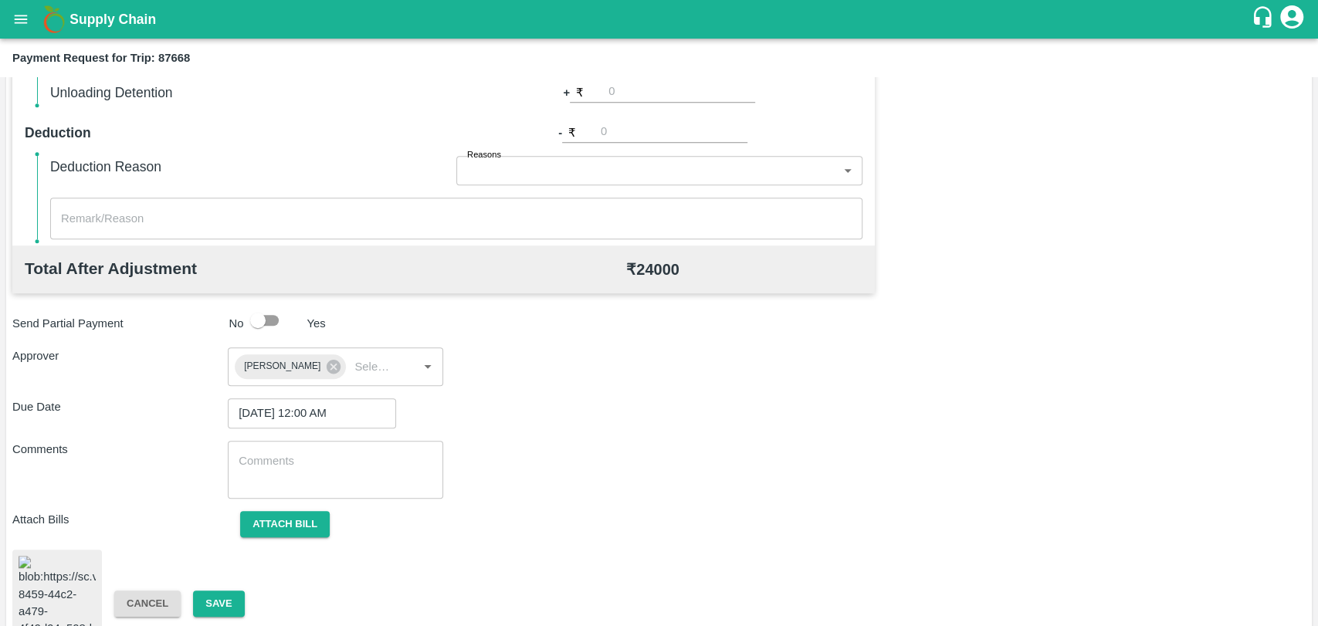
scroll to position [642, 0]
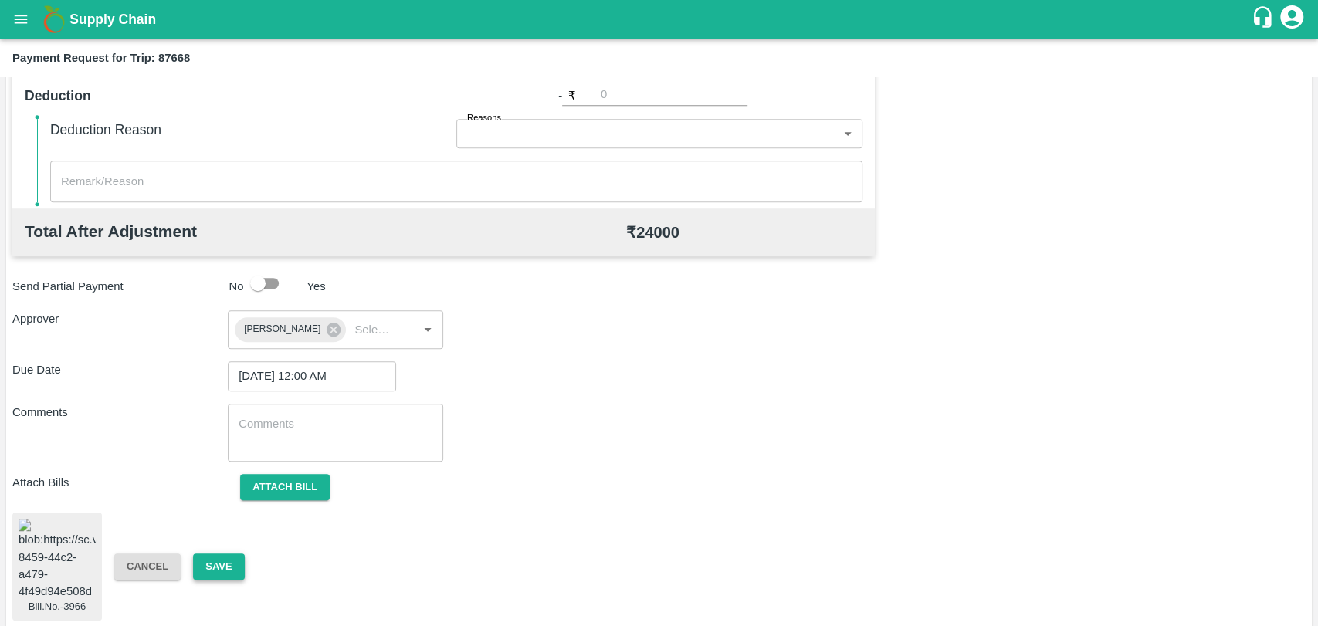
click at [212, 563] on button "Save" at bounding box center [218, 567] width 51 height 27
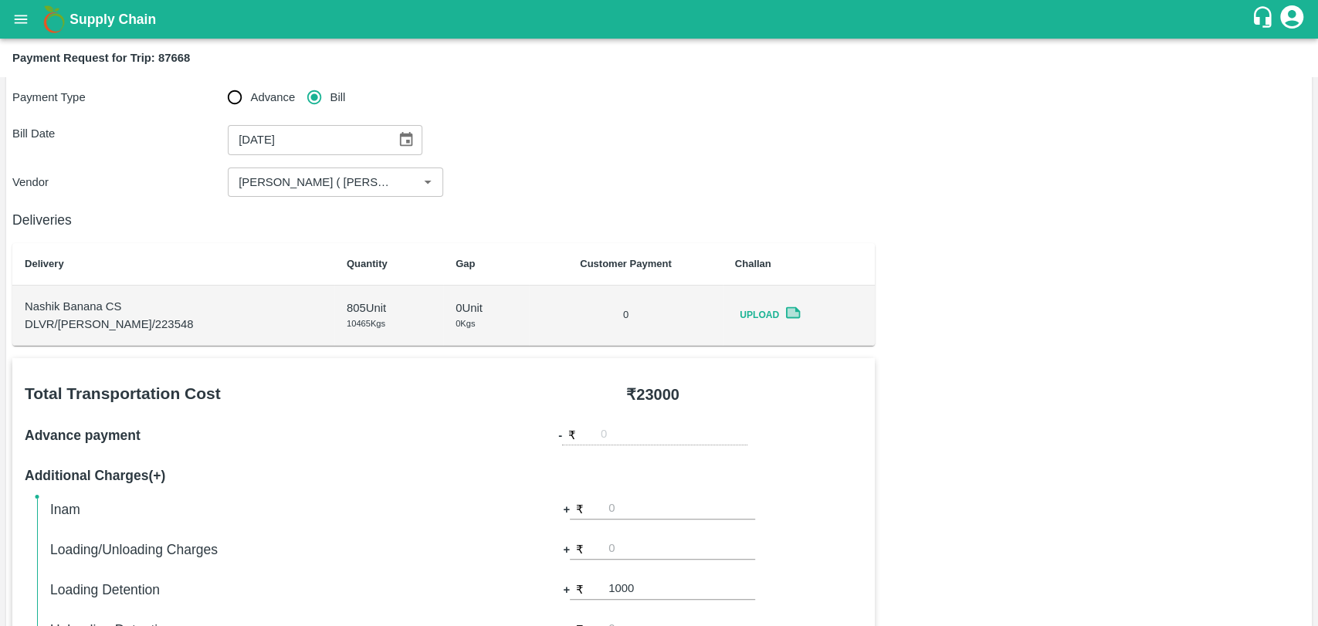
scroll to position [0, 0]
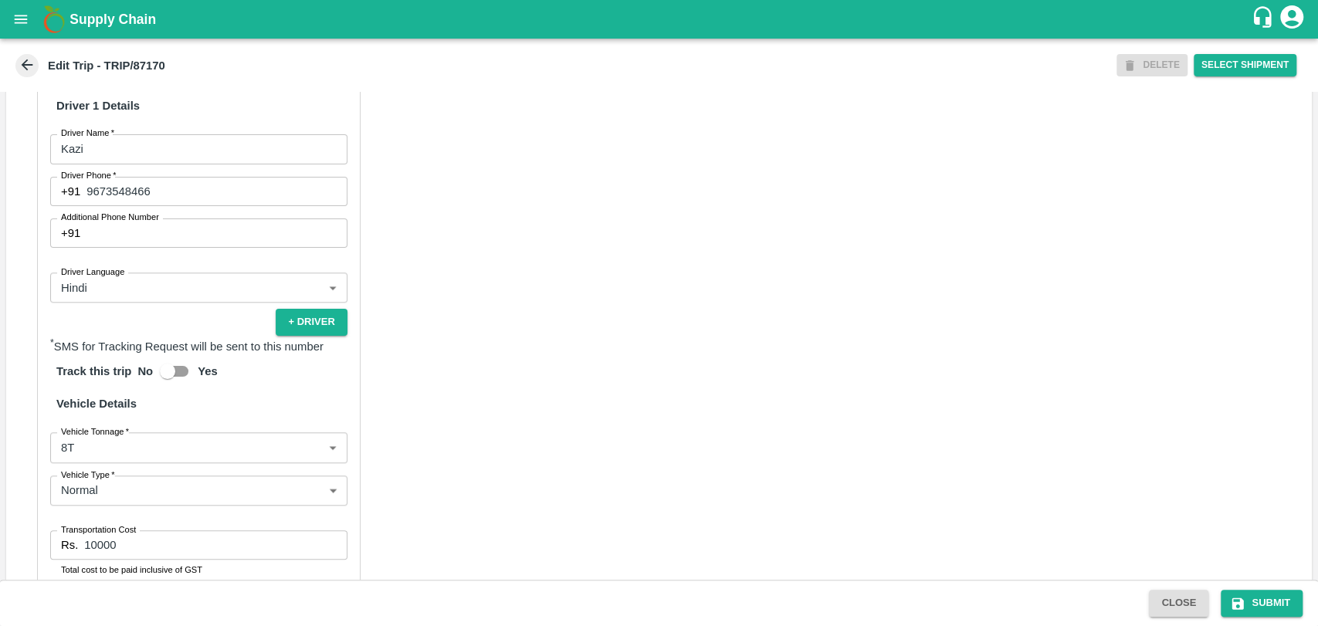
scroll to position [943, 0]
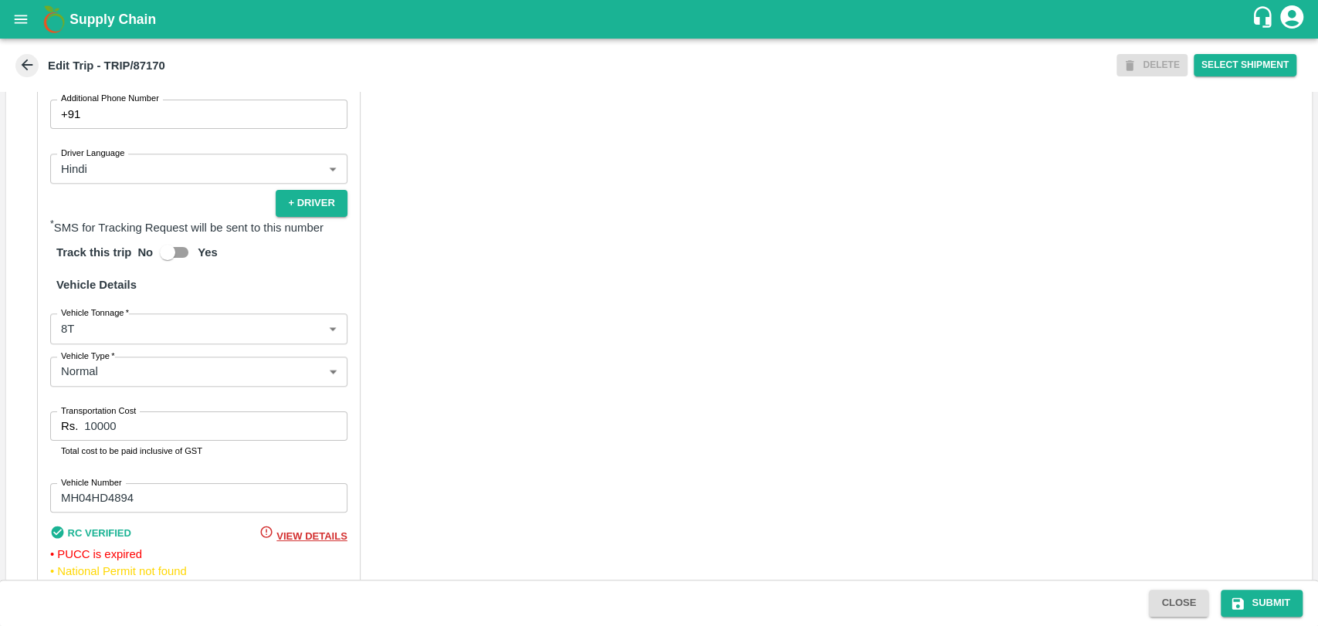
click at [104, 355] on body "Supply Chain Edit Trip - TRIP/87170 DELETE Select Shipment Trip Details Trip Ty…" at bounding box center [659, 313] width 1318 height 626
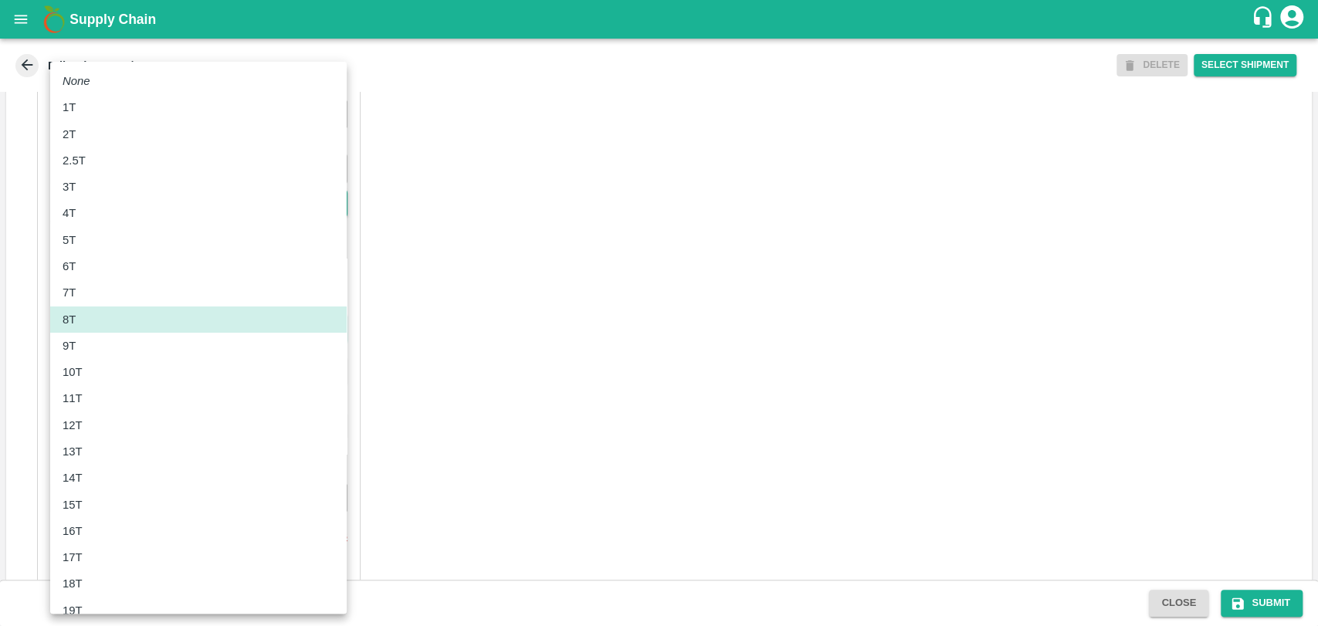
click at [80, 395] on p "11T" at bounding box center [73, 398] width 20 height 17
type input "11000"
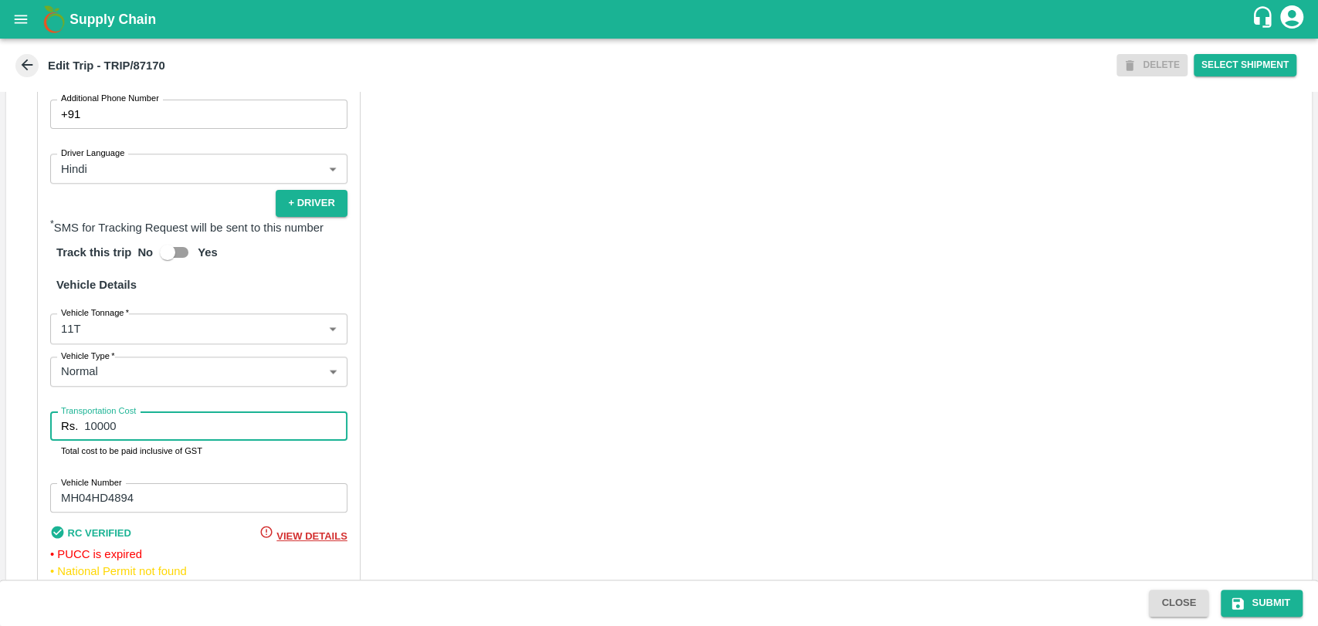
drag, startPoint x: 130, startPoint y: 449, endPoint x: 46, endPoint y: 444, distance: 84.3
click at [71, 441] on div "Rs. 10000 Transportation Cost" at bounding box center [198, 425] width 297 height 29
type input "20900"
click at [1278, 596] on button "Submit" at bounding box center [1262, 603] width 82 height 27
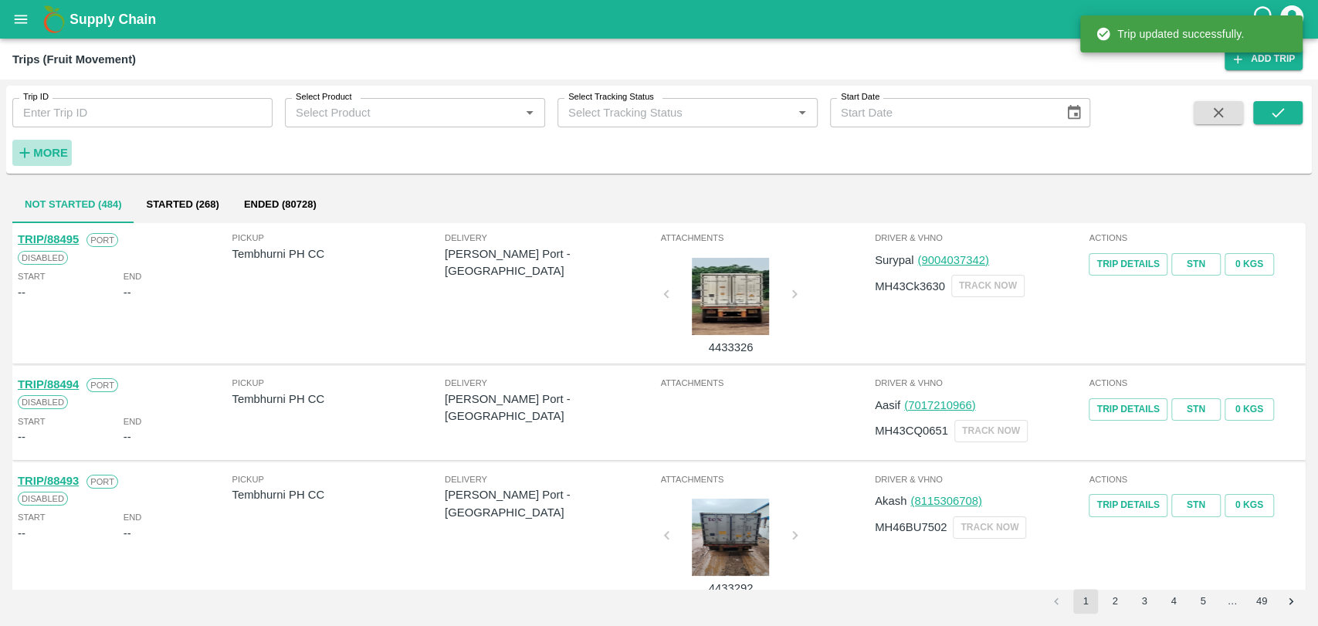
click at [49, 150] on strong "More" at bounding box center [50, 153] width 35 height 12
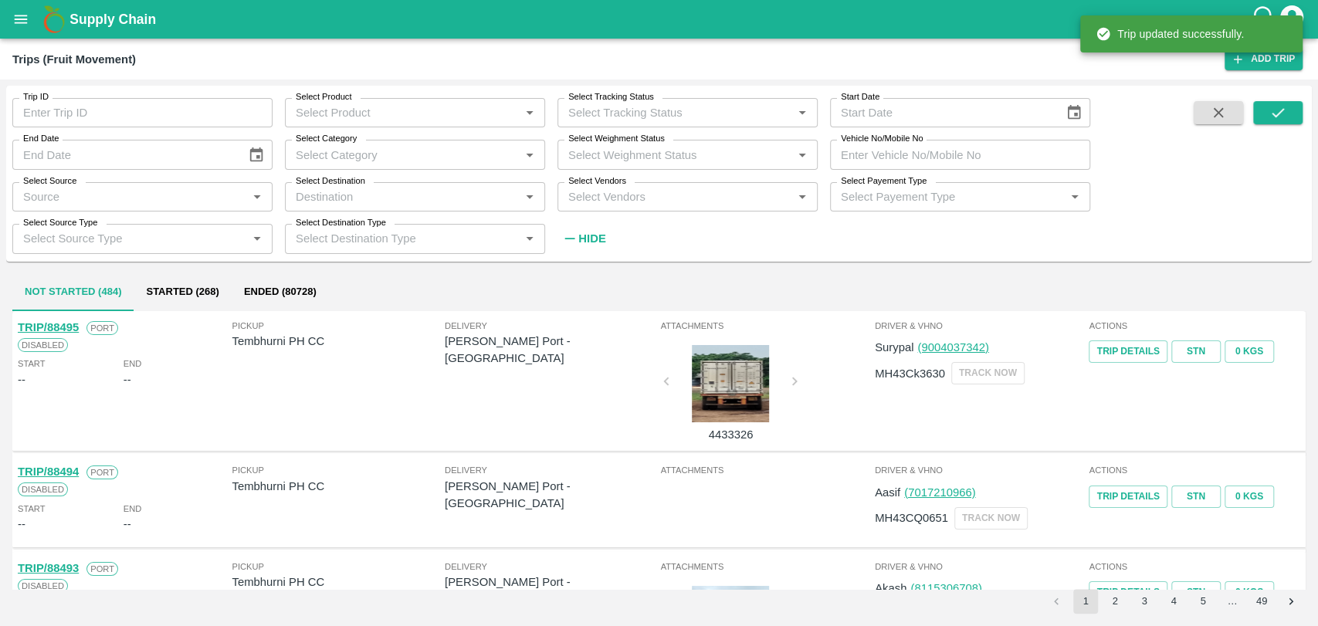
click at [902, 152] on input "Vehicle No/Mobile No" at bounding box center [960, 154] width 260 height 29
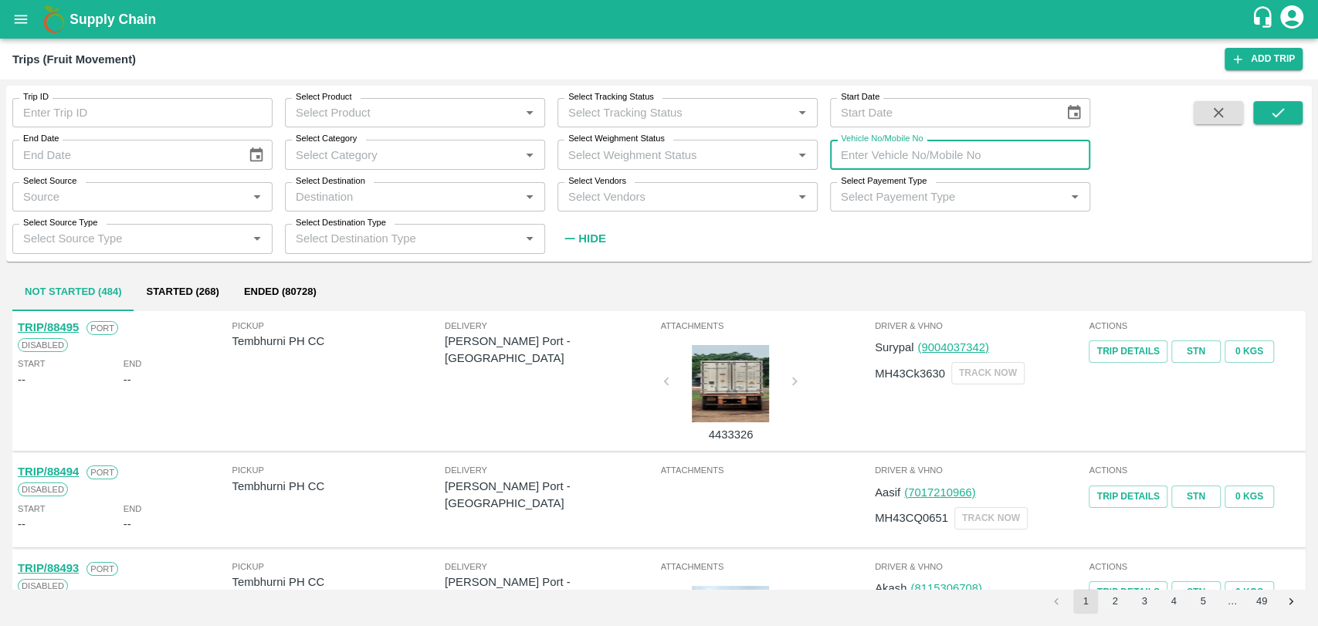
paste input "MH15JC1398"
type input "MH15JC1398"
click at [1276, 117] on icon "submit" at bounding box center [1277, 112] width 17 height 17
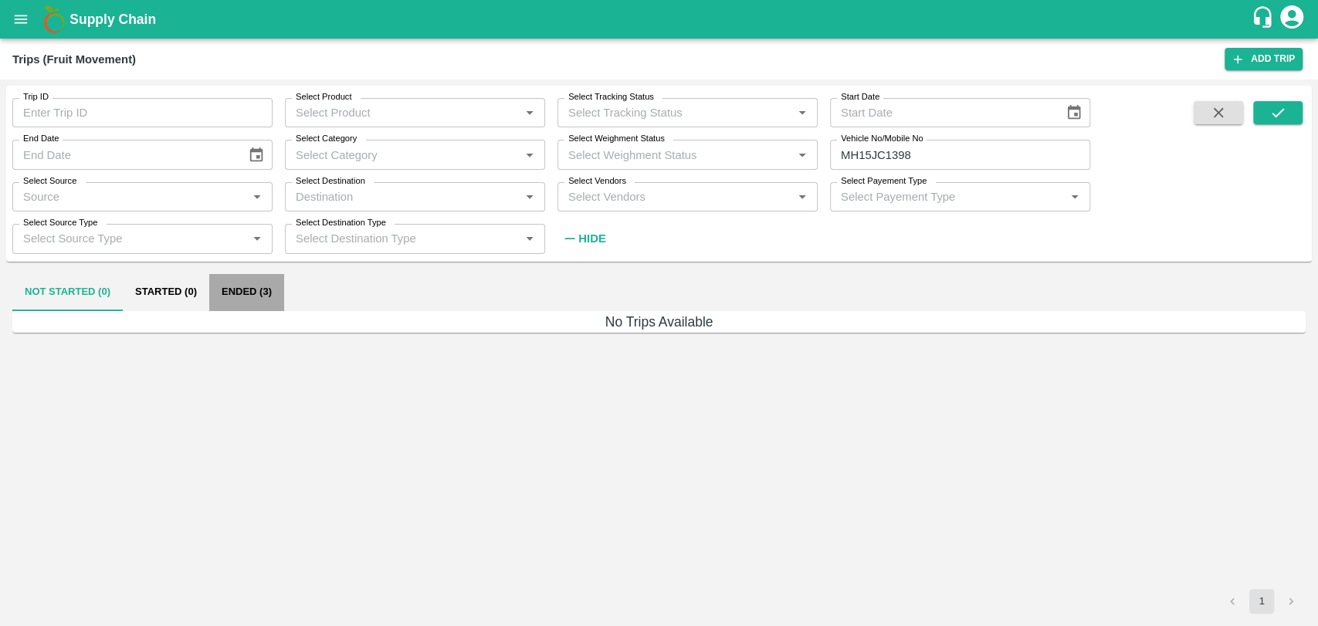
click at [259, 280] on button "Ended (3)" at bounding box center [246, 292] width 75 height 37
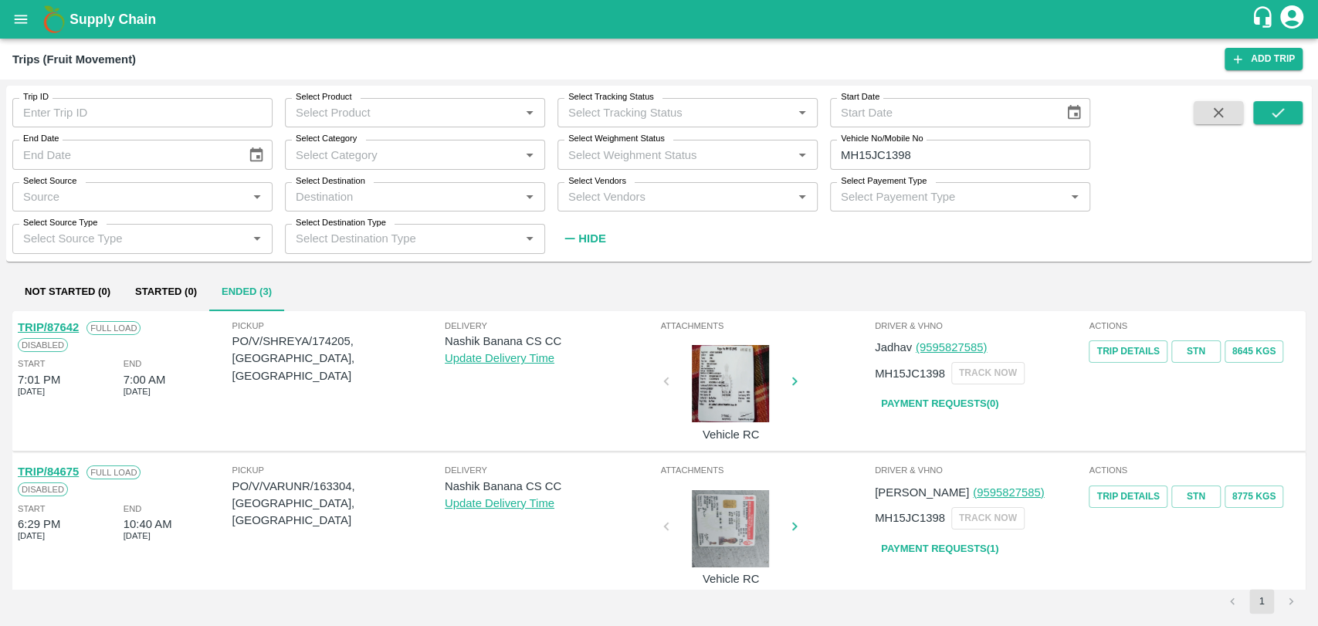
click at [72, 327] on link "TRIP/87642" at bounding box center [48, 327] width 61 height 12
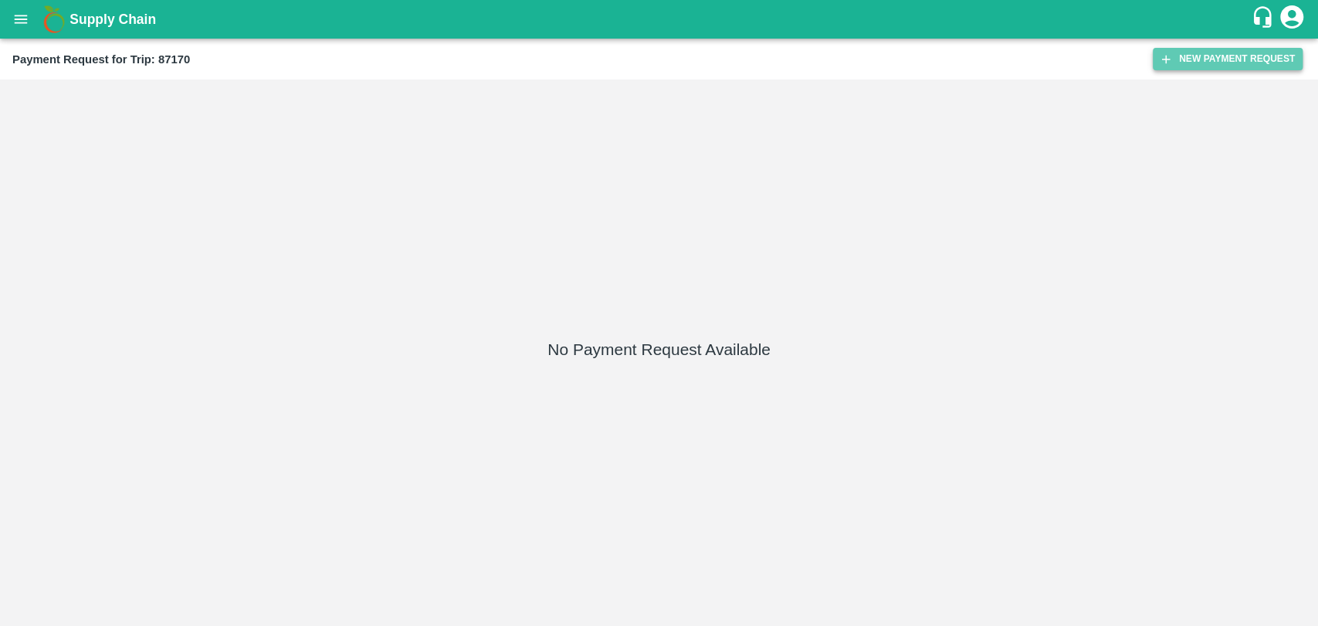
click at [1194, 69] on button "New Payment Request" at bounding box center [1228, 59] width 150 height 22
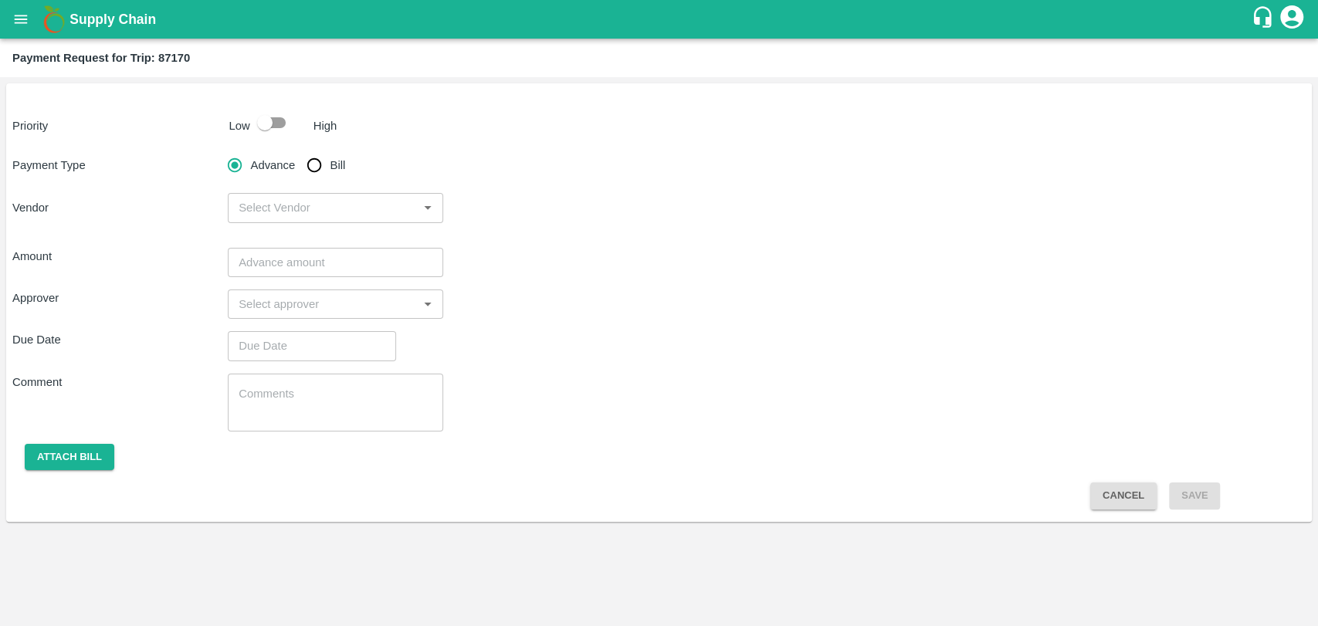
click at [274, 129] on input "checkbox" at bounding box center [265, 122] width 88 height 29
checkbox input "true"
click at [317, 174] on input "Bill" at bounding box center [314, 165] width 31 height 31
radio input "true"
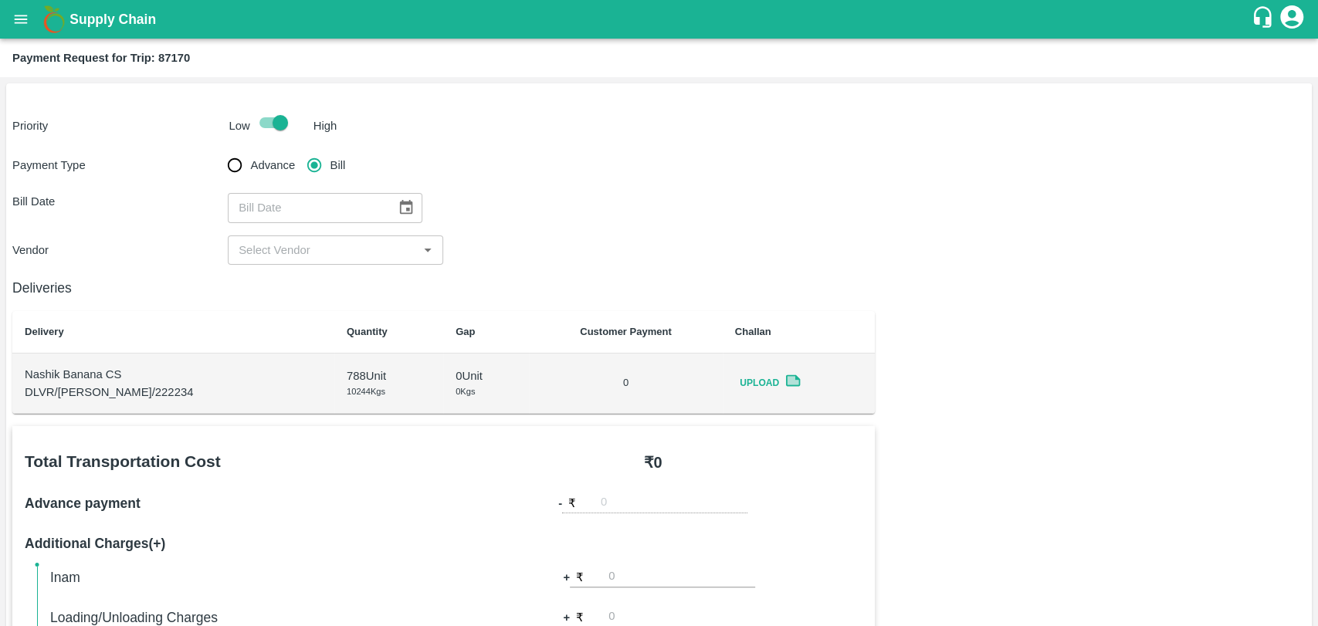
click at [402, 215] on icon "Choose date" at bounding box center [406, 207] width 17 height 17
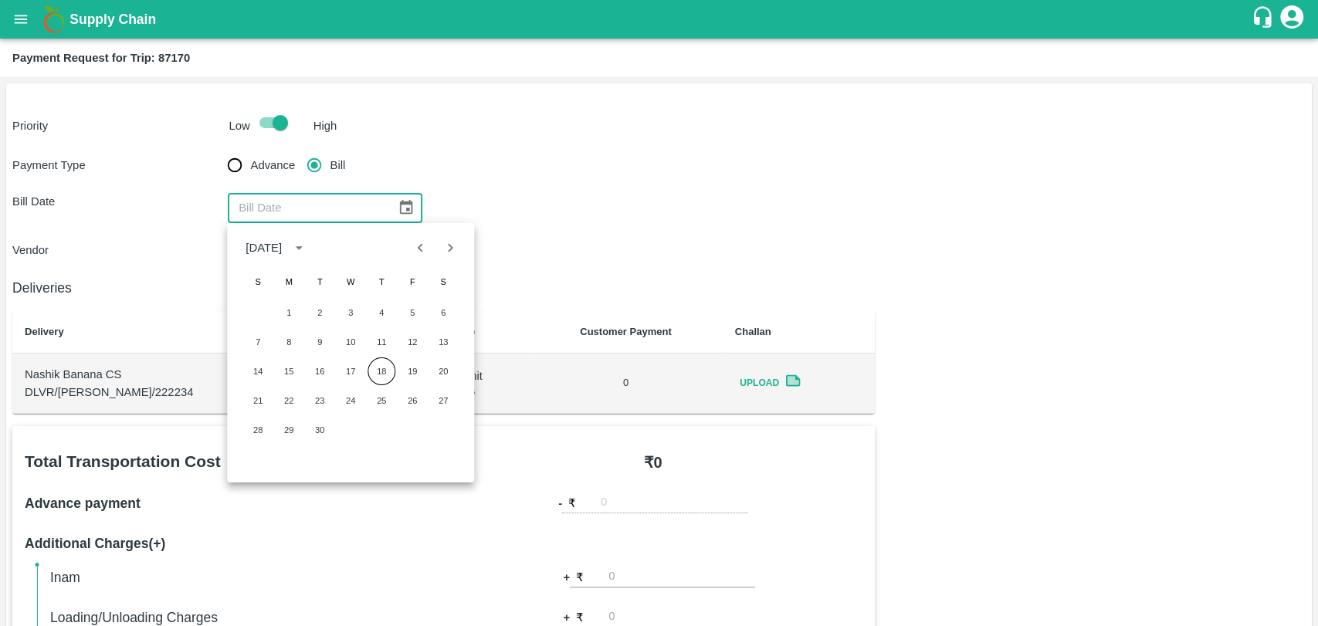
click at [273, 313] on div "1 2 3 4 5 6" at bounding box center [350, 313] width 247 height 28
click at [313, 311] on button "2" at bounding box center [320, 313] width 28 height 28
type input "[DATE]"
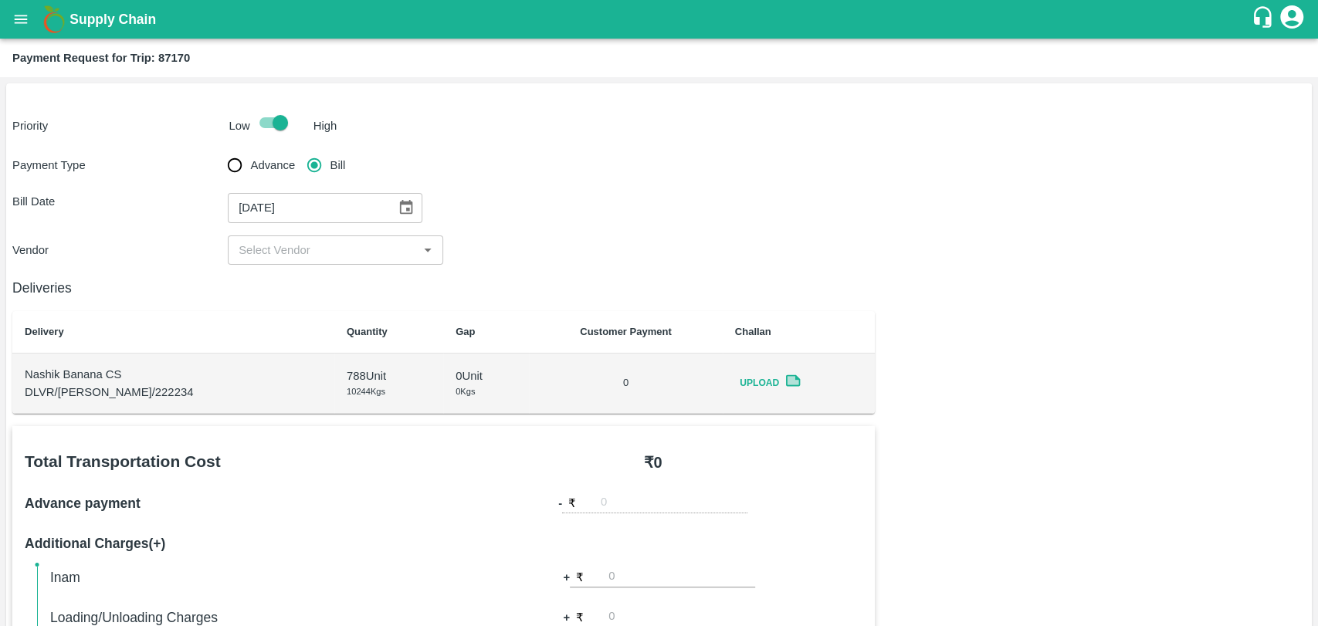
click at [310, 257] on input "input" at bounding box center [322, 250] width 181 height 20
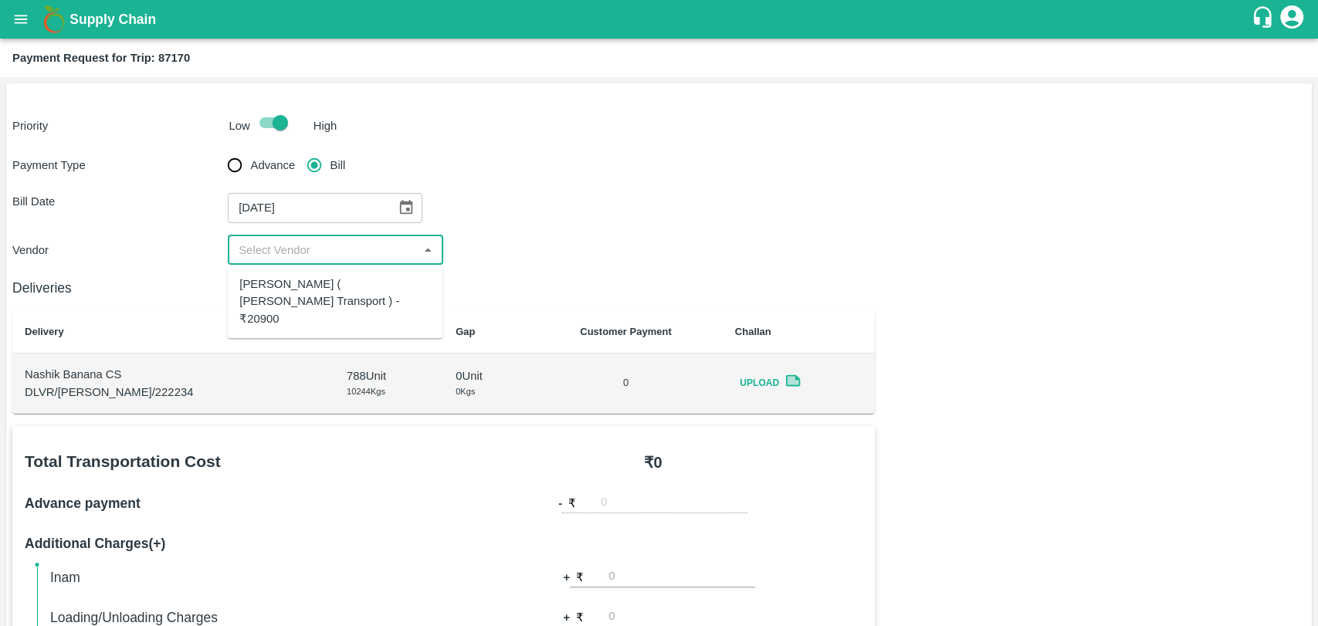
click at [305, 280] on div "[PERSON_NAME] ( [PERSON_NAME] Transport ) - ₹20900" at bounding box center [334, 302] width 191 height 52
type input "[PERSON_NAME] ( [PERSON_NAME] Transport ) - ₹20900"
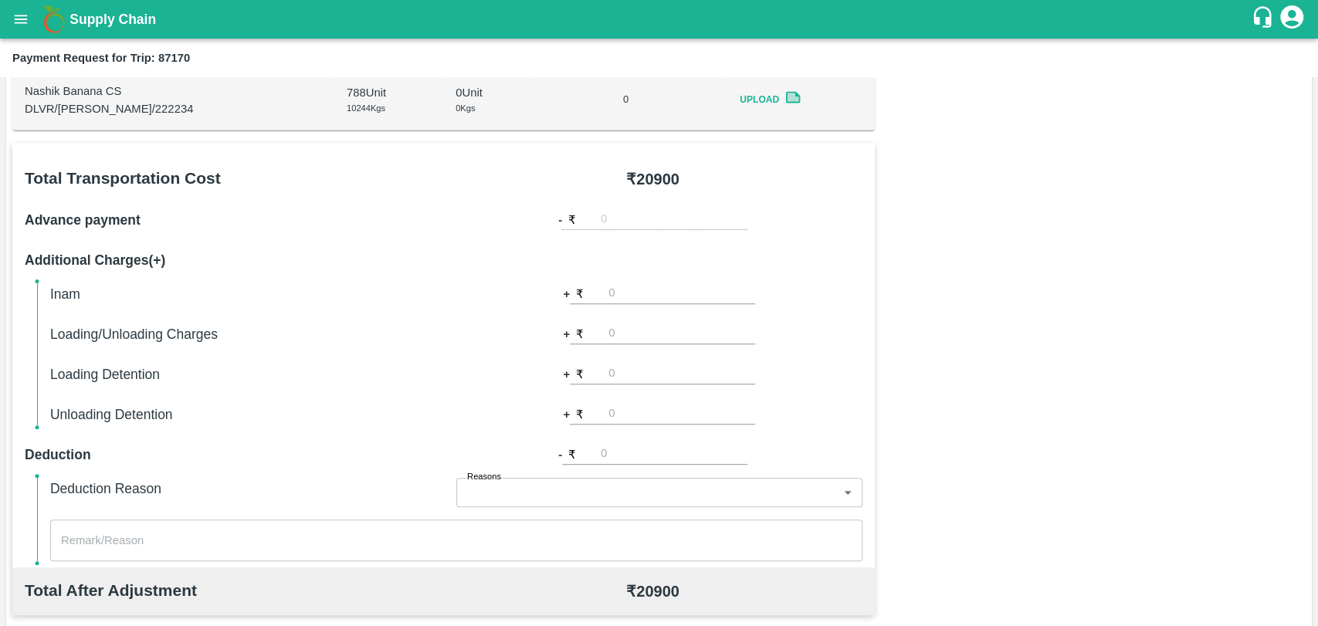
scroll to position [514, 0]
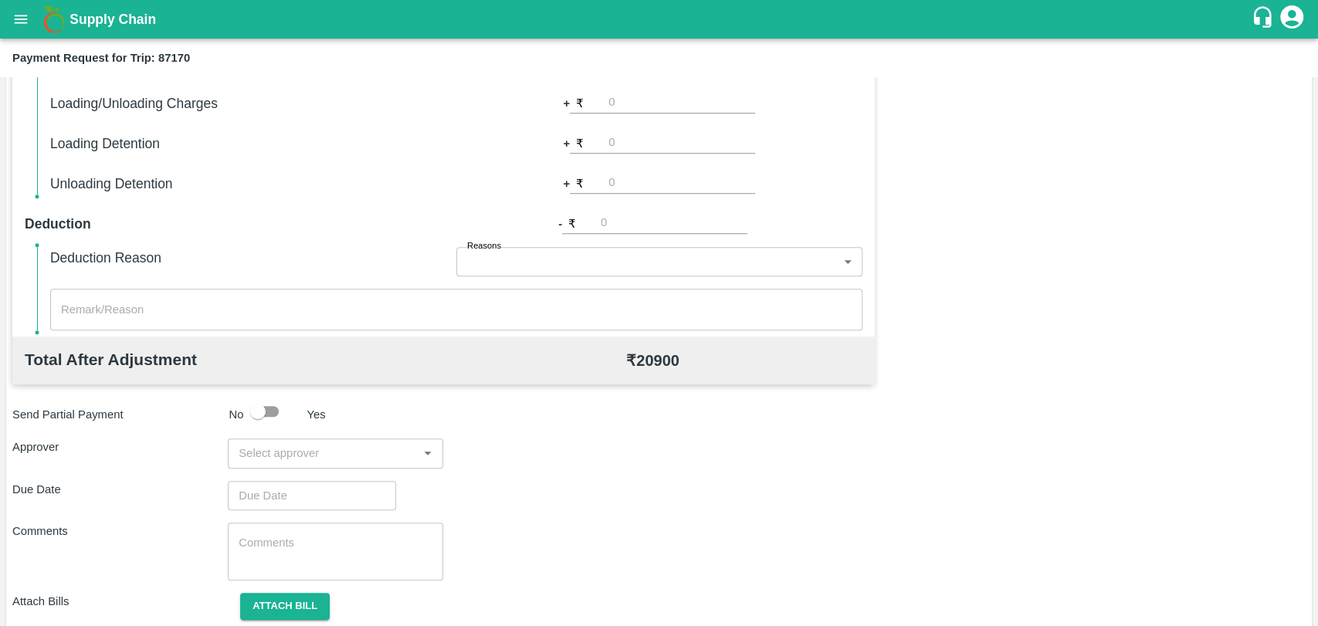
click at [342, 450] on input "input" at bounding box center [322, 453] width 181 height 20
type input "wag"
click at [346, 491] on div "[PERSON_NAME]" at bounding box center [324, 493] width 94 height 17
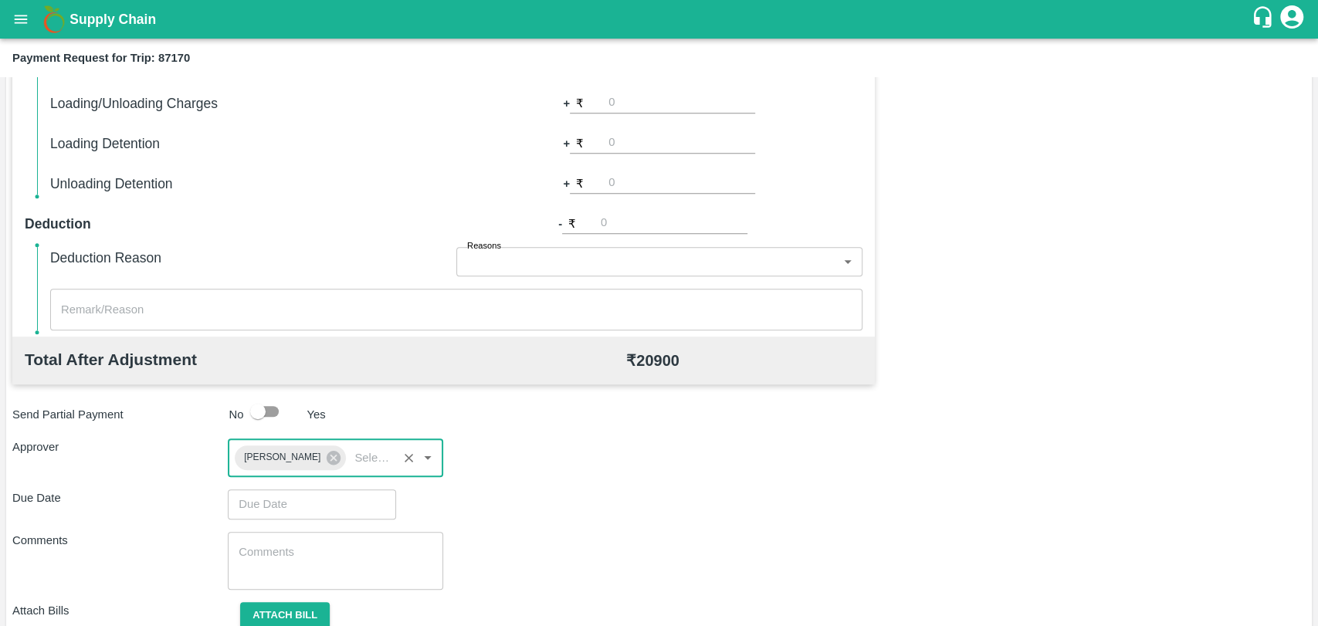
type input "DD/MM/YYYY hh:mm aa"
click at [317, 503] on input "DD/MM/YYYY hh:mm aa" at bounding box center [306, 503] width 157 height 29
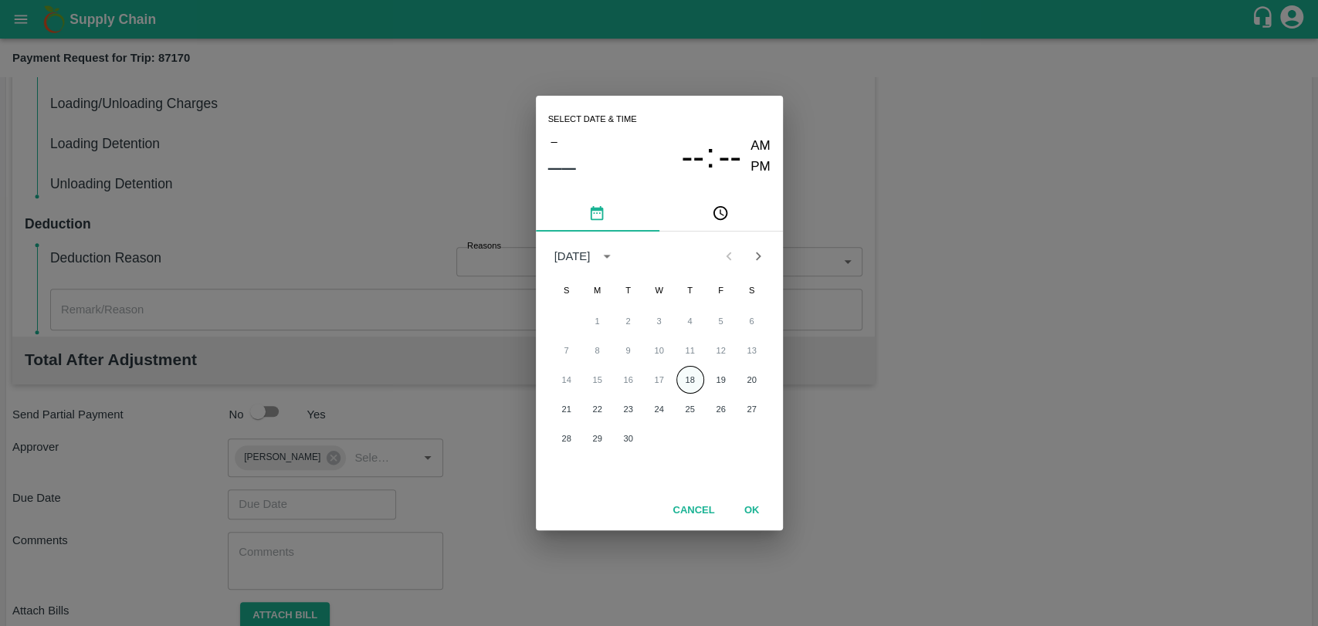
click at [683, 377] on button "18" at bounding box center [690, 380] width 28 height 28
type input "[DATE] 12:00 AM"
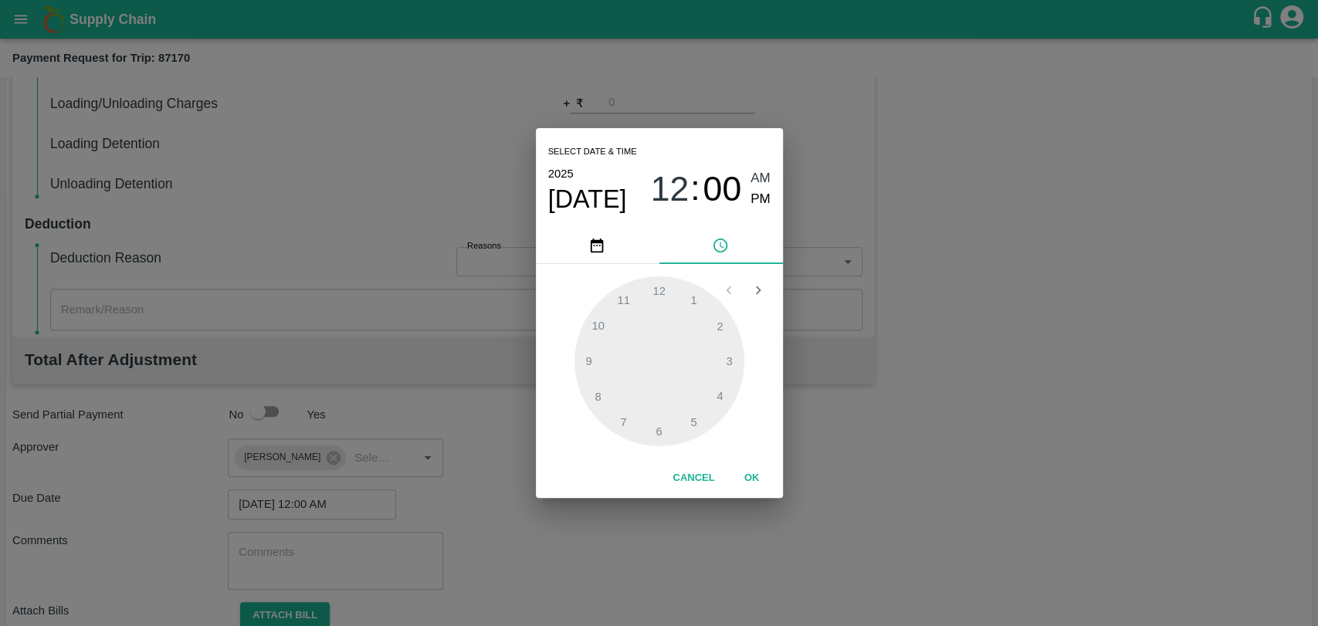
click at [737, 478] on button "OK" at bounding box center [751, 478] width 49 height 27
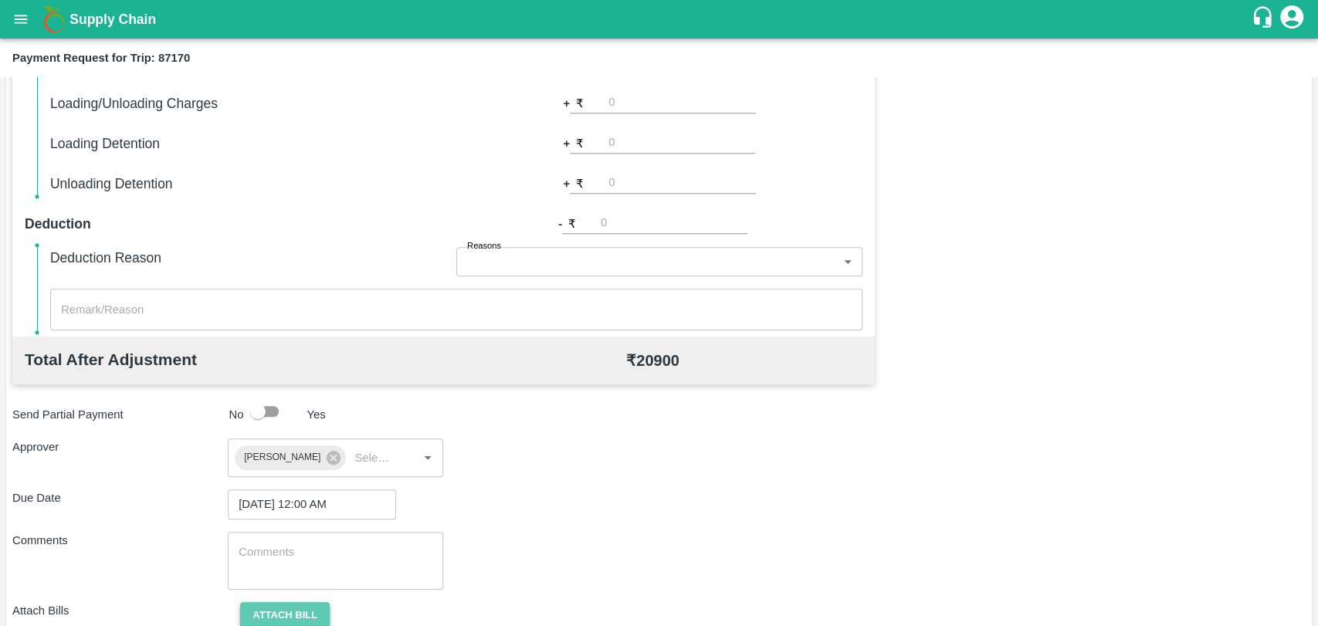
click at [297, 607] on button "Attach bill" at bounding box center [285, 615] width 90 height 27
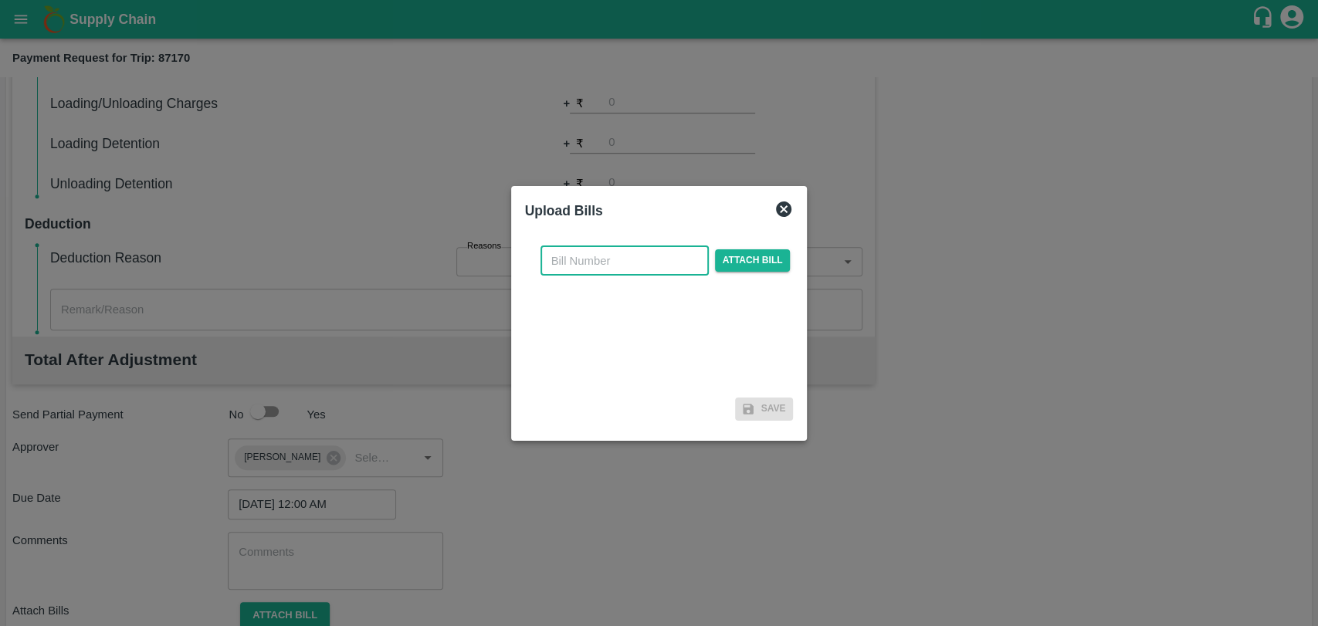
click at [588, 269] on input "text" at bounding box center [624, 260] width 168 height 29
type input "3945"
click at [737, 255] on span "Attach bill" at bounding box center [753, 260] width 76 height 22
click at [0, 0] on input "Attach bill" at bounding box center [0, 0] width 0 height 0
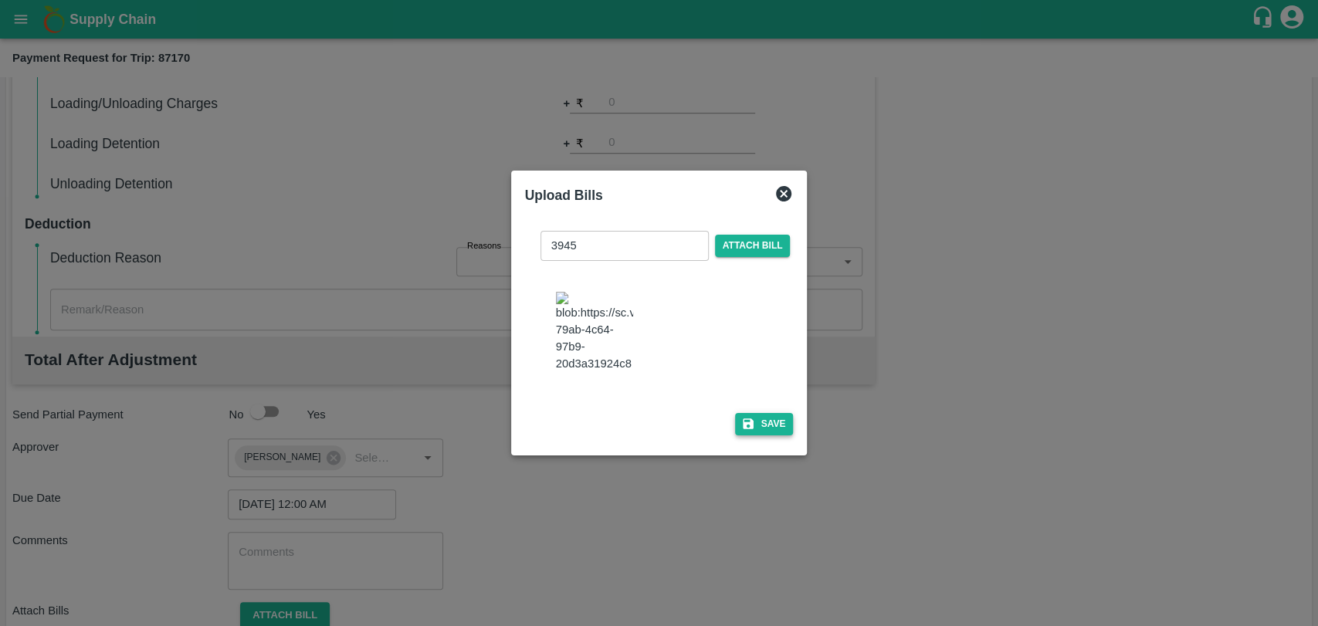
click at [753, 415] on button "Save" at bounding box center [764, 424] width 59 height 22
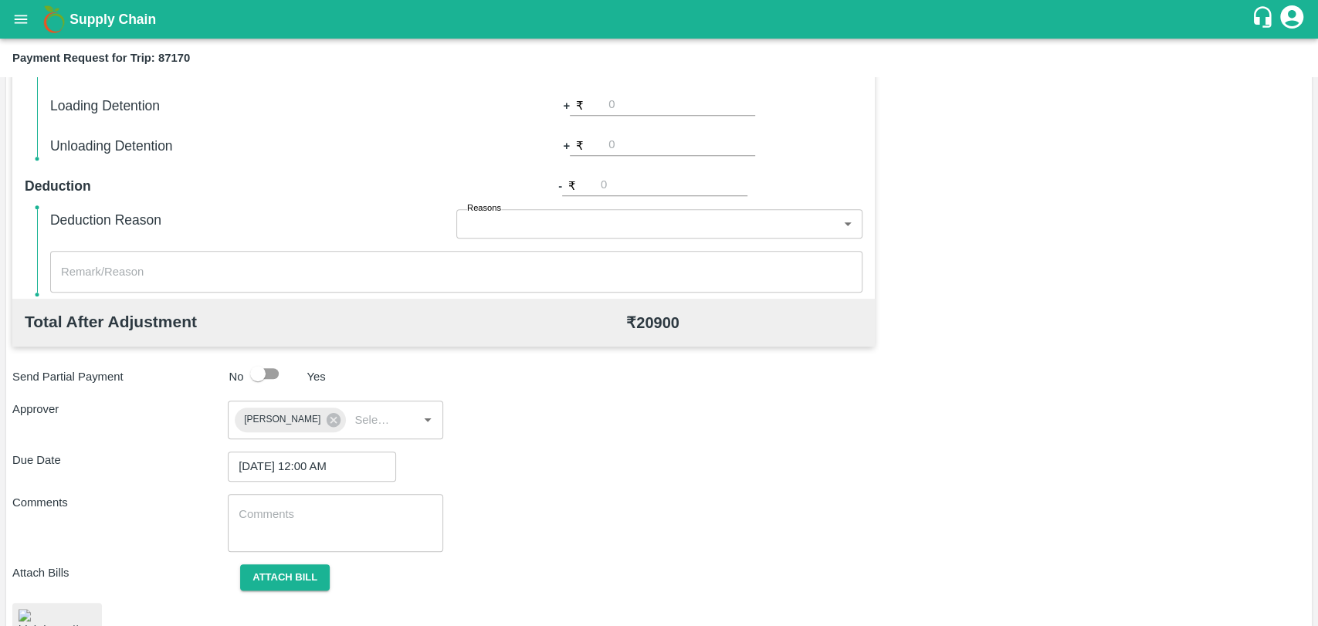
scroll to position [642, 0]
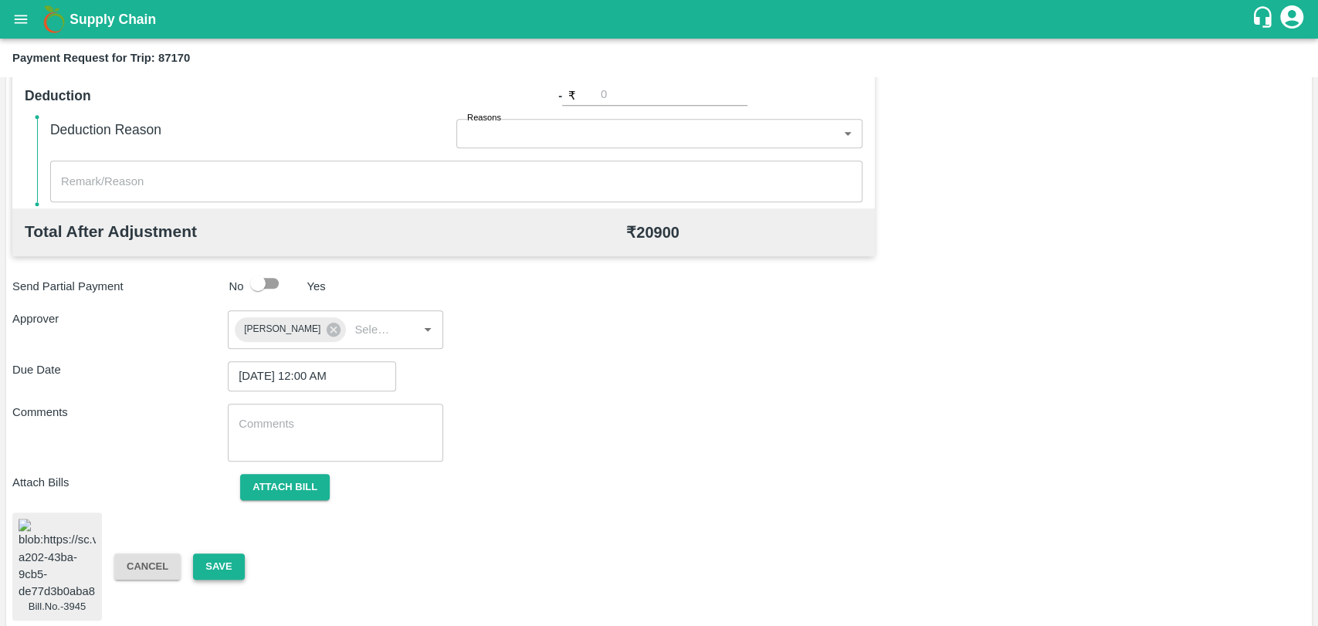
click at [222, 557] on button "Save" at bounding box center [218, 567] width 51 height 27
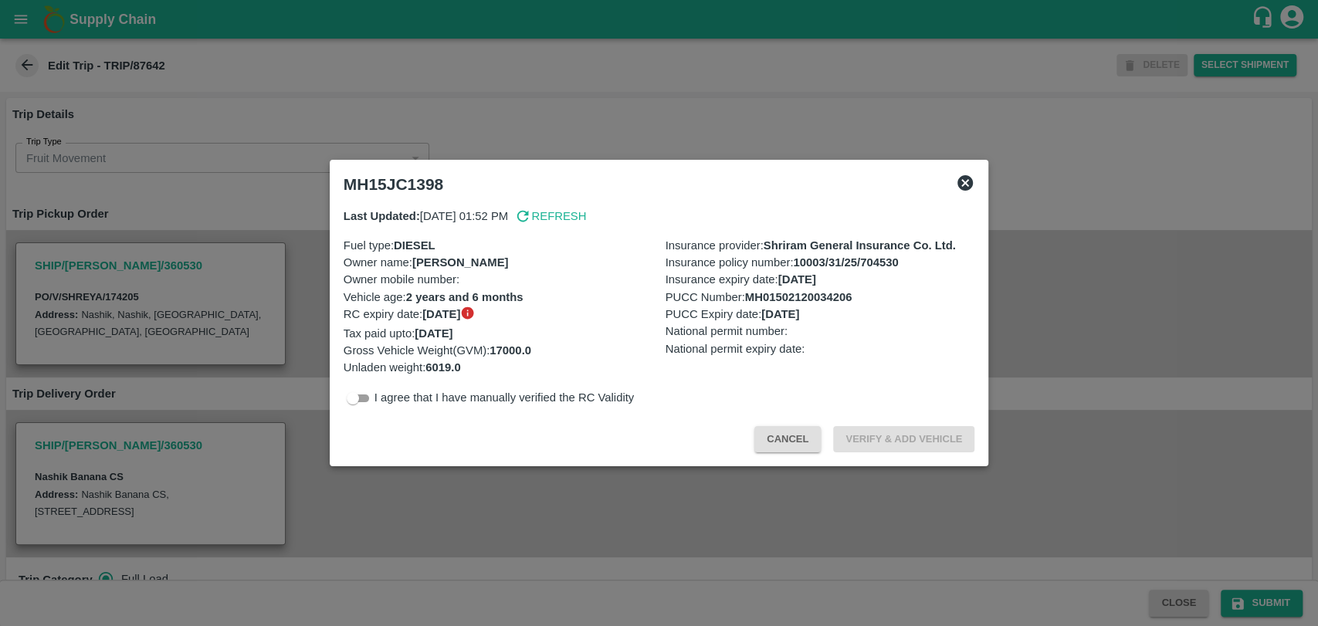
click at [793, 429] on button "Cancel" at bounding box center [787, 439] width 66 height 27
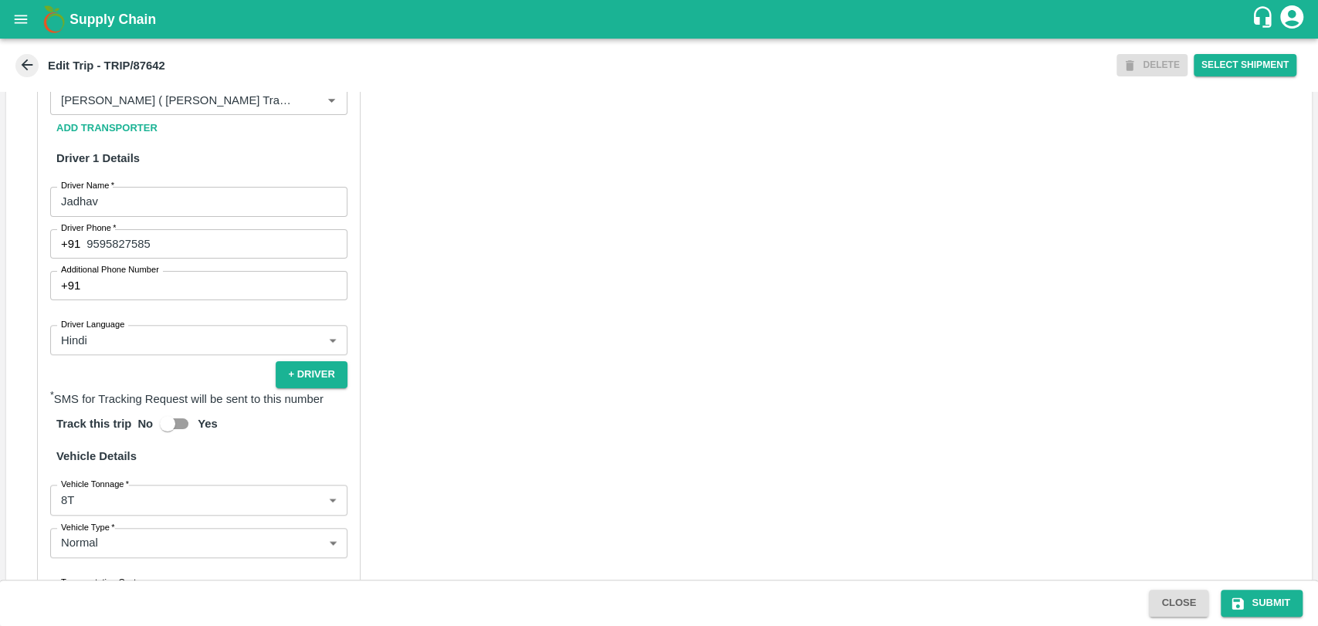
scroll to position [990, 0]
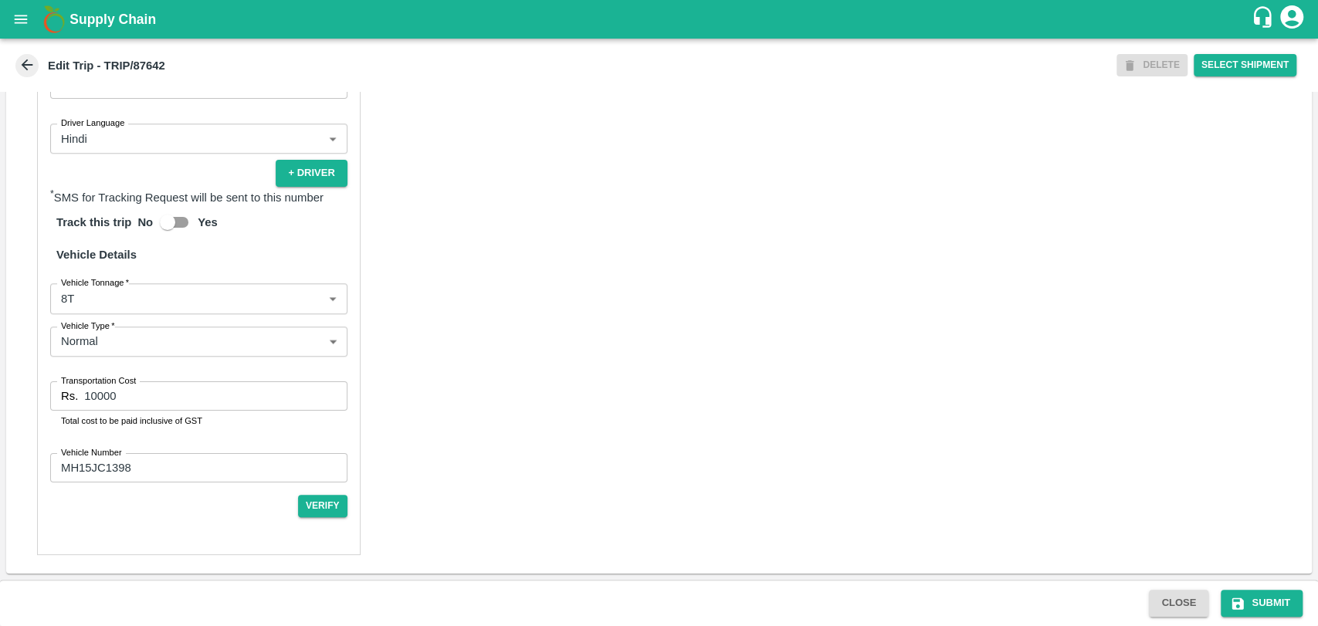
click at [97, 301] on body "Supply Chain Edit Trip - TRIP/87642 DELETE Select Shipment Trip Details Trip Ty…" at bounding box center [659, 313] width 1318 height 626
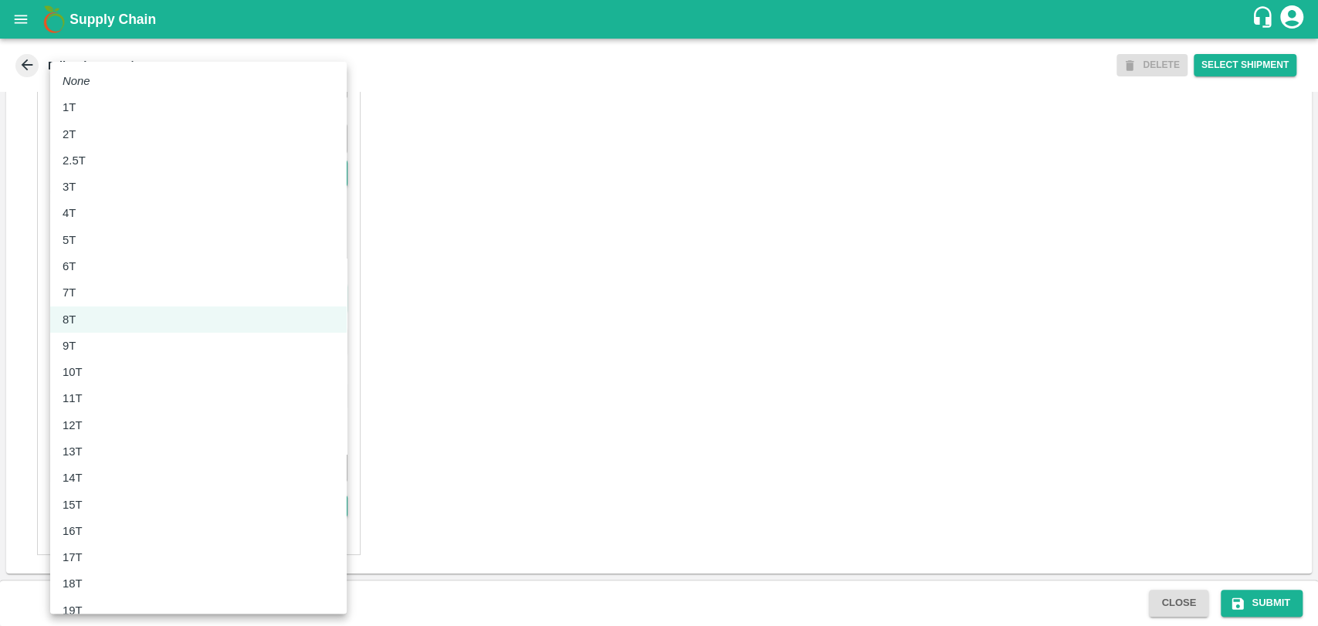
click at [96, 381] on li "10T" at bounding box center [198, 372] width 296 height 26
type input "10000"
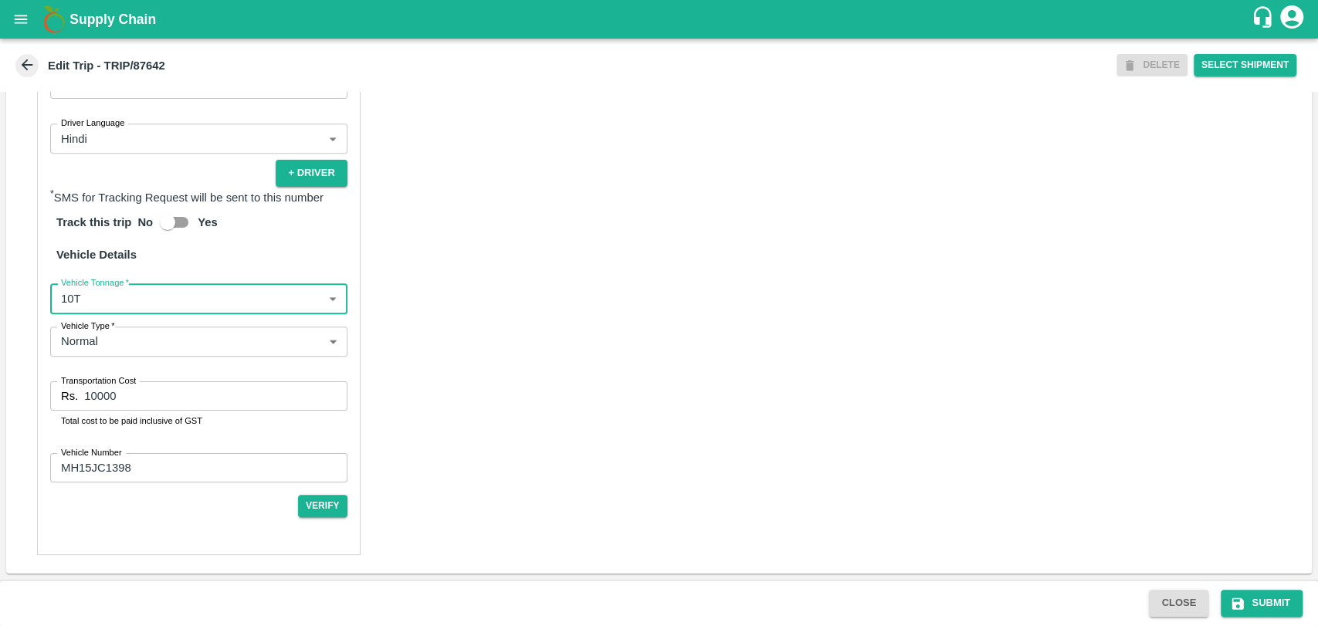
drag, startPoint x: 141, startPoint y: 400, endPoint x: 0, endPoint y: 398, distance: 141.3
click at [0, 398] on div "Trip Details Trip Type Fruit Movement 1 Trip Type Trip Pickup Order SHIP/[PERSO…" at bounding box center [659, 336] width 1318 height 488
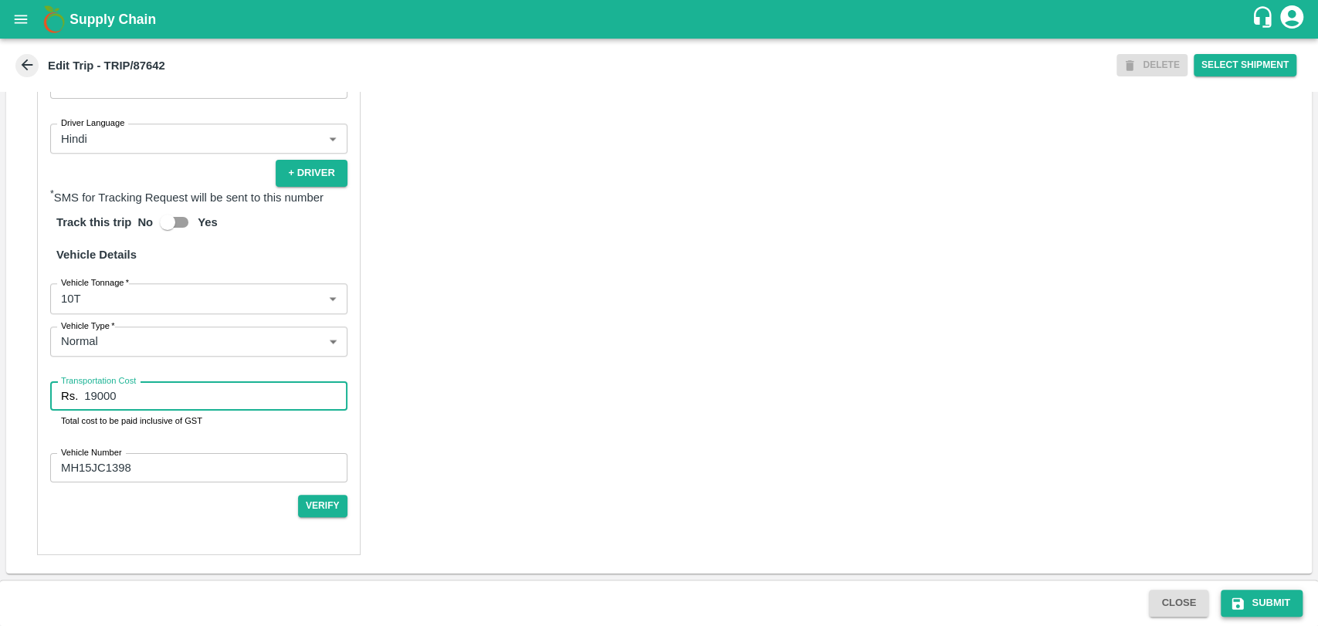
type input "19000"
click at [1241, 606] on icon "submit" at bounding box center [1238, 604] width 12 height 12
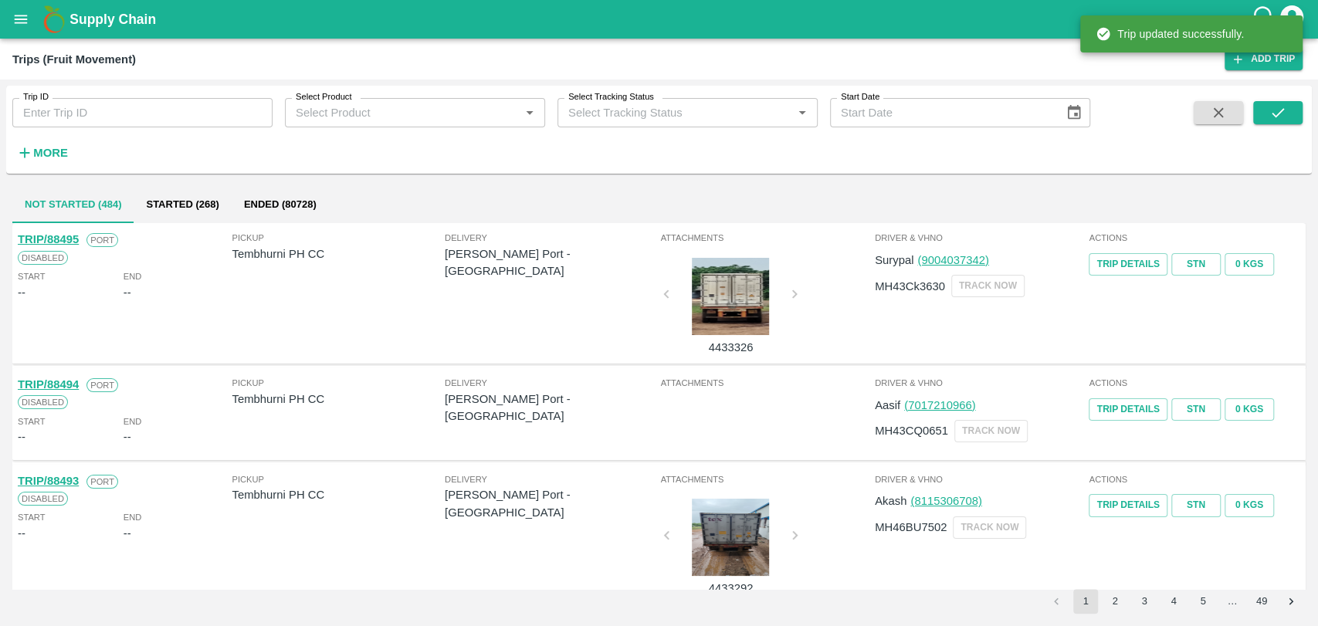
click at [58, 162] on h6 "More" at bounding box center [50, 153] width 35 height 20
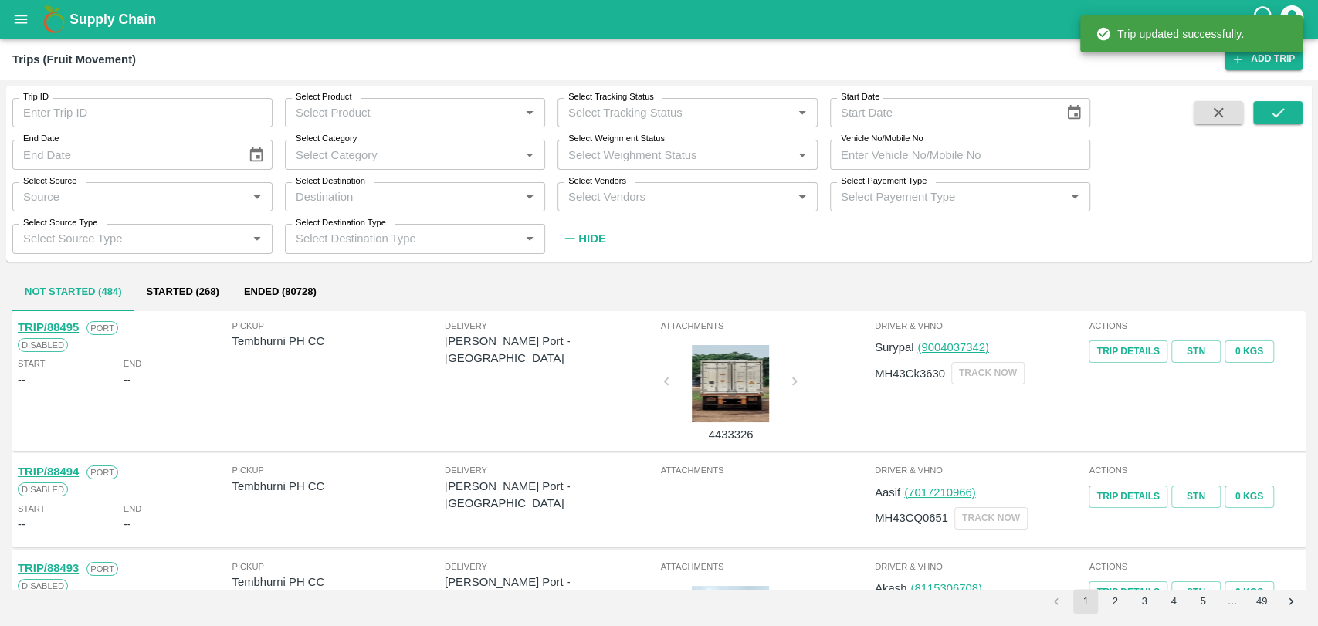
click at [930, 157] on input "Vehicle No/Mobile No" at bounding box center [960, 154] width 260 height 29
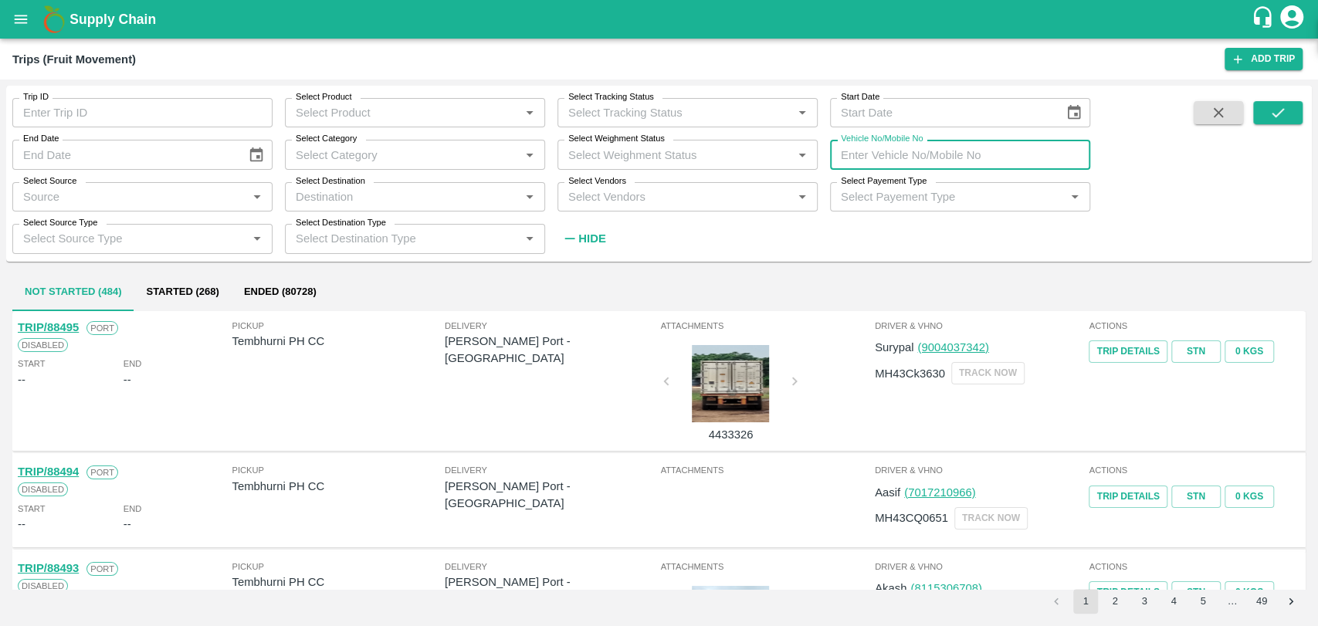
paste input "MH19CX9895"
click at [1286, 113] on button "submit" at bounding box center [1277, 112] width 49 height 23
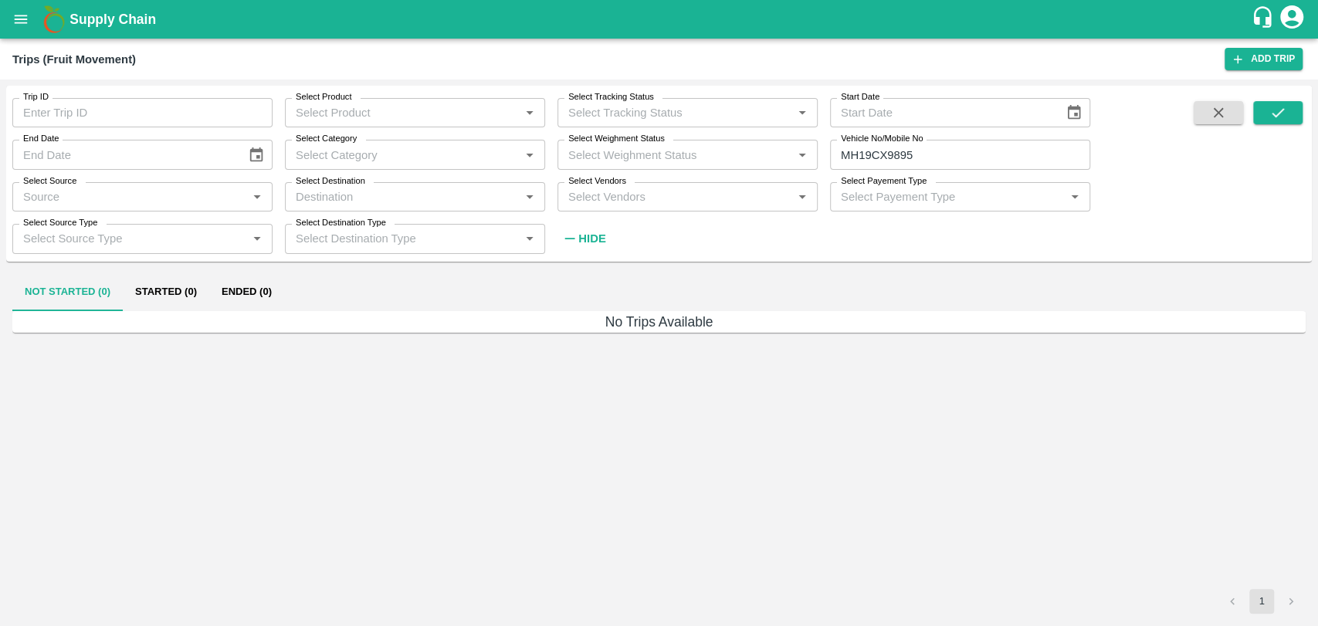
click at [309, 285] on div "Not Started (0) Started (0) Ended (0)" at bounding box center [658, 292] width 1293 height 37
click at [922, 156] on input "MH19CX9895" at bounding box center [960, 154] width 260 height 29
type input "MH19CX9598"
click at [1276, 116] on icon "submit" at bounding box center [1278, 112] width 12 height 9
click at [237, 285] on button "Ended (4)" at bounding box center [246, 292] width 75 height 37
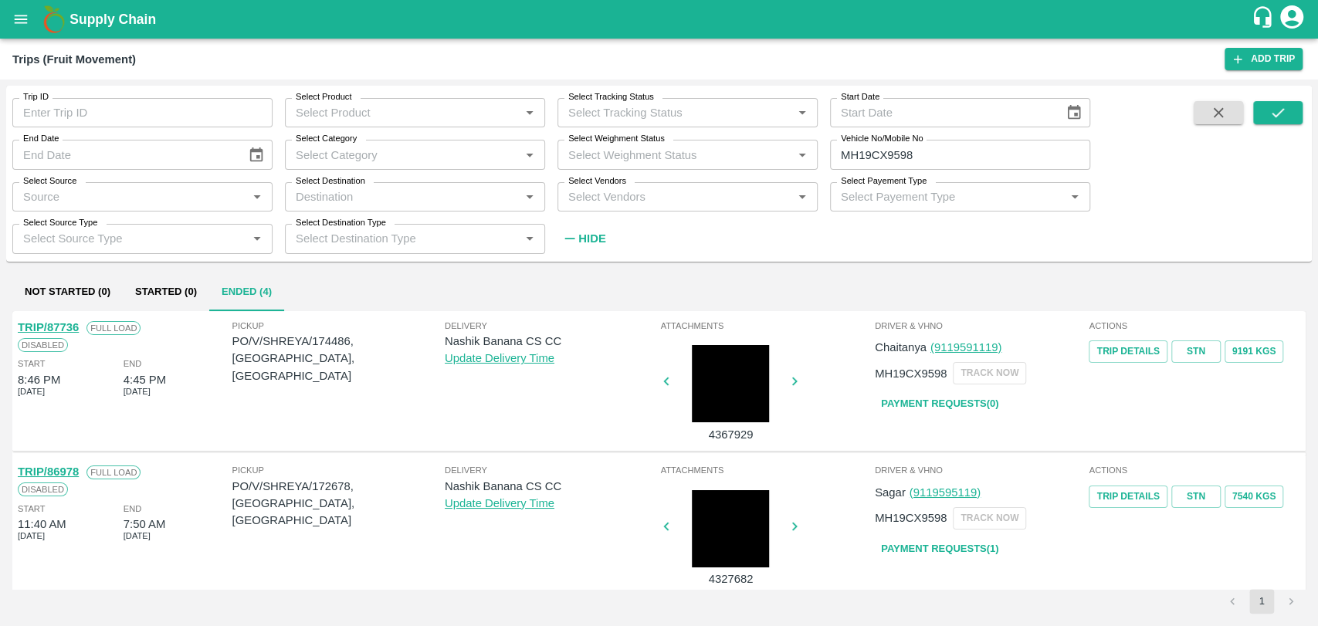
click at [69, 328] on link "TRIP/87736" at bounding box center [48, 327] width 61 height 12
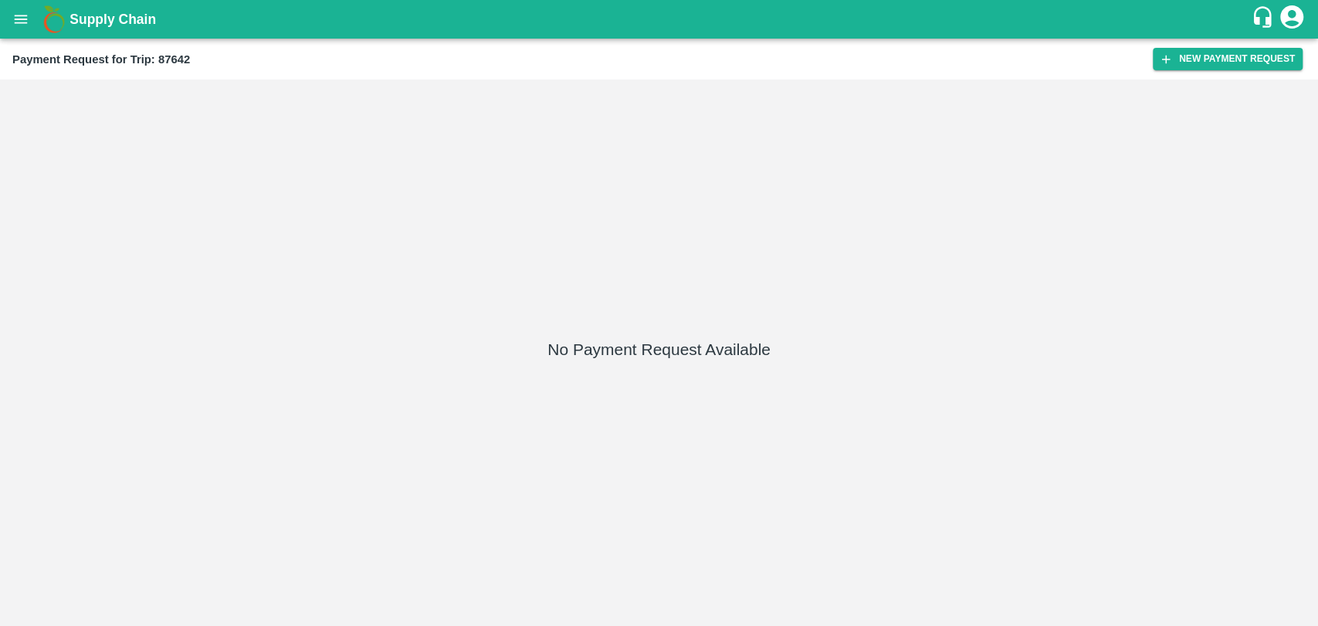
click at [1315, 53] on div "Payment Request for Trip: 87642 New Payment Request" at bounding box center [659, 59] width 1318 height 41
click at [1230, 66] on button "New Payment Request" at bounding box center [1228, 59] width 150 height 22
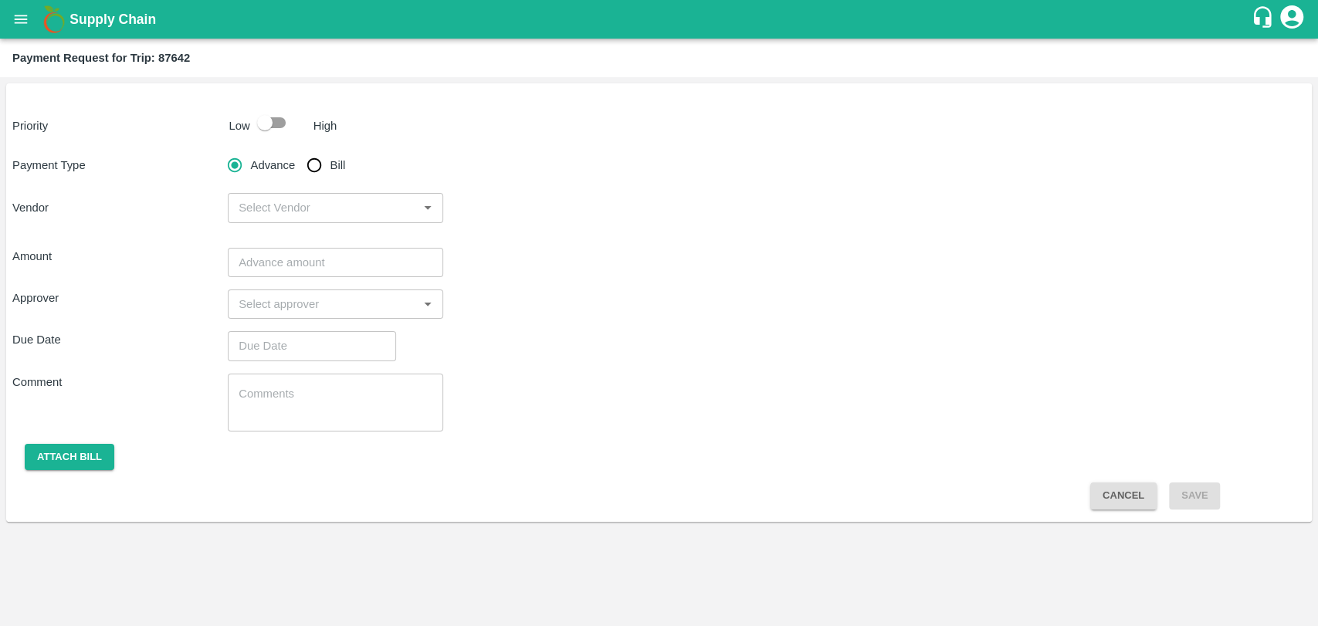
click at [258, 127] on input "checkbox" at bounding box center [265, 122] width 88 height 29
checkbox input "true"
click at [312, 161] on input "Bill" at bounding box center [314, 165] width 31 height 31
radio input "true"
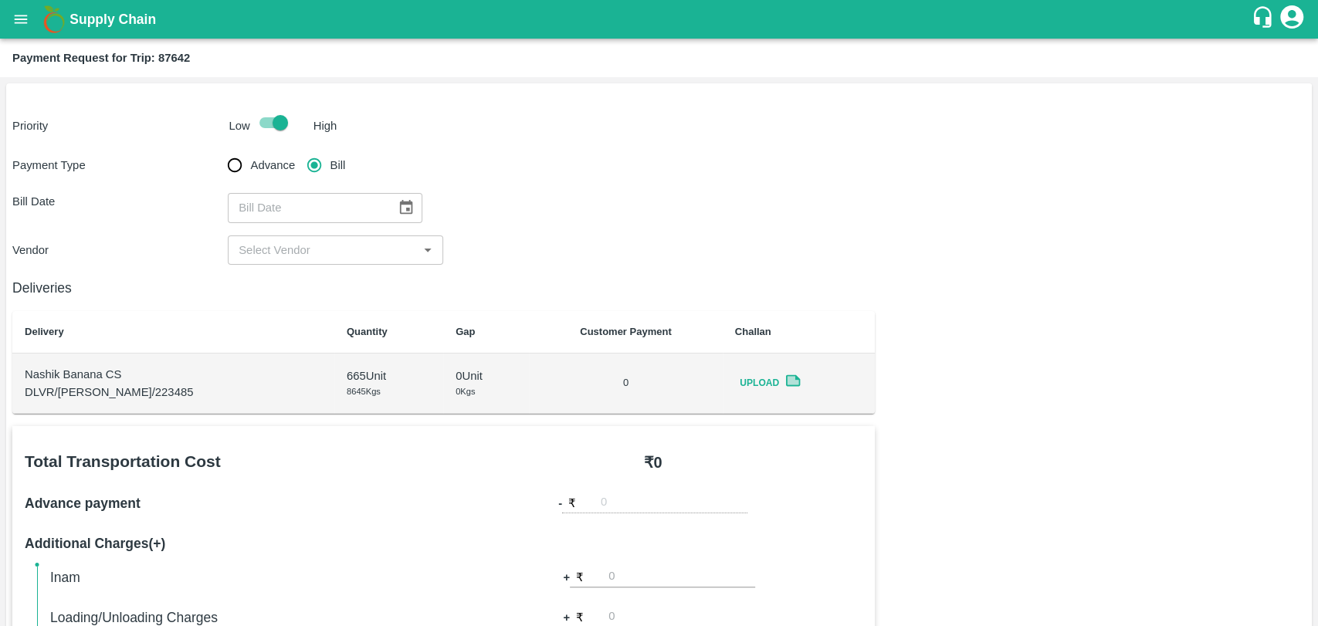
click at [405, 205] on icon "Choose date" at bounding box center [406, 207] width 13 height 15
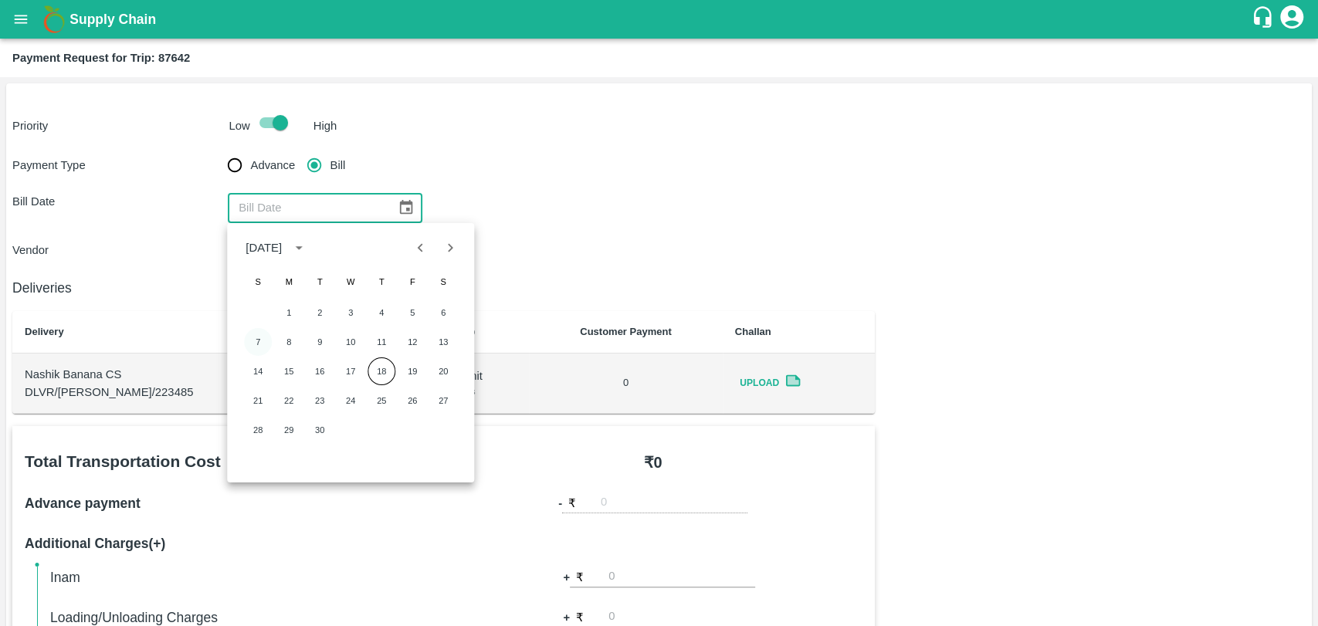
click at [263, 334] on button "7" at bounding box center [258, 342] width 28 height 28
type input "07/09/2025"
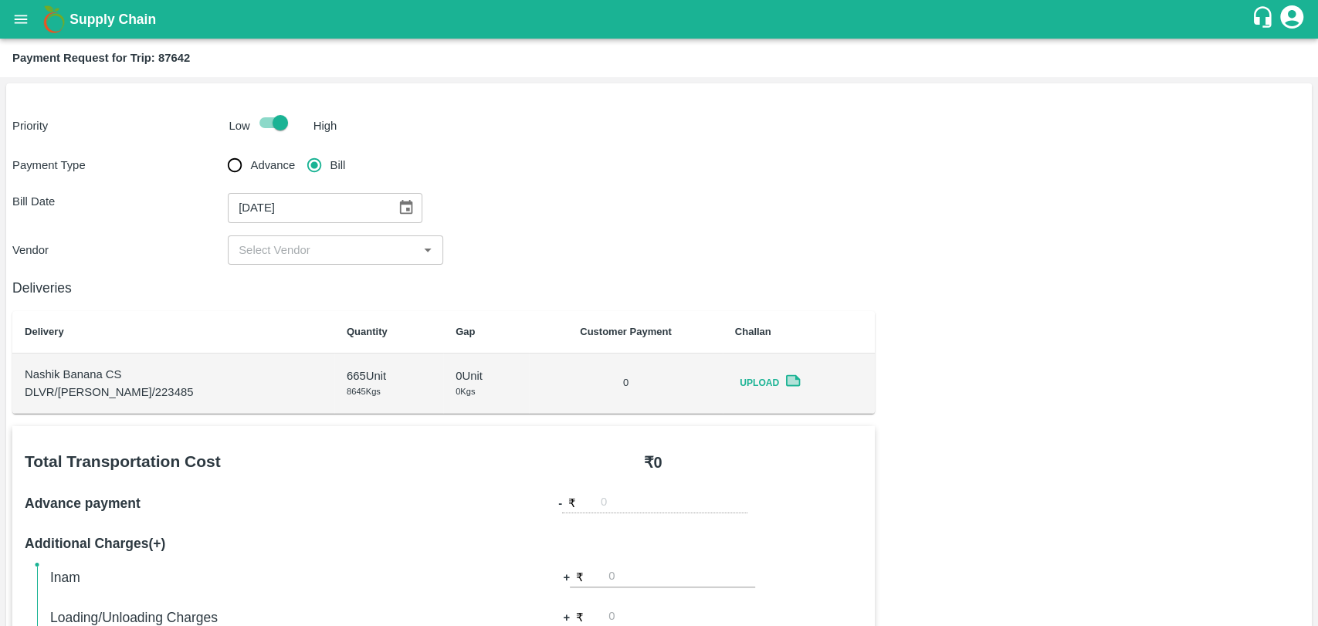
click at [282, 261] on div "​" at bounding box center [335, 249] width 215 height 29
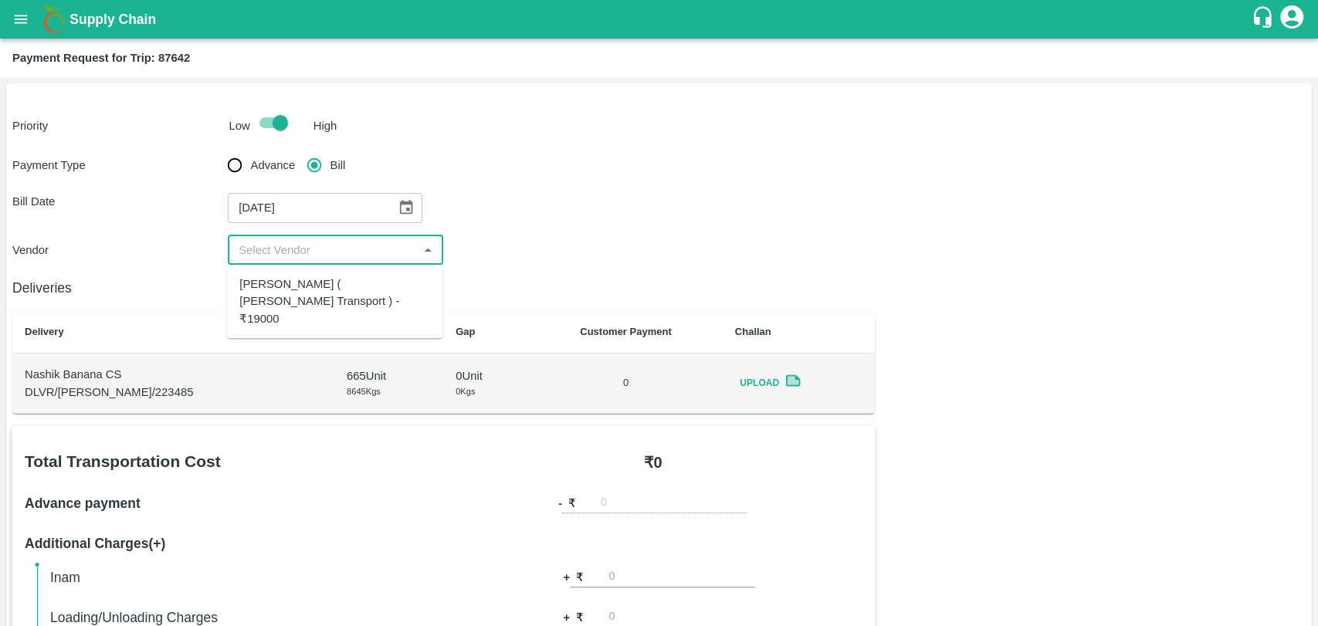
click at [278, 286] on div "Nitin Rasal ( Bhairavnath Transport ) - ₹19000" at bounding box center [334, 302] width 191 height 52
type input "Nitin Rasal ( Bhairavnath Transport ) - ₹19000"
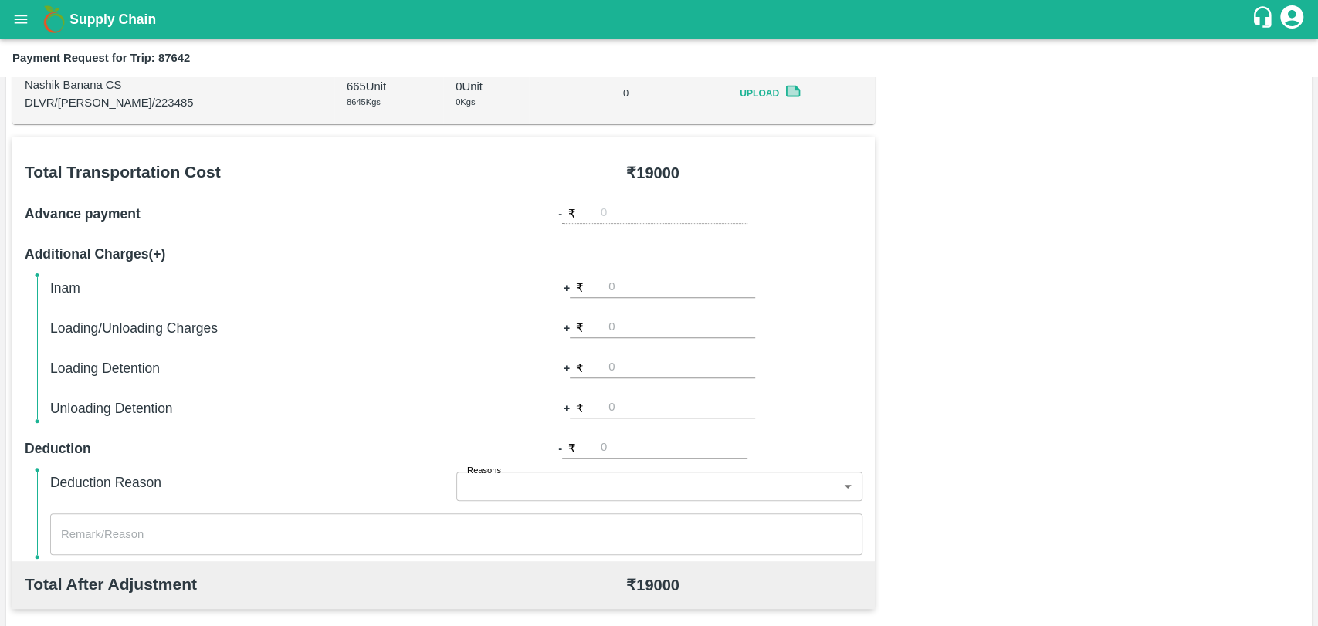
scroll to position [428, 0]
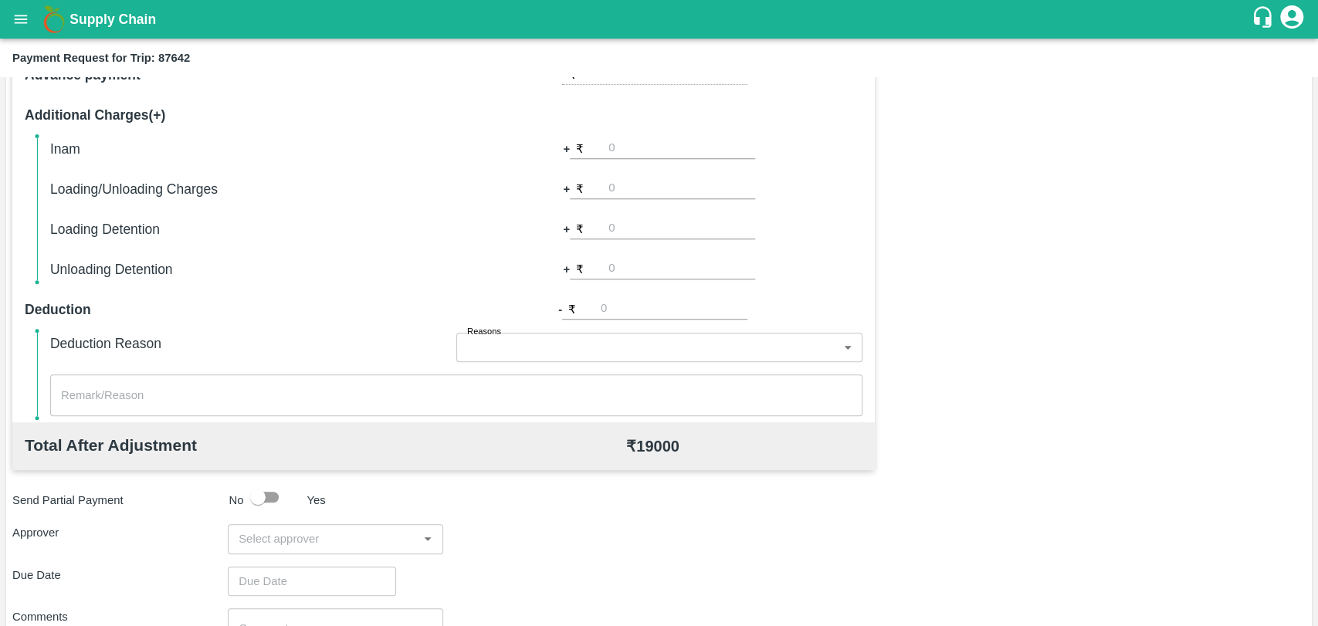
click at [656, 226] on input "number" at bounding box center [681, 228] width 147 height 21
type input "1000"
click at [288, 530] on input "input" at bounding box center [322, 539] width 181 height 20
type input "wag"
click at [276, 607] on div "Total Transportation Cost ₹ 19000 Advance payment - ₹ Additional Charges(+) Ina…" at bounding box center [658, 371] width 1293 height 747
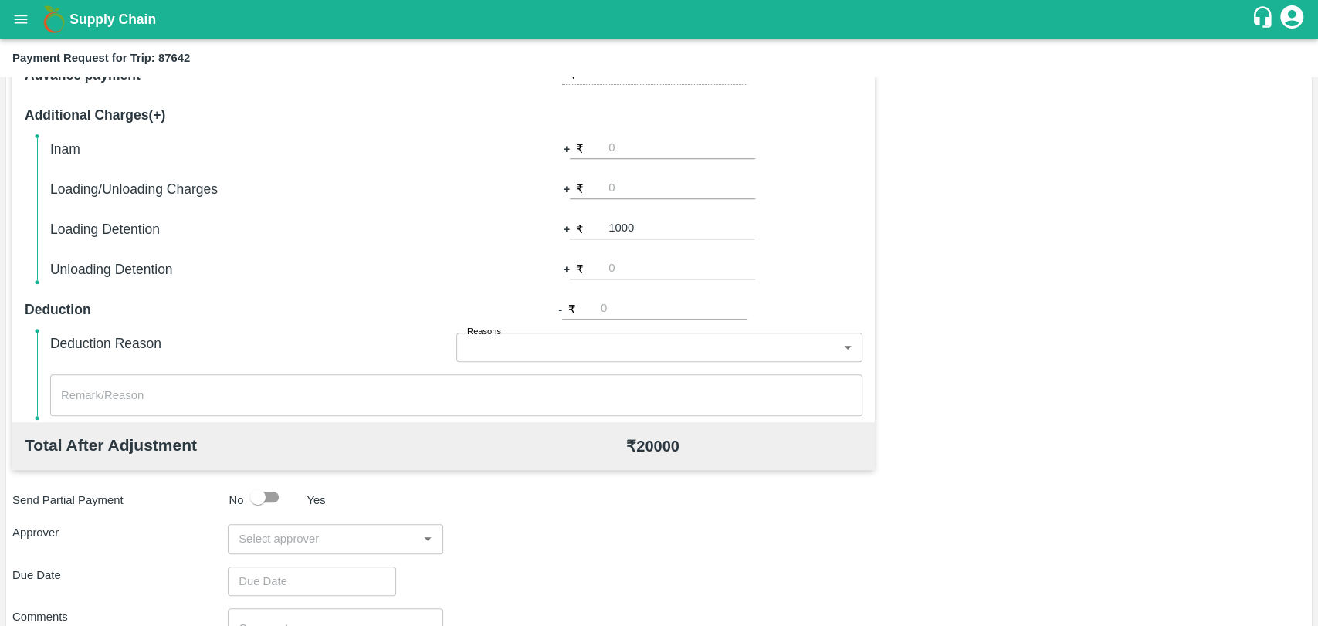
click at [281, 540] on input "input" at bounding box center [322, 539] width 181 height 20
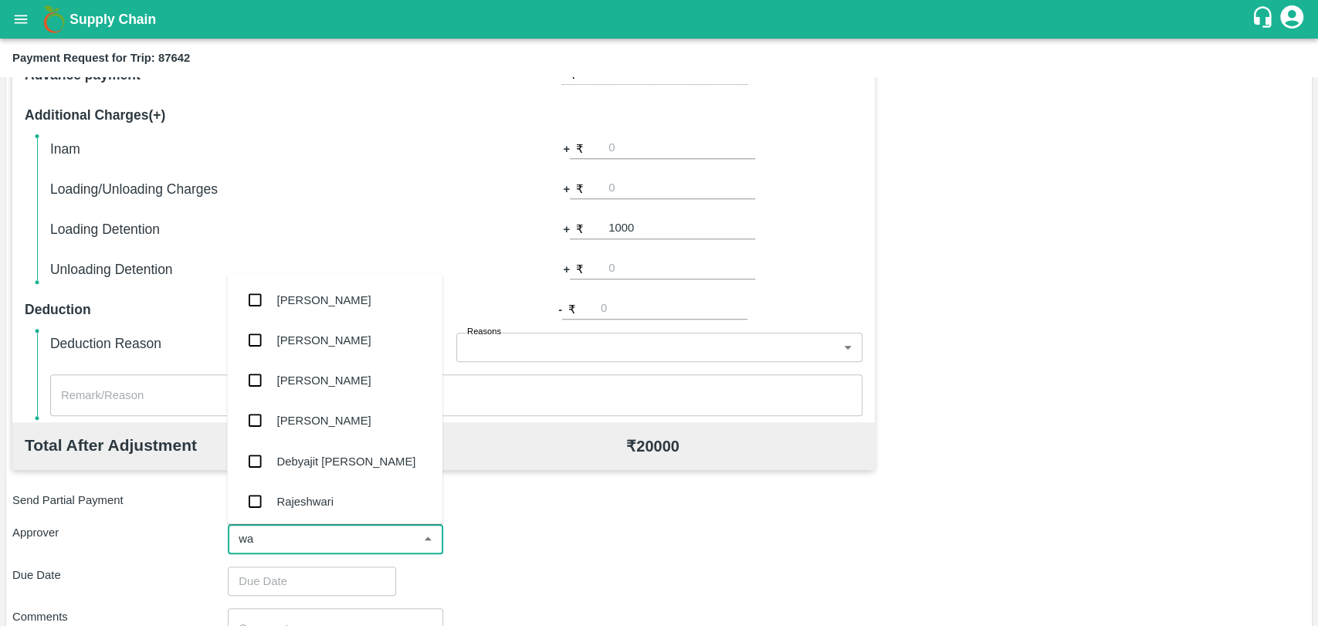
type input "wag"
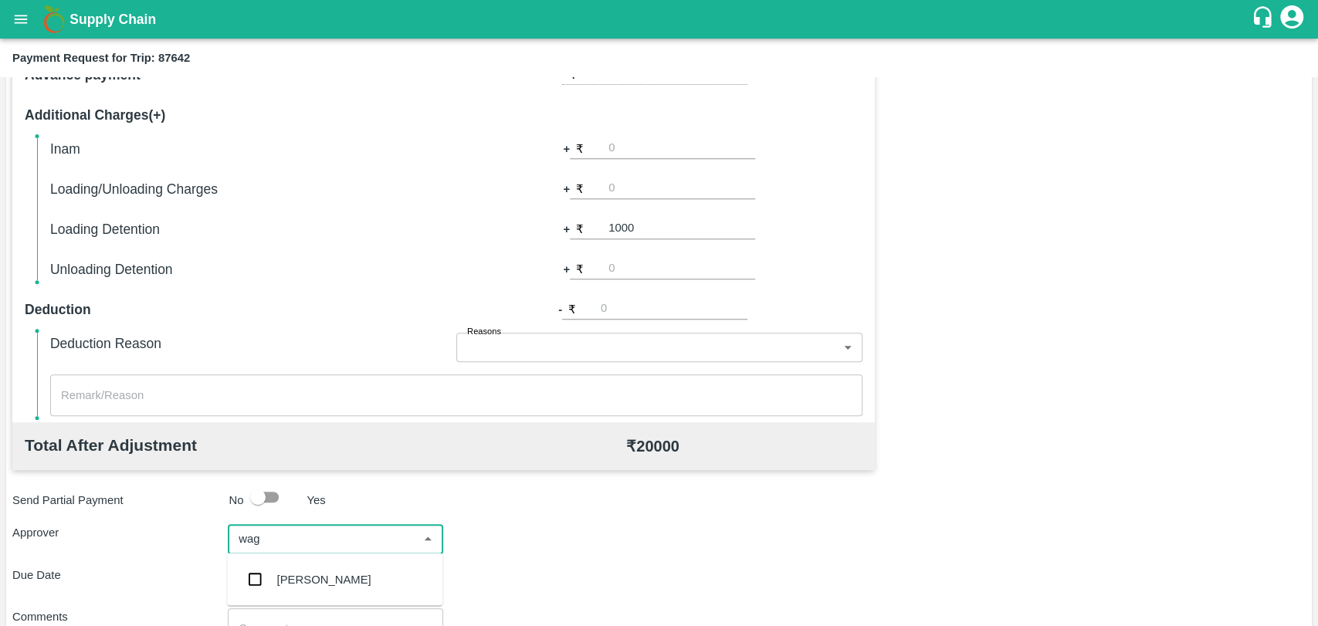
click at [272, 570] on div "[PERSON_NAME]" at bounding box center [334, 579] width 215 height 40
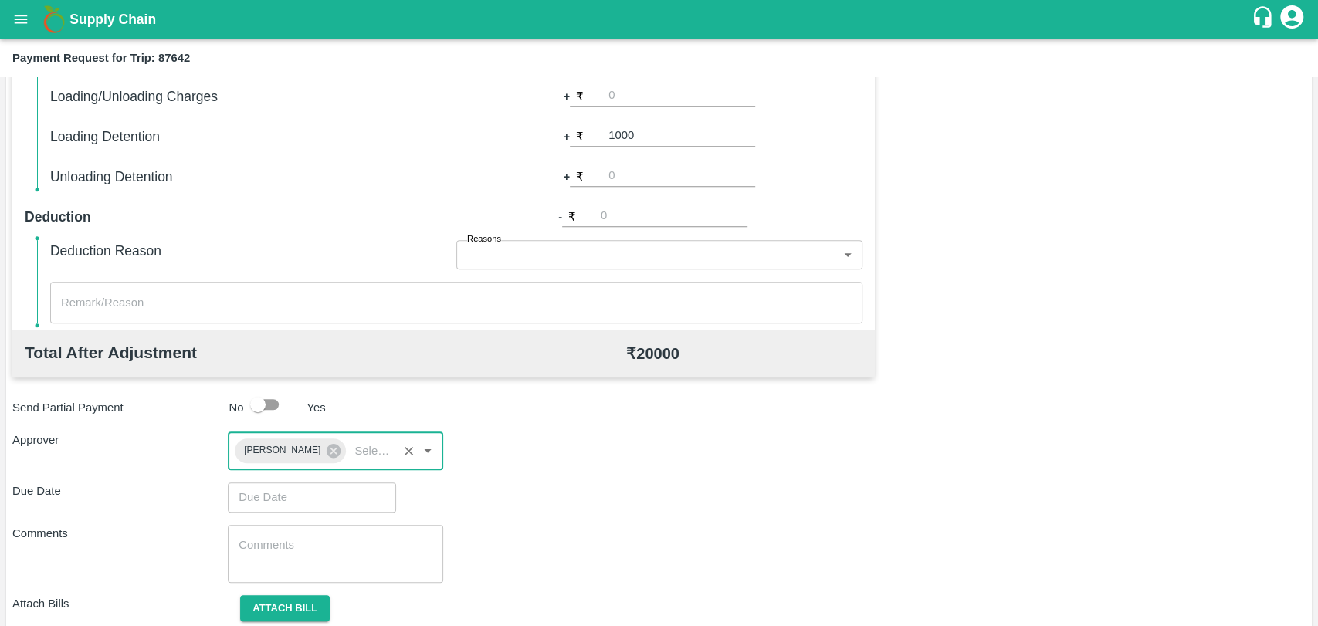
scroll to position [574, 0]
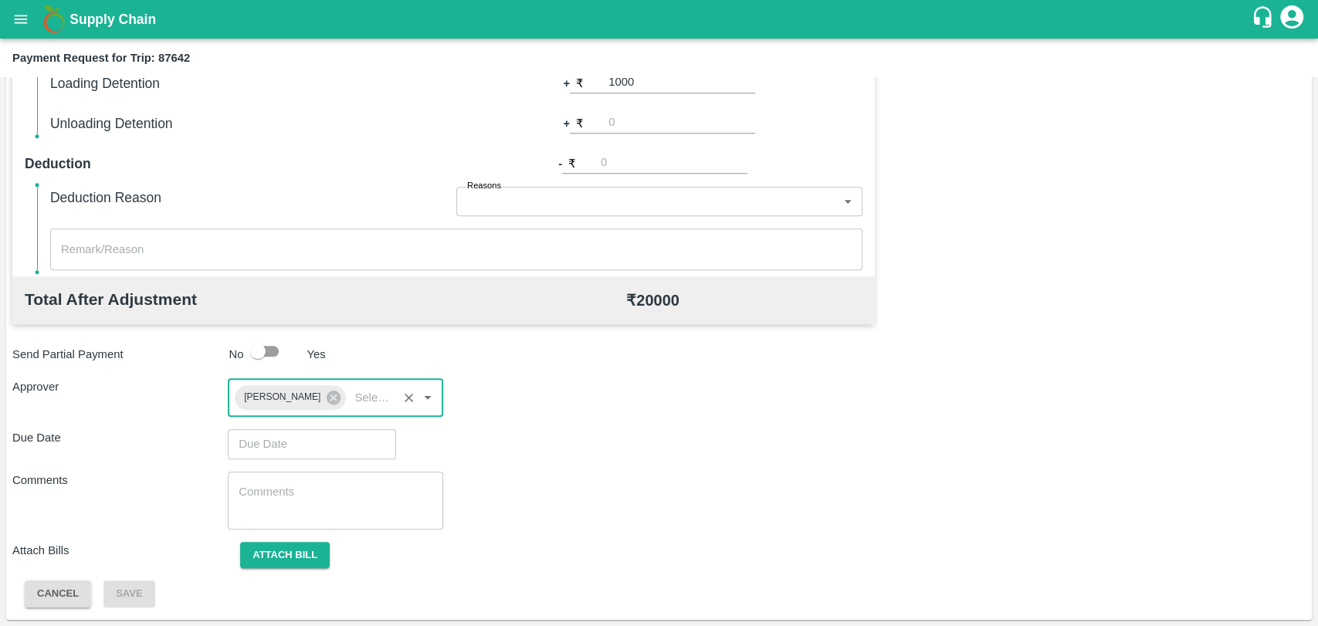
type input "DD/MM/YYYY hh:mm aa"
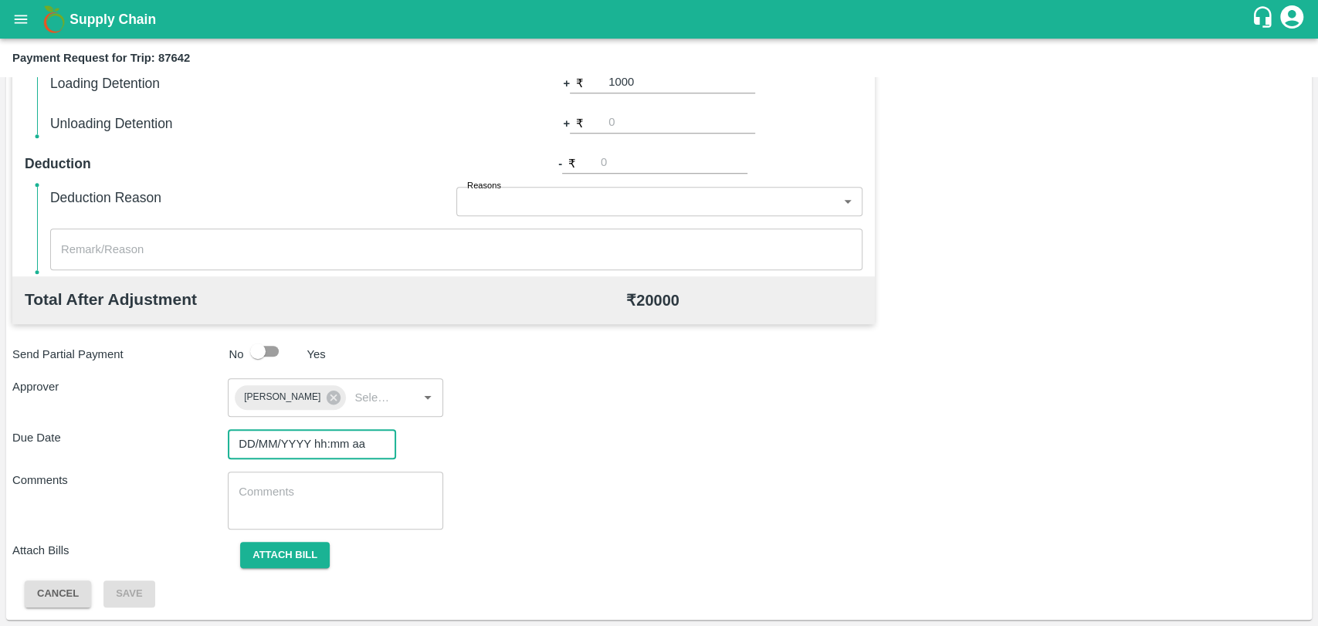
click at [273, 453] on input "DD/MM/YYYY hh:mm aa" at bounding box center [306, 443] width 157 height 29
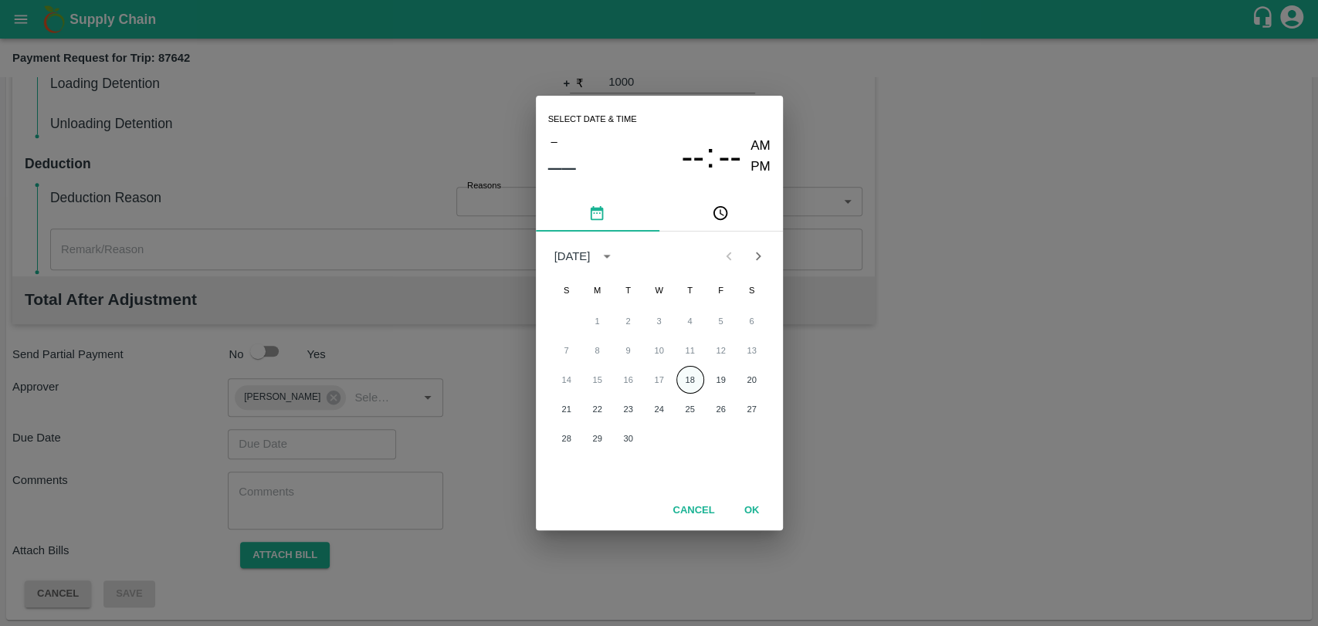
click at [690, 381] on button "18" at bounding box center [690, 380] width 28 height 28
type input "[DATE] 12:00 AM"
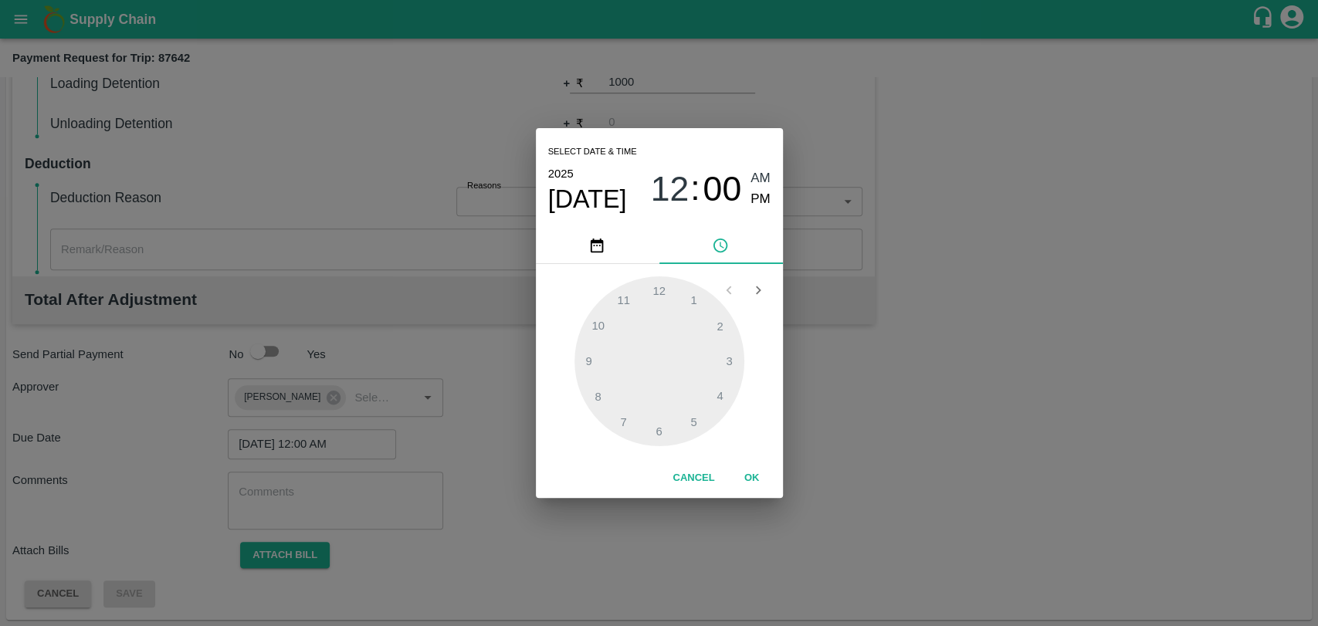
click at [741, 475] on button "OK" at bounding box center [751, 478] width 49 height 27
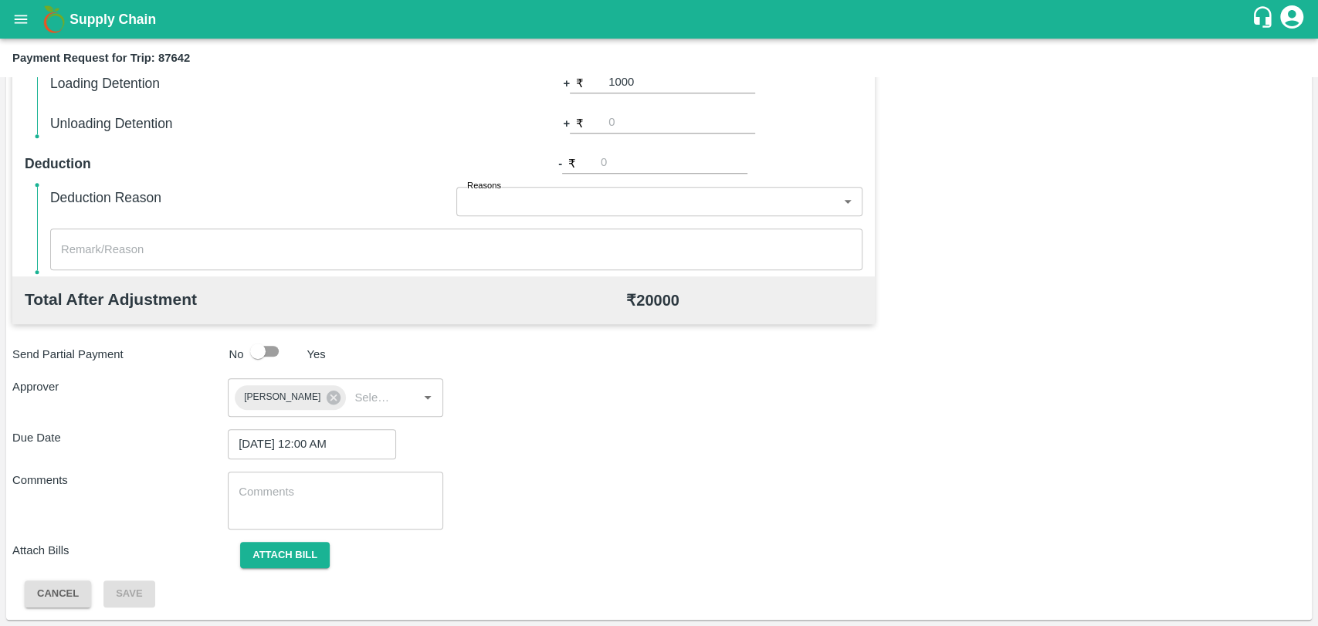
click at [328, 567] on div "Attach bill" at bounding box center [335, 555] width 215 height 27
click at [322, 550] on button "Attach bill" at bounding box center [285, 555] width 90 height 27
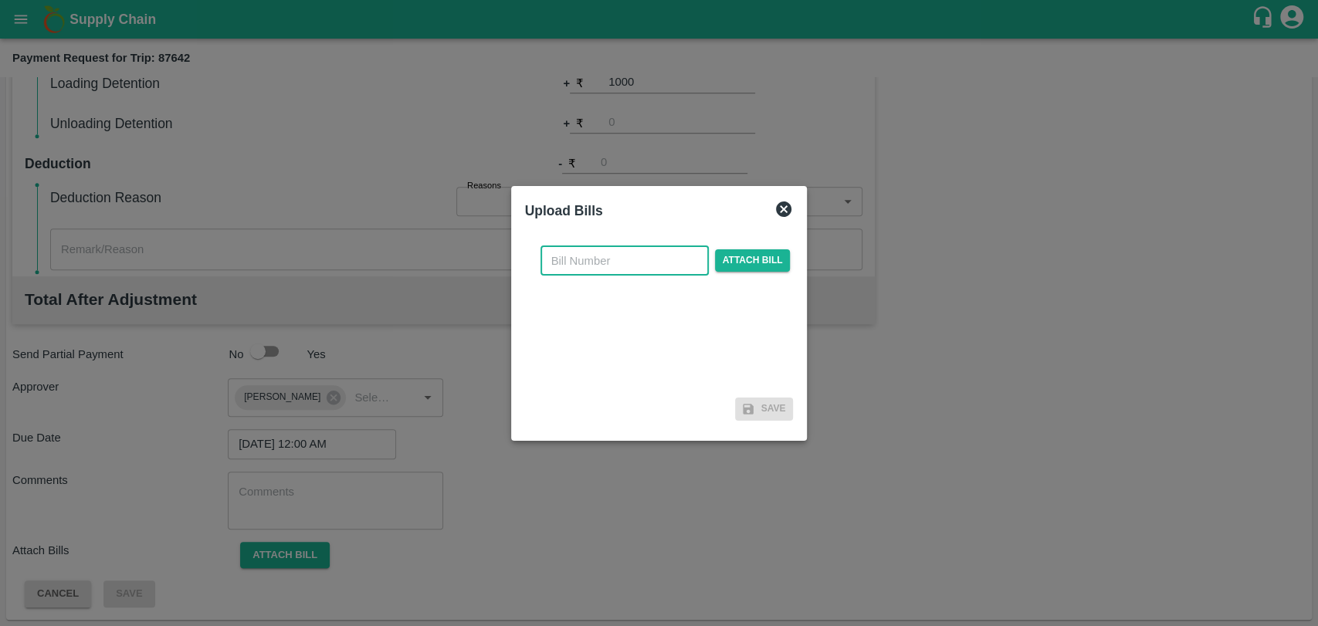
click at [622, 246] on input "text" at bounding box center [624, 260] width 168 height 29
type input "3967"
click at [764, 267] on span "Attach bill" at bounding box center [753, 260] width 76 height 22
click at [0, 0] on input "Attach bill" at bounding box center [0, 0] width 0 height 0
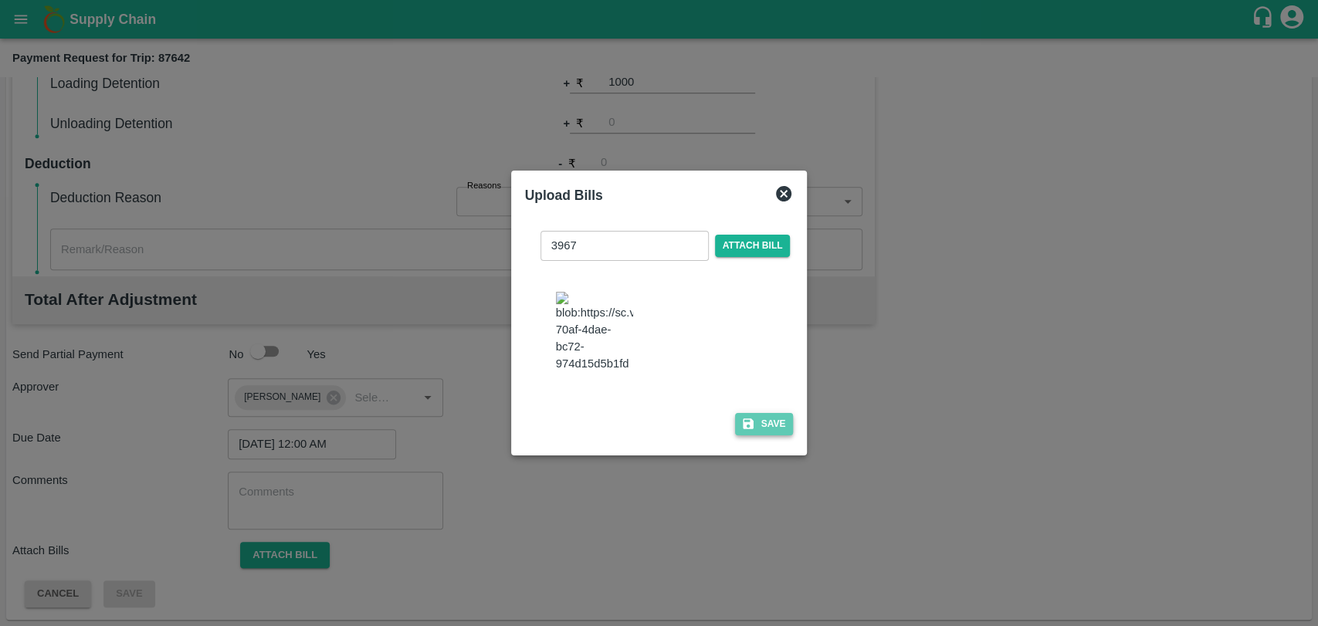
click at [772, 414] on button "Save" at bounding box center [764, 424] width 59 height 22
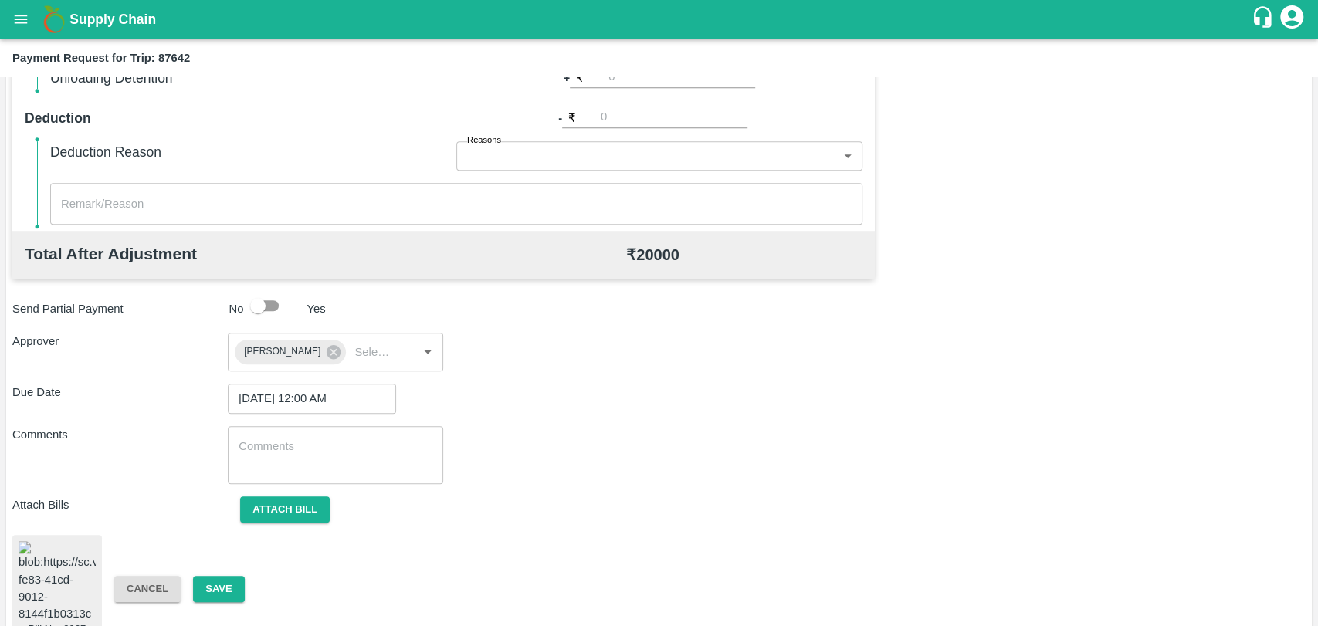
scroll to position [644, 0]
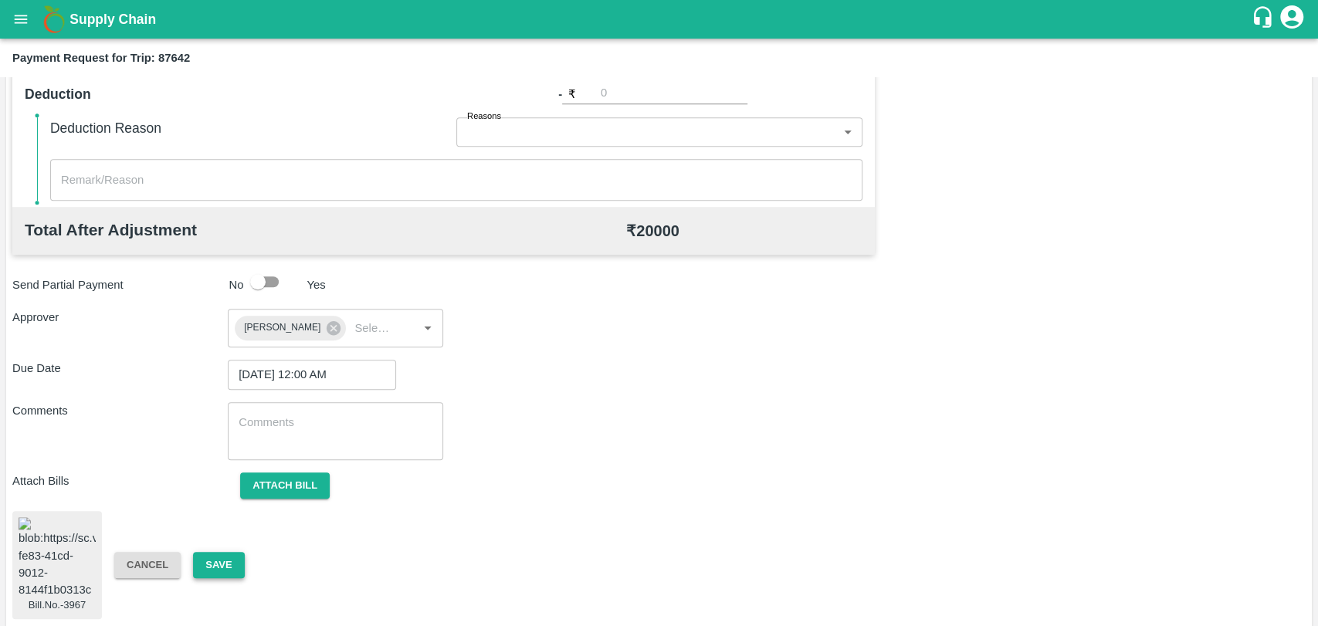
click at [236, 556] on button "Save" at bounding box center [218, 565] width 51 height 27
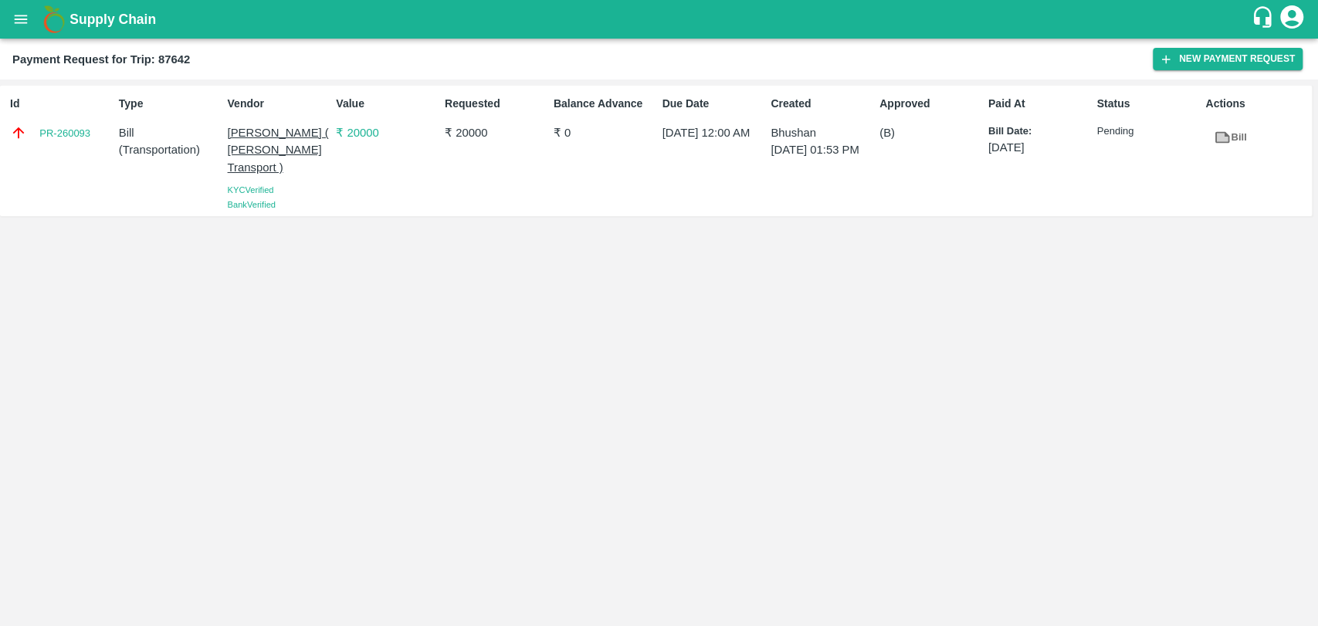
click at [1259, 132] on div "Bill" at bounding box center [1253, 134] width 109 height 33
click at [1248, 135] on link "Bill" at bounding box center [1229, 137] width 49 height 27
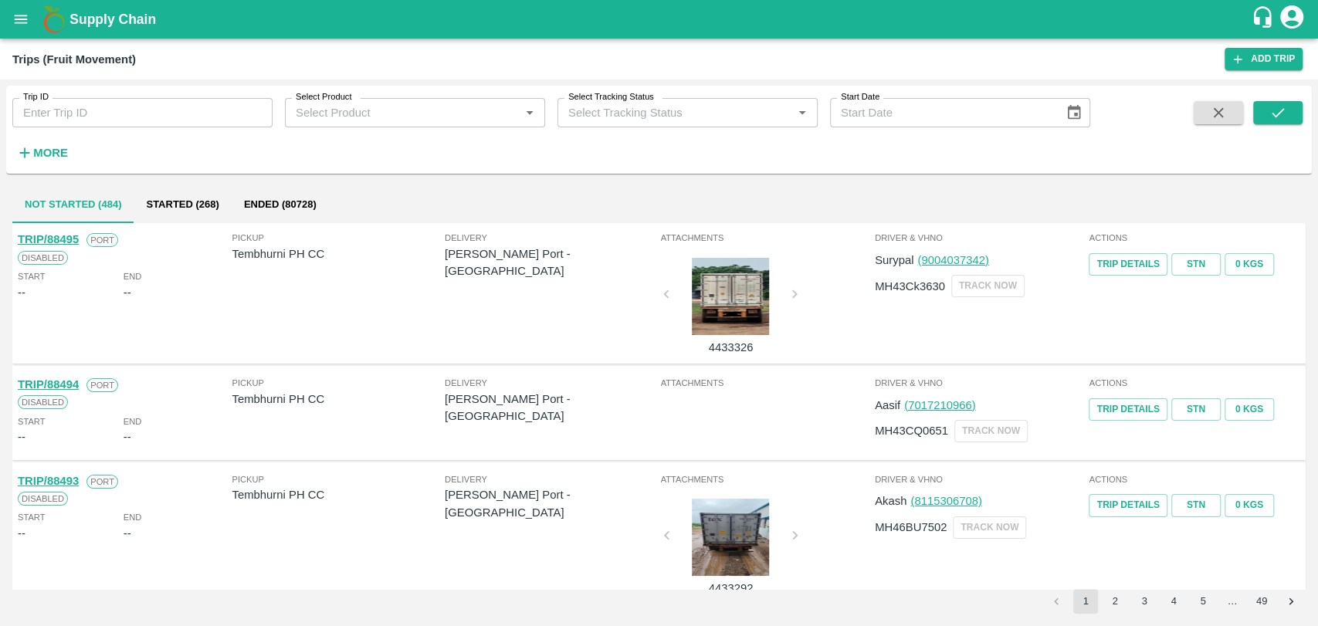
click at [8, 19] on button "open drawer" at bounding box center [21, 20] width 36 height 36
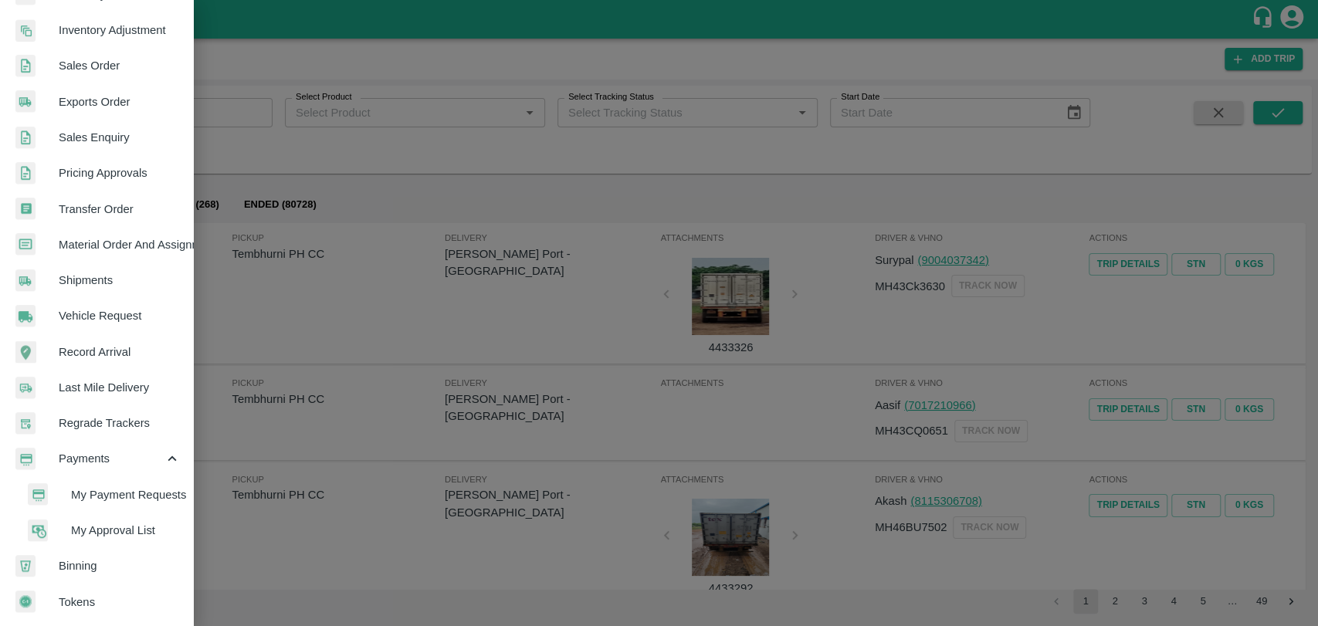
click at [125, 496] on span "My Payment Requests" at bounding box center [126, 494] width 110 height 17
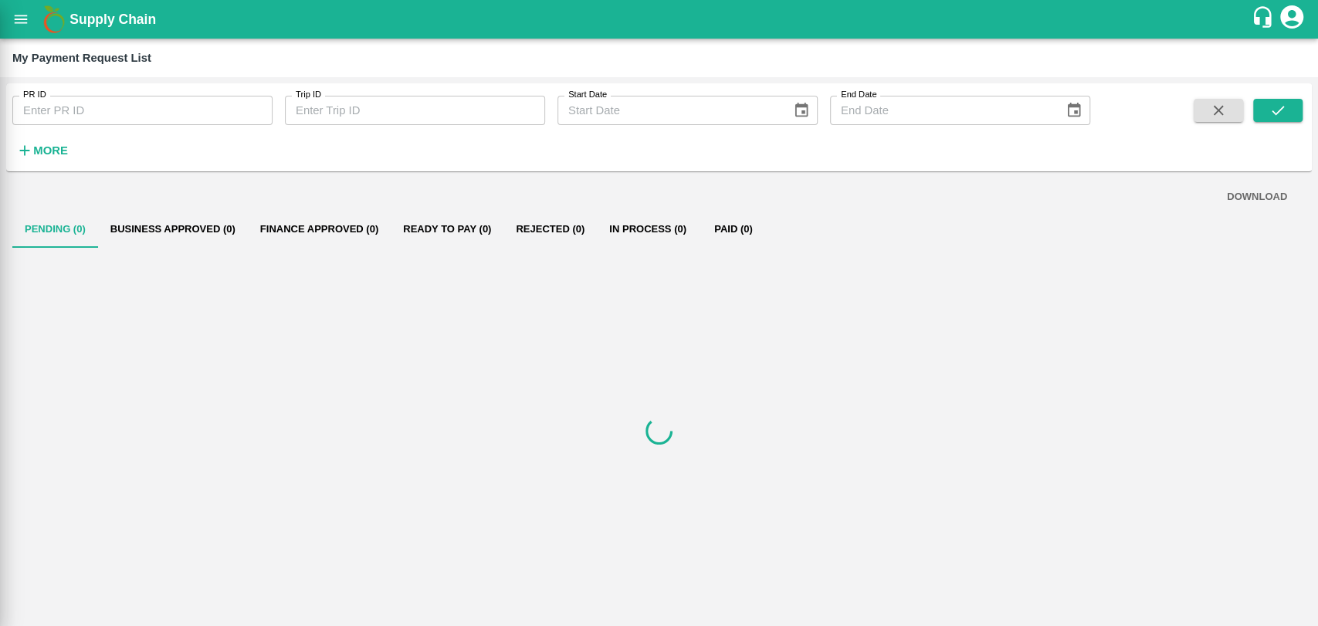
scroll to position [426, 0]
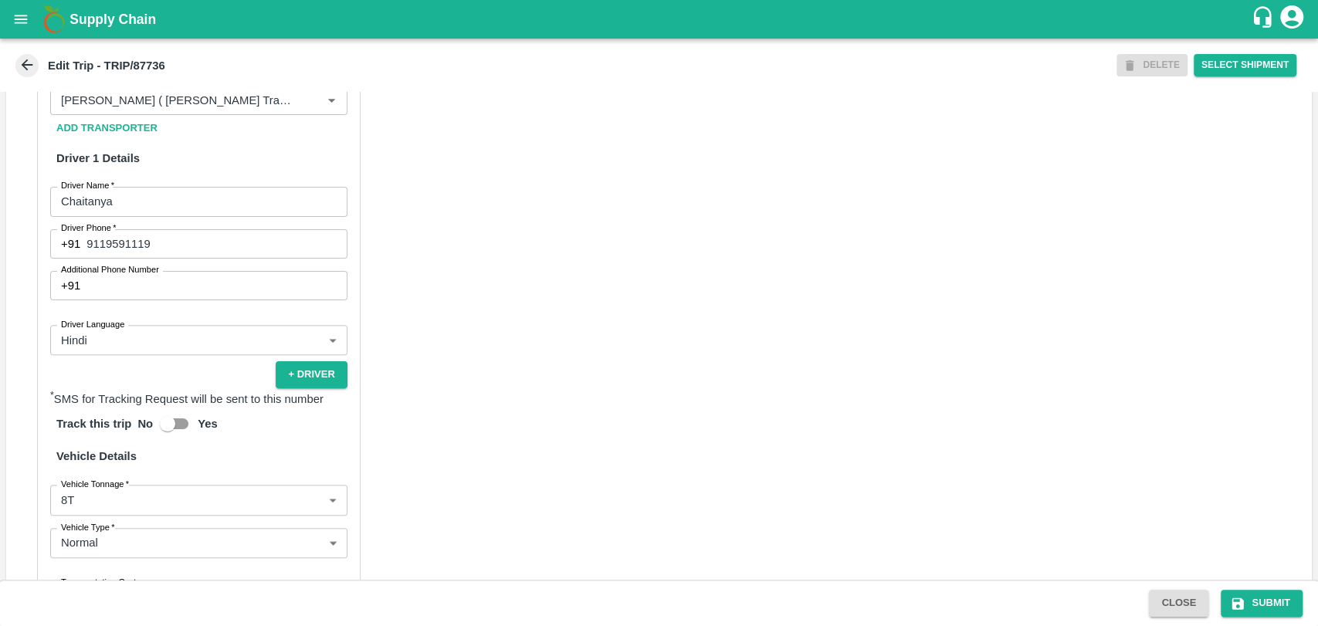
scroll to position [986, 0]
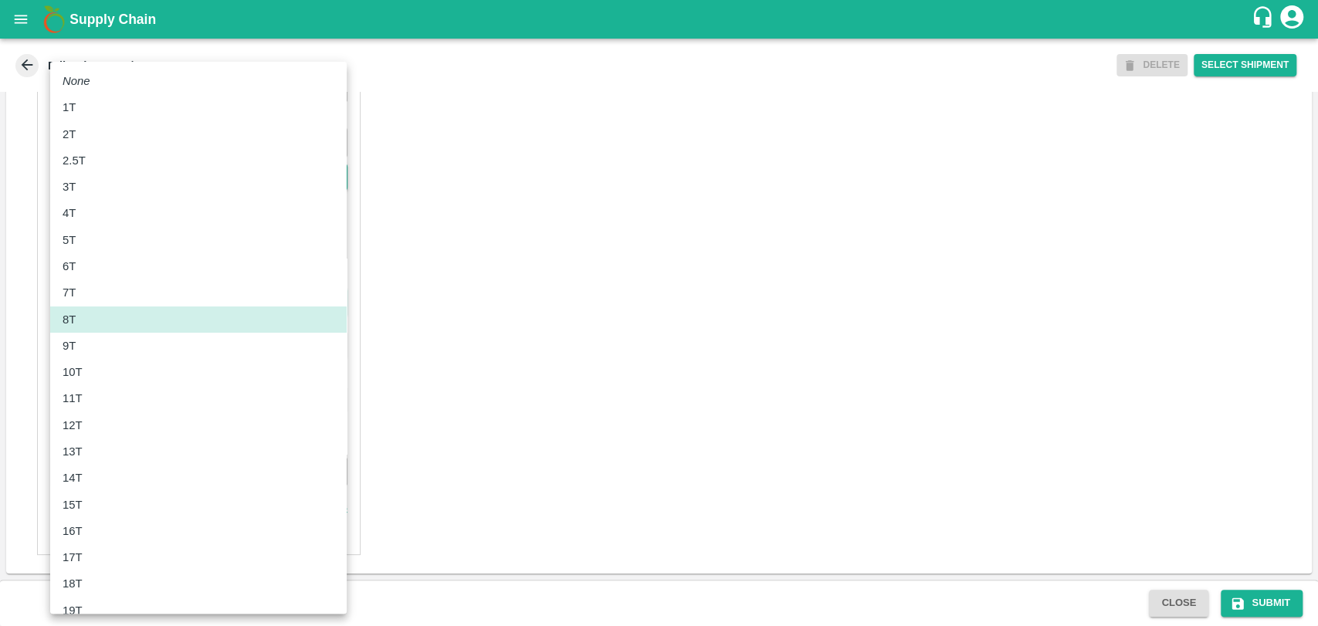
click at [110, 317] on body "Supply Chain Edit Trip - TRIP/87736 DELETE Select Shipment Trip Details Trip Ty…" at bounding box center [659, 313] width 1318 height 626
click at [95, 378] on div "10T" at bounding box center [199, 372] width 272 height 17
type input "10000"
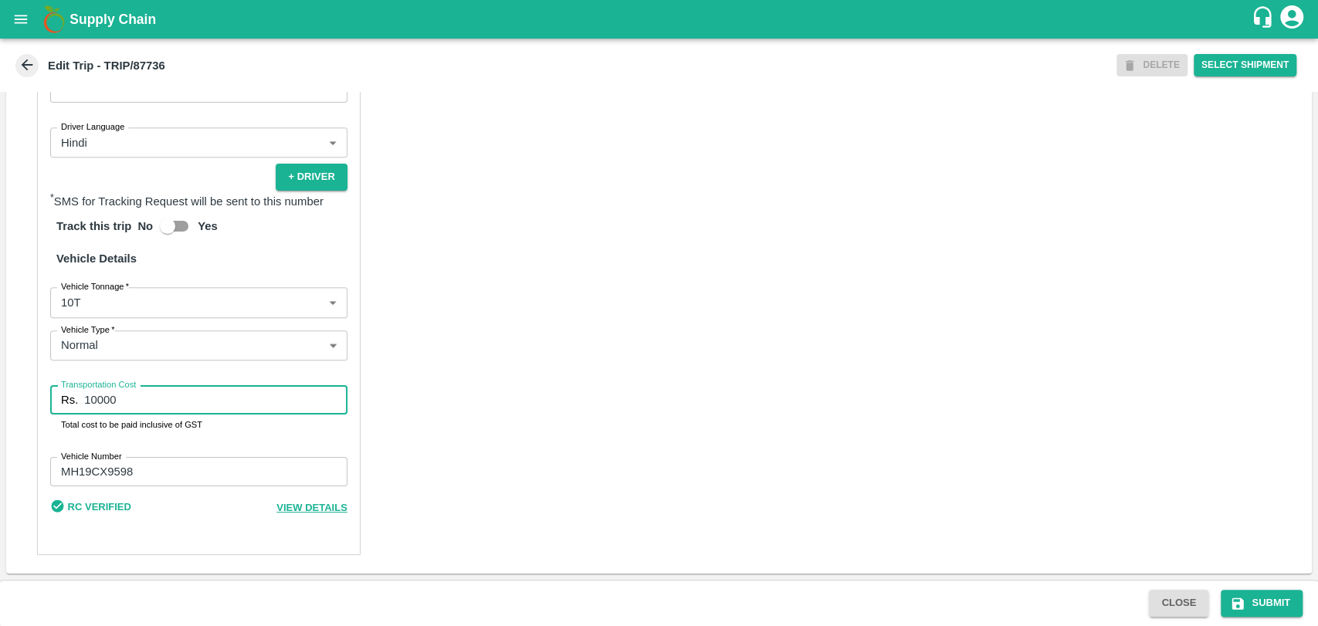
drag, startPoint x: 123, startPoint y: 398, endPoint x: 47, endPoint y: 398, distance: 75.7
click at [47, 398] on div "Partner Details Partner   * Partner Add Transporter Driver 1 Details Driver Nam…" at bounding box center [198, 195] width 323 height 719
type input "20000"
click at [1260, 610] on button "Submit" at bounding box center [1262, 603] width 82 height 27
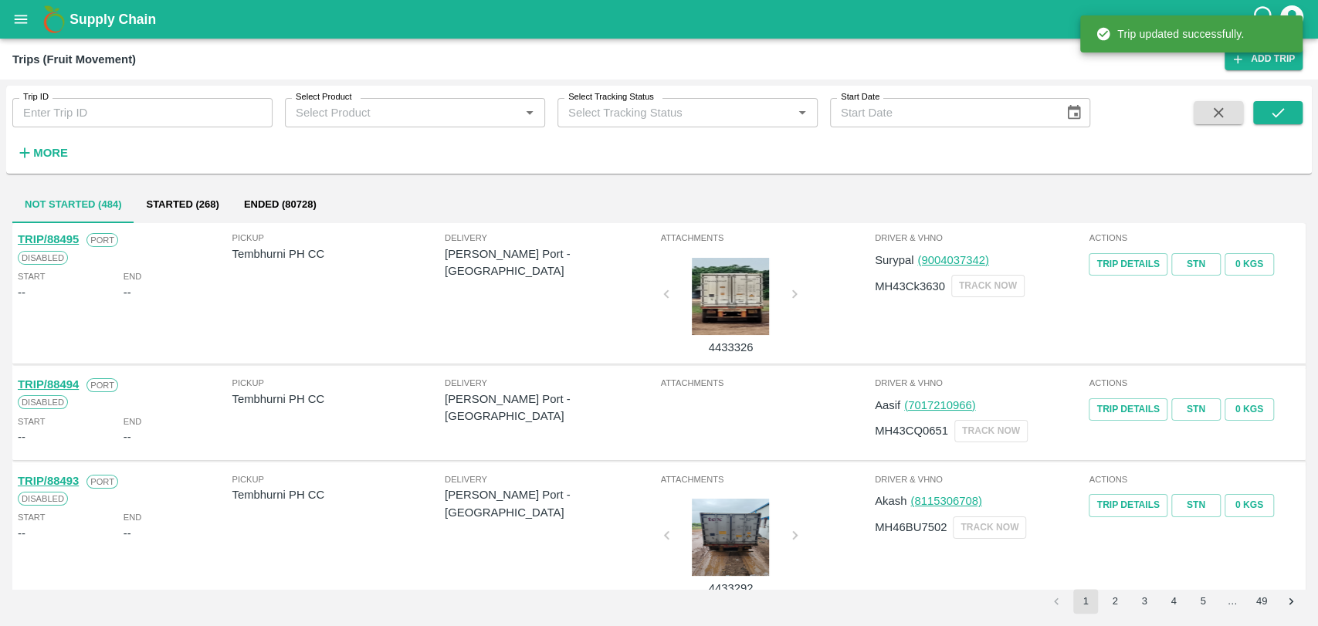
click at [49, 149] on strong "More" at bounding box center [50, 153] width 35 height 12
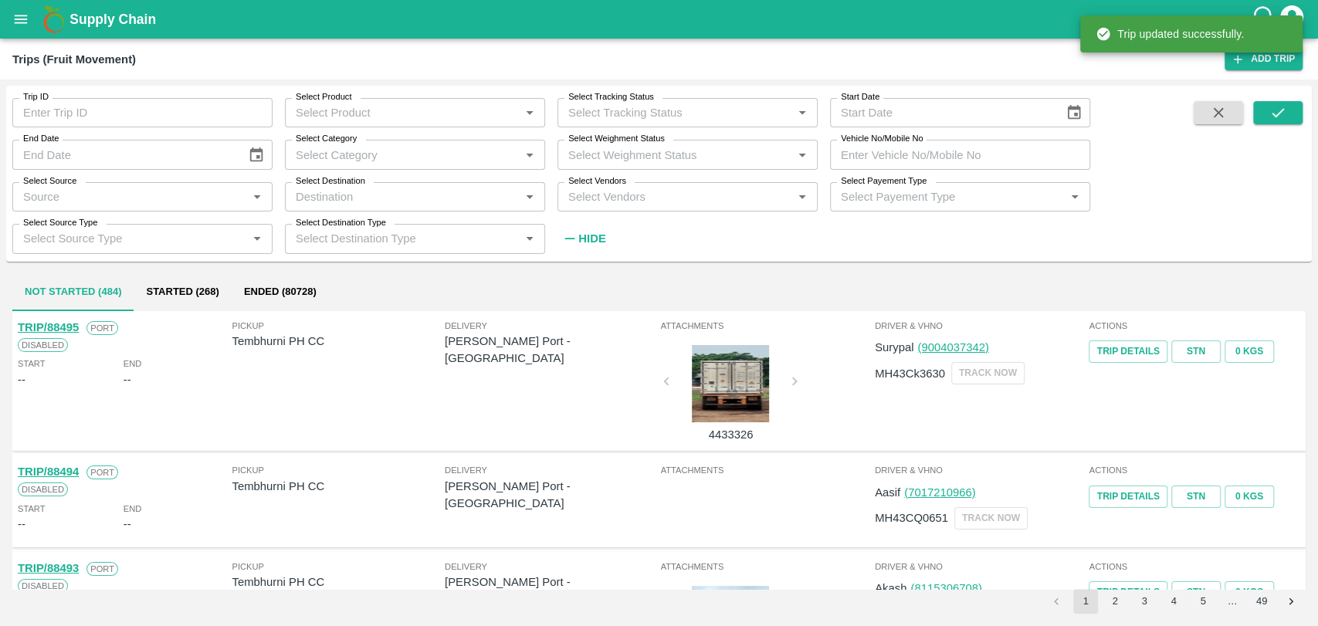
click at [976, 140] on input "Vehicle No/Mobile No" at bounding box center [960, 154] width 260 height 29
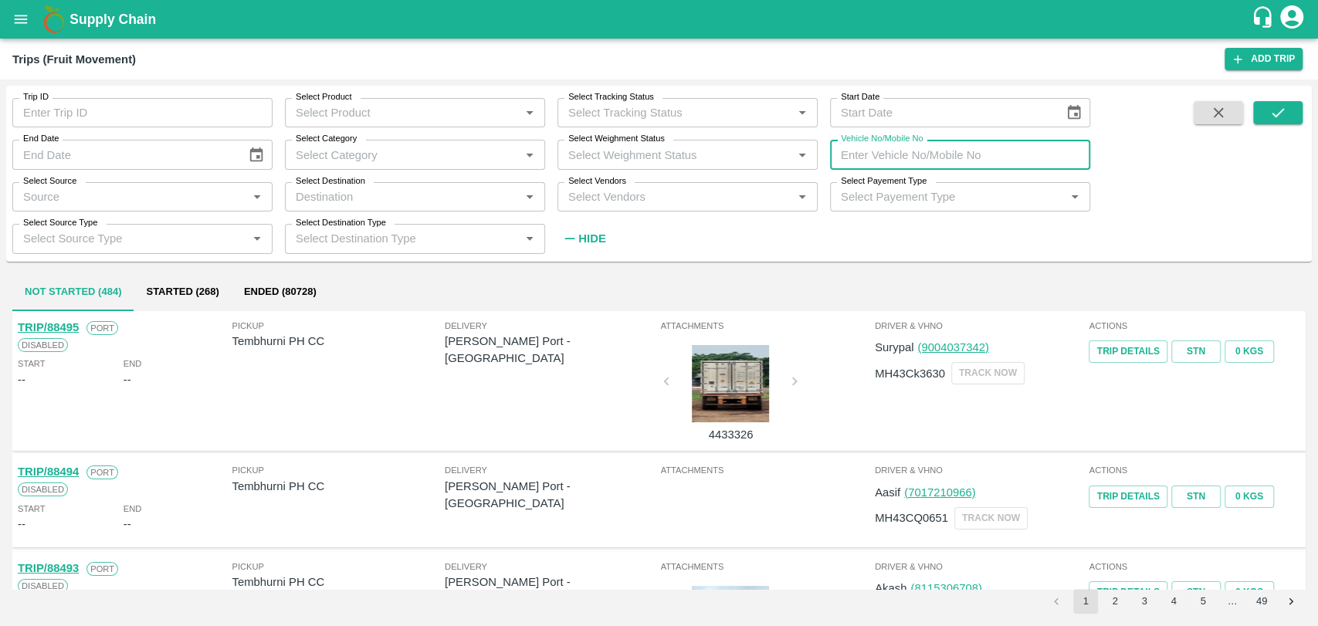
click at [972, 144] on input "Vehicle No/Mobile No" at bounding box center [960, 154] width 260 height 29
paste input "MH19CY9254"
type input "MH19CY9254"
click at [1272, 109] on icon "submit" at bounding box center [1277, 112] width 17 height 17
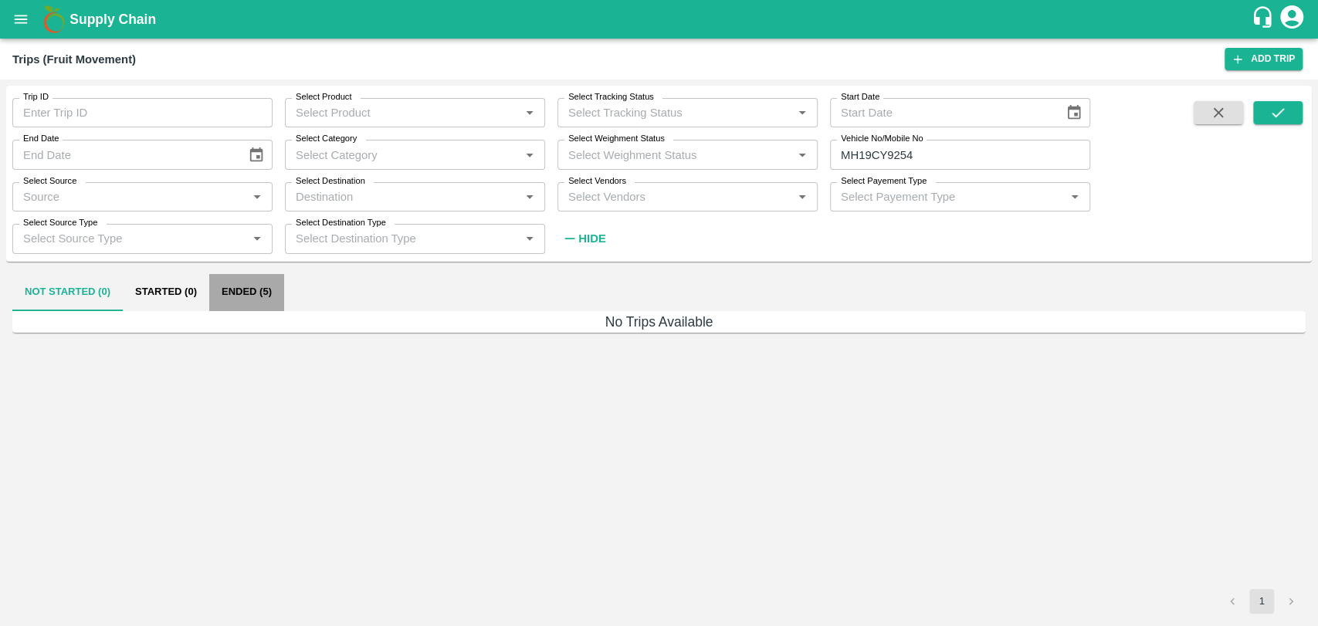
click at [238, 301] on button "Ended (5)" at bounding box center [246, 292] width 75 height 37
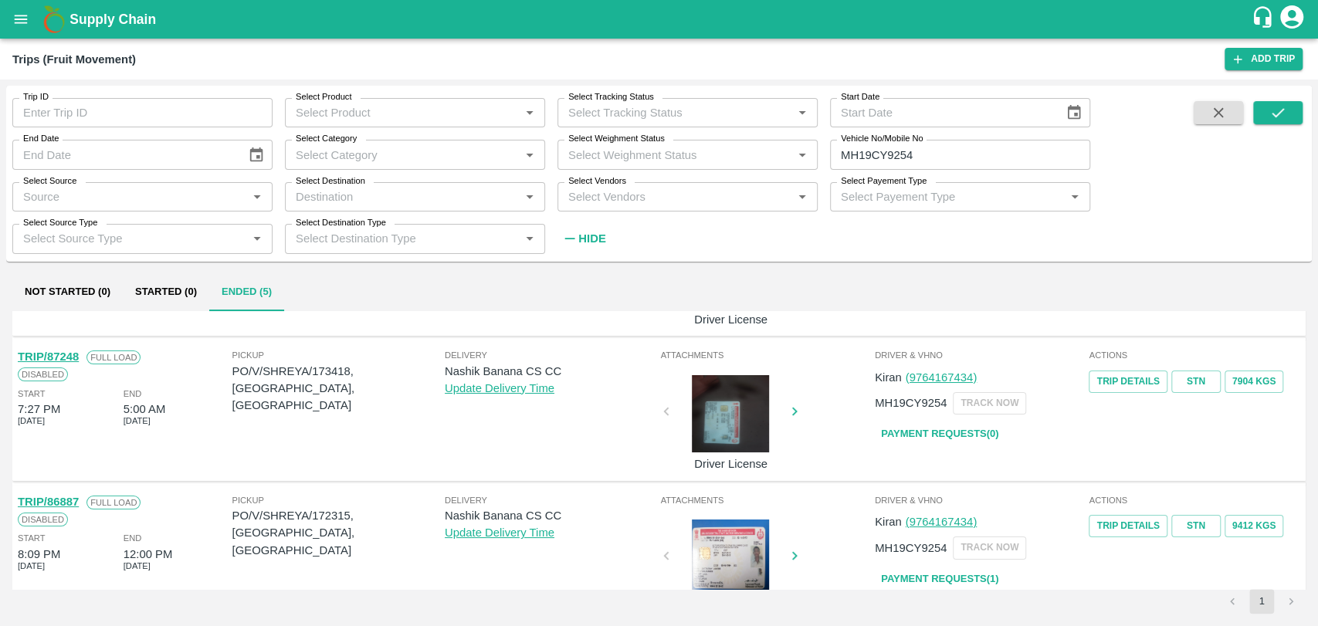
scroll to position [86, 0]
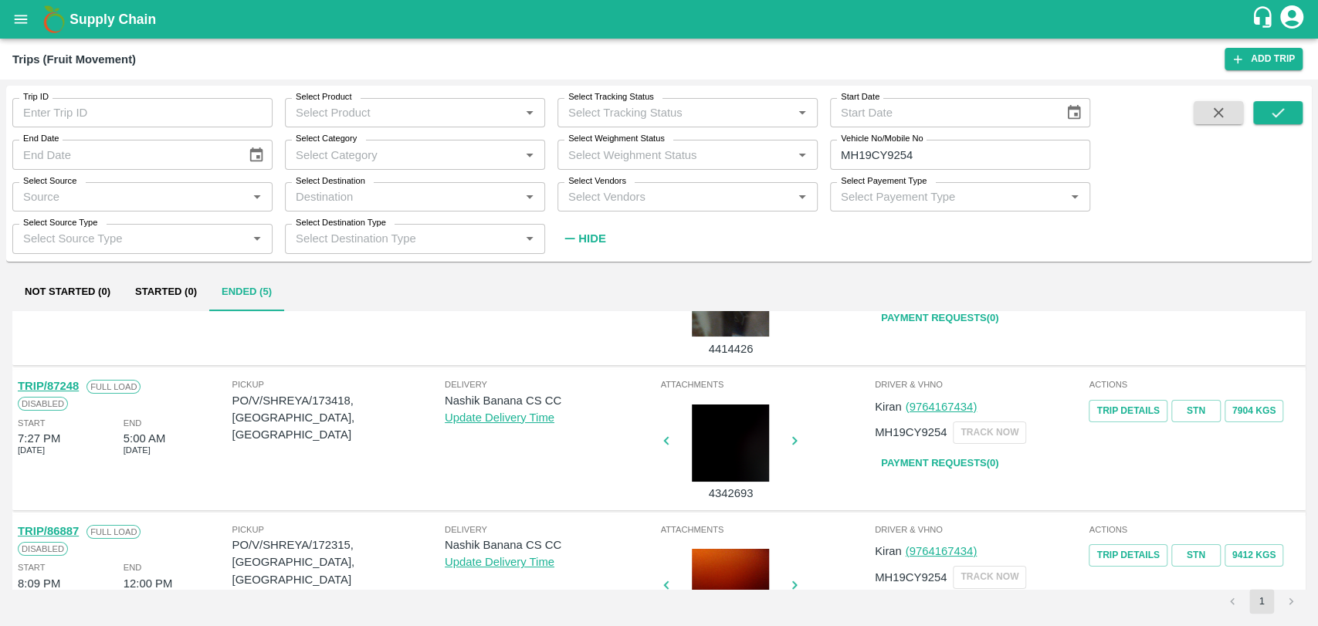
click at [58, 383] on link "TRIP/87248" at bounding box center [48, 386] width 61 height 12
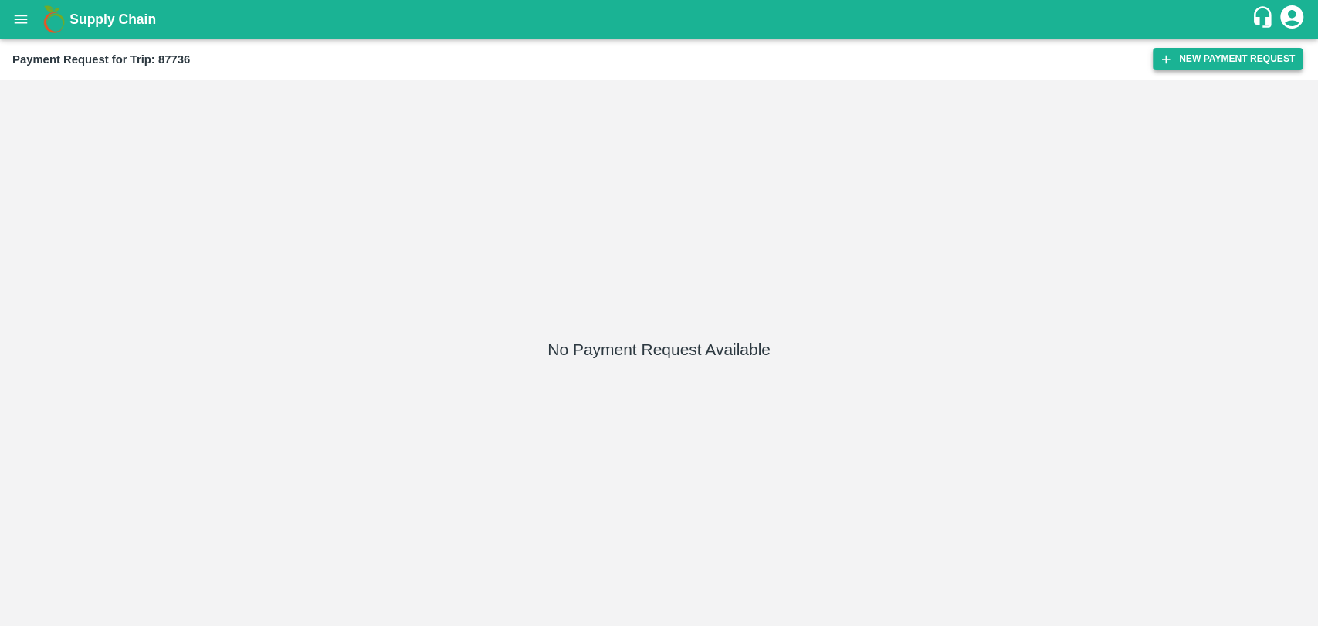
drag, startPoint x: 1131, startPoint y: 64, endPoint x: 1152, endPoint y: 62, distance: 21.0
click at [1131, 64] on div "Payment Request for Trip: 87736" at bounding box center [582, 59] width 1140 height 20
click at [1160, 63] on icon "button" at bounding box center [1166, 59] width 14 height 14
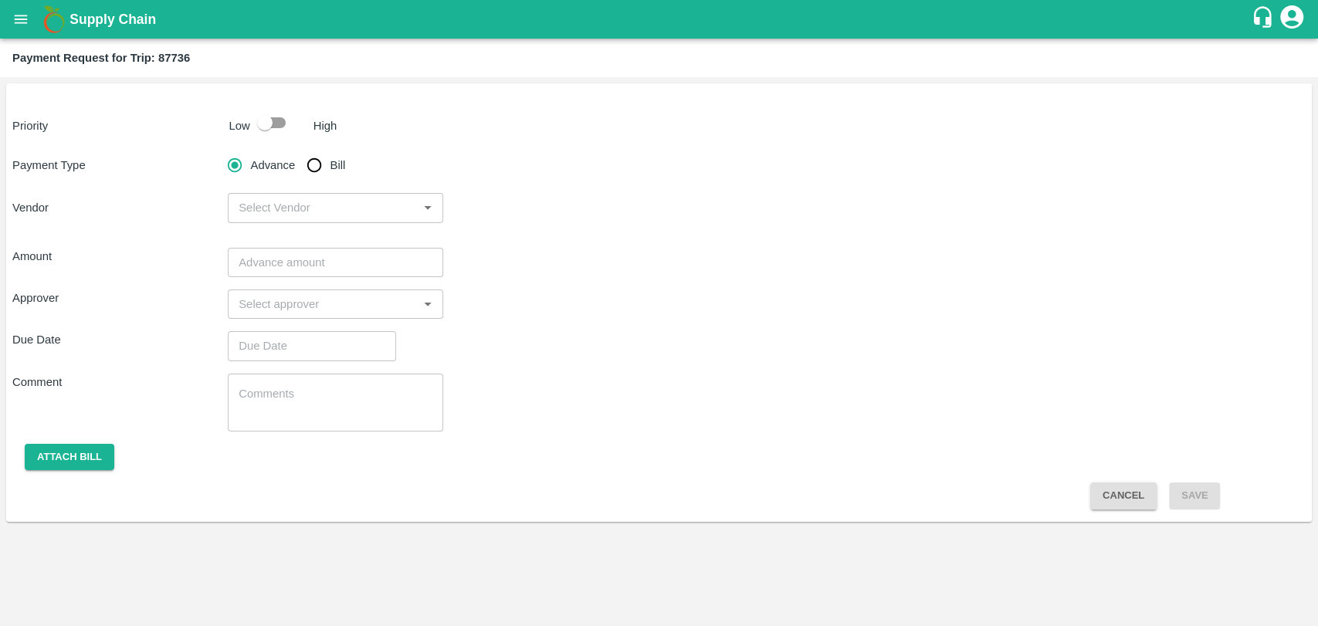
click at [315, 133] on p "High" at bounding box center [325, 125] width 24 height 17
click at [259, 127] on input "checkbox" at bounding box center [265, 122] width 88 height 29
checkbox input "true"
click at [350, 171] on div "Advance Bill" at bounding box center [335, 165] width 215 height 31
click at [303, 158] on input "Bill" at bounding box center [314, 165] width 31 height 31
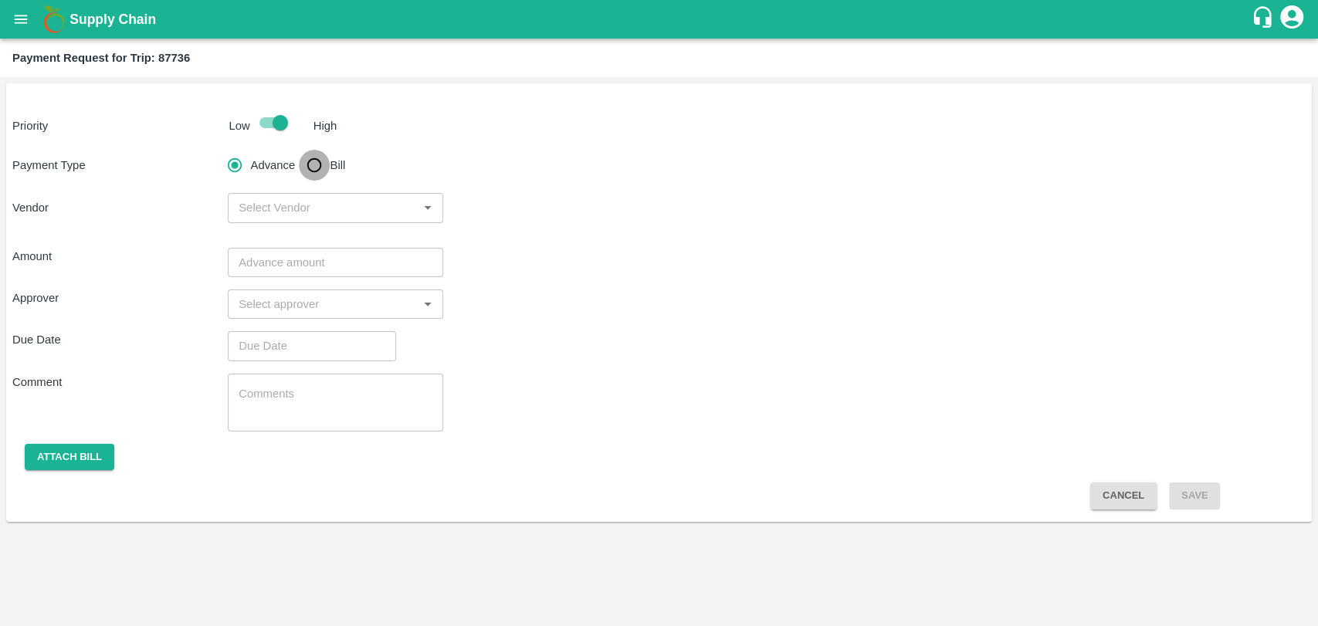
radio input "true"
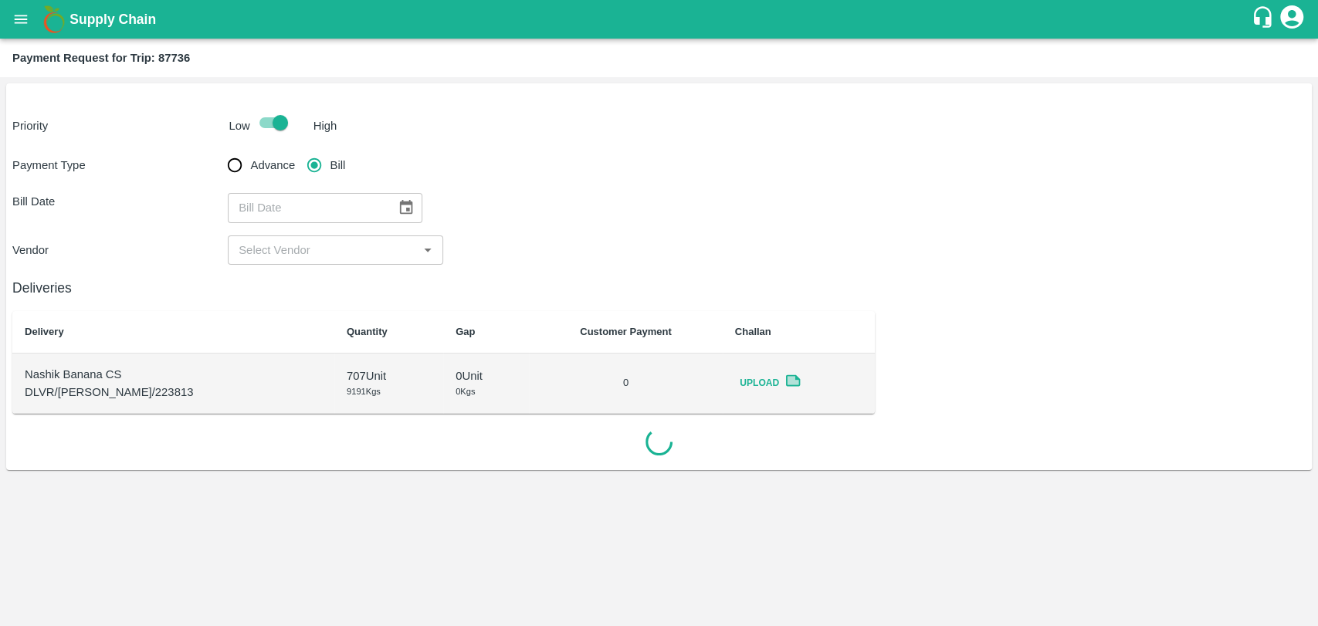
click at [384, 217] on div "​" at bounding box center [325, 207] width 195 height 29
type input "DD/MM/YYYY"
click at [391, 213] on button "Choose date" at bounding box center [405, 207] width 29 height 29
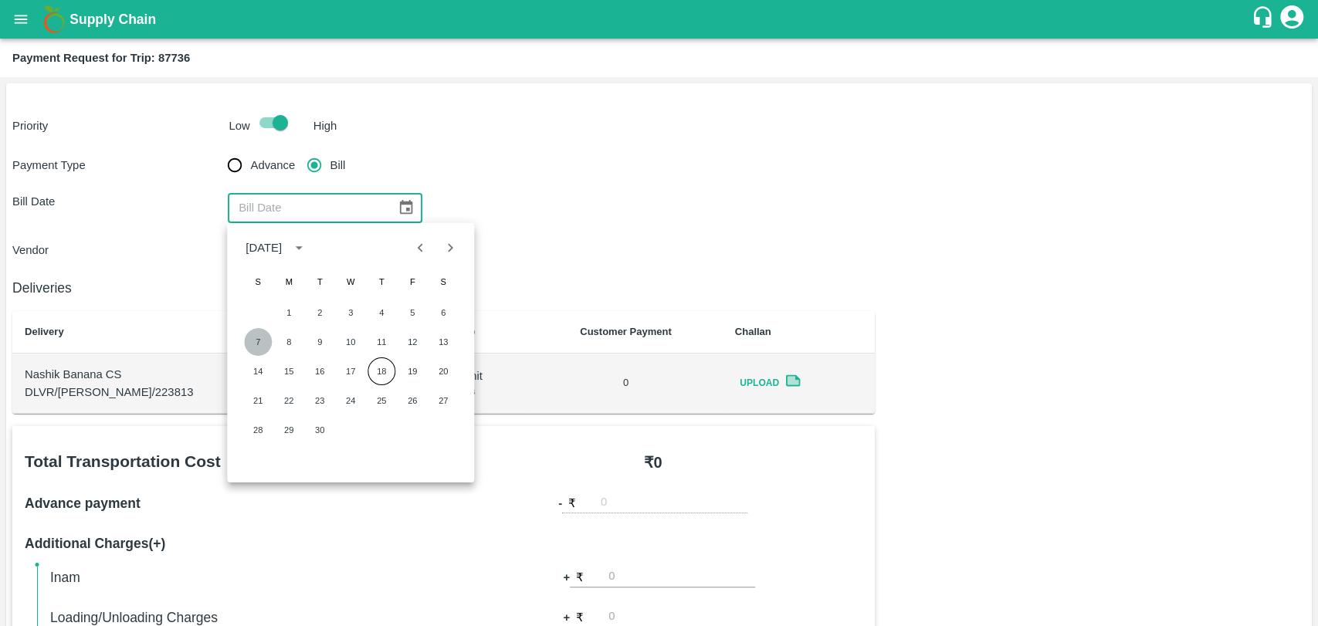
click at [252, 340] on button "7" at bounding box center [258, 342] width 28 height 28
type input "[DATE]"
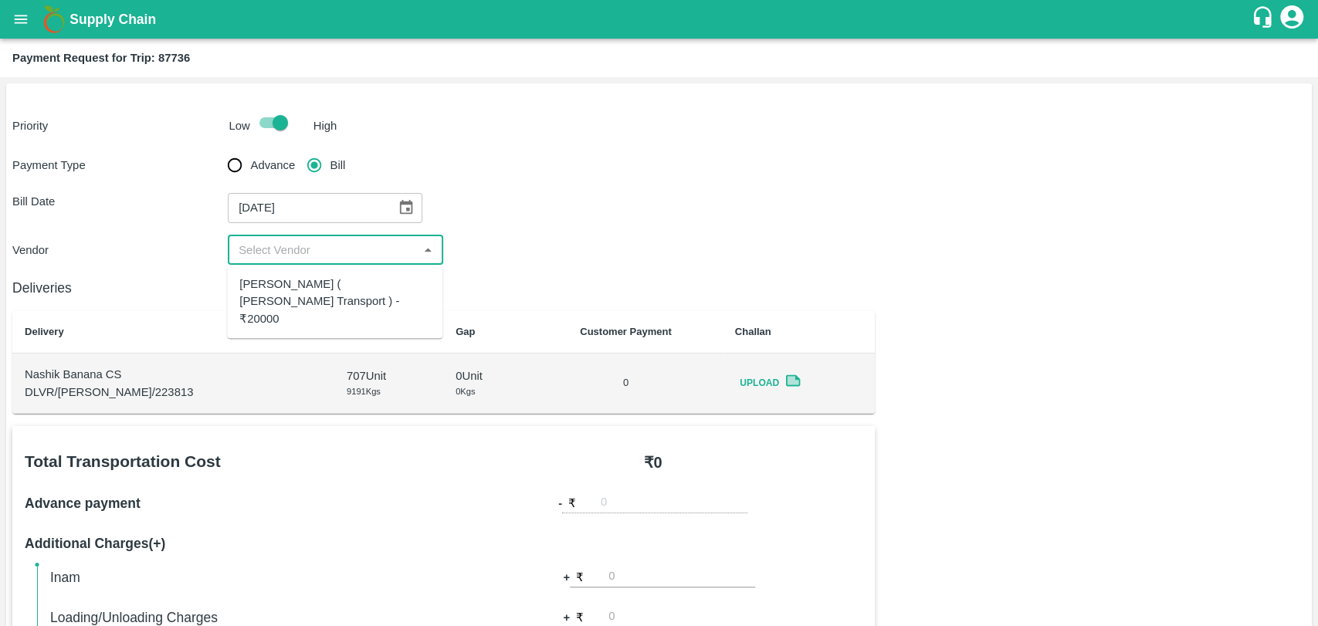
click at [282, 245] on input "input" at bounding box center [322, 250] width 181 height 20
click at [283, 285] on div "[PERSON_NAME] ( [PERSON_NAME] Transport ) - ₹20000" at bounding box center [334, 302] width 191 height 52
type input "[PERSON_NAME] ( [PERSON_NAME] Transport ) - ₹20000"
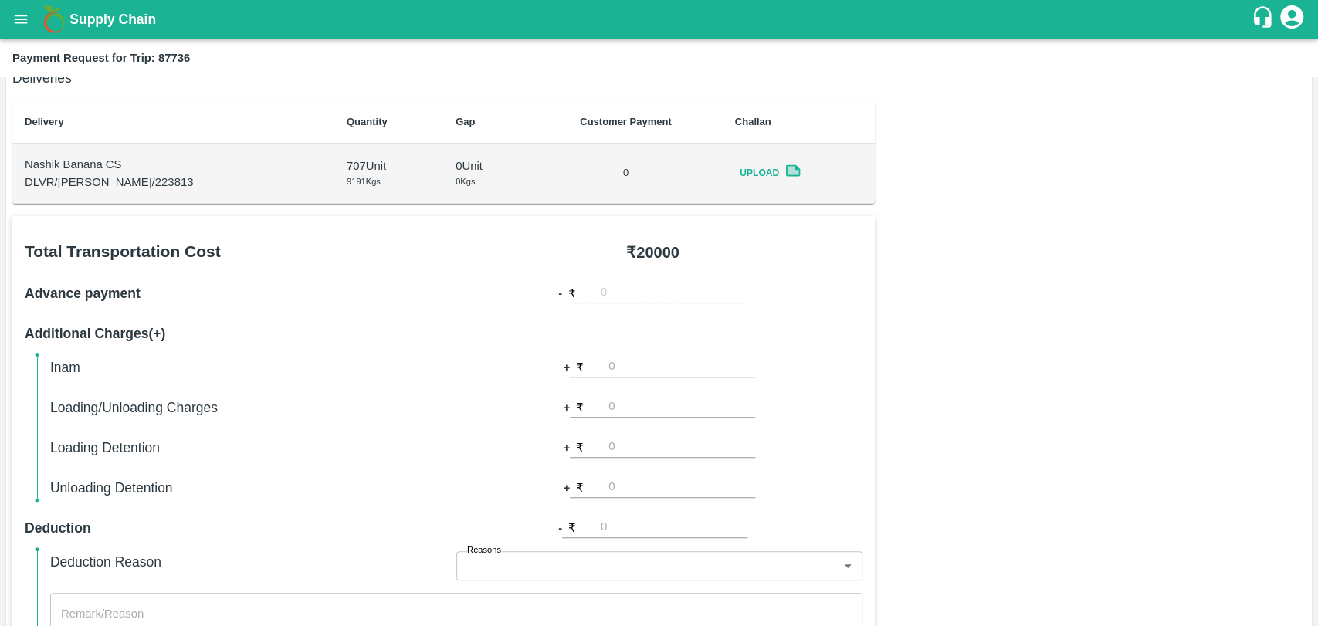
scroll to position [428, 0]
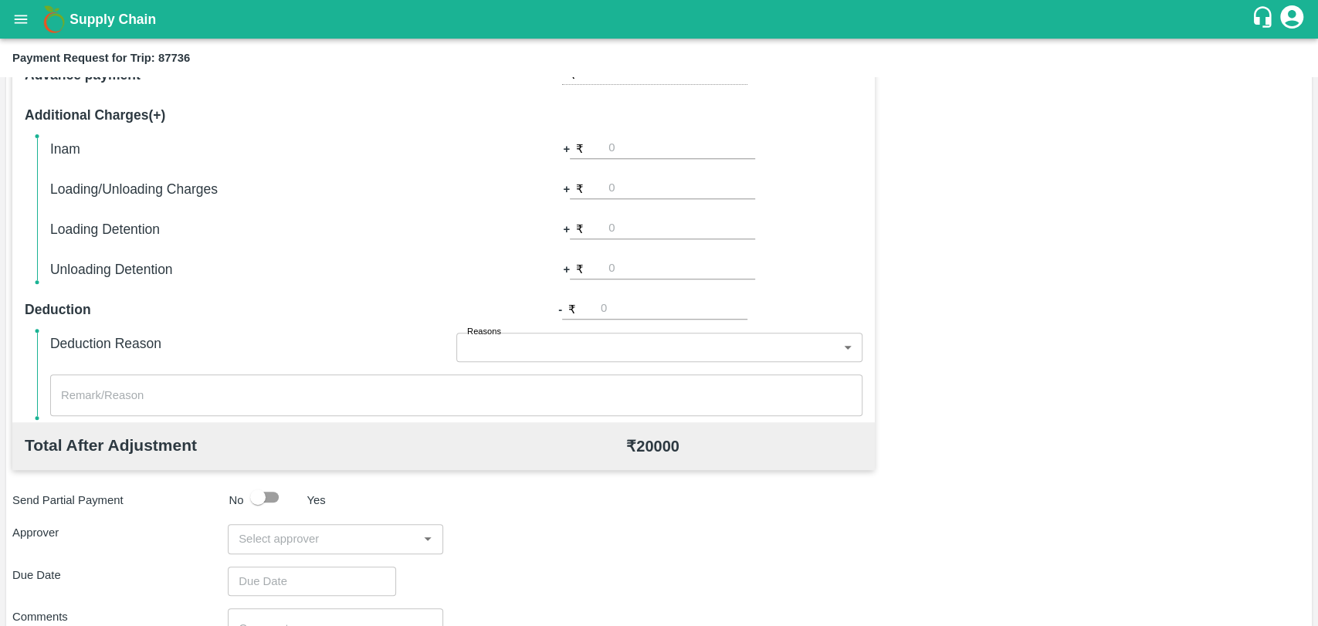
click at [644, 242] on div "Inam + ₹ Loading/Unloading Charges + ₹ Loading Detention + ₹ Unloading Detentio…" at bounding box center [456, 209] width 812 height 142
click at [642, 225] on input "number" at bounding box center [681, 228] width 147 height 21
type input "2000"
click at [293, 533] on input "input" at bounding box center [322, 539] width 181 height 20
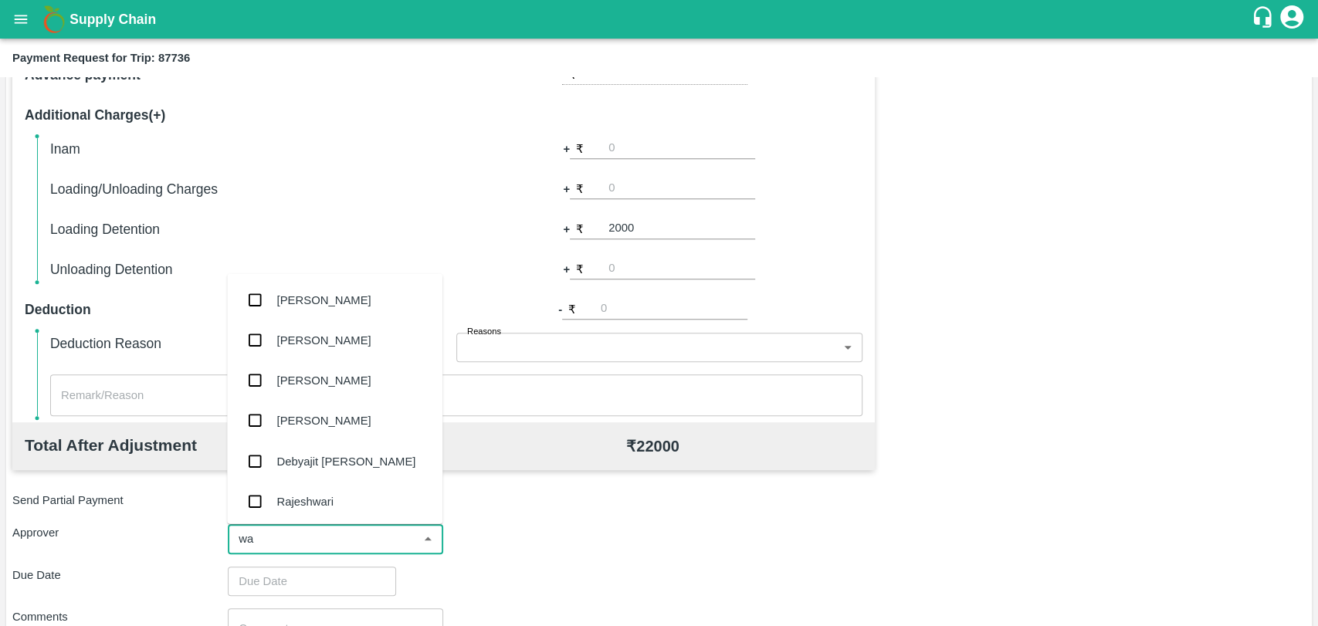
type input "wag"
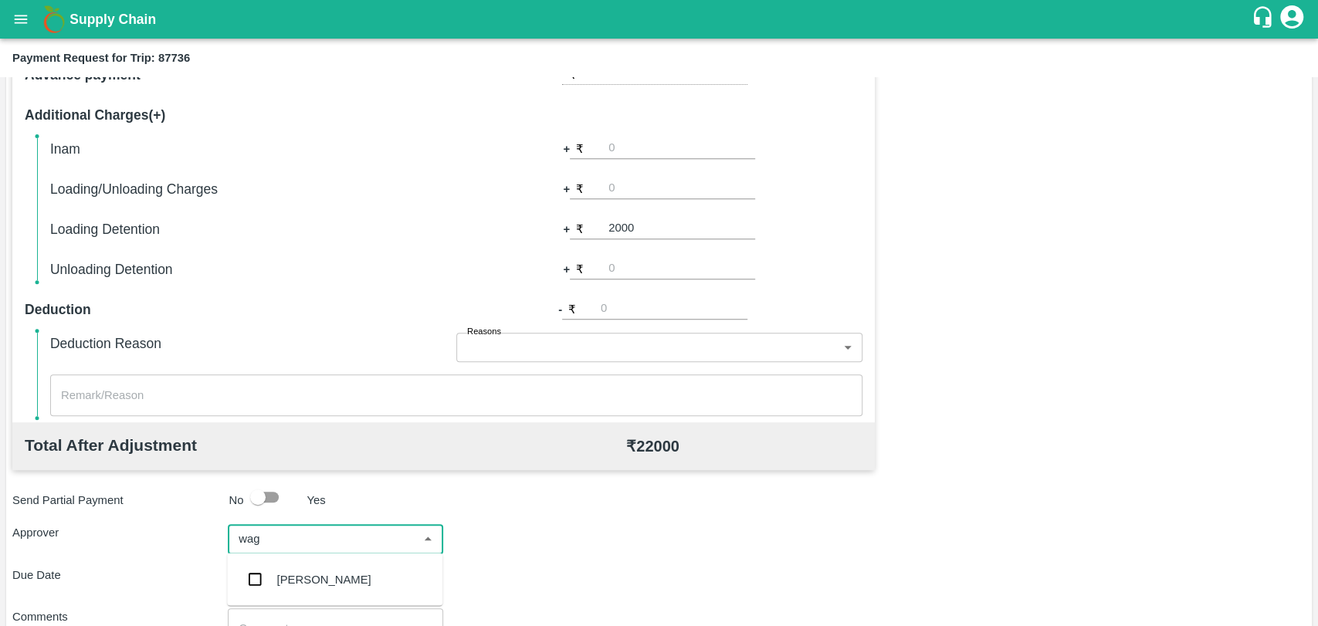
click at [287, 577] on div "[PERSON_NAME]" at bounding box center [324, 579] width 94 height 17
type input "DD/MM/YYYY hh:mm aa"
click at [284, 580] on input "DD/MM/YYYY hh:mm aa" at bounding box center [306, 589] width 157 height 29
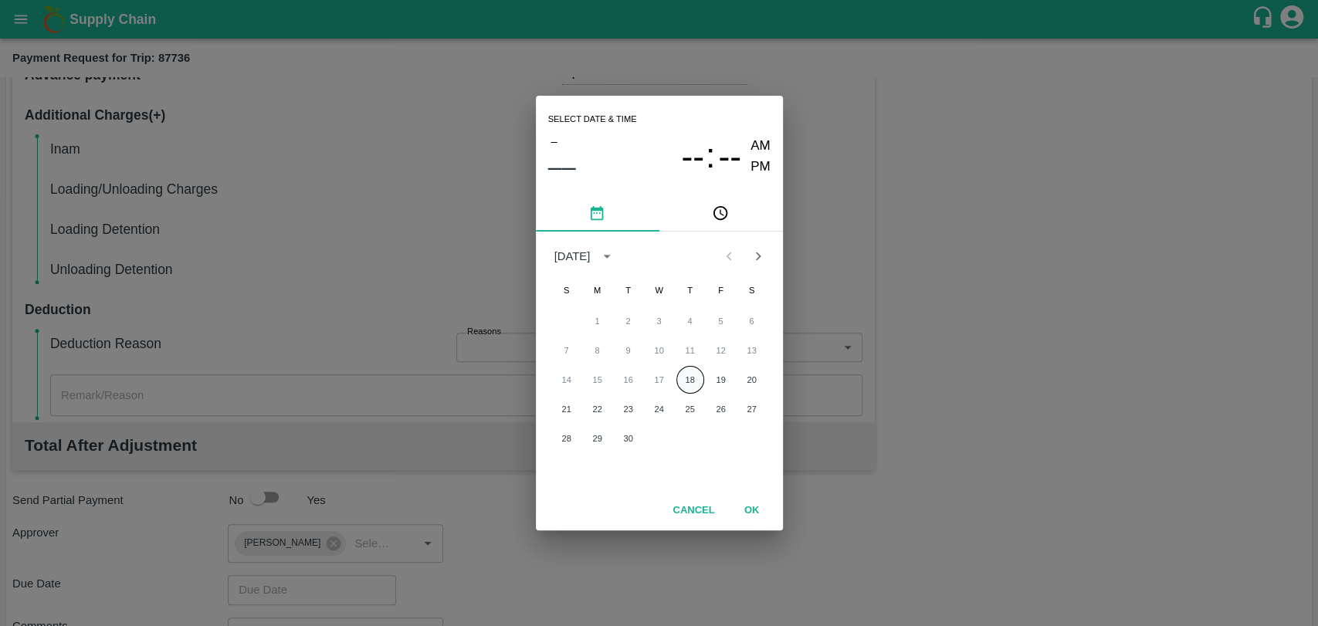
click at [682, 374] on button "18" at bounding box center [690, 380] width 28 height 28
type input "[DATE] 12:00 AM"
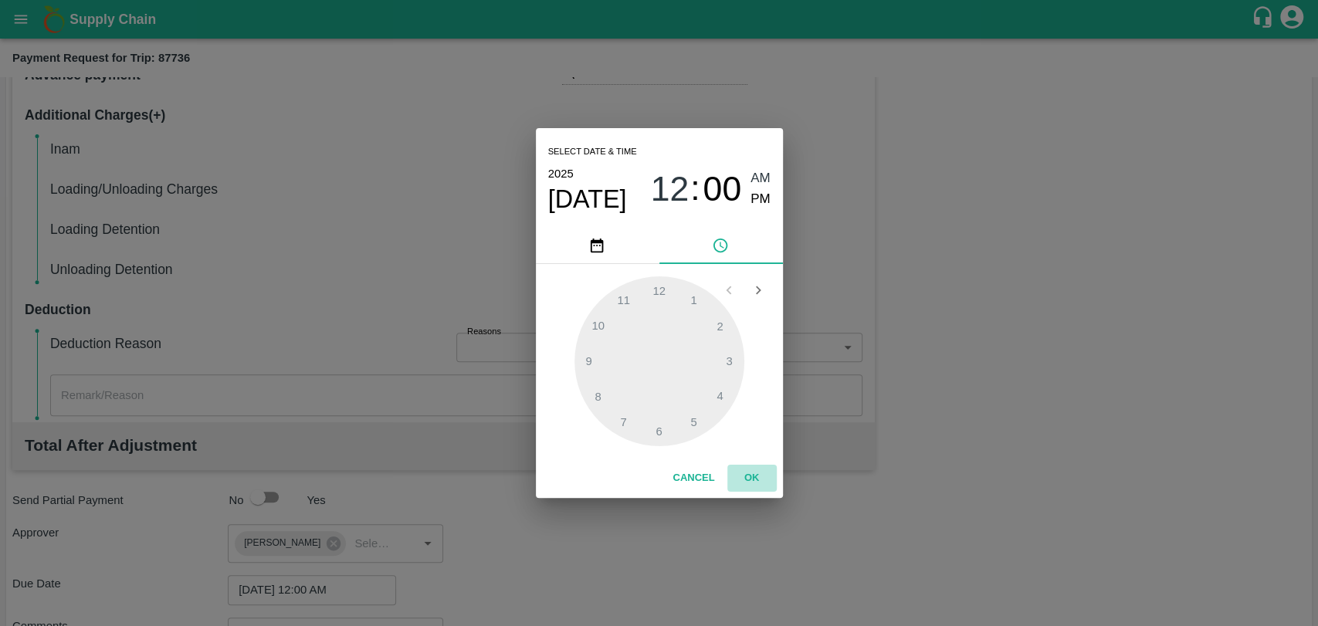
click at [754, 478] on button "OK" at bounding box center [751, 478] width 49 height 27
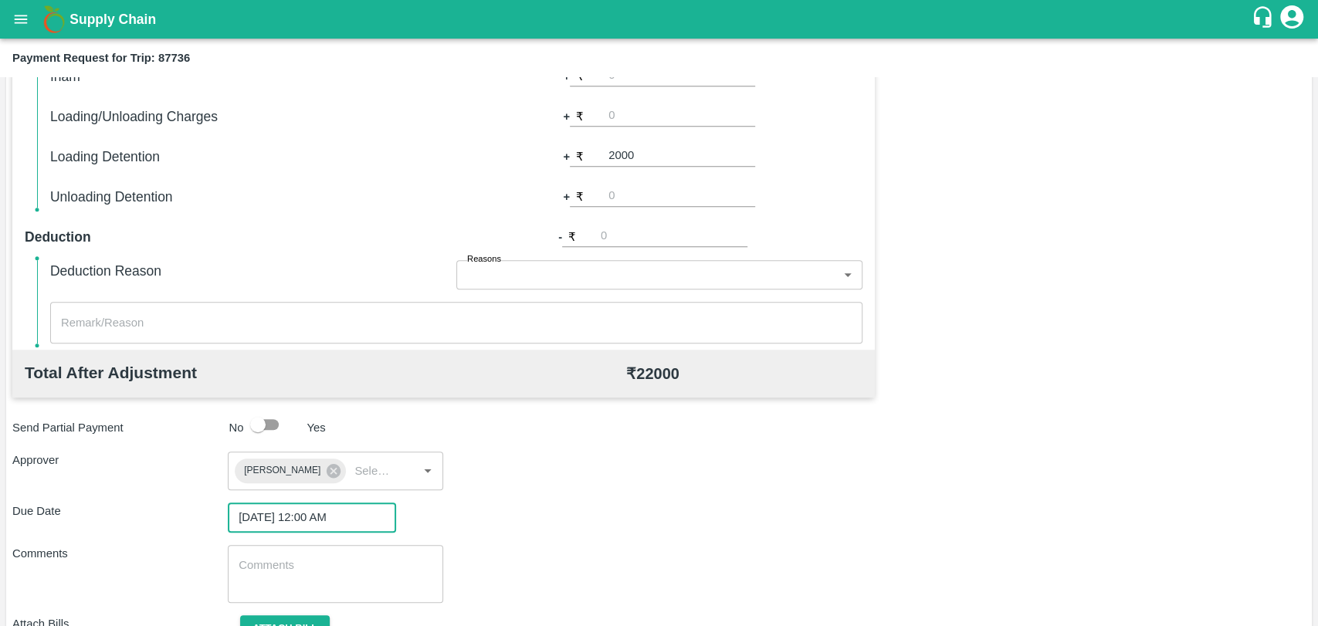
scroll to position [574, 0]
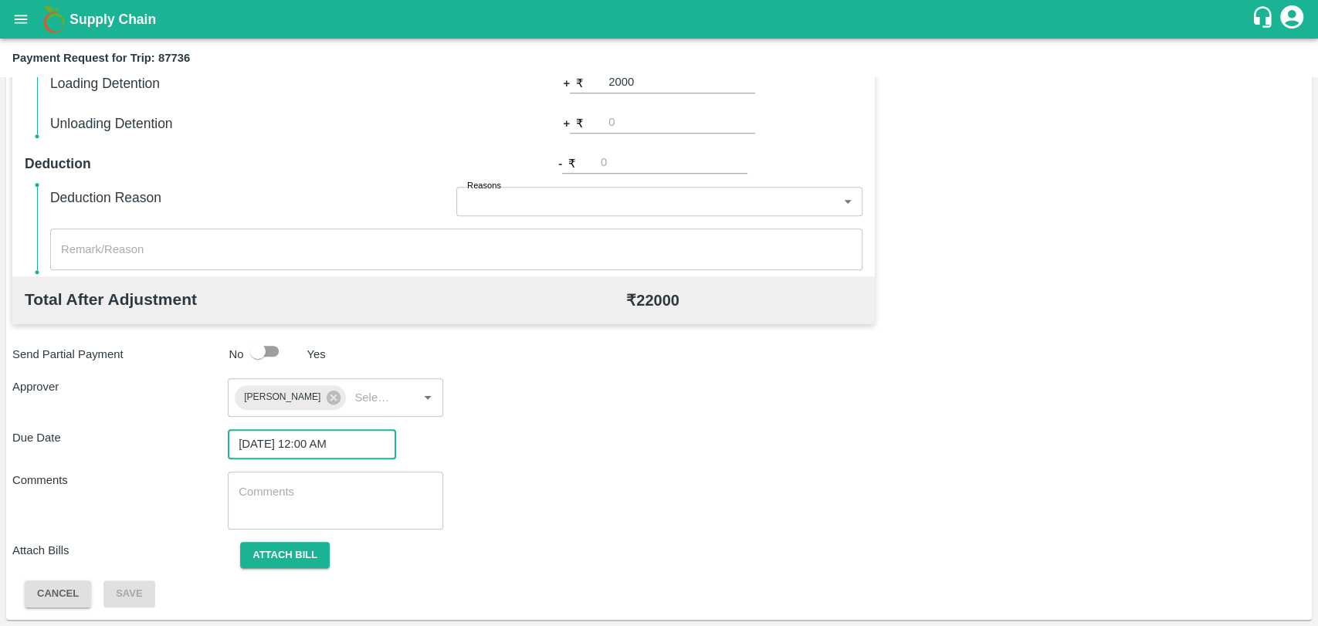
click at [259, 540] on div "Total Transportation Cost ₹ 20000 Advance payment - ₹ Additional Charges(+) Ina…" at bounding box center [658, 230] width 1293 height 756
click at [275, 545] on button "Attach bill" at bounding box center [285, 555] width 90 height 27
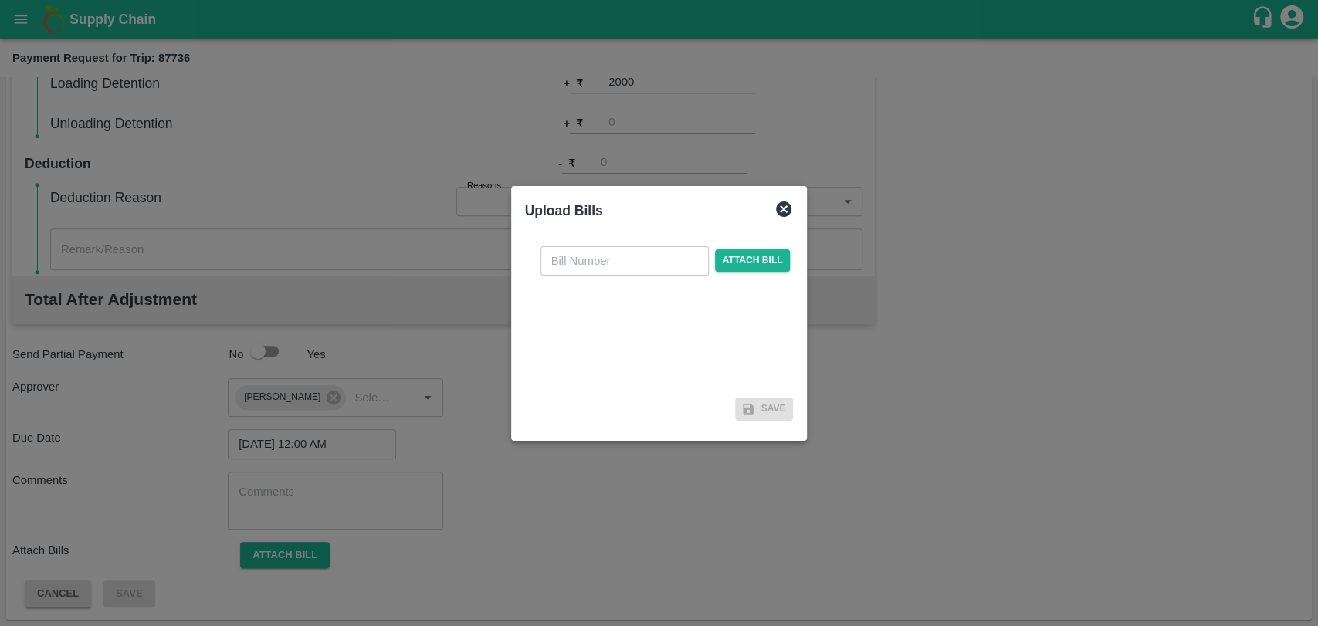
click at [606, 259] on input "text" at bounding box center [624, 260] width 168 height 29
type input "3970"
click at [736, 267] on span "Attach bill" at bounding box center [753, 260] width 76 height 22
click at [0, 0] on input "Attach bill" at bounding box center [0, 0] width 0 height 0
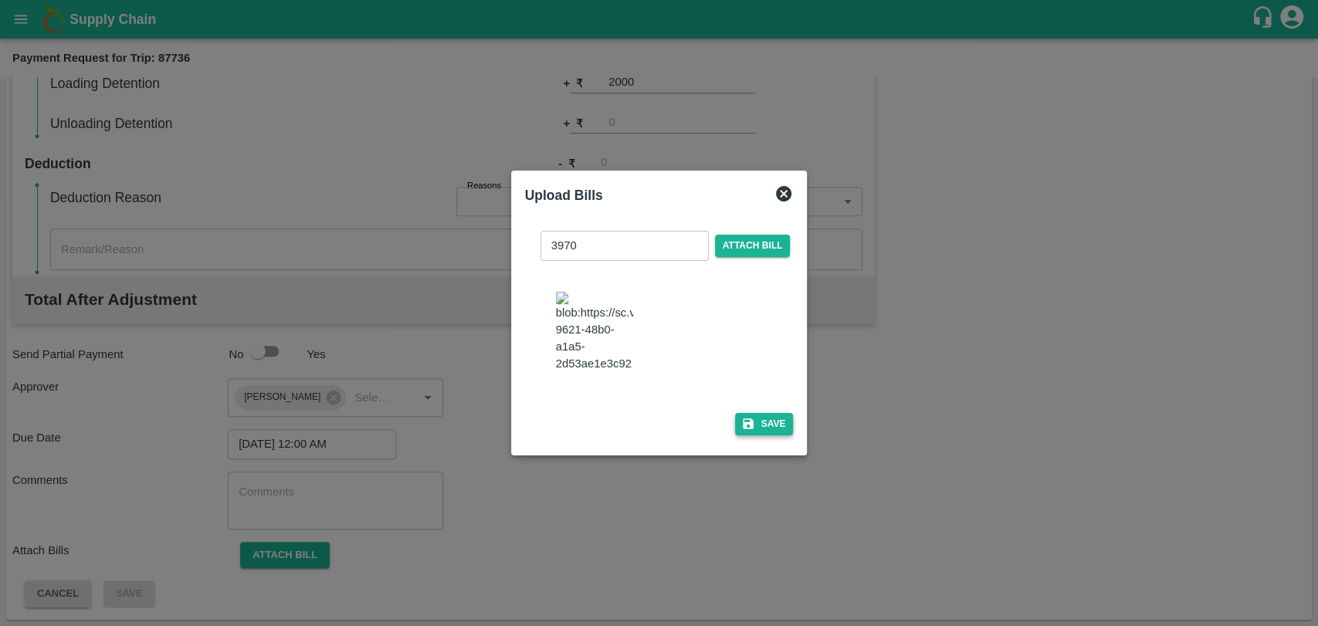
click at [756, 413] on button "Save" at bounding box center [764, 424] width 59 height 22
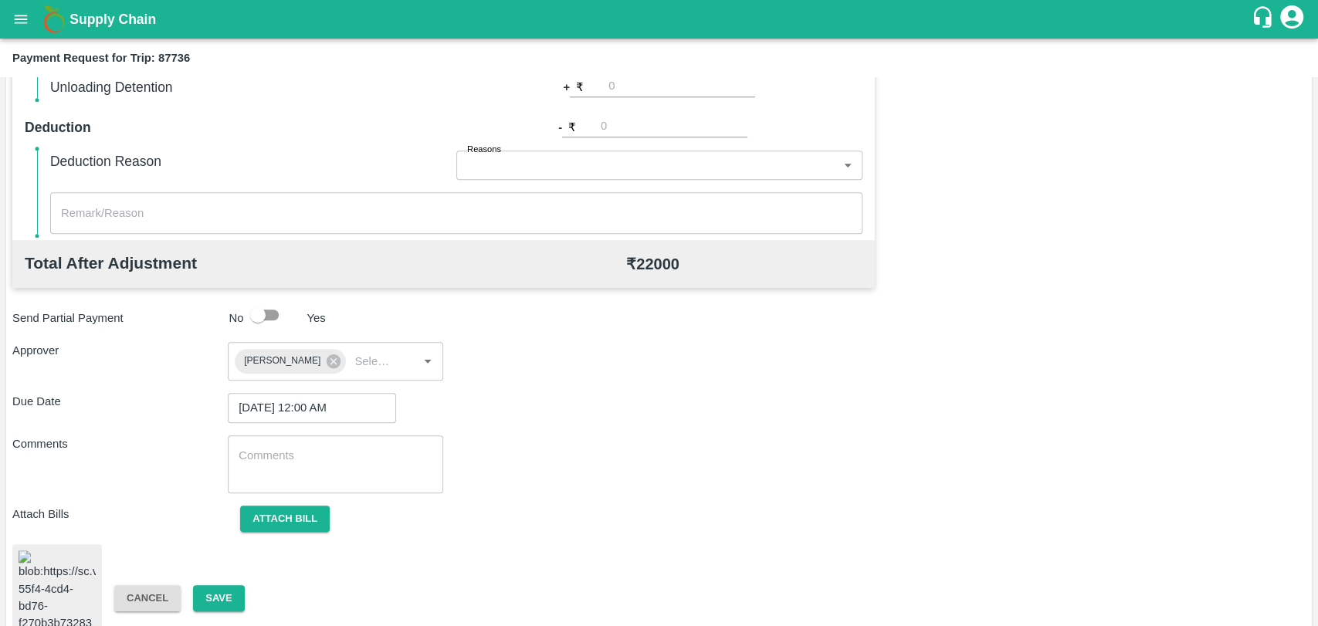
scroll to position [642, 0]
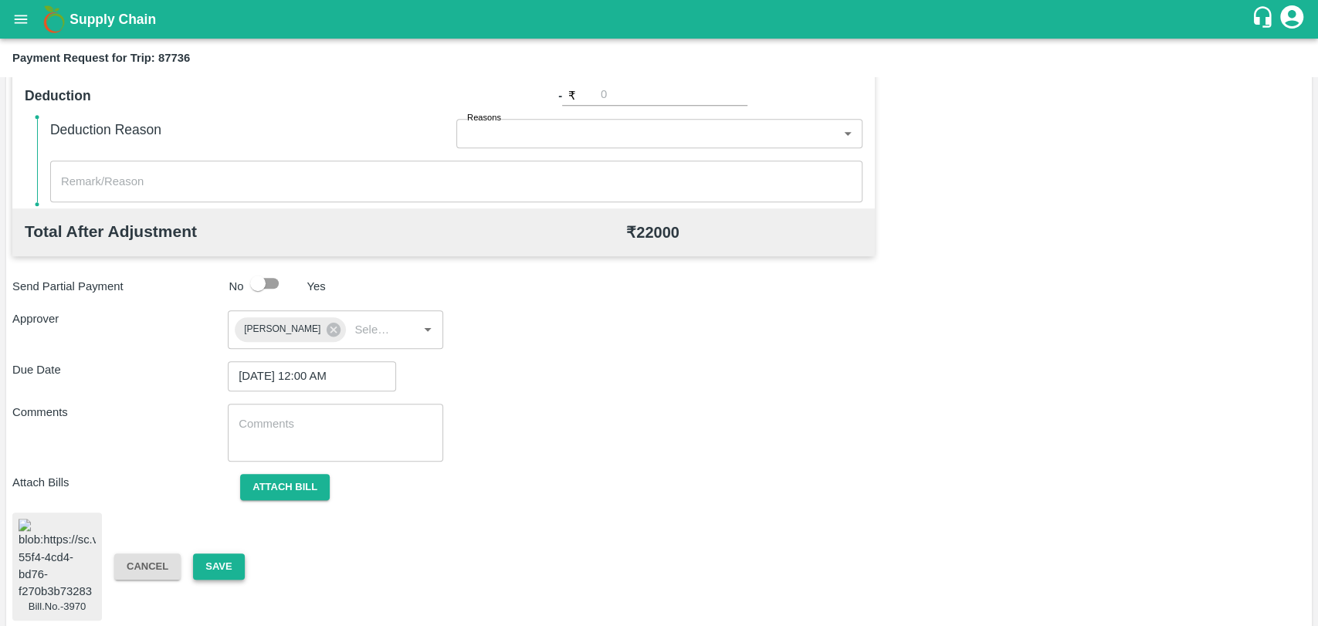
click at [198, 546] on div "Bill.No.-3970 Cancel Save" at bounding box center [658, 567] width 1293 height 108
click at [203, 554] on button "Save" at bounding box center [218, 567] width 51 height 27
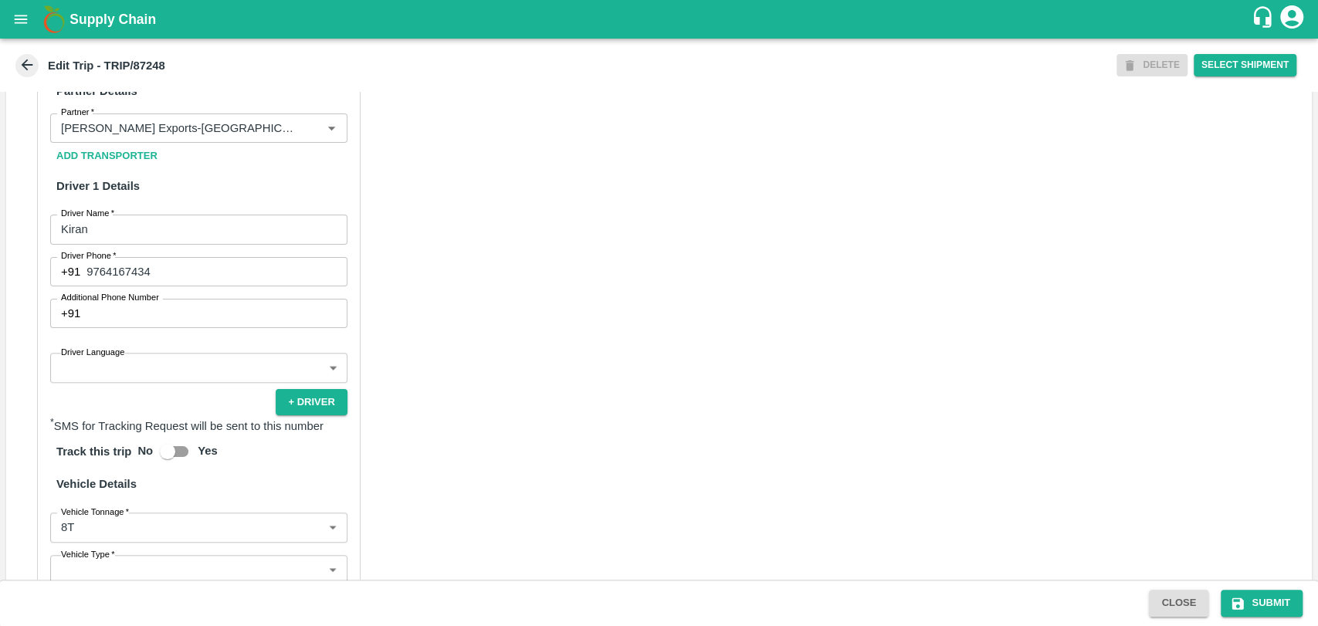
scroll to position [772, 0]
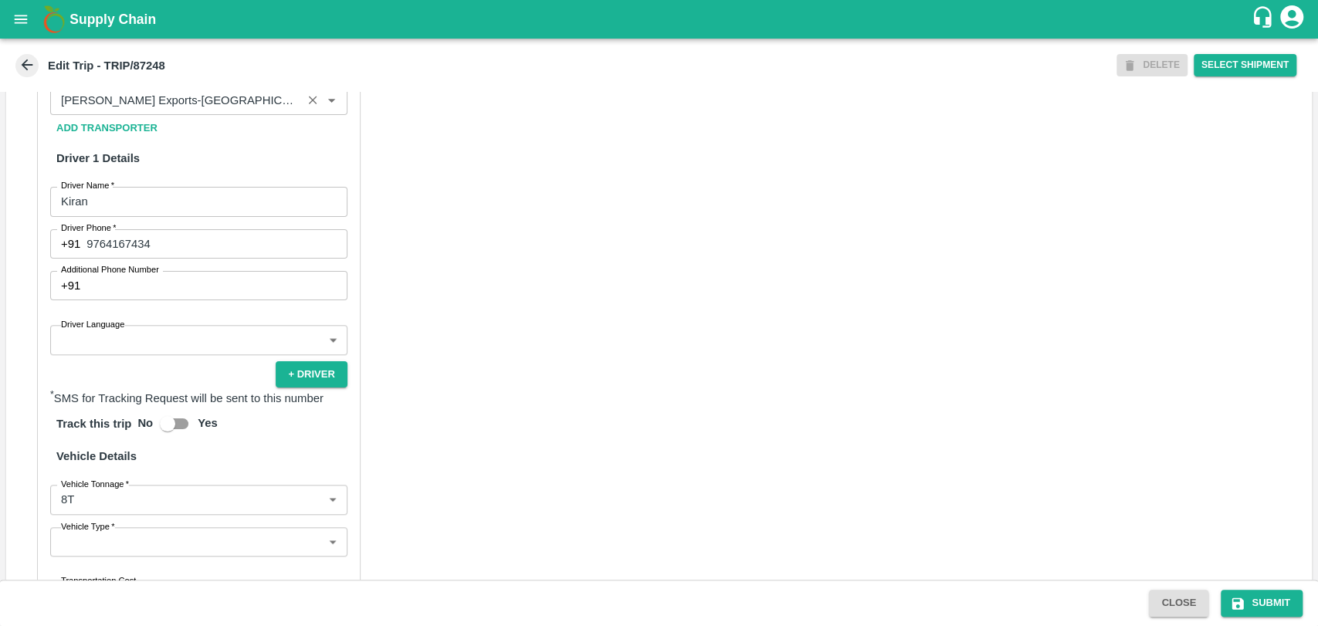
click at [208, 110] on input "Partner   *" at bounding box center [176, 100] width 242 height 20
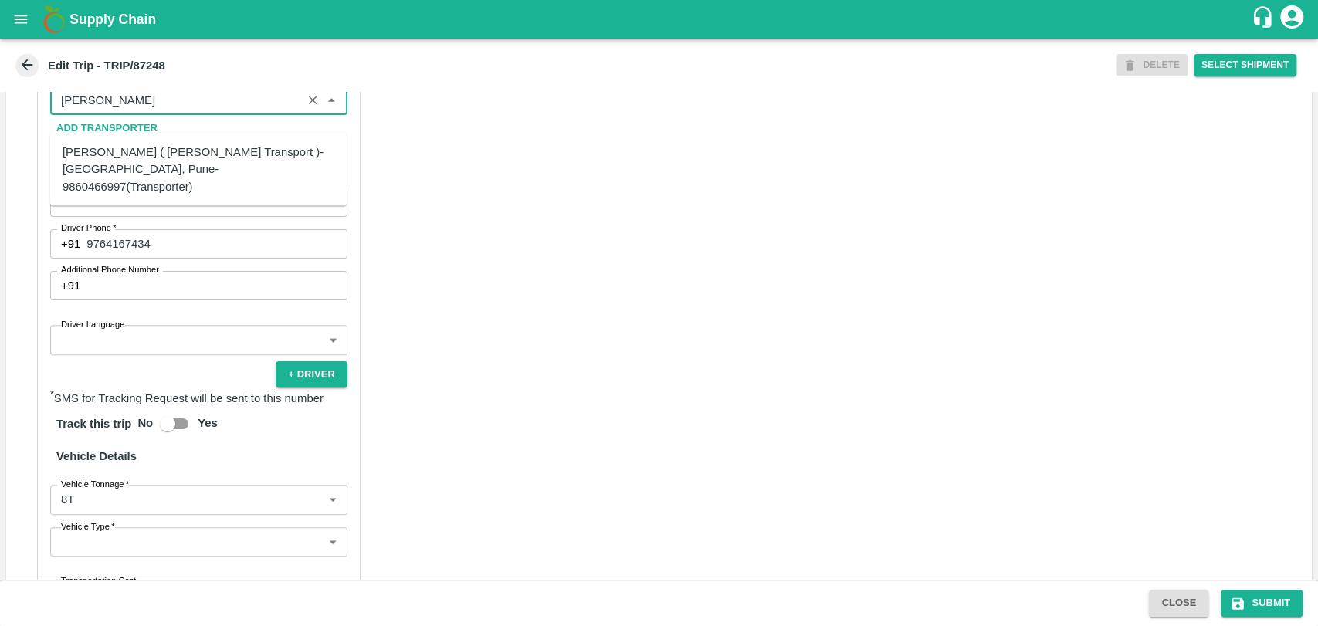
click at [127, 173] on div "Nitin Rasal ( Bhairavnath Transport )-Deulgaon, Pune-9860466997(Transporter)" at bounding box center [199, 170] width 272 height 52
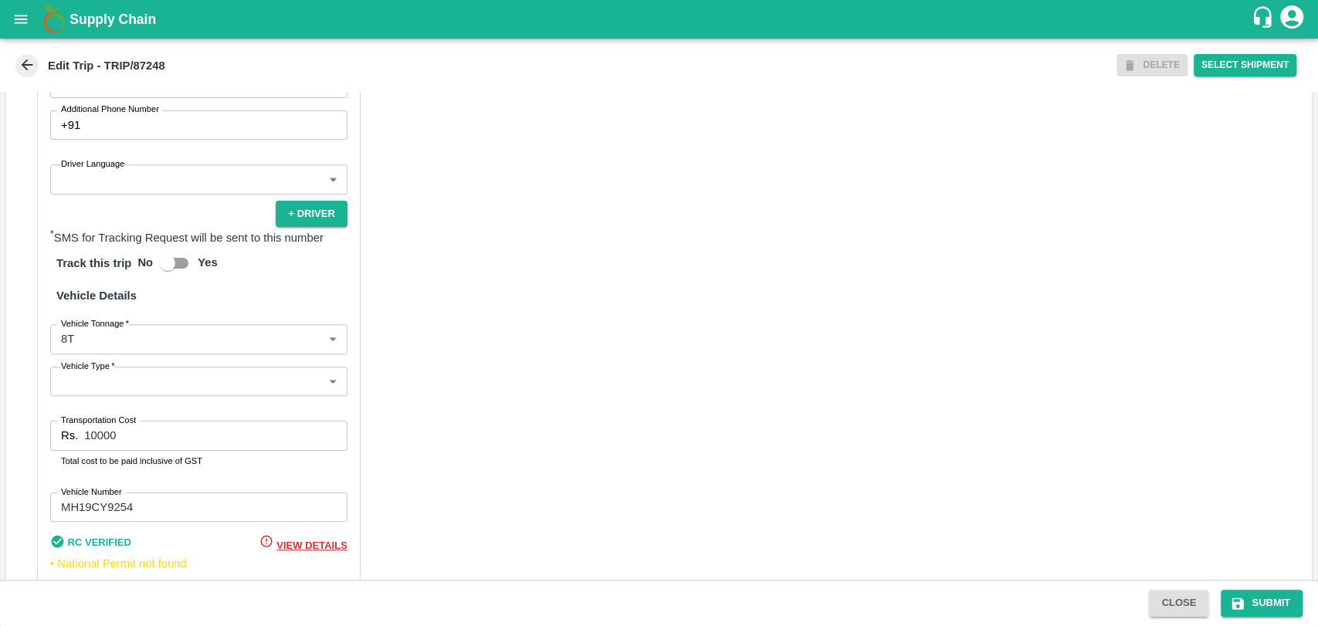
scroll to position [1004, 0]
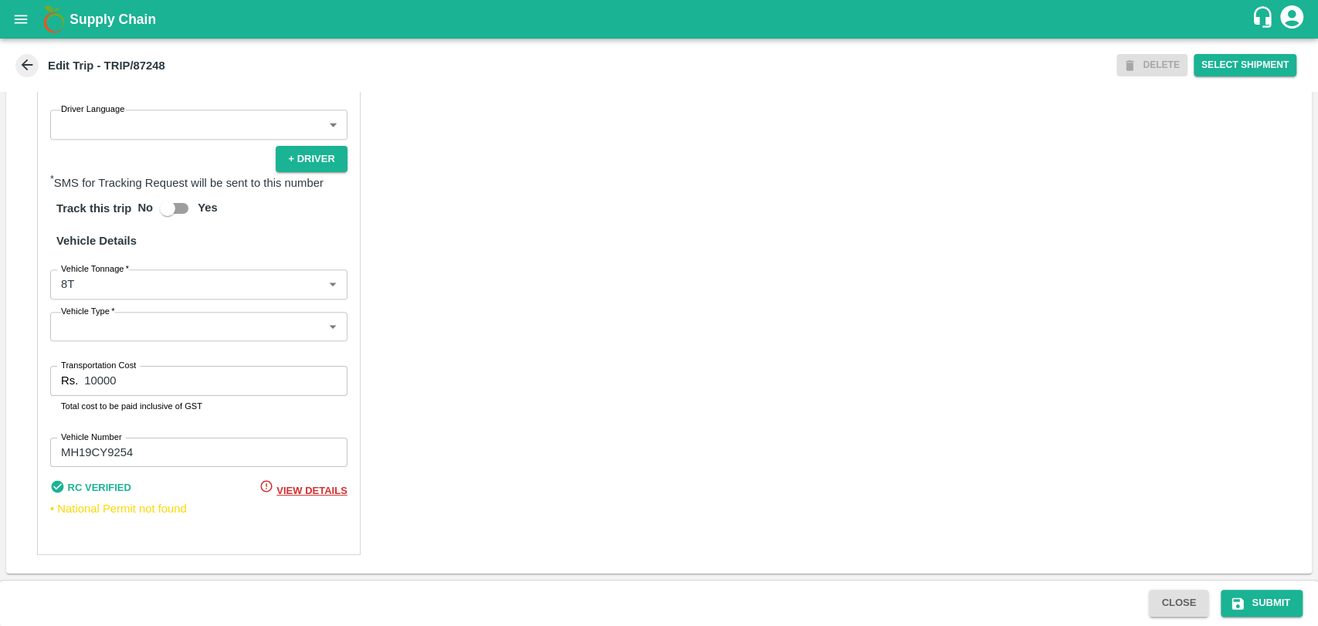
type input "Nitin Rasal ( Bhairavnath Transport )-Deulgaon, Pune-9860466997(Transporter)"
click at [105, 296] on body "Supply Chain Edit Trip - TRIP/87248 DELETE Select Shipment Trip Details Trip Ty…" at bounding box center [659, 313] width 1318 height 626
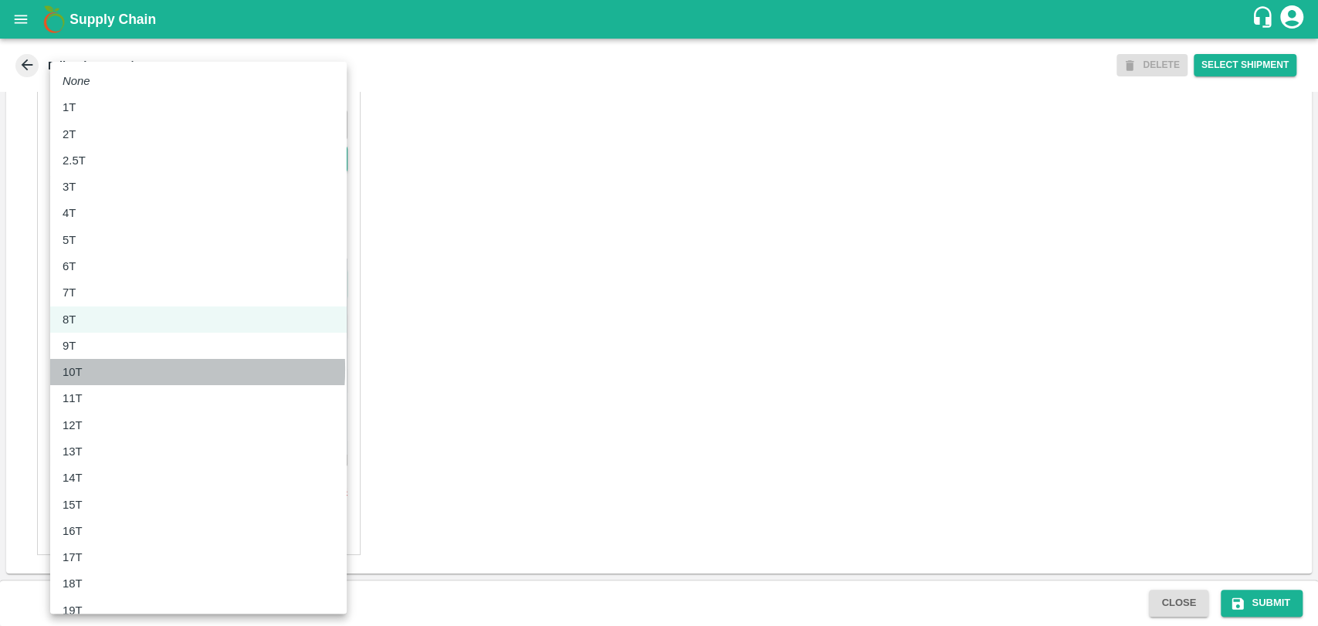
click at [103, 369] on div "10T" at bounding box center [199, 372] width 272 height 17
type input "10000"
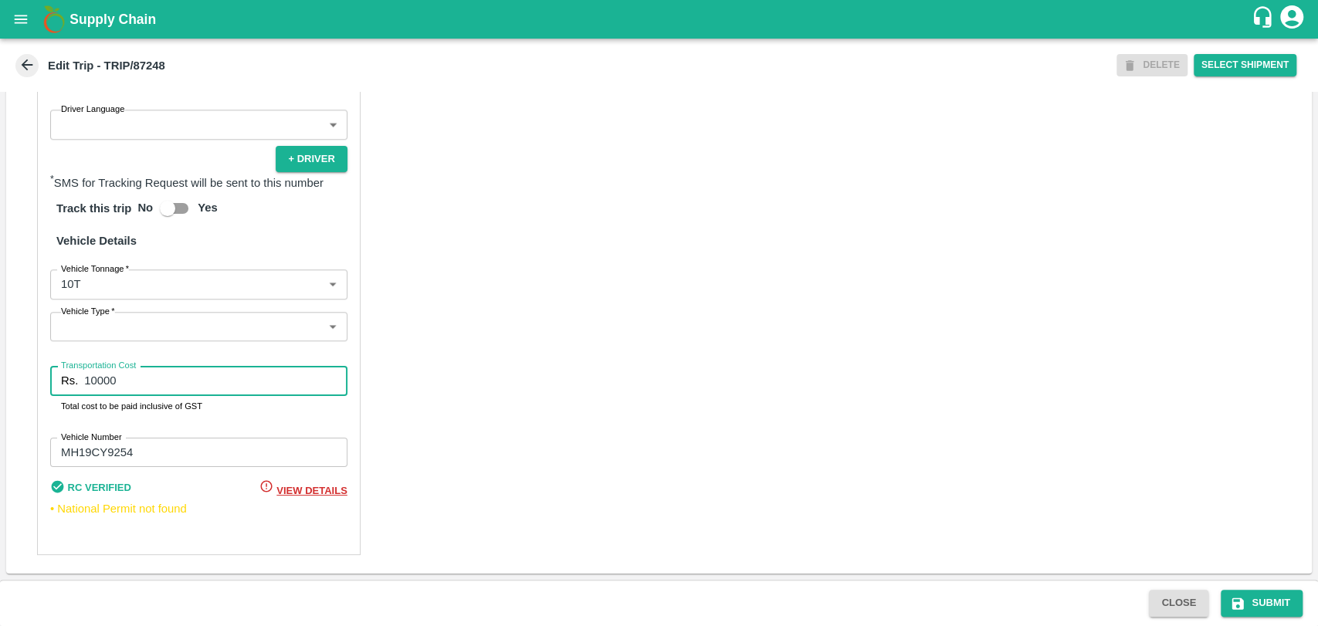
drag, startPoint x: 116, startPoint y: 384, endPoint x: 56, endPoint y: 380, distance: 59.6
click at [56, 380] on div "Rs. 10000 Transportation Cost" at bounding box center [198, 380] width 297 height 29
type input "20000"
click at [1260, 594] on button "Submit" at bounding box center [1262, 603] width 82 height 27
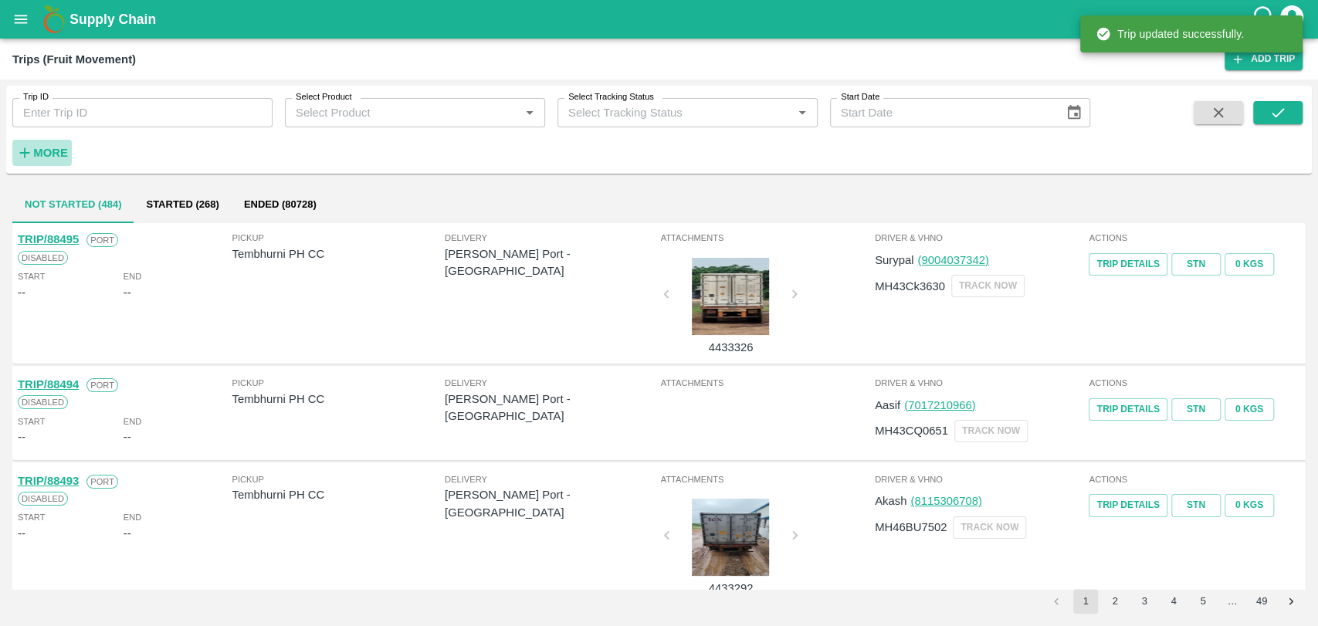
click at [51, 150] on strong "More" at bounding box center [50, 153] width 35 height 12
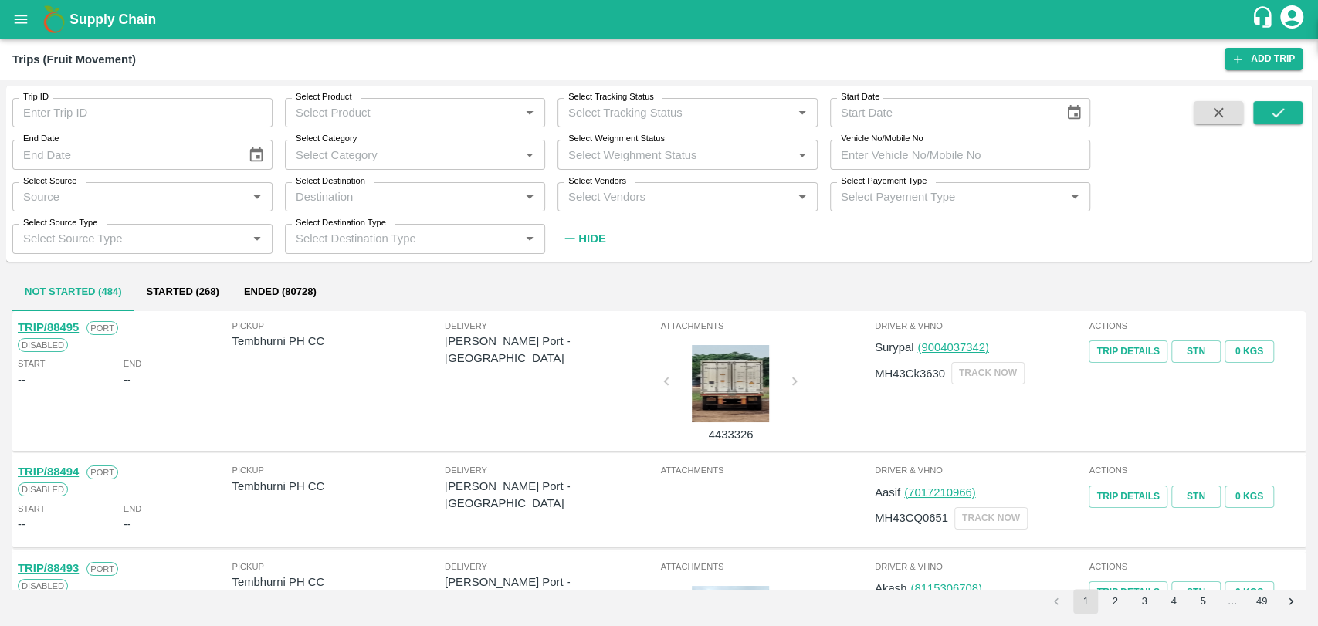
click at [918, 152] on input "Vehicle No/Mobile No" at bounding box center [960, 154] width 260 height 29
paste input "MH19CY9039"
type input "MH19CY9039"
click at [1300, 107] on button "submit" at bounding box center [1277, 112] width 49 height 23
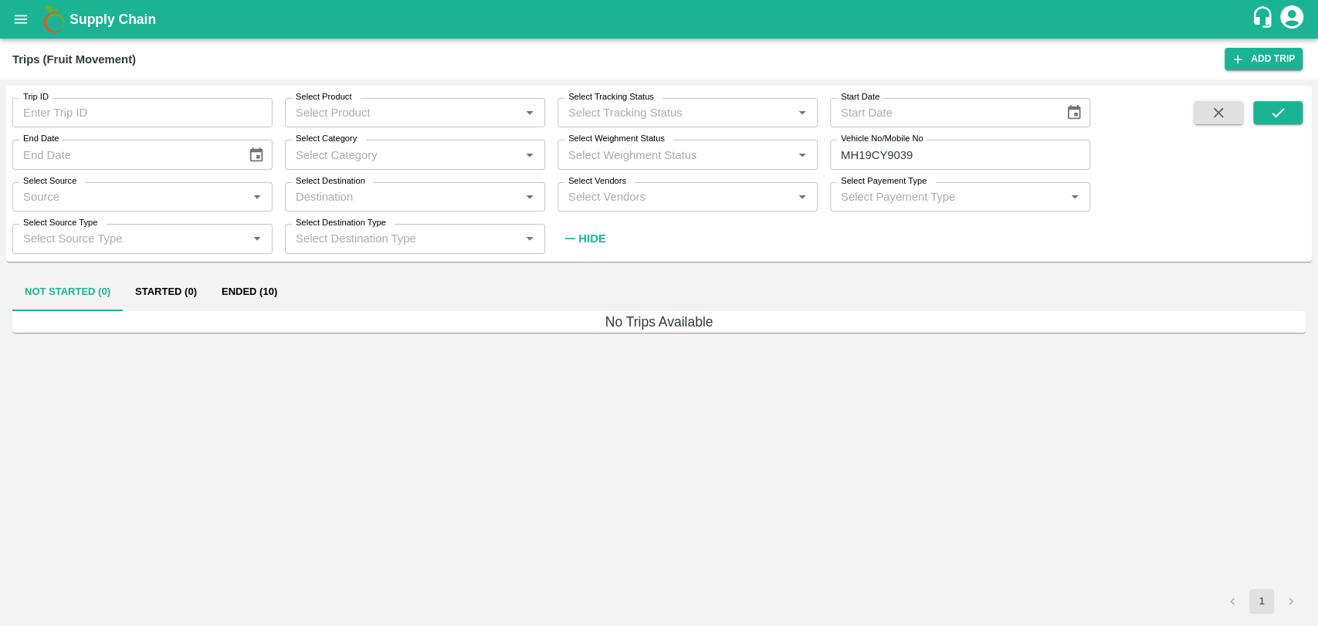
click at [216, 309] on button "Ended (10)" at bounding box center [249, 292] width 80 height 37
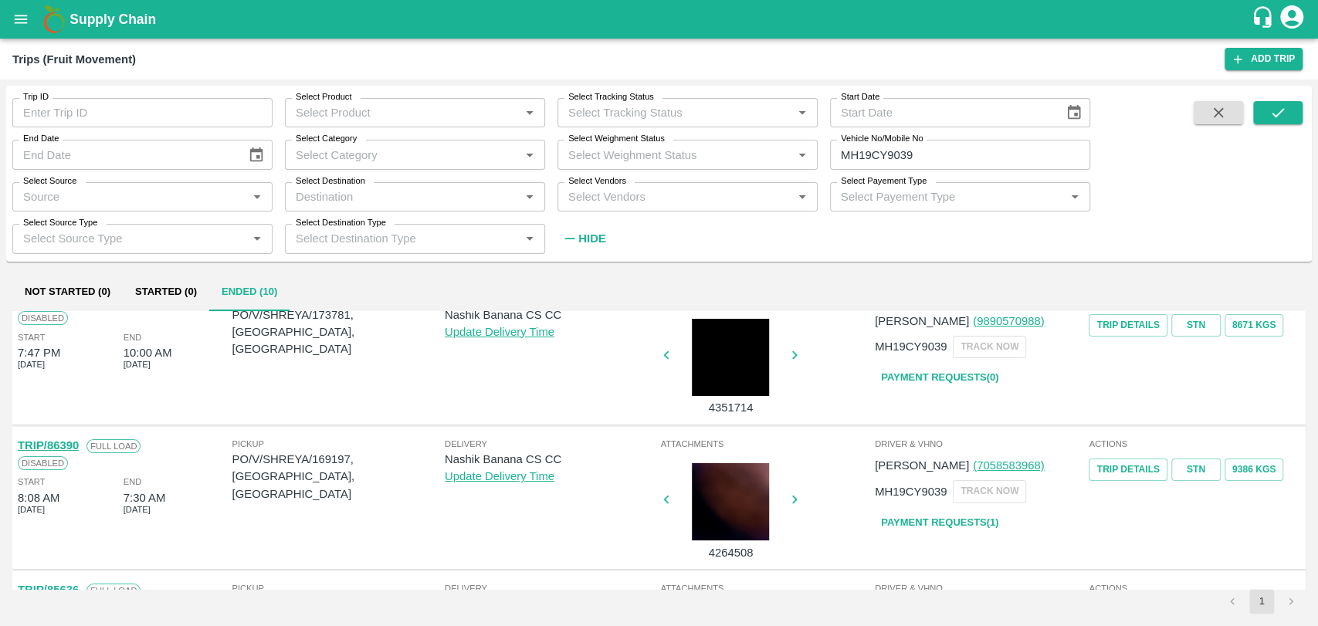
scroll to position [86, 0]
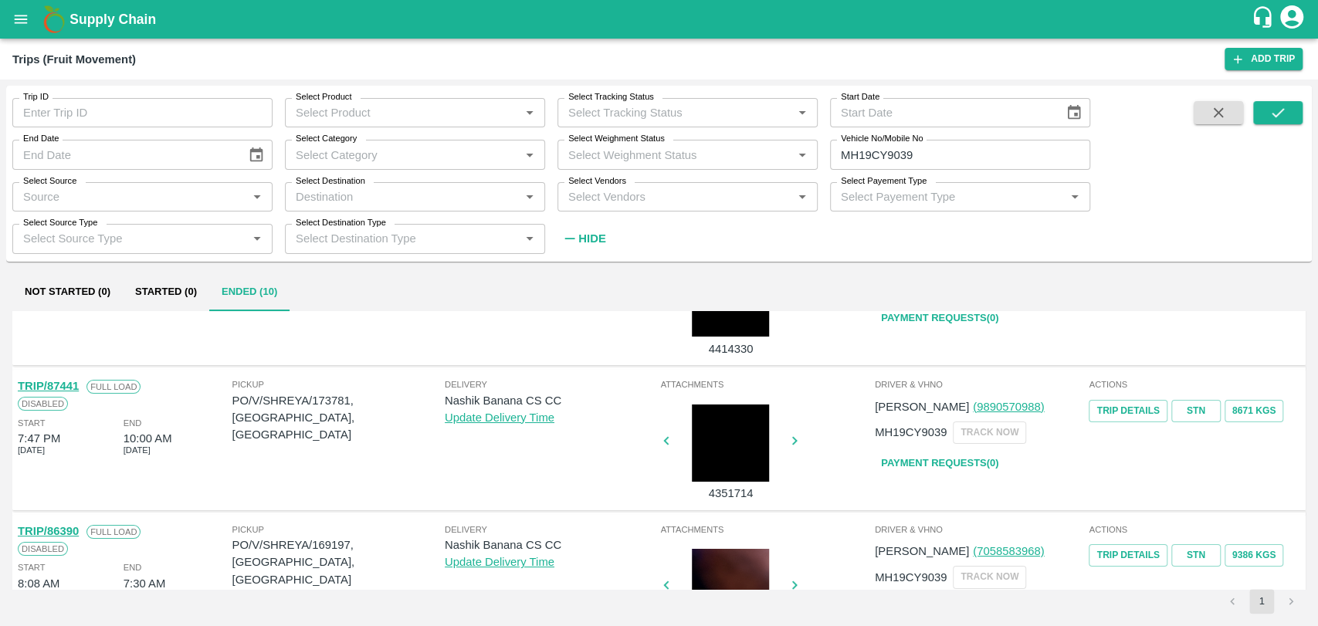
click at [69, 386] on link "TRIP/87441" at bounding box center [48, 386] width 61 height 12
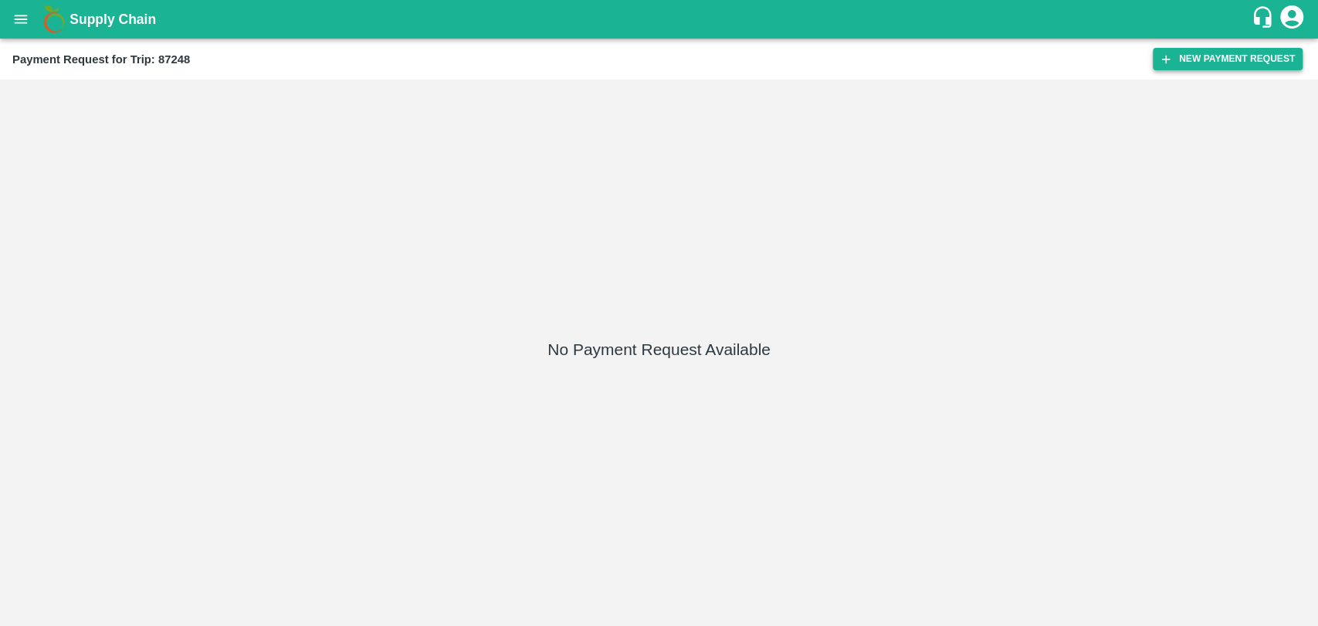
click at [1178, 67] on button "New Payment Request" at bounding box center [1228, 59] width 150 height 22
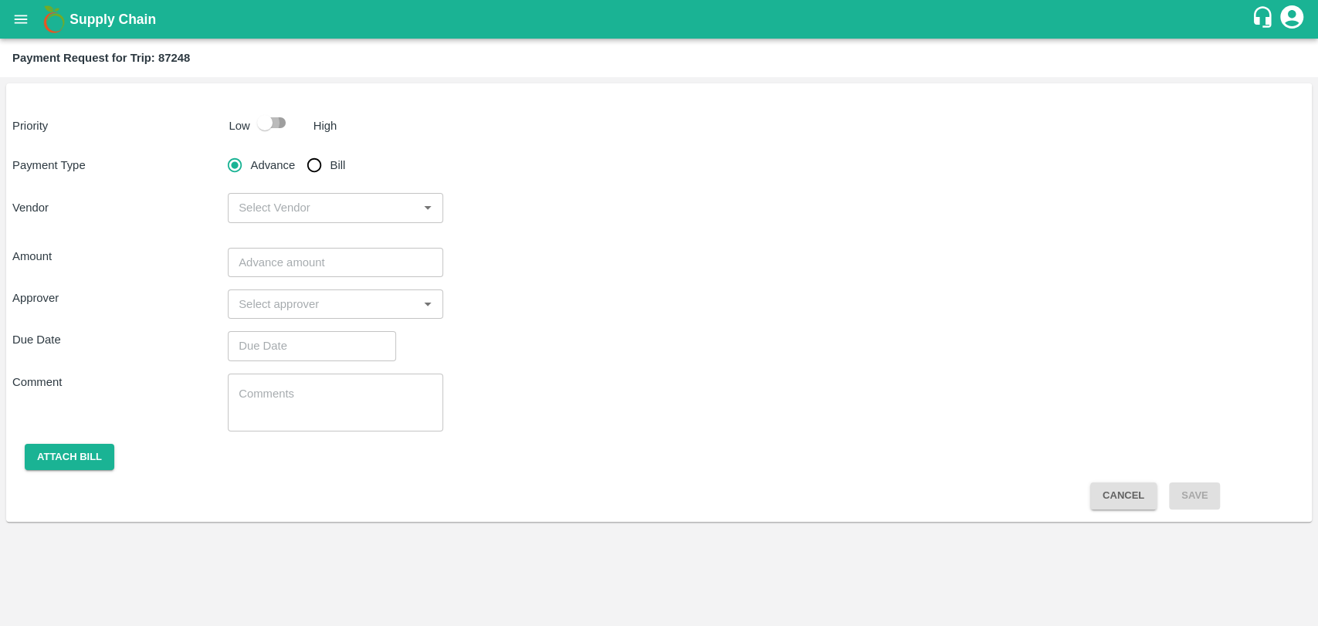
click at [280, 129] on input "checkbox" at bounding box center [265, 122] width 88 height 29
checkbox input "true"
click at [315, 170] on input "Bill" at bounding box center [314, 165] width 31 height 31
radio input "true"
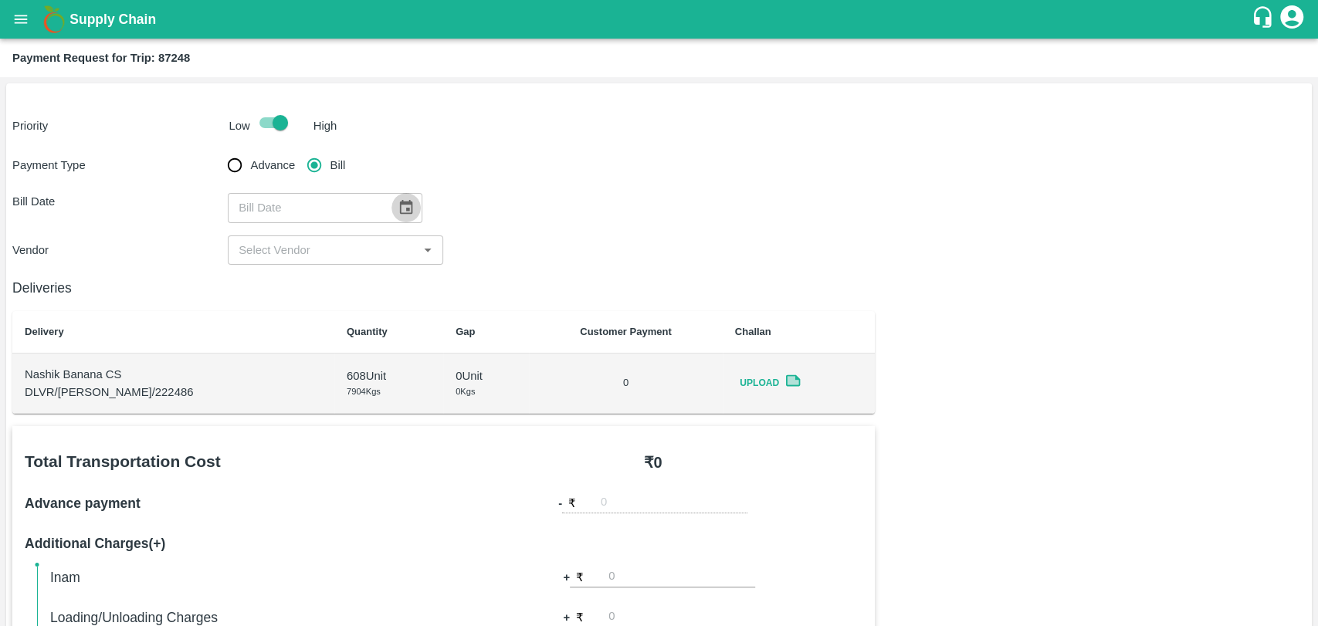
click at [412, 208] on button "Choose date" at bounding box center [405, 207] width 29 height 29
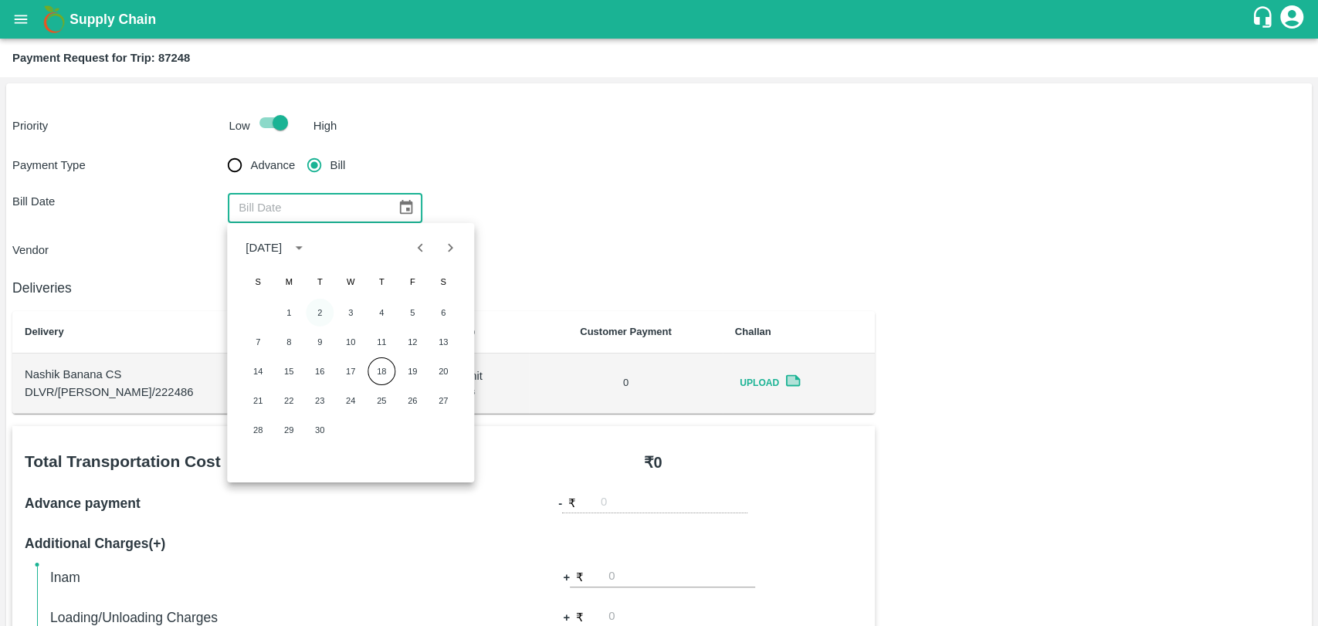
click at [320, 310] on button "2" at bounding box center [320, 313] width 28 height 28
type input "[DATE]"
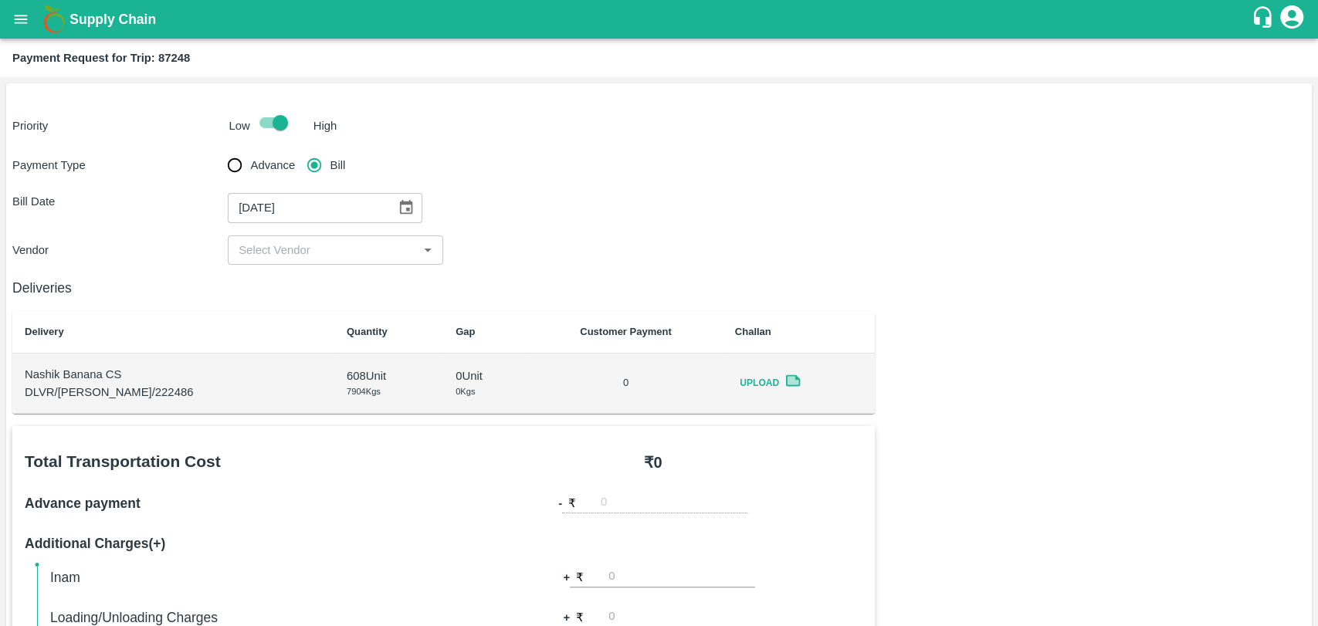
click at [296, 248] on input "input" at bounding box center [322, 250] width 181 height 20
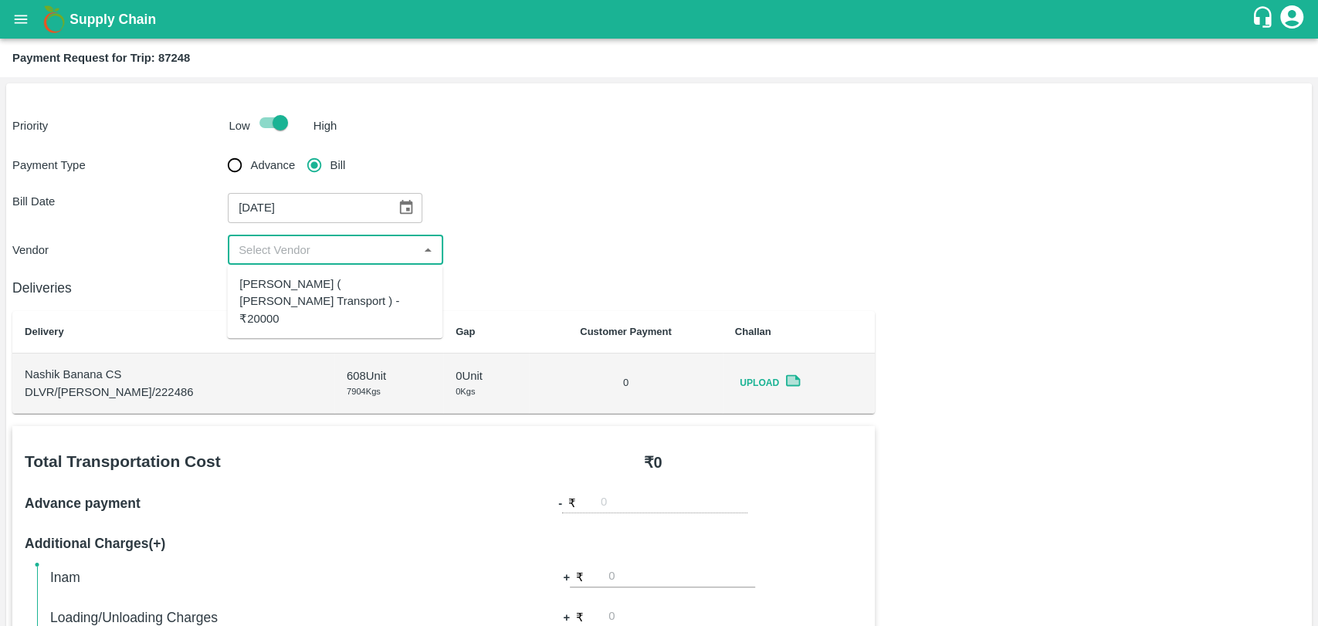
click at [298, 278] on div "[PERSON_NAME] ( [PERSON_NAME] Transport ) - ₹20000" at bounding box center [334, 302] width 191 height 52
type input "[PERSON_NAME] ( [PERSON_NAME] Transport ) - ₹20000"
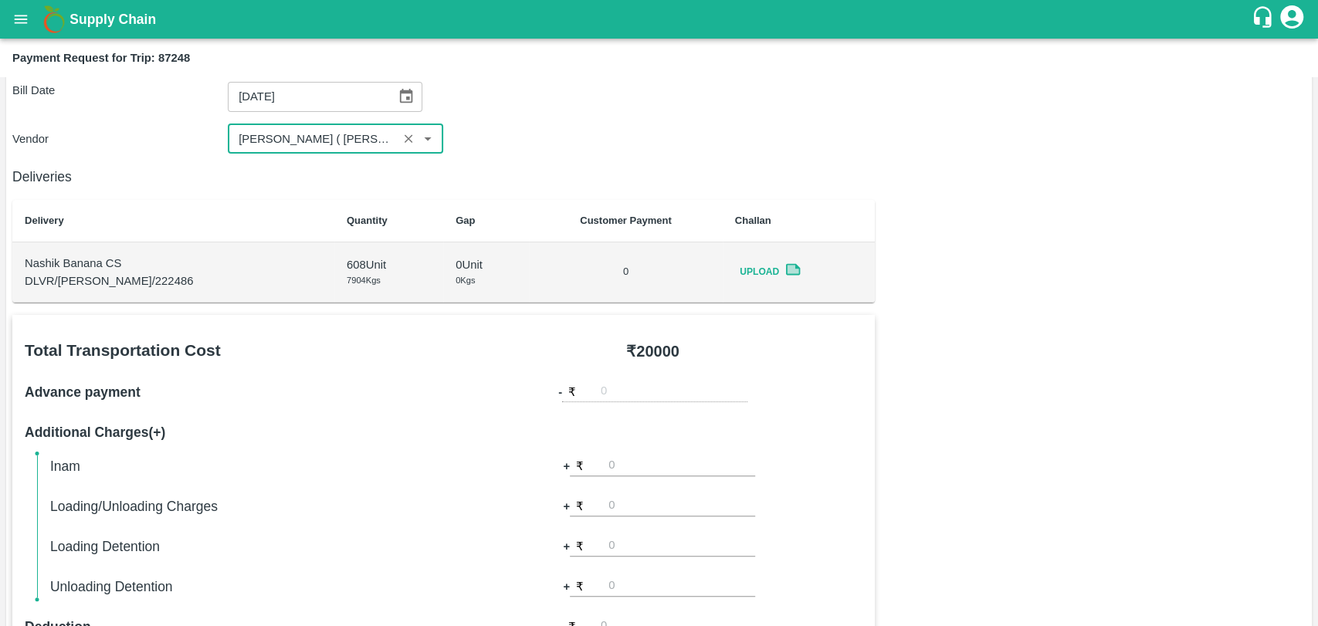
scroll to position [343, 0]
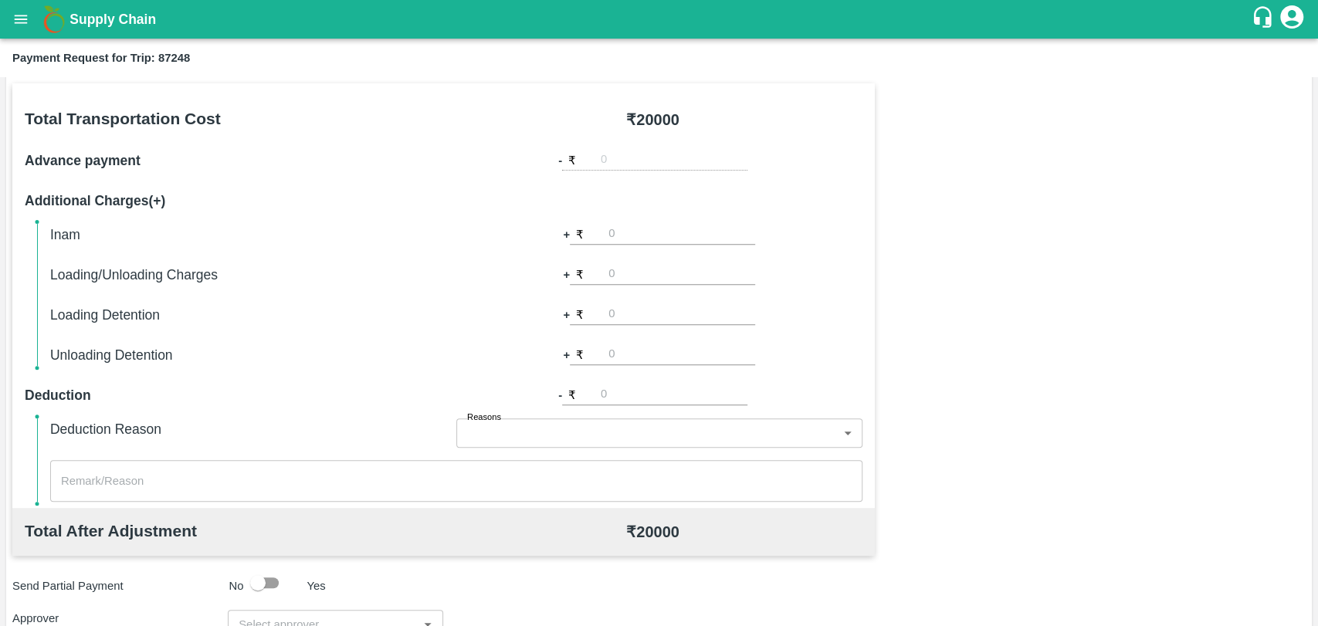
click at [641, 313] on input "number" at bounding box center [681, 314] width 147 height 21
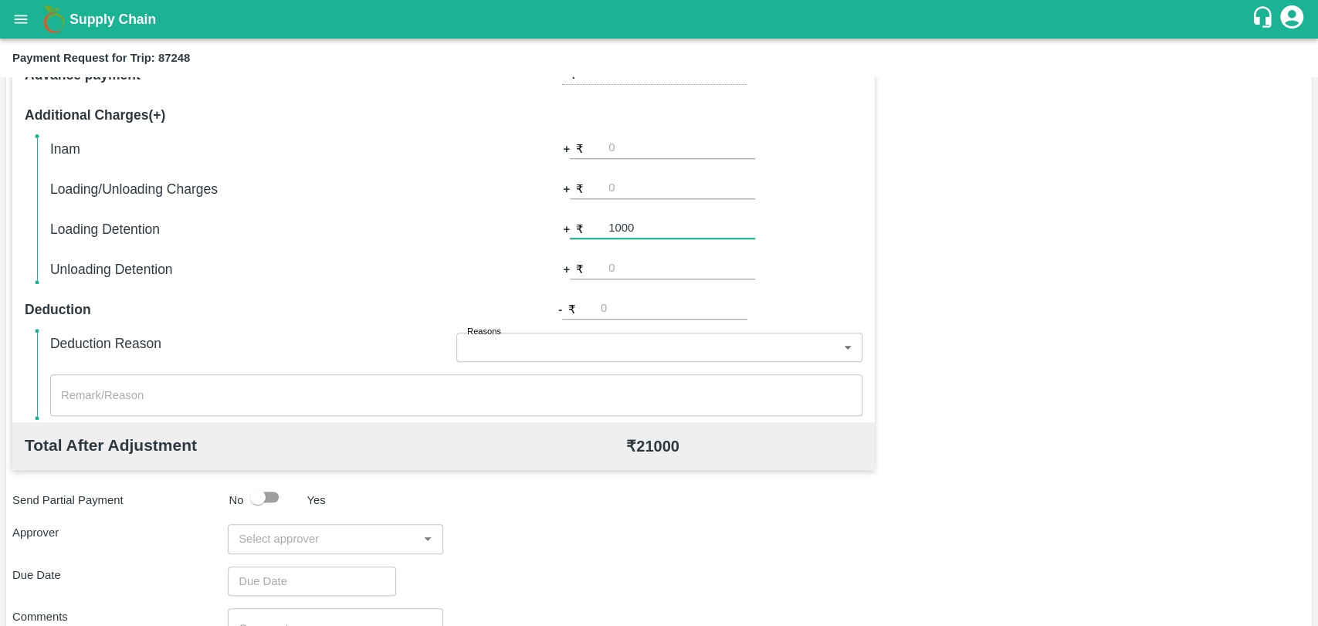
scroll to position [514, 0]
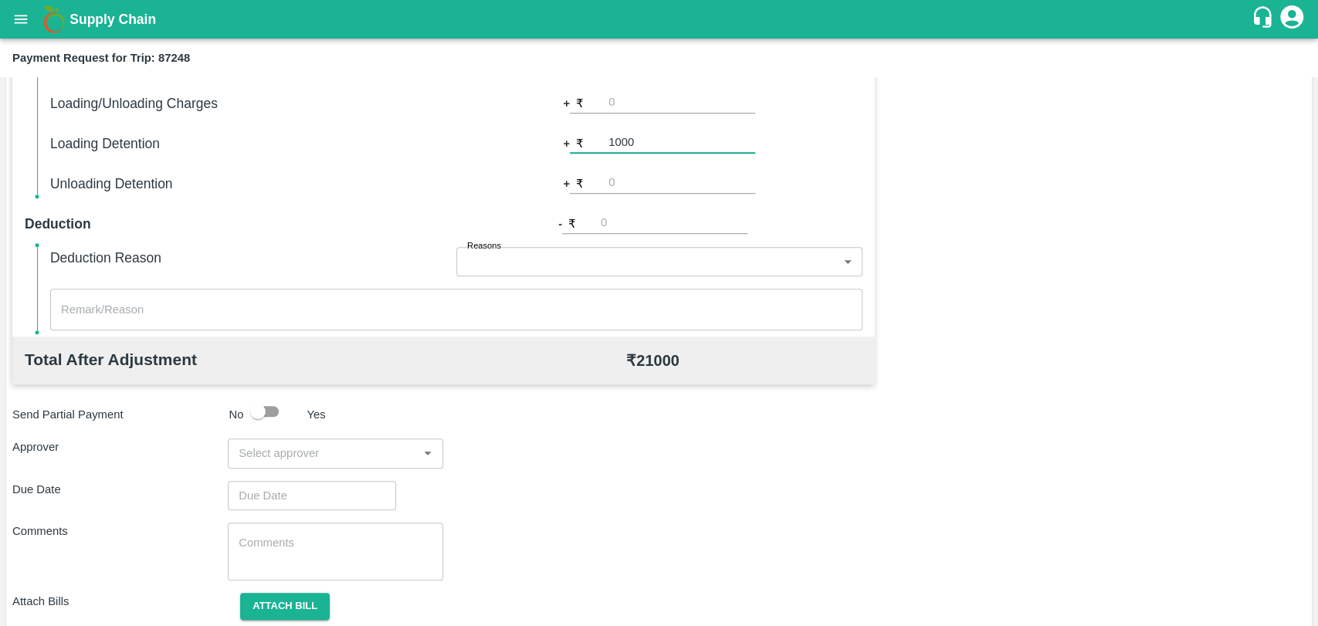
type input "1000"
click at [316, 428] on div "Total Transportation Cost ₹ 20000 Advance payment - ₹ Additional Charges(+) Ina…" at bounding box center [658, 285] width 1293 height 747
click at [309, 449] on input "input" at bounding box center [322, 453] width 181 height 20
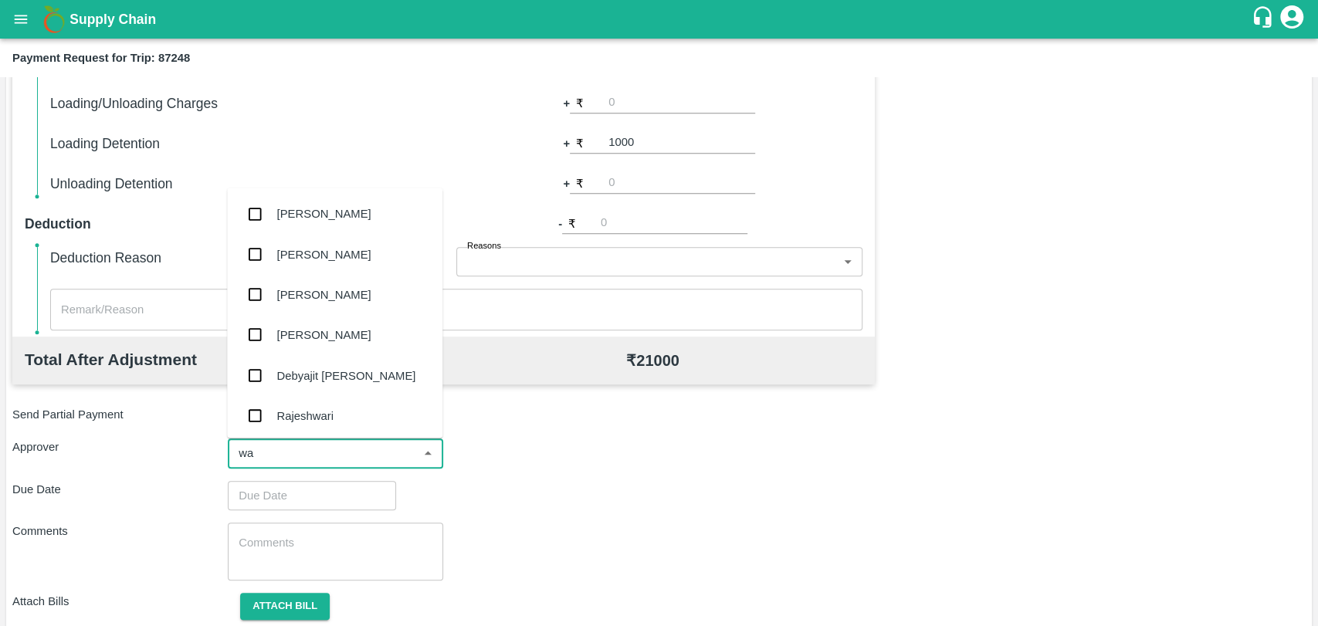
type input "wag"
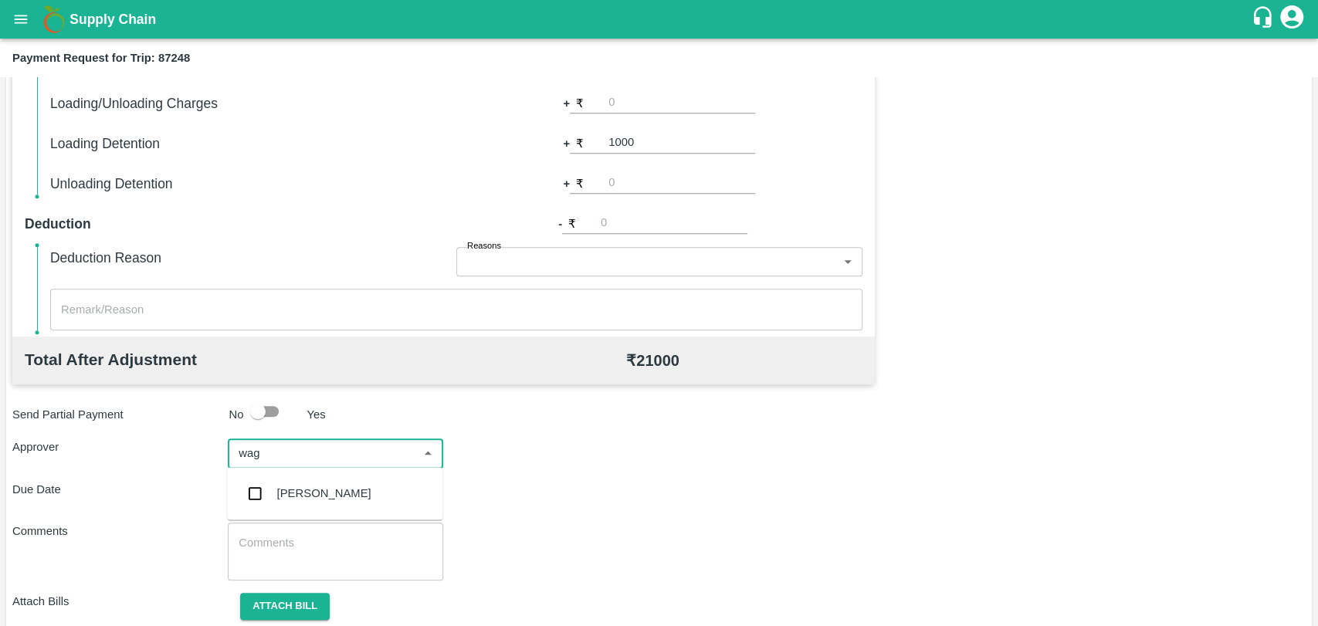
click at [309, 508] on div "[PERSON_NAME]" at bounding box center [334, 493] width 215 height 40
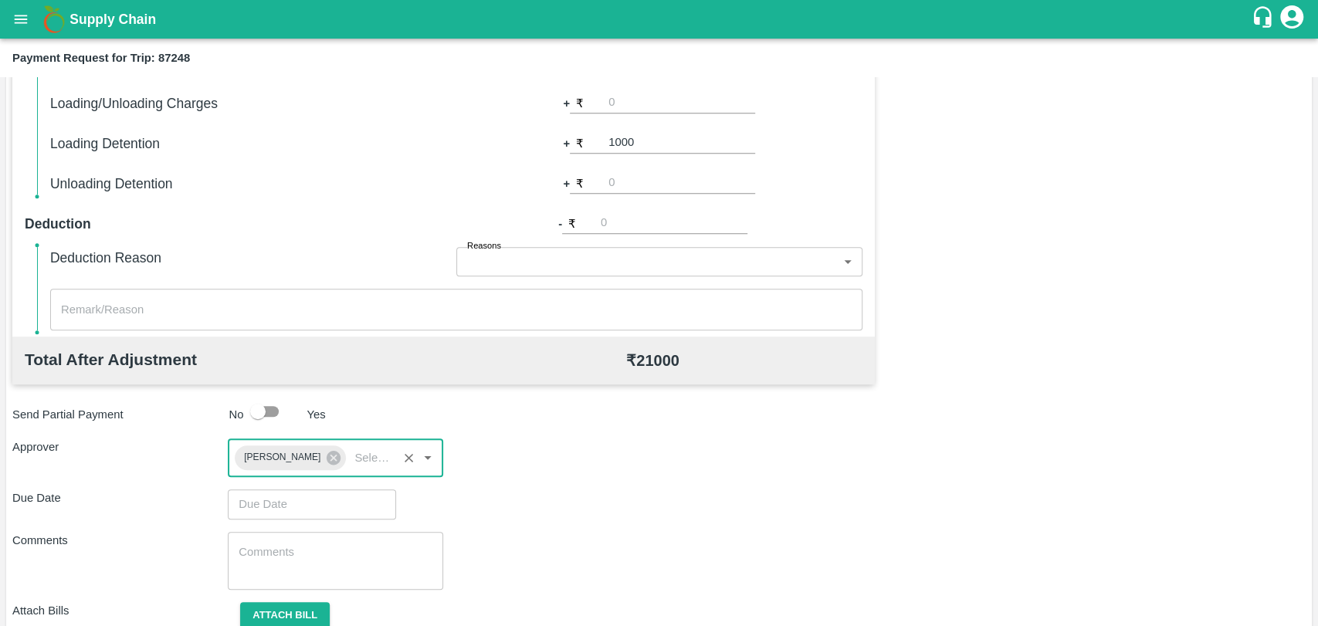
type input "DD/MM/YYYY hh:mm aa"
click at [306, 508] on input "DD/MM/YYYY hh:mm aa" at bounding box center [306, 503] width 157 height 29
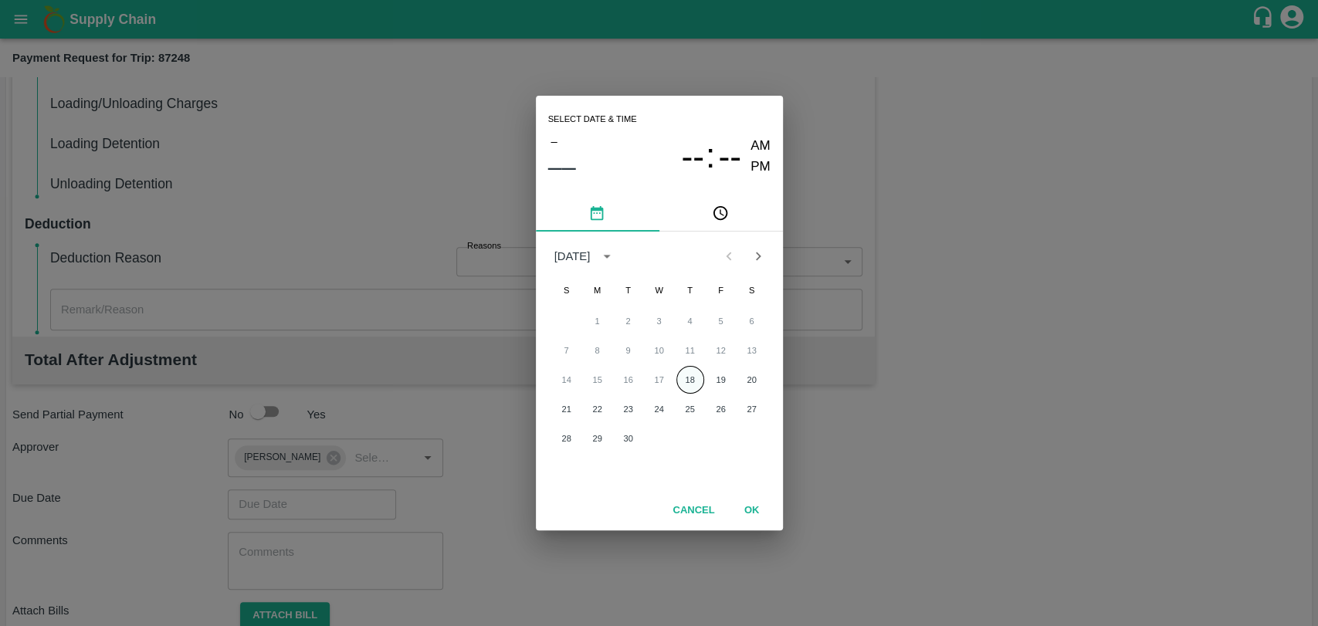
click at [691, 378] on button "18" at bounding box center [690, 380] width 28 height 28
type input "[DATE] 12:00 AM"
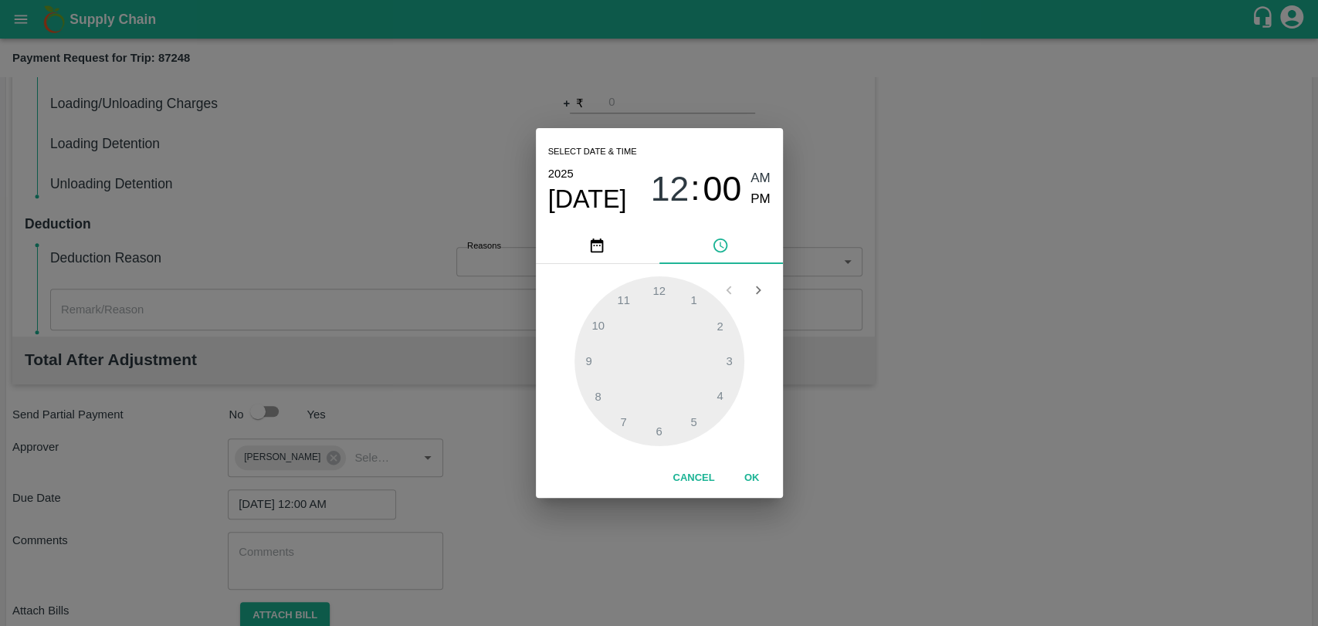
click at [747, 481] on button "OK" at bounding box center [751, 478] width 49 height 27
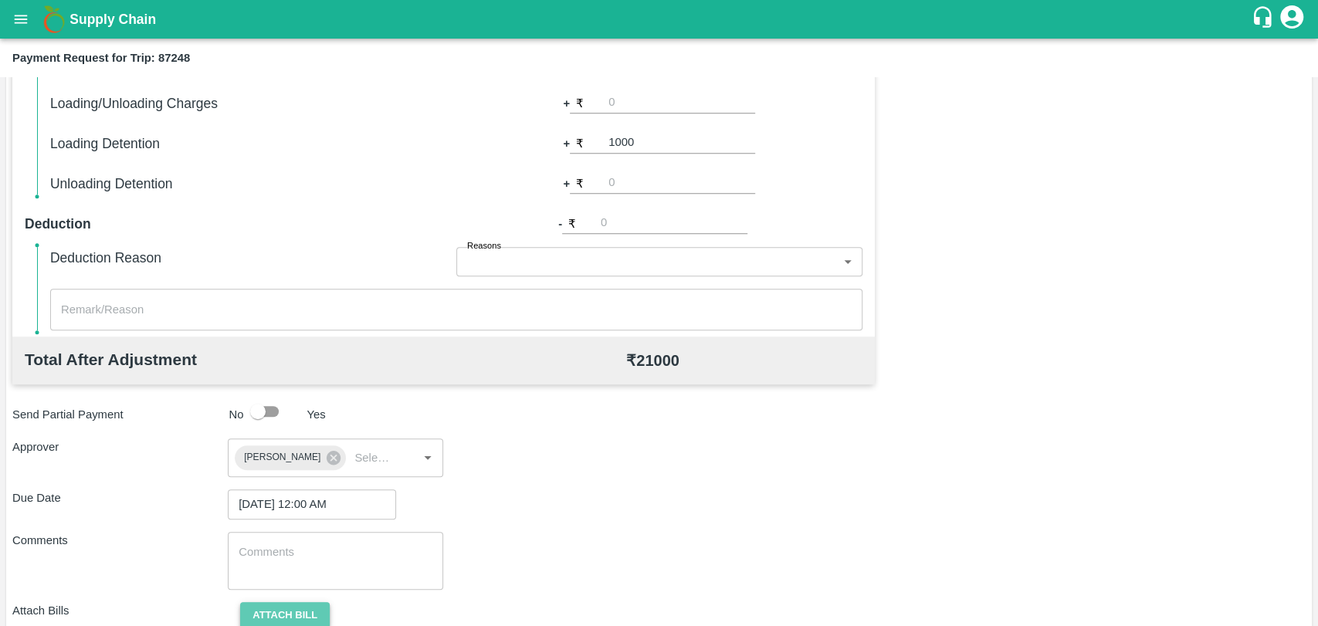
click at [301, 607] on button "Attach bill" at bounding box center [285, 615] width 90 height 27
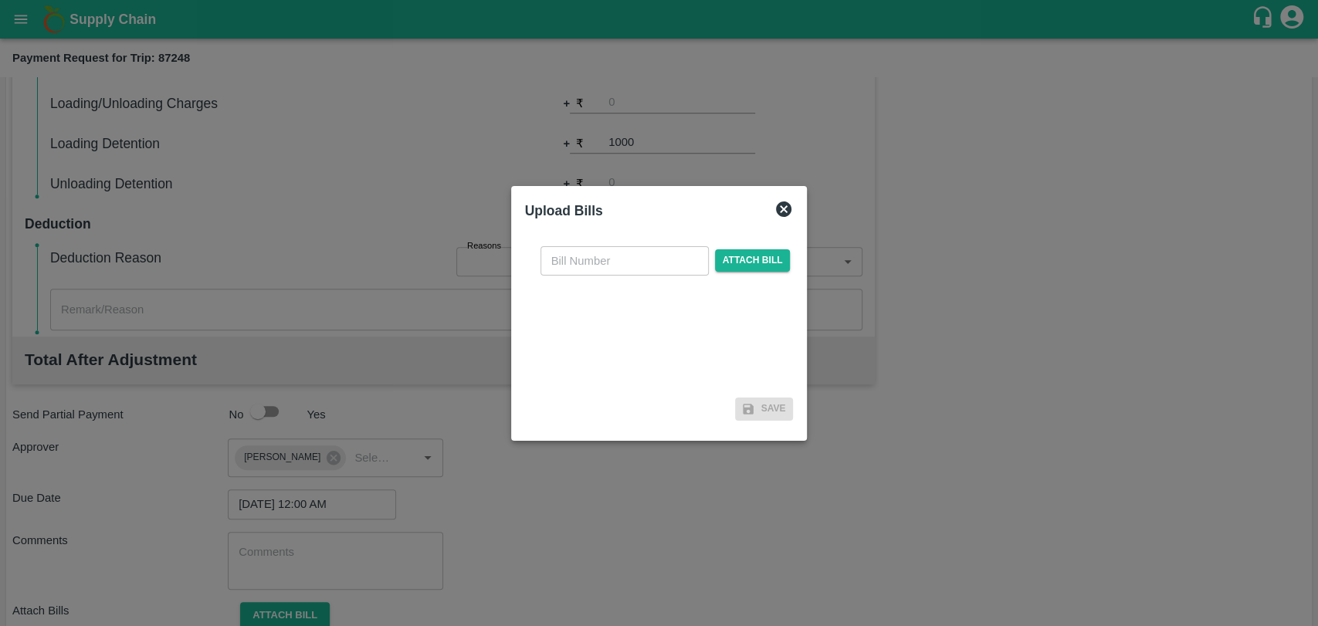
click at [591, 247] on input "text" at bounding box center [624, 260] width 168 height 29
type input "3951"
click at [757, 251] on span "Attach bill" at bounding box center [753, 260] width 76 height 22
click at [0, 0] on input "Attach bill" at bounding box center [0, 0] width 0 height 0
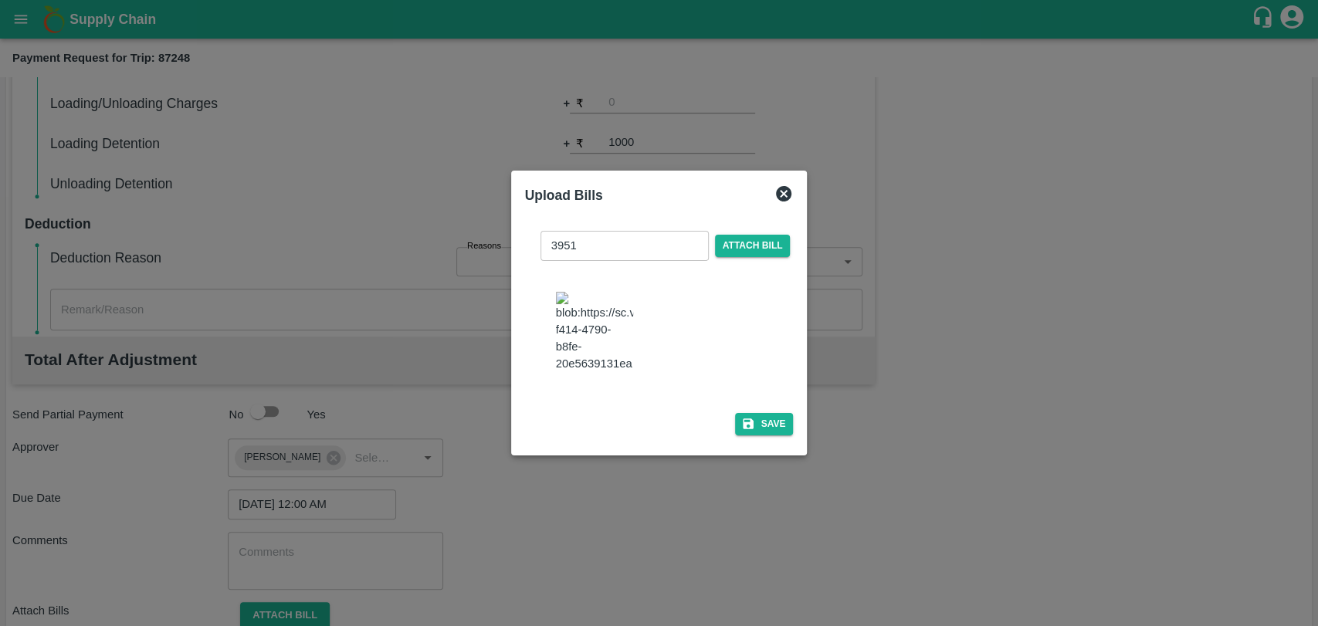
click at [766, 432] on div "3951 ​ Attach bill Save" at bounding box center [659, 329] width 269 height 223
click at [767, 421] on button "Save" at bounding box center [764, 424] width 59 height 22
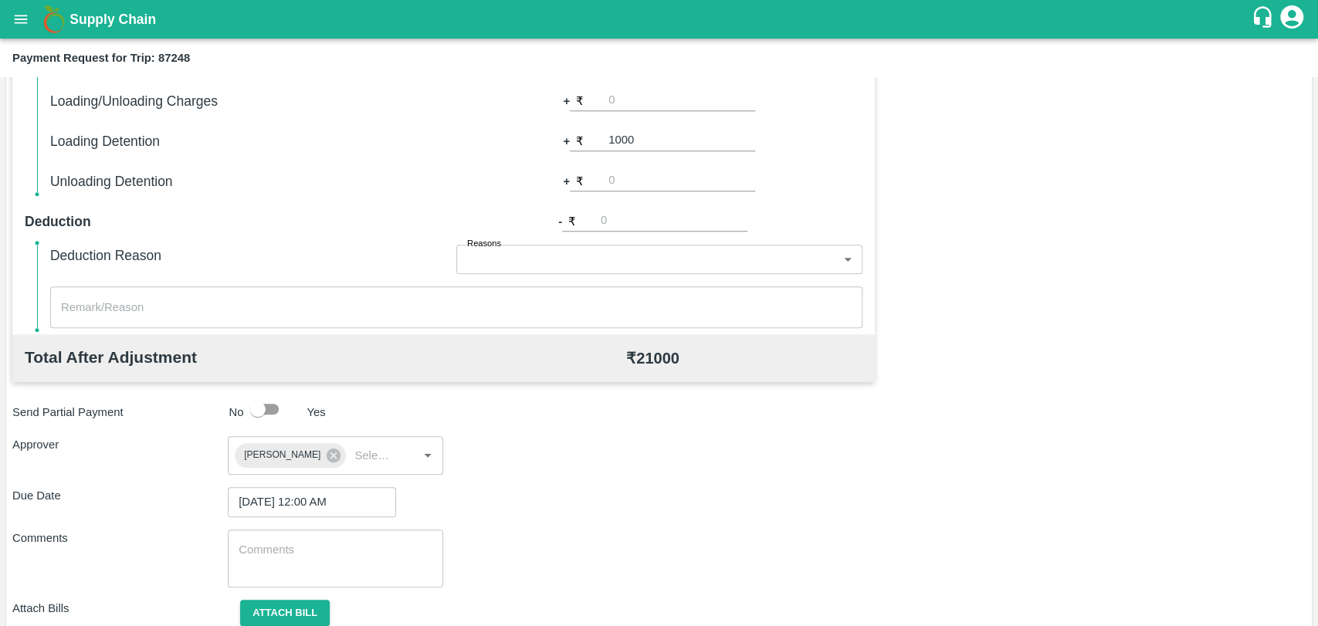
scroll to position [645, 0]
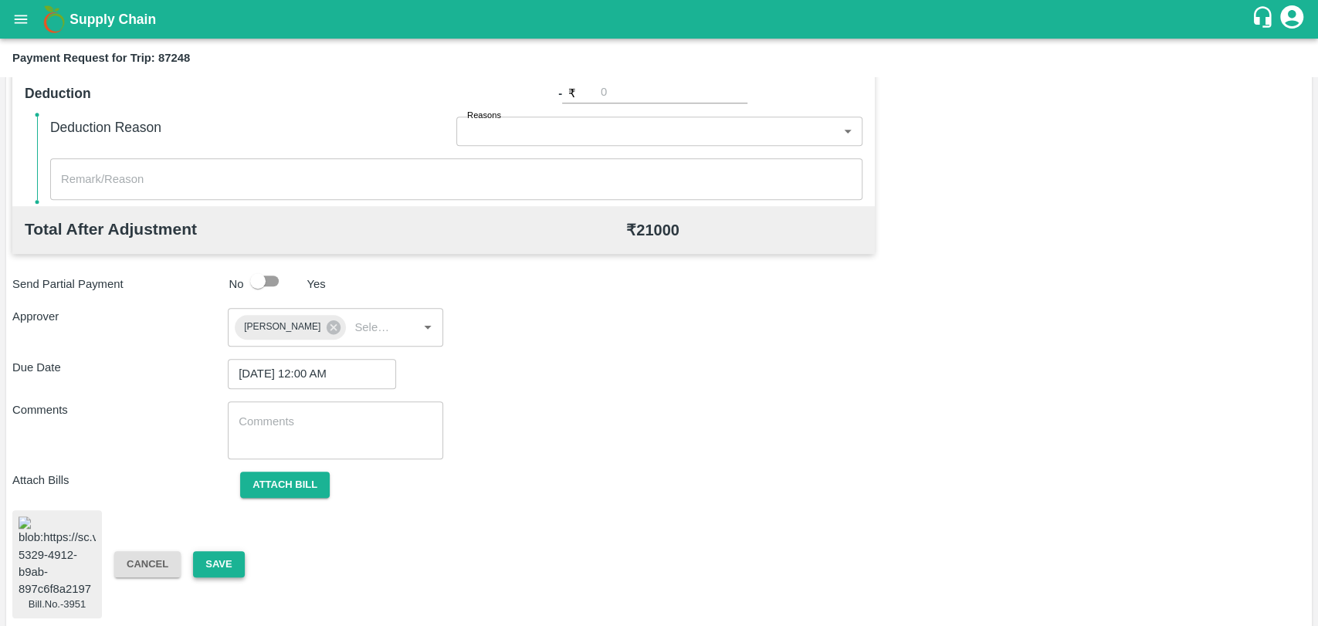
click at [222, 553] on button "Save" at bounding box center [218, 564] width 51 height 27
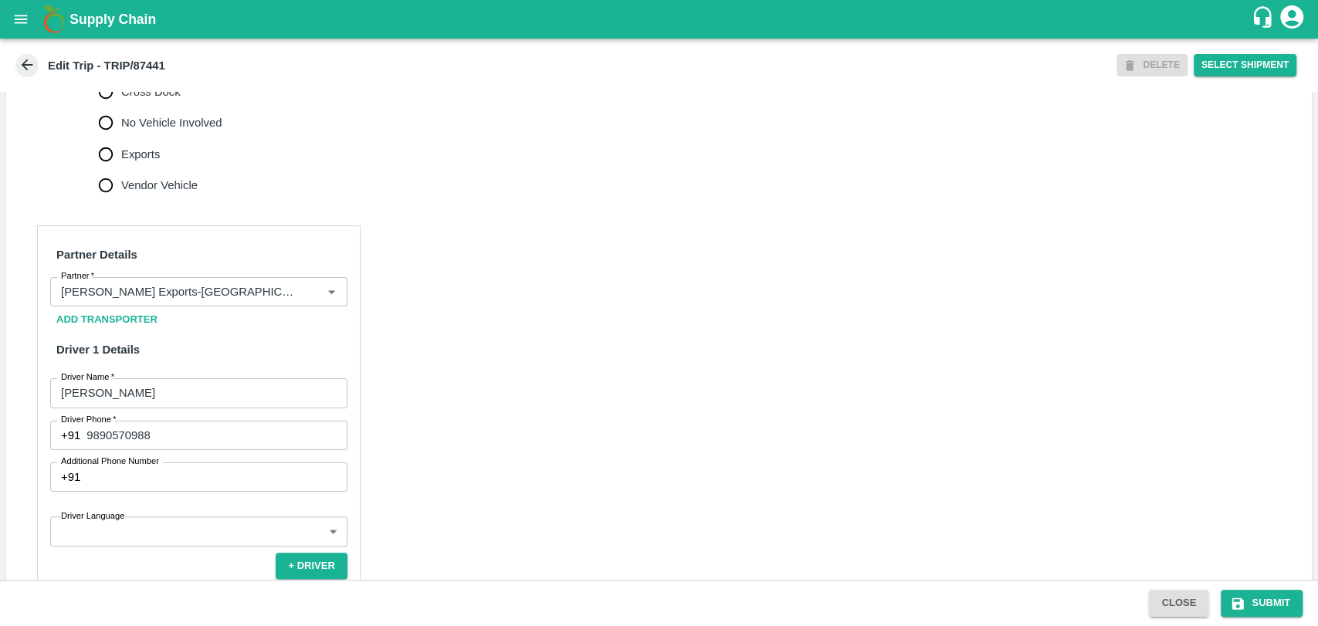
scroll to position [772, 0]
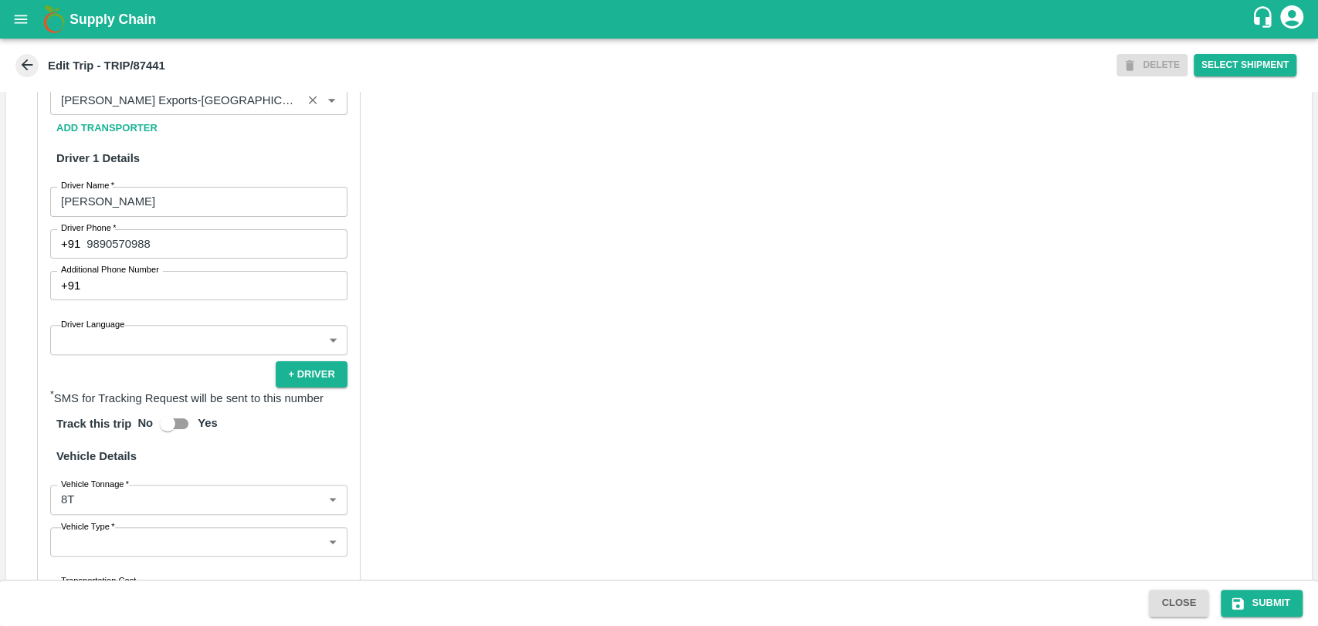
click at [191, 115] on div "Partner" at bounding box center [198, 100] width 297 height 29
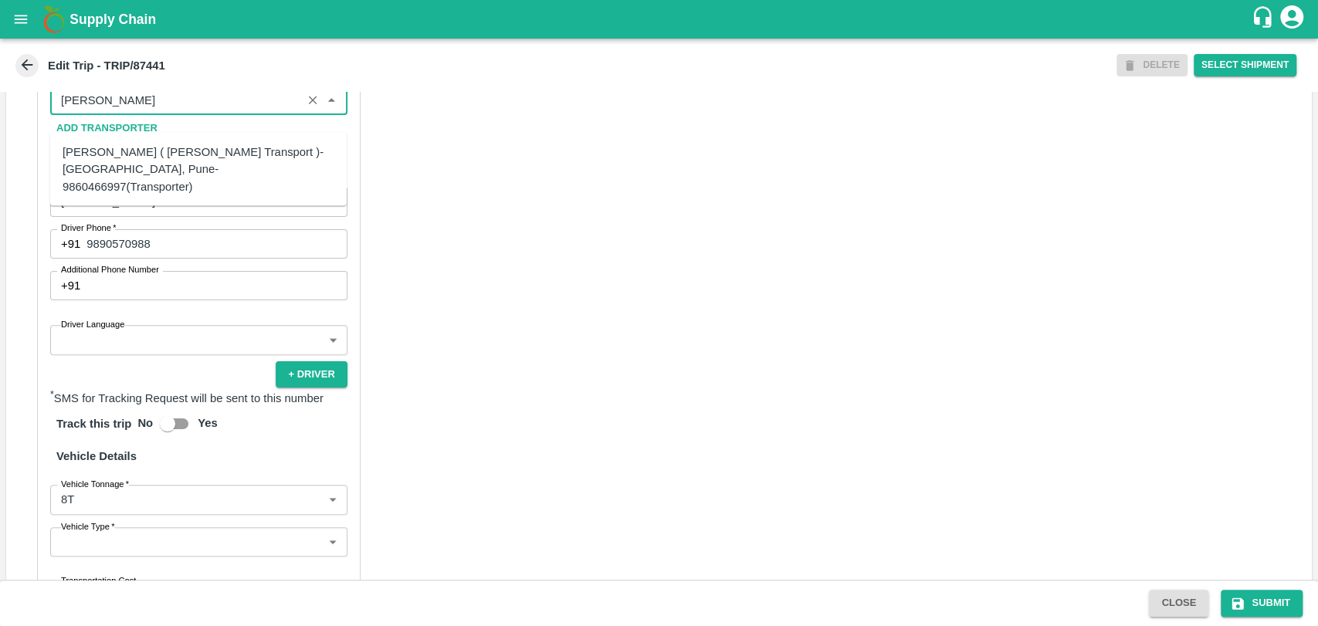
click at [161, 174] on div "[PERSON_NAME] ( [PERSON_NAME] Transport )-[GEOGRAPHIC_DATA], Pune-9860466997(Tr…" at bounding box center [199, 170] width 272 height 52
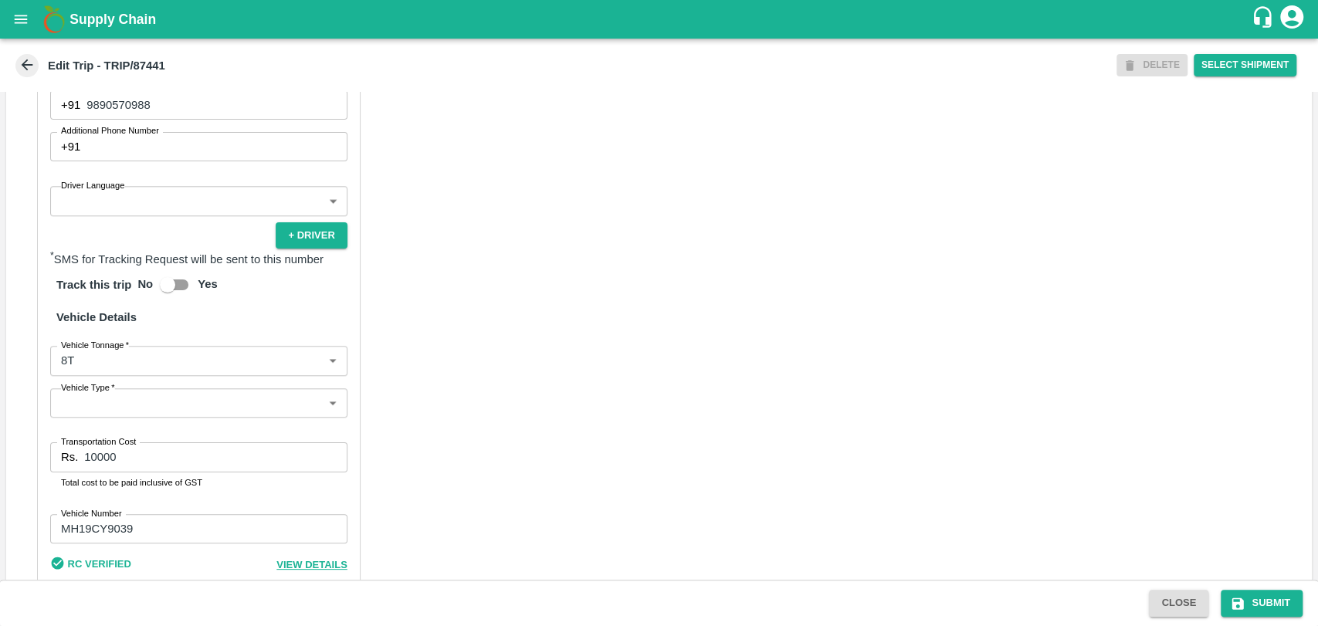
scroll to position [984, 0]
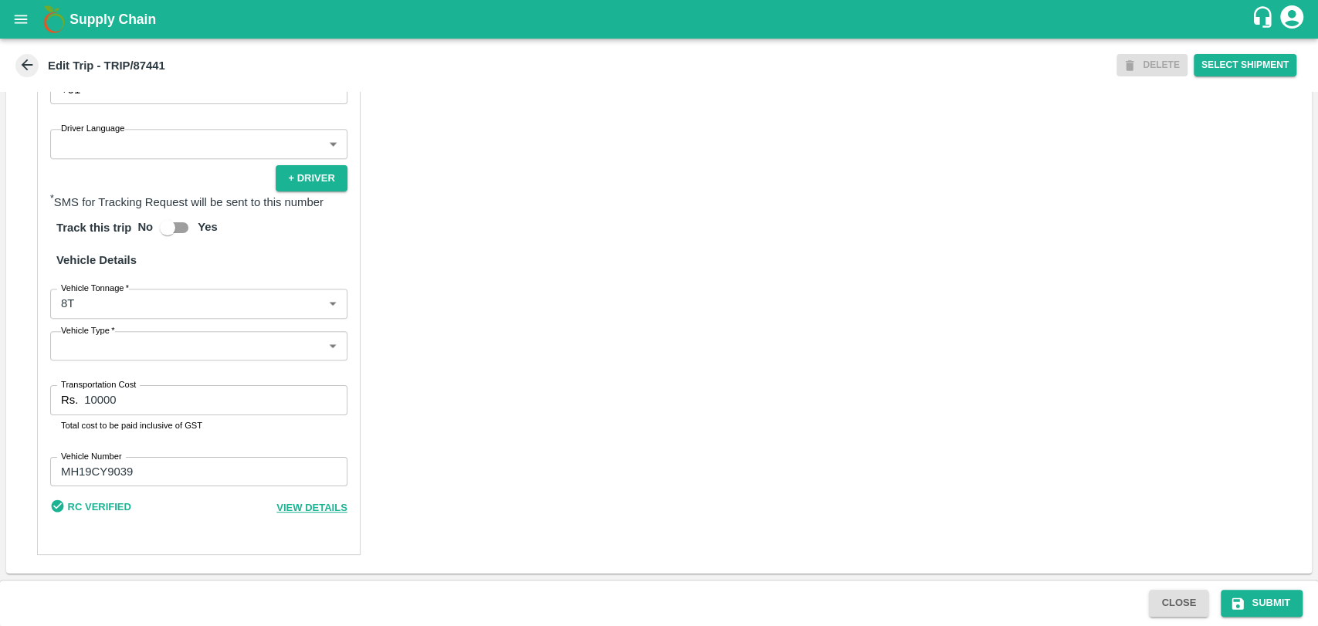
type input "[PERSON_NAME] ( [PERSON_NAME] Transport )-[GEOGRAPHIC_DATA], Pune-9860466997(Tr…"
click at [117, 303] on body "Supply Chain Edit Trip - TRIP/87441 DELETE Select Shipment Trip Details Trip Ty…" at bounding box center [659, 313] width 1318 height 626
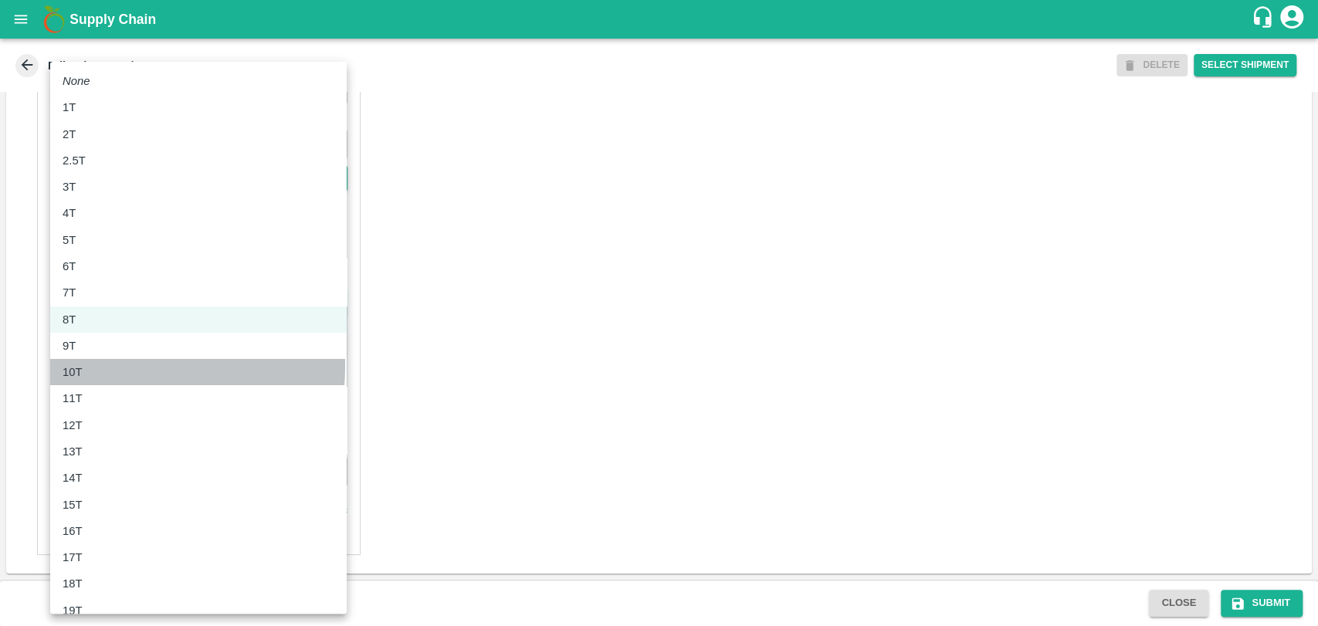
click at [99, 366] on div "10T" at bounding box center [199, 372] width 272 height 17
type input "10000"
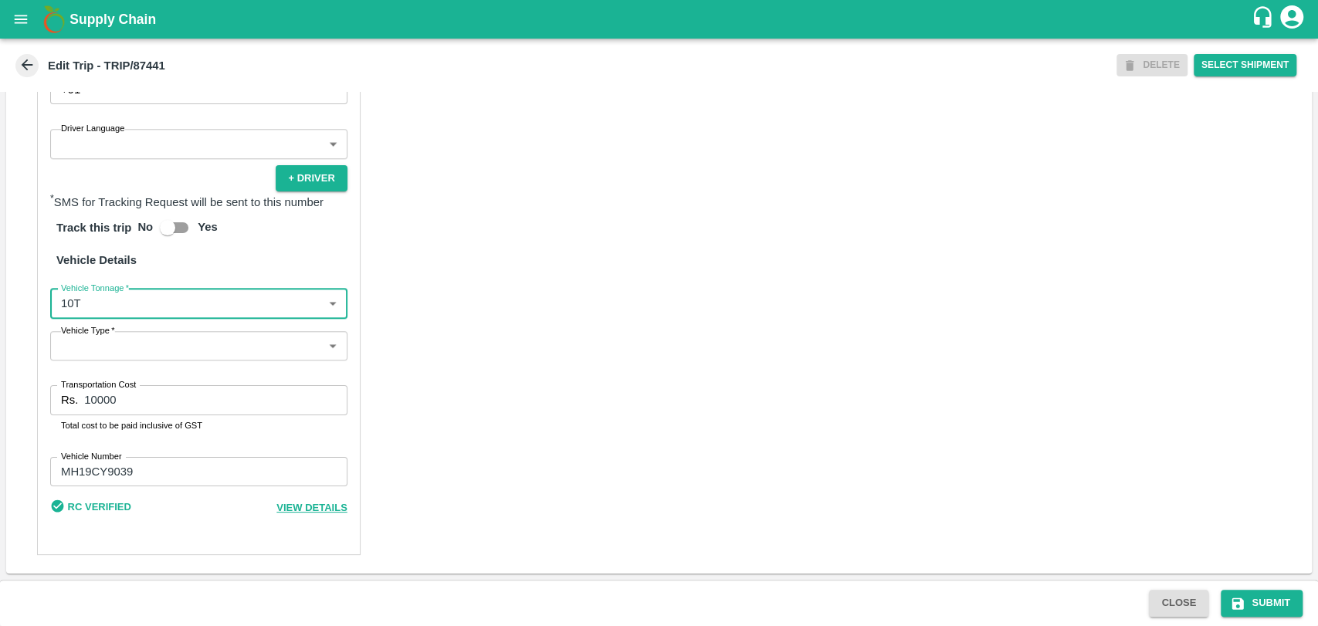
drag, startPoint x: 148, startPoint y: 399, endPoint x: 0, endPoint y: 393, distance: 148.4
click at [0, 398] on div "Trip Details Trip Type Fruit Movement 1 Trip Type Trip Pickup Order SHIP/[PERSO…" at bounding box center [659, 336] width 1318 height 488
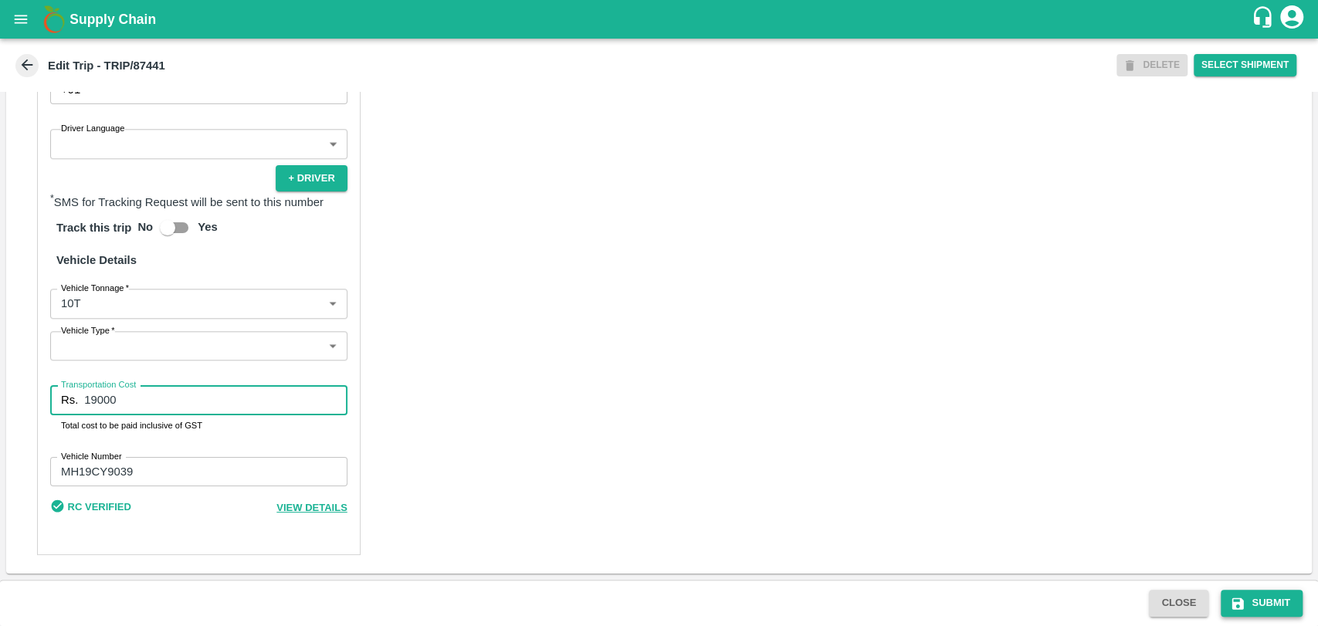
type input "19000"
click at [1244, 604] on icon "submit" at bounding box center [1237, 603] width 15 height 15
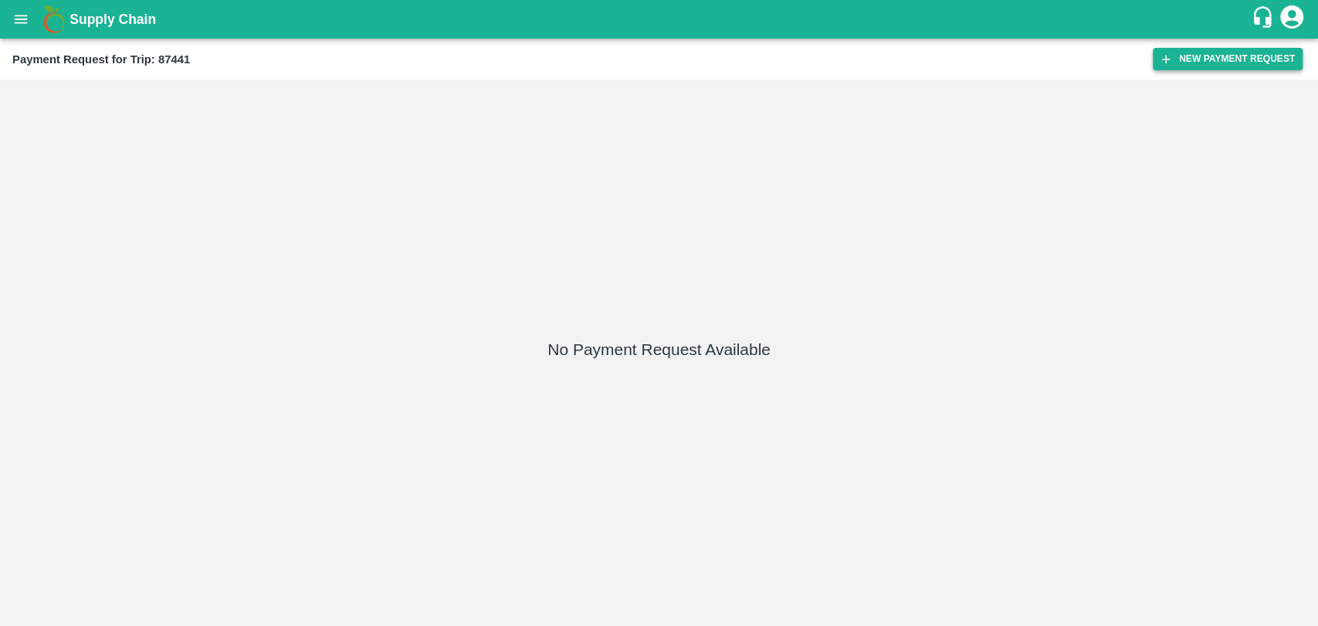
click at [1180, 49] on button "New Payment Request" at bounding box center [1228, 59] width 150 height 22
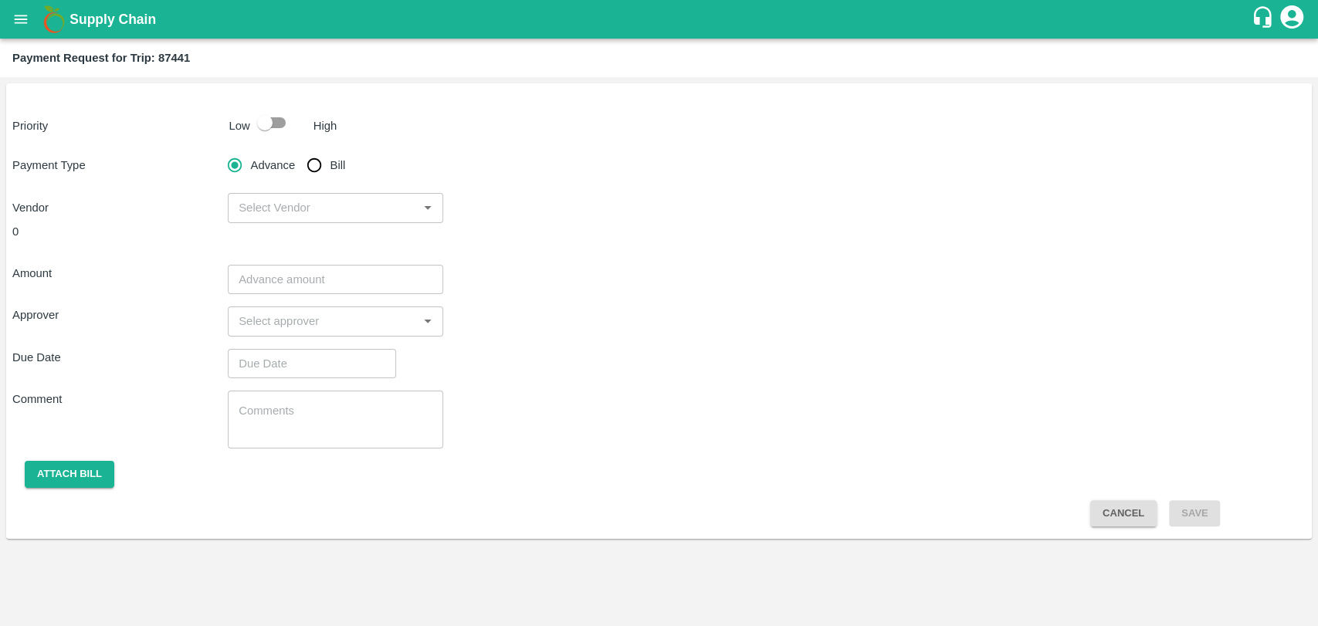
click at [272, 141] on div "Priority Low High Payment Type Advance Bill Vendor ​ 0 Amount ​ Approver ​ Due …" at bounding box center [658, 310] width 1305 height 455
click at [269, 131] on input "checkbox" at bounding box center [265, 122] width 88 height 29
checkbox input "true"
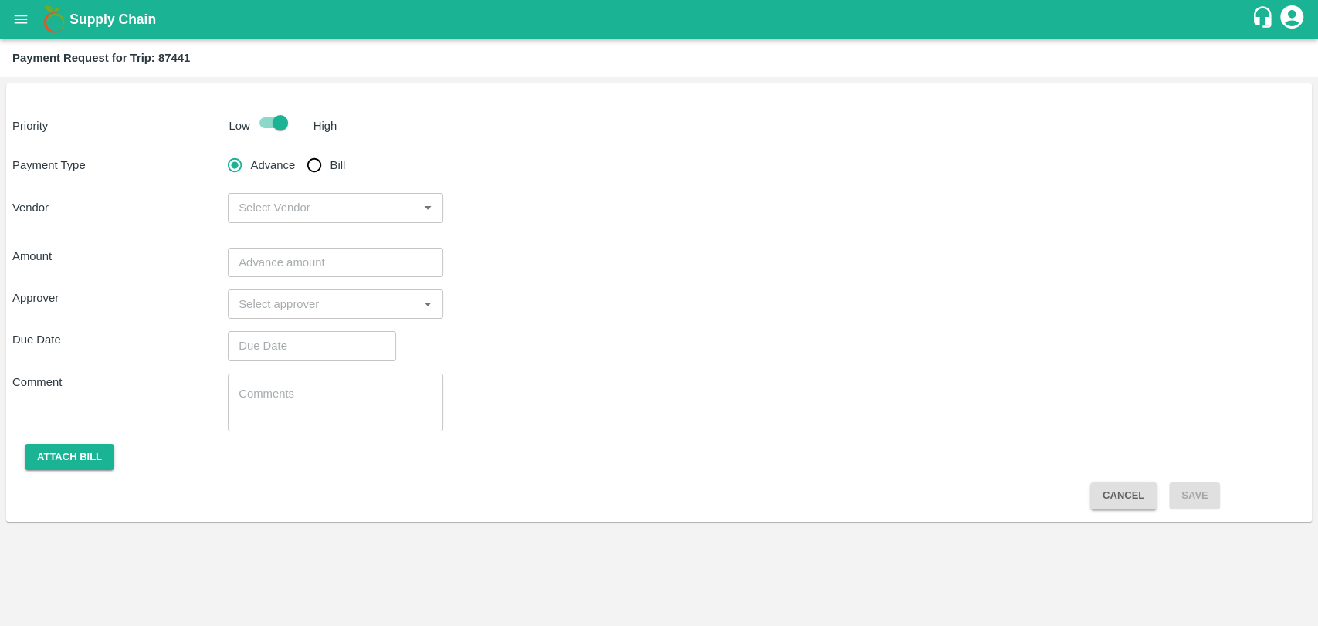
click at [318, 169] on input "Bill" at bounding box center [314, 165] width 31 height 31
radio input "true"
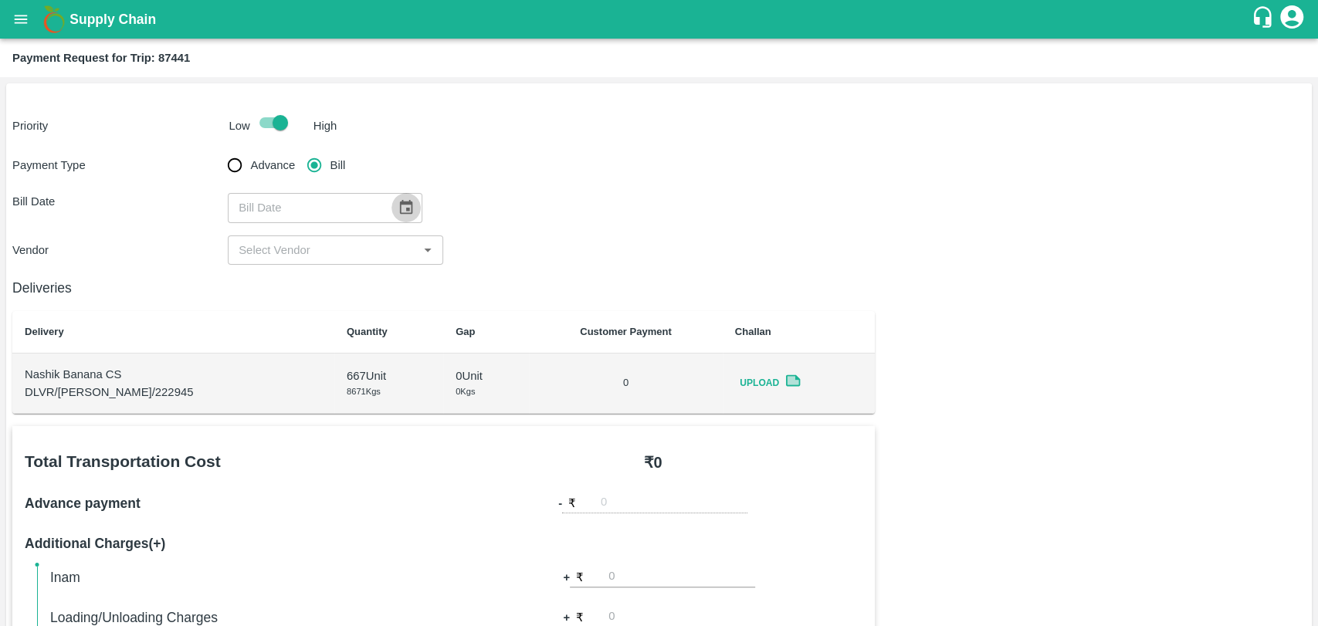
click at [408, 212] on button "Choose date" at bounding box center [405, 207] width 29 height 29
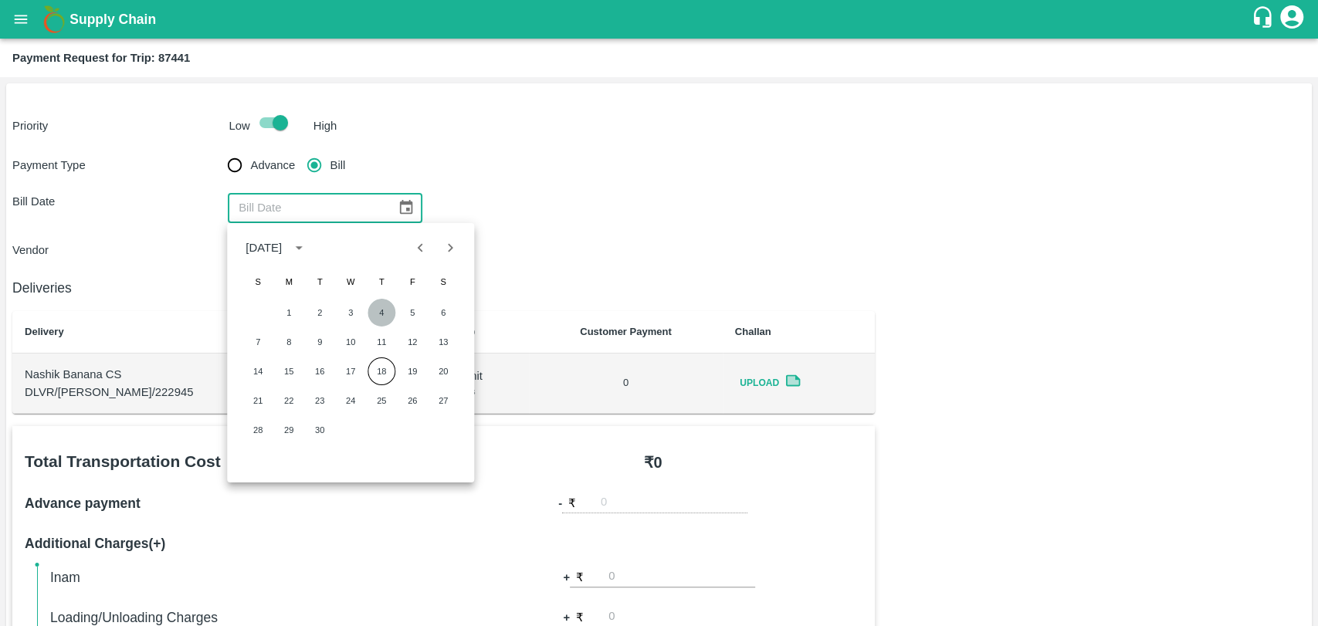
click at [381, 309] on button "4" at bounding box center [381, 313] width 28 height 28
type input "[DATE]"
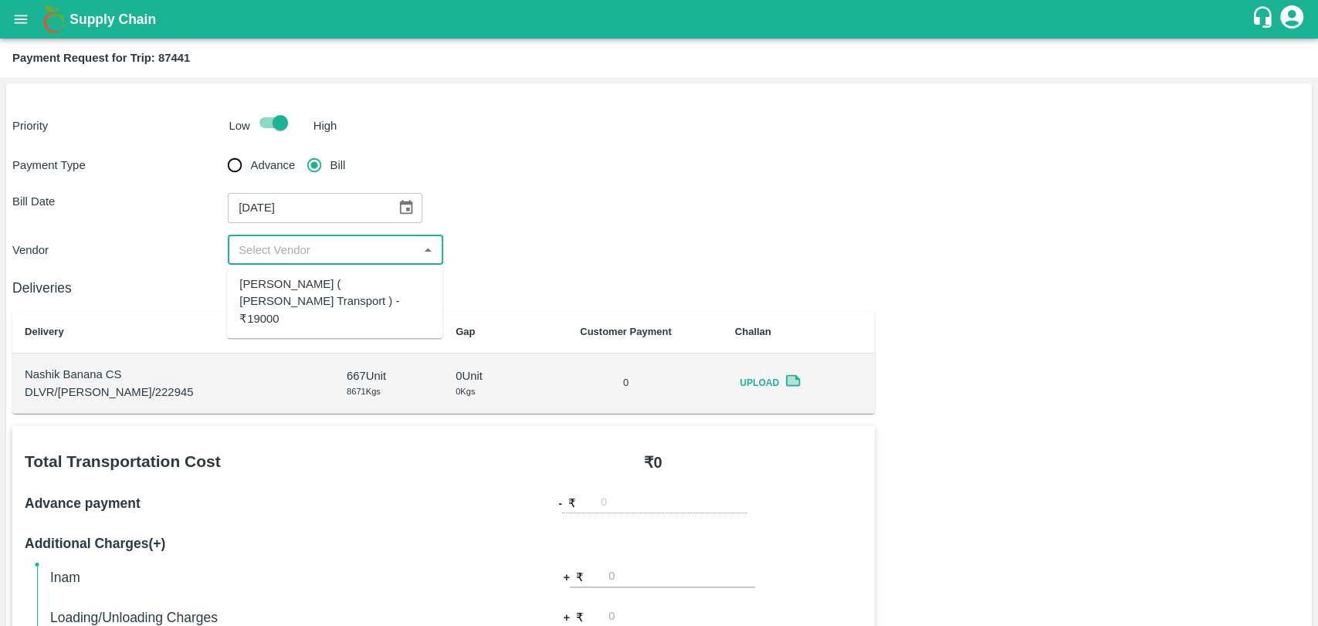
click at [267, 249] on input "input" at bounding box center [322, 250] width 181 height 20
click at [265, 279] on div "[PERSON_NAME] ( [PERSON_NAME] Transport ) - ₹19000" at bounding box center [334, 302] width 191 height 52
type input "[PERSON_NAME] ( [PERSON_NAME] Transport ) - ₹19000"
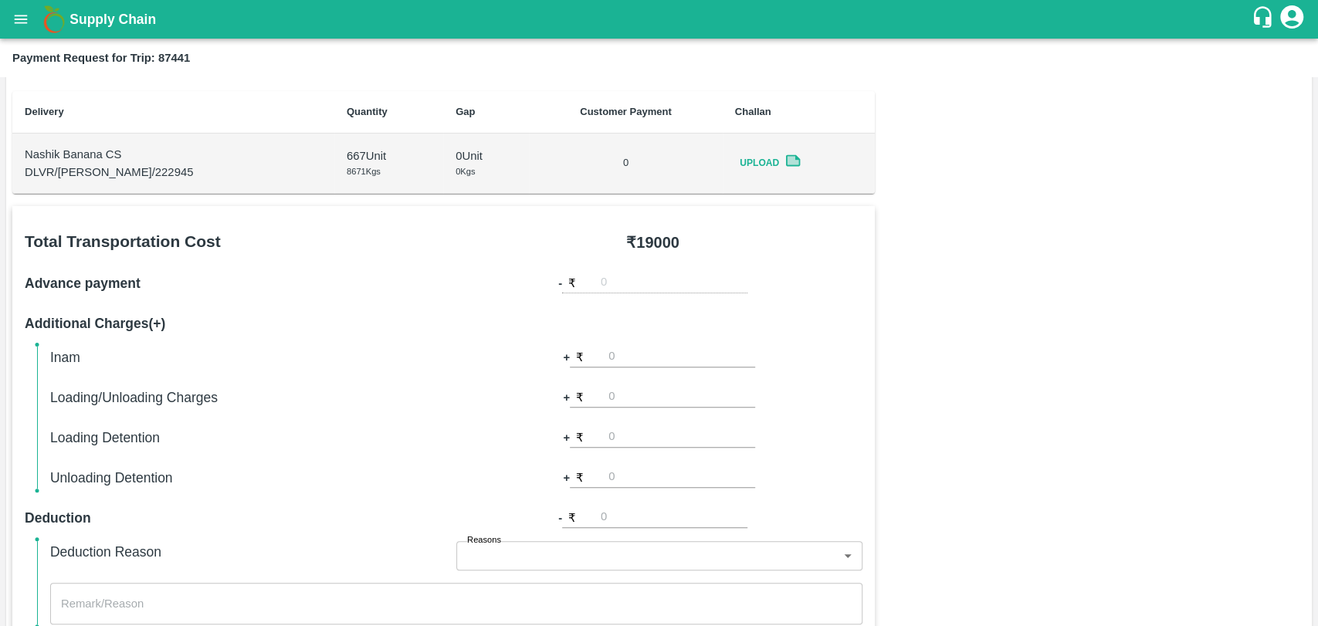
scroll to position [343, 0]
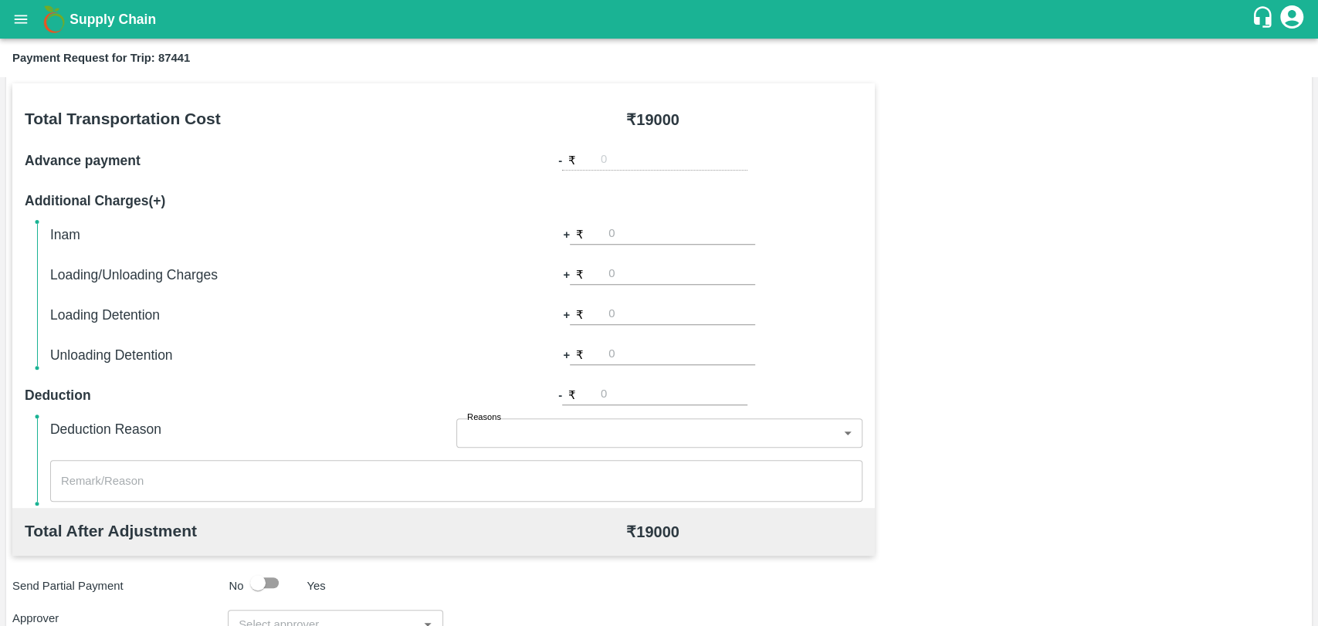
click at [624, 279] on input "number" at bounding box center [681, 274] width 147 height 21
type input "500"
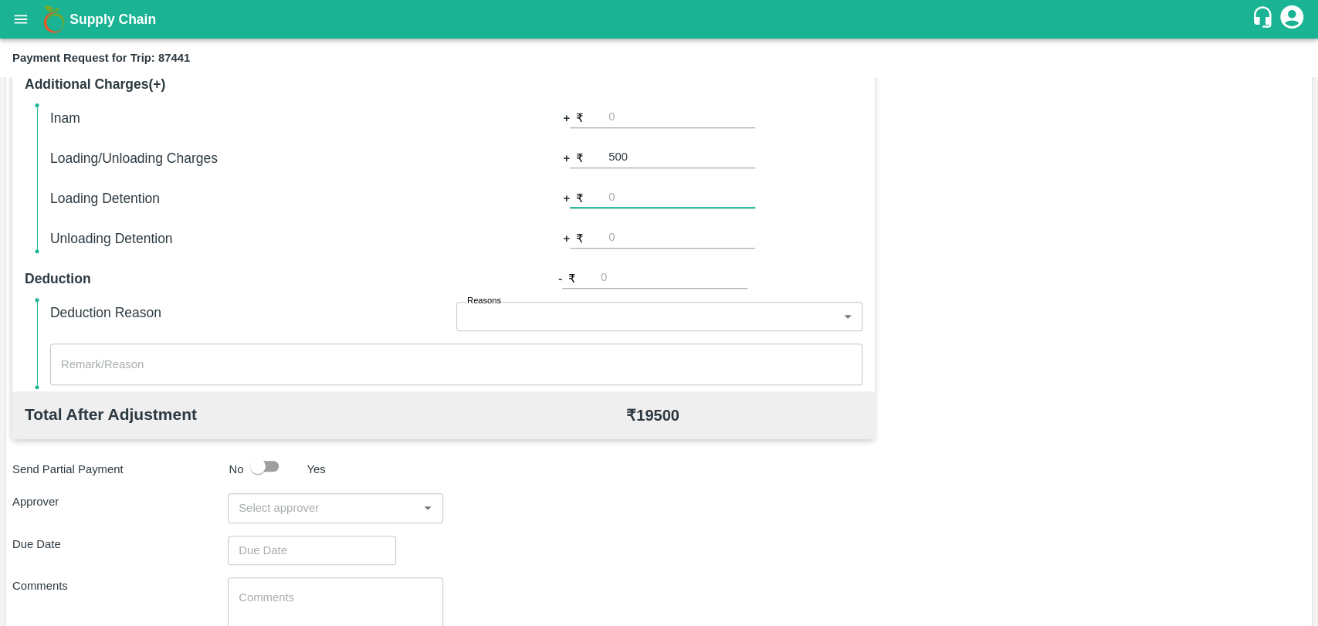
scroll to position [565, 0]
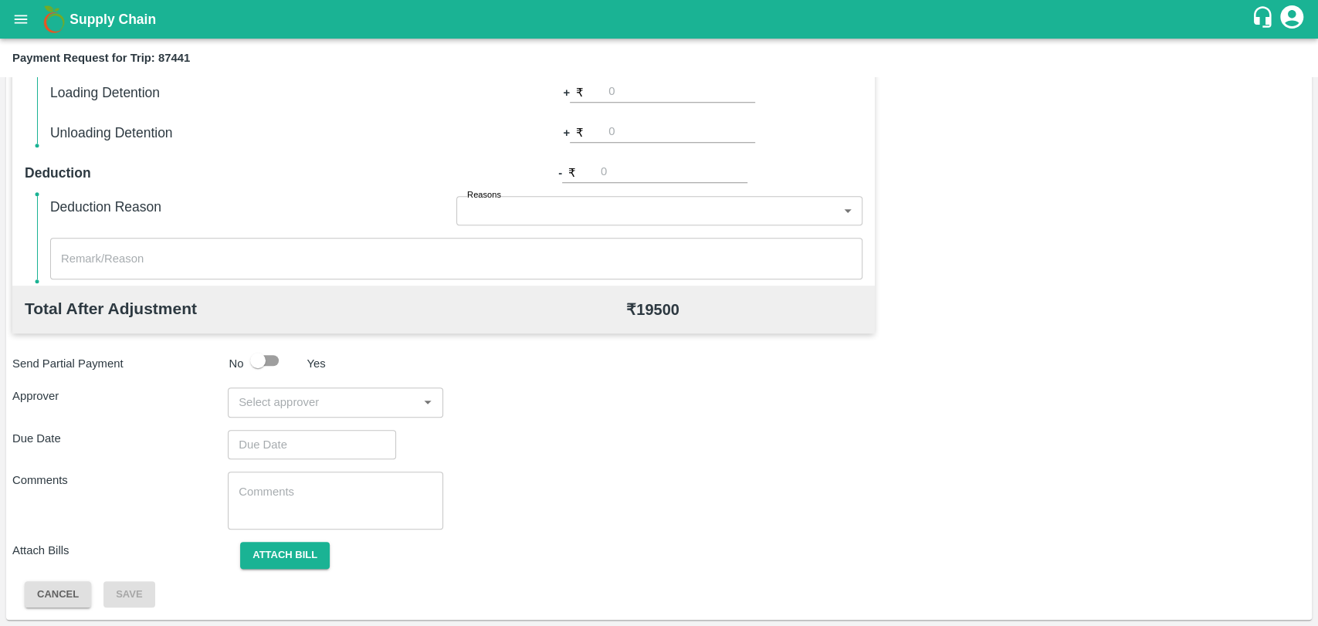
click at [261, 418] on div "Total Transportation Cost ₹ 19000 Advance payment - ₹ Additional Charges(+) Ina…" at bounding box center [658, 234] width 1293 height 747
click at [263, 402] on input "input" at bounding box center [322, 402] width 181 height 20
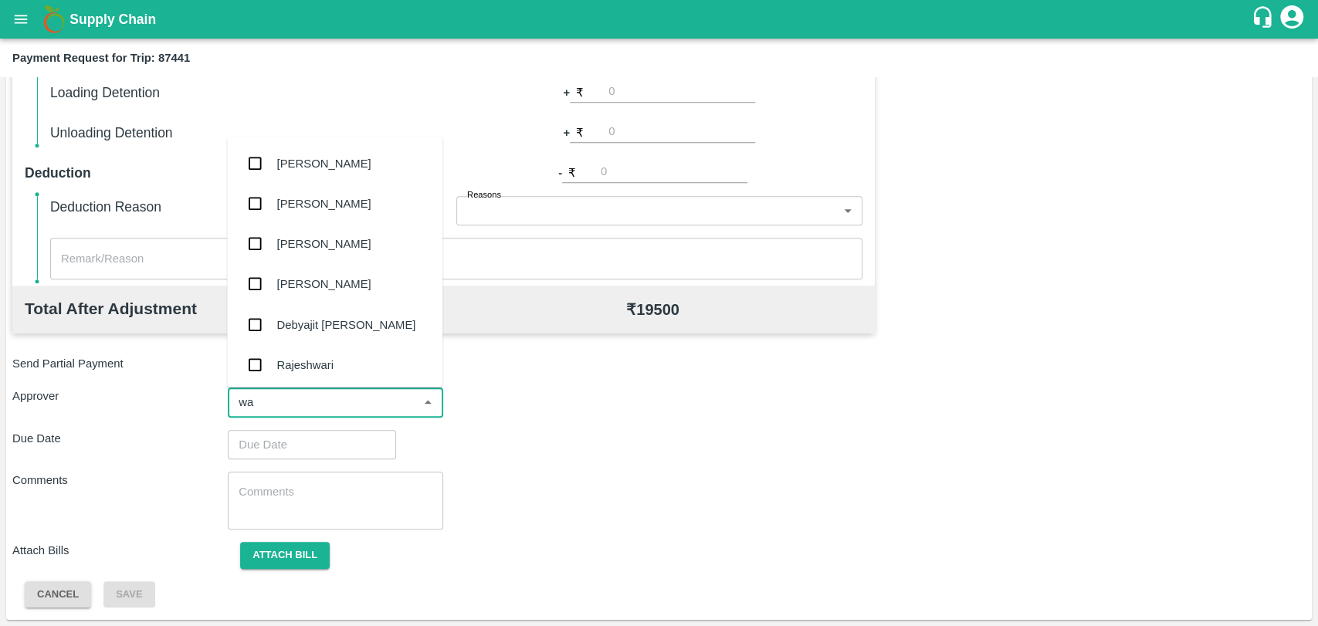
type input "wag"
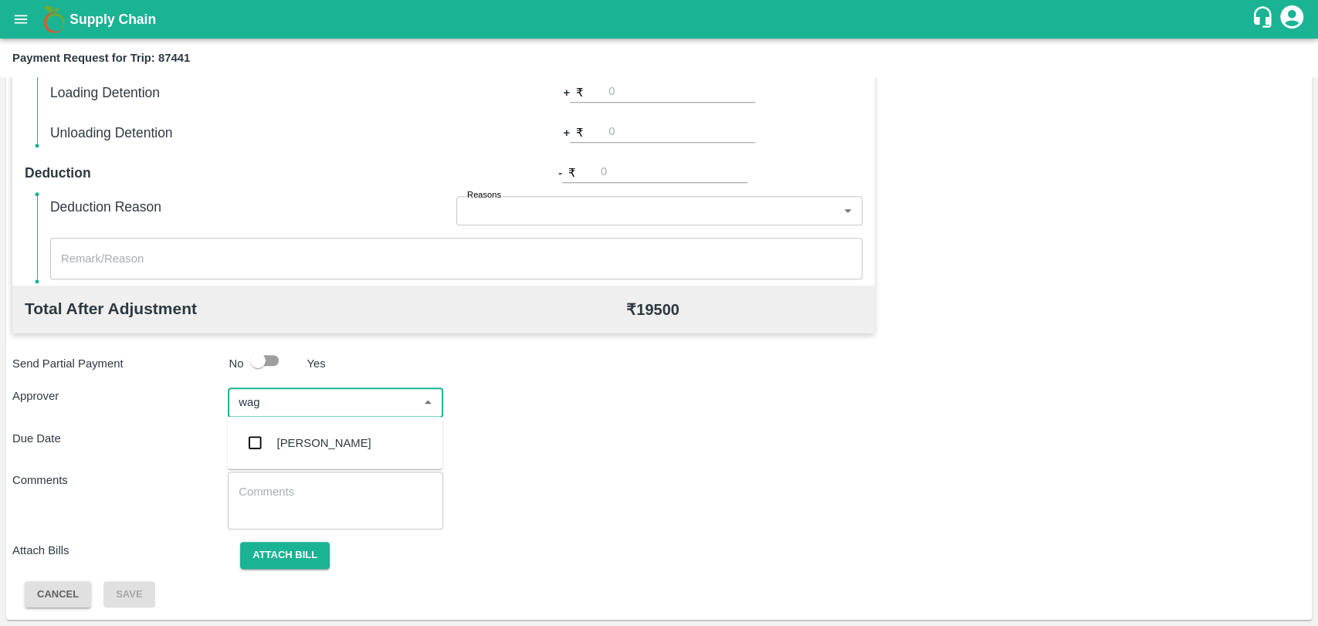
click at [286, 444] on div "Prasad Waghade" at bounding box center [324, 443] width 94 height 17
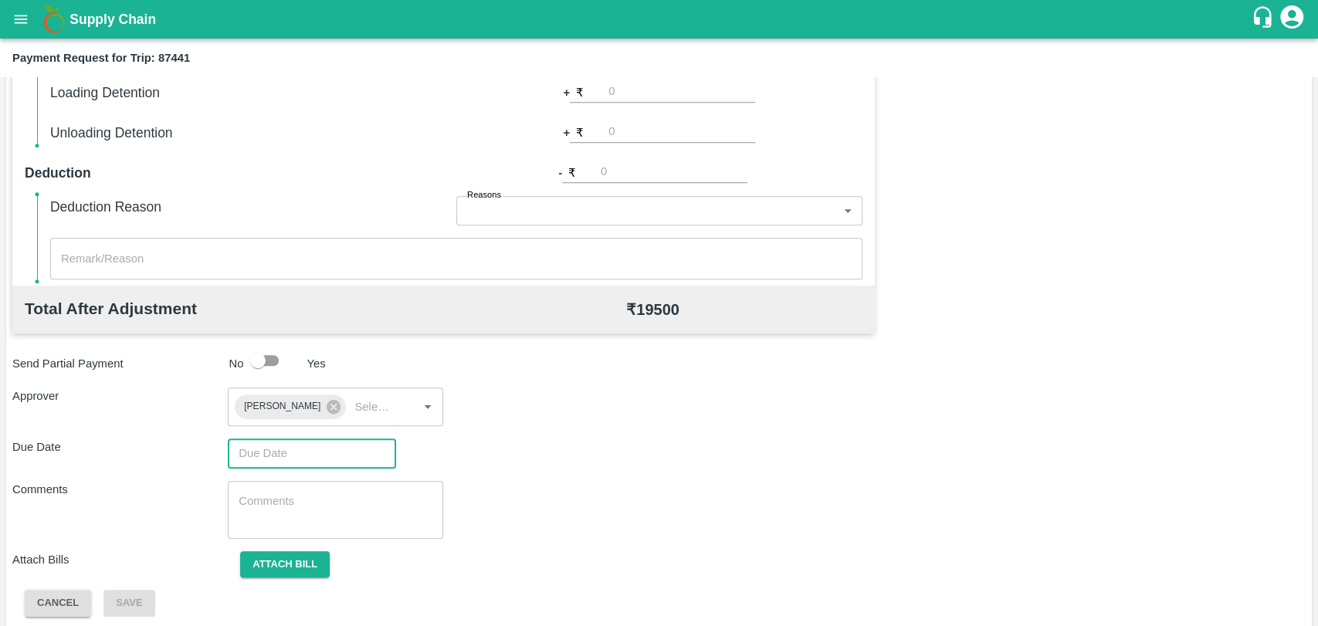
type input "DD/MM/YYYY hh:mm aa"
click at [279, 451] on input "DD/MM/YYYY hh:mm aa" at bounding box center [306, 453] width 157 height 29
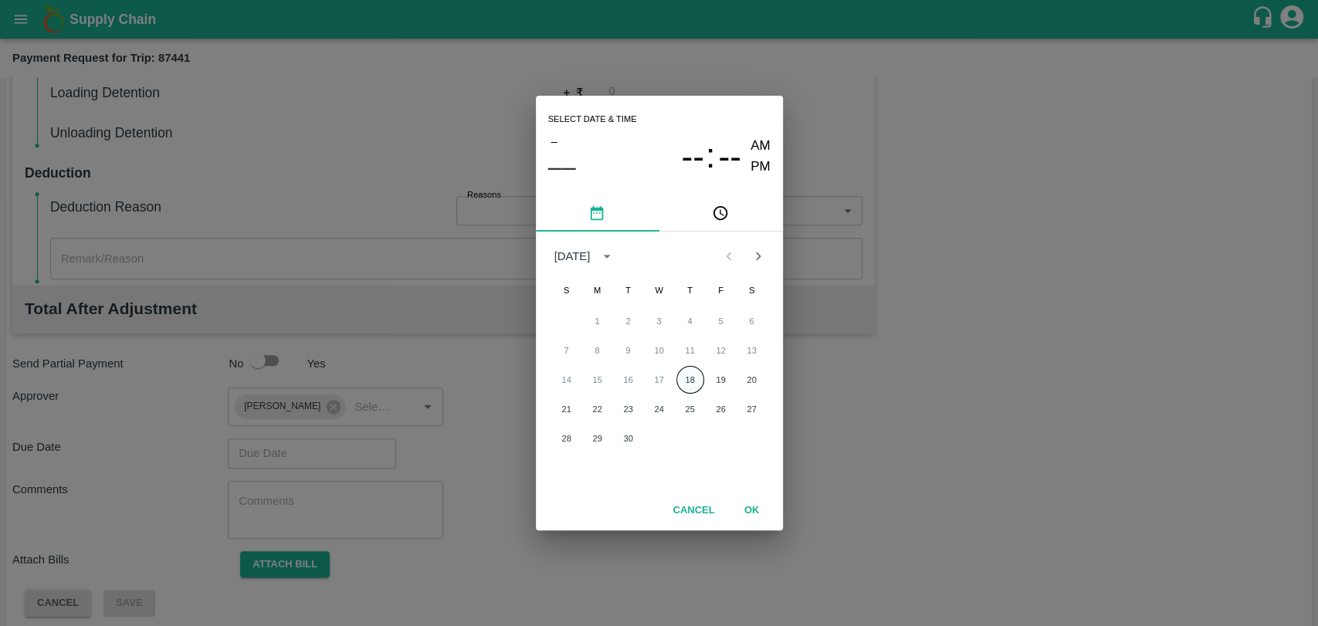
click at [703, 374] on button "18" at bounding box center [690, 380] width 28 height 28
type input "18/09/2025 12:00 AM"
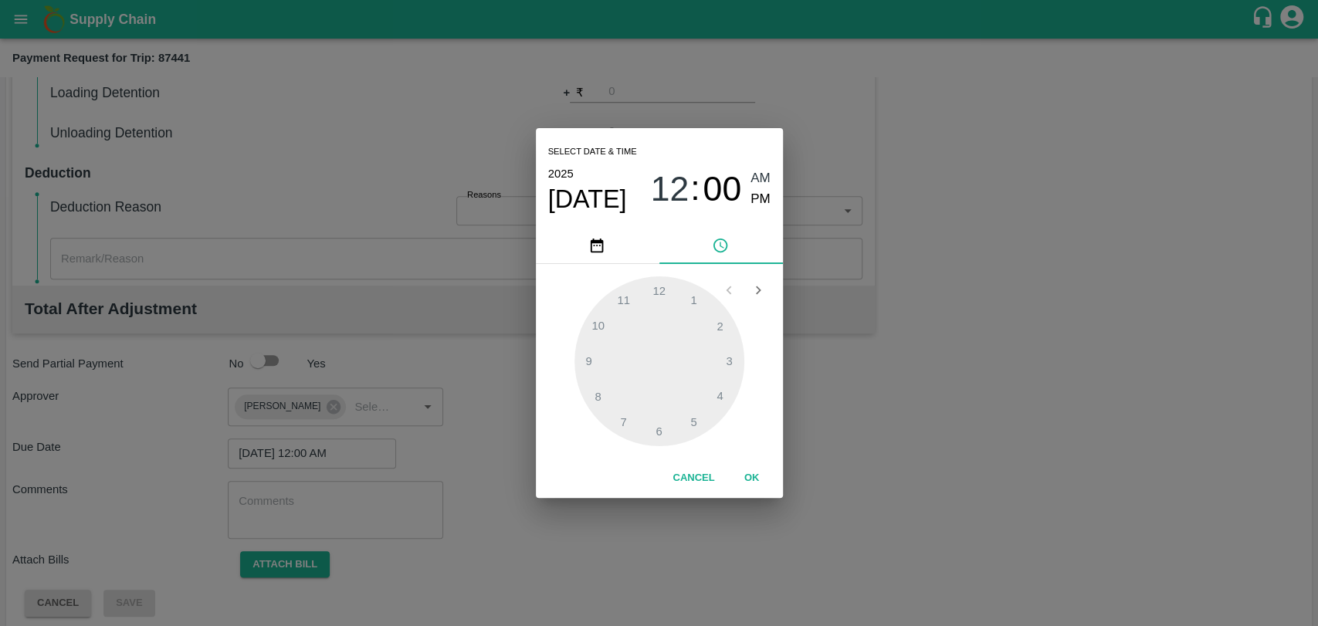
click at [753, 477] on button "OK" at bounding box center [751, 478] width 49 height 27
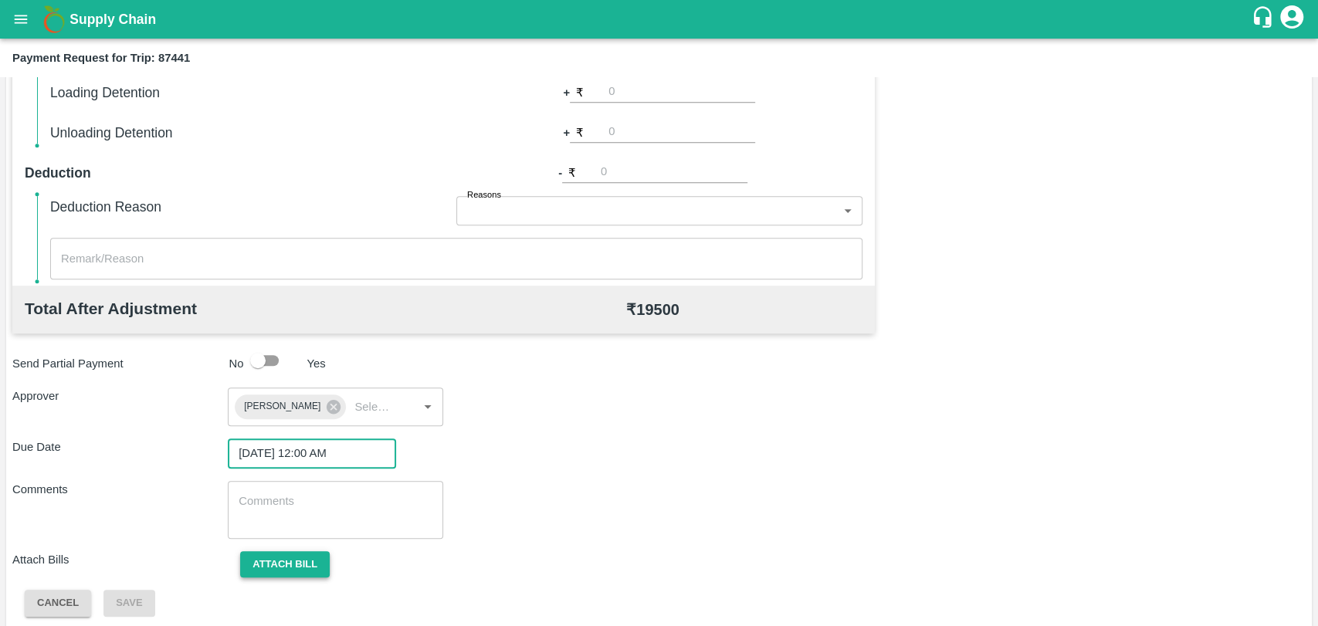
click at [315, 564] on button "Attach bill" at bounding box center [285, 564] width 90 height 27
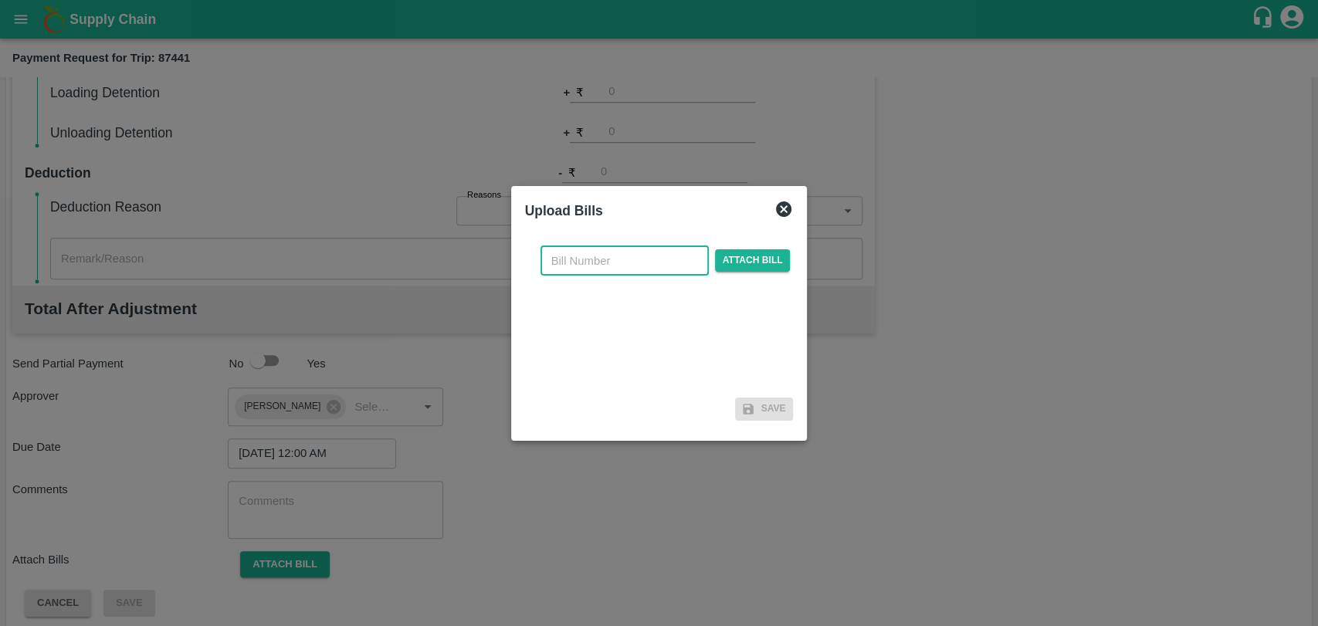
click at [590, 269] on input "text" at bounding box center [624, 260] width 168 height 29
type input "3958"
click at [743, 256] on span "Attach bill" at bounding box center [753, 260] width 76 height 22
click at [0, 0] on input "Attach bill" at bounding box center [0, 0] width 0 height 0
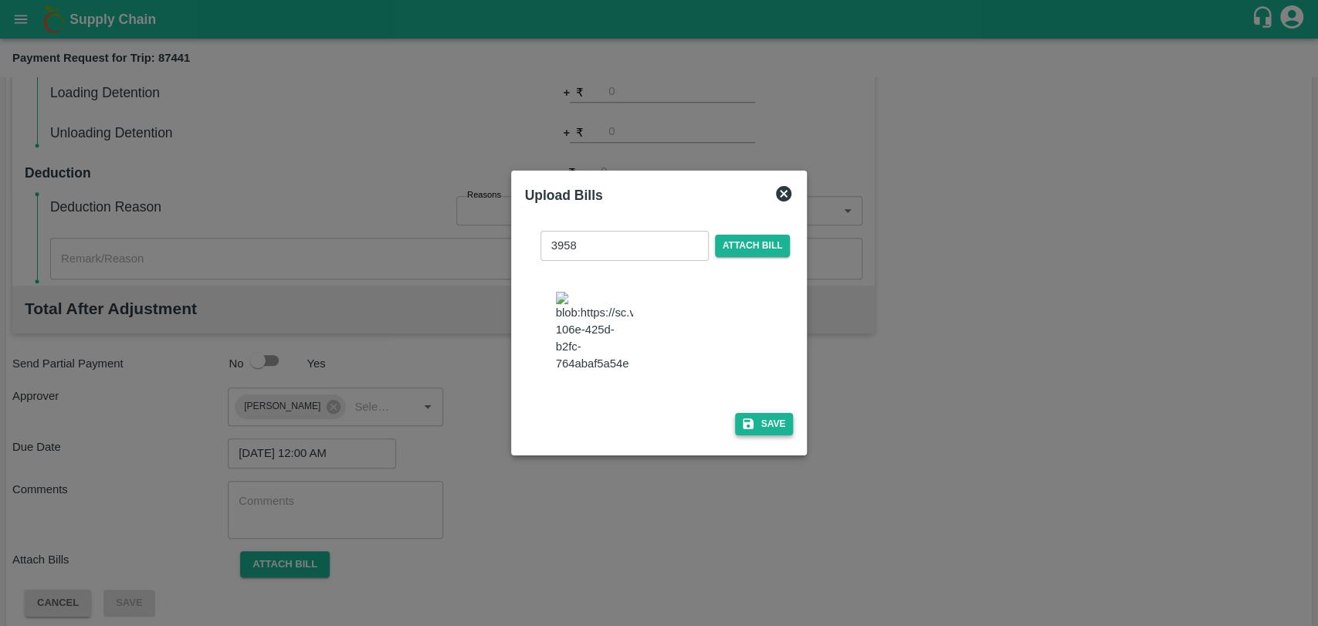
click at [765, 413] on button "Save" at bounding box center [764, 424] width 59 height 22
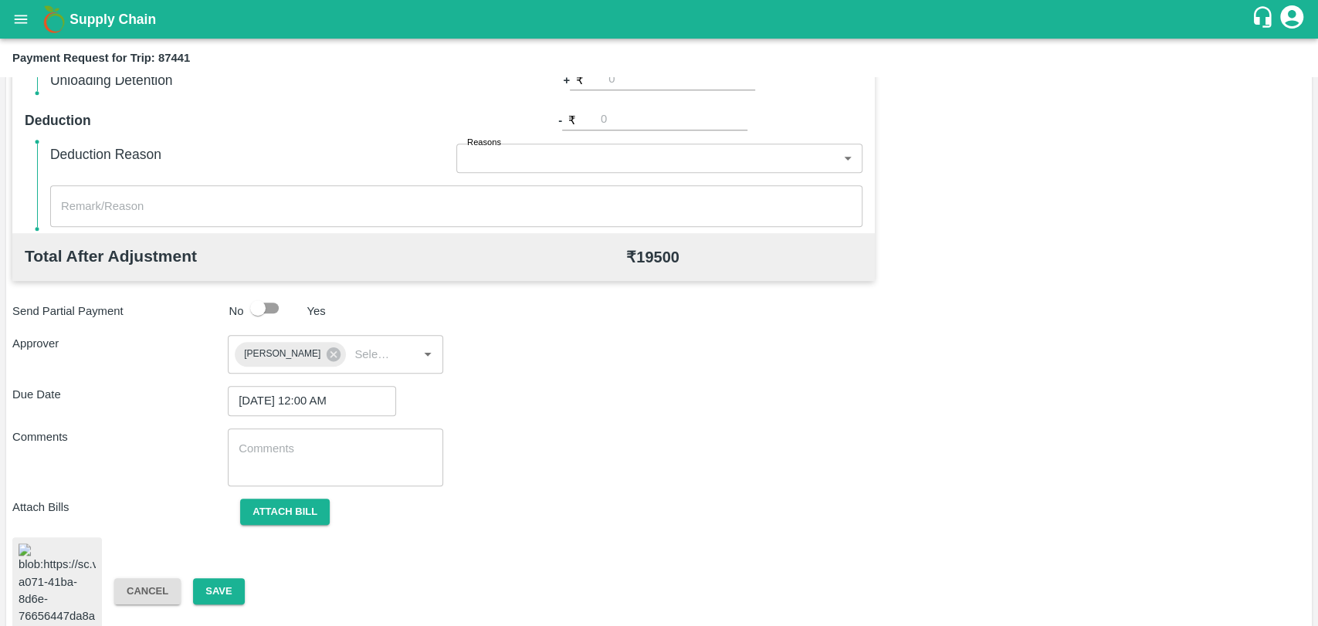
scroll to position [645, 0]
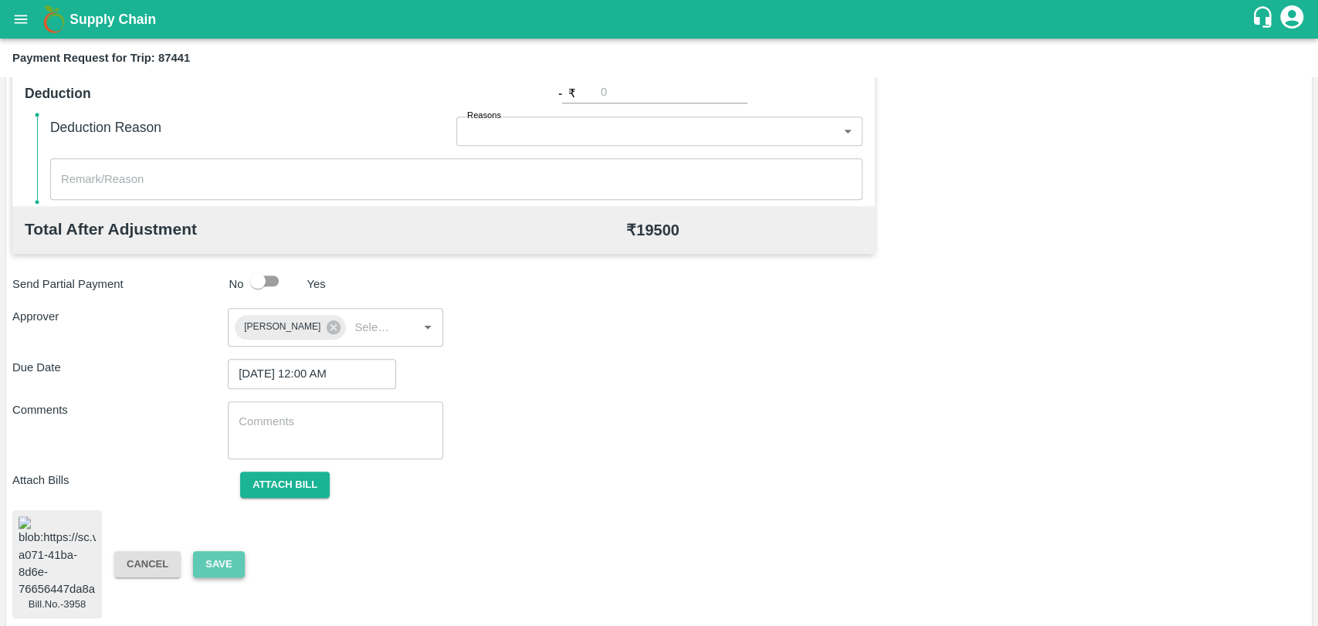
click at [223, 556] on button "Save" at bounding box center [218, 564] width 51 height 27
